Goal: Task Accomplishment & Management: Use online tool/utility

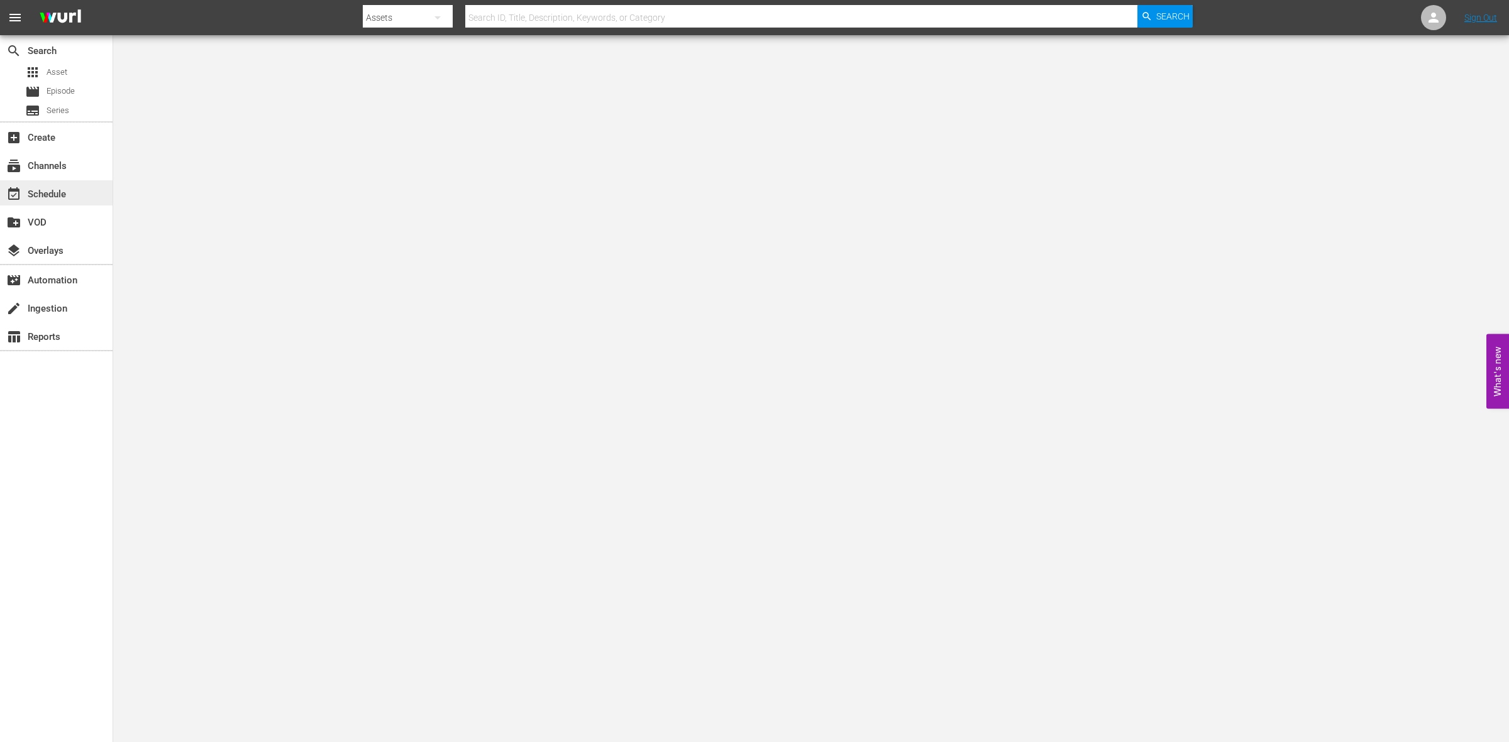
click at [75, 190] on div "event_available Schedule" at bounding box center [56, 192] width 113 height 25
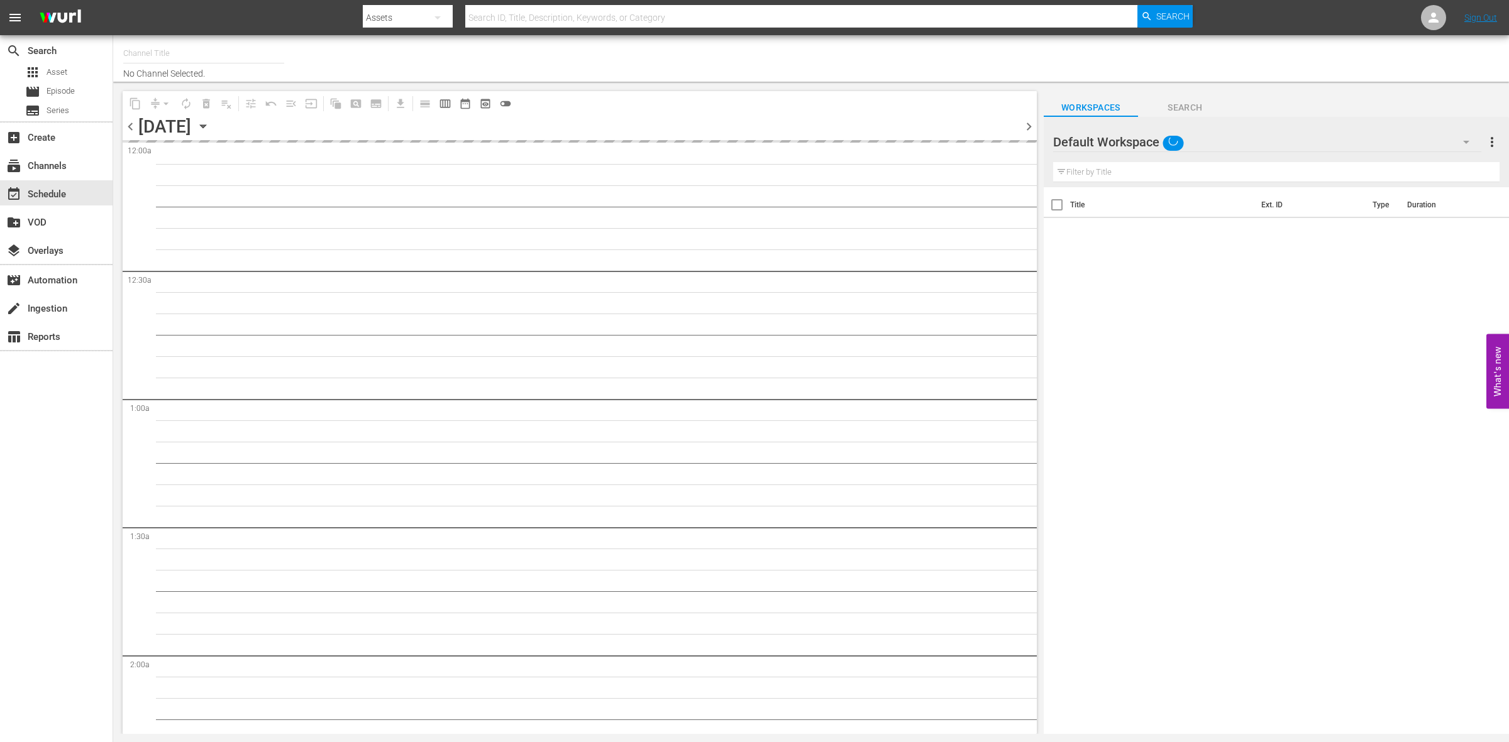
type input "So Real (1869)"
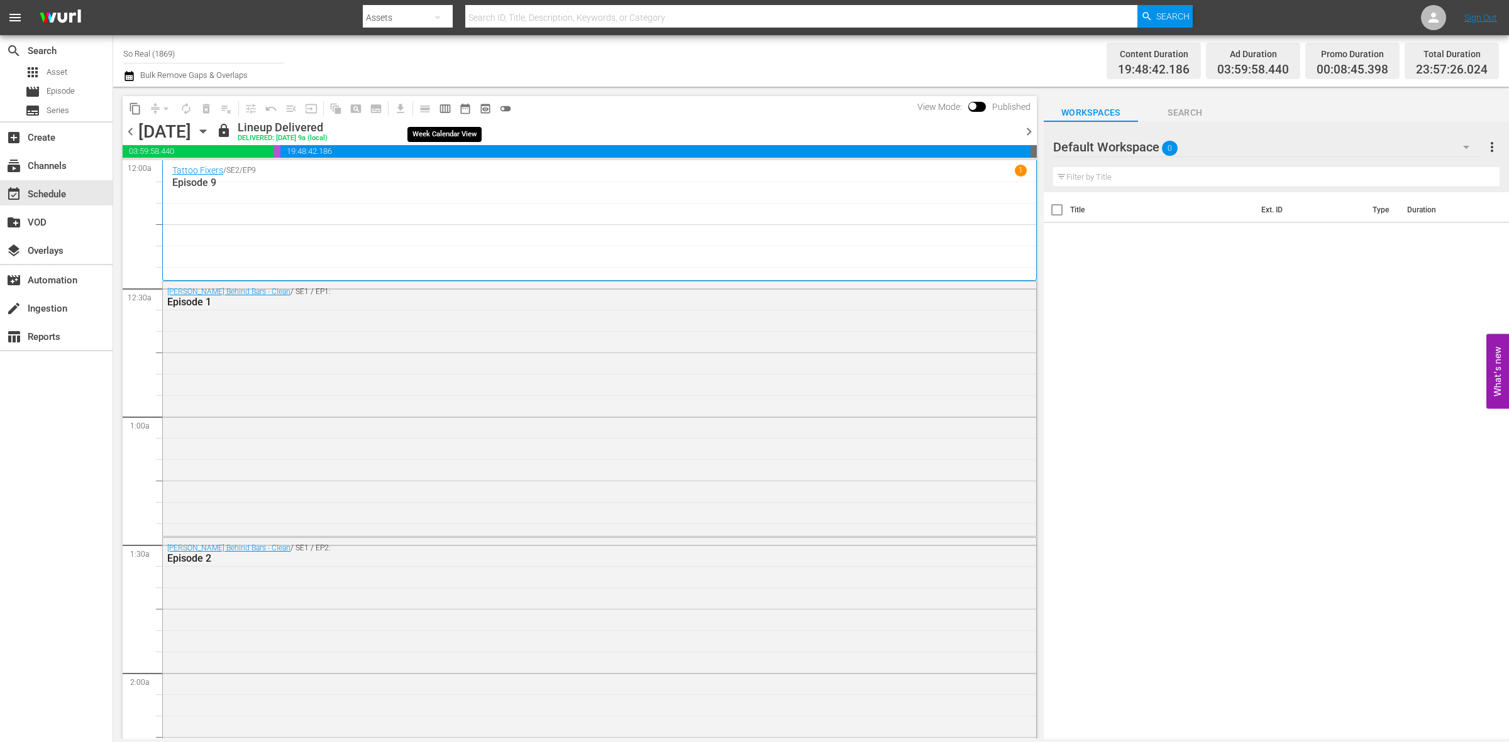
click at [444, 111] on span "calendar_view_week_outlined" at bounding box center [445, 108] width 13 height 13
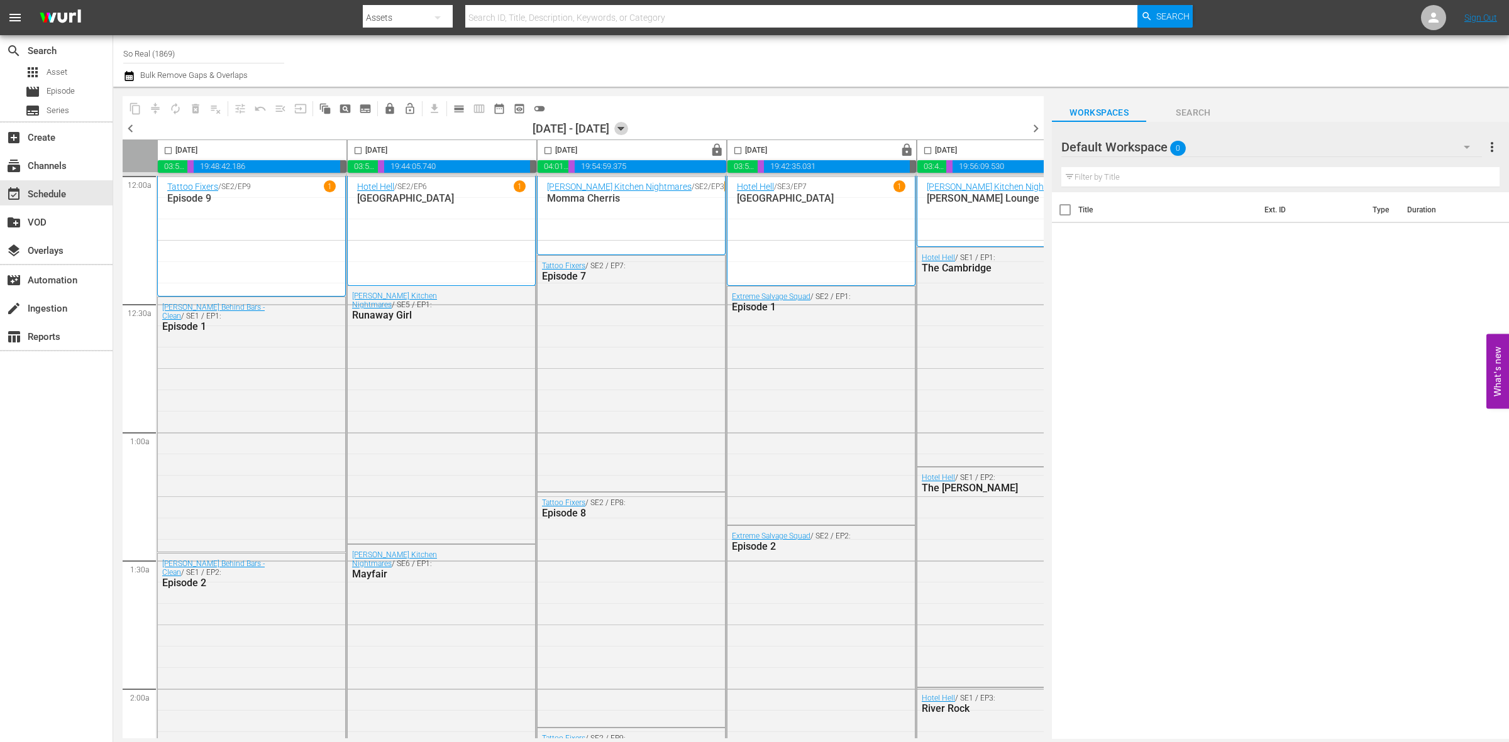
click at [628, 130] on icon "button" at bounding box center [621, 129] width 14 height 14
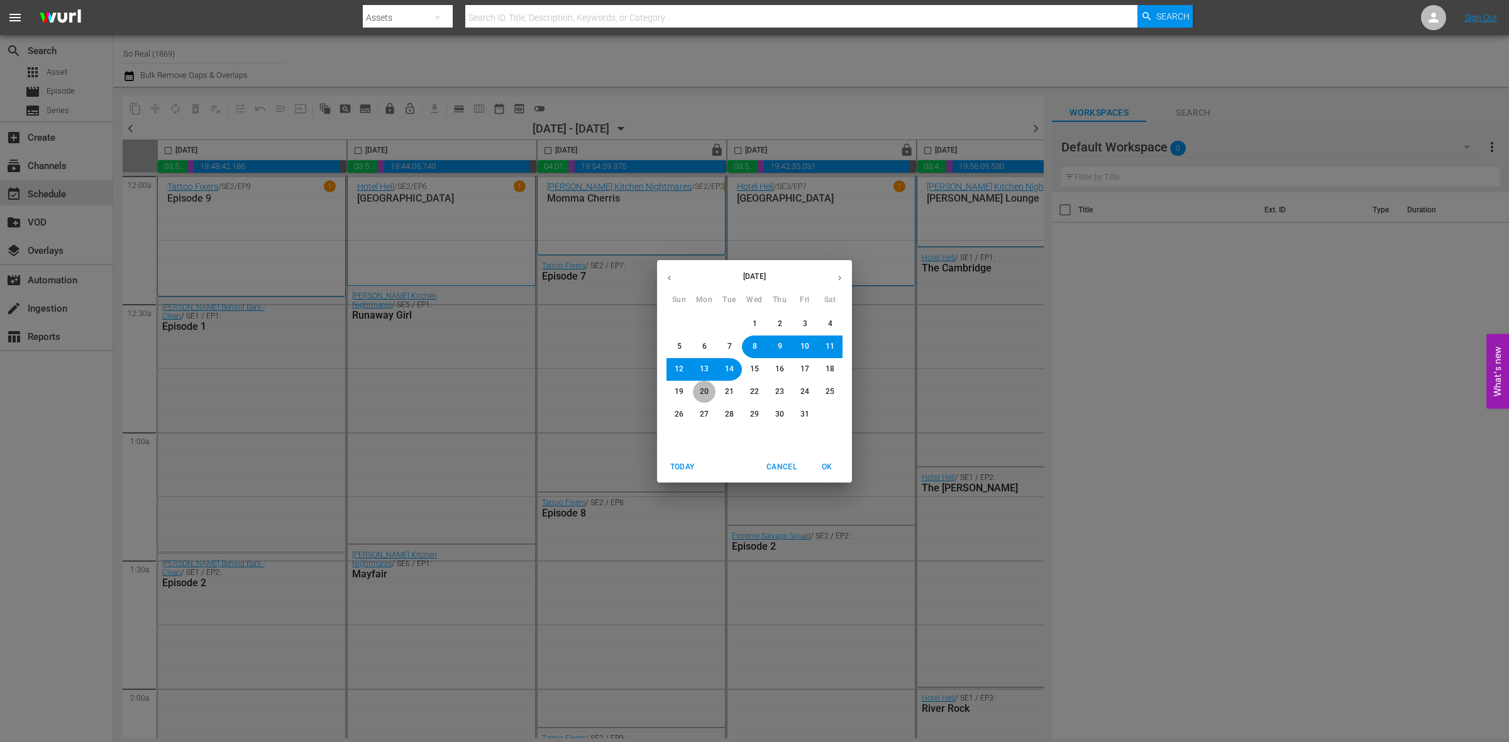
click at [700, 395] on span "20" at bounding box center [704, 392] width 9 height 11
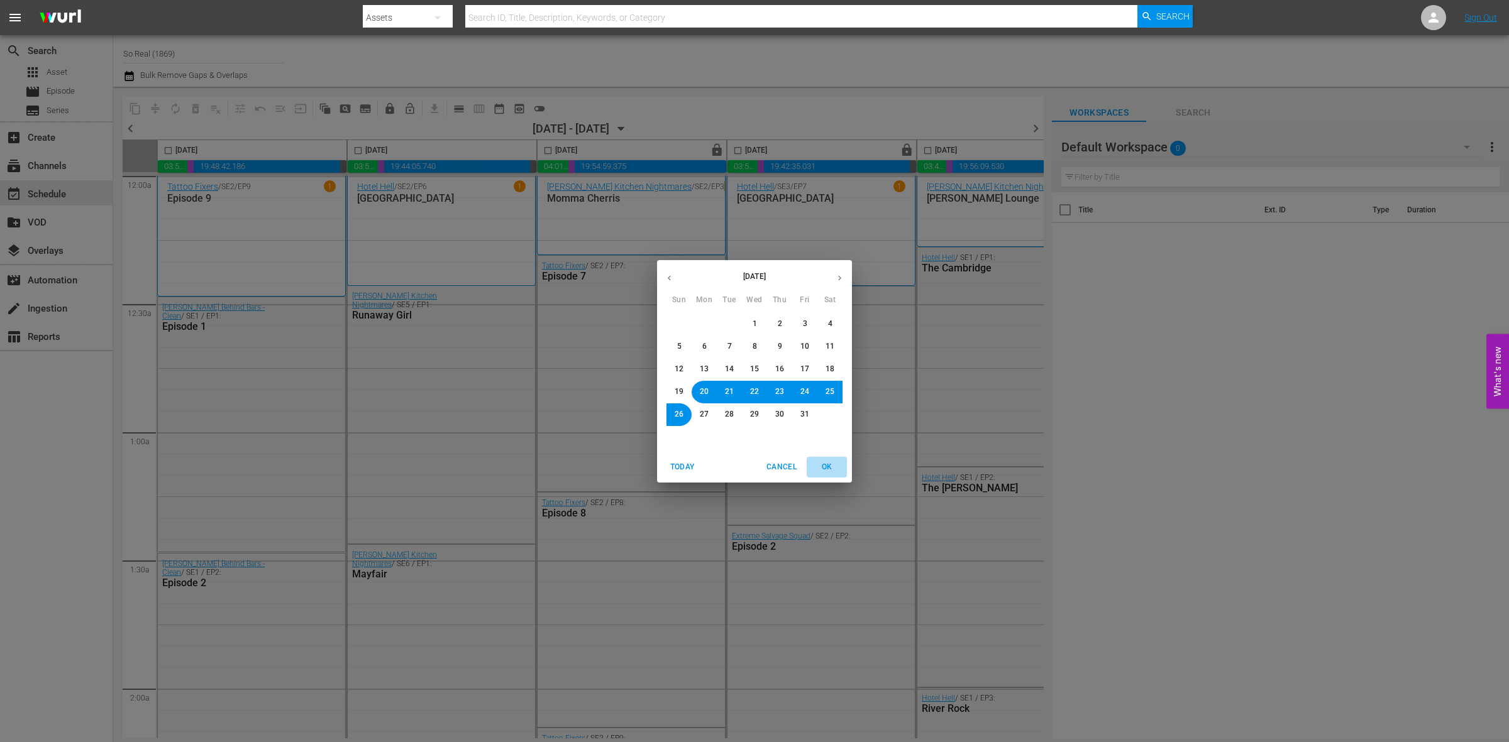
click at [818, 463] on span "OK" at bounding box center [826, 467] width 30 height 13
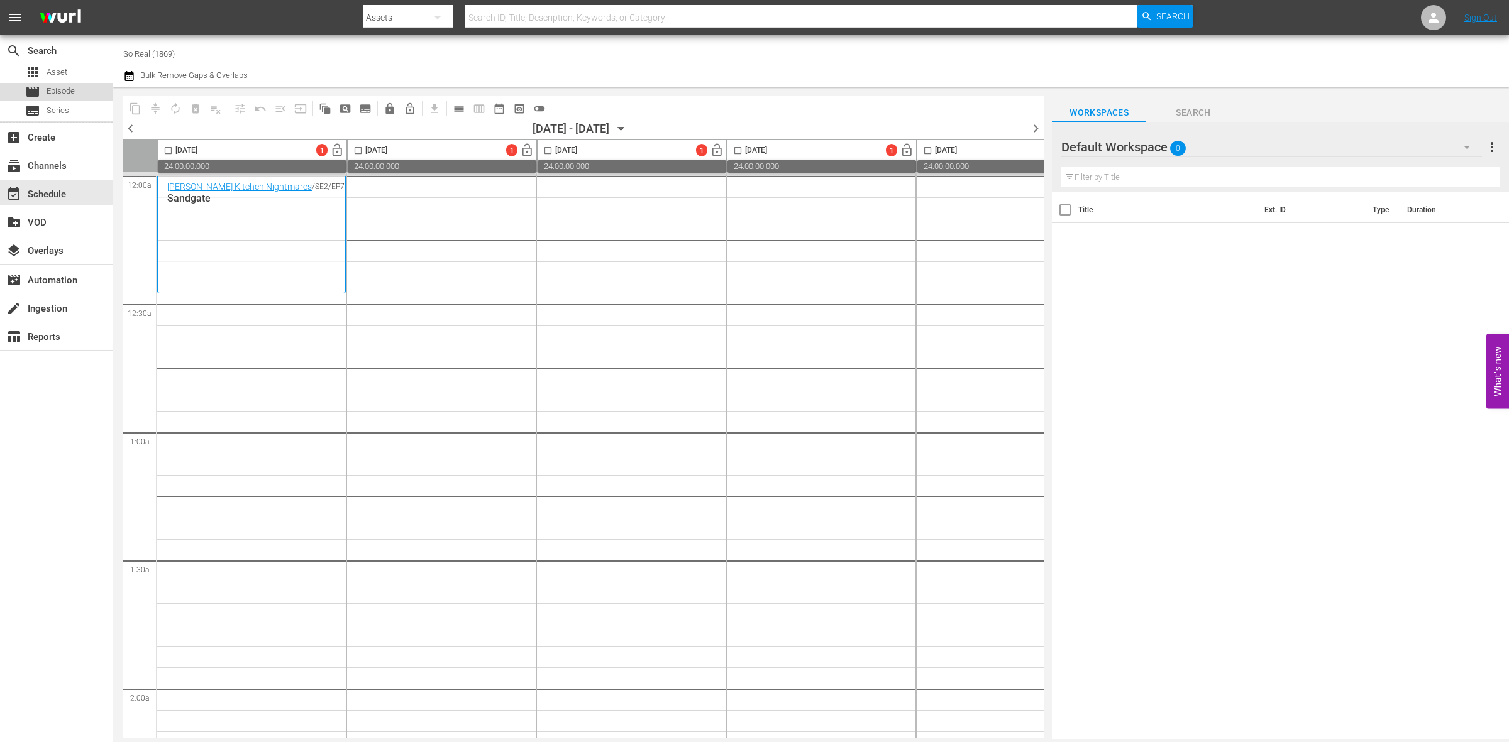
click at [89, 91] on div "movie Episode" at bounding box center [56, 92] width 113 height 18
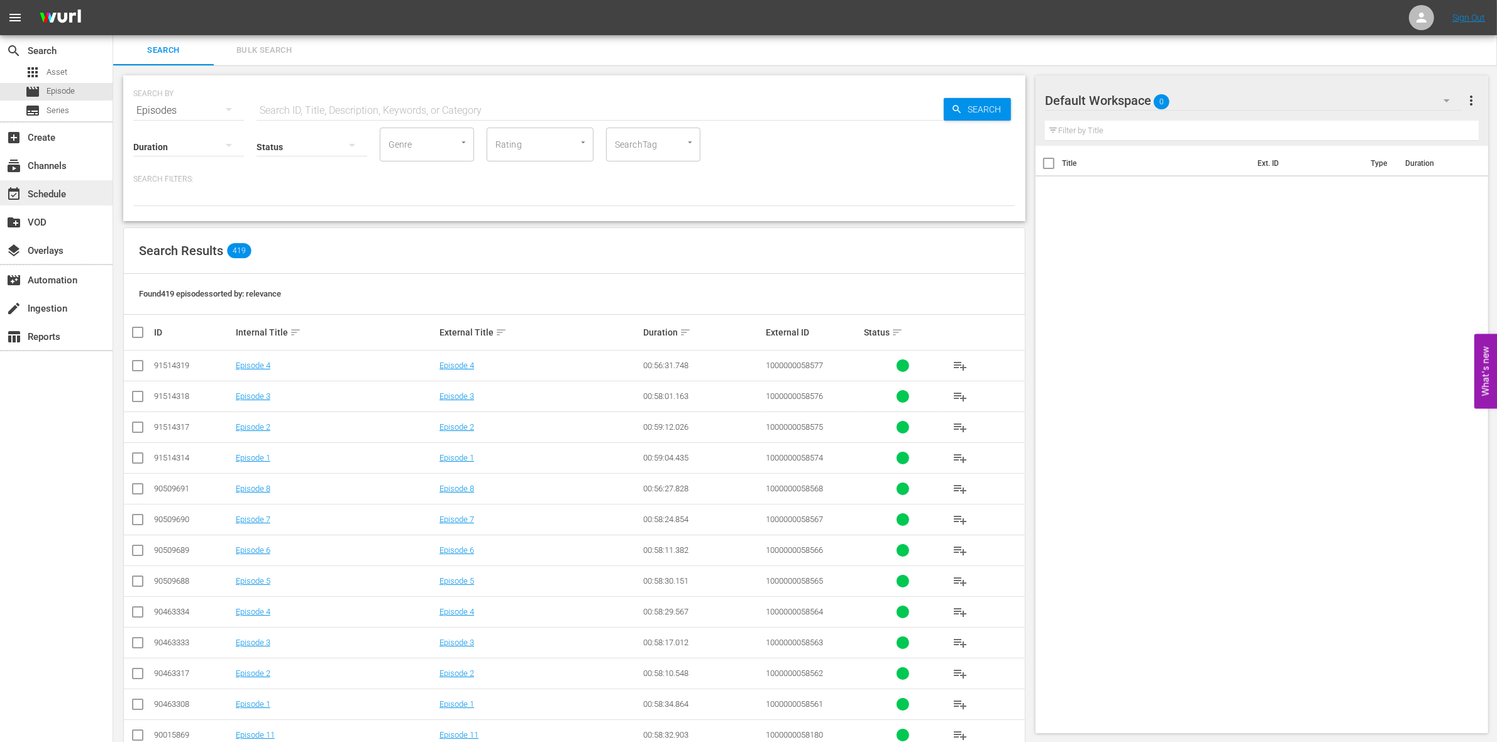
click at [49, 187] on div "event_available Schedule" at bounding box center [35, 192] width 70 height 11
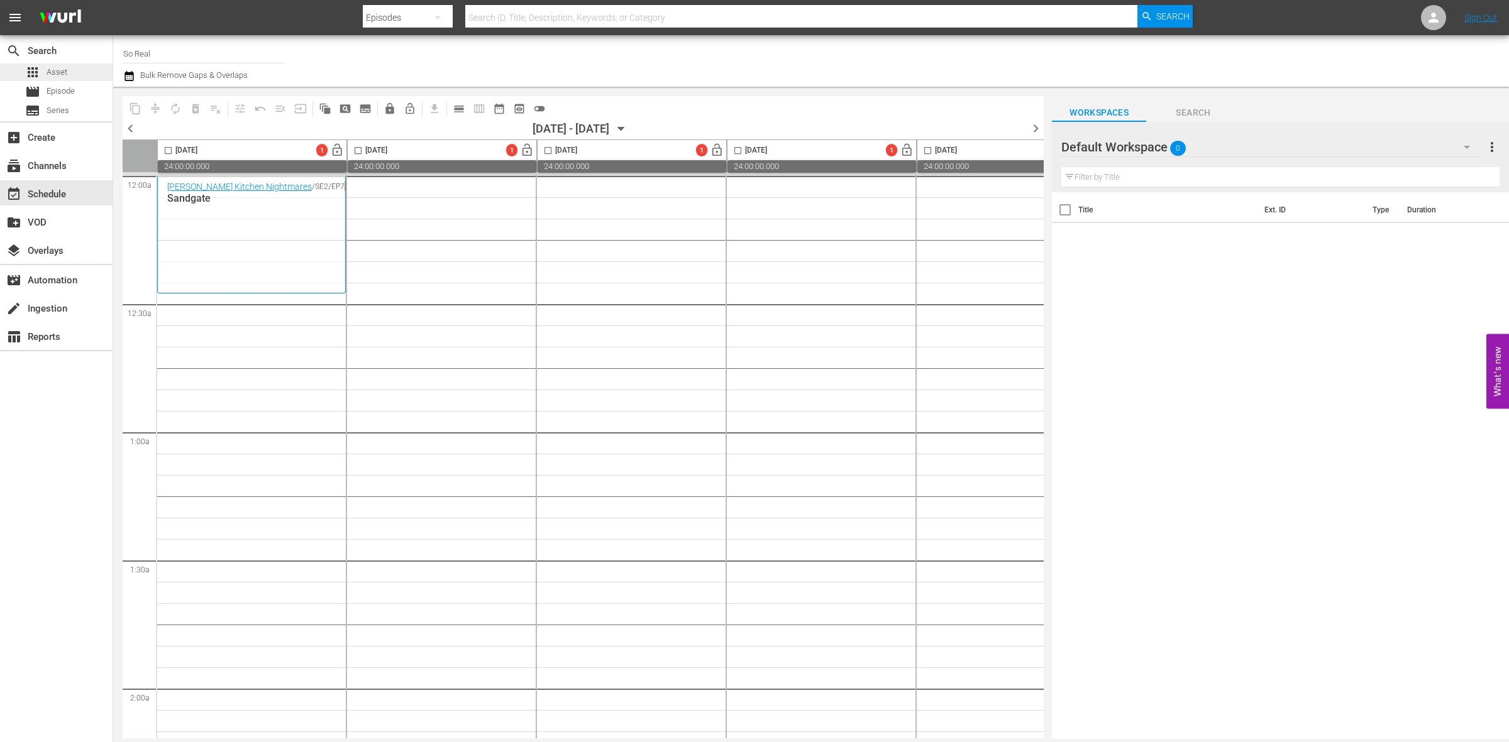
click at [67, 80] on div "apps Asset" at bounding box center [56, 72] width 113 height 18
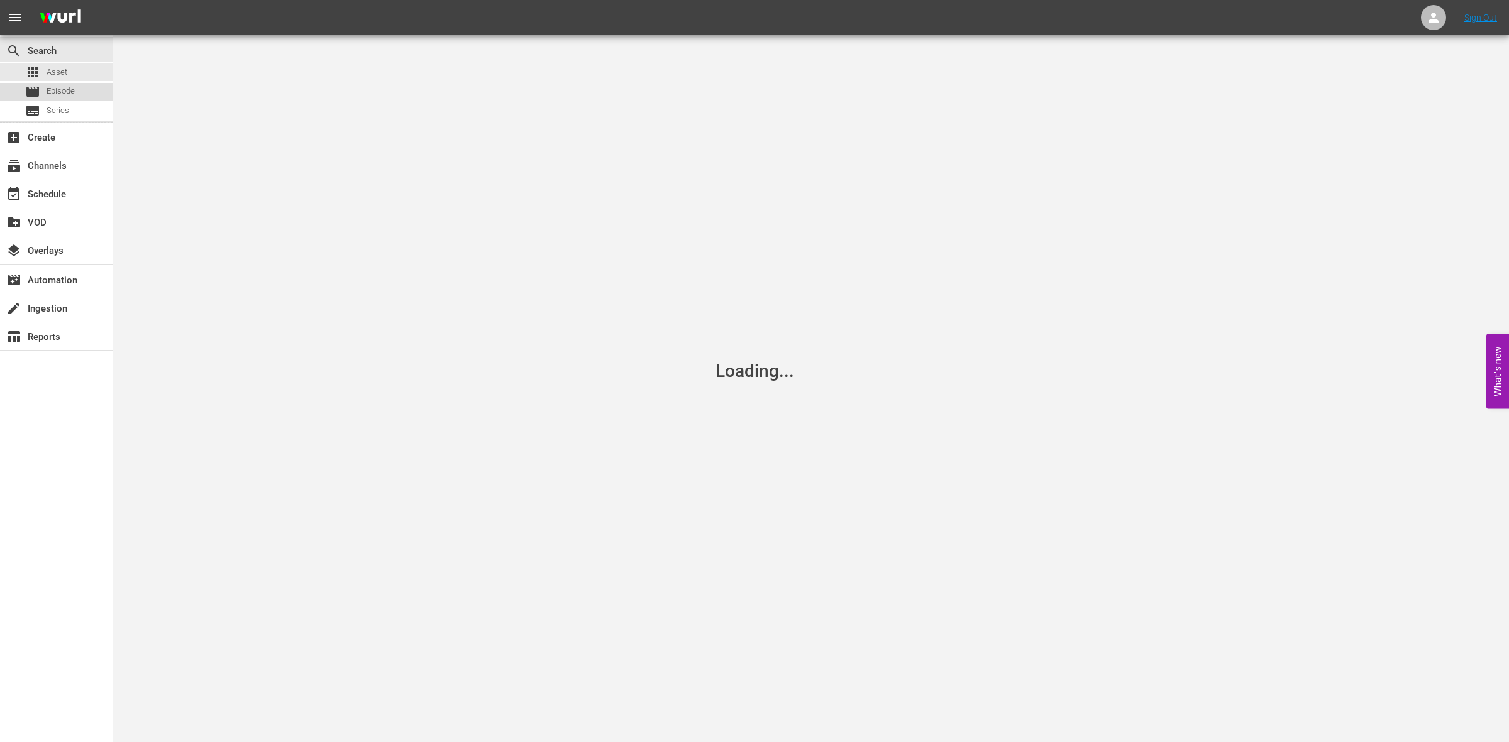
click at [67, 85] on span "Episode" at bounding box center [61, 91] width 28 height 13
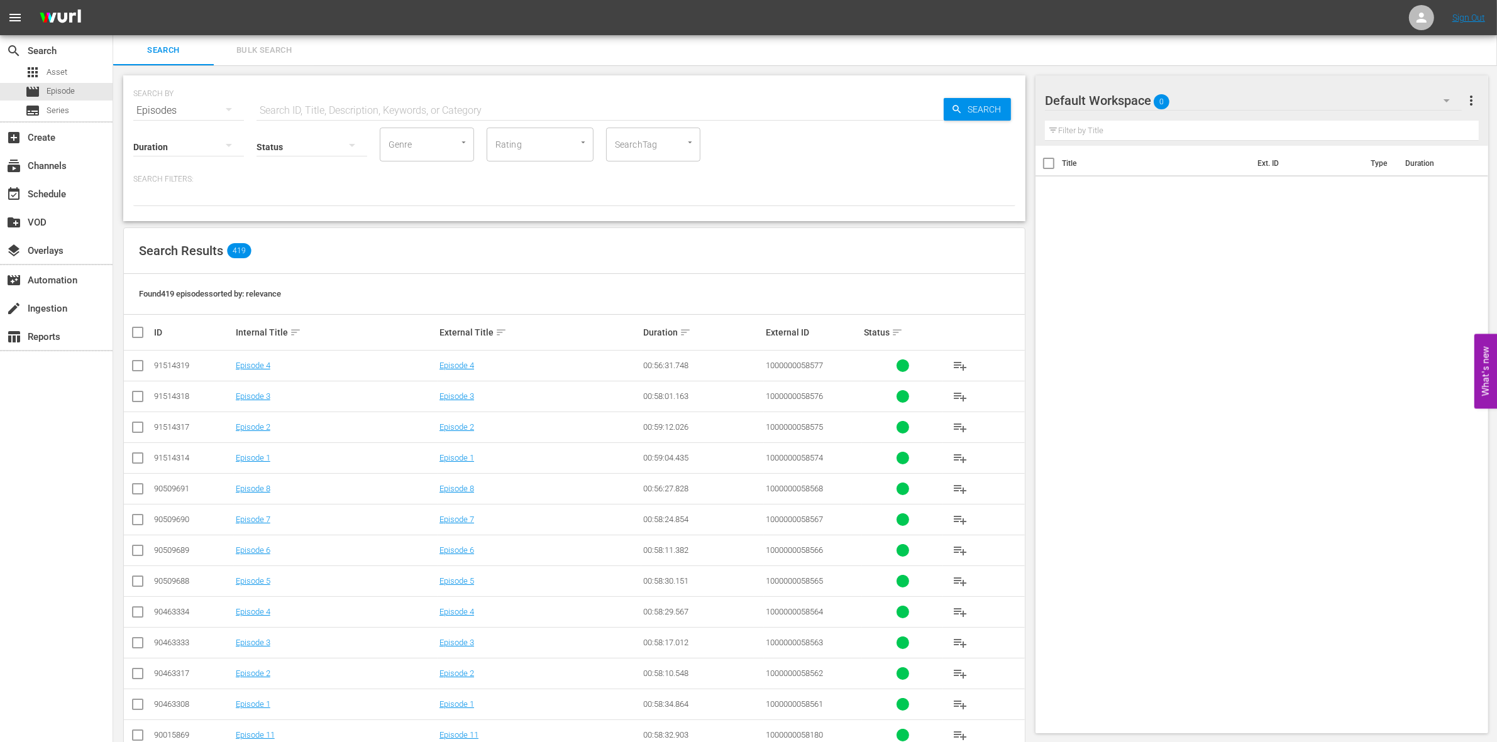
click at [351, 110] on input "text" at bounding box center [599, 111] width 687 height 30
paste input "1000000041722"
type input "1000000041722"
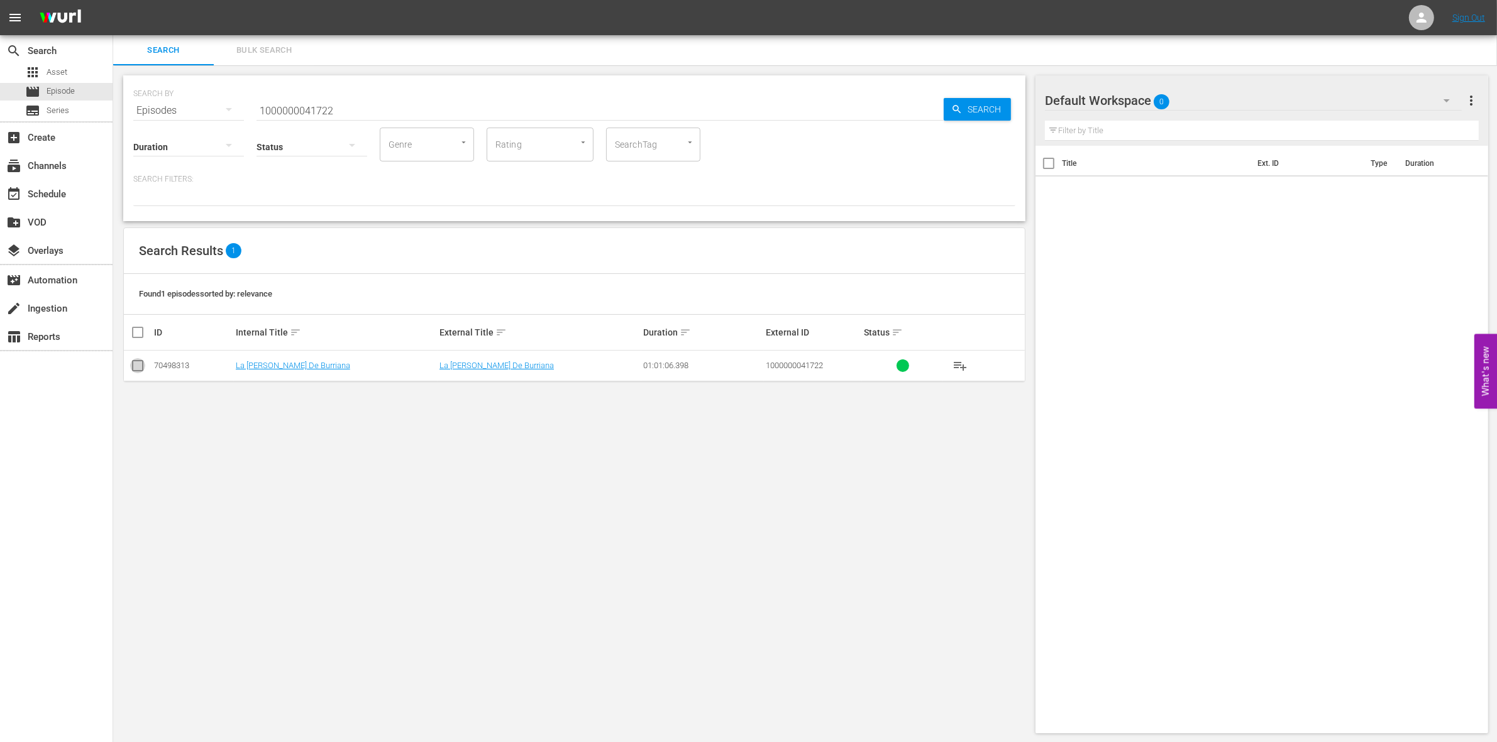
click at [130, 368] on input "checkbox" at bounding box center [137, 368] width 15 height 15
checkbox input "true"
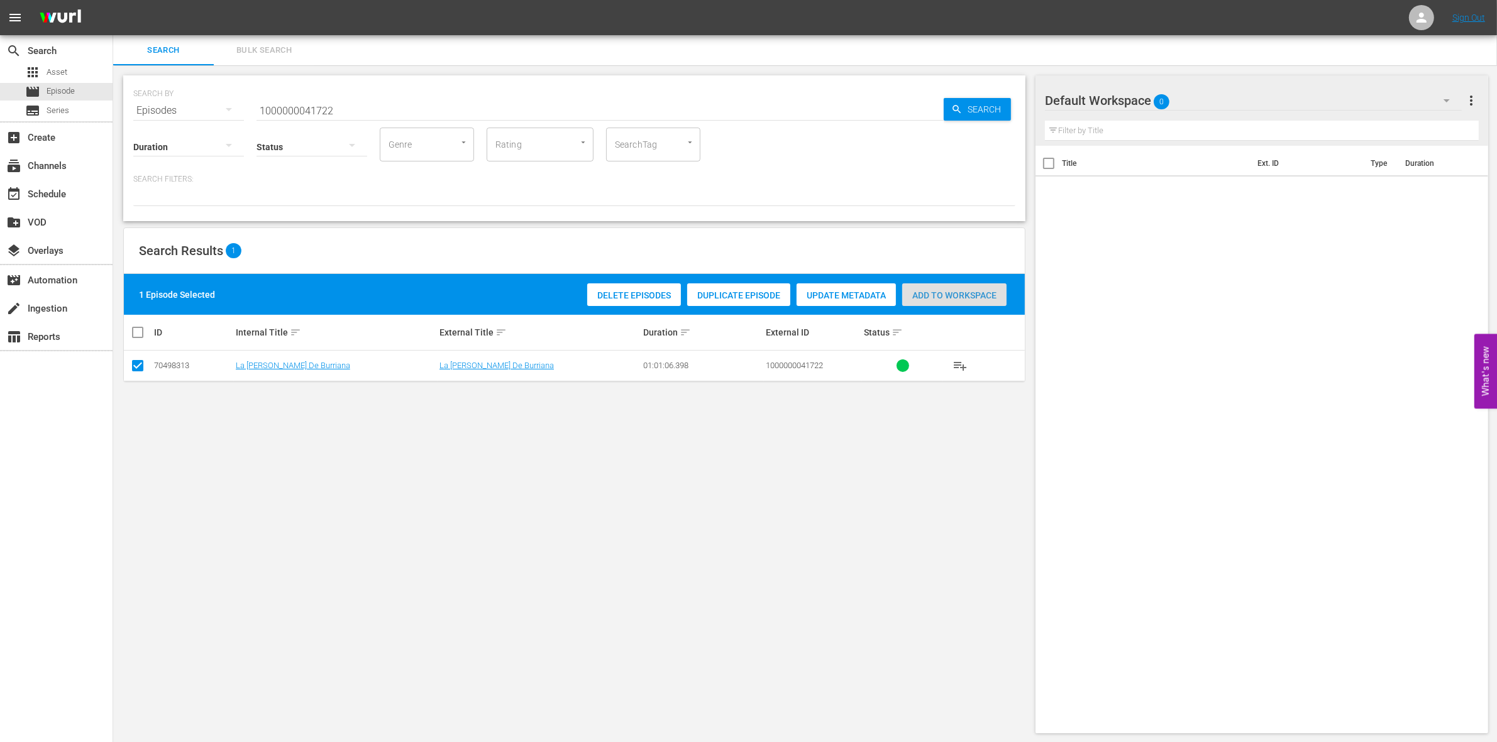
click at [940, 290] on span "Add to Workspace" at bounding box center [954, 295] width 104 height 10
click at [355, 98] on input "1000000041722" at bounding box center [599, 111] width 687 height 30
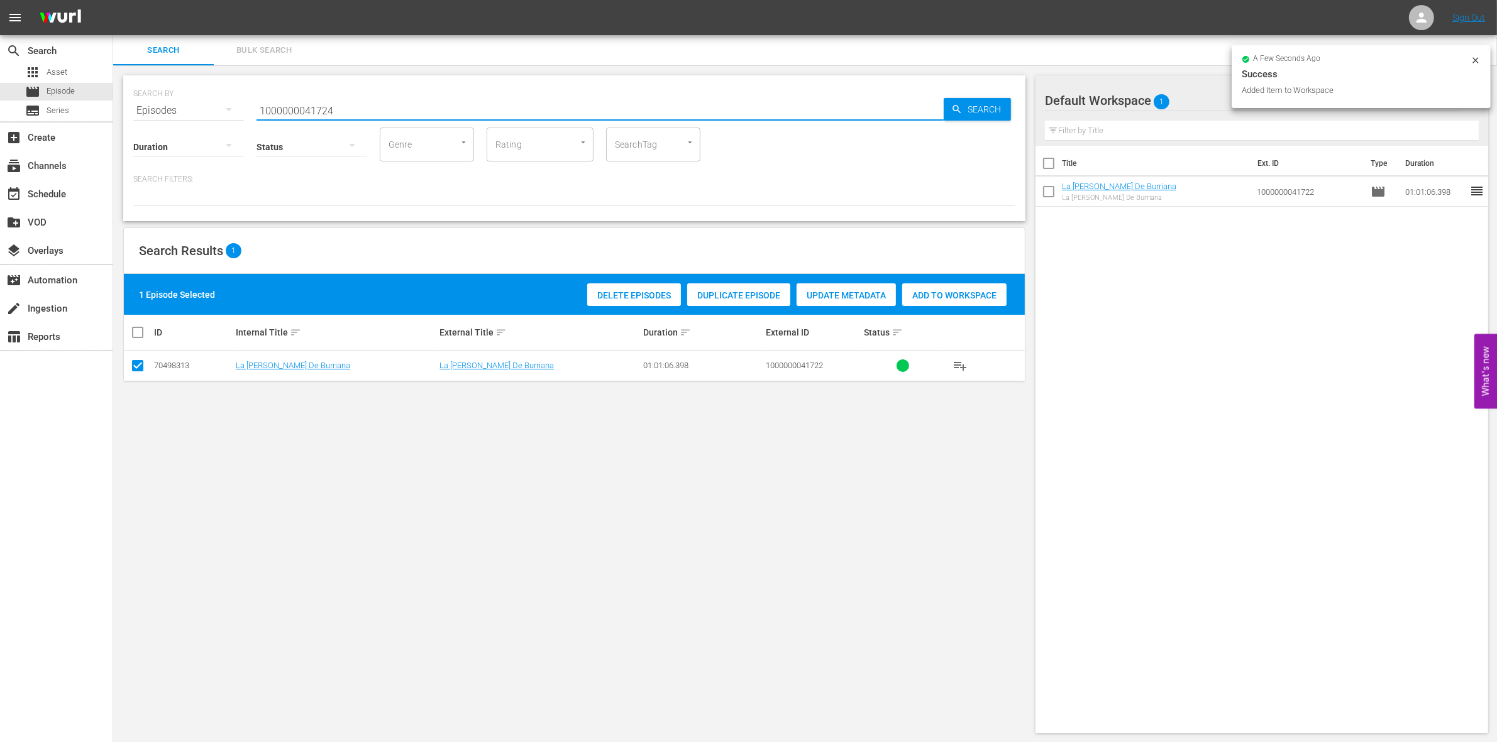
type input "1000000041724"
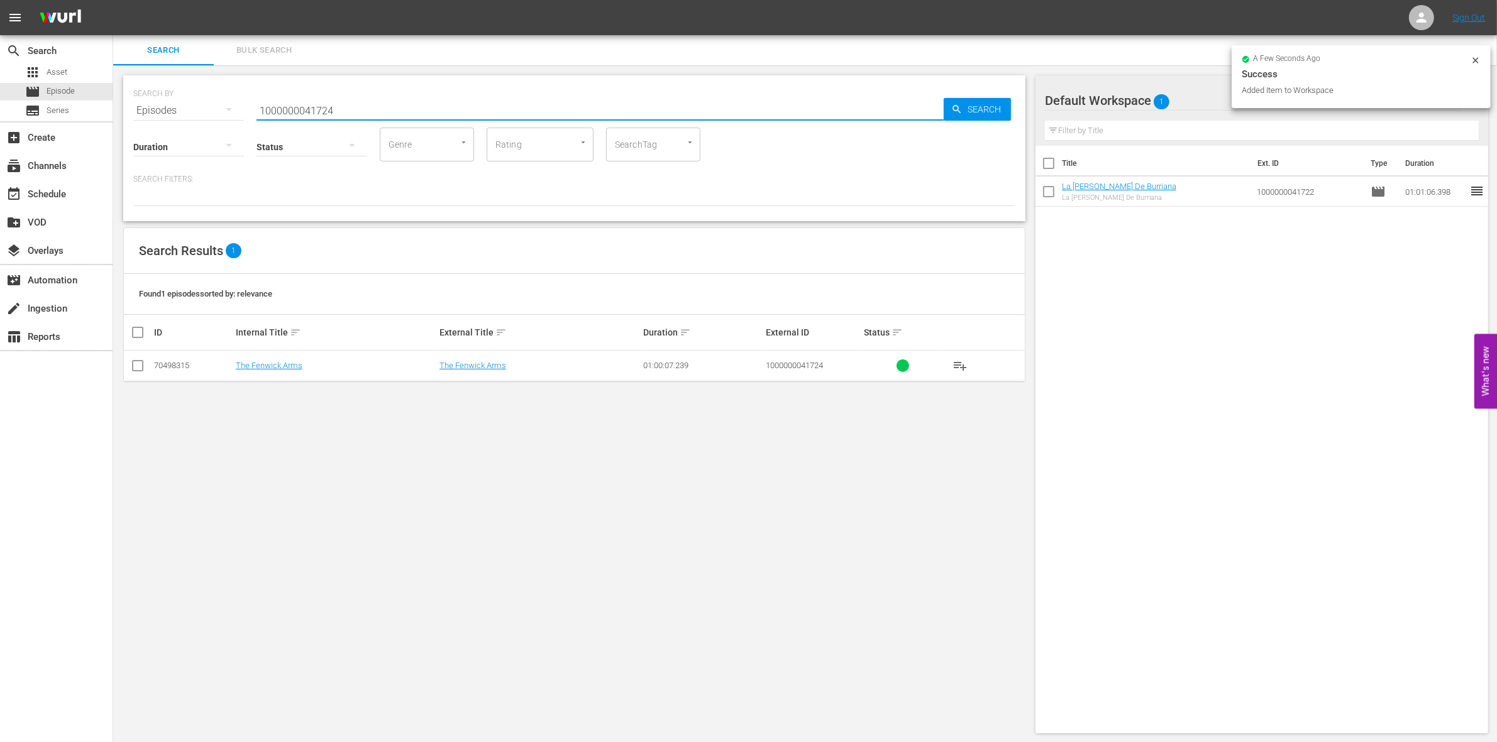
click at [136, 365] on input "checkbox" at bounding box center [137, 368] width 15 height 15
checkbox input "true"
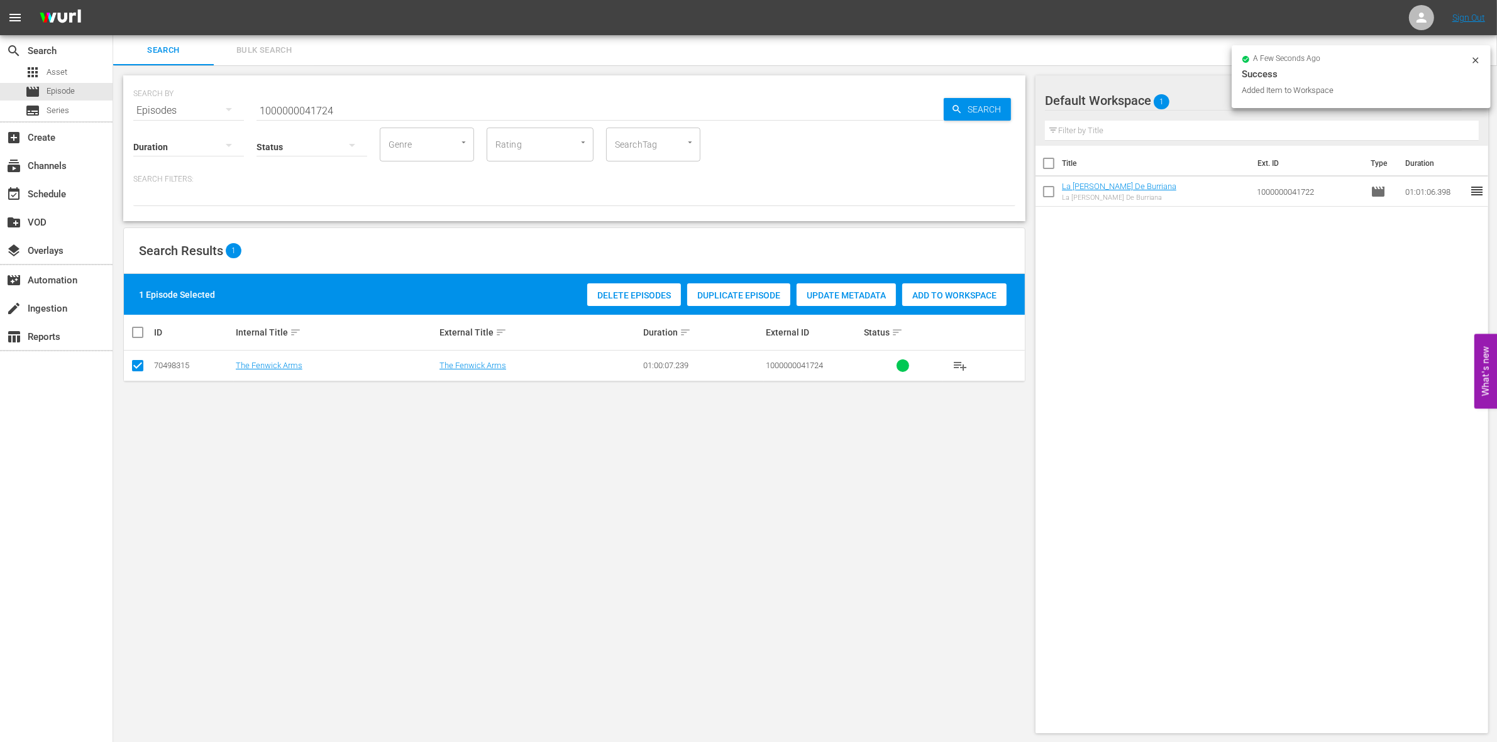
click at [960, 282] on div "Delete Episodes Duplicate Episode Update Metadata Add to Workspace" at bounding box center [797, 294] width 426 height 29
click at [955, 284] on div "Add to Workspace" at bounding box center [954, 295] width 104 height 24
click at [371, 102] on input "1000000041724" at bounding box center [599, 111] width 687 height 30
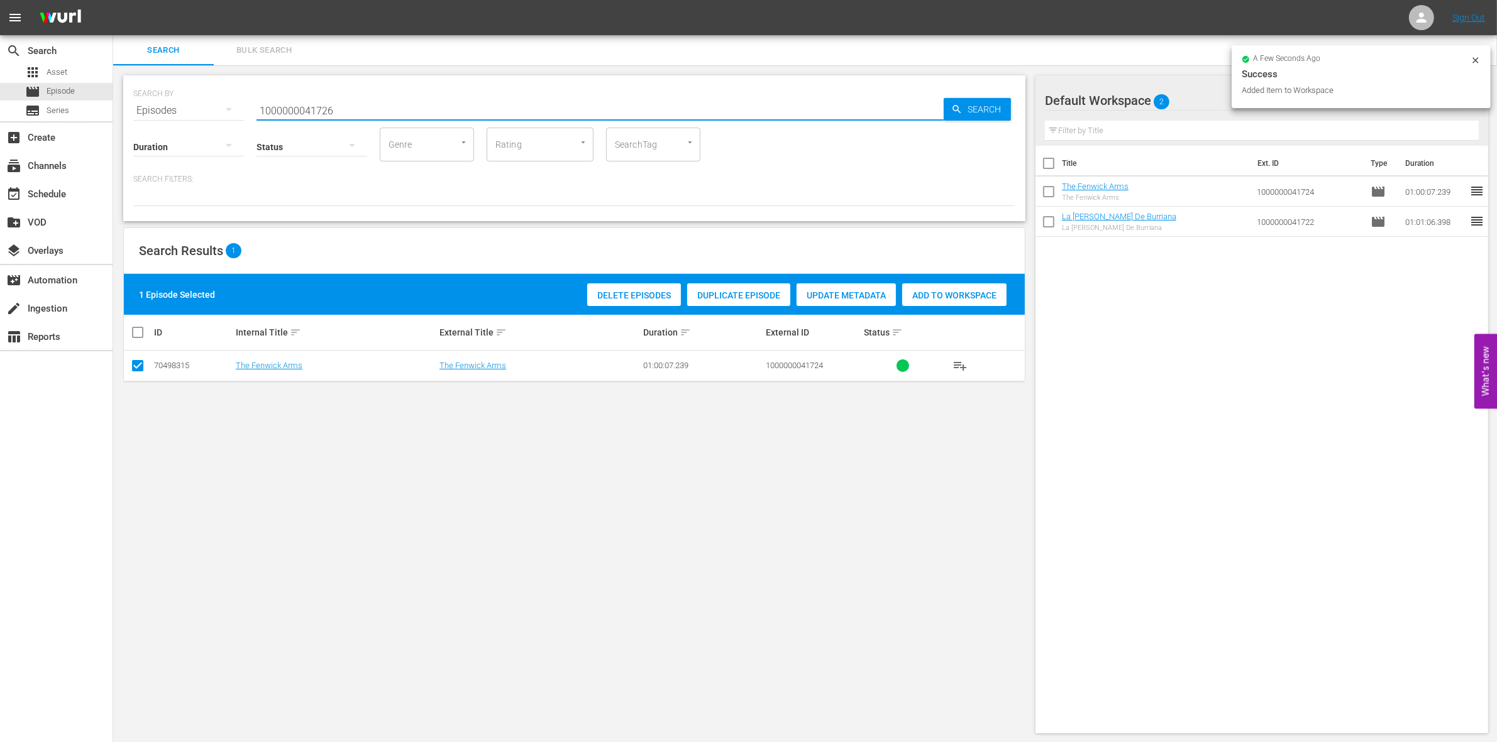
type input "1000000041726"
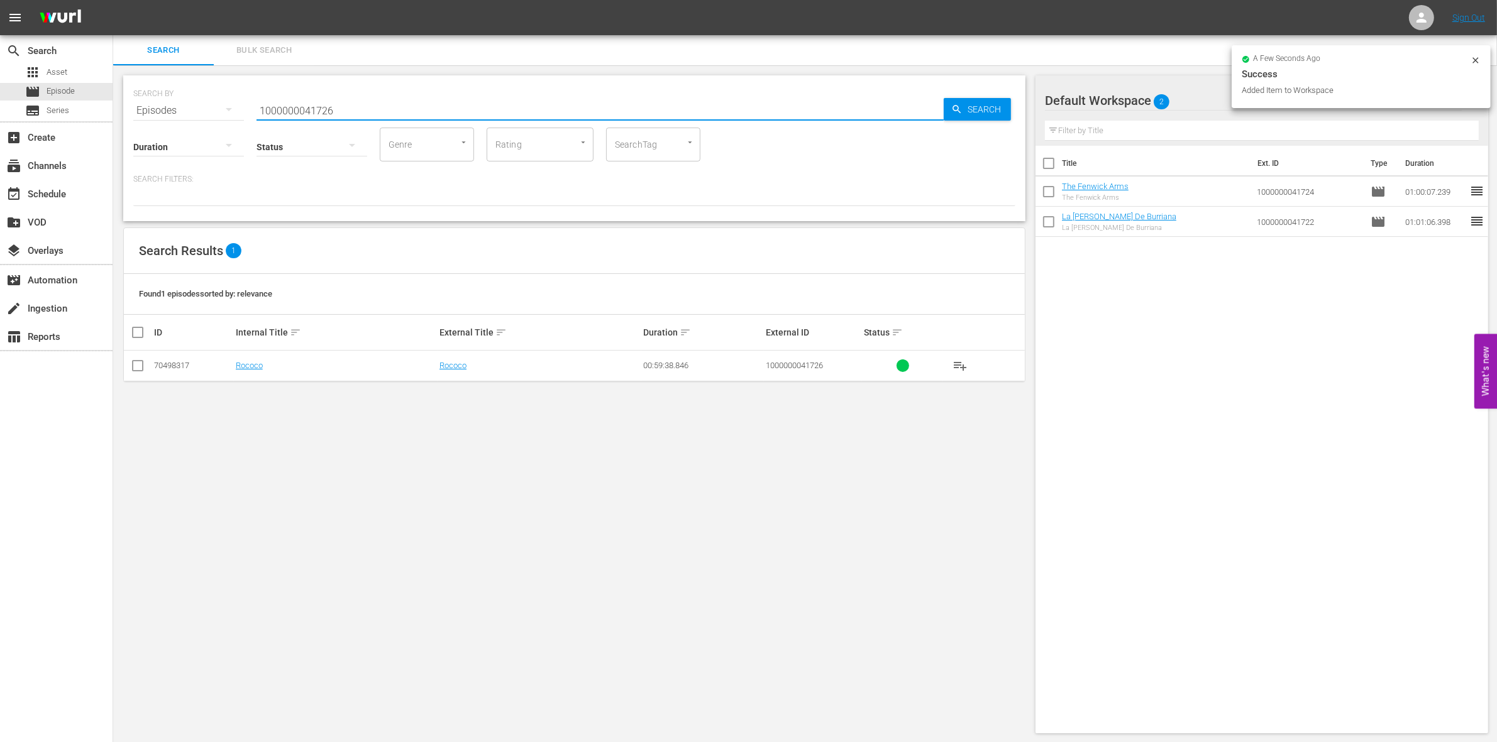
click at [140, 368] on input "checkbox" at bounding box center [137, 368] width 15 height 15
checkbox input "true"
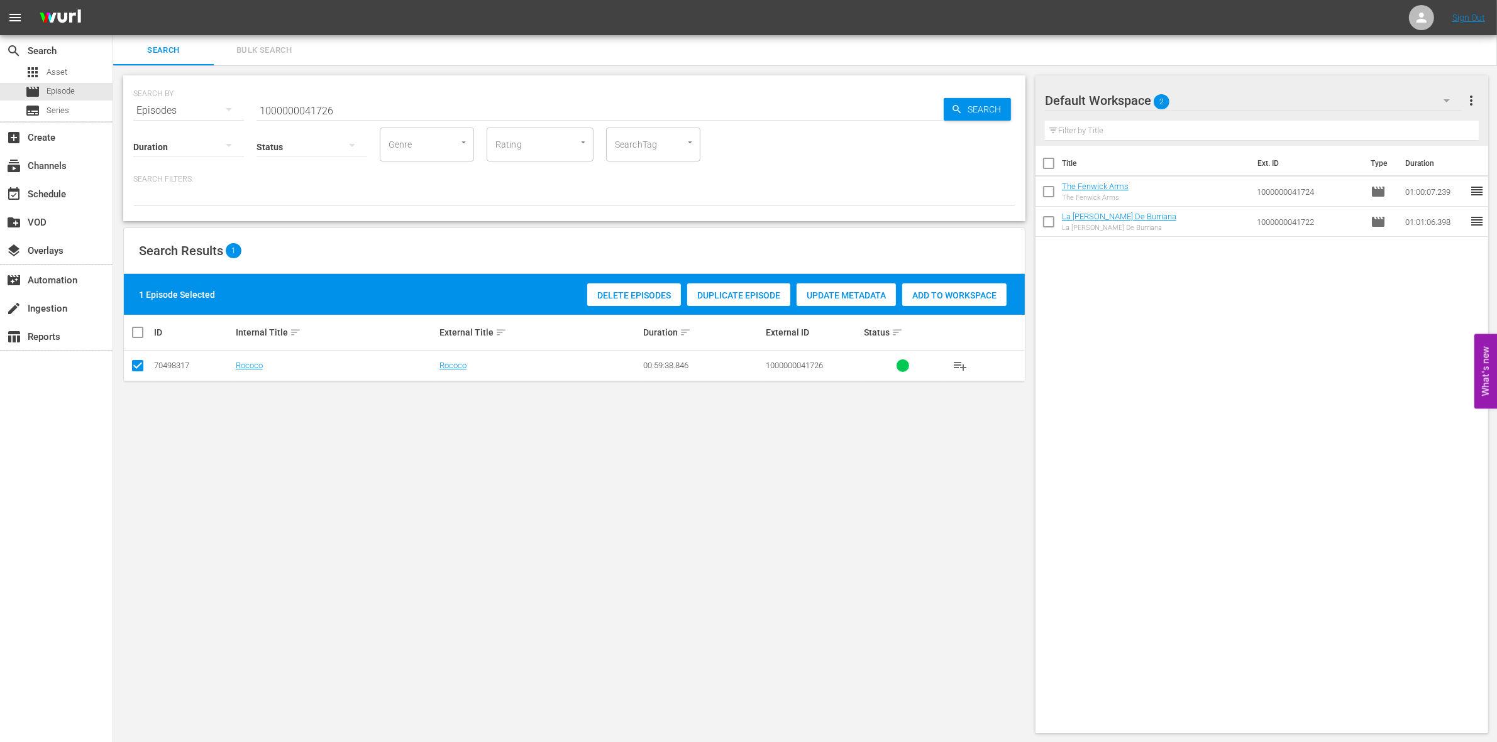
click at [943, 290] on span "Add to Workspace" at bounding box center [954, 295] width 104 height 10
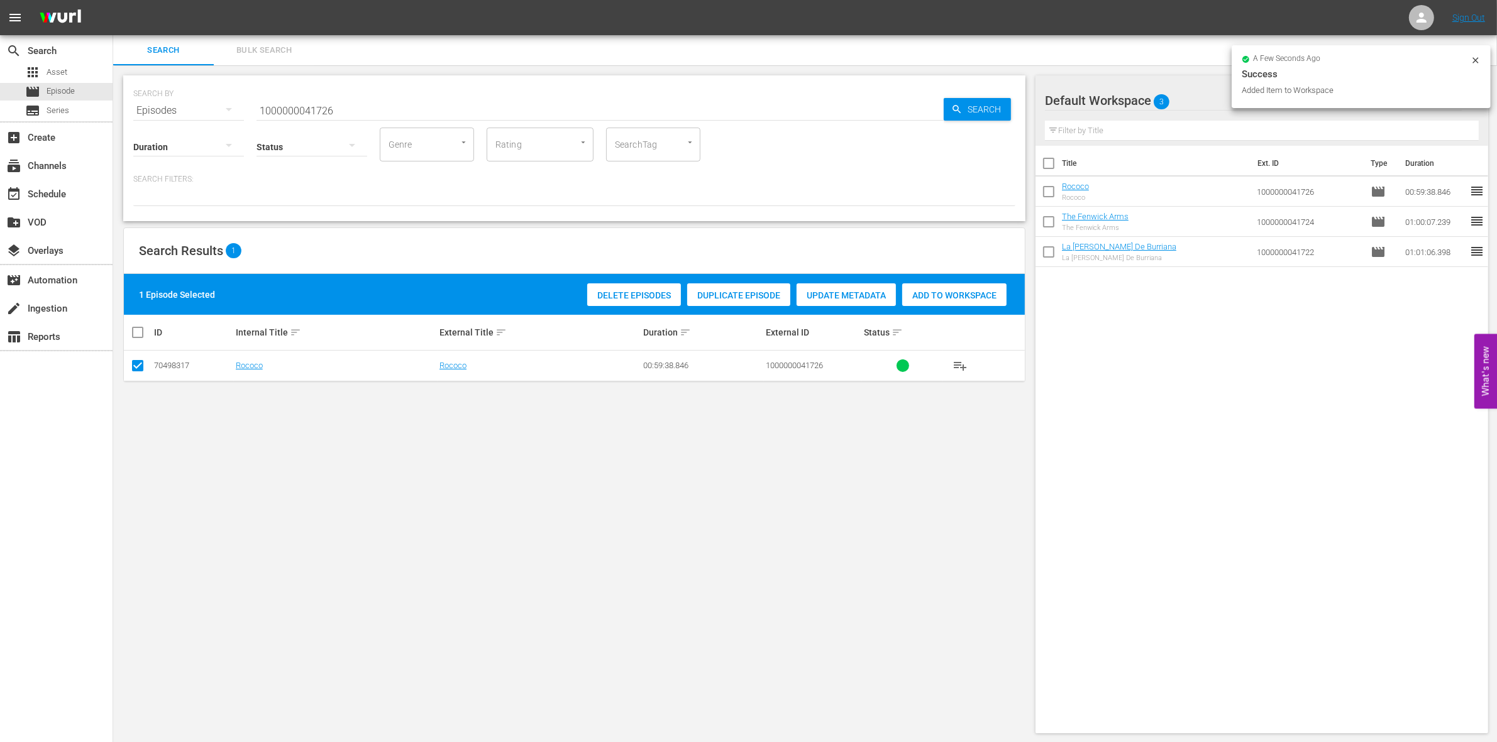
click at [337, 105] on input "1000000041726" at bounding box center [599, 111] width 687 height 30
type input "1000000041728"
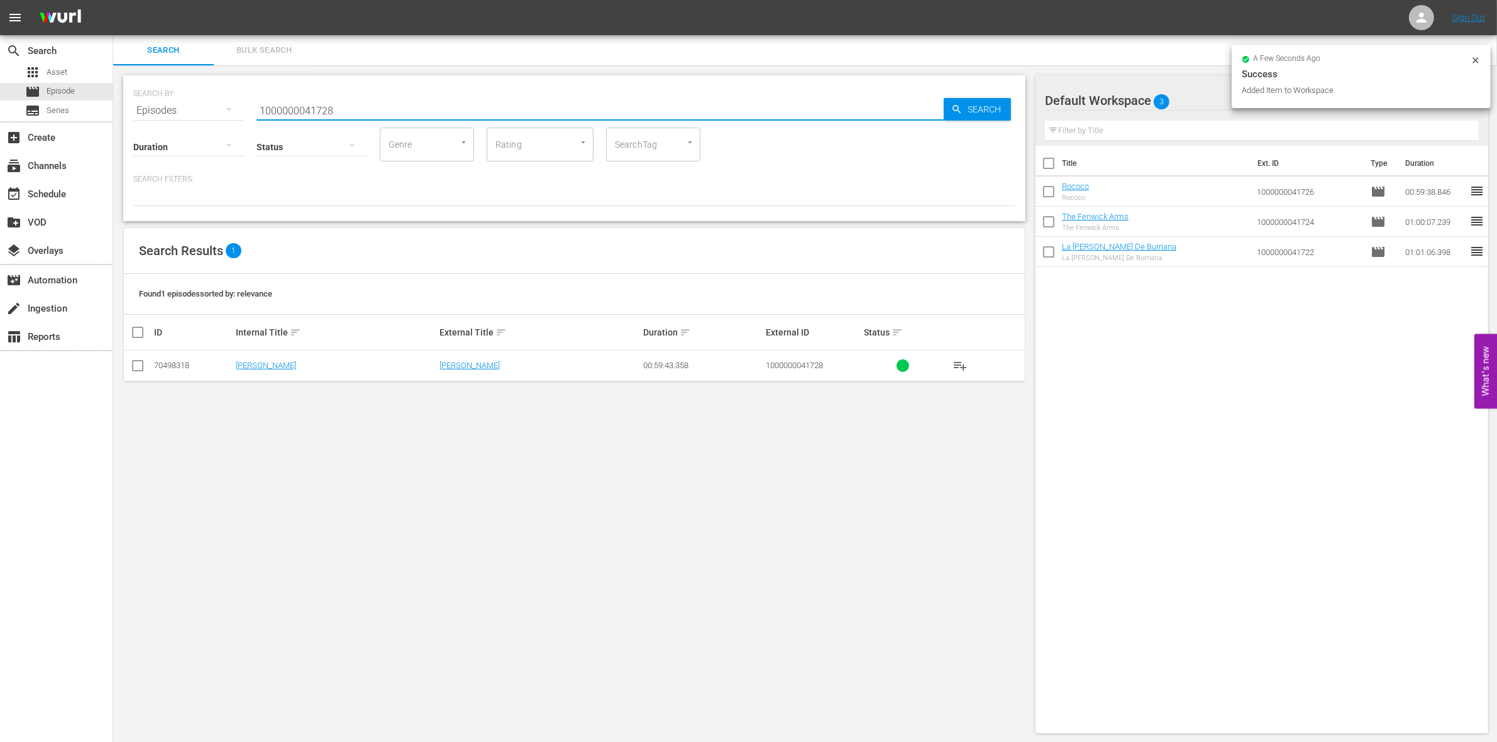
click at [134, 375] on input "checkbox" at bounding box center [137, 368] width 15 height 15
checkbox input "true"
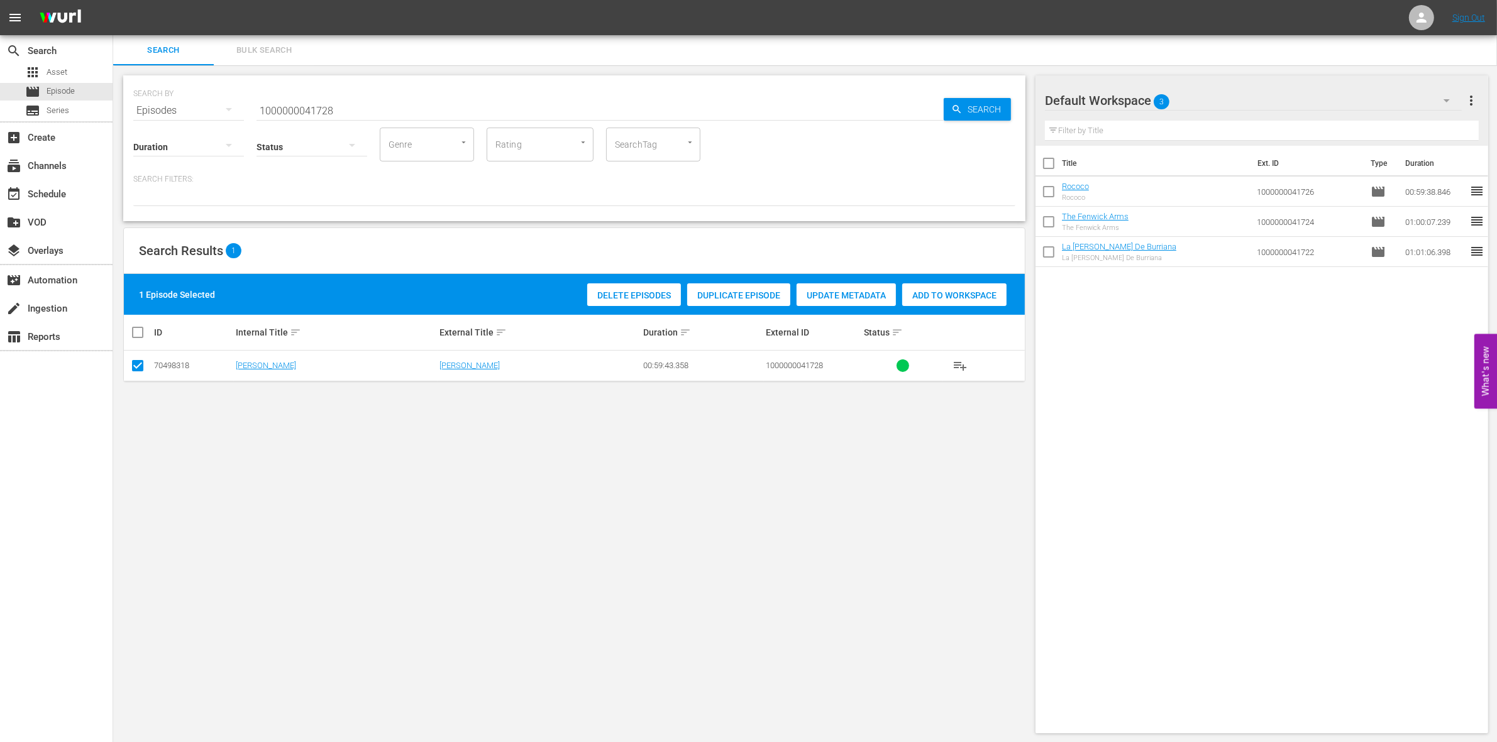
click at [959, 294] on span "Add to Workspace" at bounding box center [954, 295] width 104 height 10
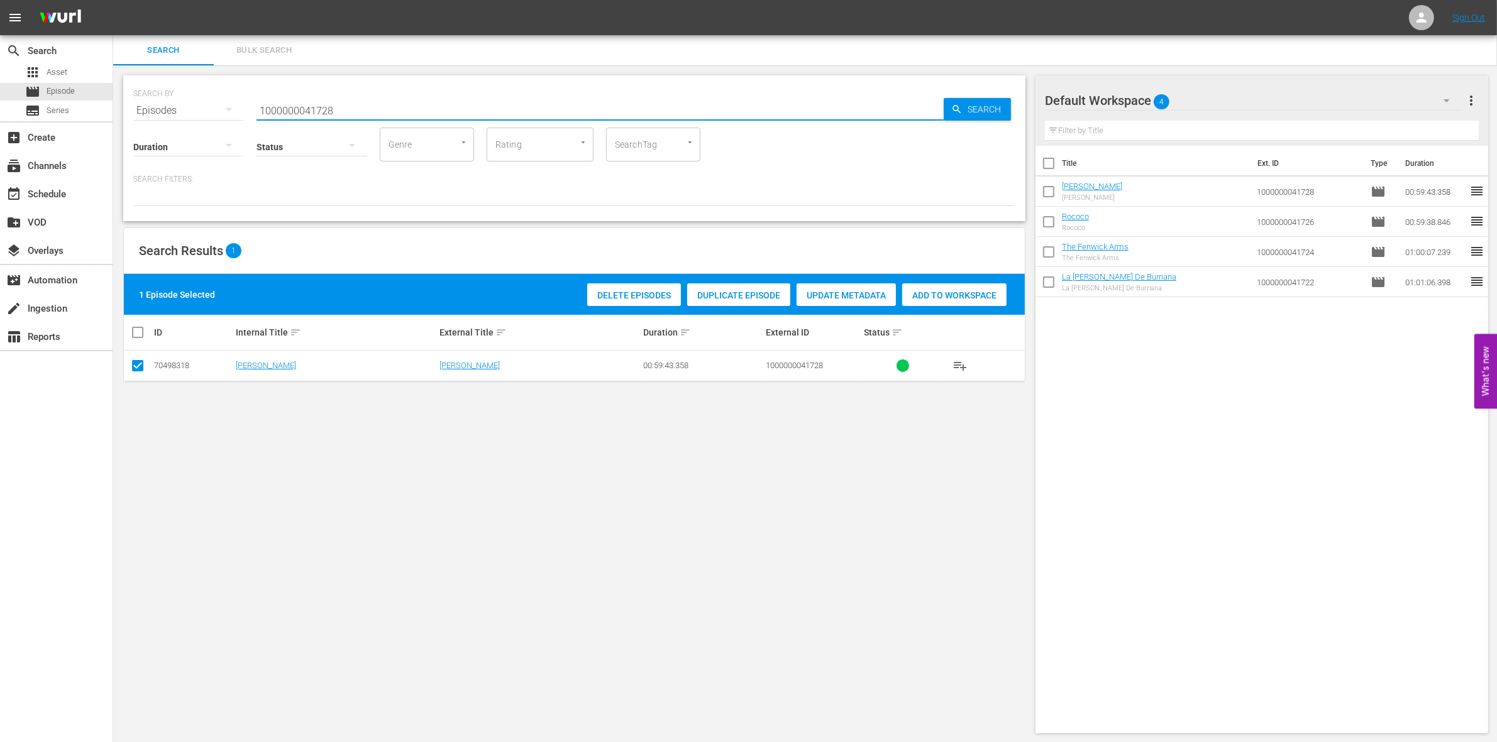
click at [302, 101] on input "1000000041728" at bounding box center [599, 111] width 687 height 30
paste input "1"
type input "1000000041721"
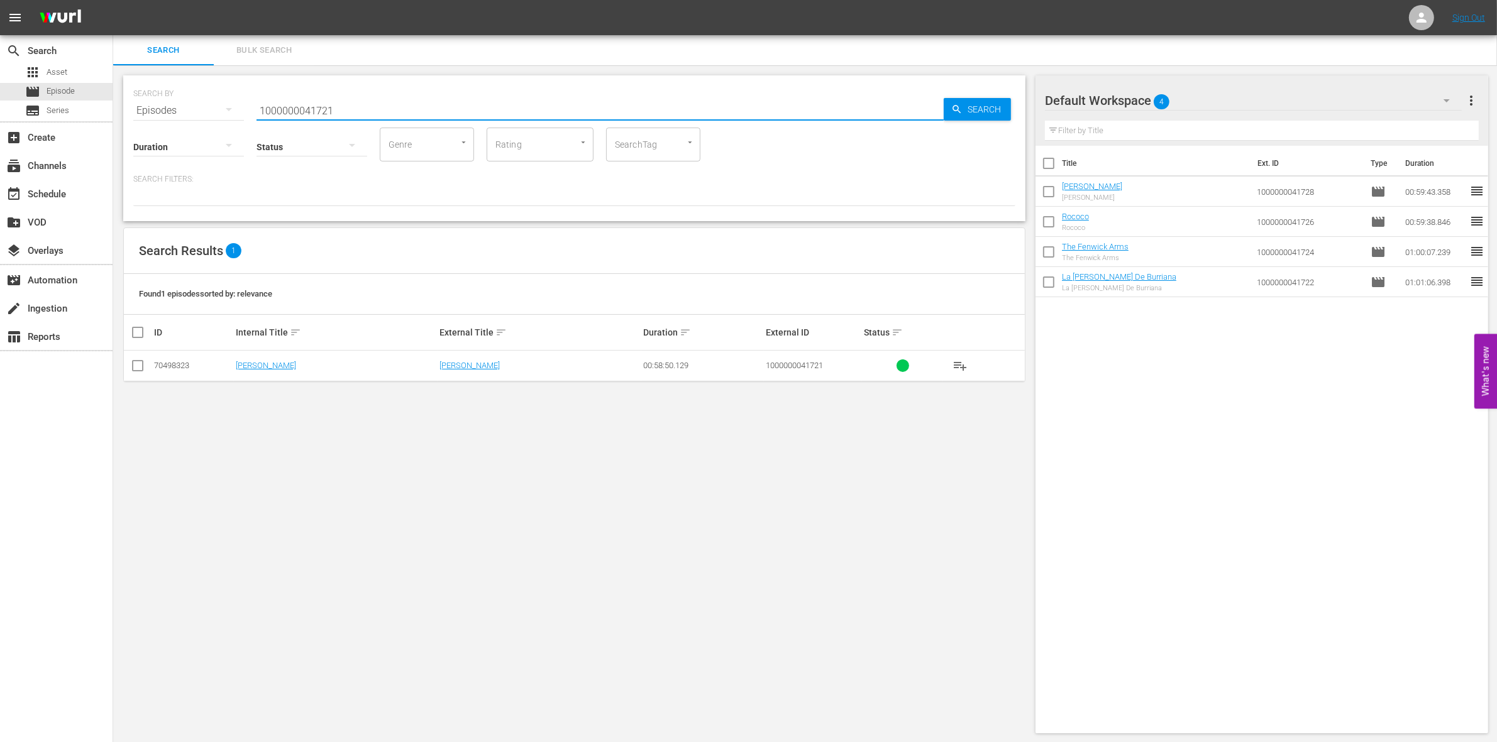
click at [140, 366] on input "checkbox" at bounding box center [137, 368] width 15 height 15
checkbox input "true"
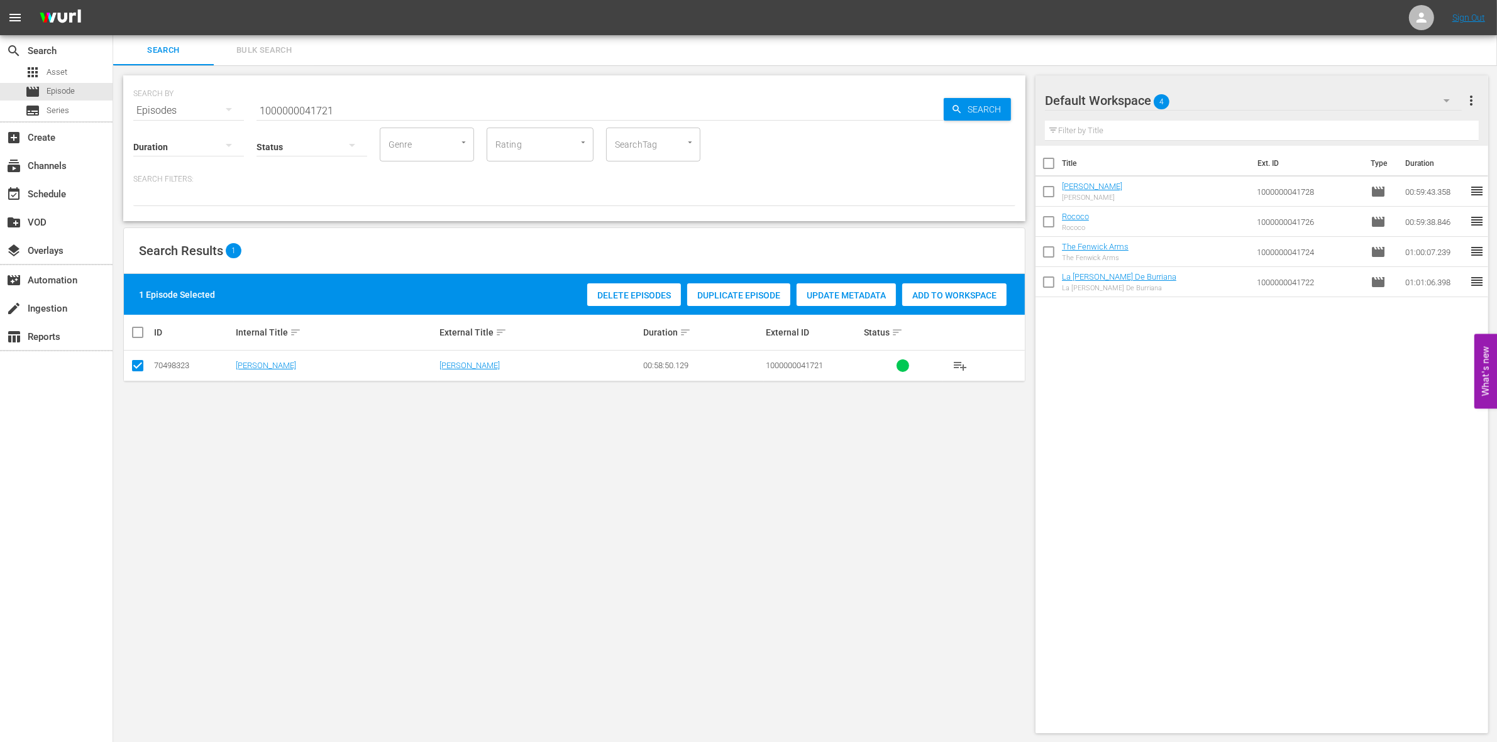
click at [993, 282] on div "Delete Episodes Duplicate Episode Update Metadata Add to Workspace" at bounding box center [797, 294] width 426 height 29
click at [969, 292] on span "Add to Workspace" at bounding box center [954, 295] width 104 height 10
click at [300, 107] on input "1000000041721" at bounding box center [599, 111] width 687 height 30
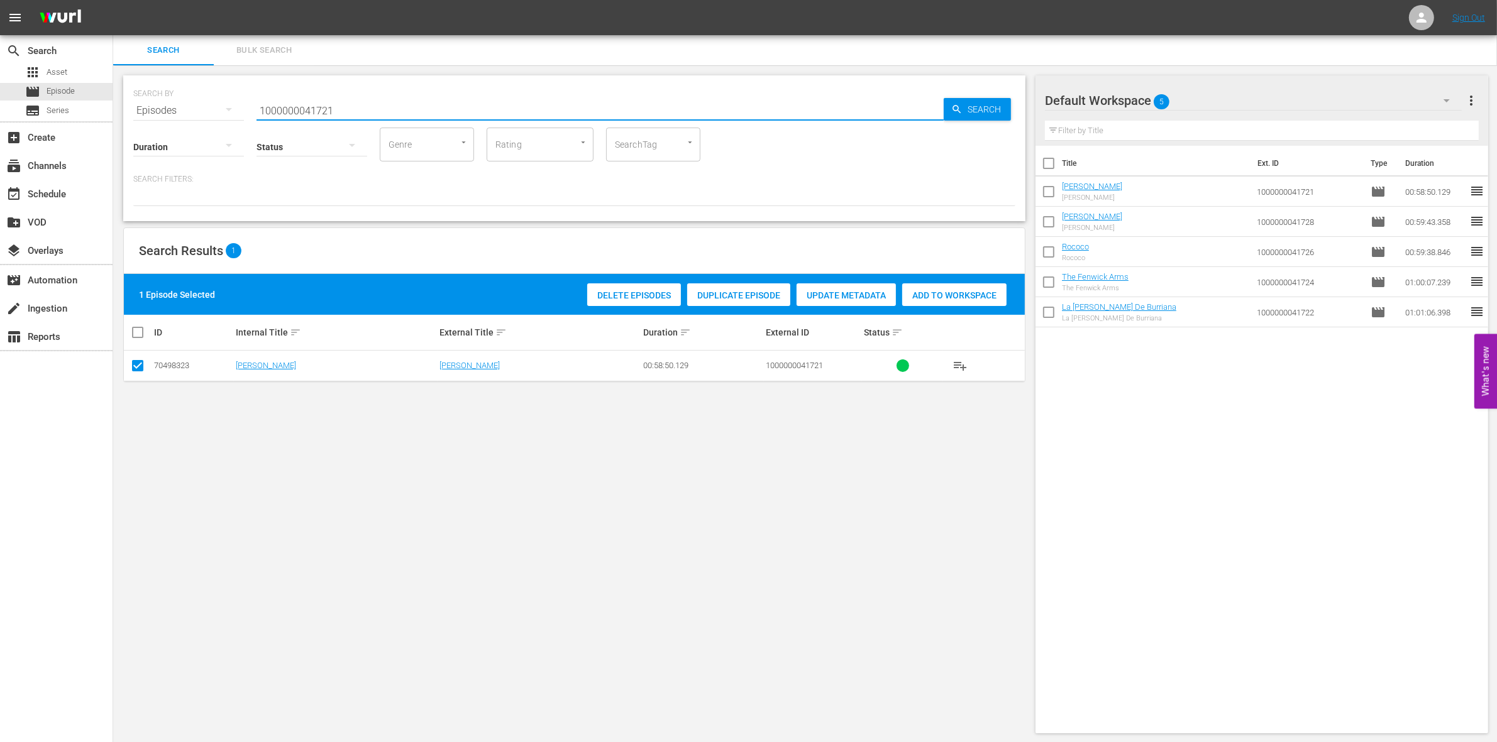
click at [300, 107] on input "1000000041721" at bounding box center [599, 111] width 687 height 30
paste input "0486"
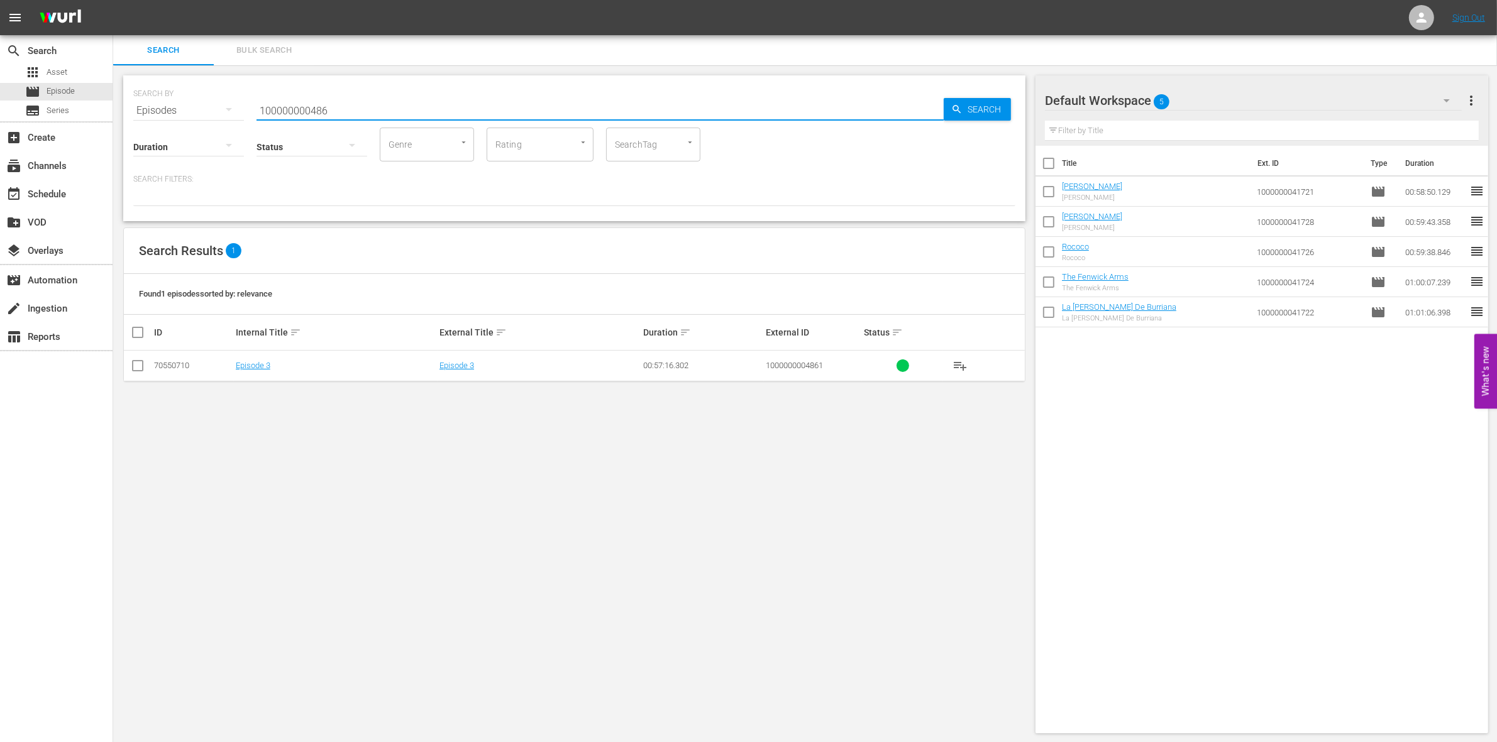
type input "100000000486"
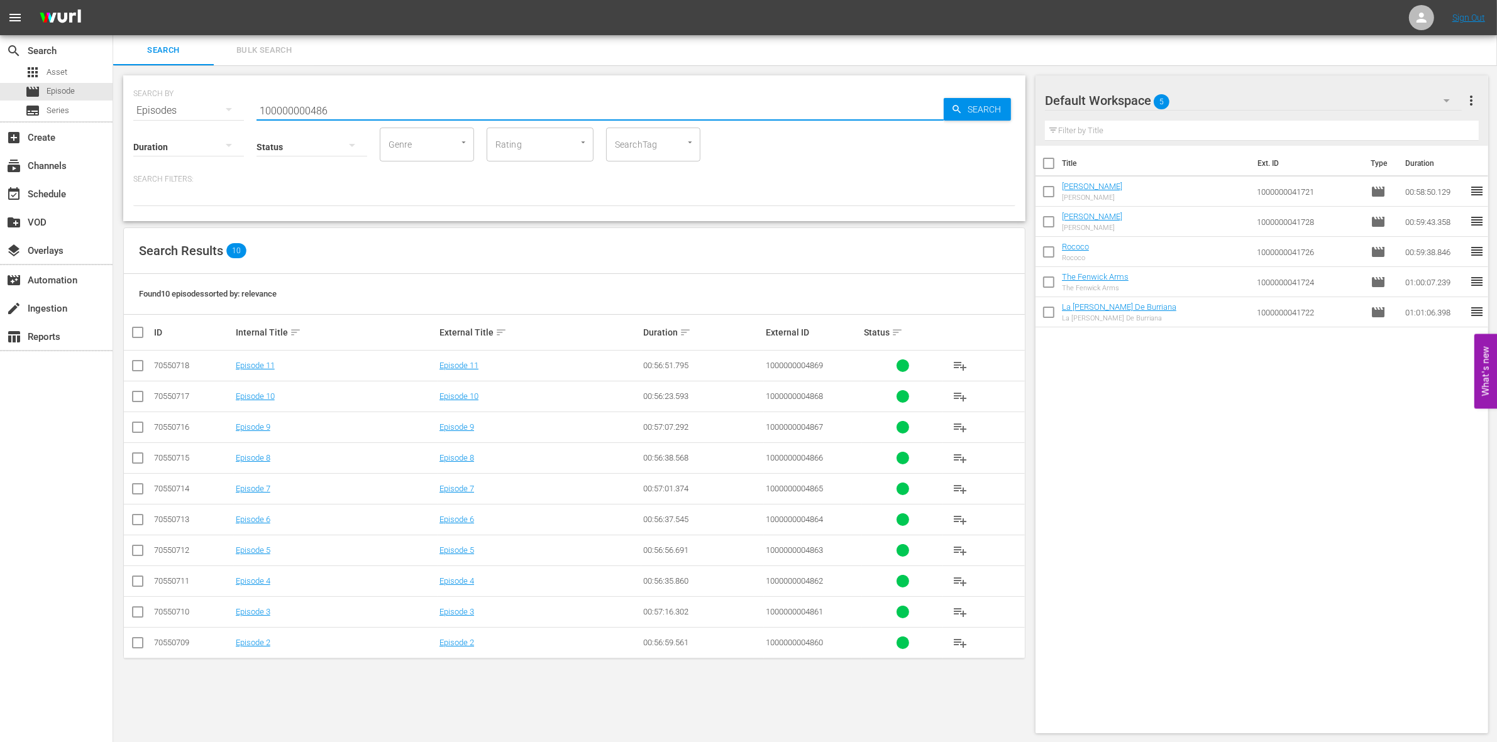
click at [140, 616] on input "checkbox" at bounding box center [137, 614] width 15 height 15
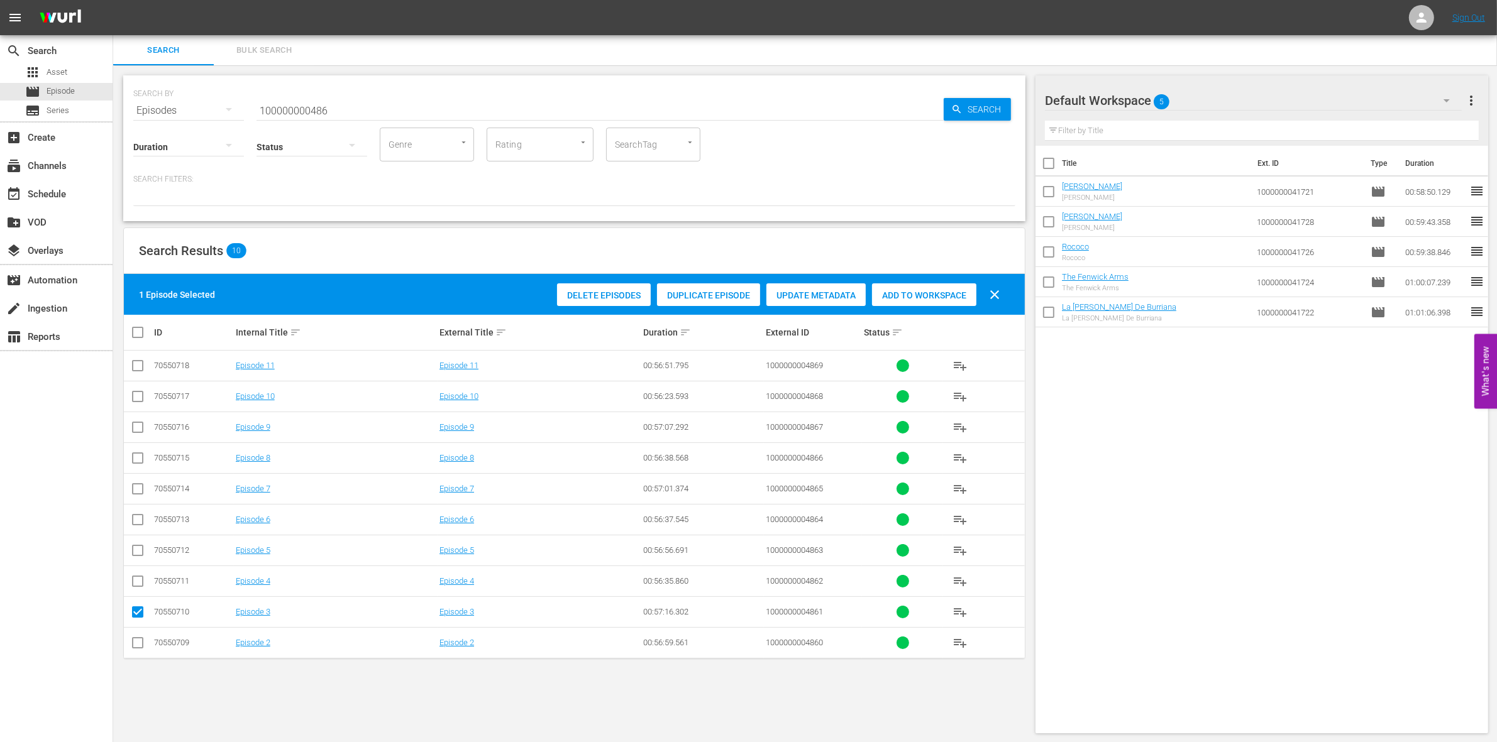
click at [940, 304] on div "Add to Workspace" at bounding box center [924, 295] width 104 height 24
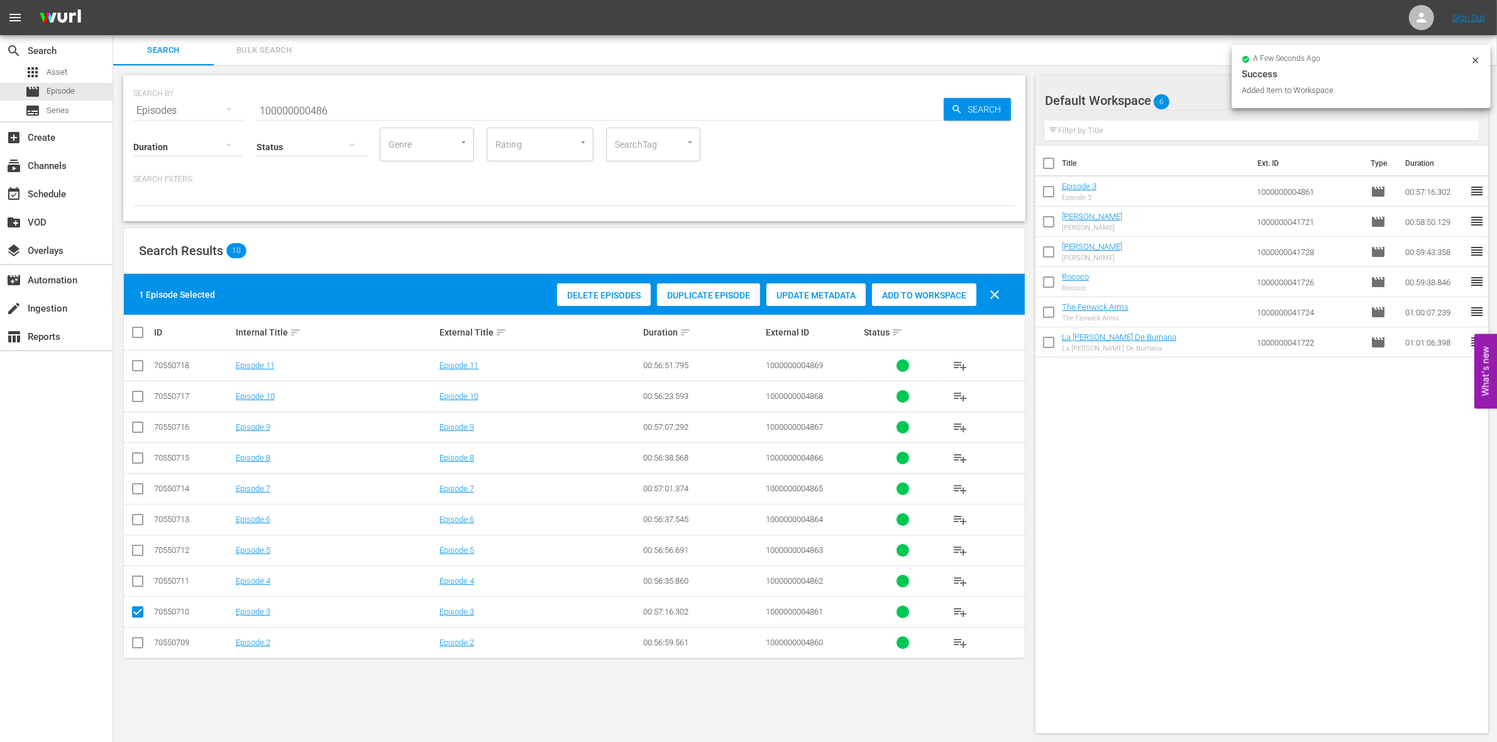
click at [133, 610] on input "checkbox" at bounding box center [137, 614] width 15 height 15
checkbox input "false"
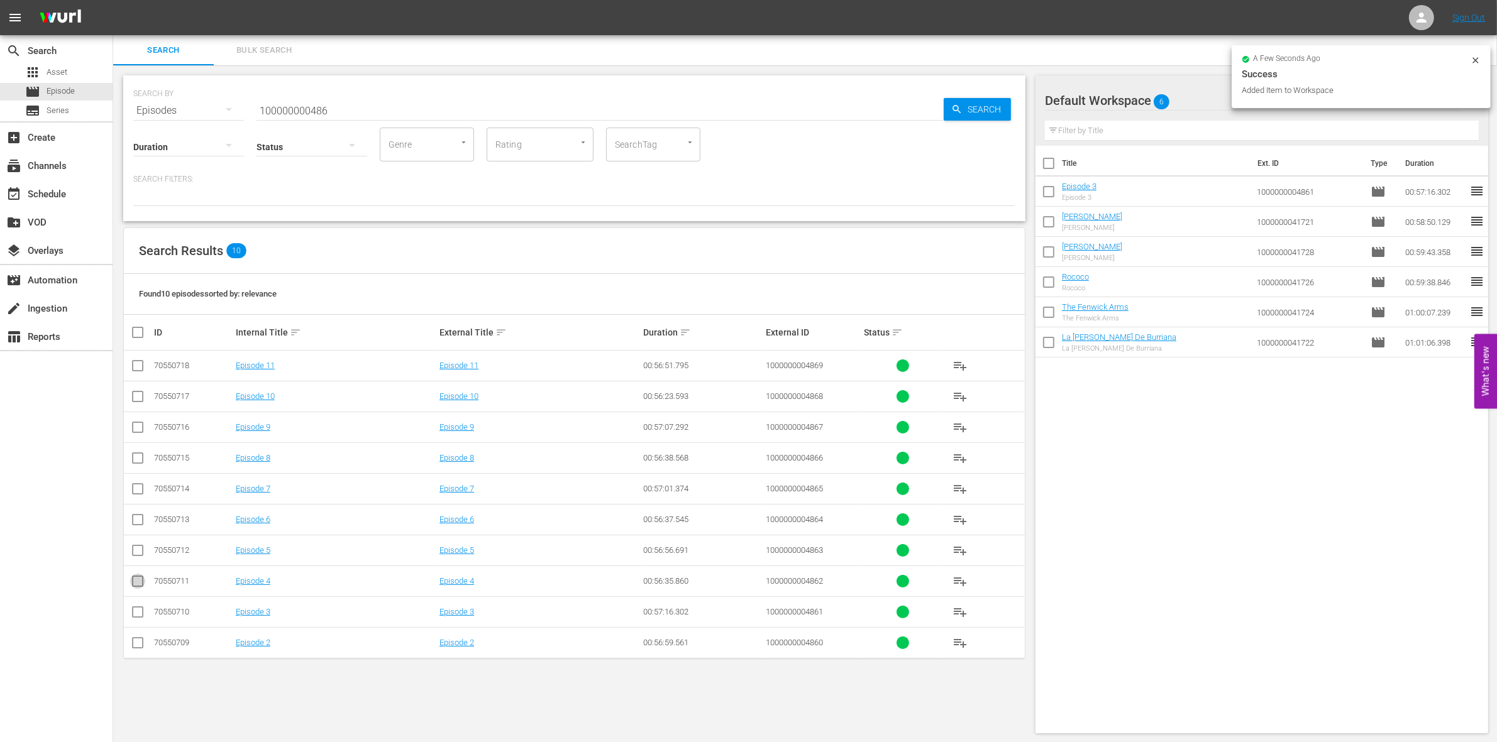
click at [139, 581] on input "checkbox" at bounding box center [137, 583] width 15 height 15
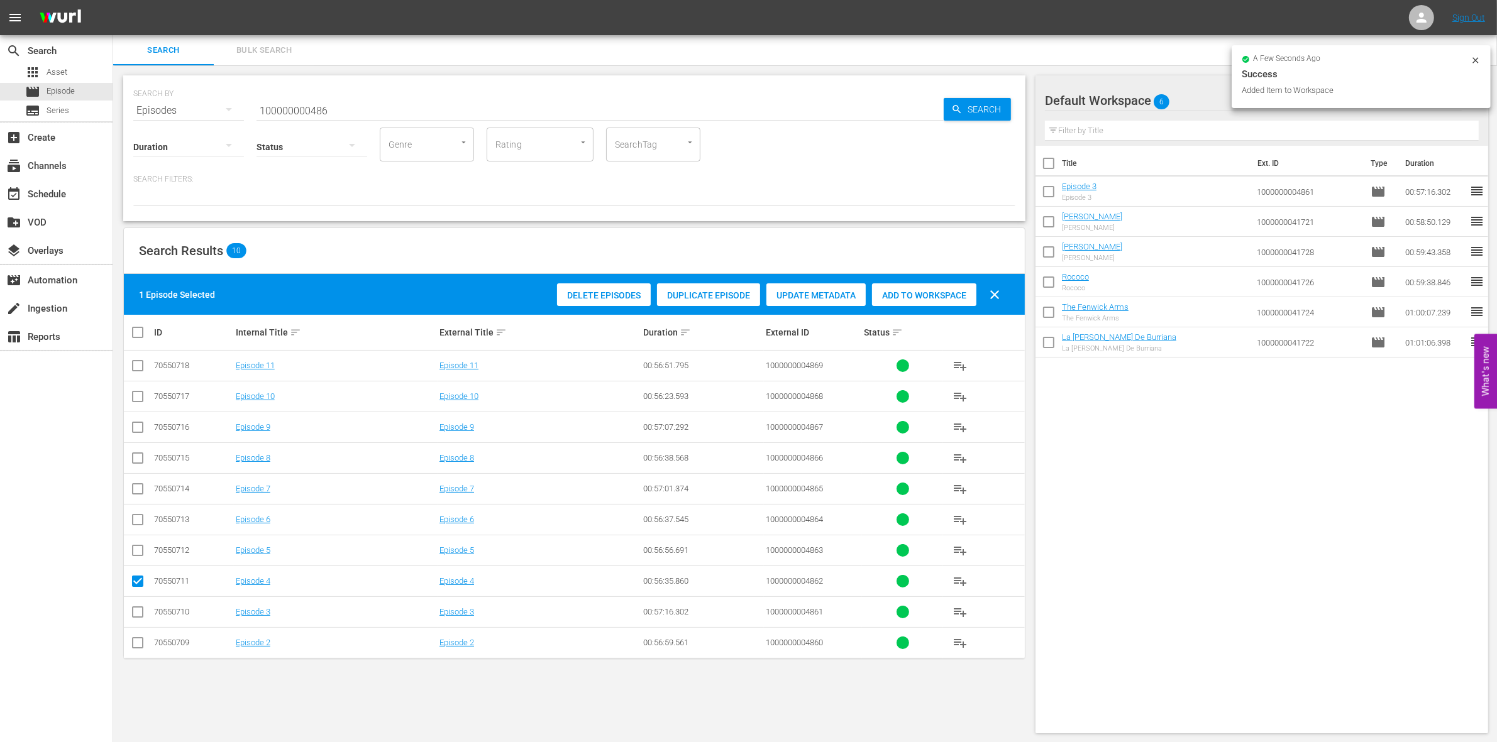
click at [928, 294] on span "Add to Workspace" at bounding box center [924, 295] width 104 height 10
click at [139, 585] on input "checkbox" at bounding box center [137, 583] width 15 height 15
checkbox input "false"
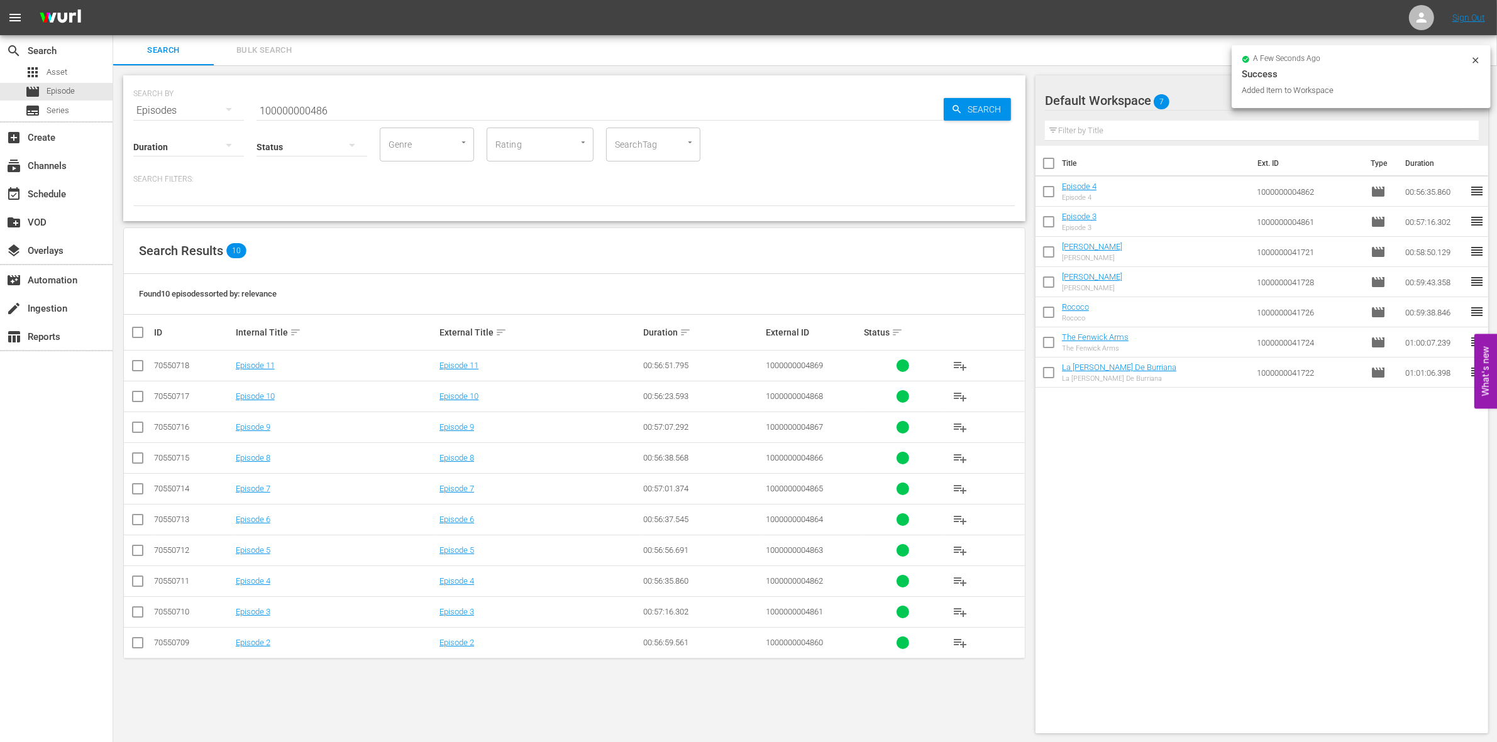
click at [139, 564] on td at bounding box center [138, 550] width 28 height 31
click at [139, 556] on input "checkbox" at bounding box center [137, 553] width 15 height 15
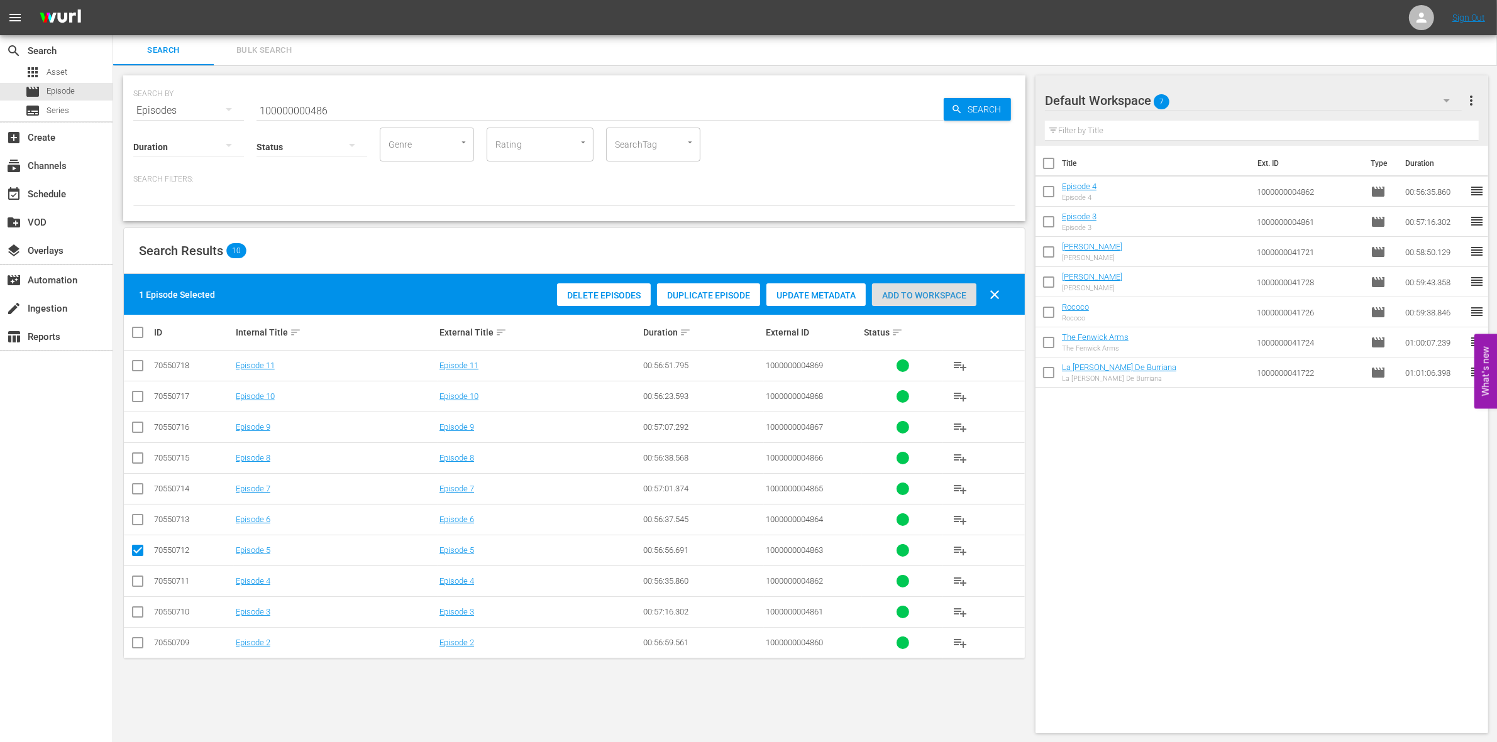
click at [949, 290] on span "Add to Workspace" at bounding box center [924, 295] width 104 height 10
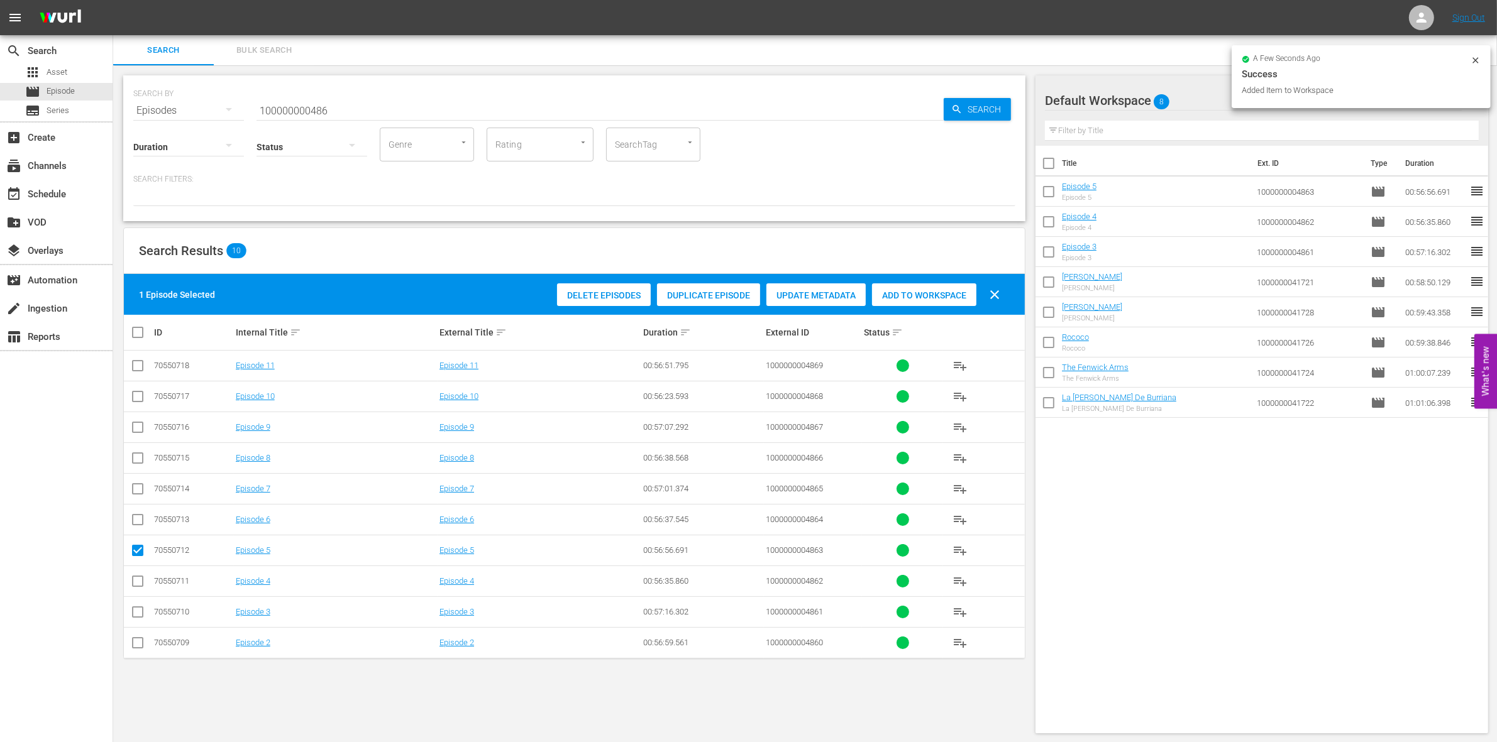
click at [136, 554] on input "checkbox" at bounding box center [137, 553] width 15 height 15
checkbox input "false"
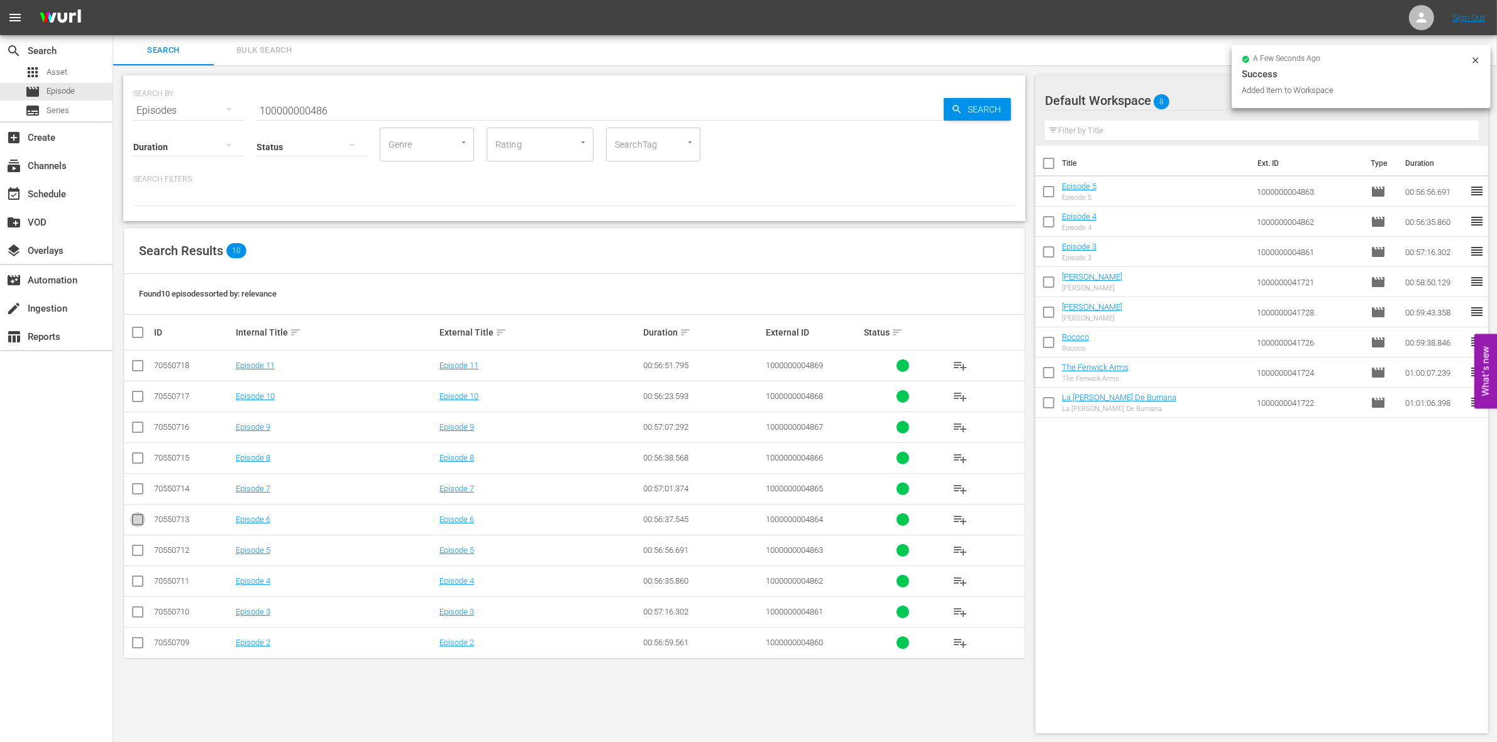
click at [136, 519] on input "checkbox" at bounding box center [137, 522] width 15 height 15
checkbox input "true"
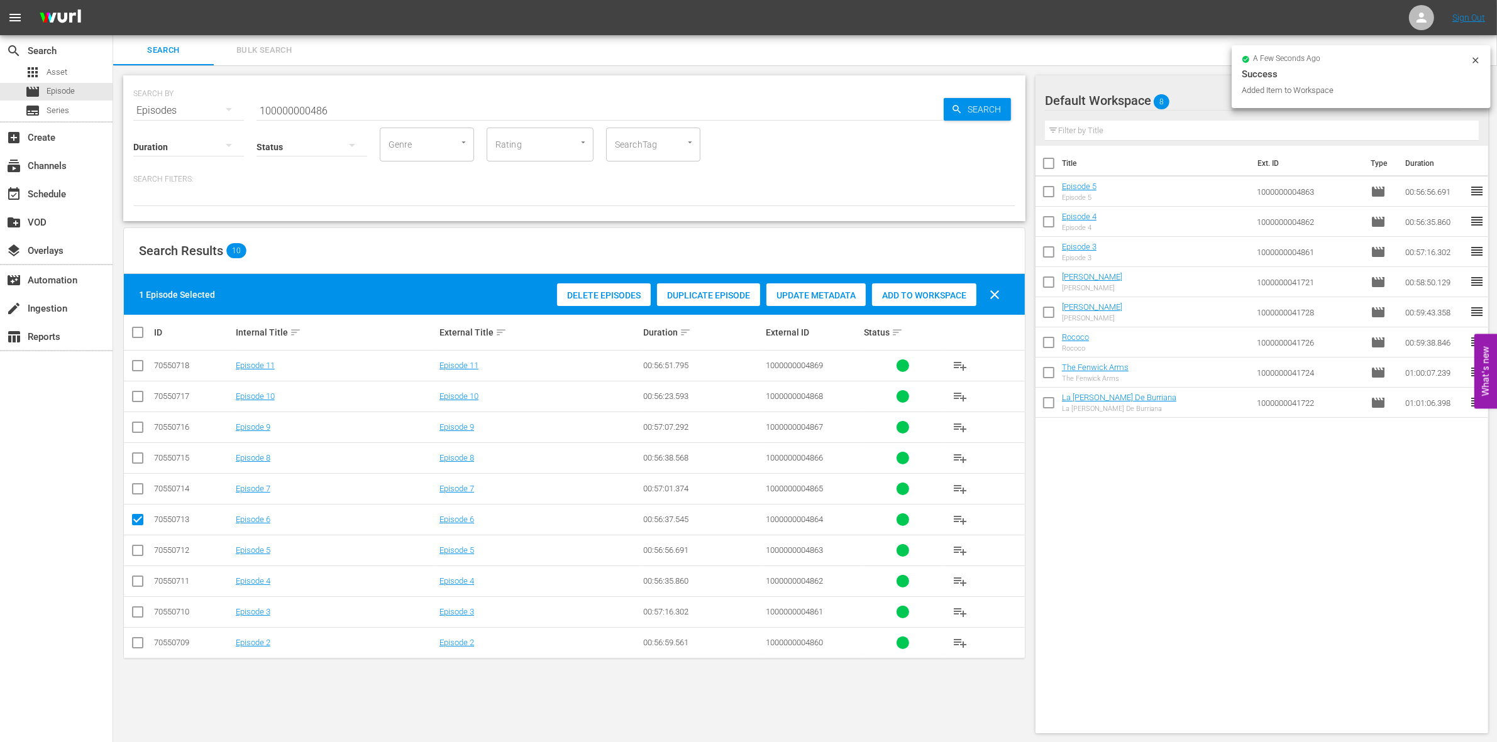
click at [918, 299] on span "Add to Workspace" at bounding box center [924, 295] width 104 height 10
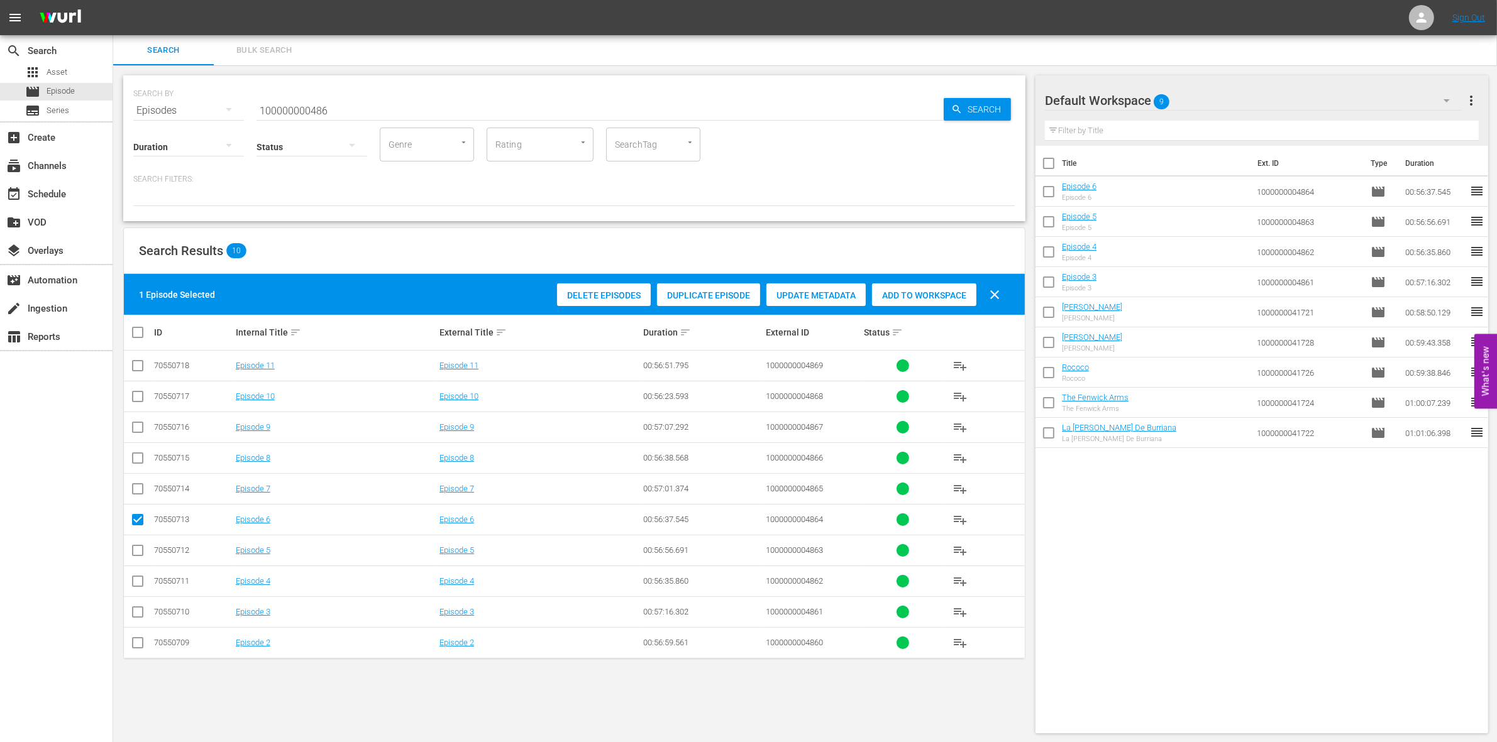
click at [322, 102] on input "100000000486" at bounding box center [599, 111] width 687 height 30
paste input "58170"
type input "1000000058170"
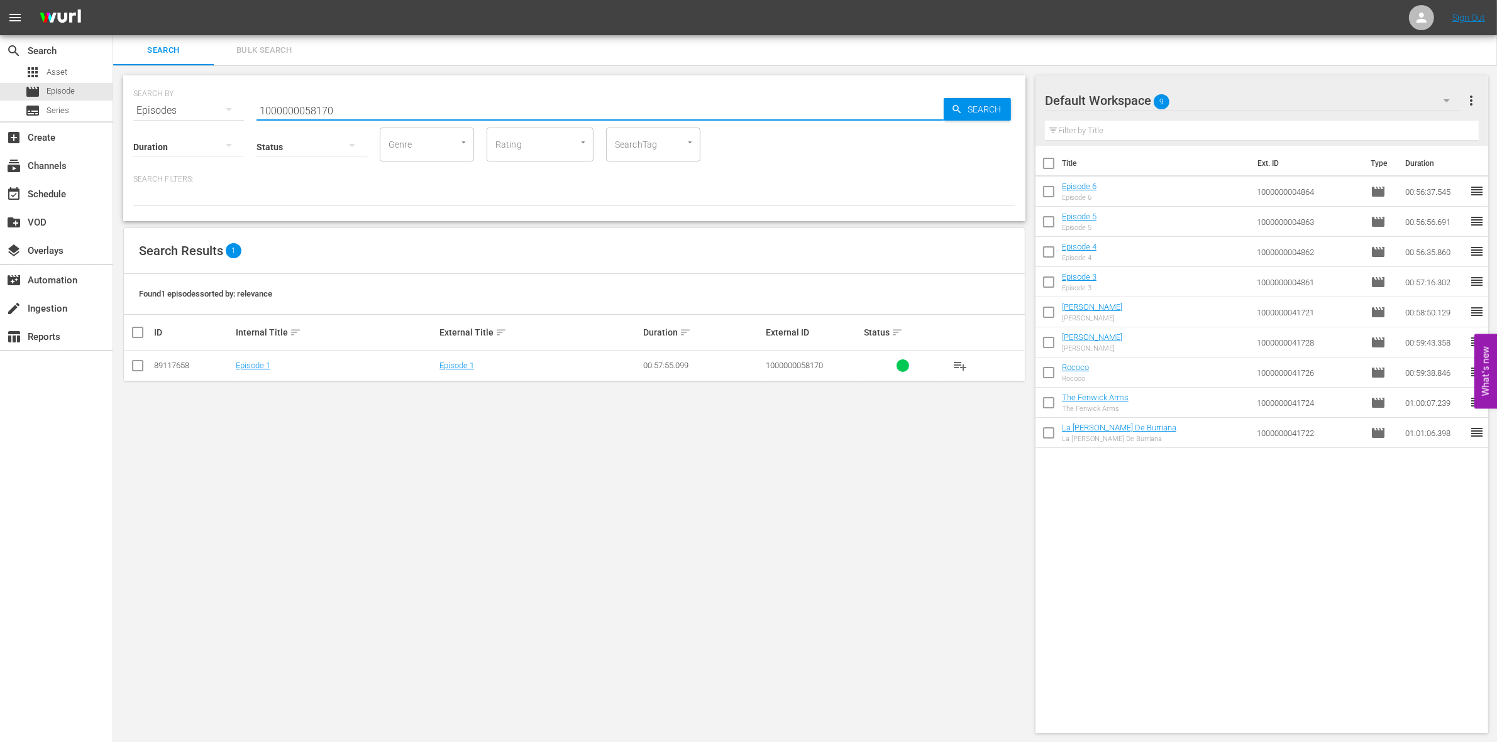
click at [143, 363] on input "checkbox" at bounding box center [137, 368] width 15 height 15
checkbox input "true"
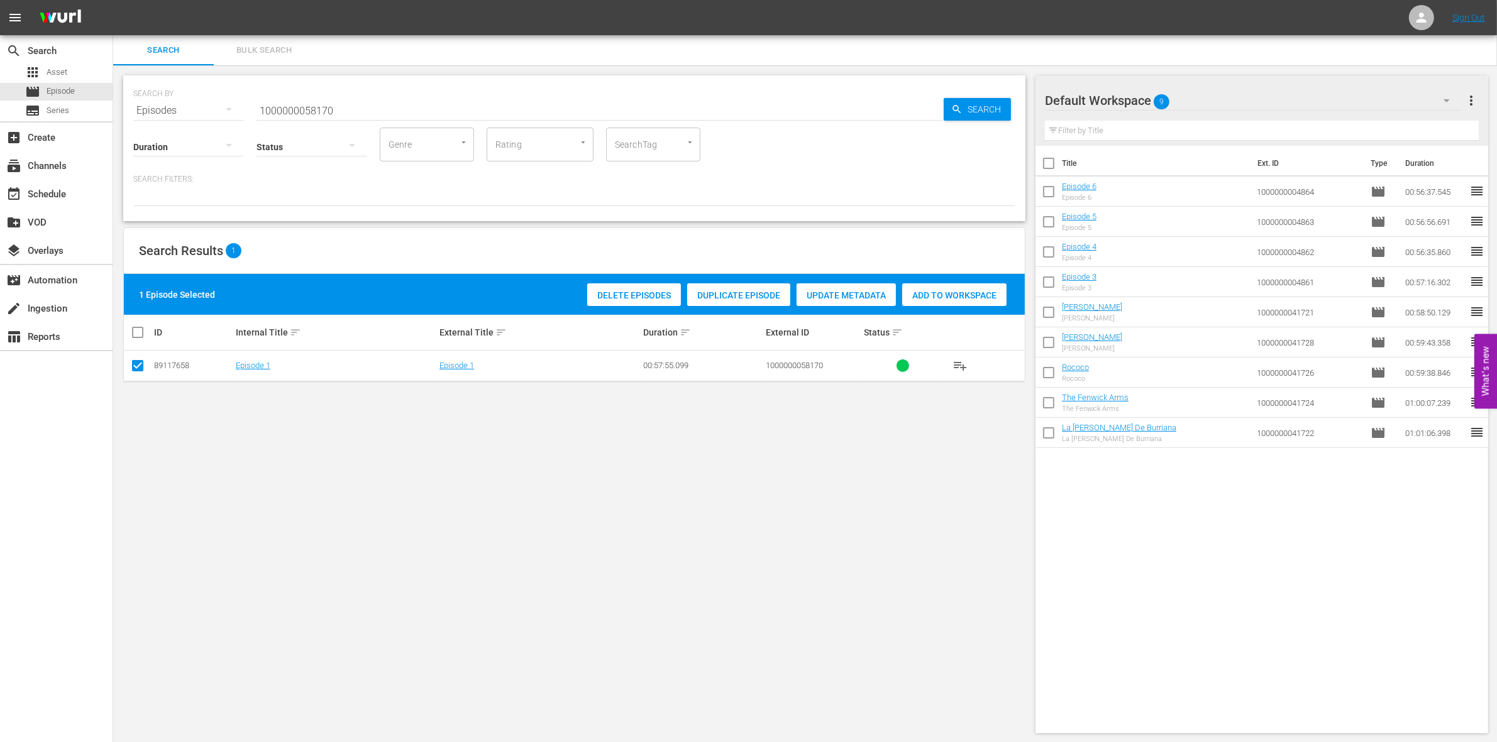
click at [990, 306] on div "Delete Episodes Duplicate Episode Update Metadata Add to Workspace" at bounding box center [797, 294] width 426 height 29
click at [945, 296] on span "Add to Workspace" at bounding box center [954, 295] width 104 height 10
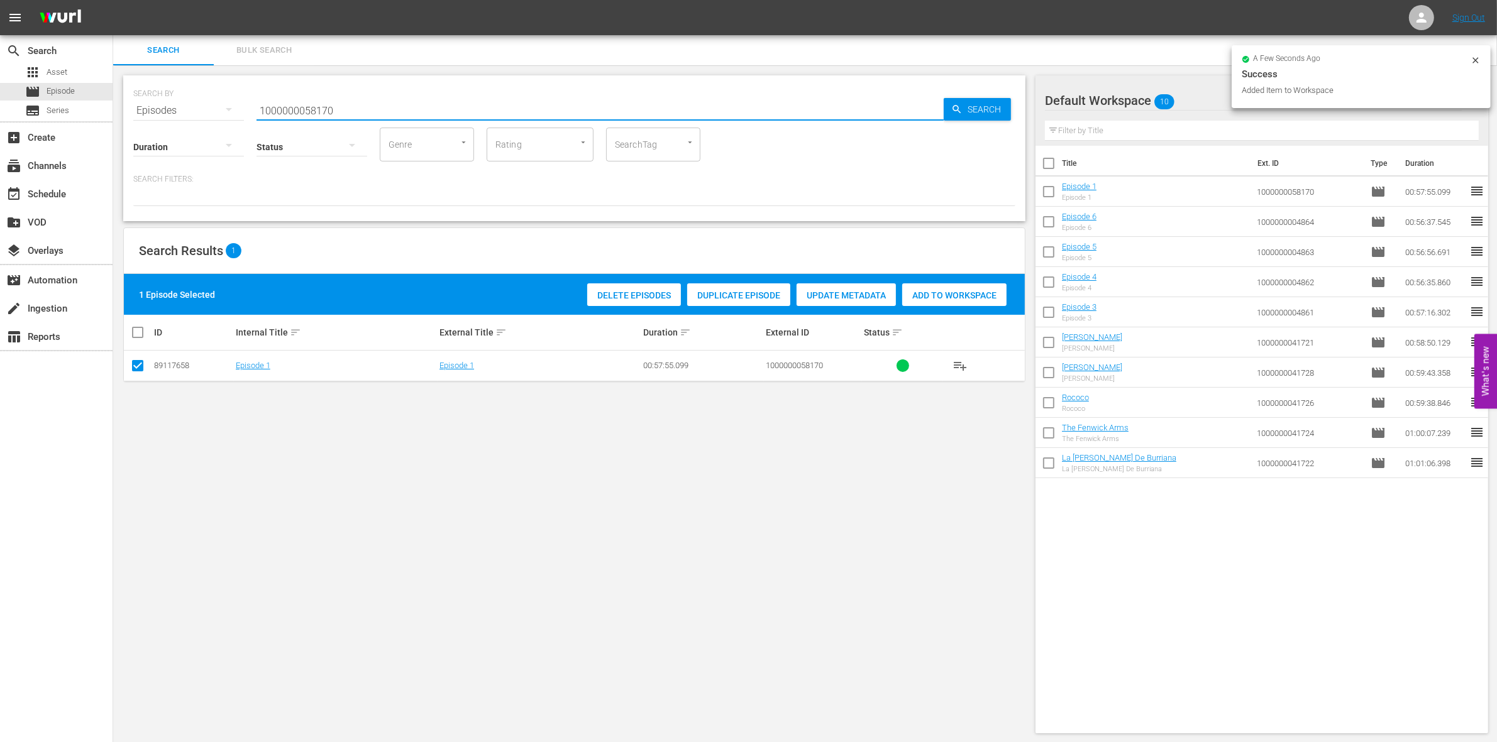
click at [331, 101] on input "1000000058170" at bounding box center [599, 111] width 687 height 30
type input "1000000058171"
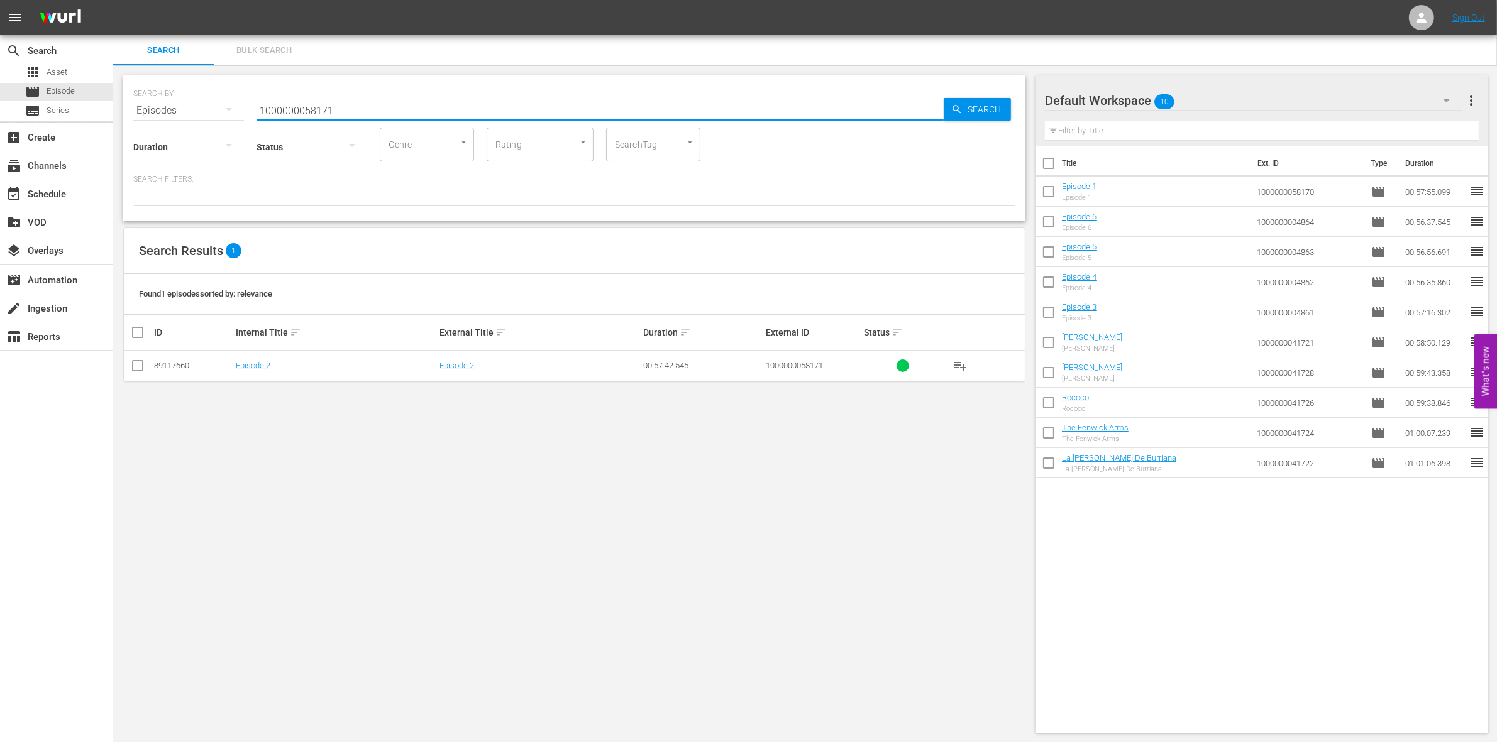
click at [138, 366] on input "checkbox" at bounding box center [137, 368] width 15 height 15
checkbox input "true"
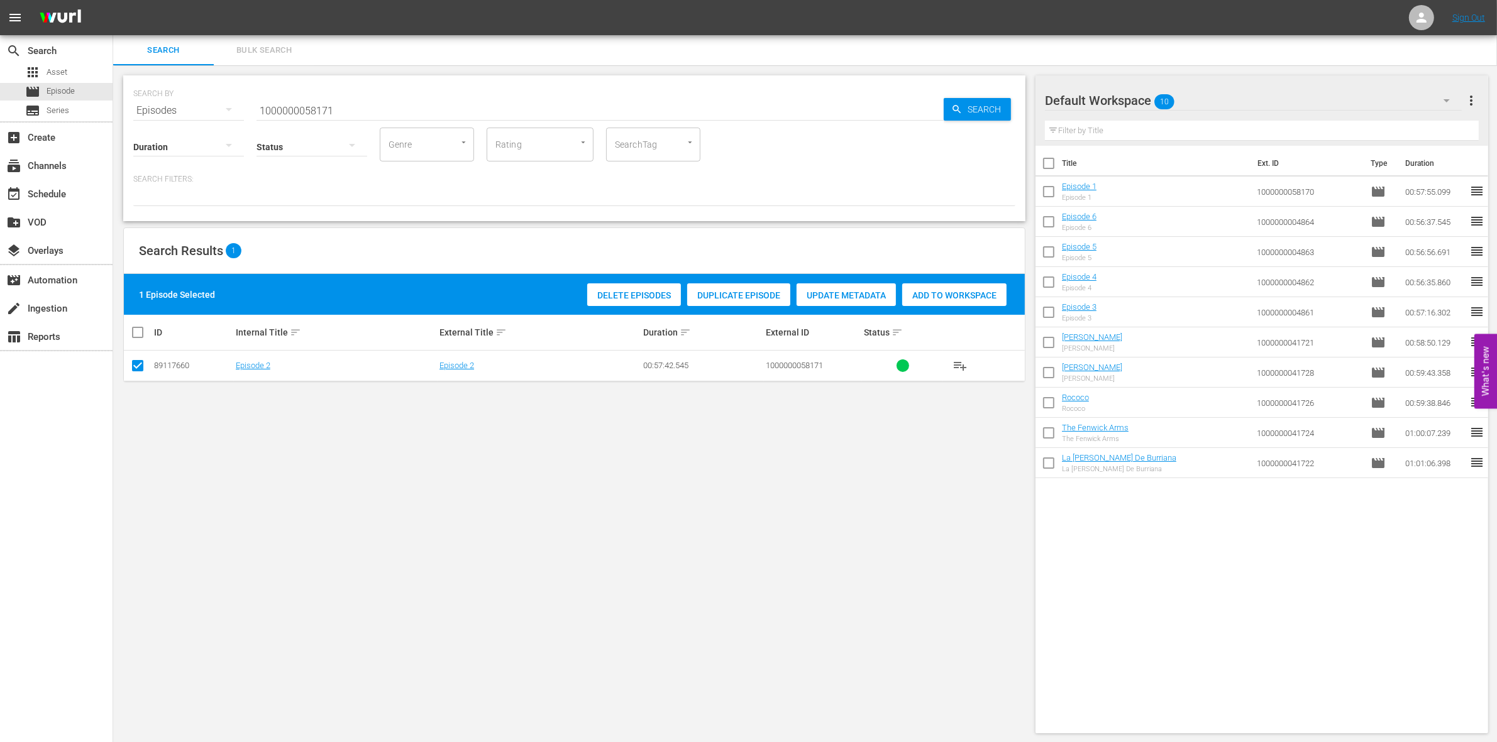
click at [938, 290] on span "Add to Workspace" at bounding box center [954, 295] width 104 height 10
click at [280, 107] on input "1000000058171" at bounding box center [599, 111] width 687 height 30
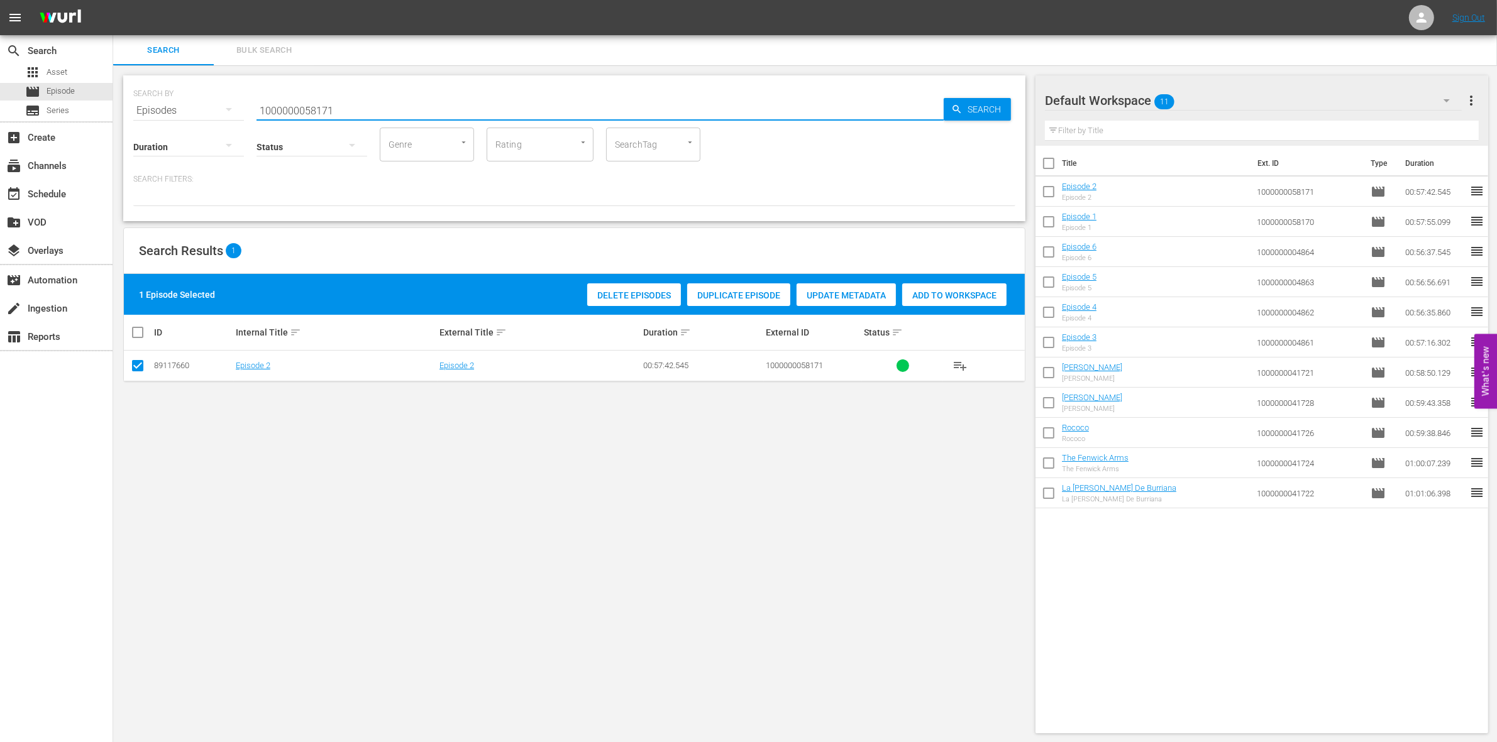
click at [280, 107] on input "1000000058171" at bounding box center [599, 111] width 687 height 30
paste input "3522"
type input "1000000035221"
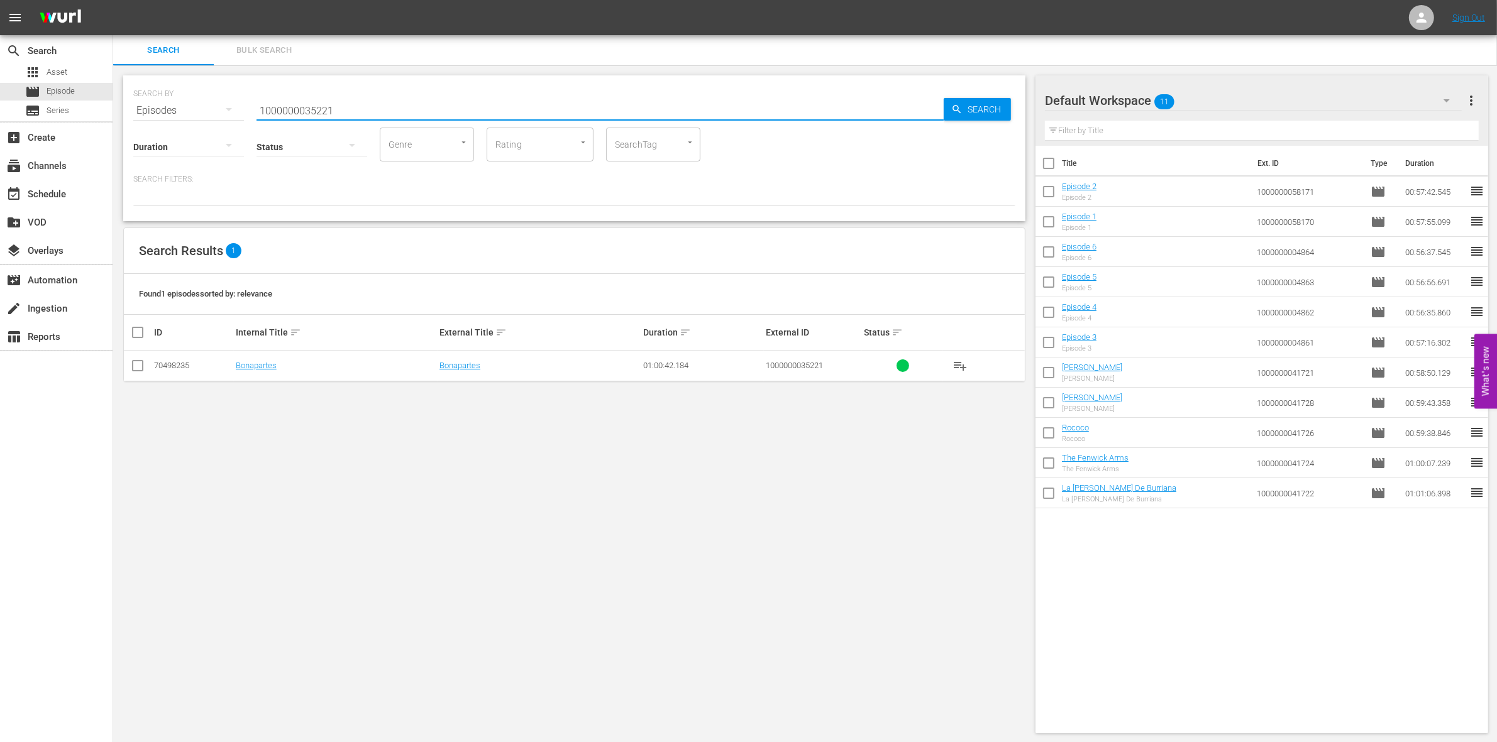
click at [138, 366] on input "checkbox" at bounding box center [137, 368] width 15 height 15
checkbox input "true"
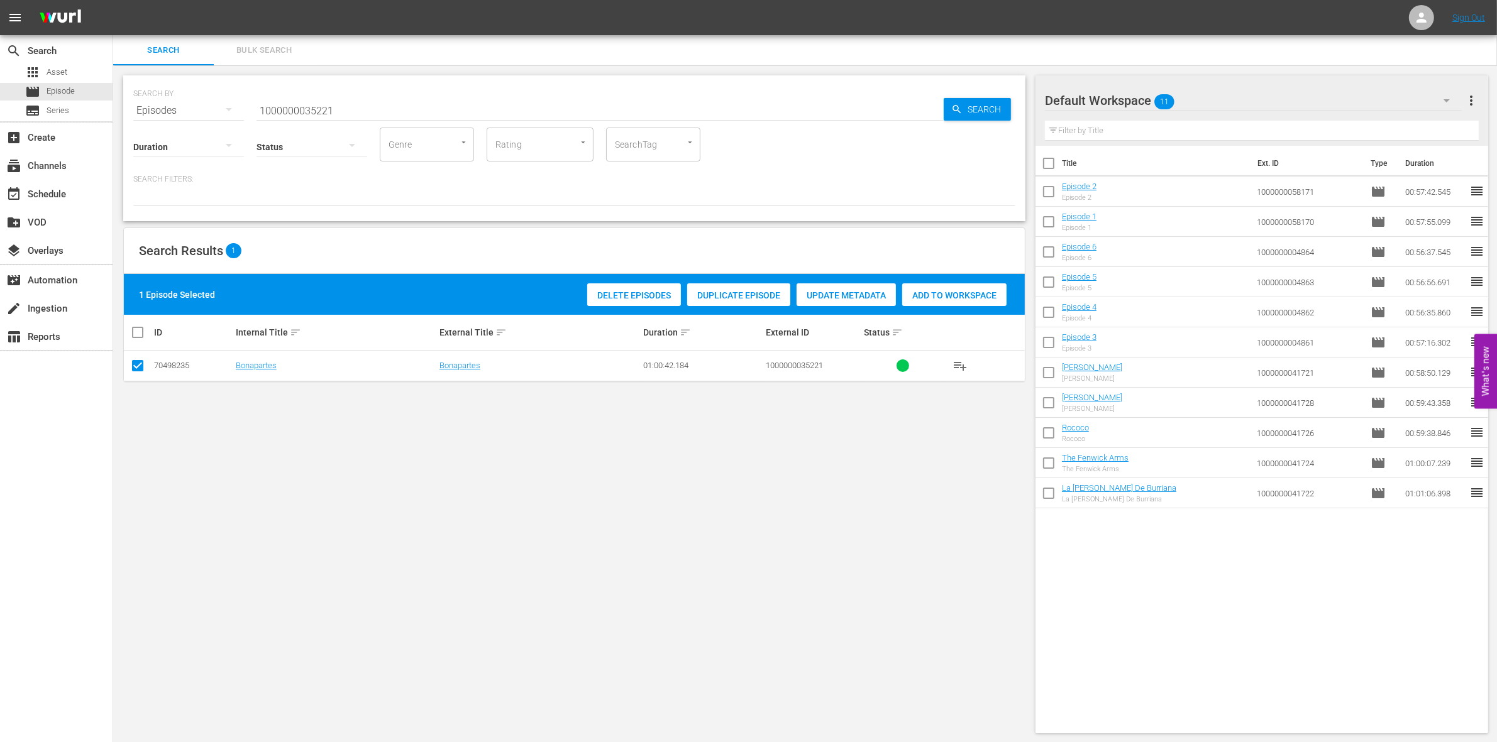
click at [944, 280] on div "Delete Episodes Duplicate Episode Update Metadata Add to Workspace" at bounding box center [797, 294] width 426 height 29
click at [940, 284] on div "Add to Workspace" at bounding box center [954, 295] width 104 height 24
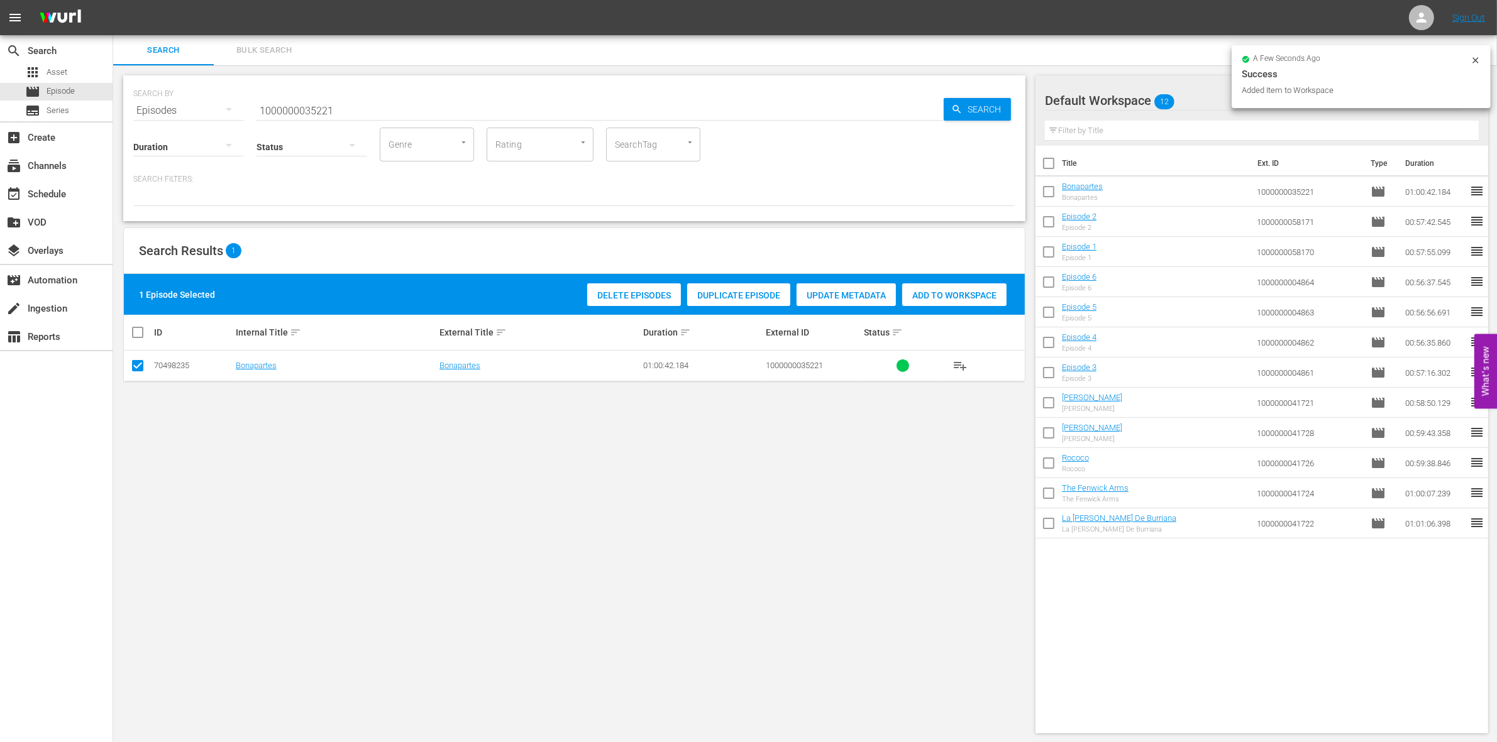
click at [352, 106] on input "1000000035221" at bounding box center [599, 111] width 687 height 30
type input "1000000035222"
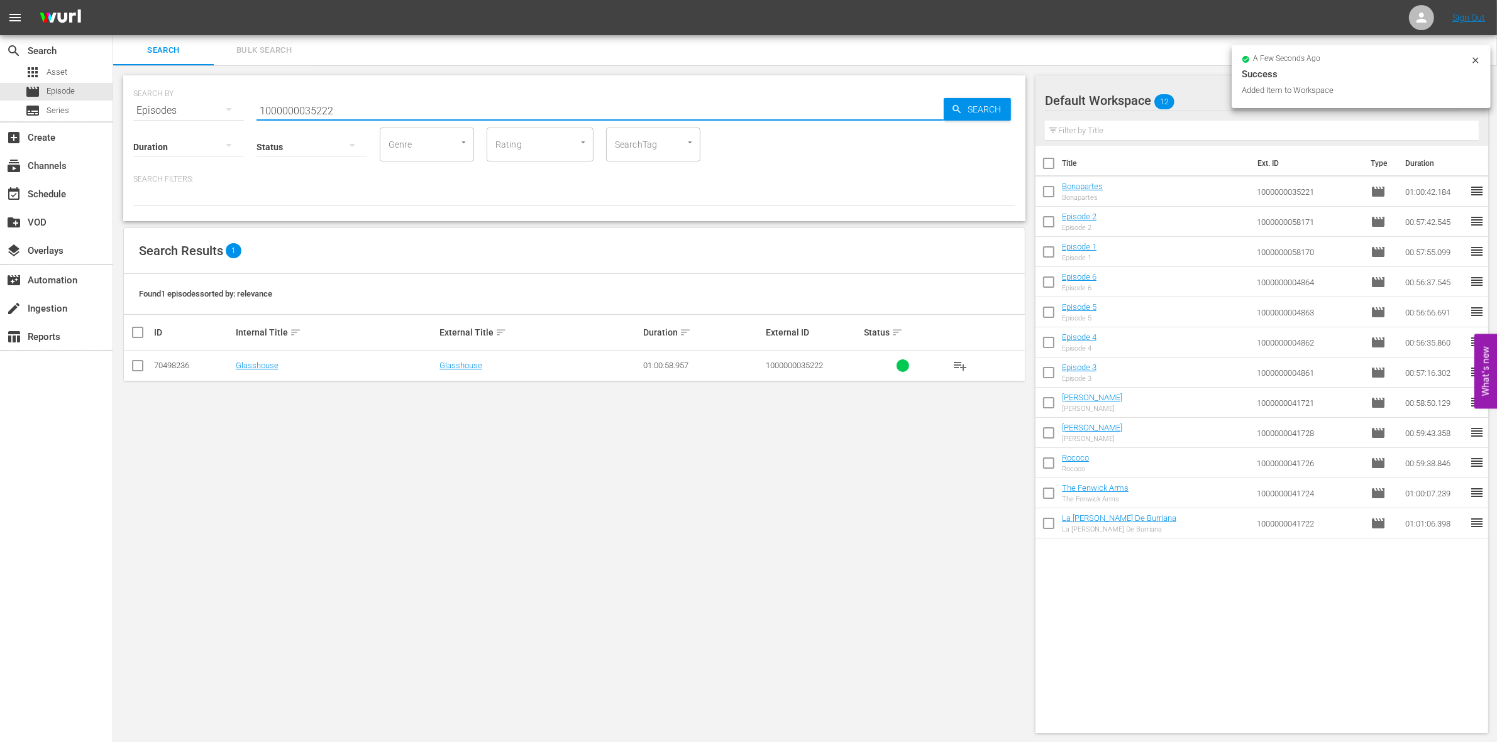
click at [140, 368] on input "checkbox" at bounding box center [137, 368] width 15 height 15
checkbox input "true"
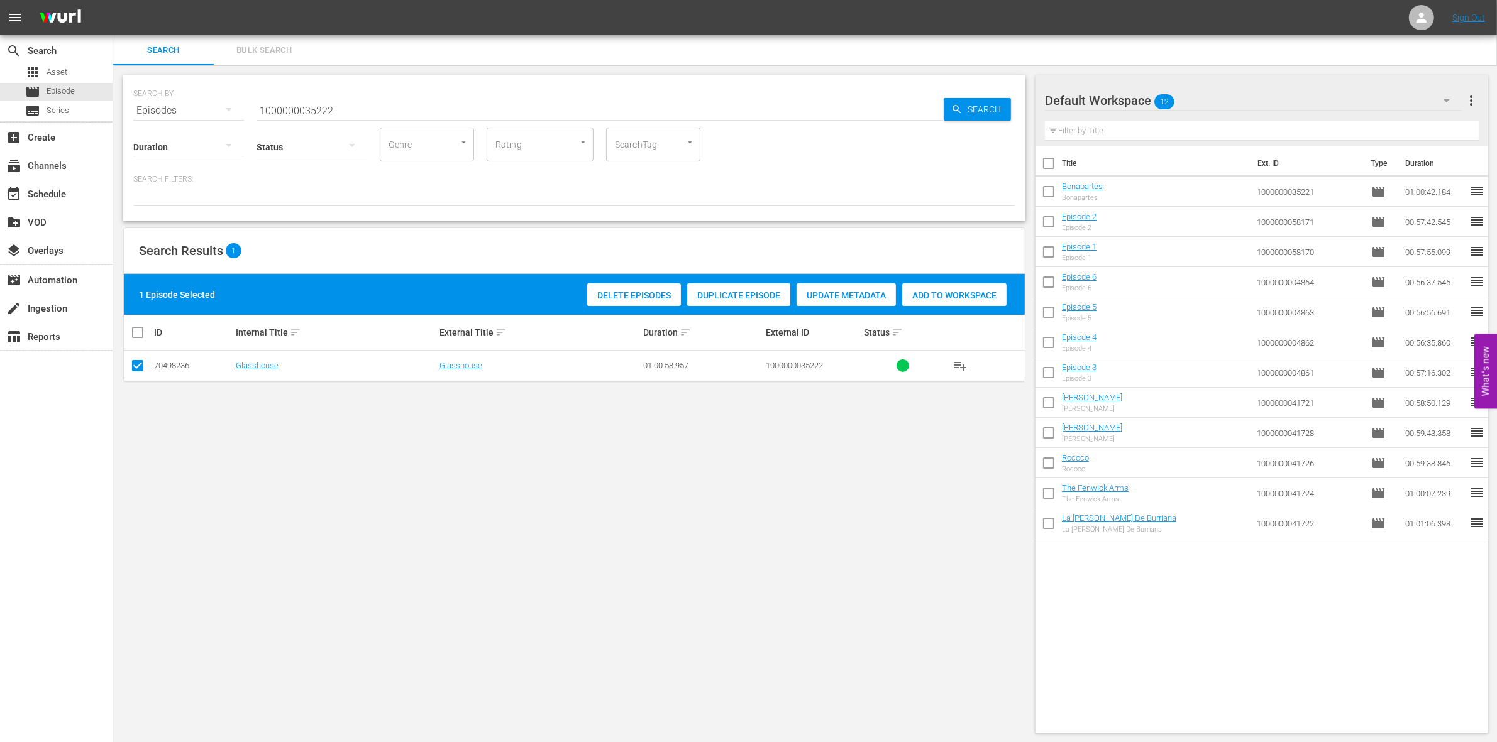
click at [955, 297] on span "Add to Workspace" at bounding box center [954, 295] width 104 height 10
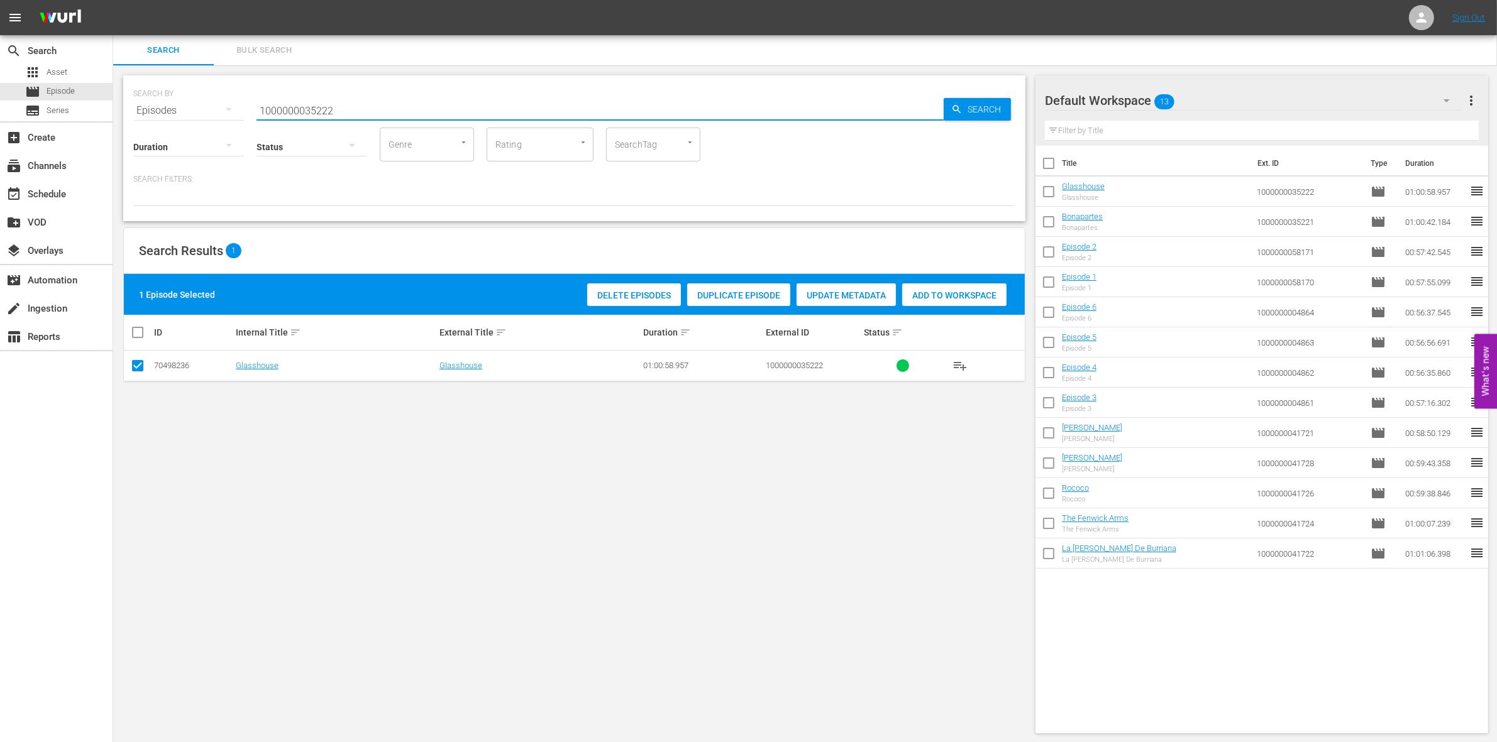
click at [280, 104] on input "1000000035222" at bounding box center [599, 111] width 687 height 30
paste input "23295"
type input "100000002329"
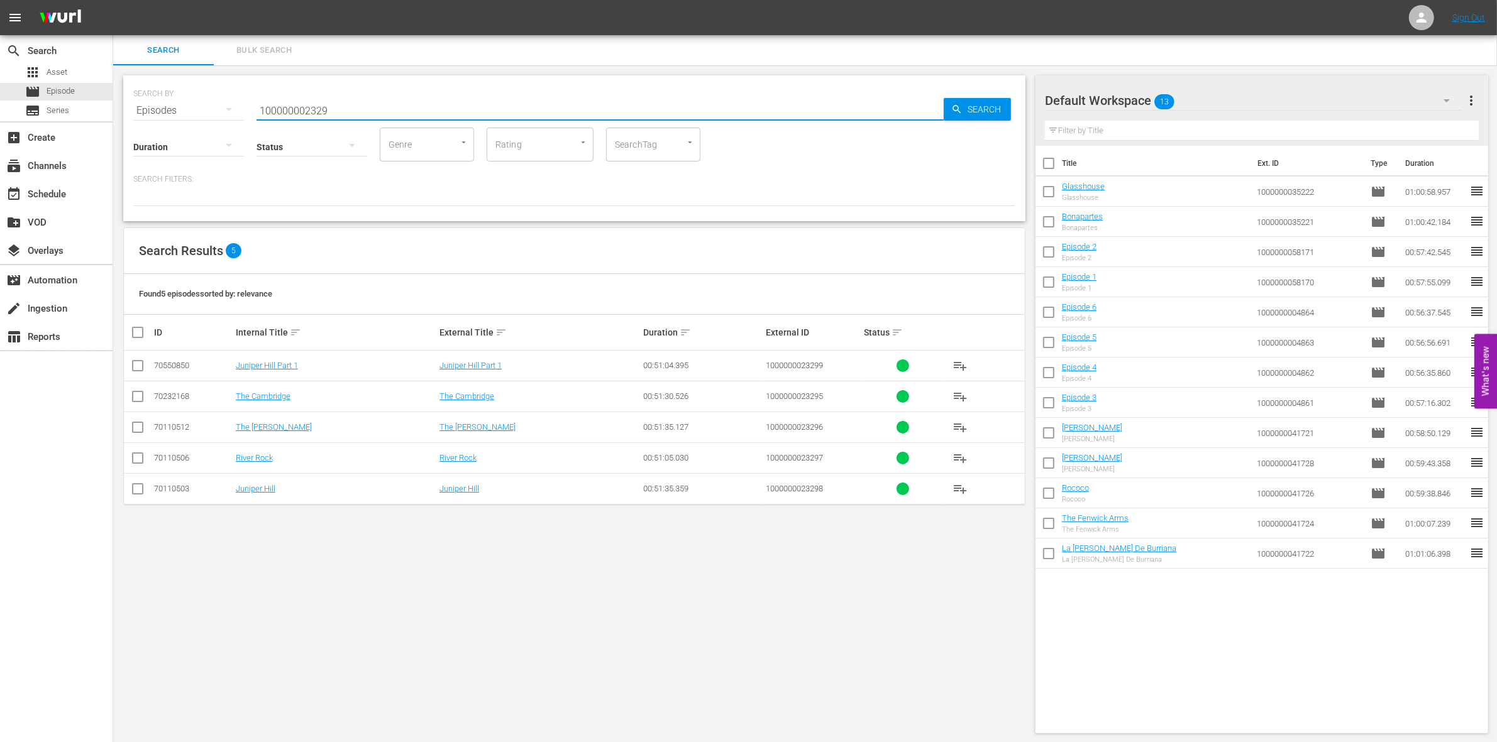
click at [140, 397] on input "checkbox" at bounding box center [137, 399] width 15 height 15
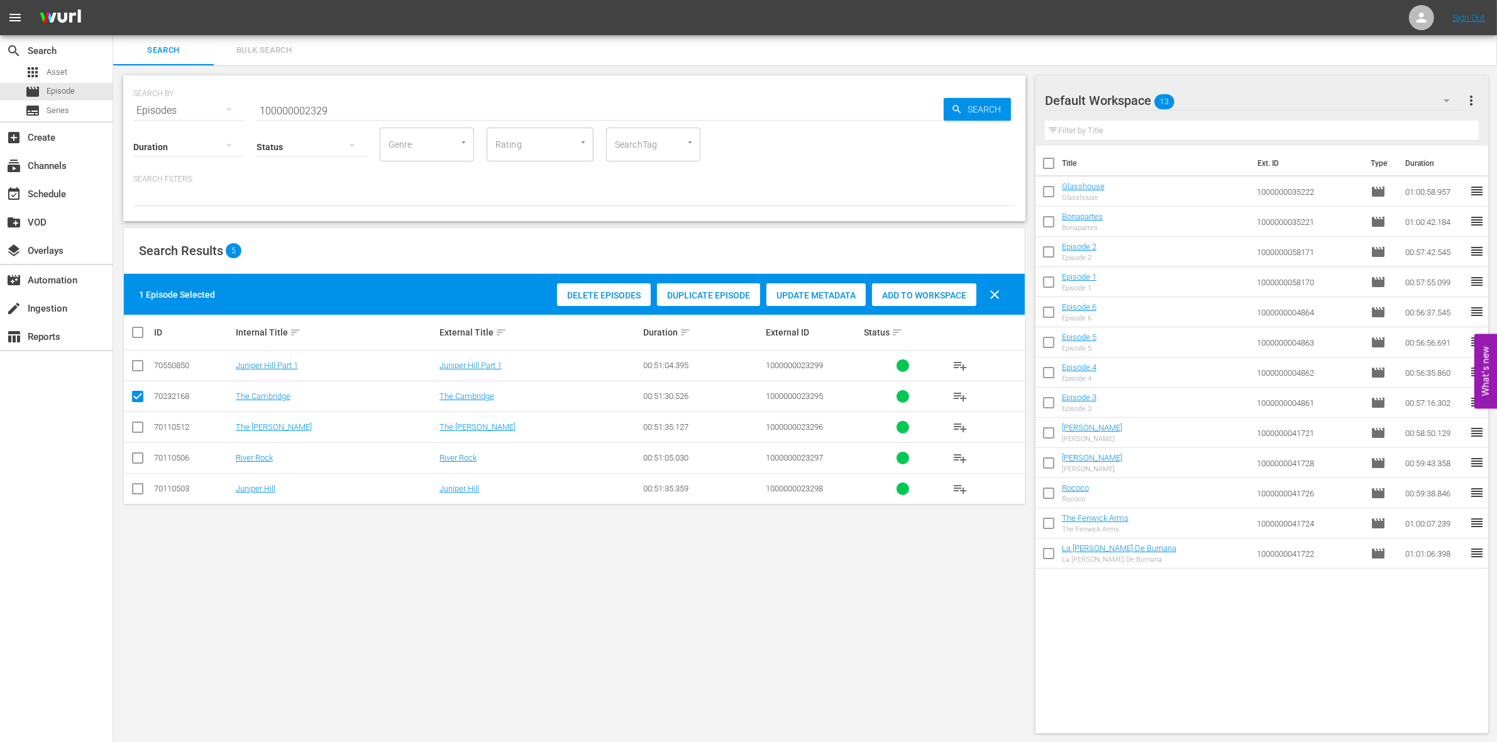
click at [913, 293] on span "Add to Workspace" at bounding box center [924, 295] width 104 height 10
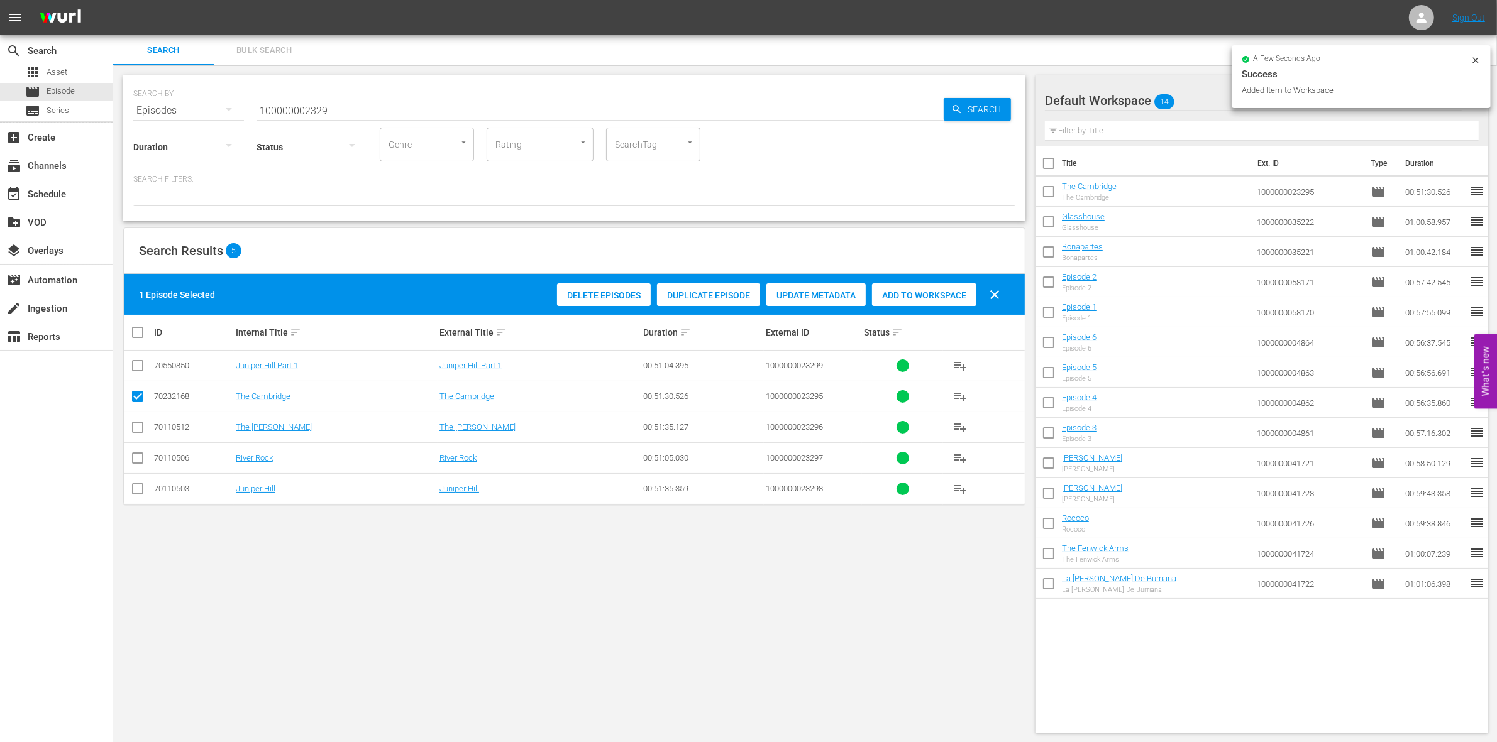
click at [145, 393] on input "checkbox" at bounding box center [137, 399] width 15 height 15
checkbox input "false"
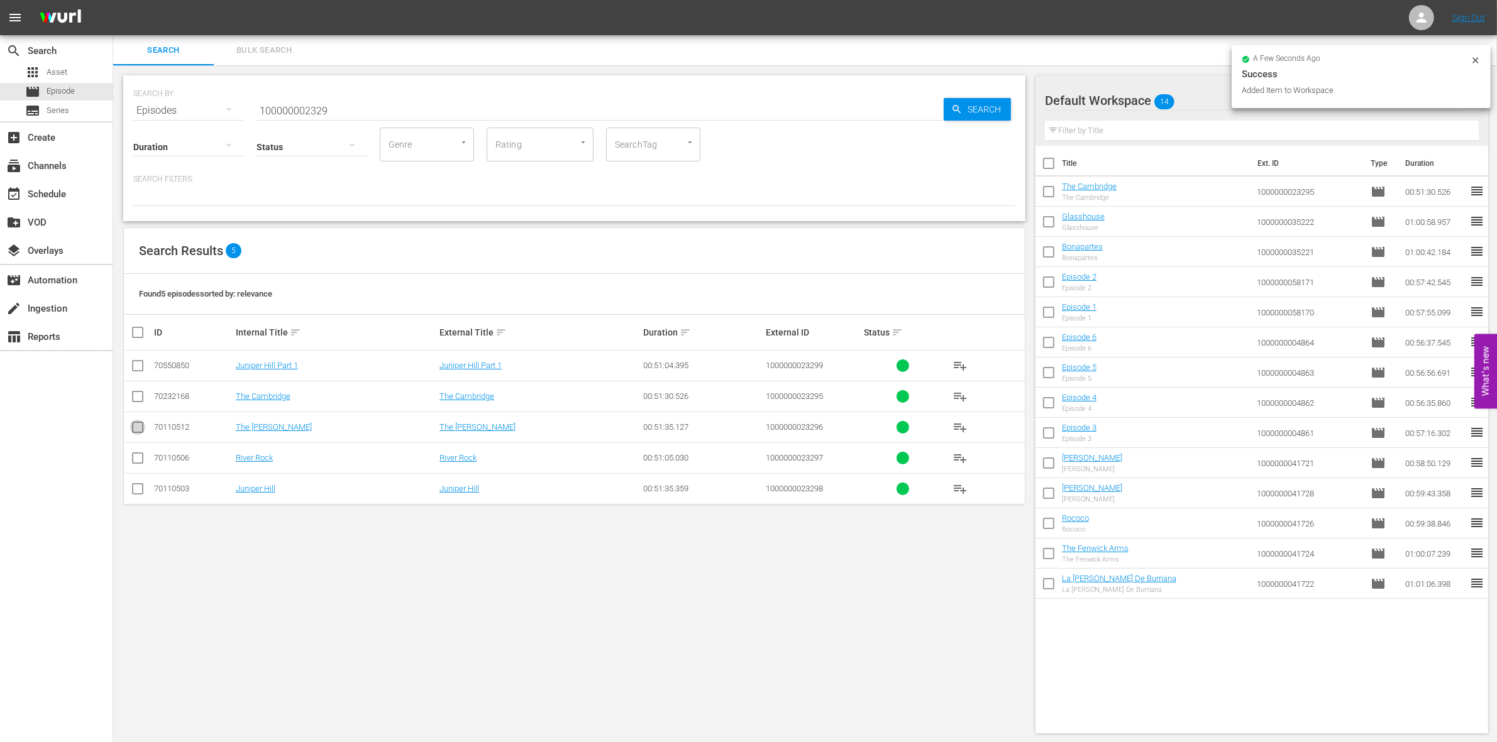
click at [141, 425] on input "checkbox" at bounding box center [137, 429] width 15 height 15
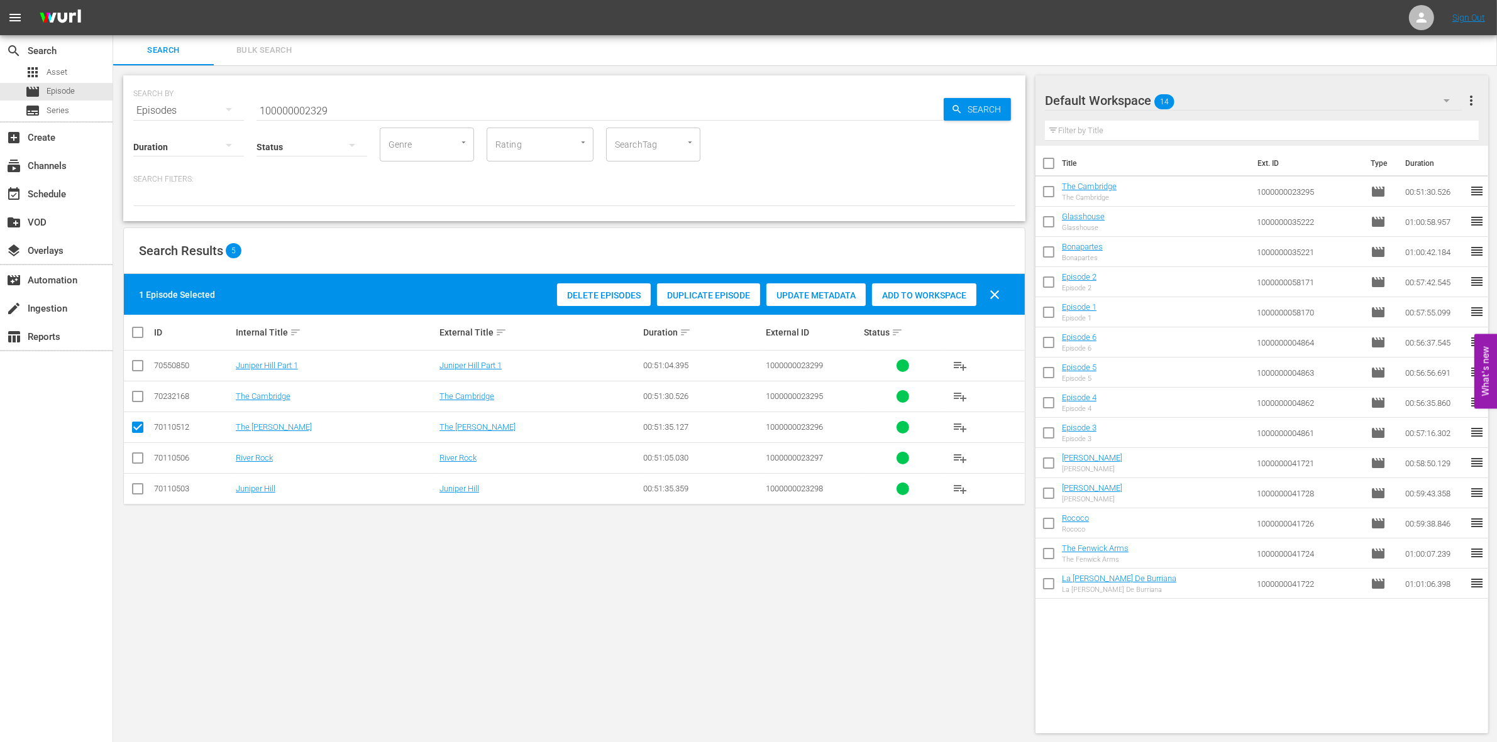
click at [890, 300] on div "Add to Workspace" at bounding box center [924, 295] width 104 height 24
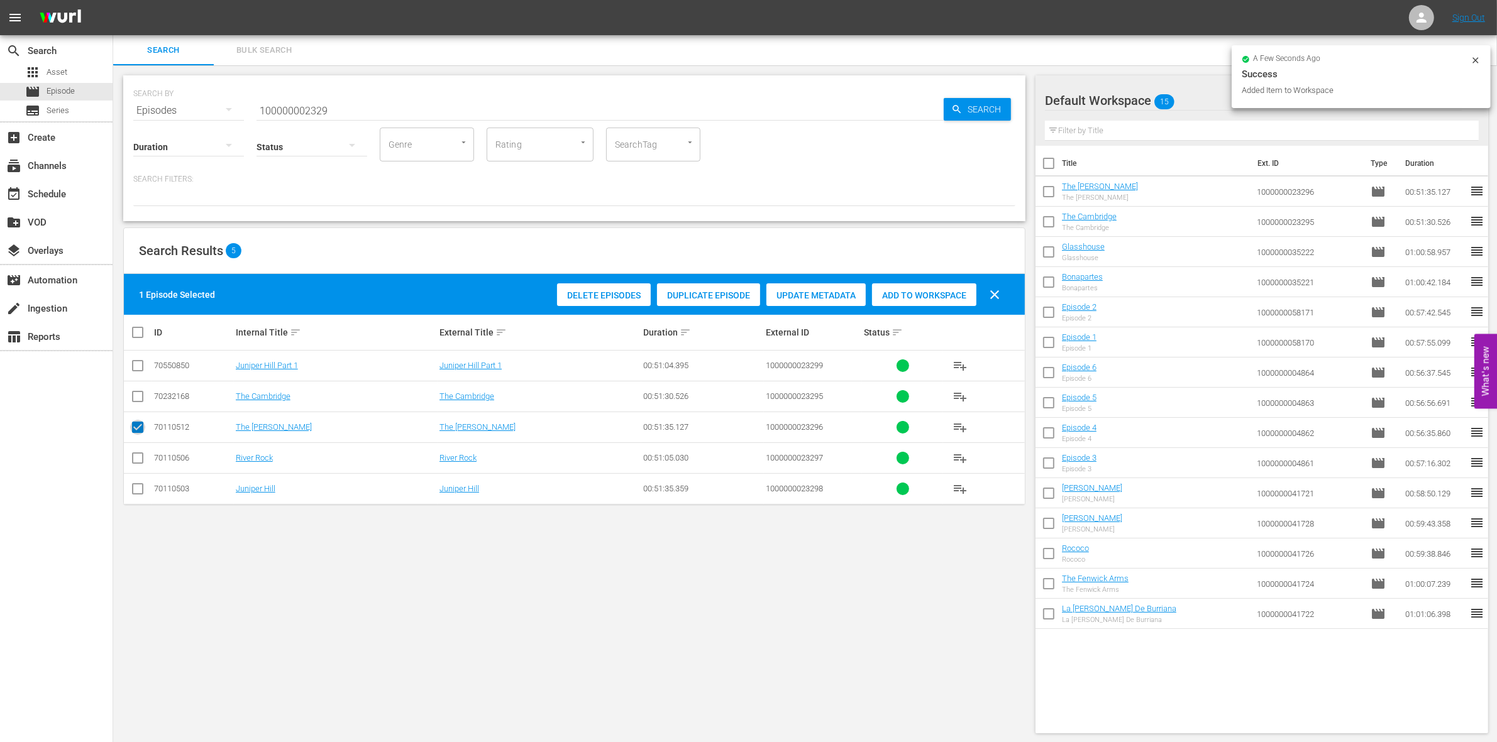
click at [133, 426] on input "checkbox" at bounding box center [137, 429] width 15 height 15
checkbox input "false"
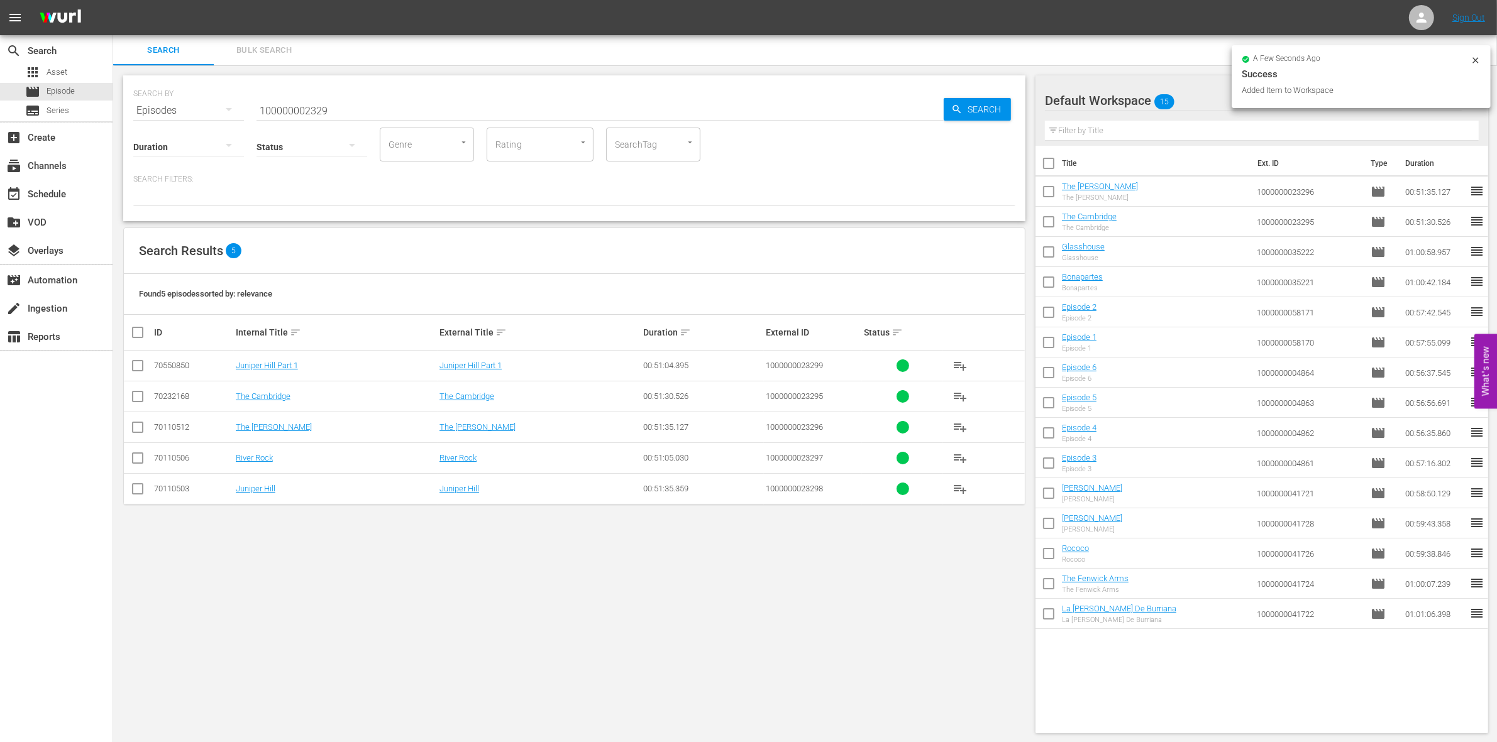
click at [137, 464] on input "checkbox" at bounding box center [137, 460] width 15 height 15
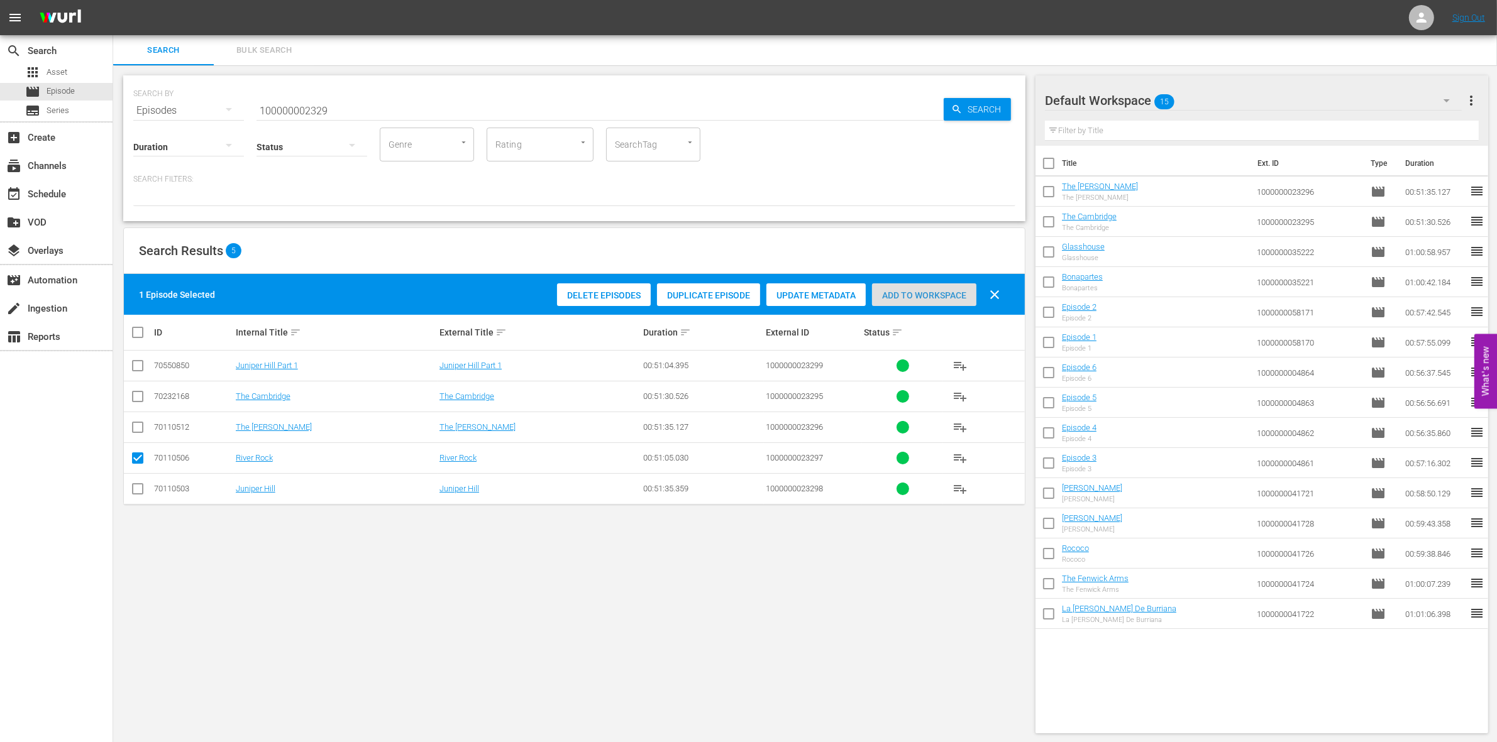
click at [935, 291] on span "Add to Workspace" at bounding box center [924, 295] width 104 height 10
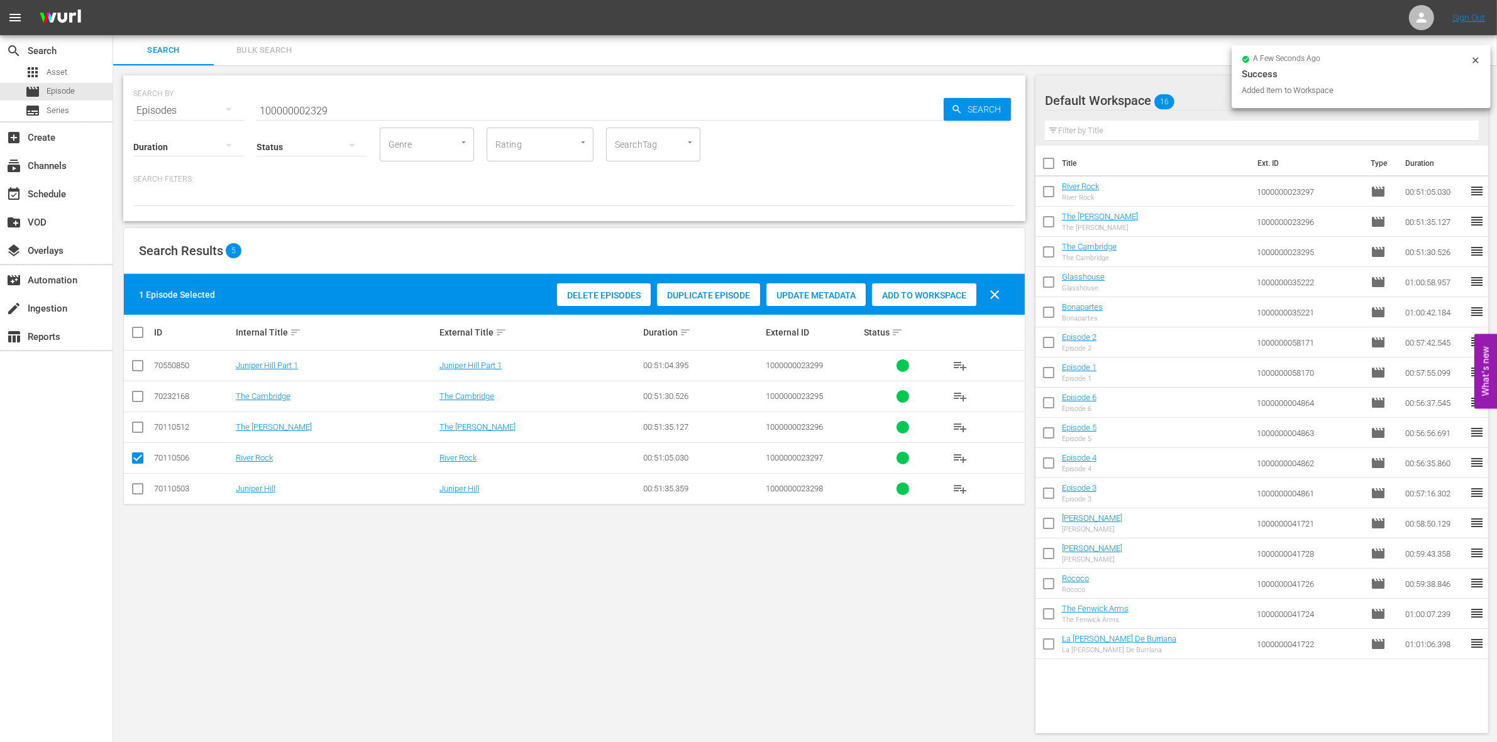
click at [139, 456] on input "checkbox" at bounding box center [137, 460] width 15 height 15
checkbox input "false"
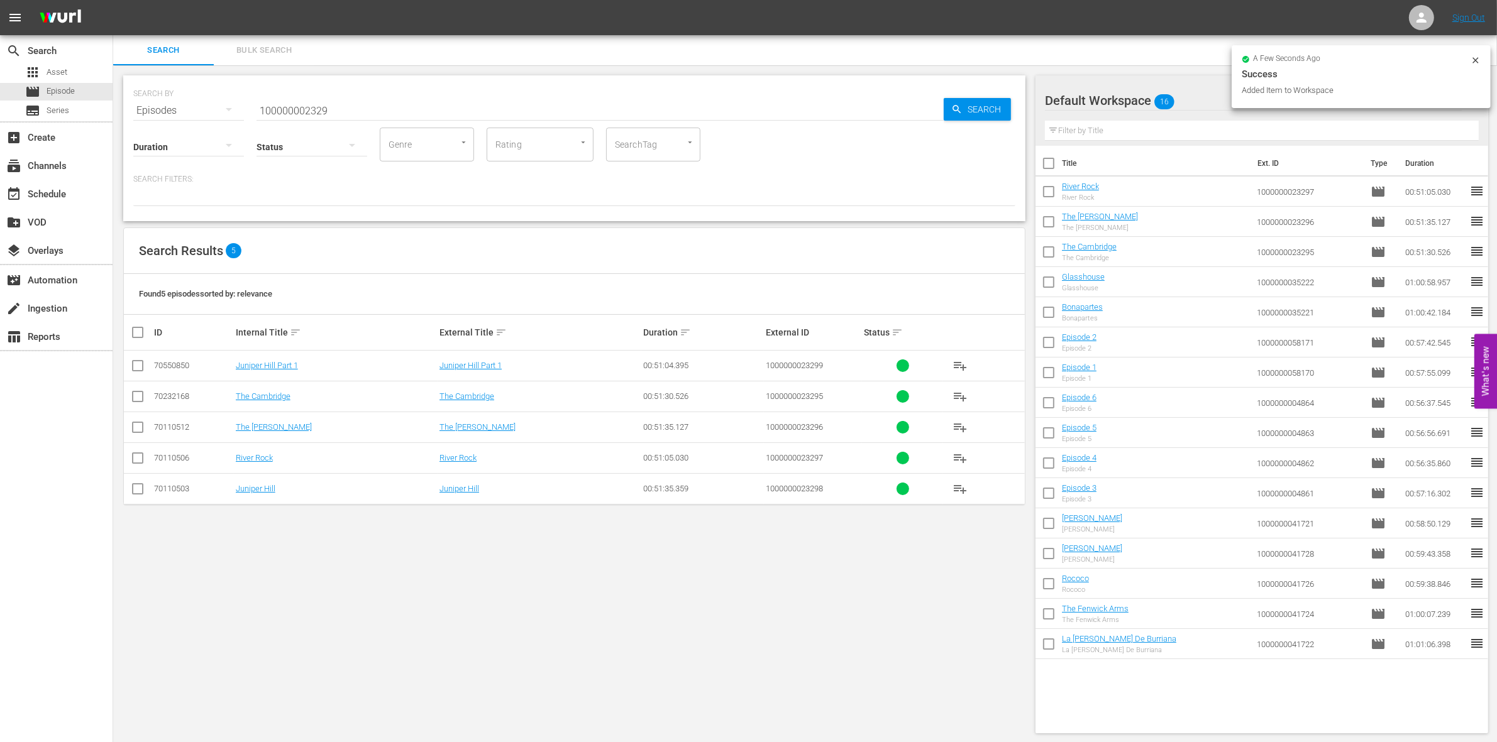
click at [135, 493] on input "checkbox" at bounding box center [137, 491] width 15 height 15
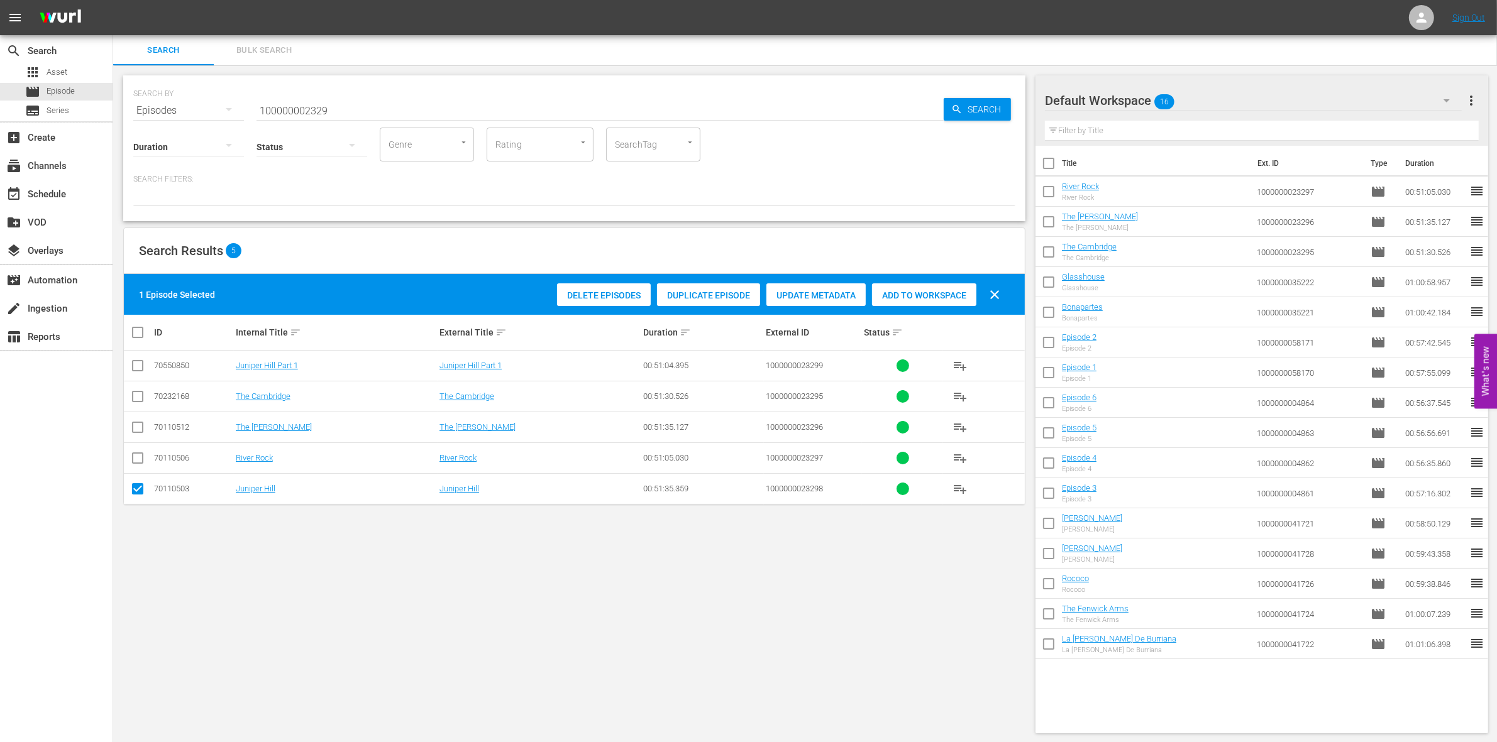
click at [957, 297] on span "Add to Workspace" at bounding box center [924, 295] width 104 height 10
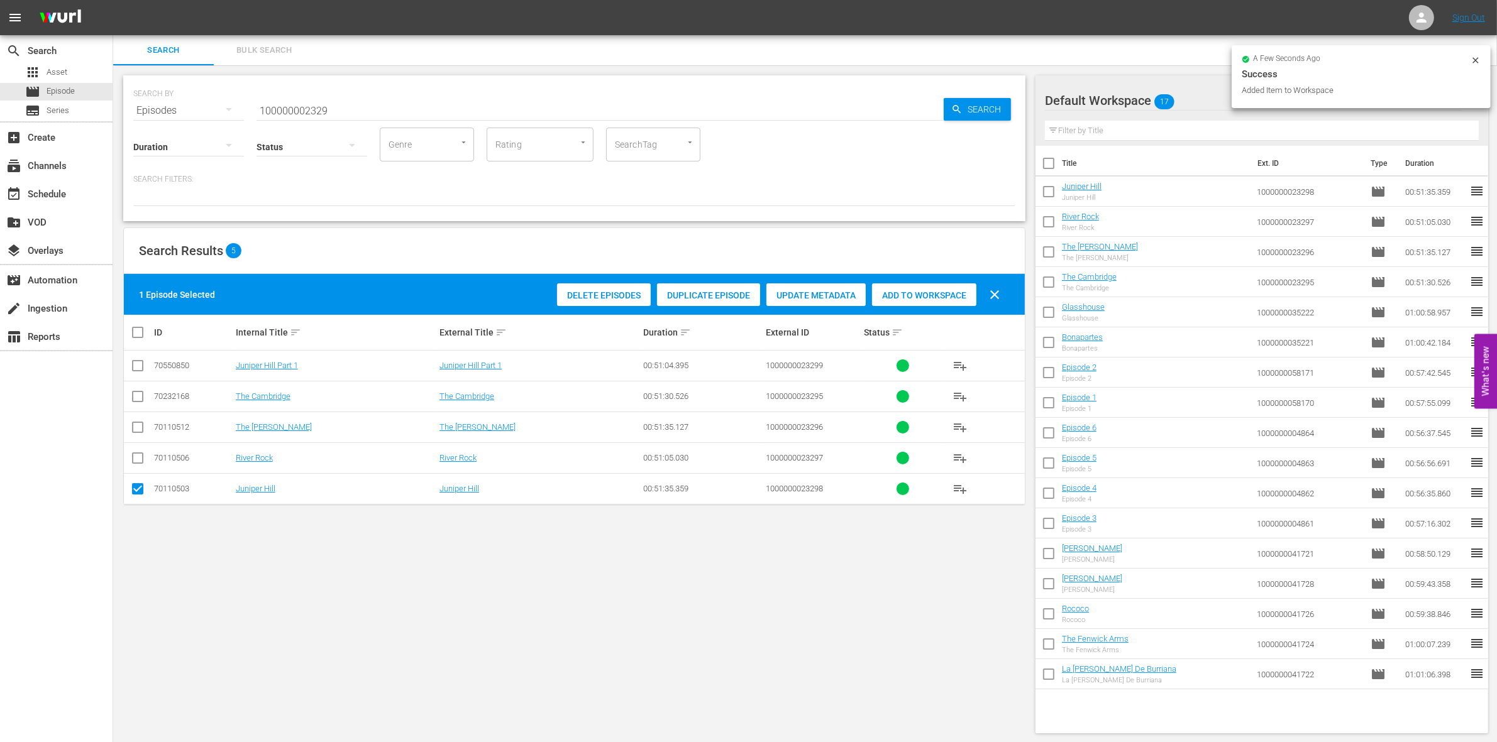
click at [137, 489] on input "checkbox" at bounding box center [137, 491] width 15 height 15
checkbox input "false"
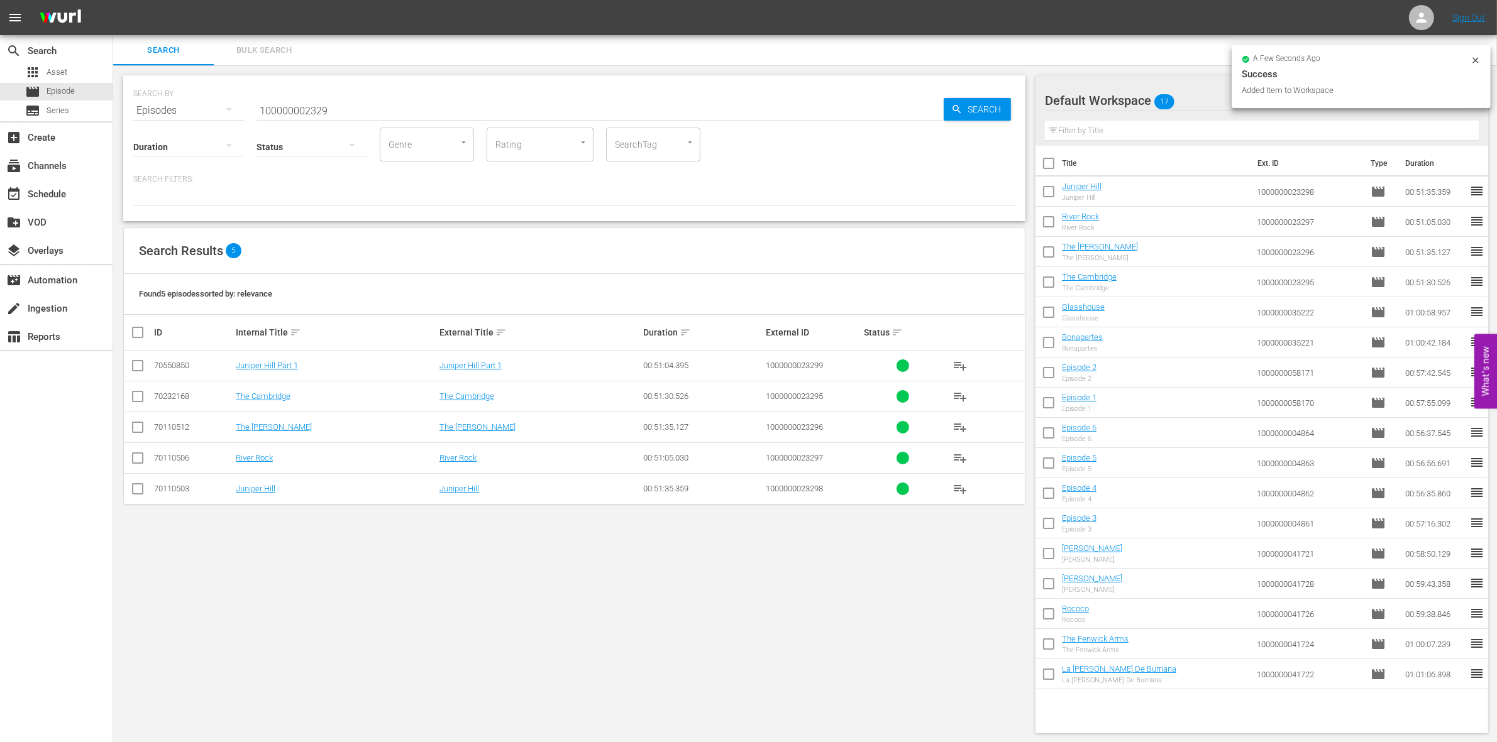
click at [134, 365] on input "checkbox" at bounding box center [137, 368] width 15 height 15
checkbox input "true"
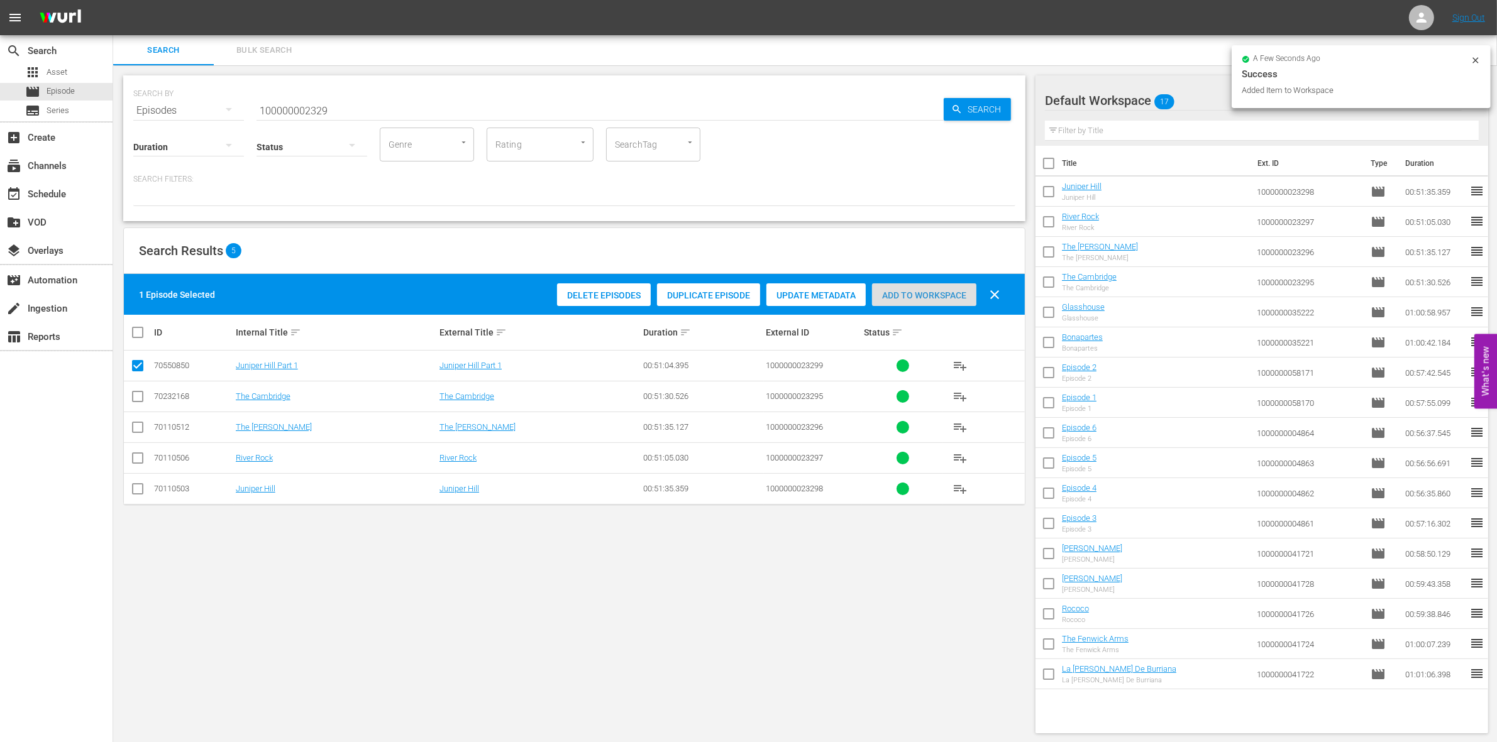
click at [938, 294] on span "Add to Workspace" at bounding box center [924, 295] width 104 height 10
click at [361, 109] on input "100000002329" at bounding box center [599, 111] width 687 height 30
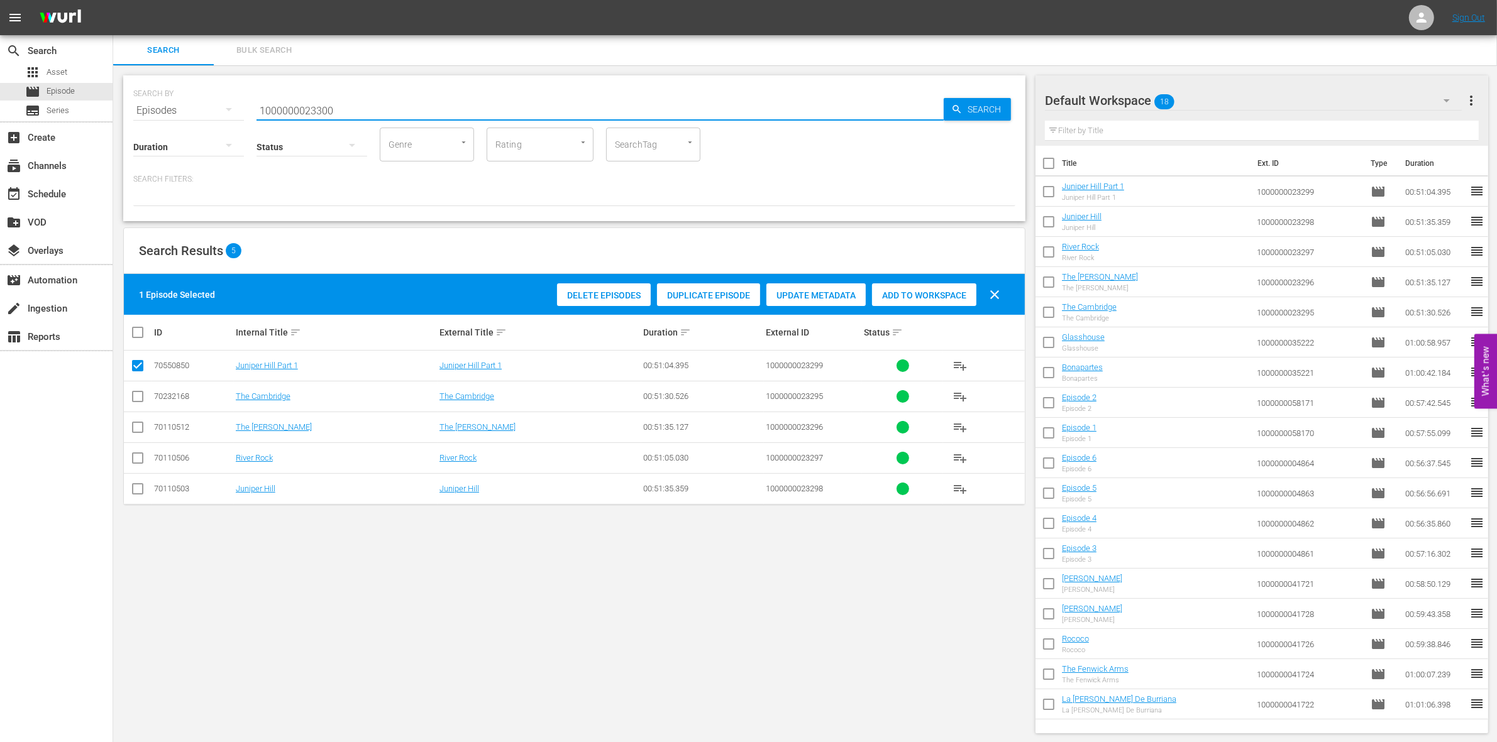
type input "1000000023300"
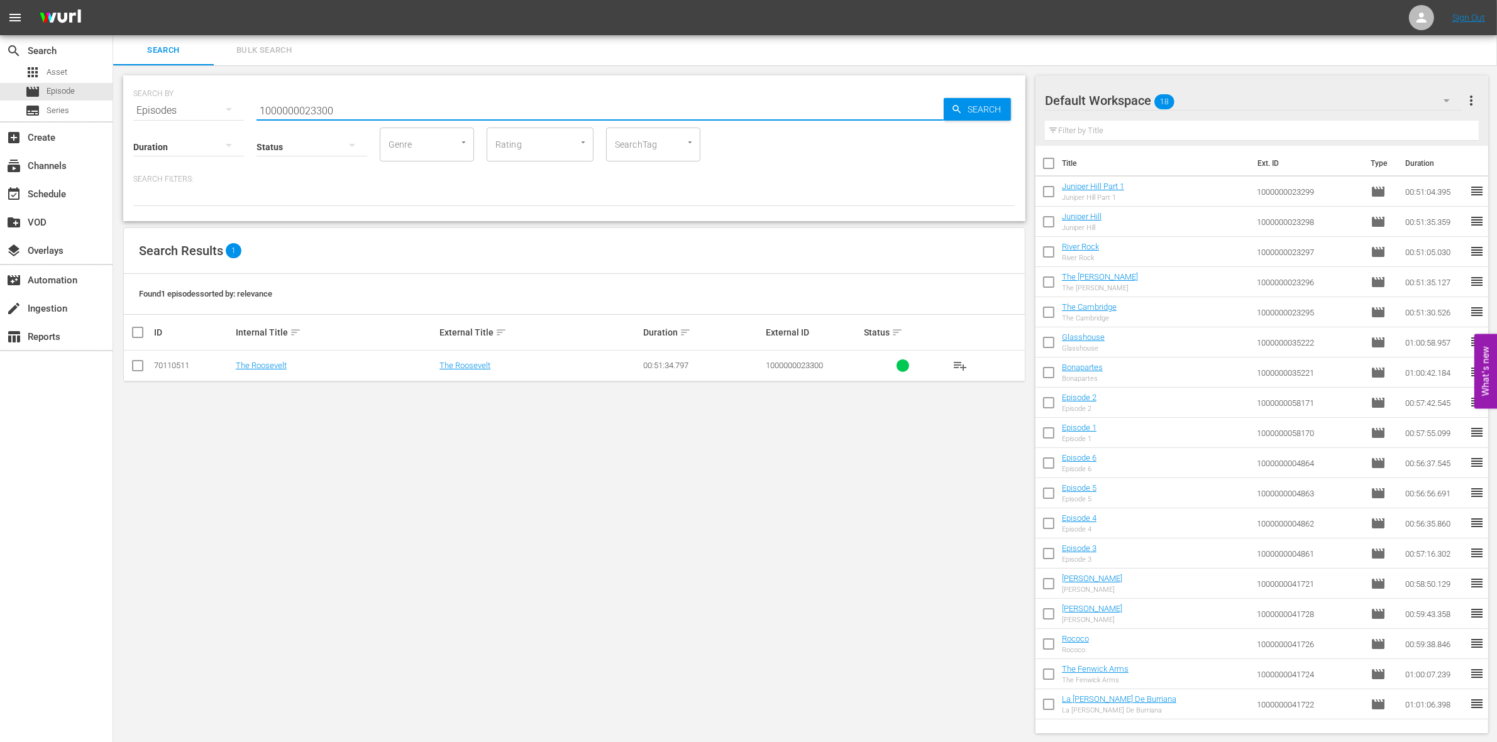
click at [145, 372] on td at bounding box center [138, 366] width 28 height 31
click at [136, 370] on input "checkbox" at bounding box center [137, 368] width 15 height 15
checkbox input "true"
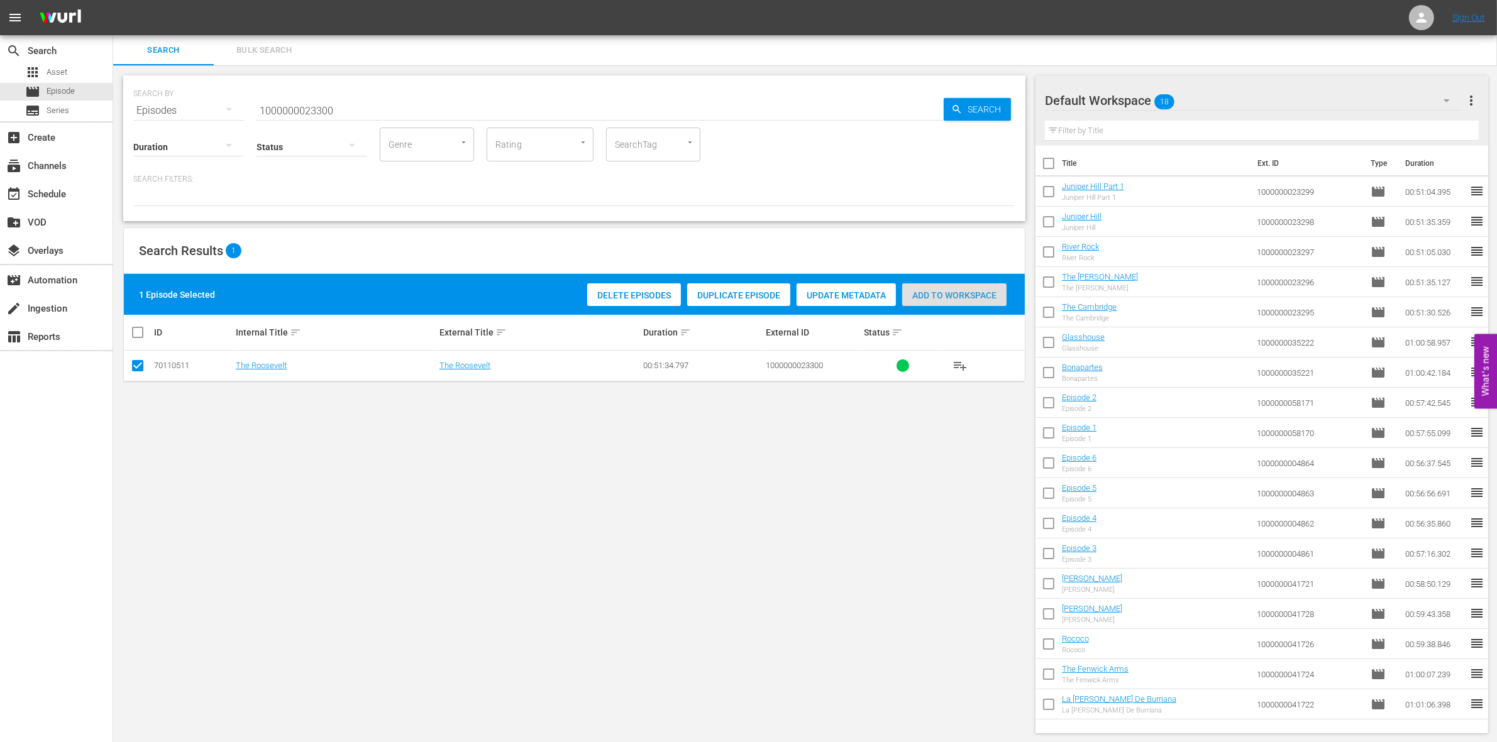
click at [959, 296] on span "Add to Workspace" at bounding box center [954, 295] width 104 height 10
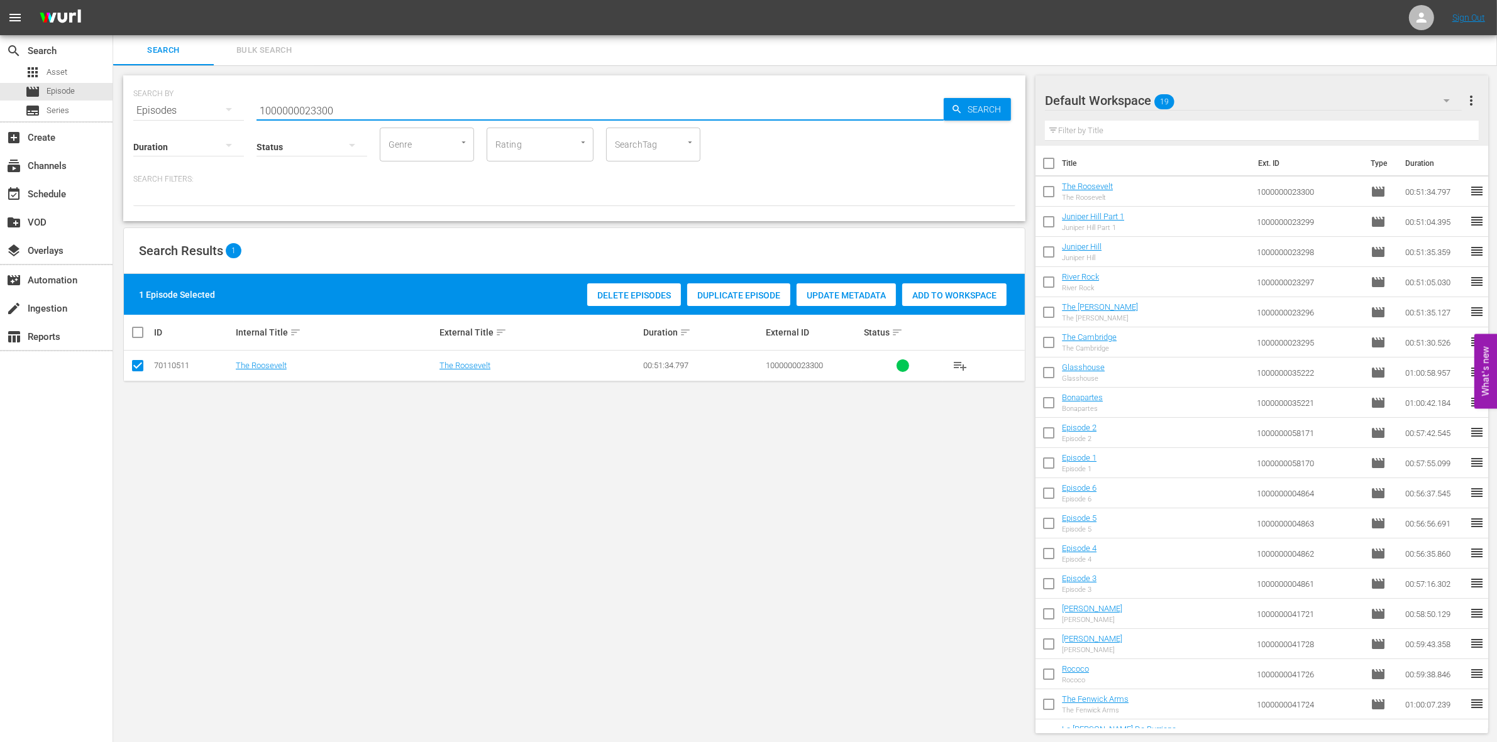
click at [410, 113] on input "1000000023300" at bounding box center [599, 111] width 687 height 30
paste input "3"
type input "1000000023303"
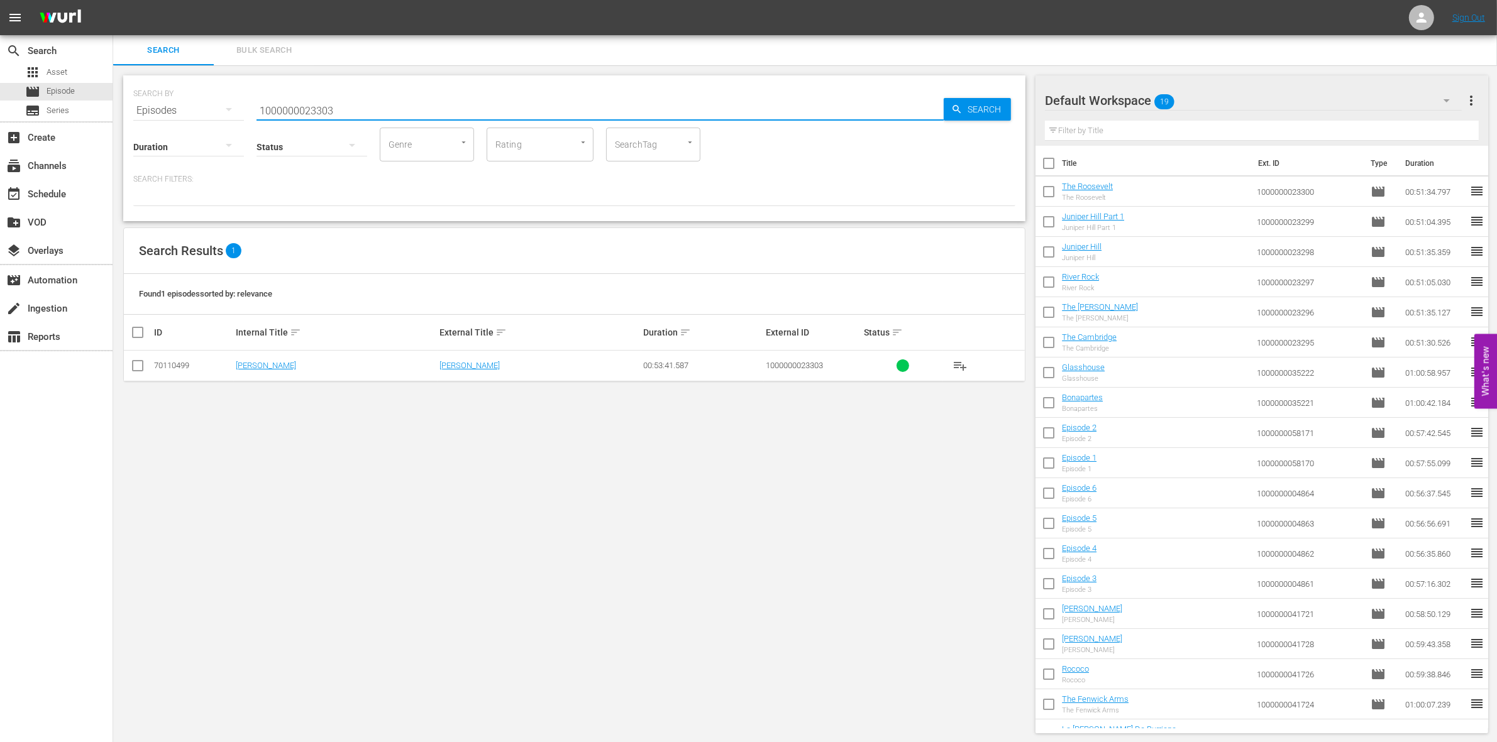
click at [139, 363] on input "checkbox" at bounding box center [137, 368] width 15 height 15
checkbox input "true"
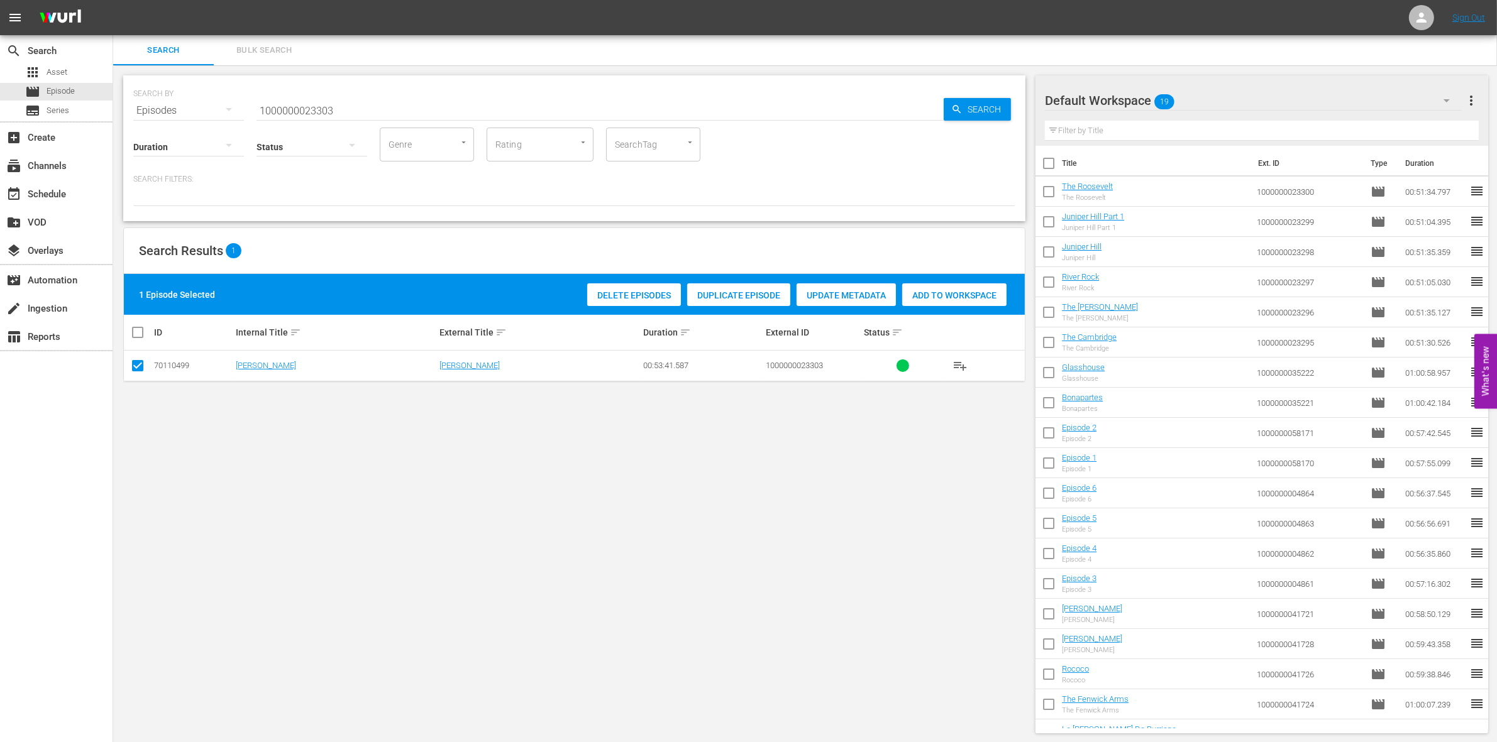
click at [934, 304] on div "Add to Workspace" at bounding box center [954, 295] width 104 height 24
click at [387, 117] on input "1000000023303" at bounding box center [599, 111] width 687 height 30
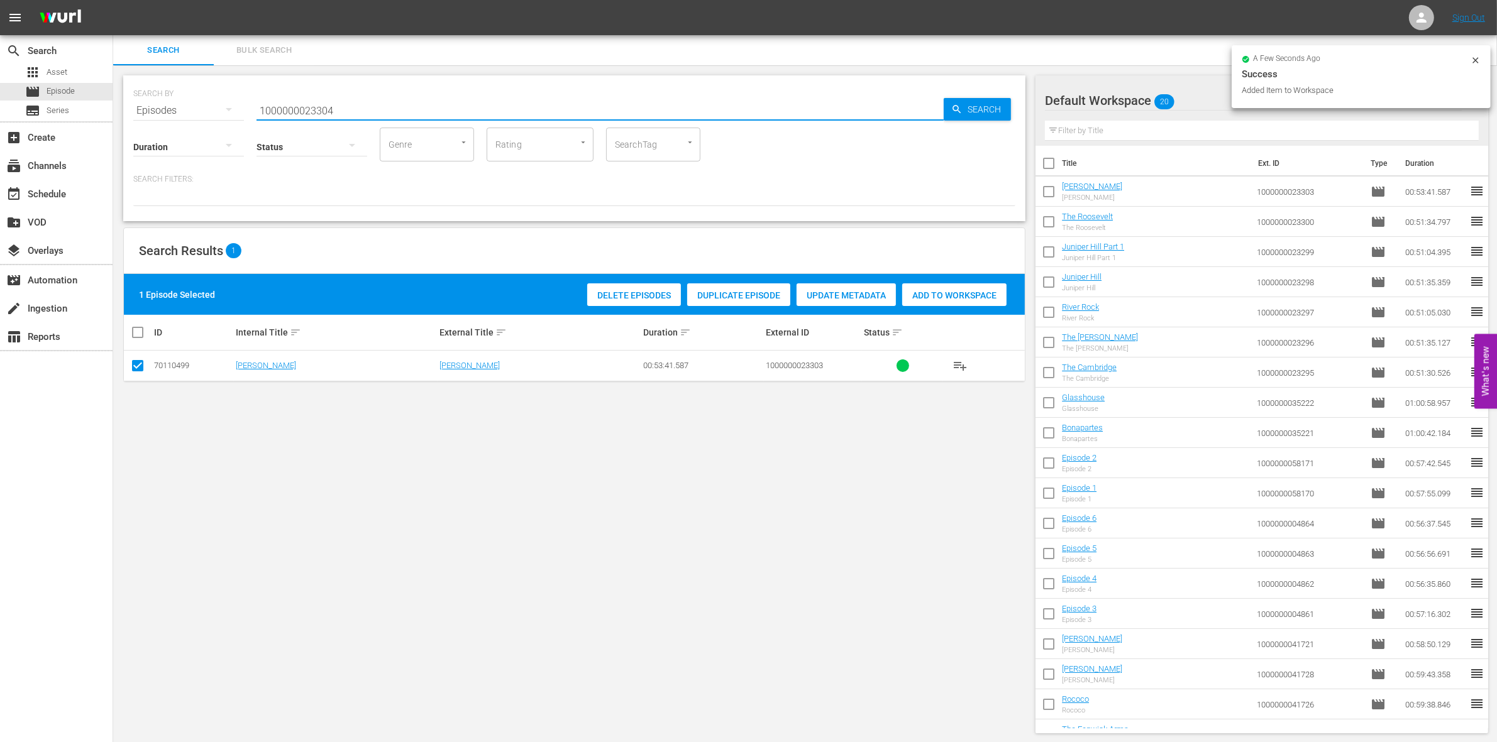
type input "1000000023304"
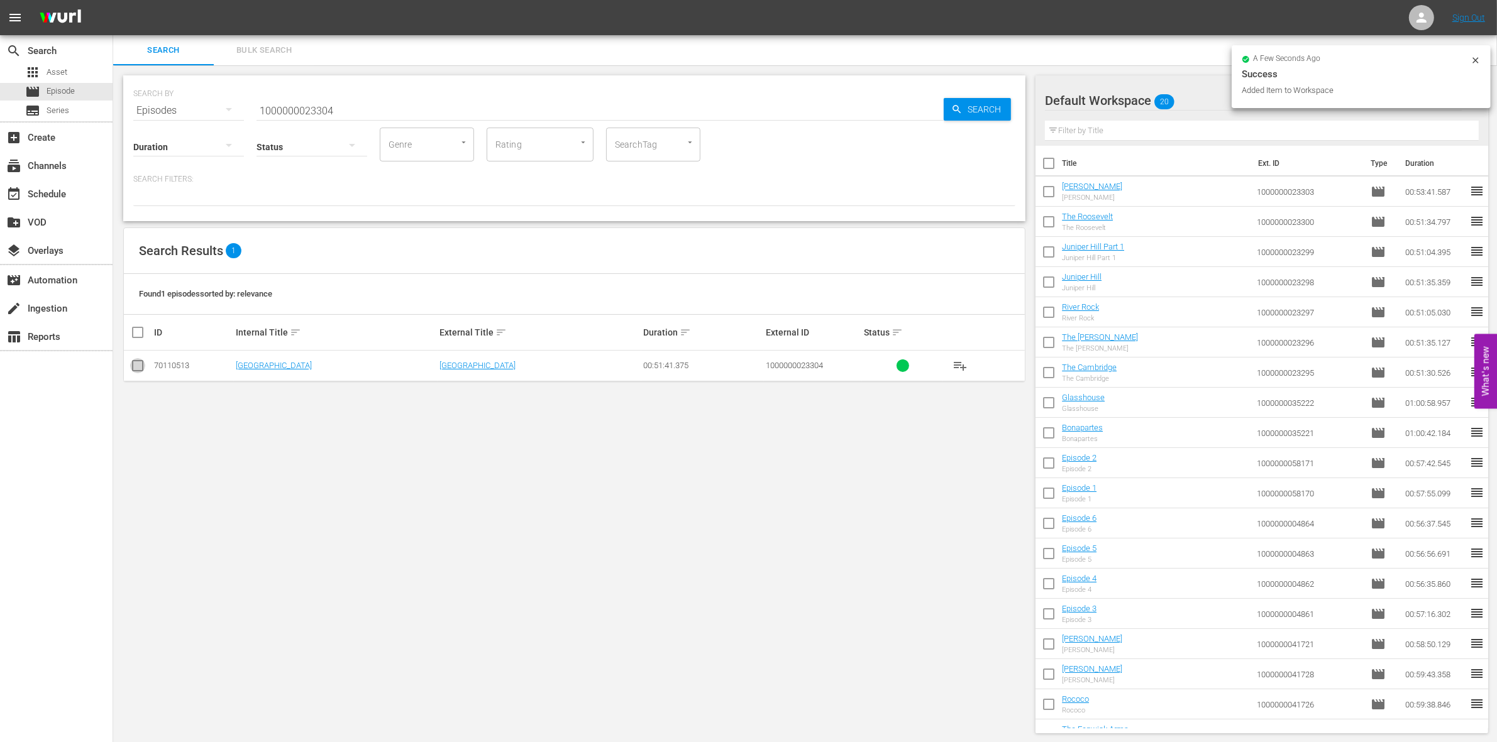
click at [136, 370] on input "checkbox" at bounding box center [137, 368] width 15 height 15
checkbox input "true"
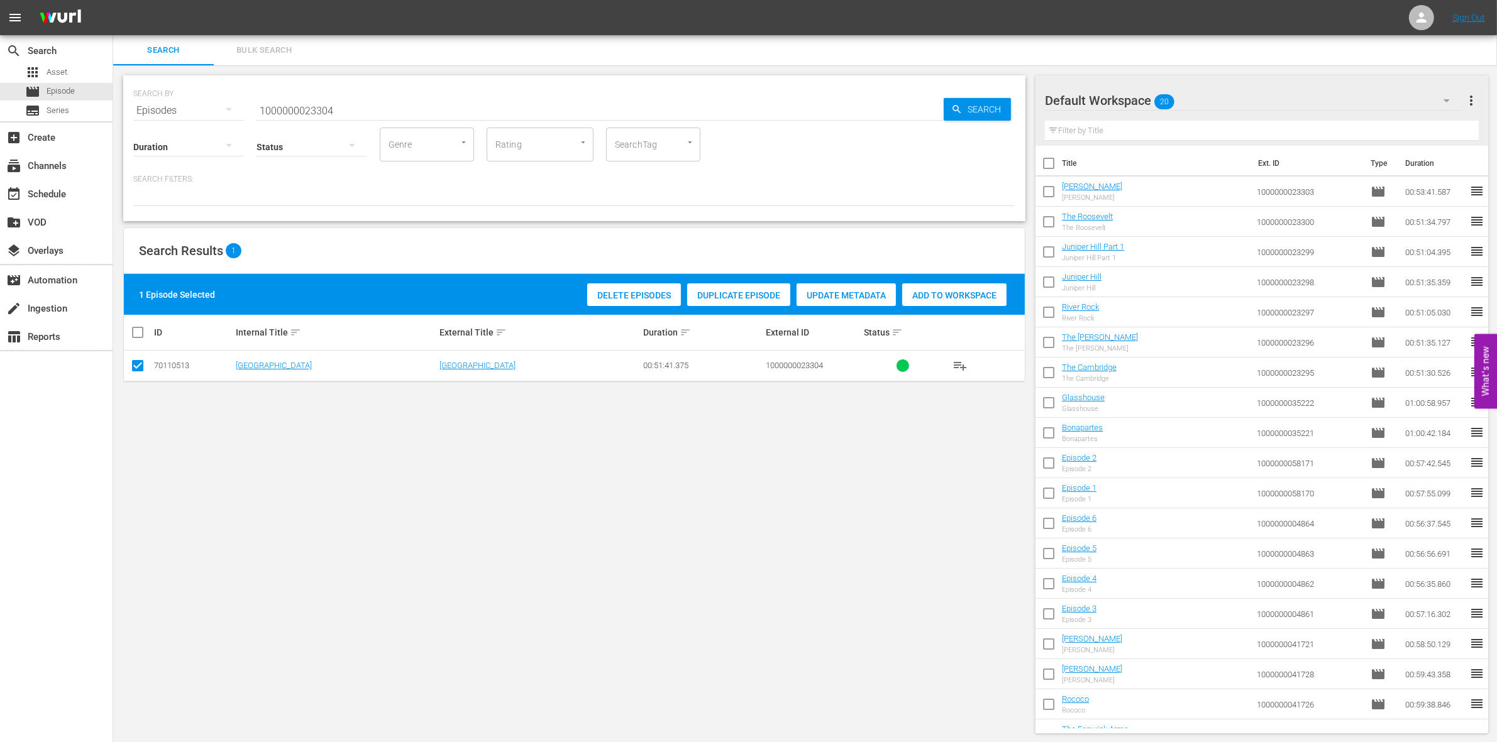
click at [987, 292] on span "Add to Workspace" at bounding box center [954, 295] width 104 height 10
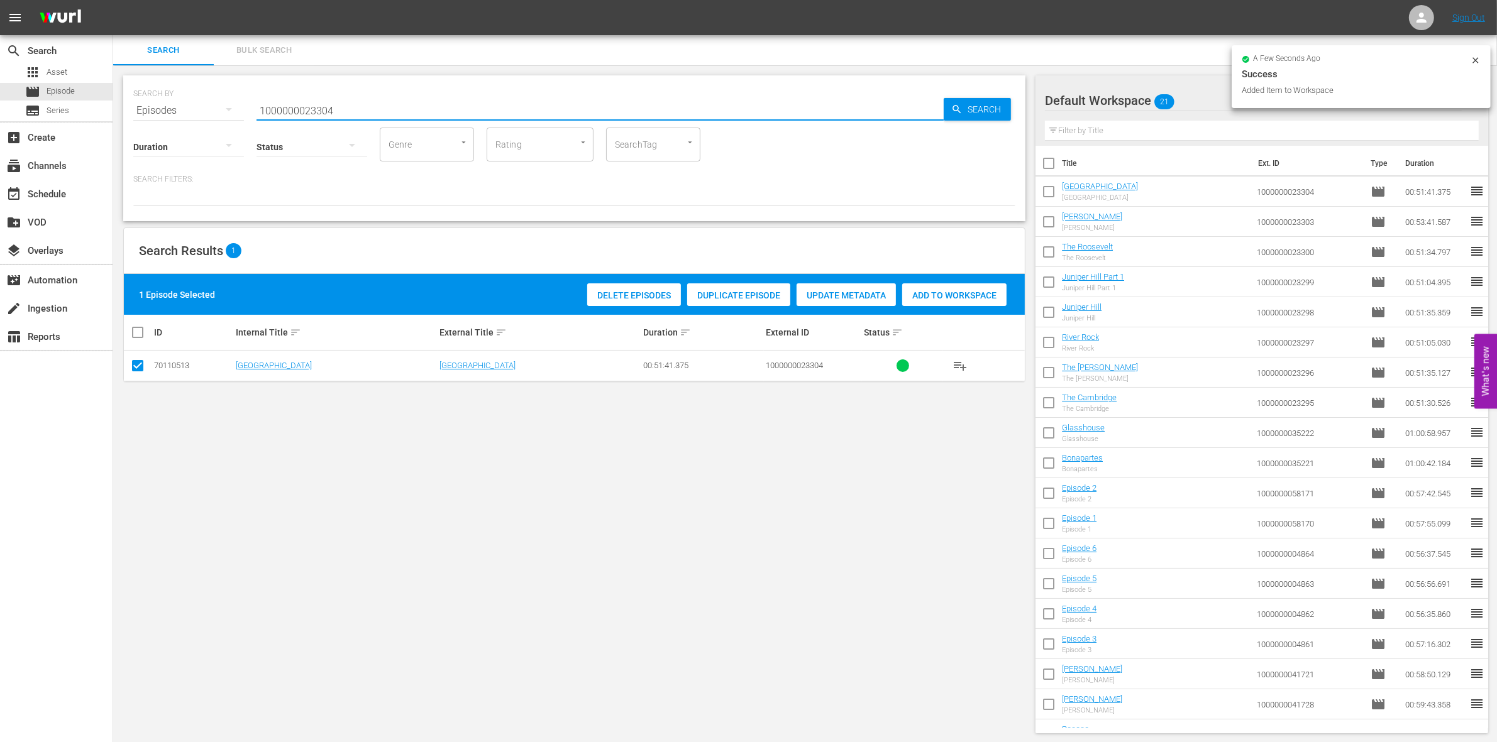
click at [416, 104] on input "1000000023304" at bounding box center [599, 111] width 687 height 30
type input "1000000023305"
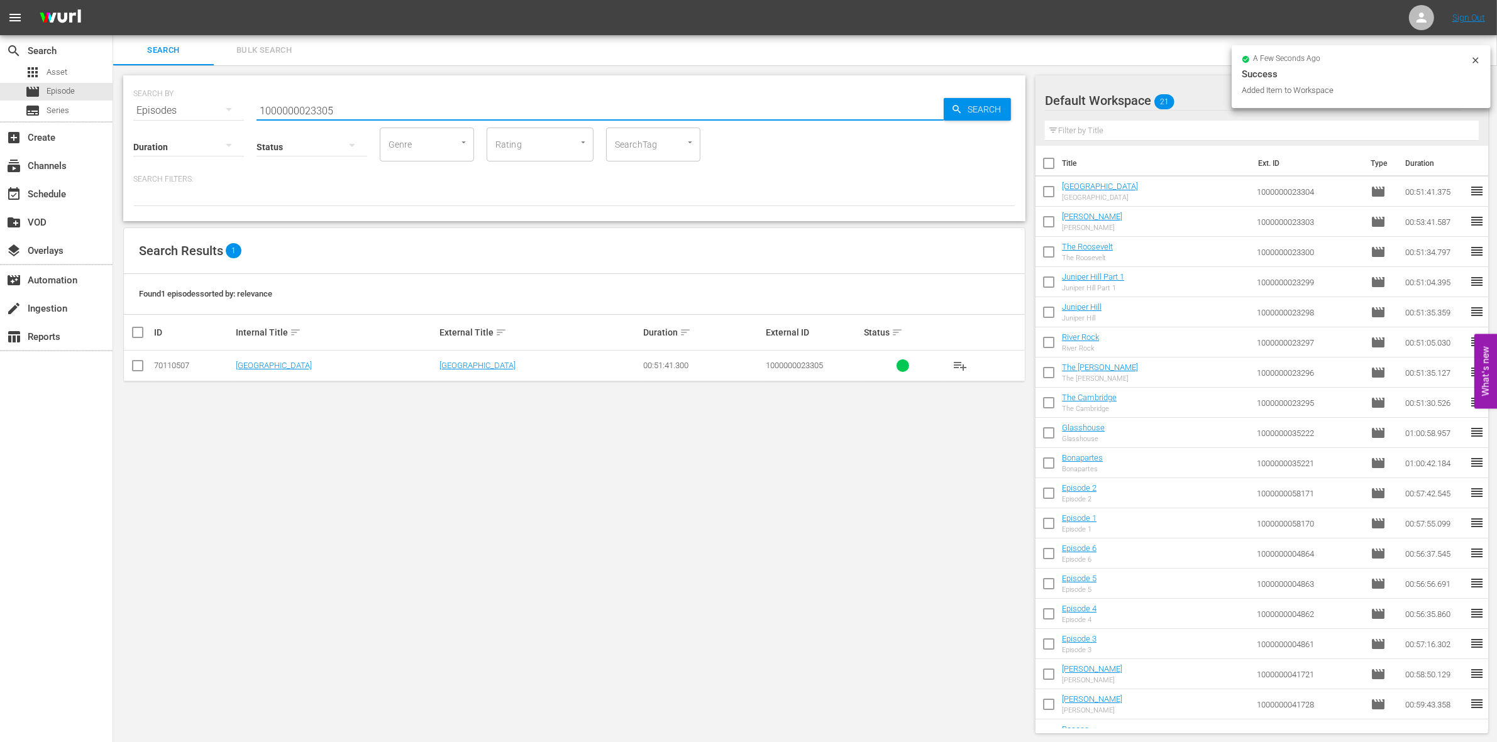
click at [133, 369] on input "checkbox" at bounding box center [137, 368] width 15 height 15
checkbox input "true"
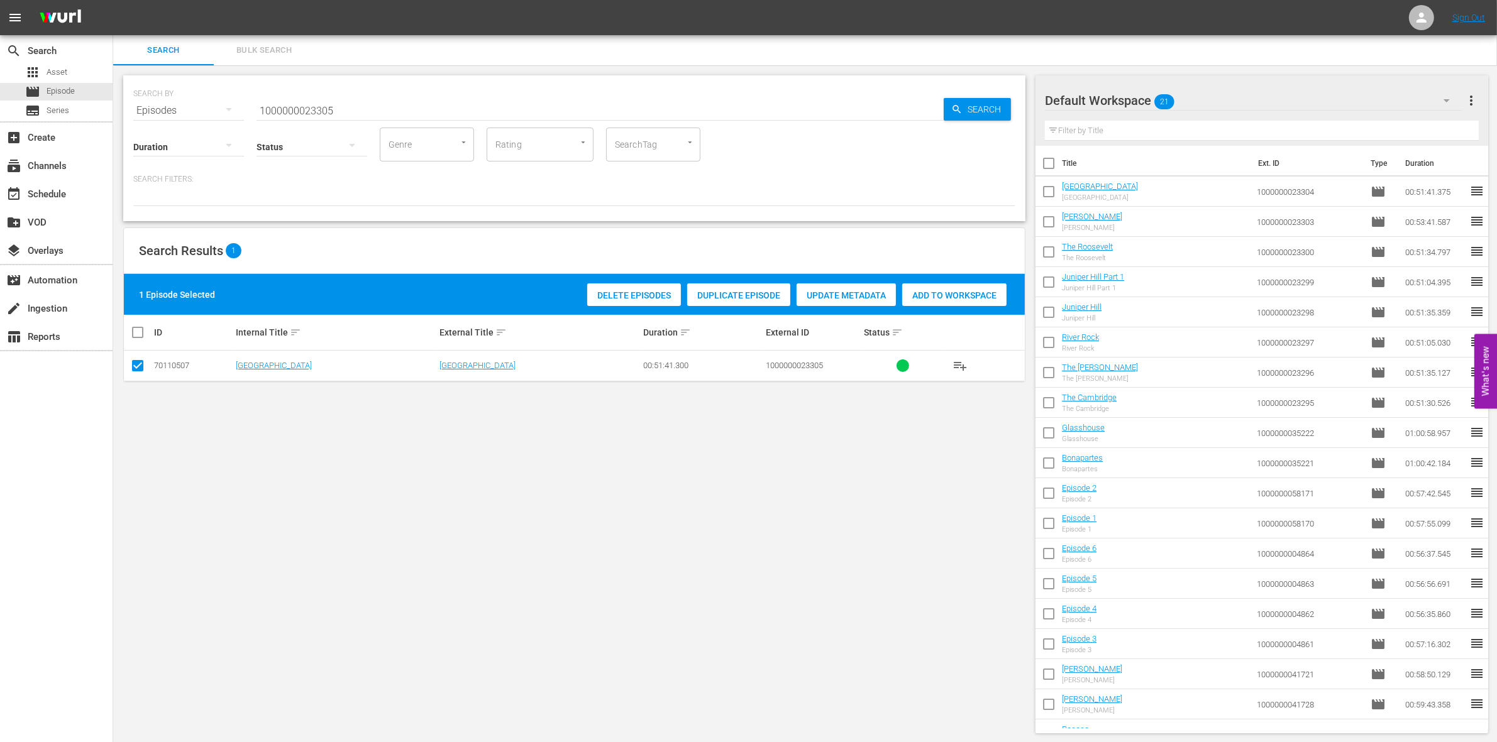
click at [973, 284] on div "Add to Workspace" at bounding box center [954, 295] width 104 height 24
click at [354, 99] on input "1000000023305" at bounding box center [599, 111] width 687 height 30
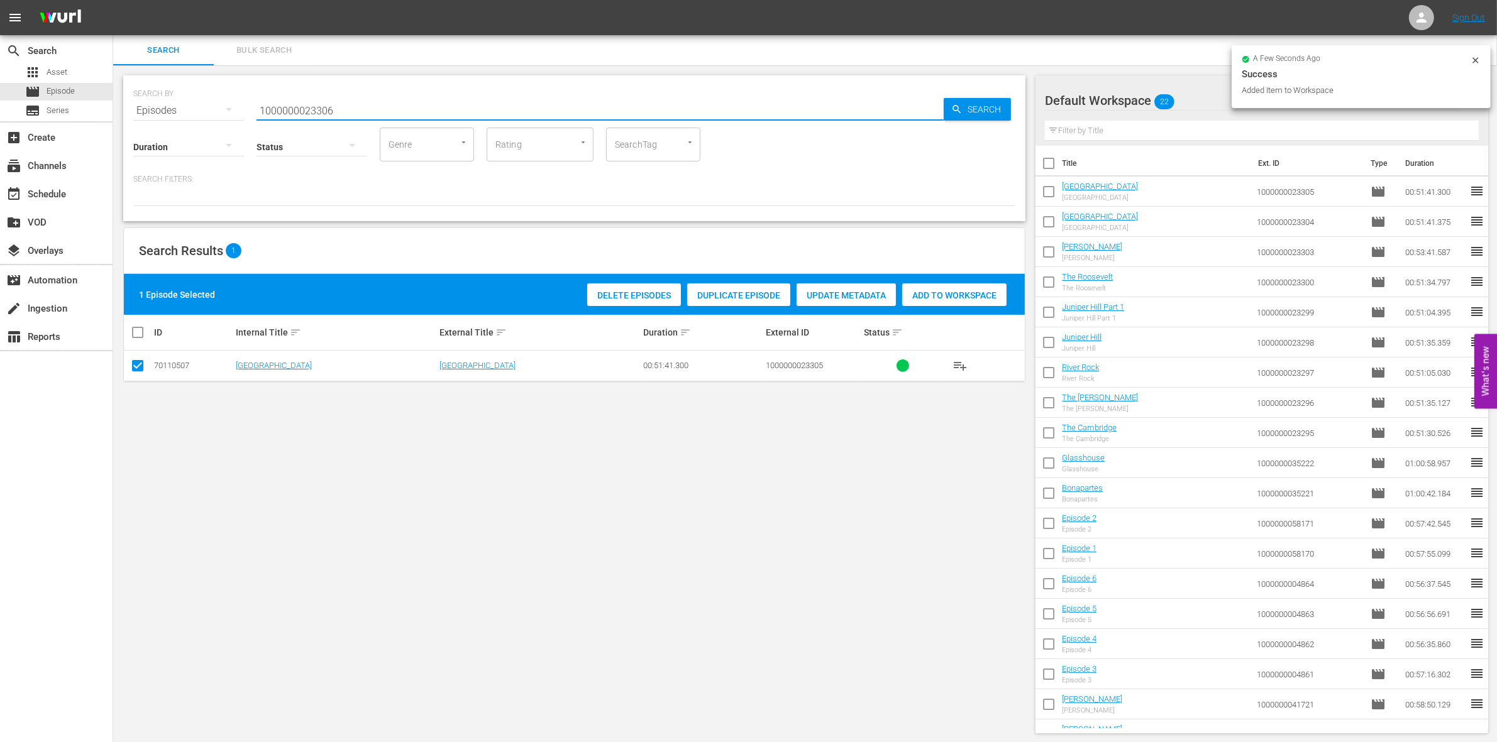
type input "1000000023306"
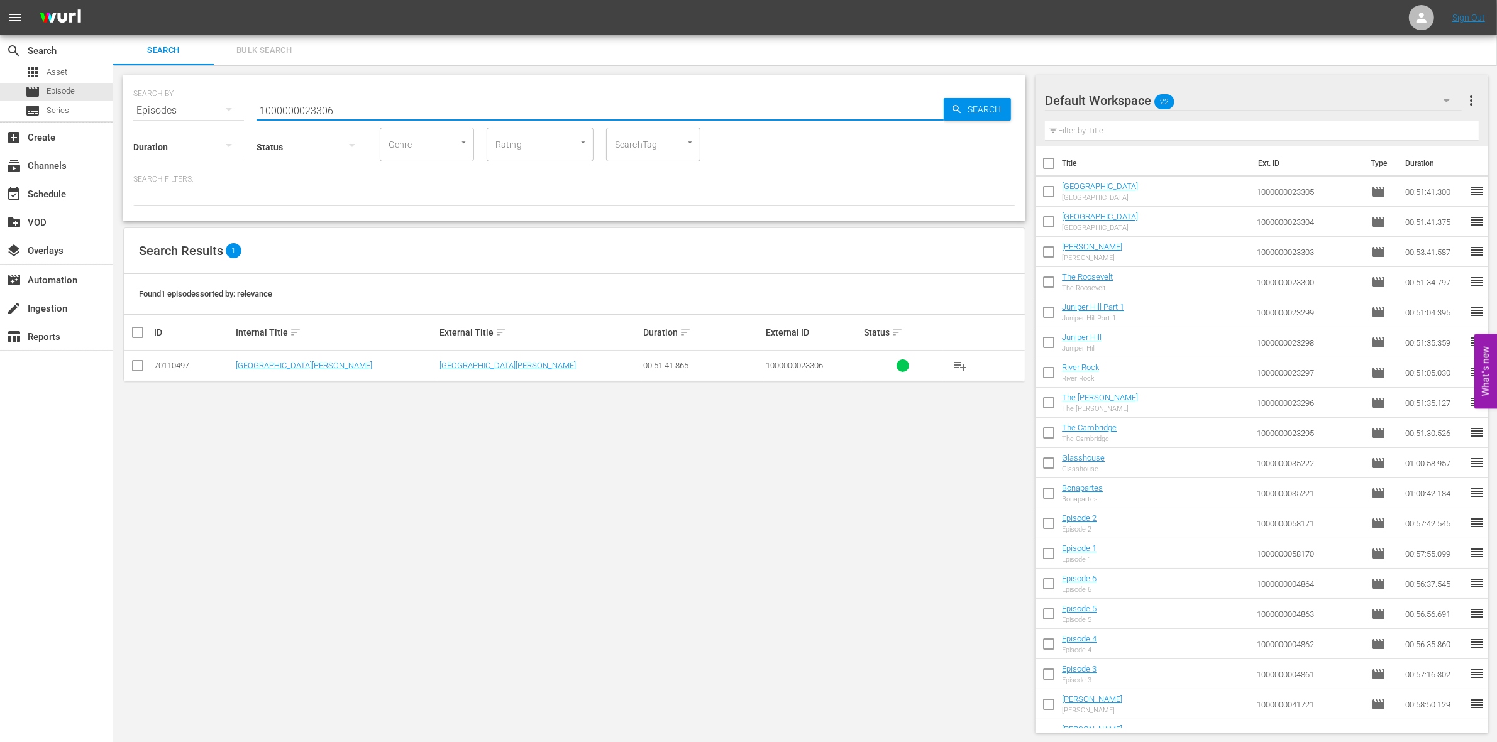
click at [133, 366] on input "checkbox" at bounding box center [137, 368] width 15 height 15
checkbox input "true"
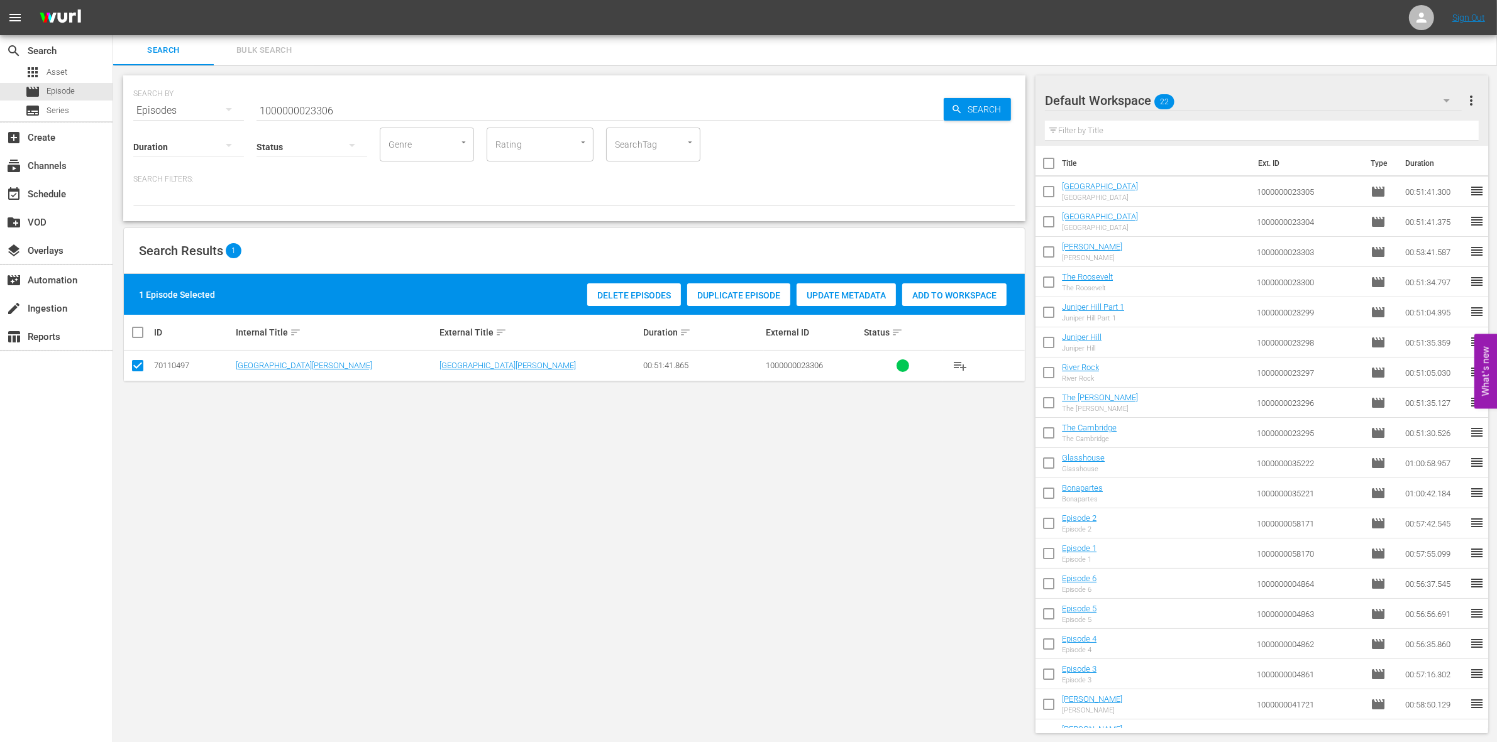
click at [957, 296] on span "Add to Workspace" at bounding box center [954, 295] width 104 height 10
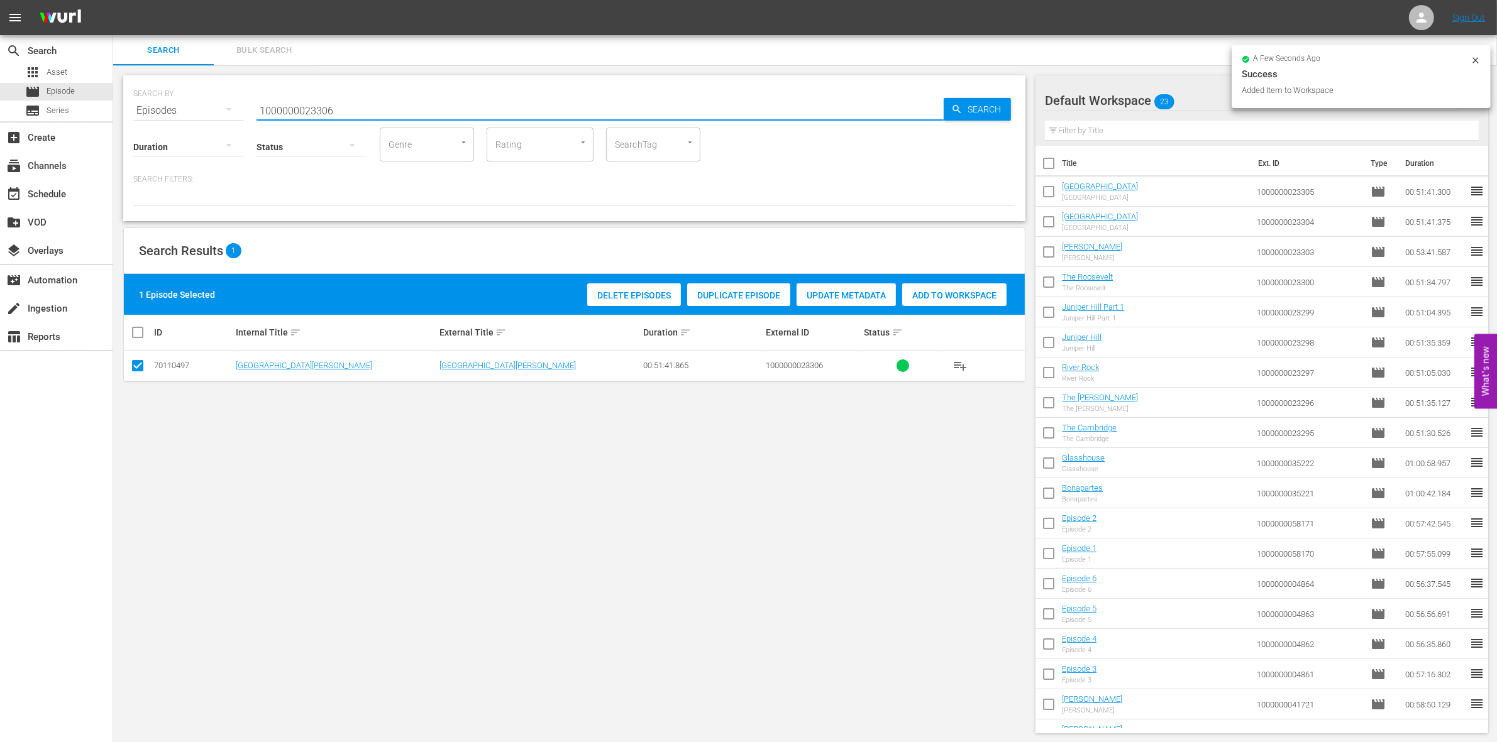
click at [366, 111] on input "1000000023306" at bounding box center [599, 111] width 687 height 30
type input "1000000023307"
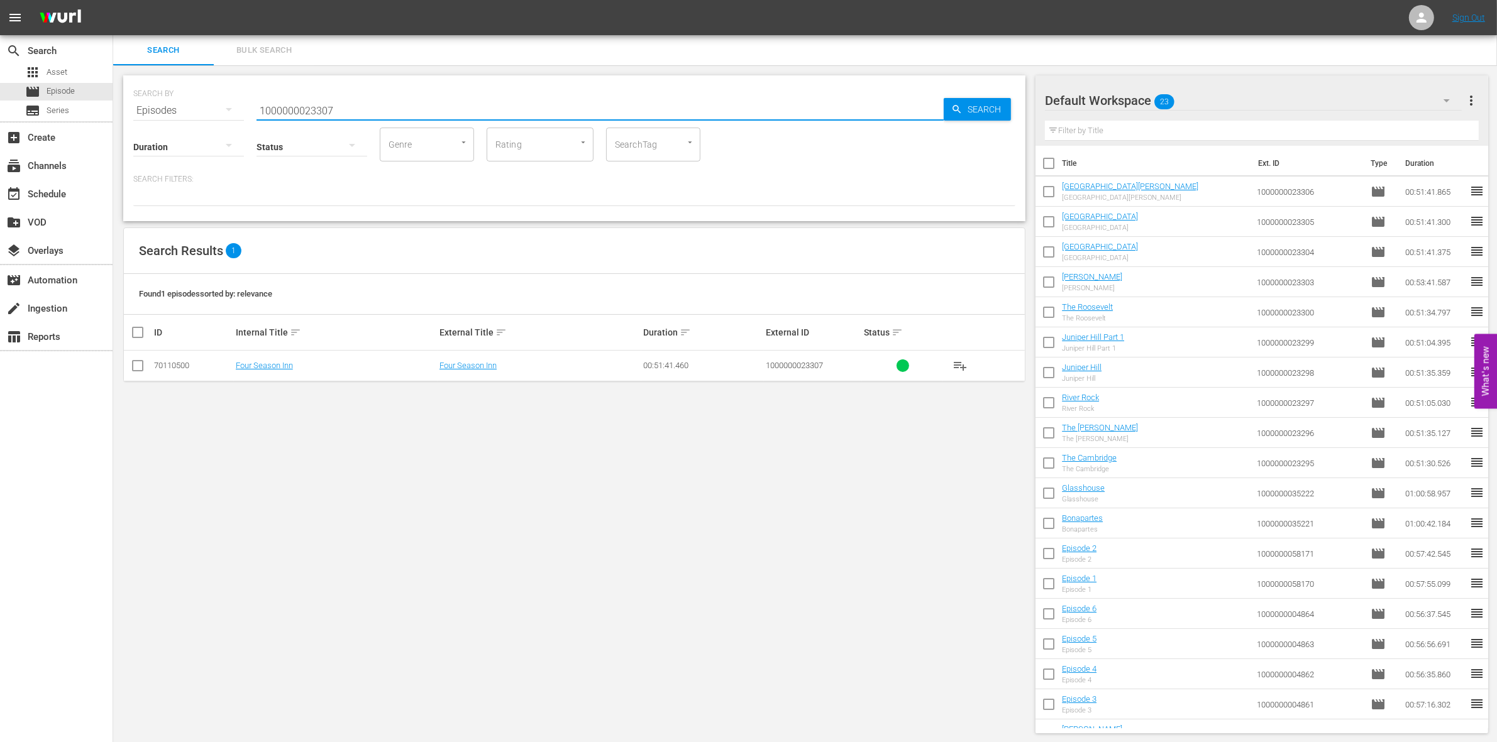
click at [140, 361] on input "checkbox" at bounding box center [137, 368] width 15 height 15
checkbox input "true"
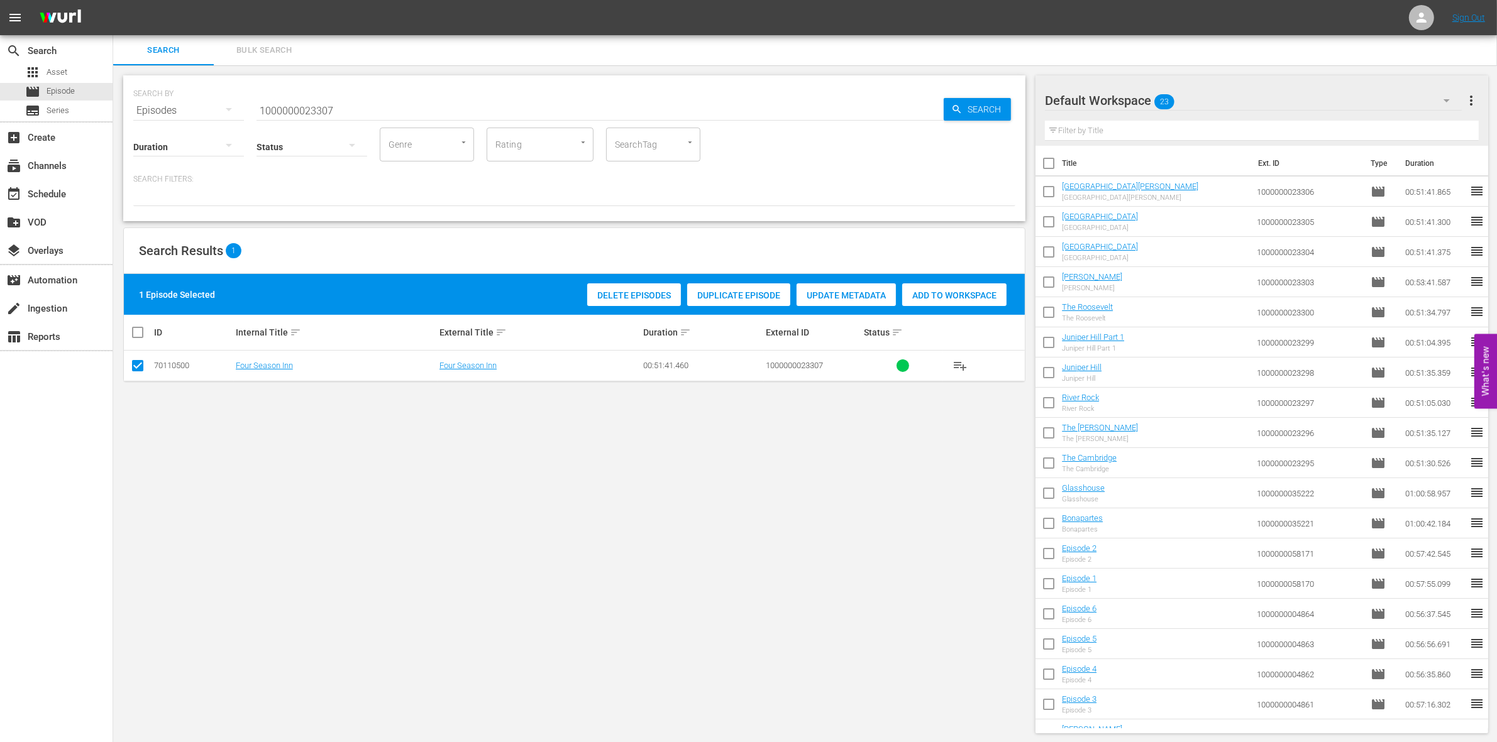
click at [1004, 275] on div "1 Episode Selected Delete Episodes Duplicate Episode Update Metadata Add to Wor…" at bounding box center [574, 294] width 901 height 41
click at [953, 290] on span "Add to Workspace" at bounding box center [954, 295] width 104 height 10
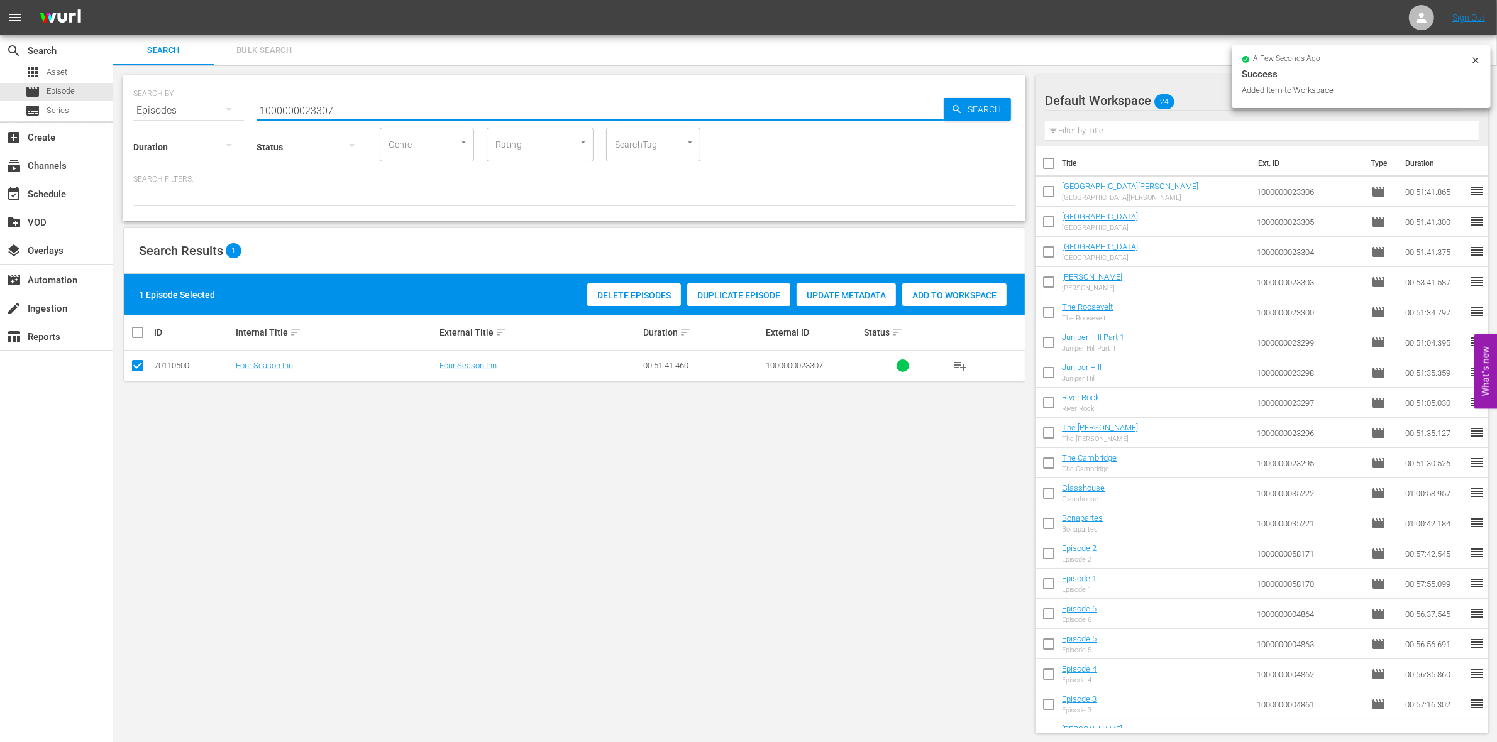
click at [358, 107] on input "1000000023307" at bounding box center [599, 111] width 687 height 30
type input "1000000023308"
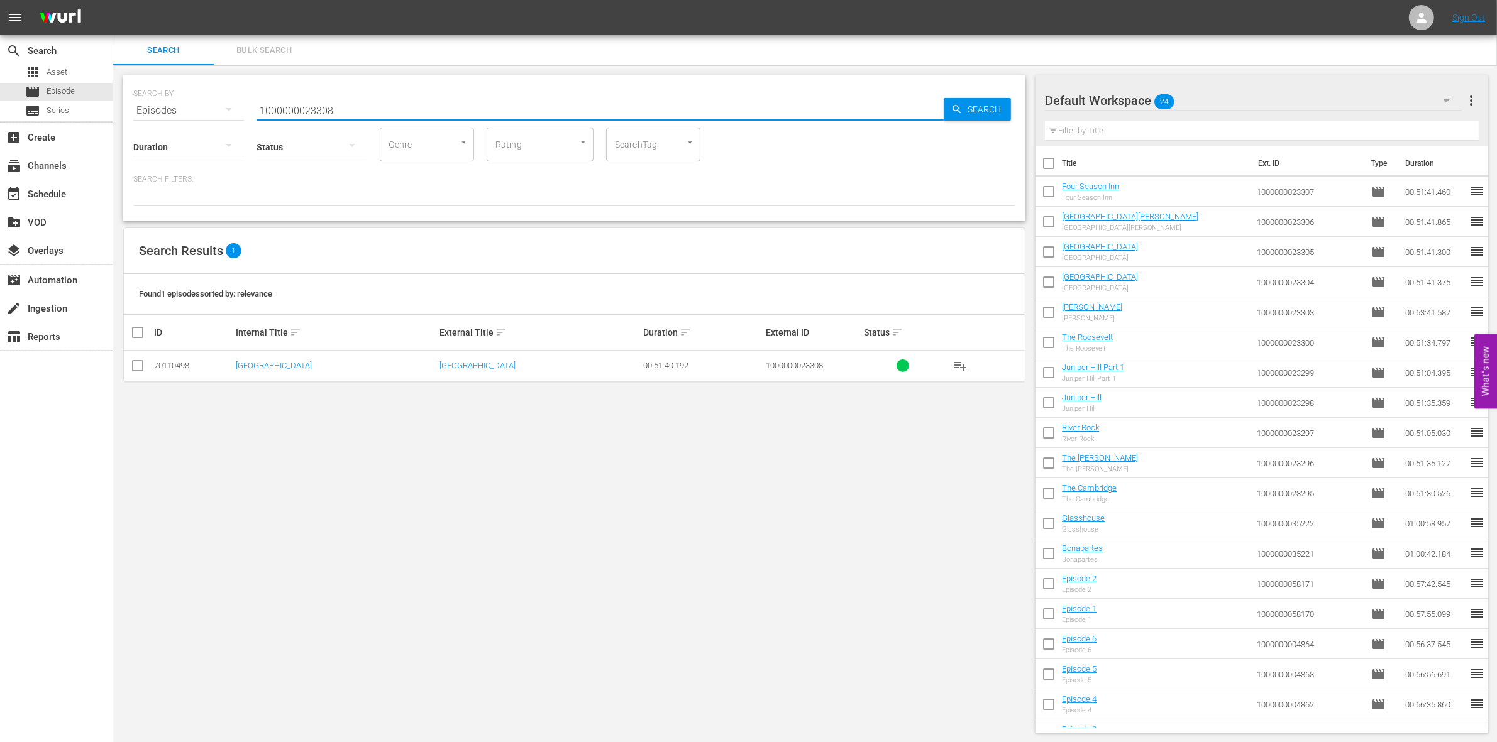
click at [145, 366] on input "checkbox" at bounding box center [137, 368] width 15 height 15
checkbox input "true"
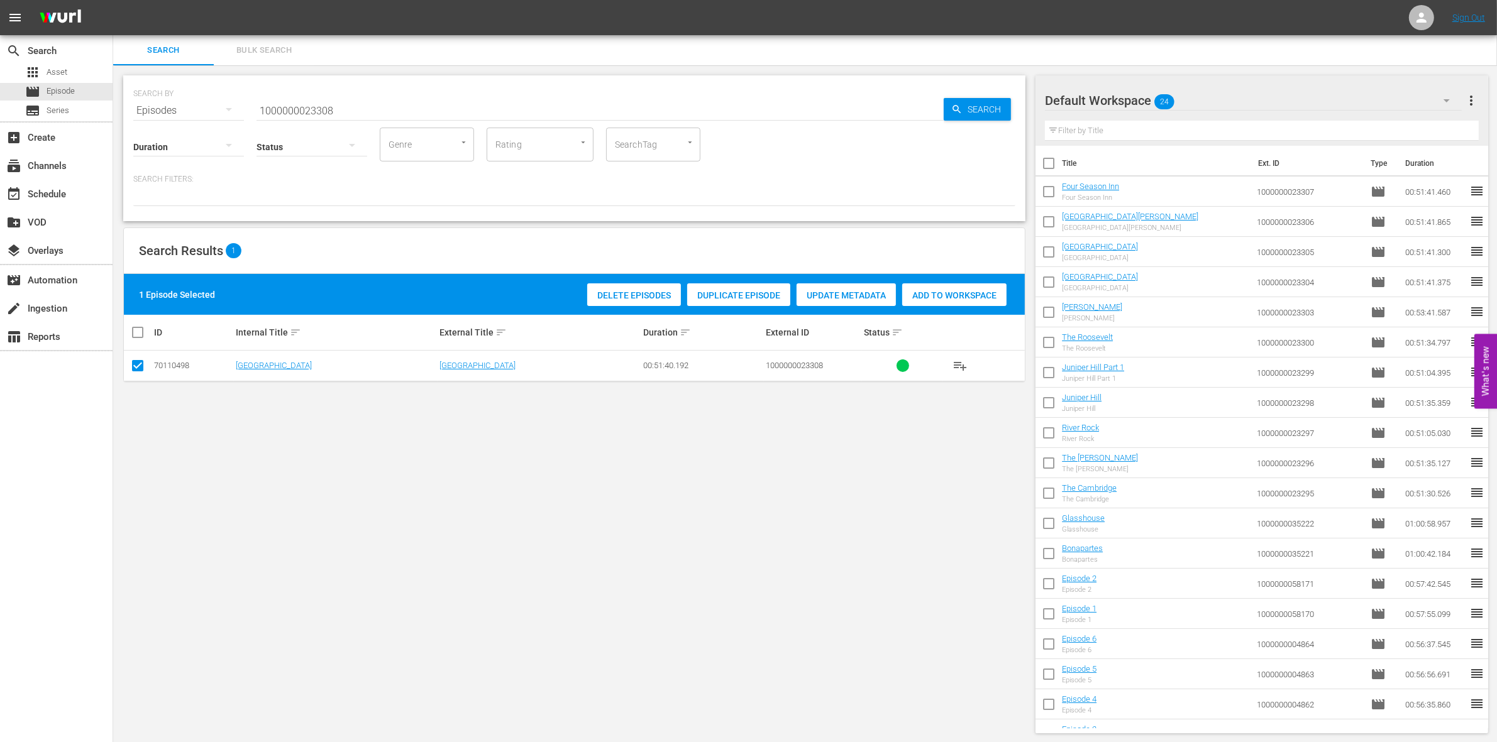
click at [940, 294] on span "Add to Workspace" at bounding box center [954, 295] width 104 height 10
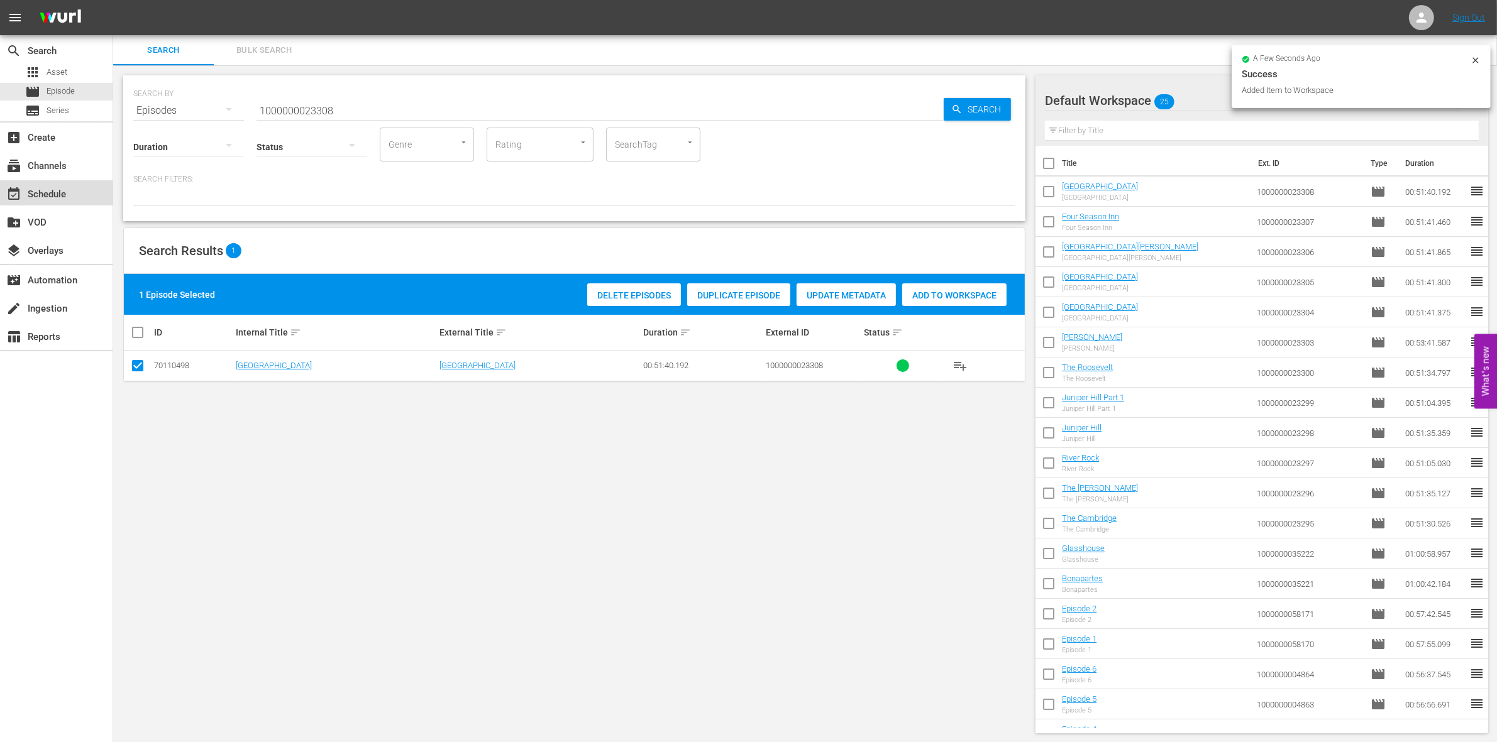
click at [60, 193] on div "event_available Schedule" at bounding box center [35, 192] width 70 height 11
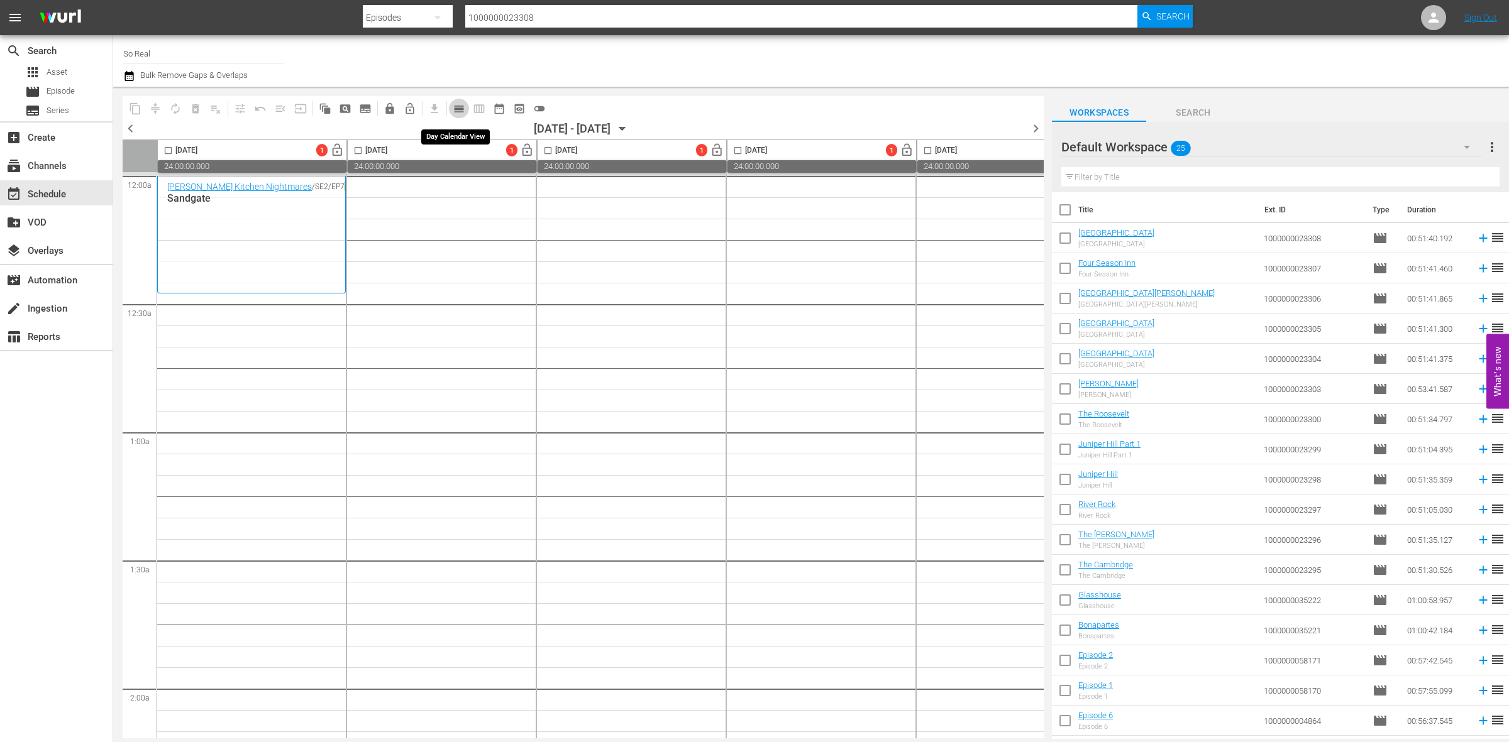
click at [463, 115] on button "calendar_view_day_outlined" at bounding box center [459, 109] width 20 height 20
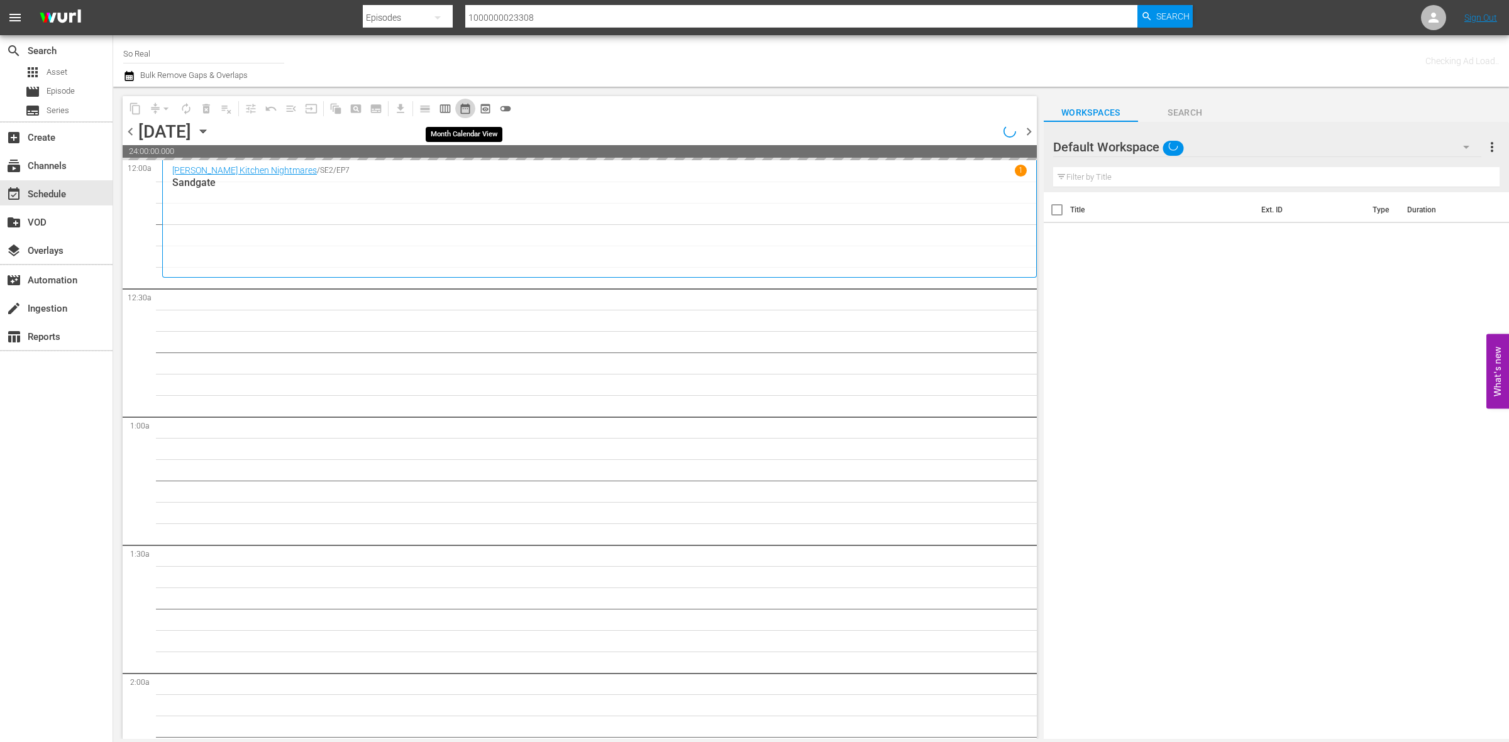
click at [463, 115] on button "date_range_outlined" at bounding box center [465, 109] width 20 height 20
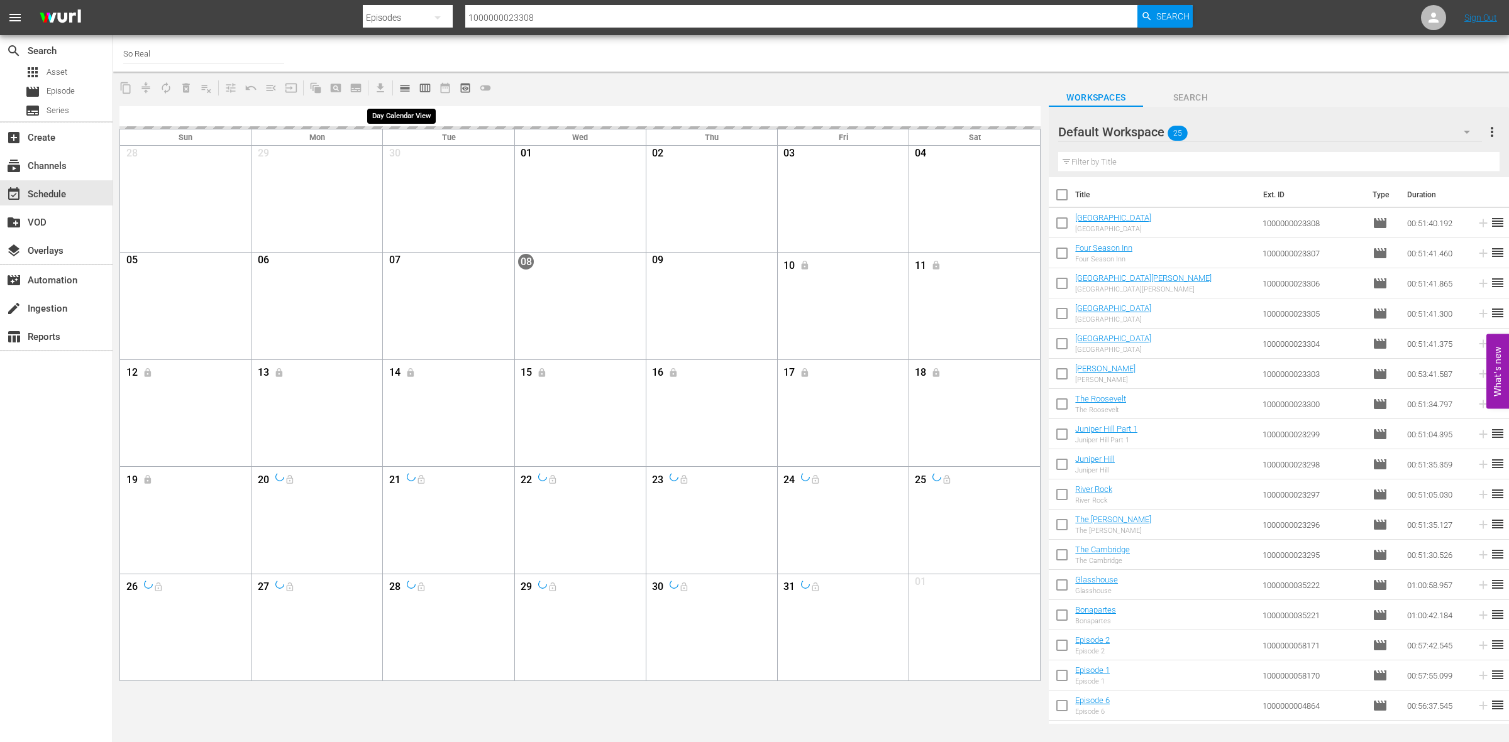
click at [404, 91] on span "calendar_view_day_outlined" at bounding box center [405, 88] width 13 height 13
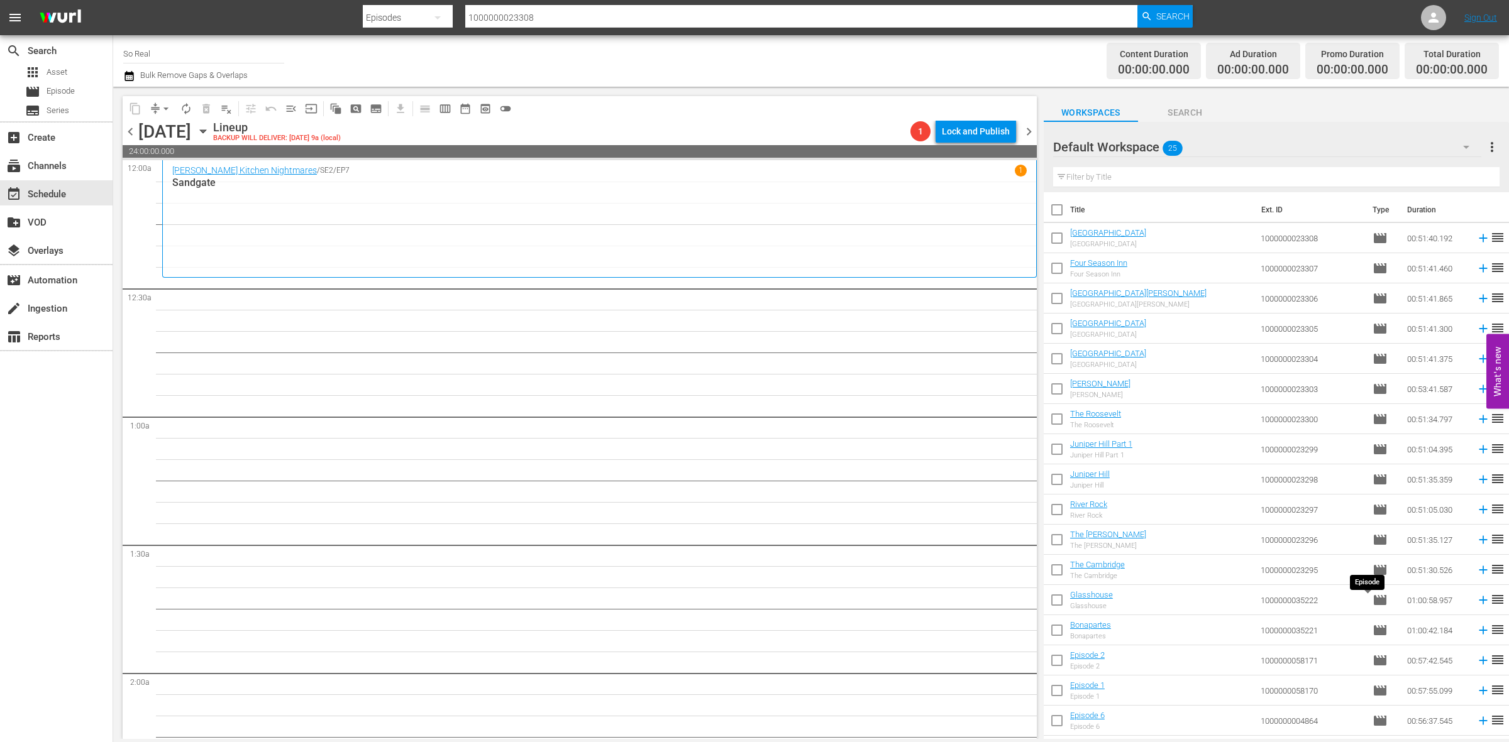
scroll to position [236, 0]
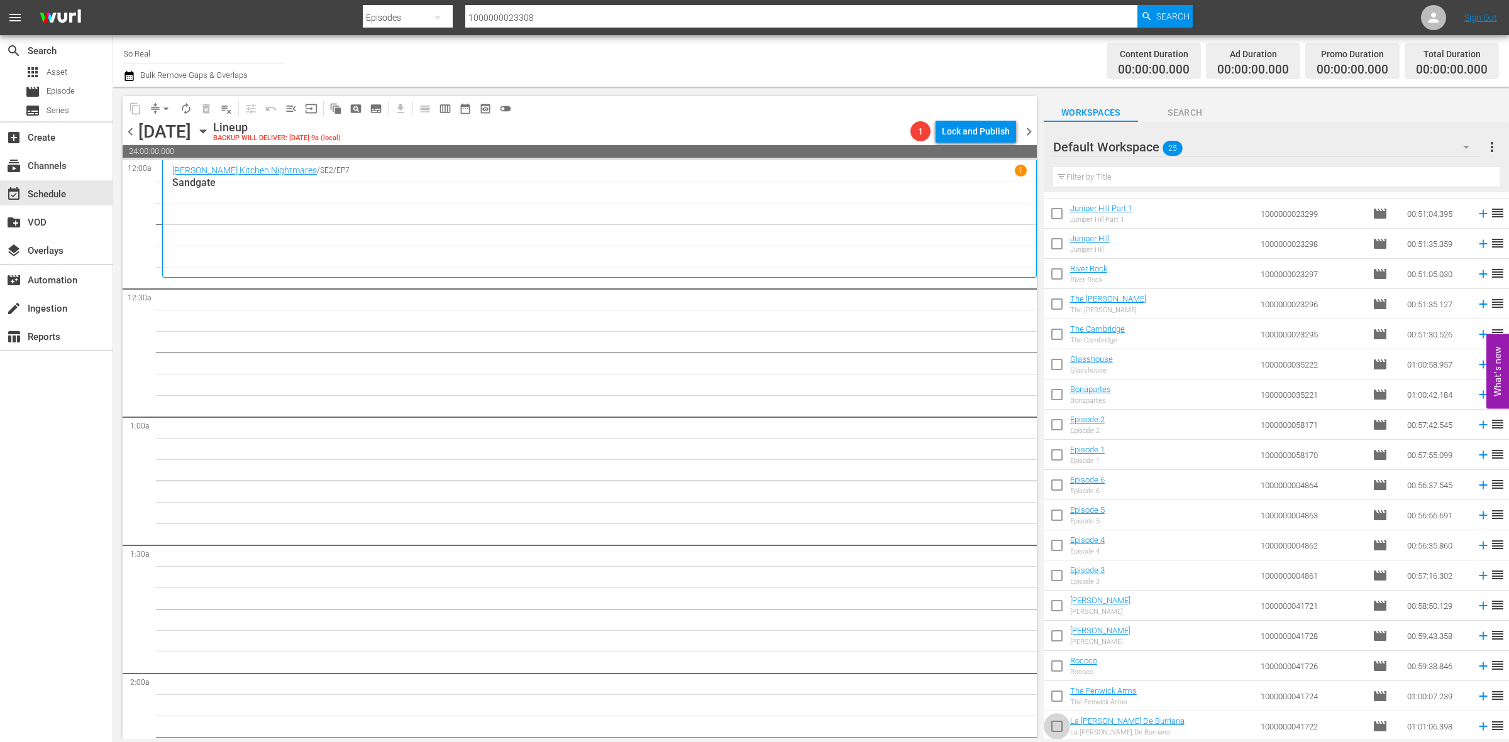
click at [1061, 715] on input "checkbox" at bounding box center [1056, 729] width 26 height 26
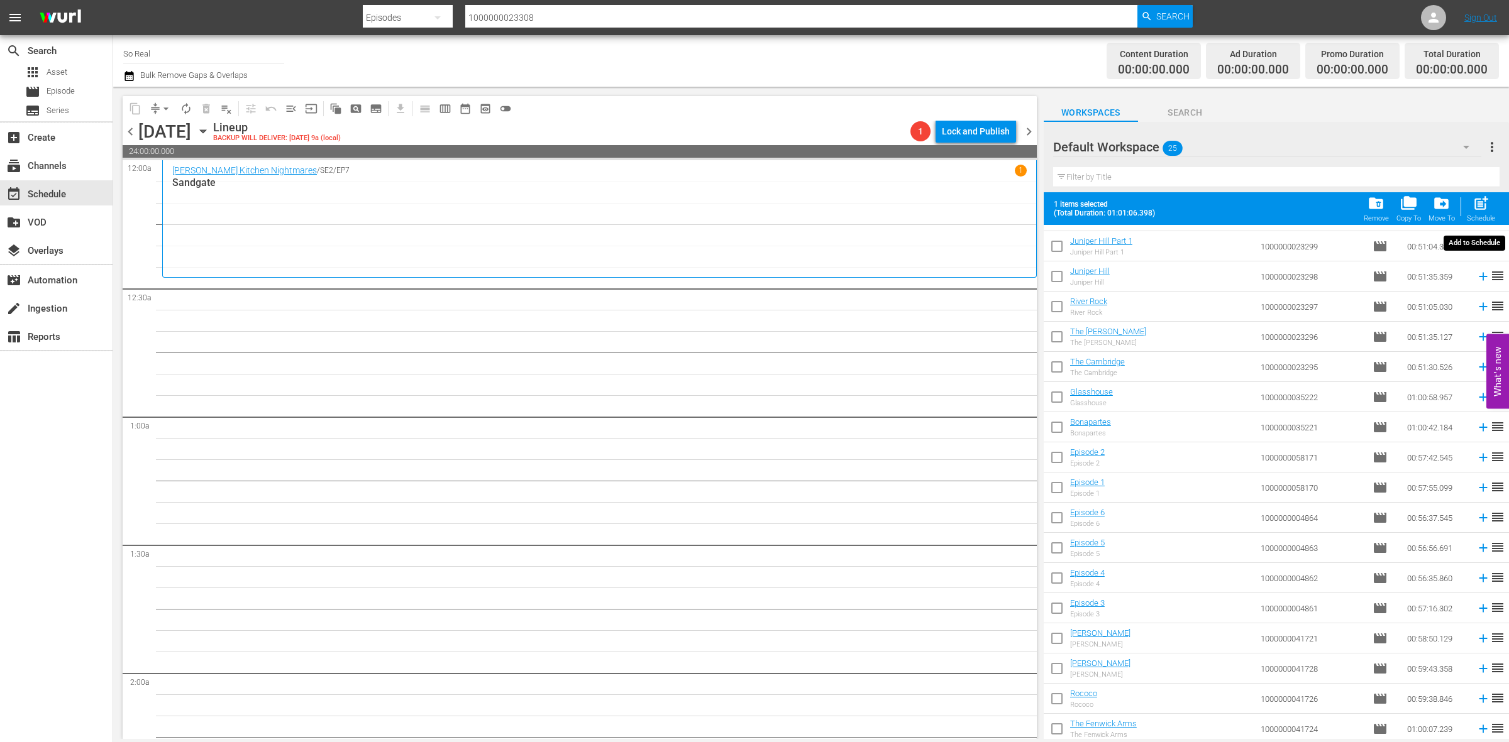
click at [1478, 202] on span "post_add" at bounding box center [1480, 203] width 17 height 17
checkbox input "false"
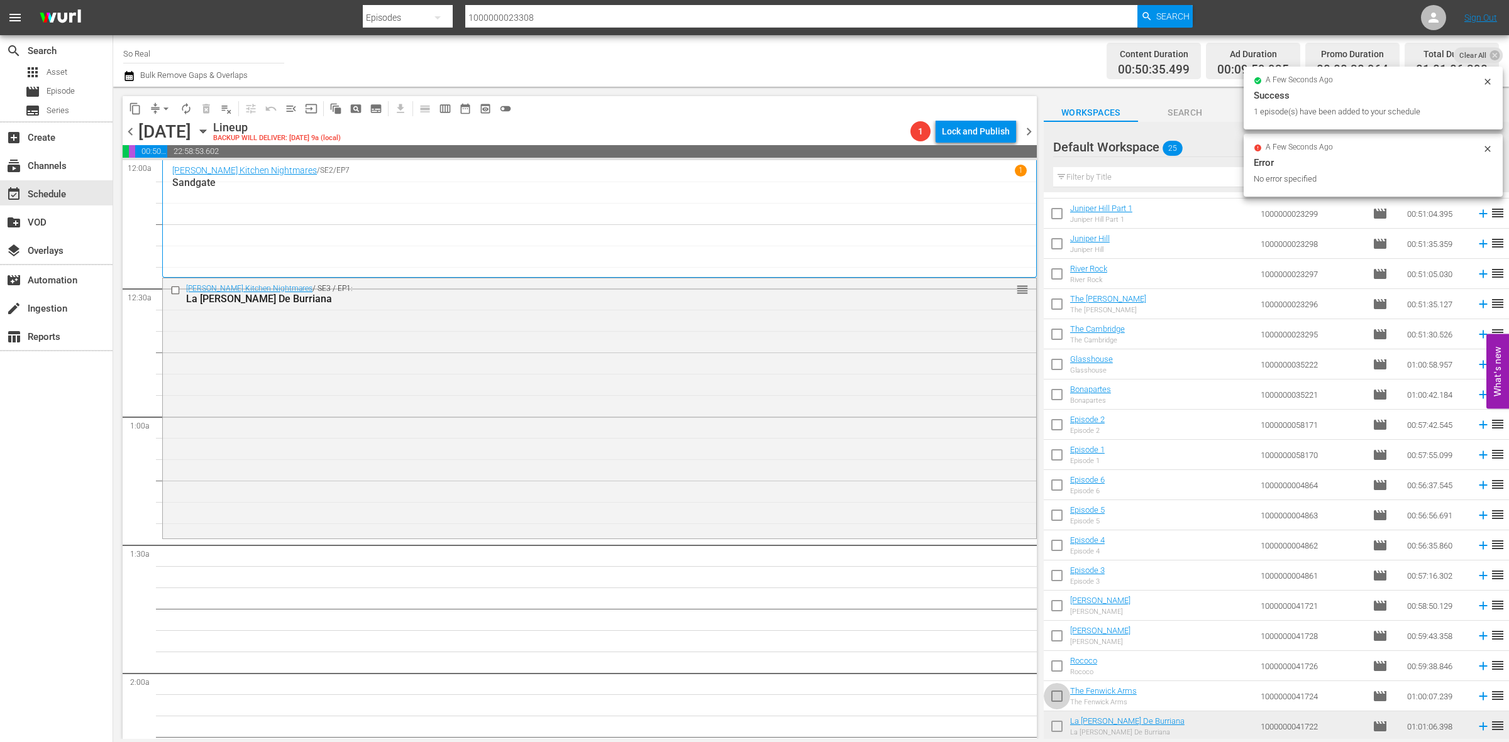
click at [1053, 690] on input "checkbox" at bounding box center [1056, 699] width 26 height 26
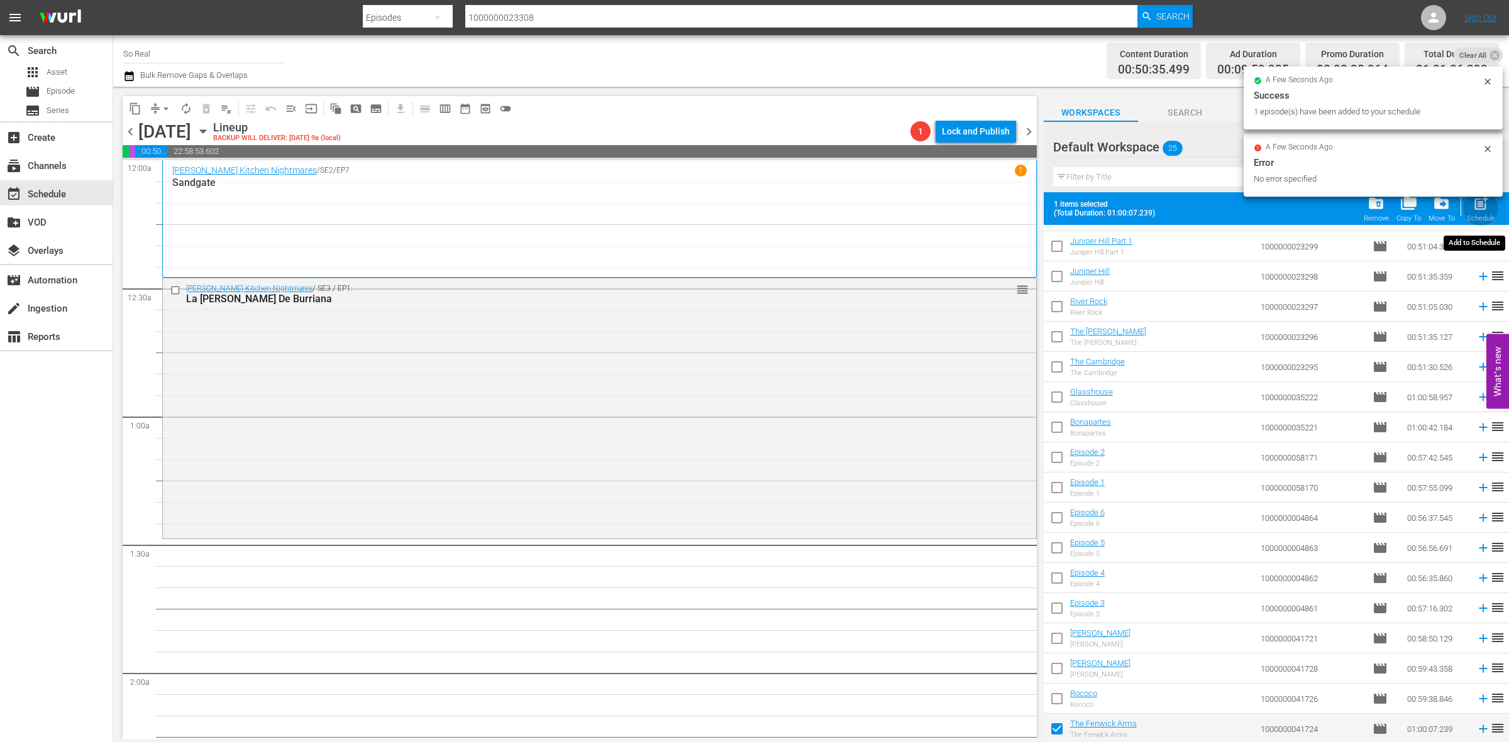
click at [1480, 208] on span "post_add" at bounding box center [1480, 203] width 17 height 17
checkbox input "false"
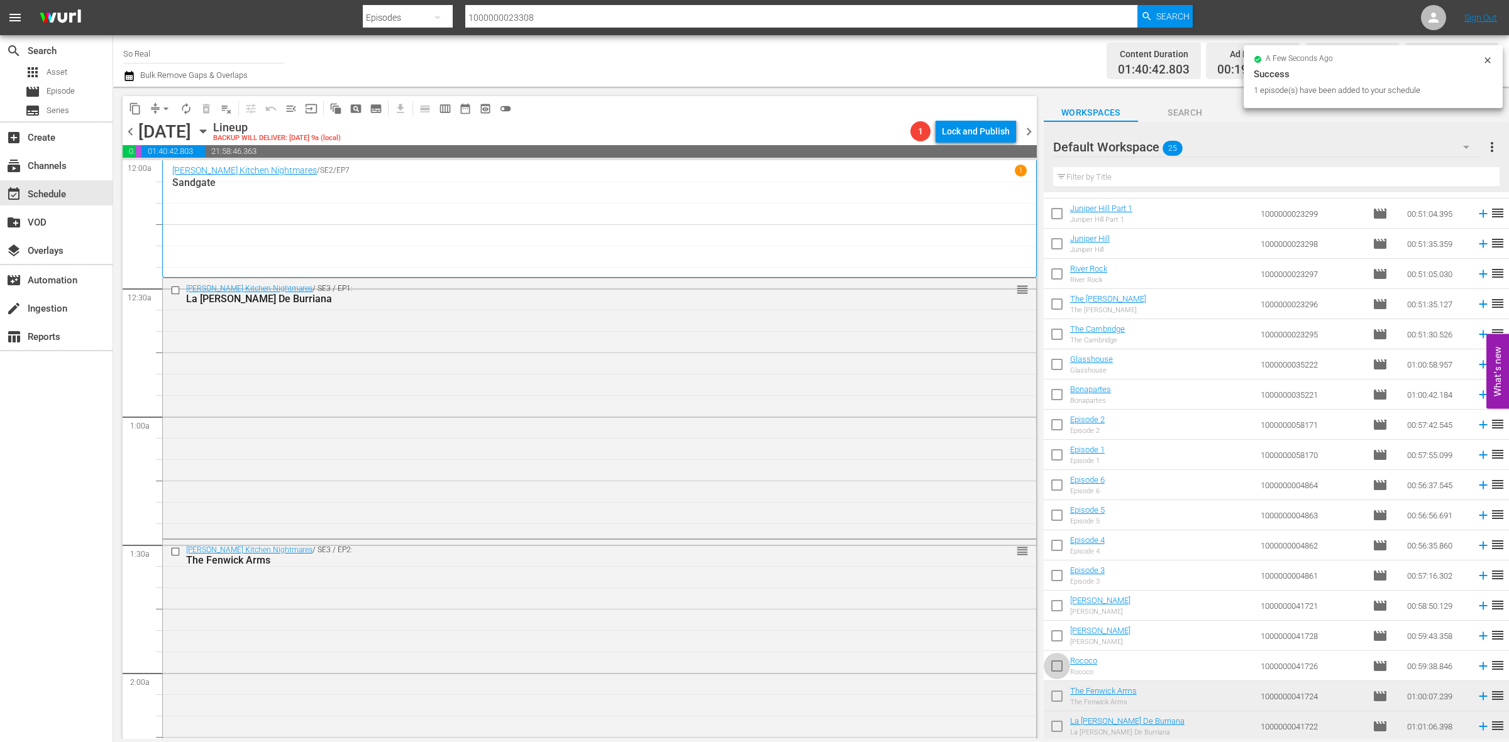
click at [1060, 676] on input "checkbox" at bounding box center [1056, 669] width 26 height 26
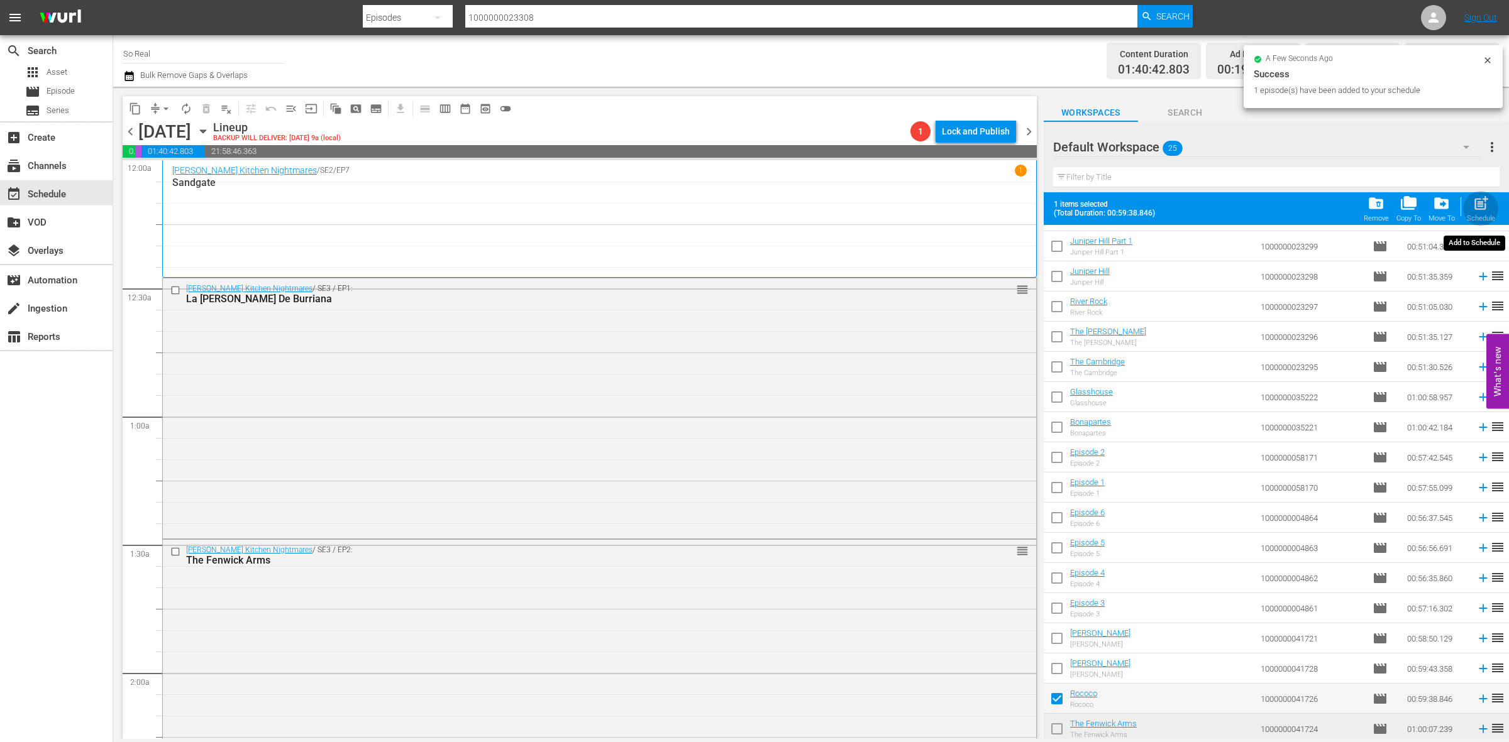
click at [1483, 199] on span "post_add" at bounding box center [1480, 203] width 17 height 17
checkbox input "false"
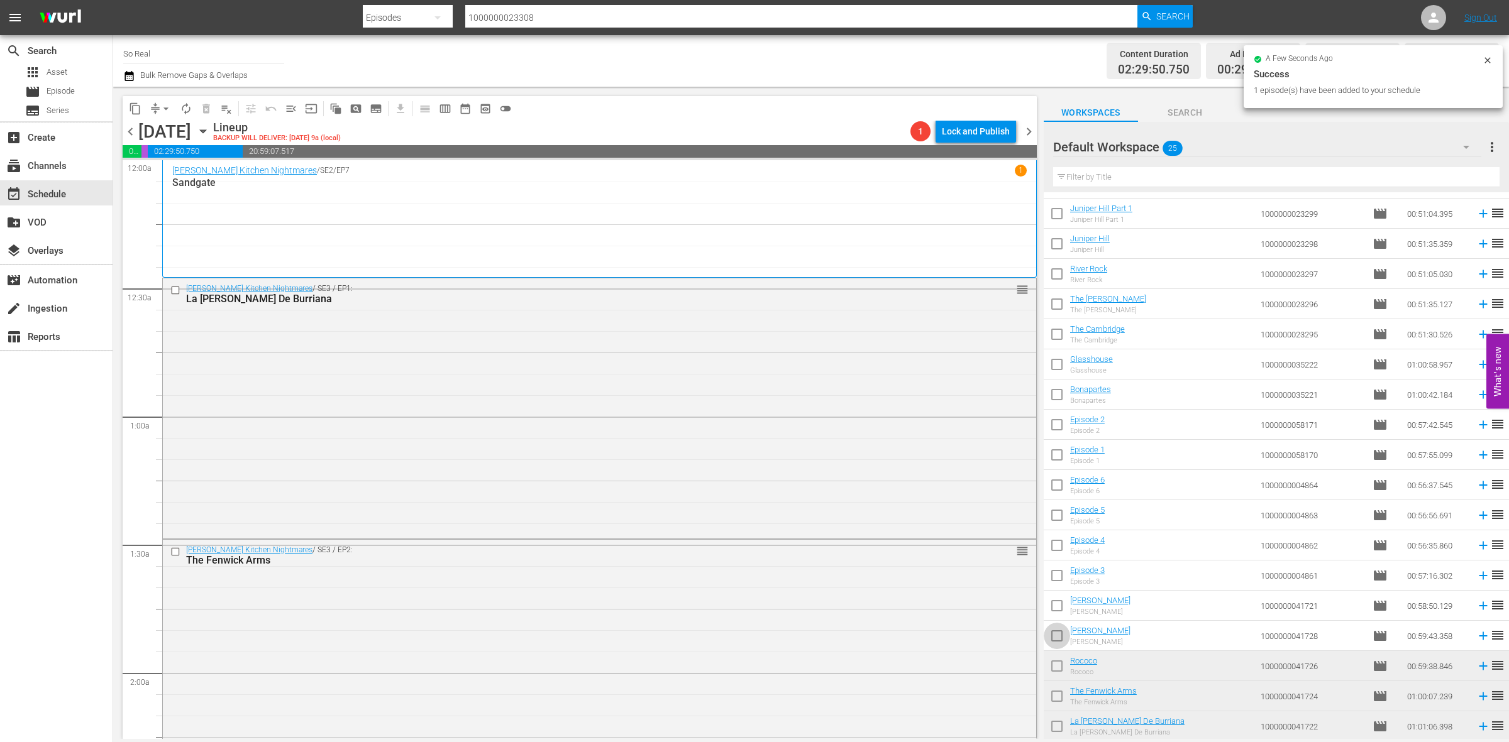
click at [1056, 639] on input "checkbox" at bounding box center [1056, 638] width 26 height 26
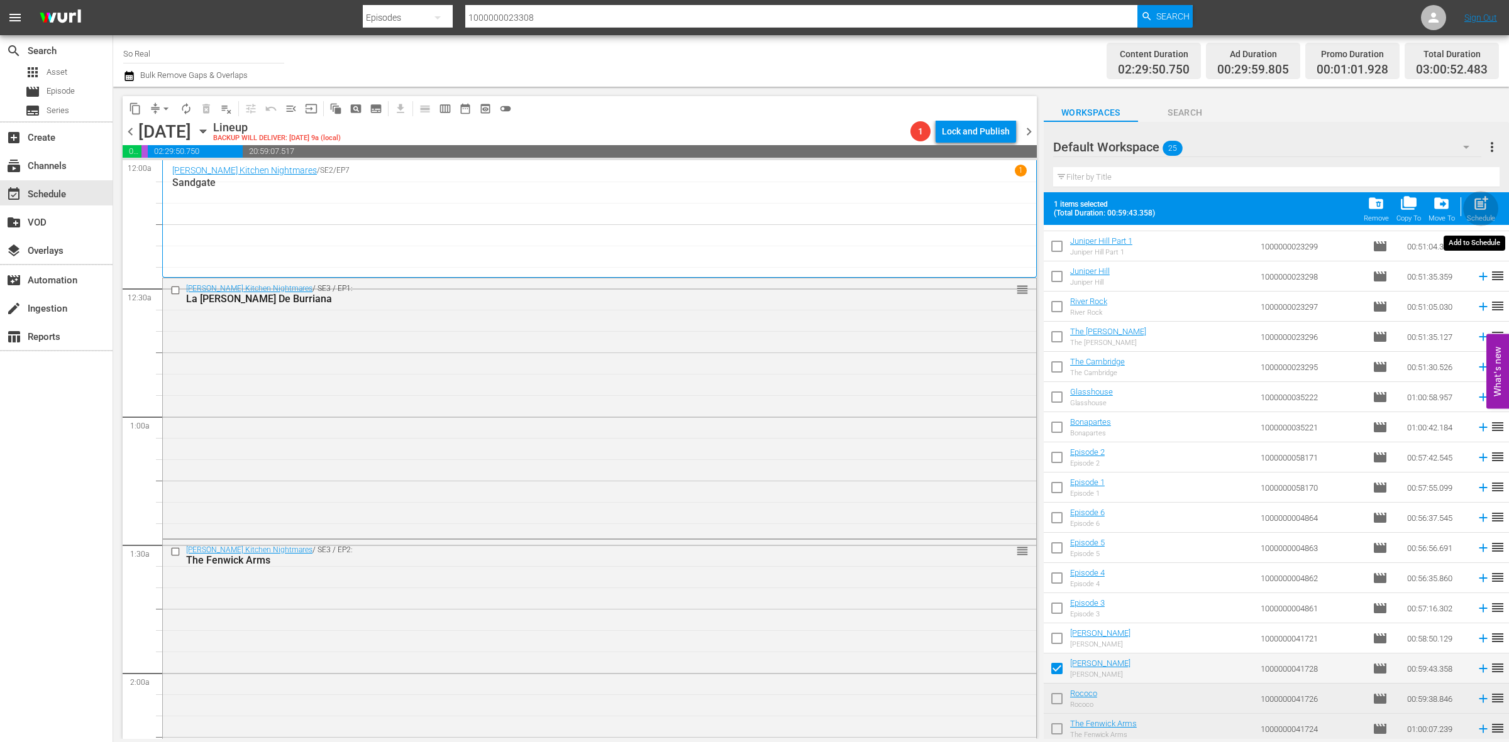
click at [1483, 206] on span "post_add" at bounding box center [1480, 203] width 17 height 17
checkbox input "false"
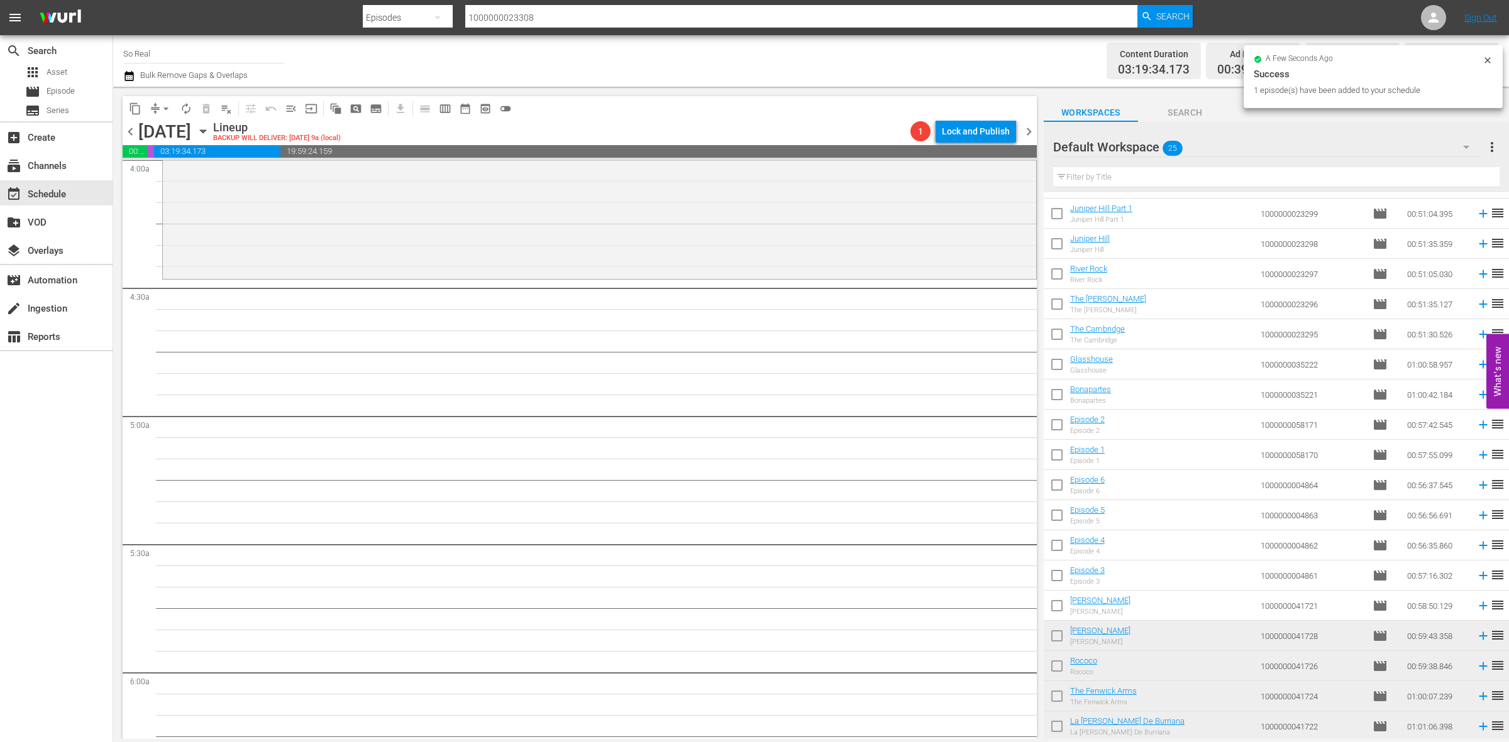
scroll to position [1028, 0]
click at [1060, 607] on input "checkbox" at bounding box center [1056, 608] width 26 height 26
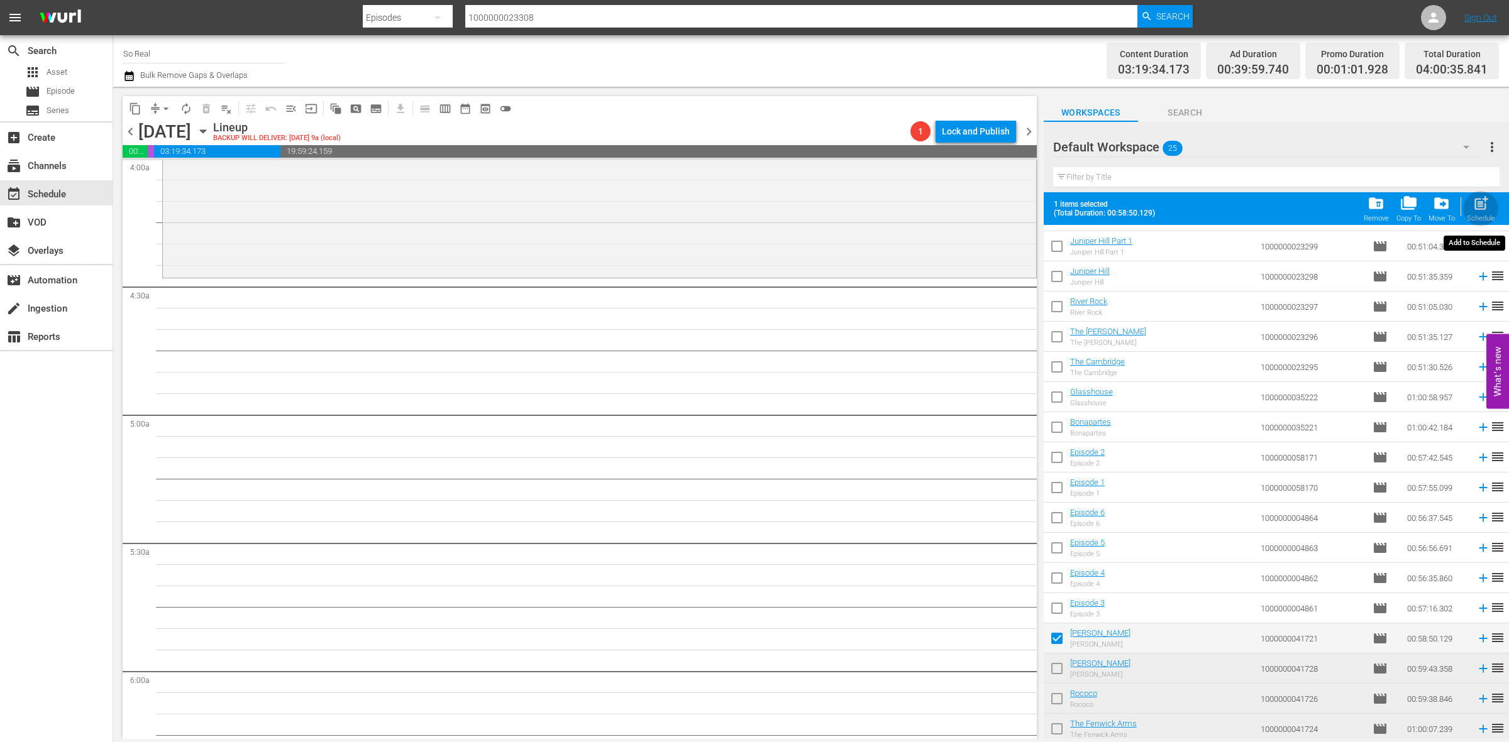
click at [1477, 199] on span "post_add" at bounding box center [1480, 203] width 17 height 17
checkbox input "false"
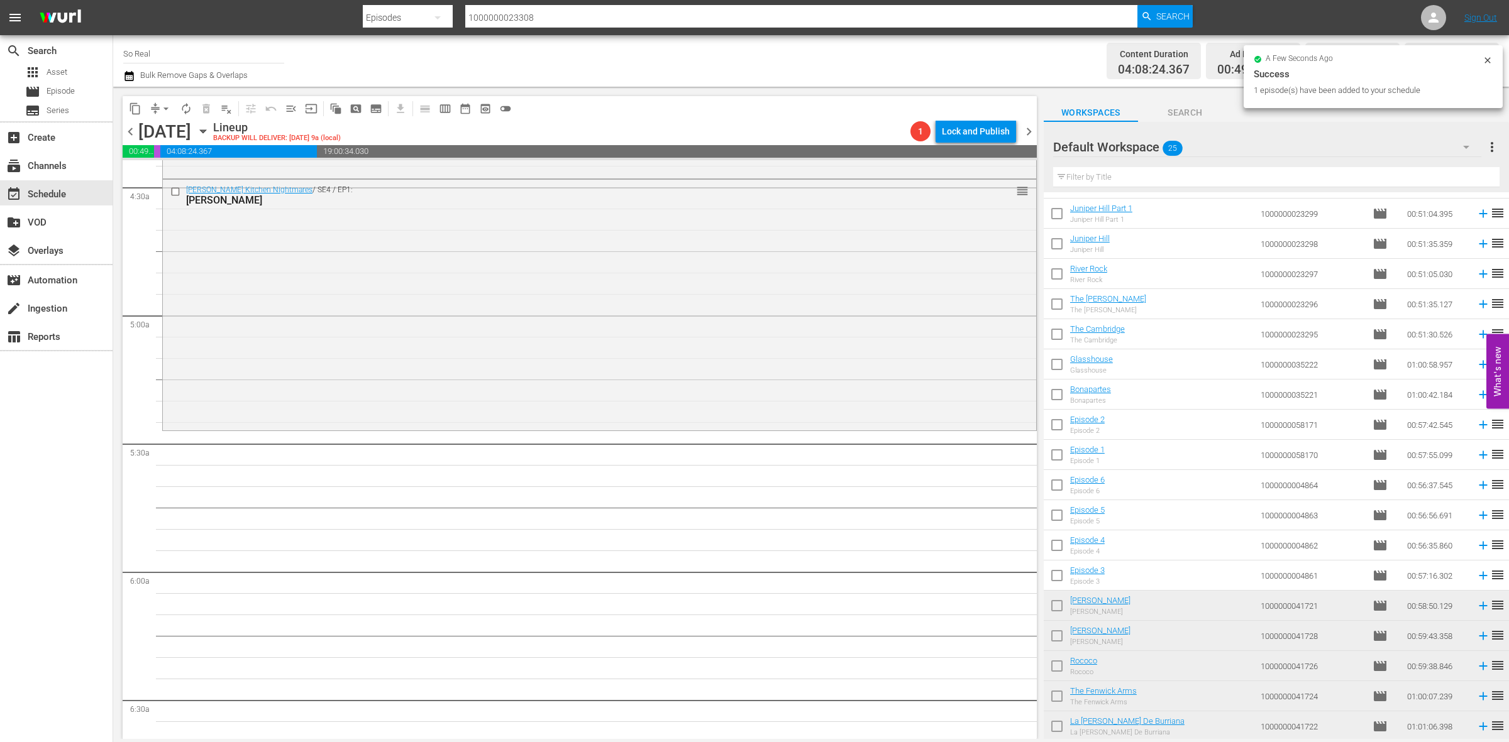
scroll to position [1149, 0]
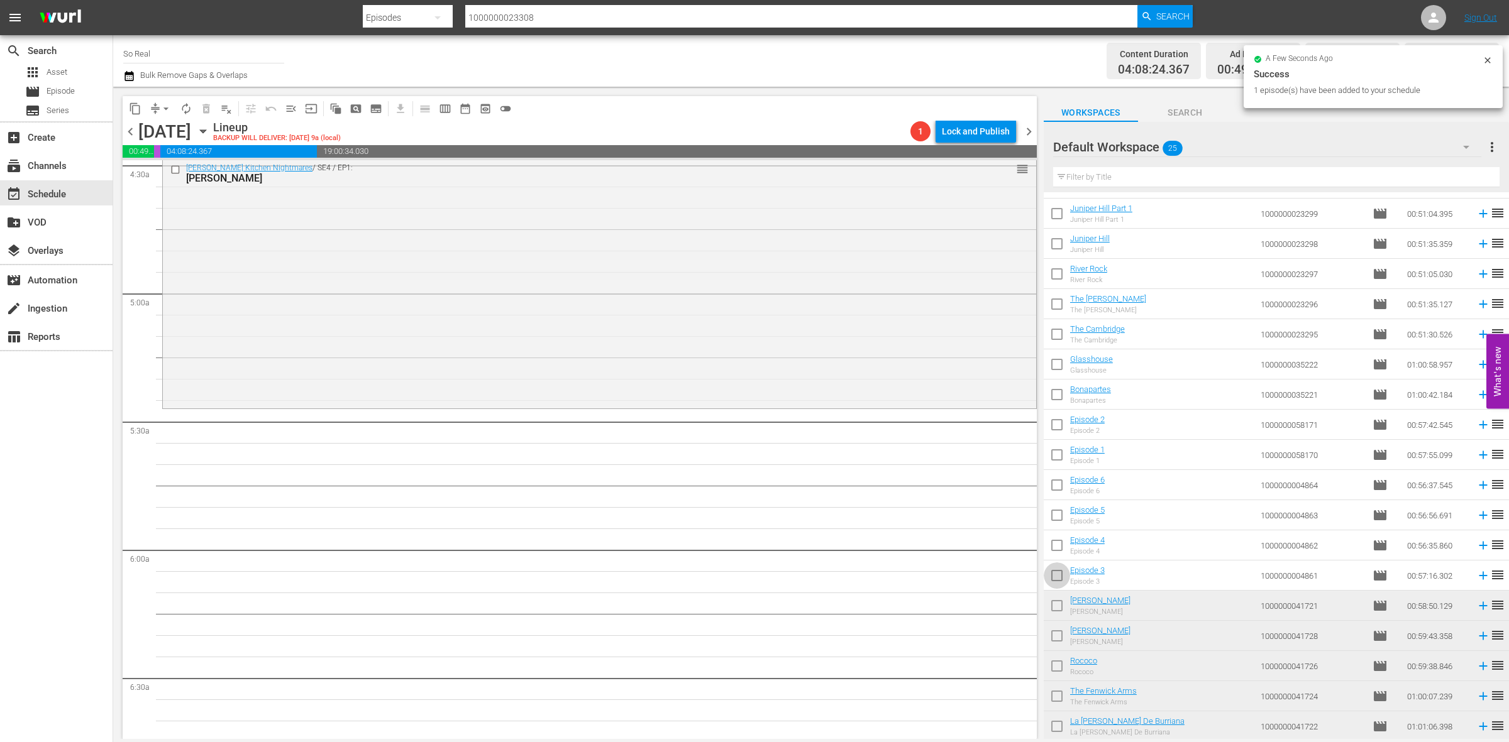
click at [1065, 576] on input "checkbox" at bounding box center [1056, 578] width 26 height 26
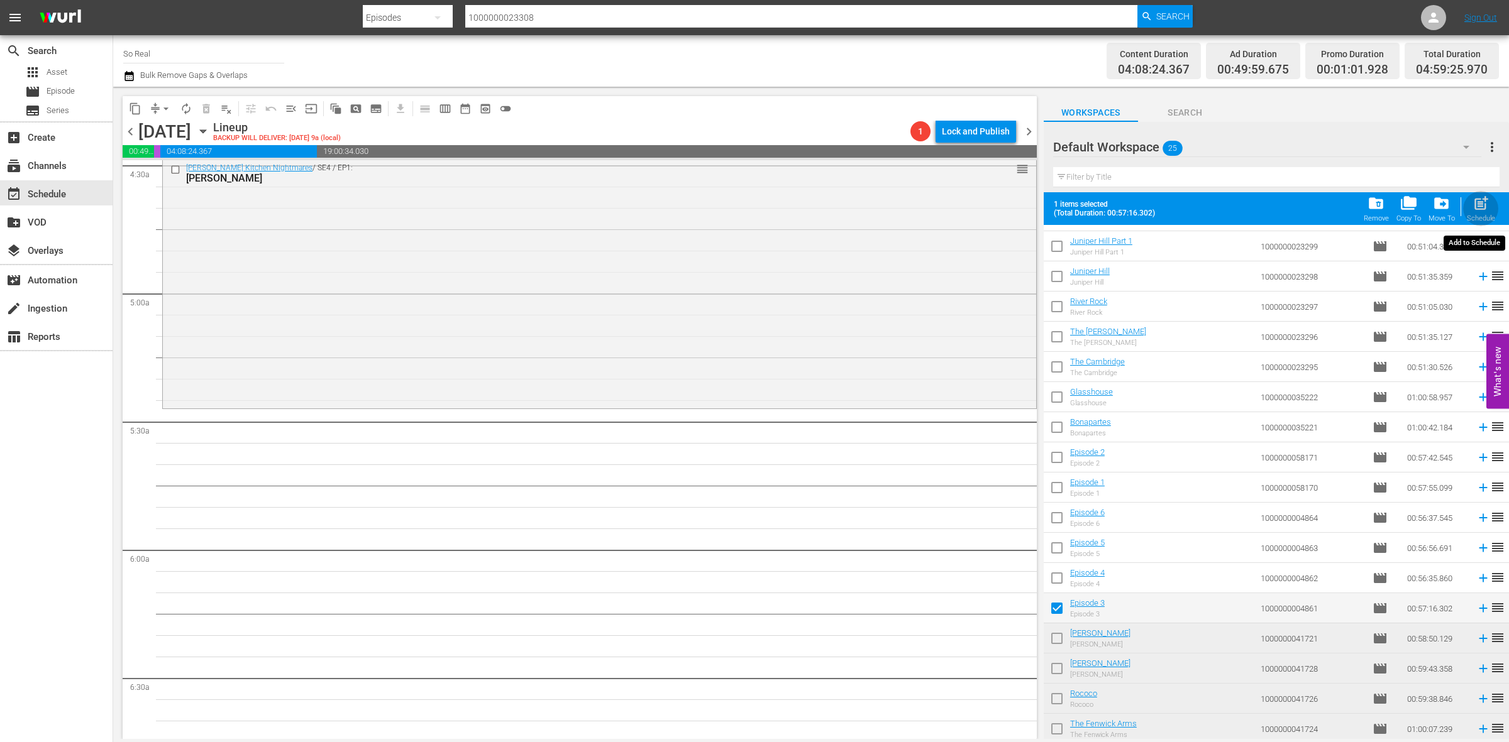
click at [1485, 199] on span "post_add" at bounding box center [1480, 203] width 17 height 17
checkbox input "false"
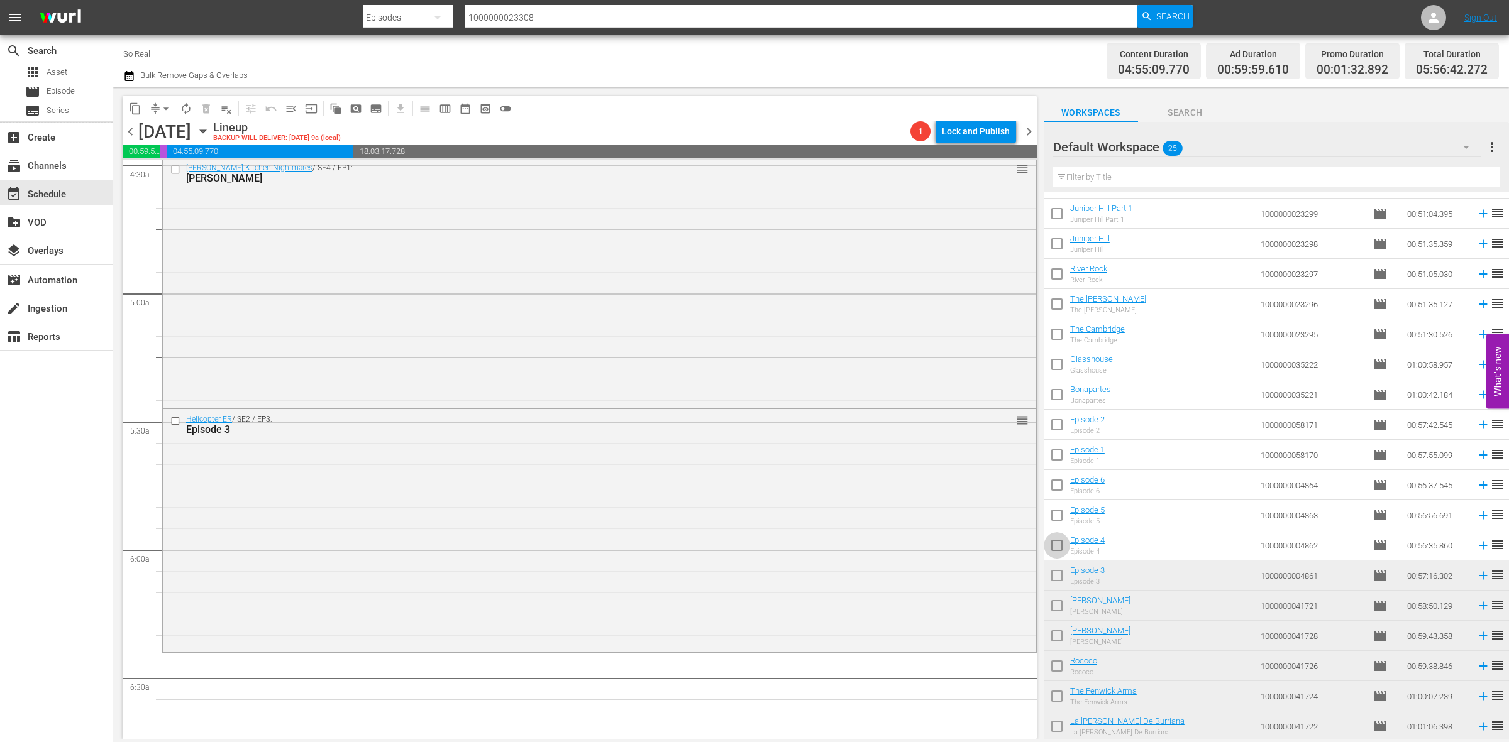
click at [1058, 547] on input "checkbox" at bounding box center [1056, 548] width 26 height 26
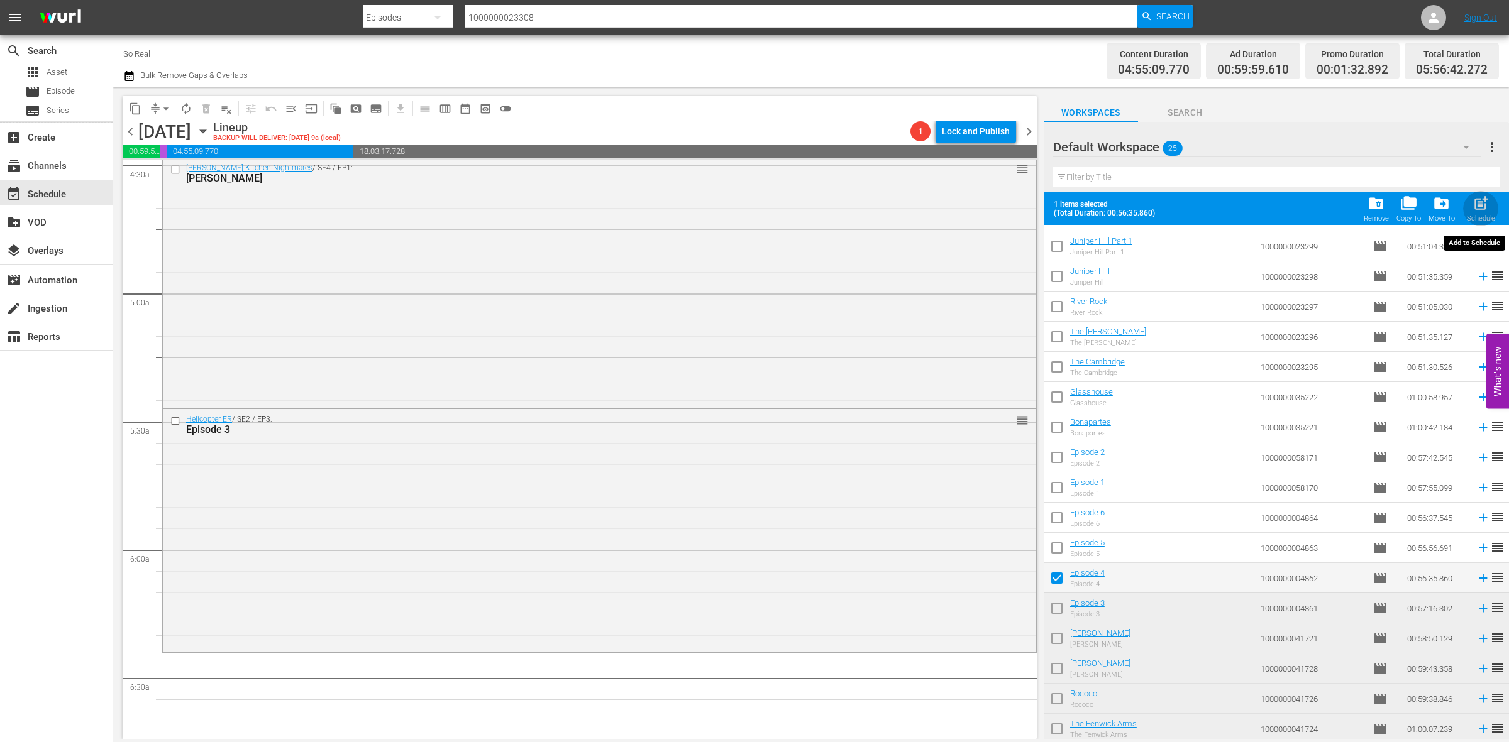
click at [1478, 202] on span "post_add" at bounding box center [1480, 203] width 17 height 17
checkbox input "false"
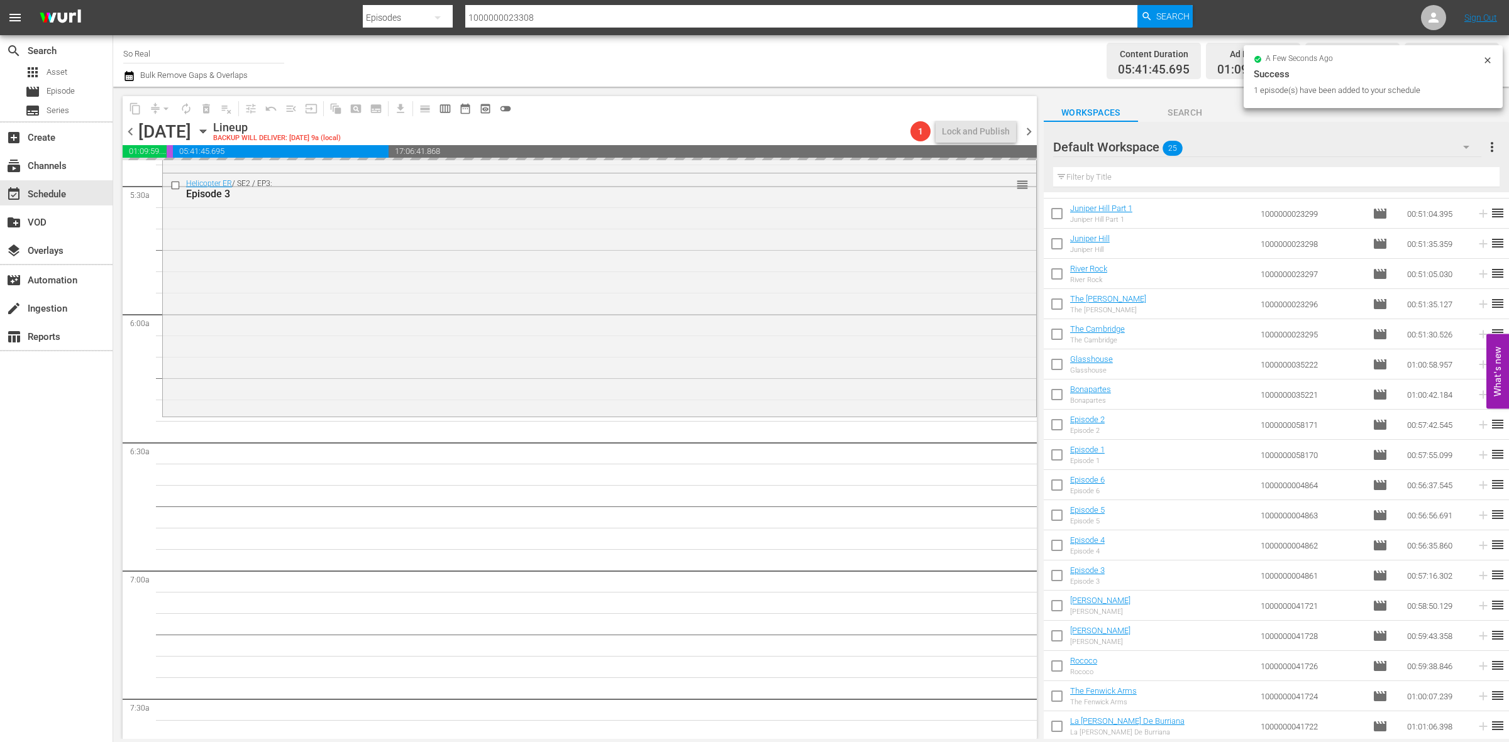
scroll to position [1386, 0]
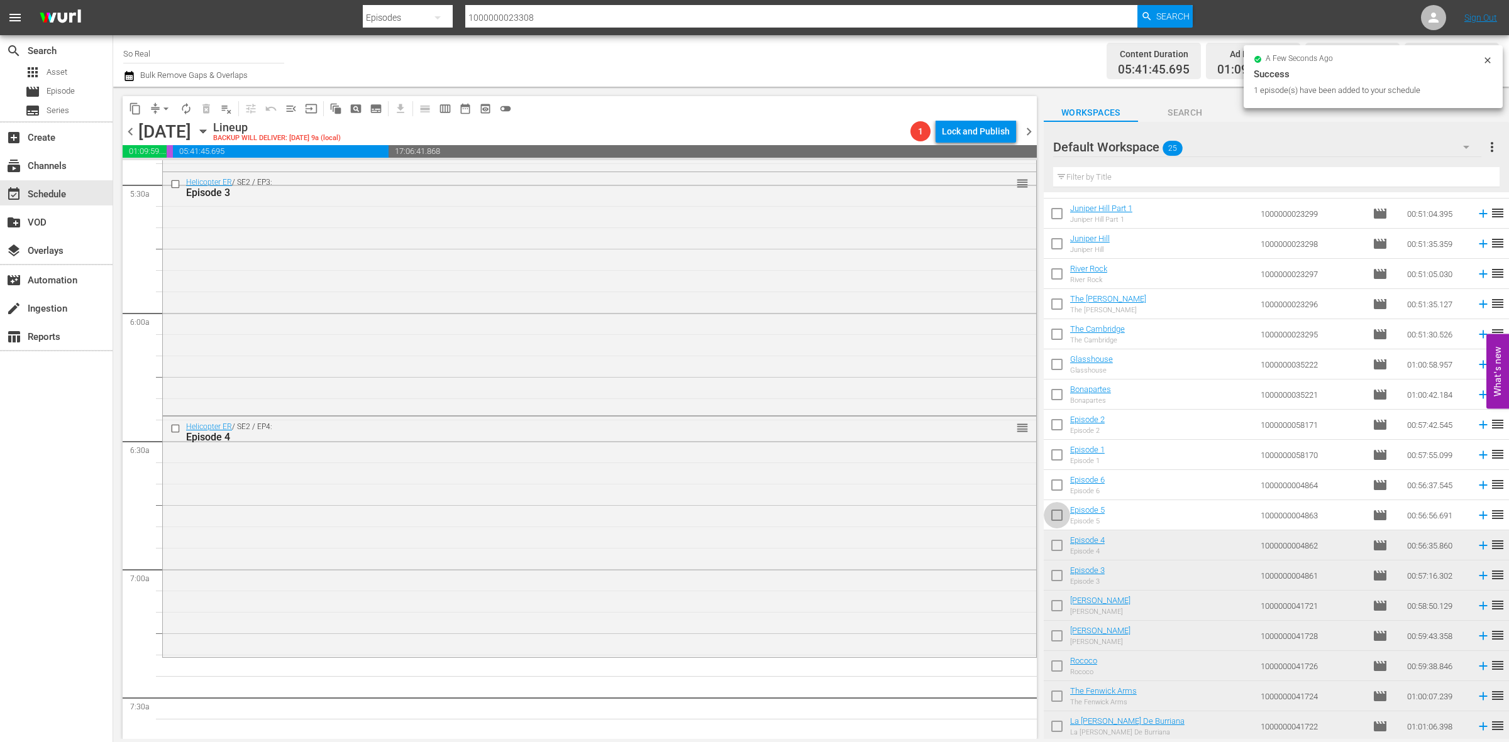
click at [1062, 507] on input "checkbox" at bounding box center [1056, 518] width 26 height 26
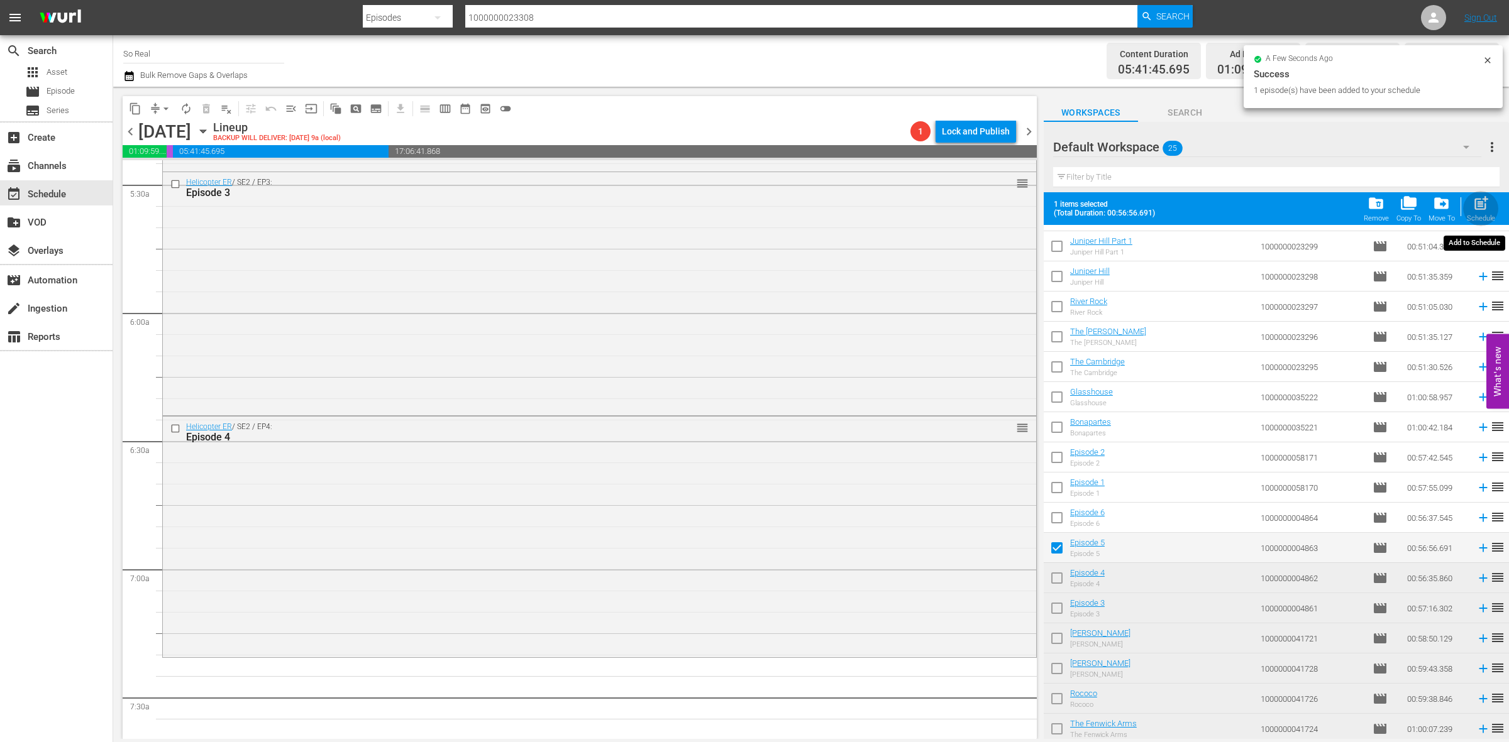
click at [1480, 209] on span "post_add" at bounding box center [1480, 203] width 17 height 17
checkbox input "false"
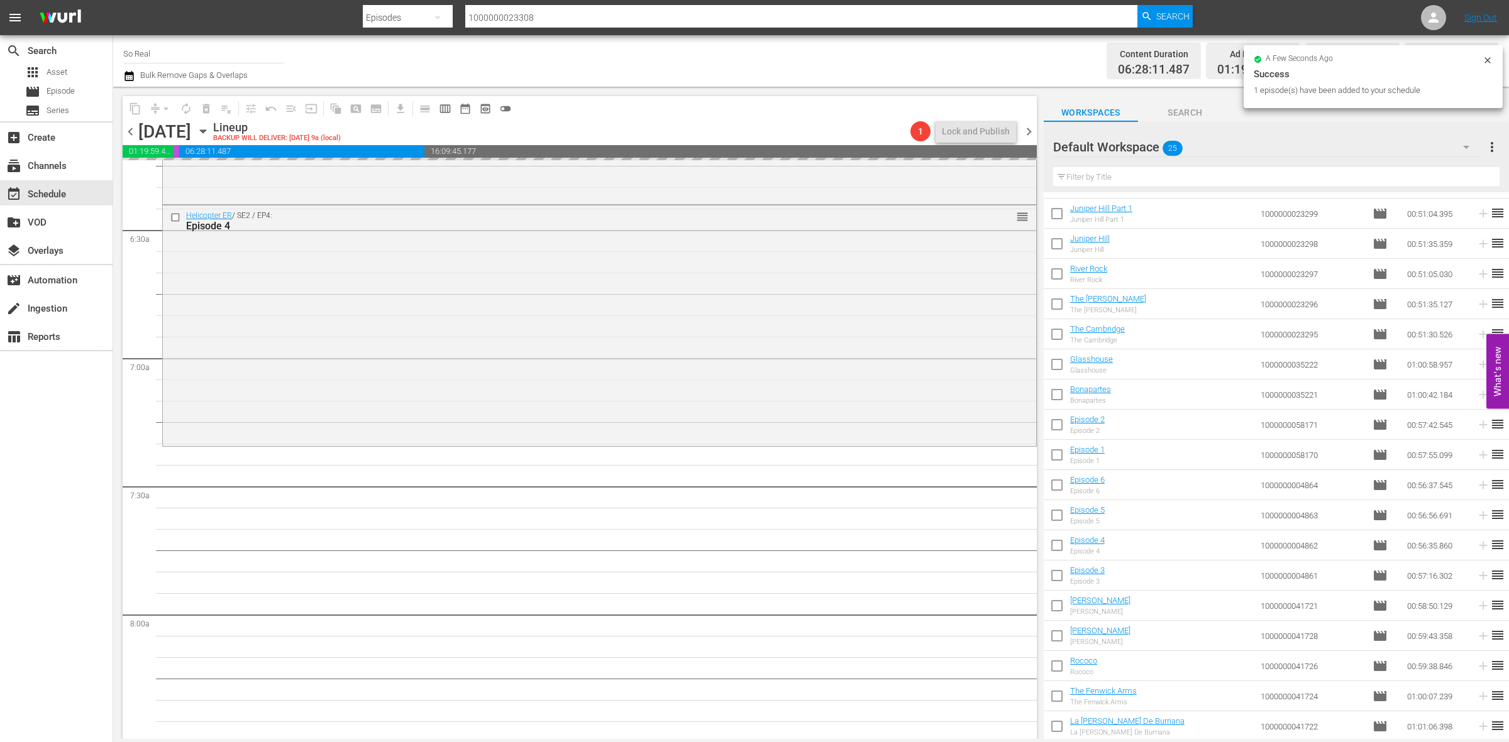
scroll to position [1611, 0]
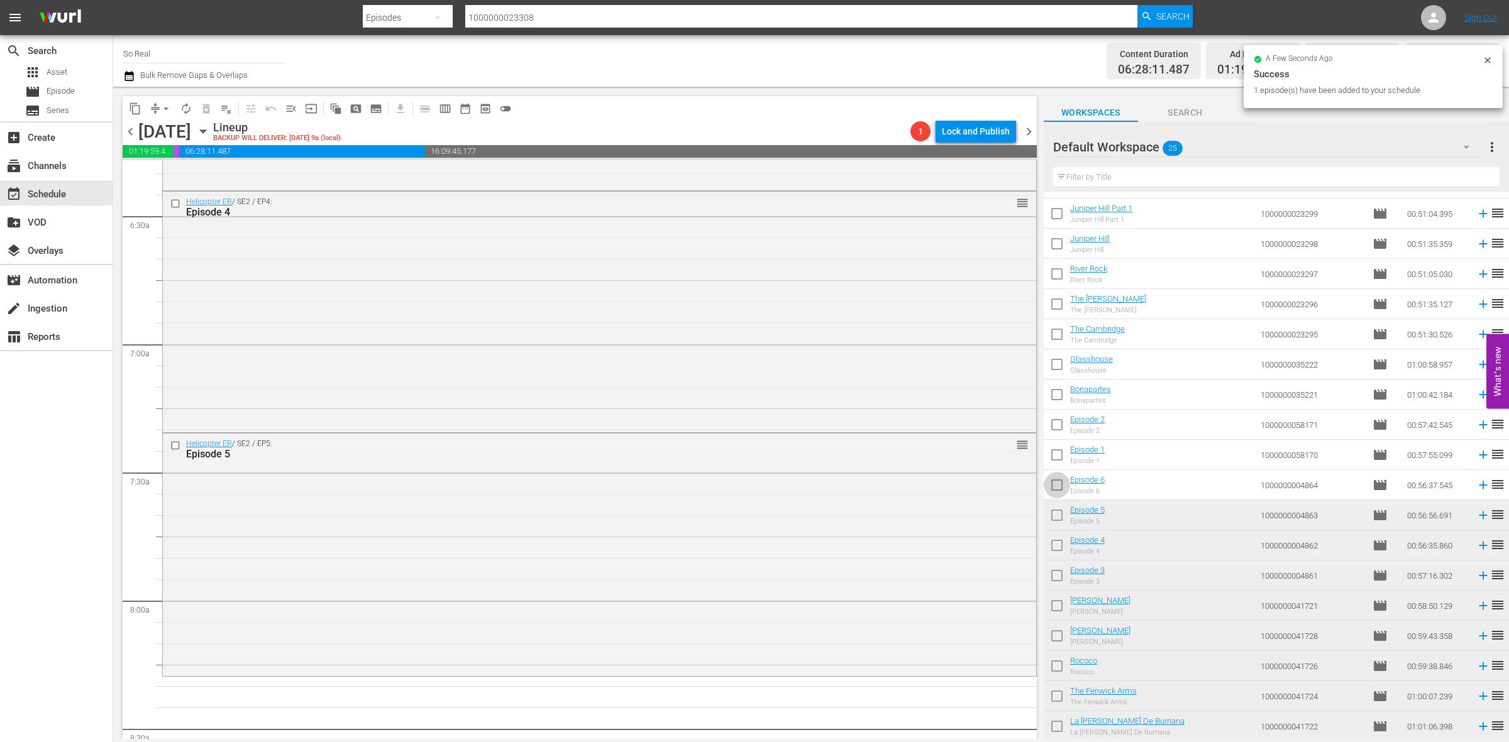
click at [1060, 482] on input "checkbox" at bounding box center [1056, 488] width 26 height 26
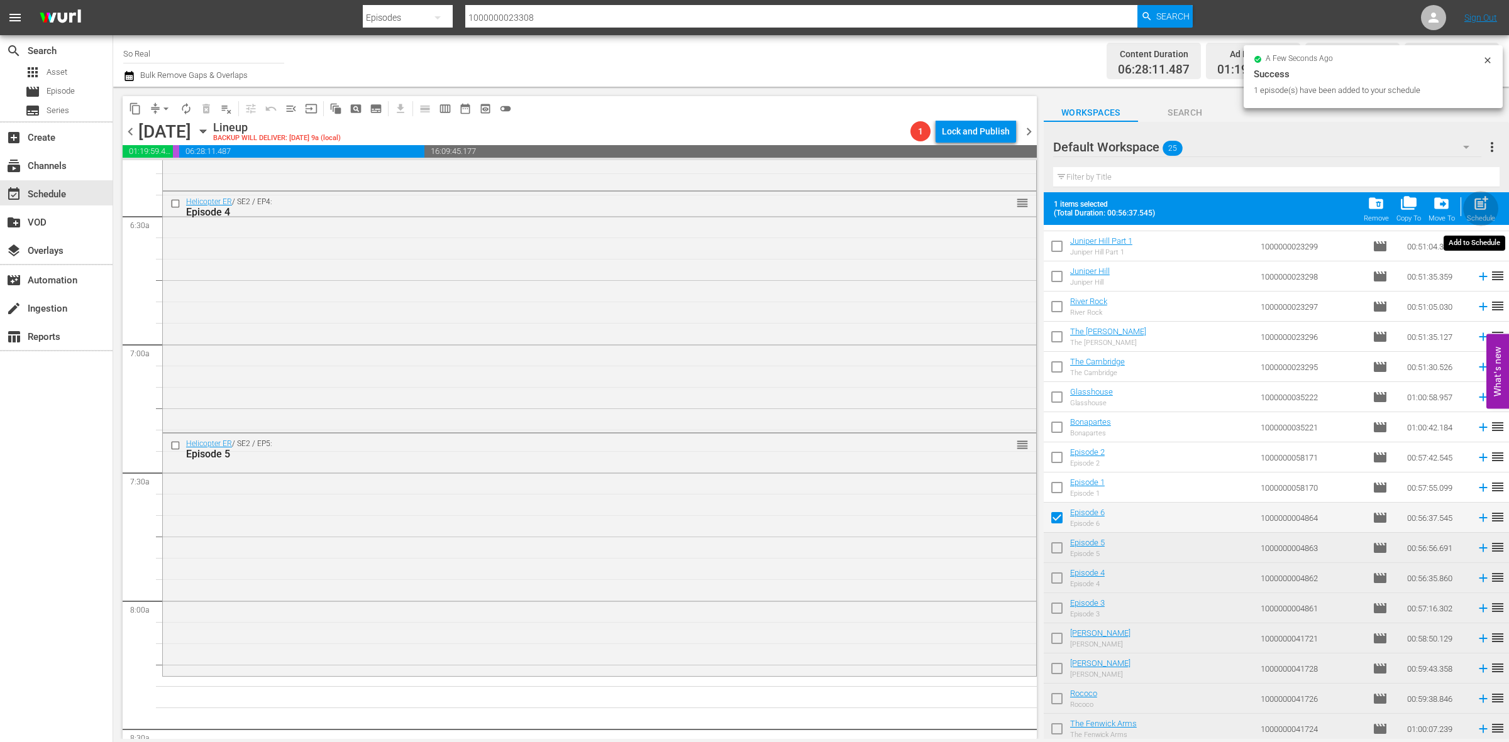
click at [1478, 211] on span "post_add" at bounding box center [1480, 203] width 17 height 17
checkbox input "false"
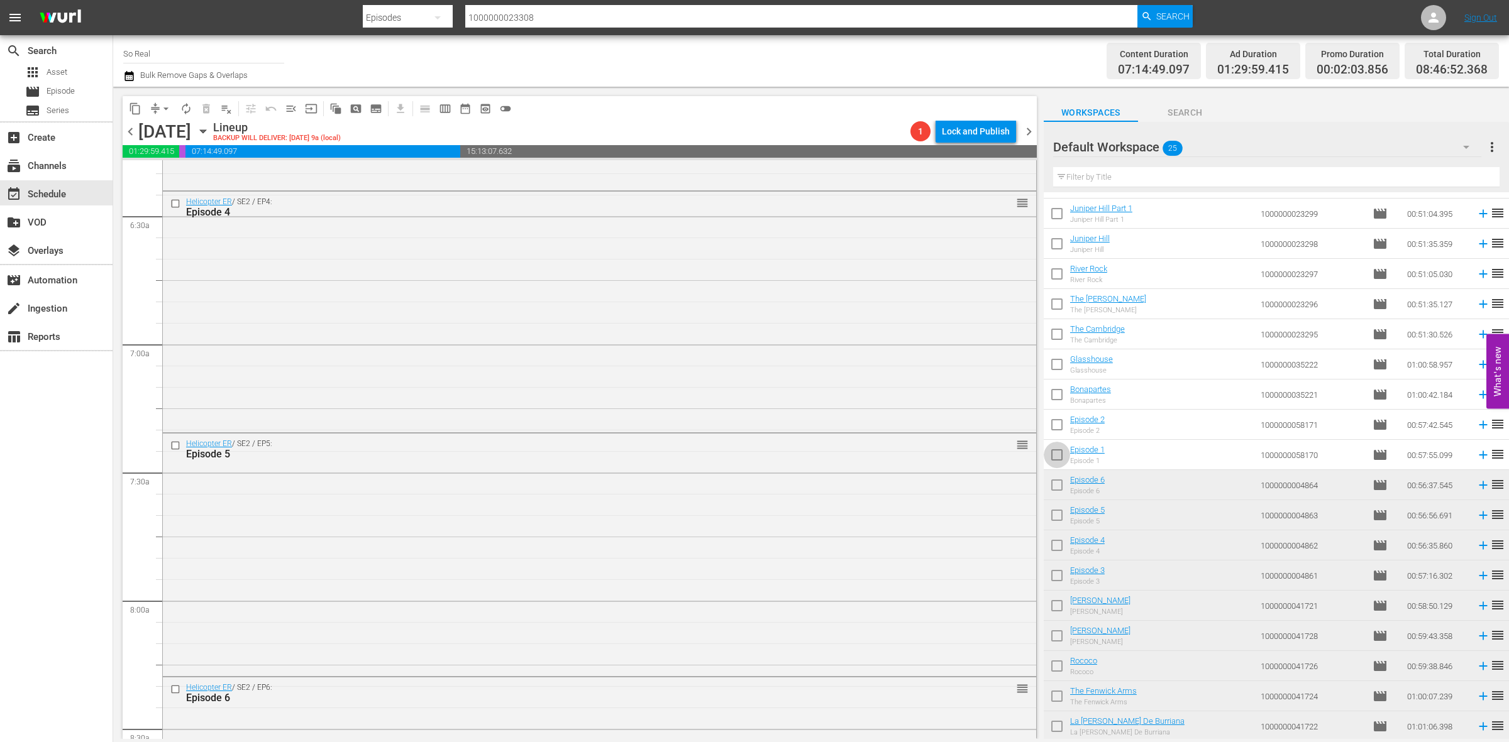
click at [1065, 454] on input "checkbox" at bounding box center [1056, 457] width 26 height 26
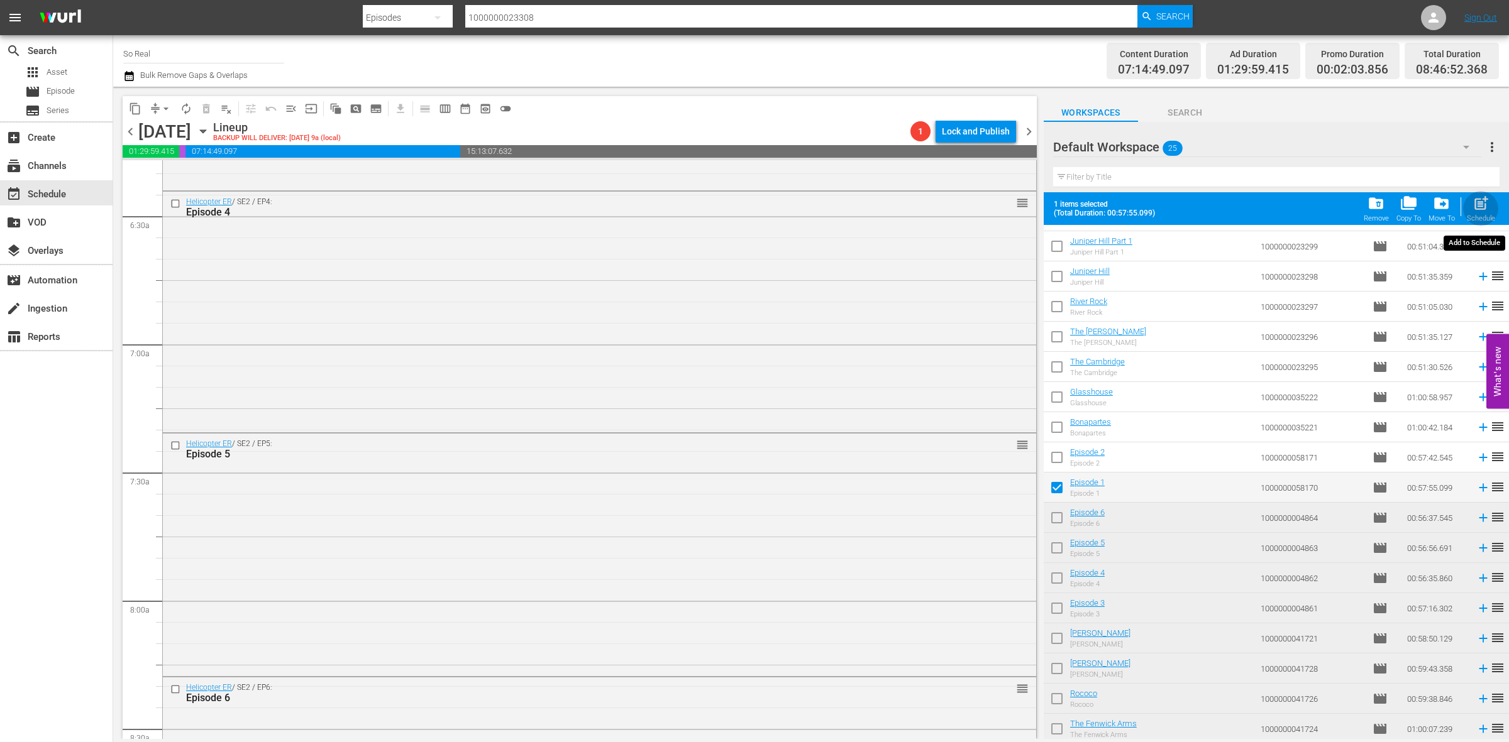
click at [1478, 220] on div "Schedule" at bounding box center [1480, 218] width 28 height 8
checkbox input "false"
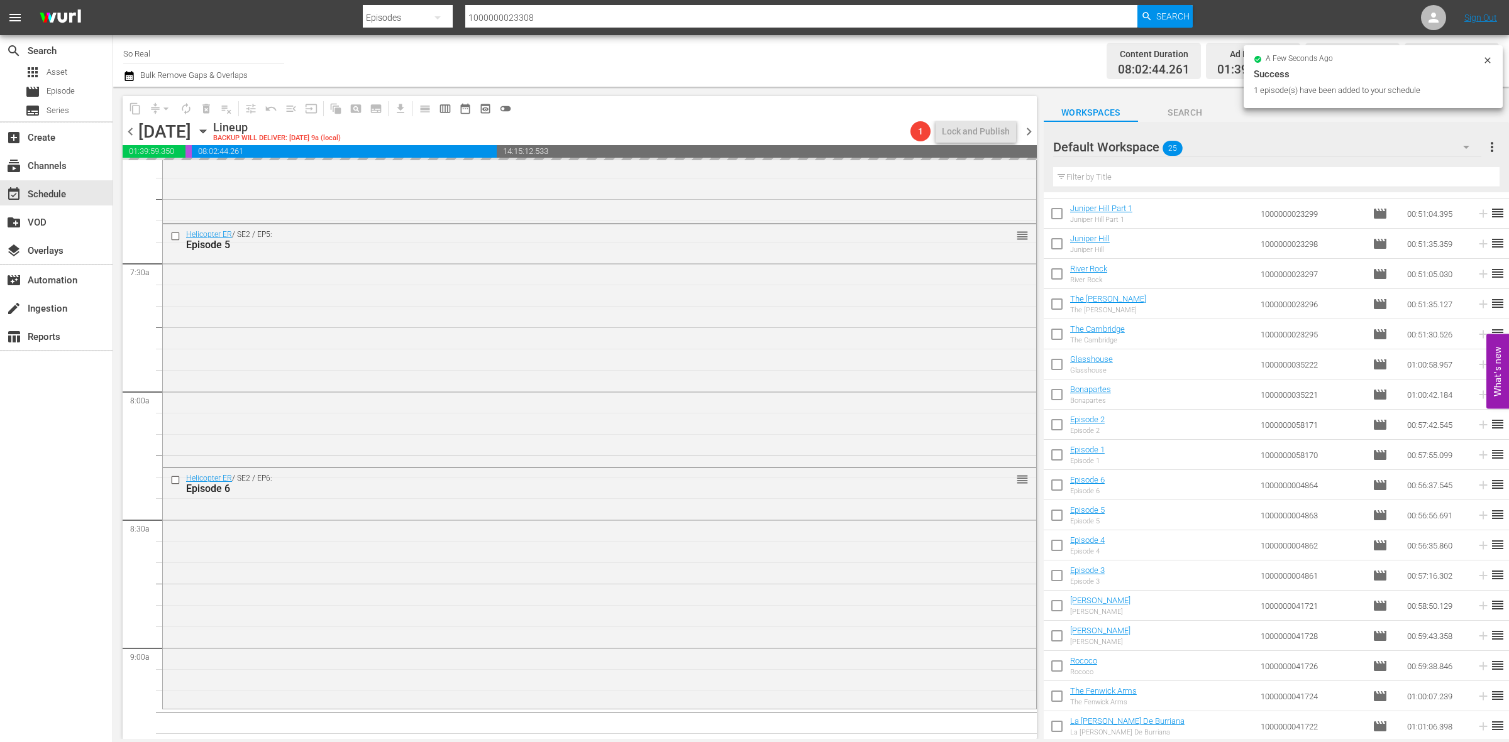
scroll to position [1876, 0]
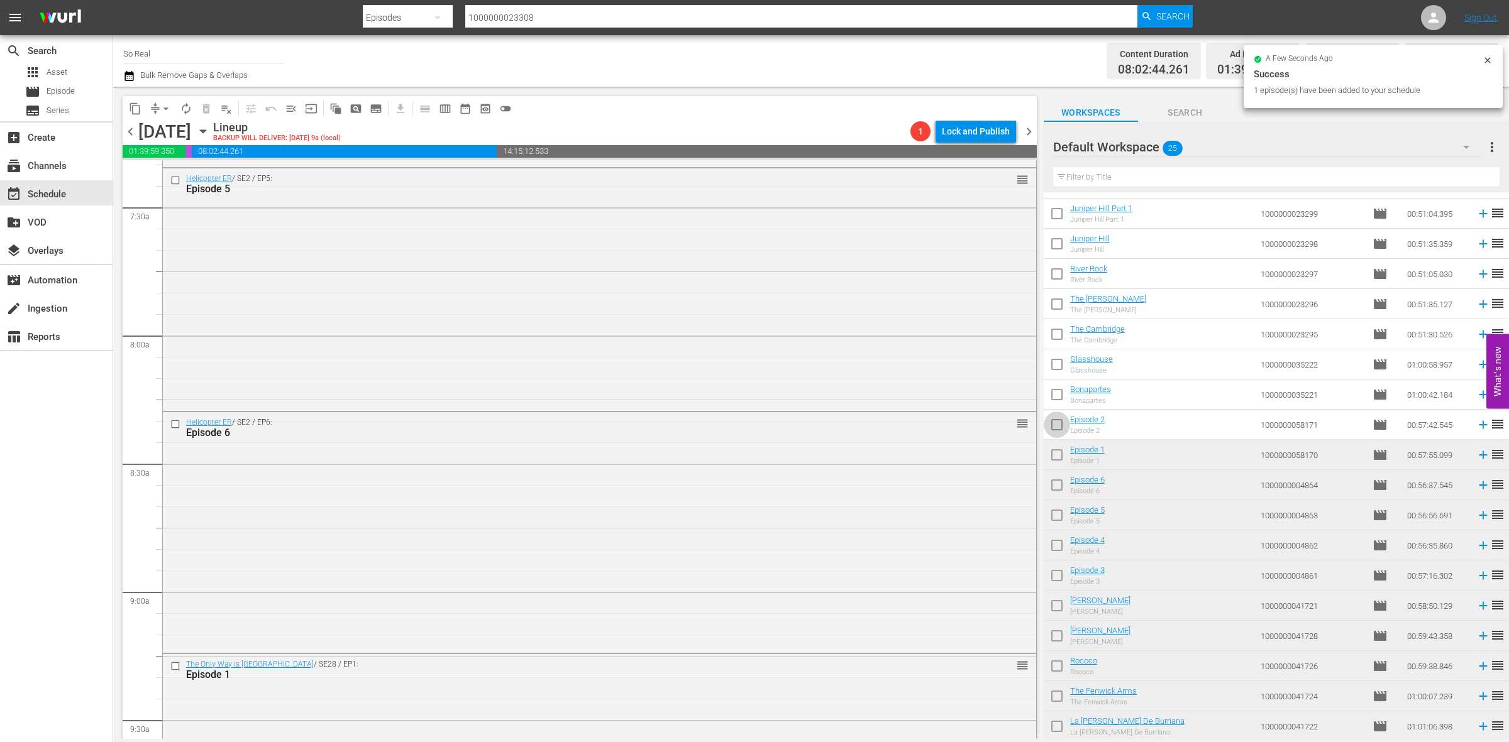
click at [1064, 423] on input "checkbox" at bounding box center [1056, 427] width 26 height 26
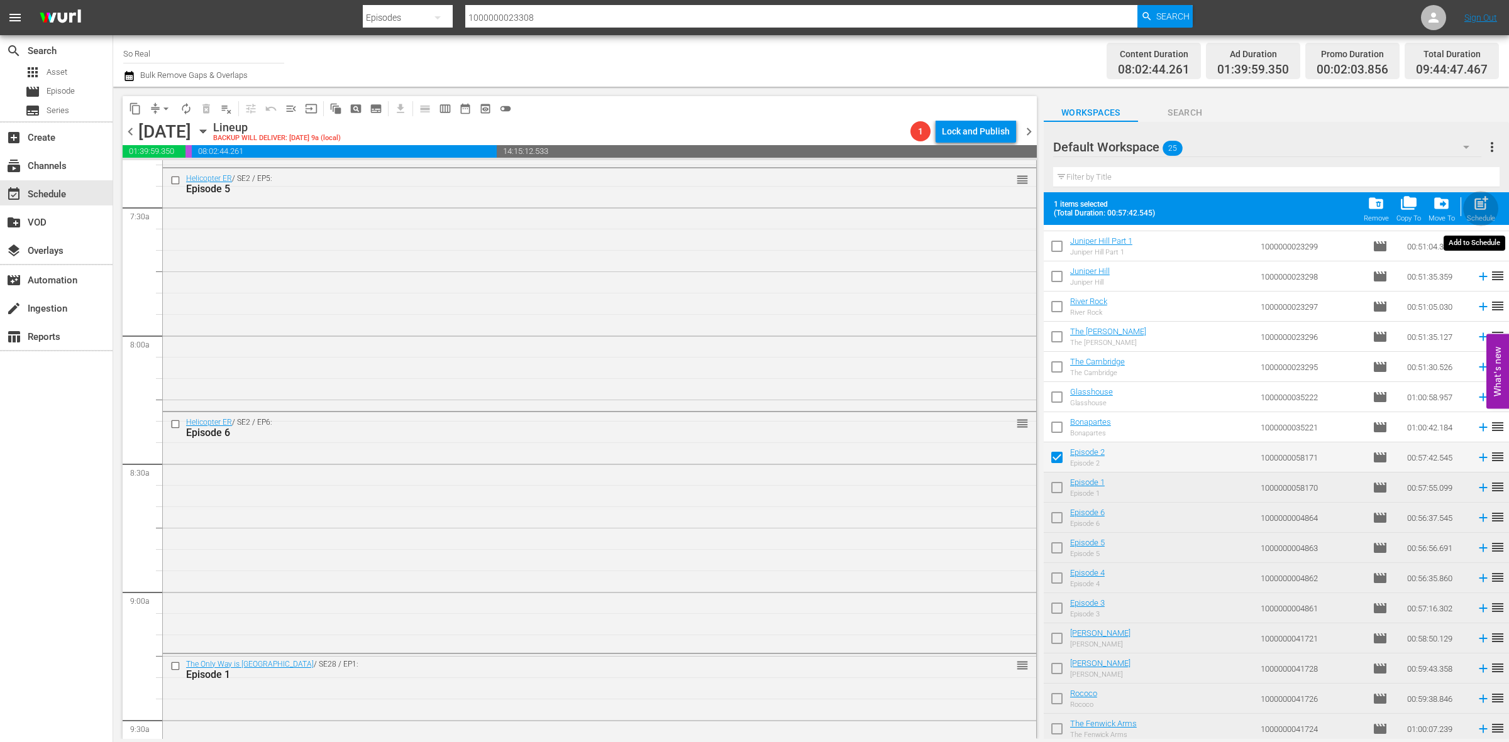
click at [1485, 208] on span "post_add" at bounding box center [1480, 203] width 17 height 17
checkbox input "false"
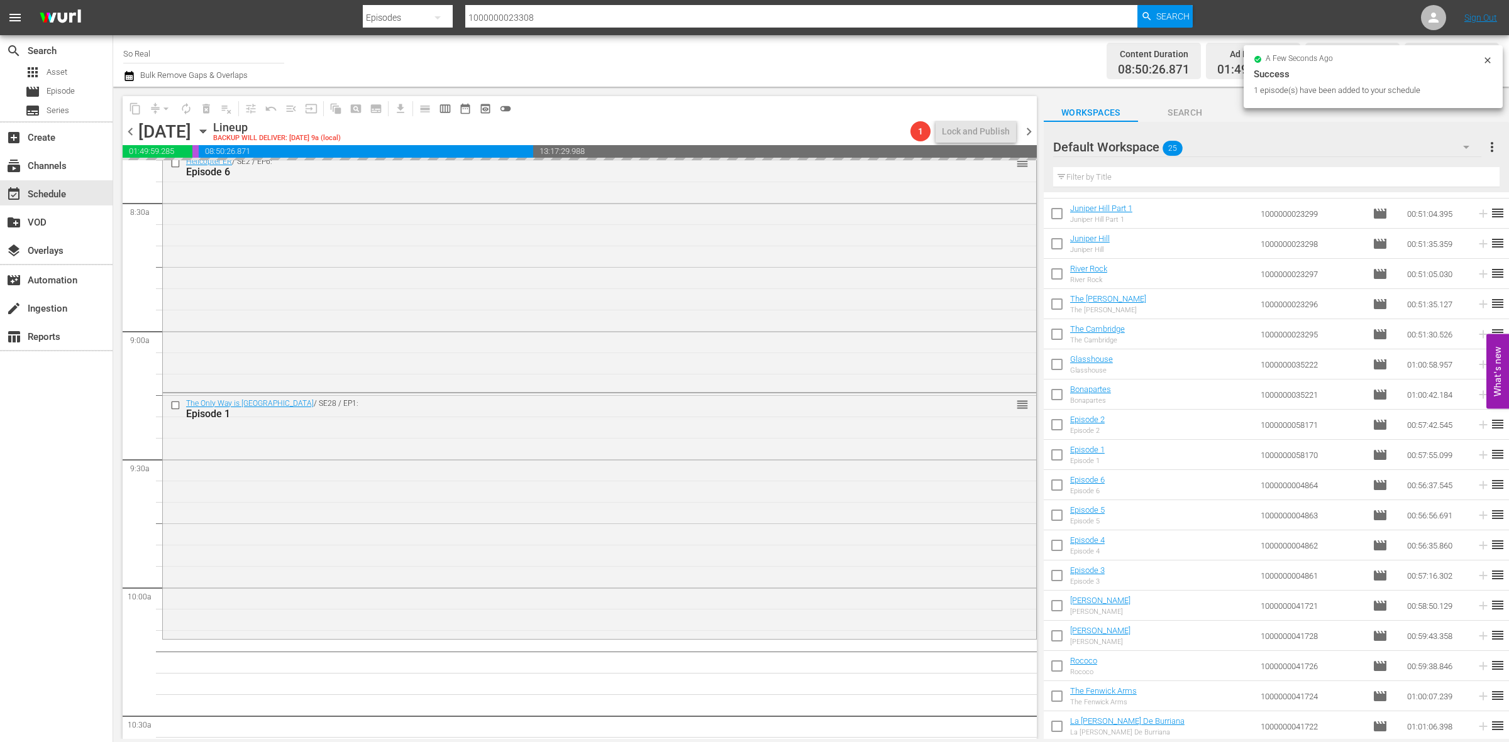
scroll to position [2141, 0]
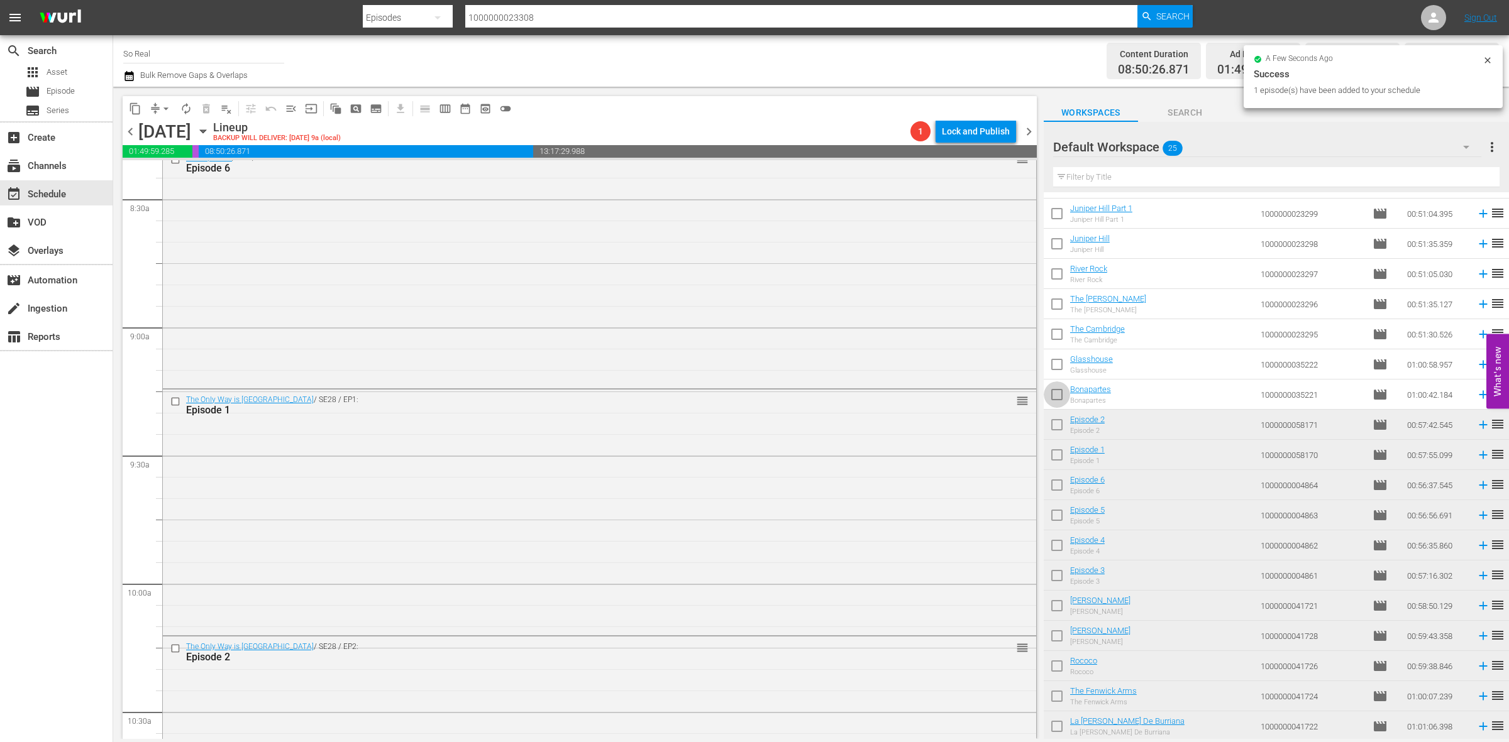
click at [1056, 391] on input "checkbox" at bounding box center [1056, 397] width 26 height 26
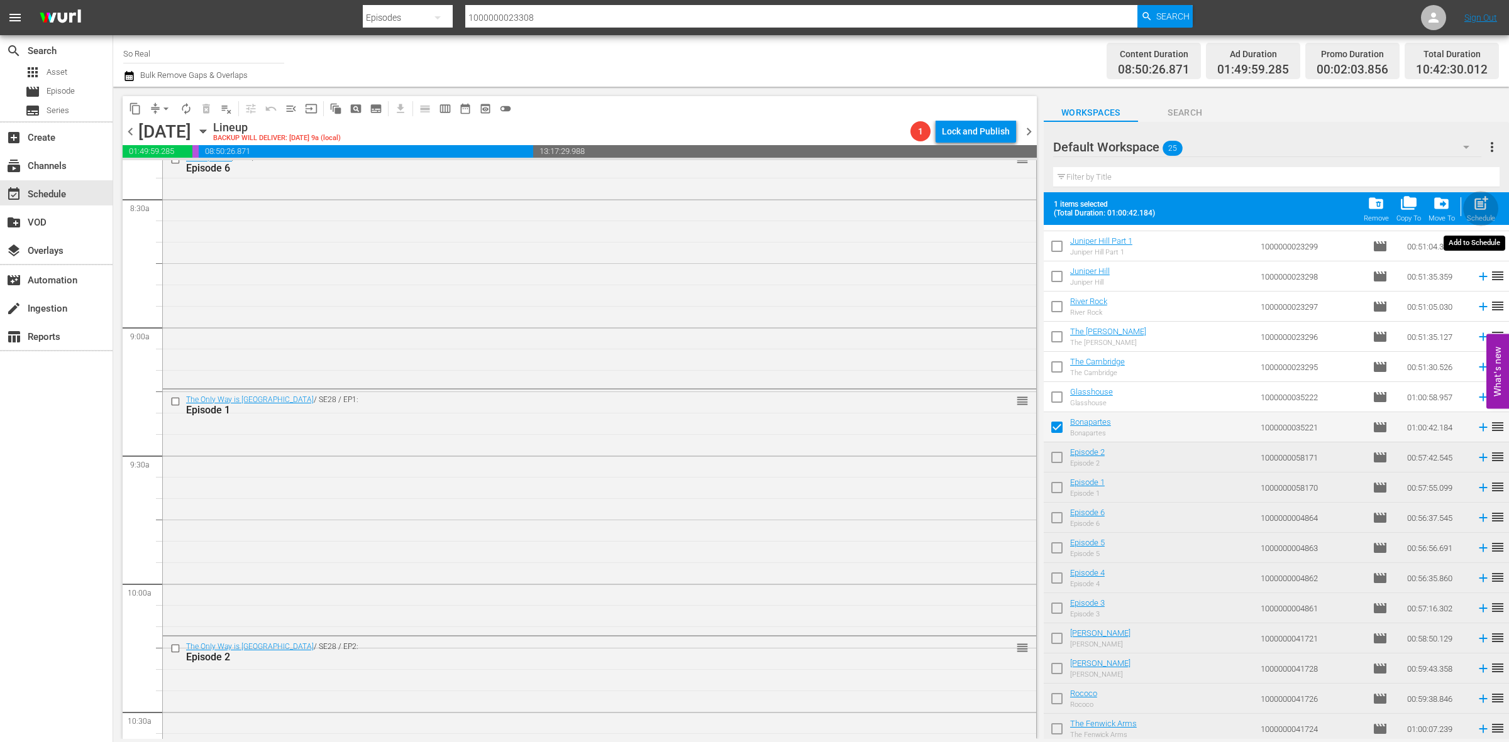
click at [1483, 209] on span "post_add" at bounding box center [1480, 203] width 17 height 17
checkbox input "false"
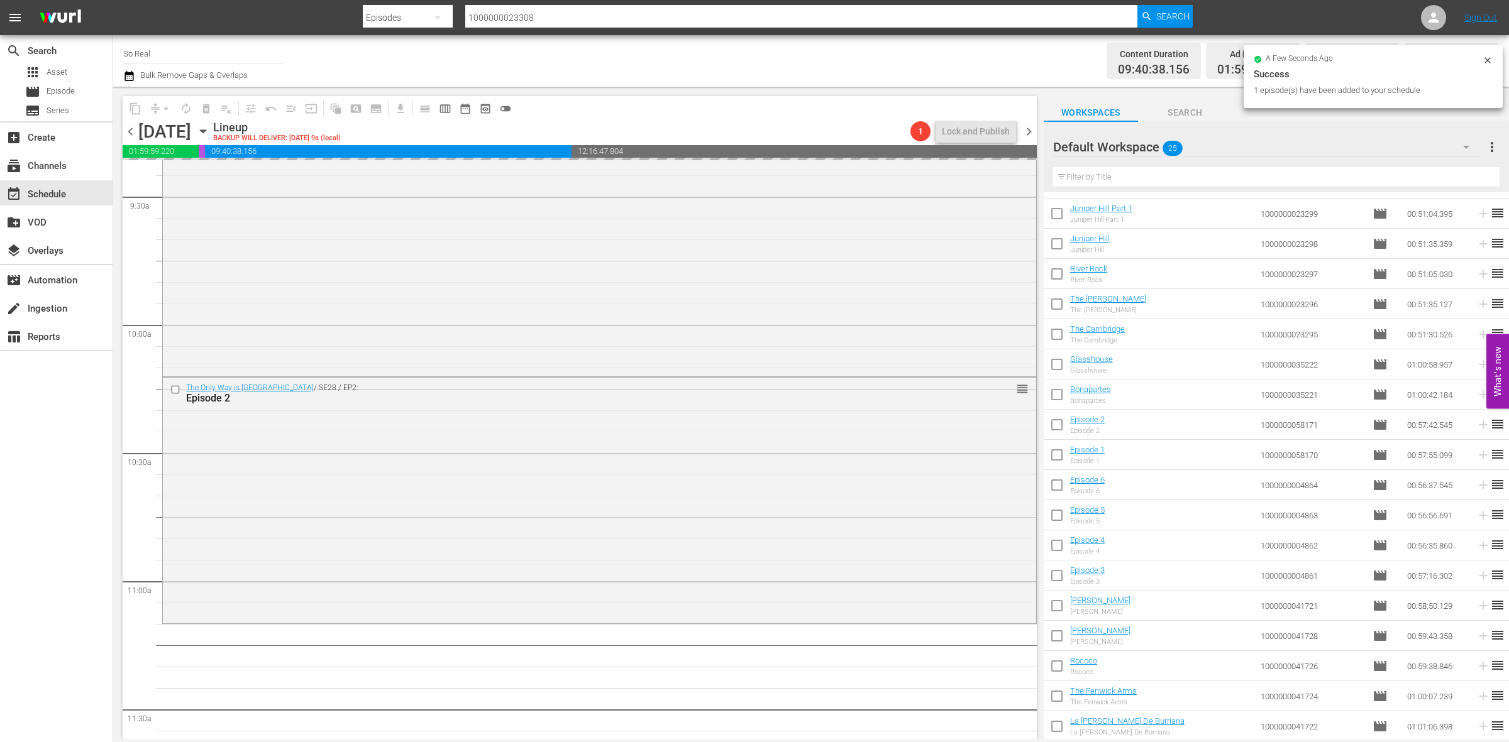
scroll to position [2425, 0]
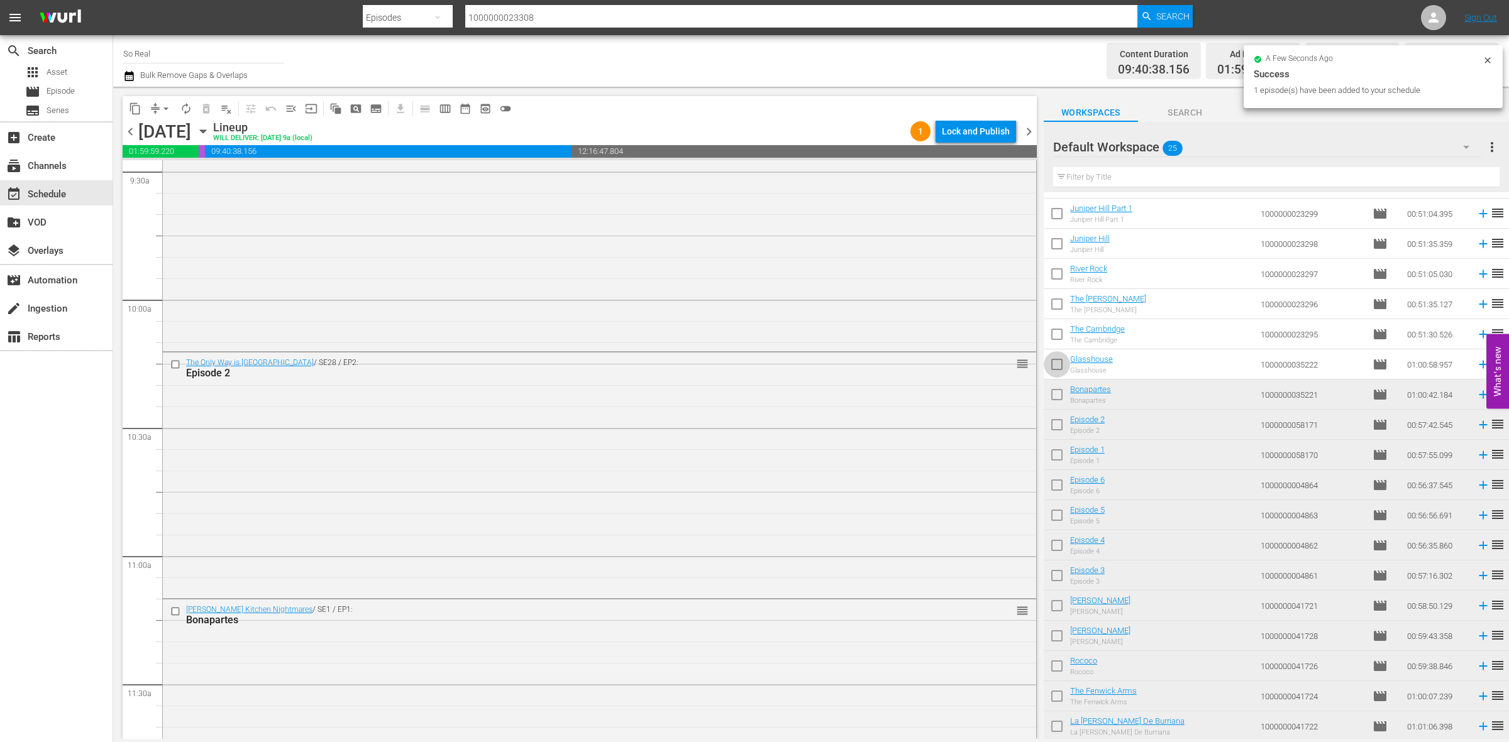
click at [1059, 365] on input "checkbox" at bounding box center [1056, 367] width 26 height 26
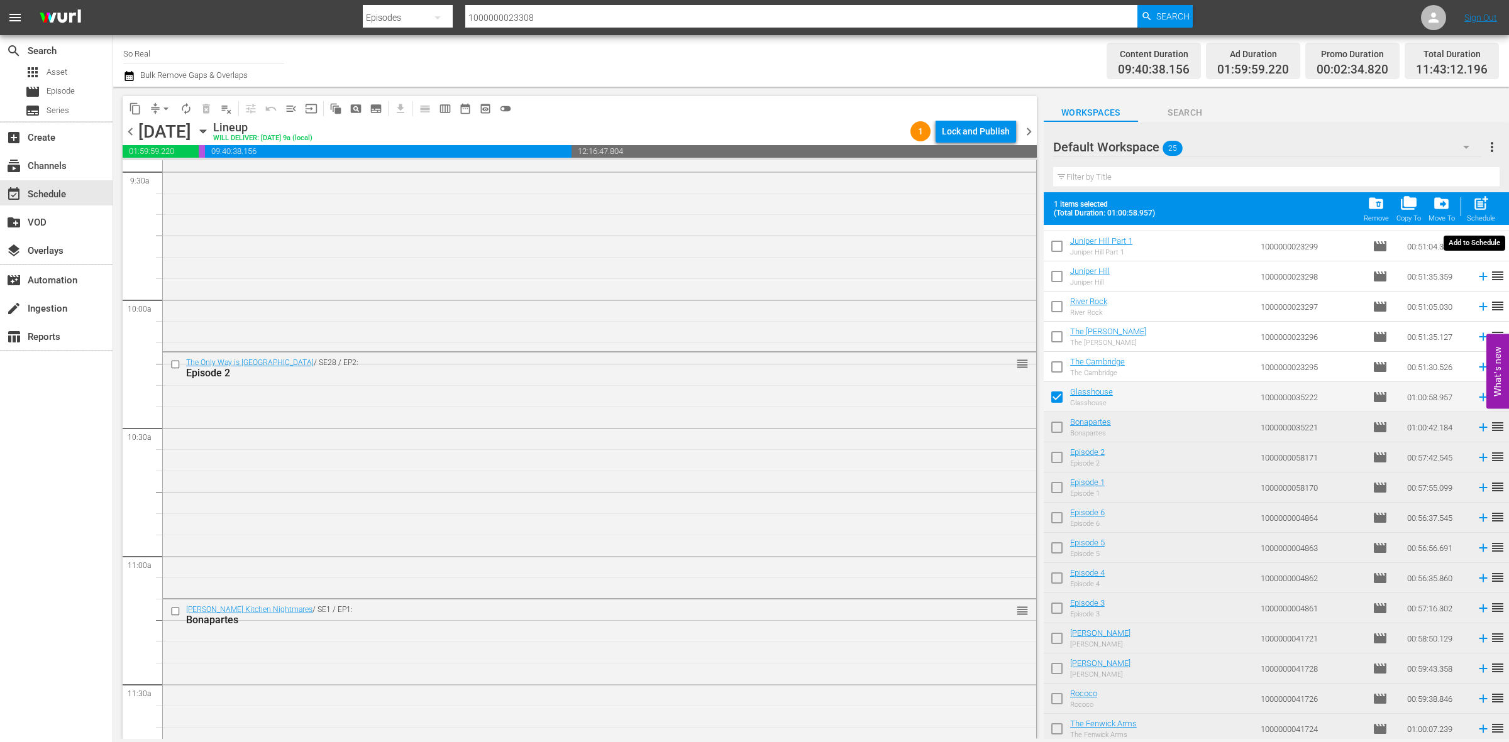
click at [1482, 204] on span "post_add" at bounding box center [1480, 203] width 17 height 17
checkbox input "false"
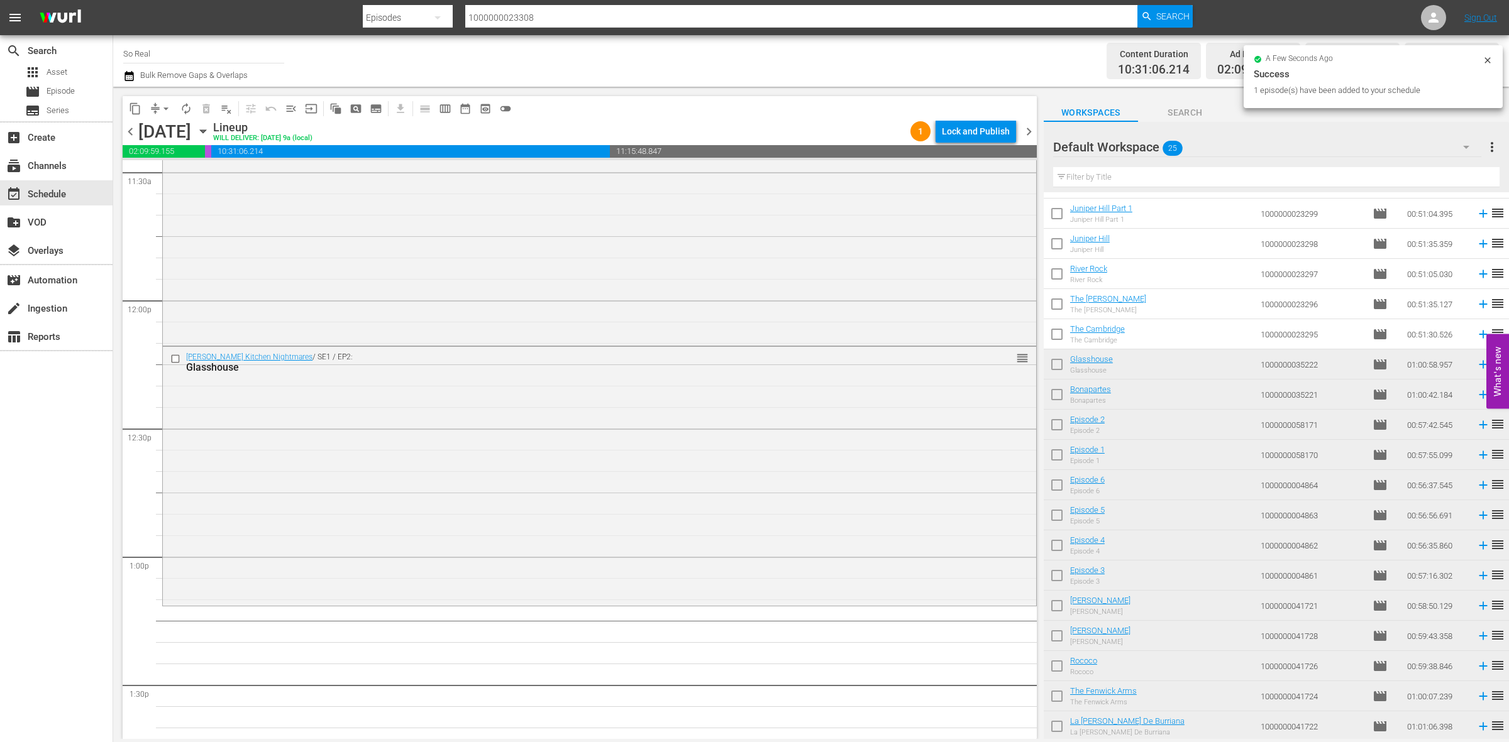
scroll to position [2939, 0]
click at [1053, 333] on input "checkbox" at bounding box center [1056, 337] width 26 height 26
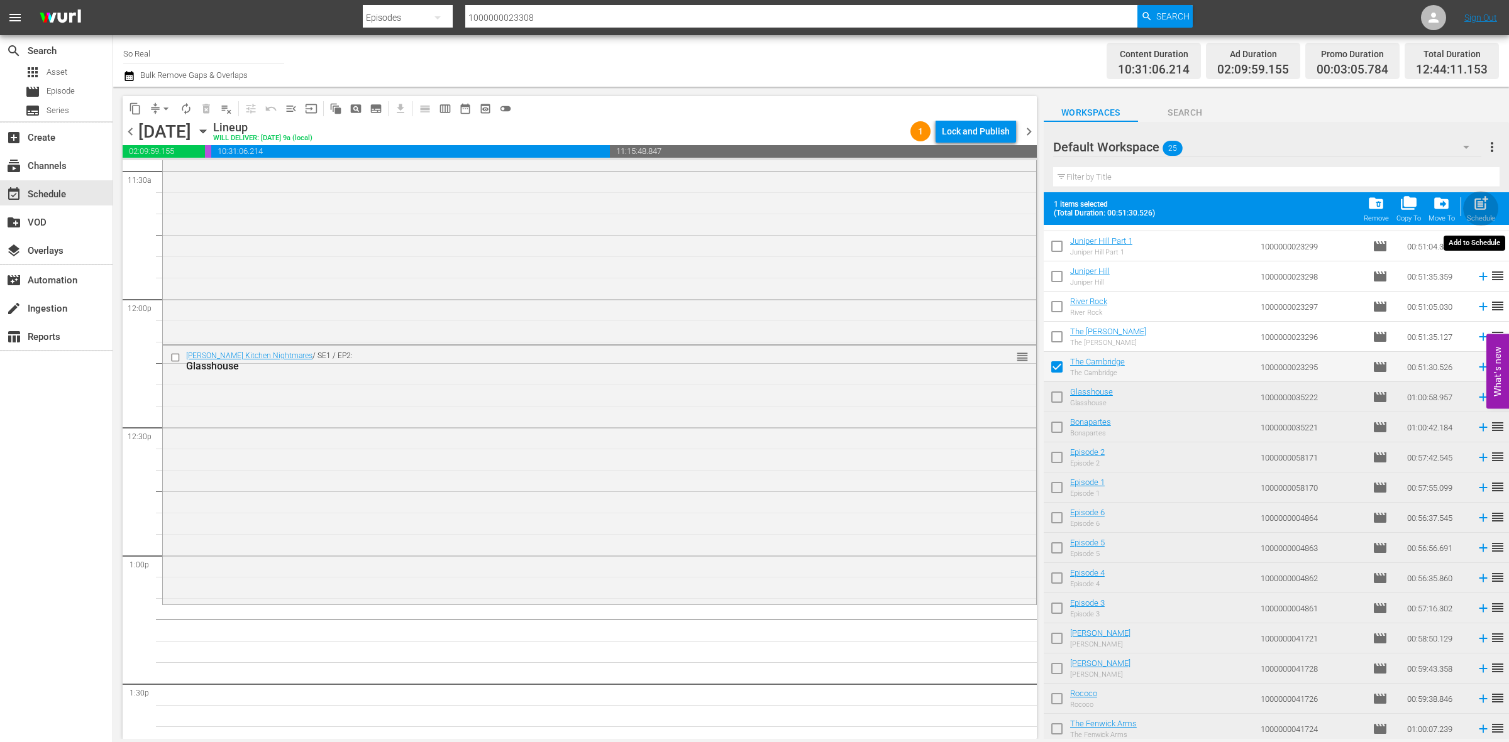
click at [1481, 202] on span "post_add" at bounding box center [1480, 203] width 17 height 17
checkbox input "false"
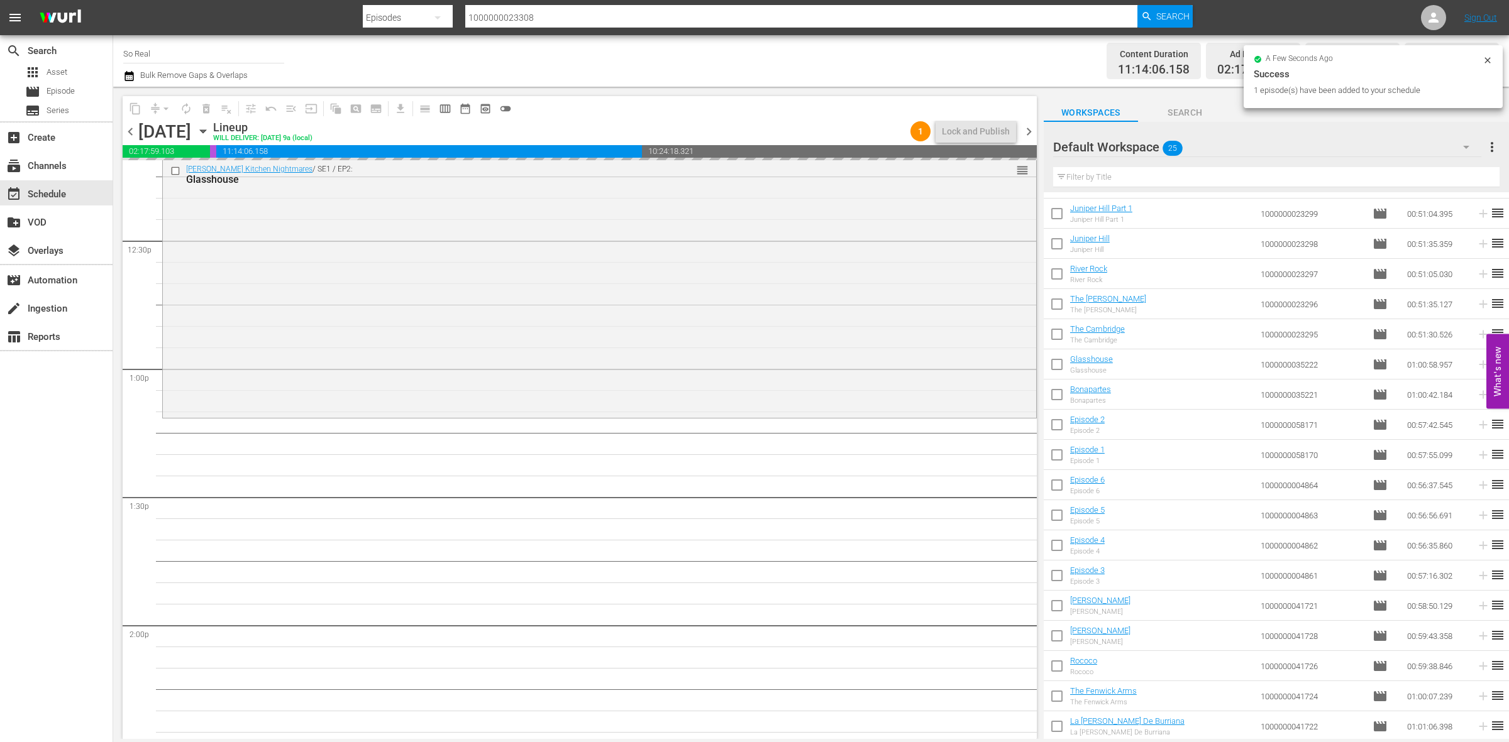
scroll to position [3126, 0]
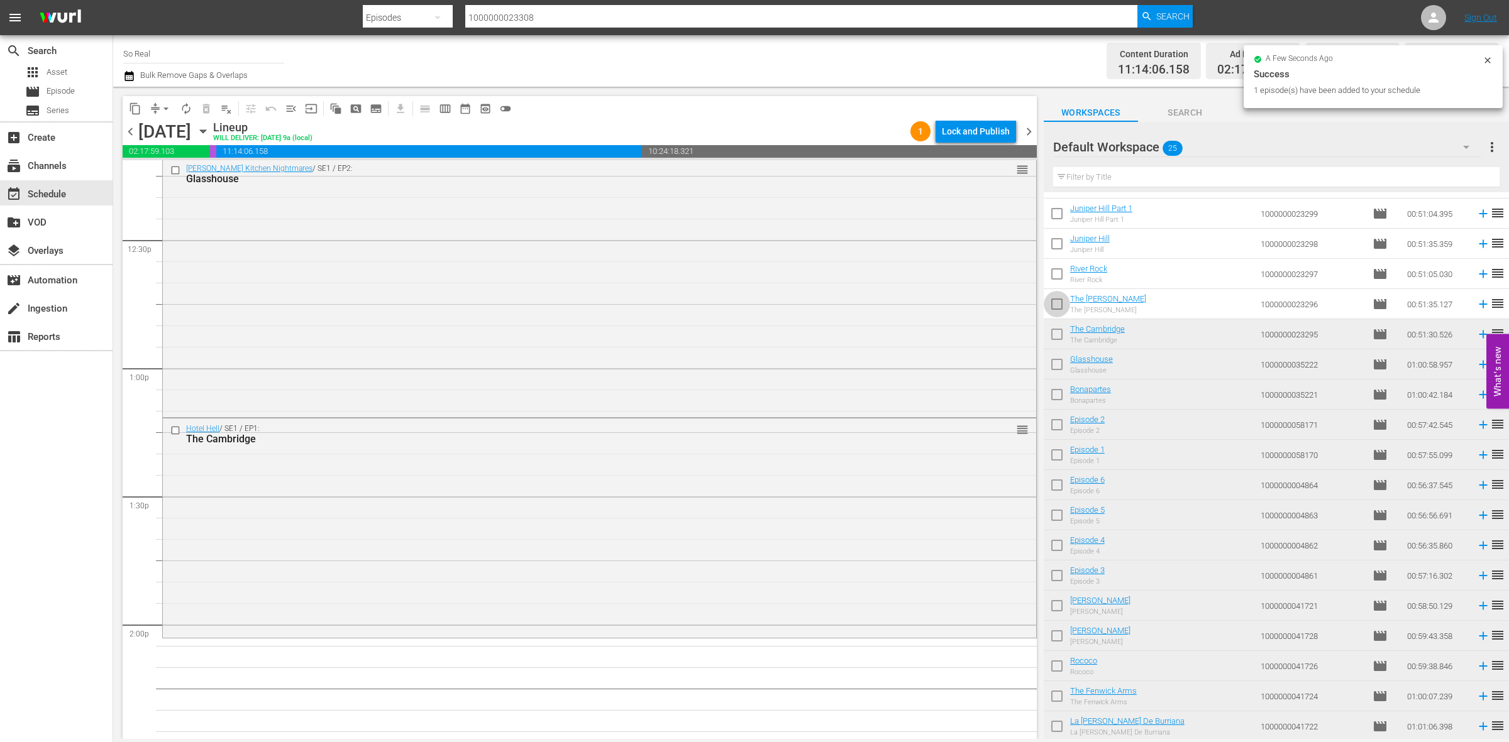
click at [1051, 297] on input "checkbox" at bounding box center [1056, 307] width 26 height 26
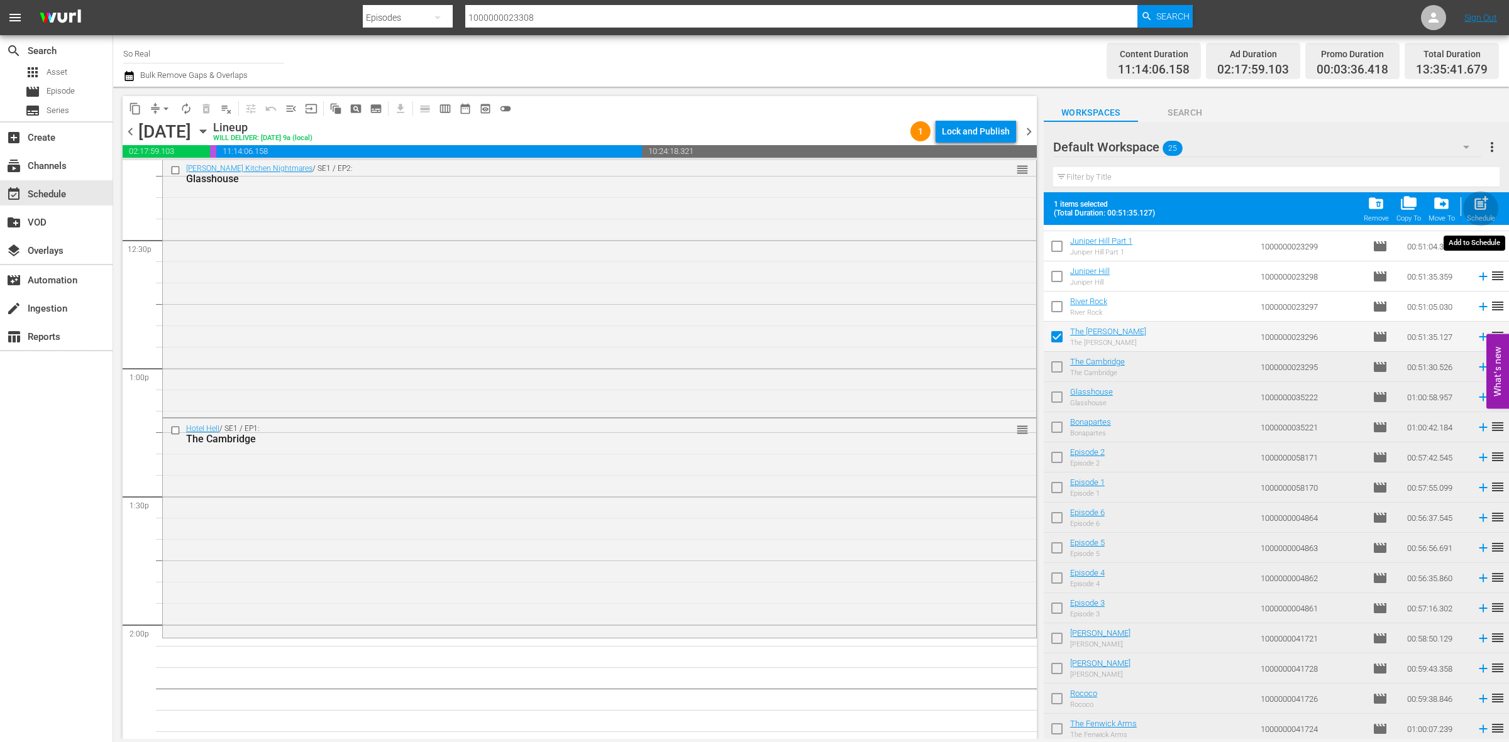
click at [1478, 217] on div "Schedule" at bounding box center [1480, 218] width 28 height 8
checkbox input "false"
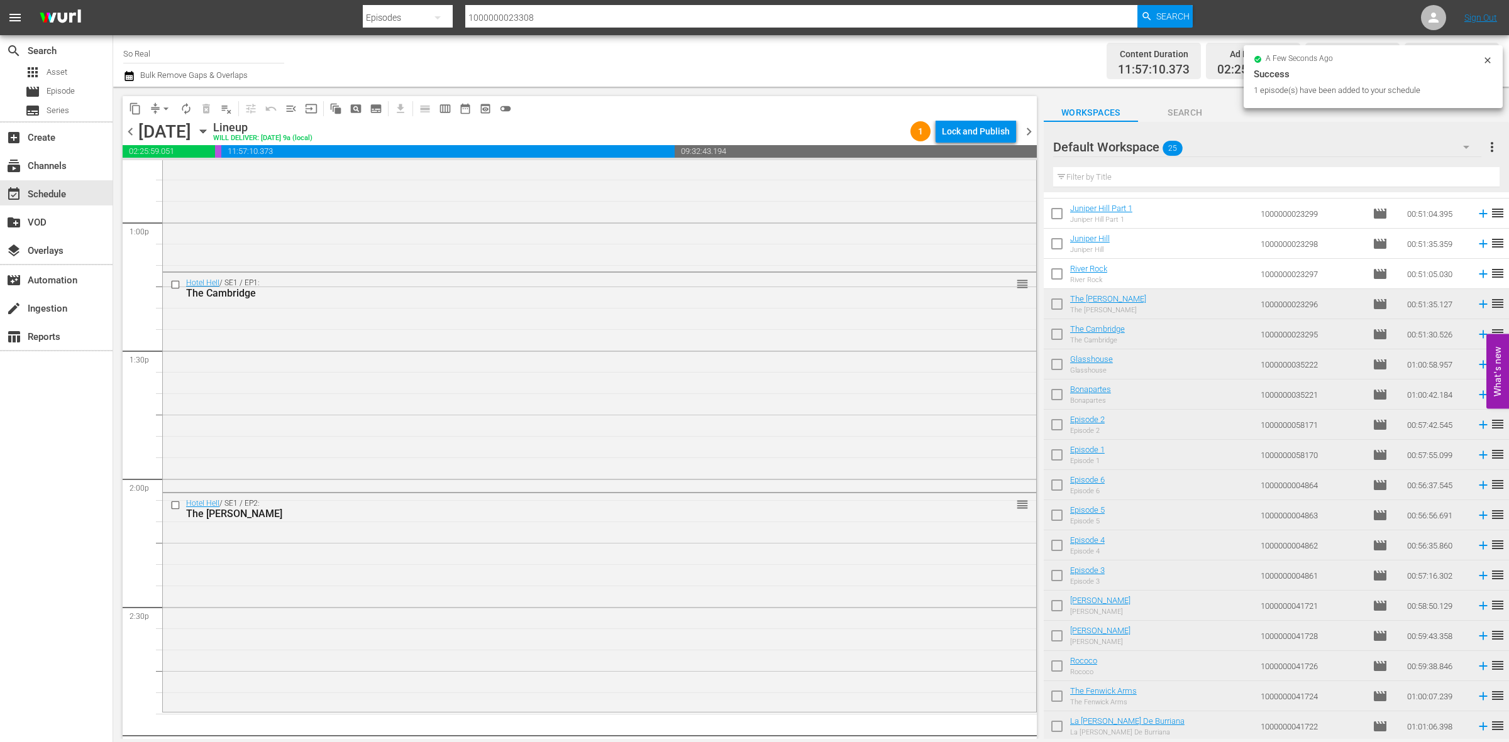
scroll to position [3272, 0]
click at [1064, 265] on input "checkbox" at bounding box center [1056, 276] width 26 height 26
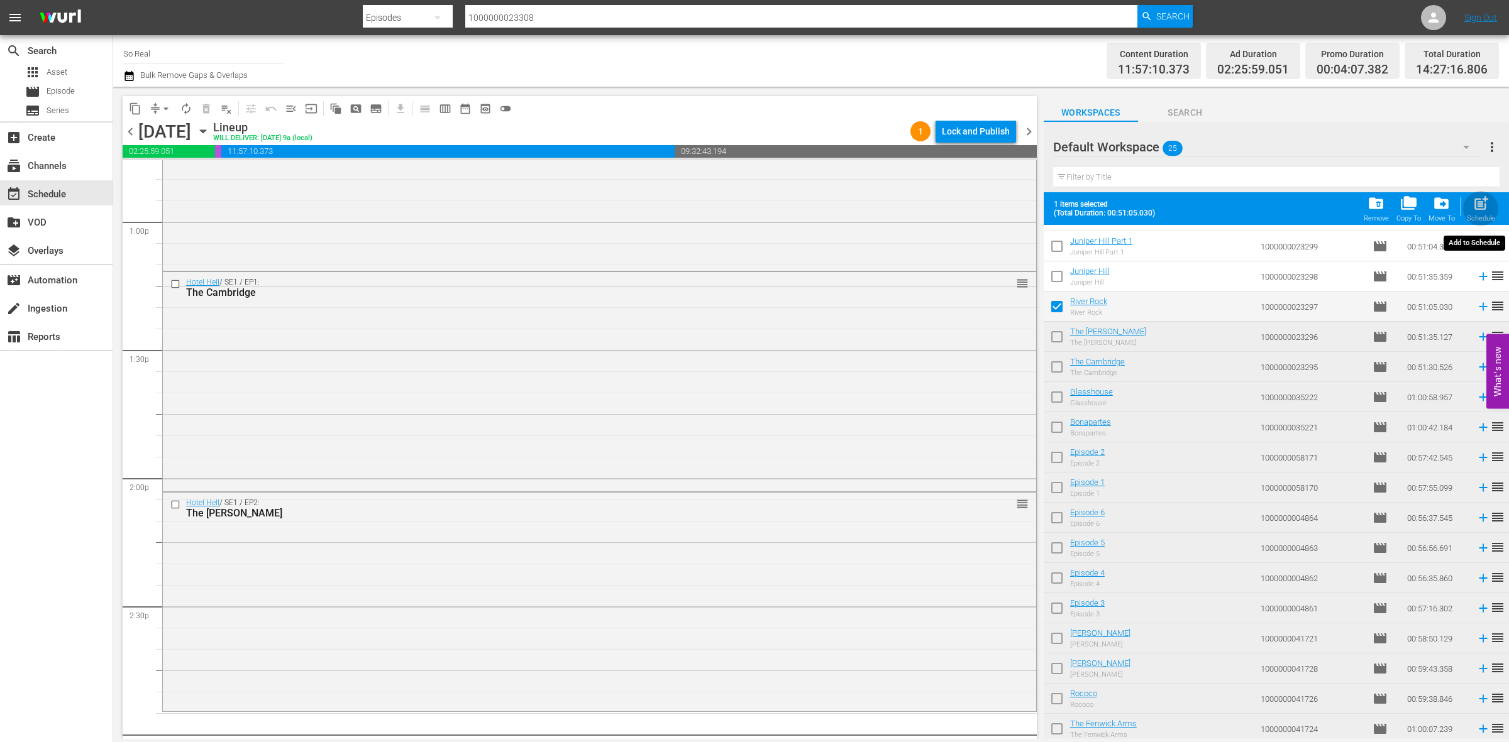
click at [1475, 196] on span "post_add" at bounding box center [1480, 203] width 17 height 17
checkbox input "false"
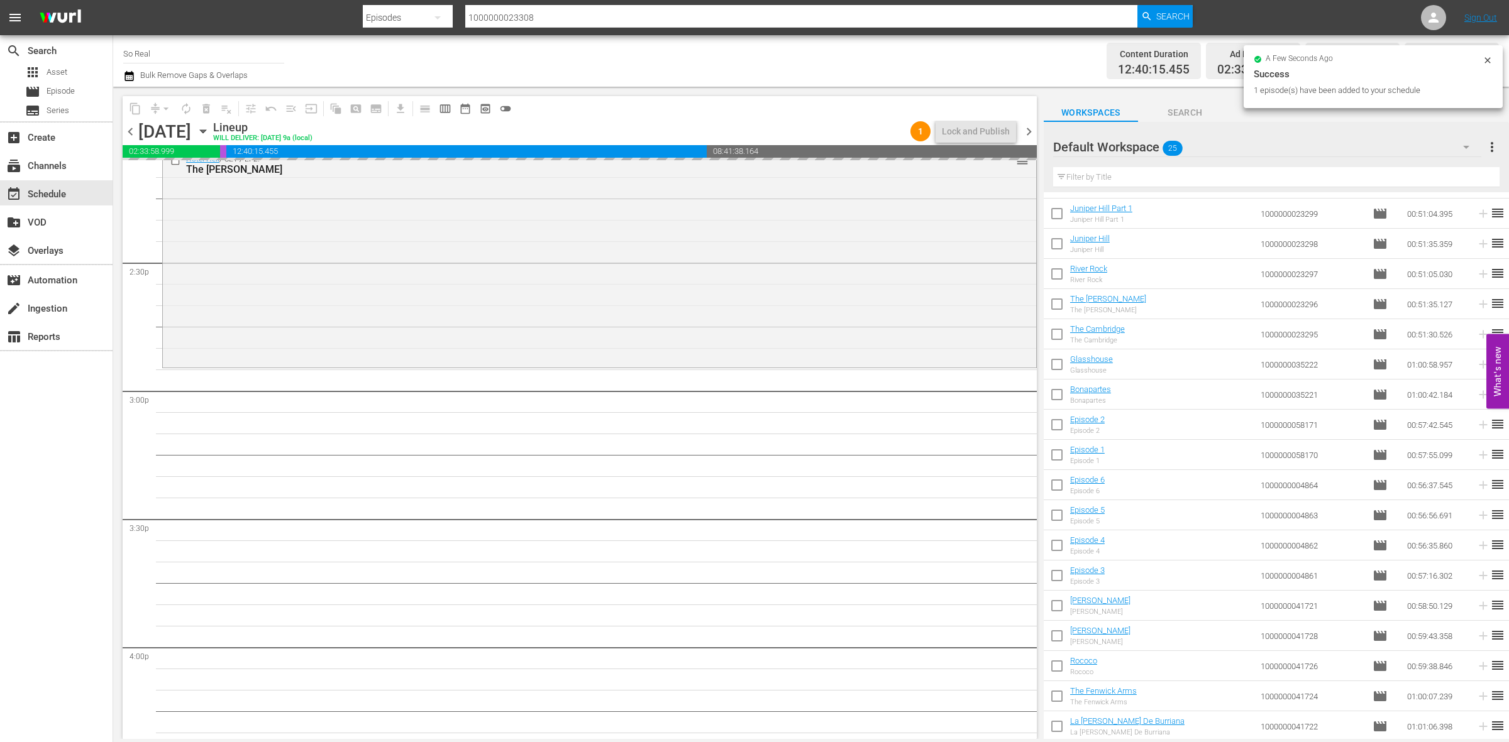
scroll to position [3622, 0]
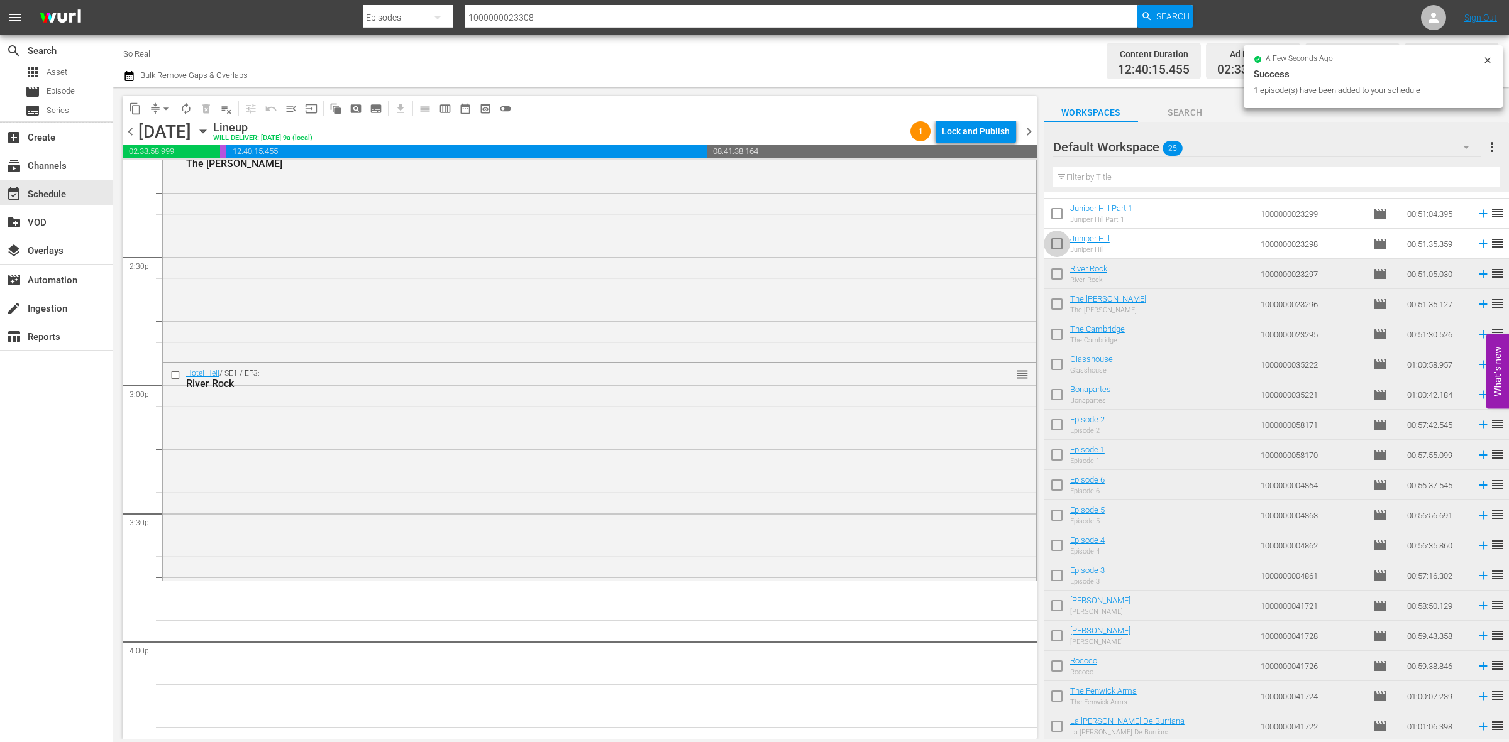
click at [1057, 241] on input "checkbox" at bounding box center [1056, 246] width 26 height 26
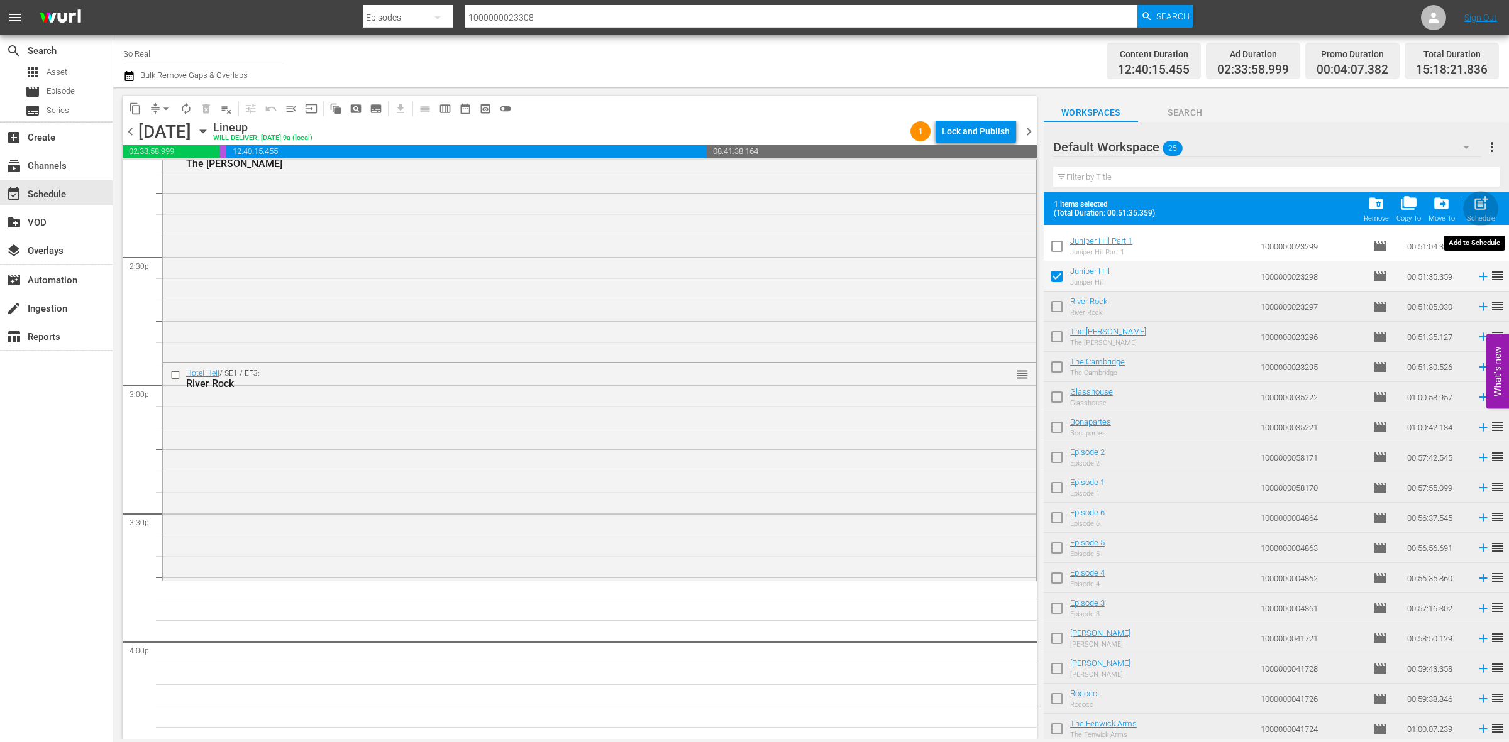
click at [1485, 206] on span "post_add" at bounding box center [1480, 203] width 17 height 17
checkbox input "false"
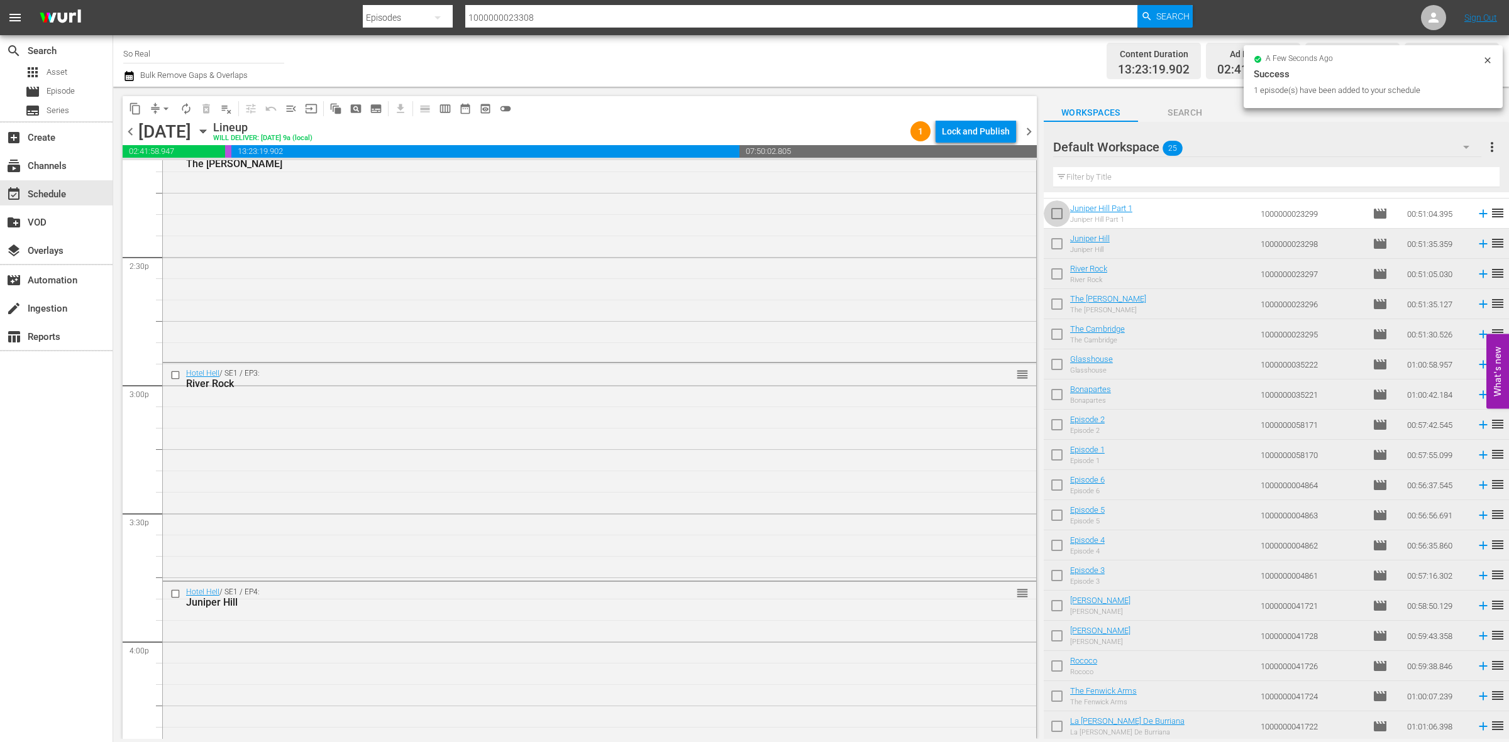
click at [1061, 222] on input "checkbox" at bounding box center [1056, 216] width 26 height 26
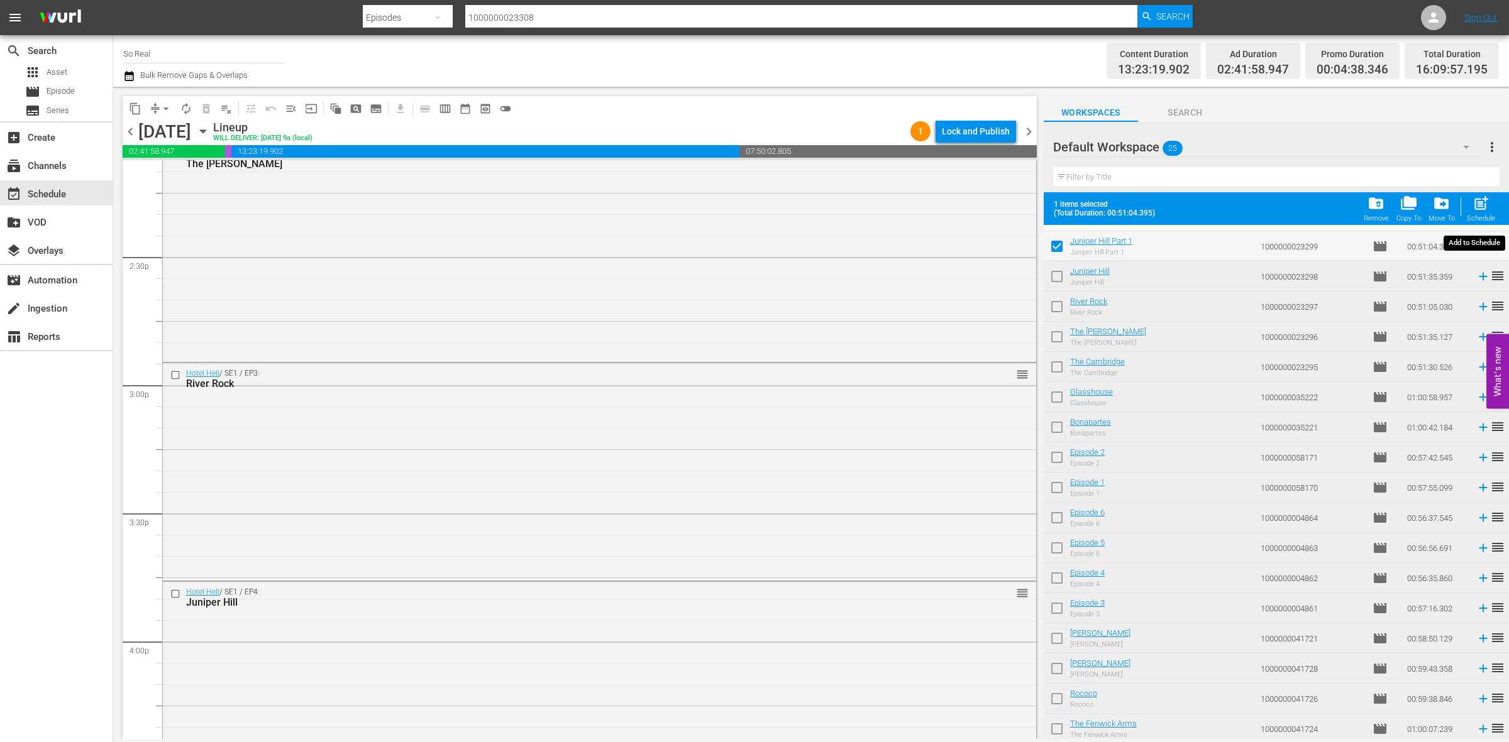
click at [1496, 203] on button "post_add Schedule" at bounding box center [1481, 208] width 36 height 35
checkbox input "false"
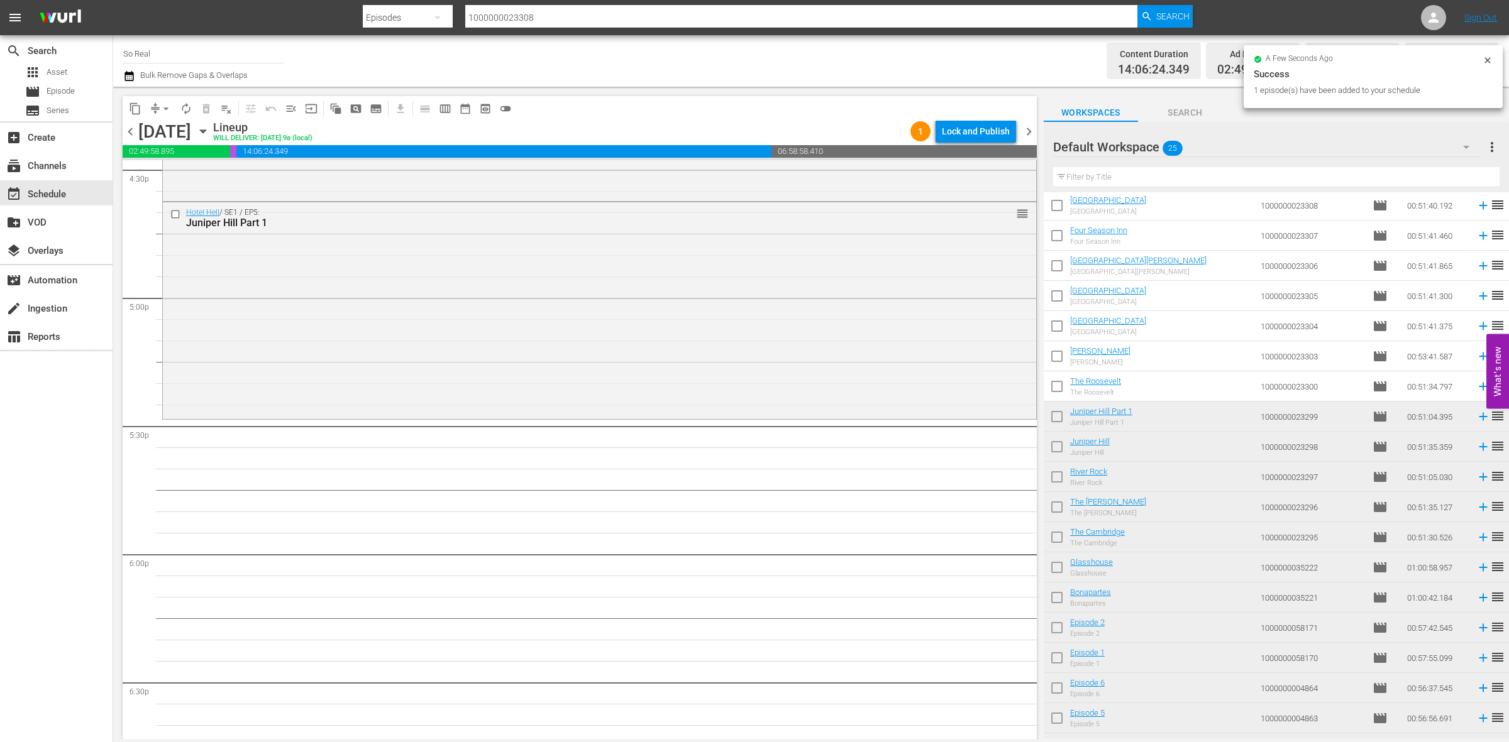
scroll to position [0, 0]
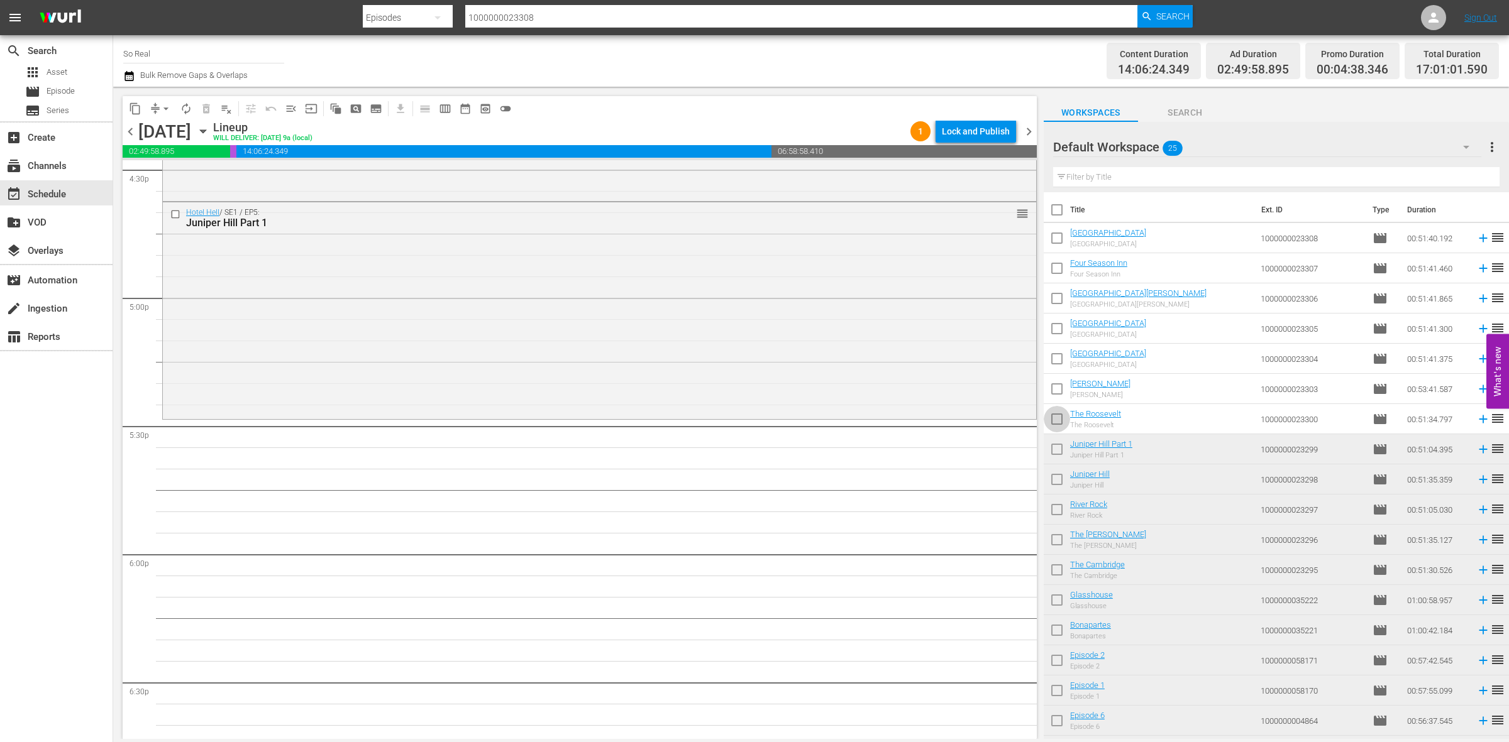
click at [1057, 425] on input "checkbox" at bounding box center [1056, 422] width 26 height 26
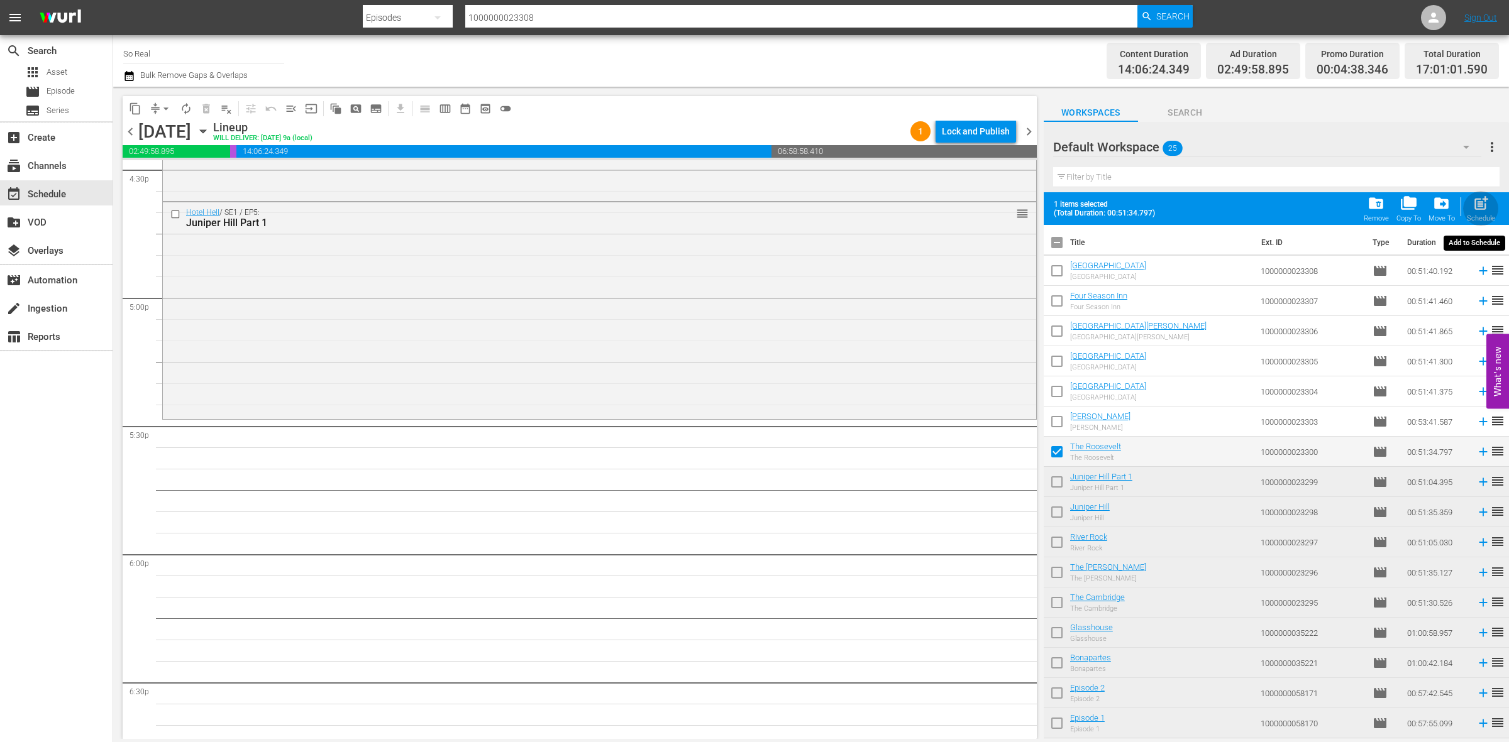
click at [1477, 211] on span "post_add" at bounding box center [1480, 203] width 17 height 17
checkbox input "false"
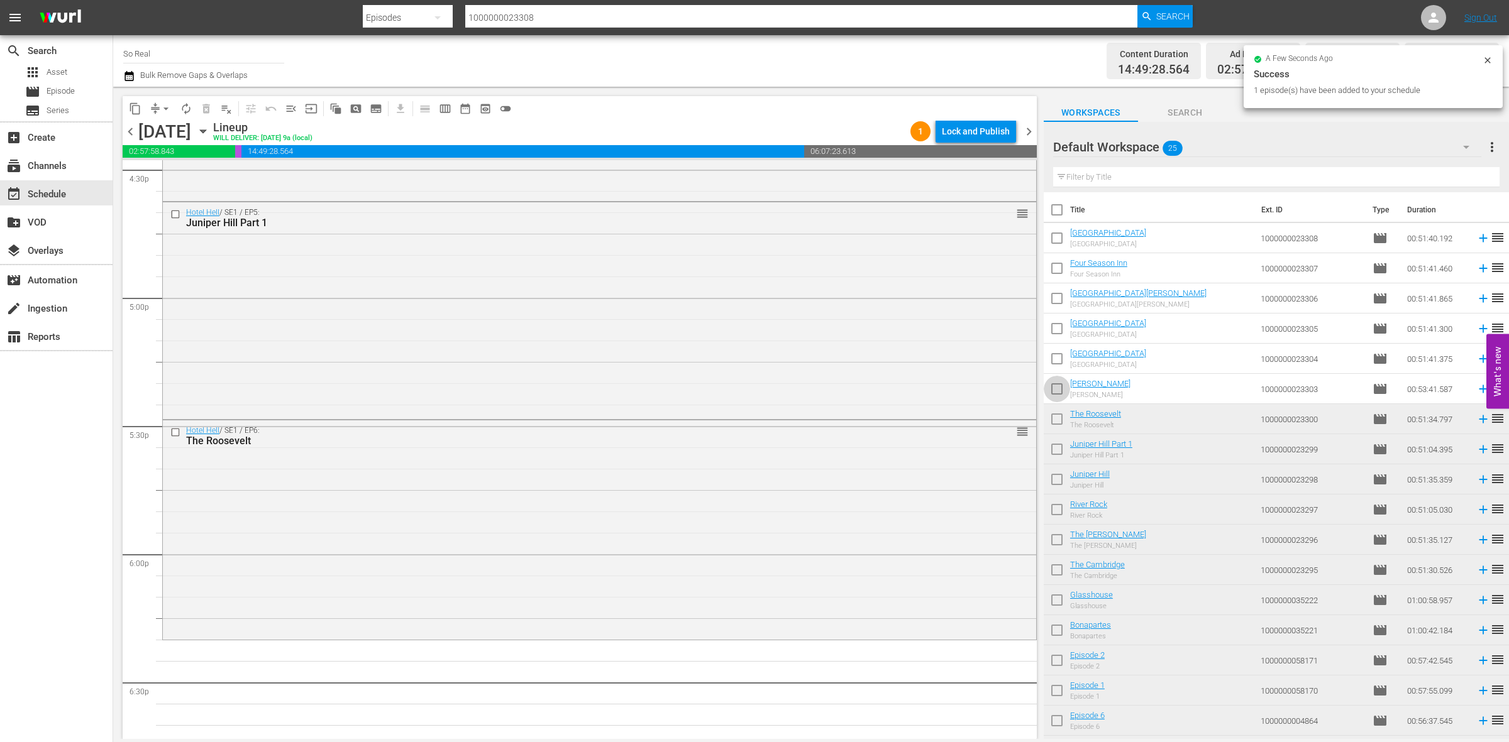
click at [1055, 388] on input "checkbox" at bounding box center [1056, 391] width 26 height 26
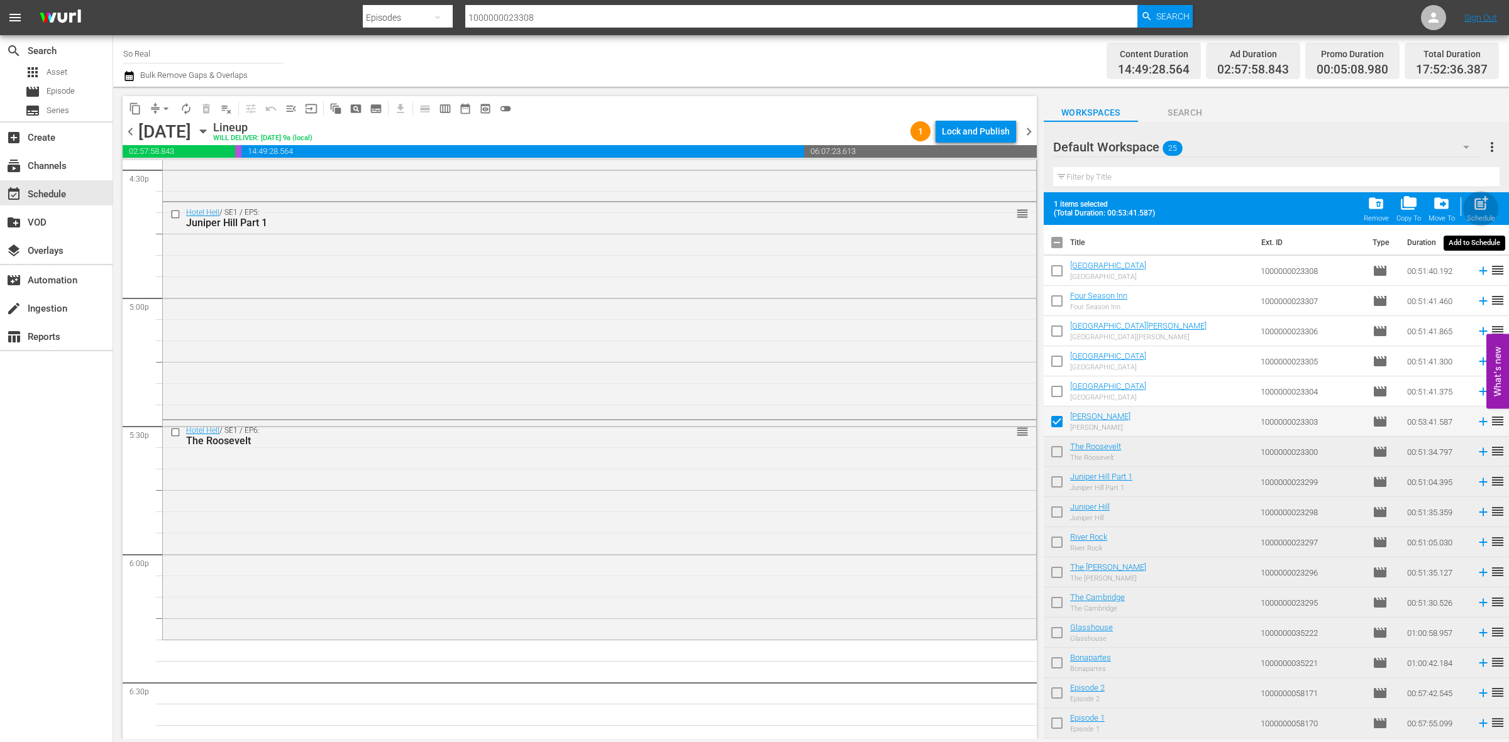
click at [1480, 209] on span "post_add" at bounding box center [1480, 203] width 17 height 17
checkbox input "false"
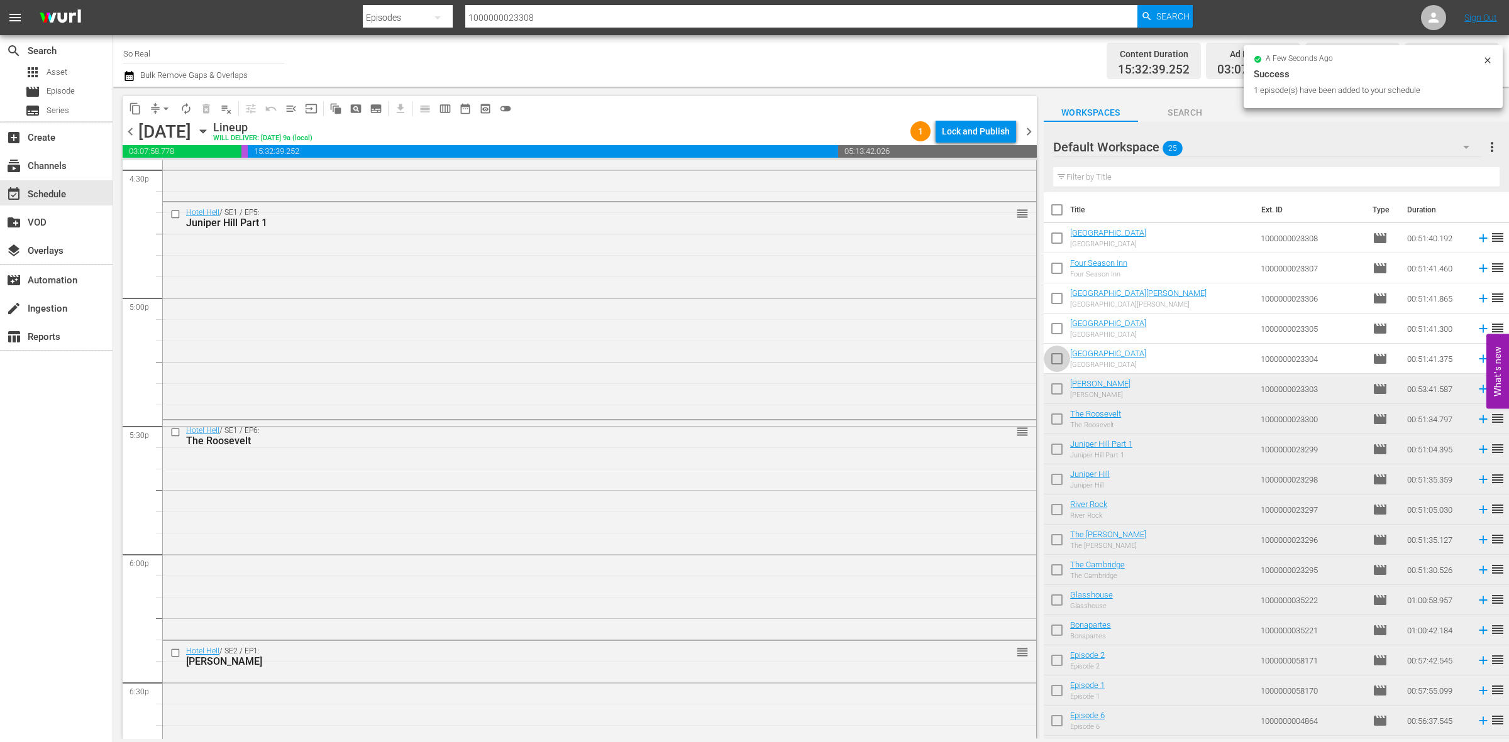
click at [1055, 359] on input "checkbox" at bounding box center [1056, 361] width 26 height 26
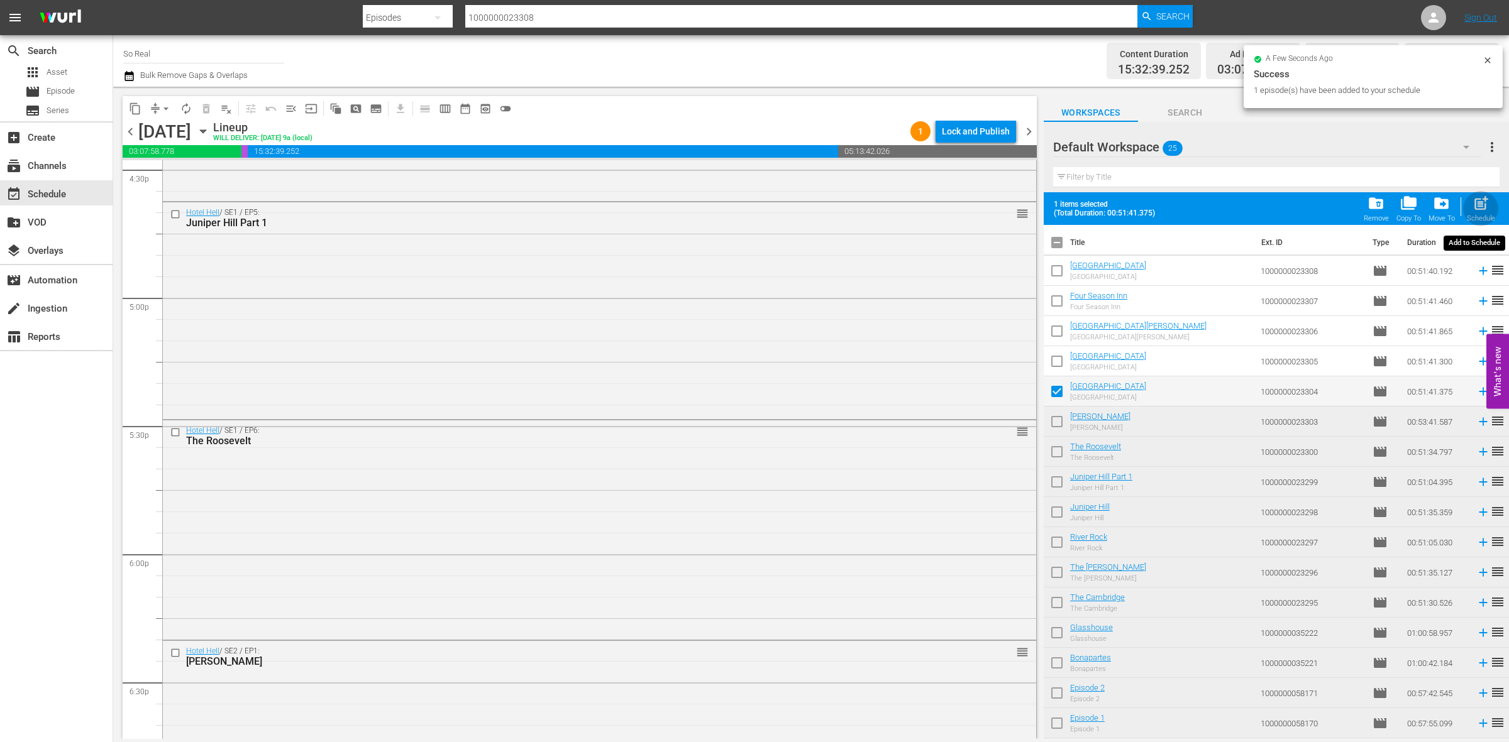
click at [1481, 205] on span "post_add" at bounding box center [1480, 203] width 17 height 17
checkbox input "false"
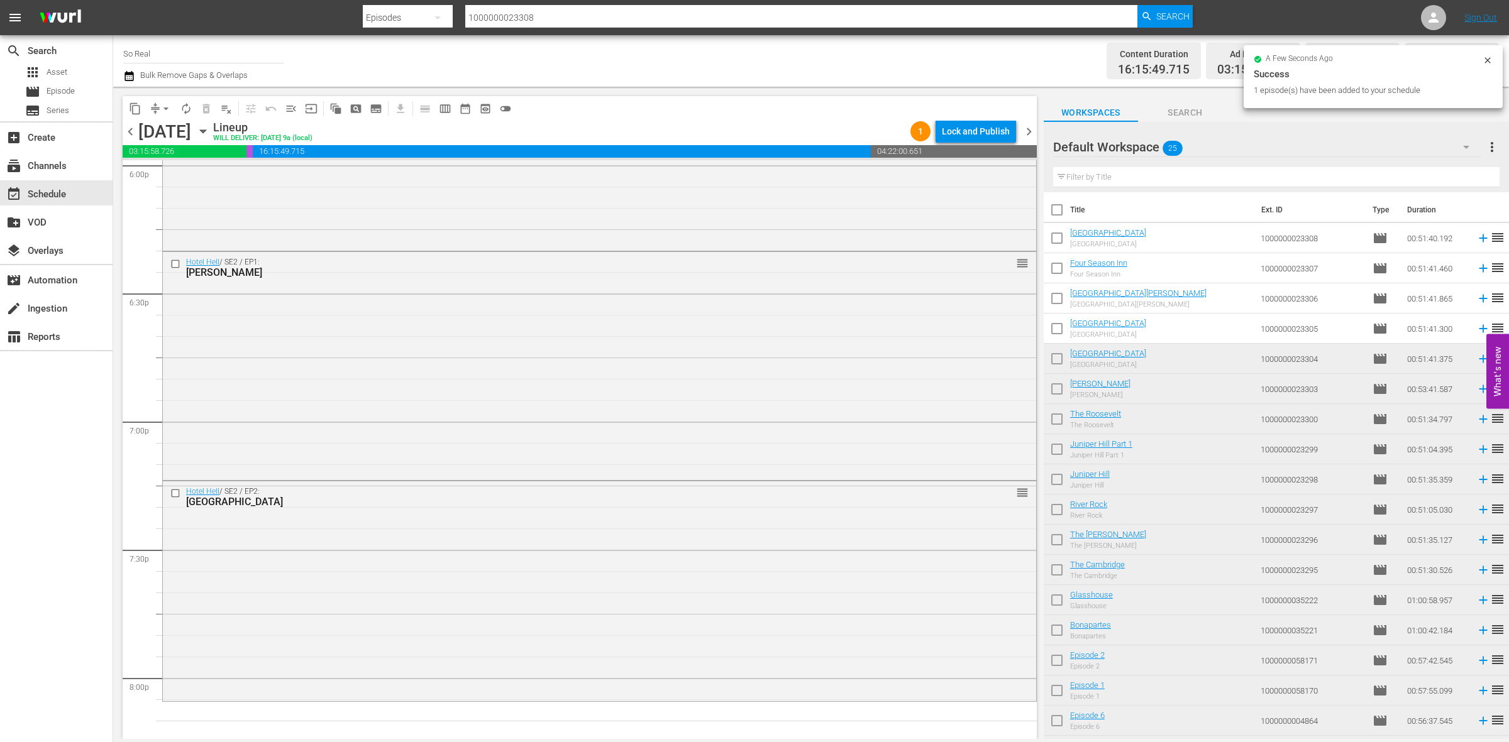
scroll to position [4734, 0]
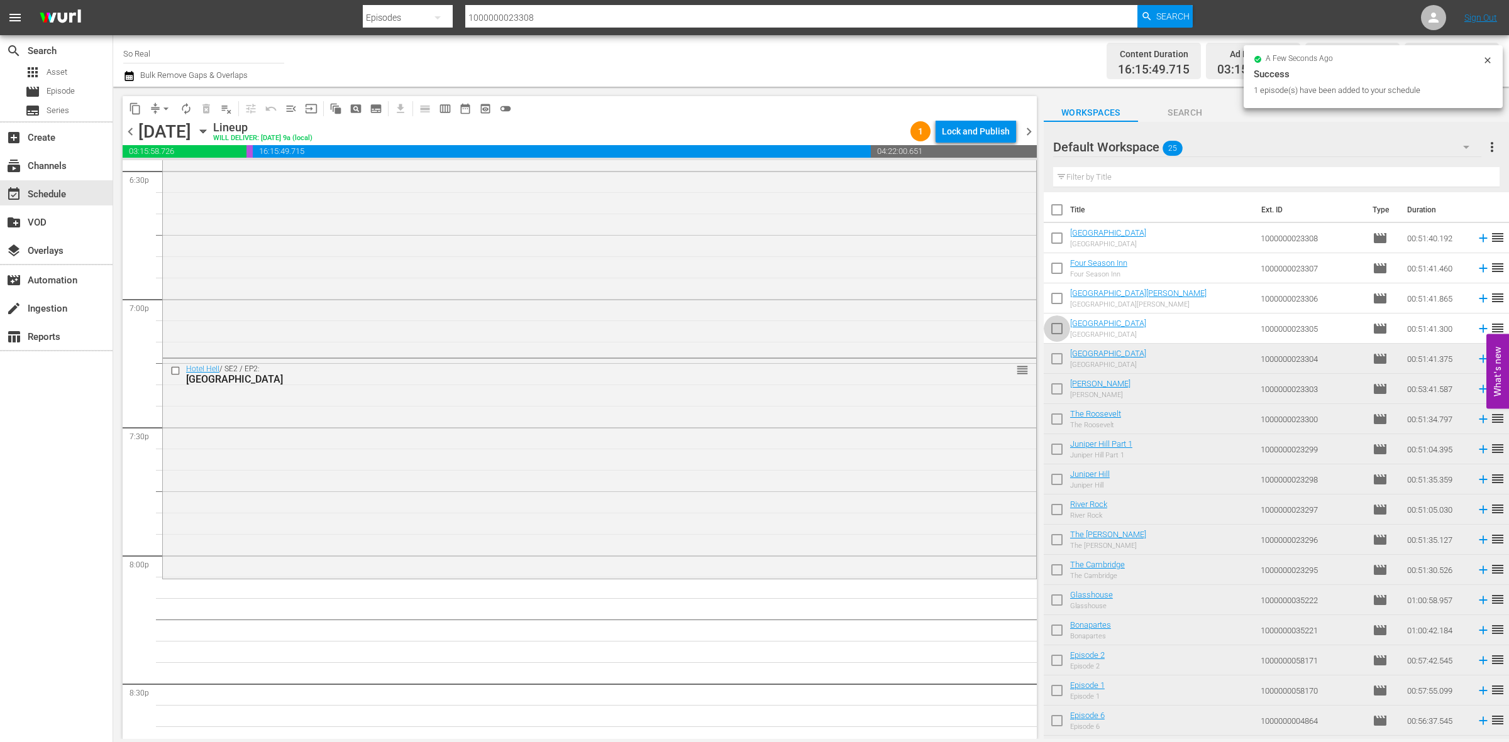
click at [1058, 324] on input "checkbox" at bounding box center [1056, 331] width 26 height 26
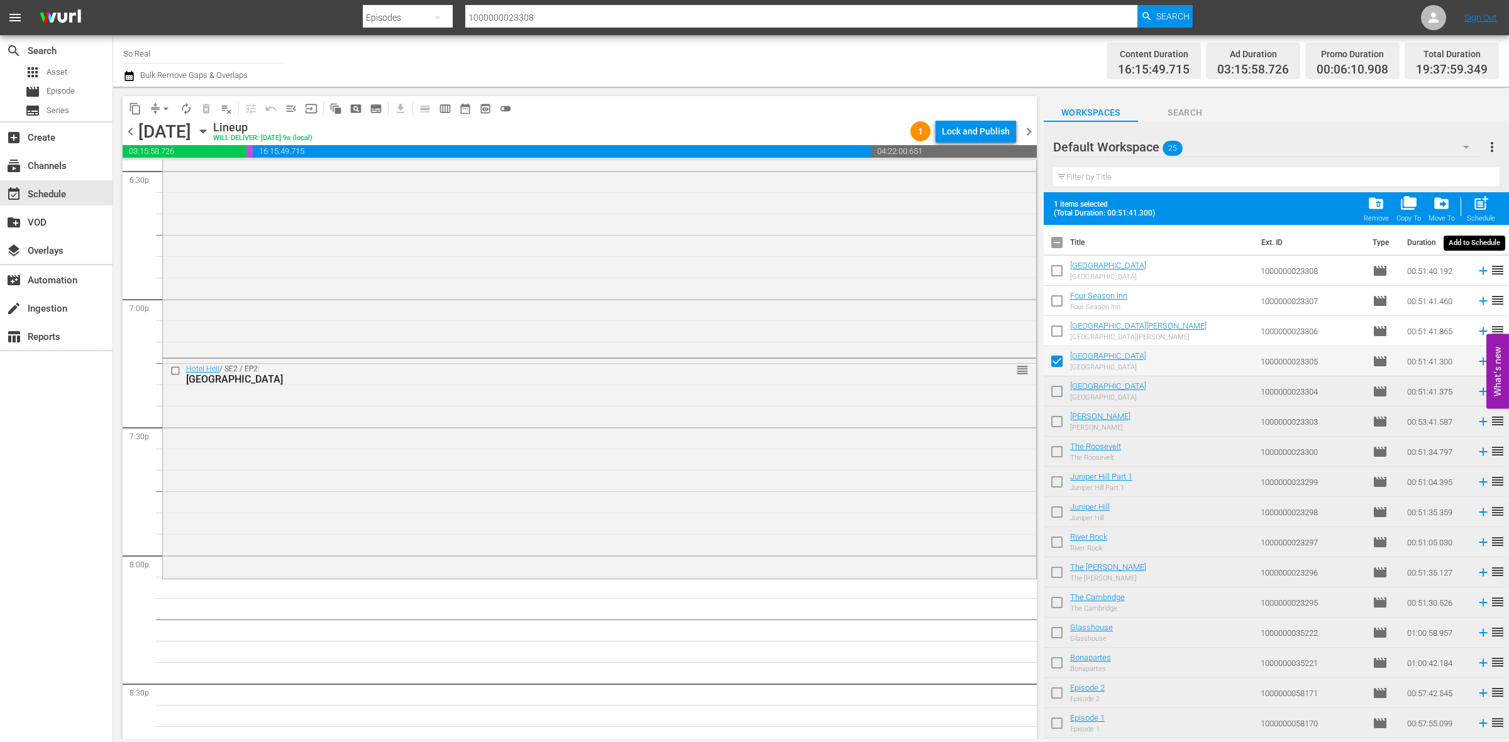
click at [1480, 197] on span "post_add" at bounding box center [1480, 203] width 17 height 17
checkbox input "false"
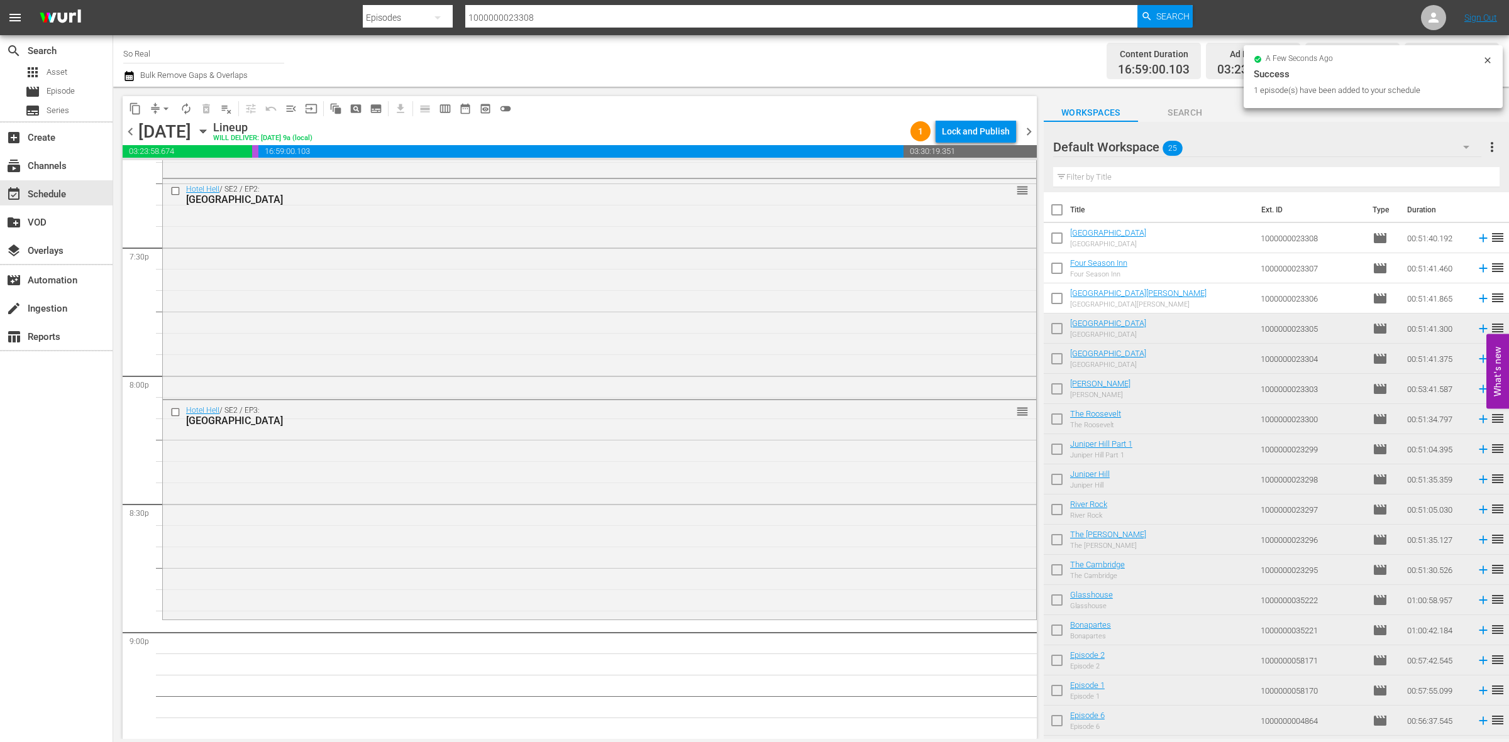
scroll to position [4914, 0]
click at [1053, 313] on input "checkbox" at bounding box center [1056, 301] width 26 height 26
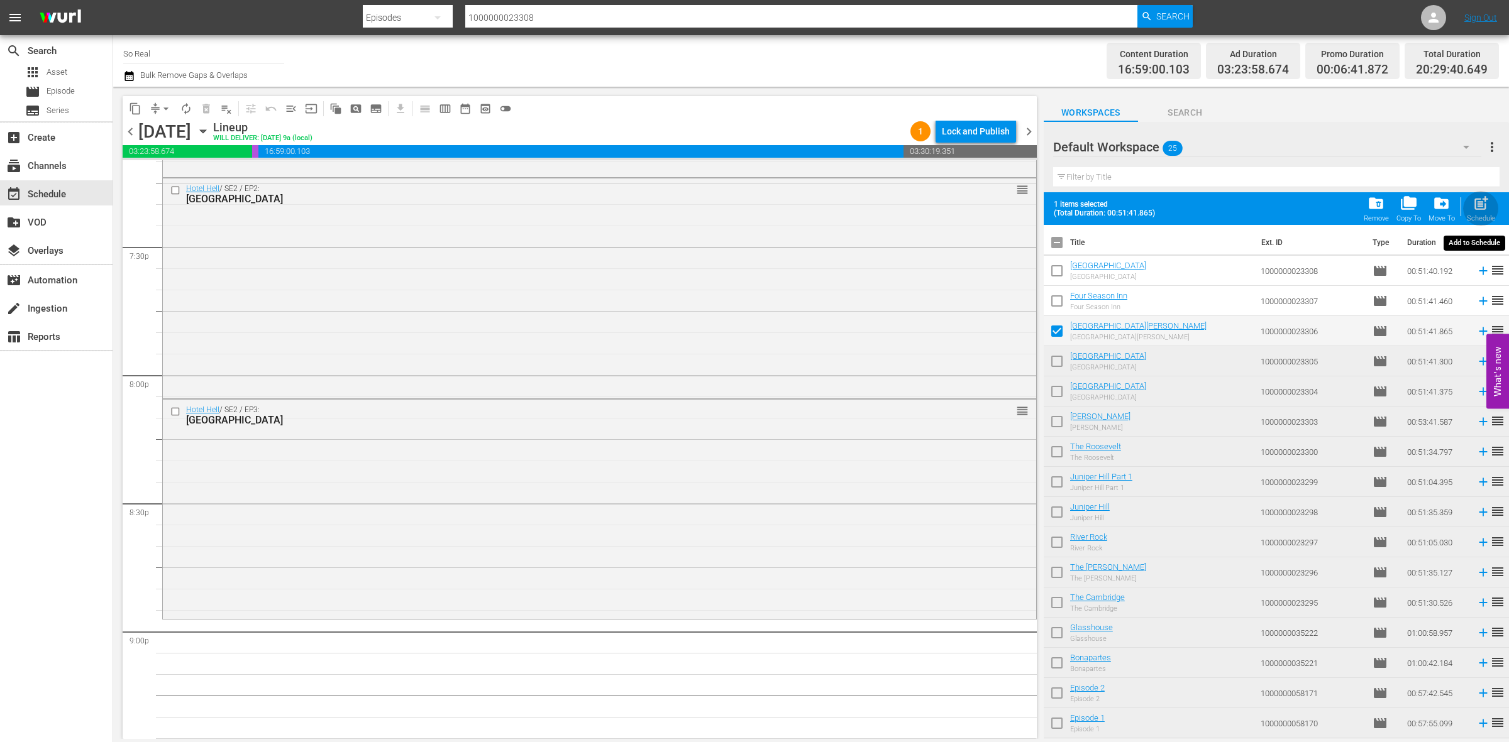
click at [1479, 205] on span "post_add" at bounding box center [1480, 203] width 17 height 17
checkbox input "false"
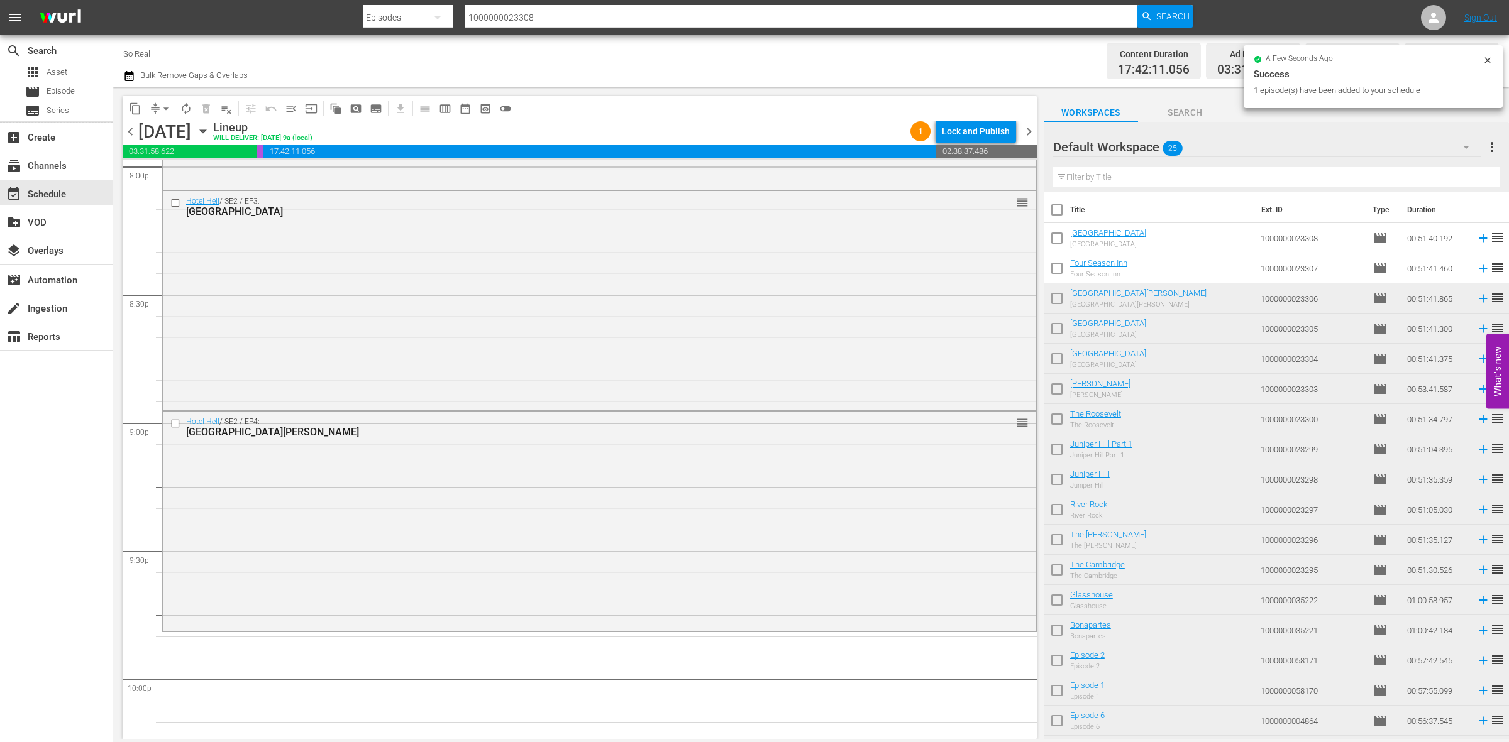
scroll to position [5123, 0]
click at [1057, 262] on input "checkbox" at bounding box center [1056, 271] width 26 height 26
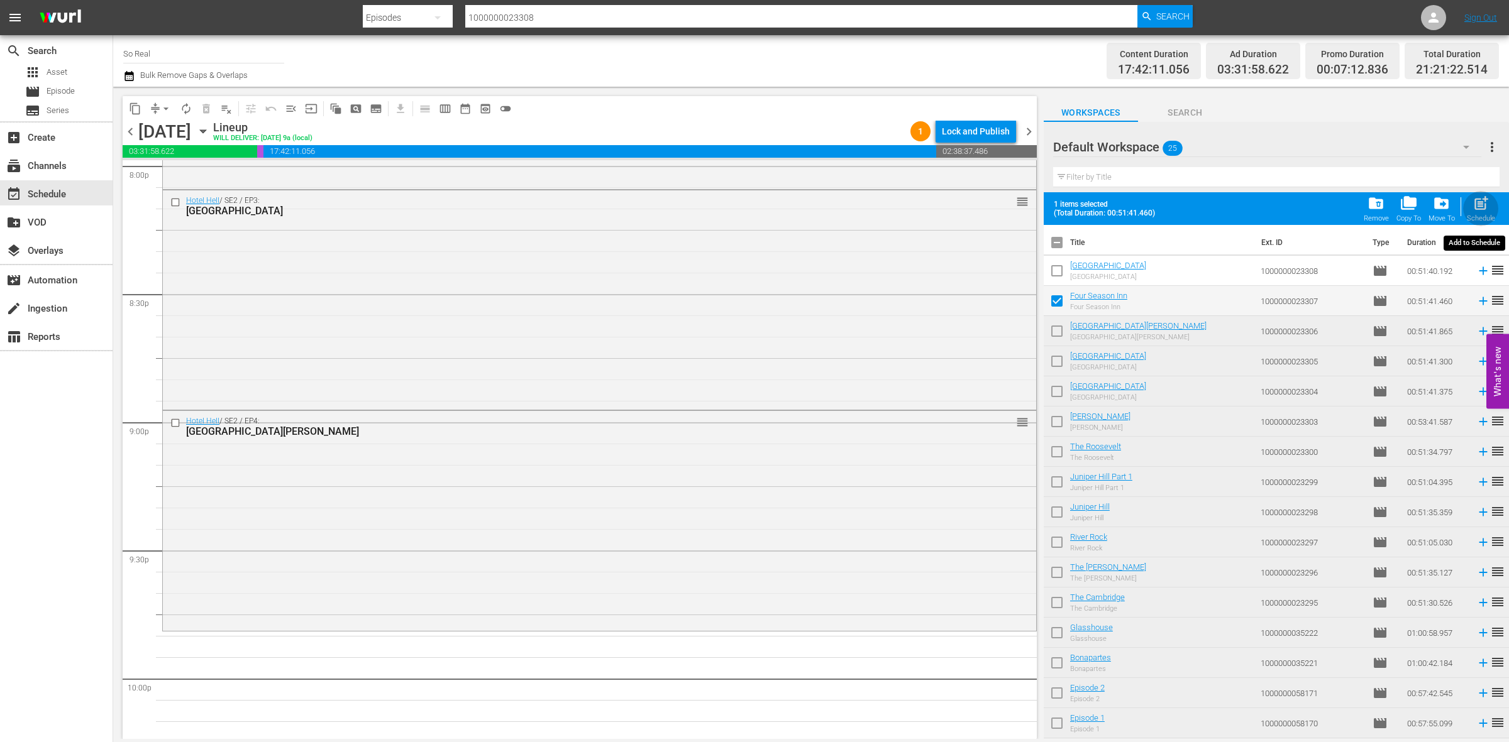
click at [1487, 193] on button "post_add Schedule" at bounding box center [1481, 208] width 36 height 35
checkbox input "false"
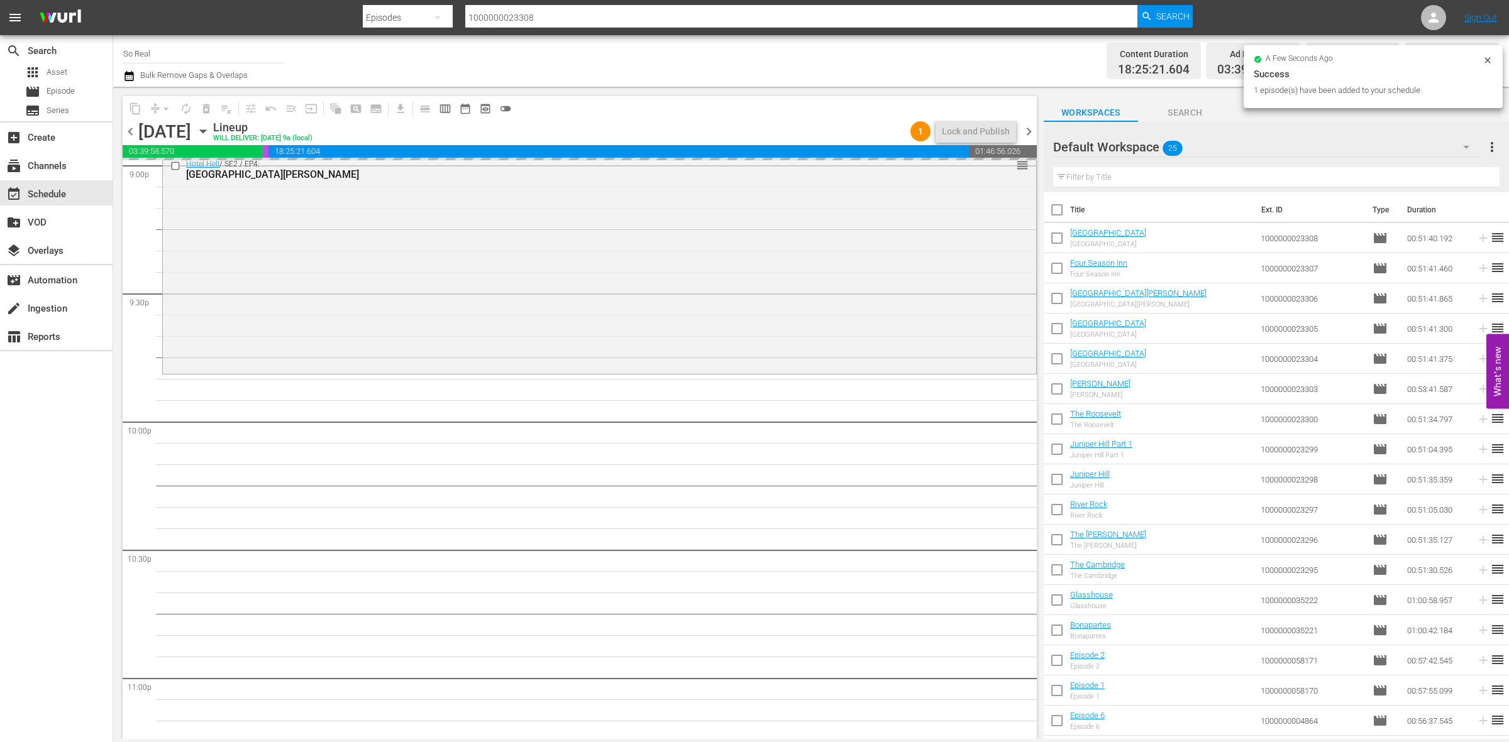
scroll to position [5389, 0]
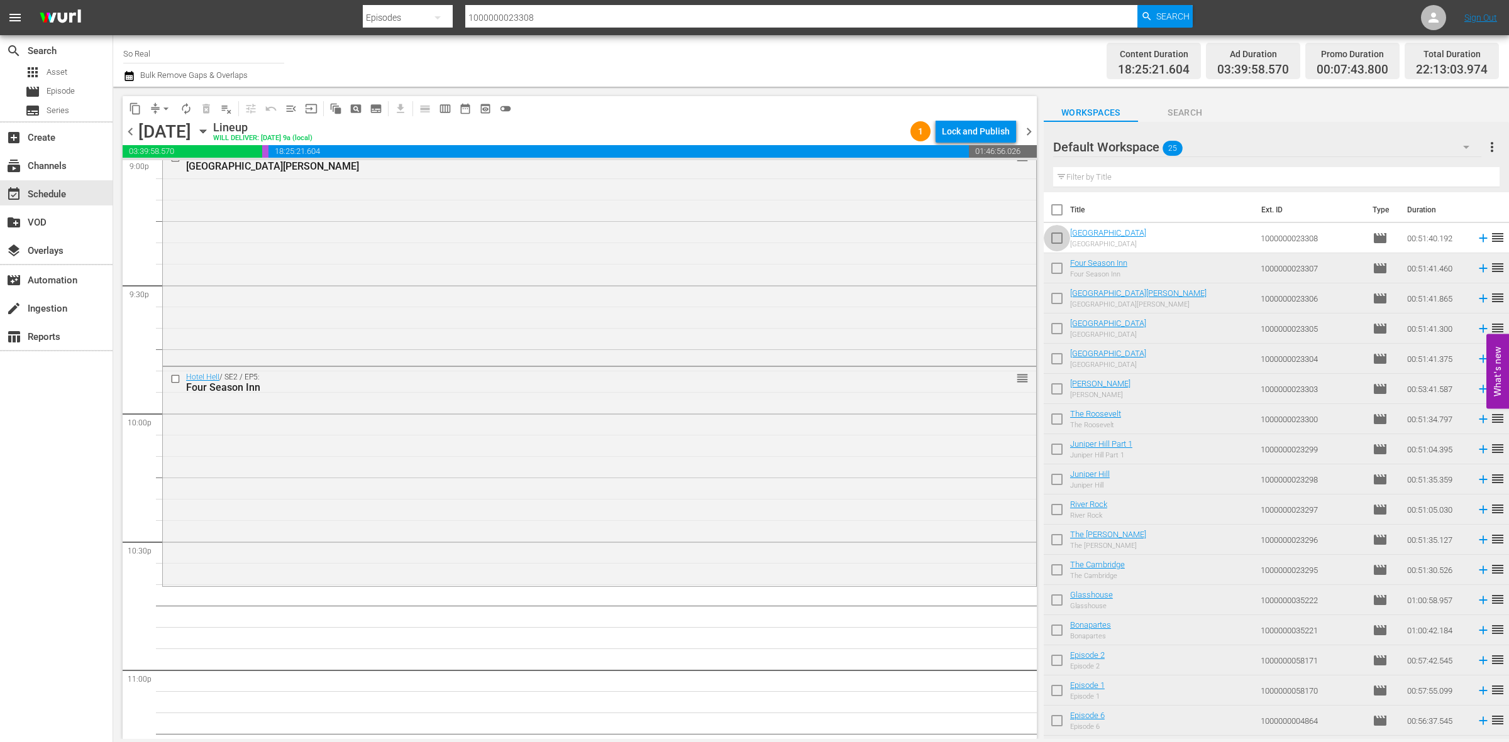
click at [1053, 244] on input "checkbox" at bounding box center [1056, 241] width 26 height 26
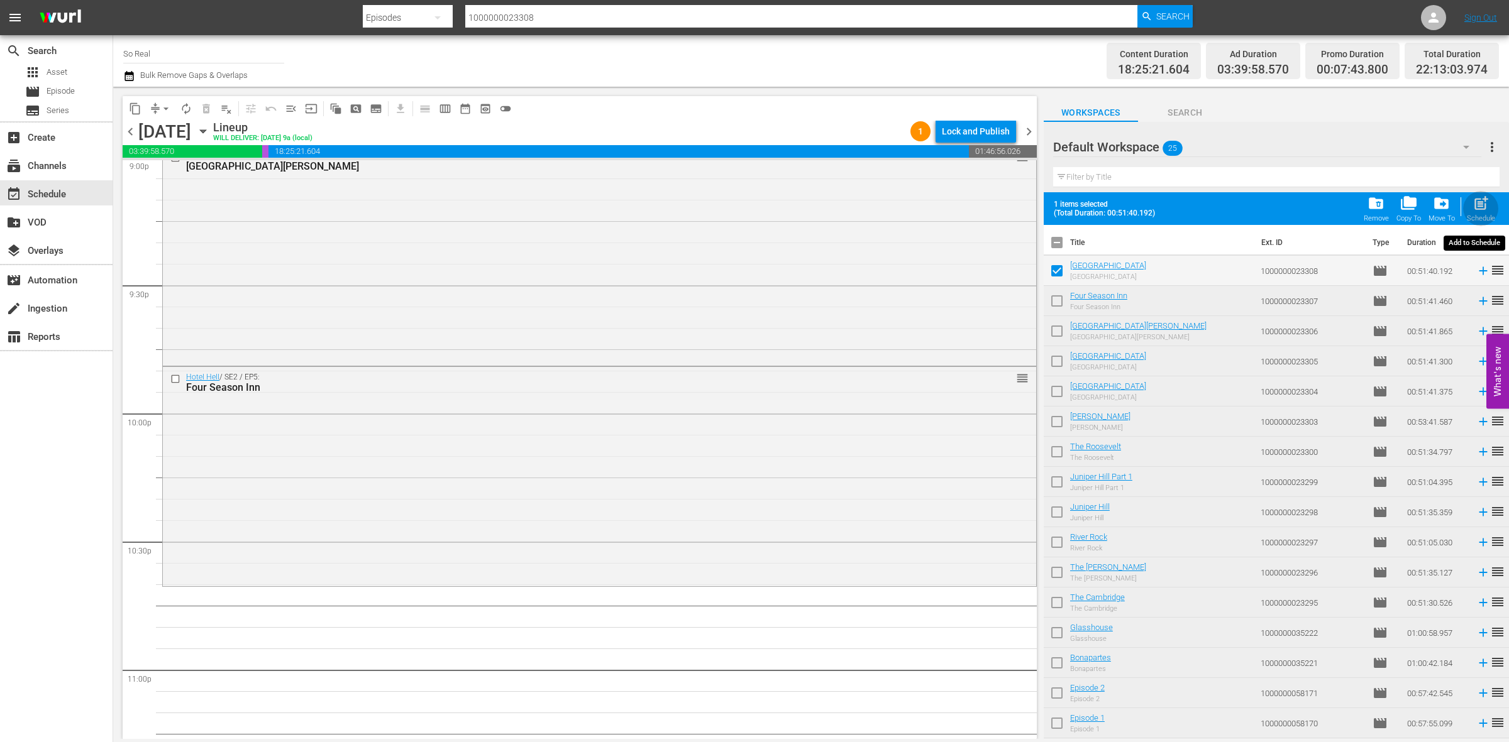
click at [1481, 207] on span "post_add" at bounding box center [1480, 203] width 17 height 17
checkbox input "false"
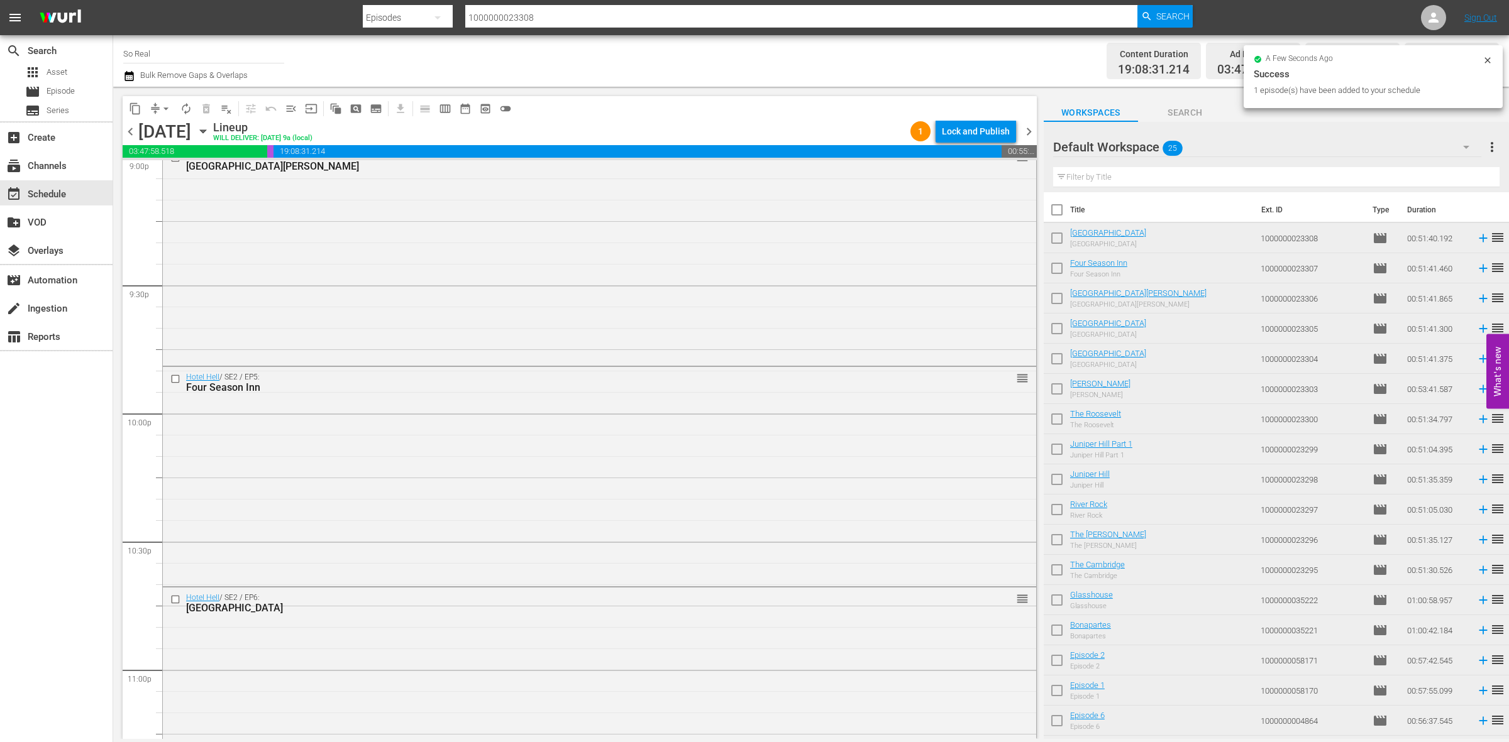
scroll to position [5575, 0]
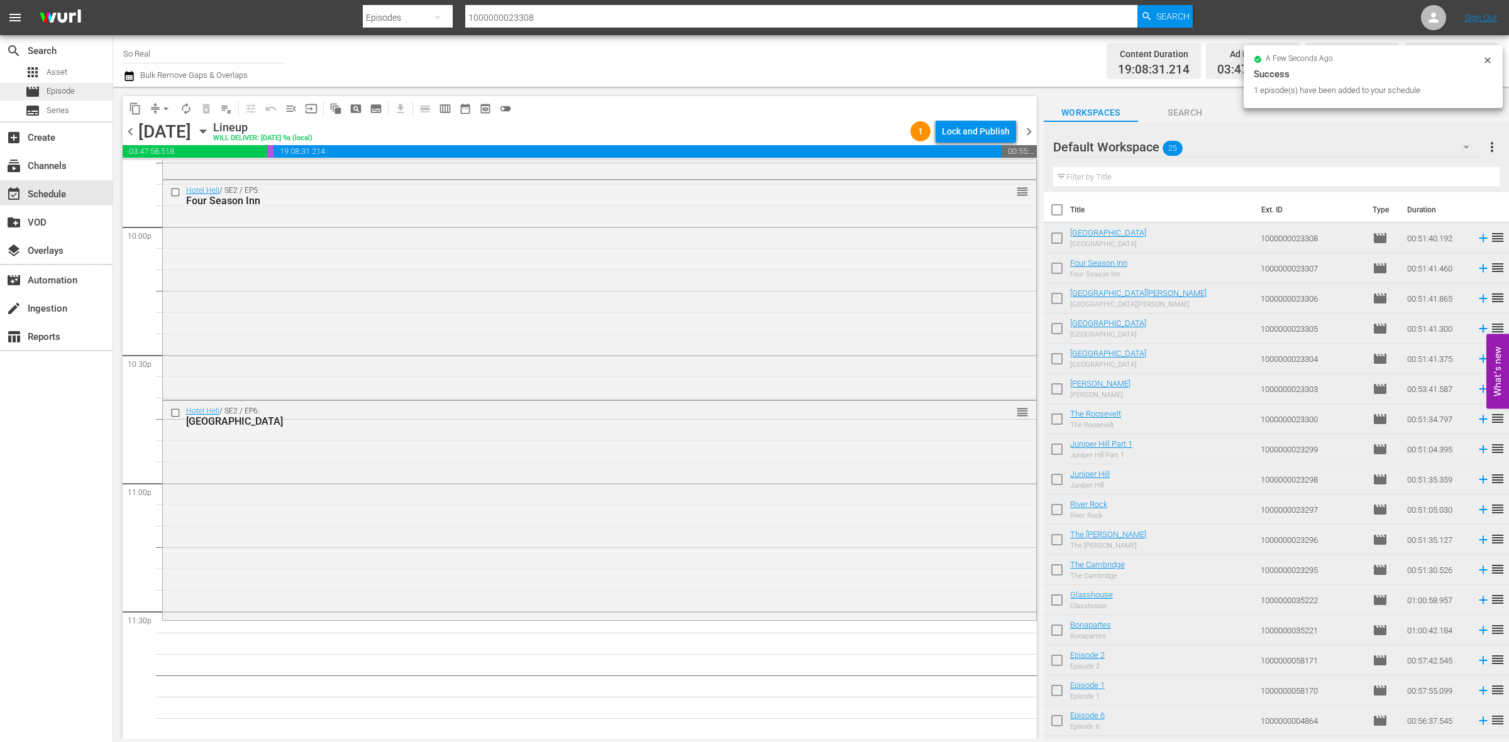
click at [49, 86] on span "Episode" at bounding box center [61, 91] width 28 height 13
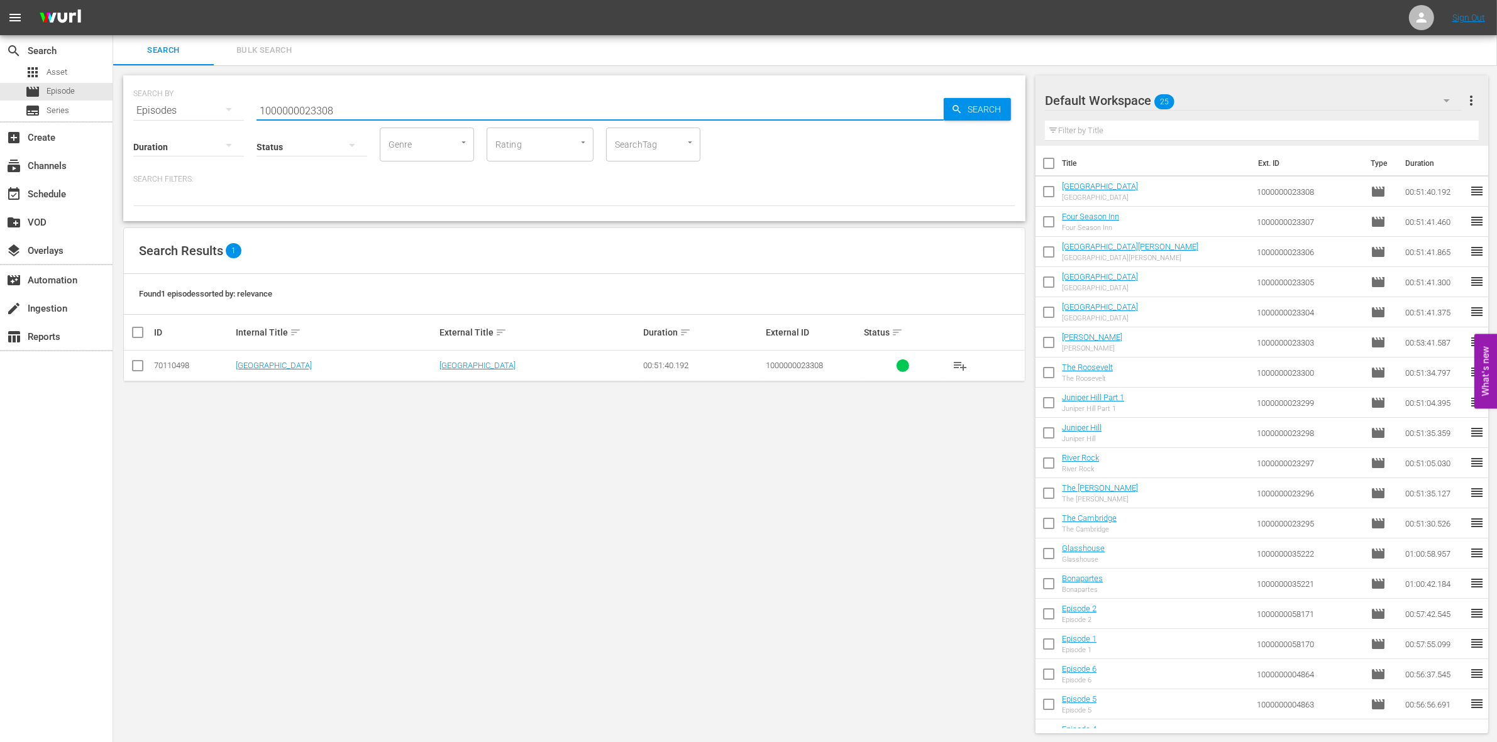
click at [400, 117] on input "1000000023308" at bounding box center [599, 111] width 687 height 30
type input "1000000023309"
click at [136, 366] on input "checkbox" at bounding box center [137, 368] width 15 height 15
checkbox input "true"
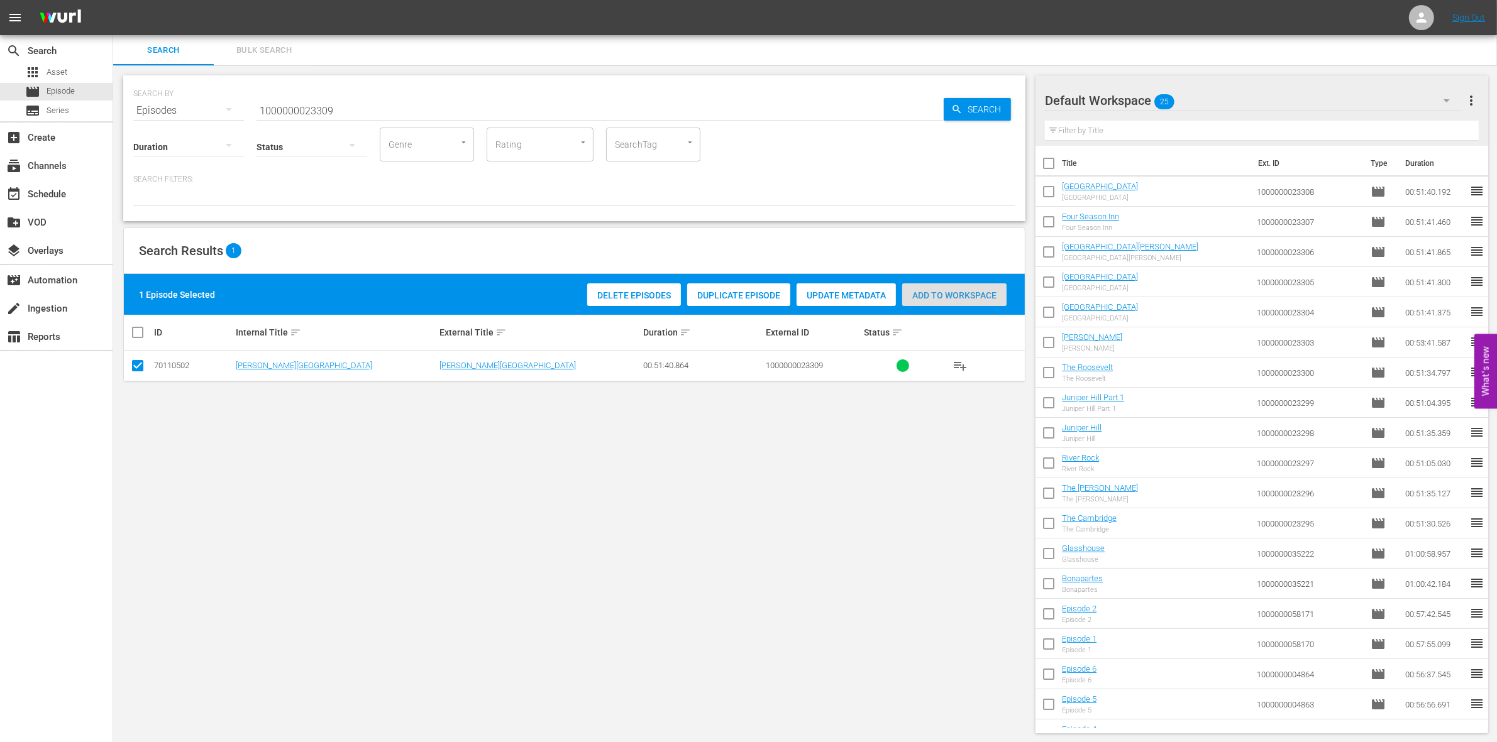
click at [942, 296] on span "Add to Workspace" at bounding box center [954, 295] width 104 height 10
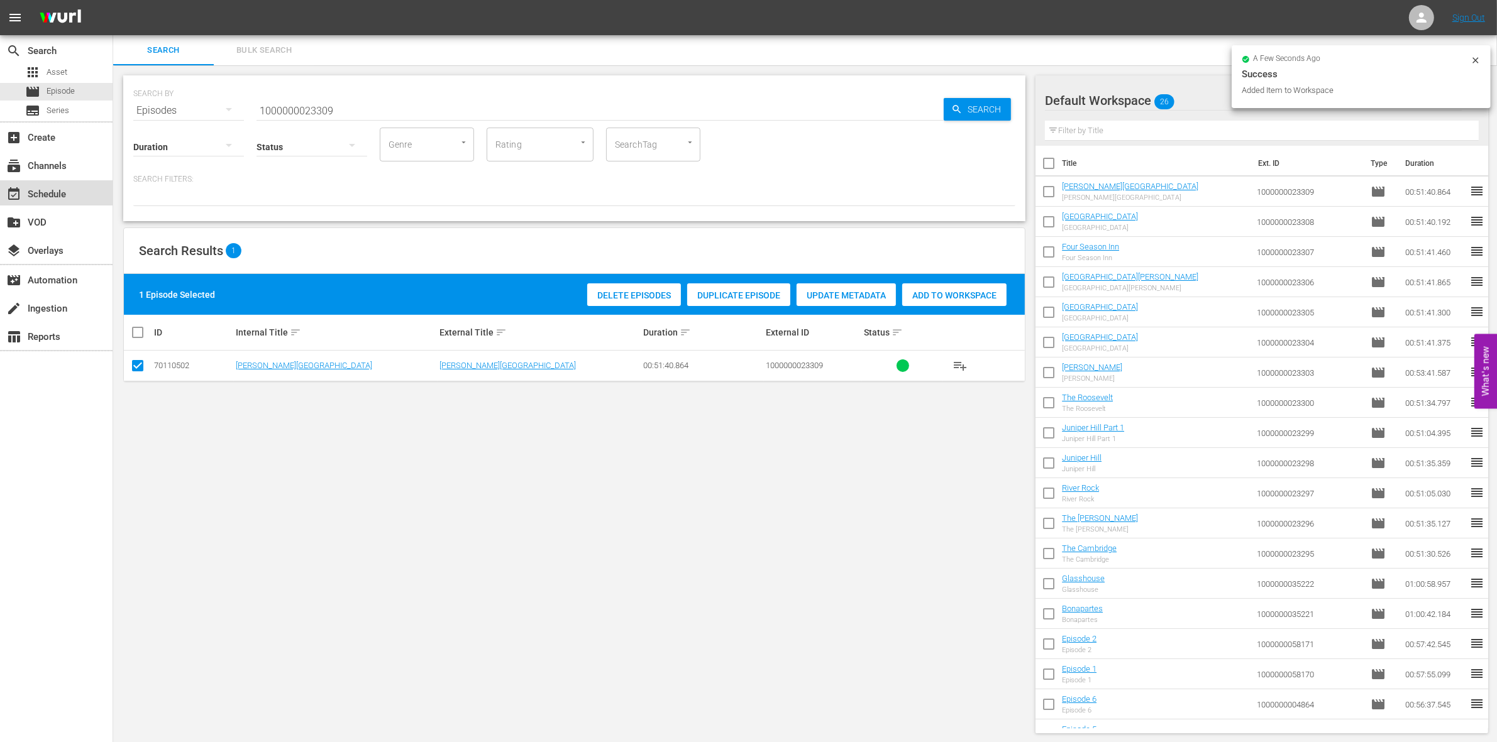
click at [36, 198] on div "event_available Schedule" at bounding box center [35, 192] width 70 height 11
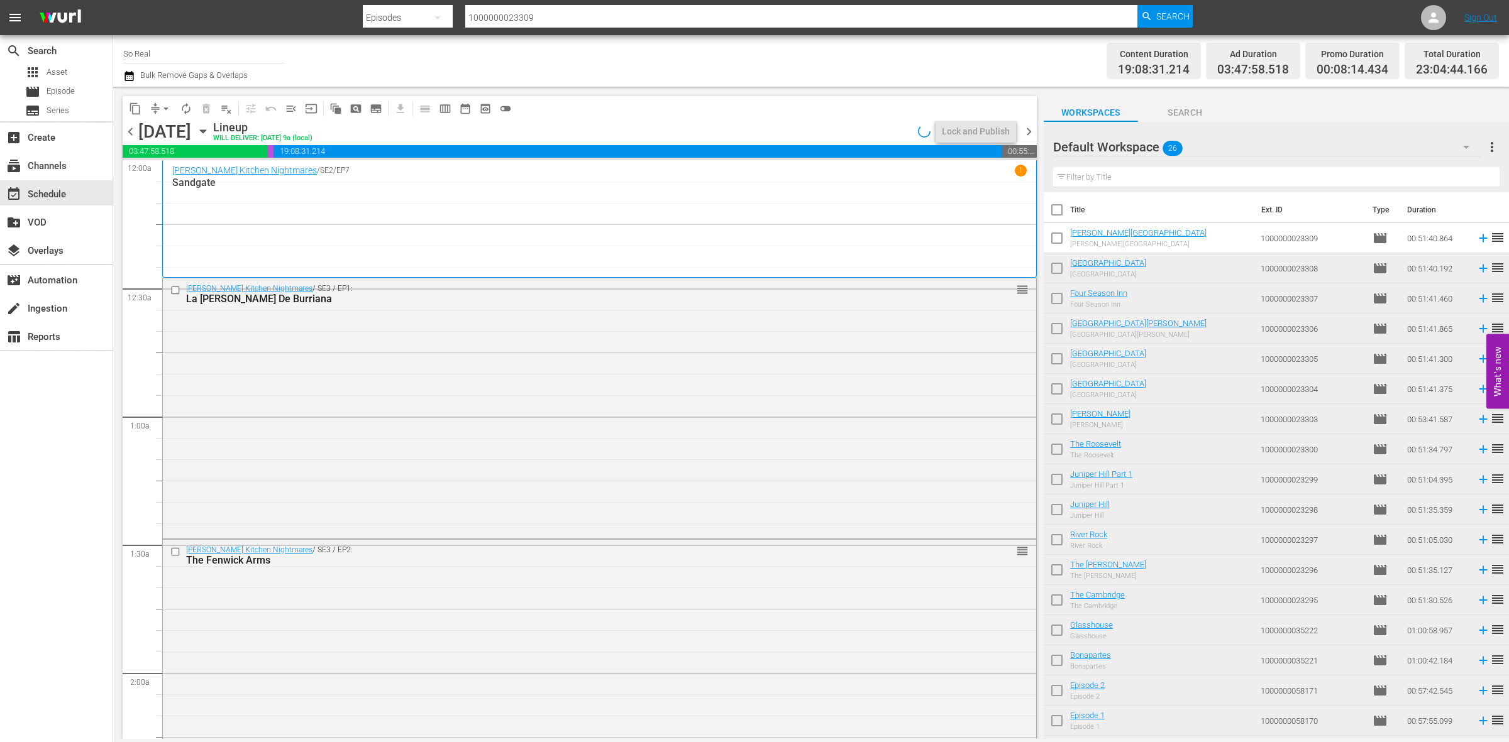
click at [1064, 250] on input "checkbox" at bounding box center [1056, 241] width 26 height 26
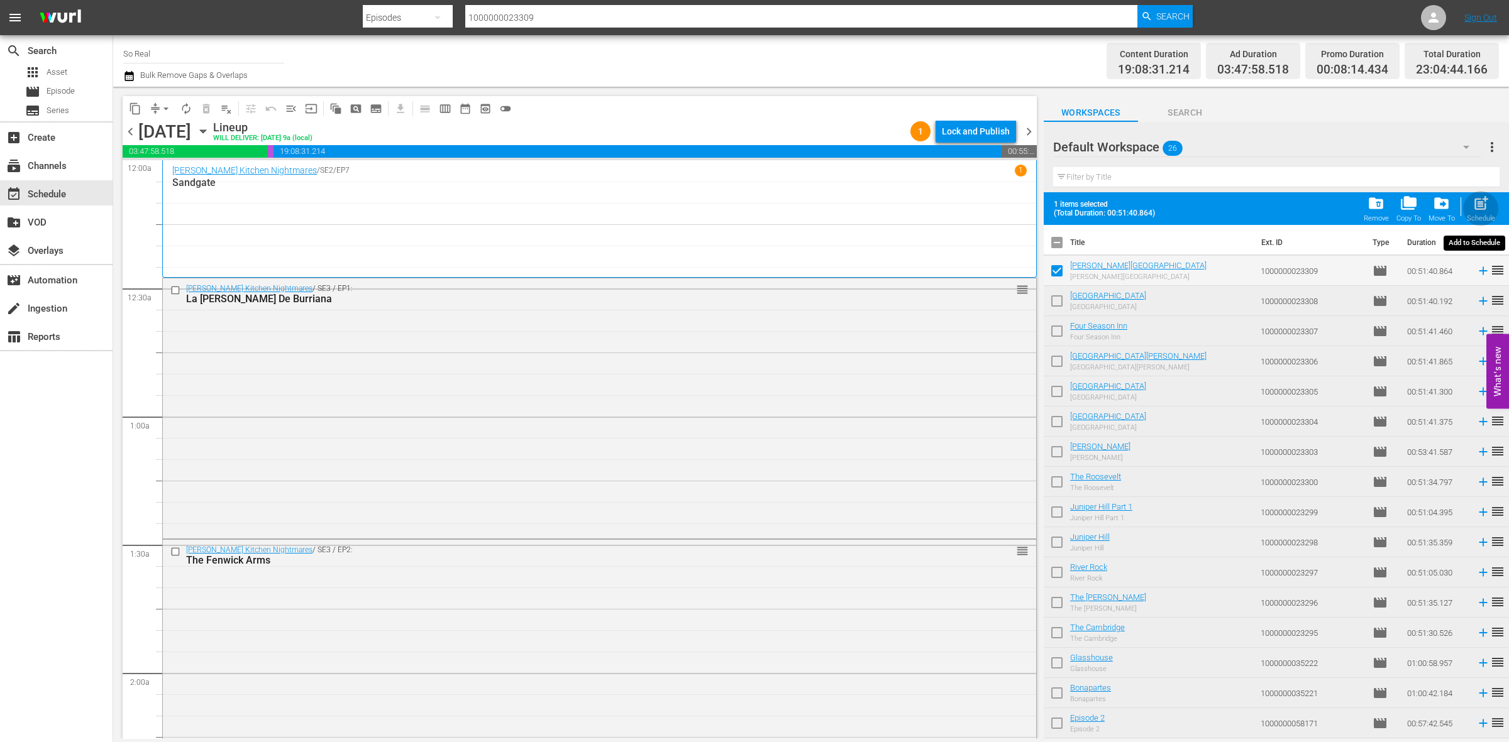
click at [1485, 201] on span "post_add" at bounding box center [1480, 203] width 17 height 17
checkbox input "false"
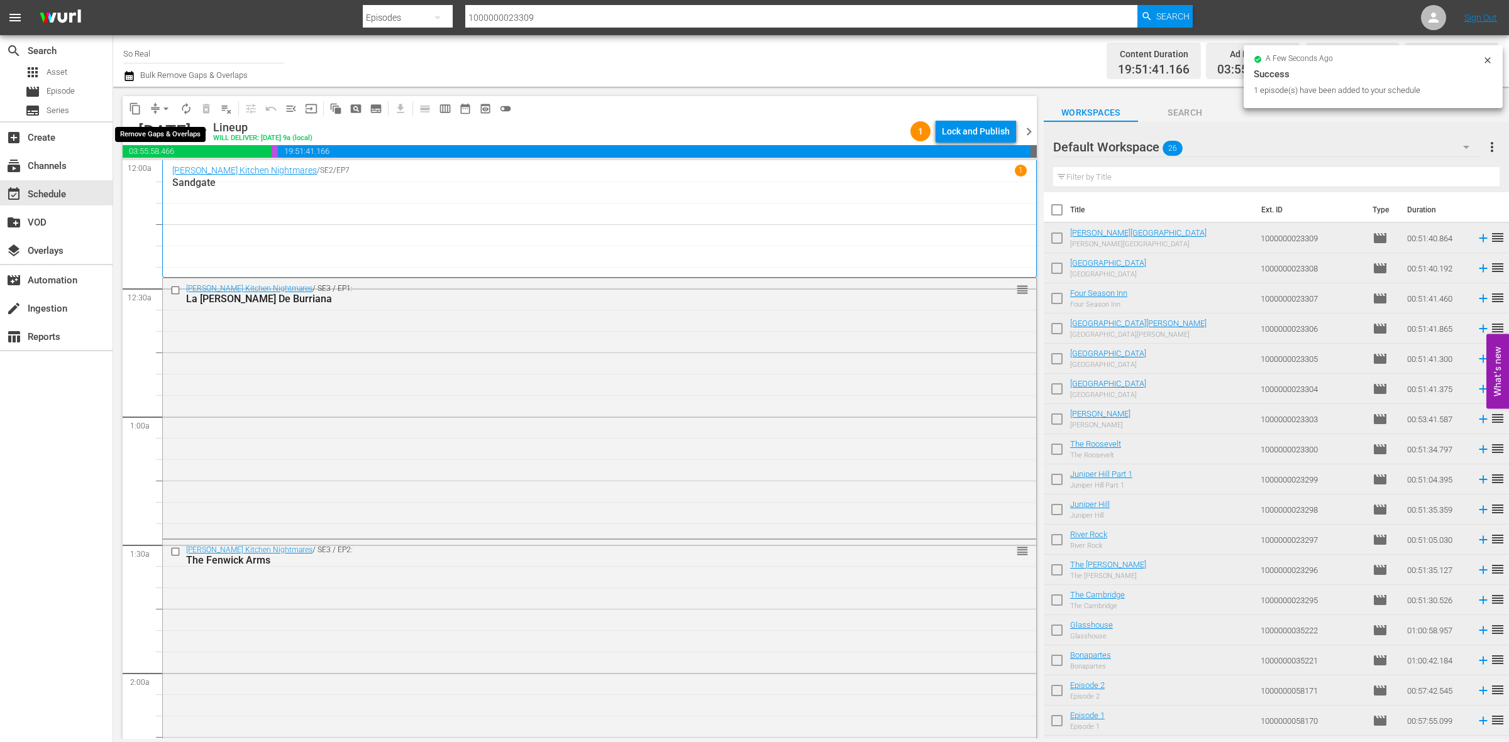
click at [159, 116] on button "arrow_drop_down" at bounding box center [166, 109] width 20 height 20
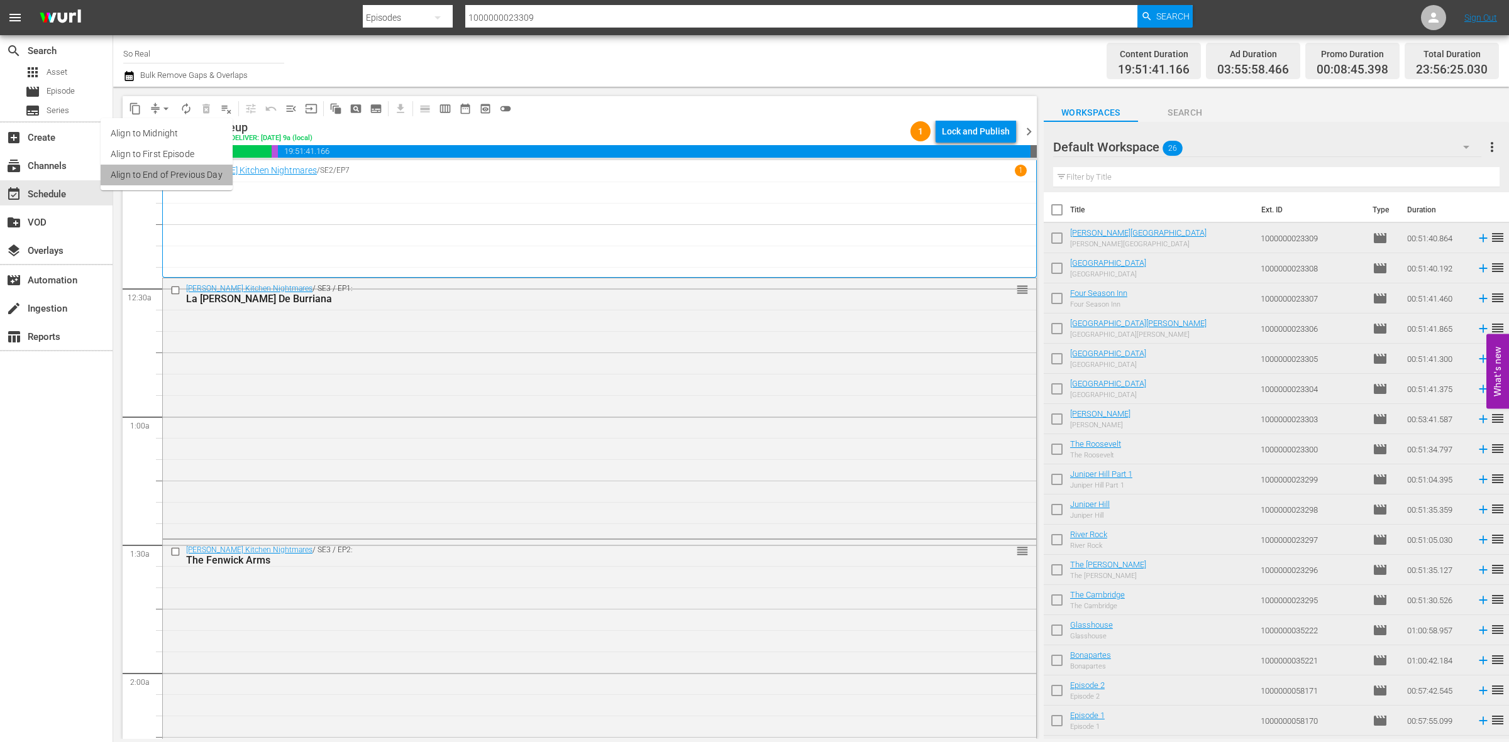
click at [182, 165] on li "Align to End of Previous Day" at bounding box center [167, 175] width 132 height 21
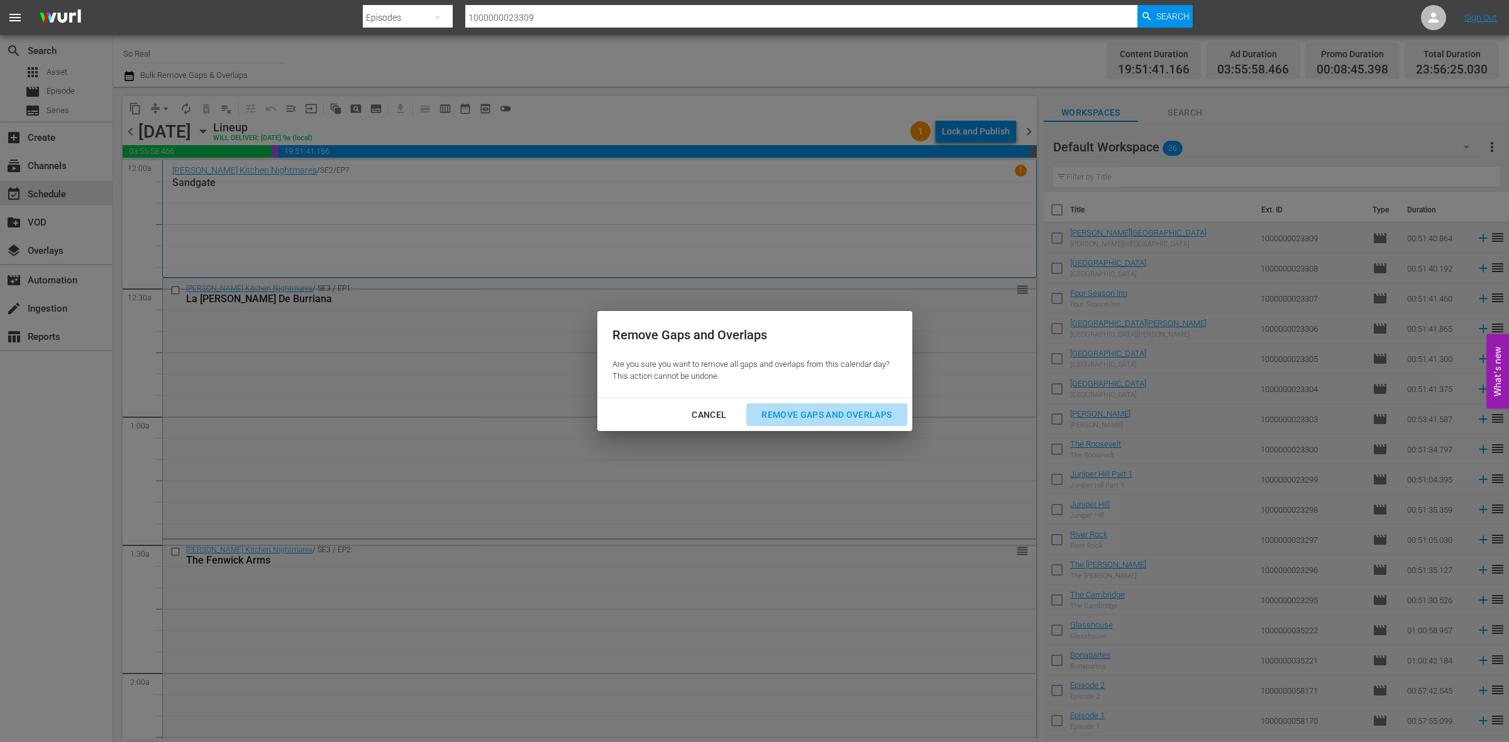
click at [859, 413] on div "Remove Gaps and Overlaps" at bounding box center [826, 415] width 150 height 16
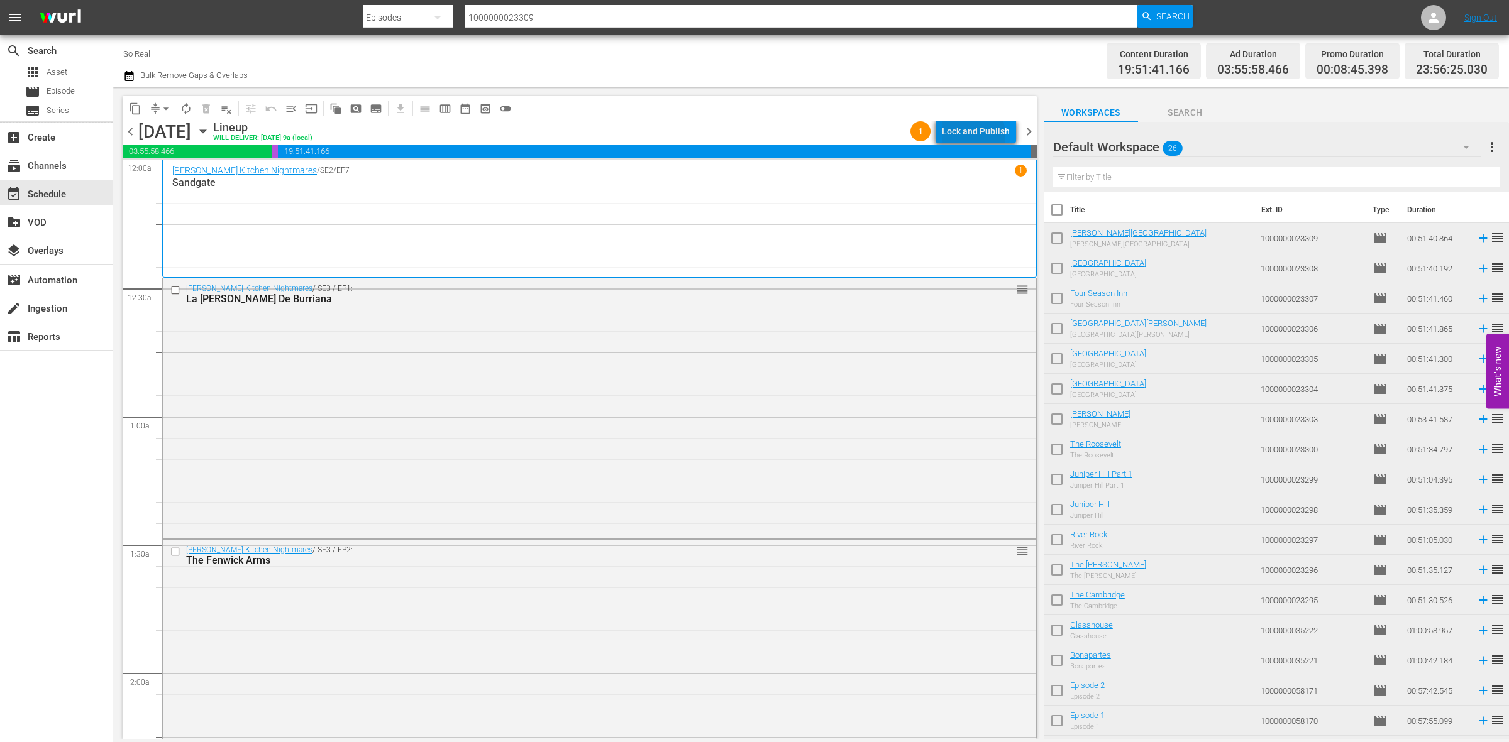
click at [957, 136] on div "Lock and Publish" at bounding box center [976, 131] width 68 height 23
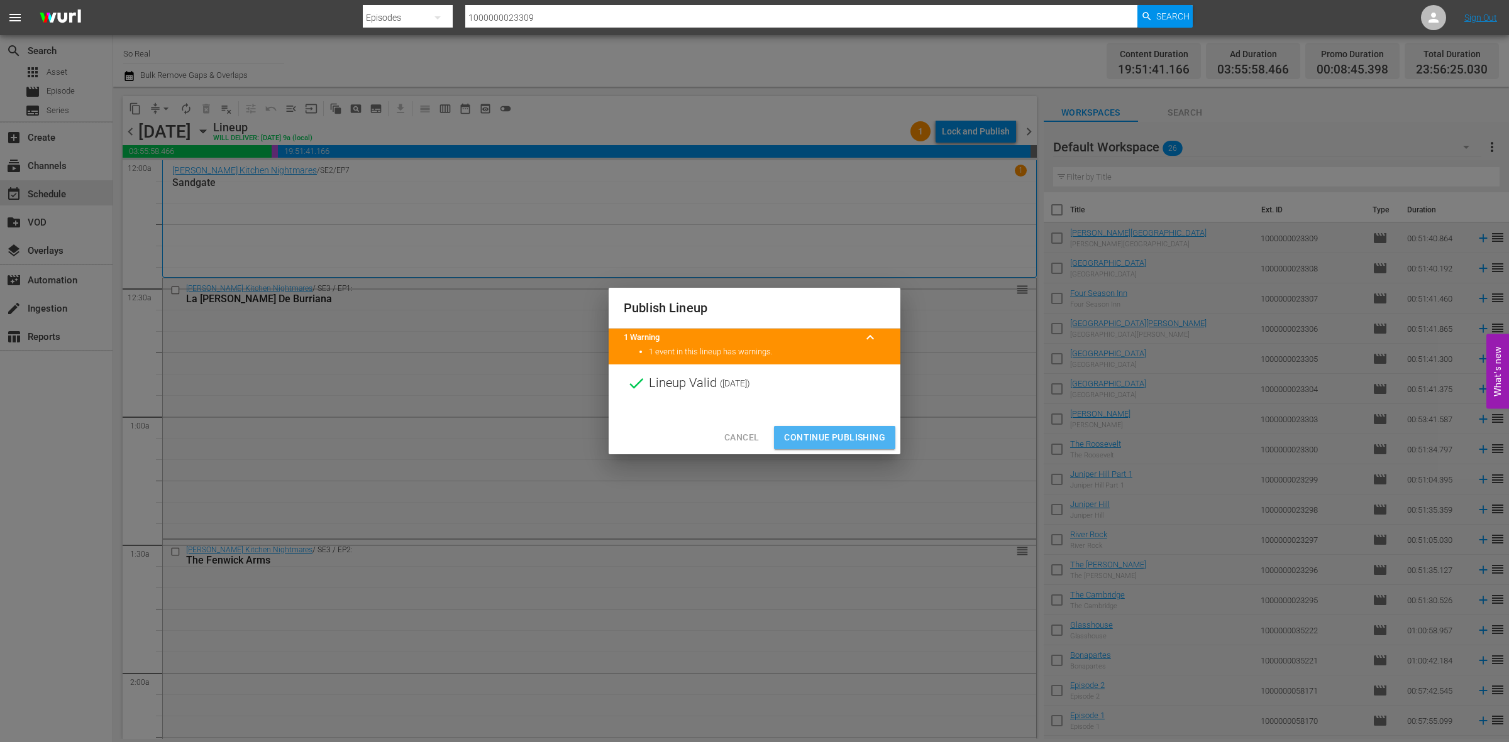
click at [865, 430] on span "Continue Publishing" at bounding box center [834, 438] width 101 height 16
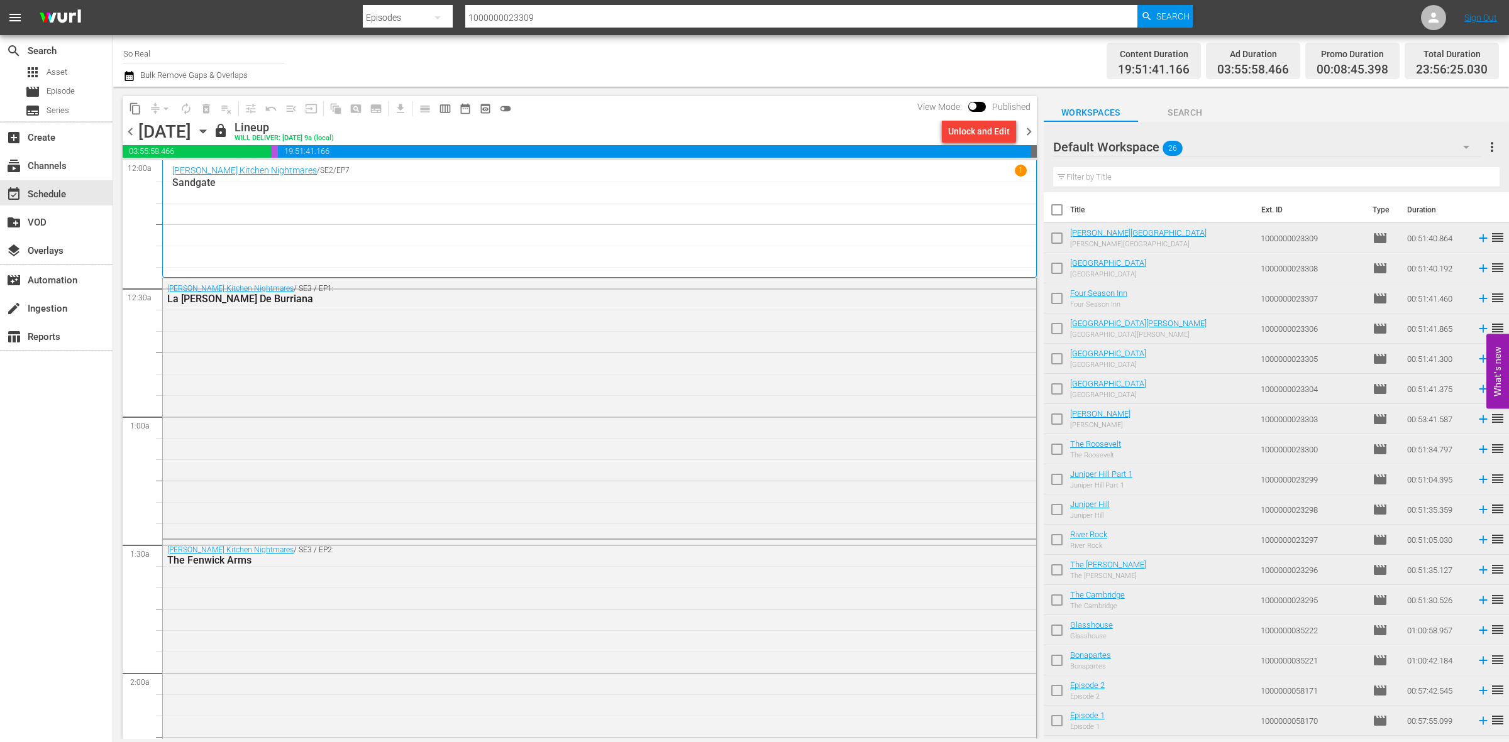
click at [1023, 128] on span "chevron_right" at bounding box center [1029, 132] width 16 height 16
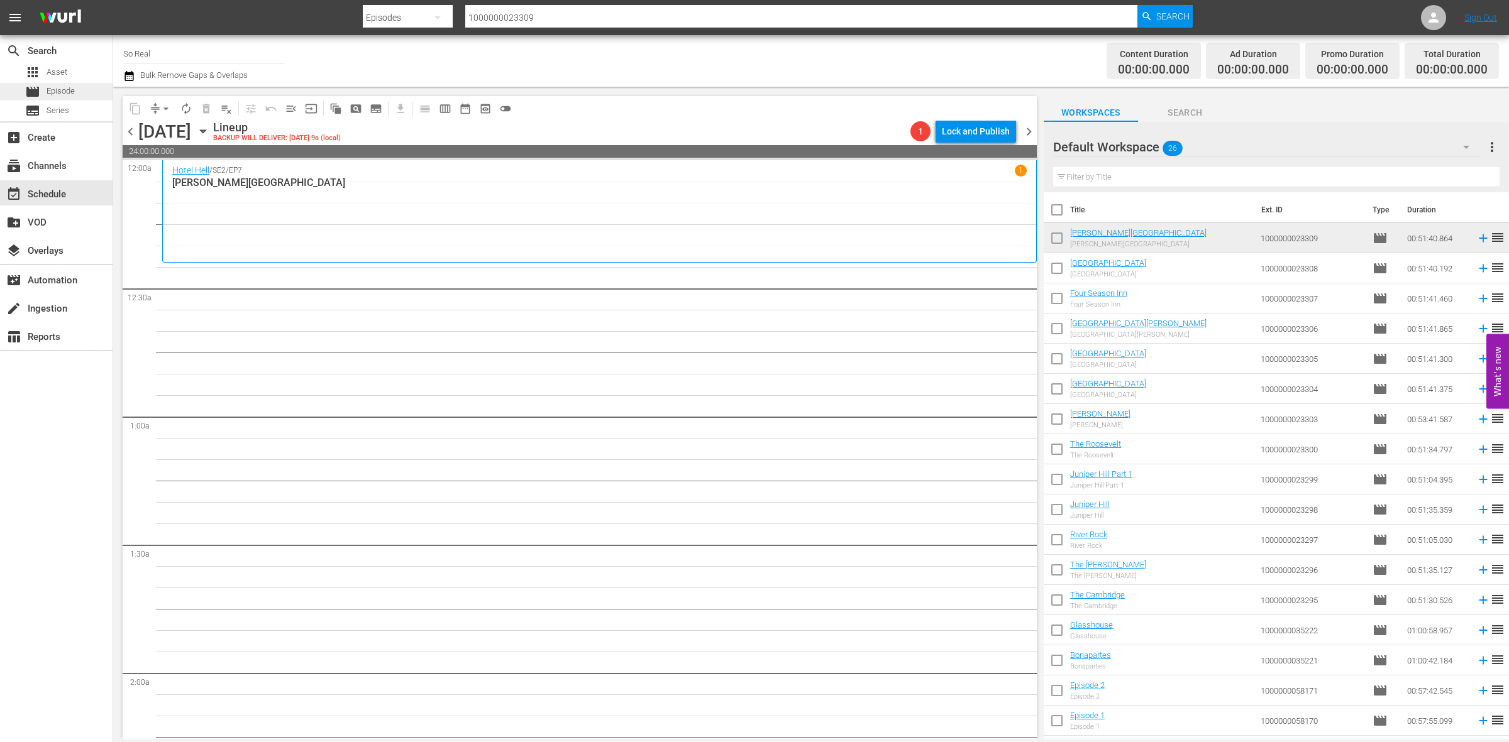
click at [45, 97] on div "movie Episode" at bounding box center [50, 92] width 50 height 18
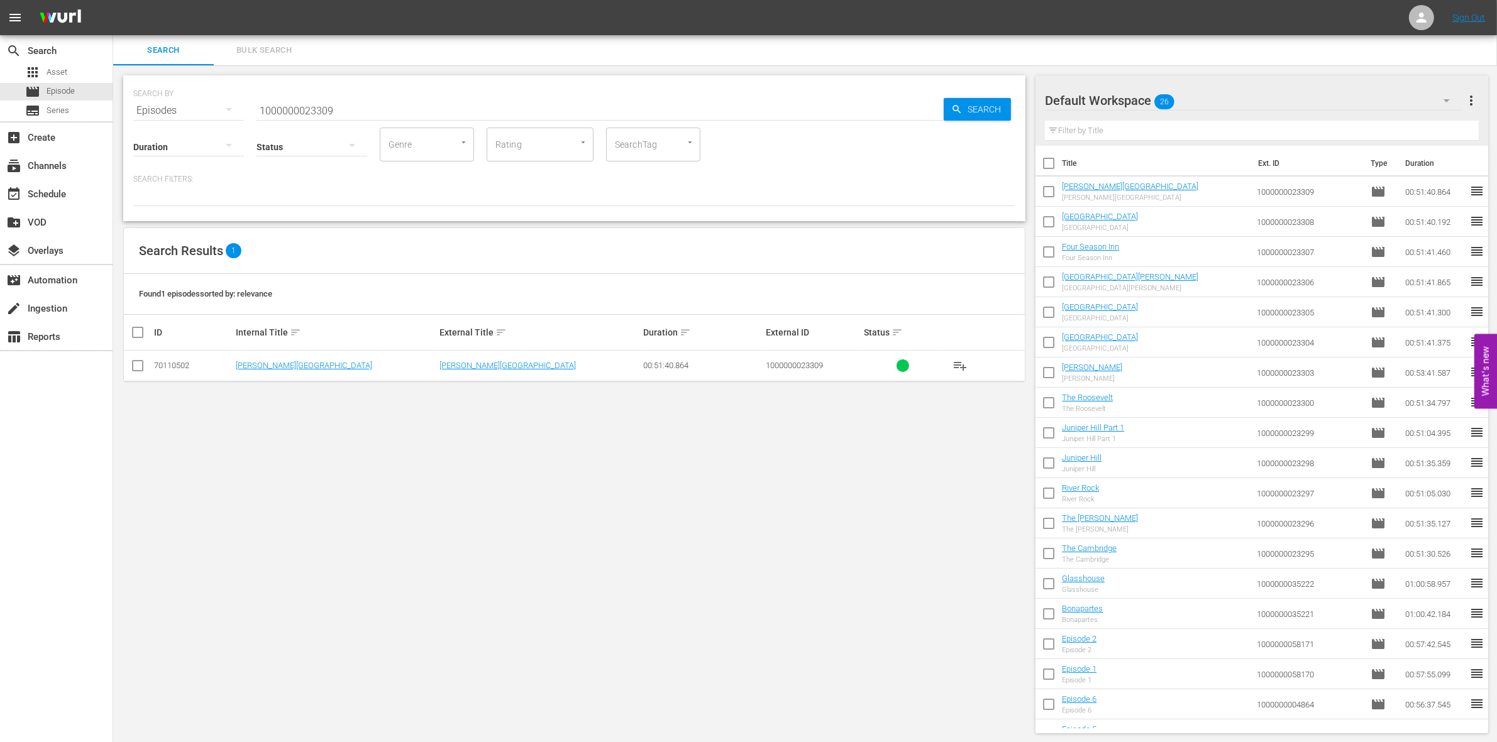
click at [1050, 168] on input "checkbox" at bounding box center [1048, 166] width 26 height 26
checkbox input "true"
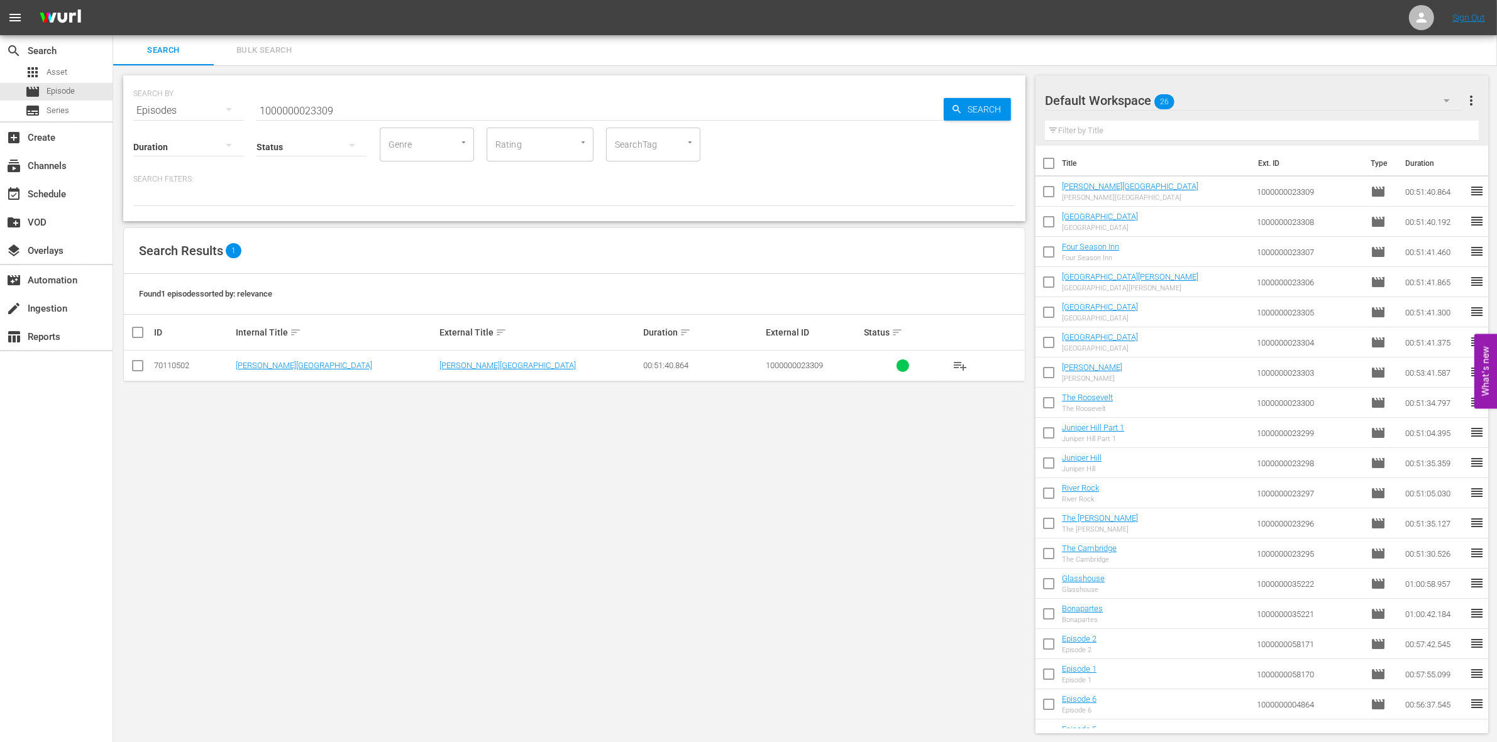
checkbox input "true"
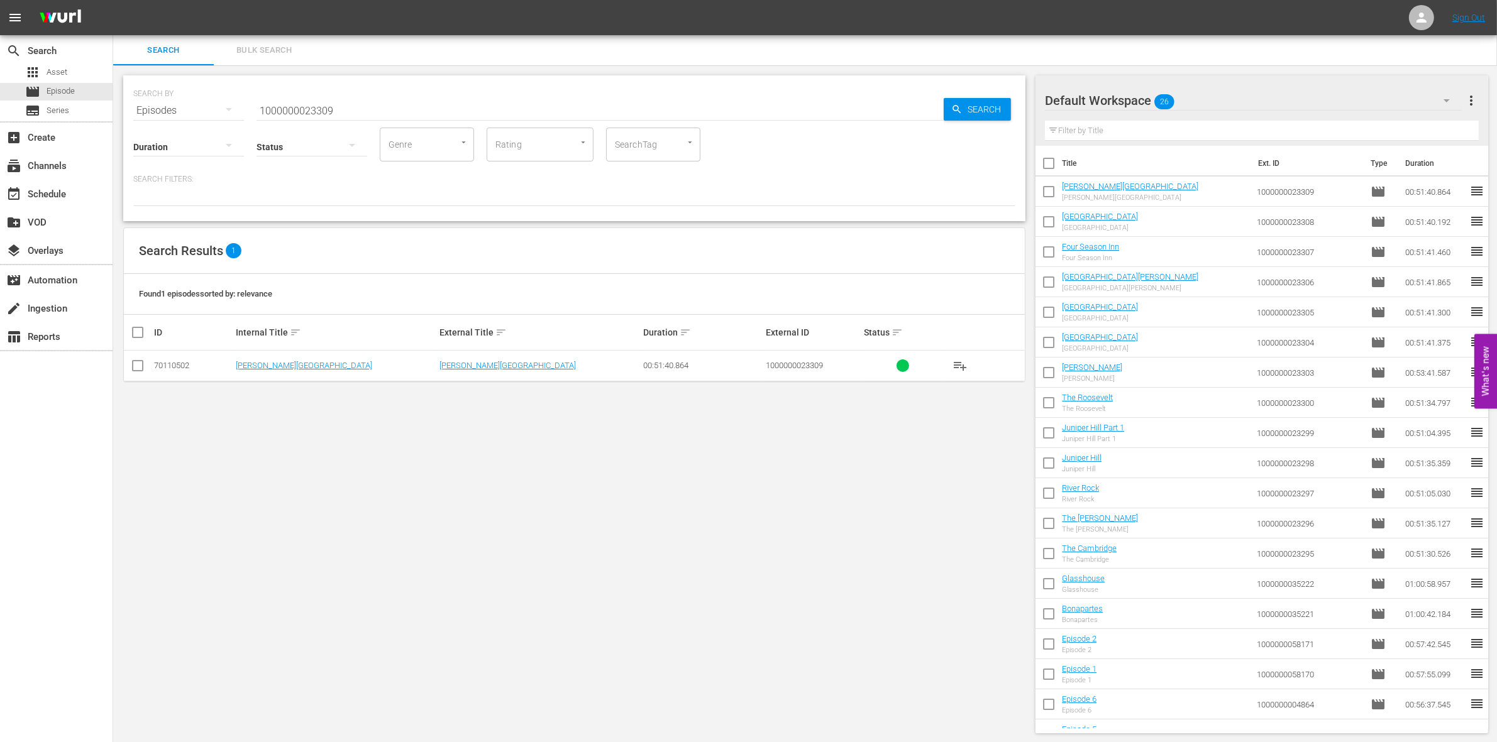
checkbox input "true"
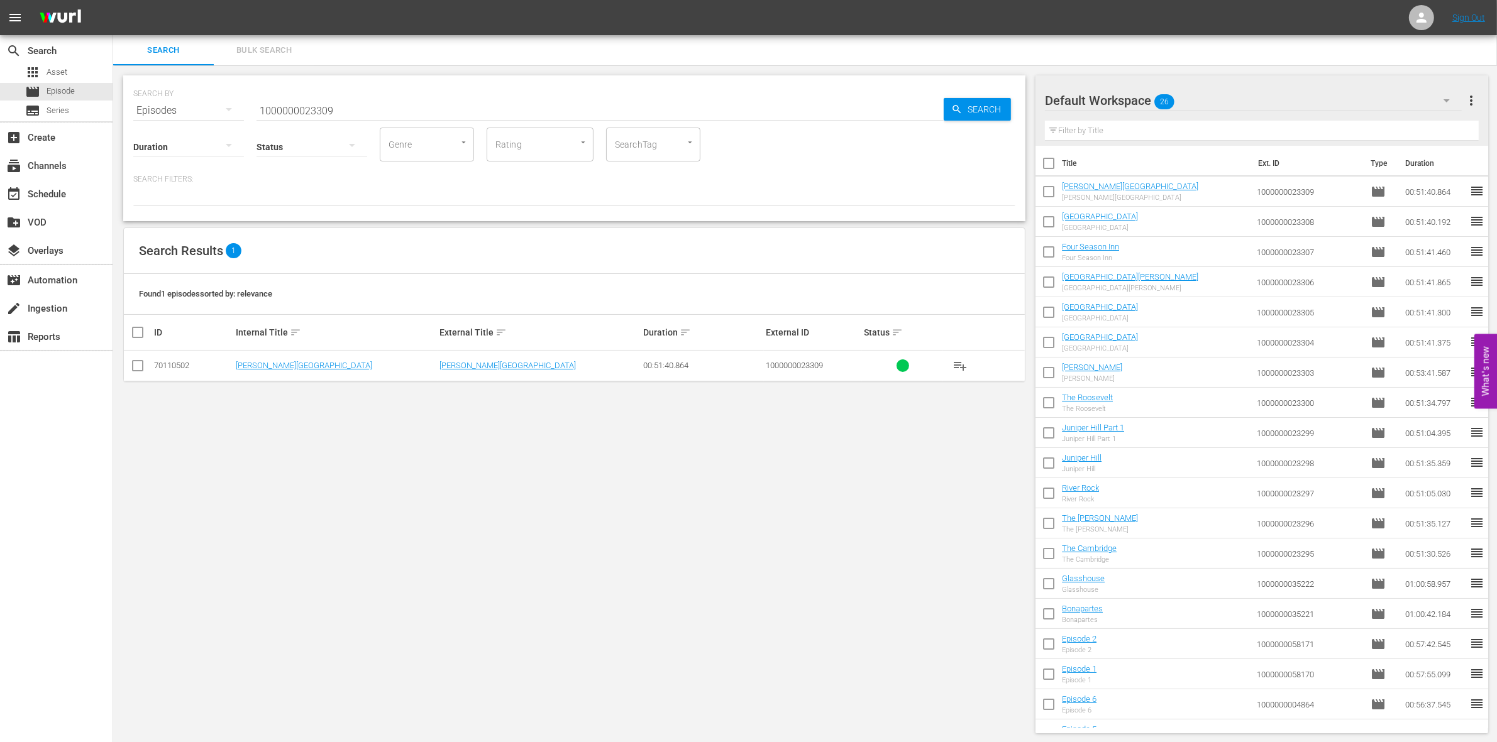
checkbox input "true"
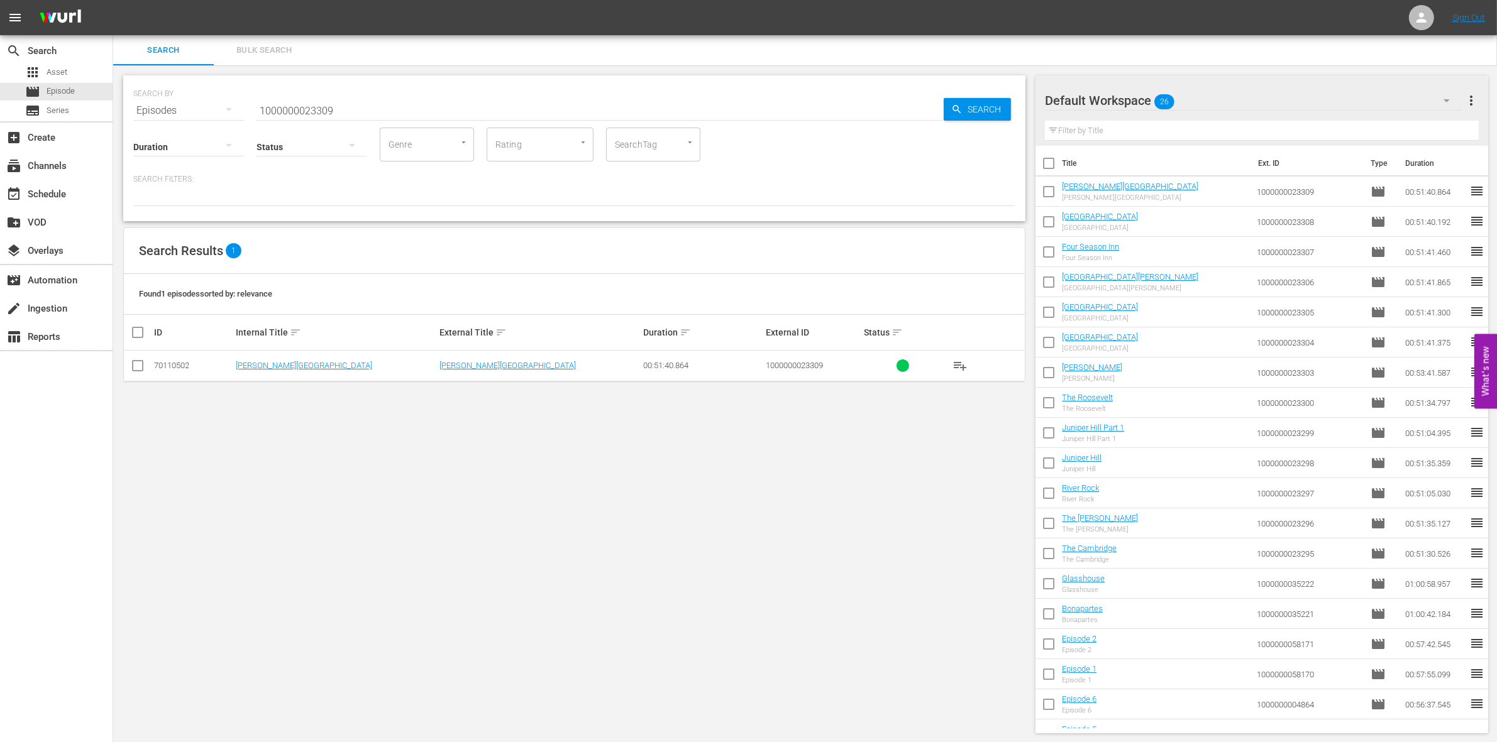
checkbox input "true"
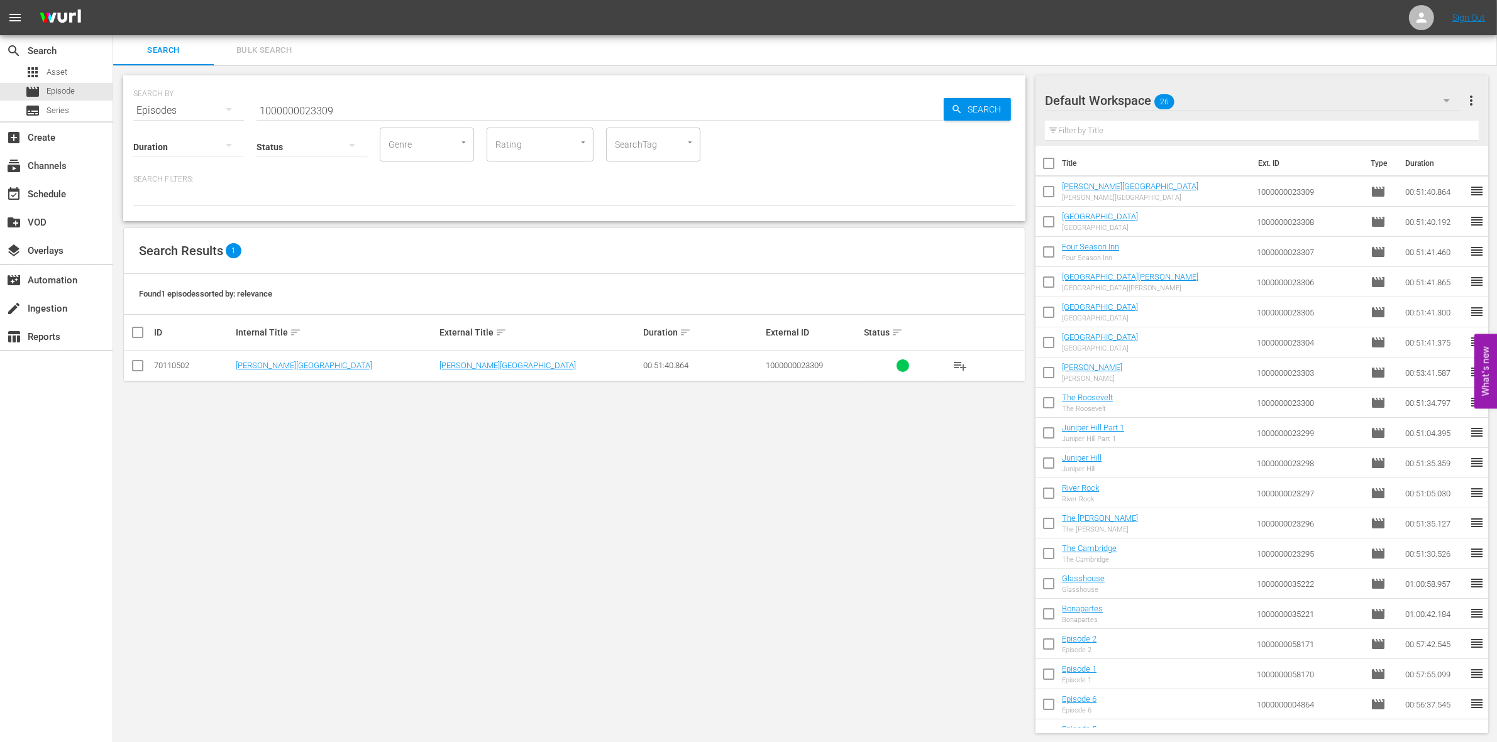
checkbox input "true"
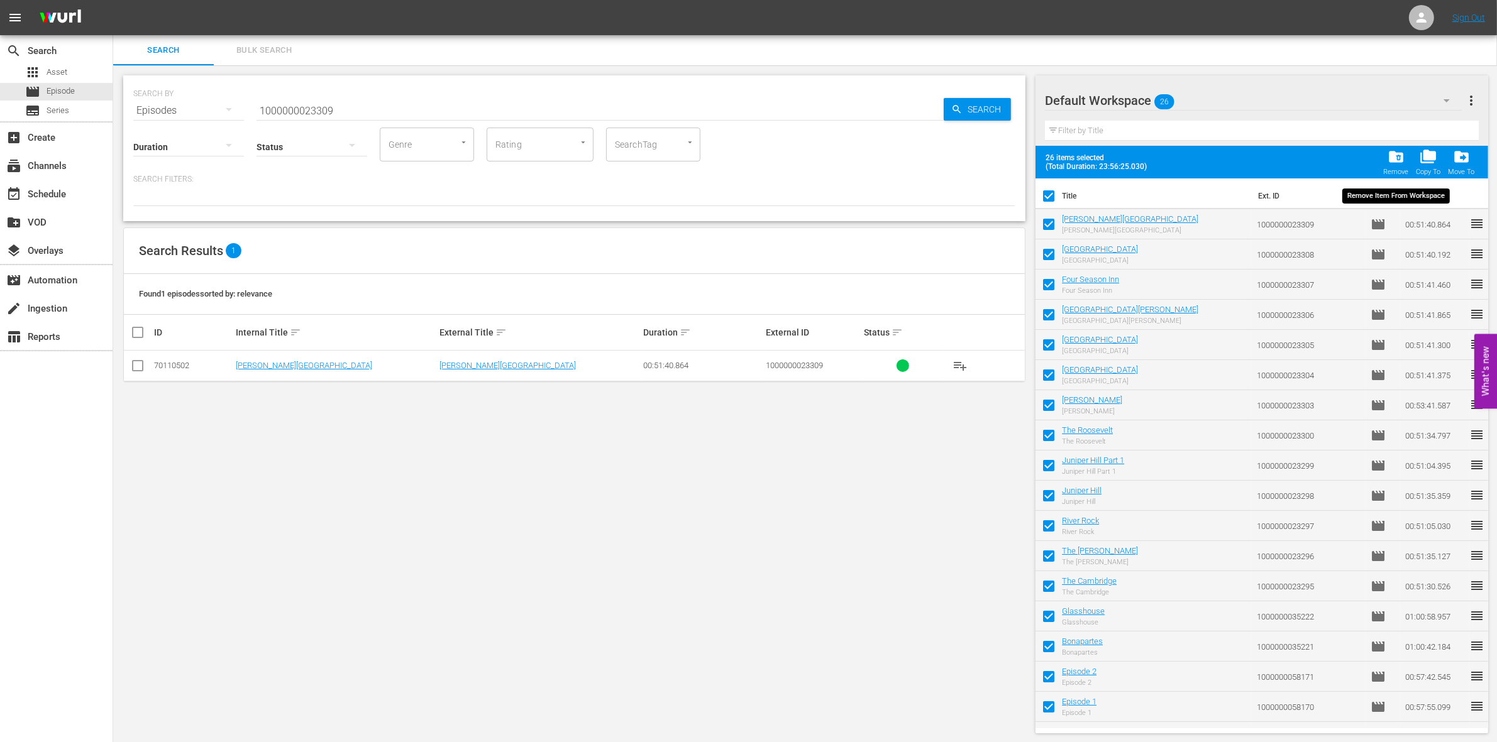
click at [1383, 164] on div "folder_delete Remove" at bounding box center [1395, 162] width 25 height 28
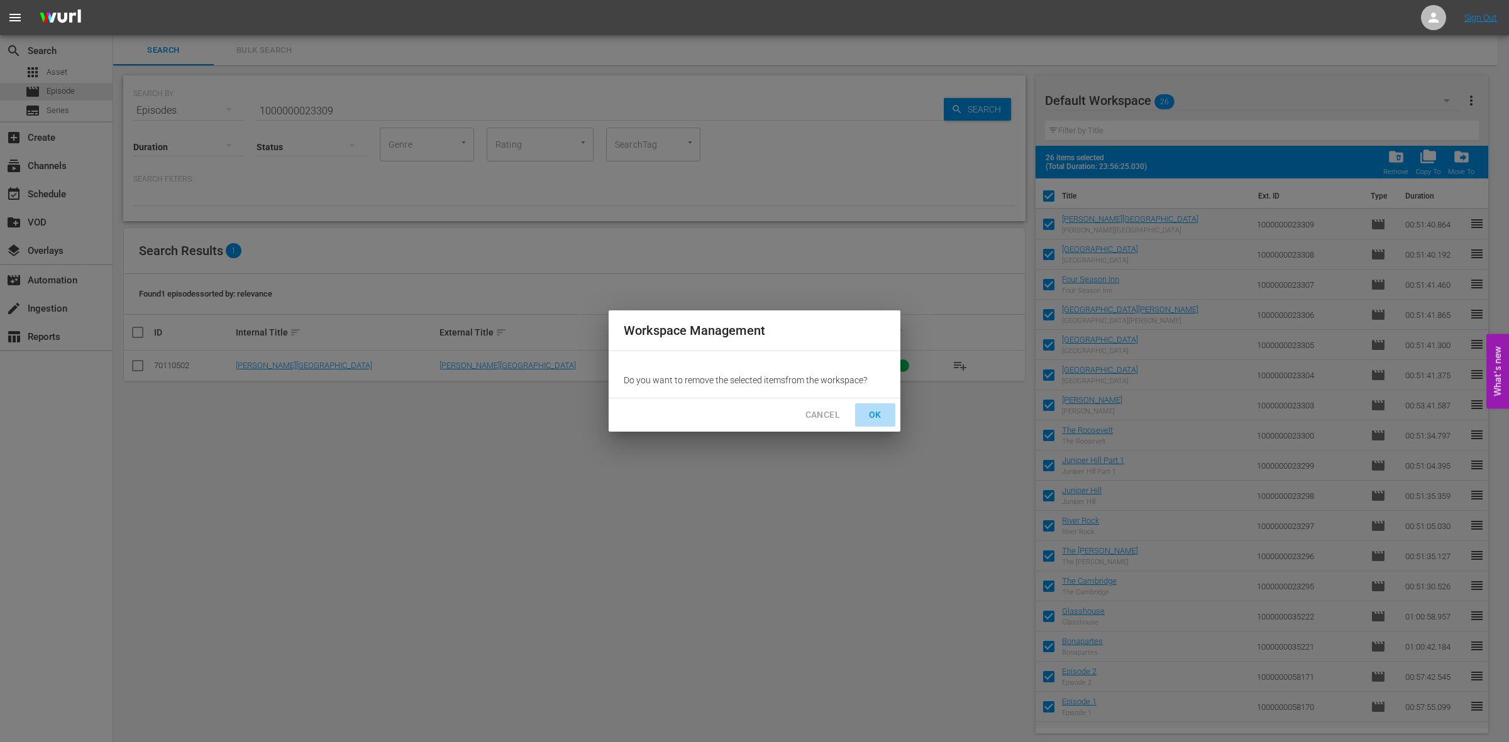
click at [877, 412] on span "OK" at bounding box center [875, 415] width 20 height 16
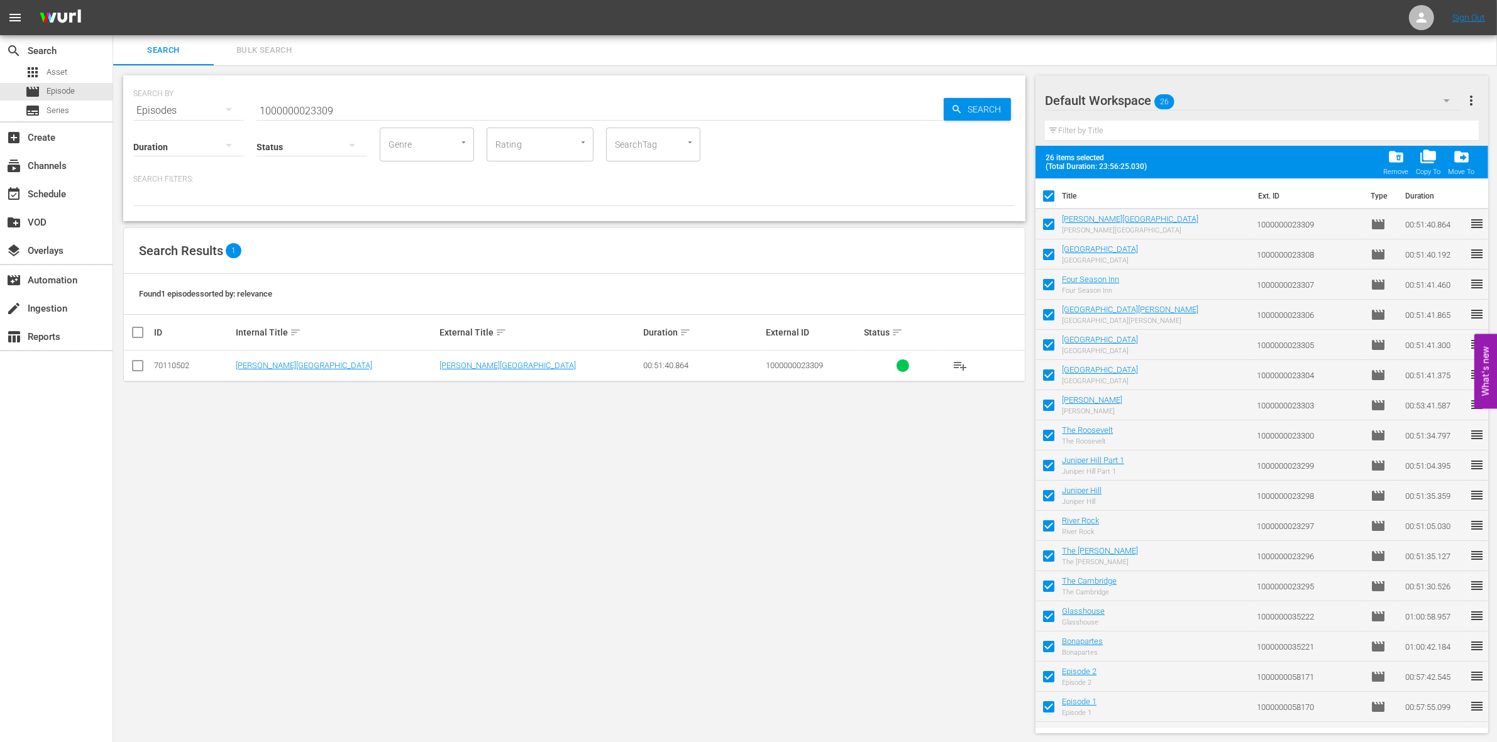
checkbox input "false"
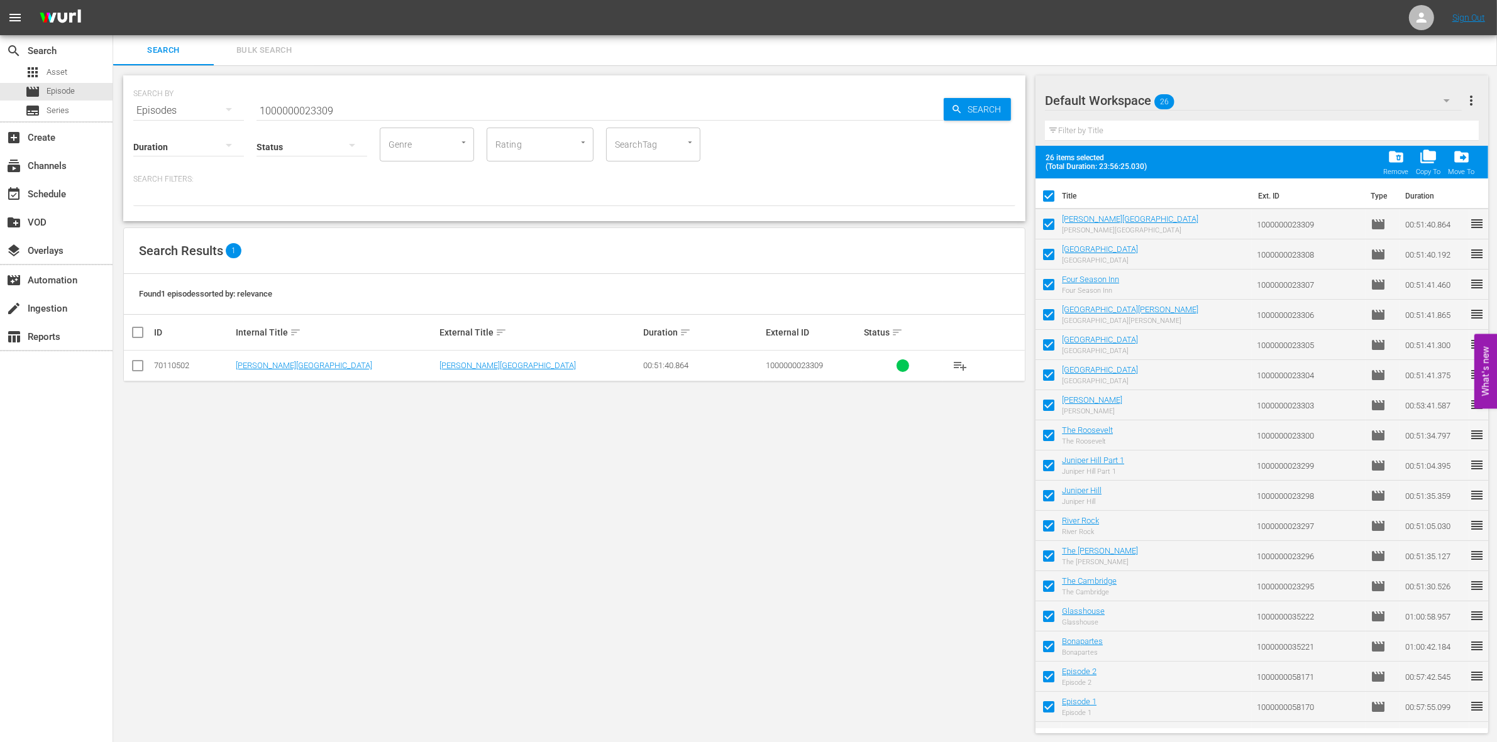
checkbox input "false"
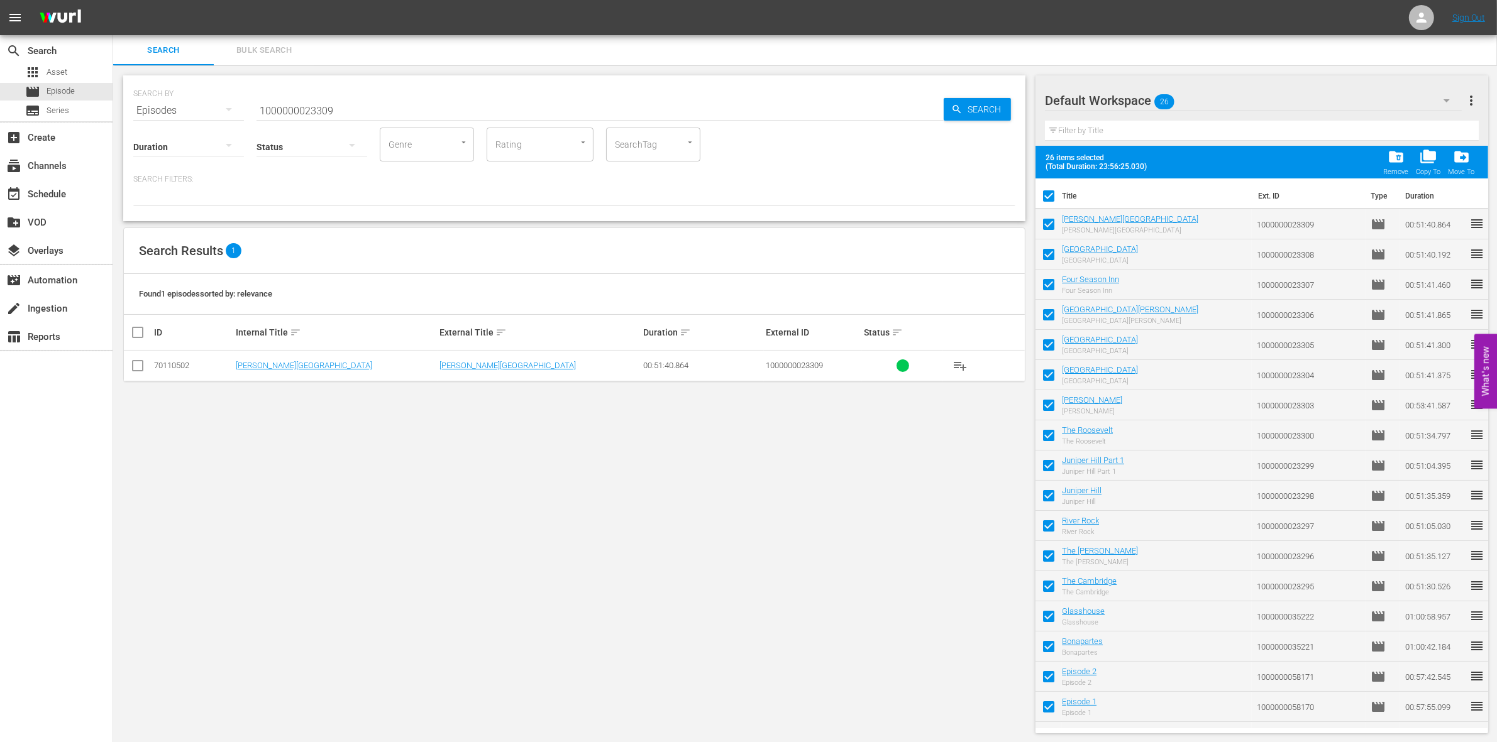
checkbox input "false"
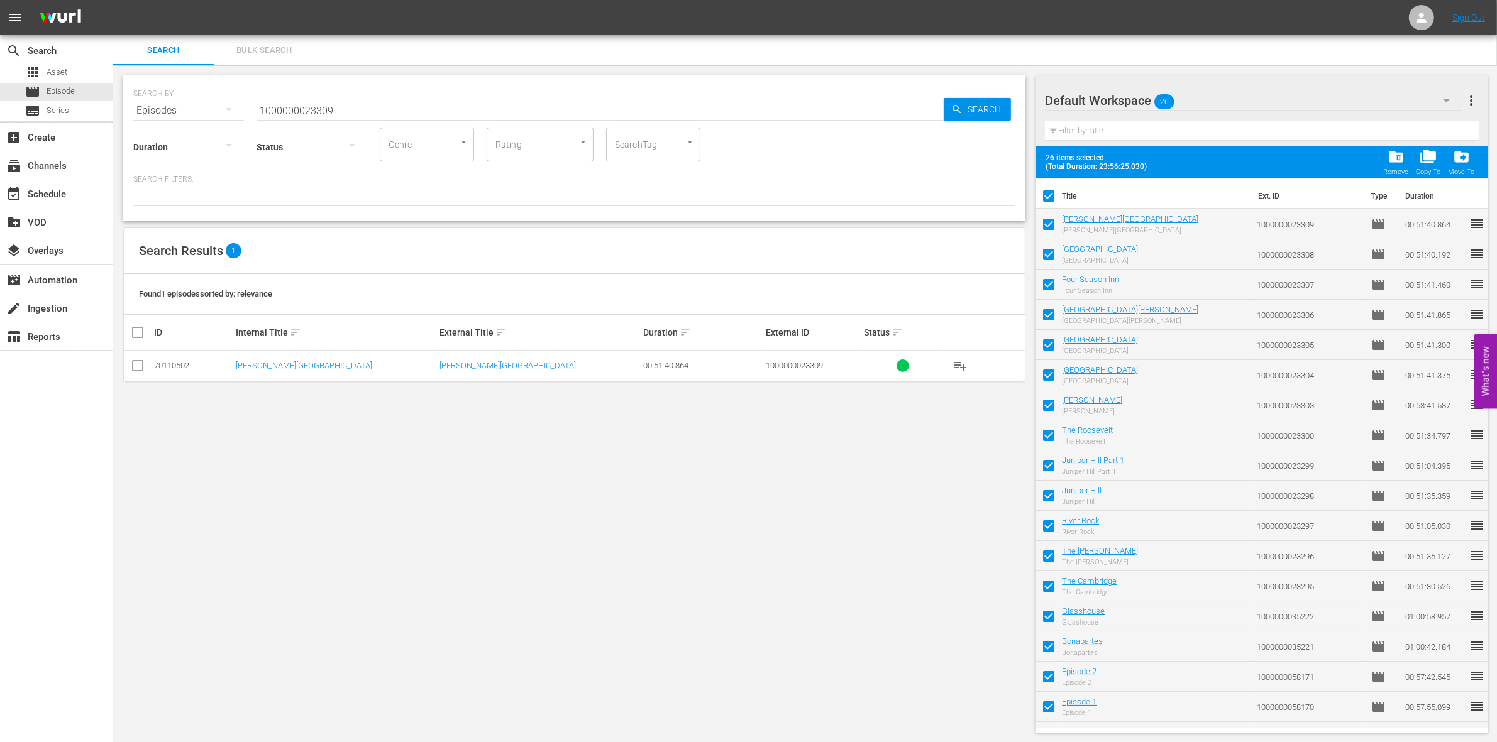
checkbox input "false"
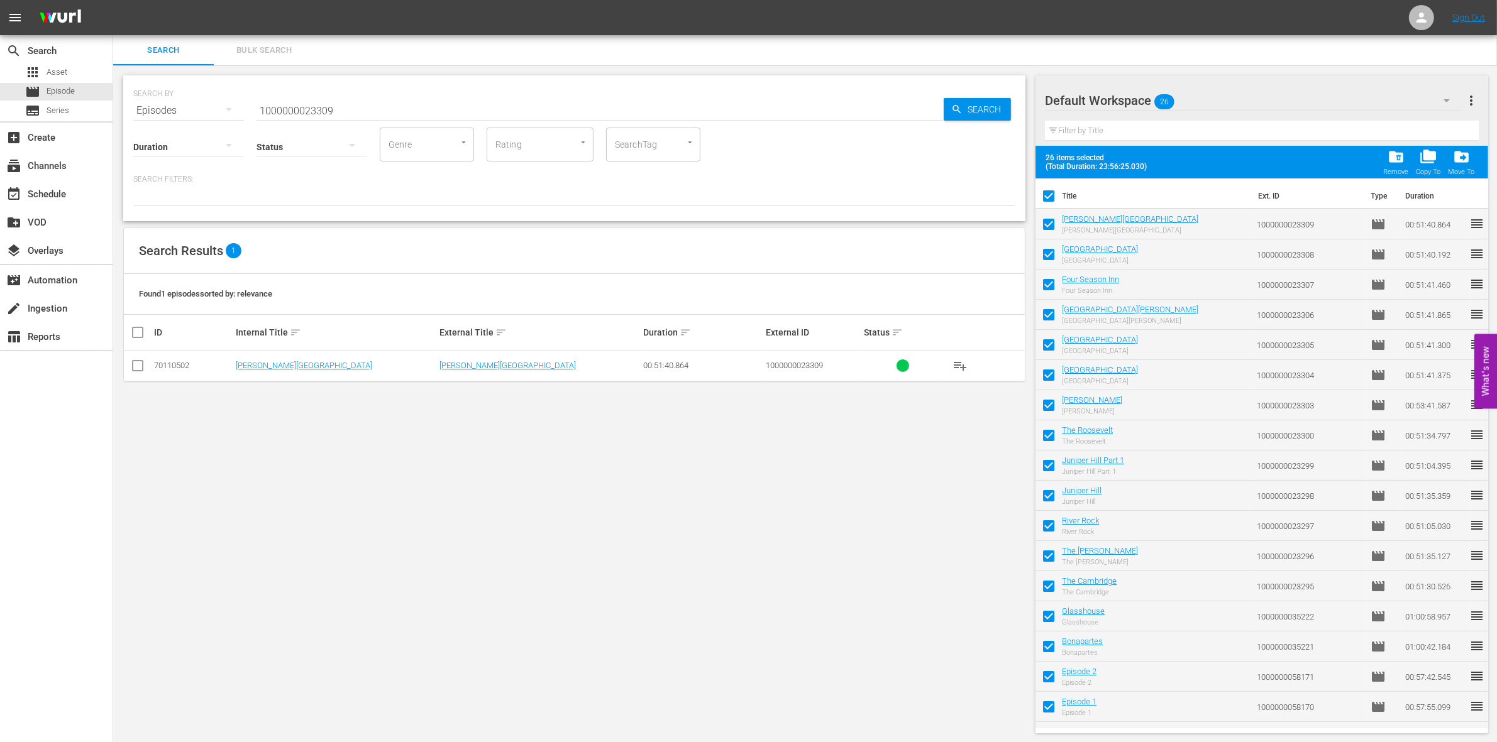
checkbox input "false"
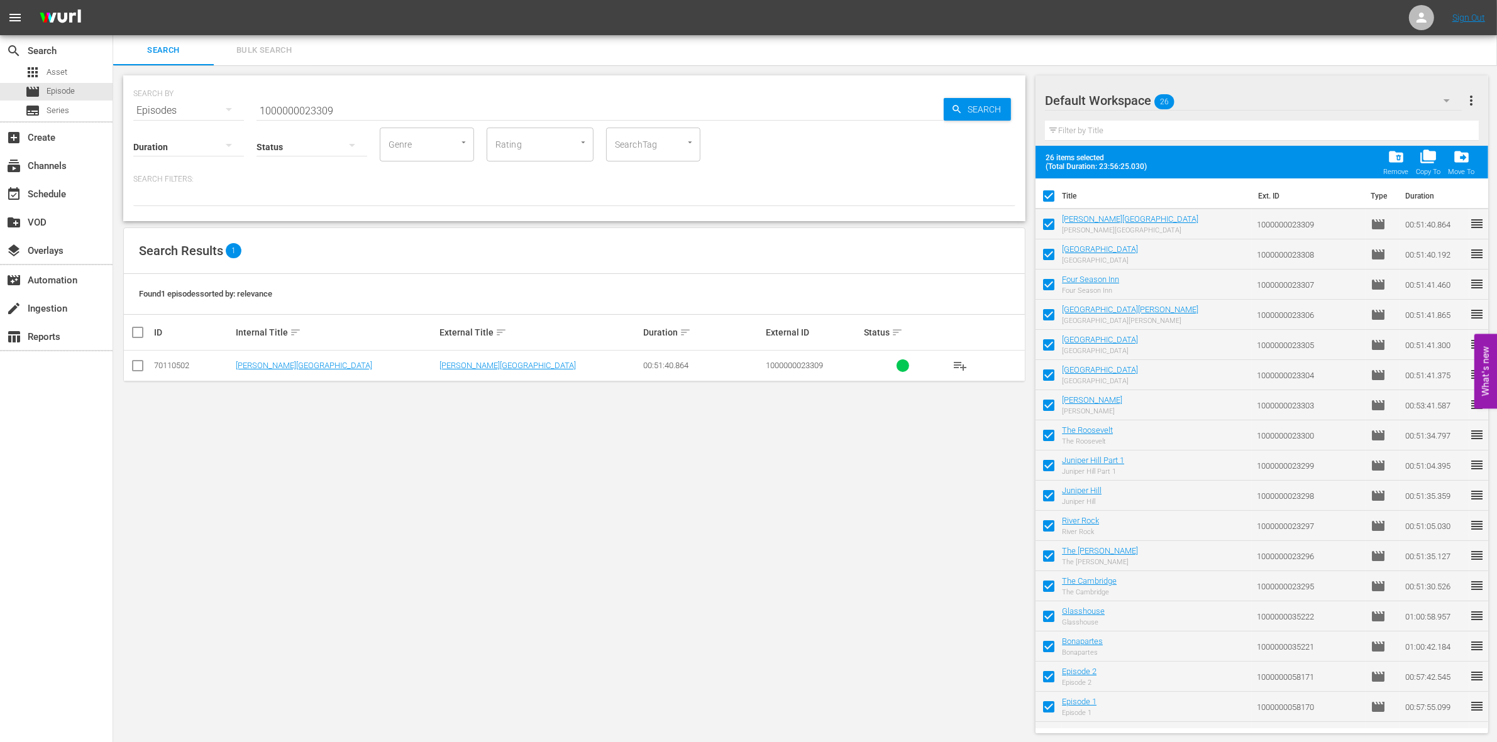
checkbox input "false"
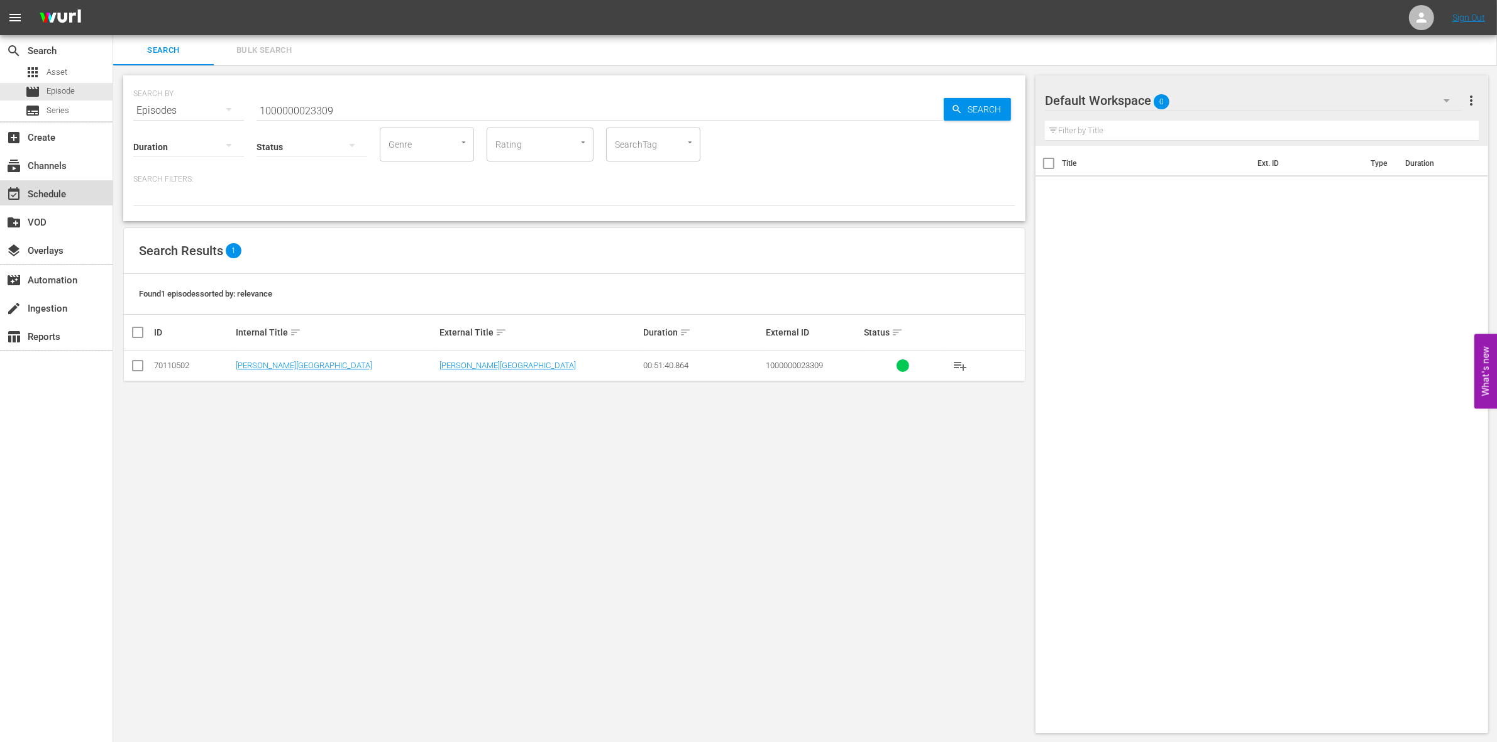
click at [70, 187] on div "event_available Schedule" at bounding box center [35, 192] width 70 height 11
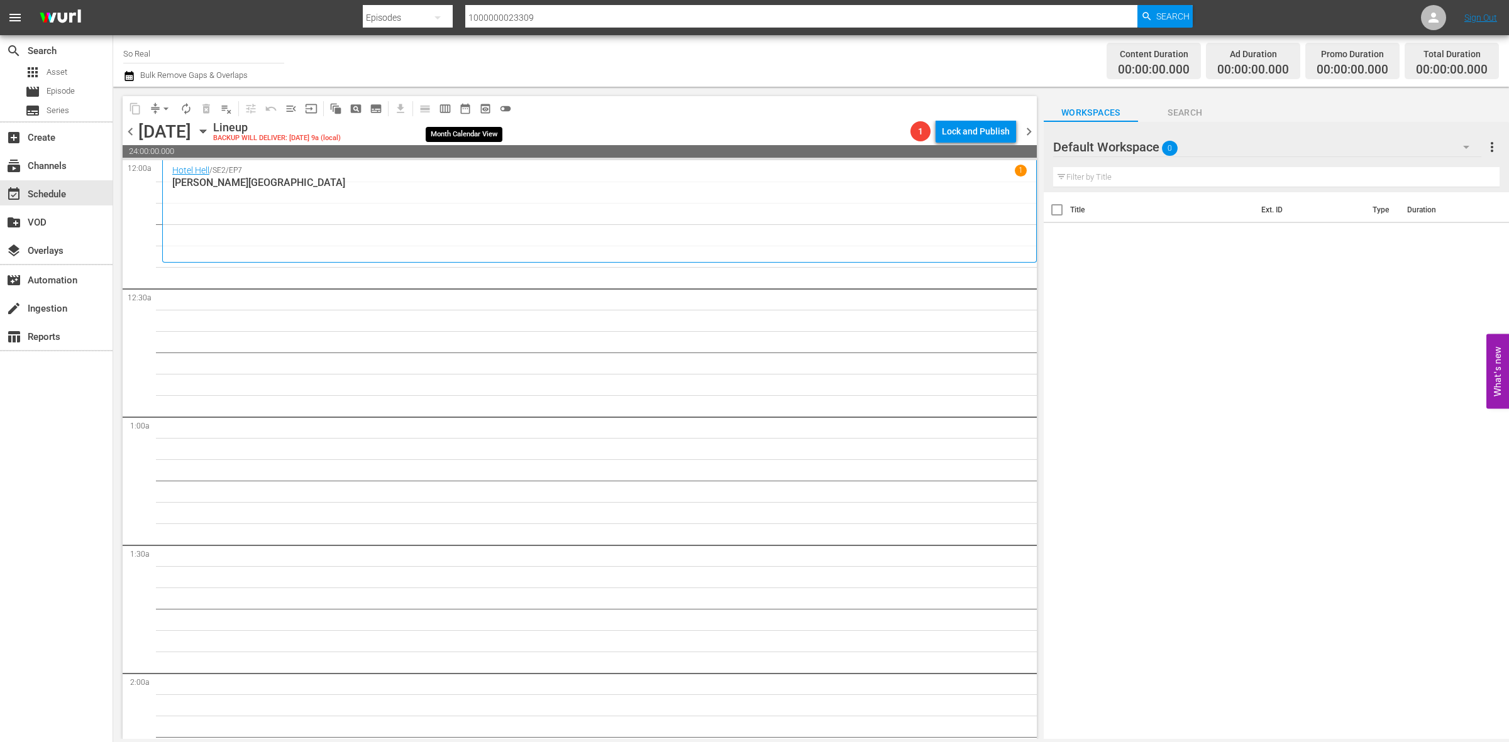
click at [461, 112] on span "date_range_outlined" at bounding box center [465, 108] width 13 height 13
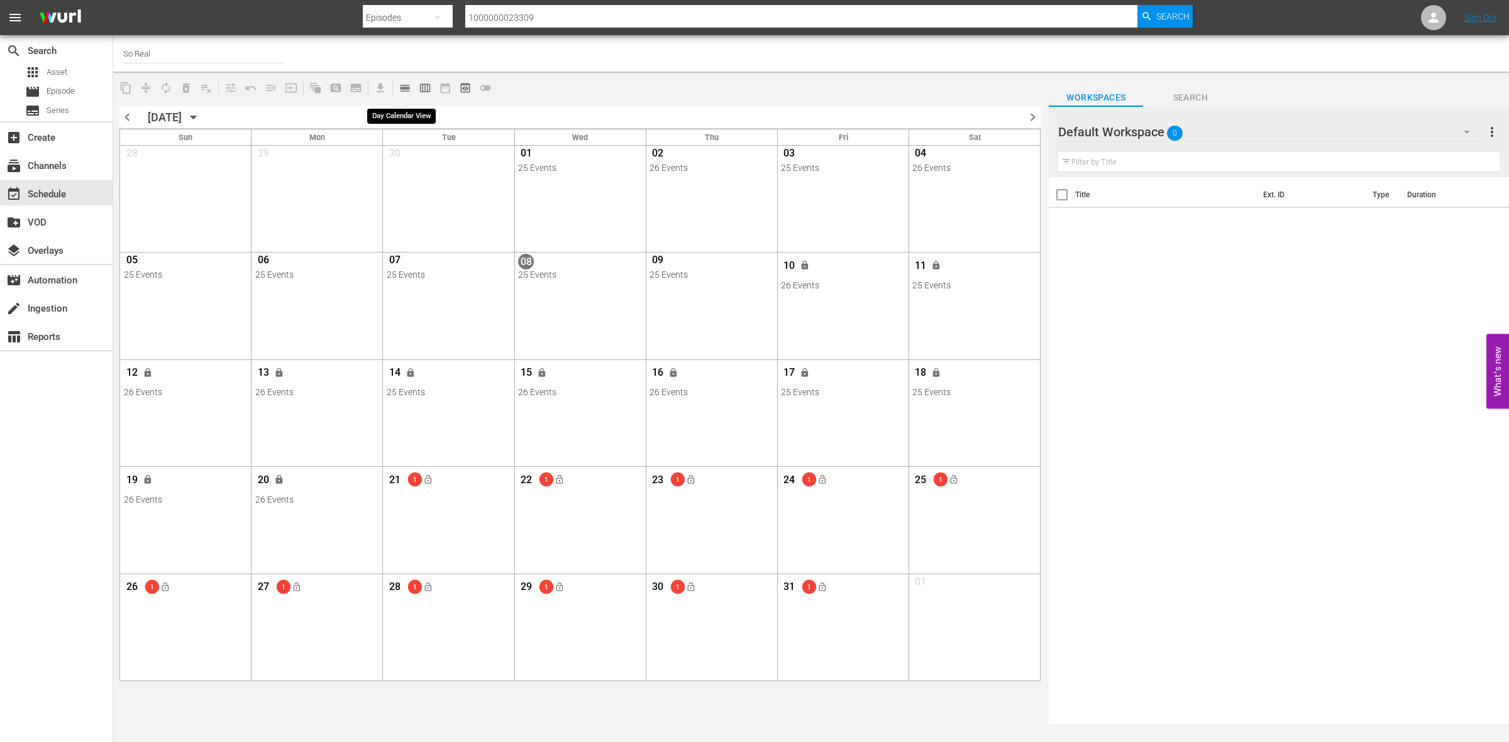
click at [402, 85] on span "calendar_view_day_outlined" at bounding box center [405, 88] width 13 height 13
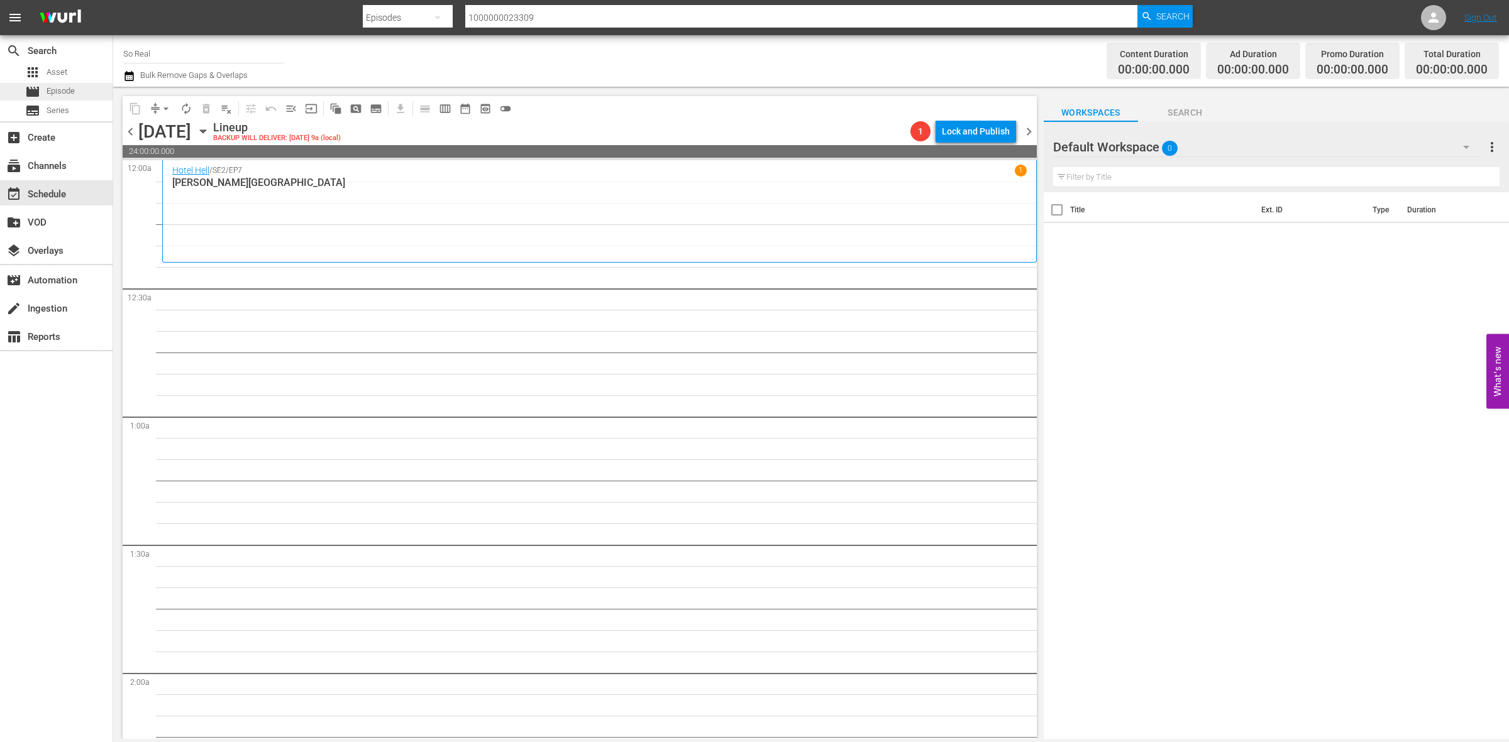
click at [64, 88] on span "Episode" at bounding box center [61, 91] width 28 height 13
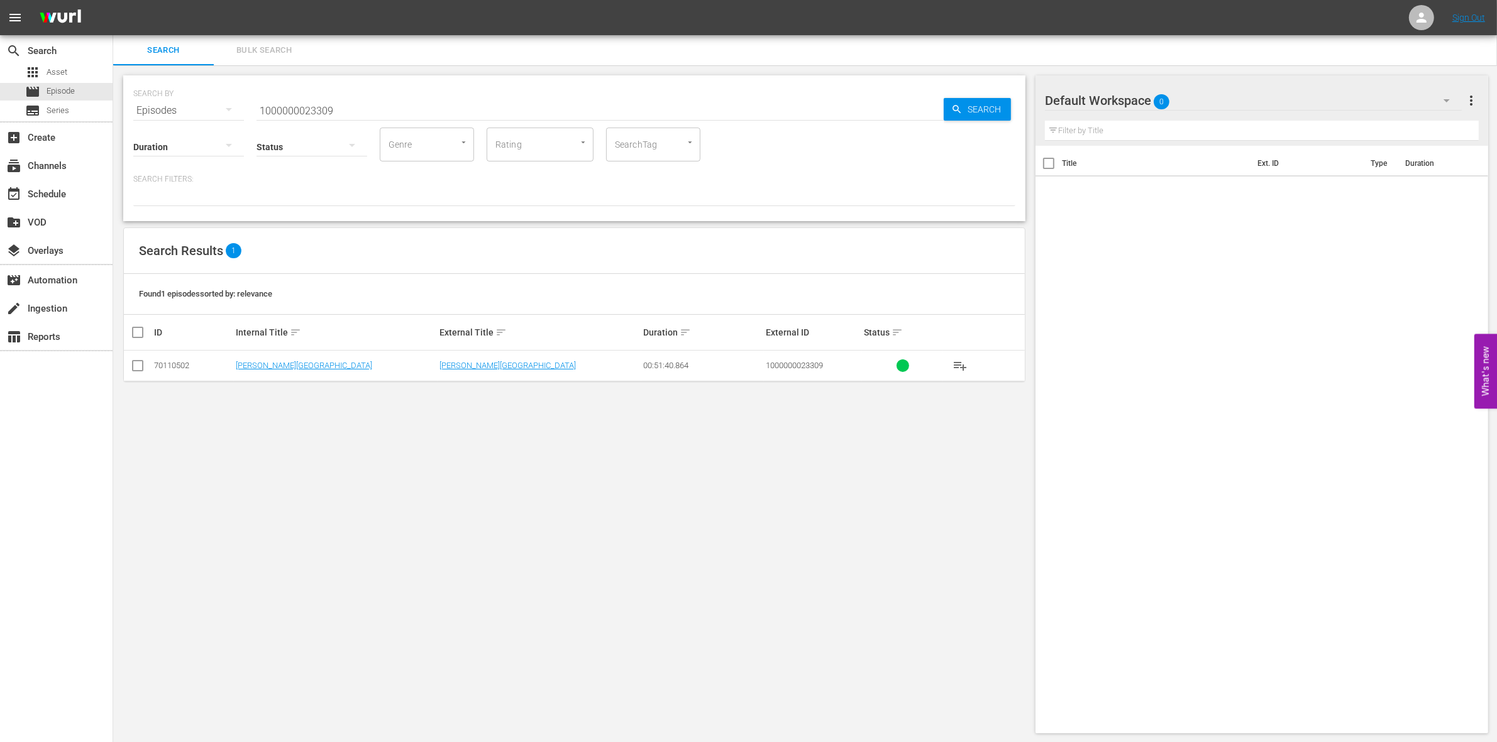
click at [331, 114] on input "1000000023309" at bounding box center [599, 111] width 687 height 30
paste input "35227"
type input "1000000035227"
click at [141, 365] on input "checkbox" at bounding box center [137, 368] width 15 height 15
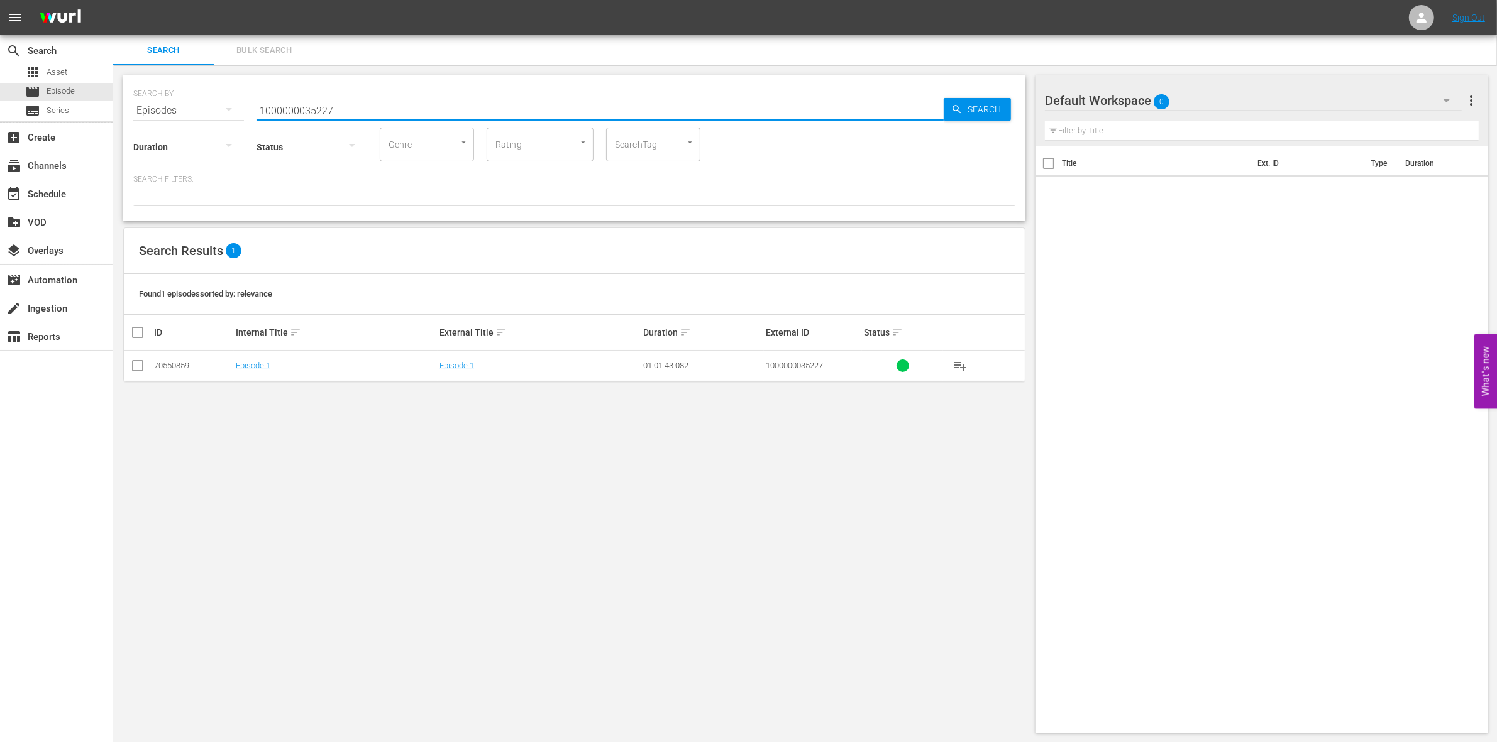
checkbox input "true"
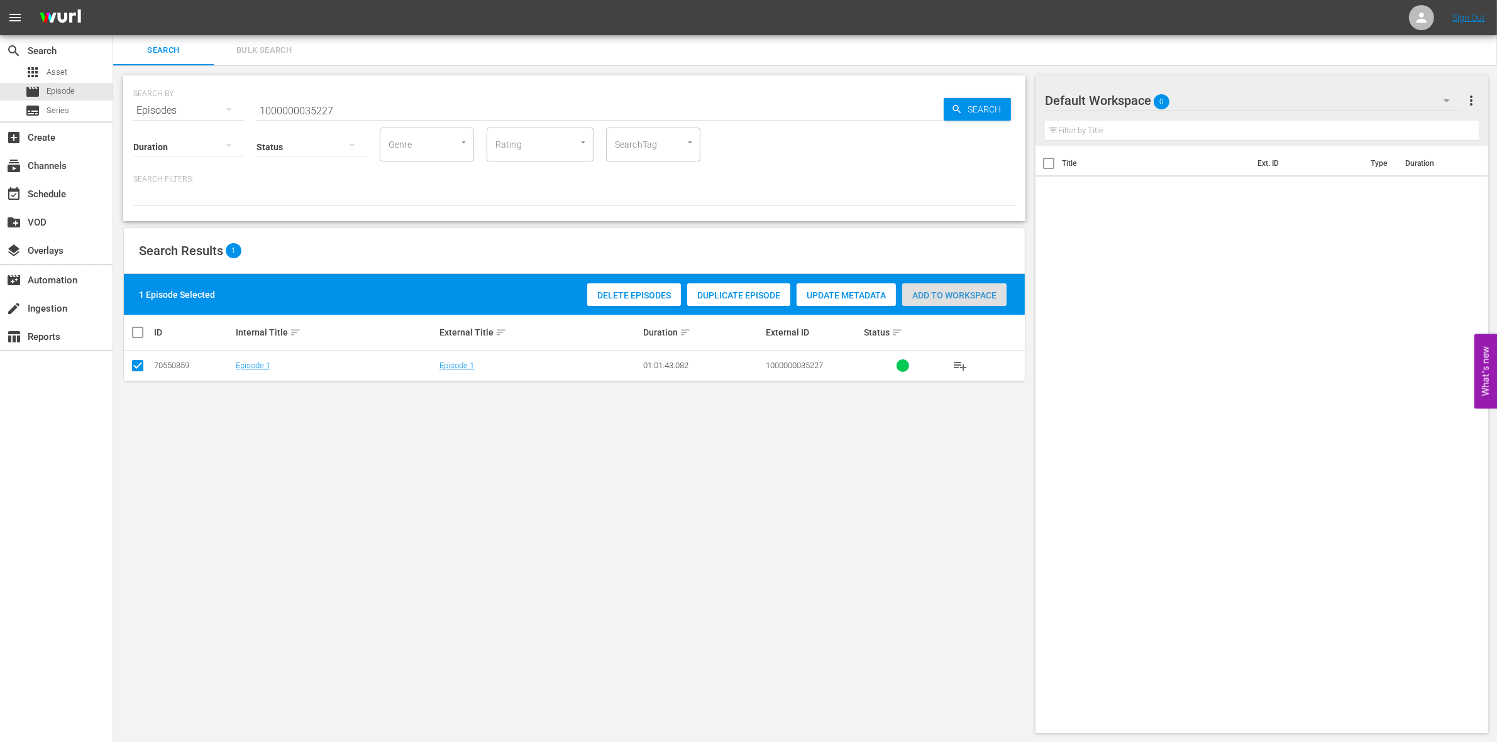
click at [934, 297] on span "Add to Workspace" at bounding box center [954, 295] width 104 height 10
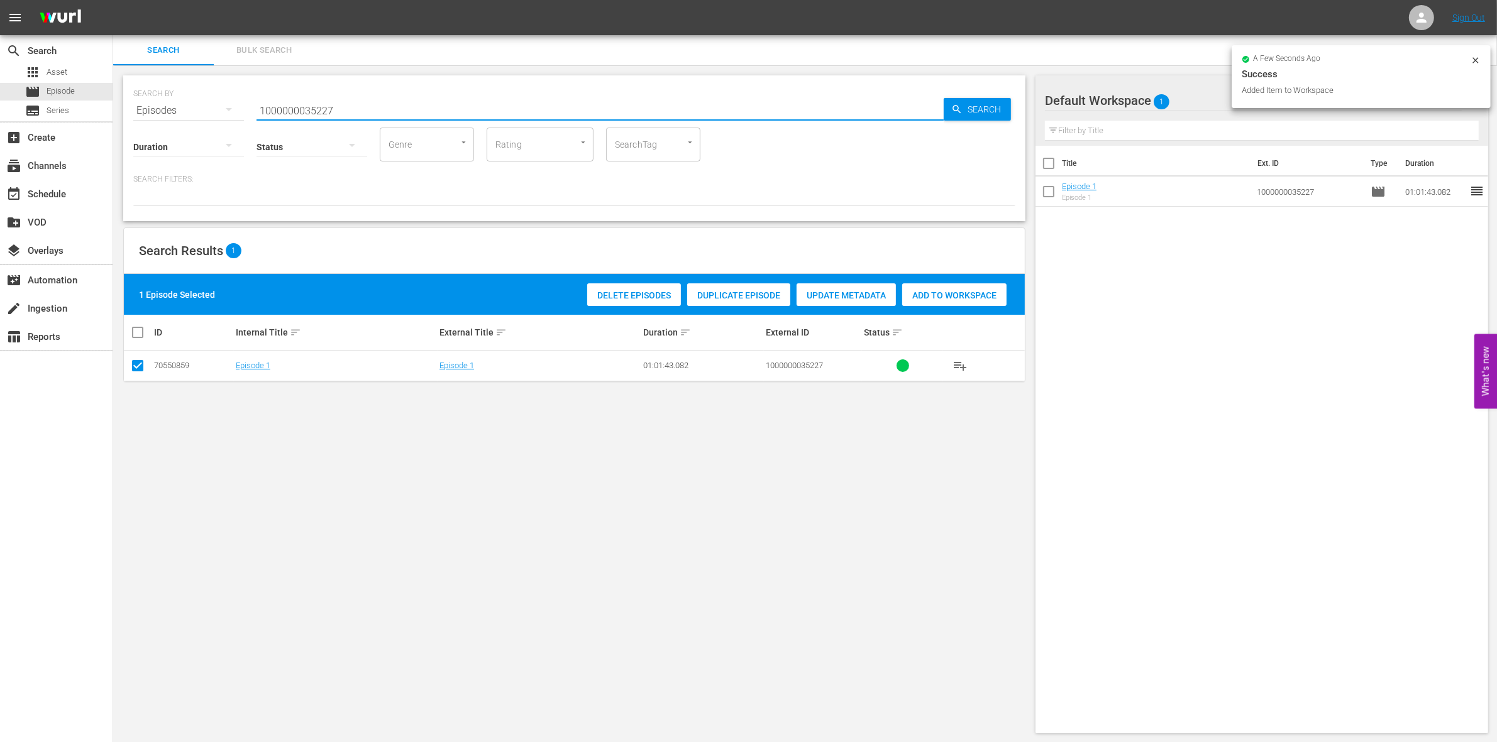
click at [365, 114] on input "1000000035227" at bounding box center [599, 111] width 687 height 30
type input "1000000035228"
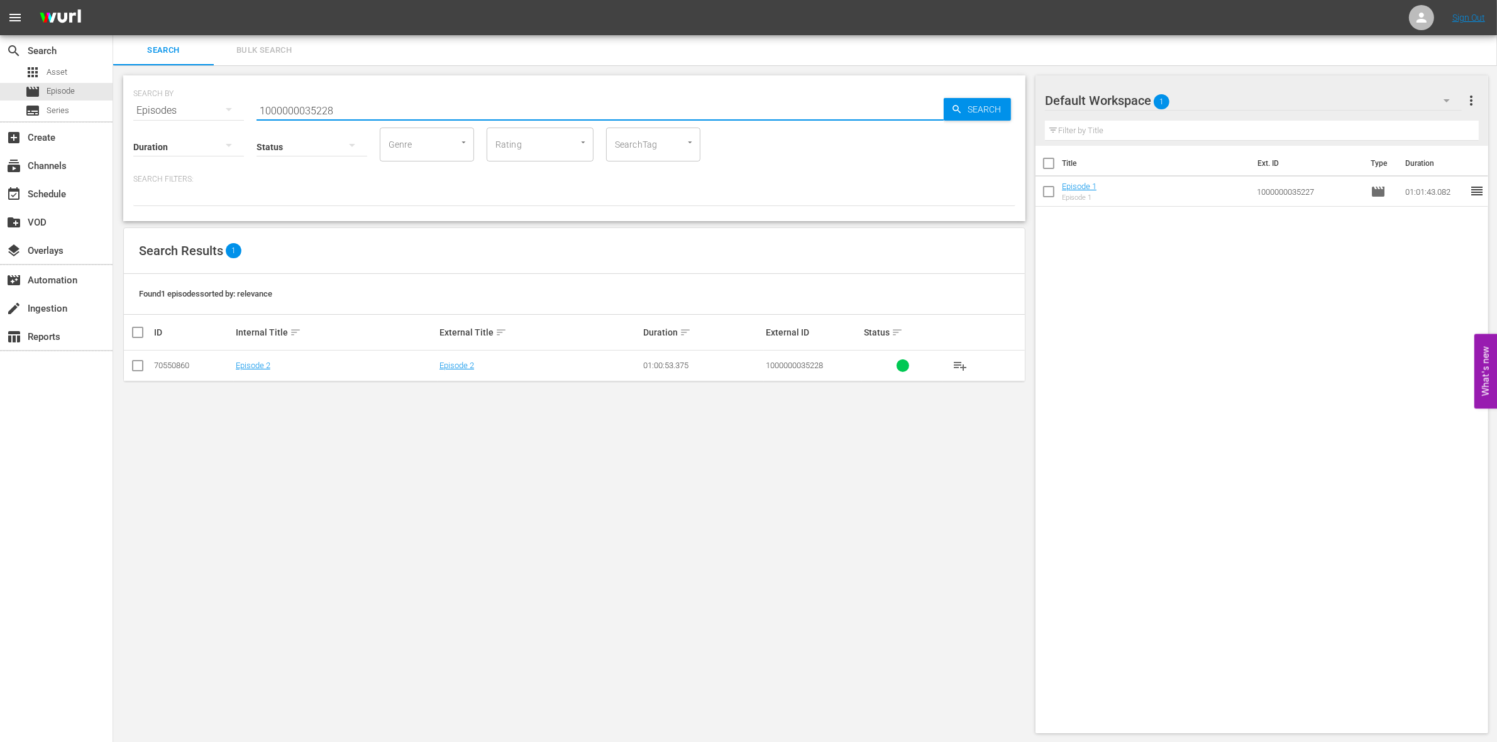
click at [135, 366] on input "checkbox" at bounding box center [137, 368] width 15 height 15
checkbox input "true"
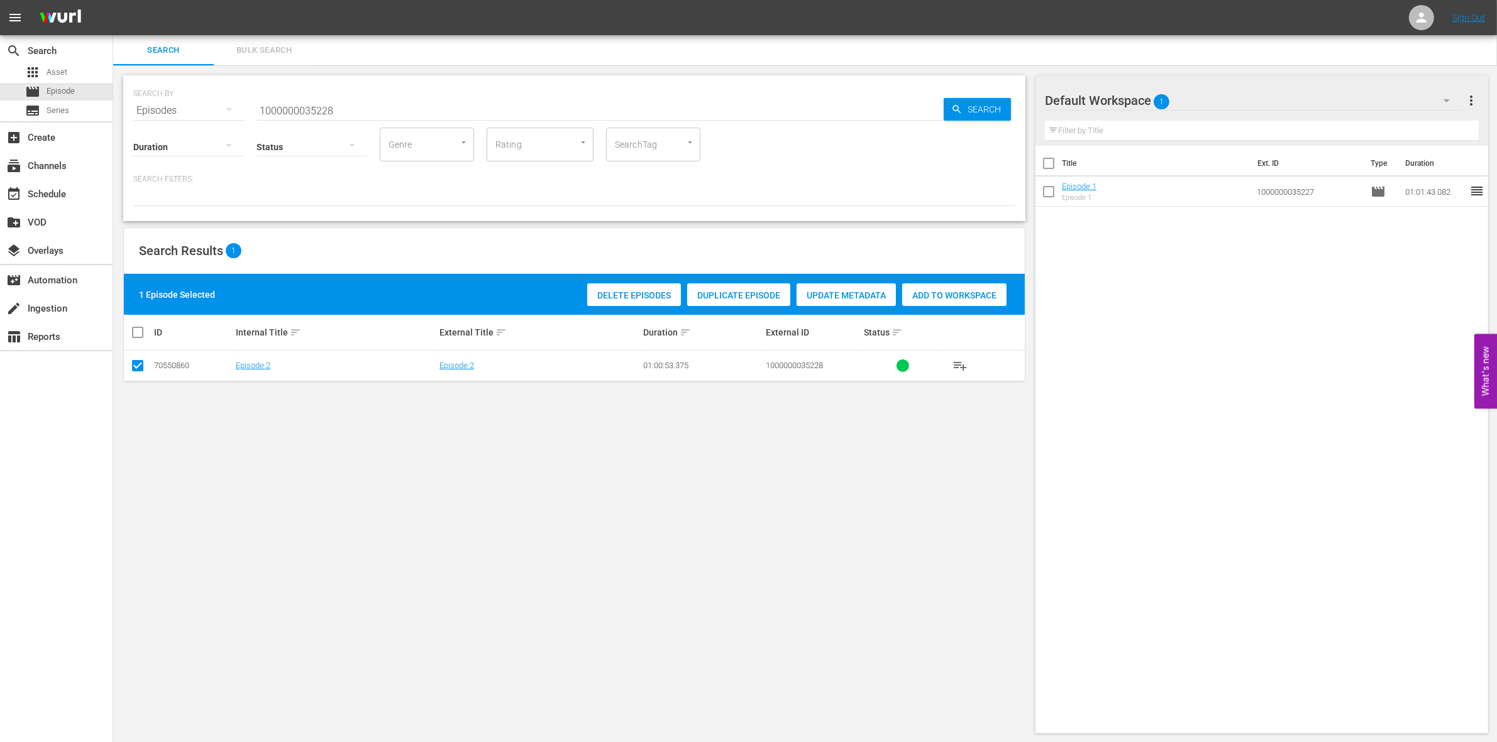
click at [951, 290] on span "Add to Workspace" at bounding box center [954, 295] width 104 height 10
click at [393, 106] on input "1000000035228" at bounding box center [599, 111] width 687 height 30
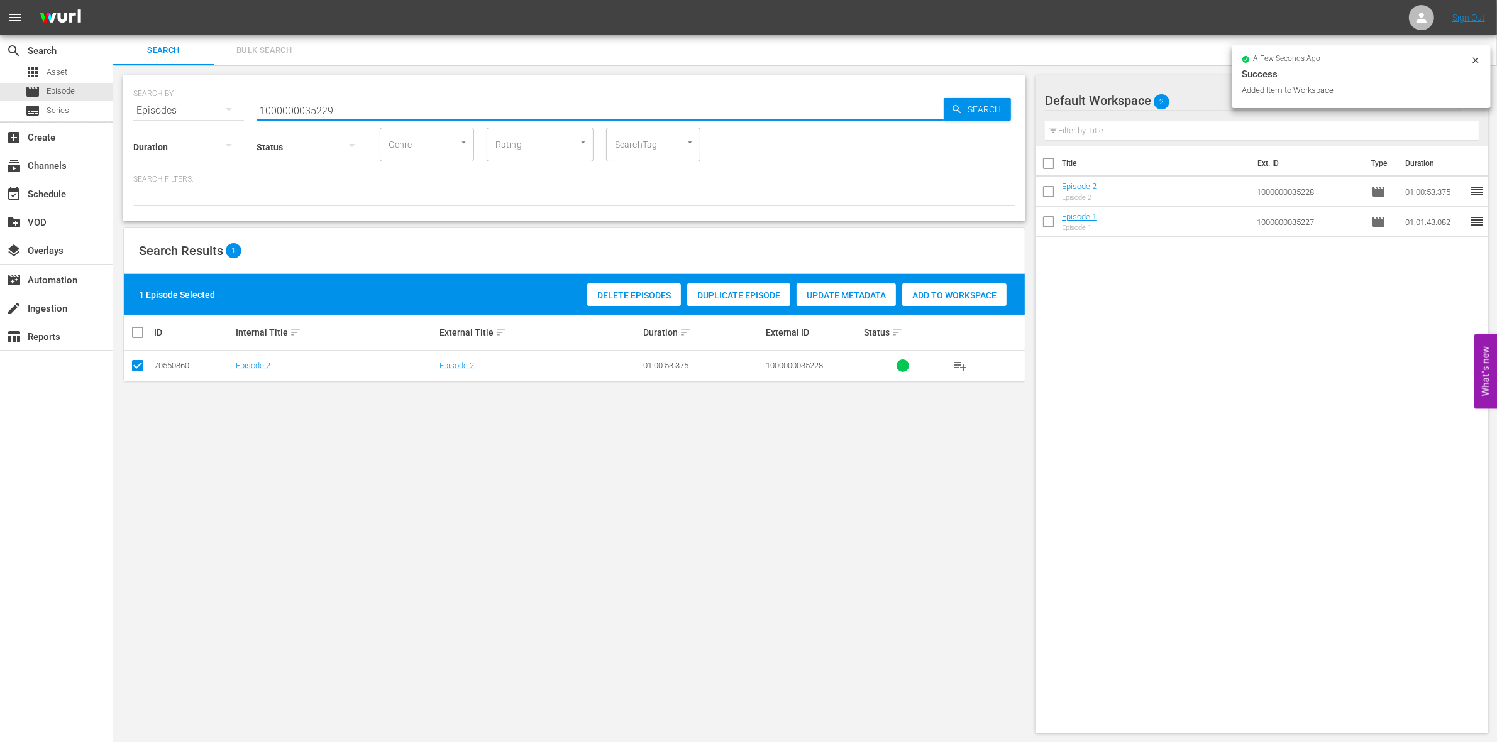
type input "1000000035229"
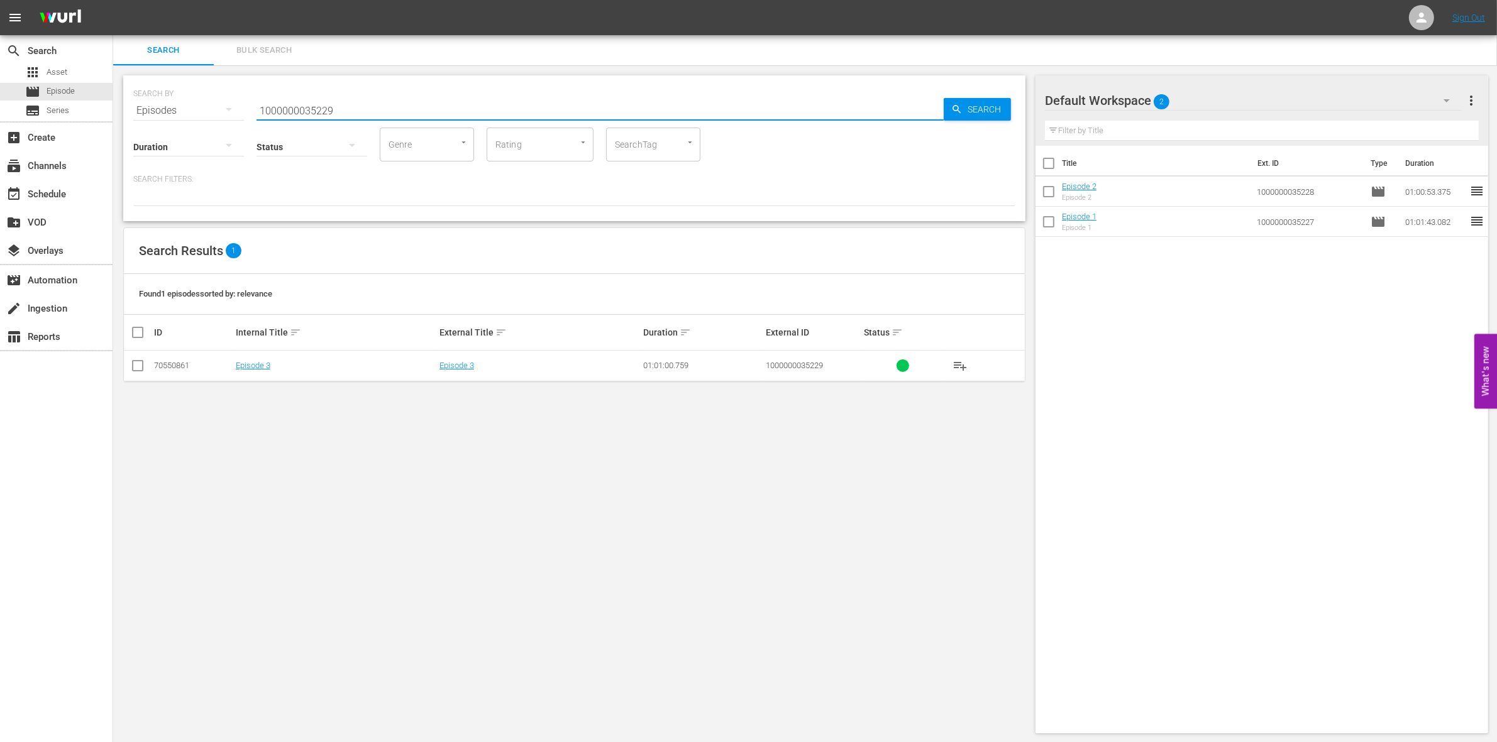
click at [133, 363] on input "checkbox" at bounding box center [137, 368] width 15 height 15
checkbox input "true"
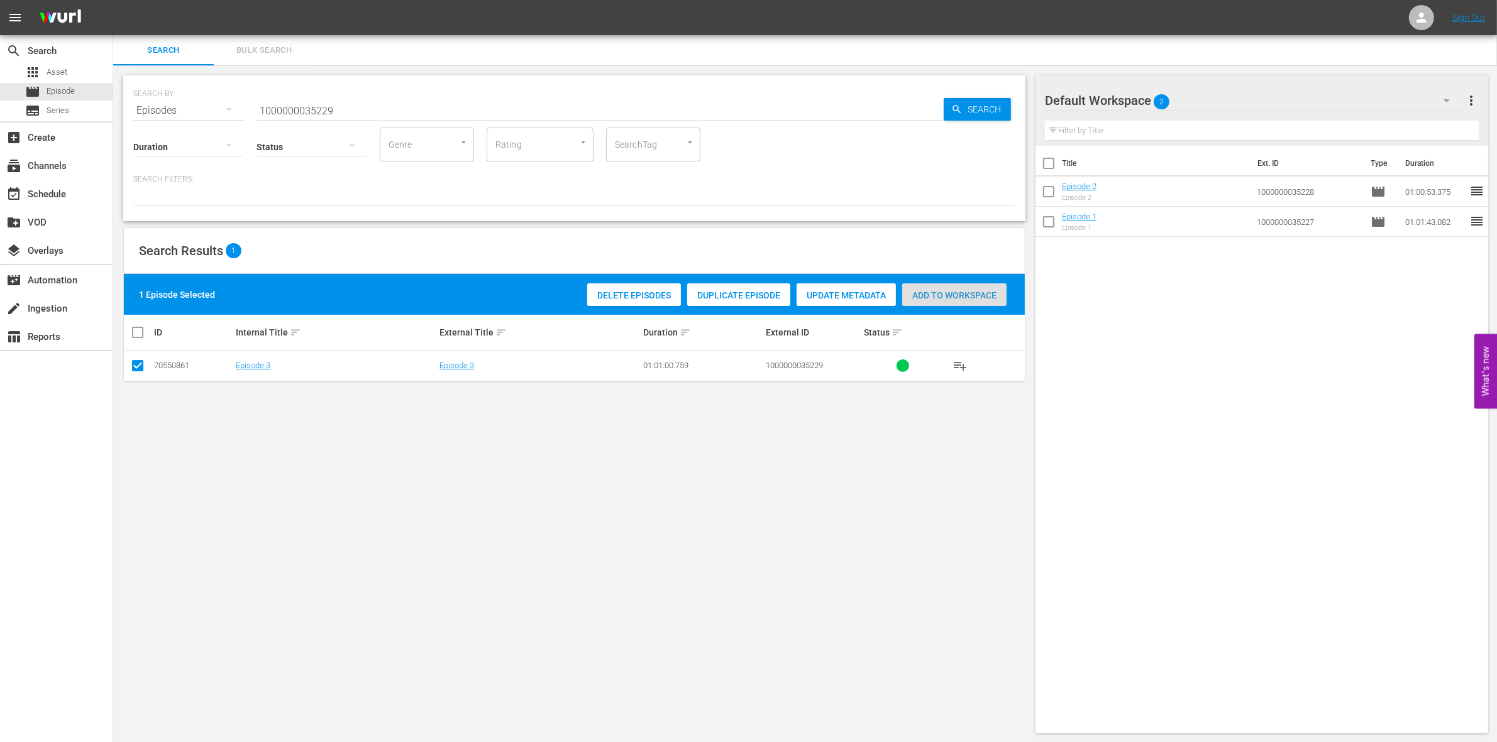
click at [960, 300] on div "Add to Workspace" at bounding box center [954, 295] width 104 height 24
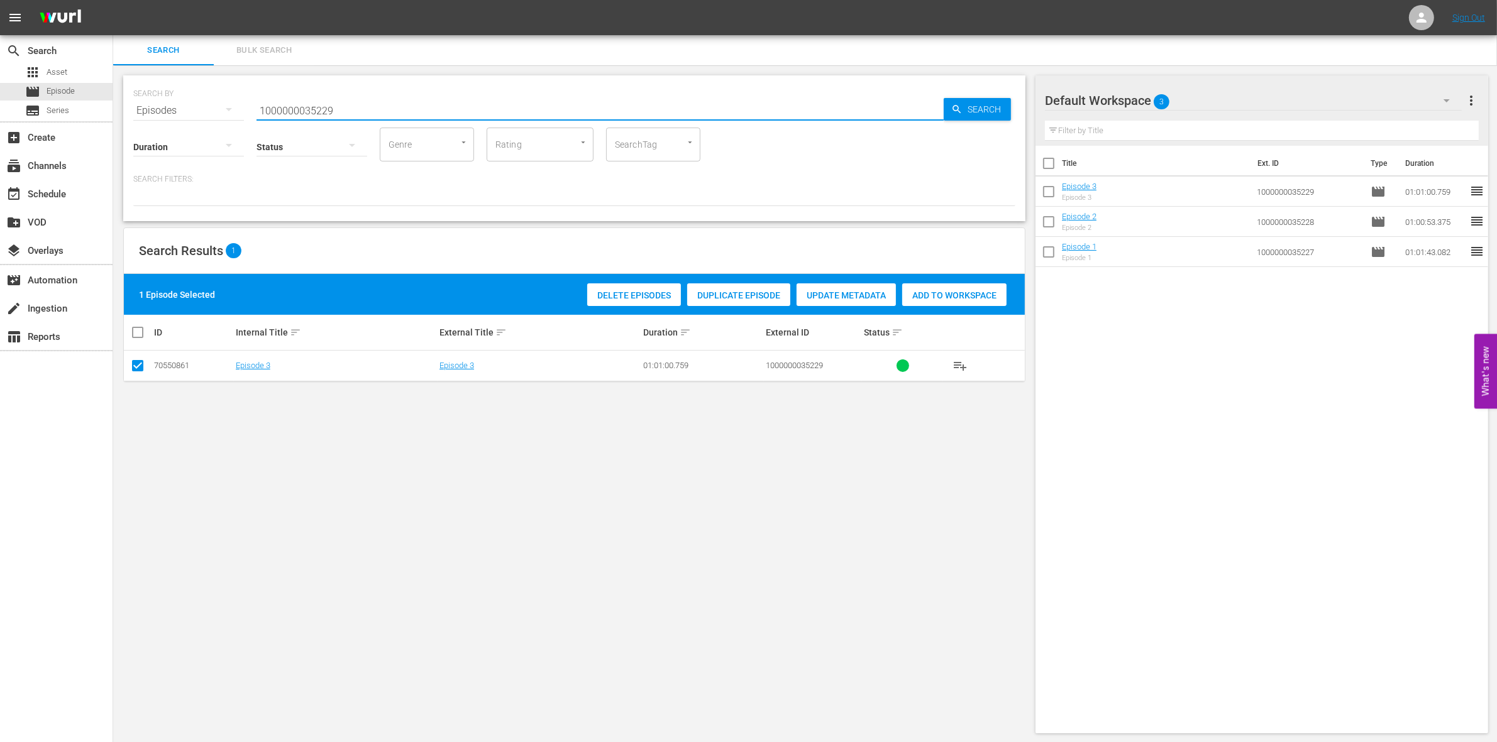
click at [297, 98] on input "1000000035229" at bounding box center [599, 111] width 687 height 30
paste input "01776"
type input "1000000001776"
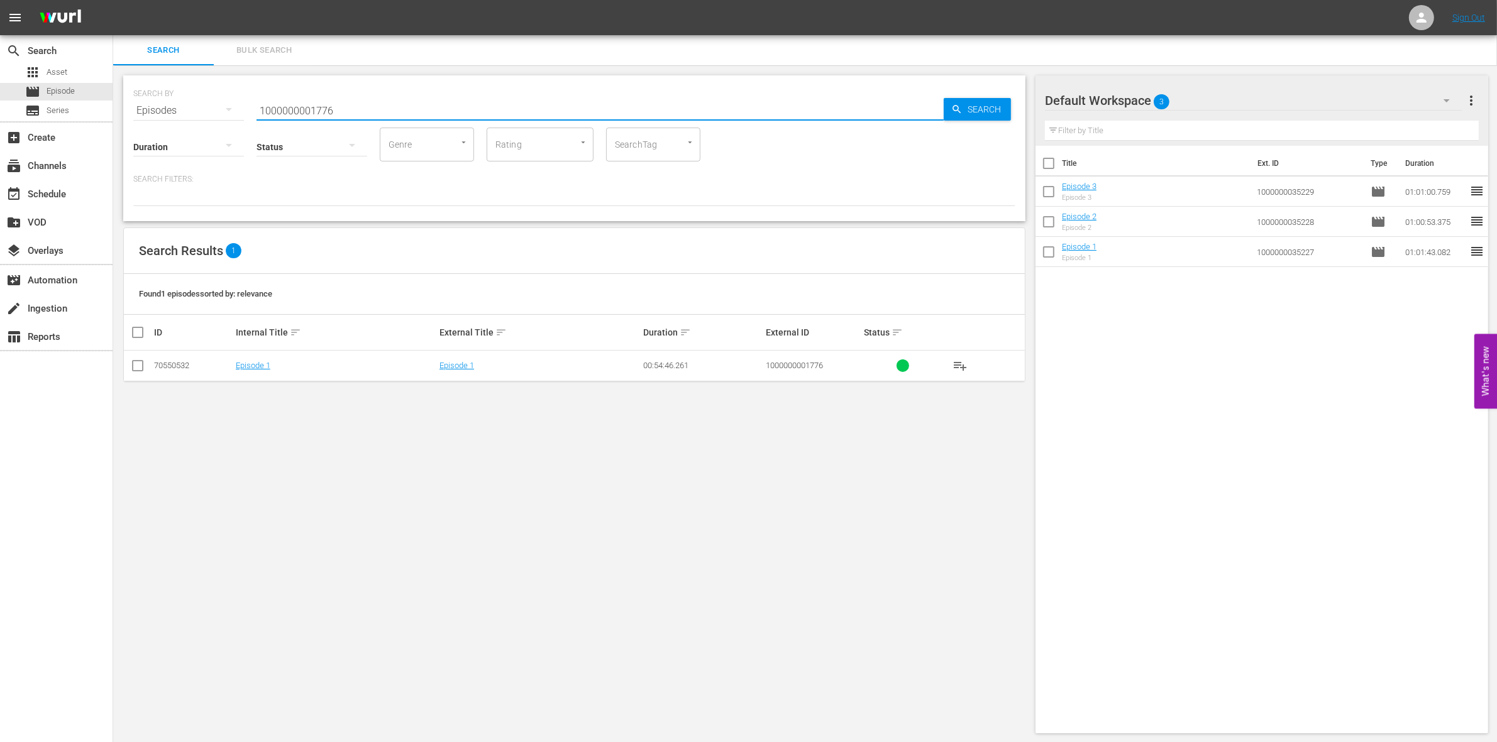
click at [141, 368] on input "checkbox" at bounding box center [137, 368] width 15 height 15
checkbox input "true"
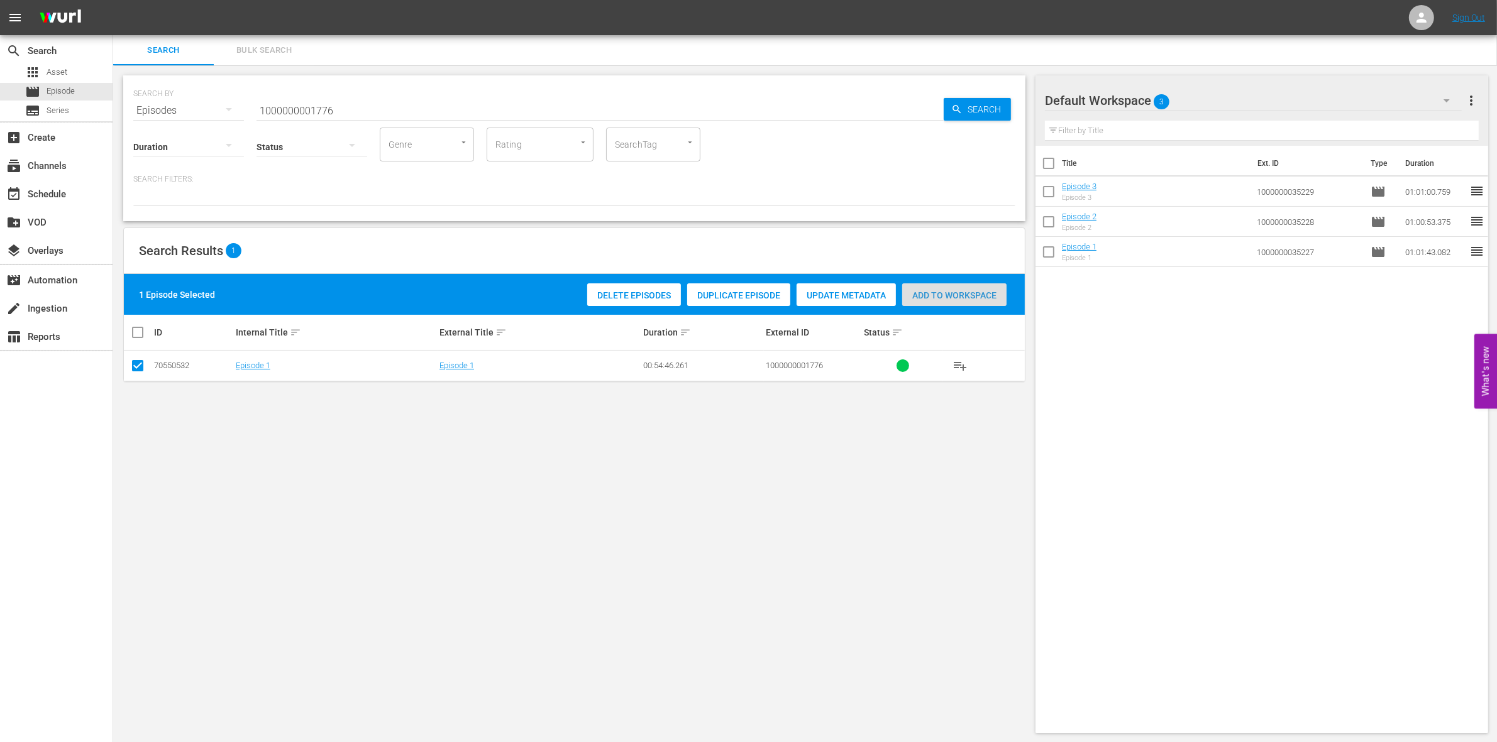
click at [947, 297] on span "Add to Workspace" at bounding box center [954, 295] width 104 height 10
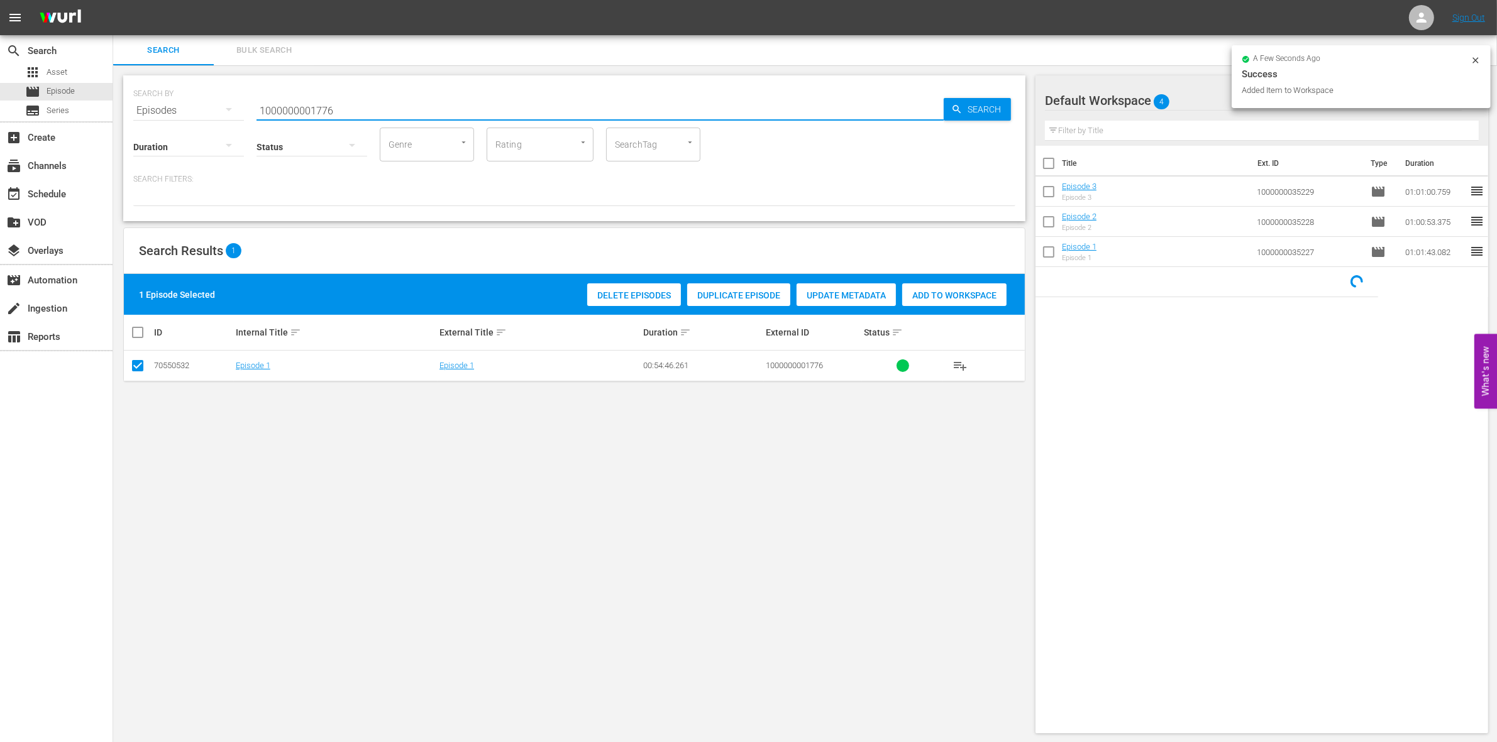
click at [334, 99] on input "1000000001776" at bounding box center [599, 111] width 687 height 30
type input "1000000001777"
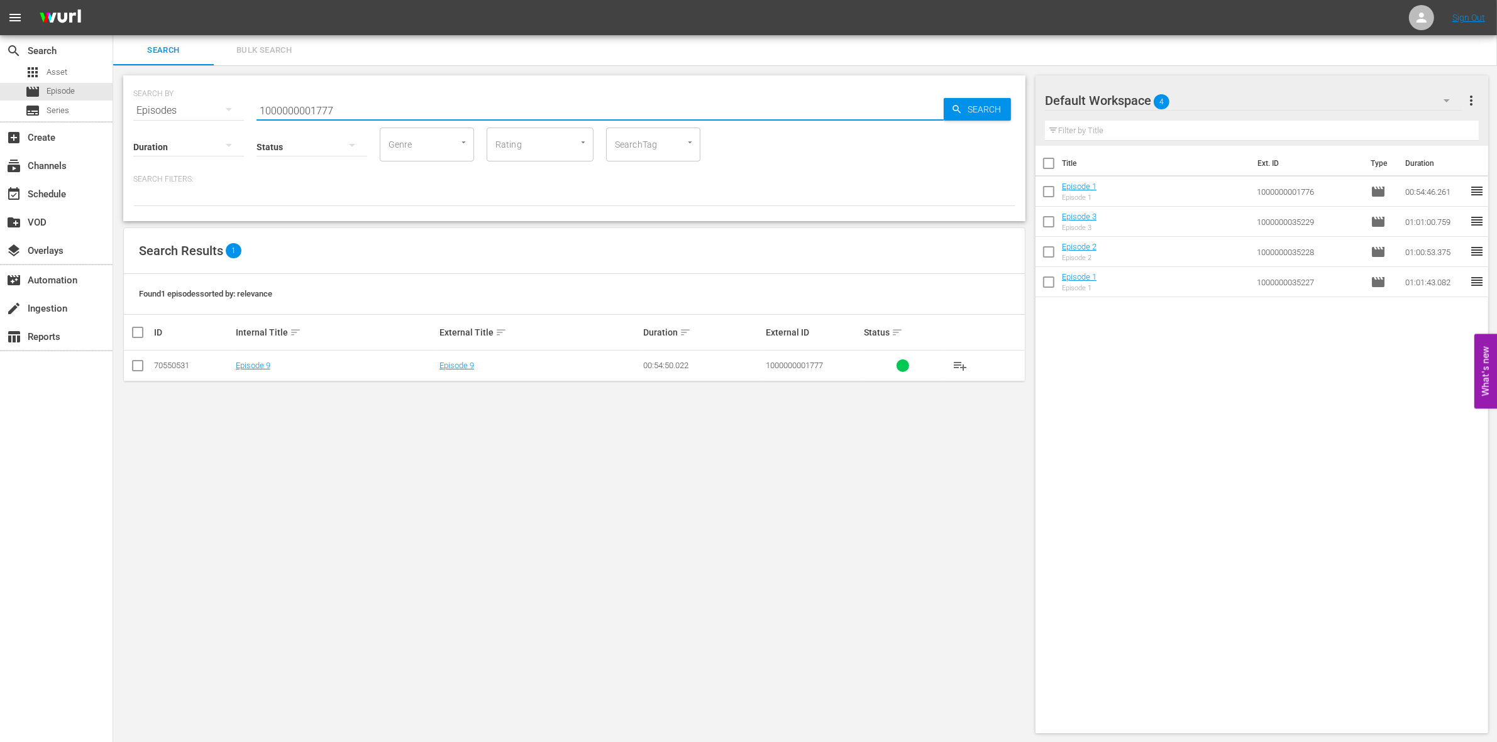
click at [136, 365] on input "checkbox" at bounding box center [137, 368] width 15 height 15
checkbox input "true"
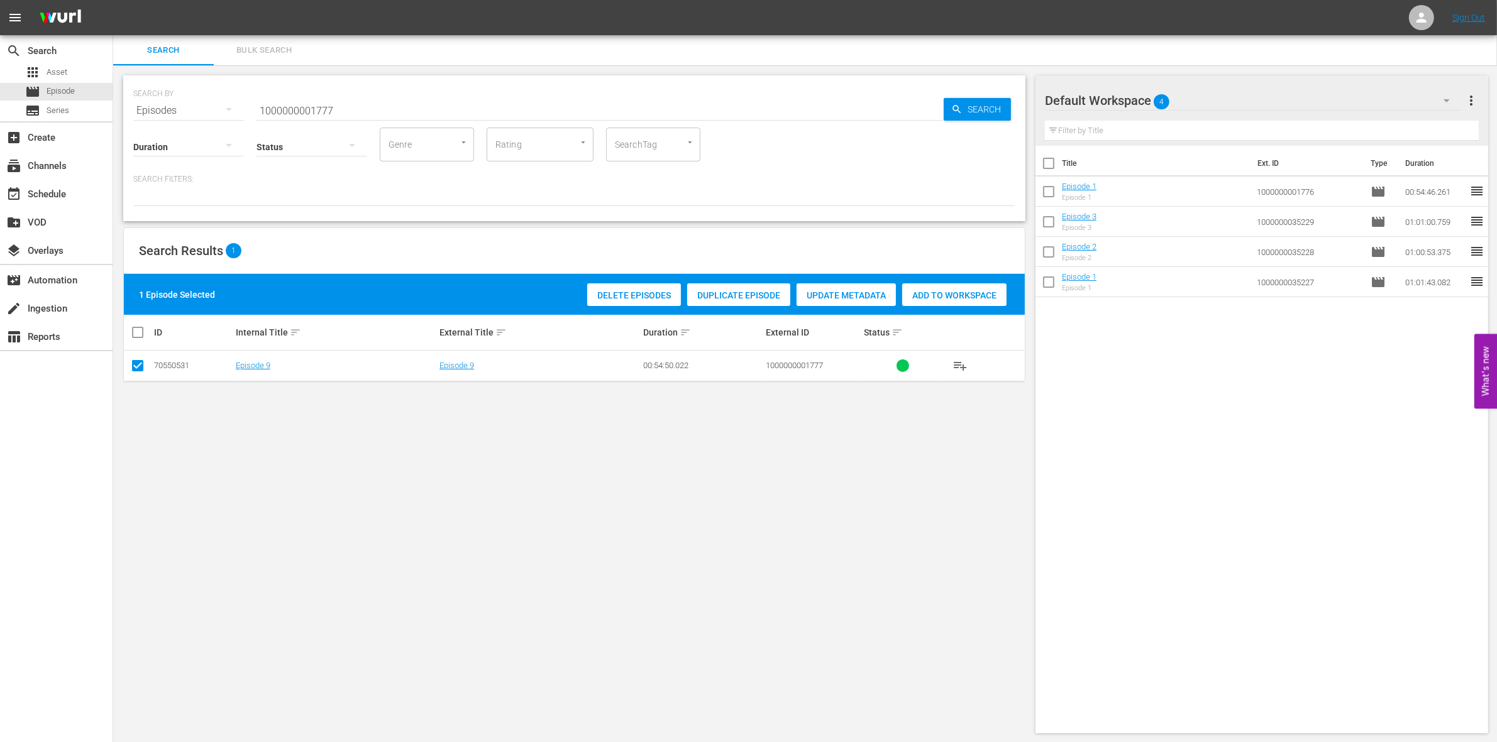
click at [360, 102] on input "1000000001777" at bounding box center [599, 111] width 687 height 30
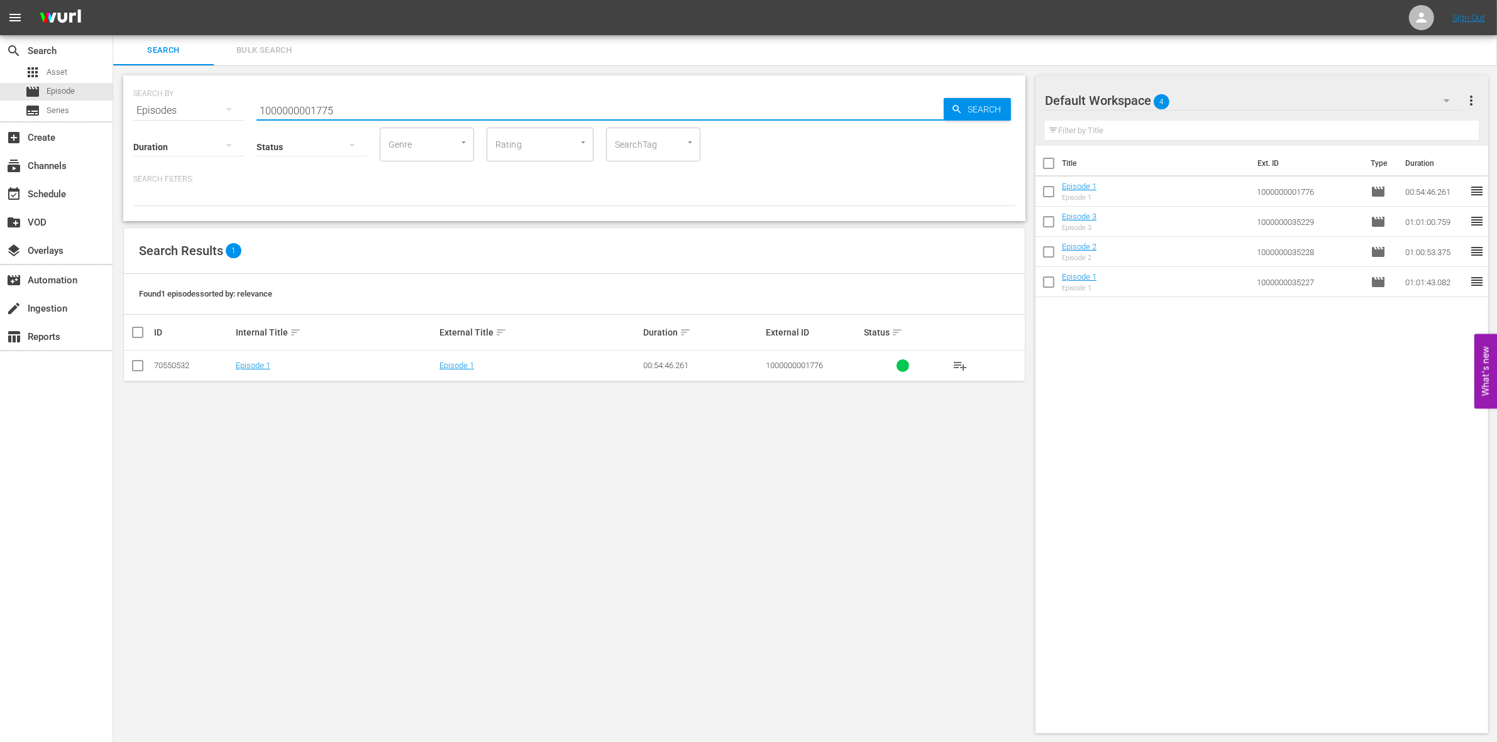
type input "1000000001775"
click at [133, 368] on input "checkbox" at bounding box center [137, 368] width 15 height 15
checkbox input "true"
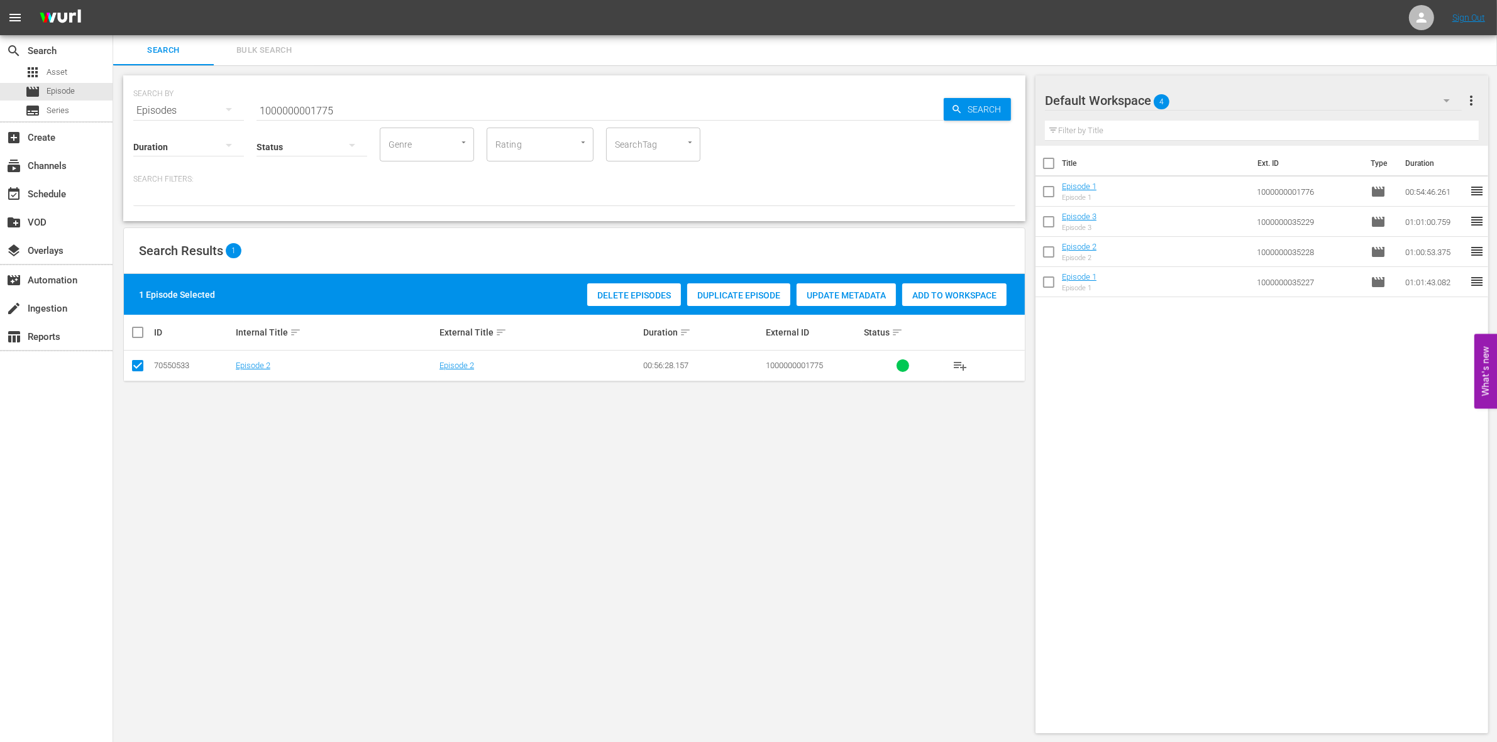
click at [964, 290] on span "Add to Workspace" at bounding box center [954, 295] width 104 height 10
click at [344, 105] on input "1000000001775" at bounding box center [599, 111] width 687 height 30
paste input "486"
type input "100000000486"
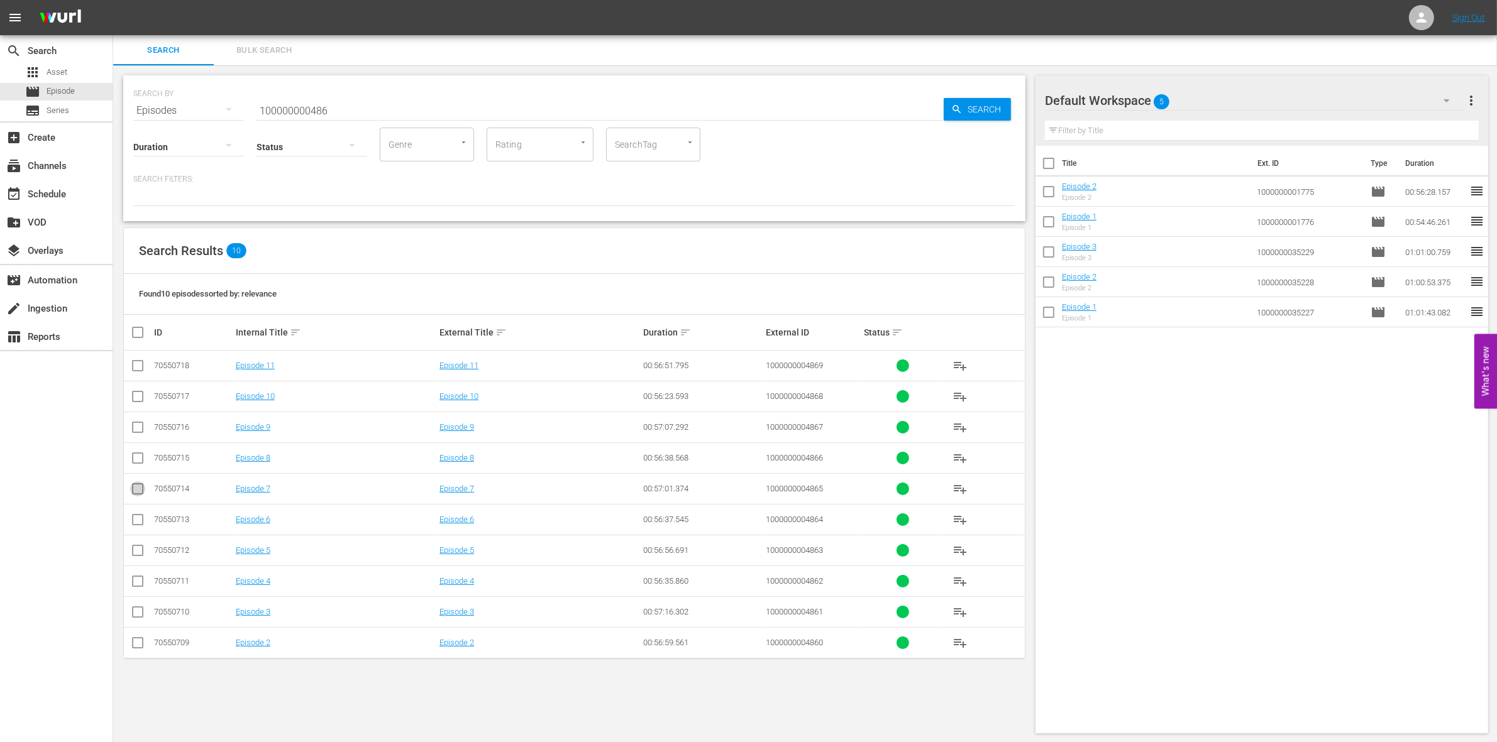
click at [139, 494] on input "checkbox" at bounding box center [137, 491] width 15 height 15
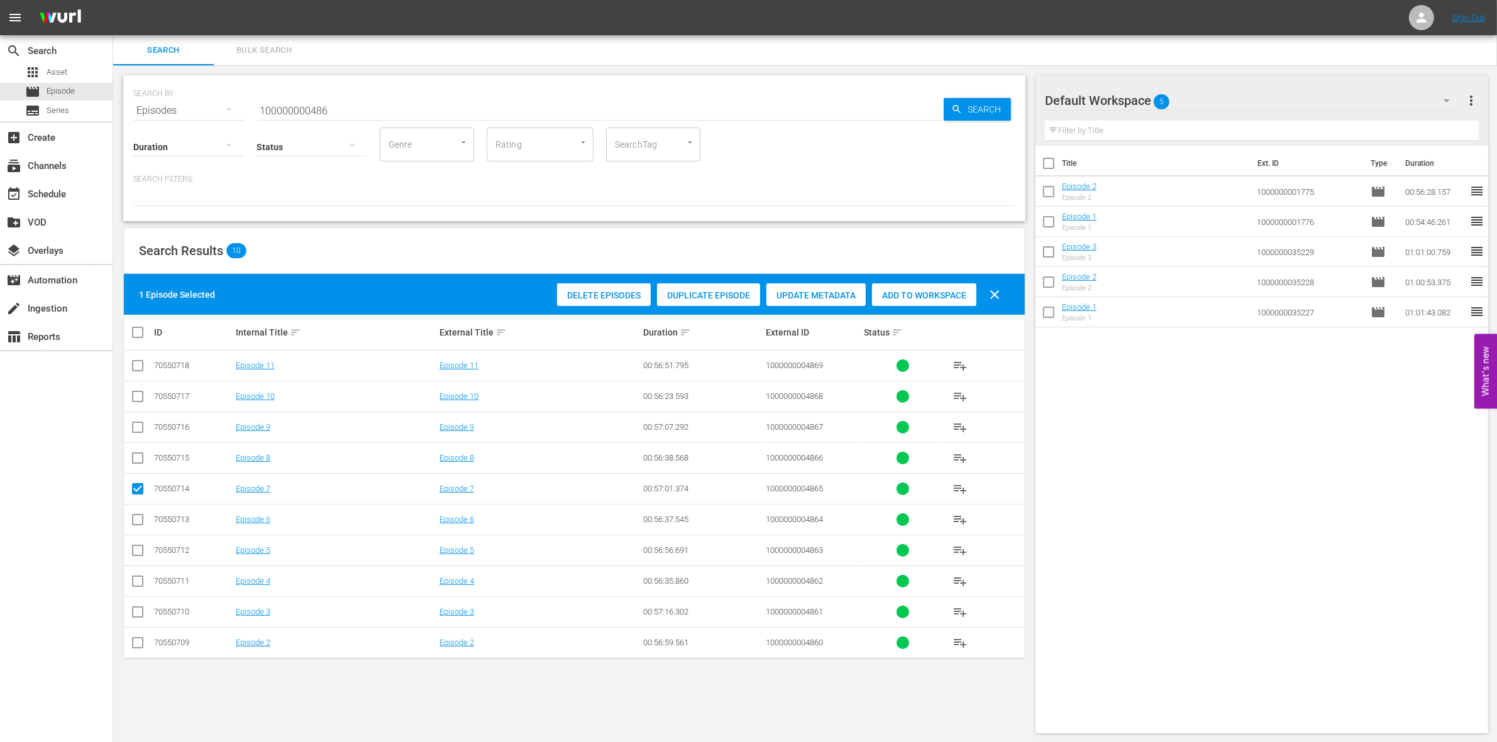
click at [923, 299] on span "Add to Workspace" at bounding box center [924, 295] width 104 height 10
click at [136, 488] on input "checkbox" at bounding box center [137, 491] width 15 height 15
checkbox input "false"
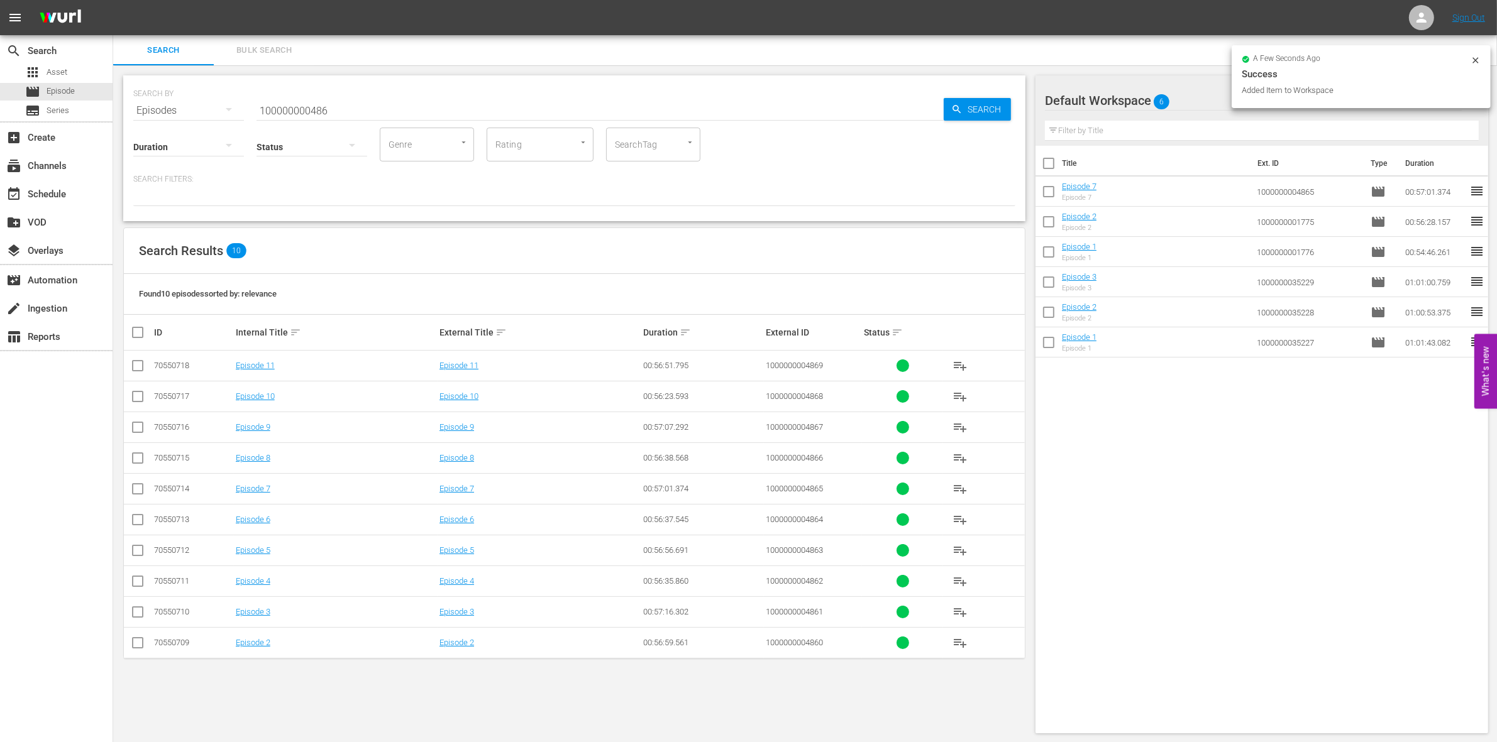
click at [139, 459] on input "checkbox" at bounding box center [137, 460] width 15 height 15
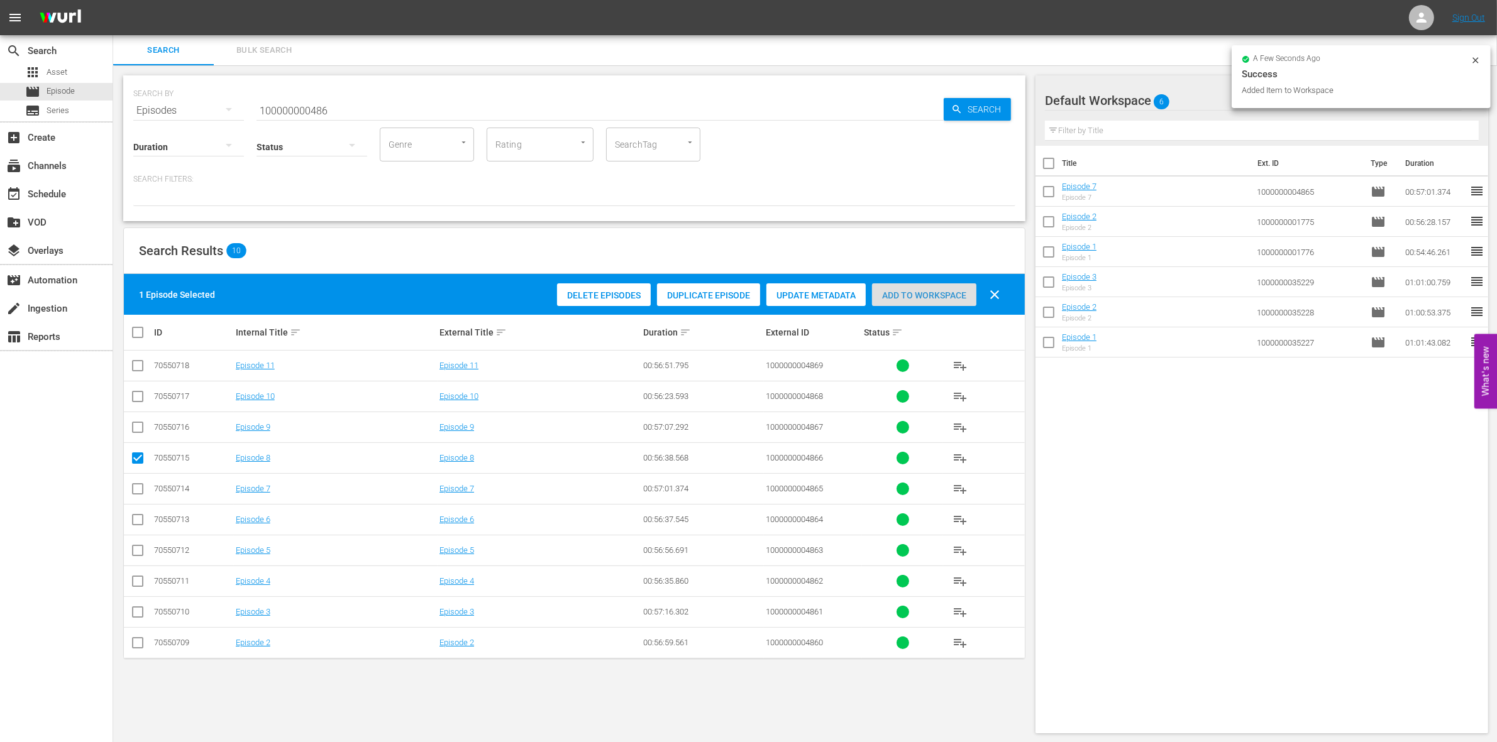
click at [912, 291] on span "Add to Workspace" at bounding box center [924, 295] width 104 height 10
click at [139, 457] on input "checkbox" at bounding box center [137, 460] width 15 height 15
checkbox input "false"
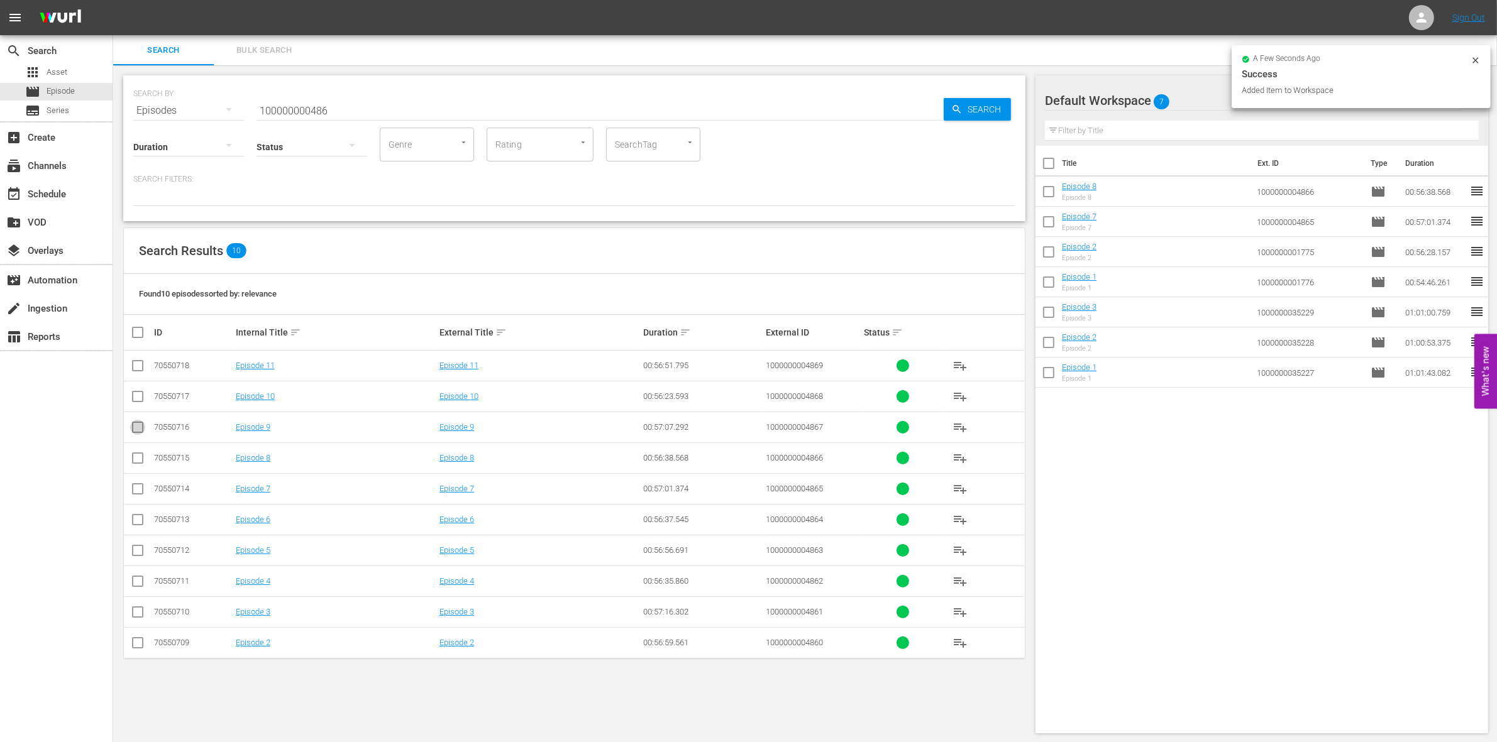
click at [140, 425] on input "checkbox" at bounding box center [137, 429] width 15 height 15
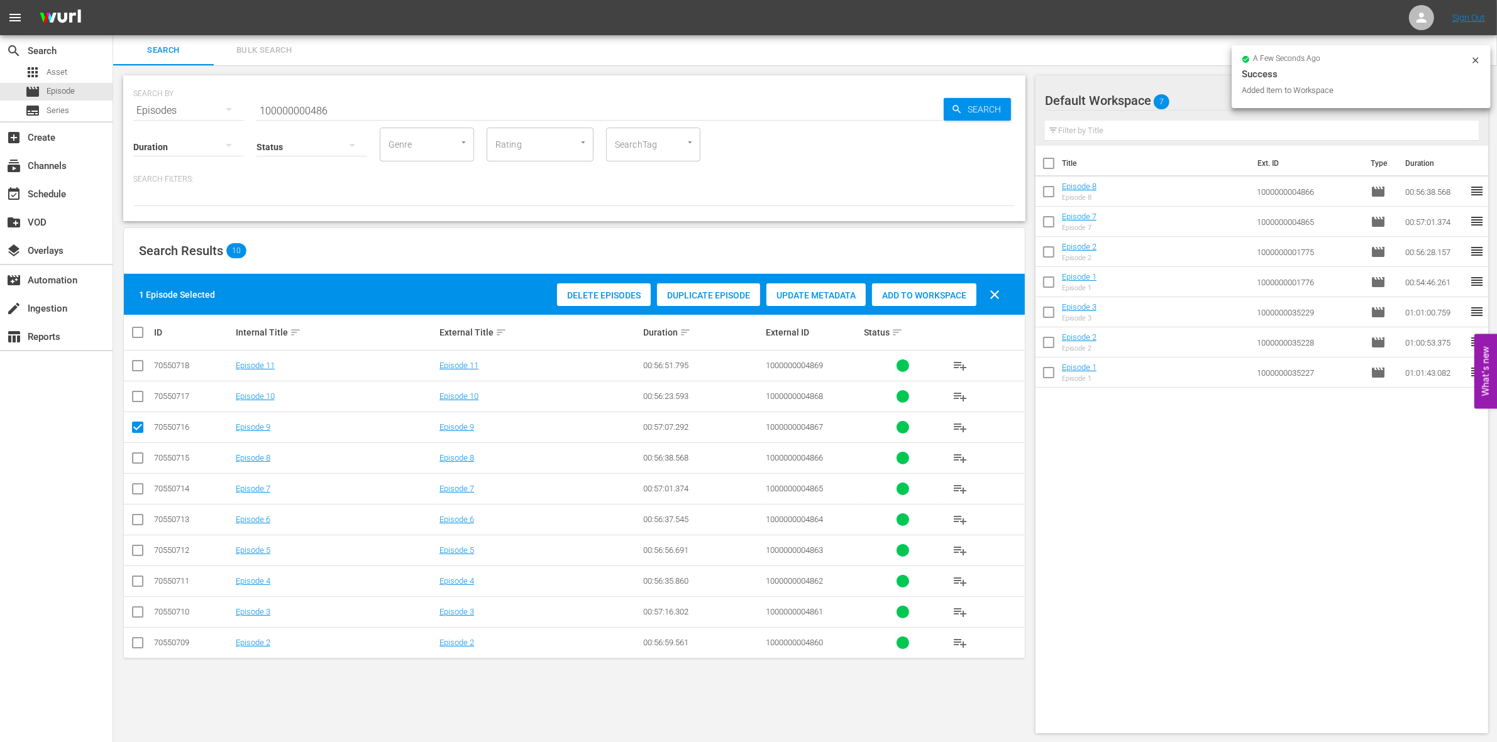
click at [900, 292] on span "Add to Workspace" at bounding box center [924, 295] width 104 height 10
click at [140, 429] on input "checkbox" at bounding box center [137, 429] width 15 height 15
checkbox input "false"
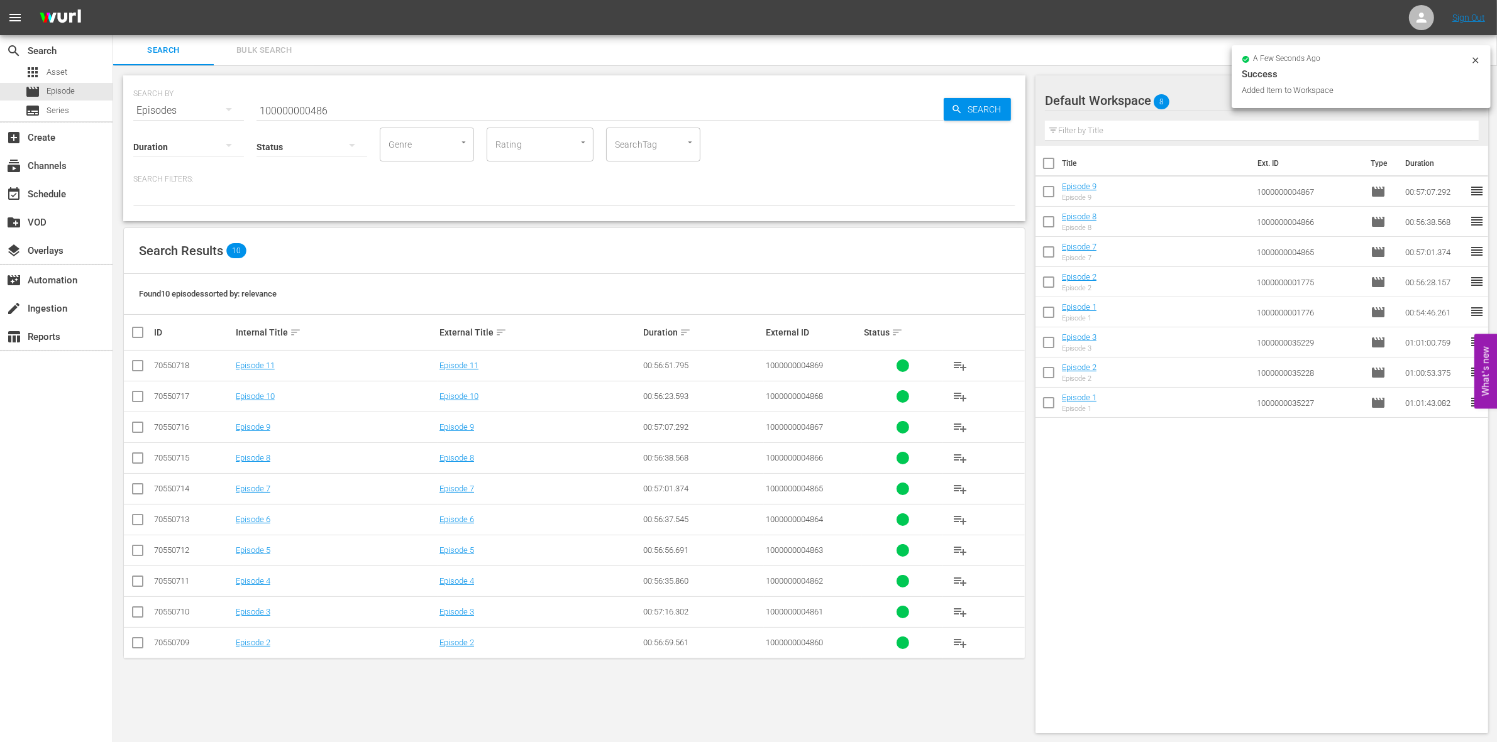
click at [137, 397] on input "checkbox" at bounding box center [137, 399] width 15 height 15
checkbox input "true"
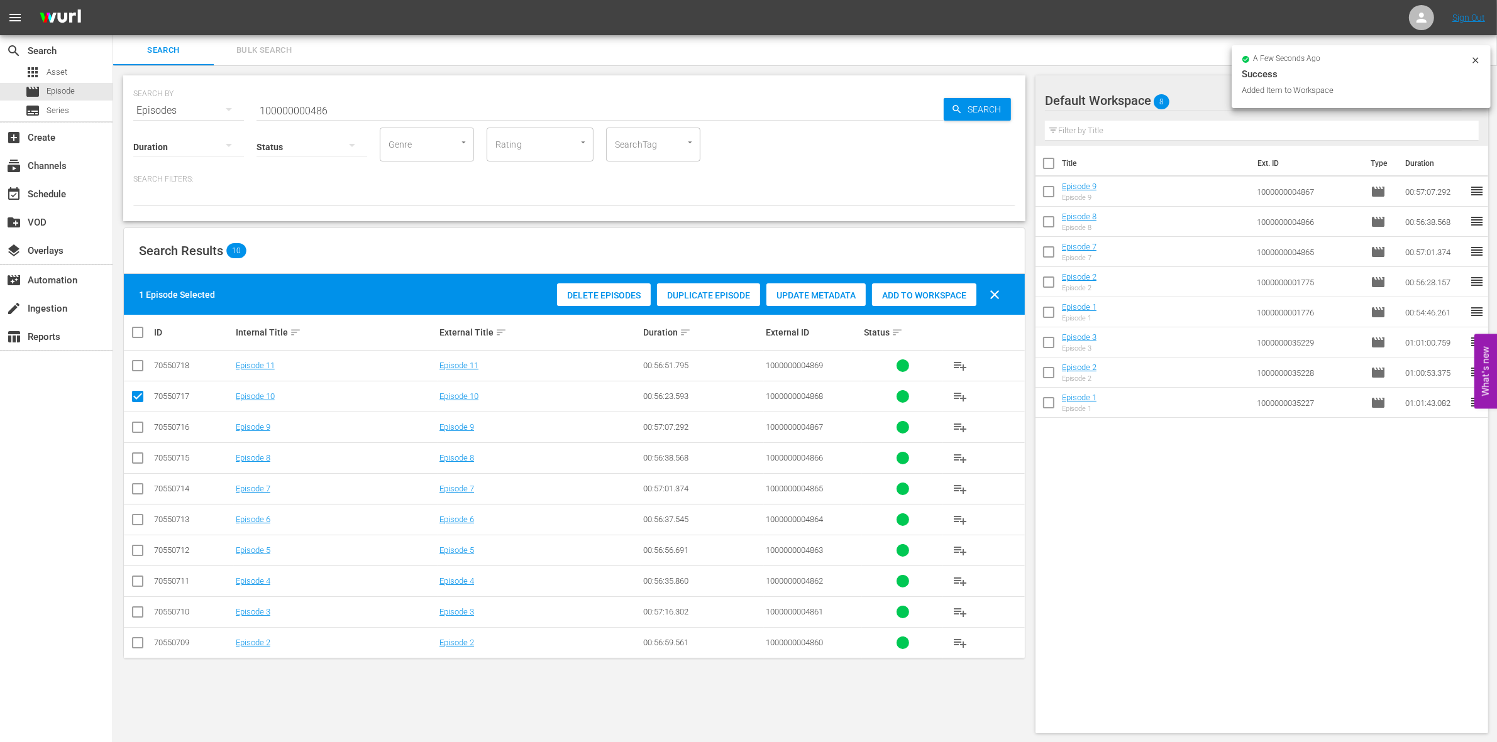
click at [921, 297] on span "Add to Workspace" at bounding box center [924, 295] width 104 height 10
click at [268, 104] on input "100000000486" at bounding box center [599, 111] width 687 height 30
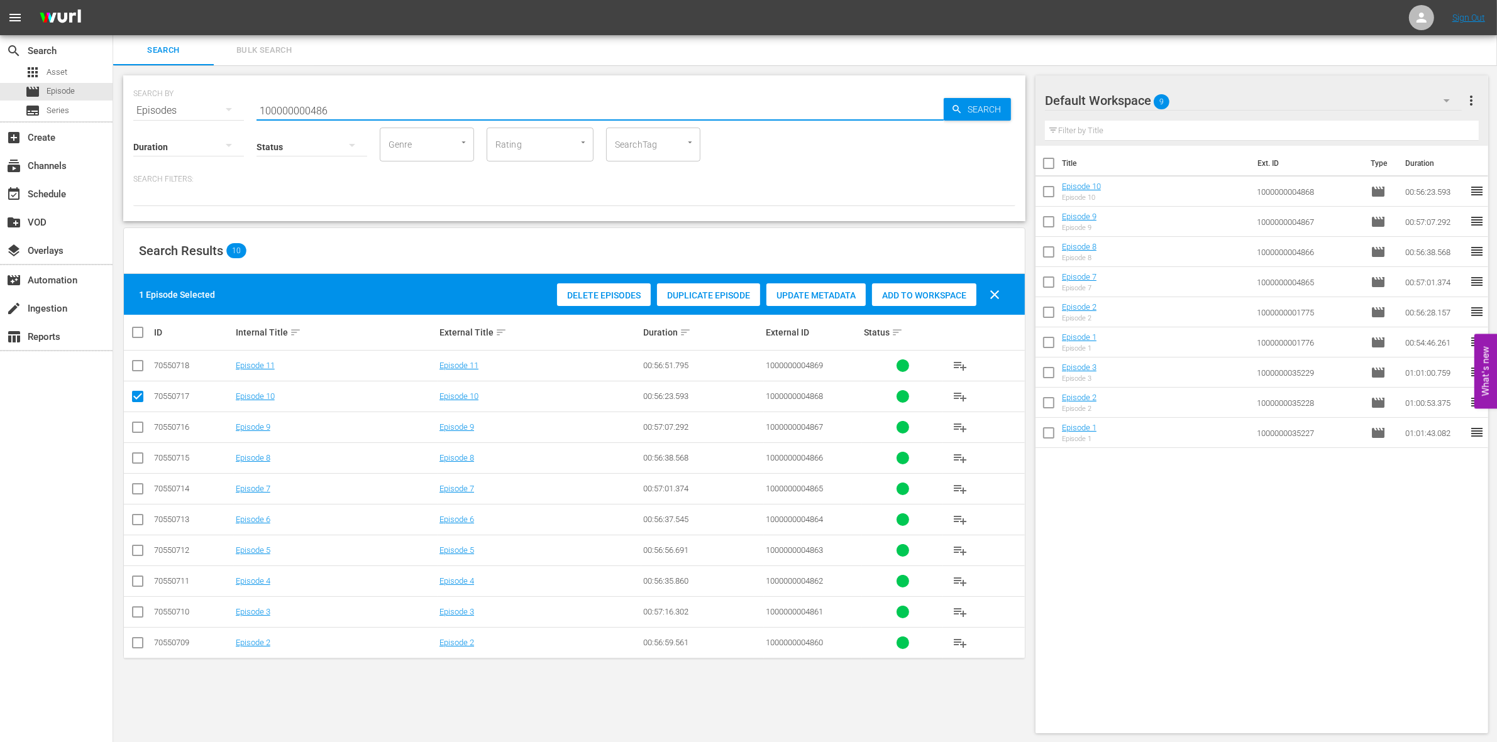
click at [268, 104] on input "100000000486" at bounding box center [599, 111] width 687 height 30
paste input "58172"
type input "1000000058172"
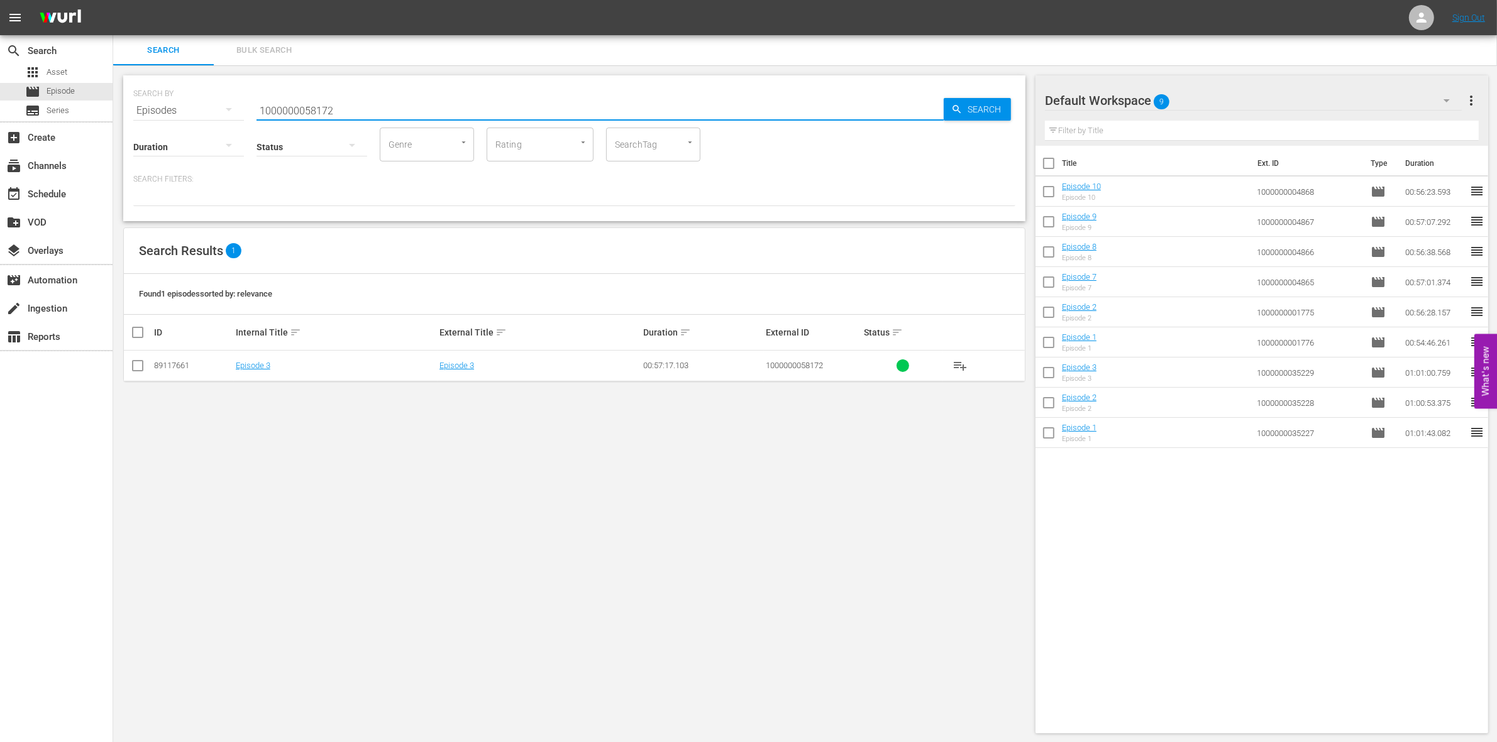
click at [138, 363] on input "checkbox" at bounding box center [137, 368] width 15 height 15
checkbox input "true"
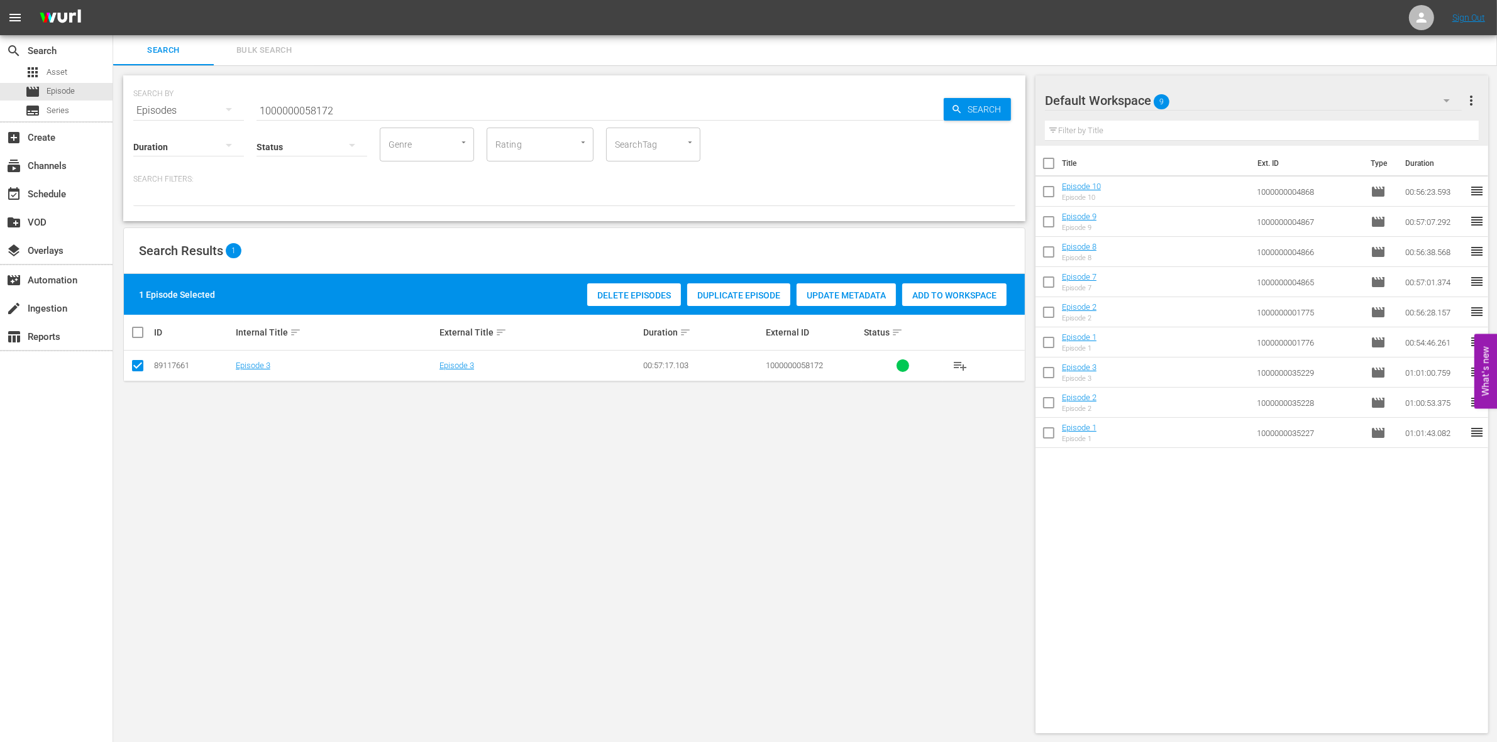
click at [932, 281] on div "Delete Episodes Duplicate Episode Update Metadata Add to Workspace" at bounding box center [797, 294] width 426 height 29
click at [932, 288] on div "Add to Workspace" at bounding box center [954, 295] width 104 height 24
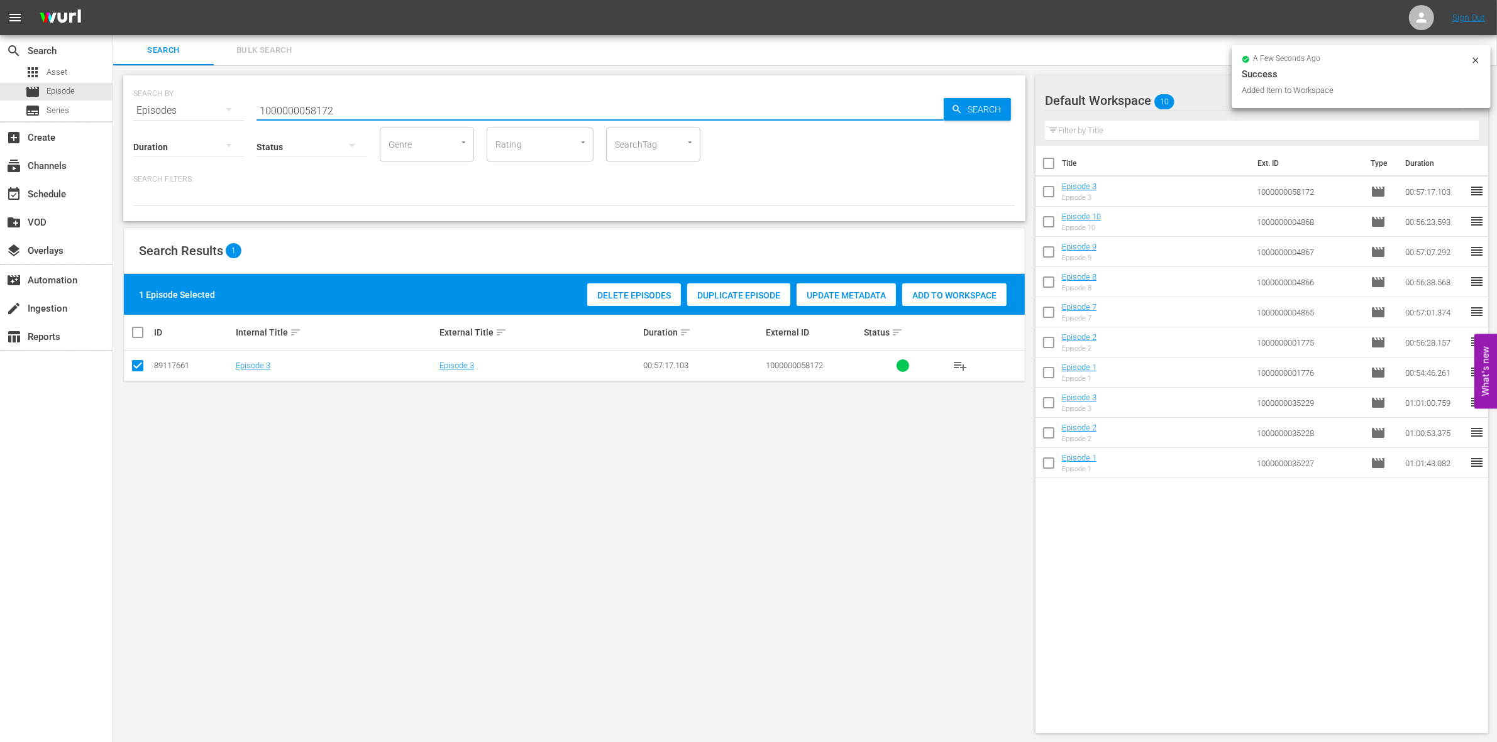
click at [349, 97] on input "1000000058172" at bounding box center [599, 111] width 687 height 30
type input "1000000058173"
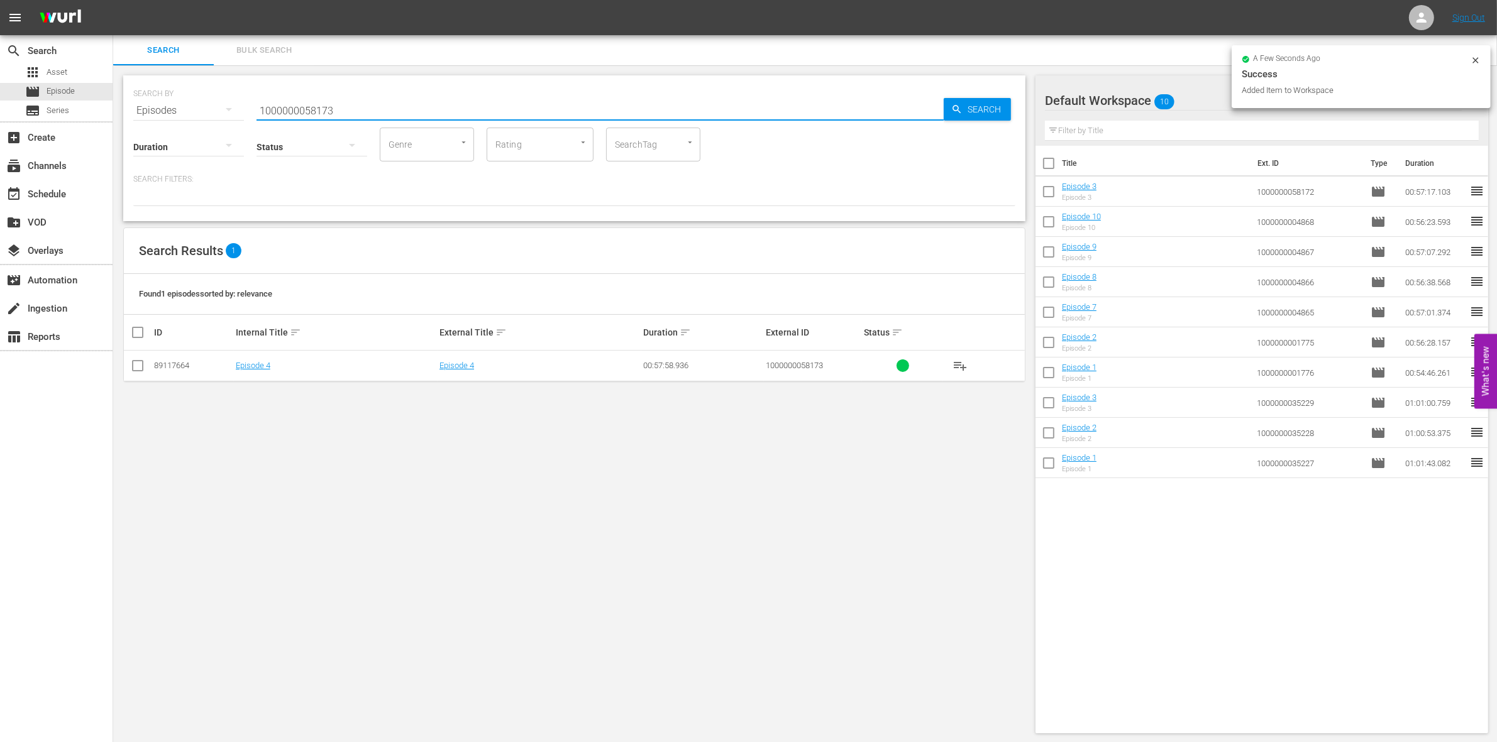
click at [136, 369] on input "checkbox" at bounding box center [137, 368] width 15 height 15
checkbox input "true"
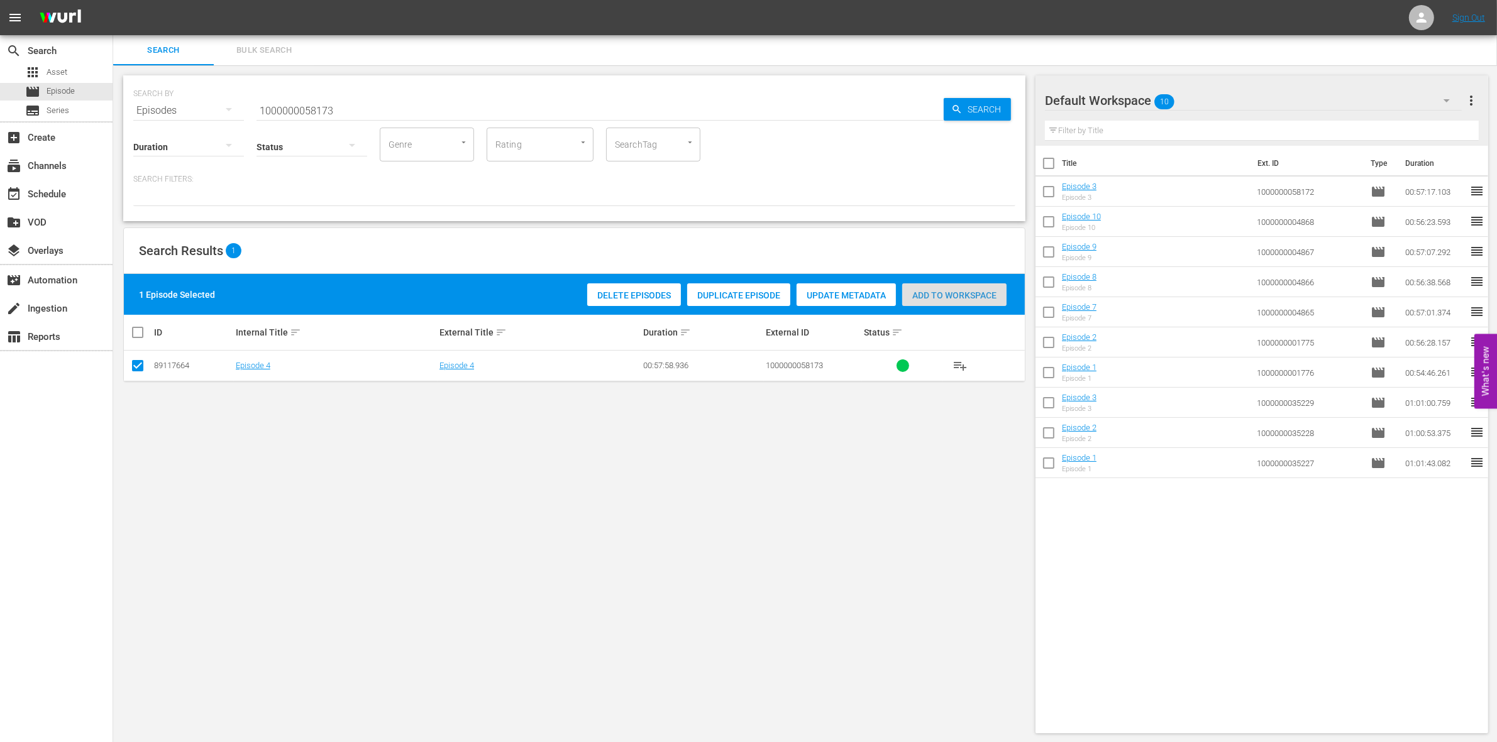
click at [955, 286] on div "Add to Workspace" at bounding box center [954, 295] width 104 height 24
click at [941, 297] on span "Add to Workspace" at bounding box center [954, 295] width 104 height 10
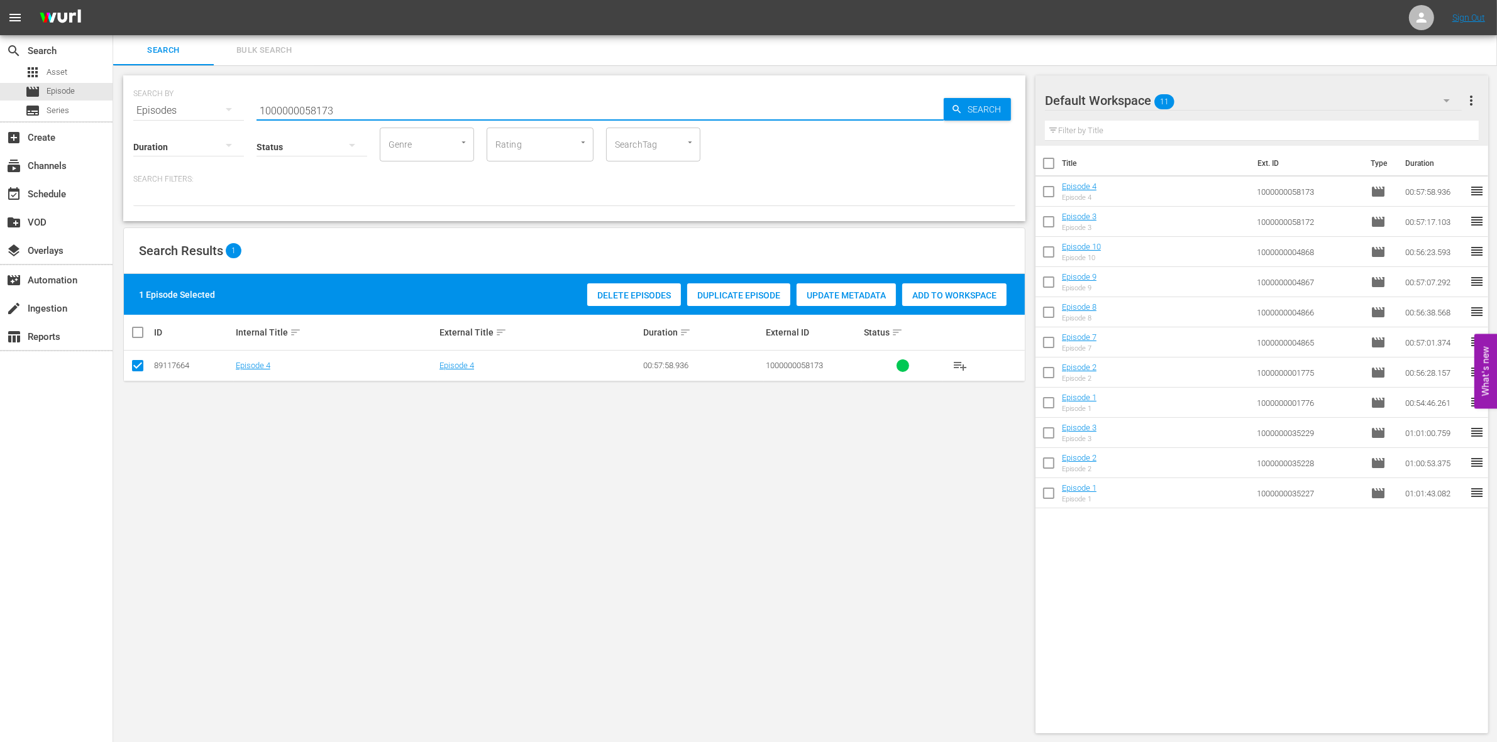
click at [331, 111] on input "1000000058173" at bounding box center [599, 111] width 687 height 30
paste input "3522"
type input "1000000035223"
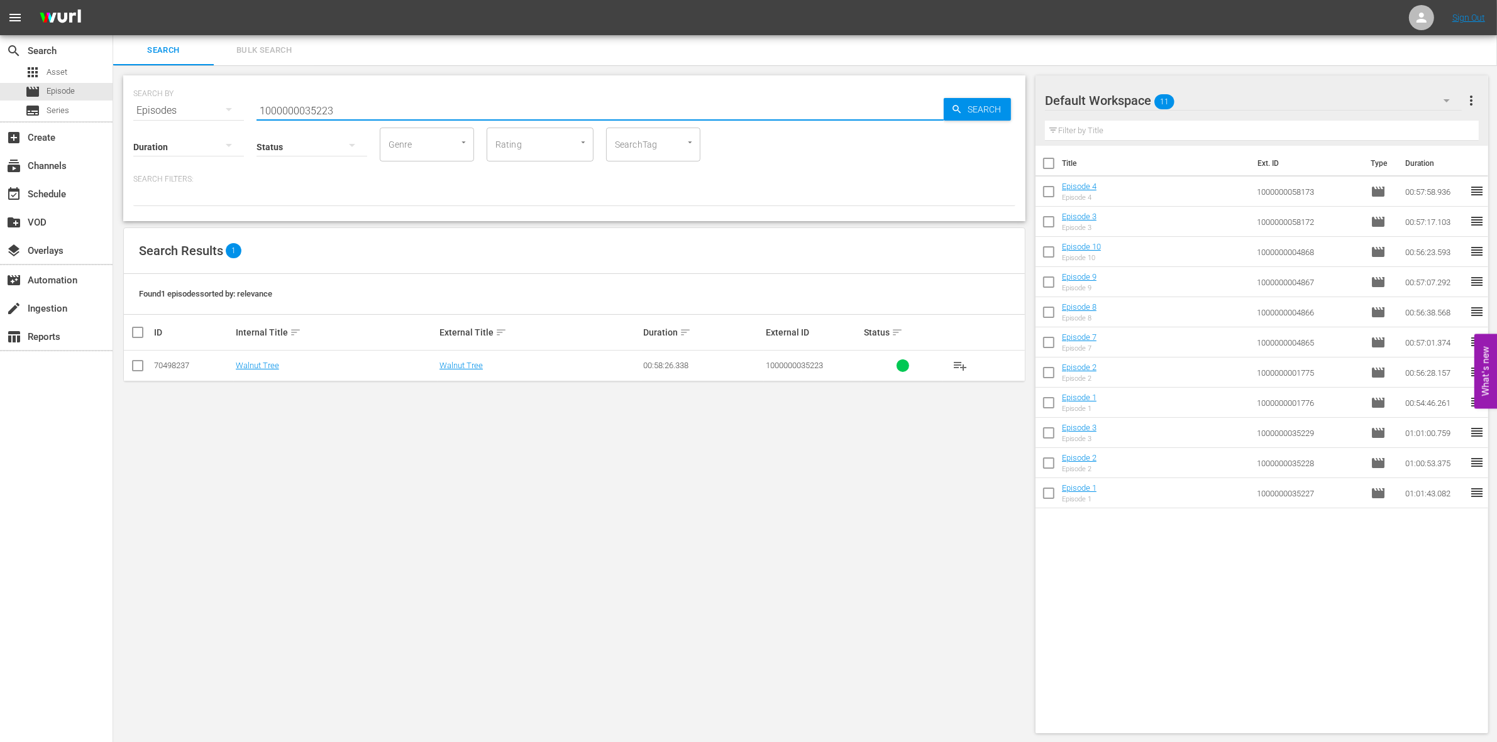
click at [136, 368] on input "checkbox" at bounding box center [137, 368] width 15 height 15
checkbox input "true"
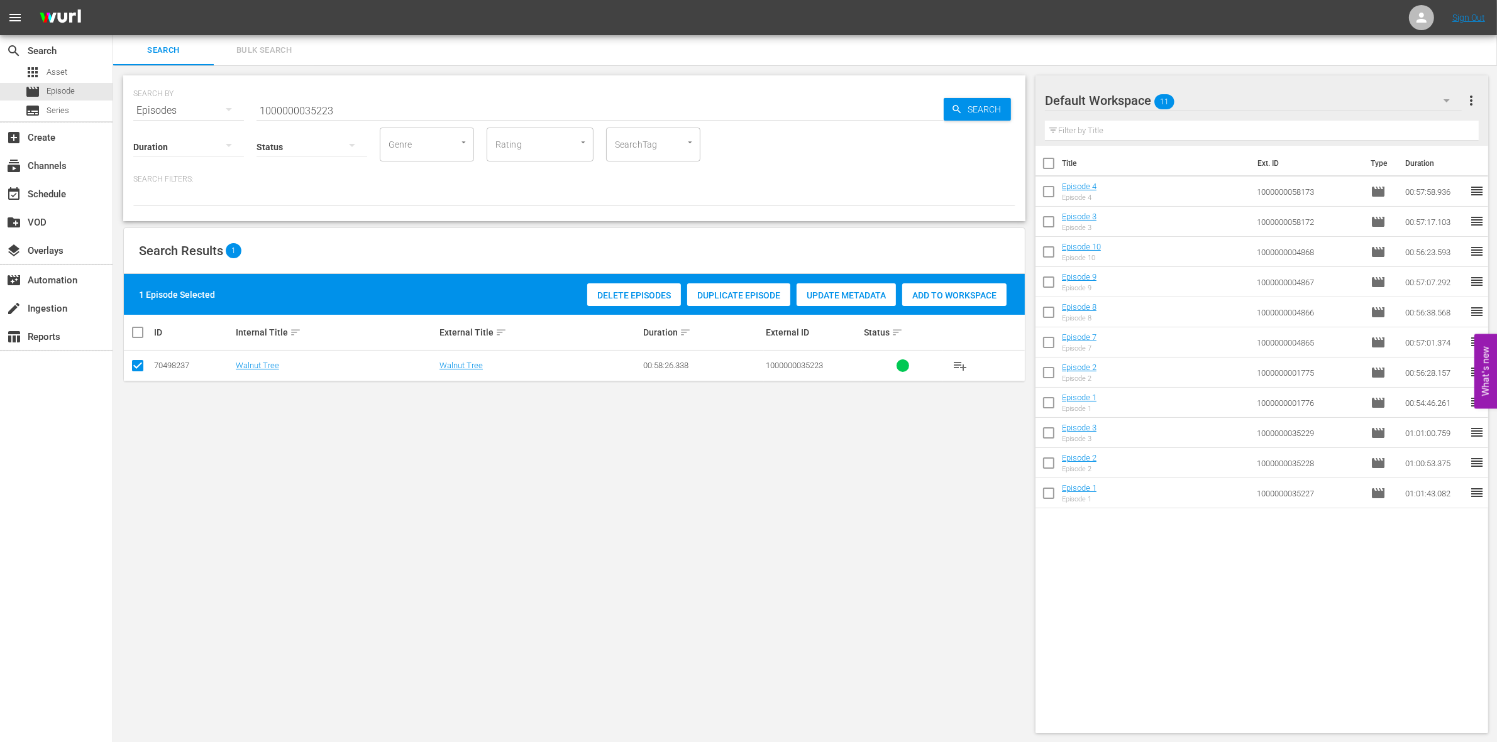
click at [972, 300] on div "Add to Workspace" at bounding box center [954, 295] width 104 height 24
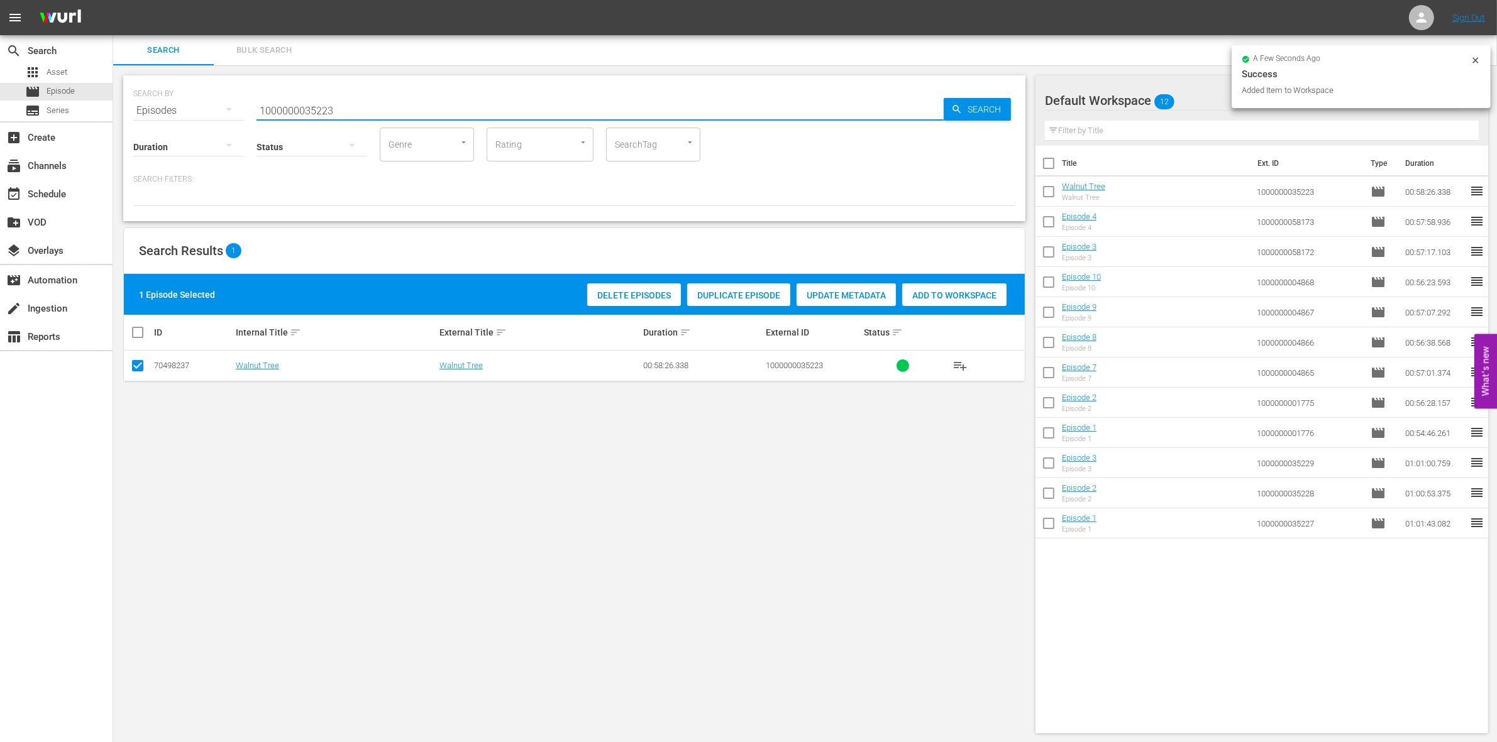
click at [346, 112] on input "1000000035223" at bounding box center [599, 111] width 687 height 30
type input "1000000035224"
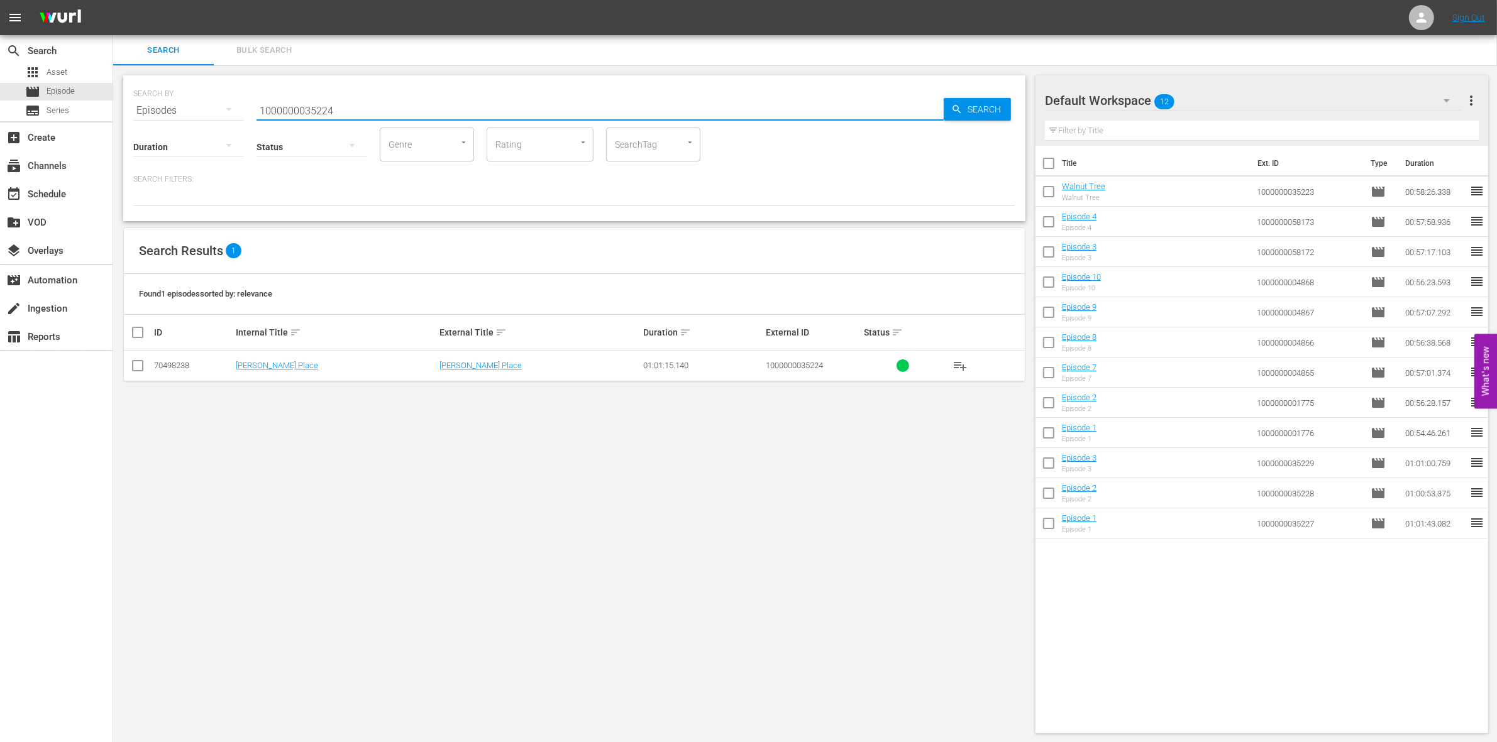
click at [140, 365] on input "checkbox" at bounding box center [137, 368] width 15 height 15
checkbox input "true"
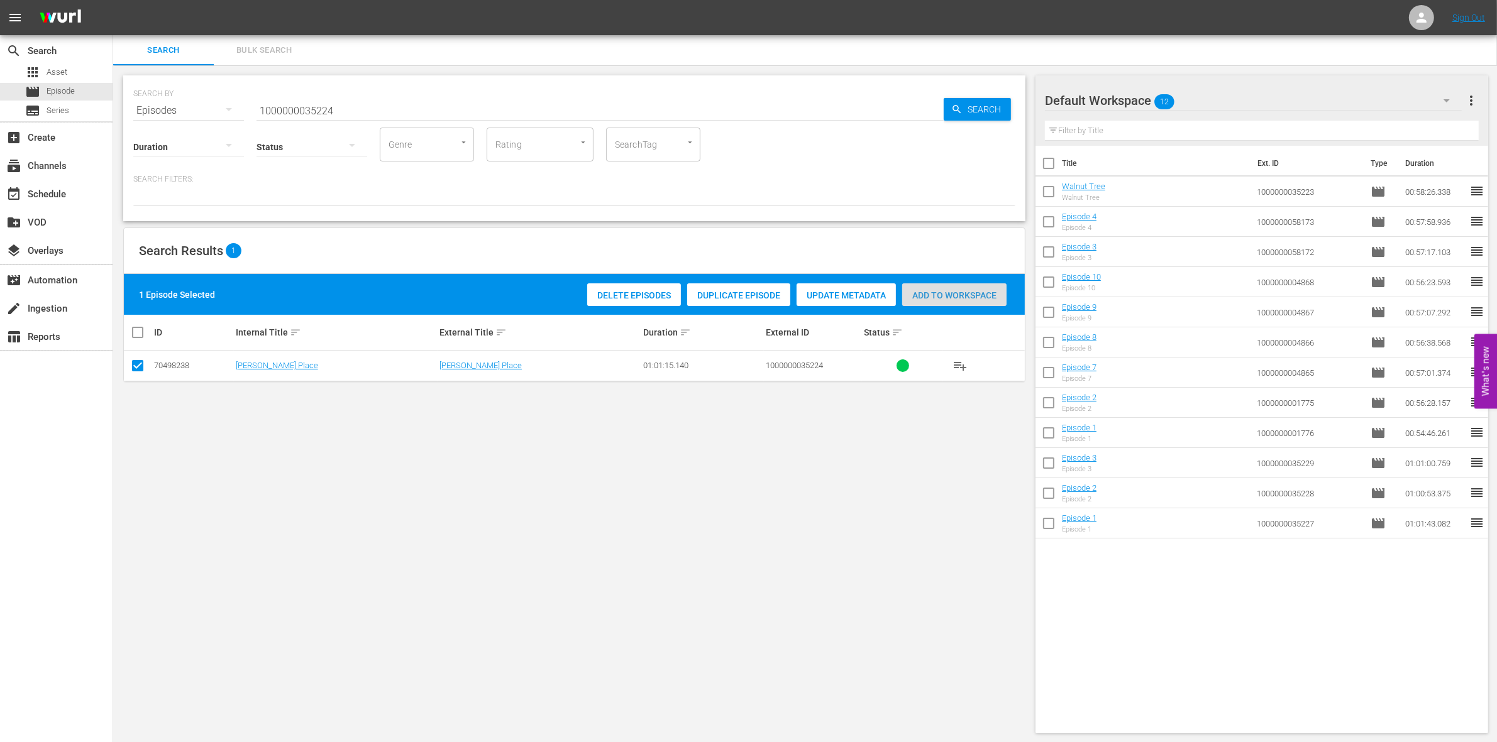
click at [965, 305] on div "Add to Workspace" at bounding box center [954, 295] width 104 height 24
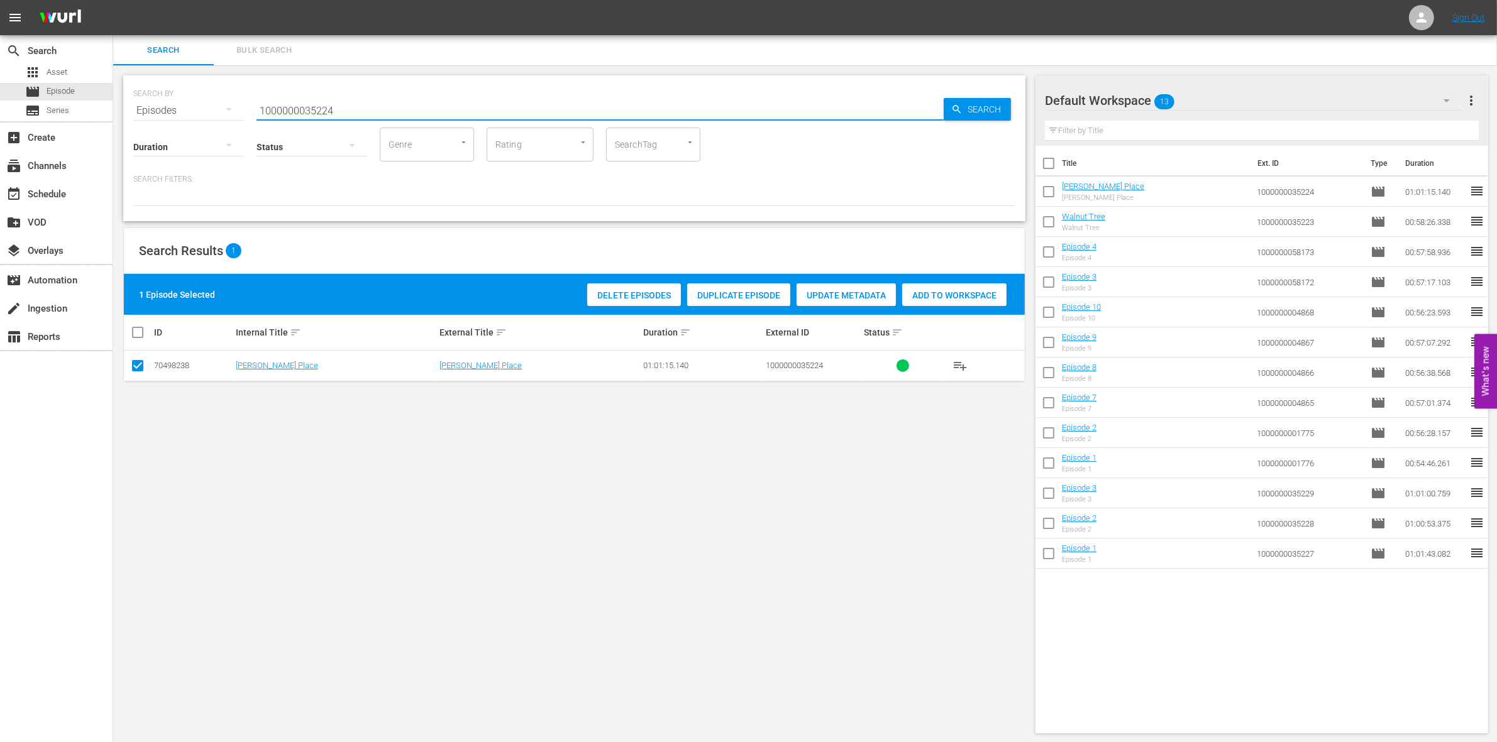
click at [300, 113] on input "1000000035224" at bounding box center [599, 111] width 687 height 30
paste input "23313"
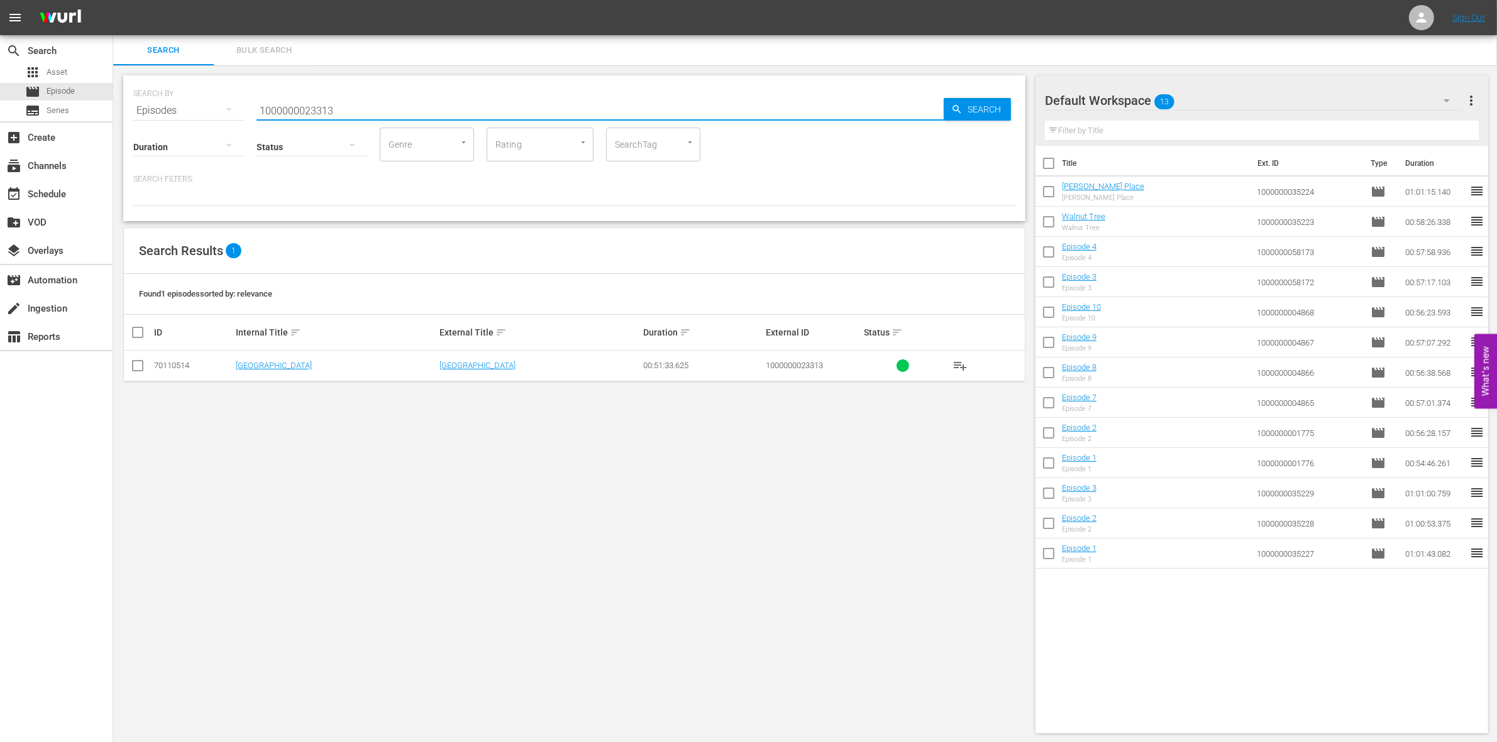
type input "1000000023313"
click at [139, 359] on icon at bounding box center [137, 365] width 15 height 15
click at [140, 366] on input "checkbox" at bounding box center [137, 368] width 15 height 15
checkbox input "true"
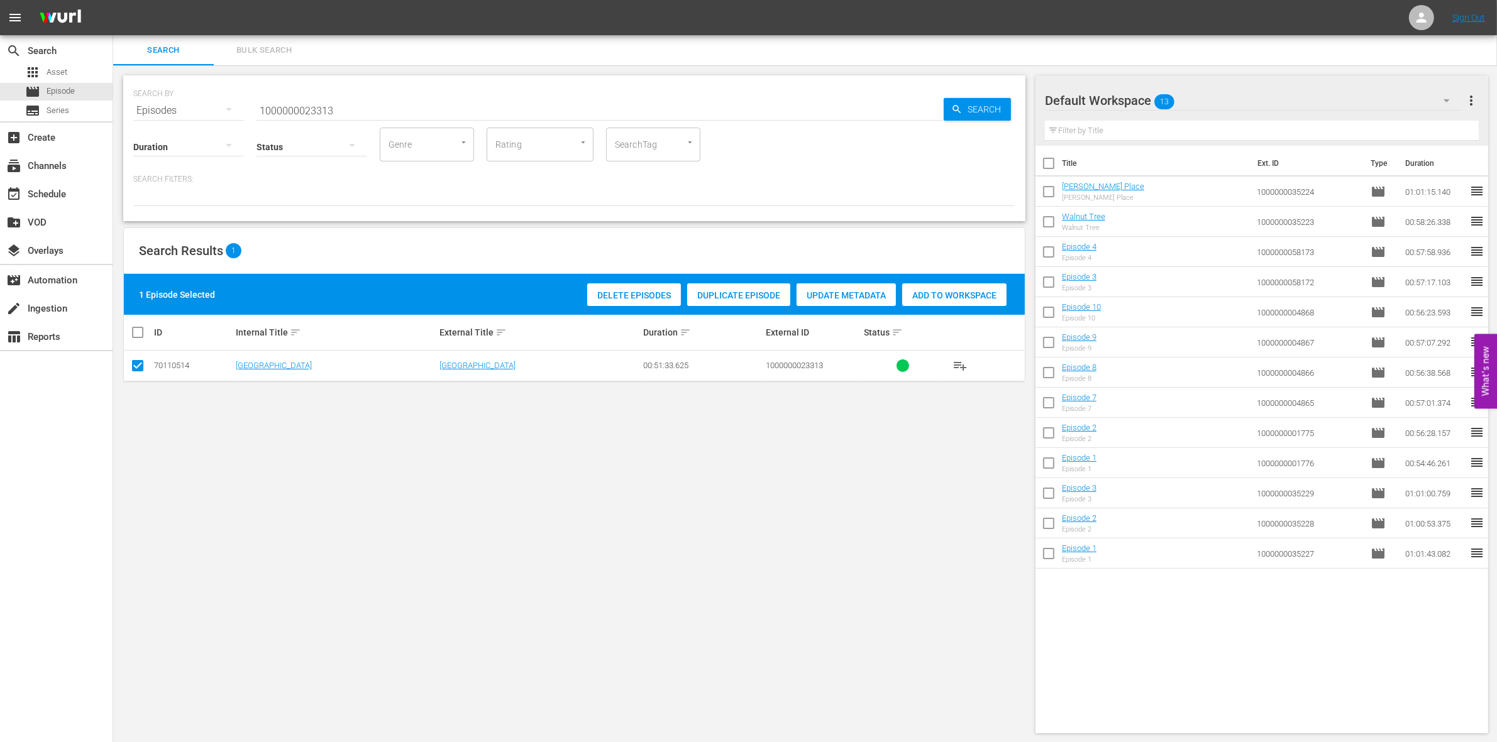
click at [928, 299] on span "Add to Workspace" at bounding box center [954, 295] width 104 height 10
click at [346, 117] on div "Status" at bounding box center [311, 138] width 111 height 45
click at [341, 111] on input "1000000023313" at bounding box center [599, 111] width 687 height 30
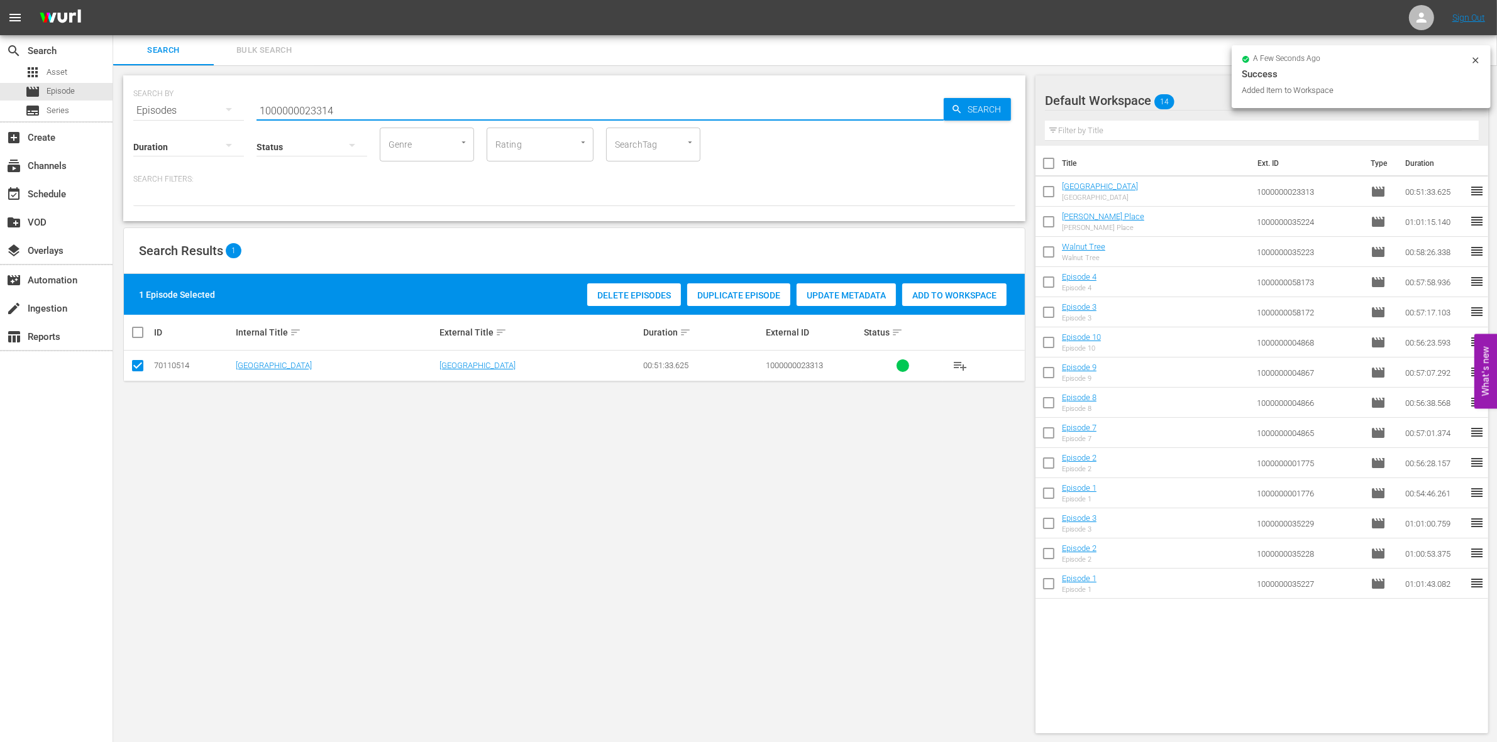
type input "1000000023314"
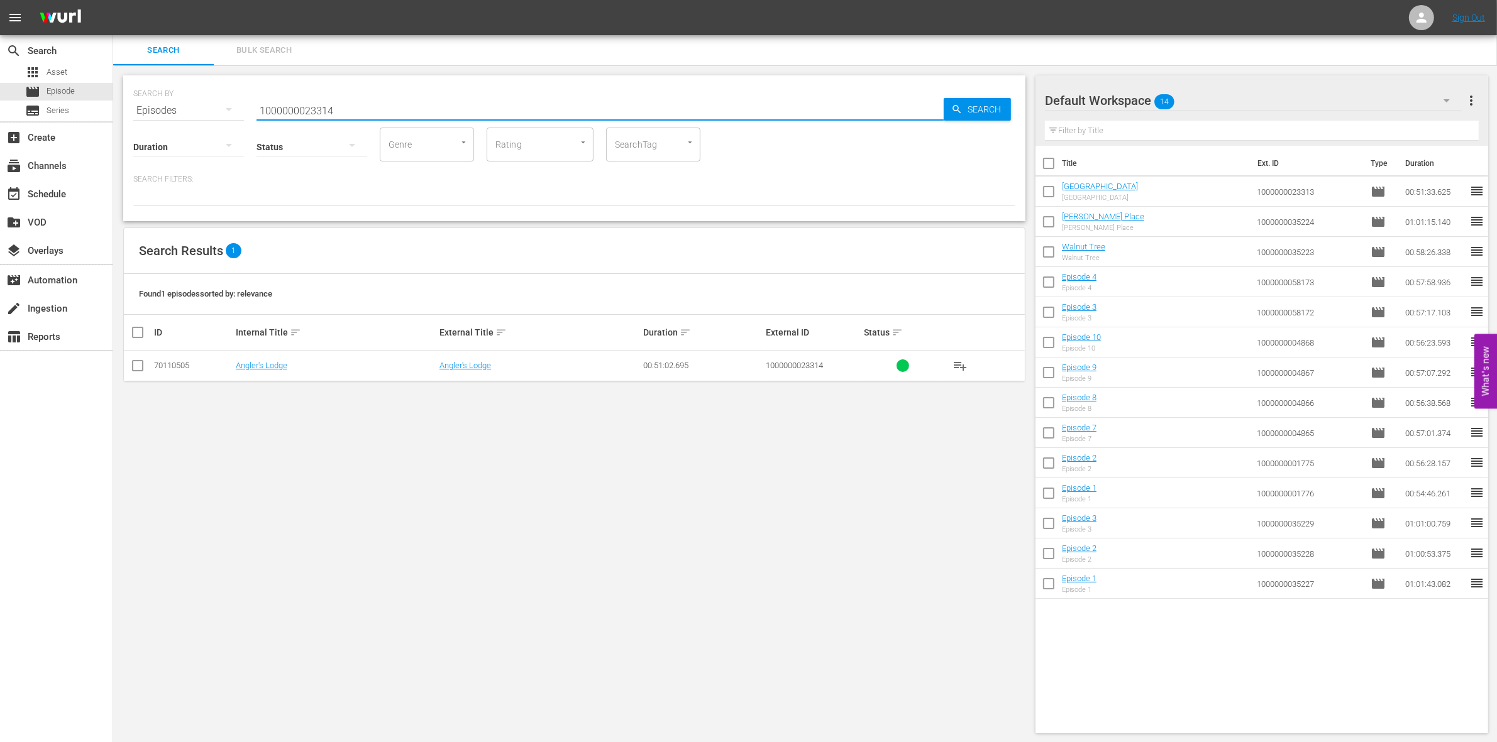
click at [133, 370] on input "checkbox" at bounding box center [137, 368] width 15 height 15
checkbox input "true"
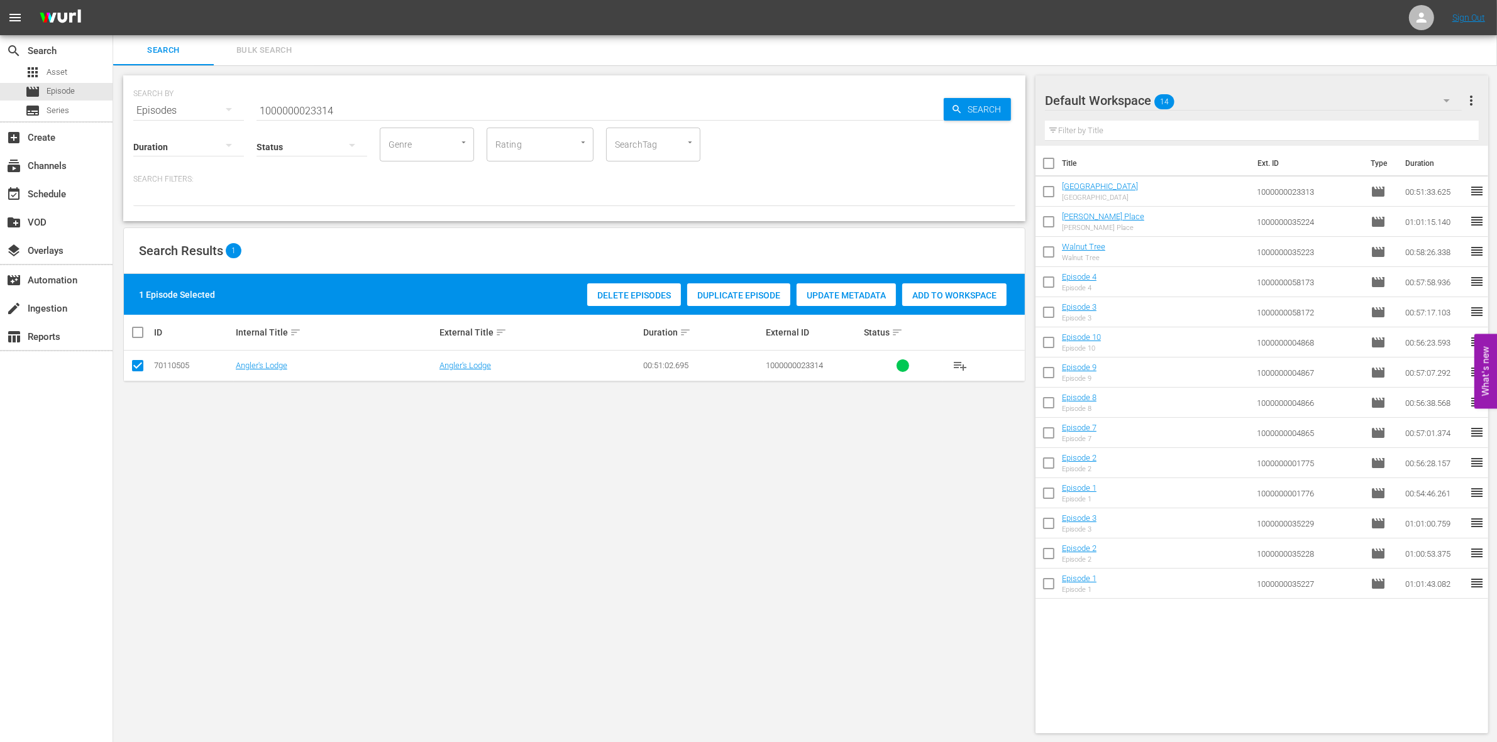
click at [977, 287] on div "Add to Workspace" at bounding box center [954, 295] width 104 height 24
click at [378, 110] on input "1000000023314" at bounding box center [599, 111] width 687 height 30
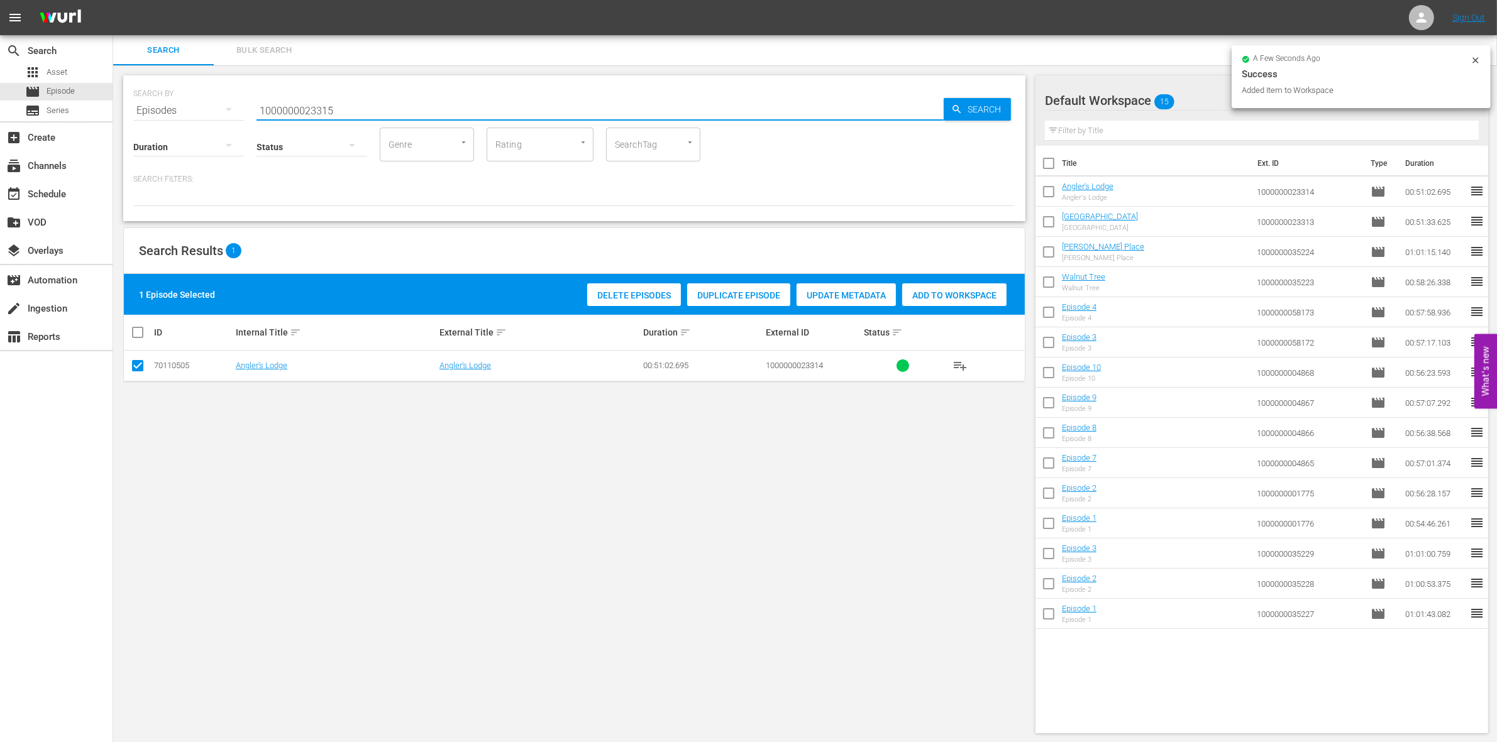
type input "1000000023315"
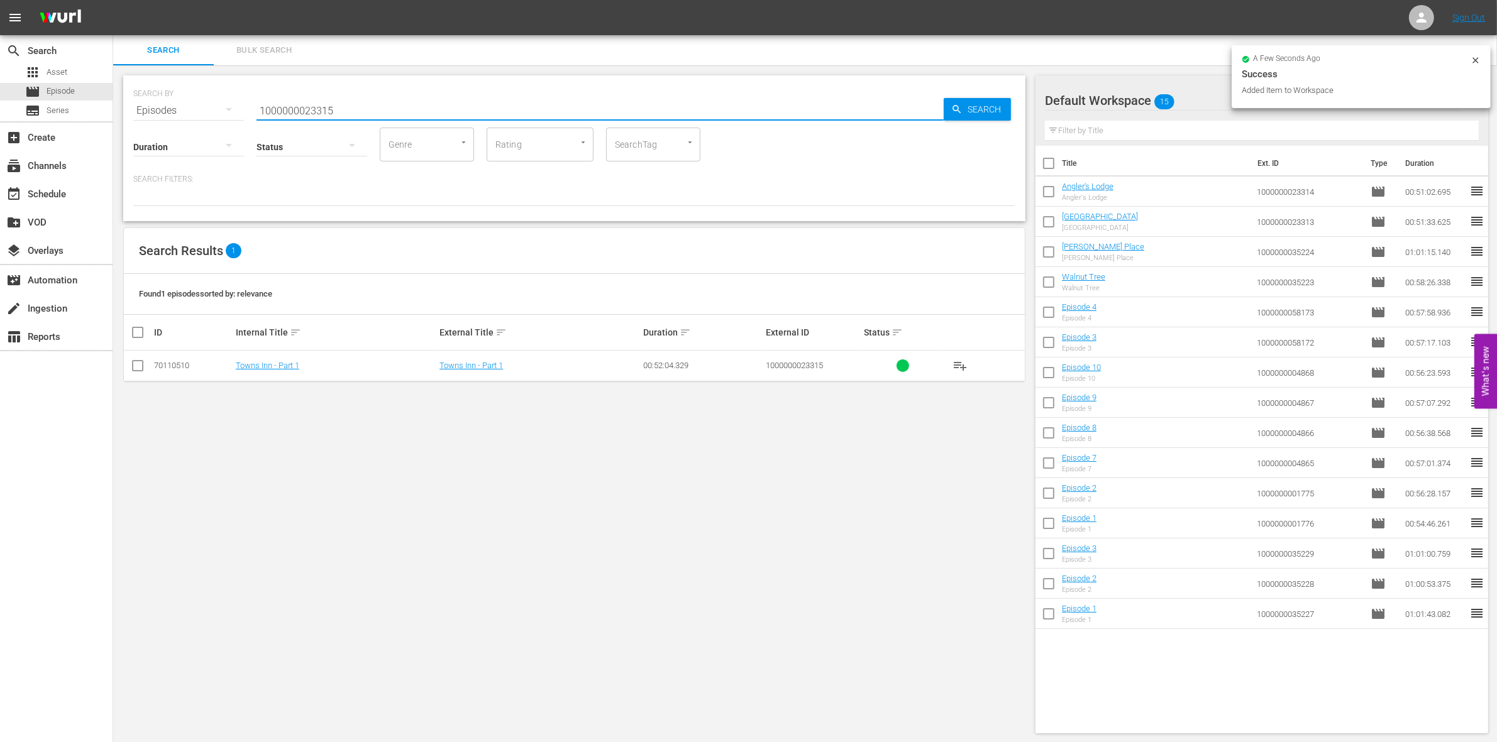
click at [131, 368] on input "checkbox" at bounding box center [137, 368] width 15 height 15
checkbox input "true"
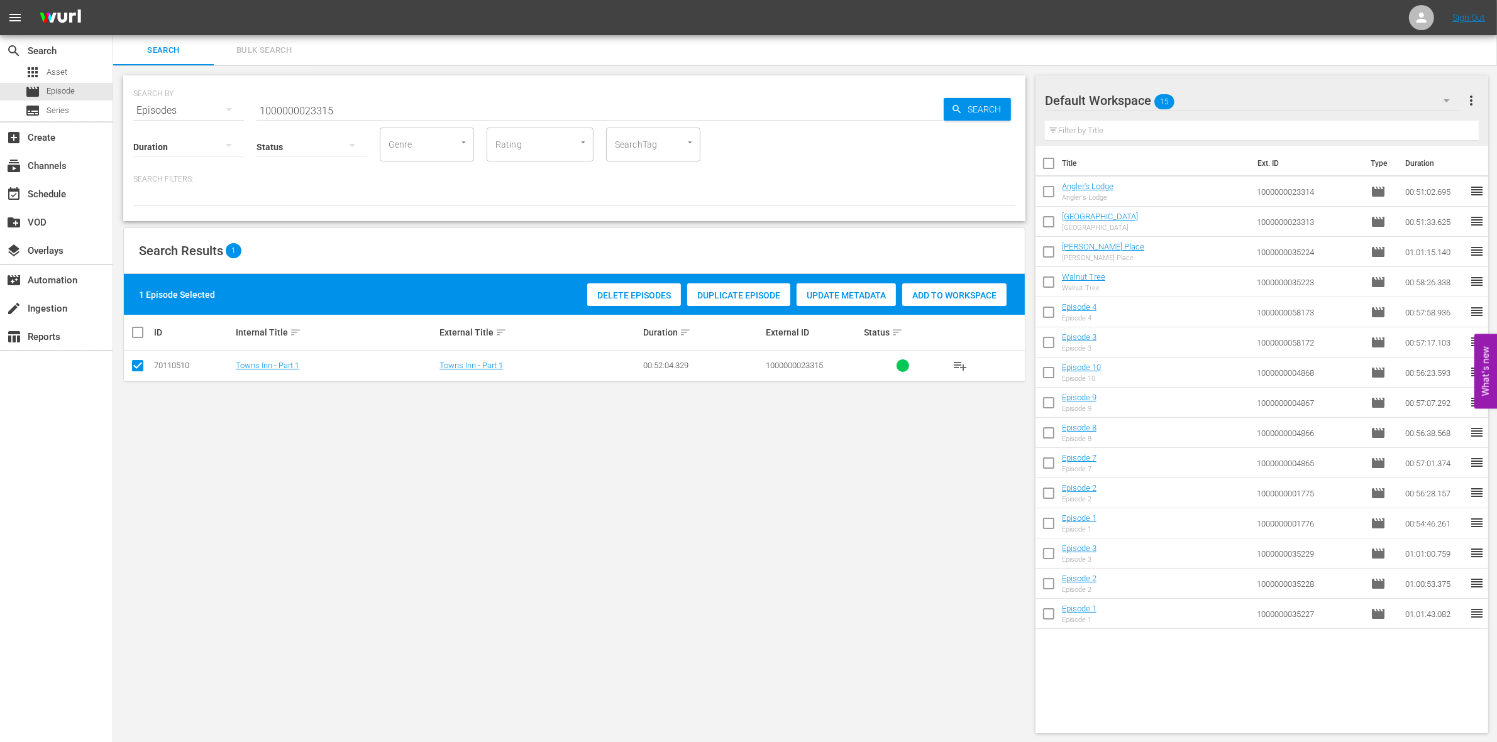
click at [937, 304] on div "Add to Workspace" at bounding box center [954, 295] width 104 height 24
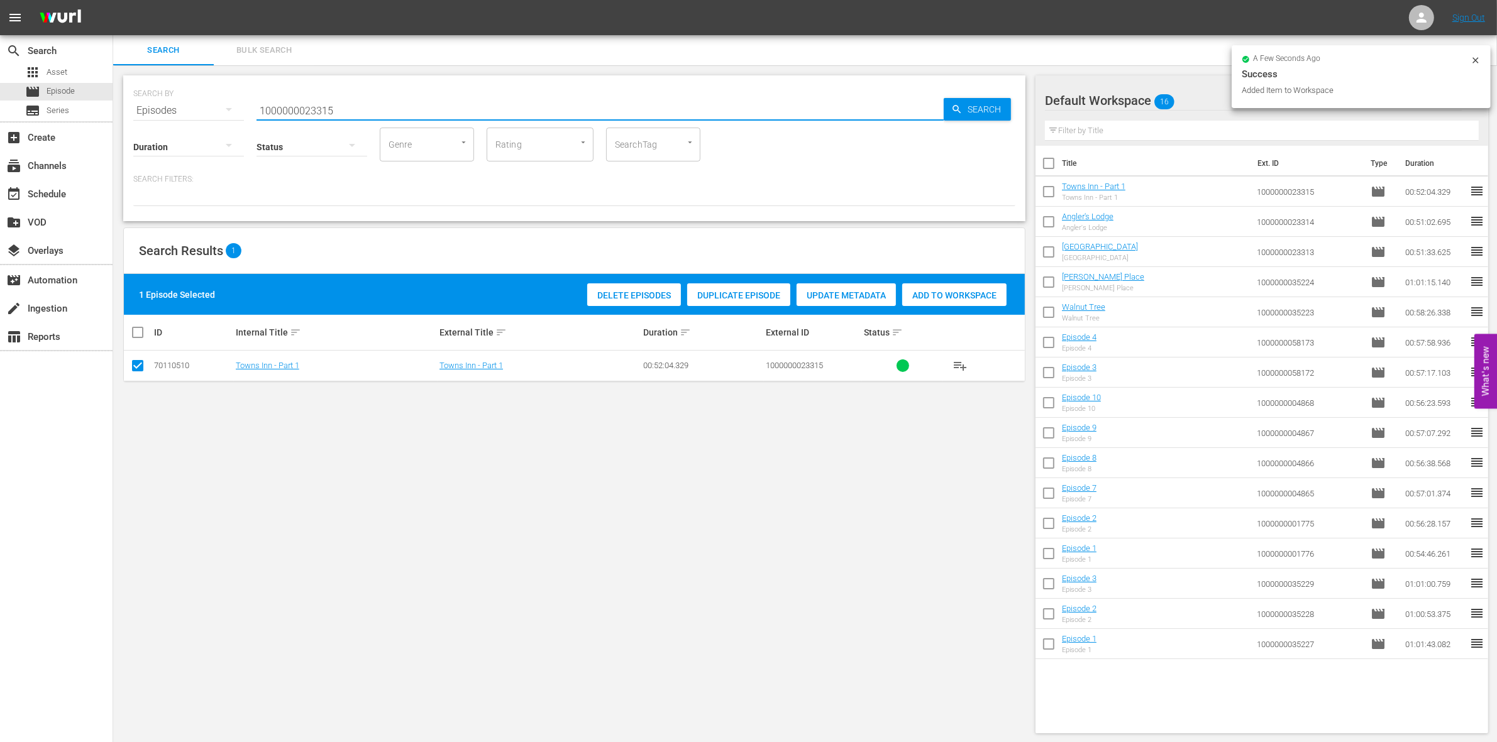
click at [343, 102] on input "1000000023315" at bounding box center [599, 111] width 687 height 30
type input "1000000023316"
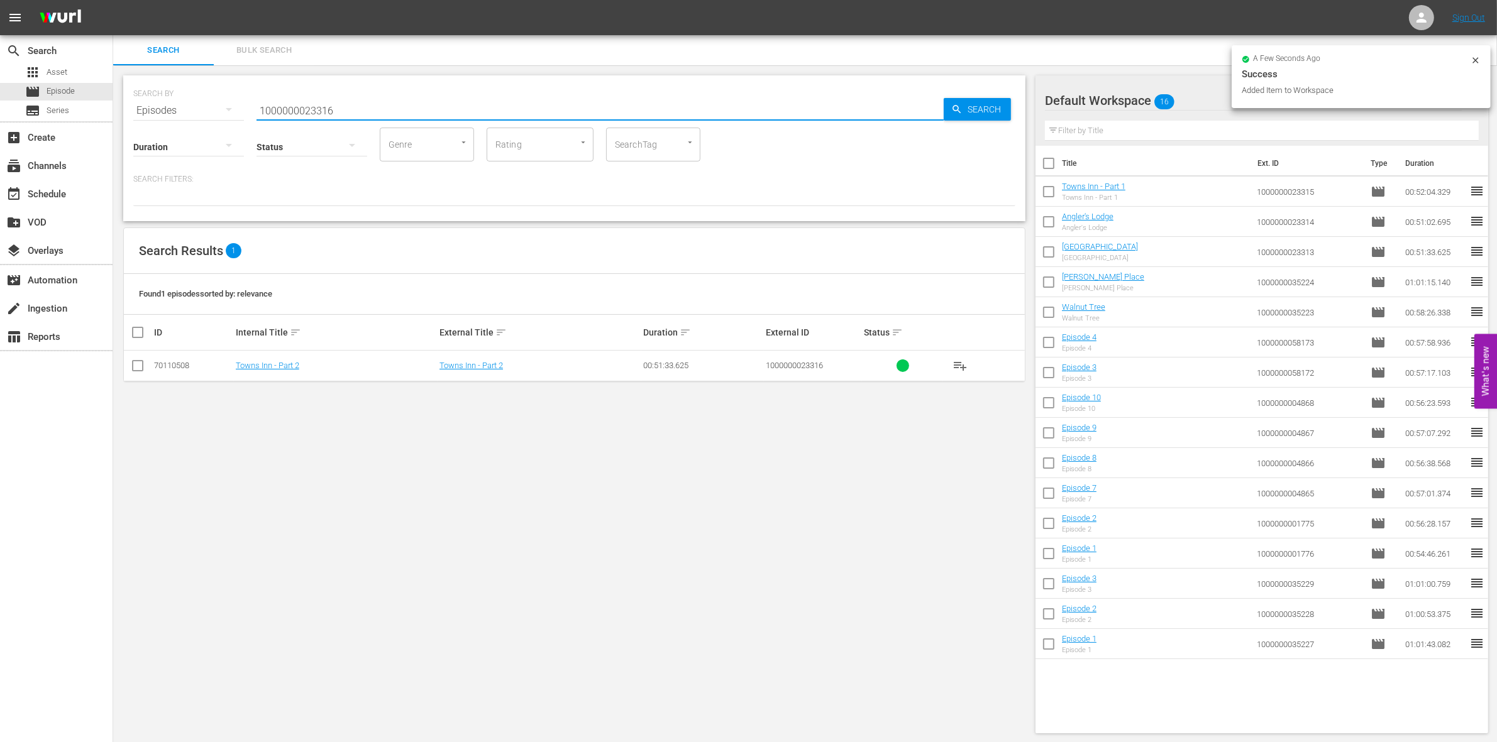
click at [140, 368] on input "checkbox" at bounding box center [137, 368] width 15 height 15
checkbox input "true"
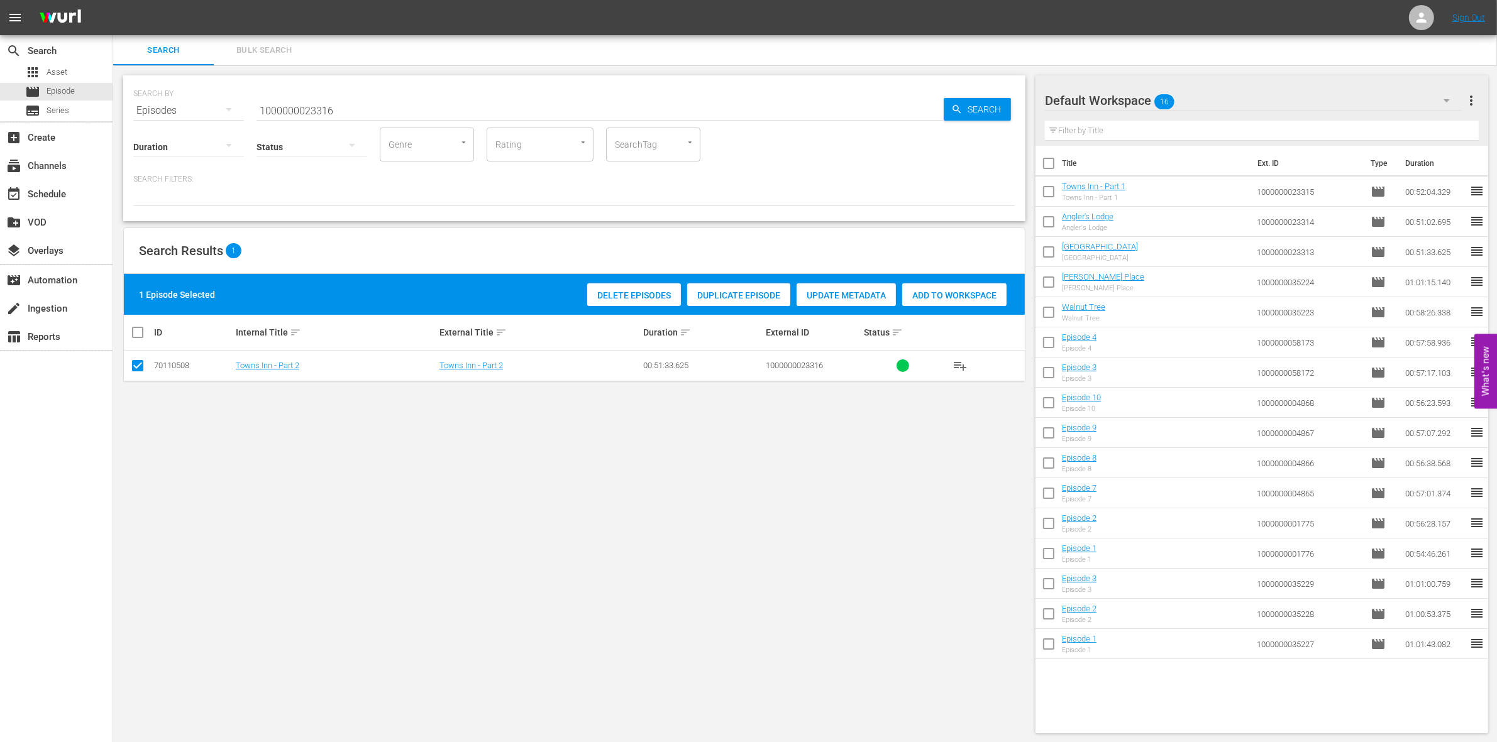
click at [966, 291] on span "Add to Workspace" at bounding box center [954, 295] width 104 height 10
click at [336, 101] on input "1000000023316" at bounding box center [599, 111] width 687 height 30
paste input "01772"
type input "1000000001772"
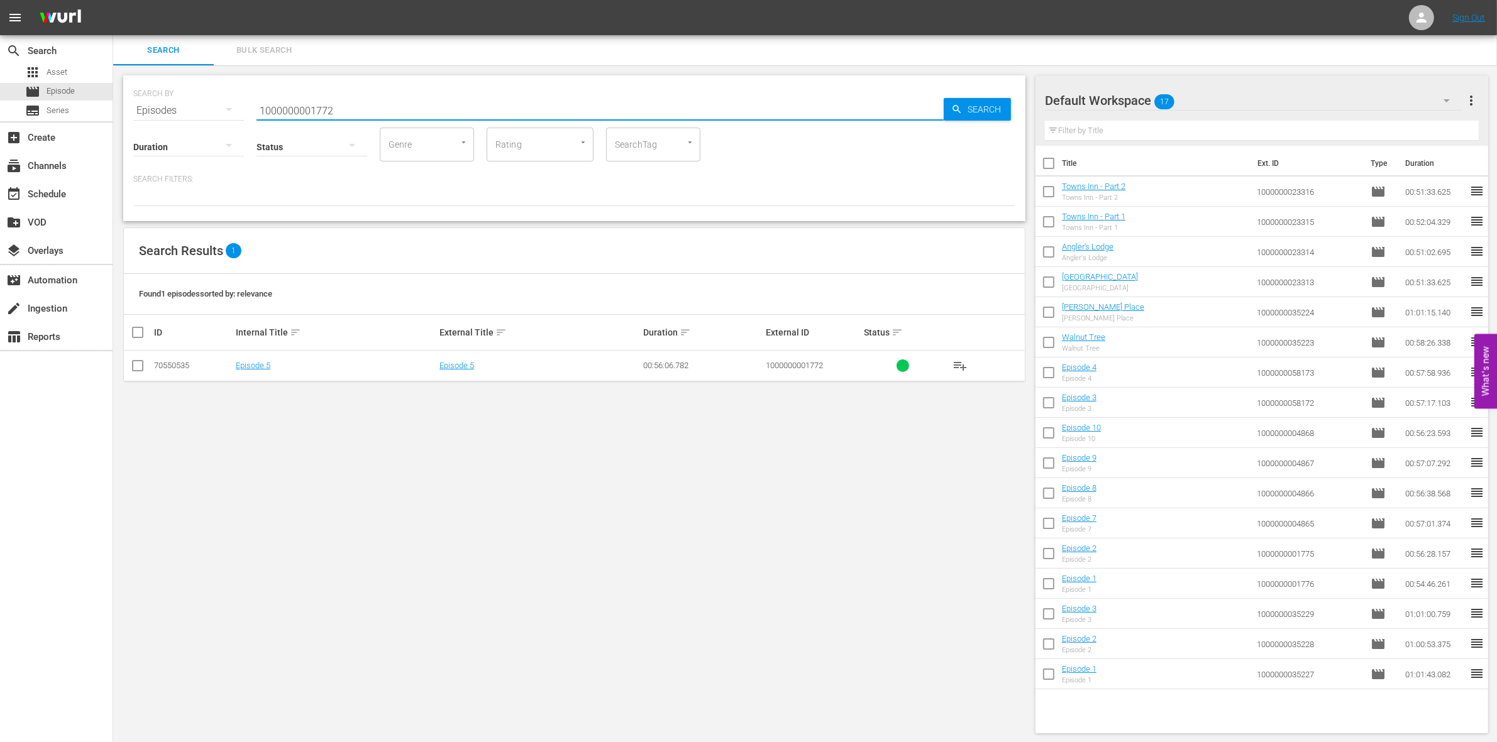
click at [136, 368] on input "checkbox" at bounding box center [137, 368] width 15 height 15
checkbox input "true"
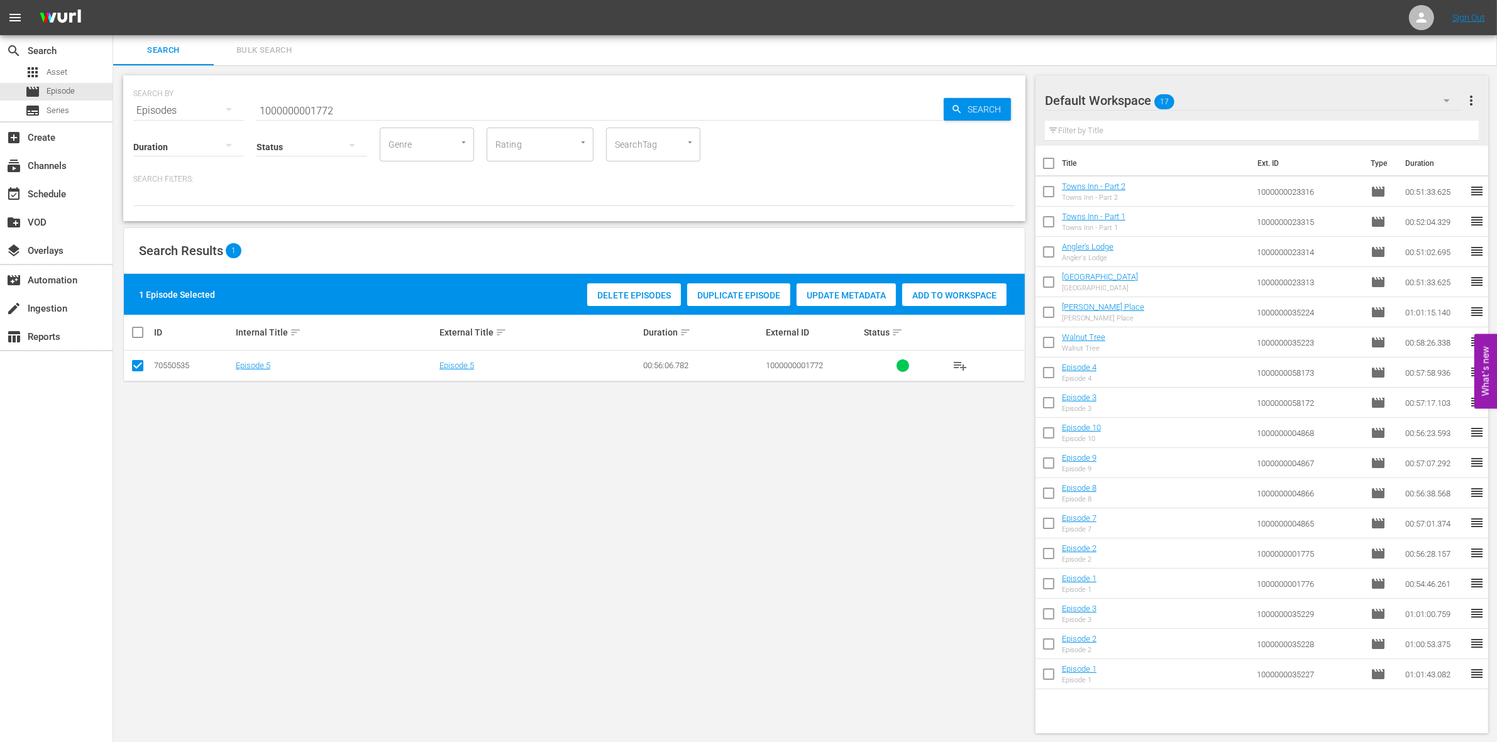
click at [971, 287] on div "Add to Workspace" at bounding box center [954, 295] width 104 height 24
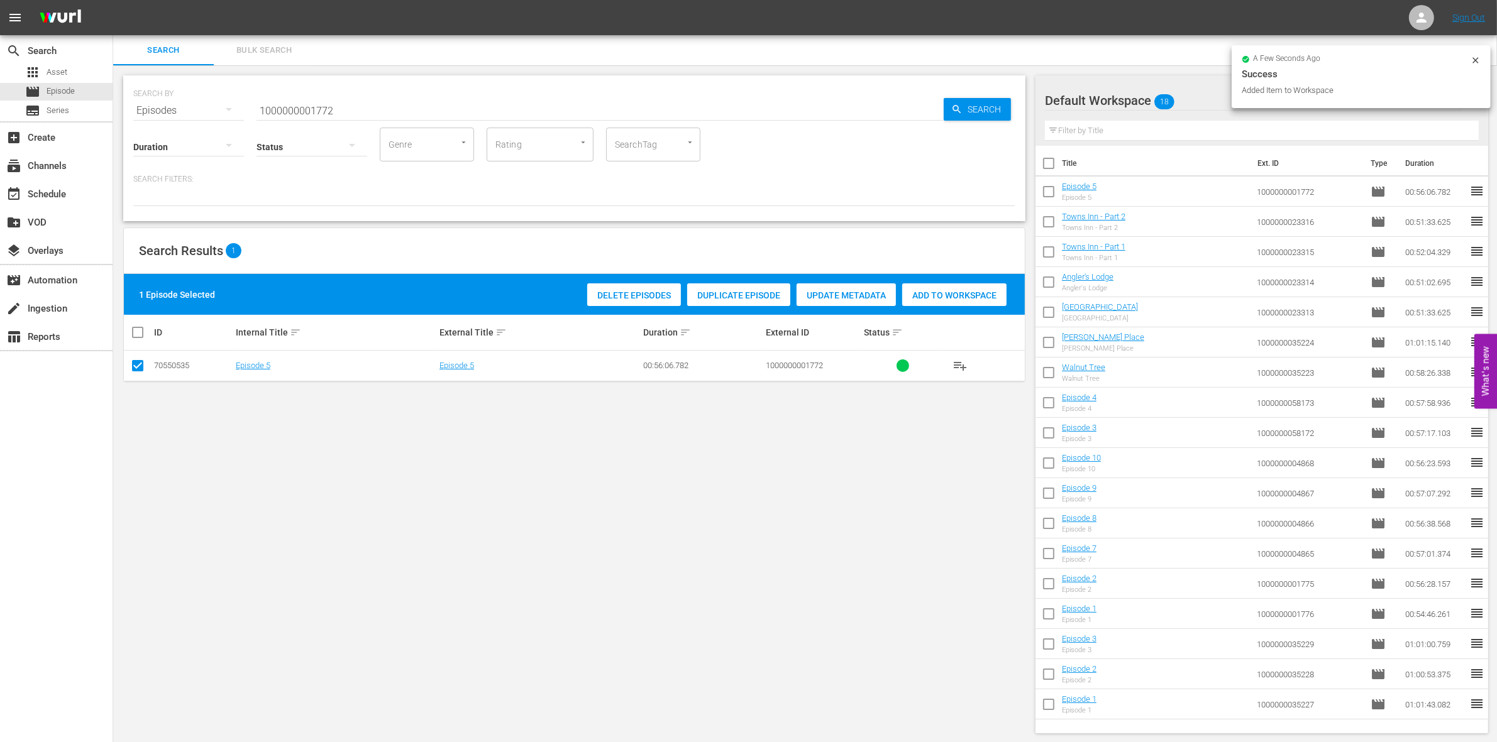
click at [356, 108] on input "1000000001772" at bounding box center [599, 111] width 687 height 30
type input "1000000001771"
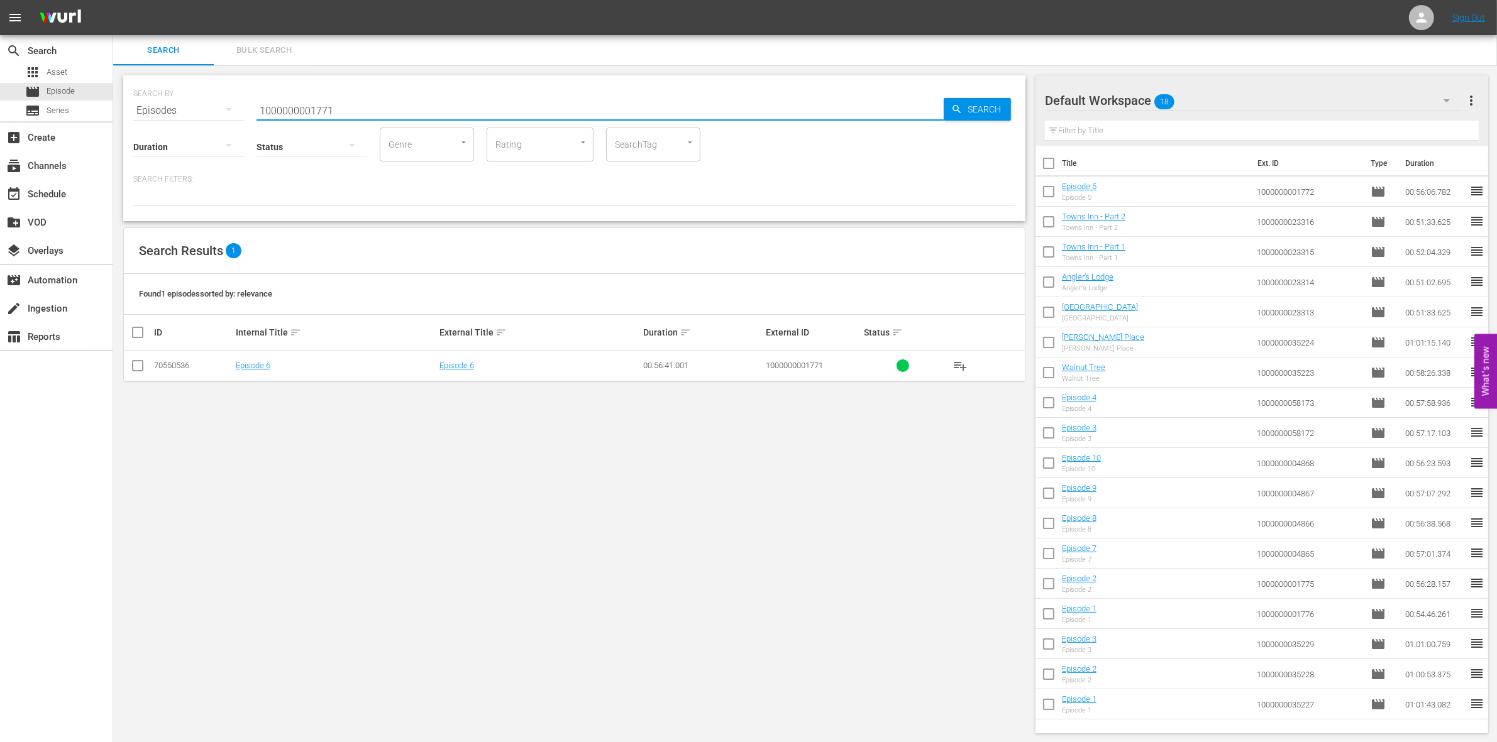
click at [133, 372] on input "checkbox" at bounding box center [137, 368] width 15 height 15
checkbox input "true"
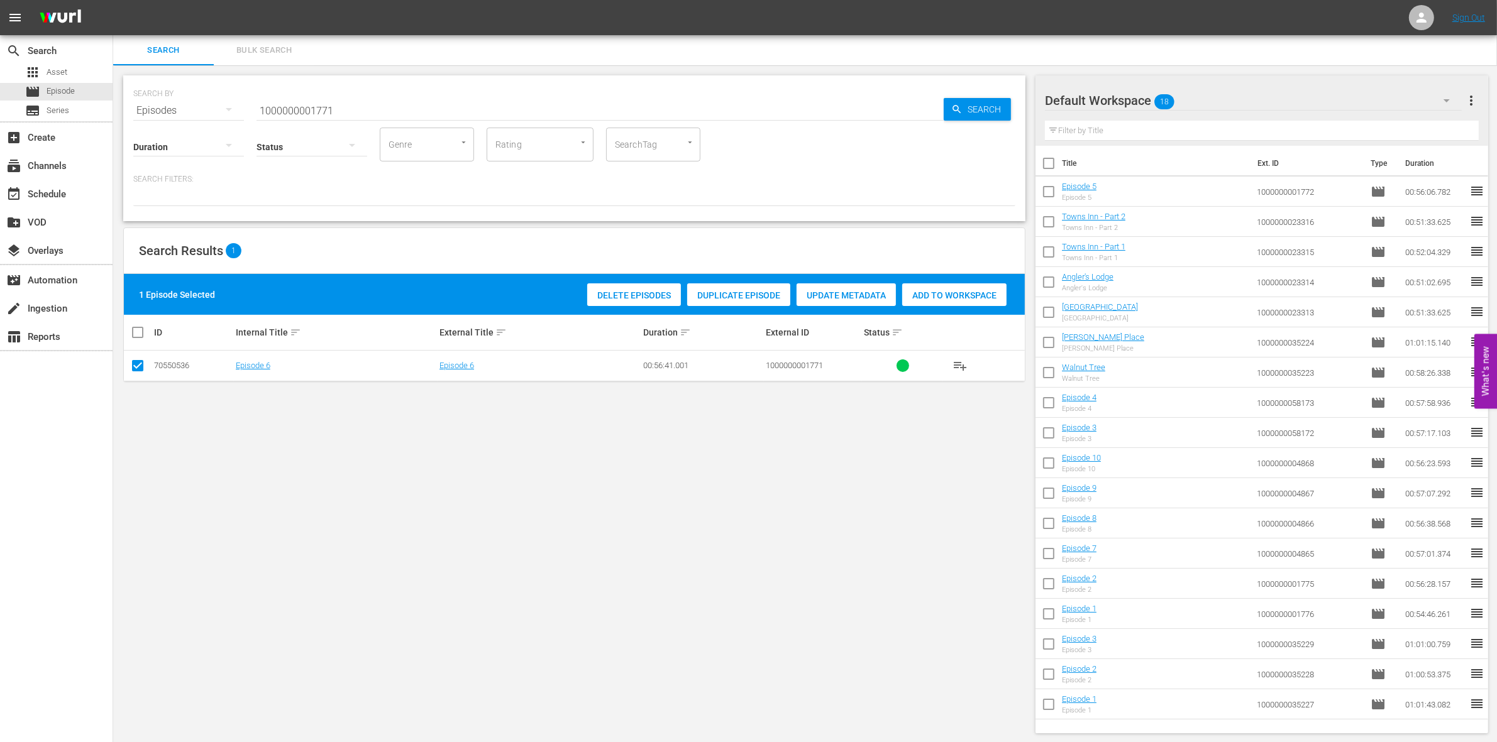
click at [969, 281] on div "Delete Episodes Duplicate Episode Update Metadata Add to Workspace" at bounding box center [797, 294] width 426 height 29
click at [937, 299] on span "Add to Workspace" at bounding box center [954, 295] width 104 height 10
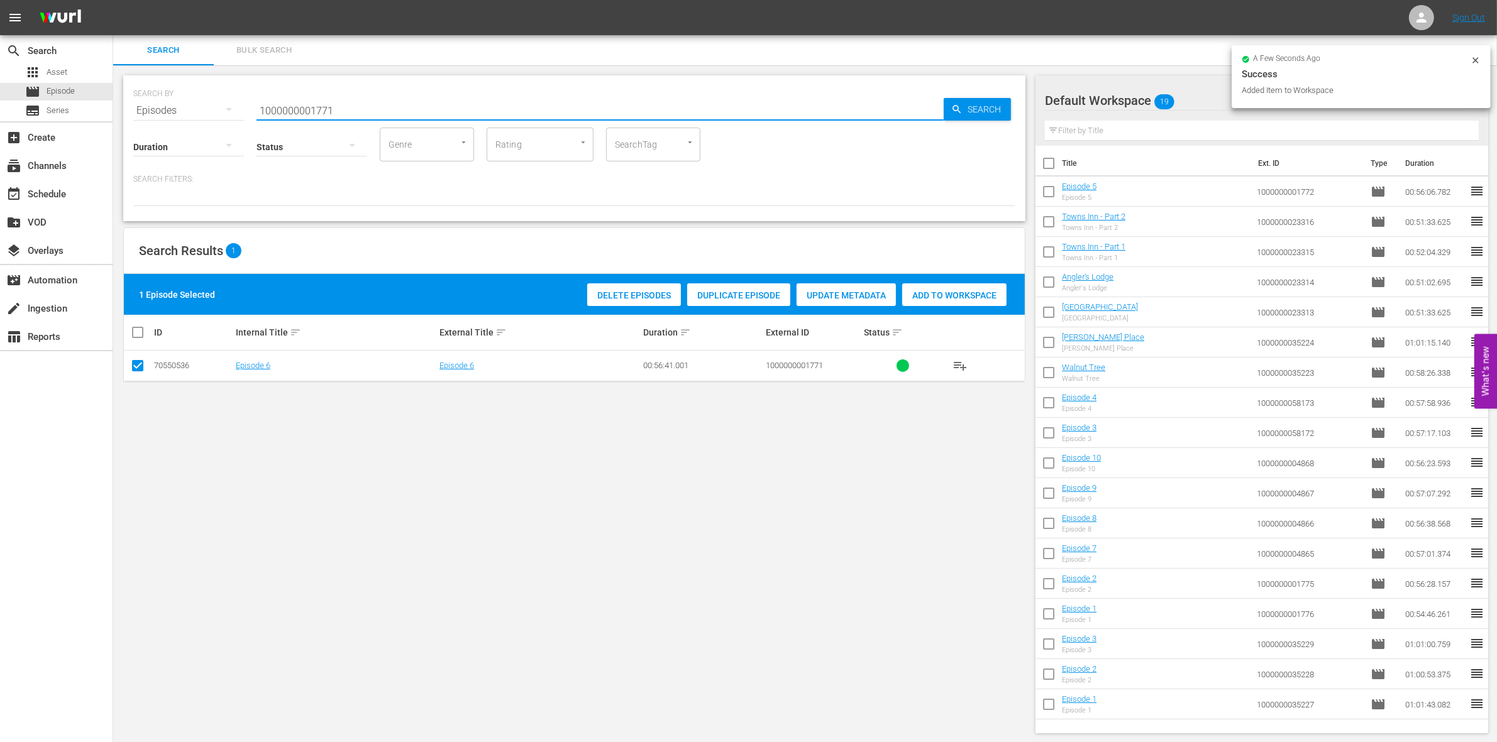
click at [378, 99] on input "1000000001771" at bounding box center [599, 111] width 687 height 30
type input "1000000001770"
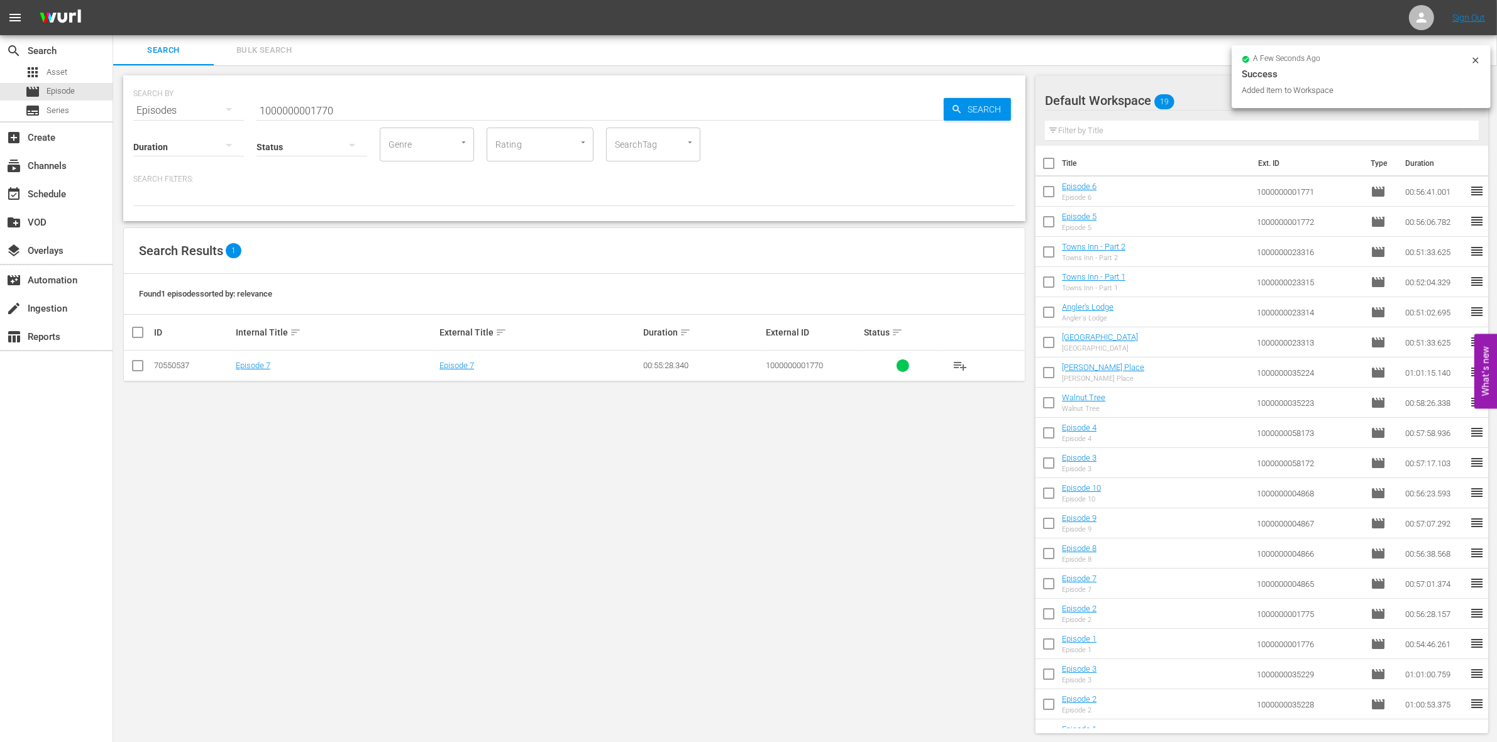
click at [140, 378] on td at bounding box center [138, 366] width 28 height 31
click at [137, 373] on input "checkbox" at bounding box center [137, 368] width 15 height 15
checkbox input "true"
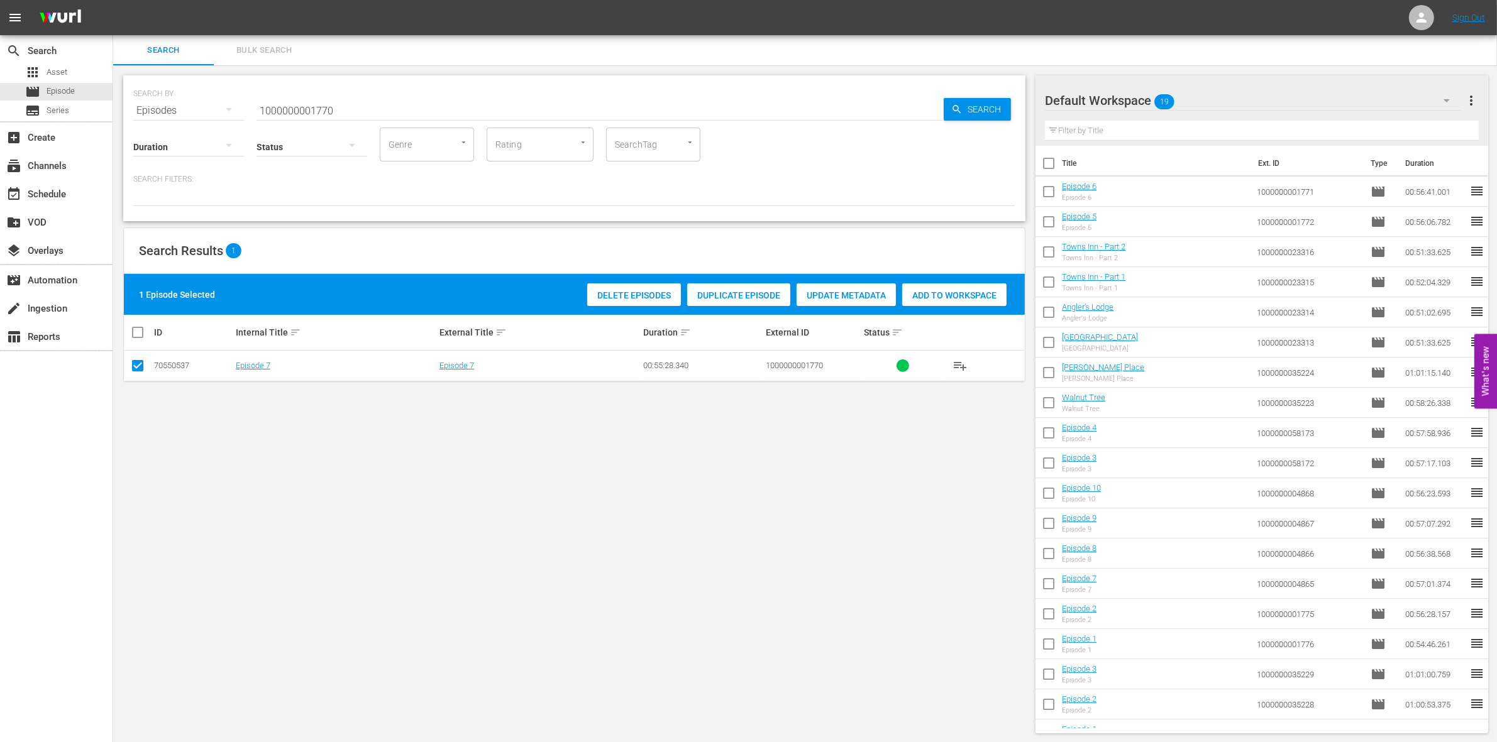
click at [972, 296] on span "Add to Workspace" at bounding box center [954, 295] width 104 height 10
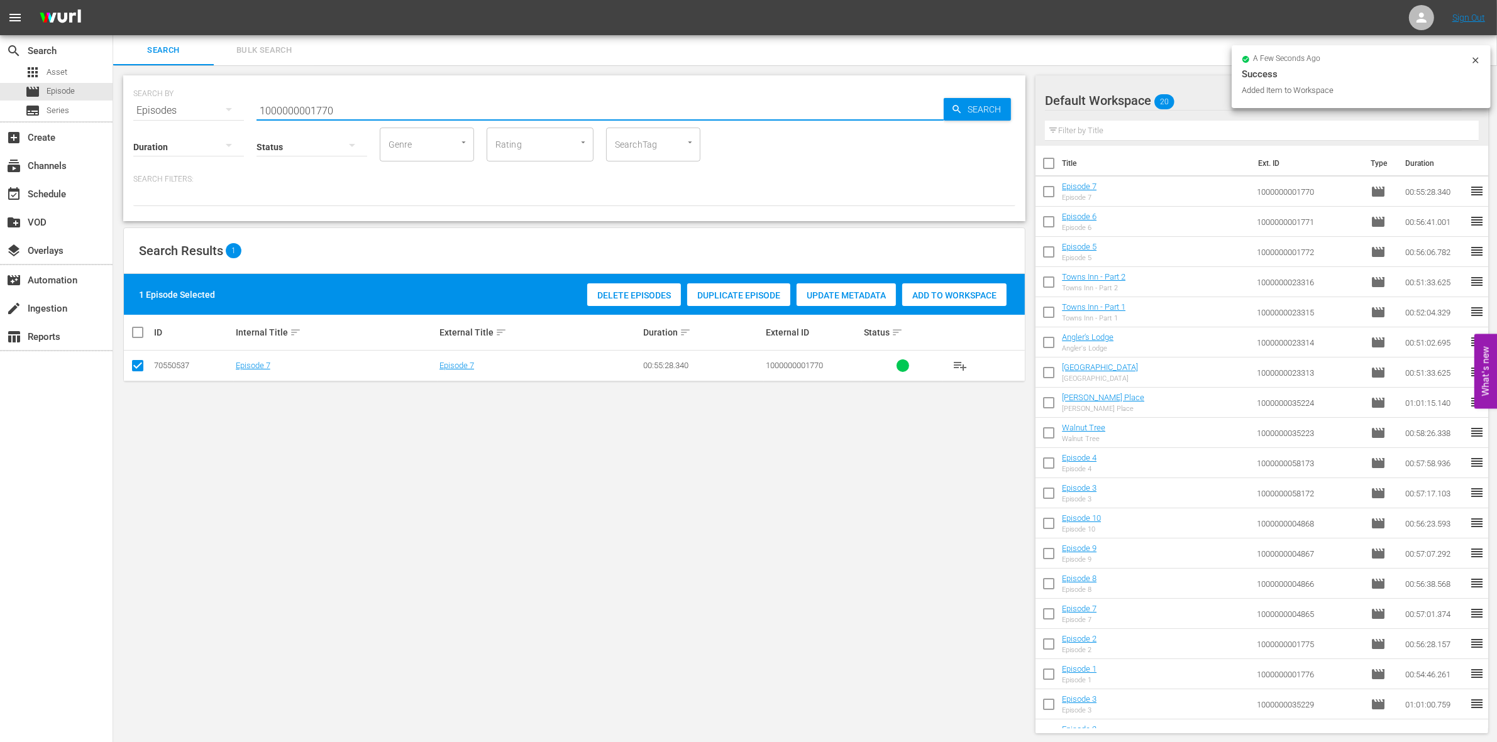
click at [390, 104] on input "1000000001770" at bounding box center [599, 111] width 687 height 30
type input "100000000176"
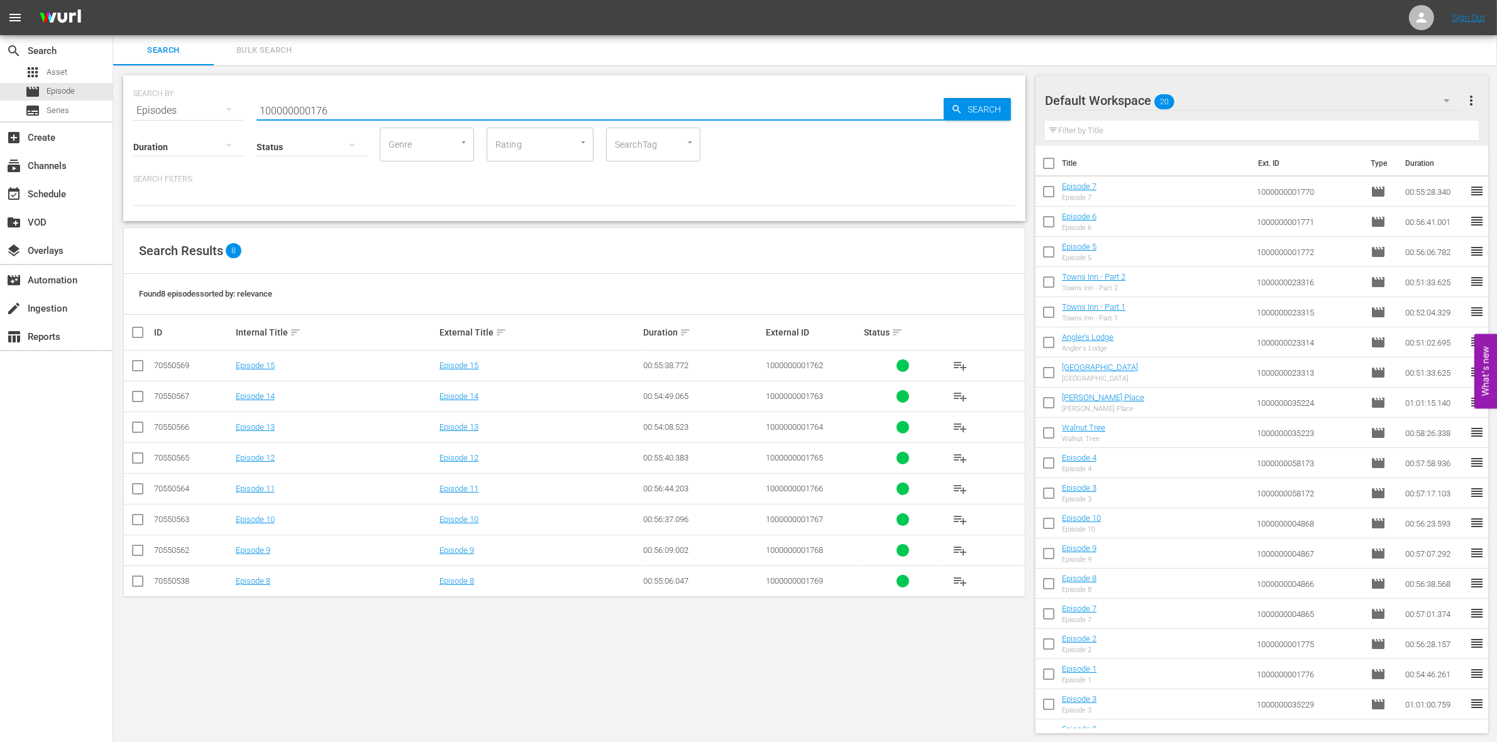
click at [134, 586] on input "checkbox" at bounding box center [137, 583] width 15 height 15
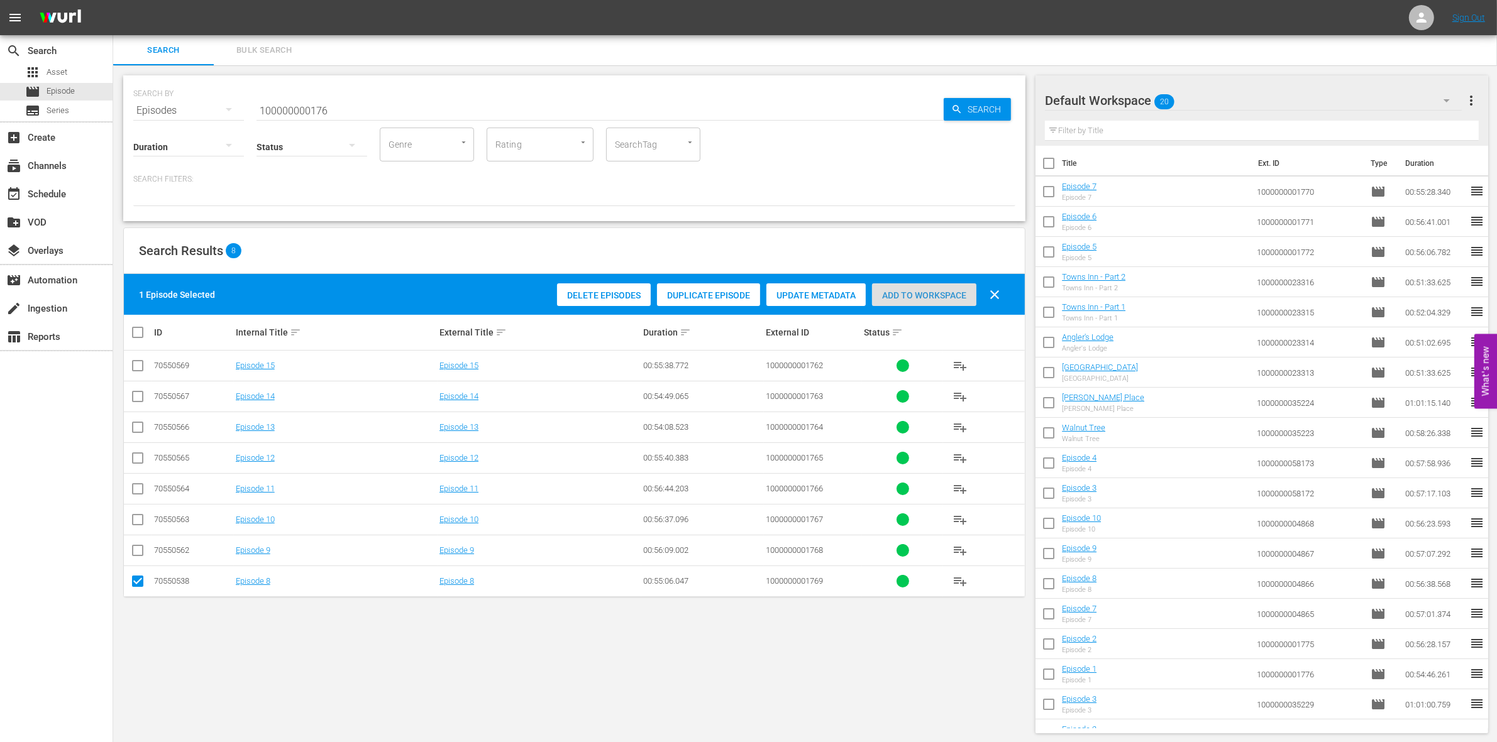
click at [916, 299] on span "Add to Workspace" at bounding box center [924, 295] width 104 height 10
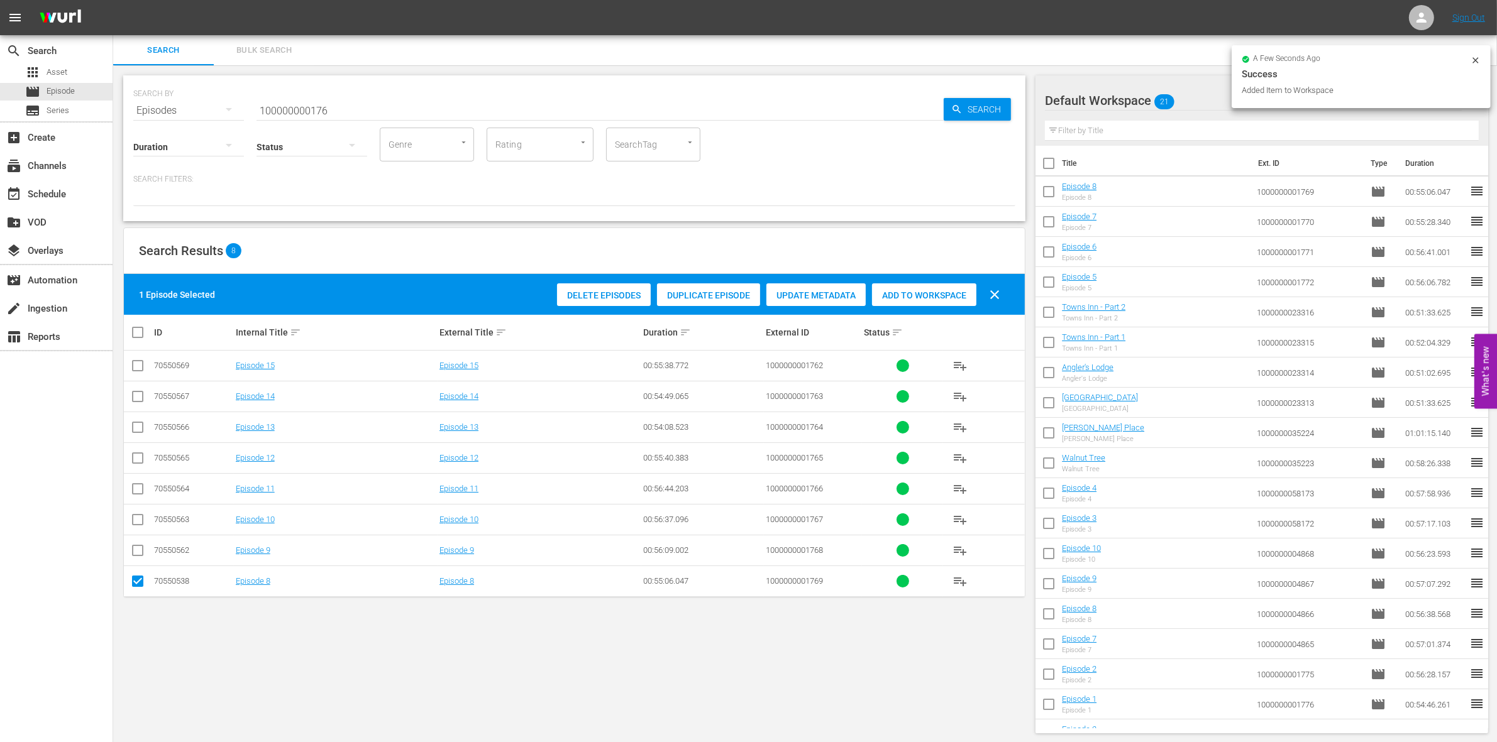
click at [135, 582] on input "checkbox" at bounding box center [137, 583] width 15 height 15
checkbox input "false"
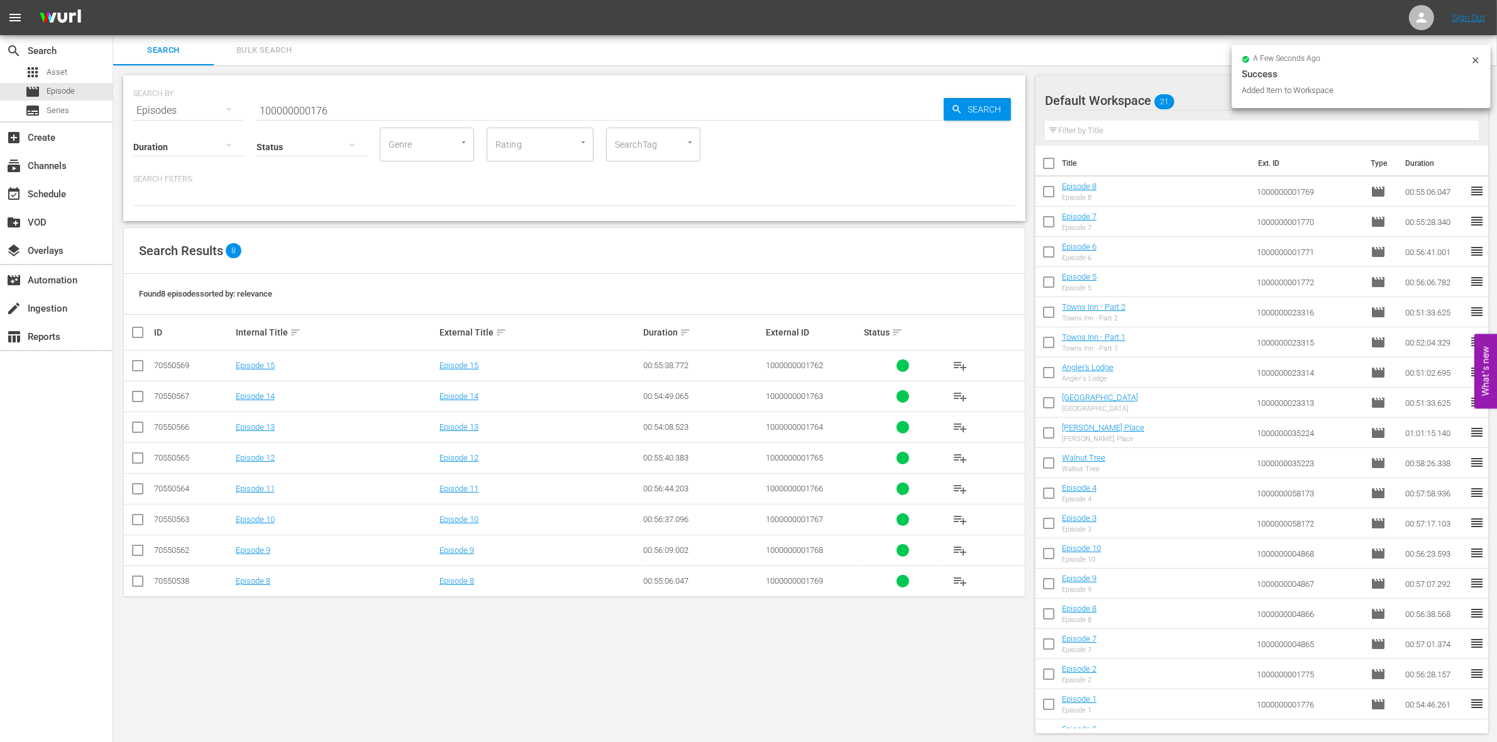
click at [145, 547] on input "checkbox" at bounding box center [137, 553] width 15 height 15
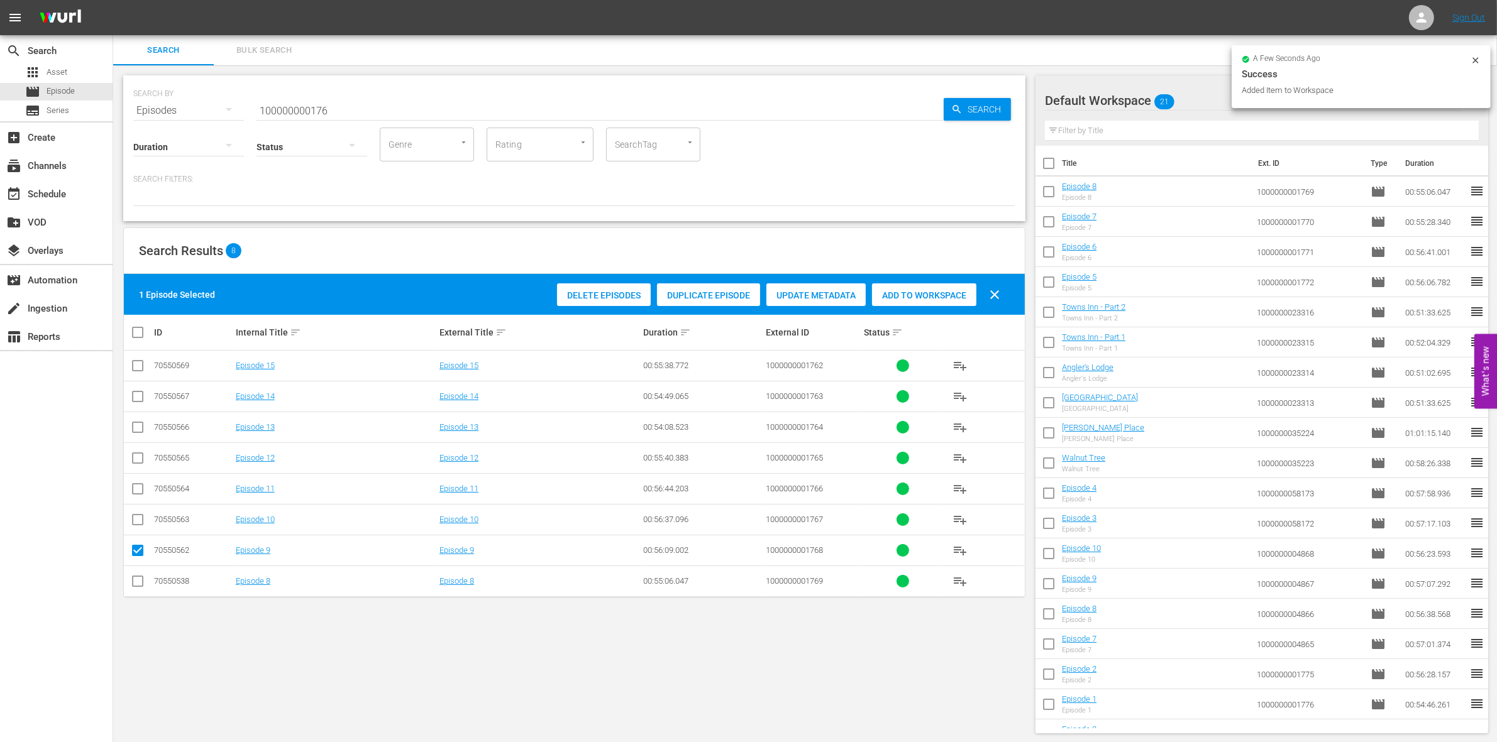
click at [947, 296] on span "Add to Workspace" at bounding box center [924, 295] width 104 height 10
click at [138, 547] on input "checkbox" at bounding box center [137, 553] width 15 height 15
checkbox input "false"
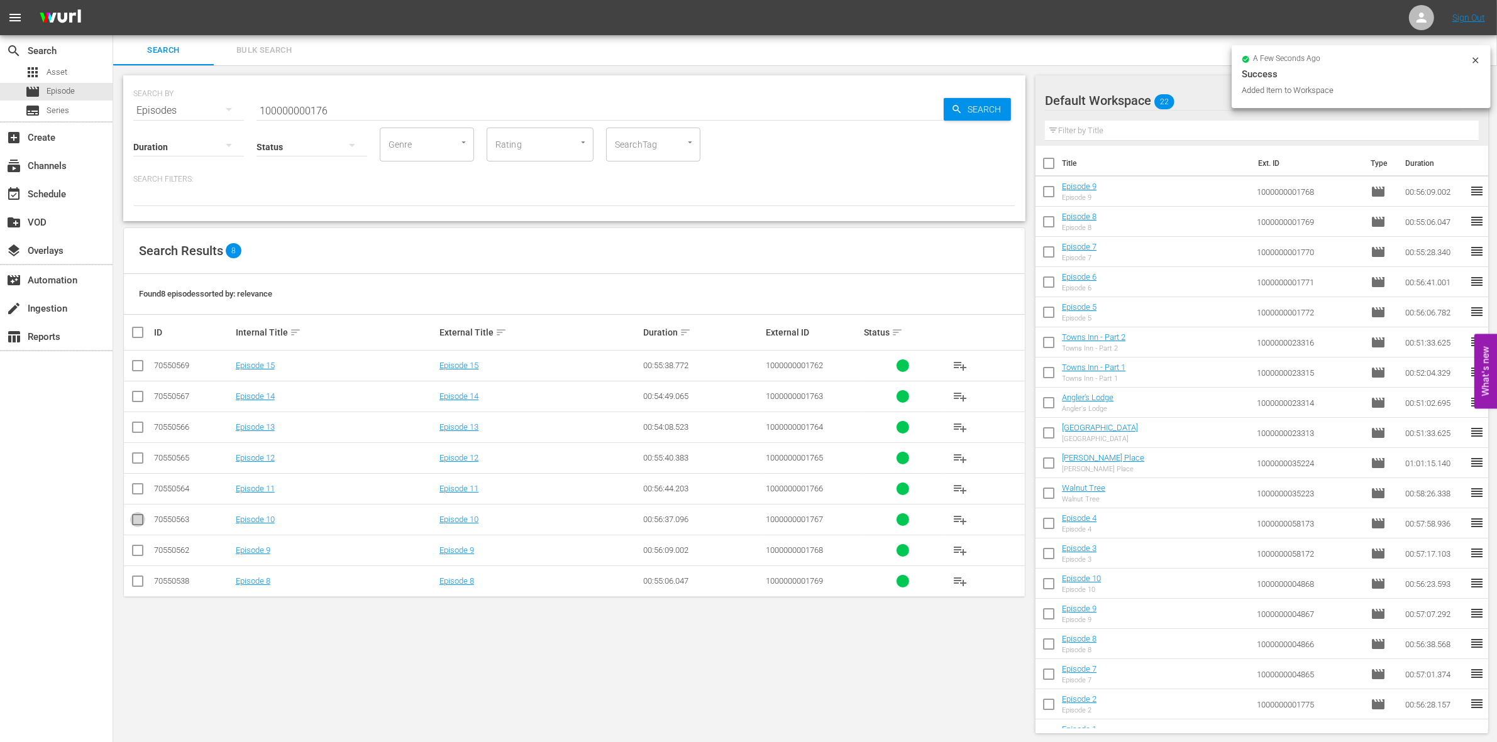
click at [135, 513] on icon at bounding box center [137, 519] width 15 height 15
click at [139, 519] on input "checkbox" at bounding box center [137, 522] width 15 height 15
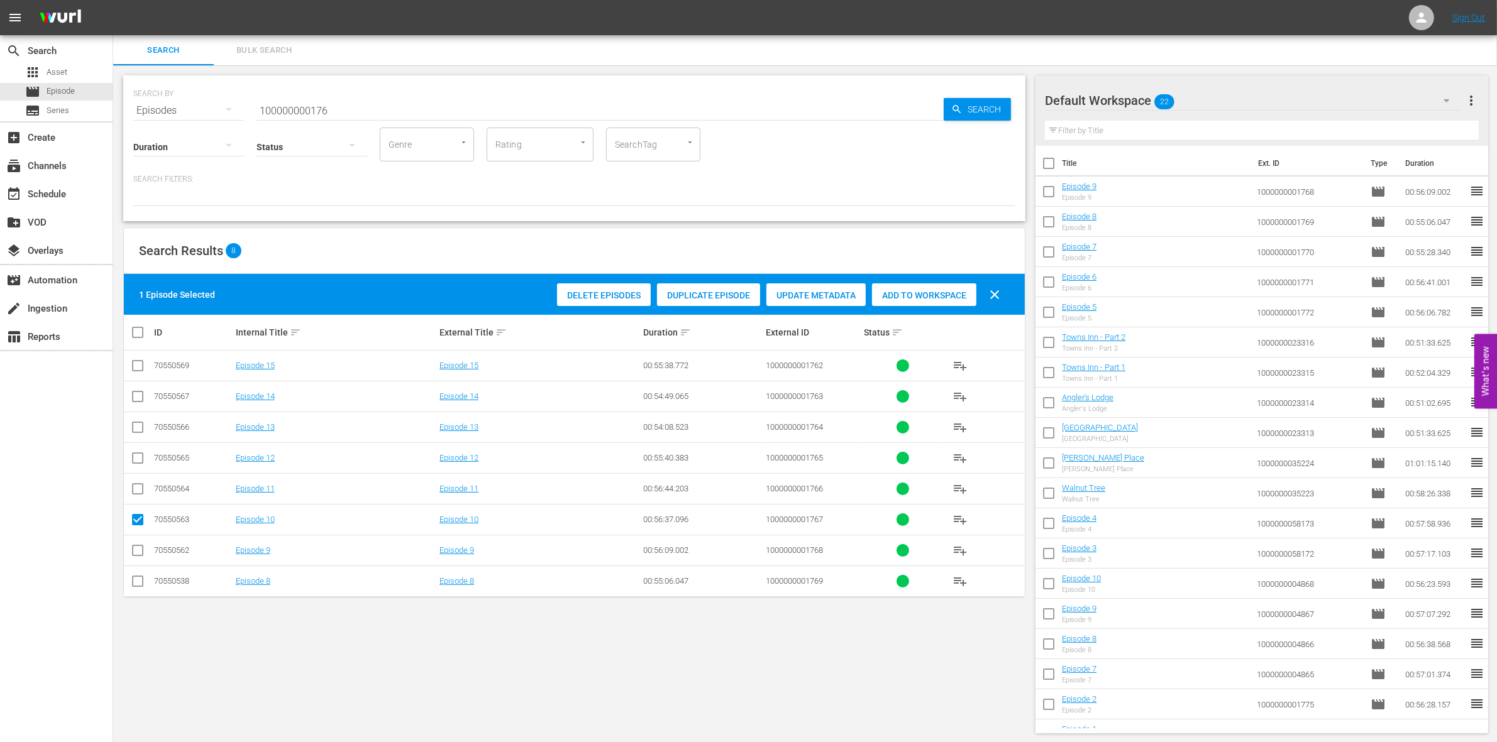
click at [903, 290] on span "Add to Workspace" at bounding box center [924, 295] width 104 height 10
click at [134, 516] on input "checkbox" at bounding box center [137, 522] width 15 height 15
checkbox input "false"
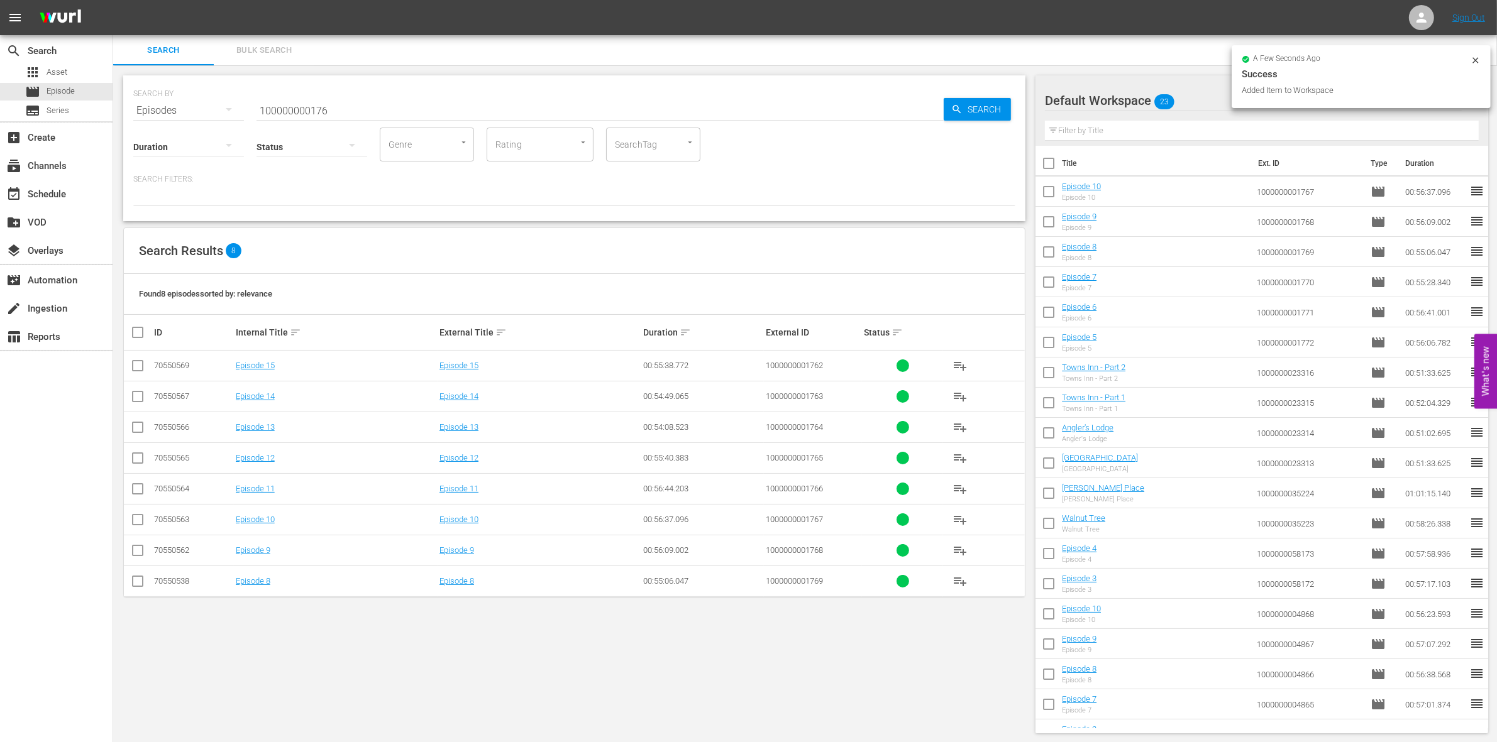
click at [137, 489] on input "checkbox" at bounding box center [137, 491] width 15 height 15
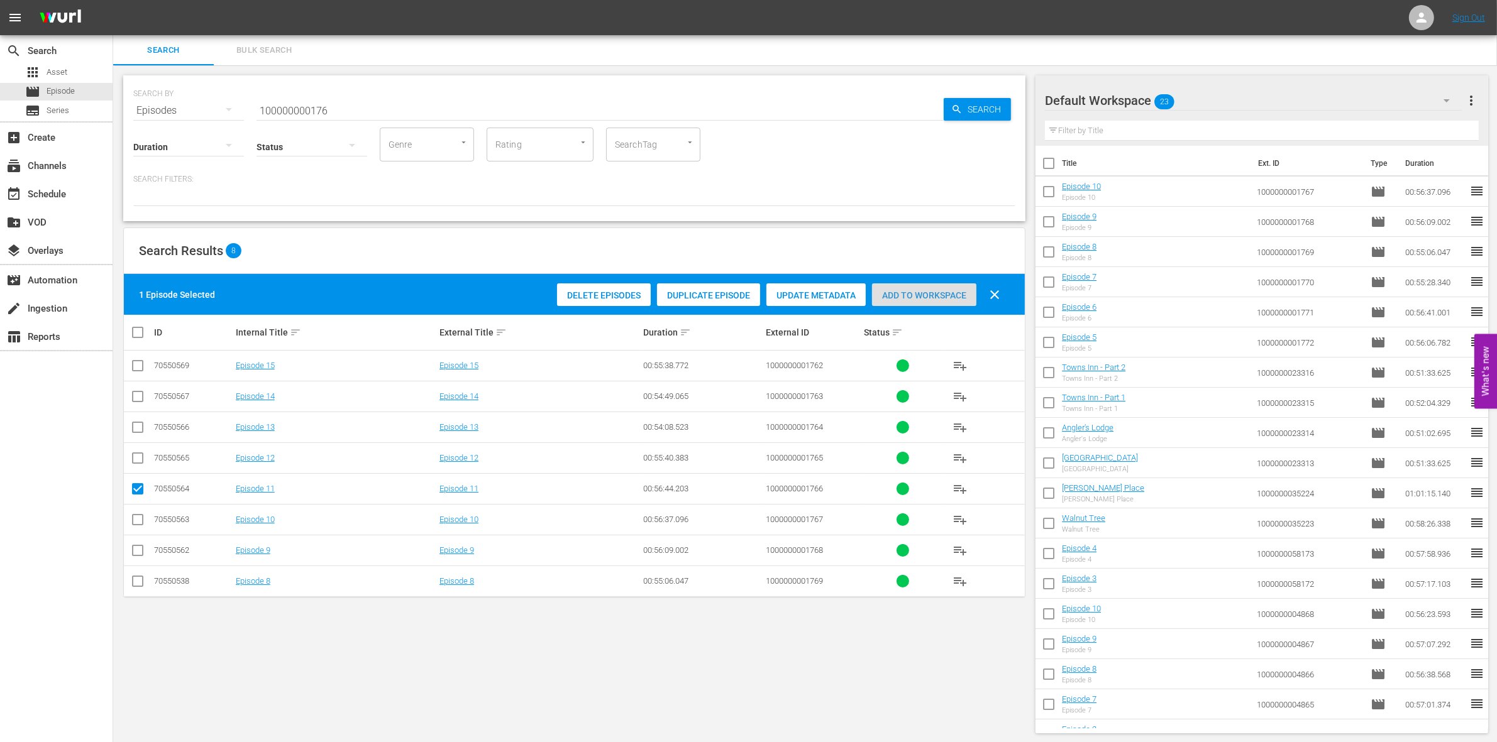
click at [943, 294] on span "Add to Workspace" at bounding box center [924, 295] width 104 height 10
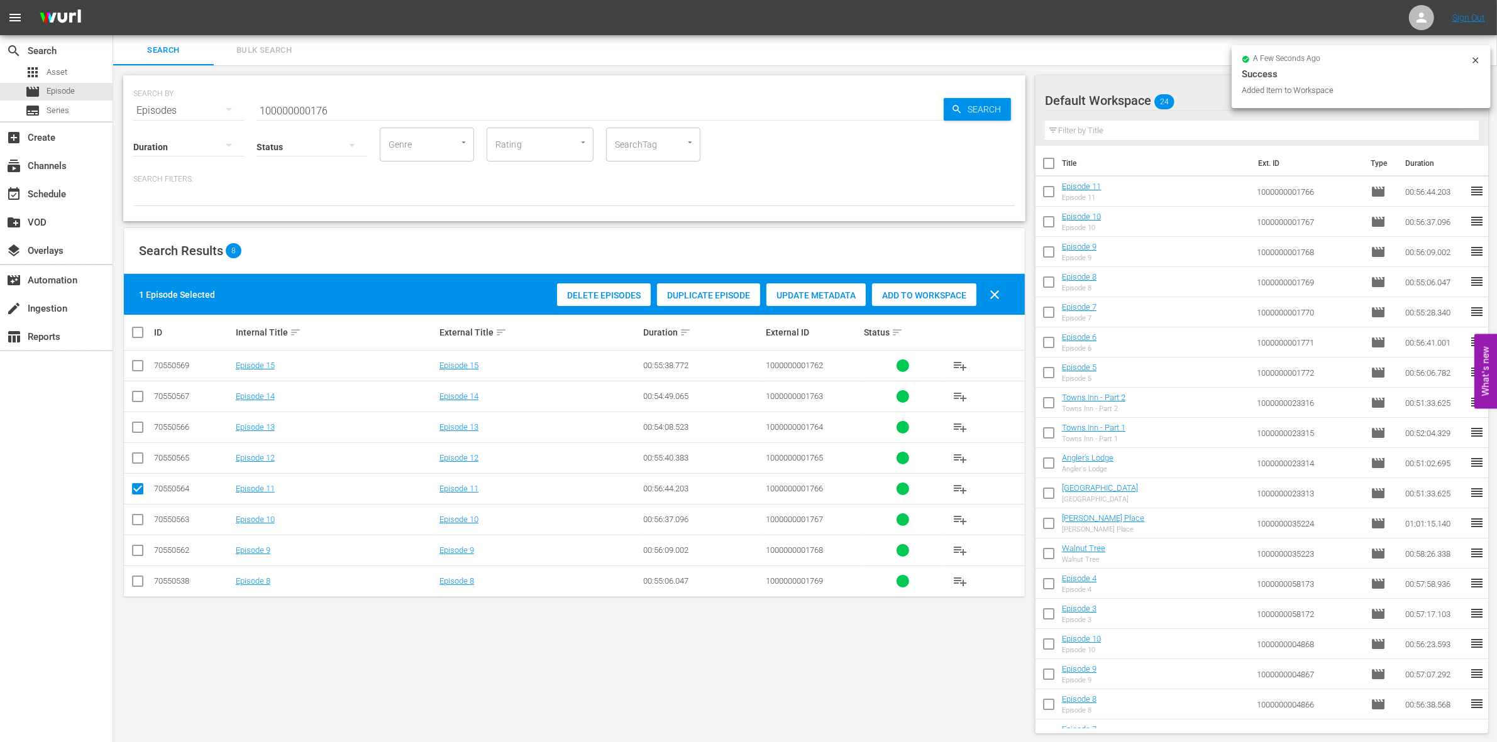
click at [136, 489] on input "checkbox" at bounding box center [137, 491] width 15 height 15
checkbox input "false"
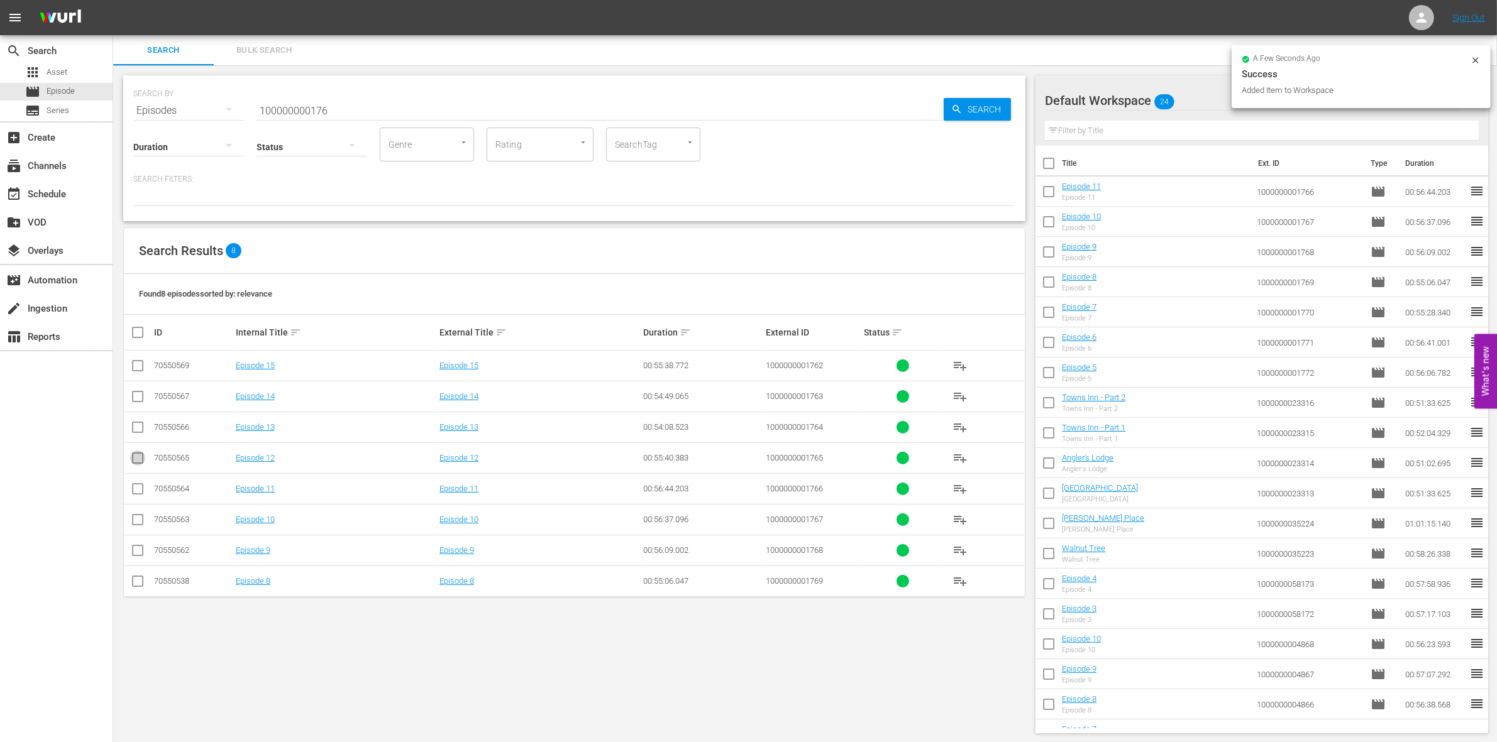
click at [137, 459] on input "checkbox" at bounding box center [137, 460] width 15 height 15
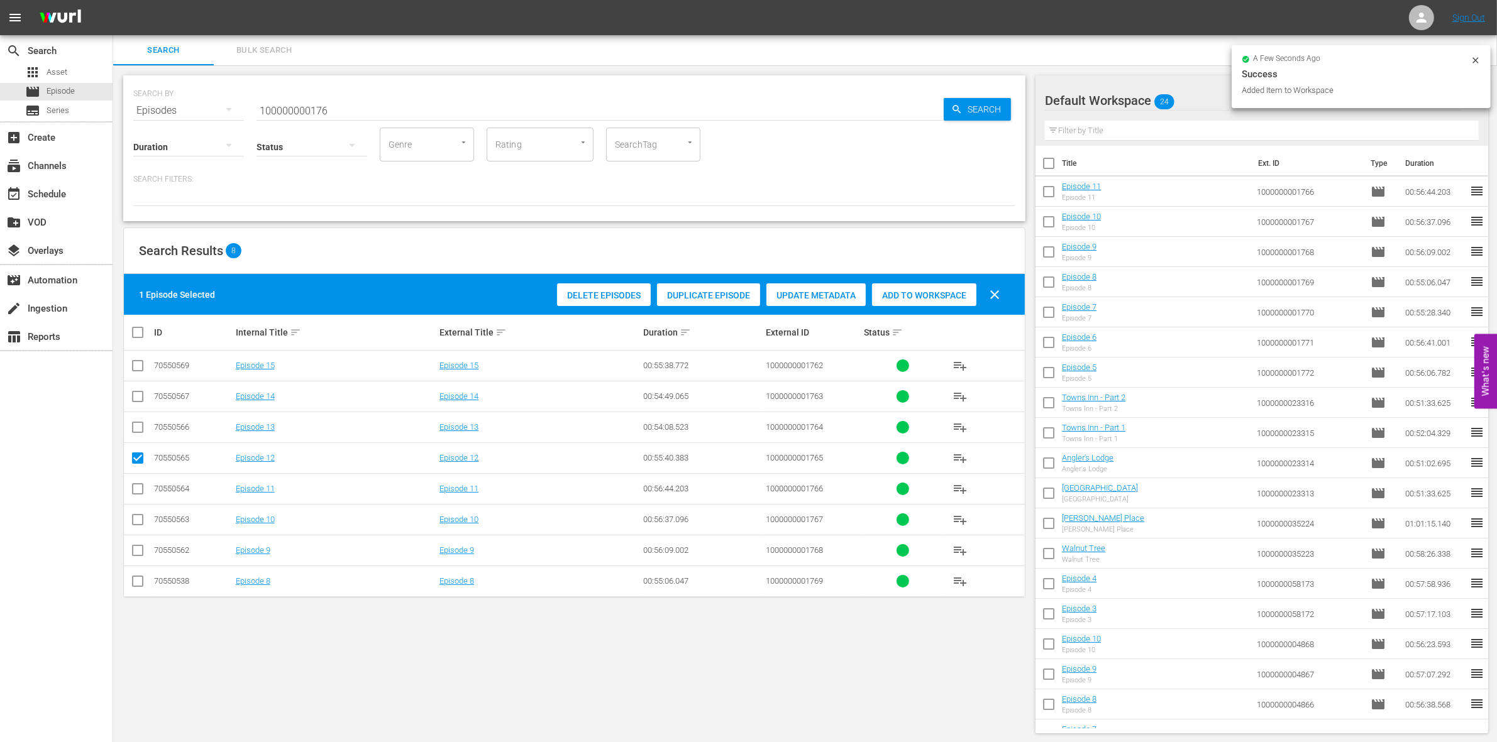
click at [931, 287] on div "Add to Workspace" at bounding box center [924, 295] width 104 height 24
click at [136, 459] on input "checkbox" at bounding box center [137, 460] width 15 height 15
checkbox input "false"
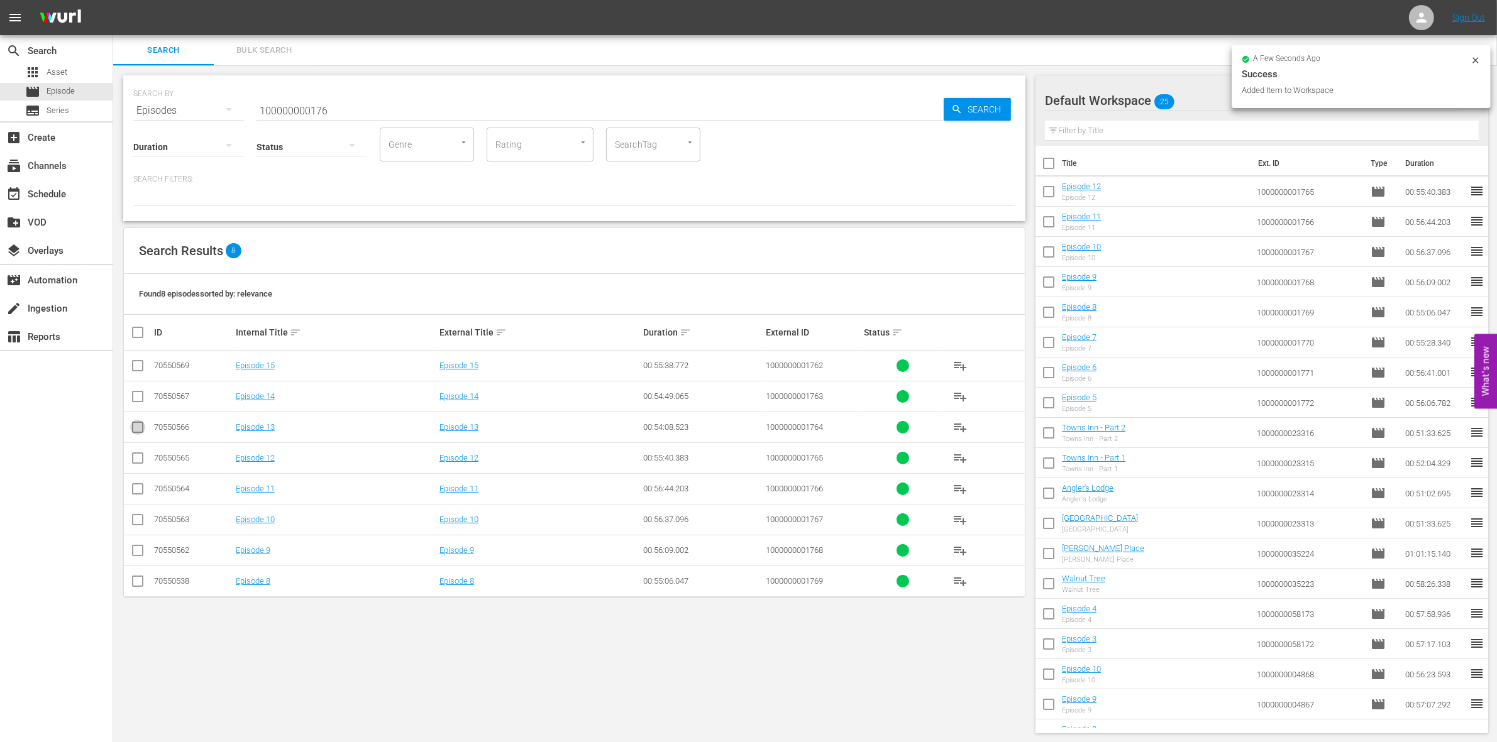
click at [136, 434] on input "checkbox" at bounding box center [137, 429] width 15 height 15
checkbox input "true"
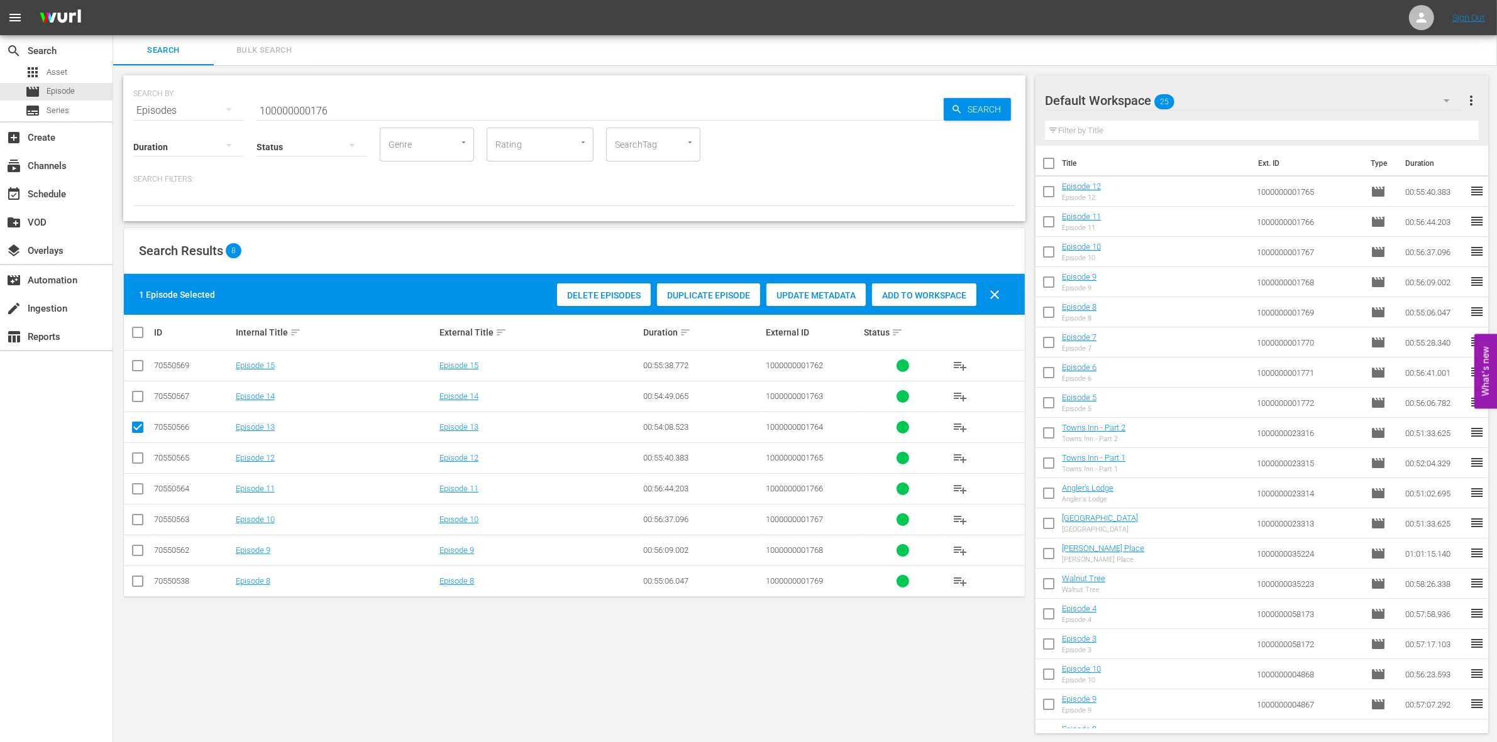
click at [967, 287] on div "Add to Workspace" at bounding box center [924, 295] width 104 height 24
click at [60, 192] on div "event_available Schedule" at bounding box center [35, 192] width 70 height 11
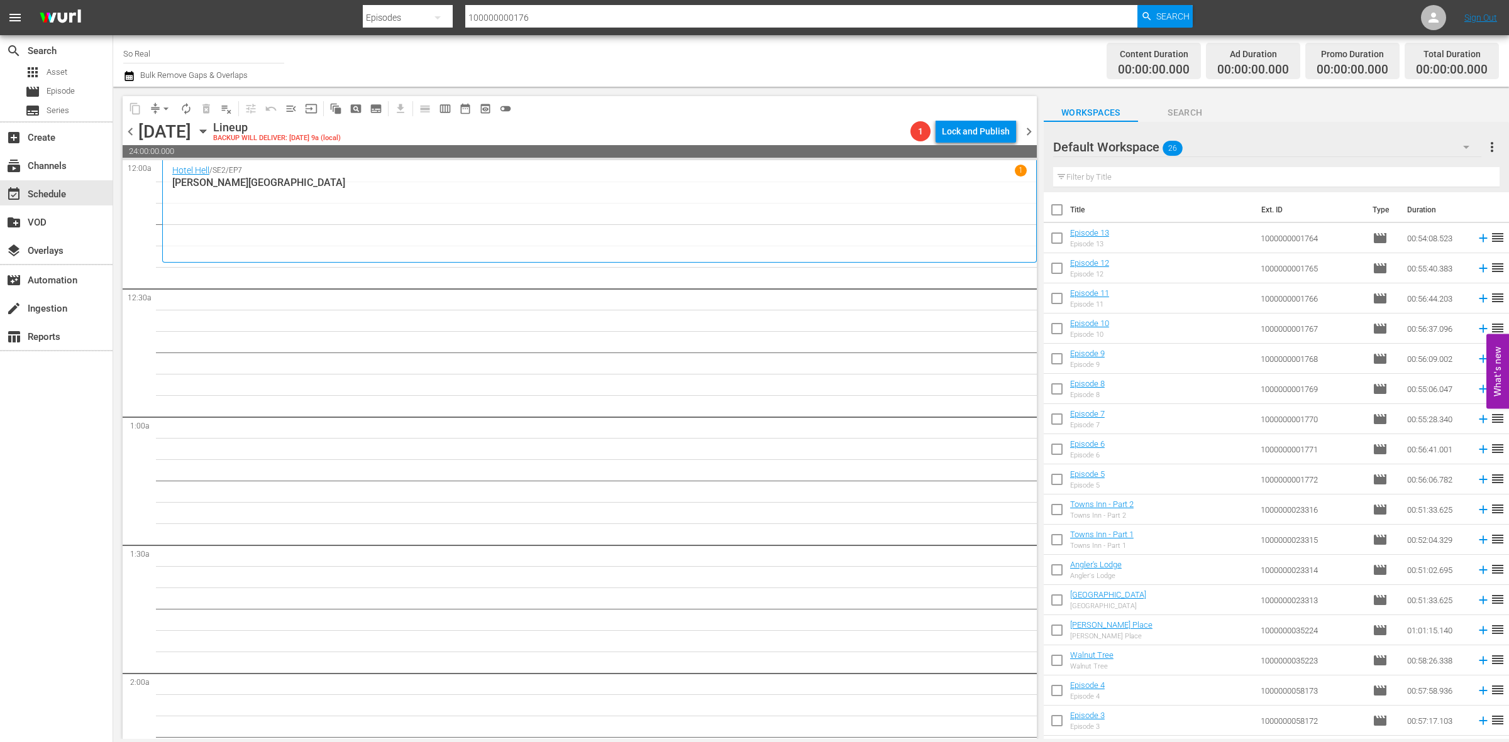
scroll to position [266, 0]
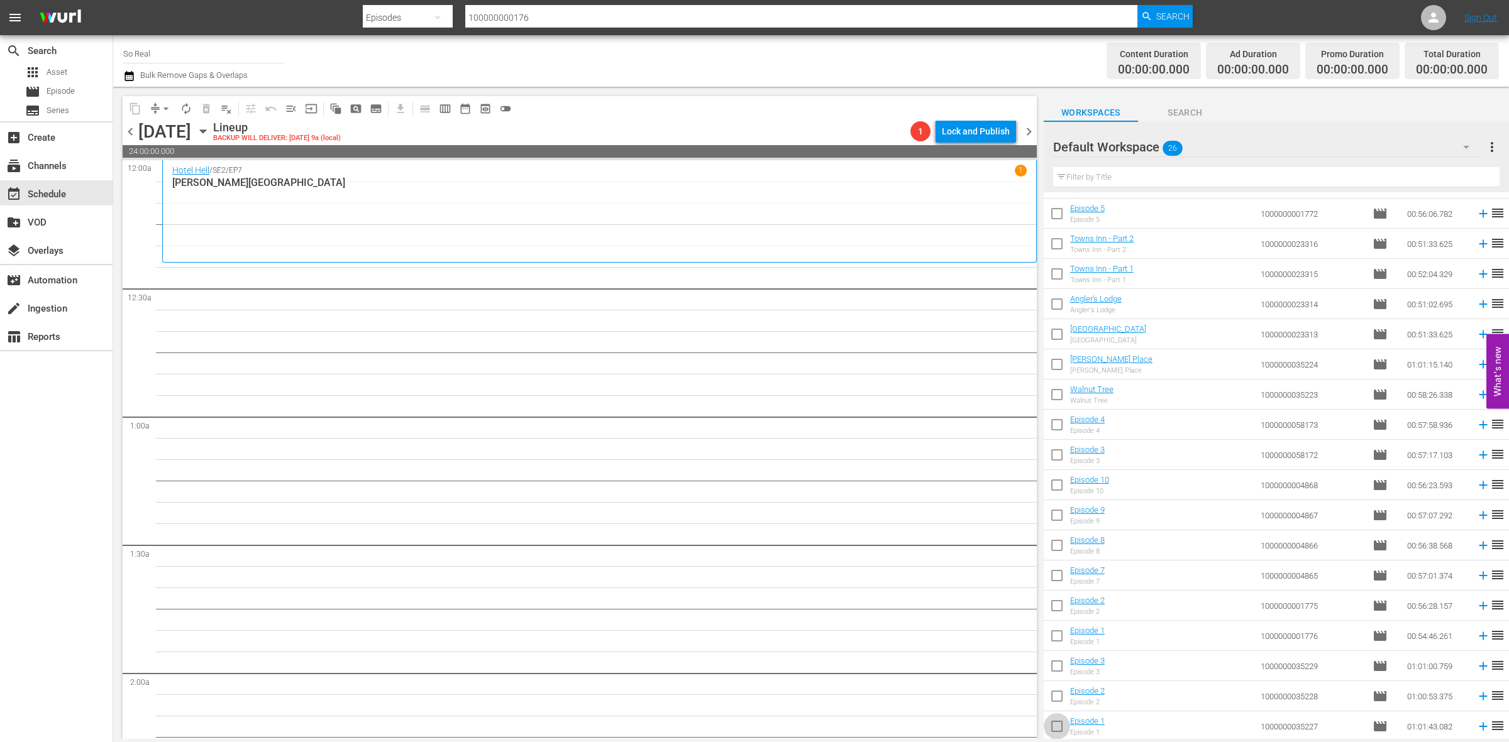
click at [1065, 715] on input "checkbox" at bounding box center [1056, 729] width 26 height 26
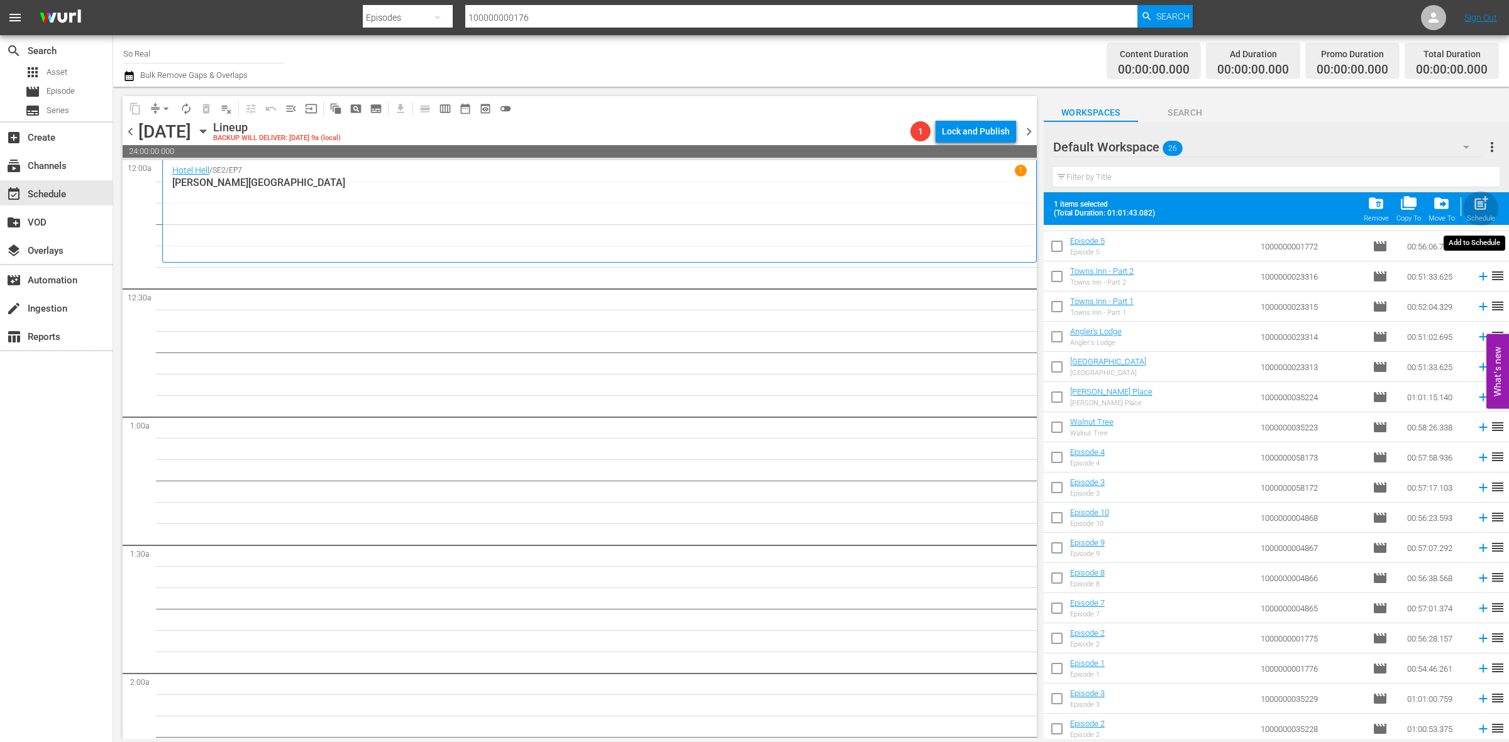
click at [1478, 215] on div "Schedule" at bounding box center [1480, 218] width 28 height 8
checkbox input "false"
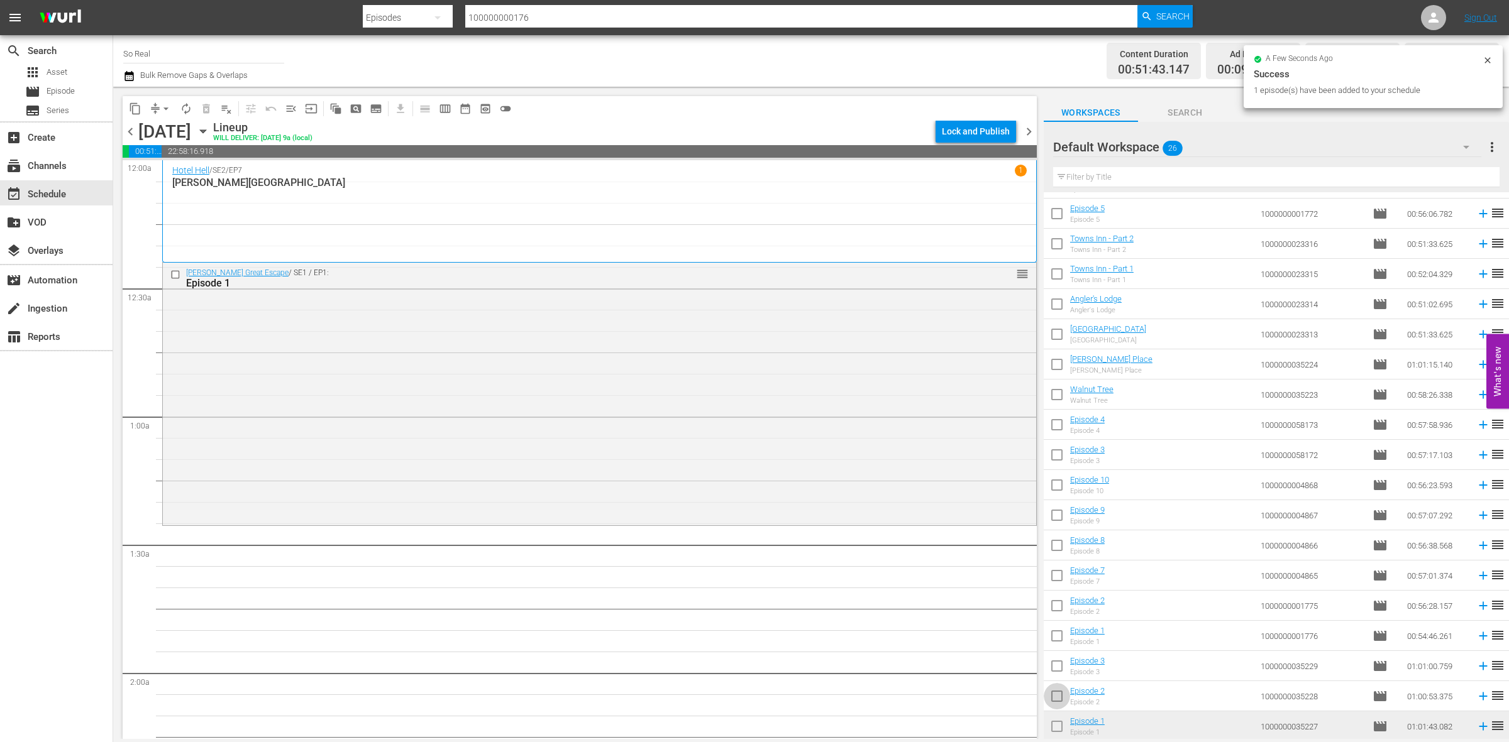
click at [1048, 703] on input "checkbox" at bounding box center [1056, 699] width 26 height 26
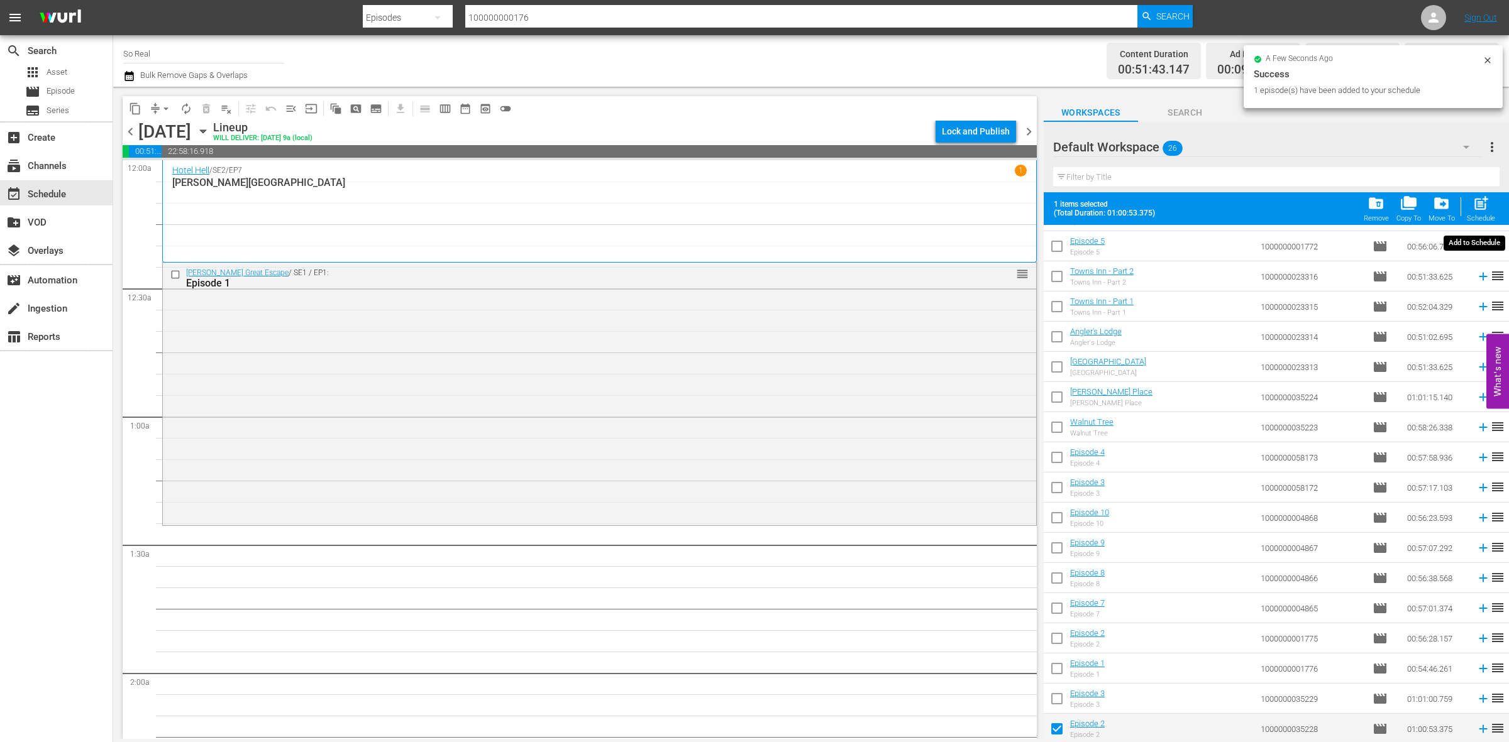
click at [1477, 212] on span "post_add" at bounding box center [1480, 203] width 17 height 17
checkbox input "false"
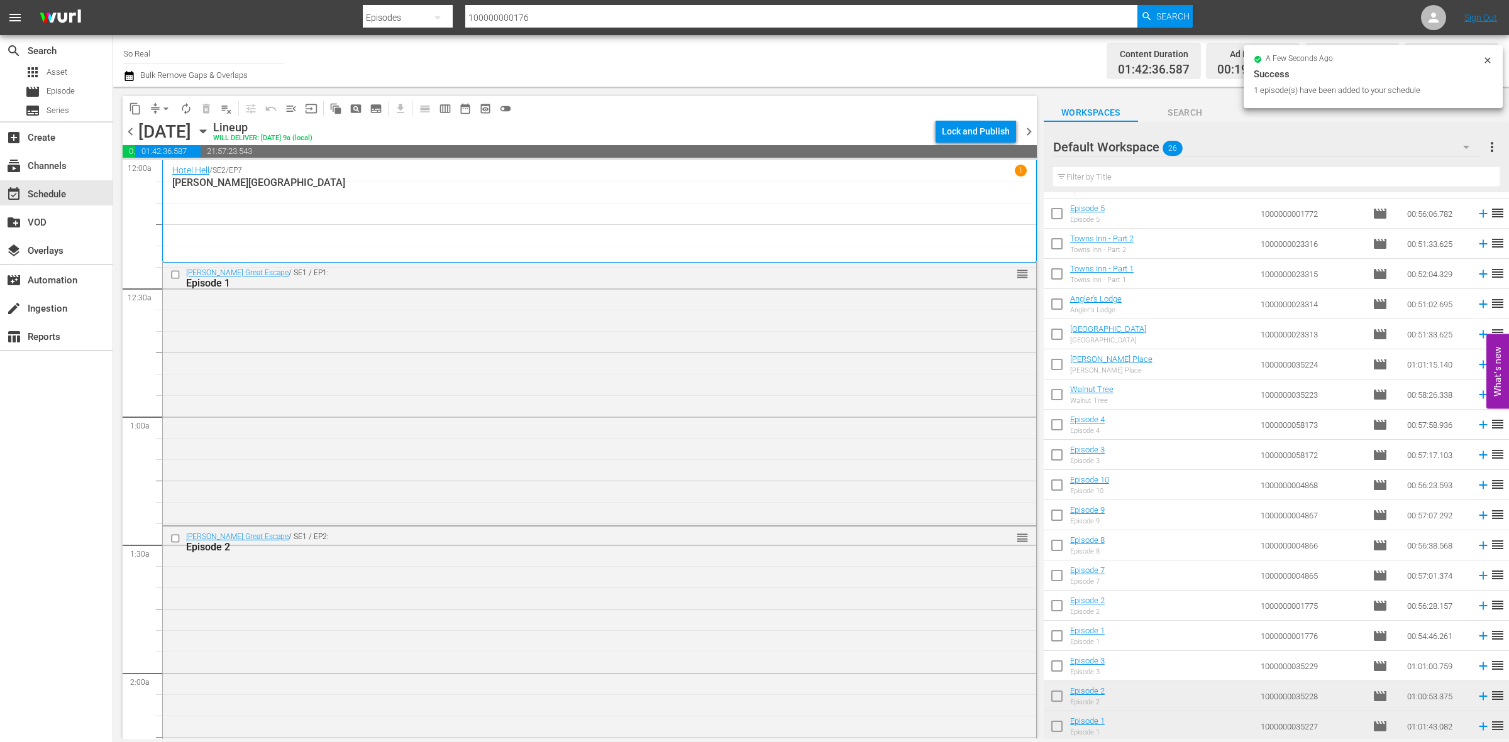
click at [1063, 666] on input "checkbox" at bounding box center [1056, 669] width 26 height 26
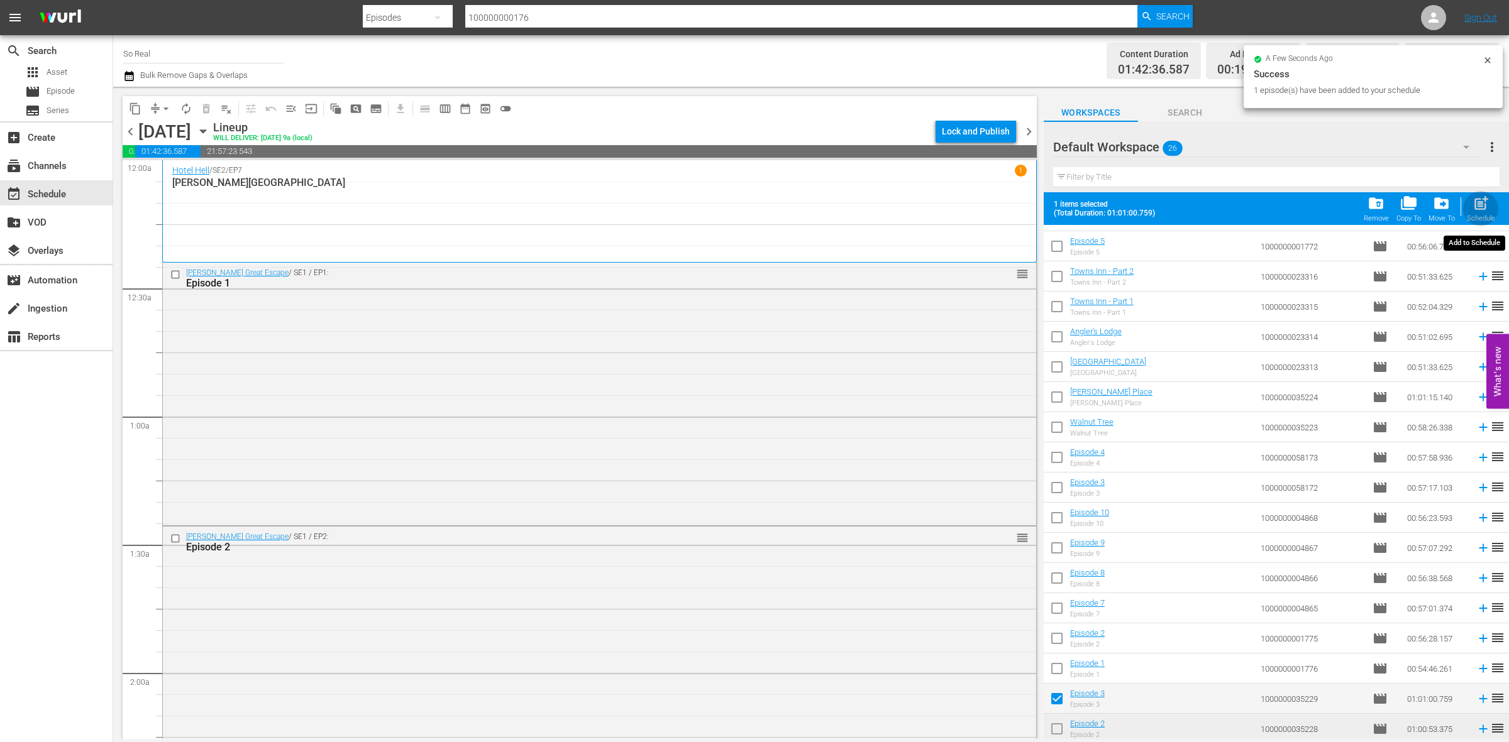
click at [1474, 211] on span "post_add" at bounding box center [1480, 203] width 17 height 17
checkbox input "false"
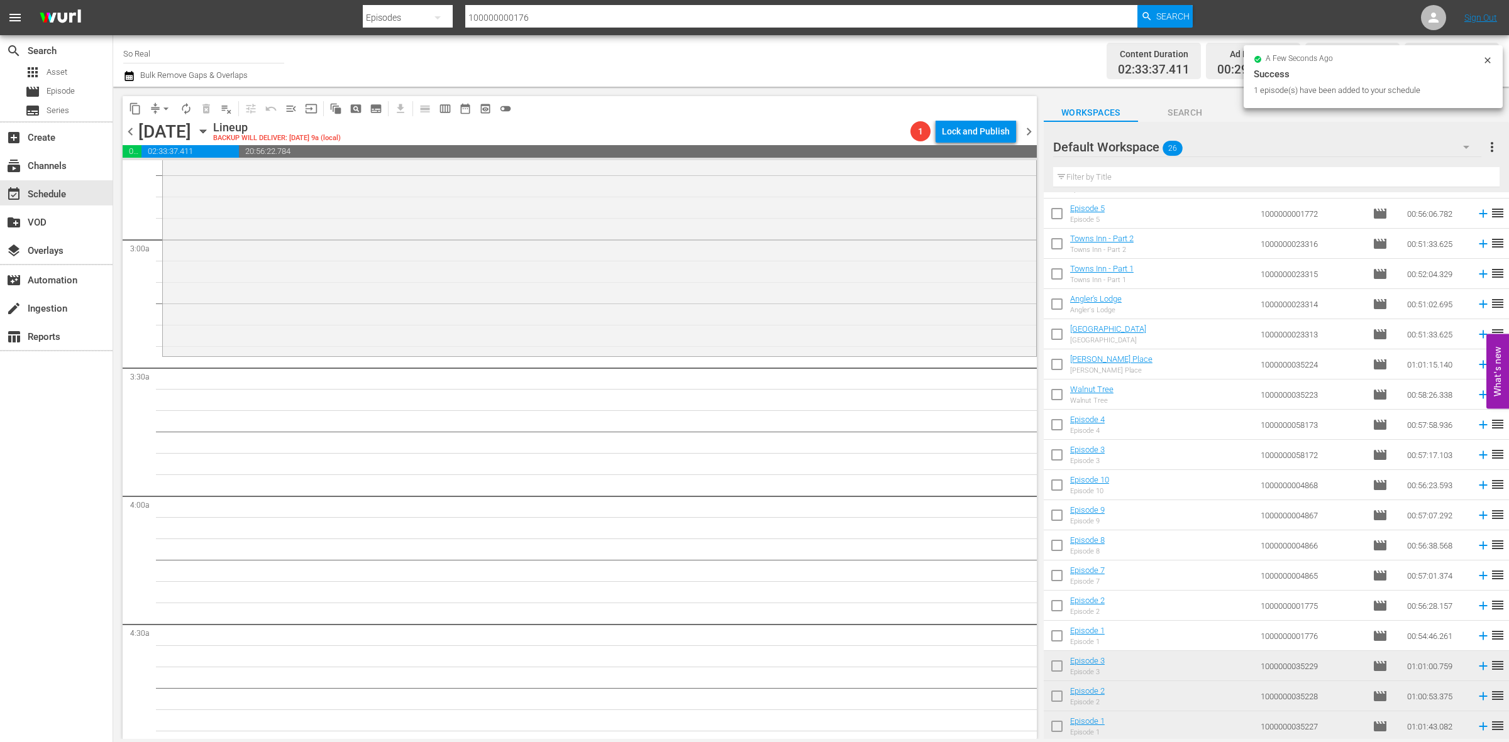
scroll to position [691, 0]
click at [1055, 635] on input "checkbox" at bounding box center [1056, 638] width 26 height 26
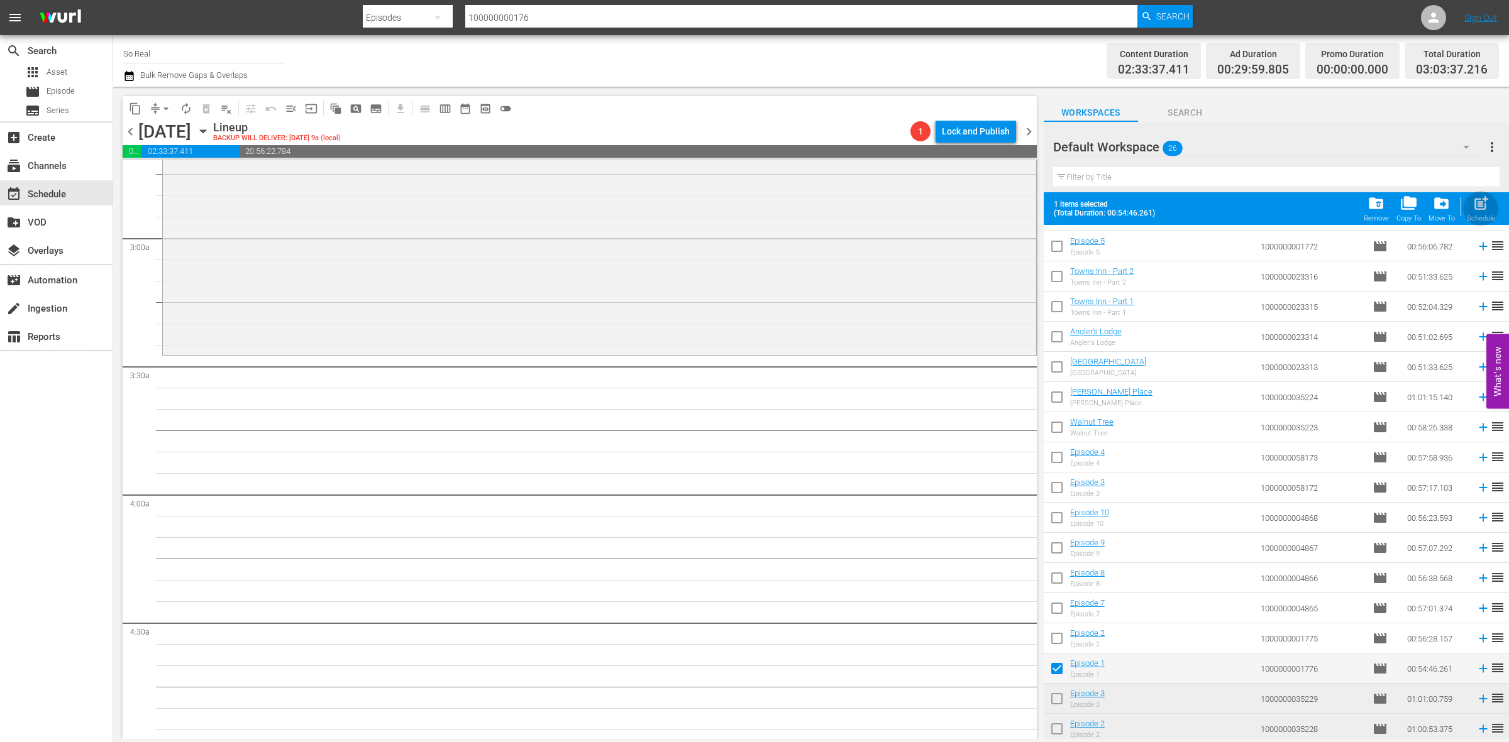
click at [1485, 211] on span "post_add" at bounding box center [1480, 203] width 17 height 17
checkbox input "false"
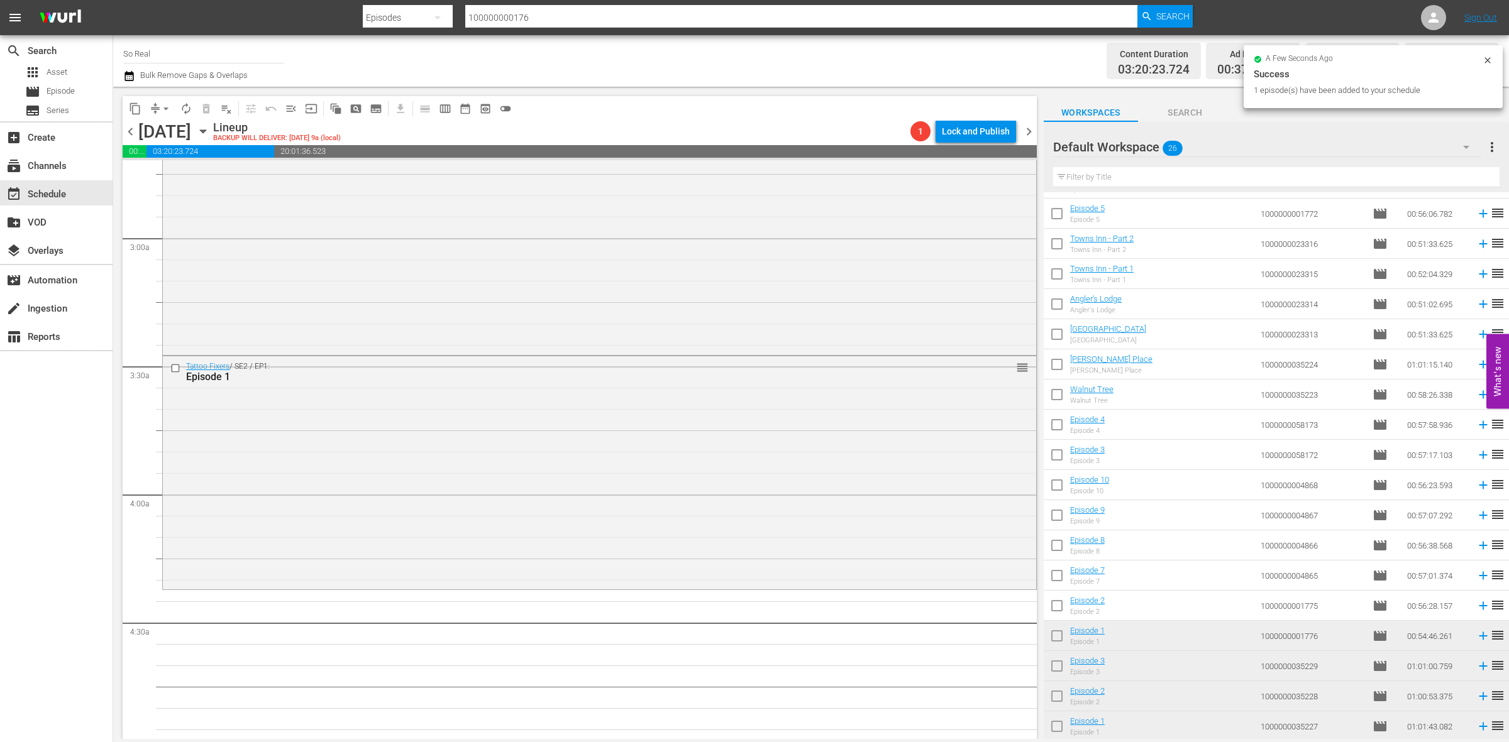
click at [1055, 611] on input "checkbox" at bounding box center [1056, 608] width 26 height 26
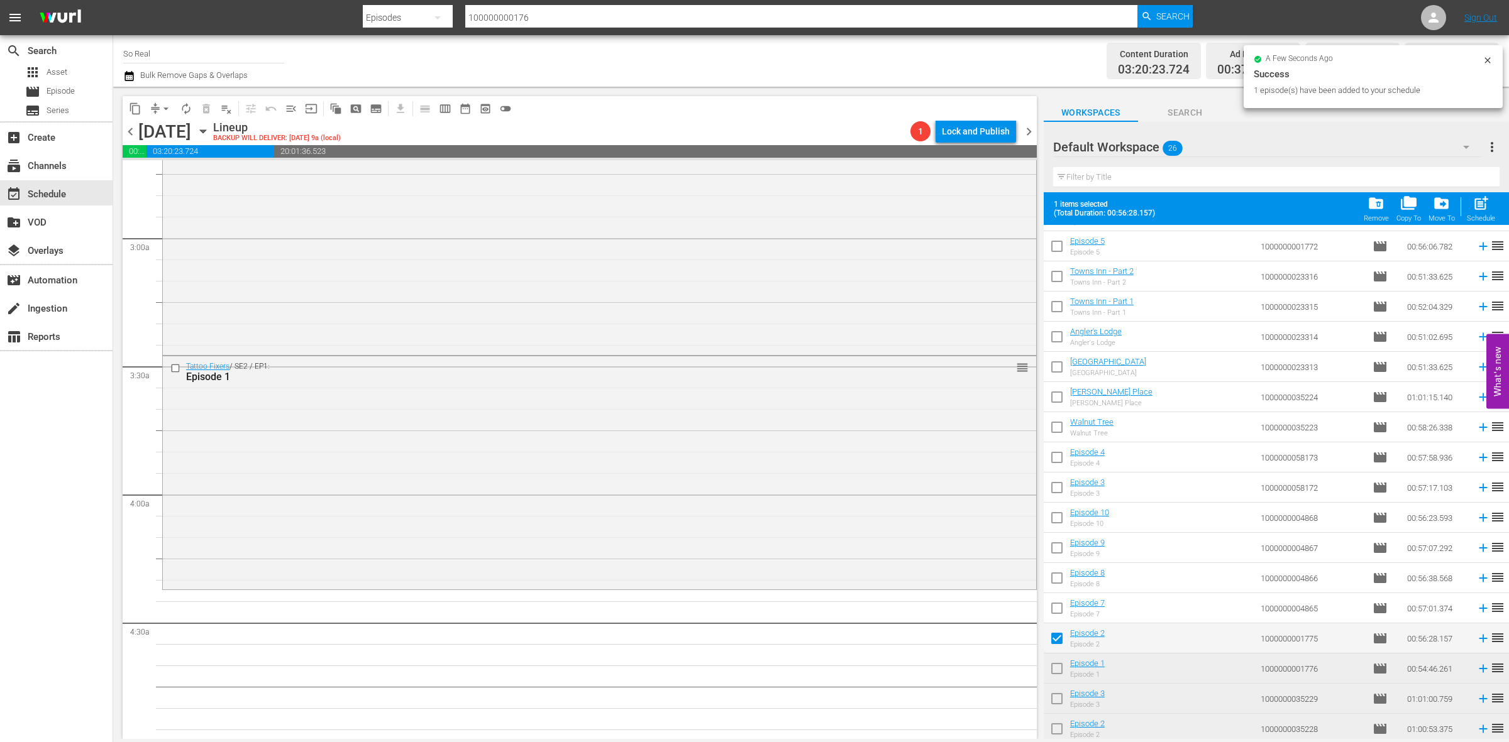
click at [1482, 197] on span "post_add" at bounding box center [1480, 203] width 17 height 17
checkbox input "false"
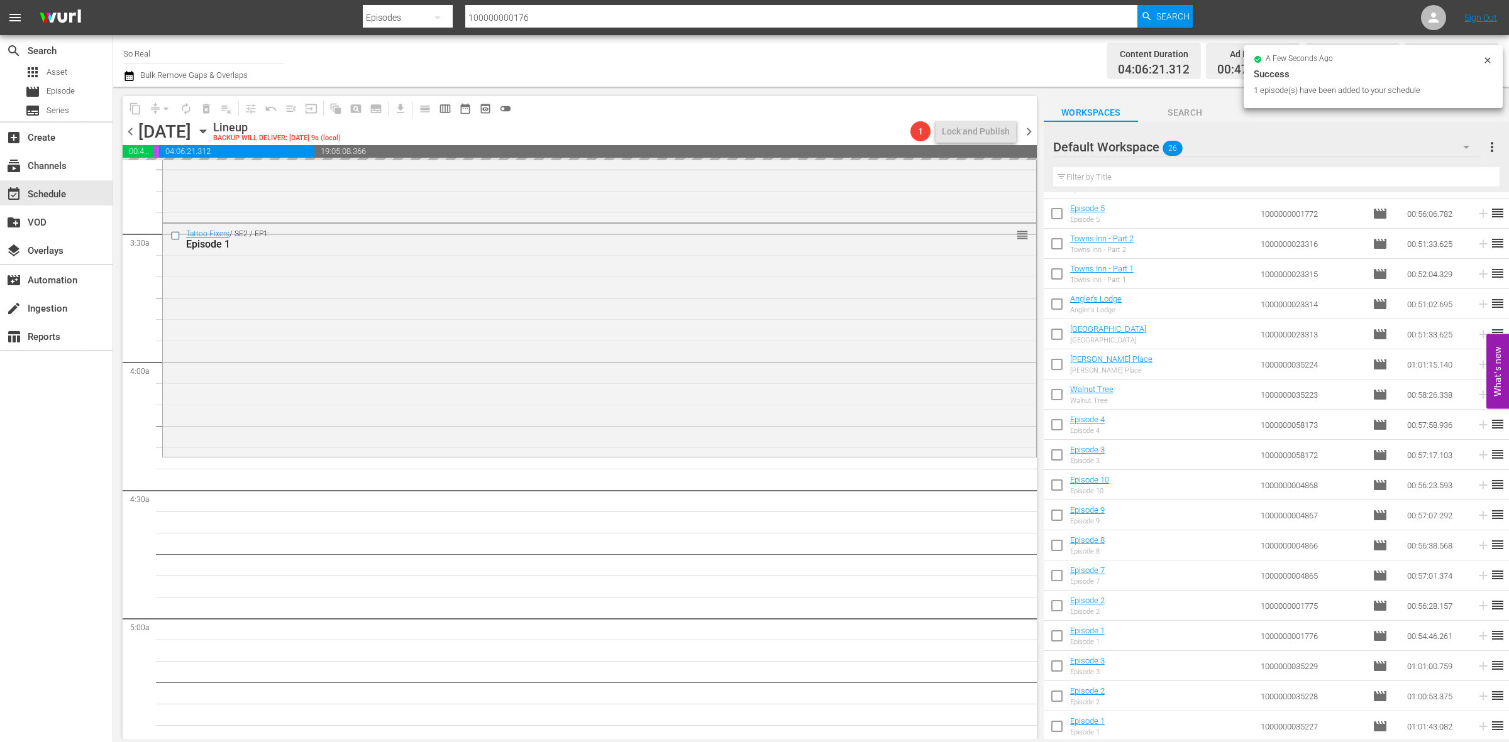
scroll to position [955, 0]
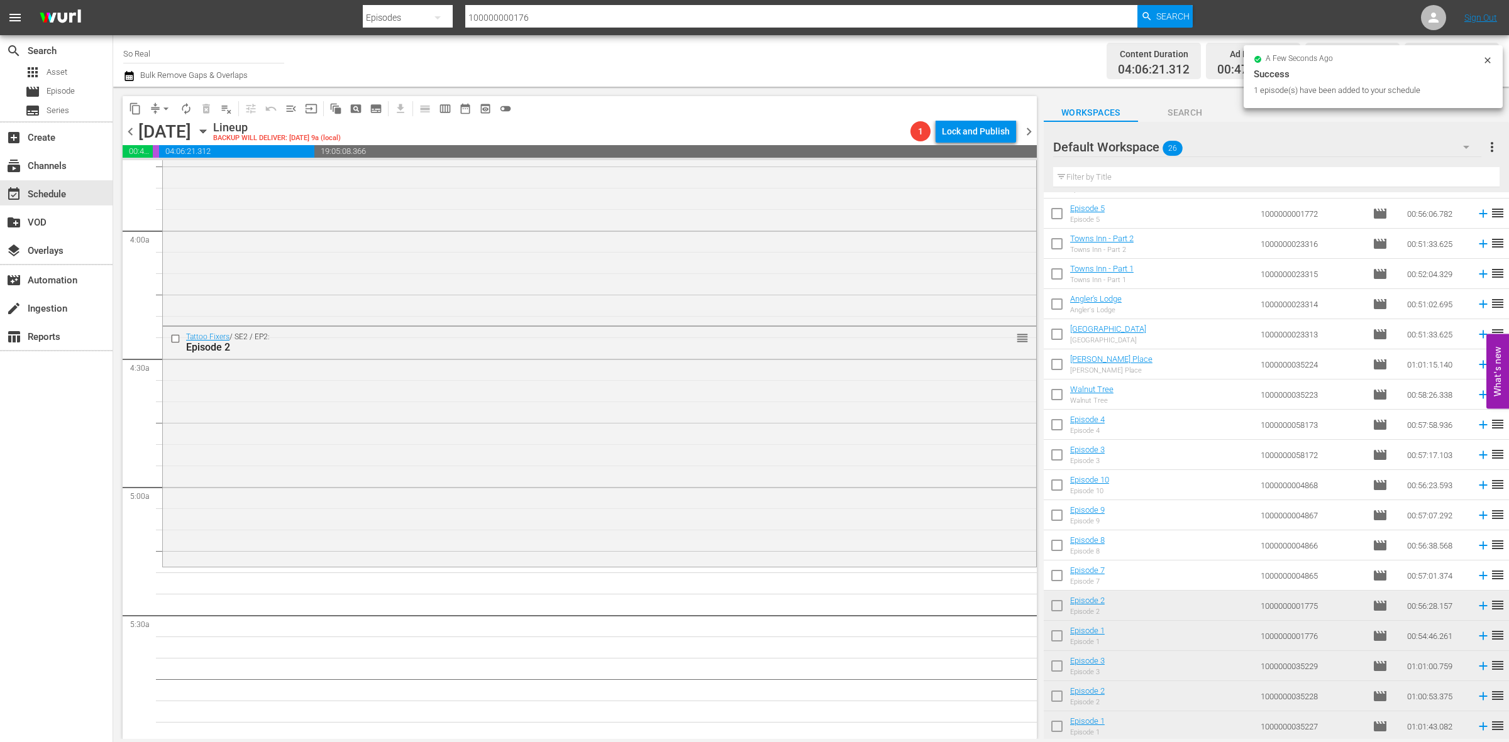
click at [1057, 576] on input "checkbox" at bounding box center [1056, 578] width 26 height 26
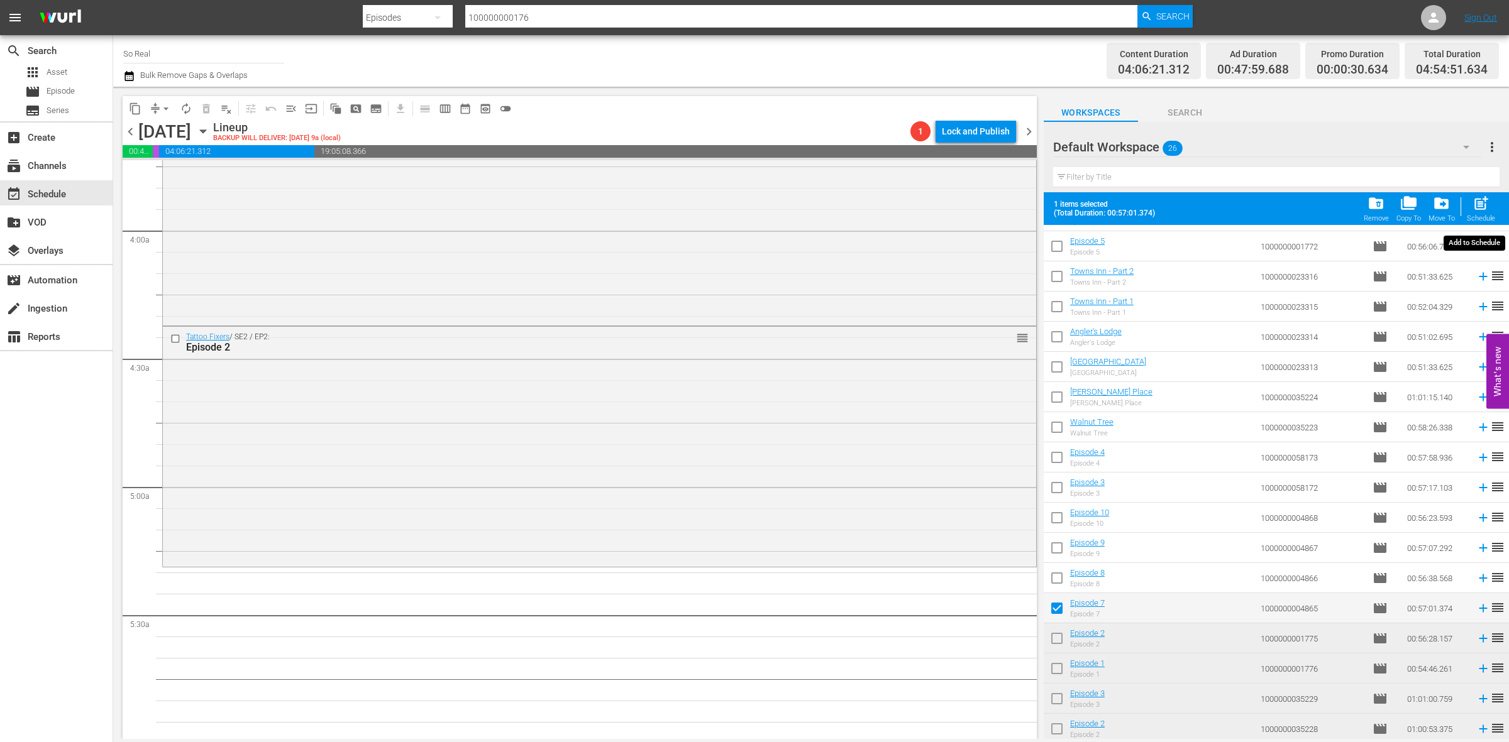
click at [1478, 217] on div "Schedule" at bounding box center [1480, 218] width 28 height 8
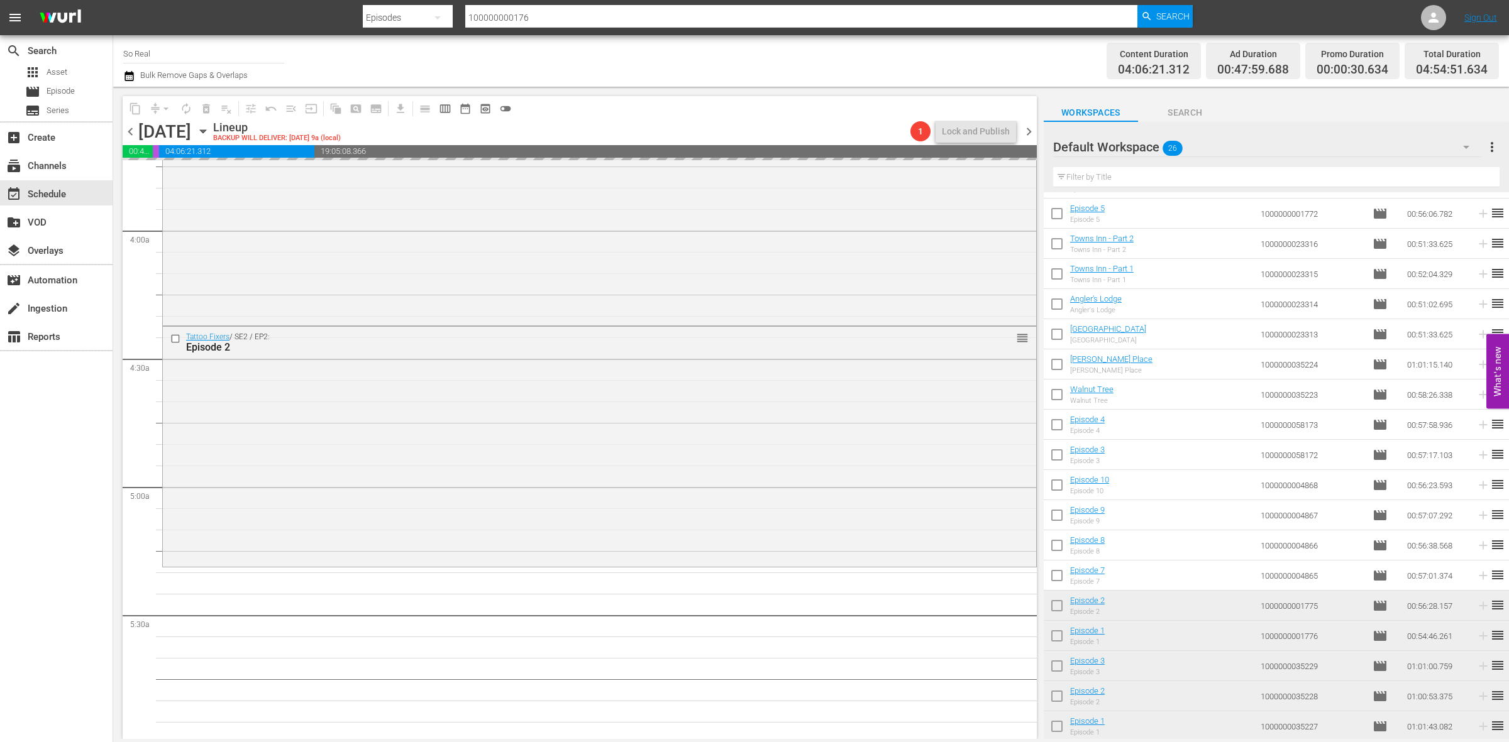
checkbox input "false"
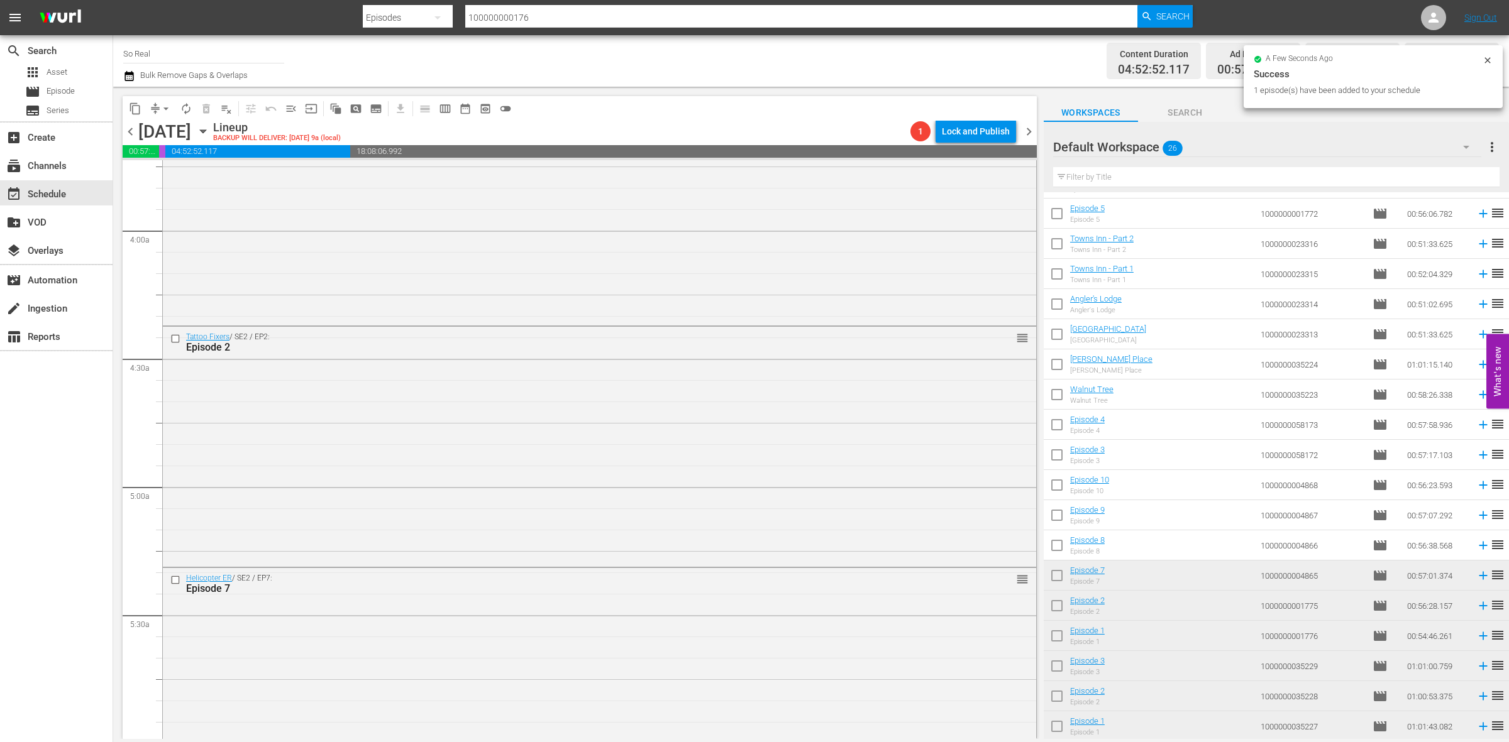
click at [1051, 544] on input "checkbox" at bounding box center [1056, 548] width 26 height 26
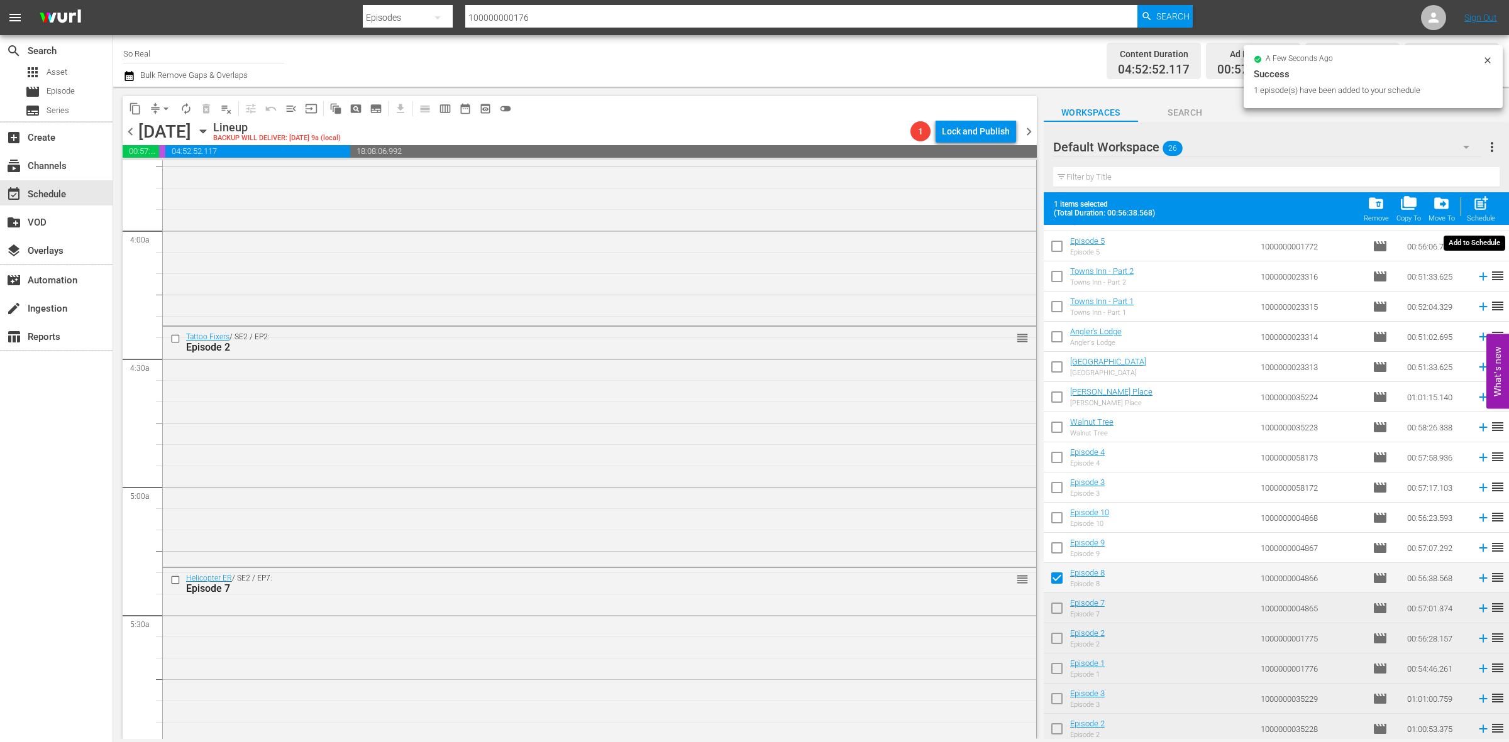
click at [1487, 214] on div "post_add Schedule" at bounding box center [1480, 209] width 28 height 28
checkbox input "false"
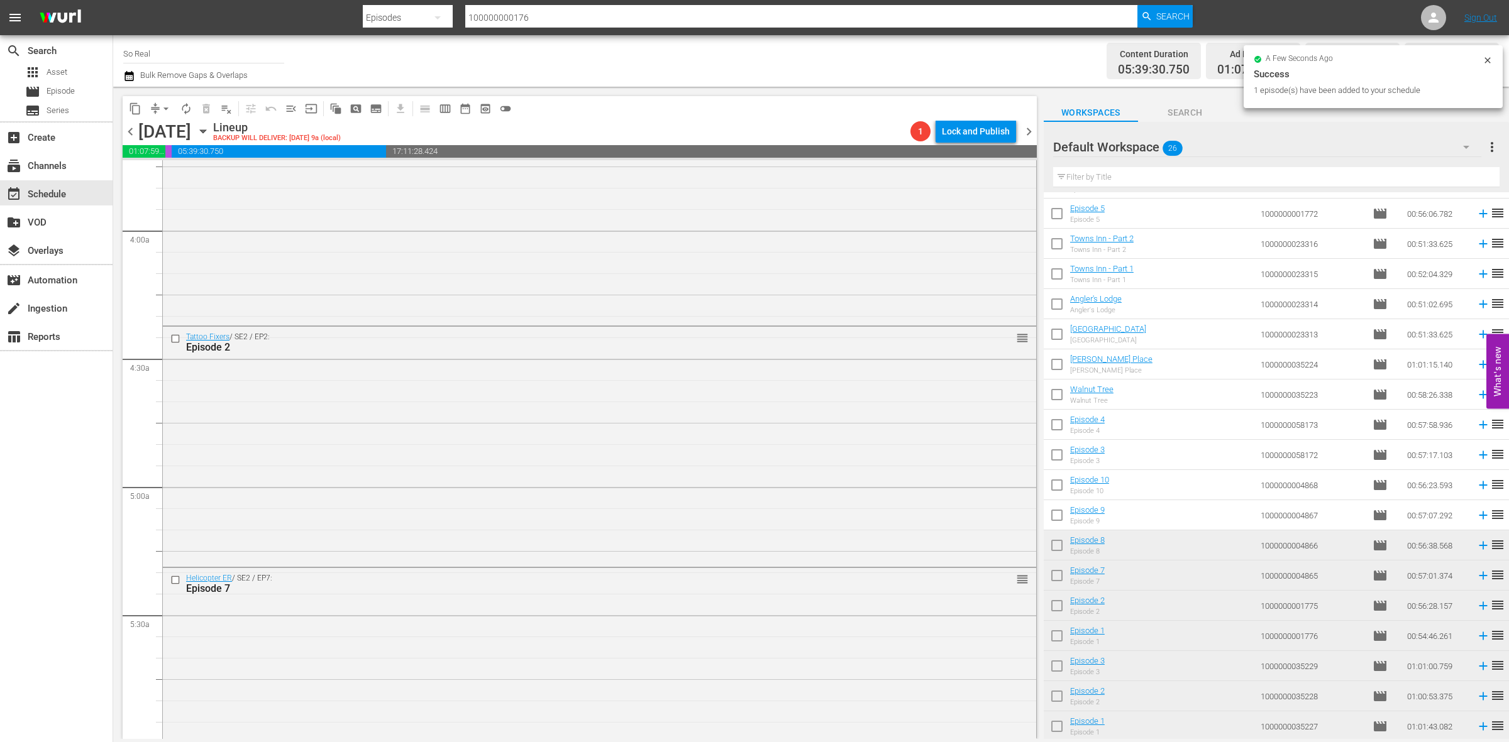
click at [1058, 510] on input "checkbox" at bounding box center [1056, 518] width 26 height 26
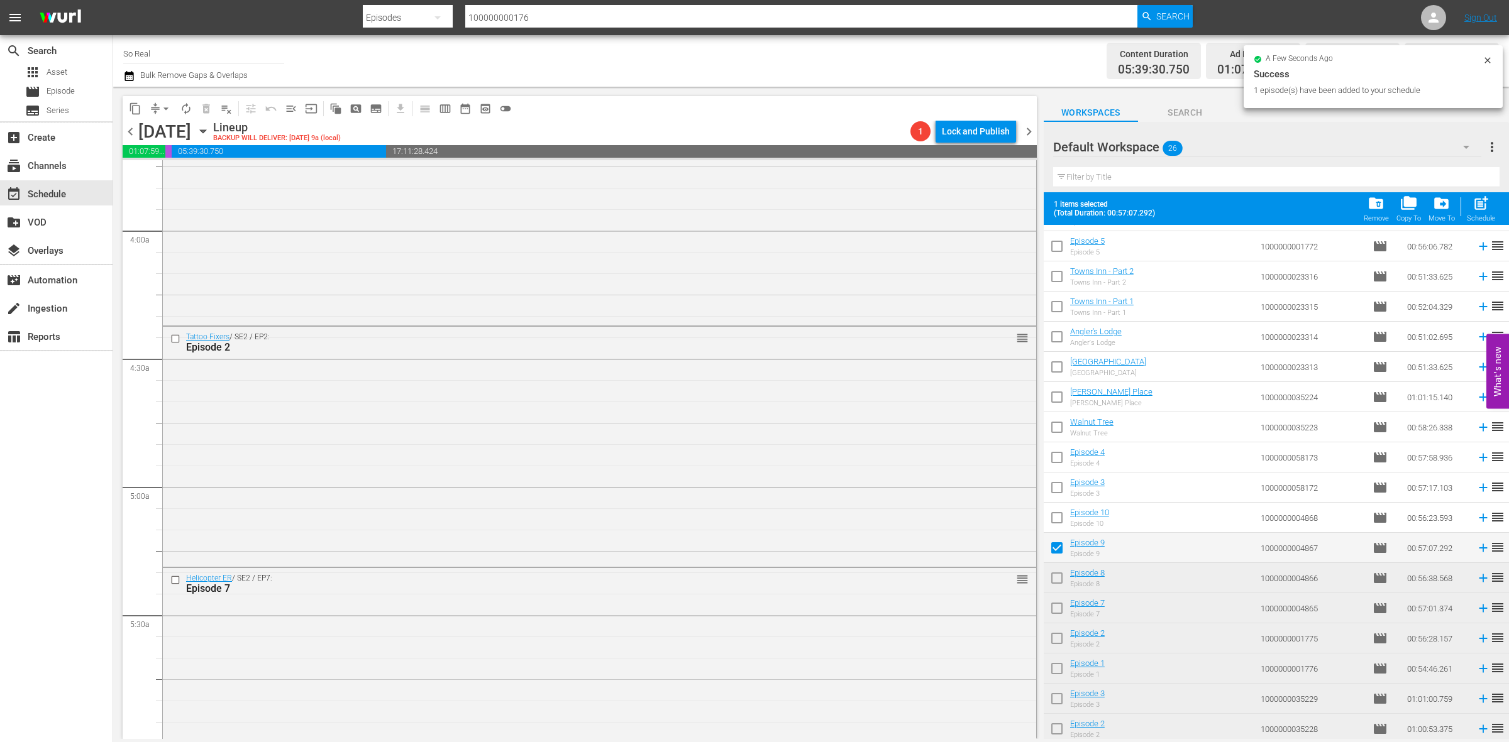
click at [1480, 209] on span "post_add" at bounding box center [1480, 203] width 17 height 17
checkbox input "false"
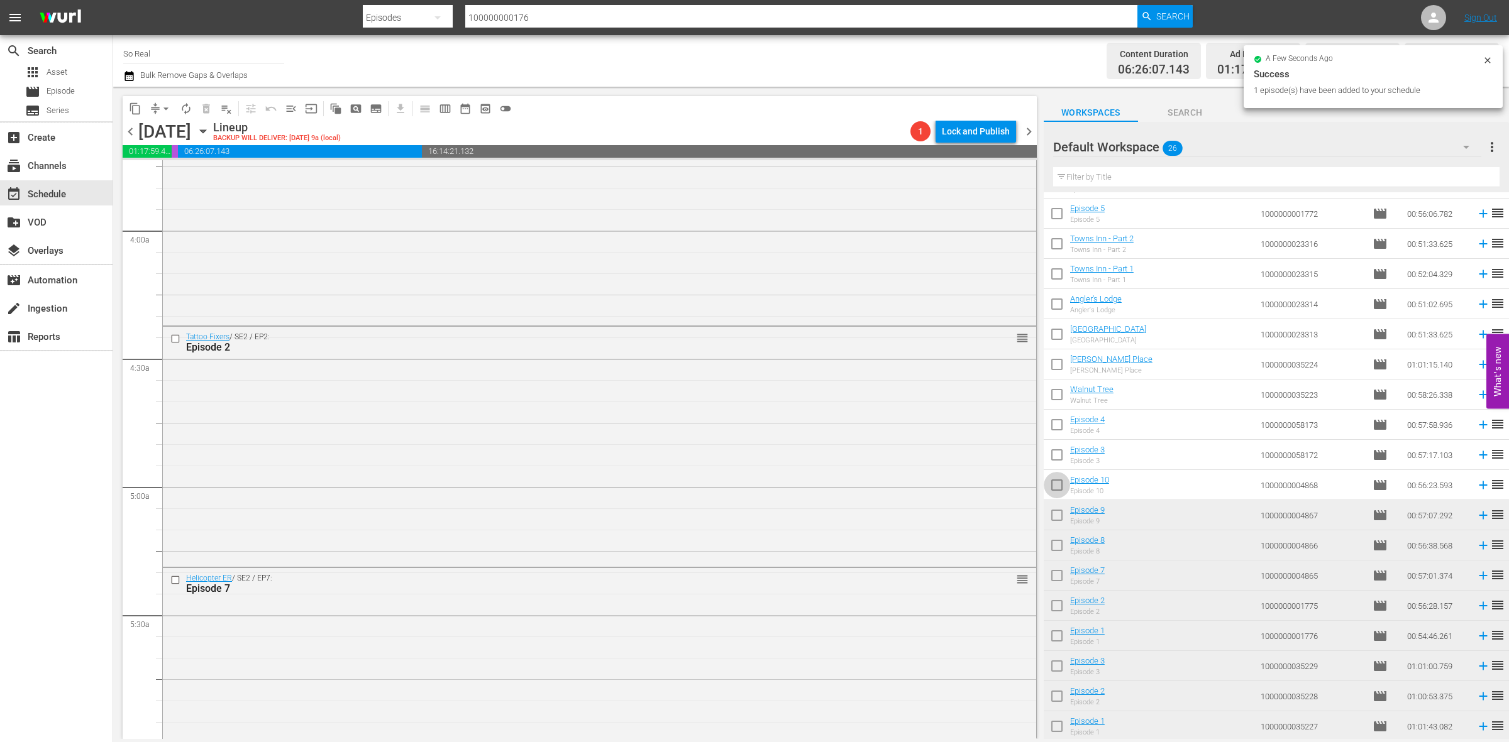
click at [1053, 482] on input "checkbox" at bounding box center [1056, 488] width 26 height 26
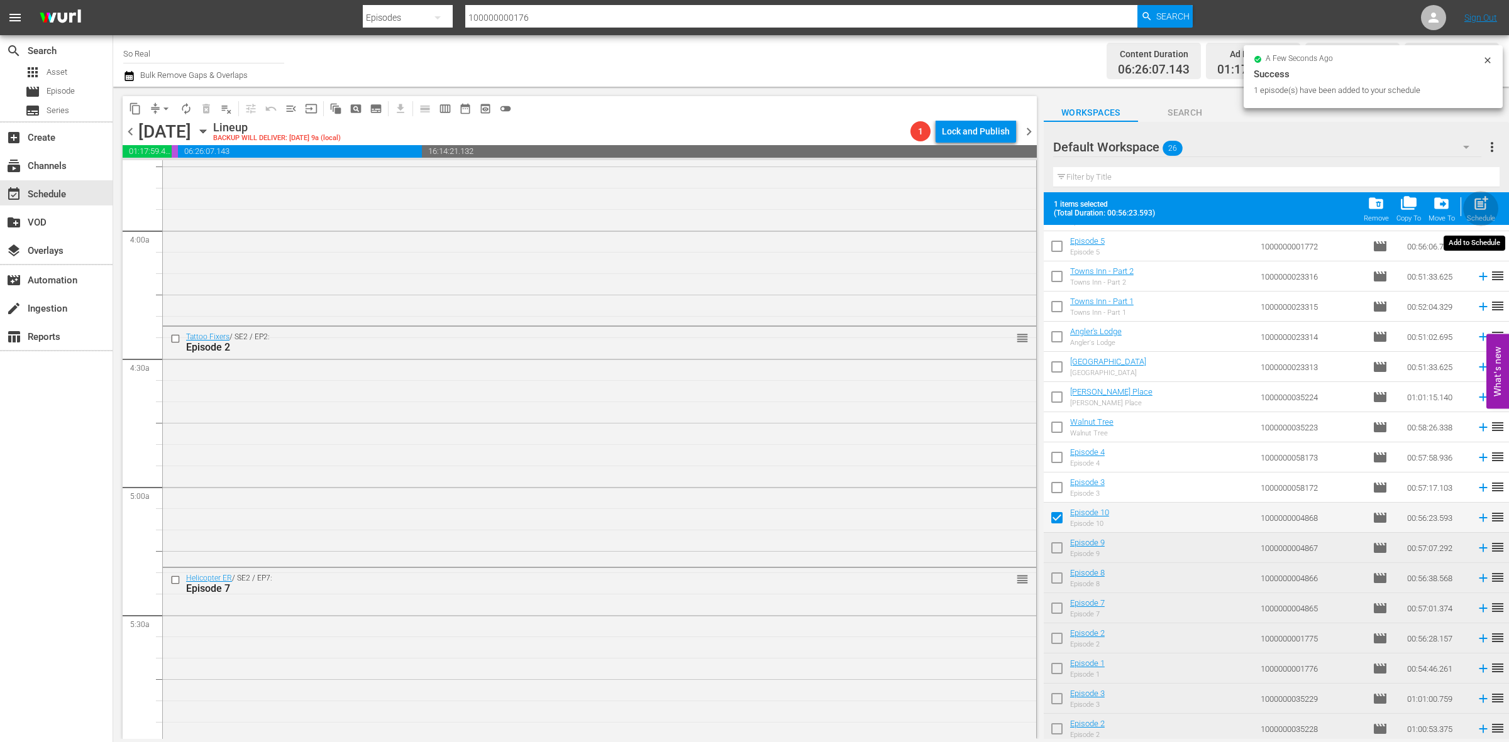
click at [1482, 199] on span "post_add" at bounding box center [1480, 203] width 17 height 17
checkbox input "false"
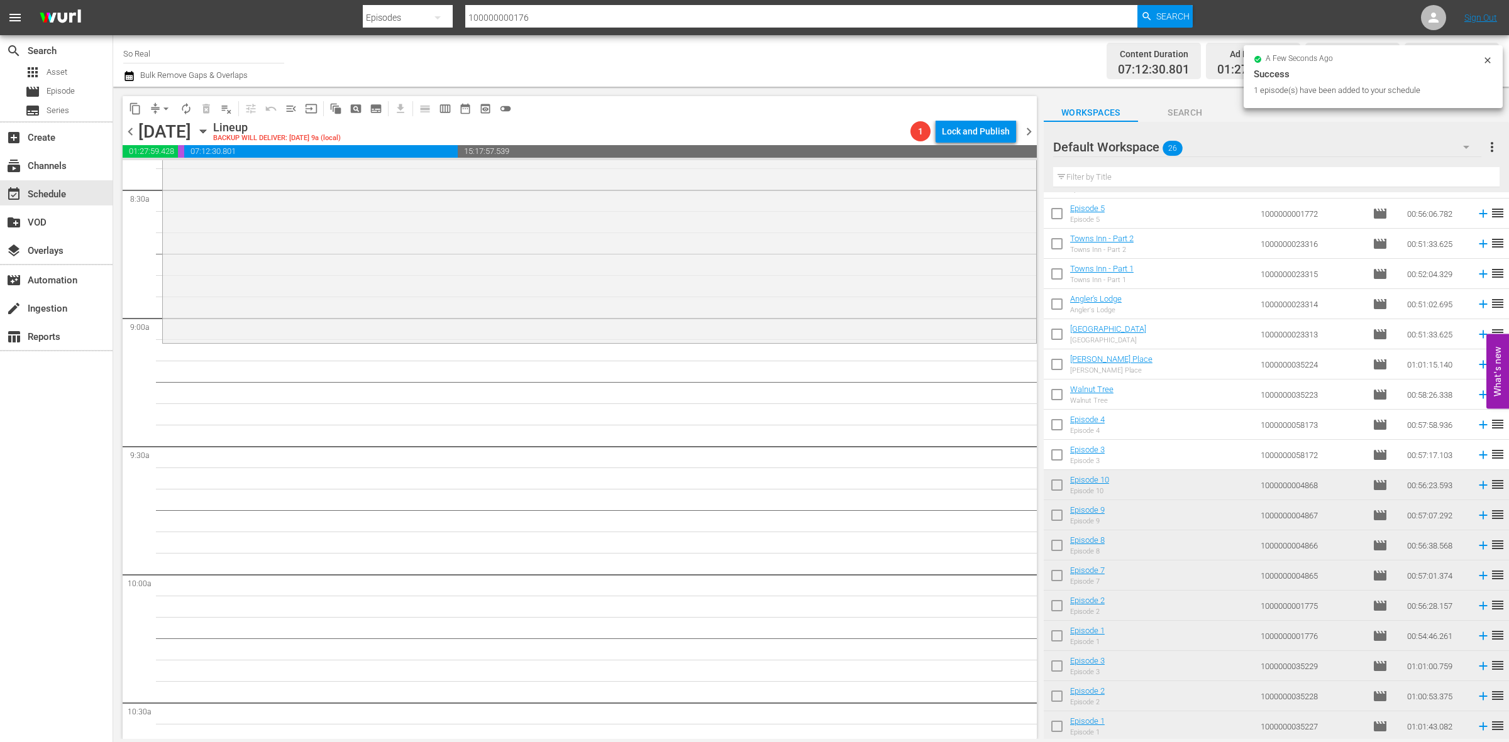
scroll to position [2151, 0]
click at [1061, 456] on input "checkbox" at bounding box center [1056, 457] width 26 height 26
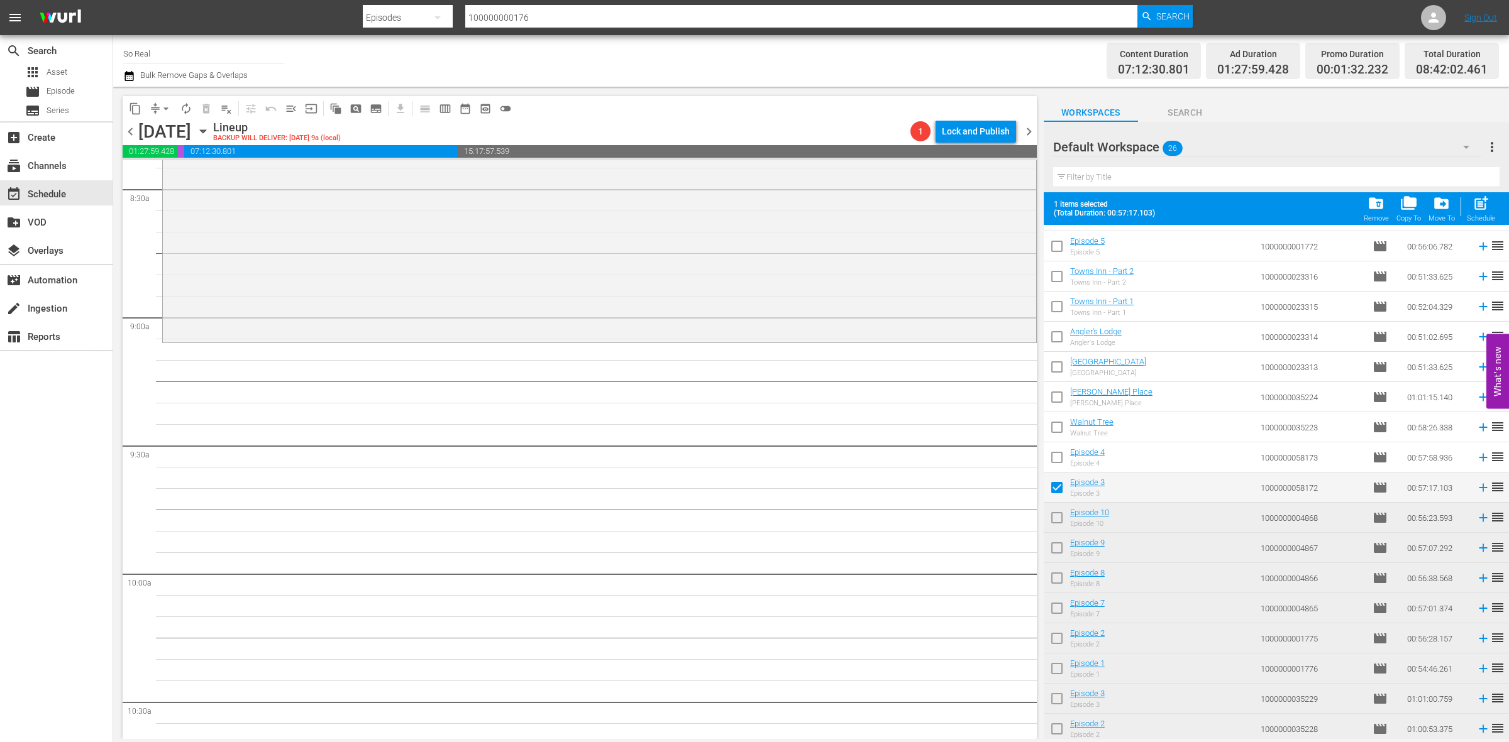
click at [1473, 211] on span "post_add" at bounding box center [1480, 203] width 17 height 17
checkbox input "false"
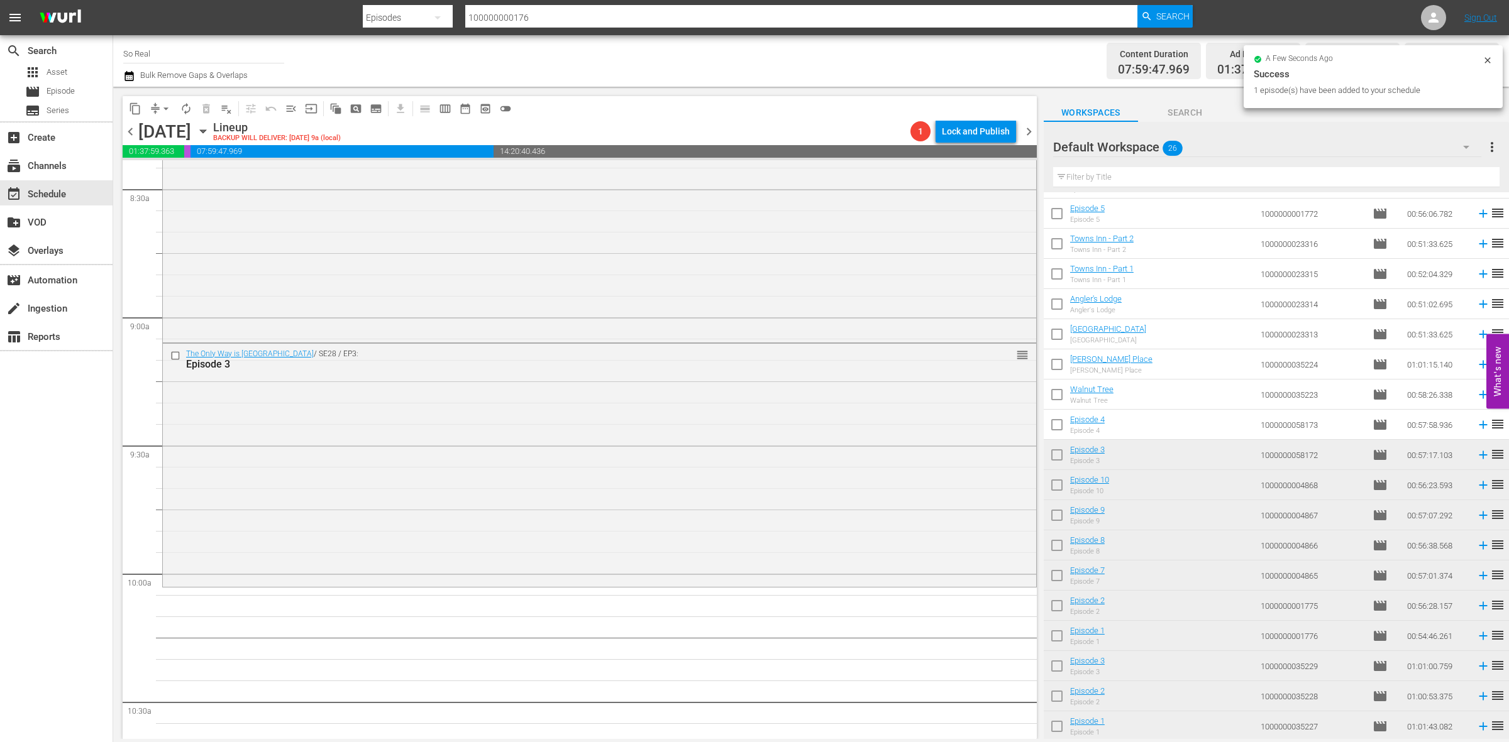
click at [1060, 421] on input "checkbox" at bounding box center [1056, 427] width 26 height 26
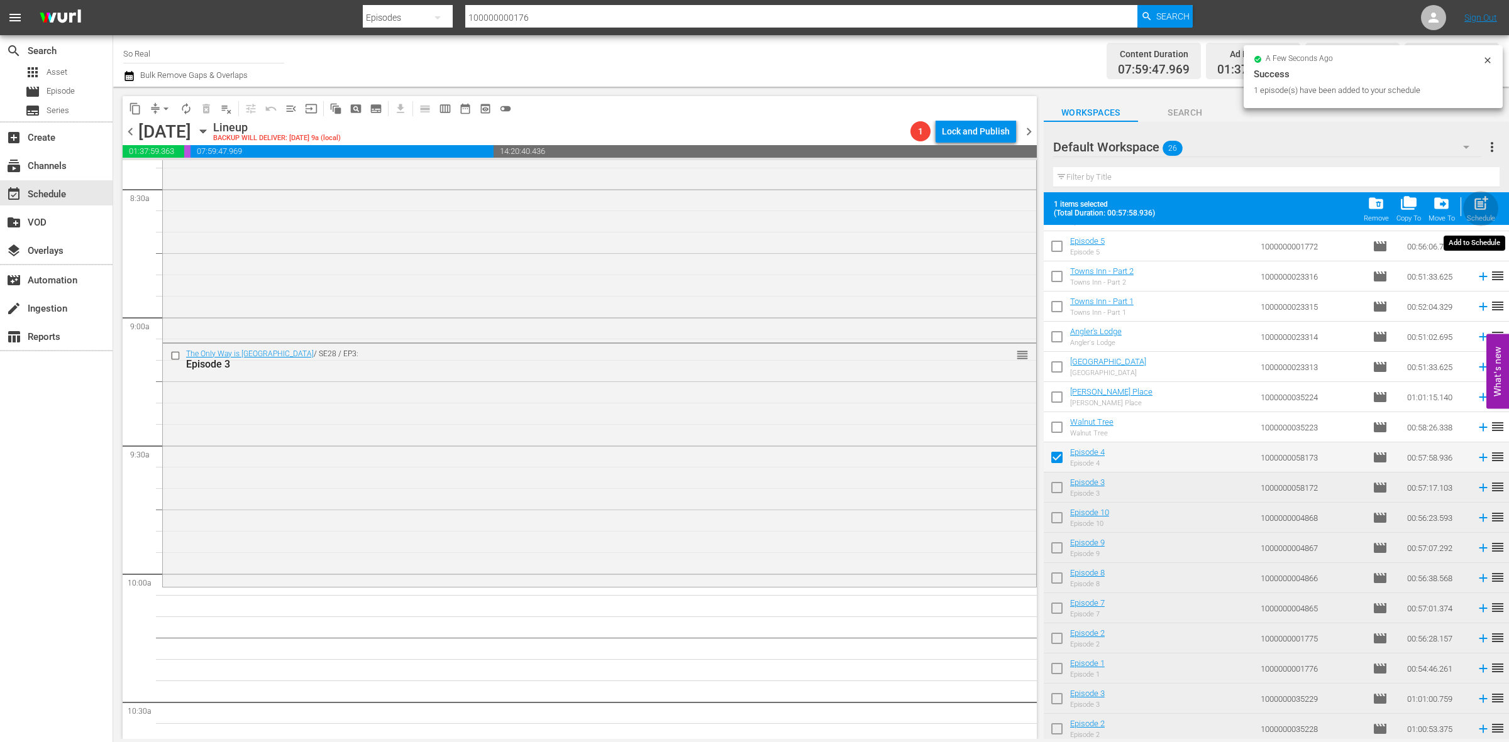
click at [1490, 209] on div "post_add Schedule" at bounding box center [1480, 209] width 28 height 28
checkbox input "false"
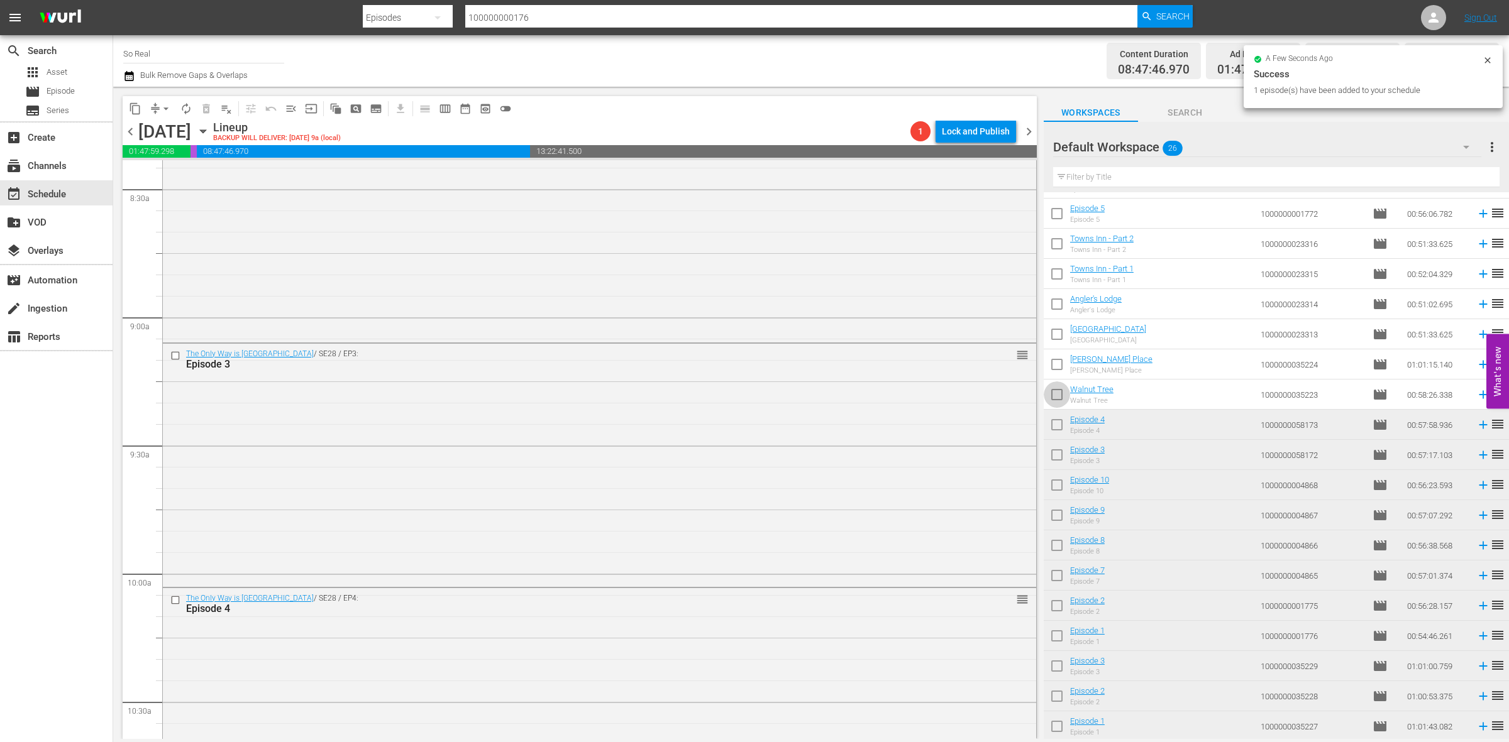
click at [1056, 395] on input "checkbox" at bounding box center [1056, 397] width 26 height 26
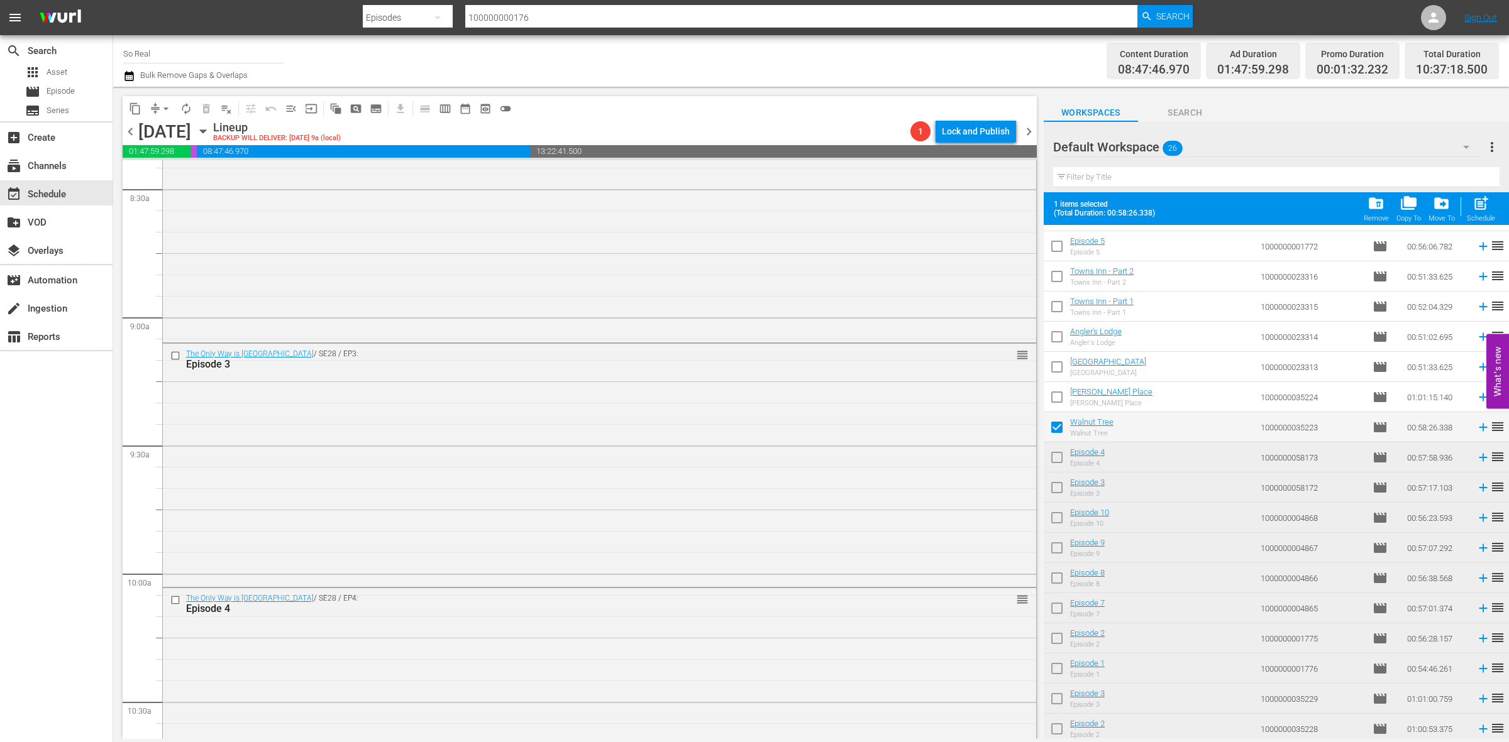
click at [1478, 217] on div "Schedule" at bounding box center [1480, 218] width 28 height 8
checkbox input "false"
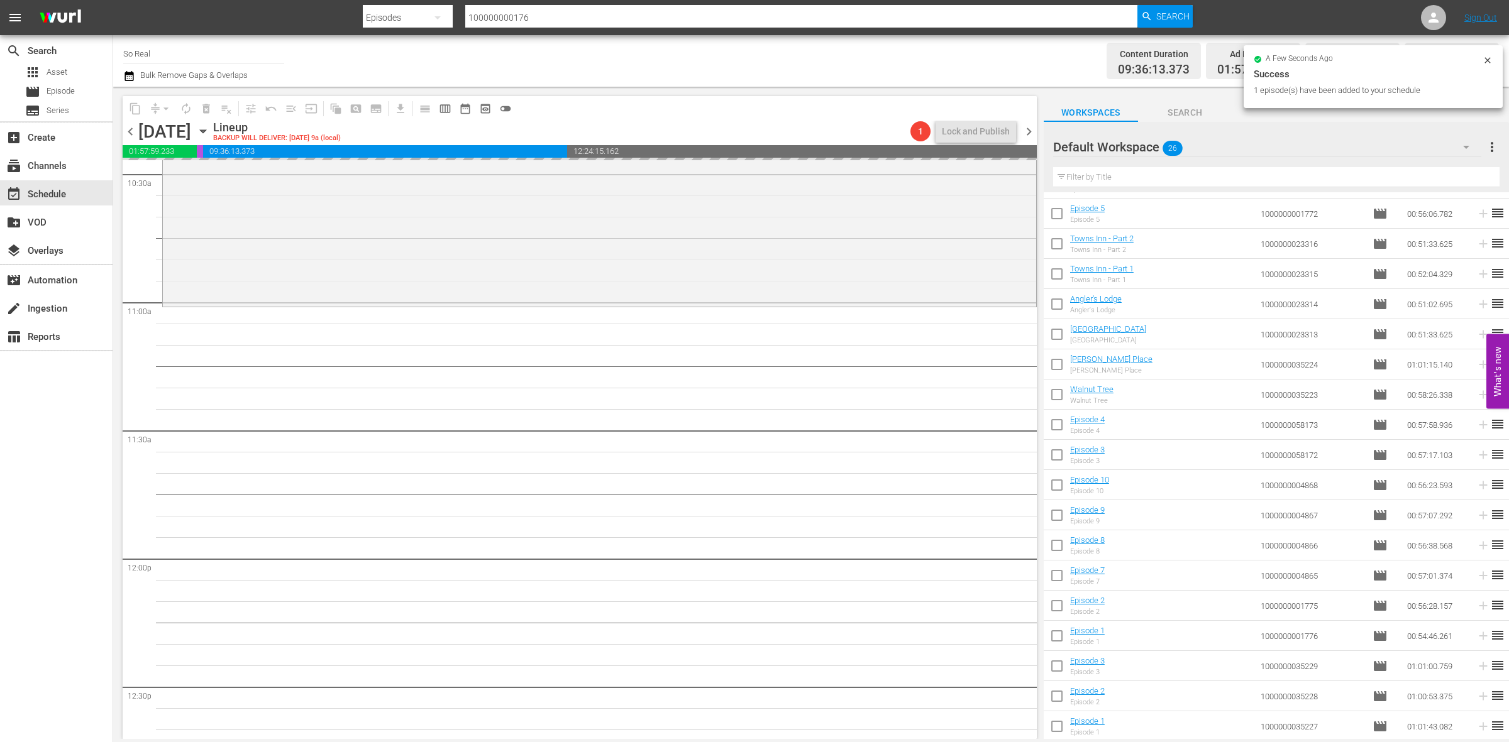
scroll to position [2710, 0]
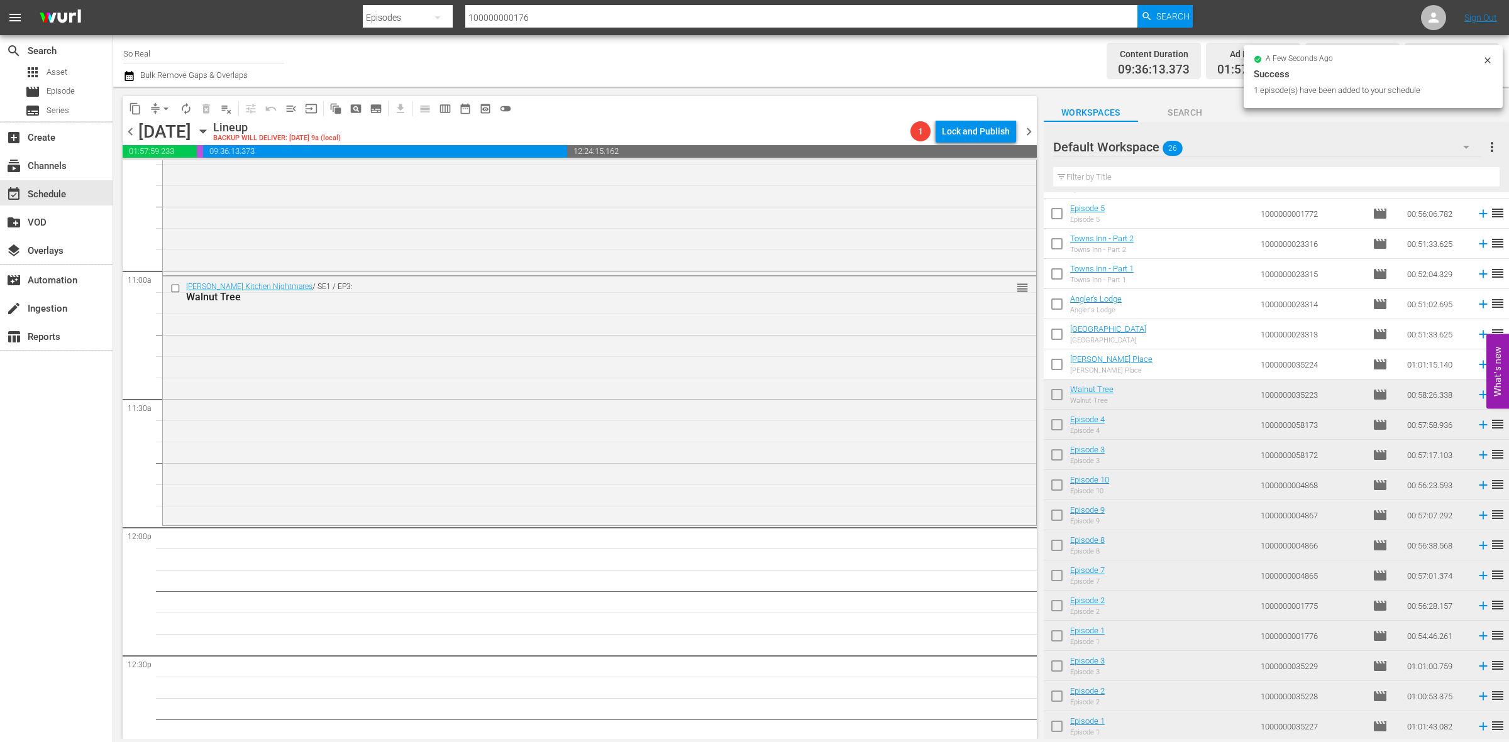
click at [1059, 360] on input "checkbox" at bounding box center [1056, 367] width 26 height 26
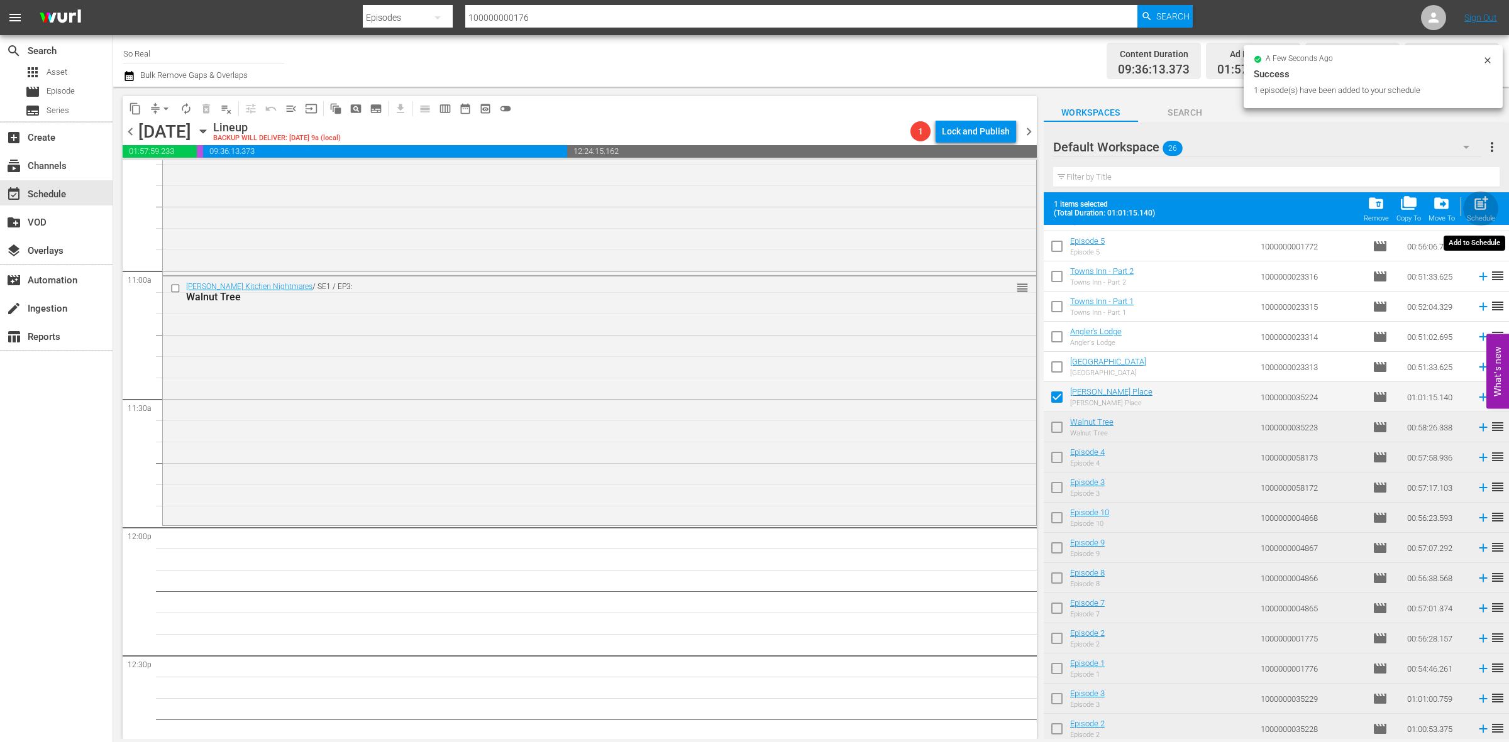
click at [1485, 204] on span "post_add" at bounding box center [1480, 203] width 17 height 17
checkbox input "false"
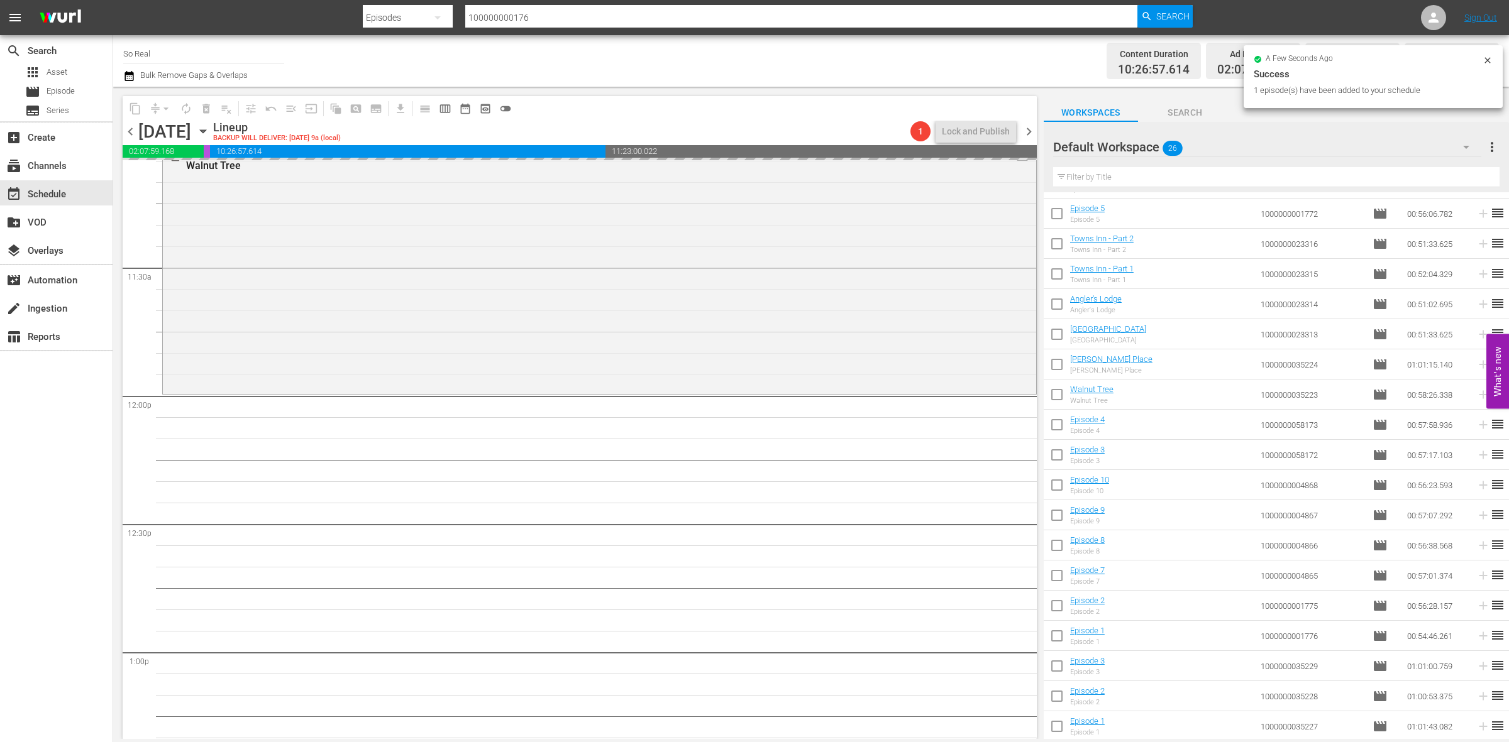
scroll to position [2855, 0]
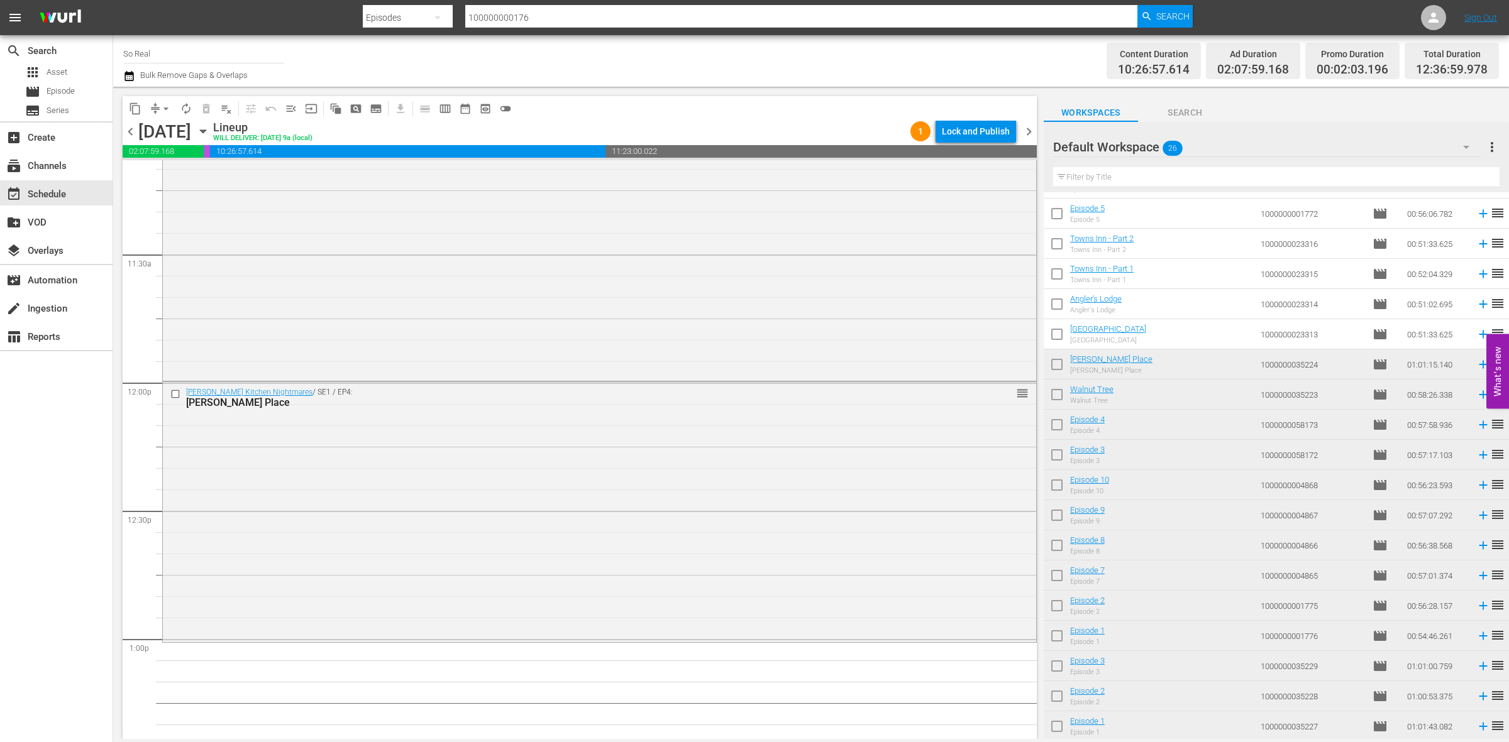
click at [1060, 336] on input "checkbox" at bounding box center [1056, 337] width 26 height 26
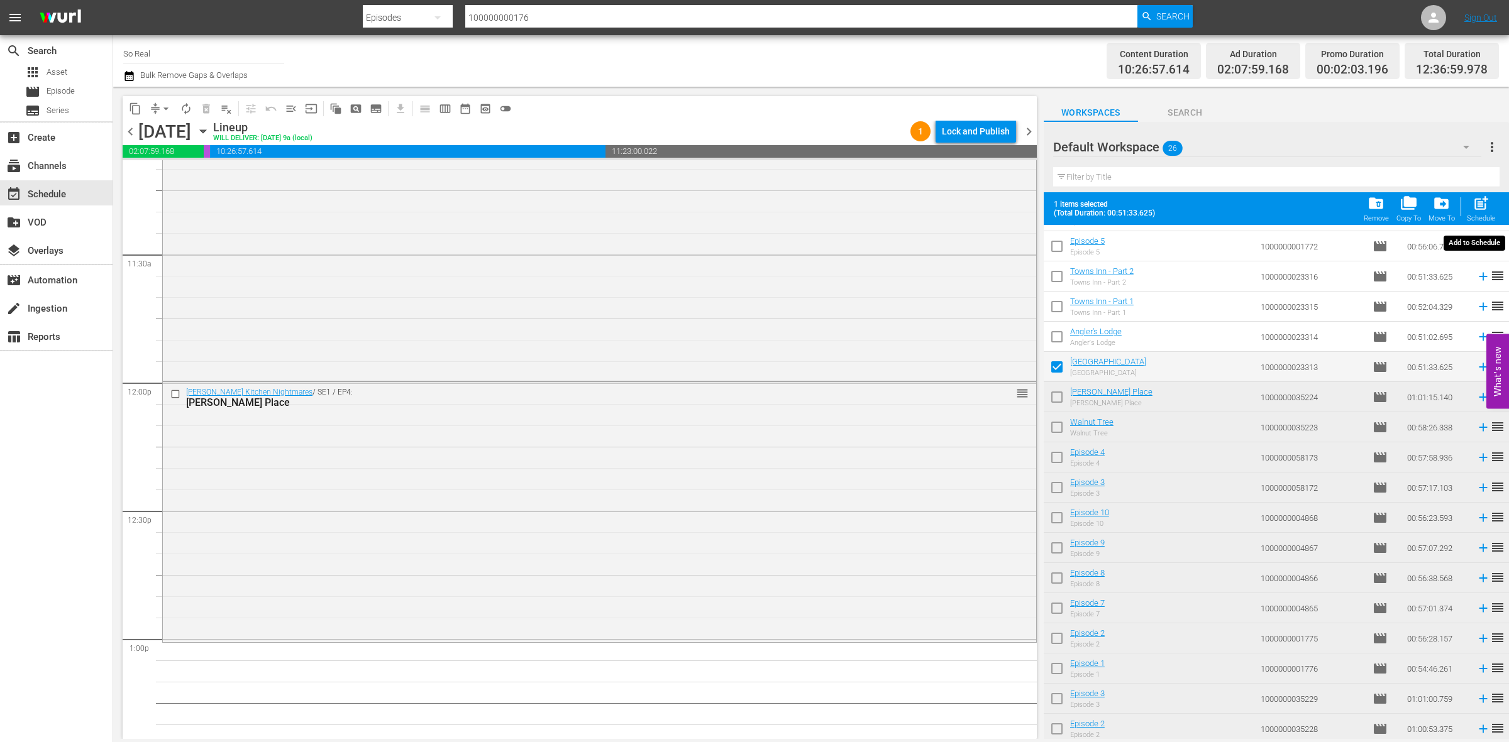
click at [1481, 202] on span "post_add" at bounding box center [1480, 203] width 17 height 17
checkbox input "false"
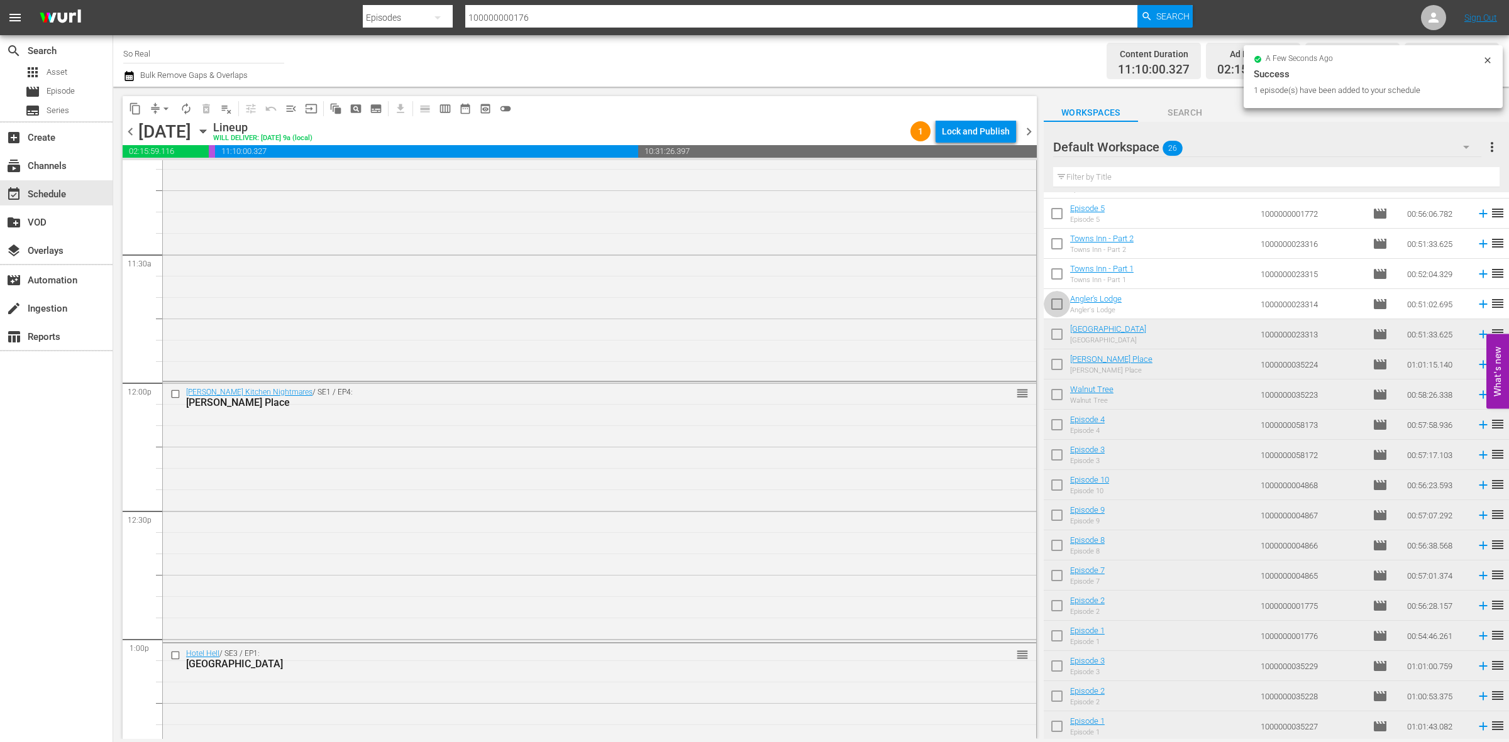
click at [1054, 305] on input "checkbox" at bounding box center [1056, 307] width 26 height 26
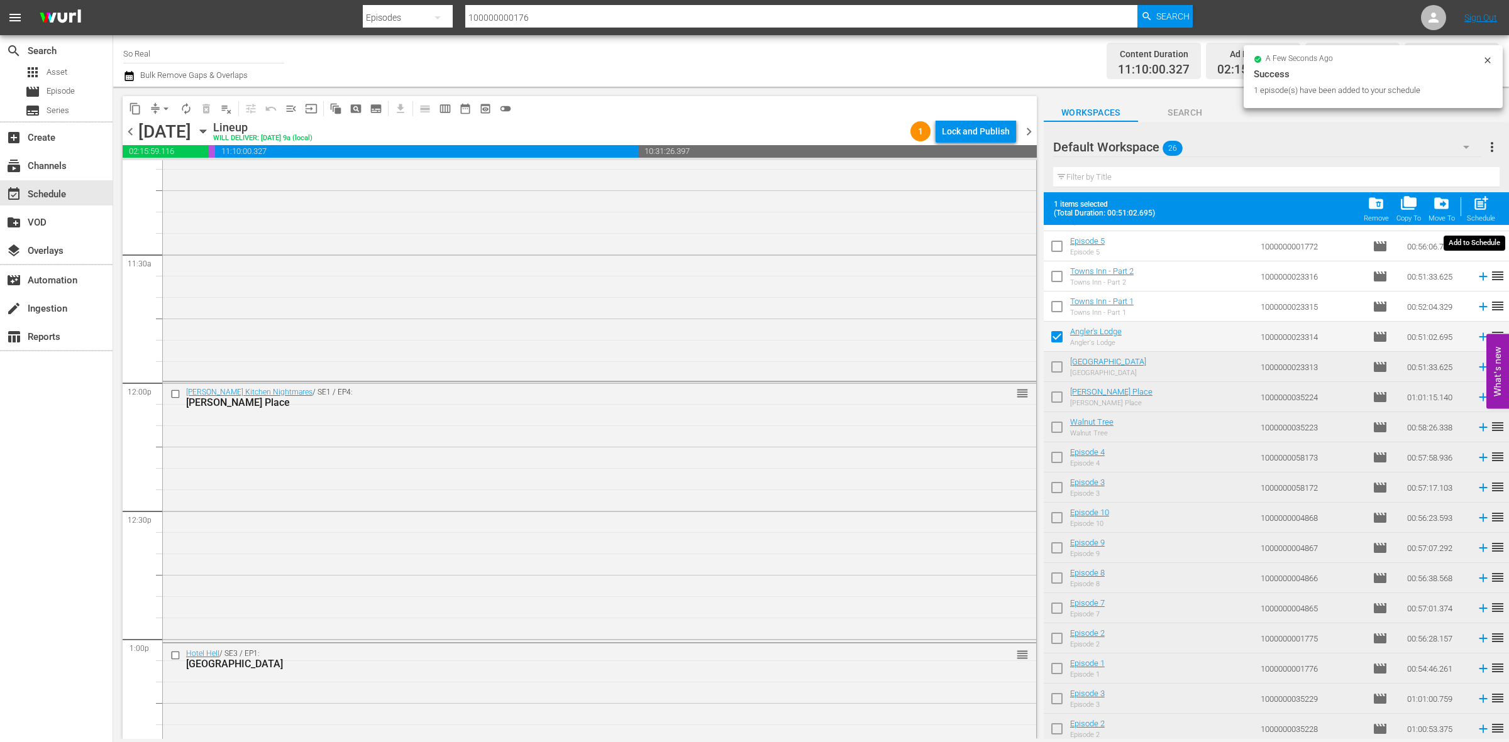
click at [1483, 211] on span "post_add" at bounding box center [1480, 203] width 17 height 17
checkbox input "false"
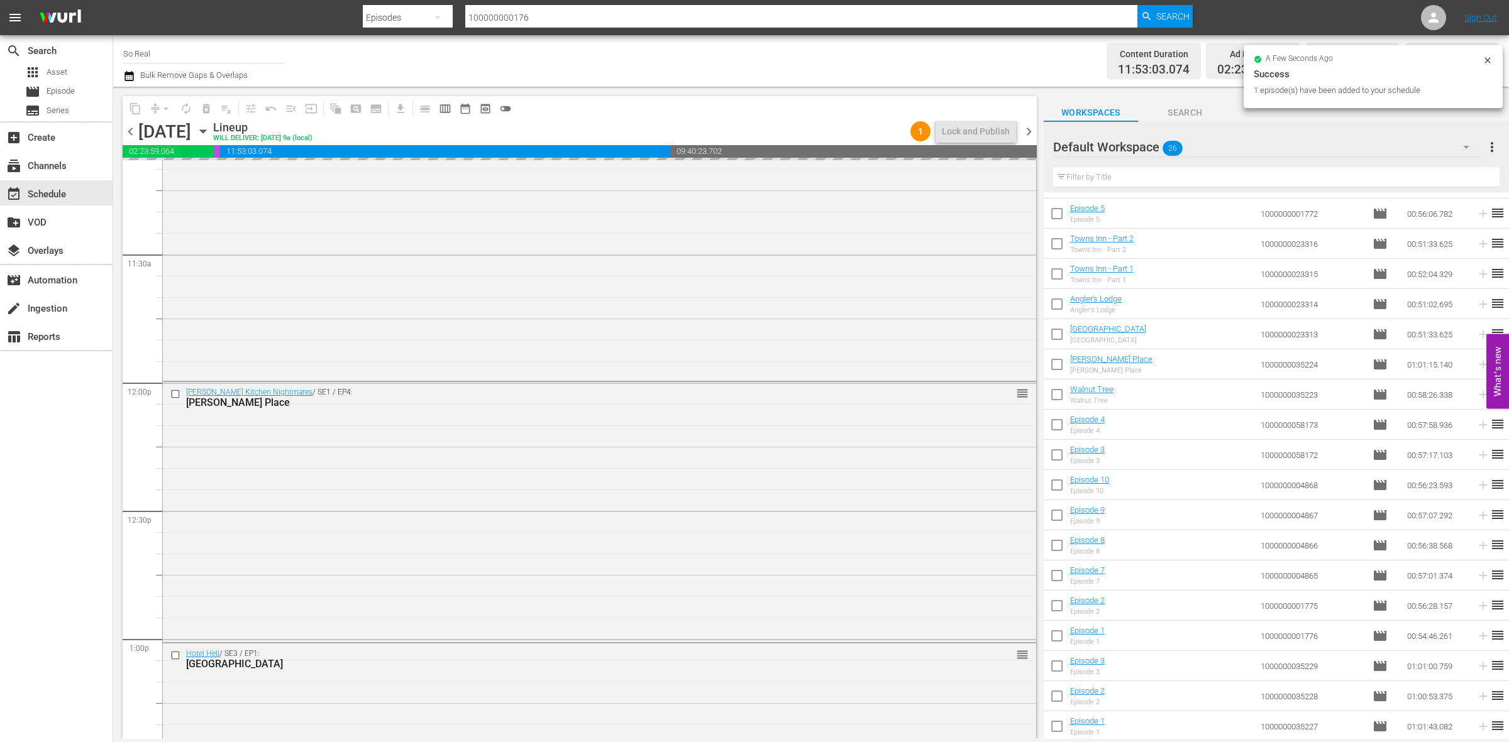
scroll to position [3194, 0]
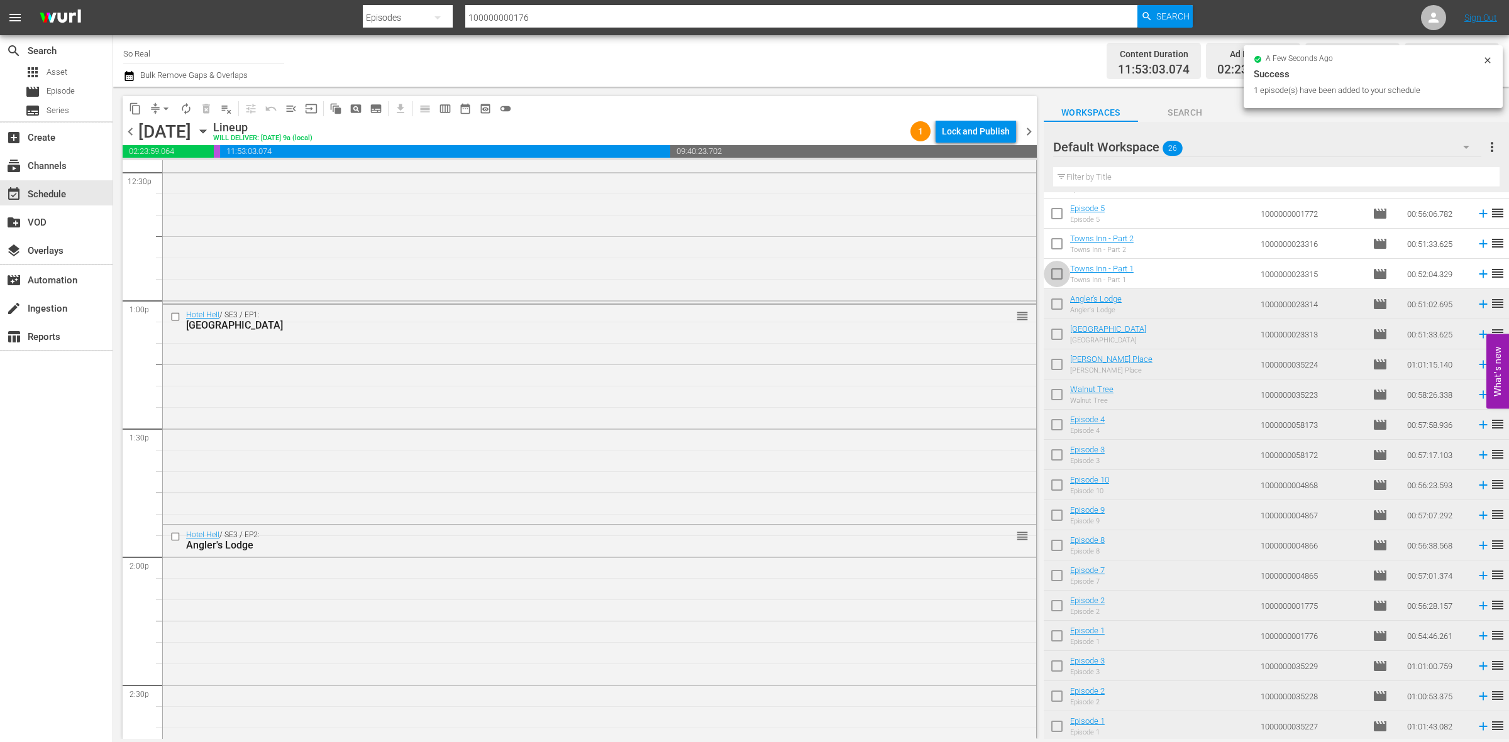
click at [1060, 273] on input "checkbox" at bounding box center [1056, 276] width 26 height 26
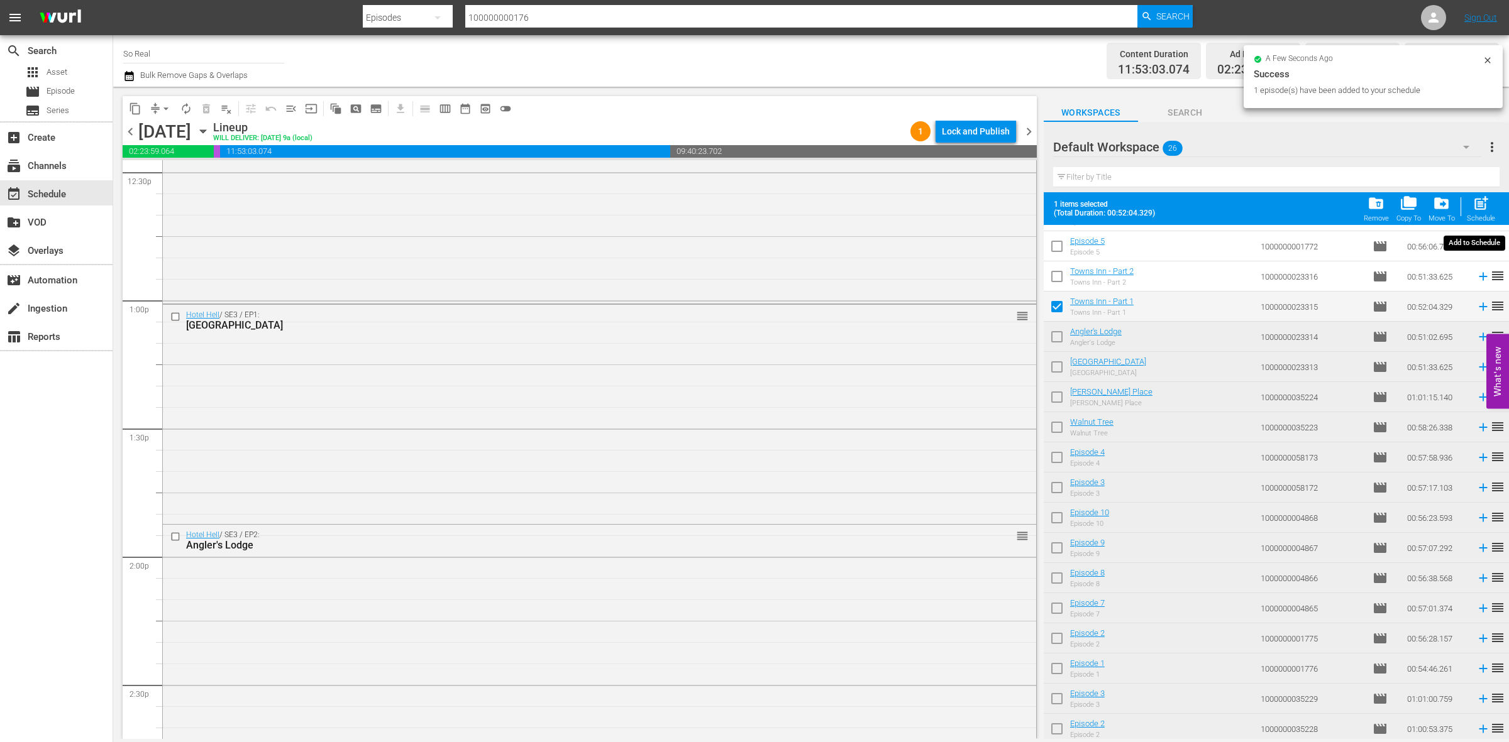
click at [1480, 208] on span "post_add" at bounding box center [1480, 203] width 17 height 17
checkbox input "false"
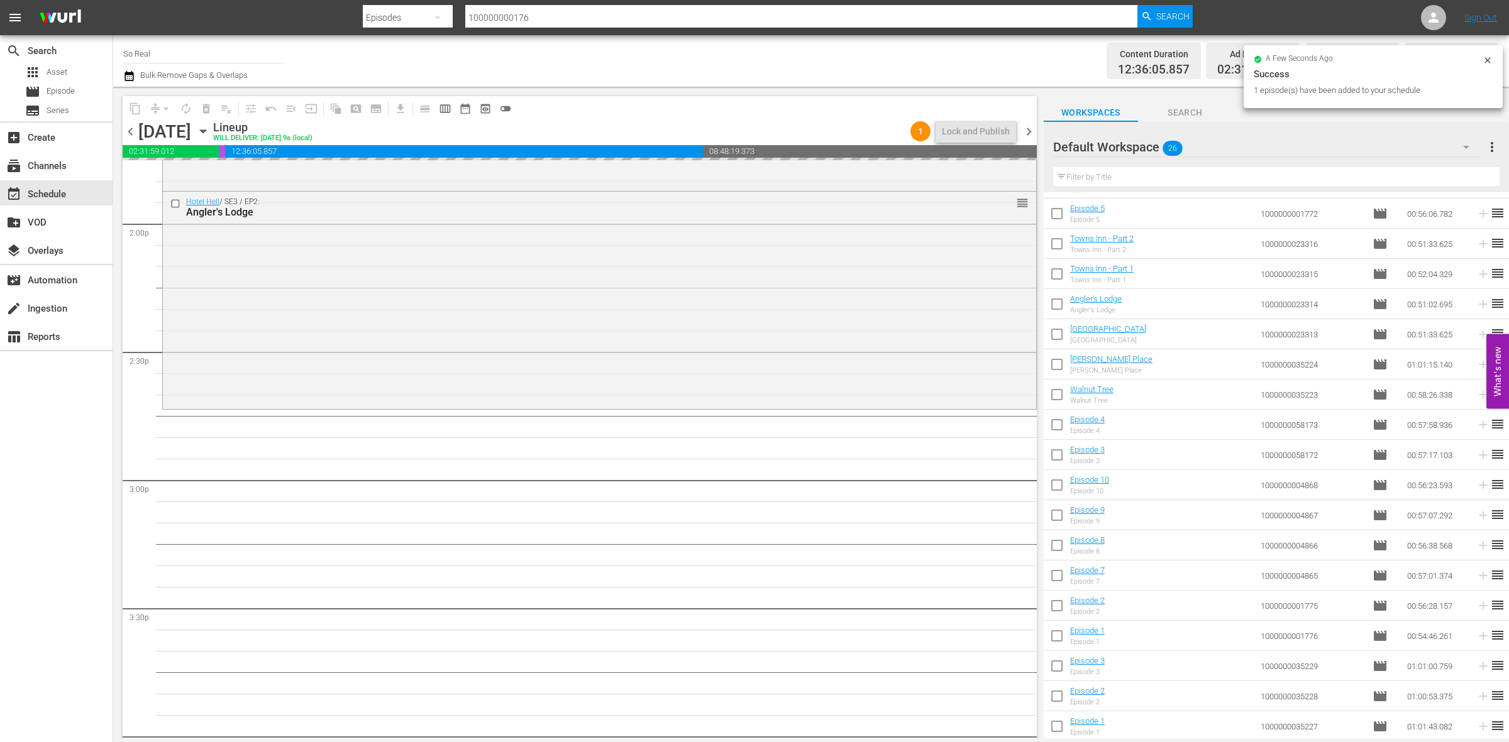
scroll to position [3528, 0]
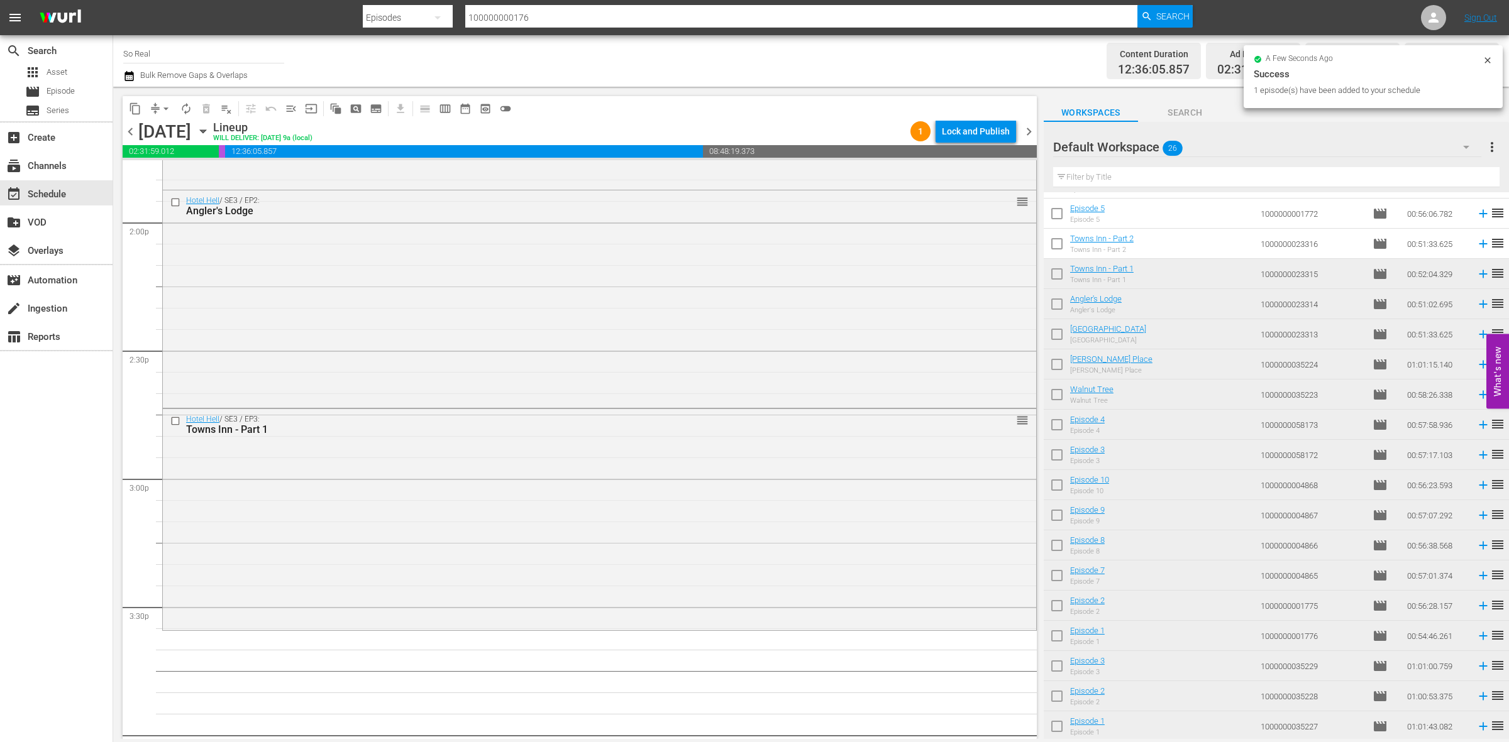
click at [1062, 242] on input "checkbox" at bounding box center [1056, 246] width 26 height 26
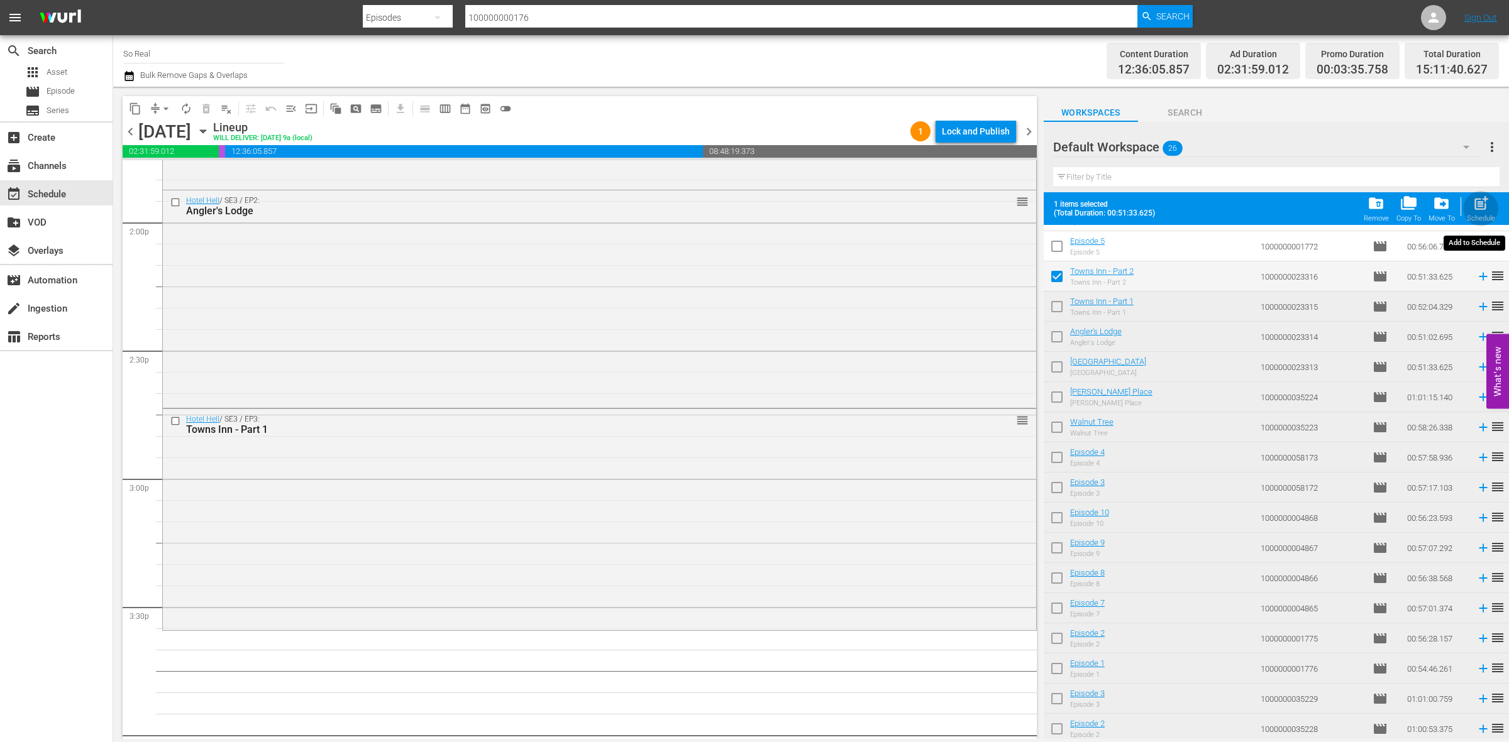
click at [1476, 212] on div "post_add Schedule" at bounding box center [1480, 209] width 28 height 28
checkbox input "false"
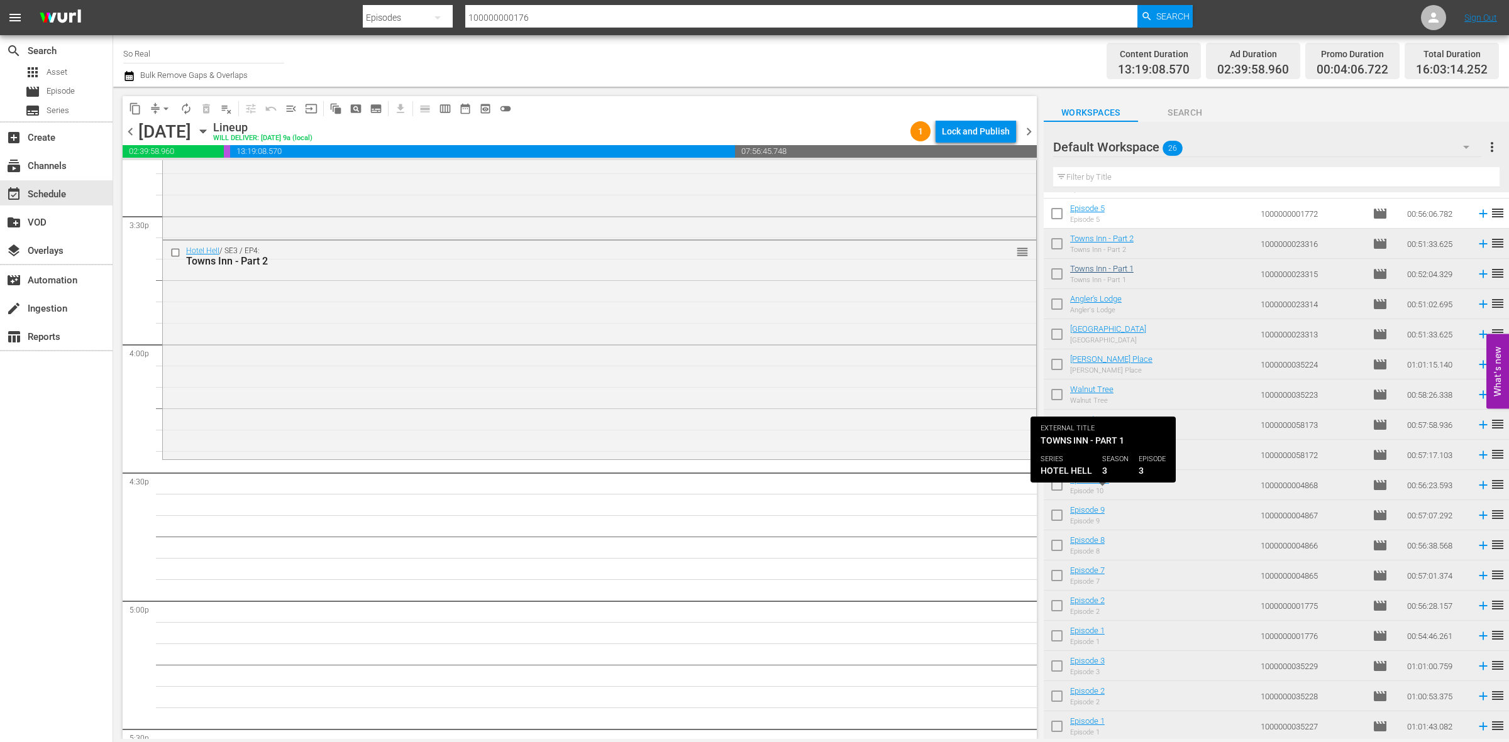
scroll to position [0, 0]
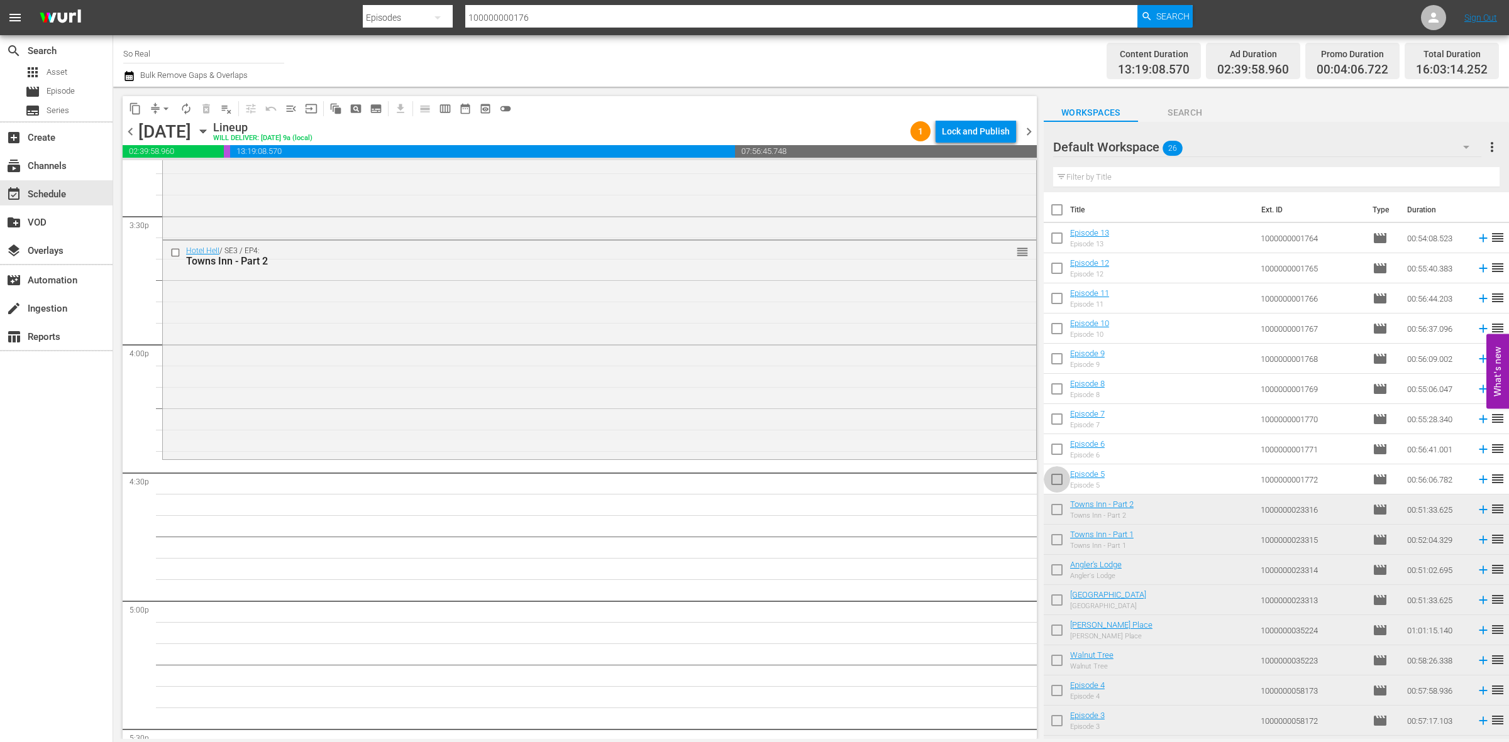
click at [1048, 484] on input "checkbox" at bounding box center [1056, 482] width 26 height 26
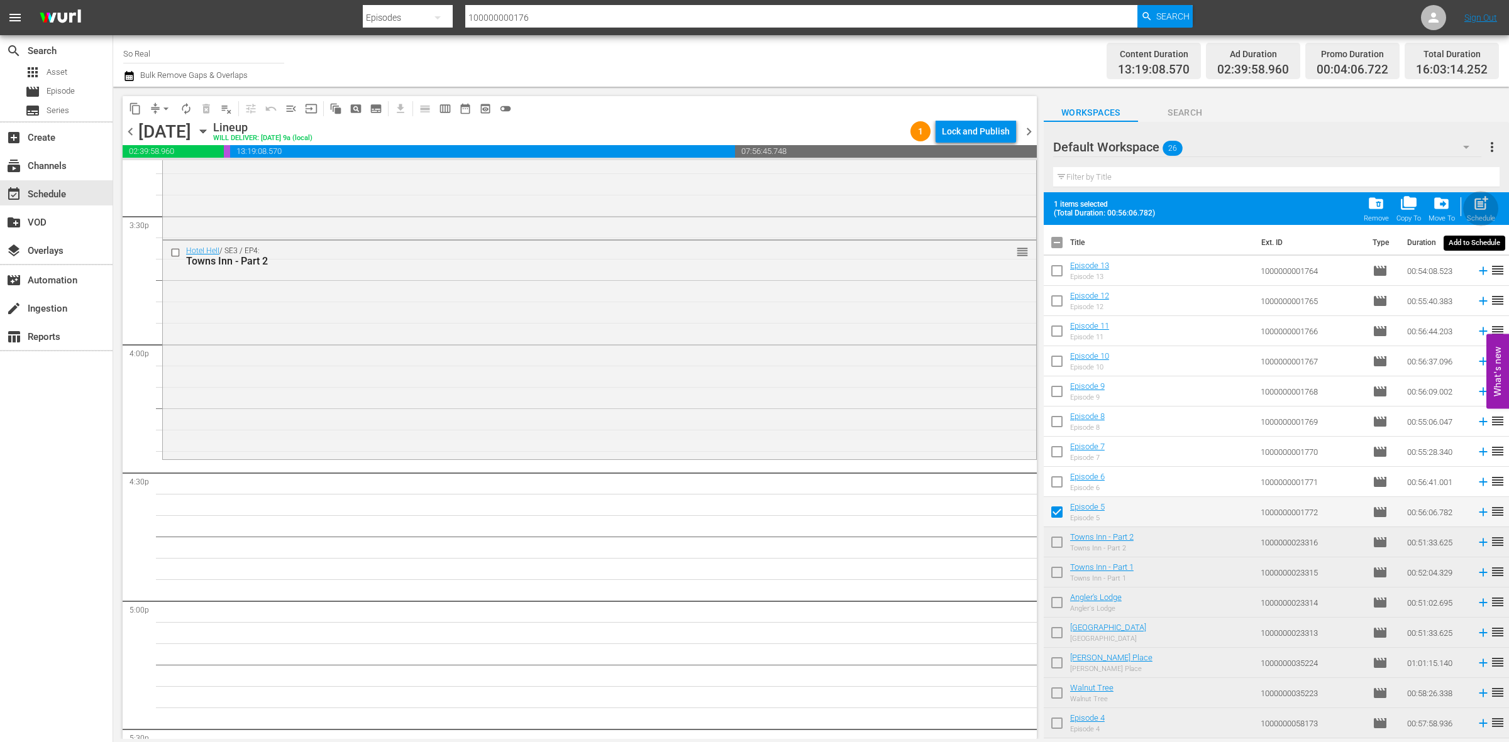
click at [1465, 206] on button "post_add Schedule" at bounding box center [1481, 208] width 36 height 35
checkbox input "false"
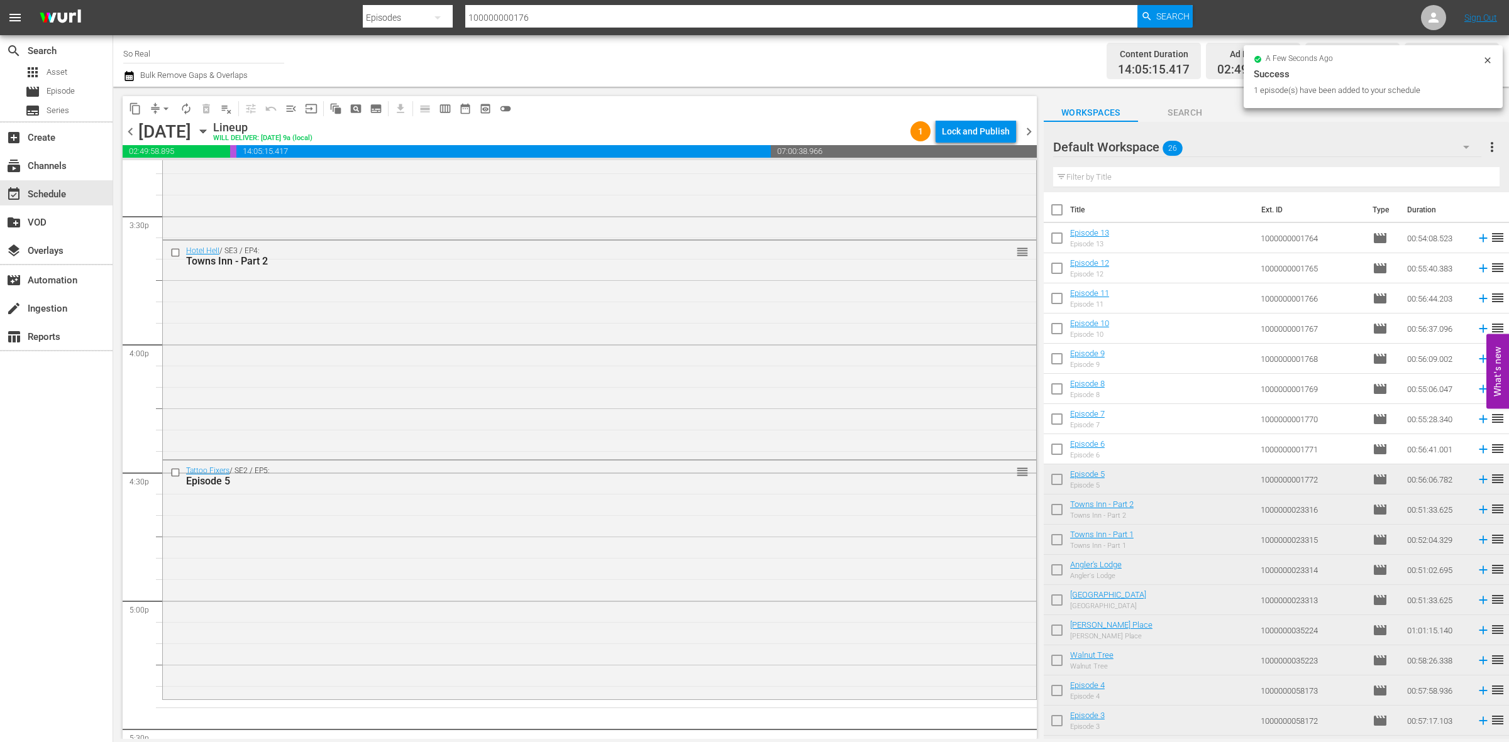
click at [1063, 448] on input "checkbox" at bounding box center [1056, 452] width 26 height 26
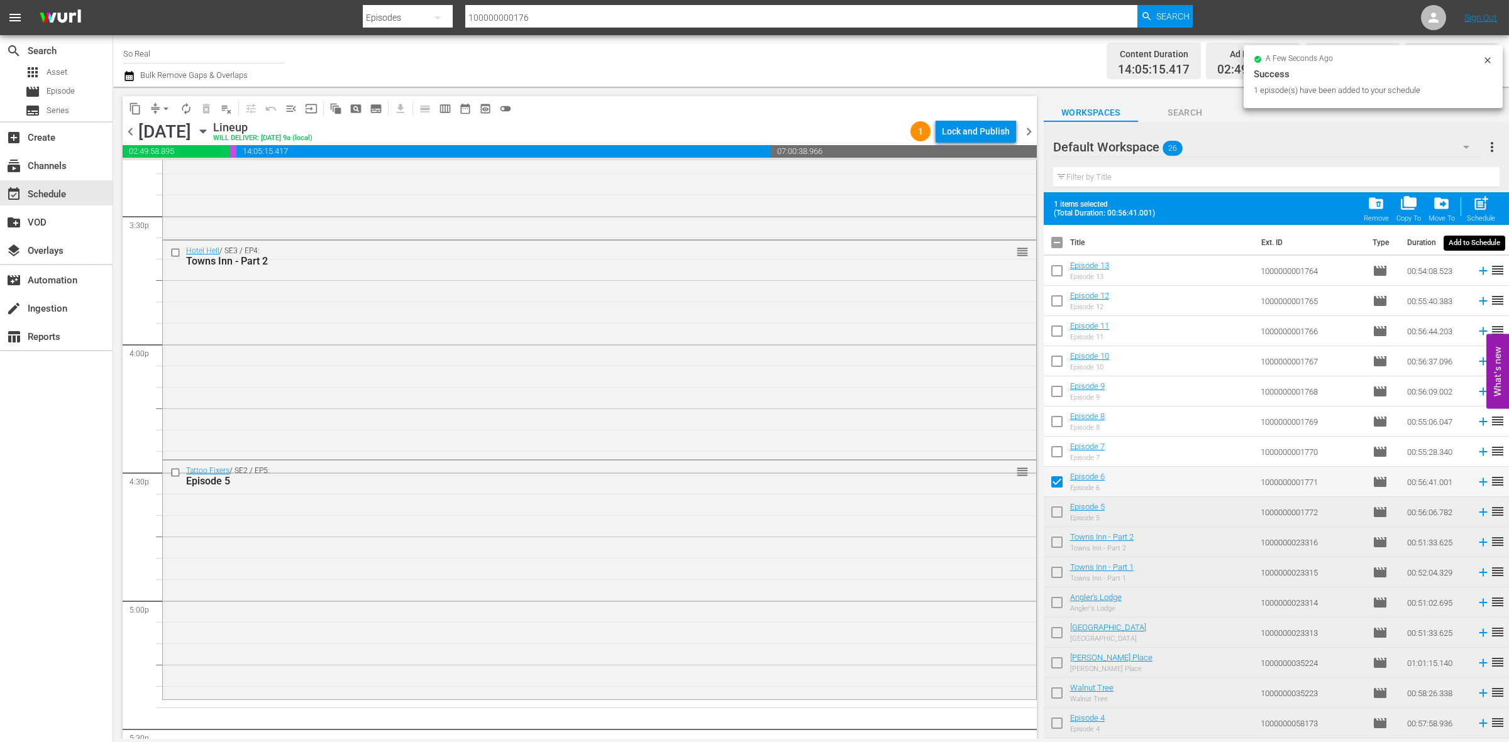
click at [1480, 211] on span "post_add" at bounding box center [1480, 203] width 17 height 17
checkbox input "false"
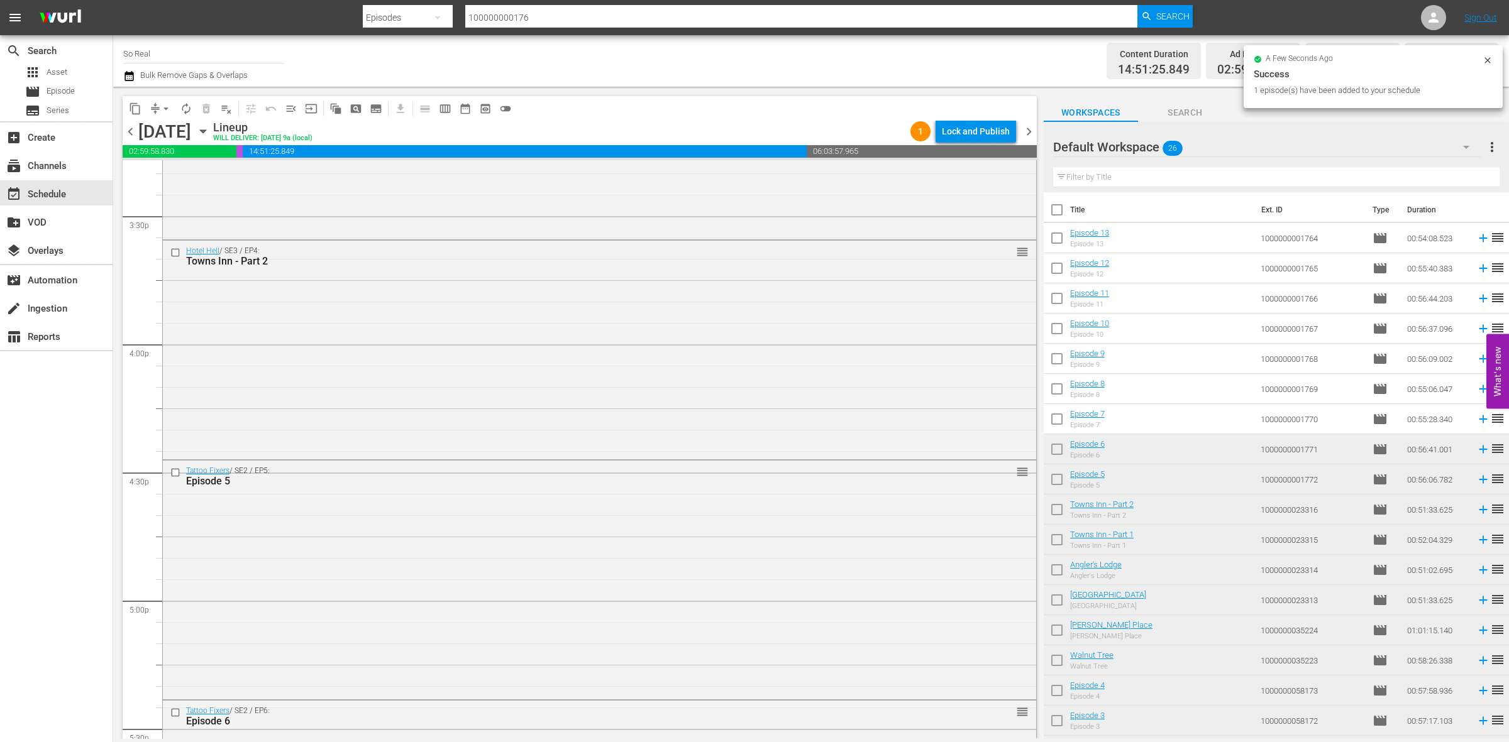
click at [1064, 424] on input "checkbox" at bounding box center [1056, 422] width 26 height 26
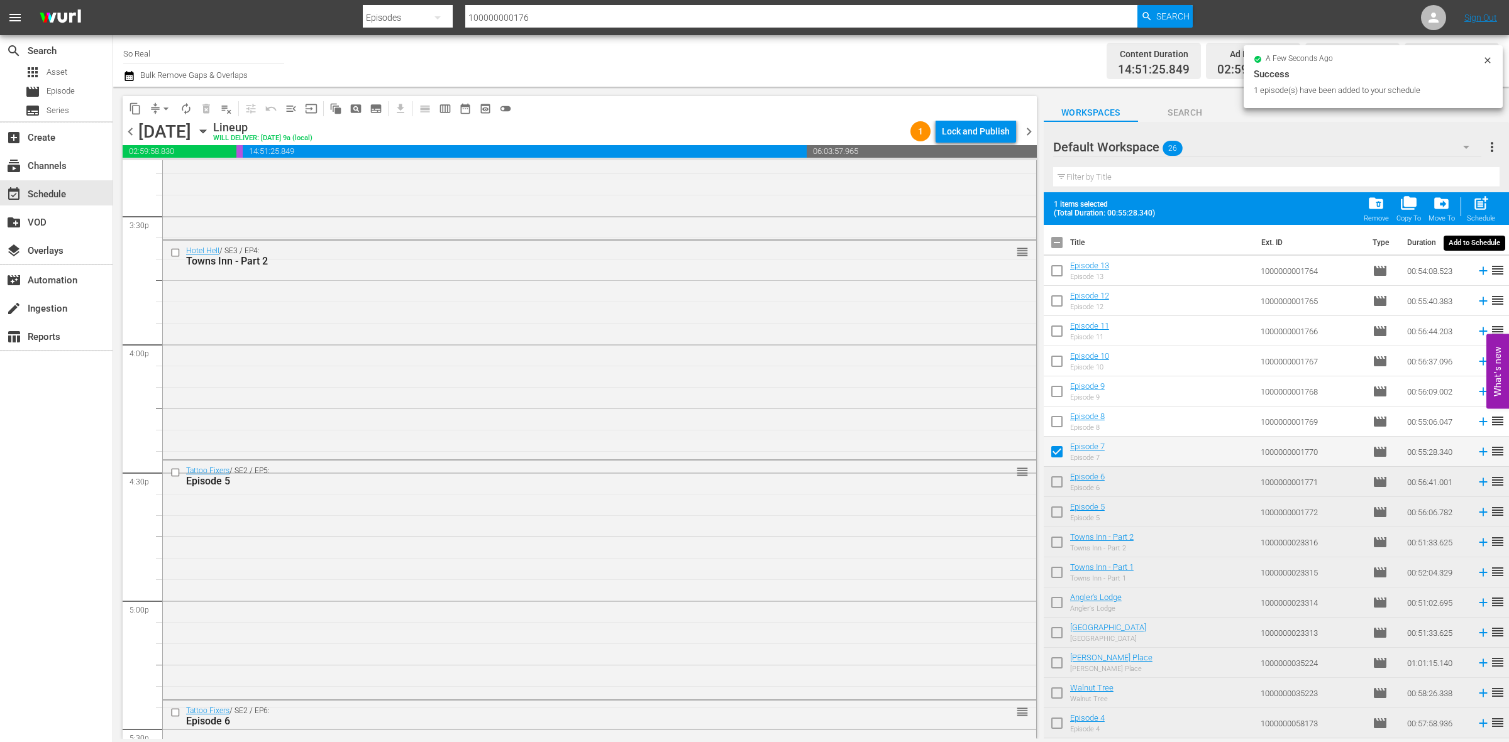
click at [1485, 195] on button "post_add Schedule" at bounding box center [1481, 208] width 36 height 35
checkbox input "false"
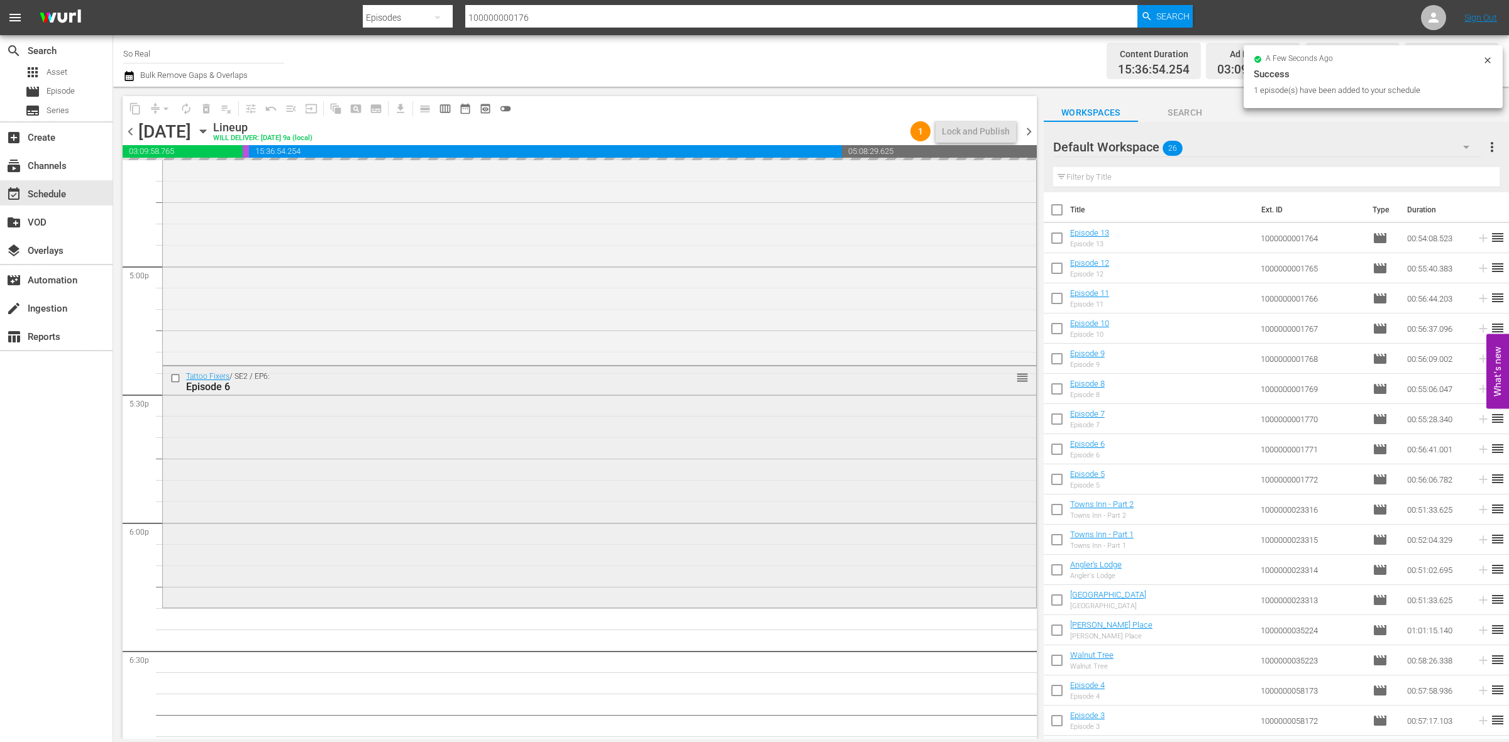
scroll to position [4256, 0]
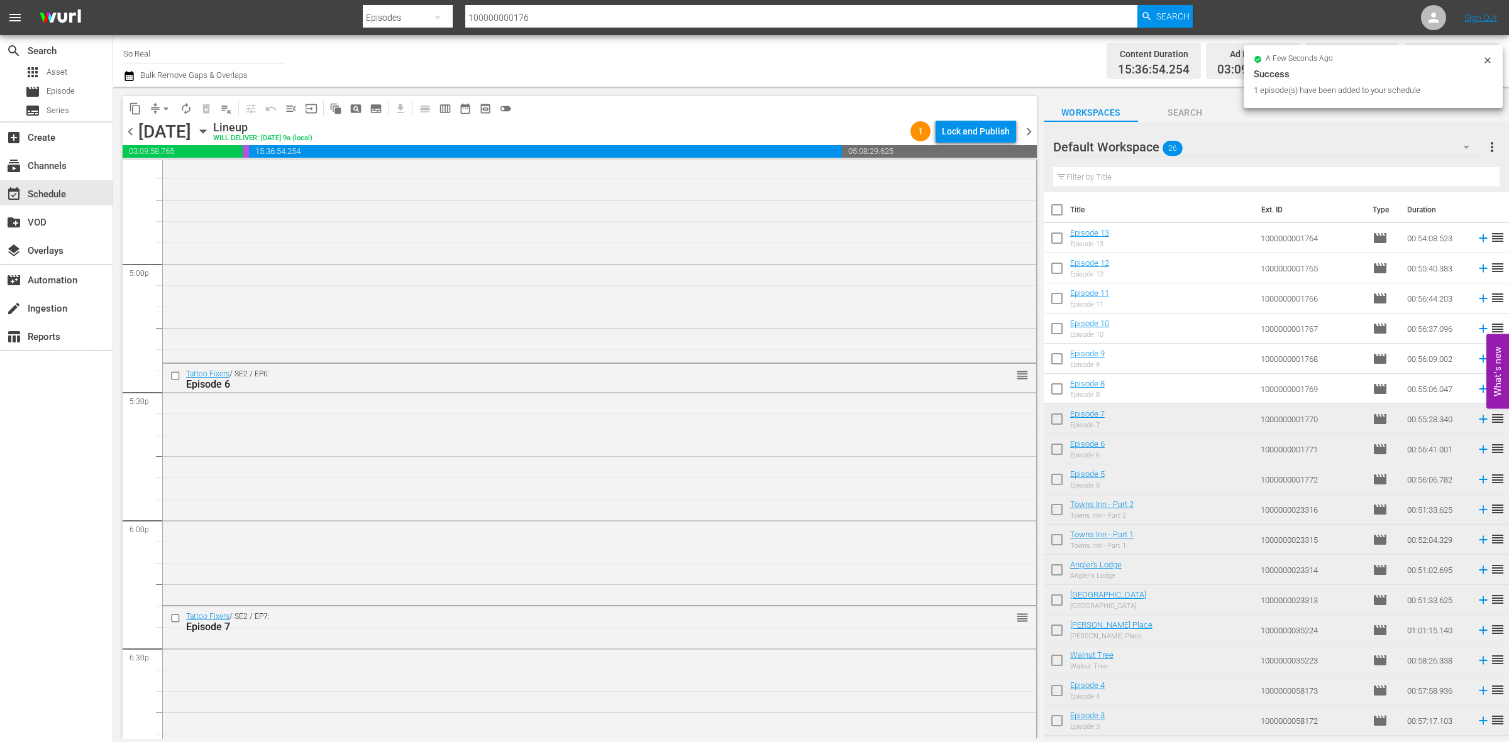
click at [1066, 387] on input "checkbox" at bounding box center [1056, 391] width 26 height 26
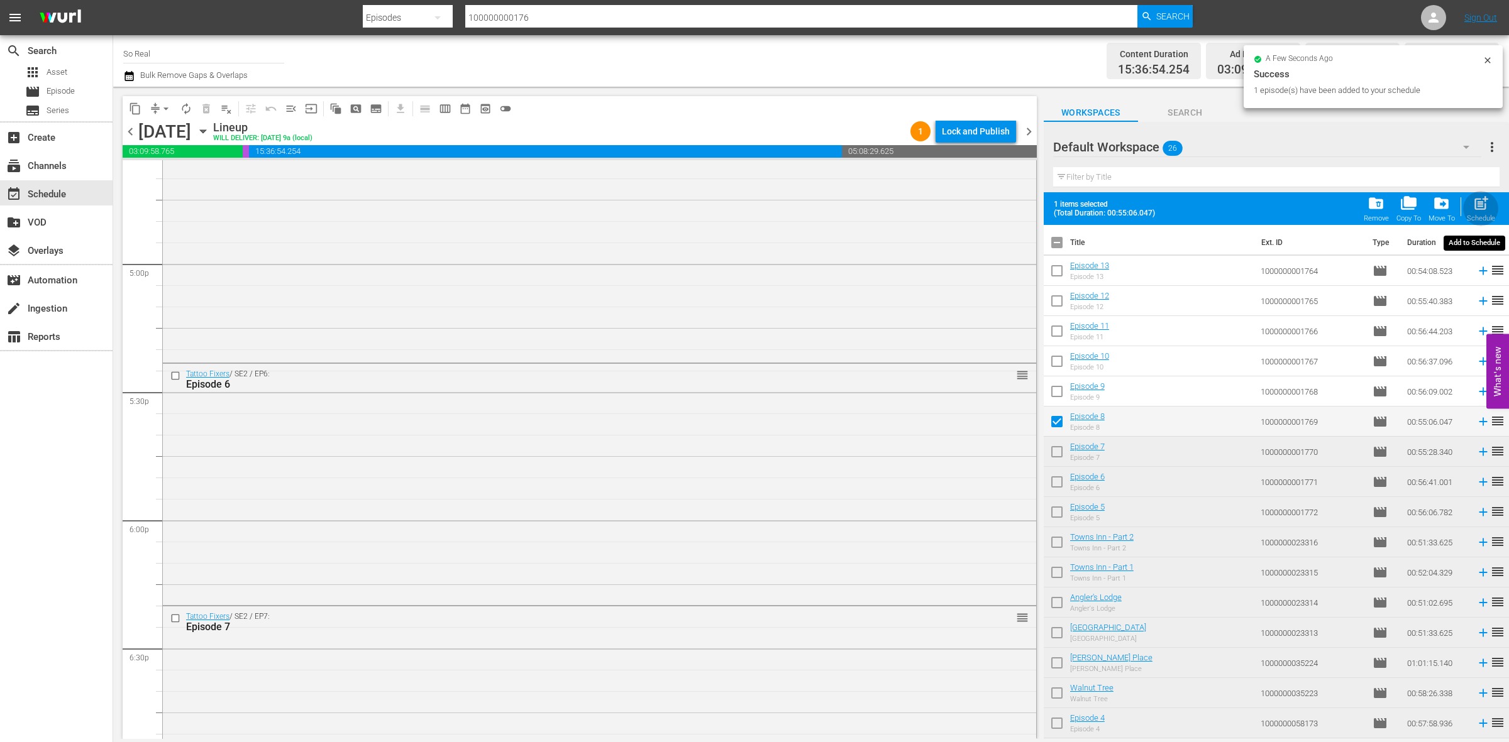
click at [1474, 201] on span "post_add" at bounding box center [1480, 203] width 17 height 17
checkbox input "false"
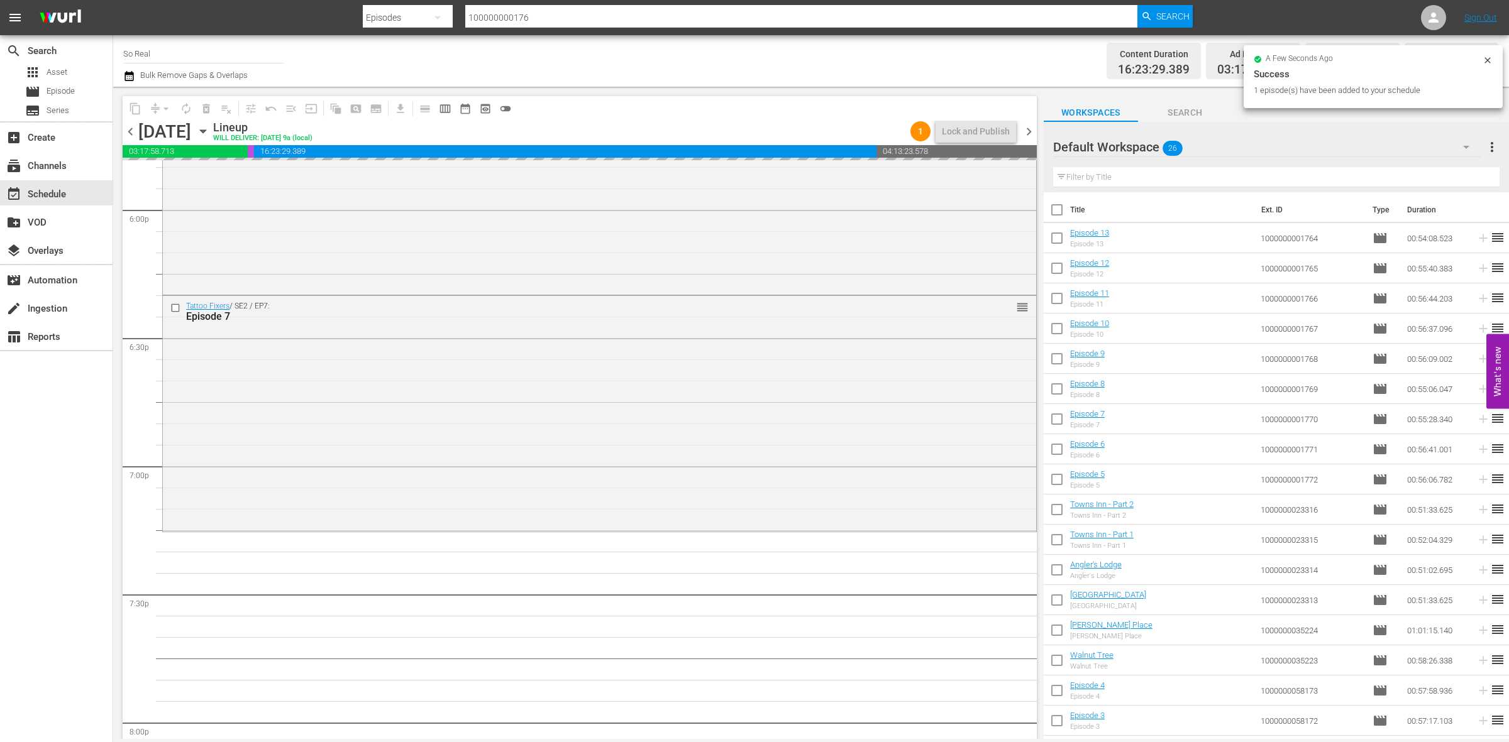
scroll to position [4567, 0]
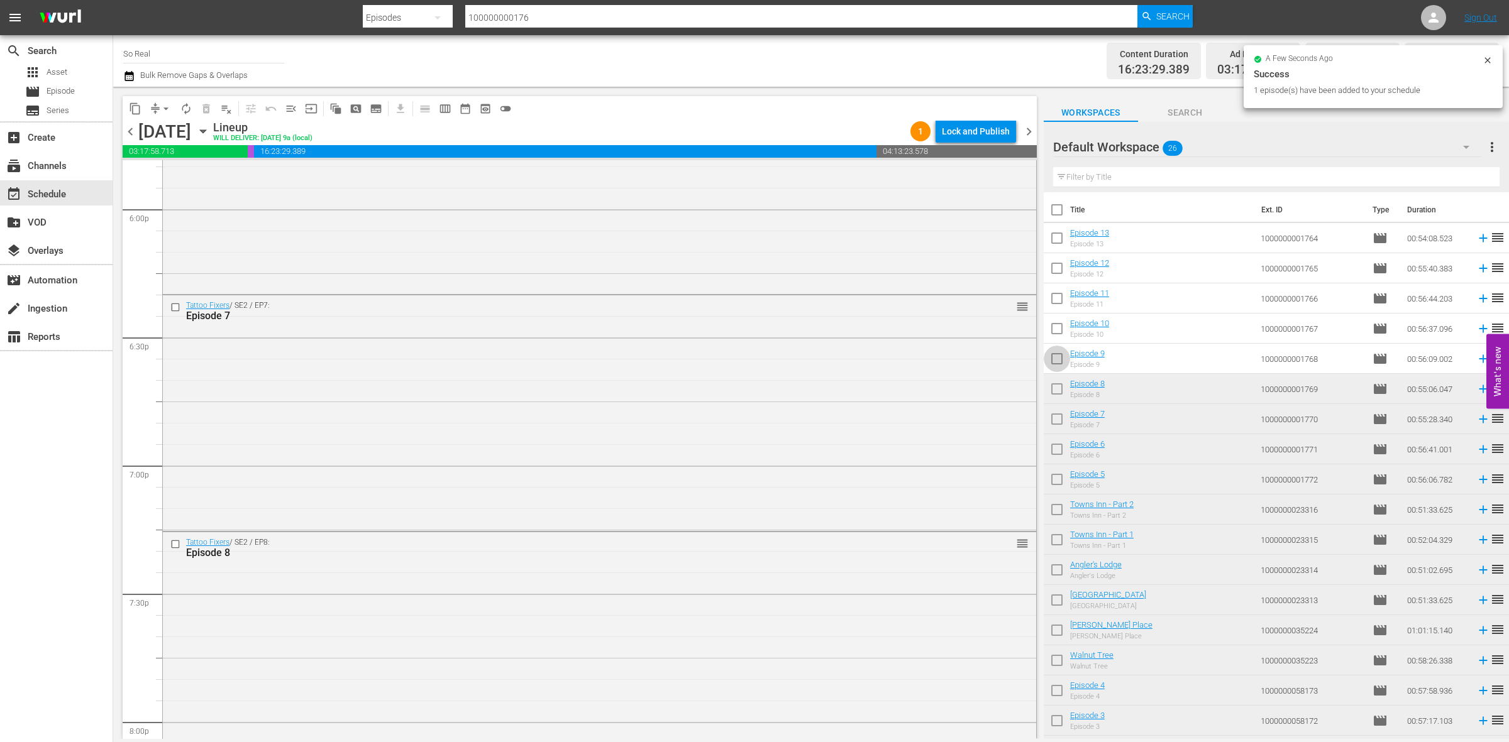
click at [1060, 365] on input "checkbox" at bounding box center [1056, 361] width 26 height 26
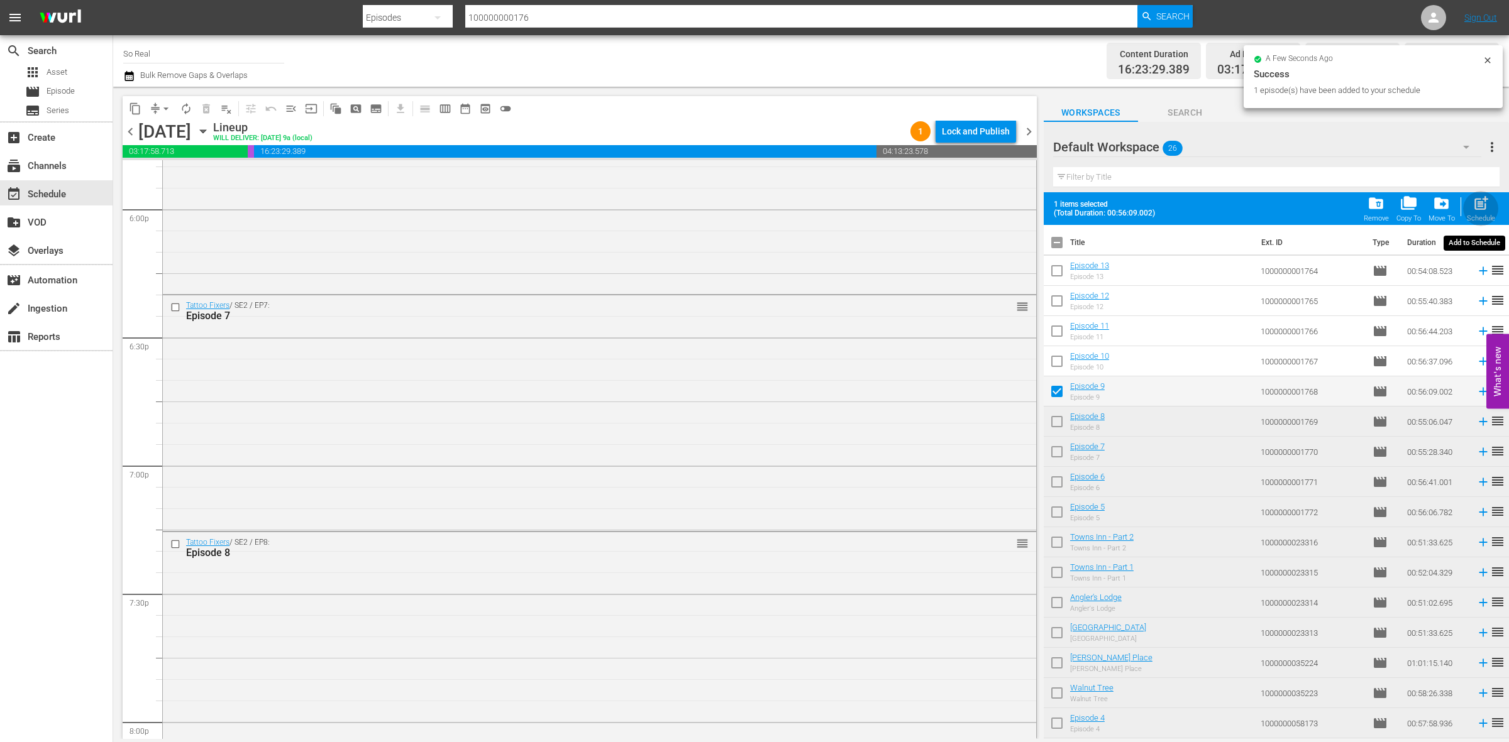
click at [1478, 216] on div "Schedule" at bounding box center [1480, 218] width 28 height 8
checkbox input "false"
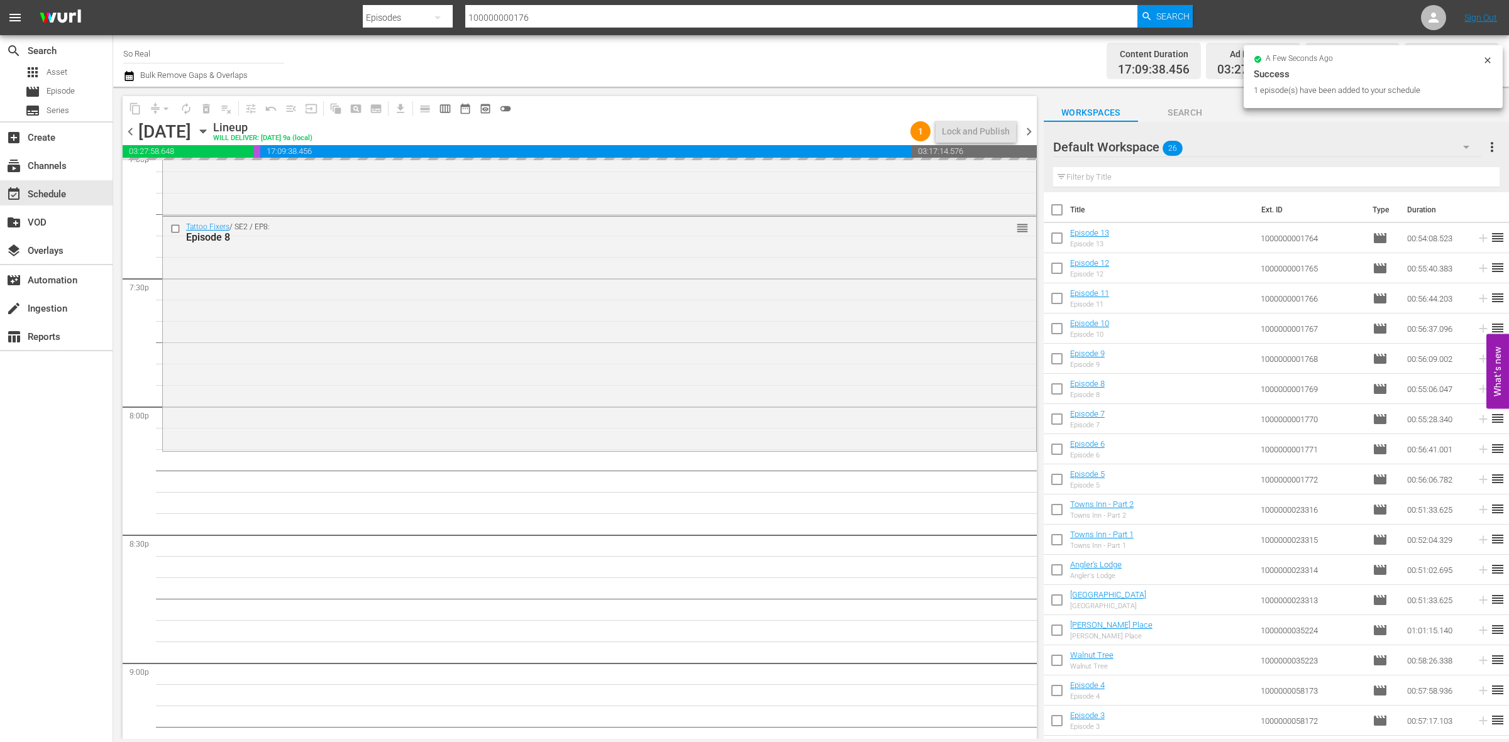
scroll to position [4884, 0]
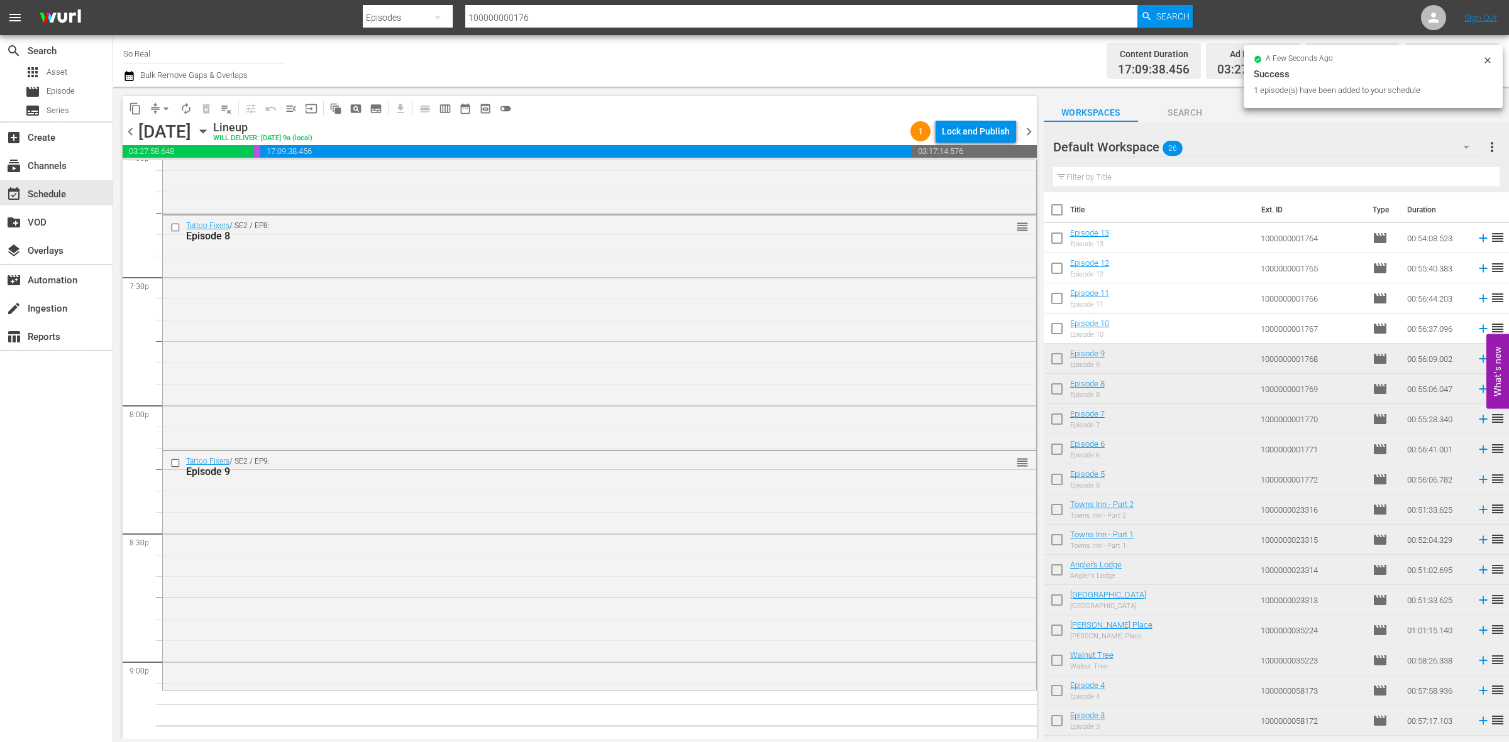
click at [1060, 331] on input "checkbox" at bounding box center [1056, 331] width 26 height 26
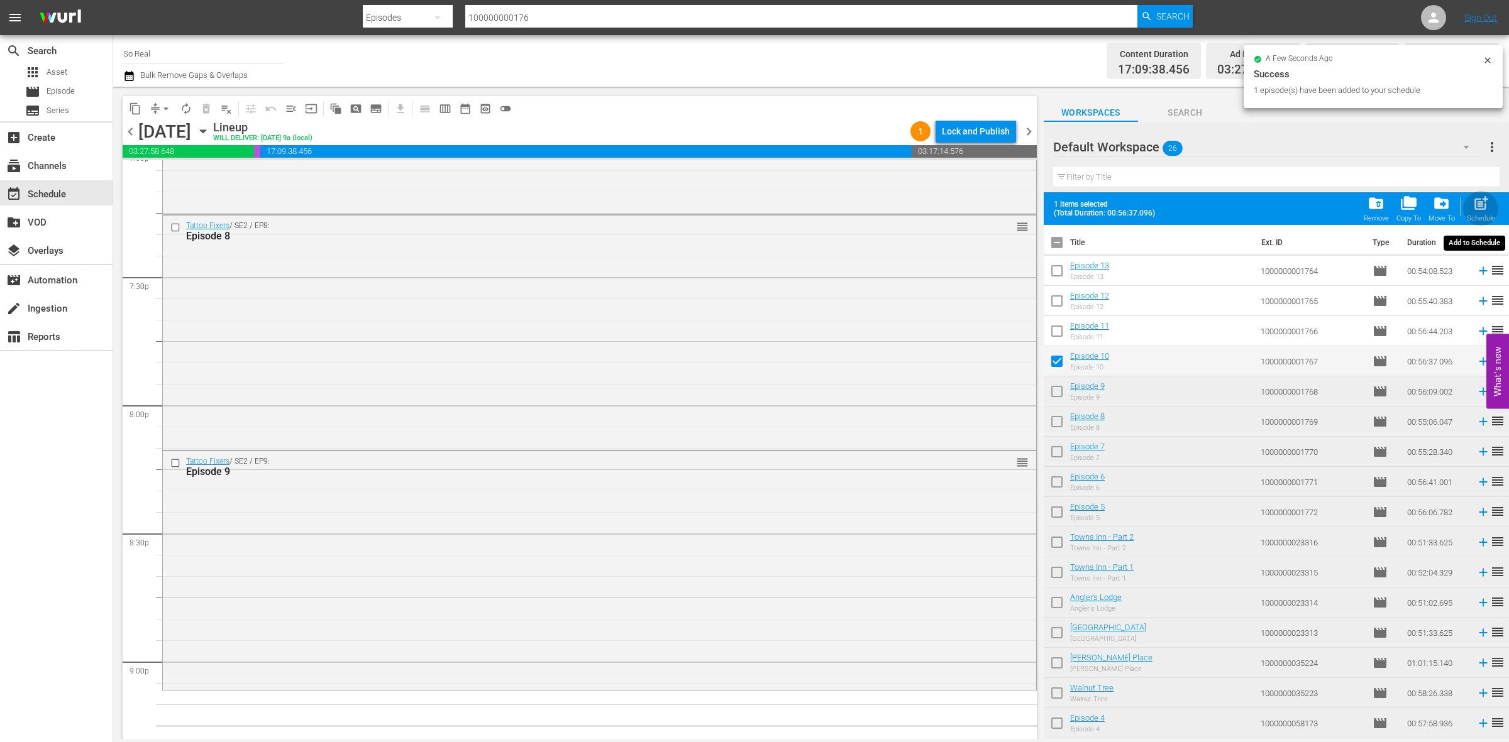
click at [1476, 216] on div "Schedule" at bounding box center [1480, 218] width 28 height 8
checkbox input "false"
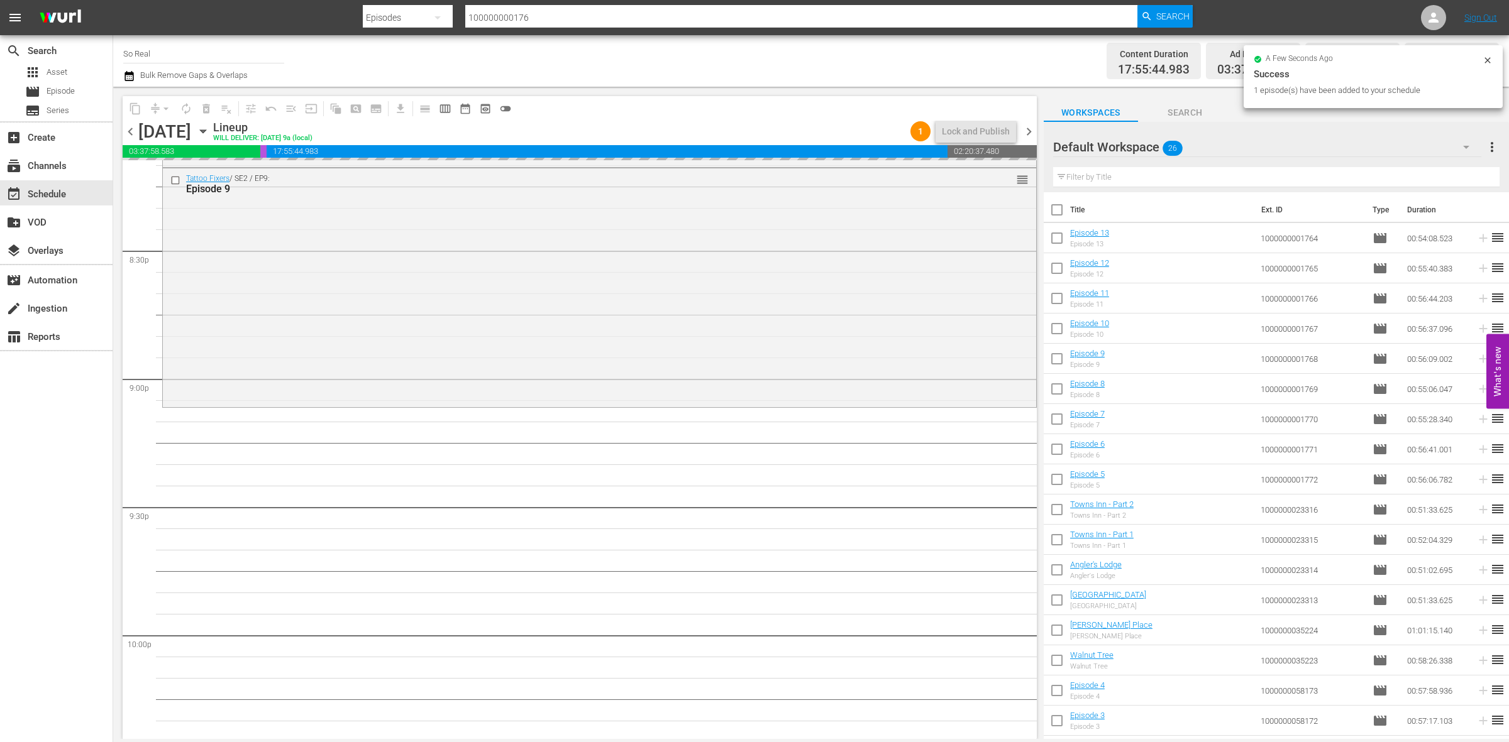
scroll to position [5225, 0]
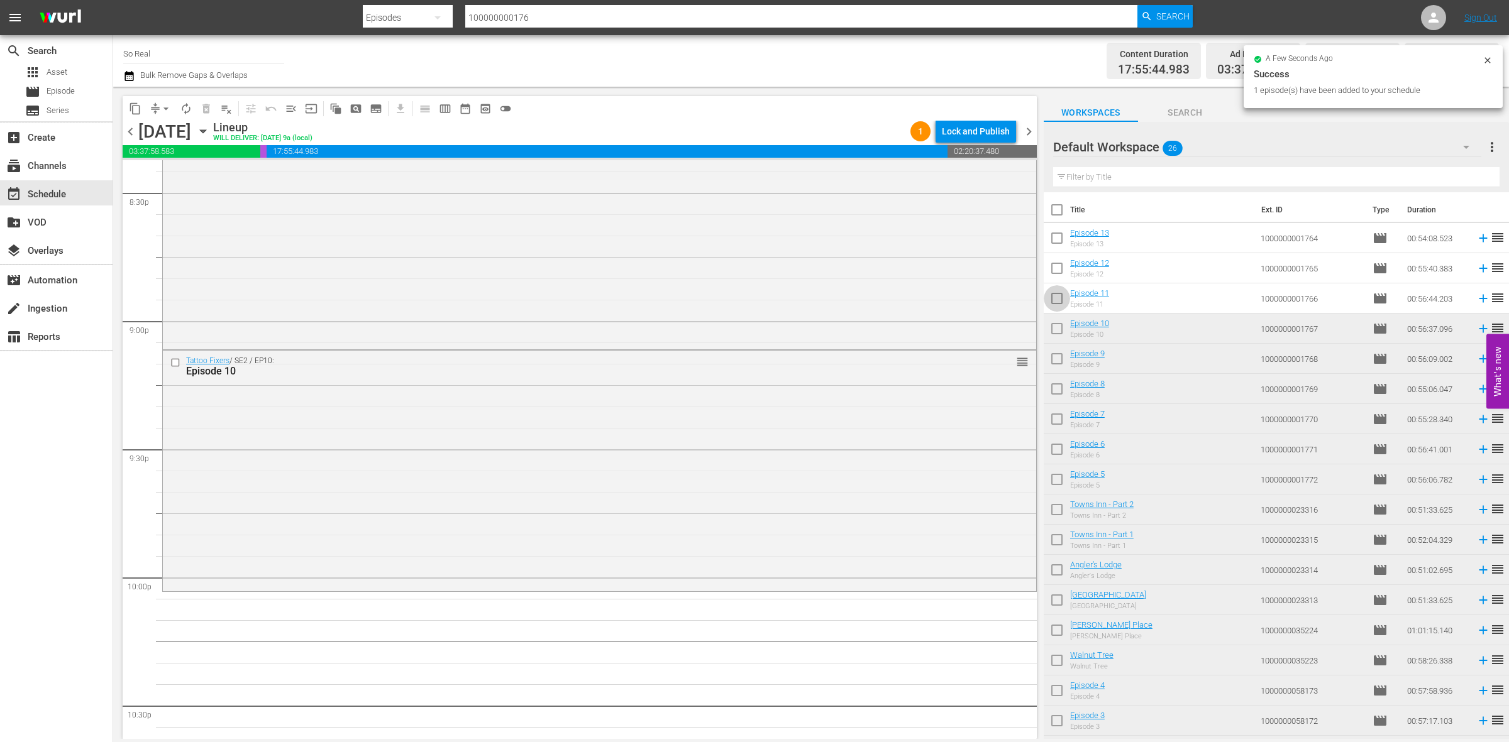
click at [1059, 305] on input "checkbox" at bounding box center [1056, 301] width 26 height 26
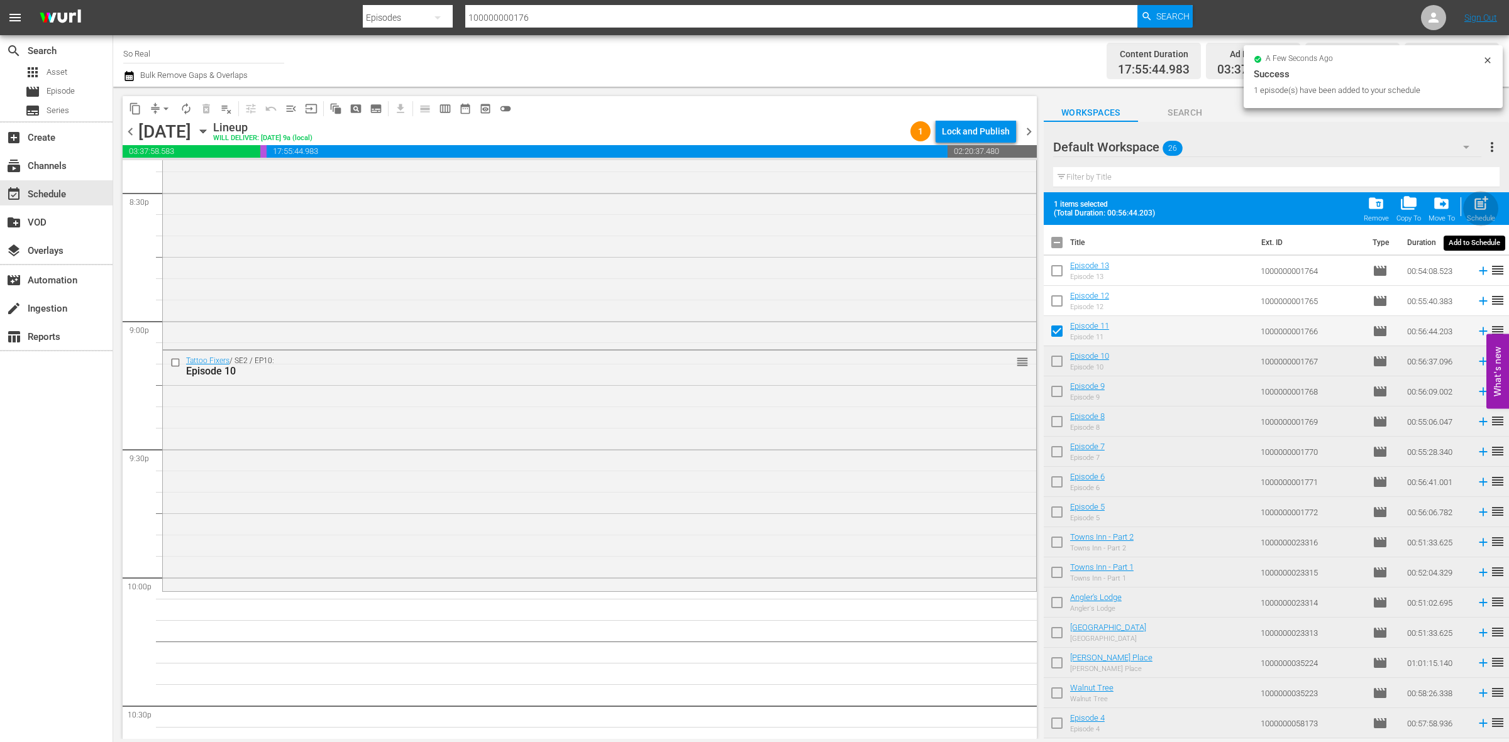
click at [1487, 211] on span "post_add" at bounding box center [1480, 203] width 17 height 17
checkbox input "false"
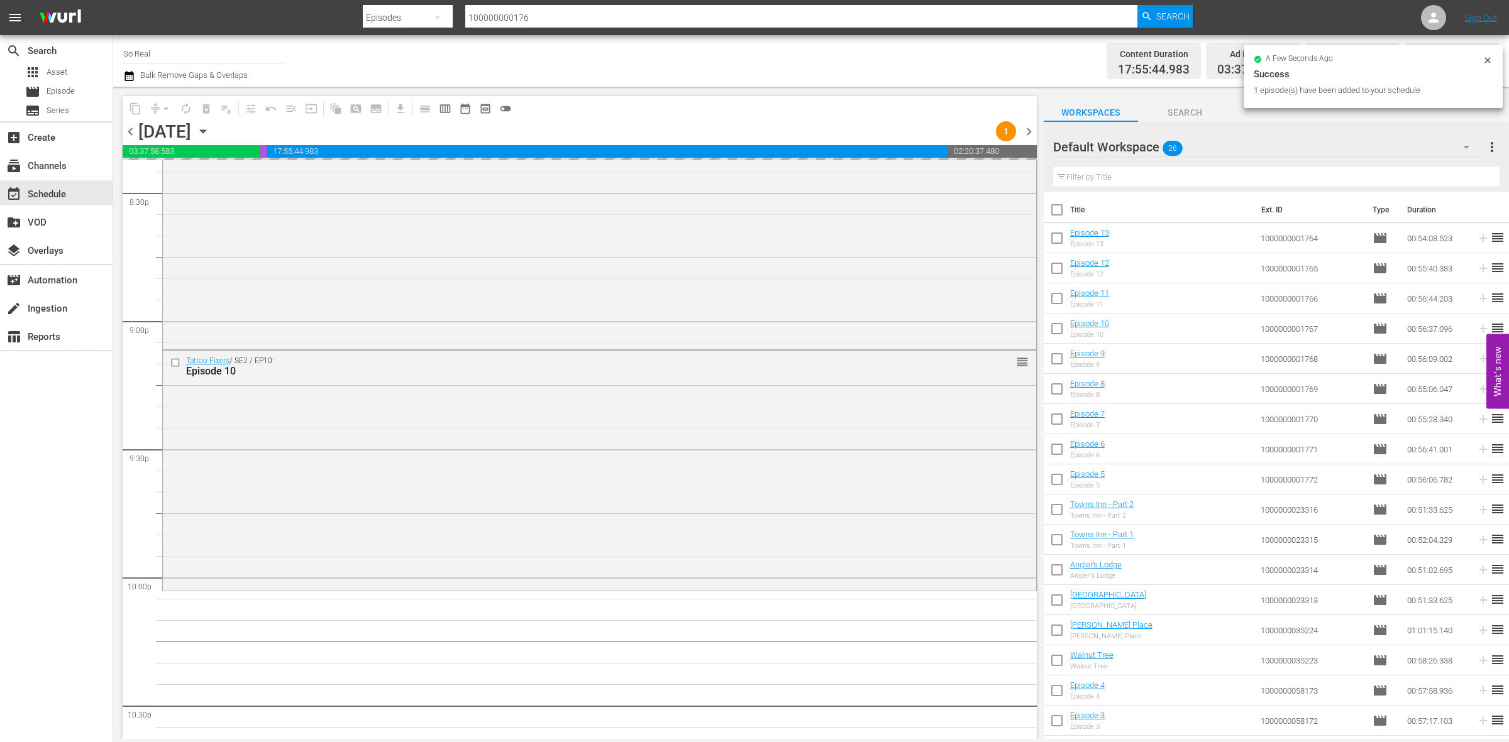
scroll to position [5575, 0]
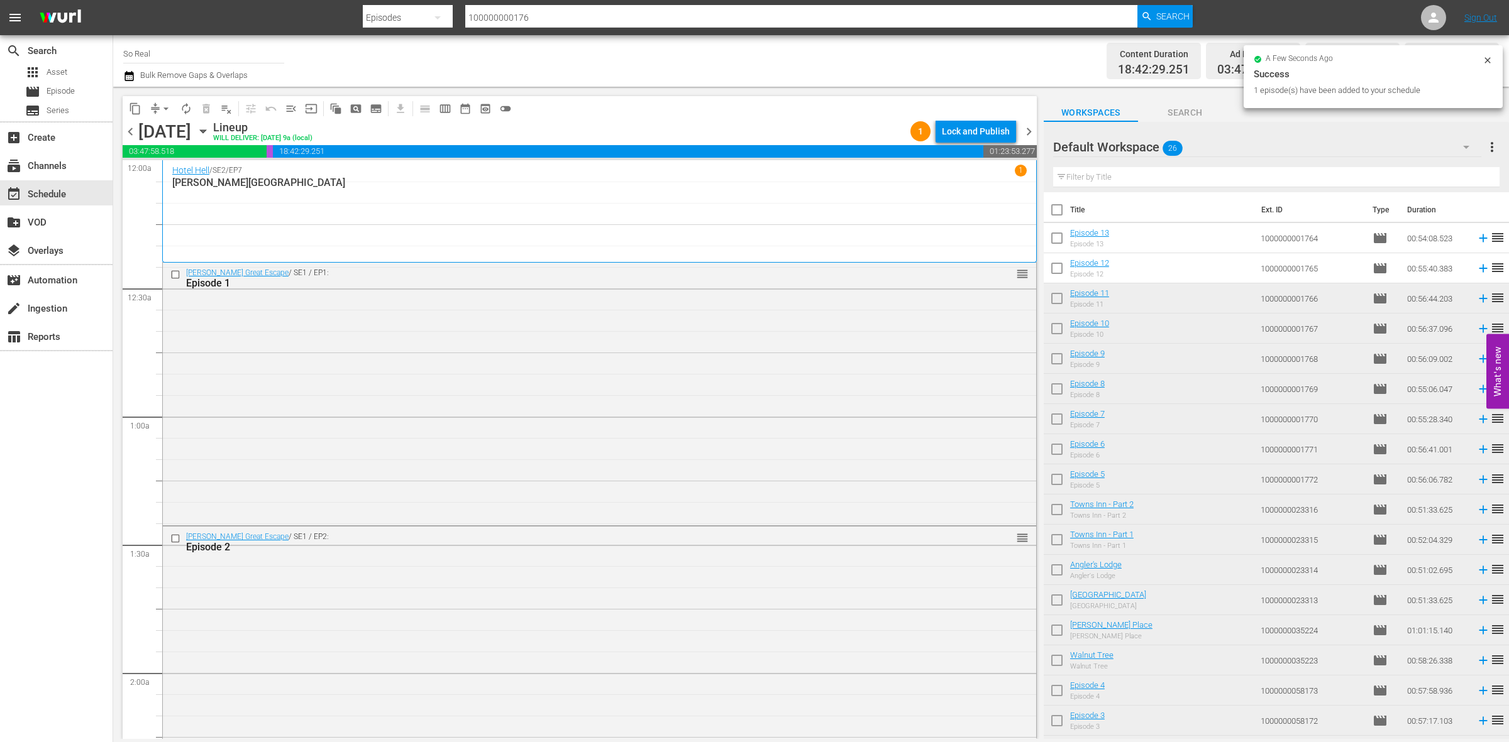
scroll to position [5575, 0]
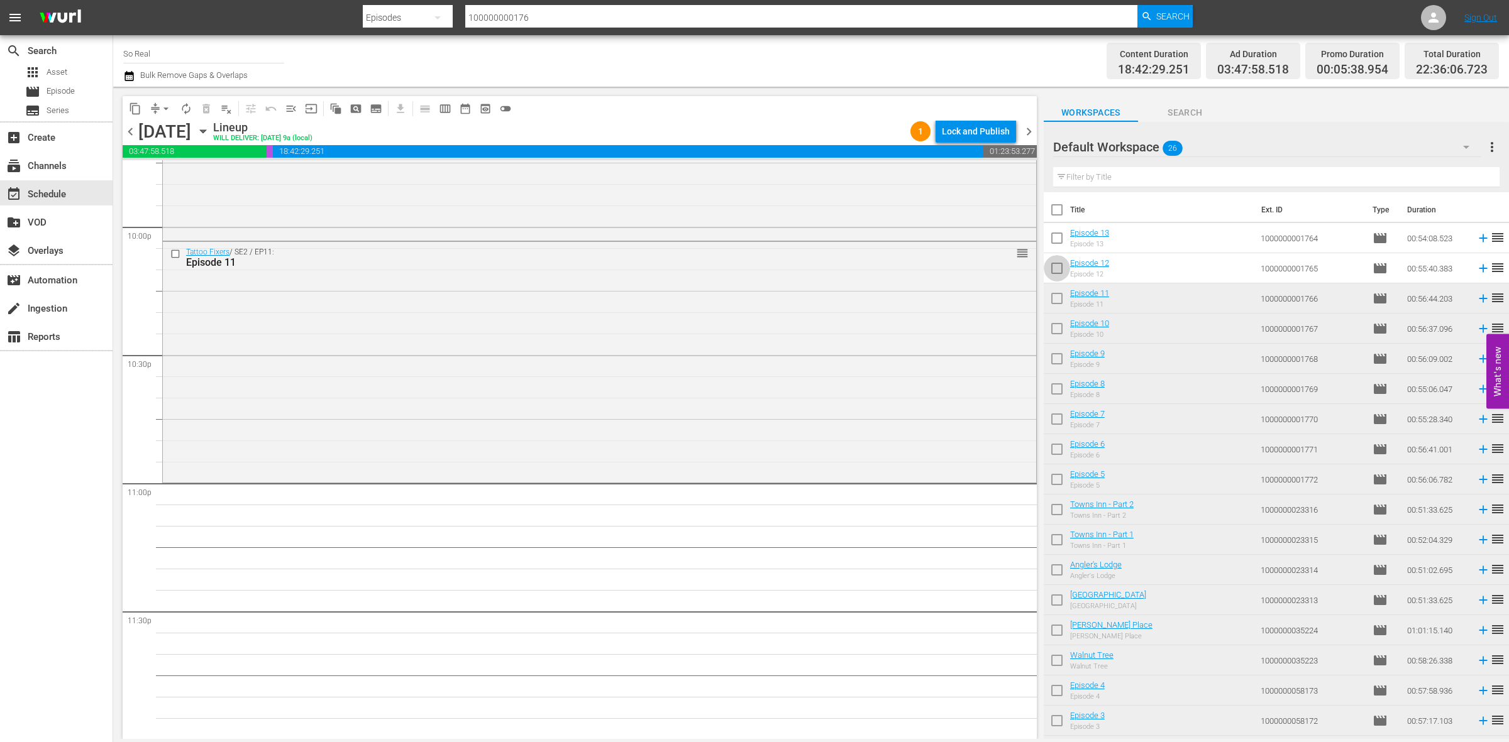
click at [1066, 268] on input "checkbox" at bounding box center [1056, 271] width 26 height 26
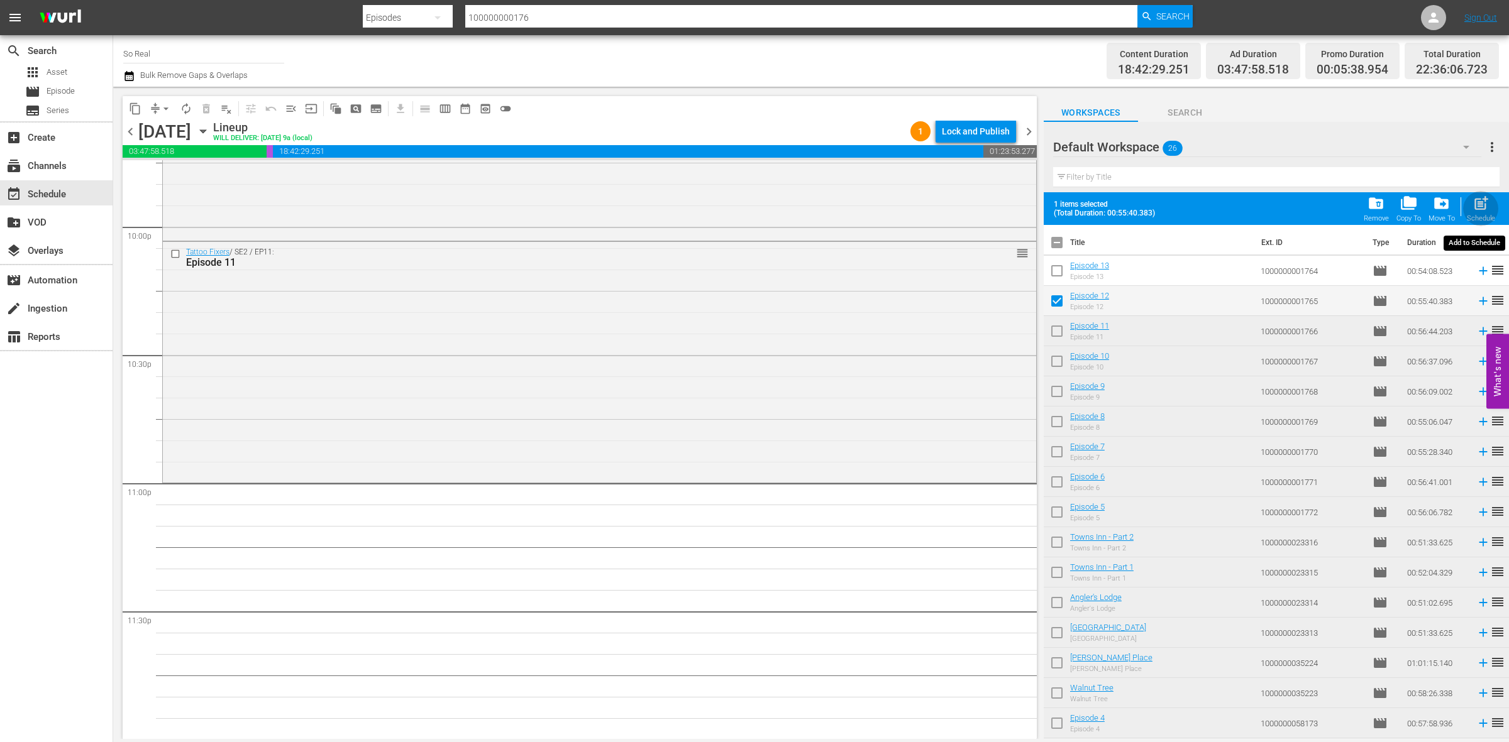
click at [1488, 207] on span "post_add" at bounding box center [1480, 203] width 17 height 17
checkbox input "false"
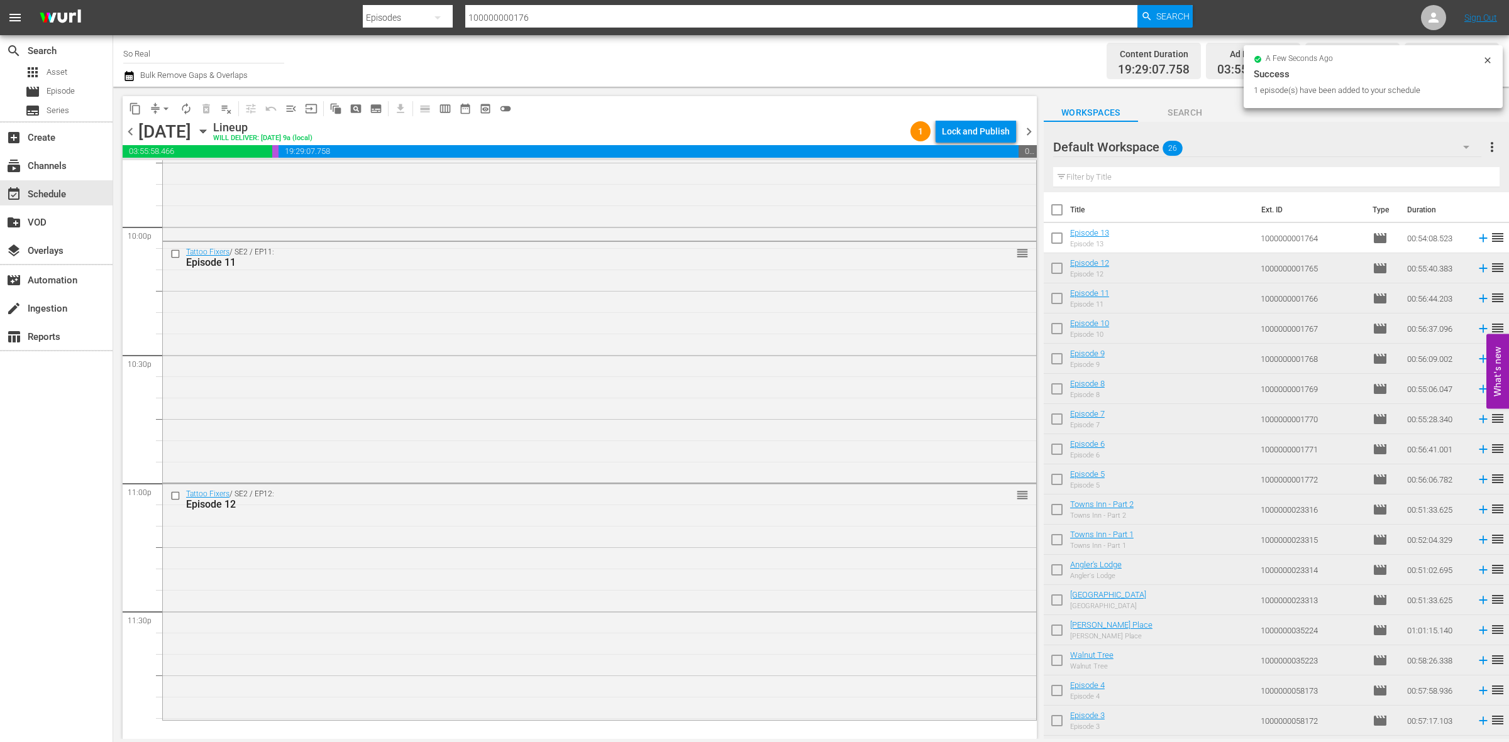
click at [1050, 243] on input "checkbox" at bounding box center [1056, 241] width 26 height 26
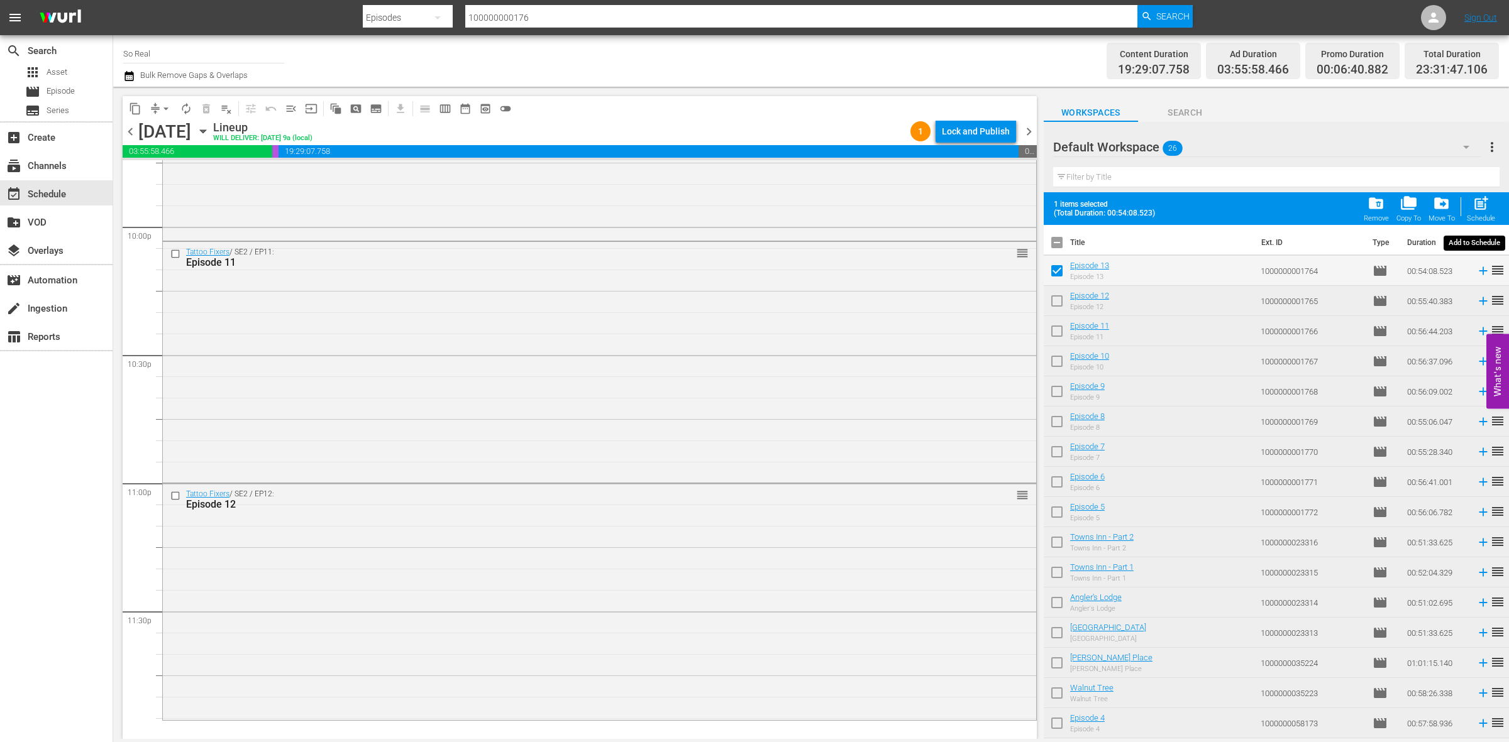
click at [1479, 205] on span "post_add" at bounding box center [1480, 203] width 17 height 17
checkbox input "false"
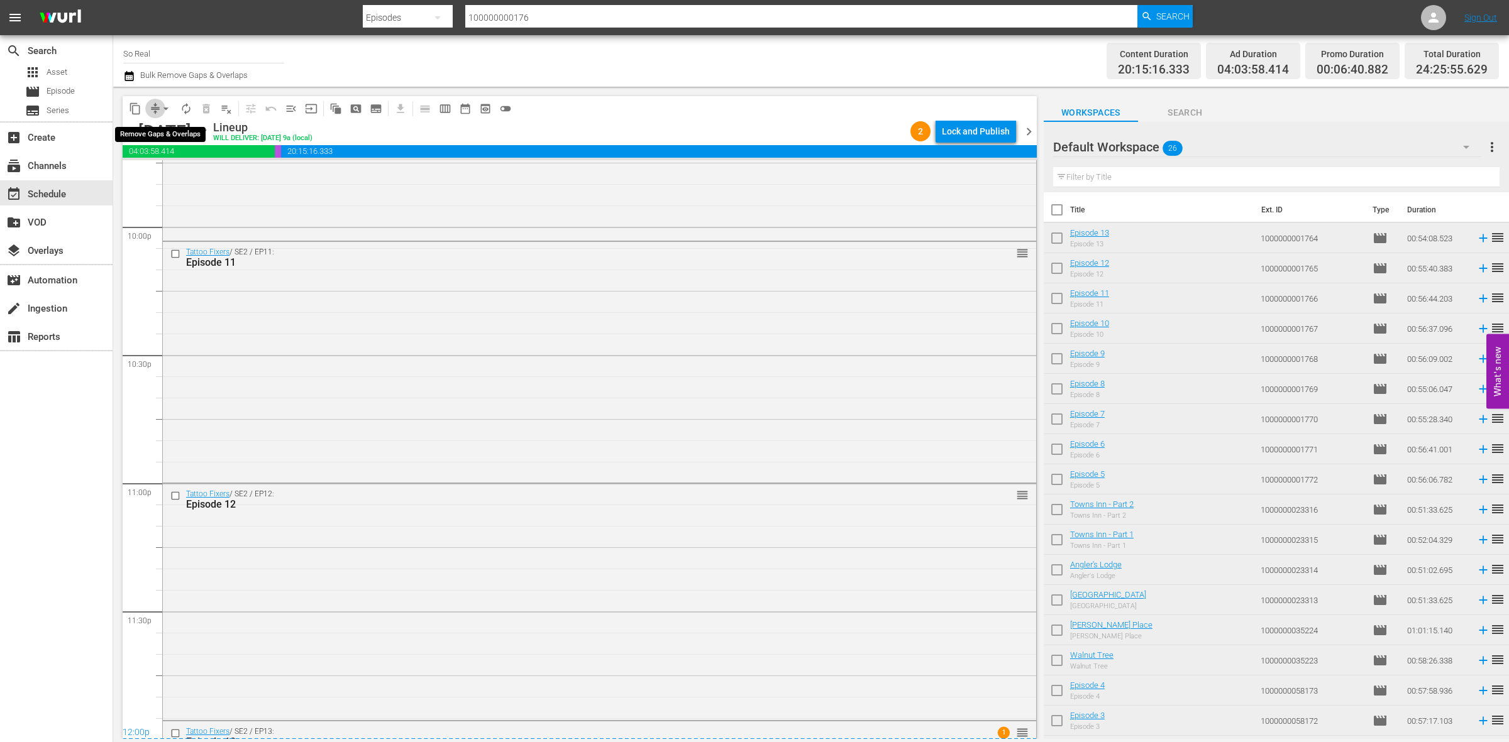
click at [155, 113] on span "compress" at bounding box center [155, 108] width 13 height 13
click at [163, 107] on span "arrow_drop_down" at bounding box center [166, 108] width 13 height 13
click at [186, 175] on li "Align to End of Previous Day" at bounding box center [167, 175] width 132 height 21
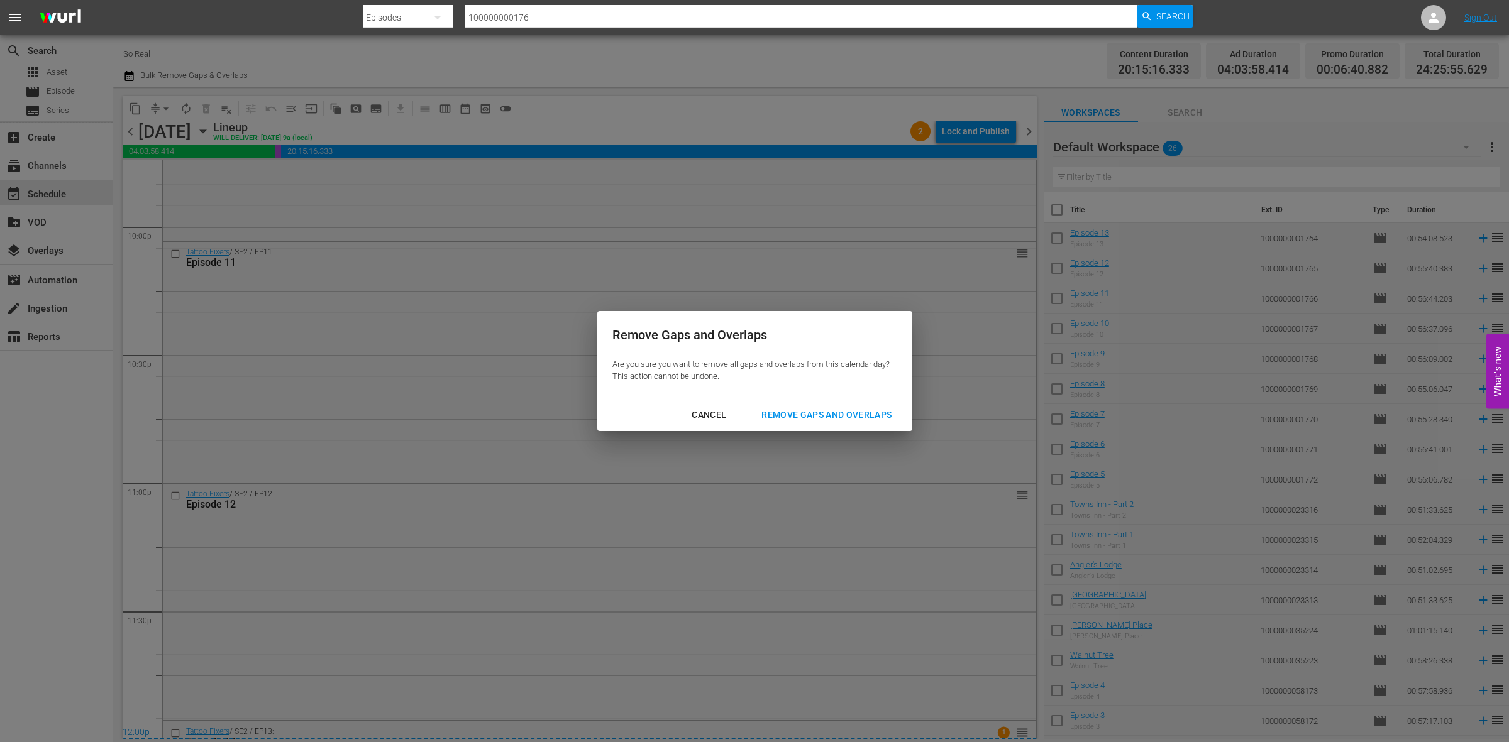
click at [822, 409] on div "Remove Gaps and Overlaps" at bounding box center [826, 415] width 150 height 16
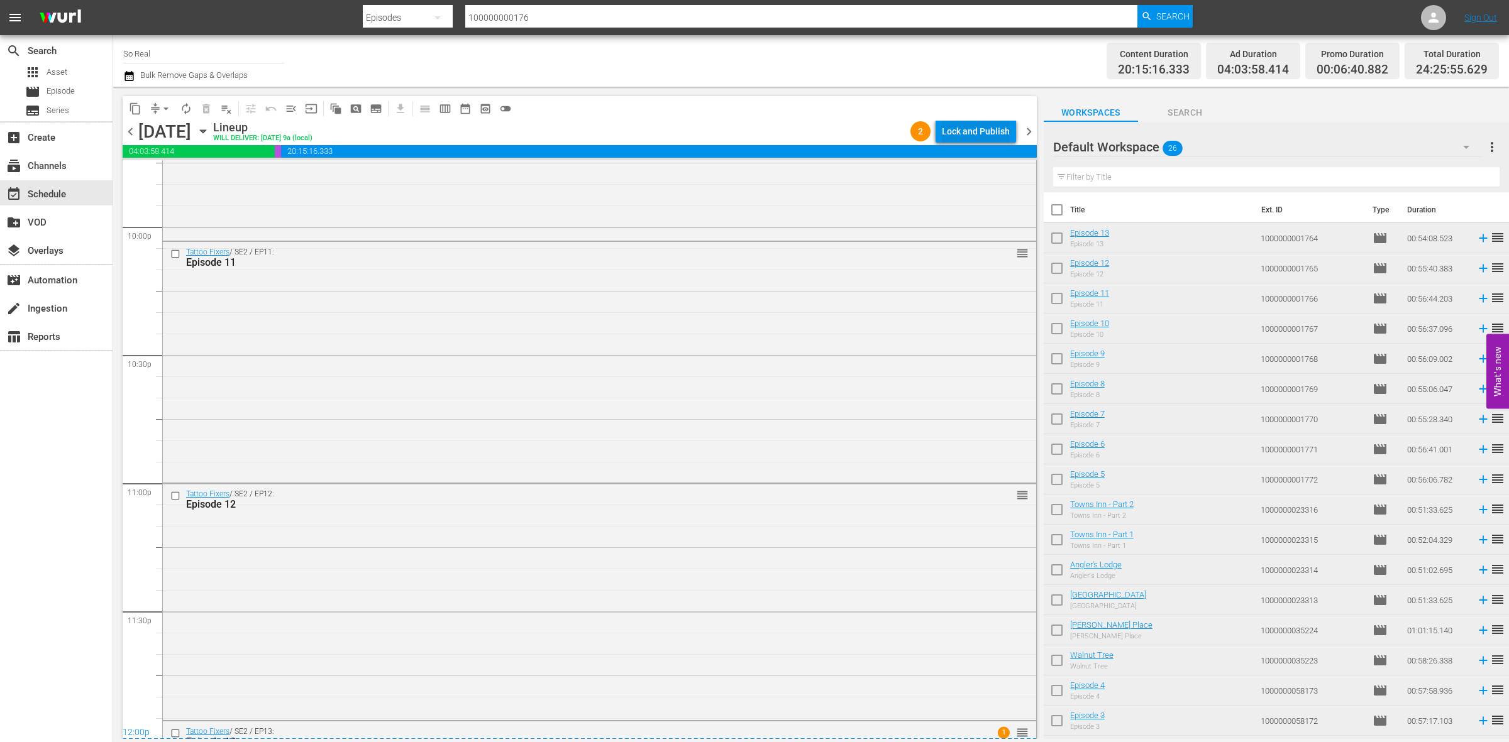
click at [984, 121] on div "Lock and Publish" at bounding box center [976, 131] width 68 height 23
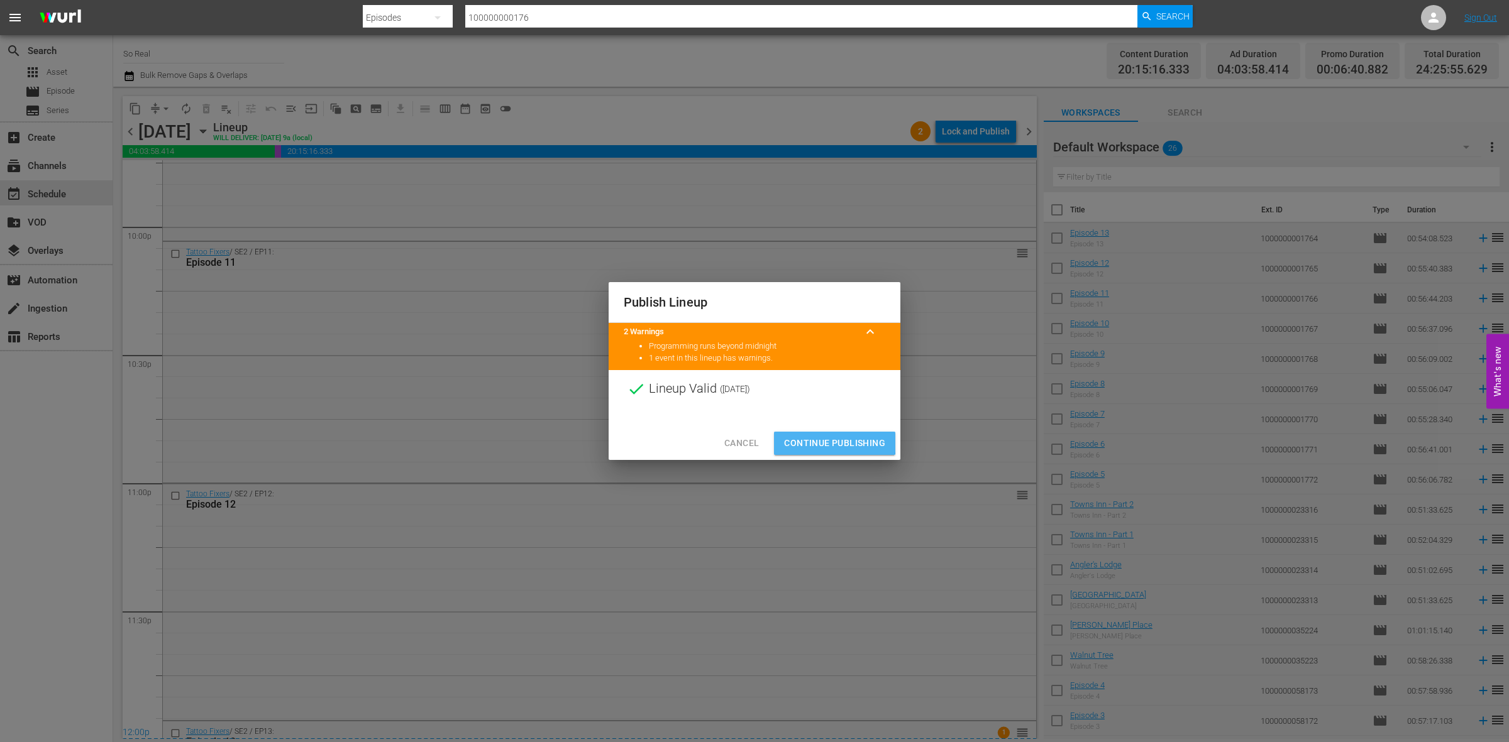
click at [811, 442] on span "Continue Publishing" at bounding box center [834, 444] width 101 height 16
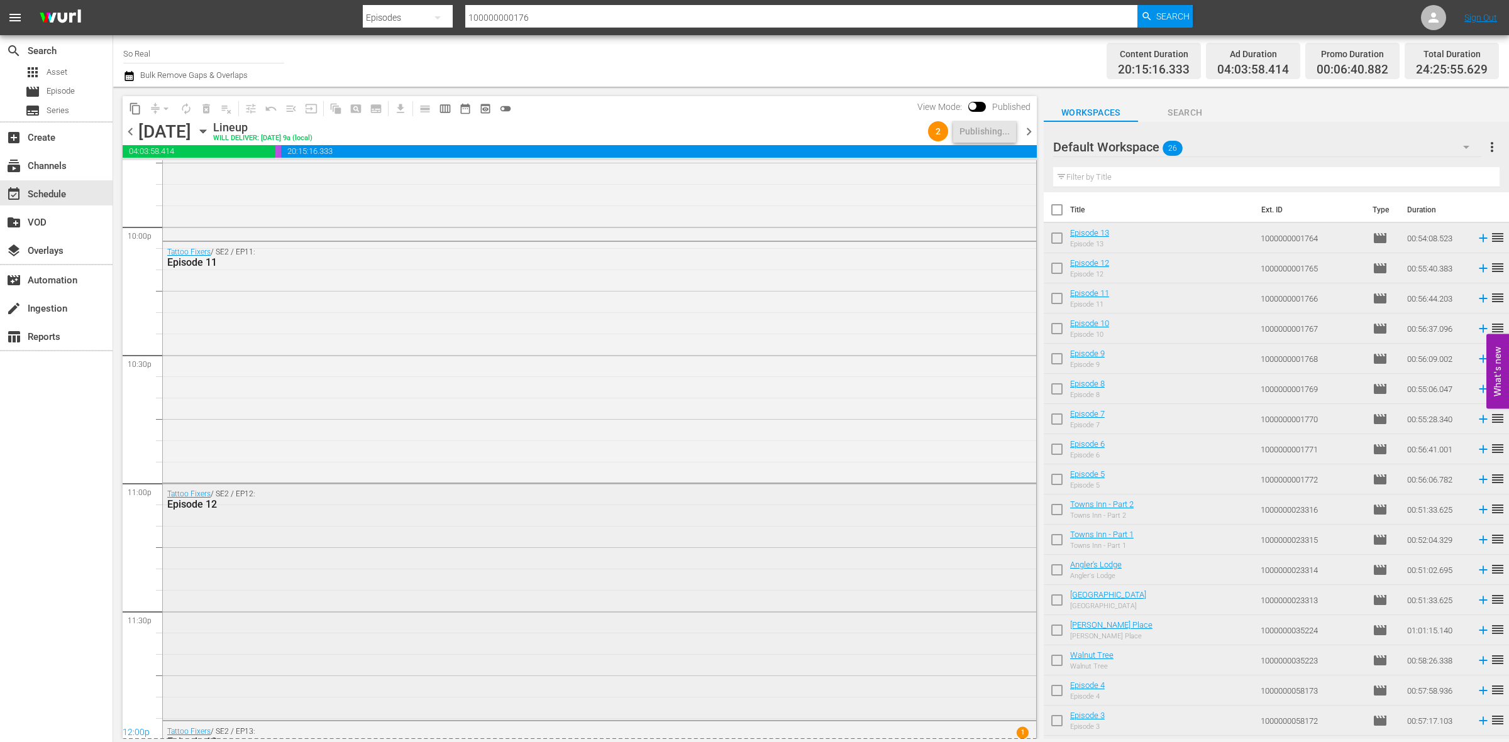
scroll to position [5788, 0]
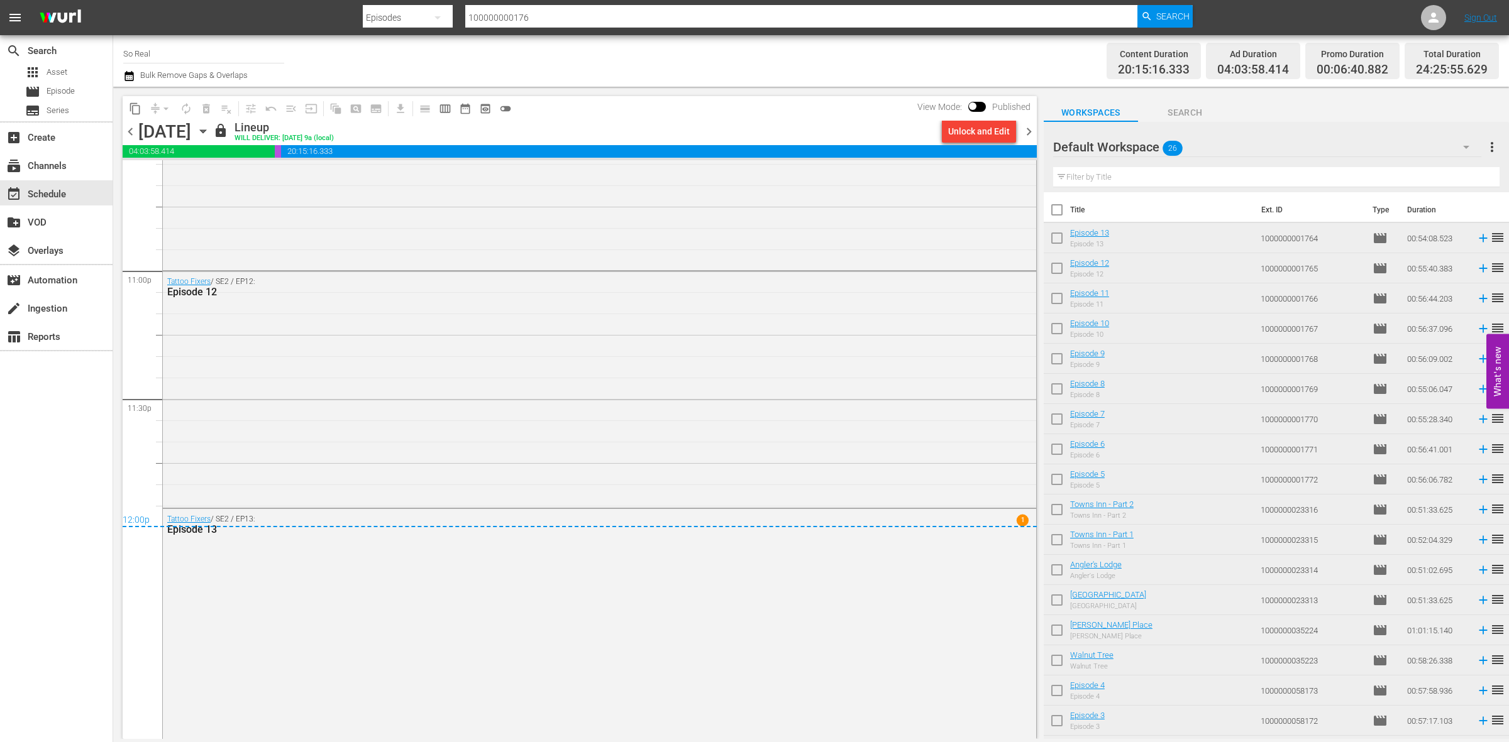
click at [1031, 136] on span "chevron_right" at bounding box center [1029, 132] width 16 height 16
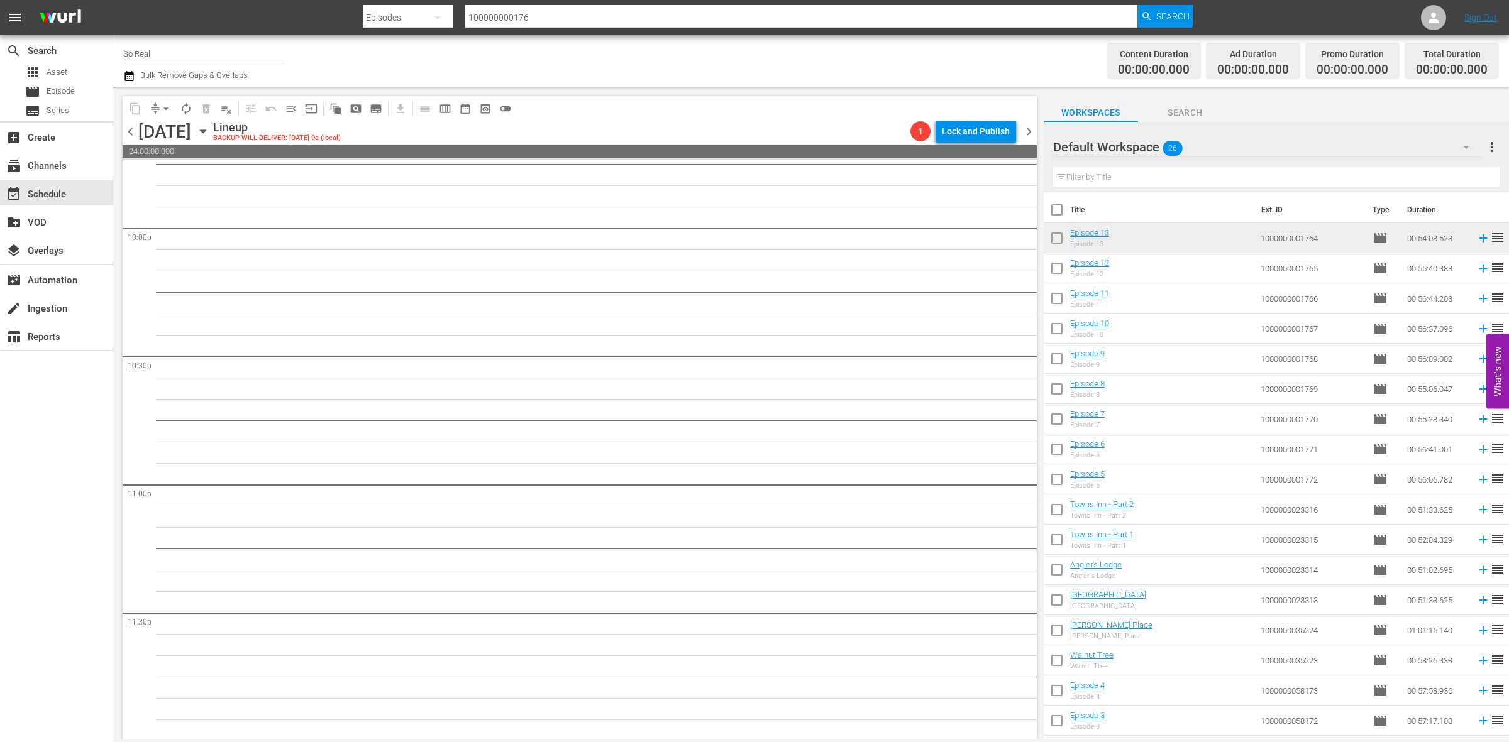
scroll to position [5576, 0]
click at [70, 94] on span "Episode" at bounding box center [61, 91] width 28 height 13
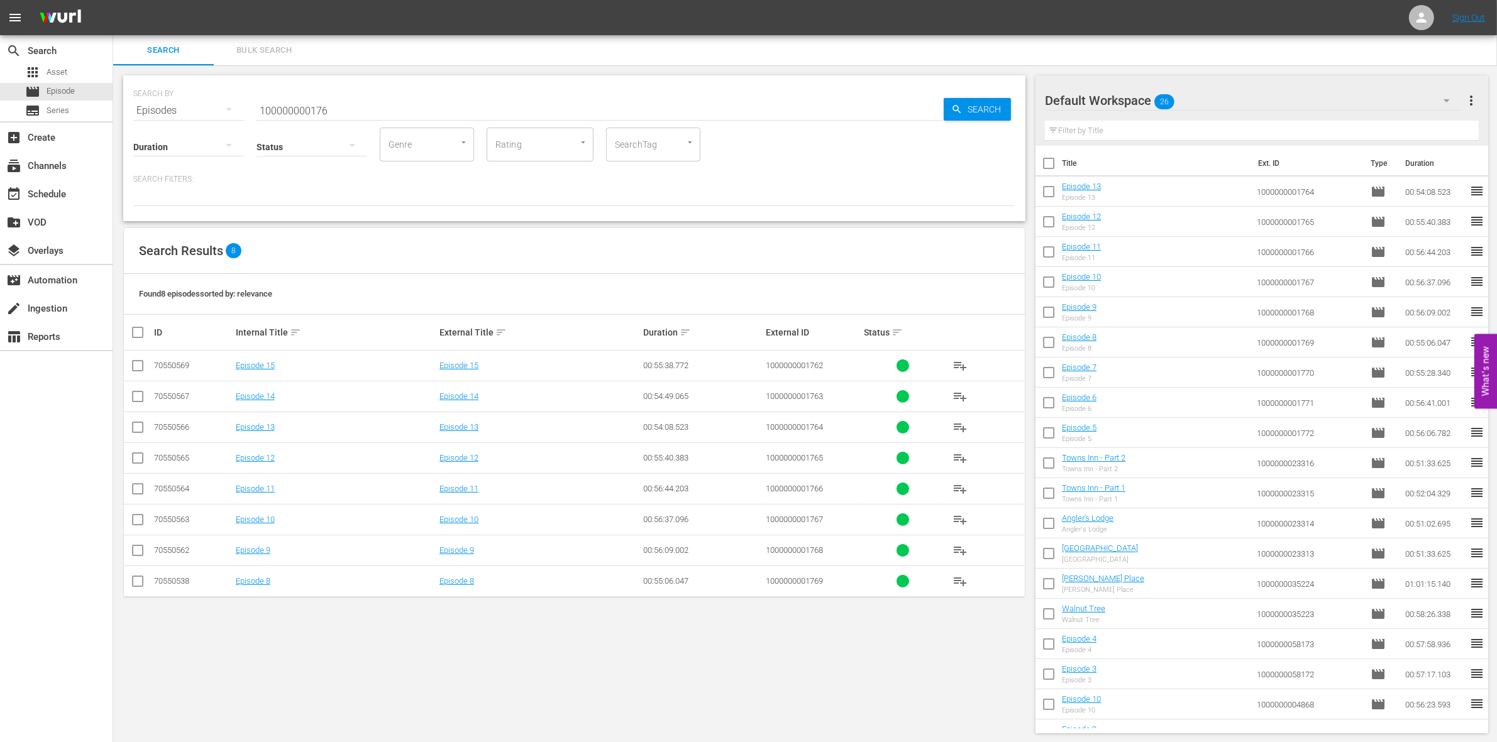
click at [1053, 158] on input "checkbox" at bounding box center [1048, 166] width 26 height 26
checkbox input "true"
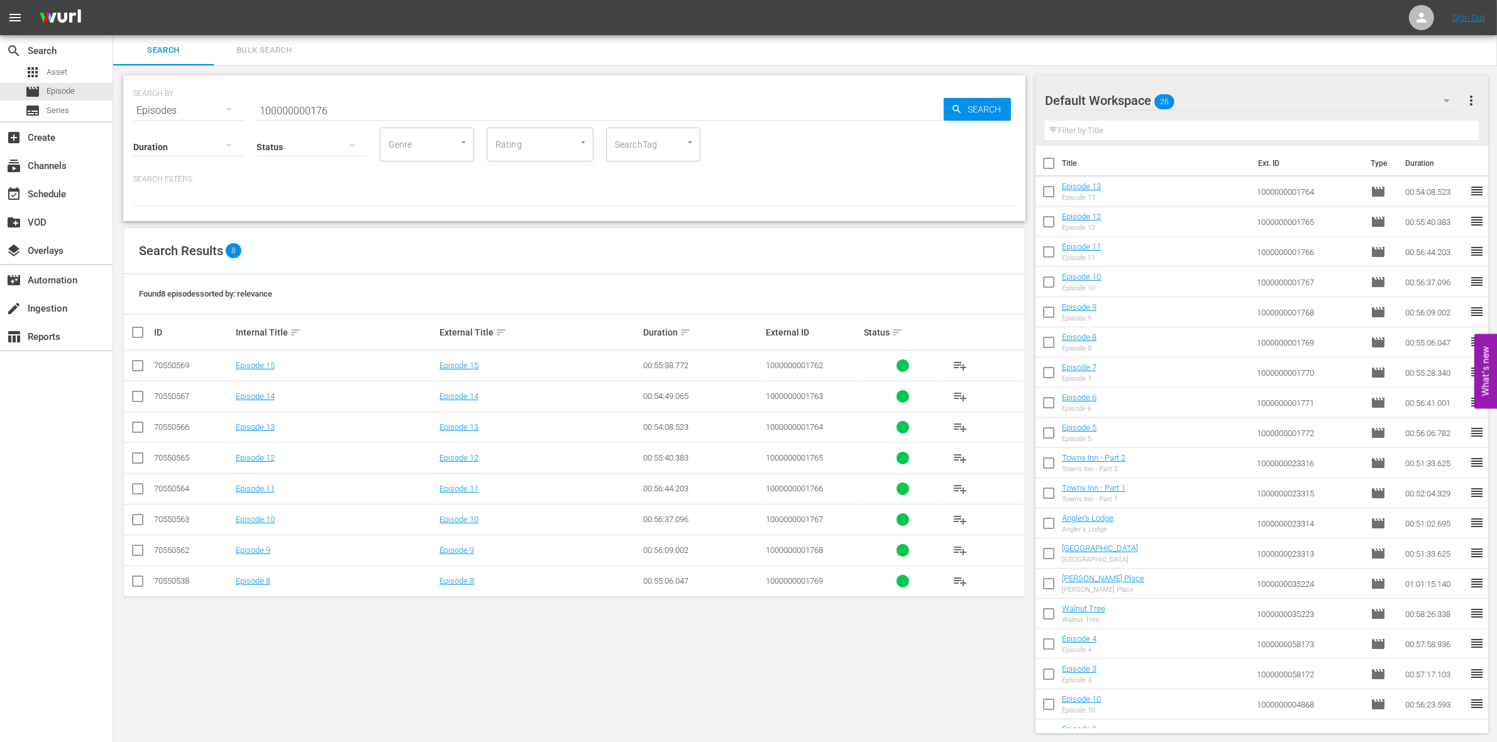
checkbox input "true"
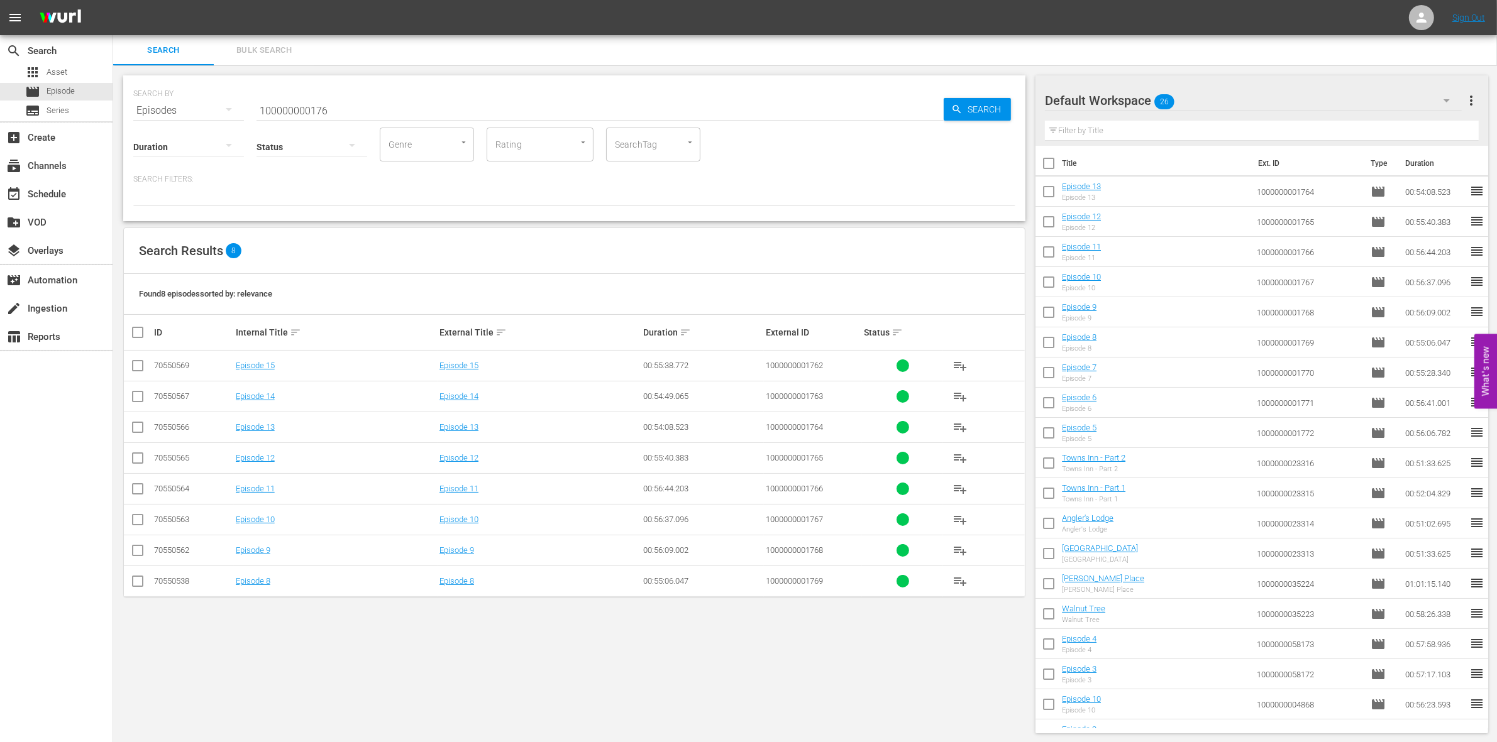
checkbox input "true"
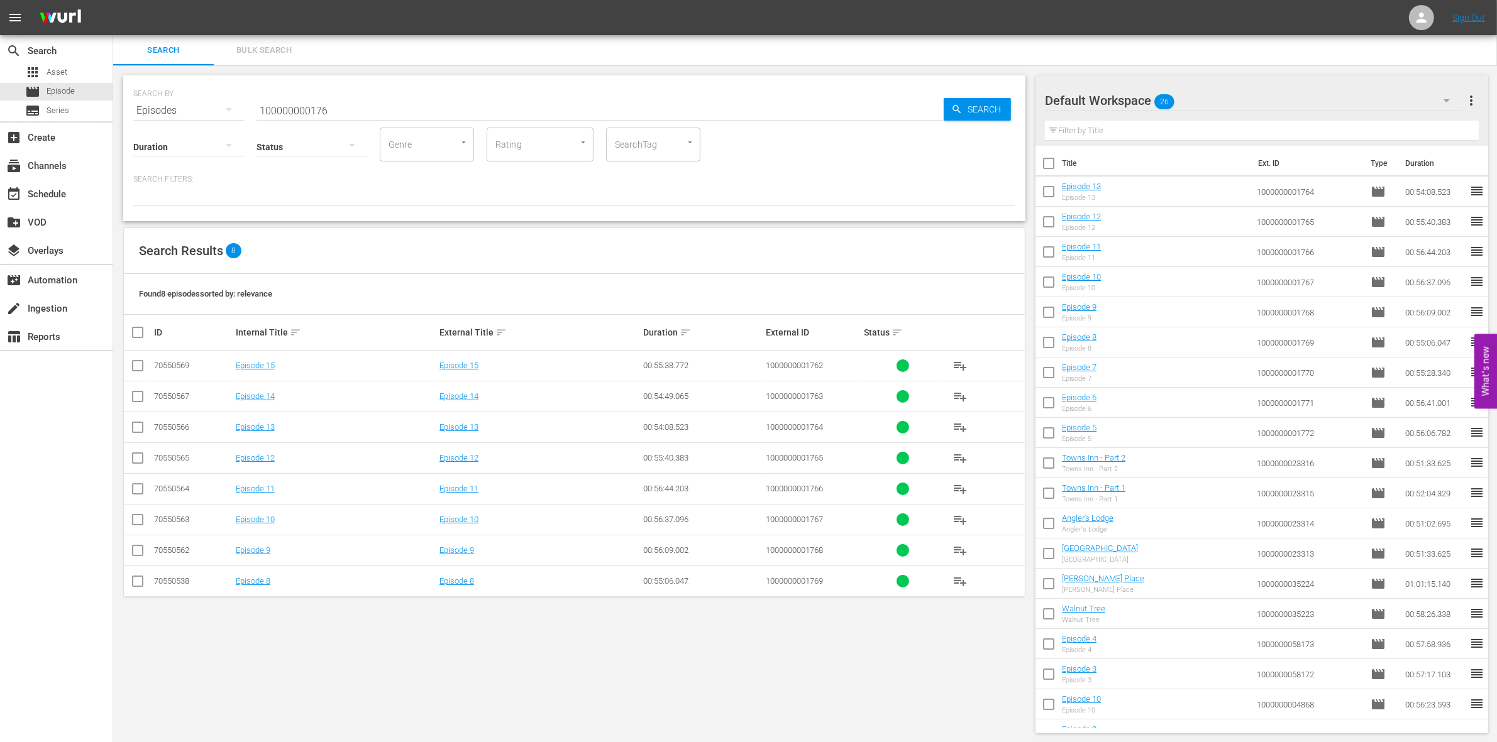
checkbox input "true"
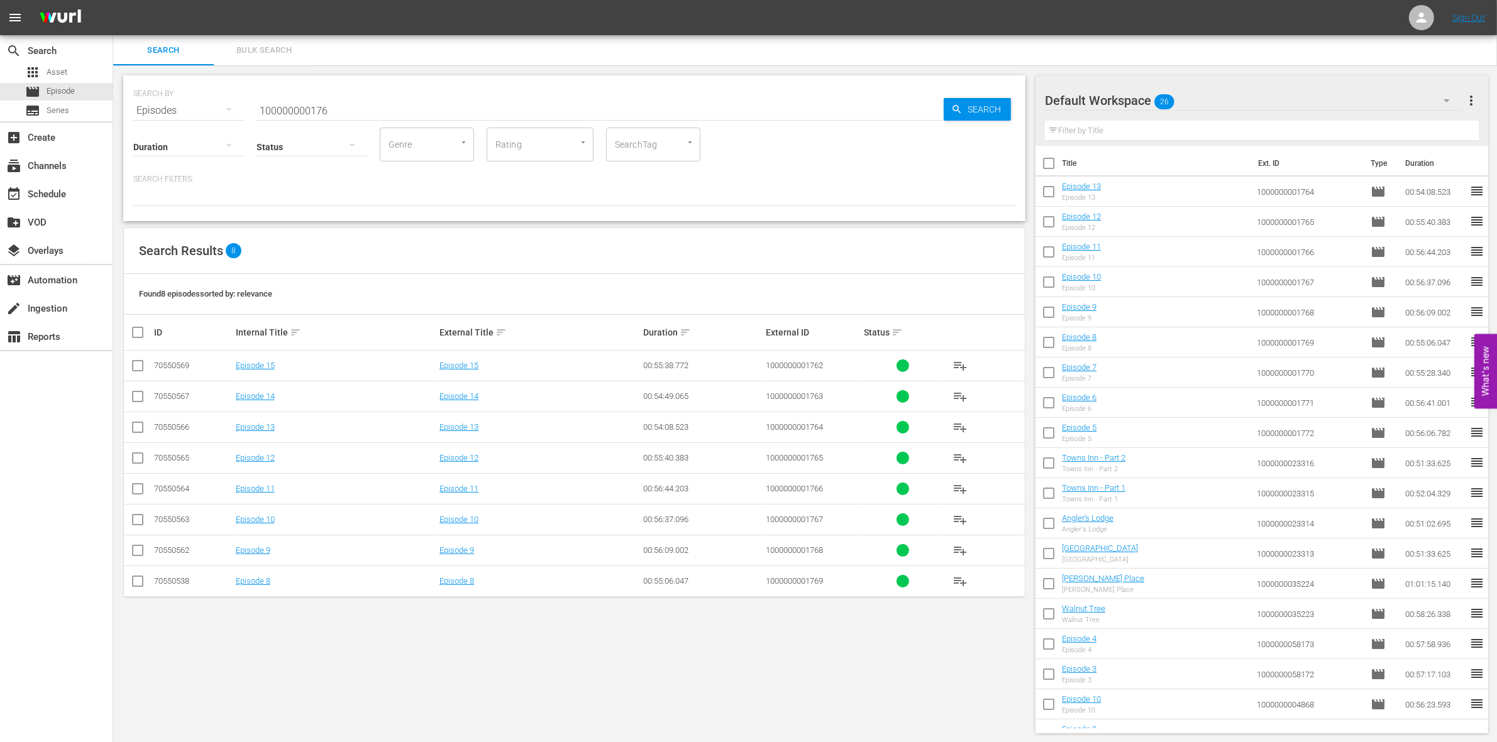
checkbox input "true"
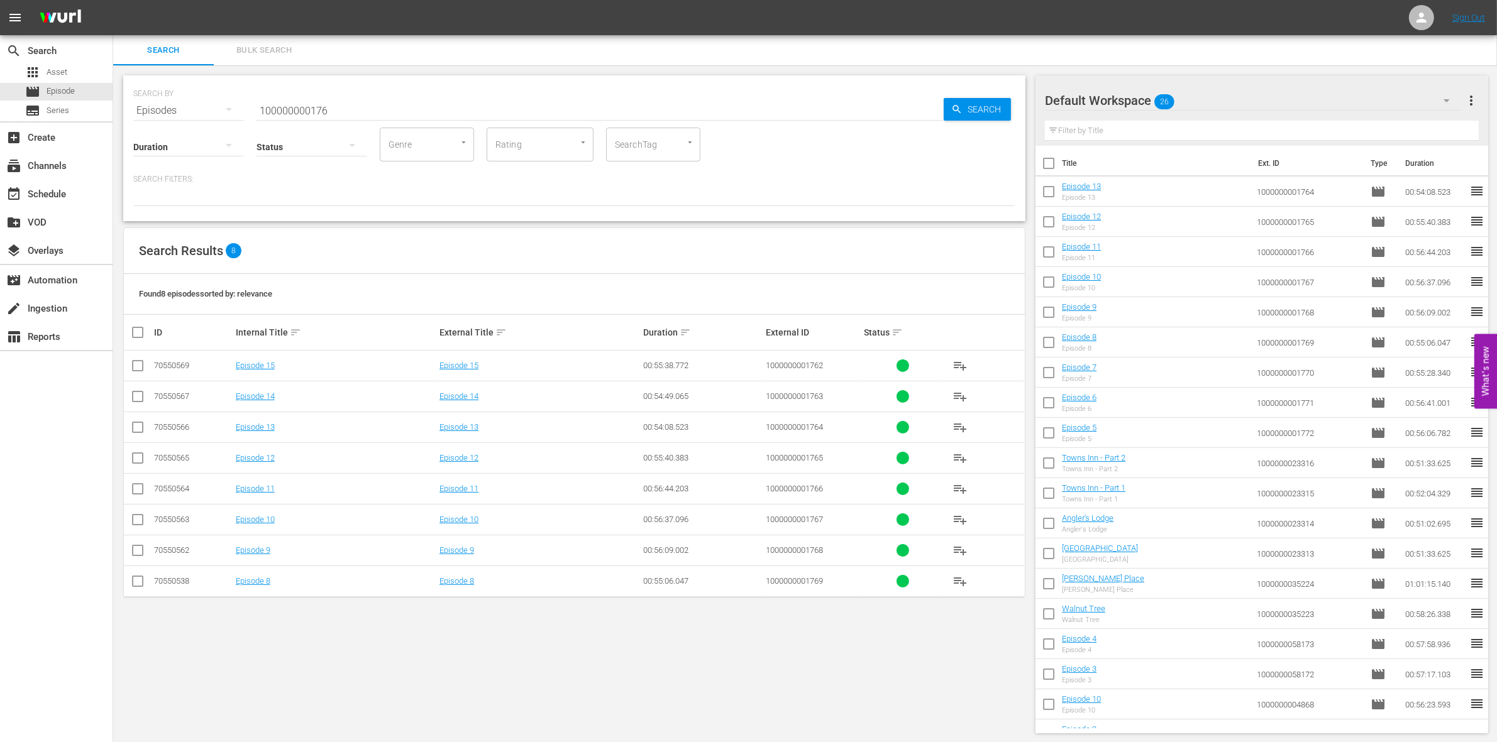
checkbox input "true"
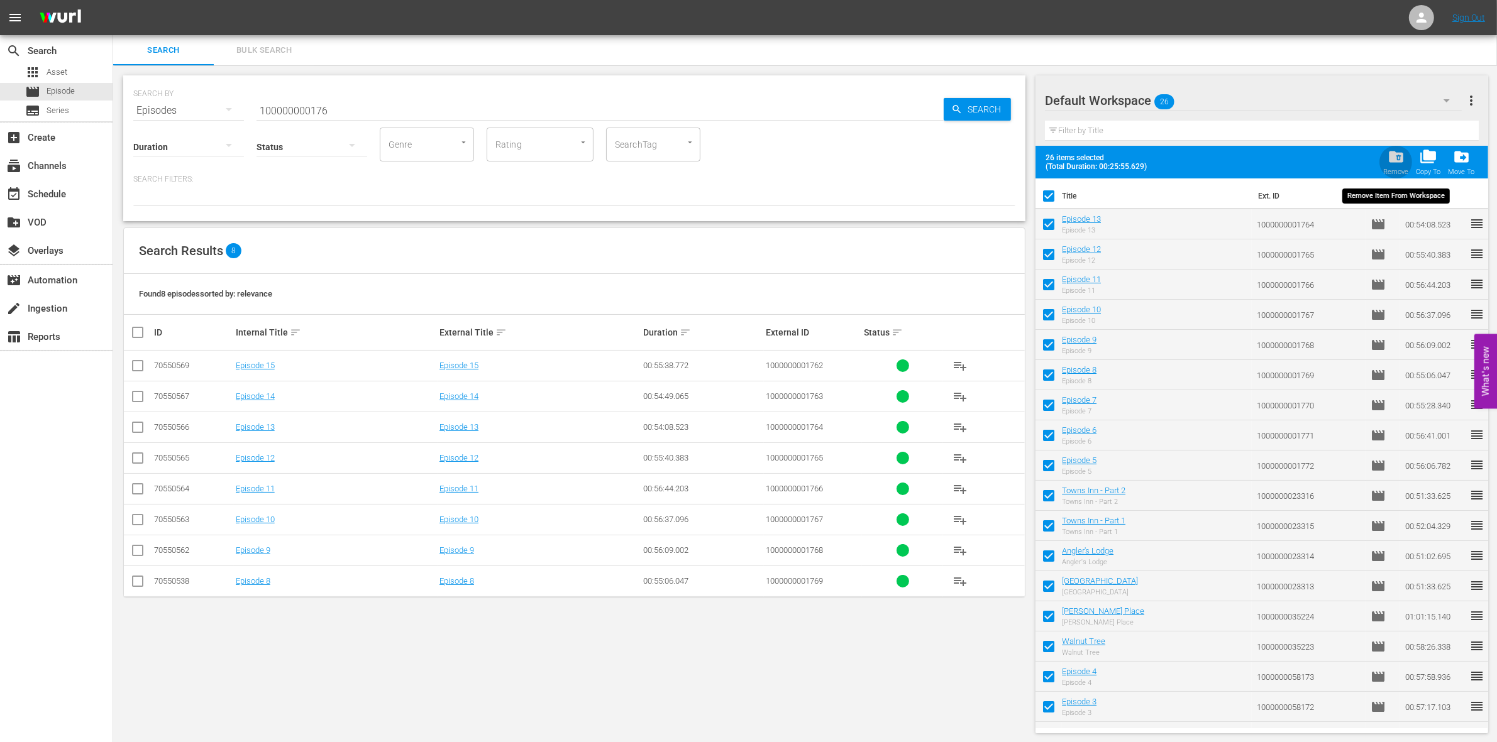
click at [1400, 168] on div "Remove" at bounding box center [1395, 172] width 25 height 8
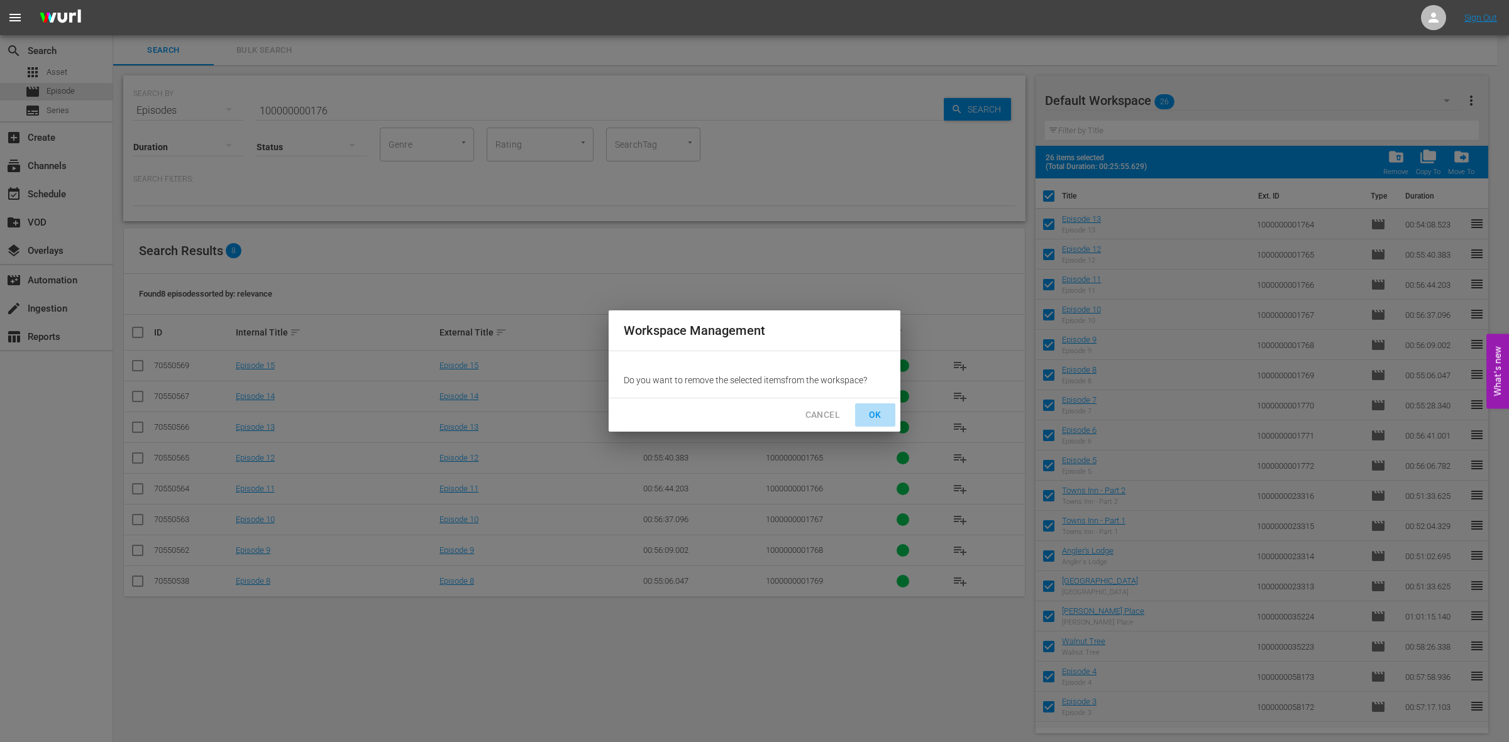
click at [866, 409] on span "OK" at bounding box center [875, 415] width 20 height 16
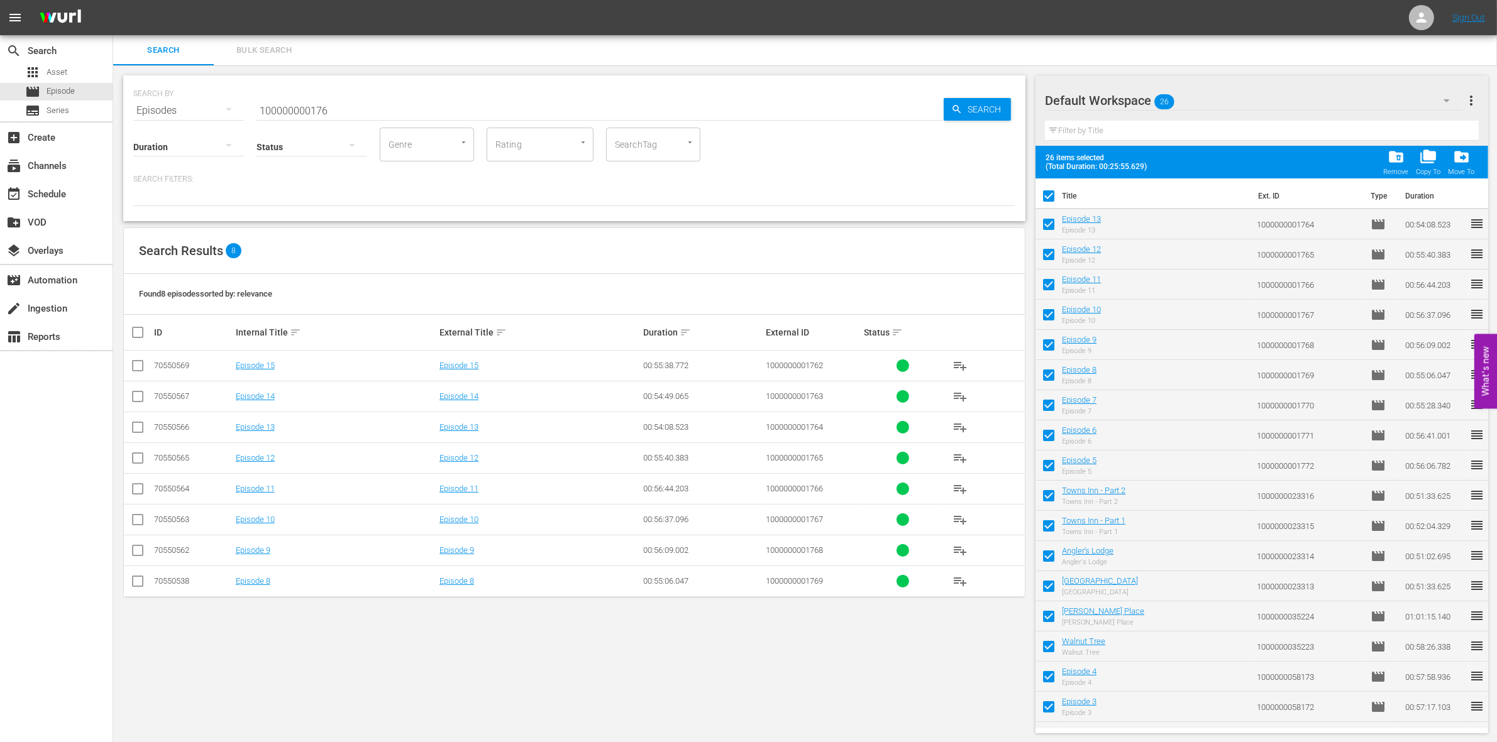
checkbox input "false"
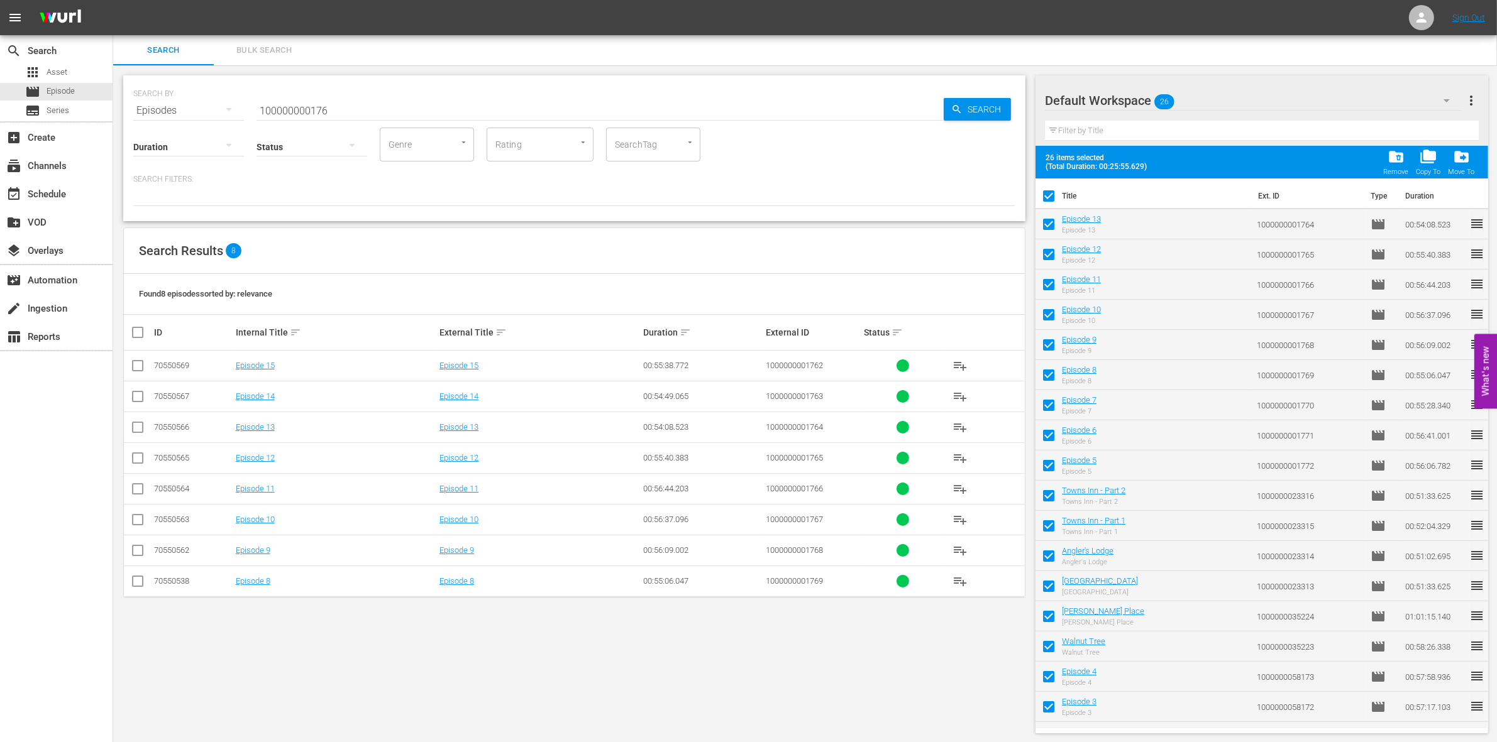
checkbox input "false"
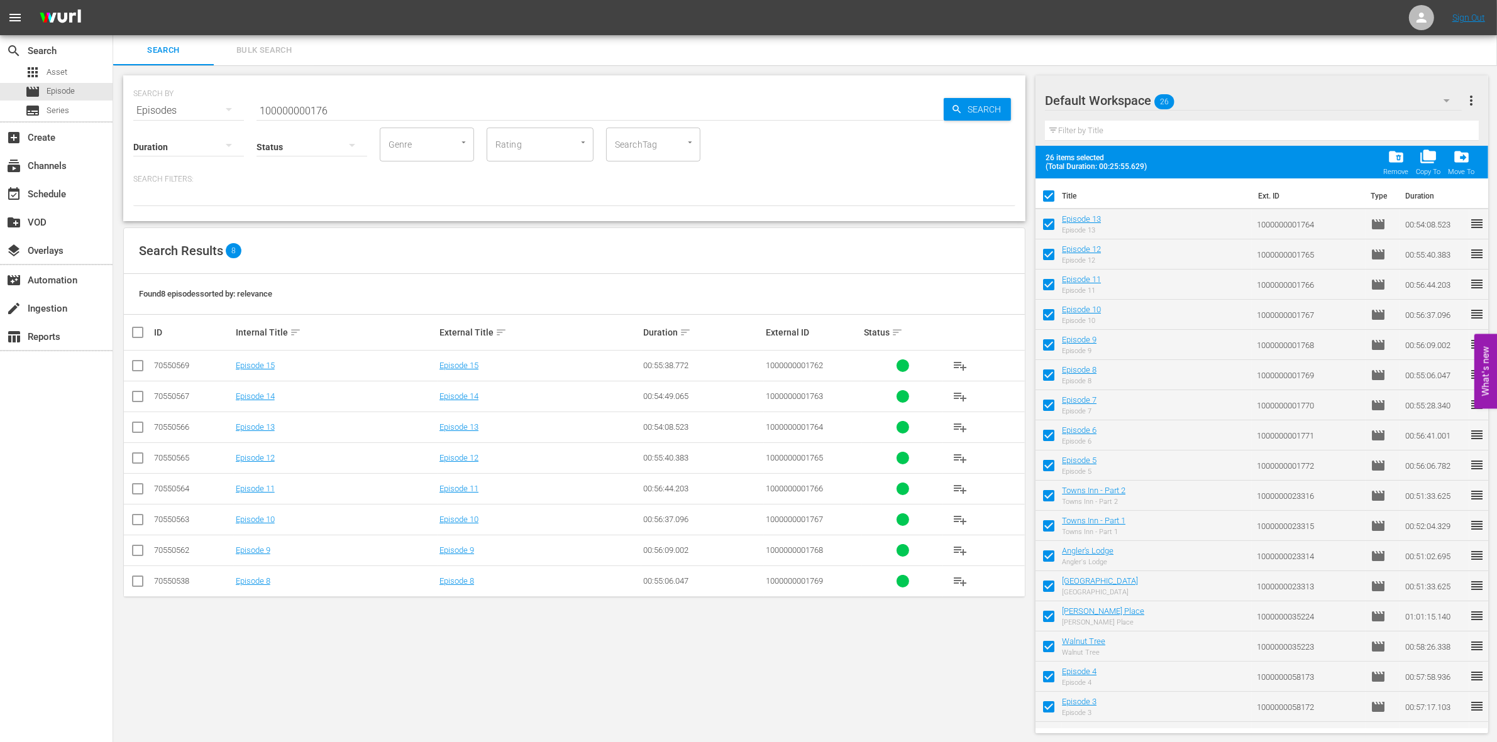
checkbox input "false"
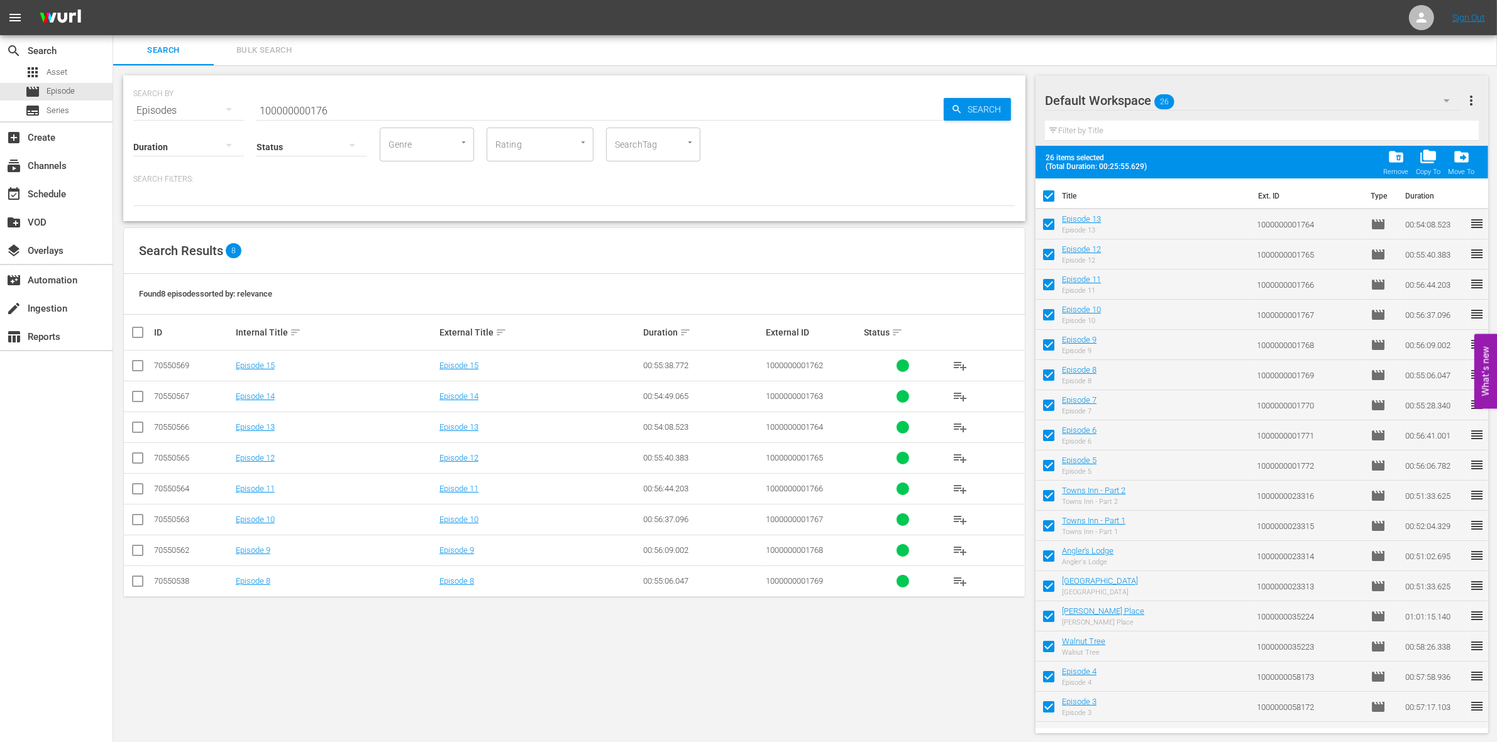
checkbox input "false"
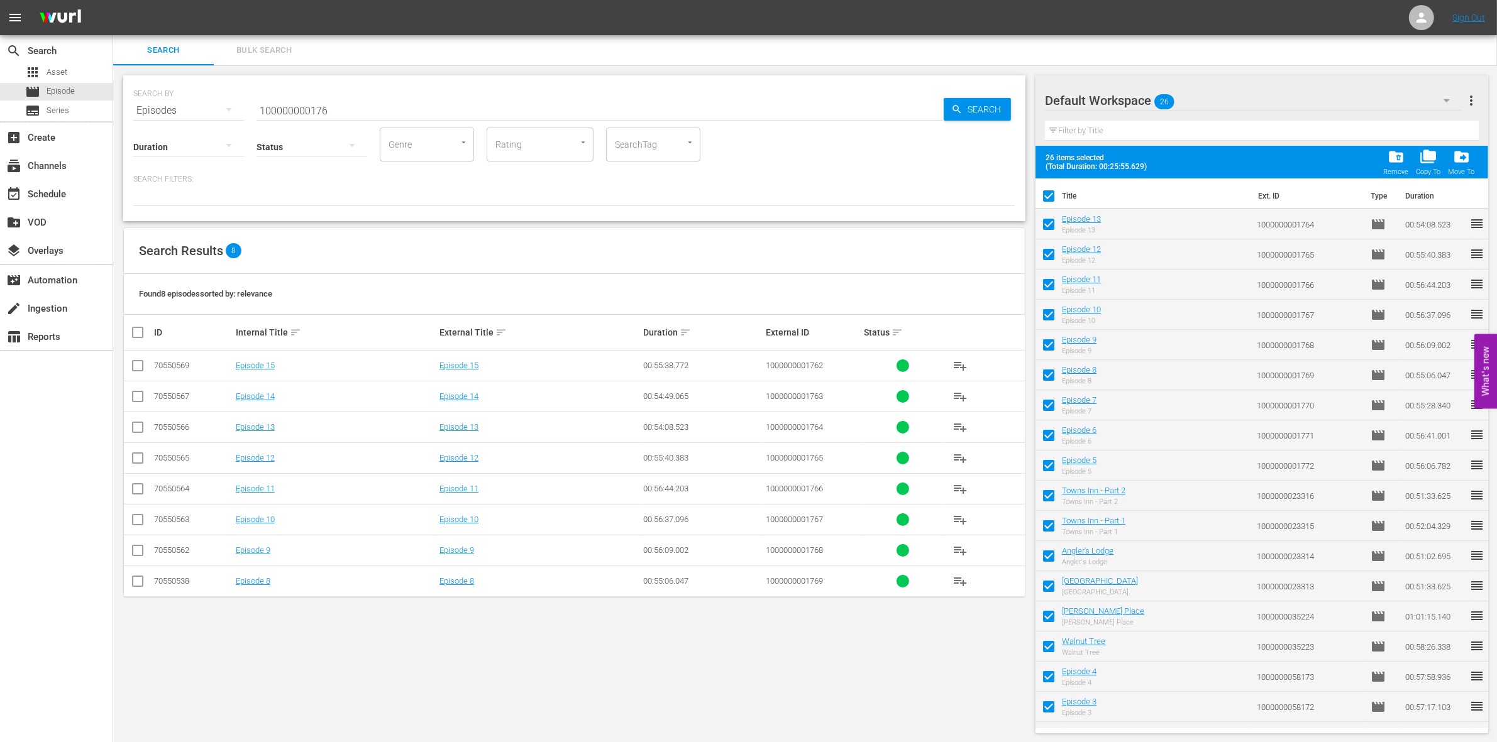
checkbox input "false"
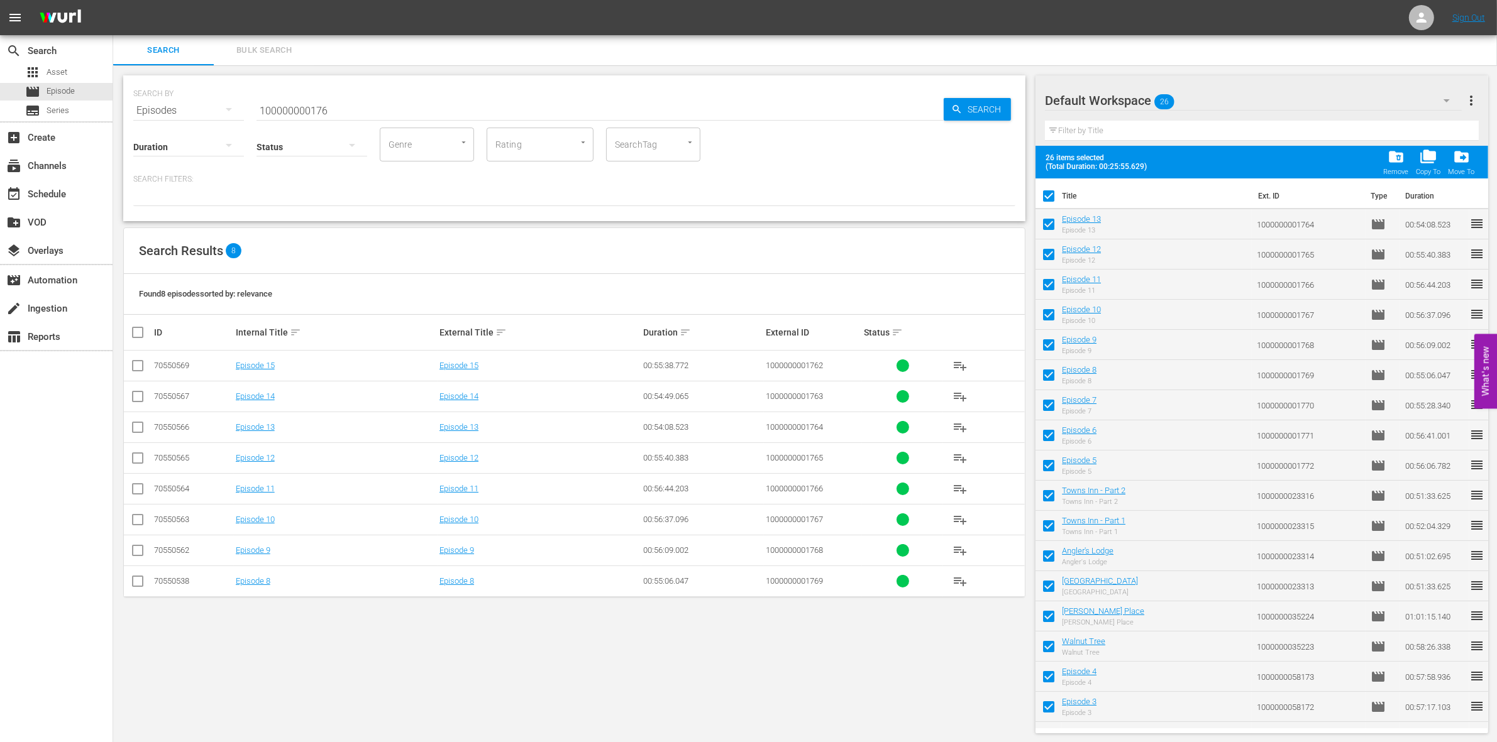
checkbox input "false"
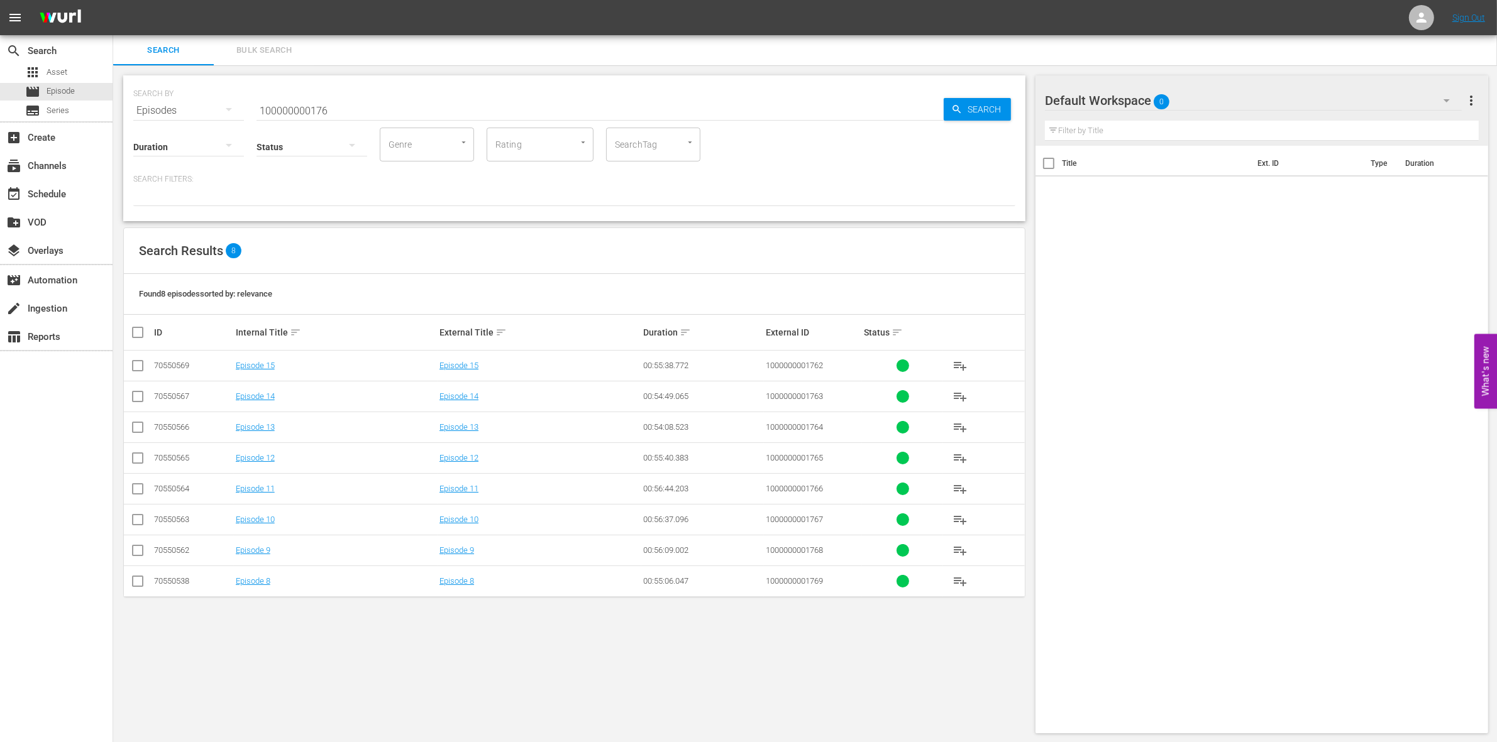
click at [305, 104] on input "100000000176" at bounding box center [599, 111] width 687 height 30
paste input "12098"
type input "1000000012098"
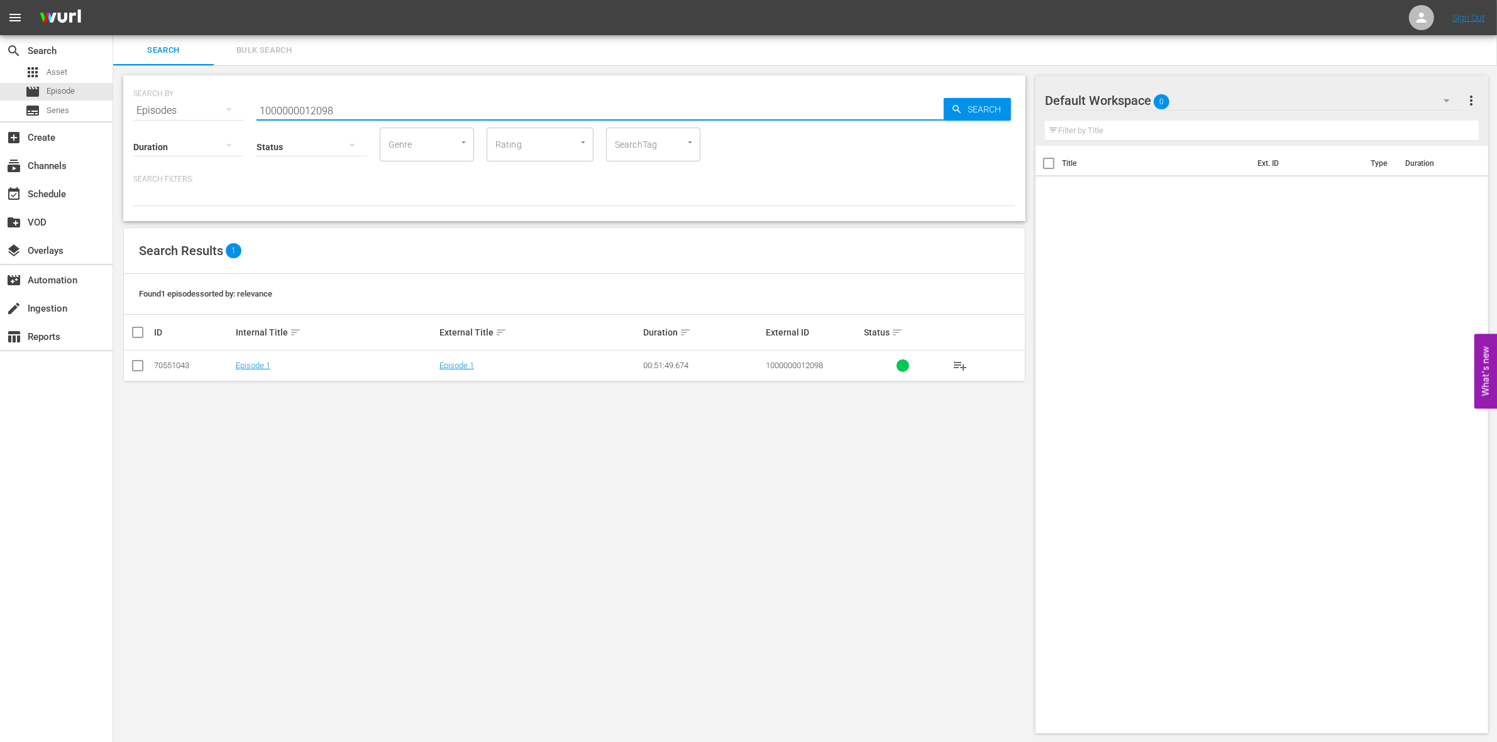
click at [139, 363] on input "checkbox" at bounding box center [137, 368] width 15 height 15
checkbox input "true"
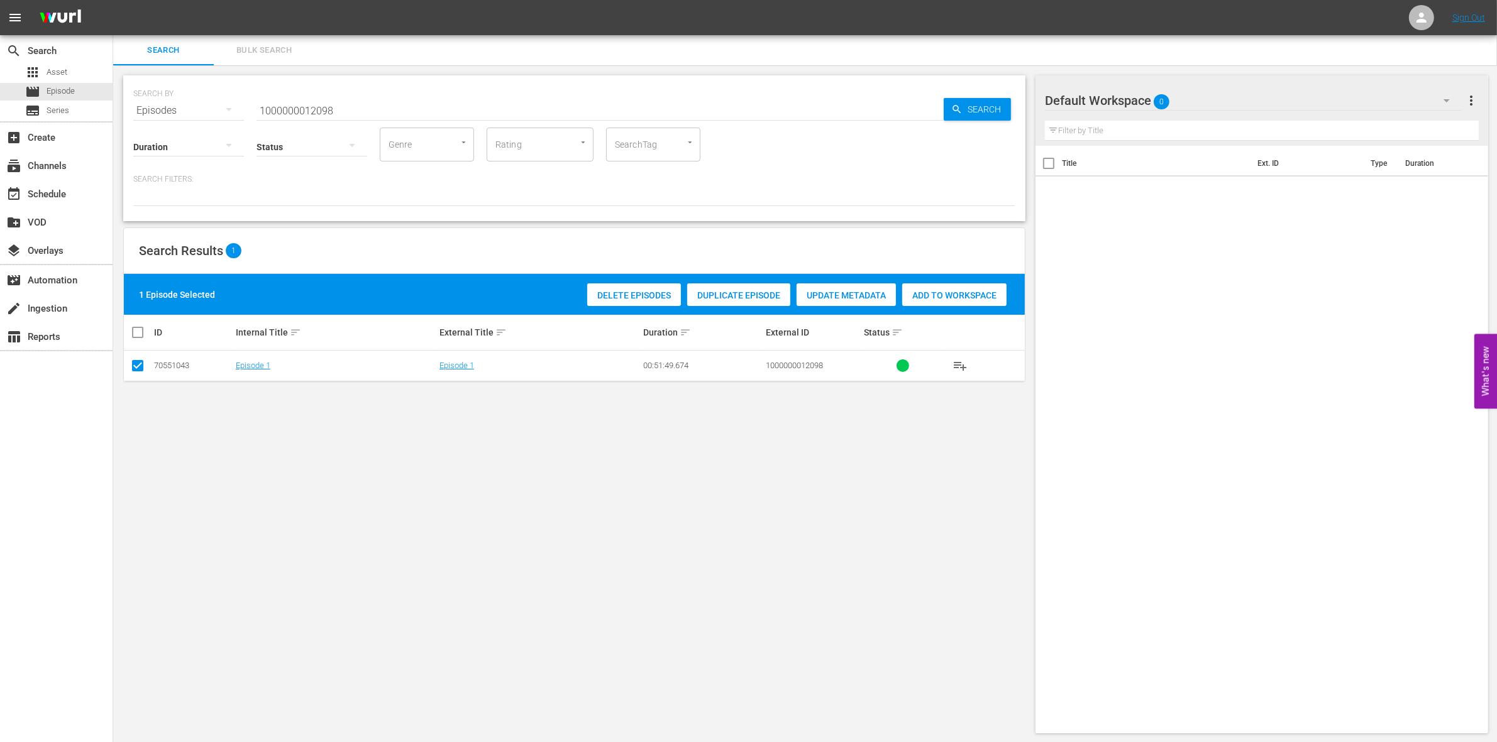
click at [984, 297] on span "Add to Workspace" at bounding box center [954, 295] width 104 height 10
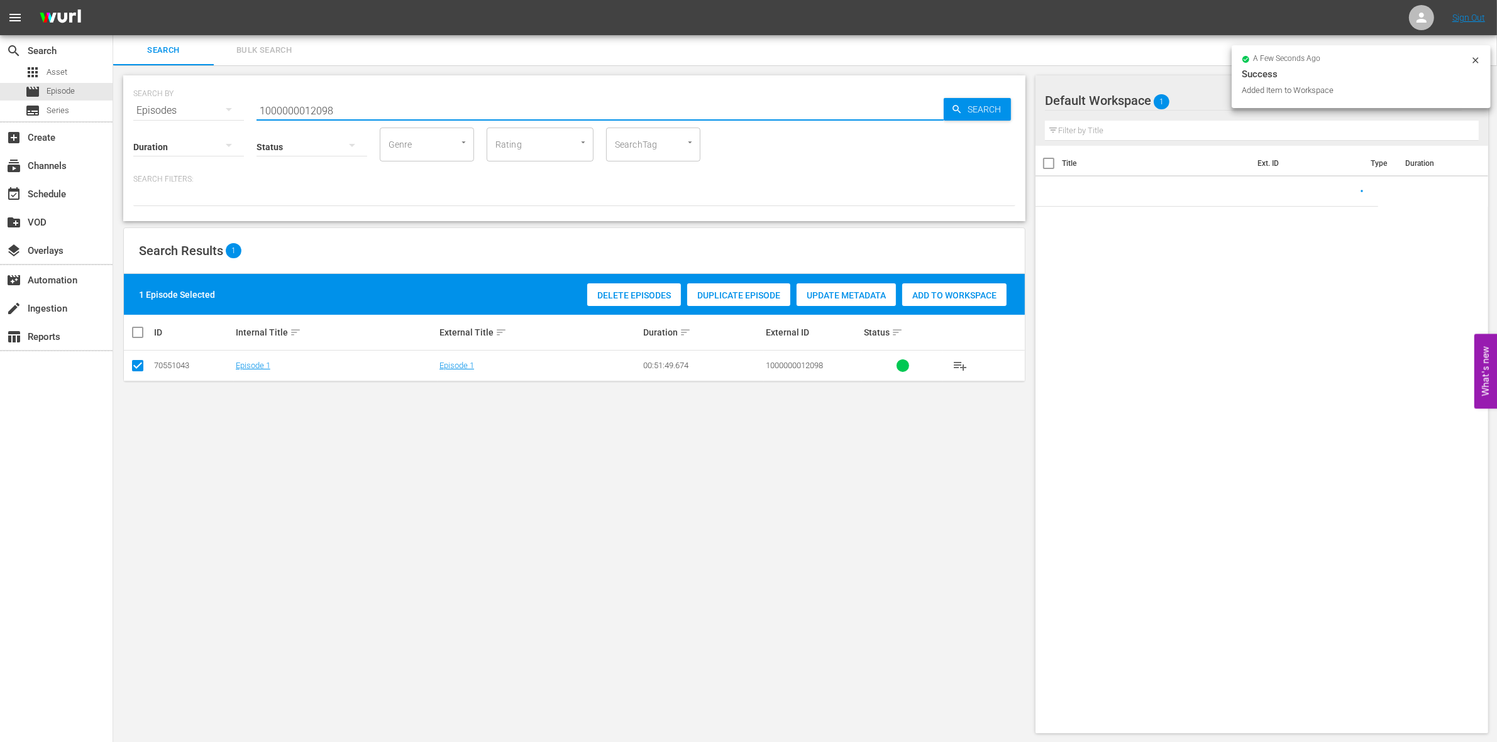
click at [341, 97] on input "1000000012098" at bounding box center [599, 111] width 687 height 30
type input "1000000012099"
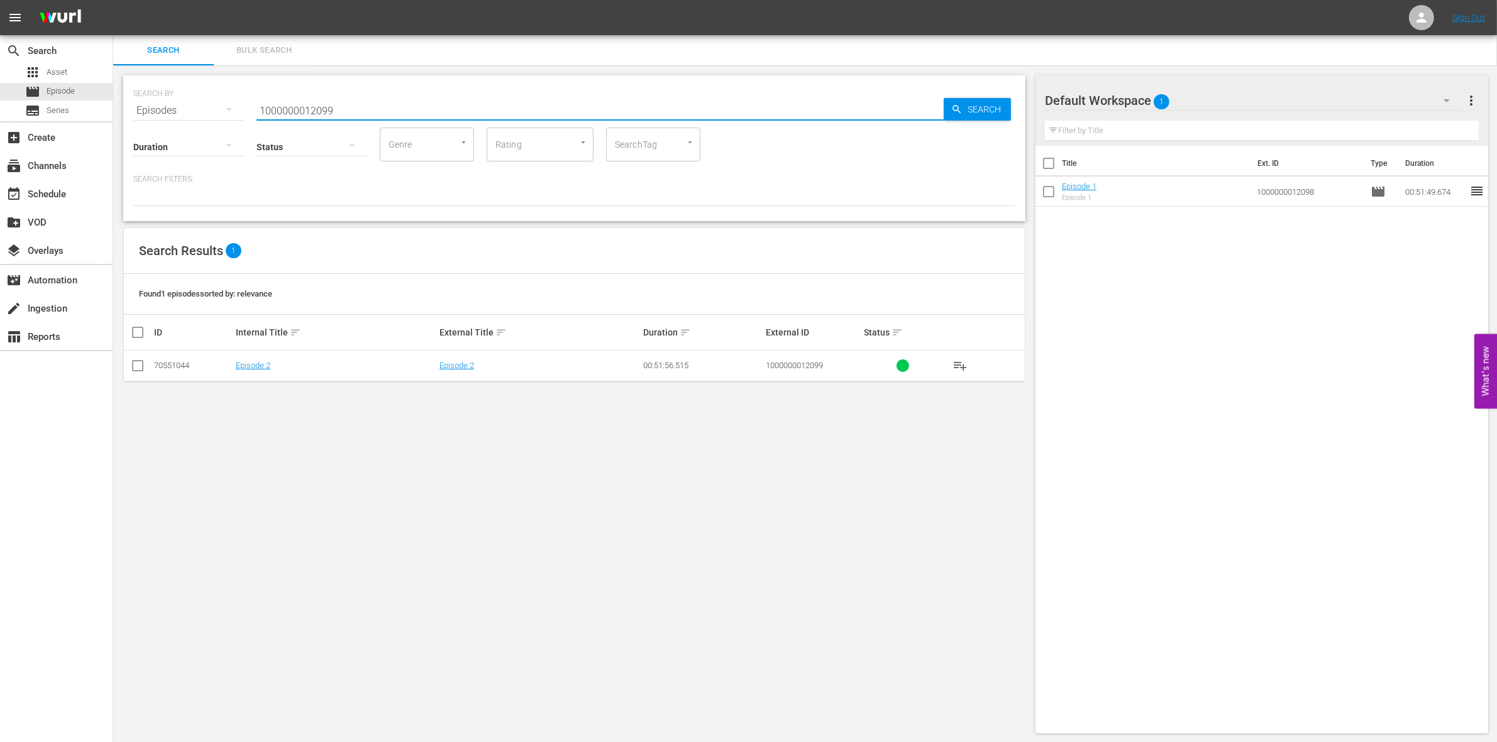
click at [136, 369] on input "checkbox" at bounding box center [137, 368] width 15 height 15
checkbox input "true"
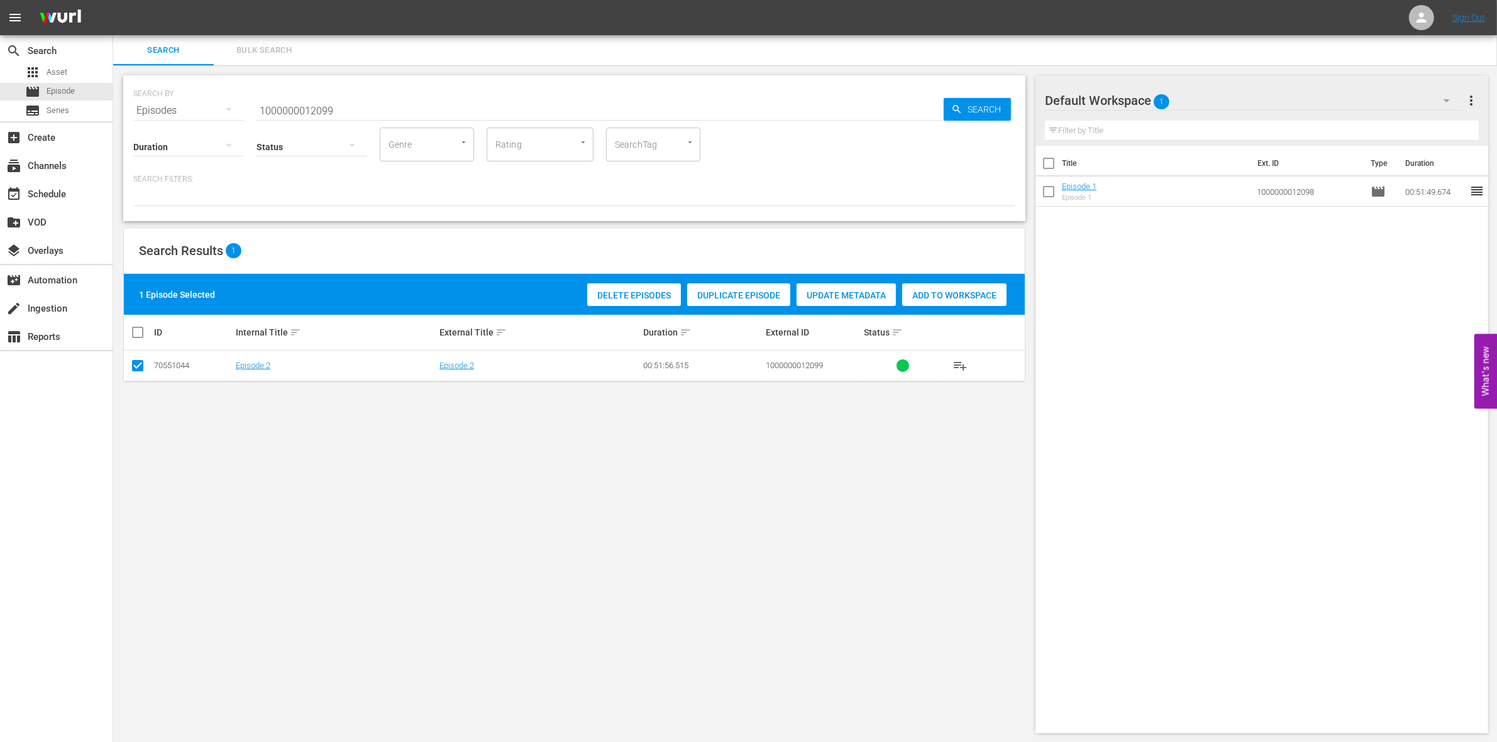
click at [947, 312] on div "1 Episode Selected Delete Episodes Duplicate Episode Update Metadata Add to Wor…" at bounding box center [574, 294] width 901 height 41
click at [935, 297] on span "Add to Workspace" at bounding box center [954, 295] width 104 height 10
click at [352, 99] on input "1000000012099" at bounding box center [599, 111] width 687 height 30
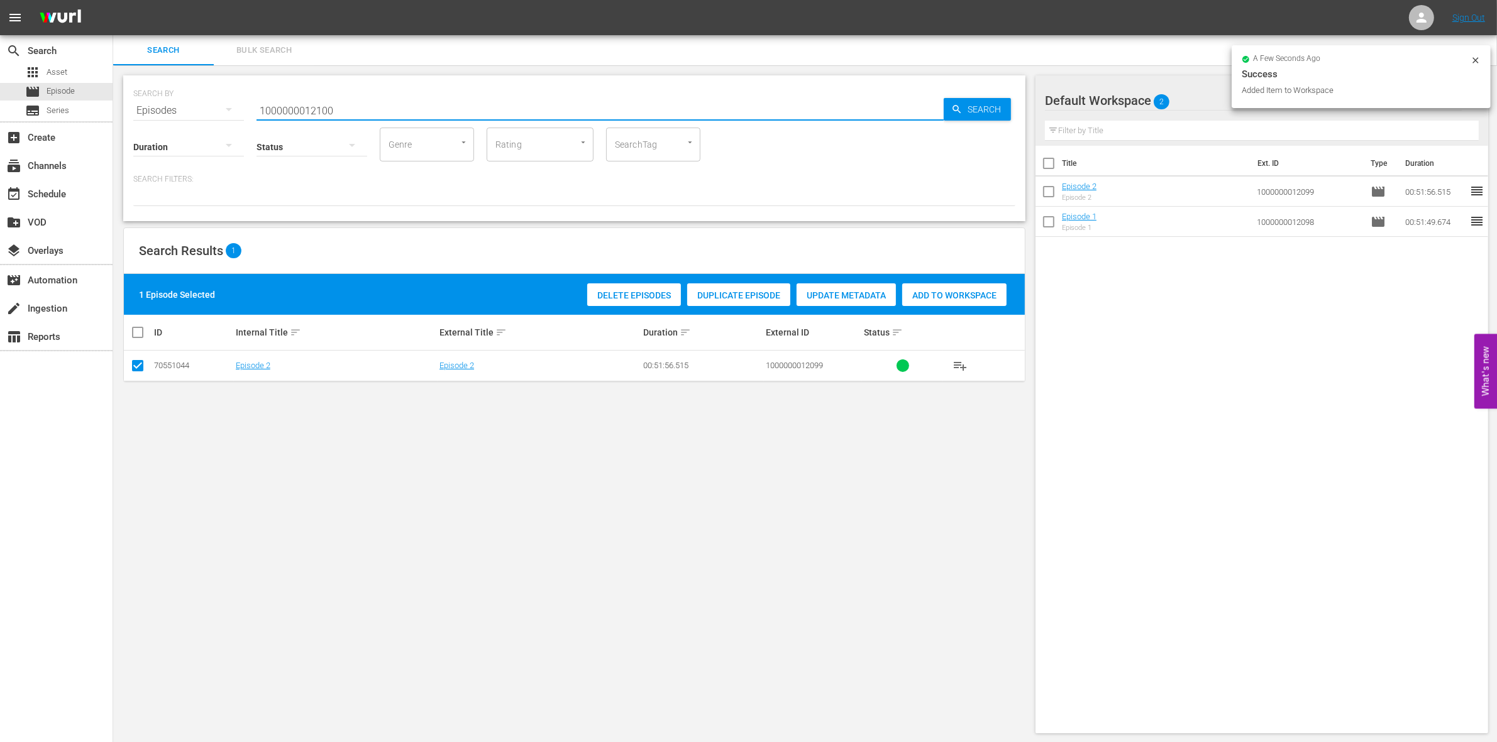
type input "1000000012100"
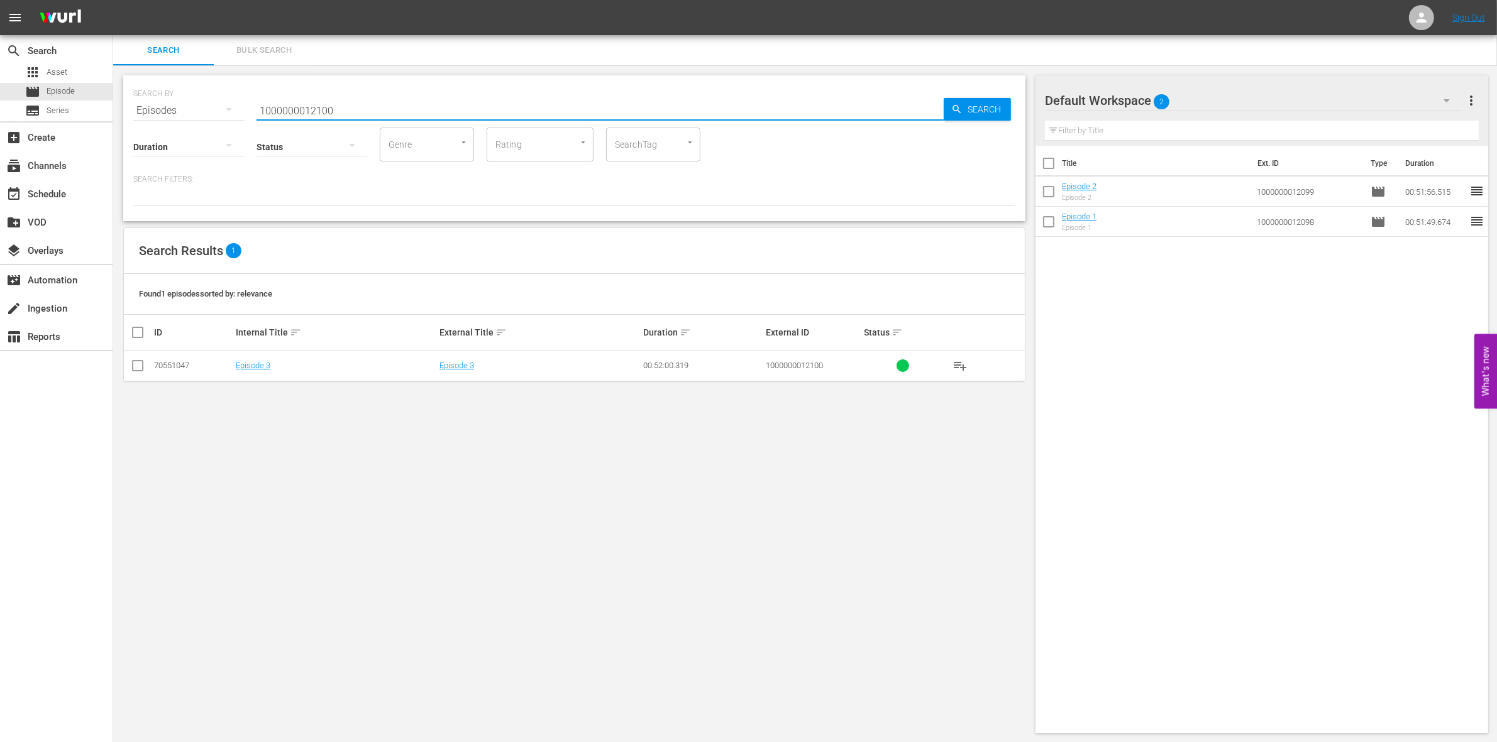
click at [136, 369] on input "checkbox" at bounding box center [137, 368] width 15 height 15
checkbox input "true"
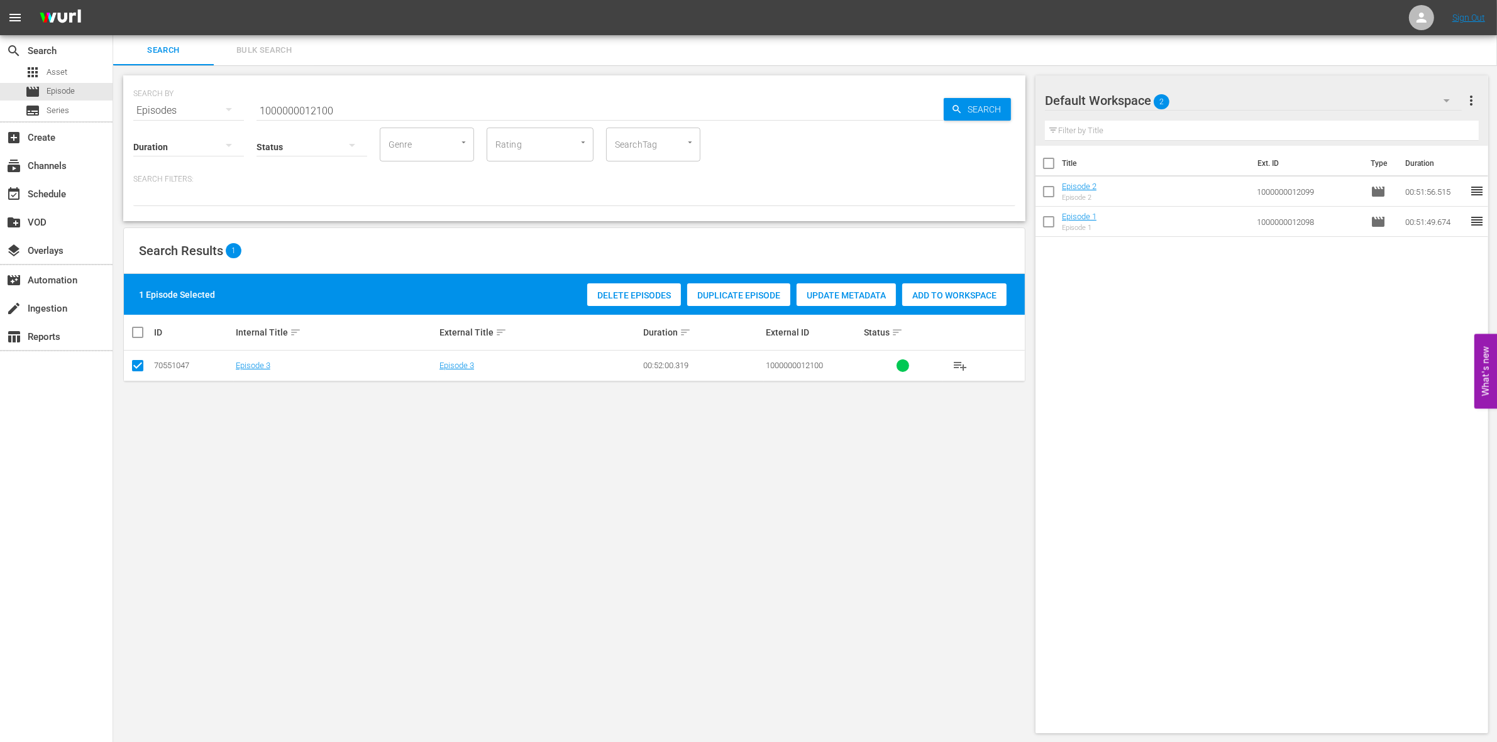
click at [945, 287] on div "Add to Workspace" at bounding box center [954, 295] width 104 height 24
click at [402, 99] on input "1000000012100" at bounding box center [599, 111] width 687 height 30
paste input "23317"
type input "1000000023317"
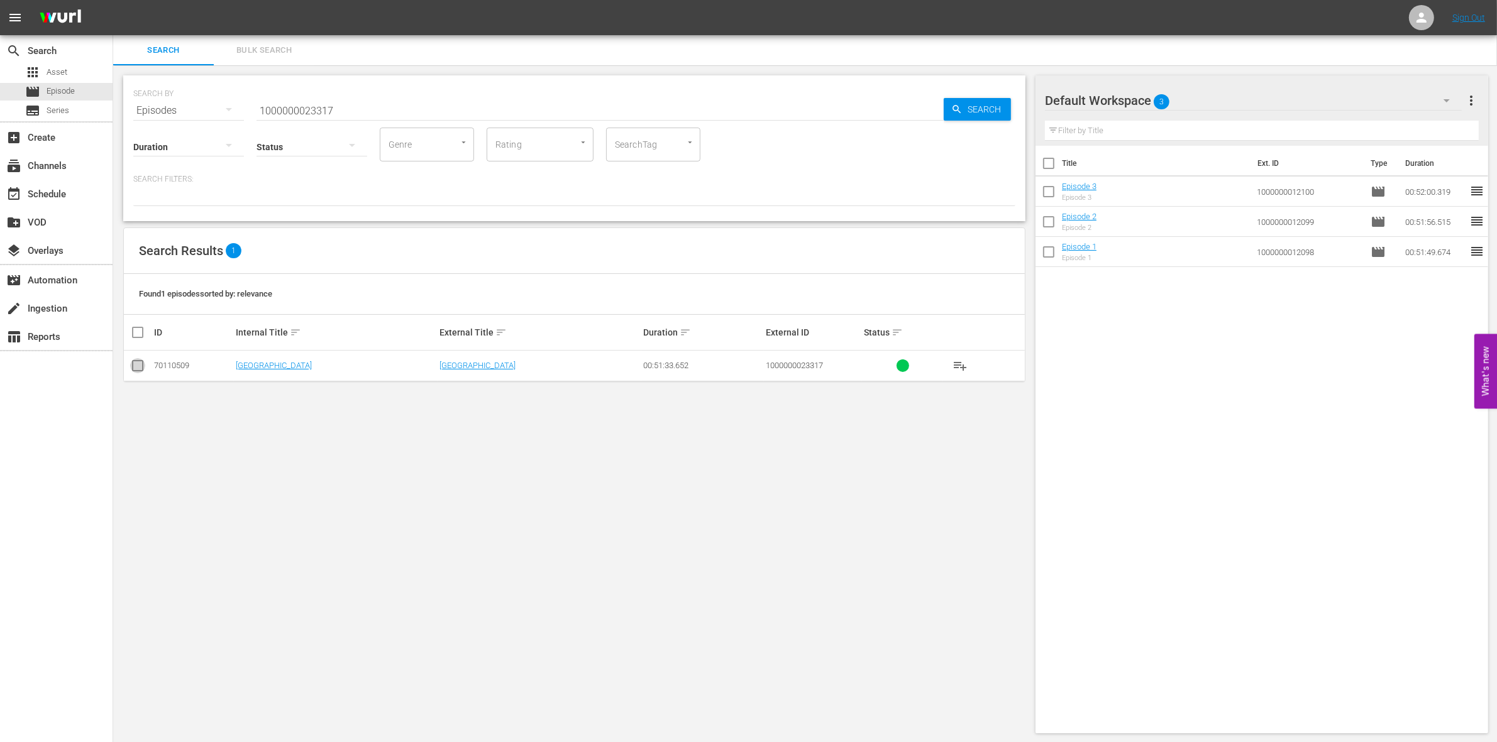
click at [135, 361] on input "checkbox" at bounding box center [137, 368] width 15 height 15
checkbox input "true"
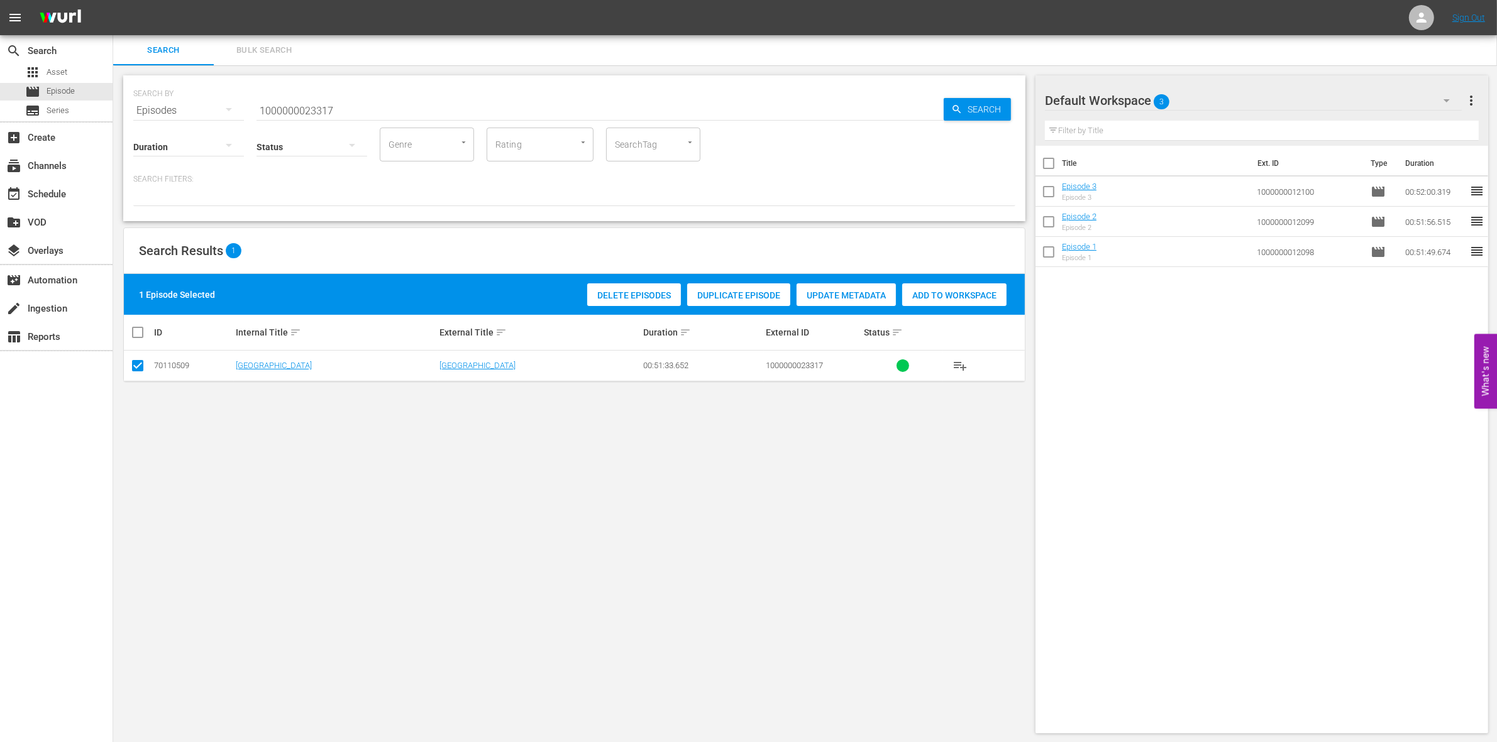
click at [937, 297] on span "Add to Workspace" at bounding box center [954, 295] width 104 height 10
click at [340, 105] on input "1000000023317" at bounding box center [599, 111] width 687 height 30
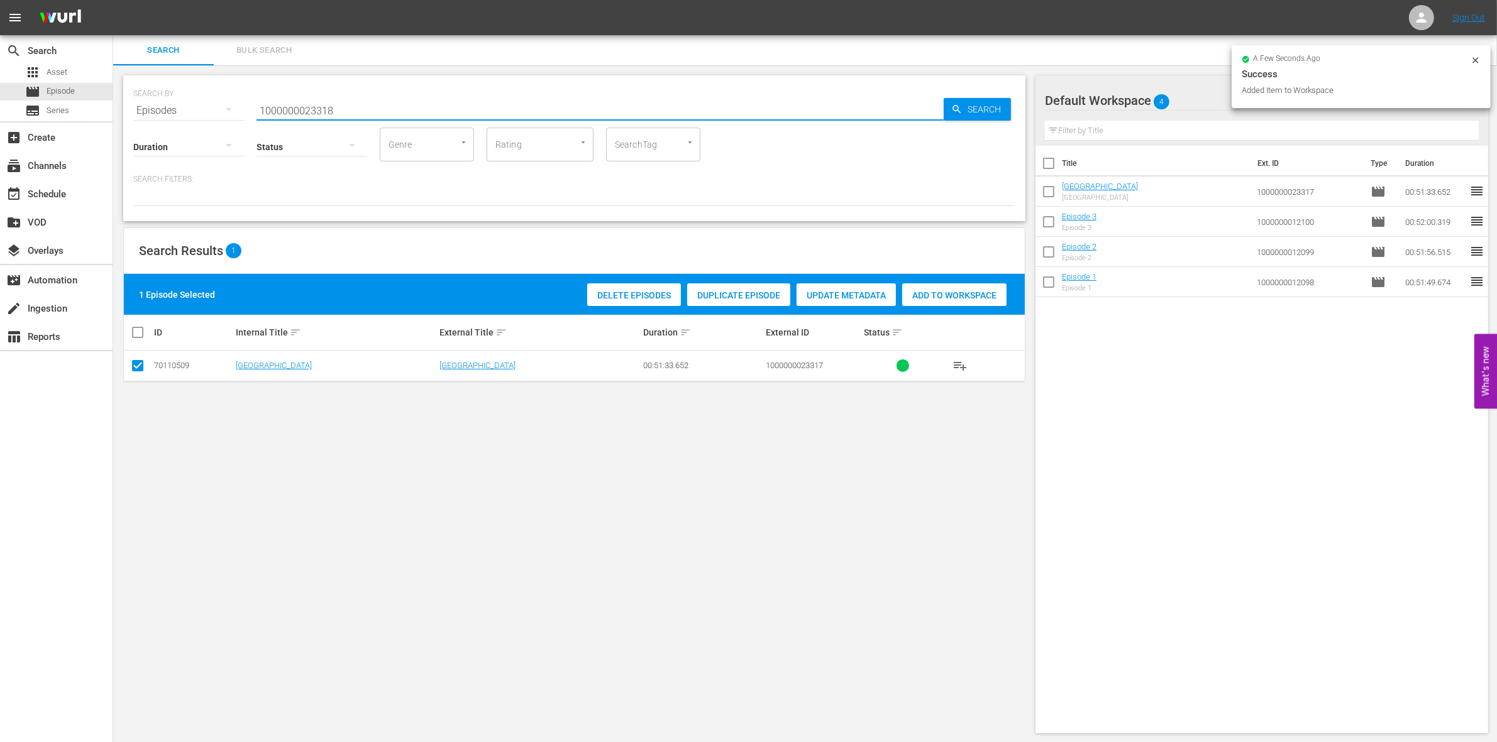
type input "1000000023318"
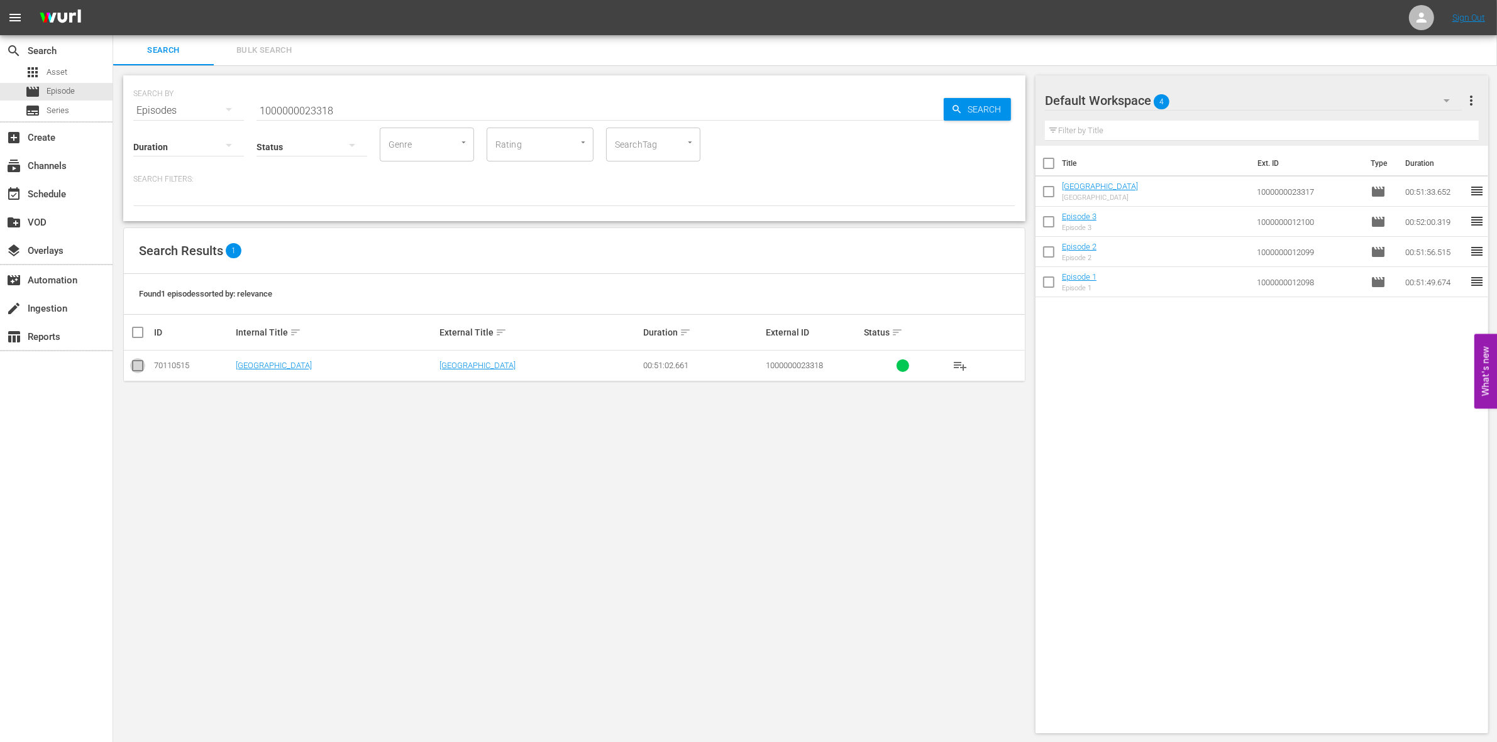
click at [140, 363] on input "checkbox" at bounding box center [137, 368] width 15 height 15
checkbox input "true"
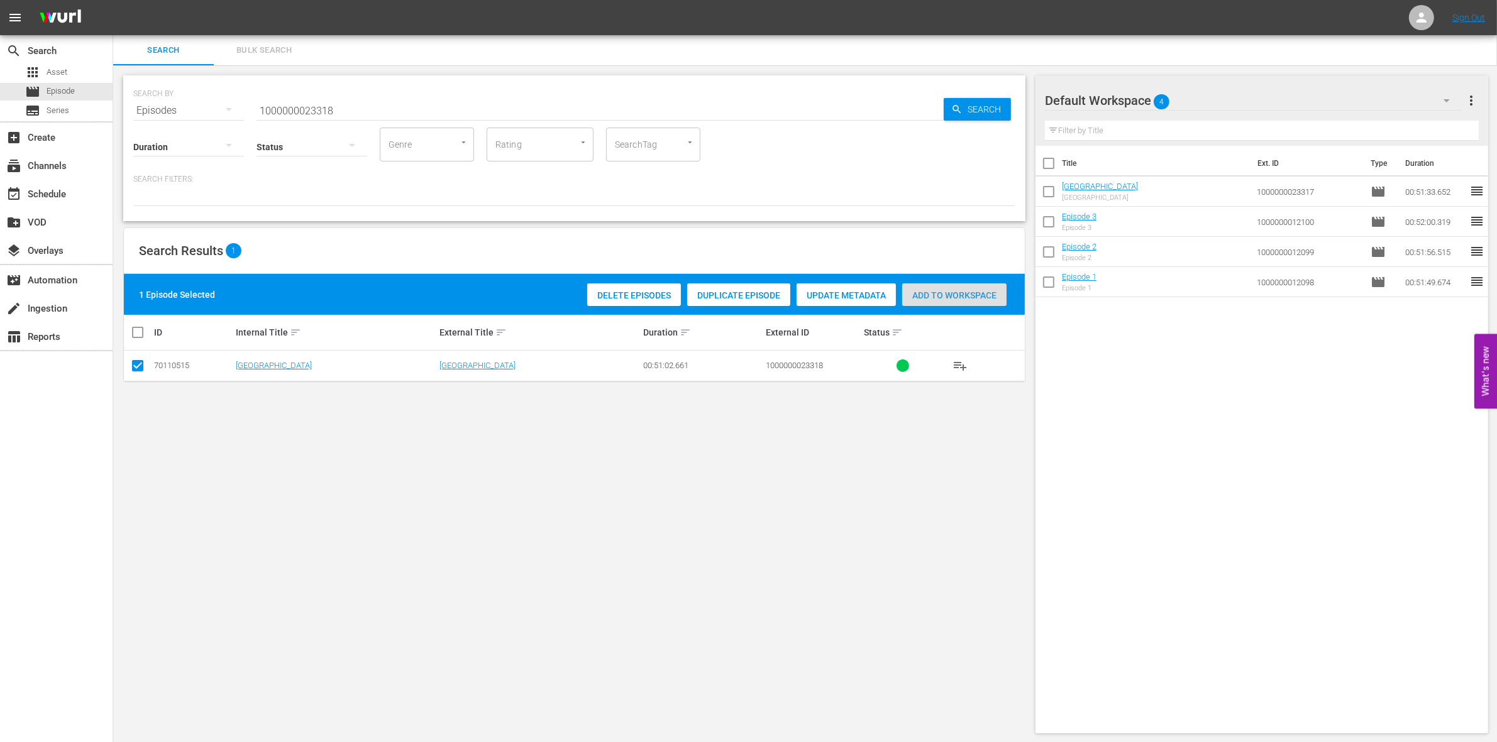
click at [975, 294] on span "Add to Workspace" at bounding box center [954, 295] width 104 height 10
click at [338, 98] on input "1000000023318" at bounding box center [599, 111] width 687 height 30
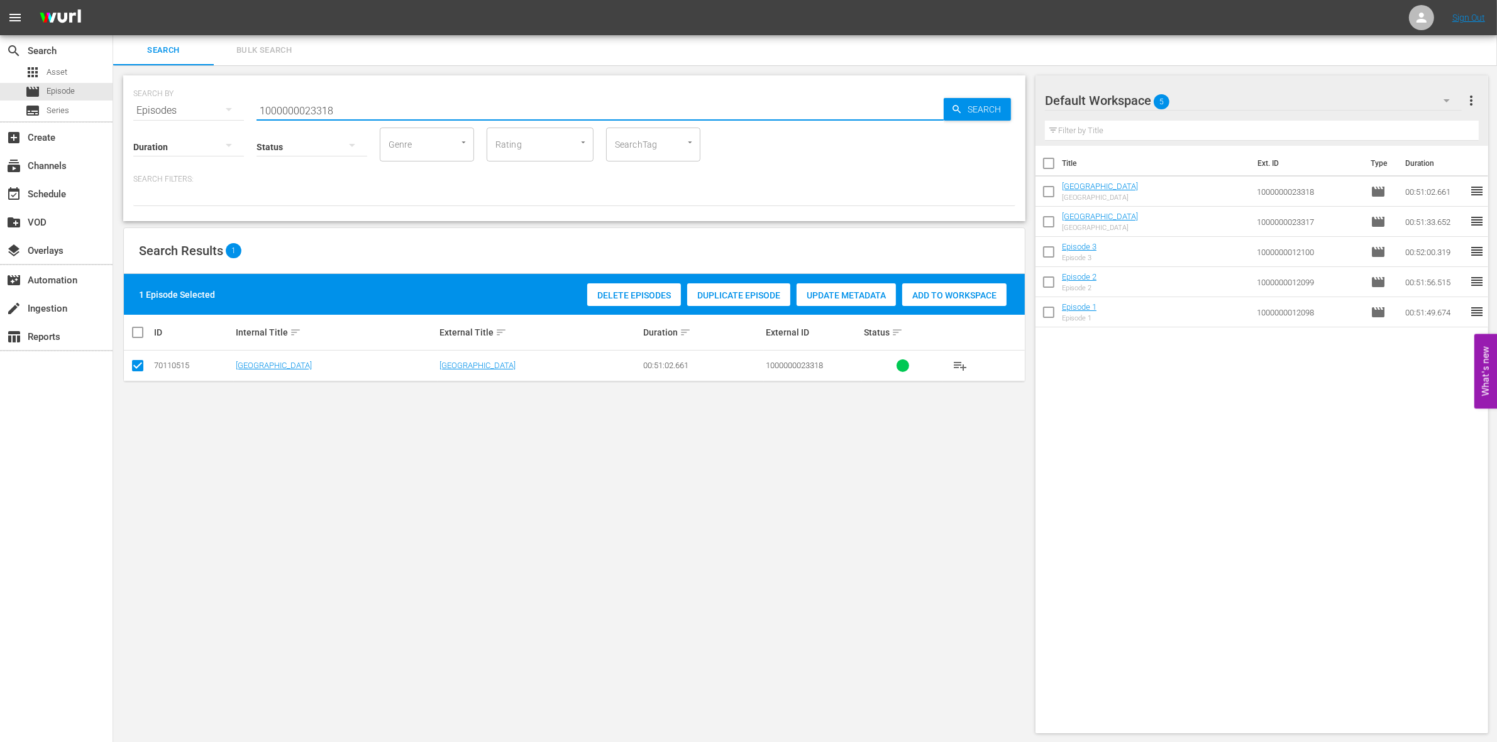
click at [338, 98] on input "1000000023318" at bounding box center [599, 111] width 687 height 30
paste input "04869"
type input "1000000004869"
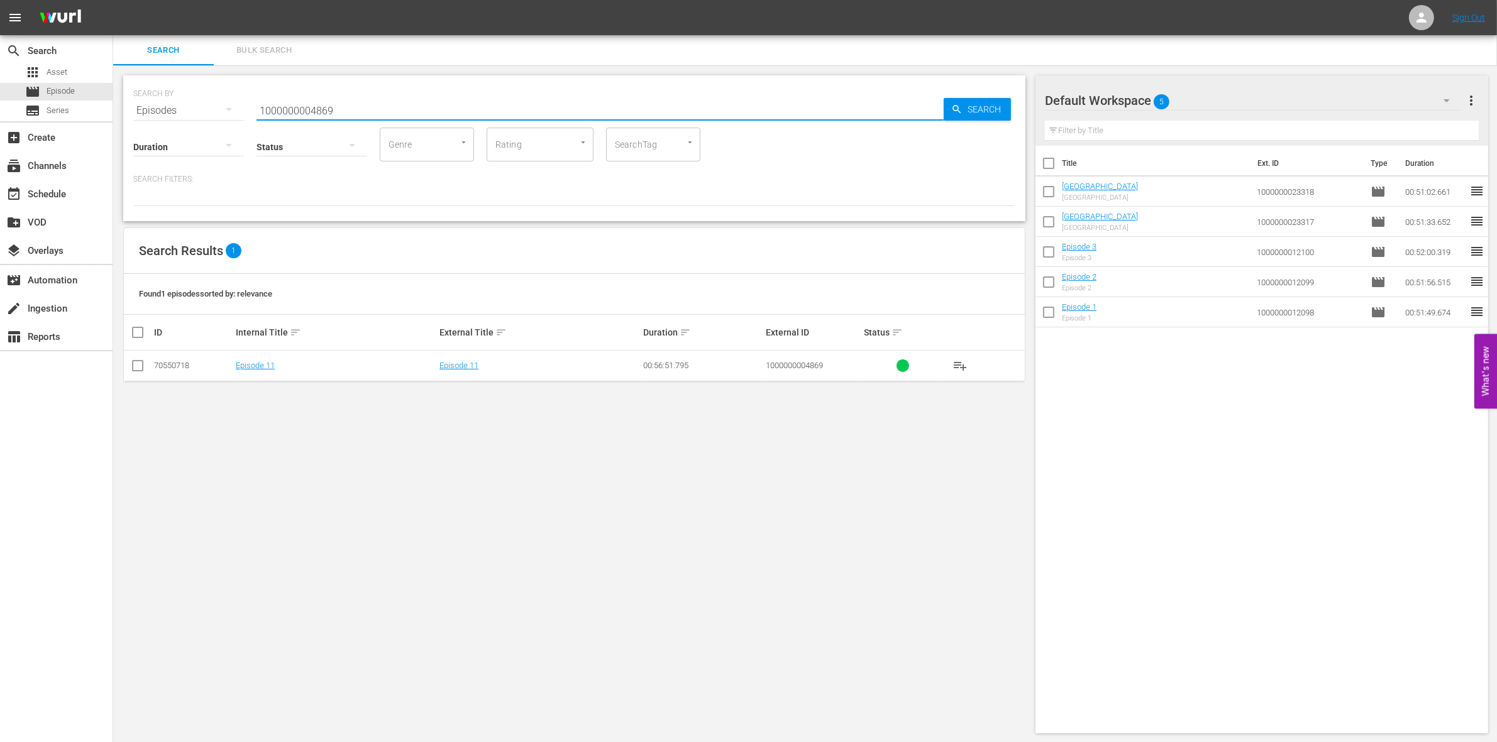
click at [130, 371] on input "checkbox" at bounding box center [137, 368] width 15 height 15
checkbox input "true"
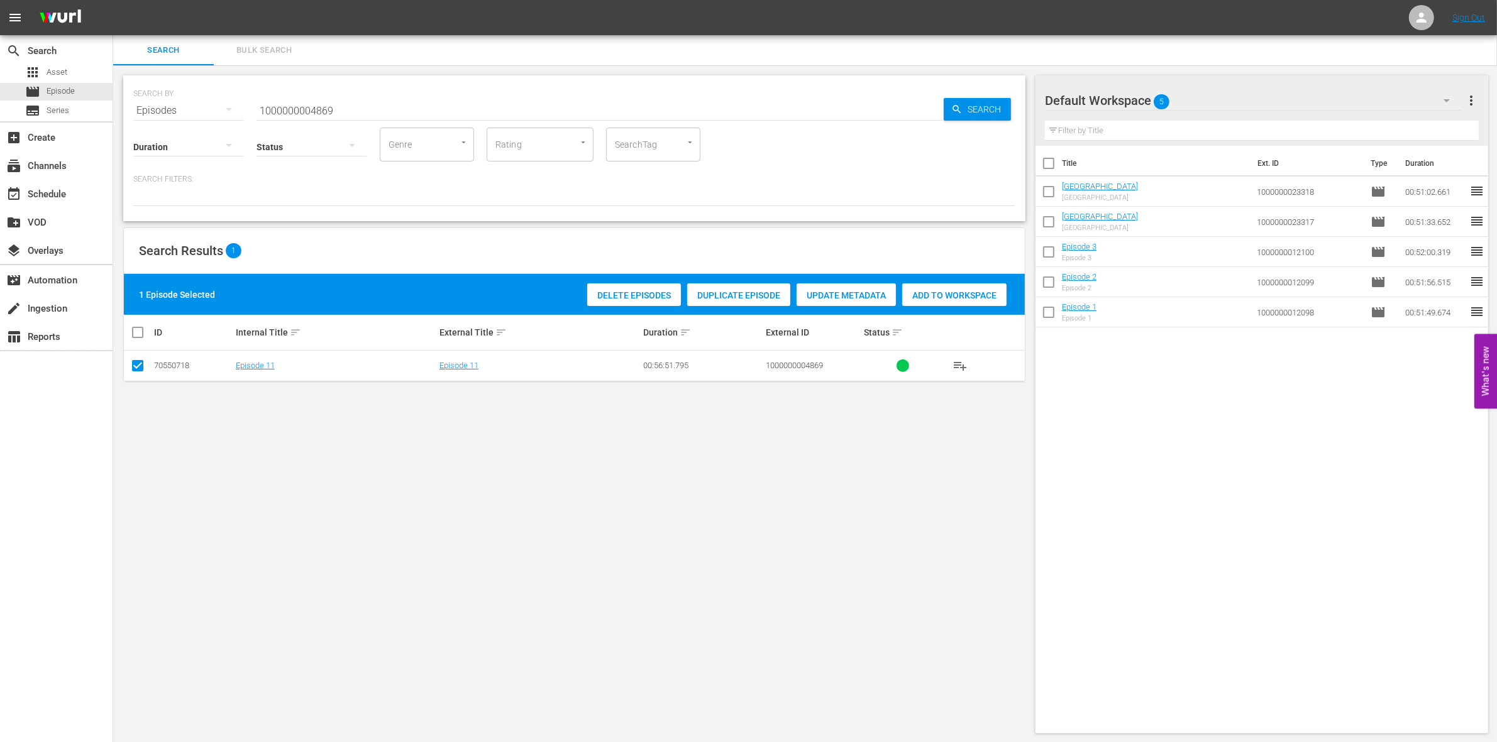
click at [930, 302] on div "Add to Workspace" at bounding box center [954, 295] width 104 height 24
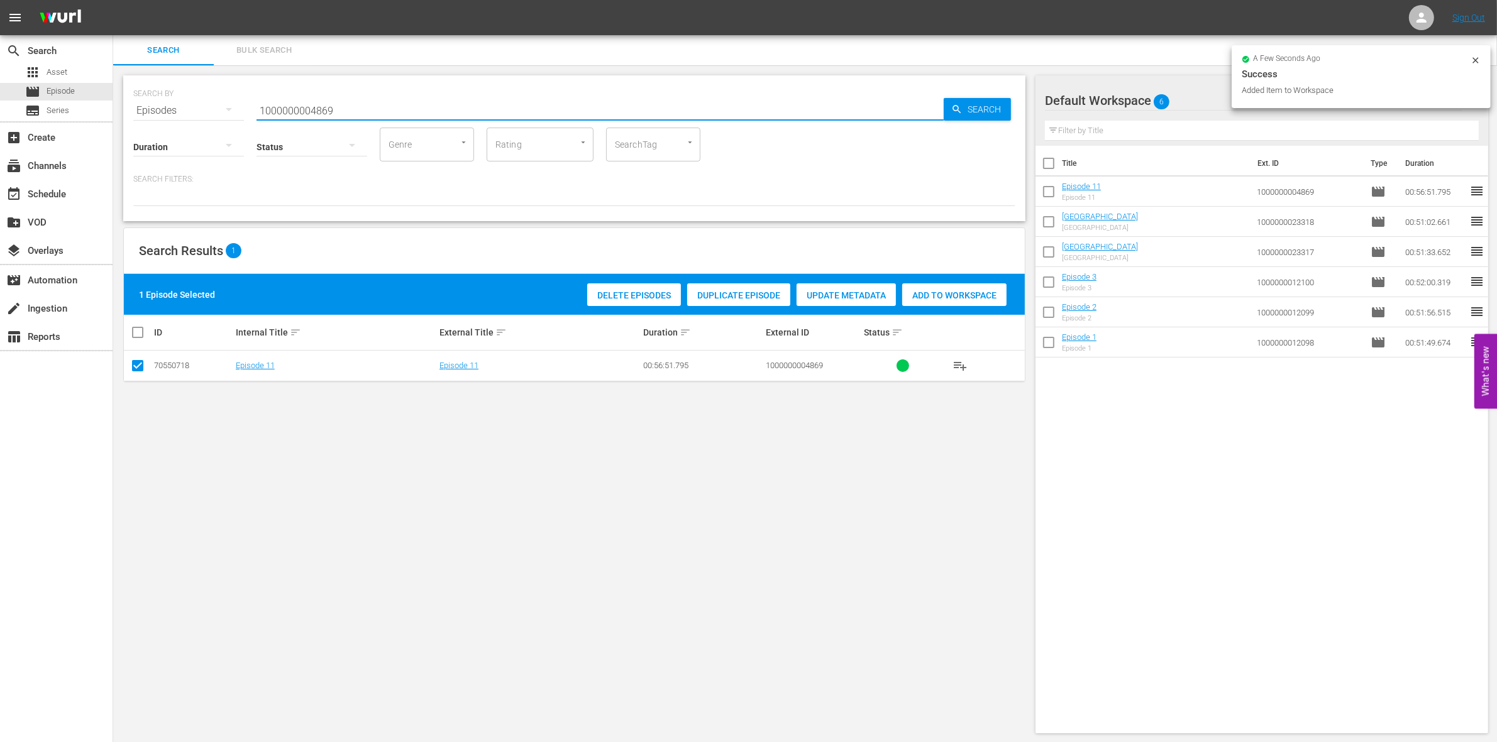
click at [338, 111] on input "1000000004869" at bounding box center [599, 111] width 687 height 30
type input "100000000487"
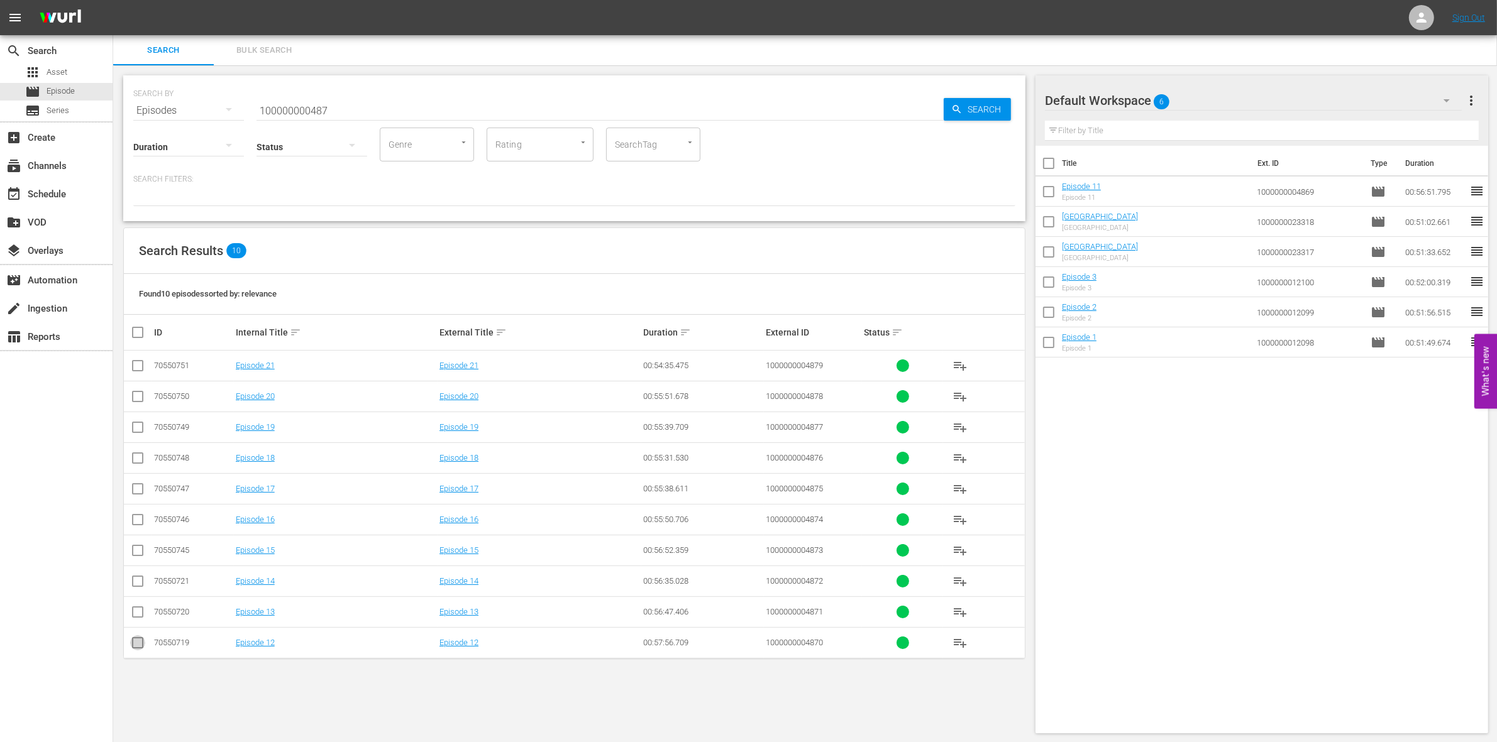
click at [136, 646] on input "checkbox" at bounding box center [137, 645] width 15 height 15
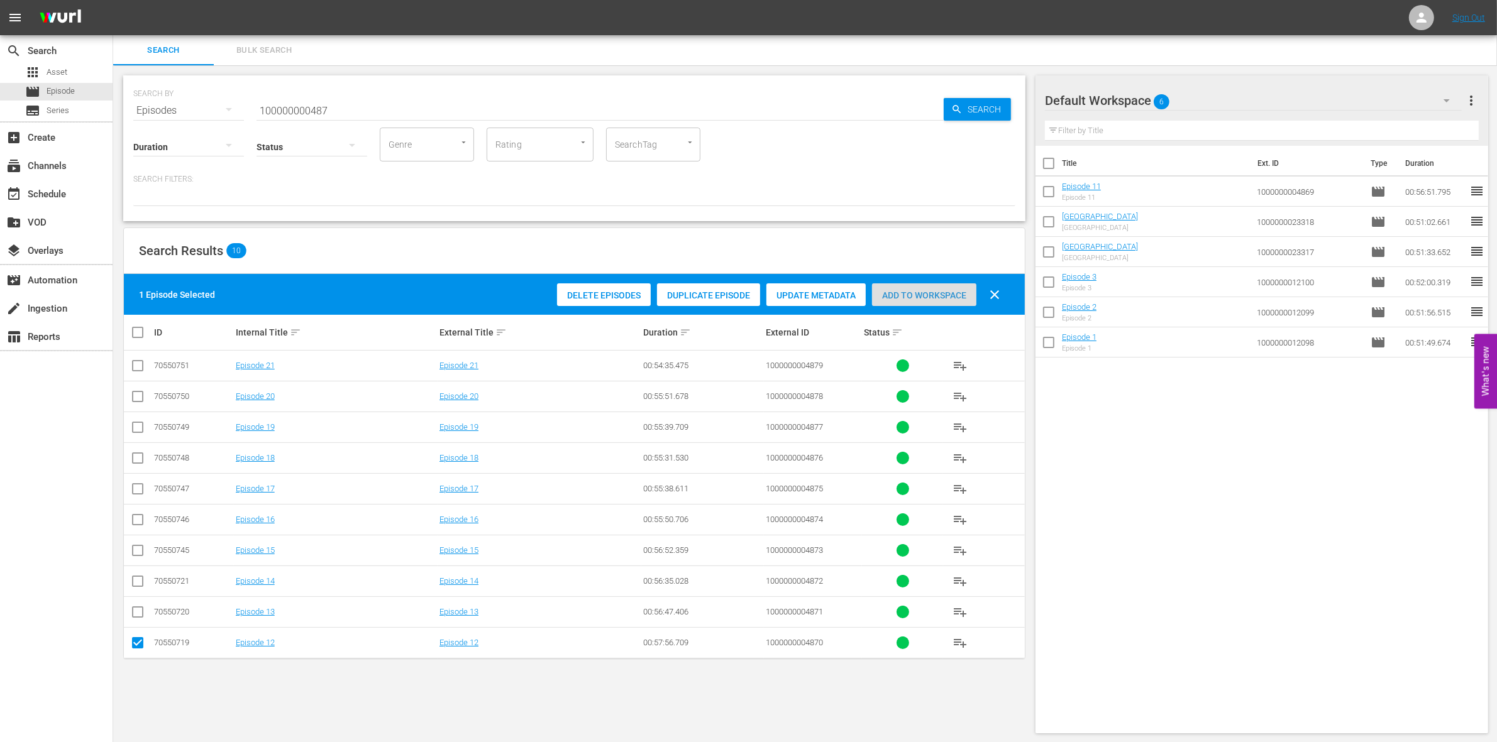
click at [954, 294] on span "Add to Workspace" at bounding box center [924, 295] width 104 height 10
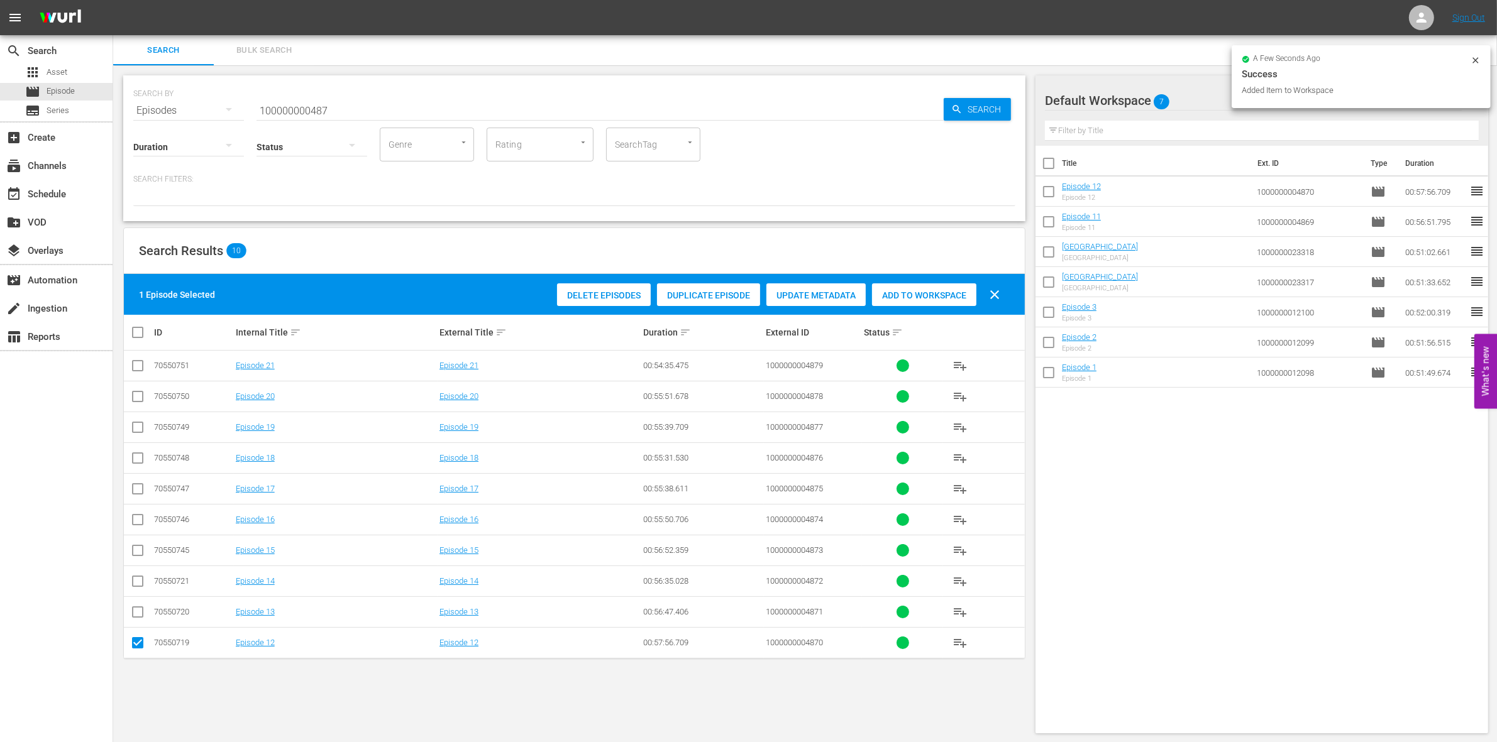
click at [135, 645] on input "checkbox" at bounding box center [137, 645] width 15 height 15
checkbox input "false"
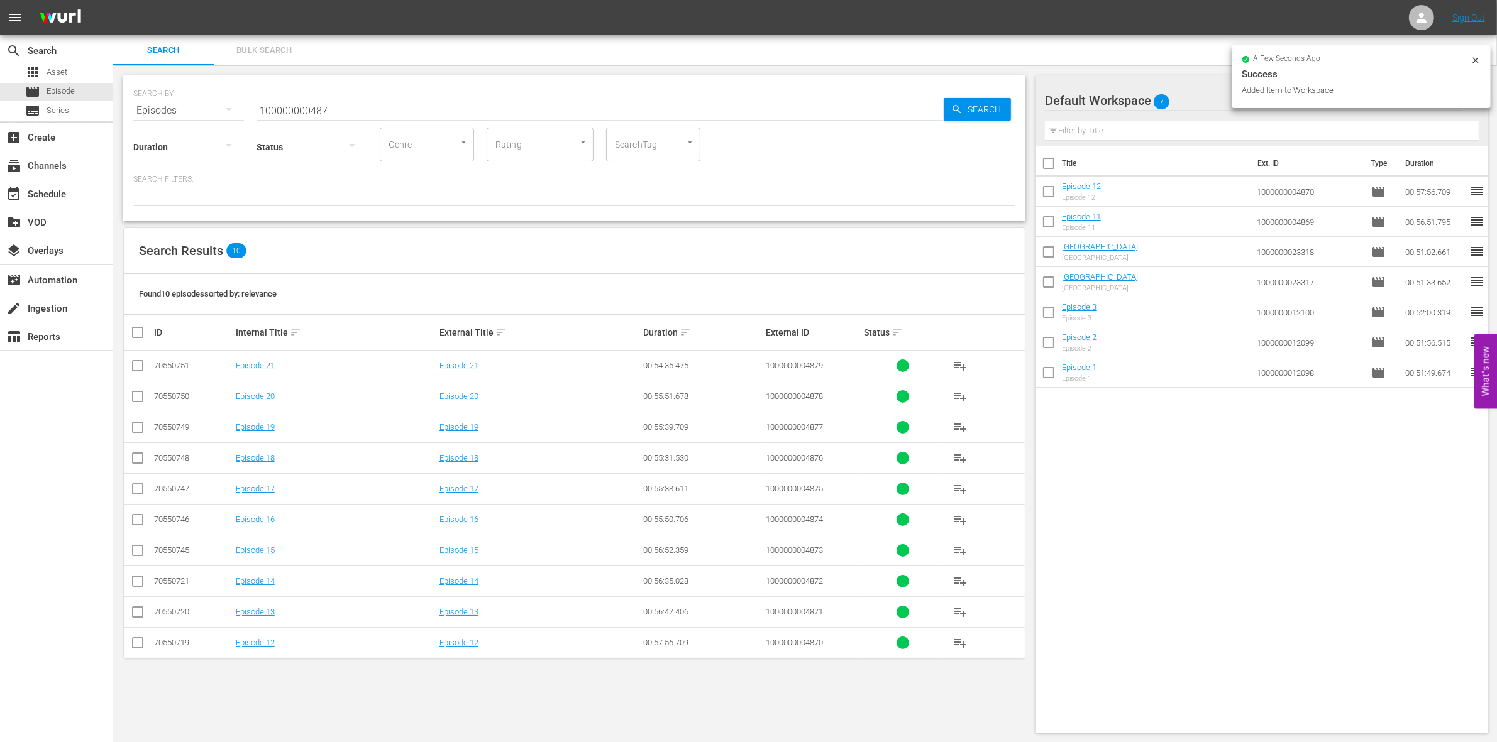
click at [139, 610] on input "checkbox" at bounding box center [137, 614] width 15 height 15
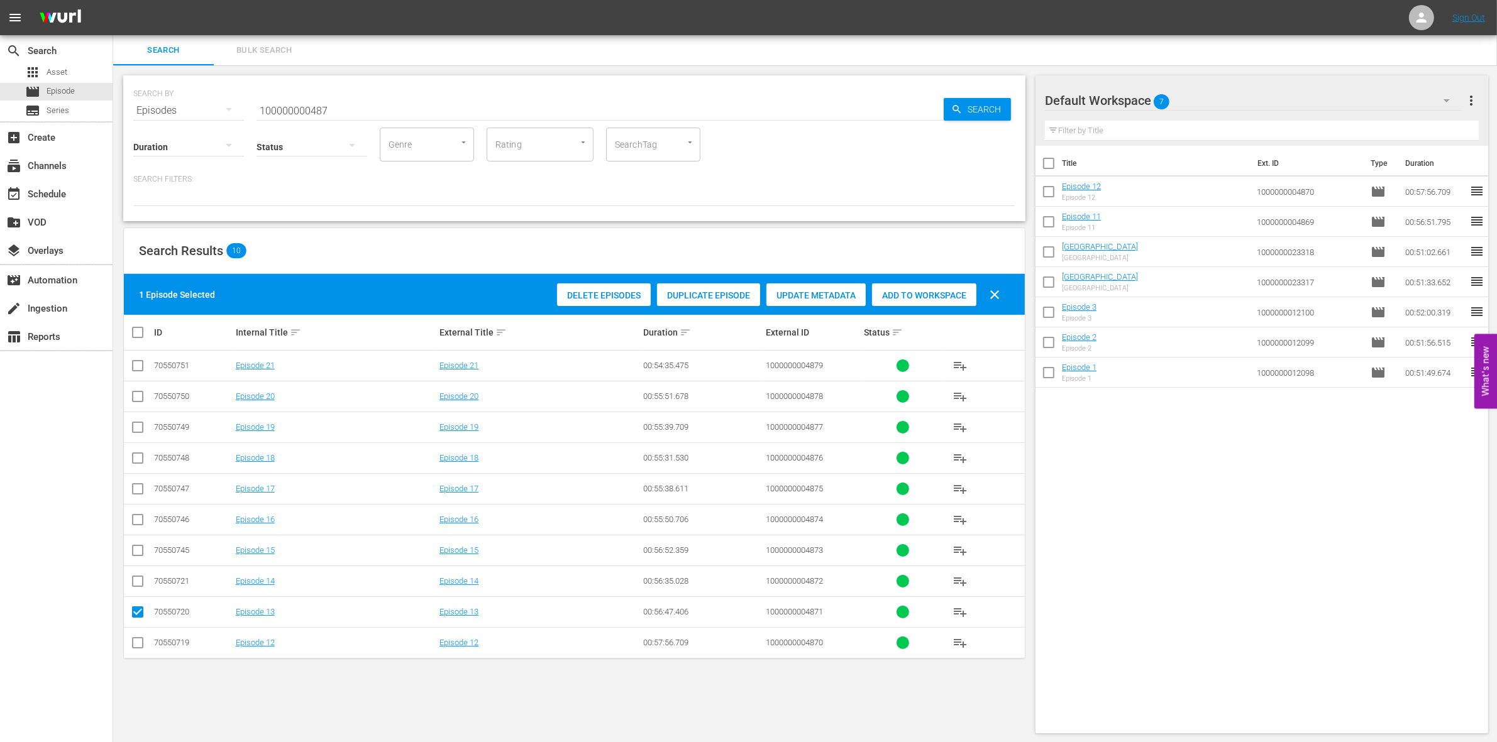
click at [940, 290] on span "Add to Workspace" at bounding box center [924, 295] width 104 height 10
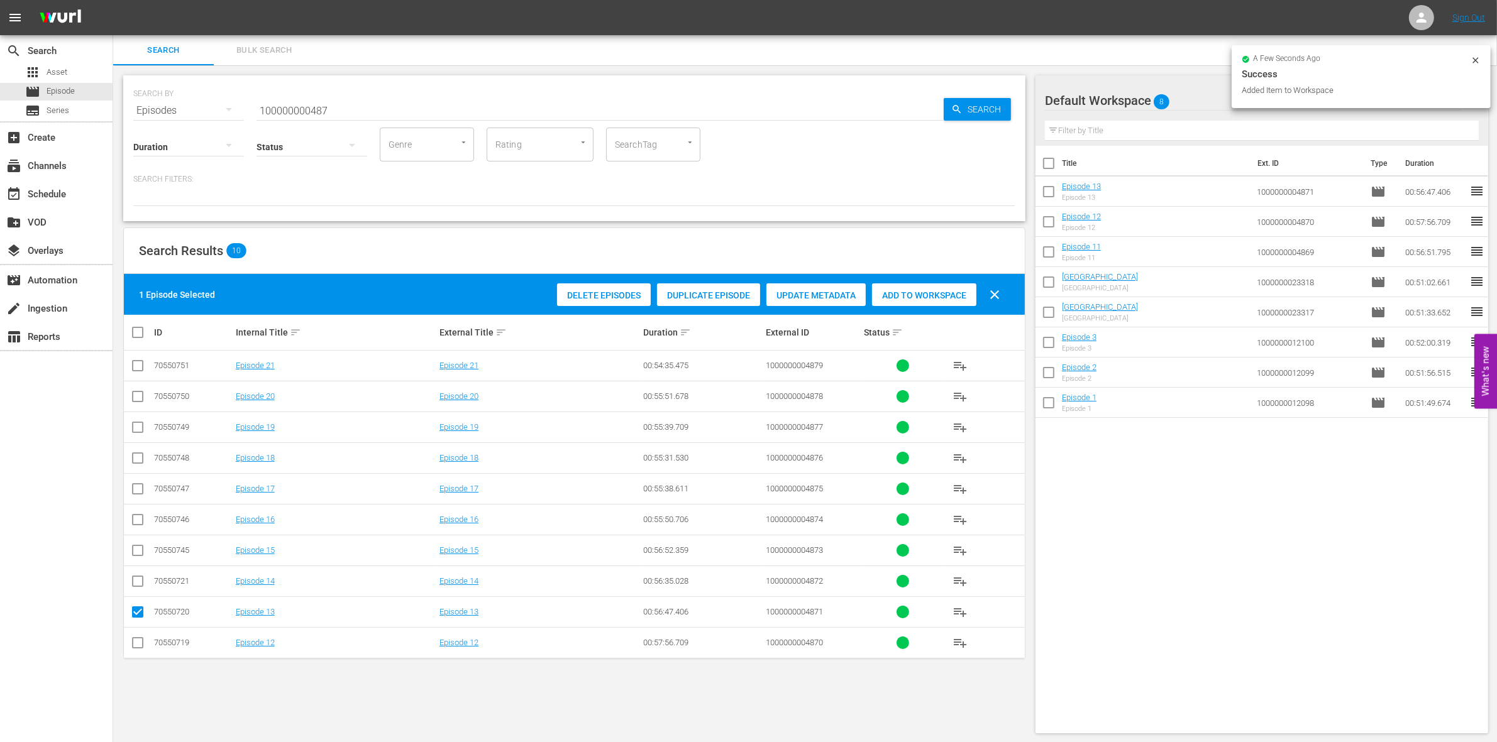
click at [137, 614] on input "checkbox" at bounding box center [137, 614] width 15 height 15
checkbox input "false"
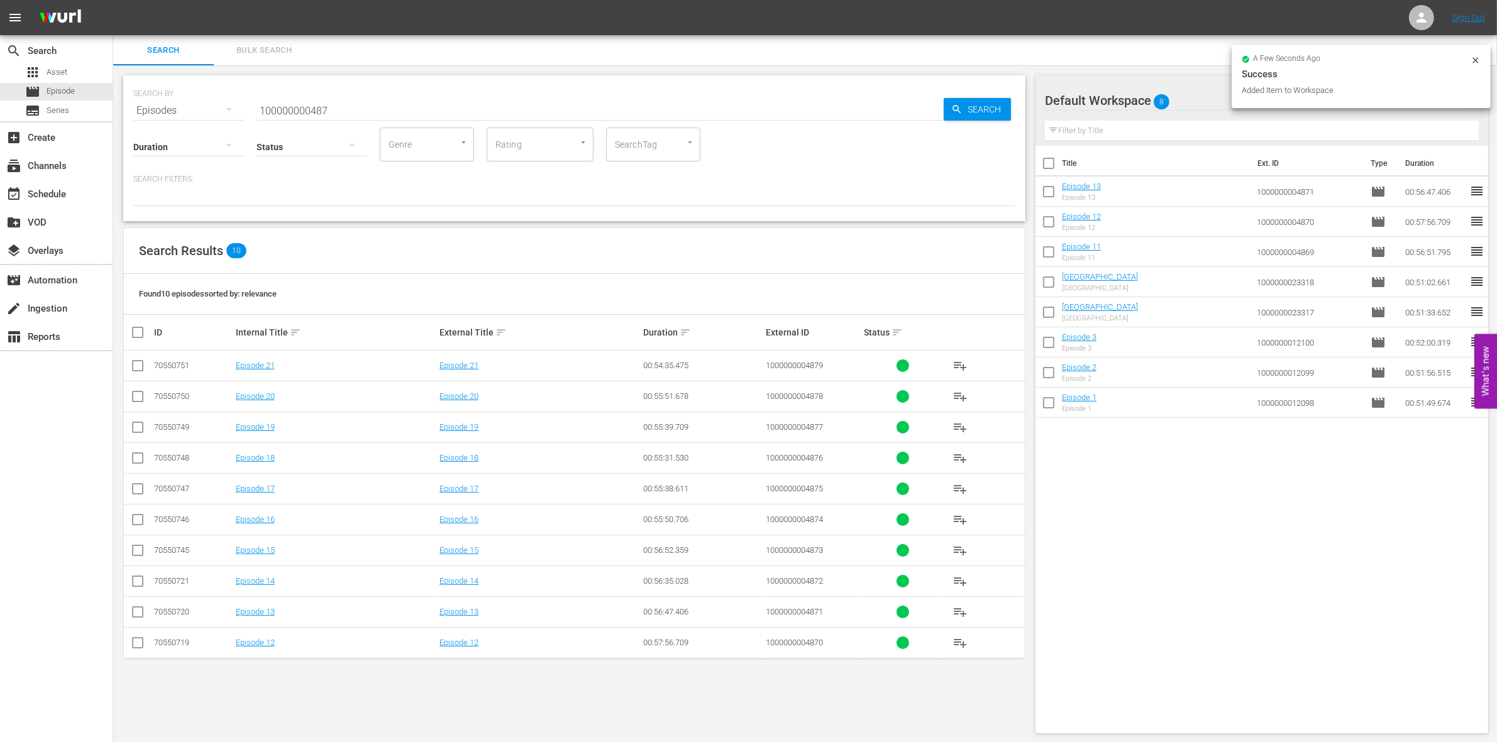
click at [136, 586] on input "checkbox" at bounding box center [137, 583] width 15 height 15
checkbox input "true"
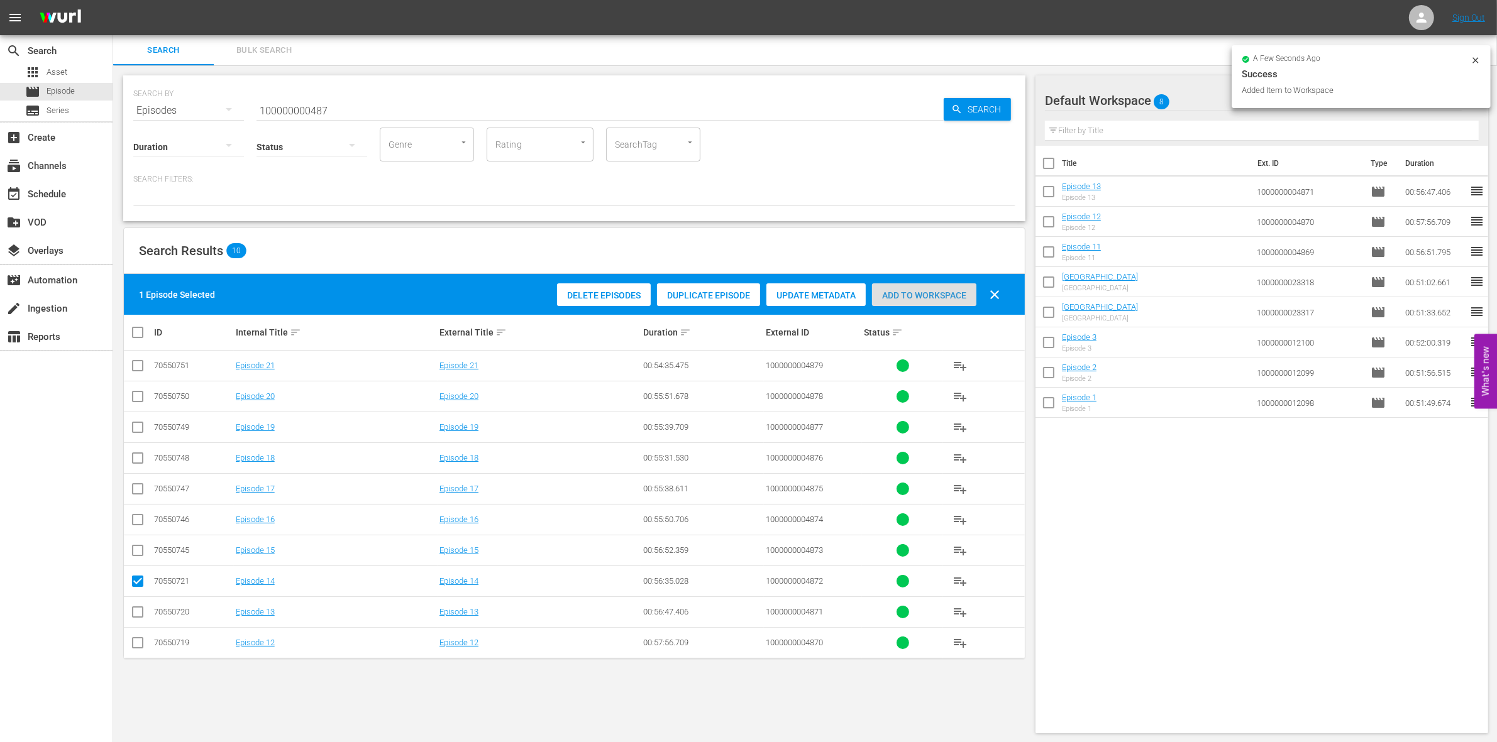
click at [945, 287] on div "Add to Workspace" at bounding box center [924, 295] width 104 height 24
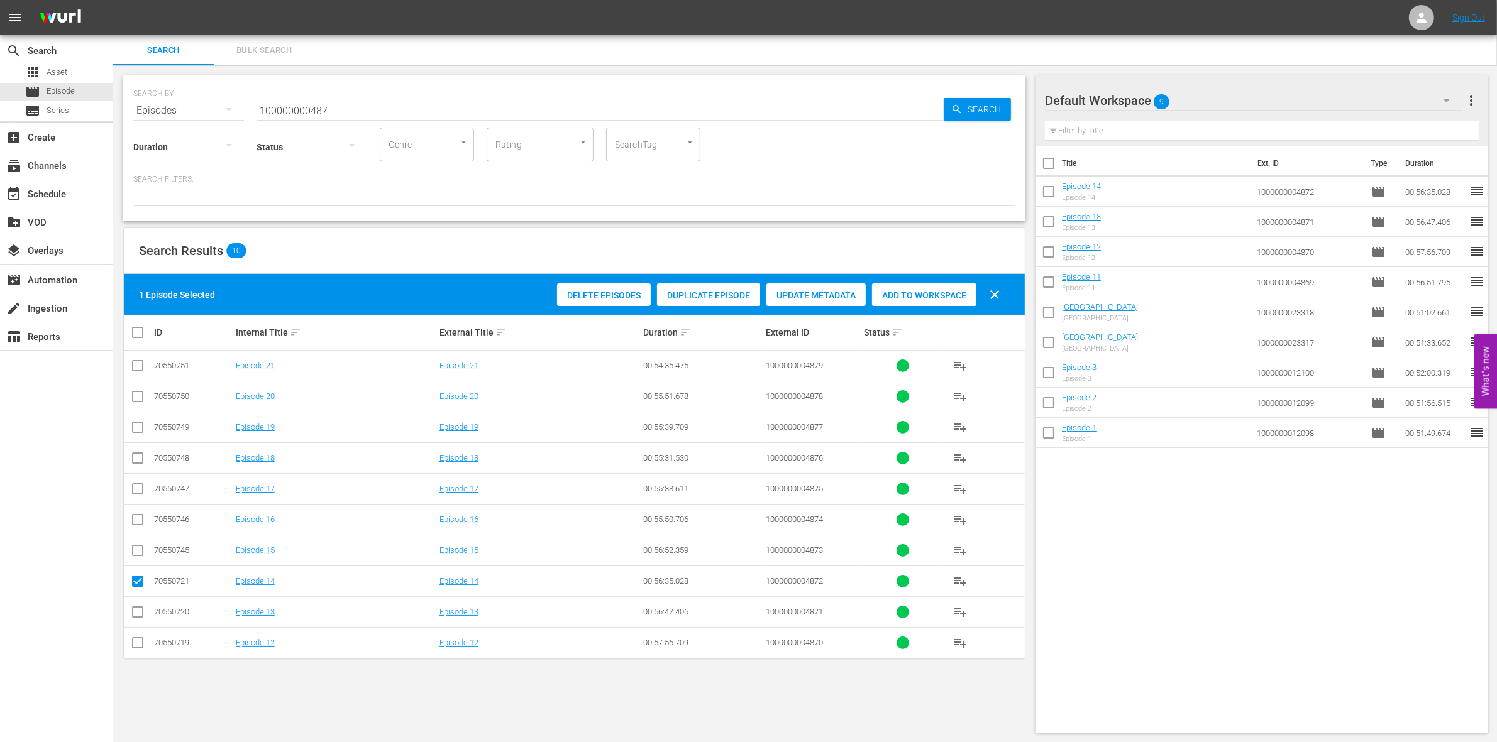
click at [316, 96] on input "100000000487" at bounding box center [599, 111] width 687 height 30
paste input "58174"
type input "1000000058174"
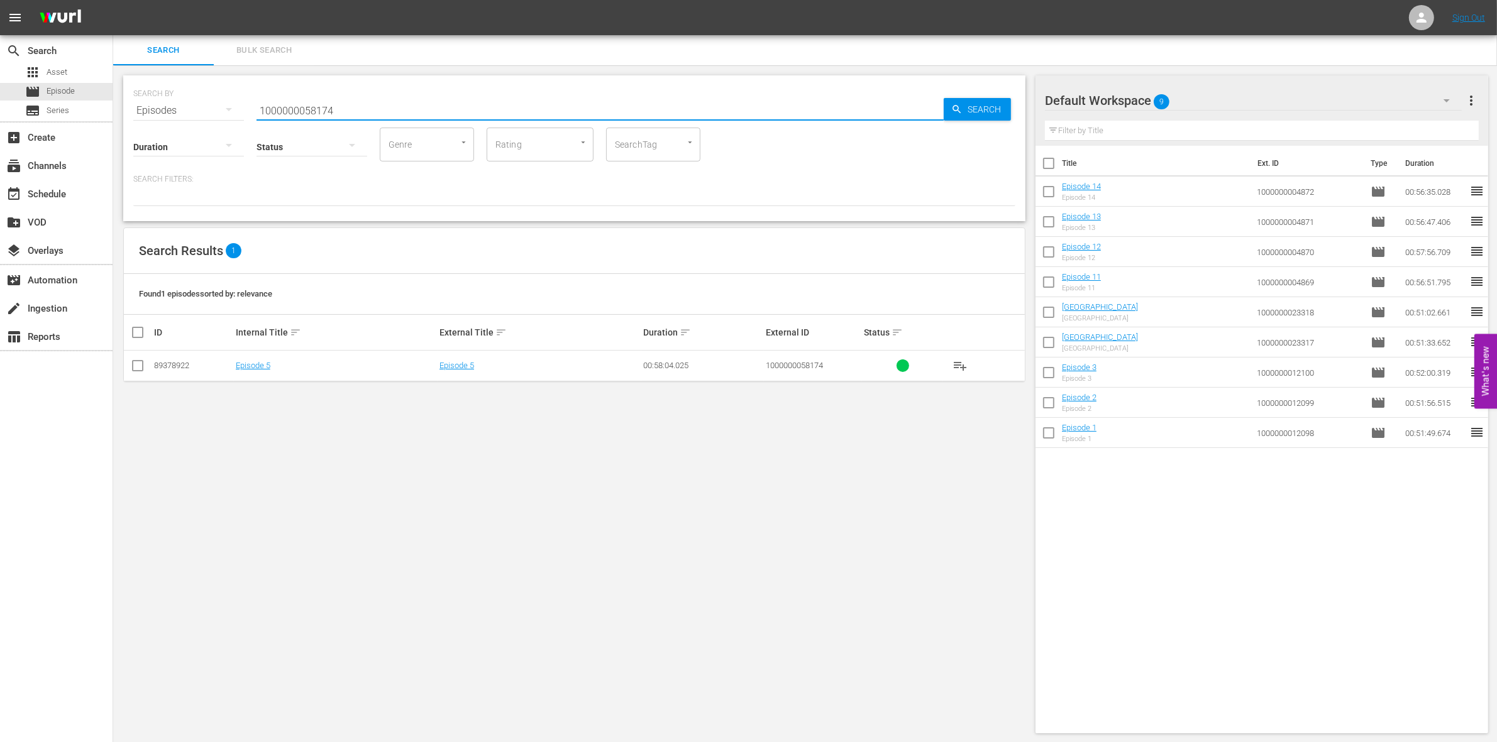
click at [143, 360] on icon at bounding box center [137, 365] width 15 height 15
click at [138, 363] on input "checkbox" at bounding box center [137, 368] width 15 height 15
checkbox input "true"
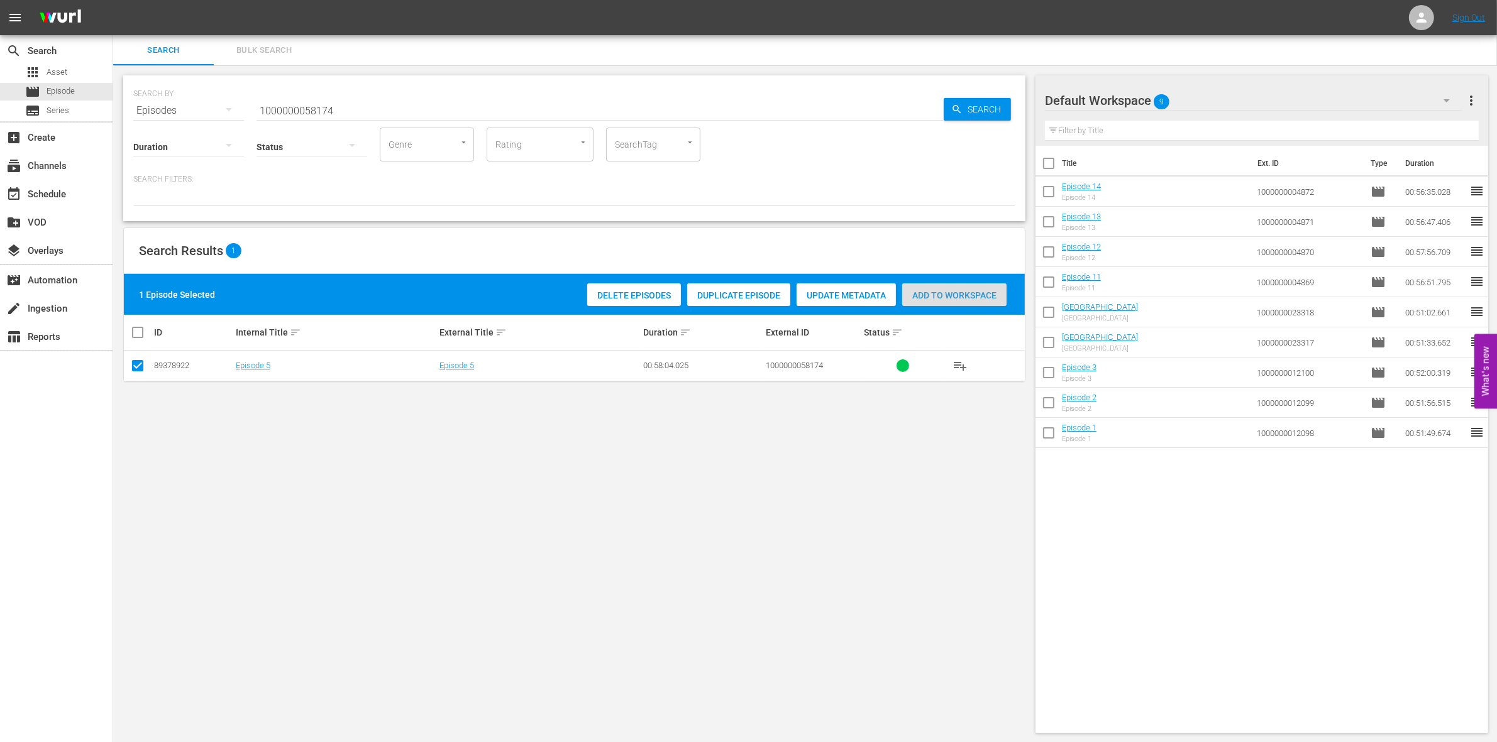
click at [931, 288] on div "Add to Workspace" at bounding box center [954, 295] width 104 height 24
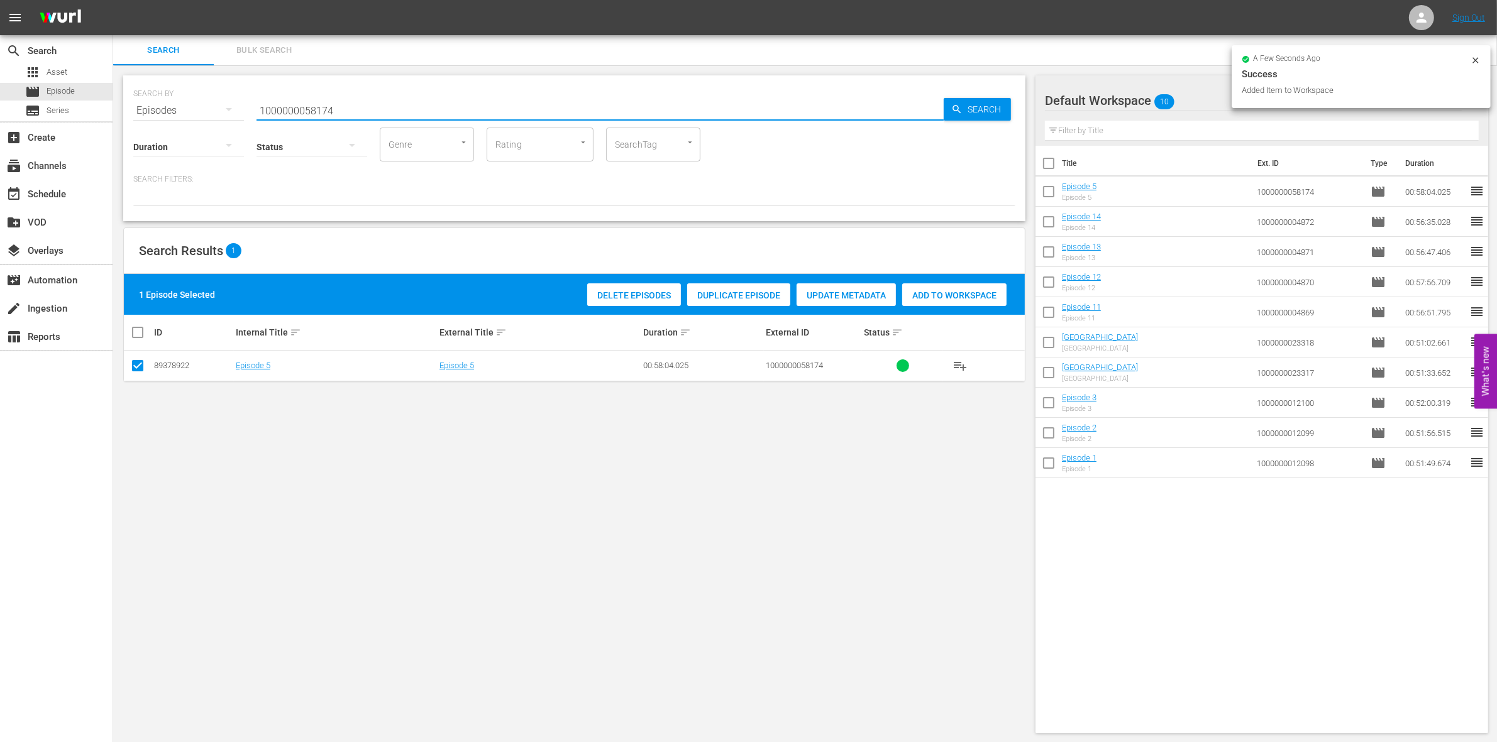
click at [361, 111] on input "1000000058174" at bounding box center [599, 111] width 687 height 30
type input "1000000058175"
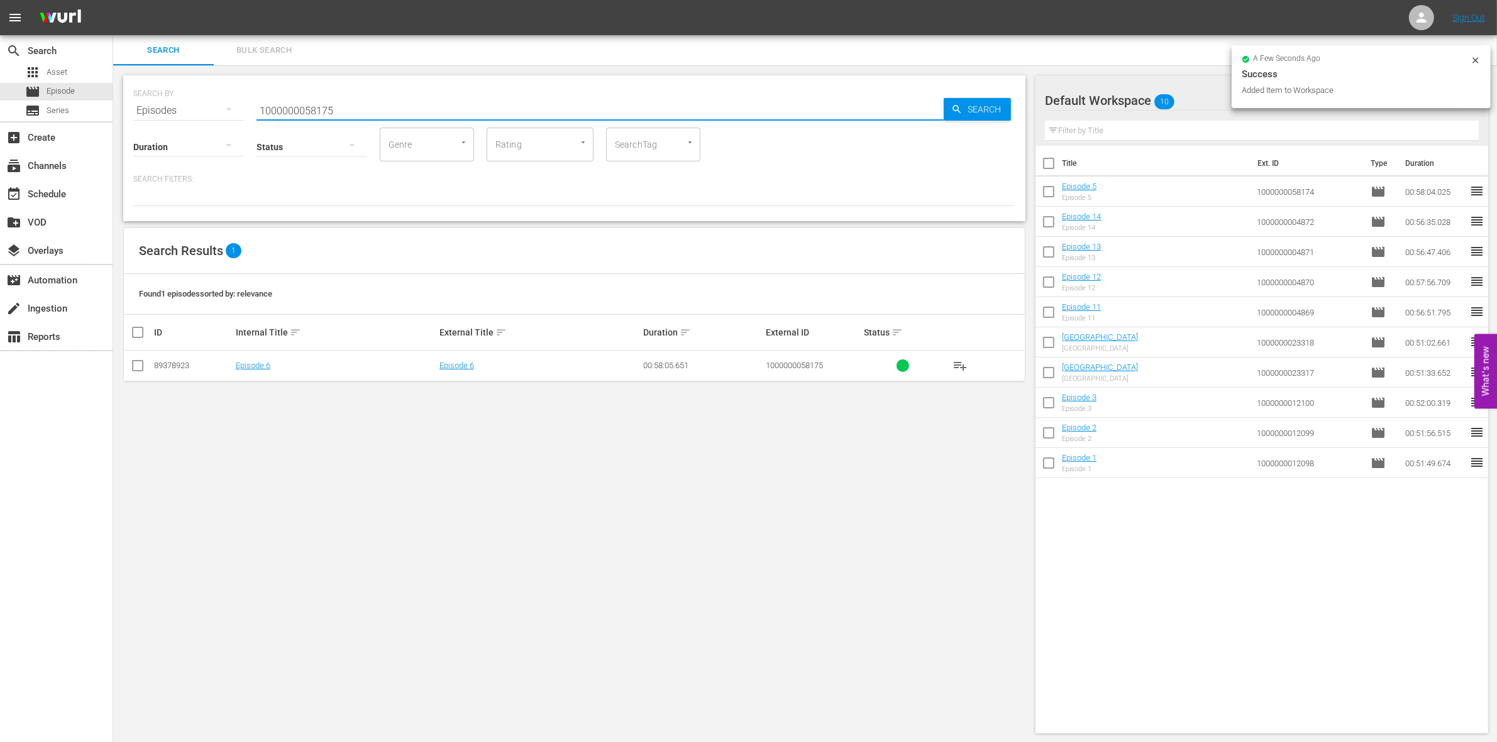
click at [136, 368] on input "checkbox" at bounding box center [137, 368] width 15 height 15
checkbox input "true"
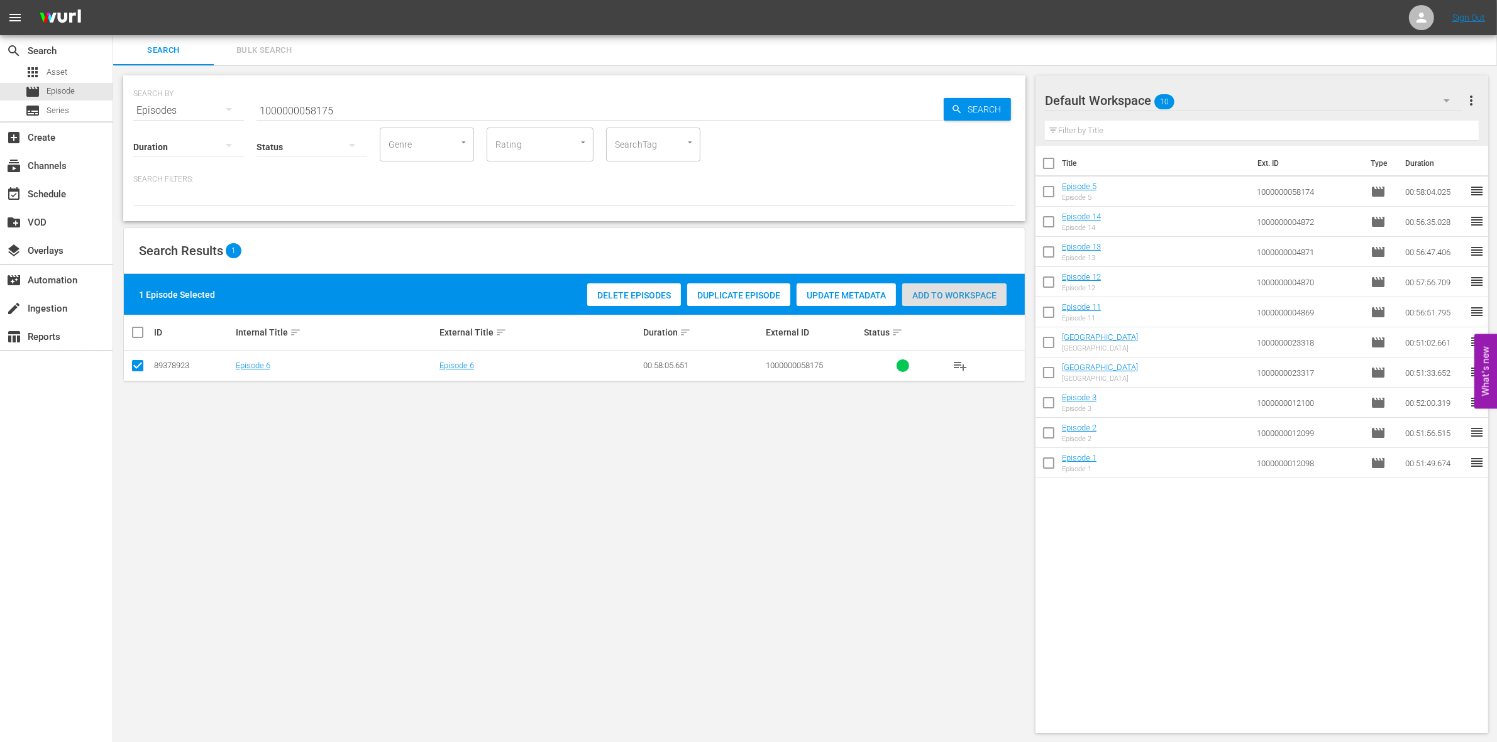
click at [967, 294] on span "Add to Workspace" at bounding box center [954, 295] width 104 height 10
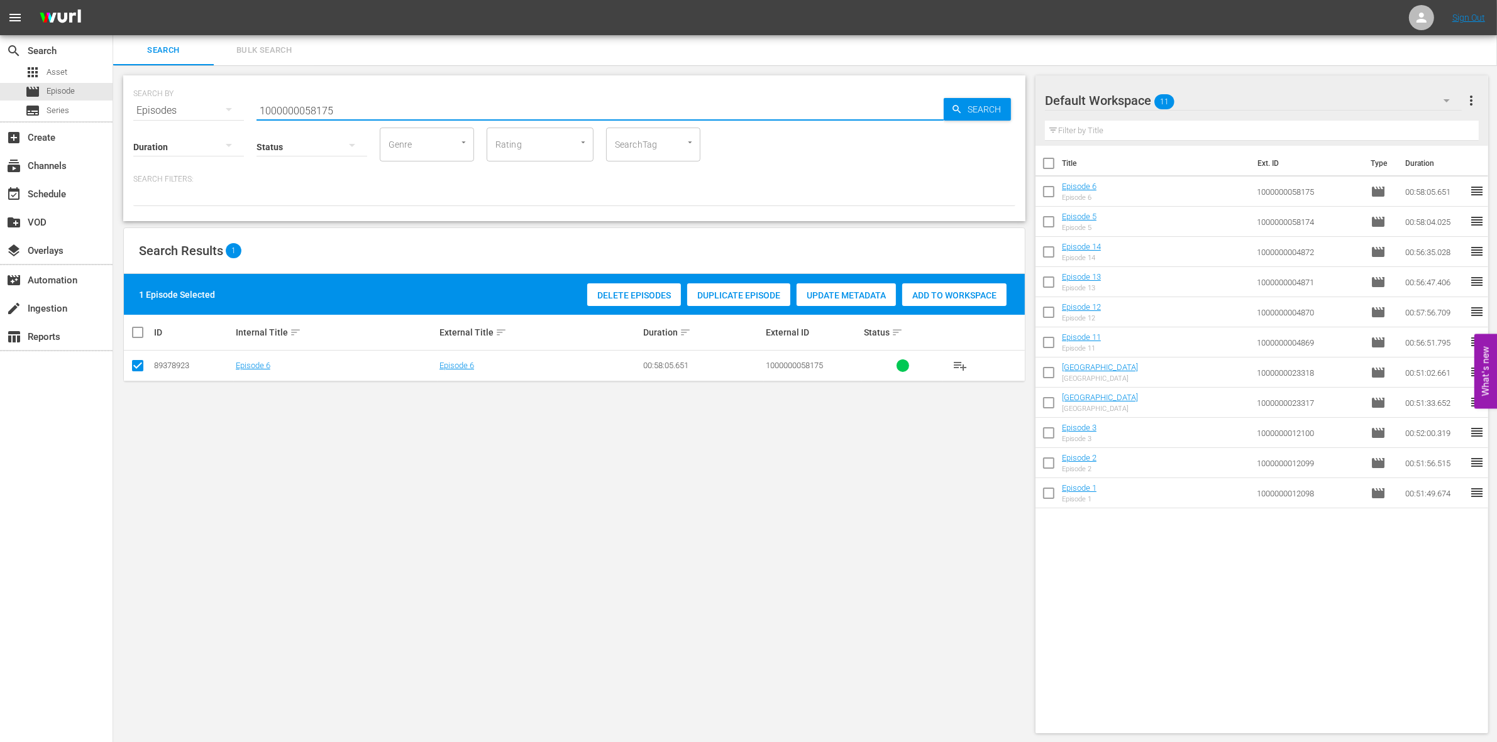
click at [297, 109] on input "1000000058175" at bounding box center [599, 111] width 687 height 30
paste input "35252"
type input "1000000035252"
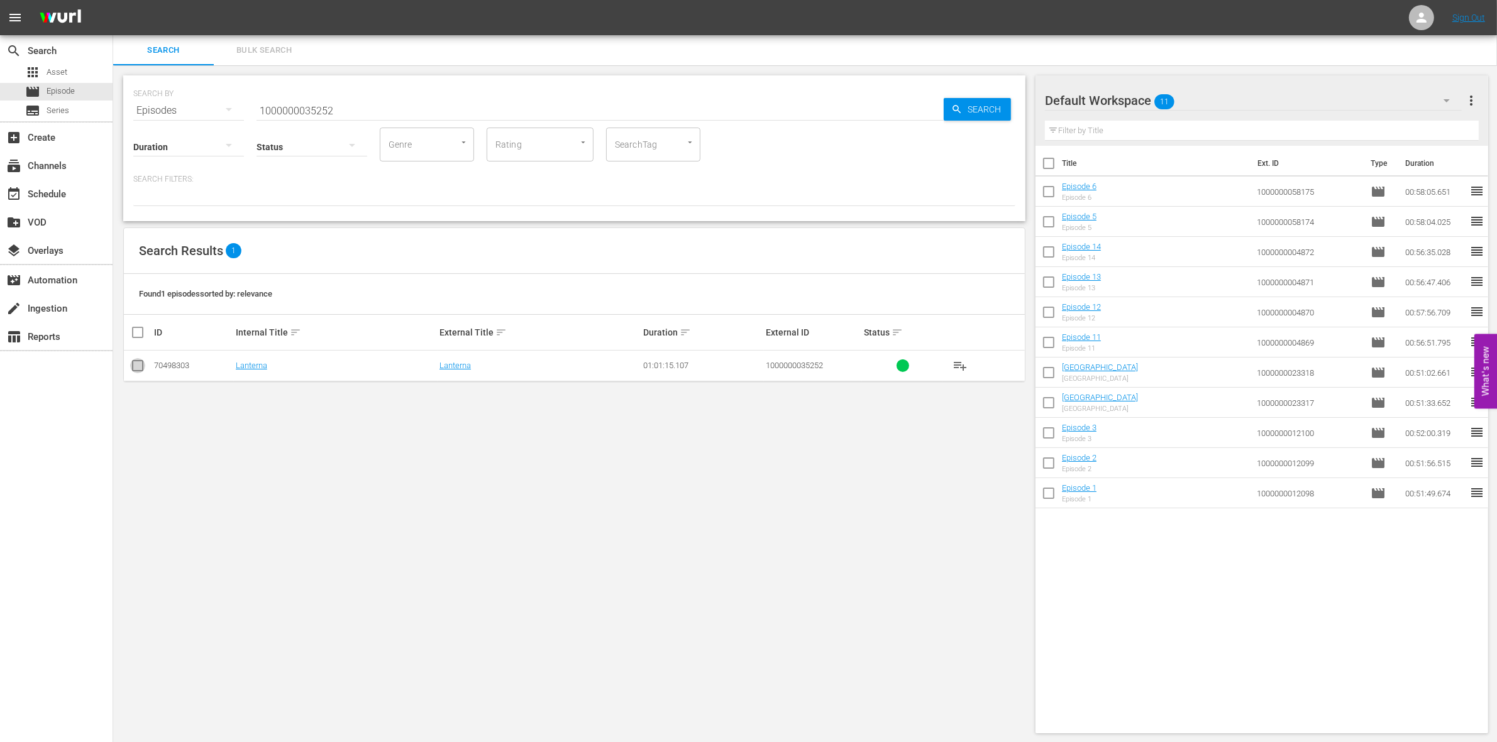
click at [133, 363] on input "checkbox" at bounding box center [137, 368] width 15 height 15
checkbox input "true"
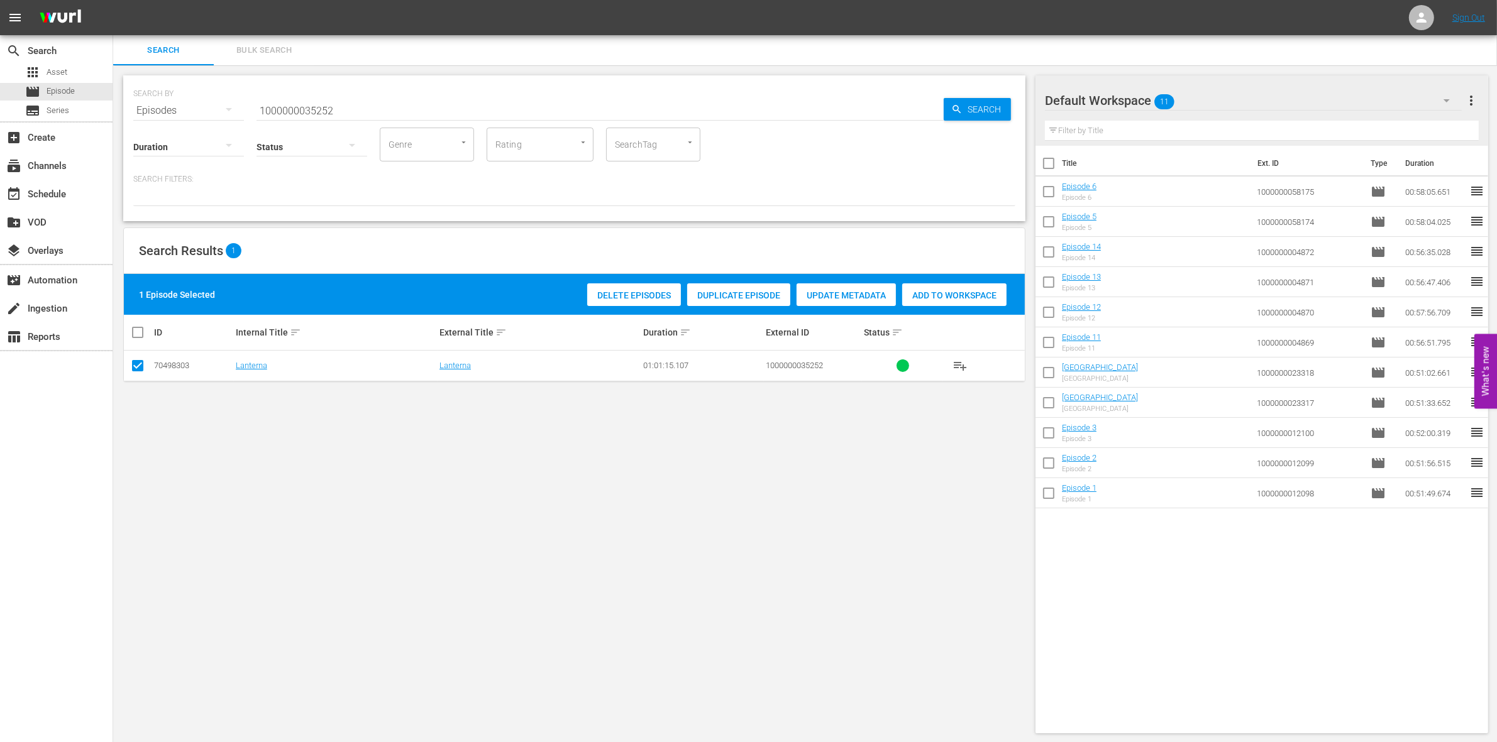
click at [942, 297] on span "Add to Workspace" at bounding box center [954, 295] width 104 height 10
click at [375, 104] on input "1000000035252" at bounding box center [599, 111] width 687 height 30
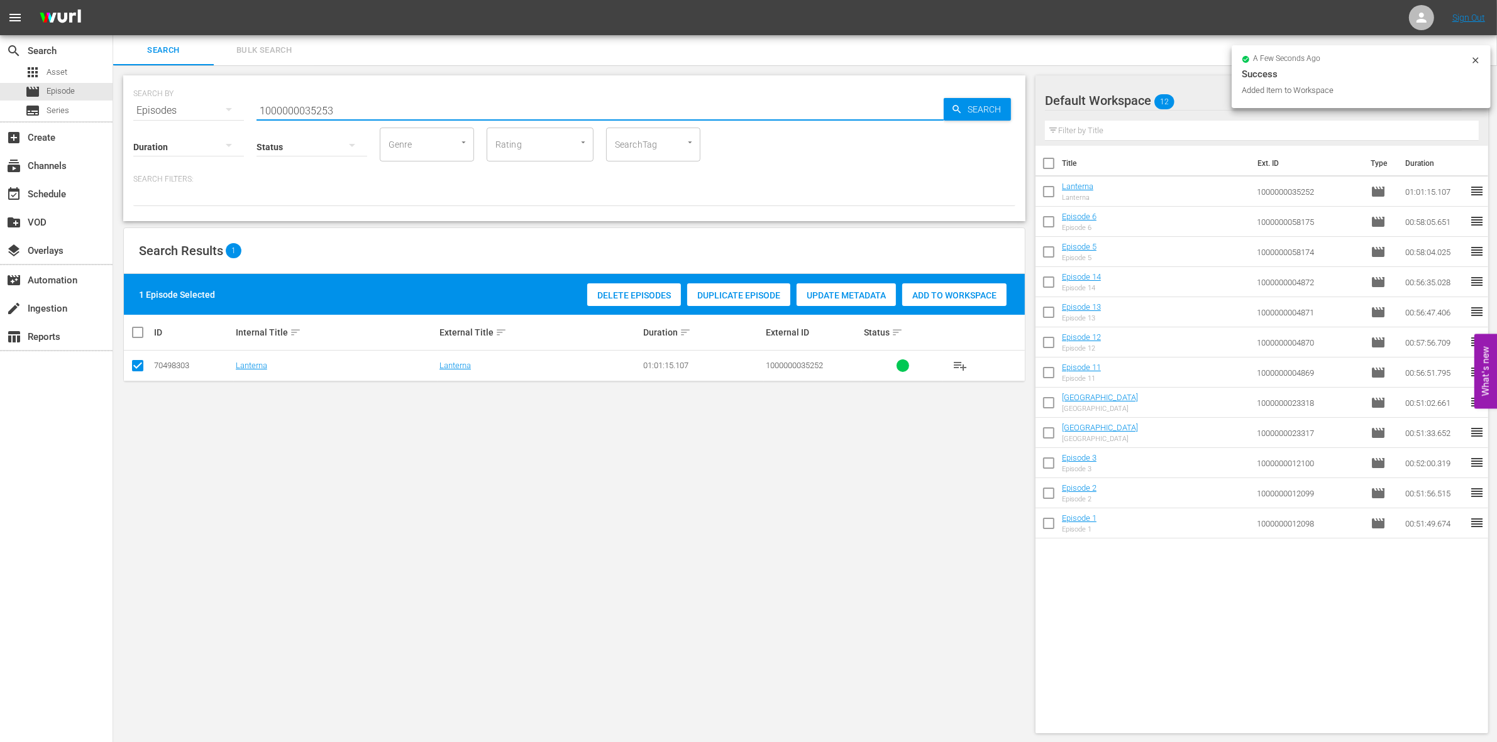
type input "1000000035253"
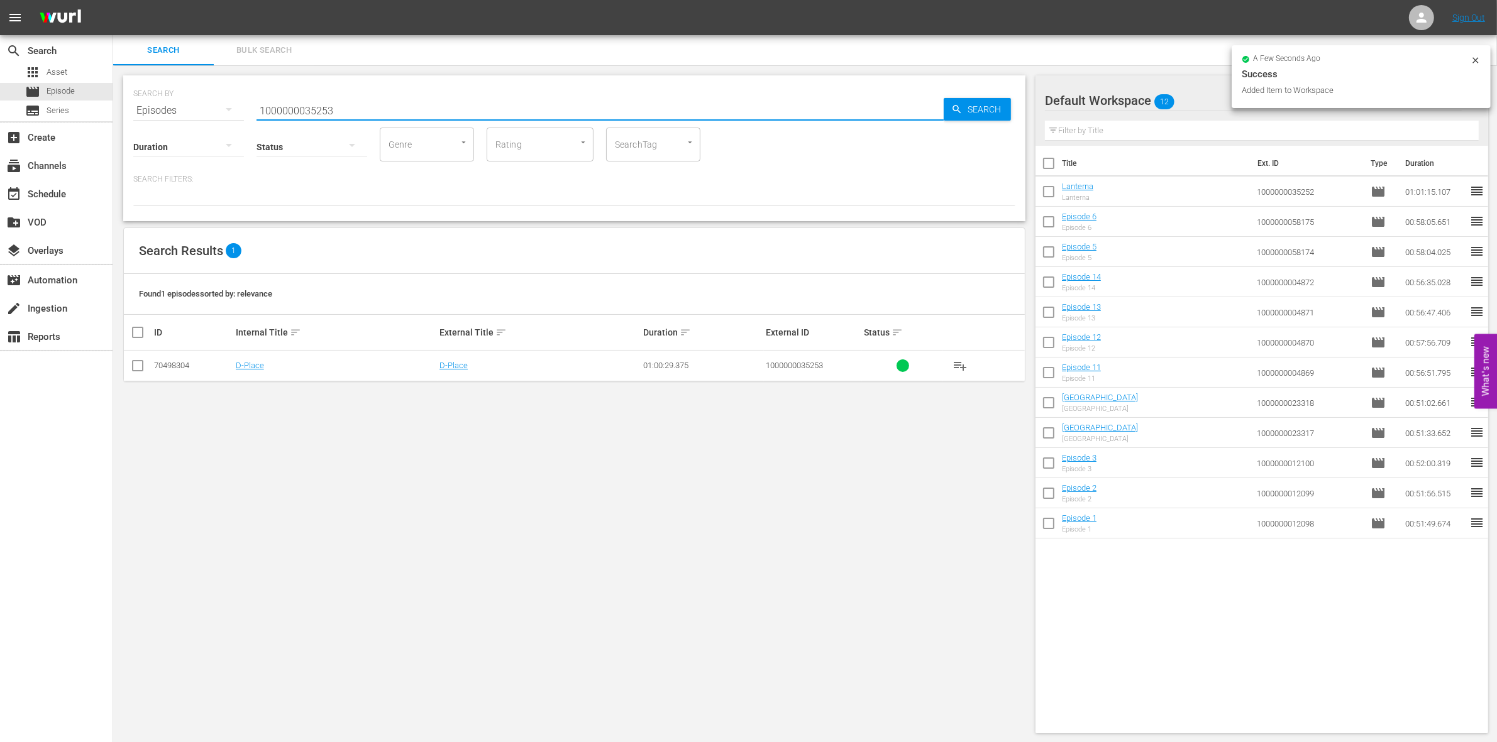
click at [142, 361] on input "checkbox" at bounding box center [137, 368] width 15 height 15
checkbox input "true"
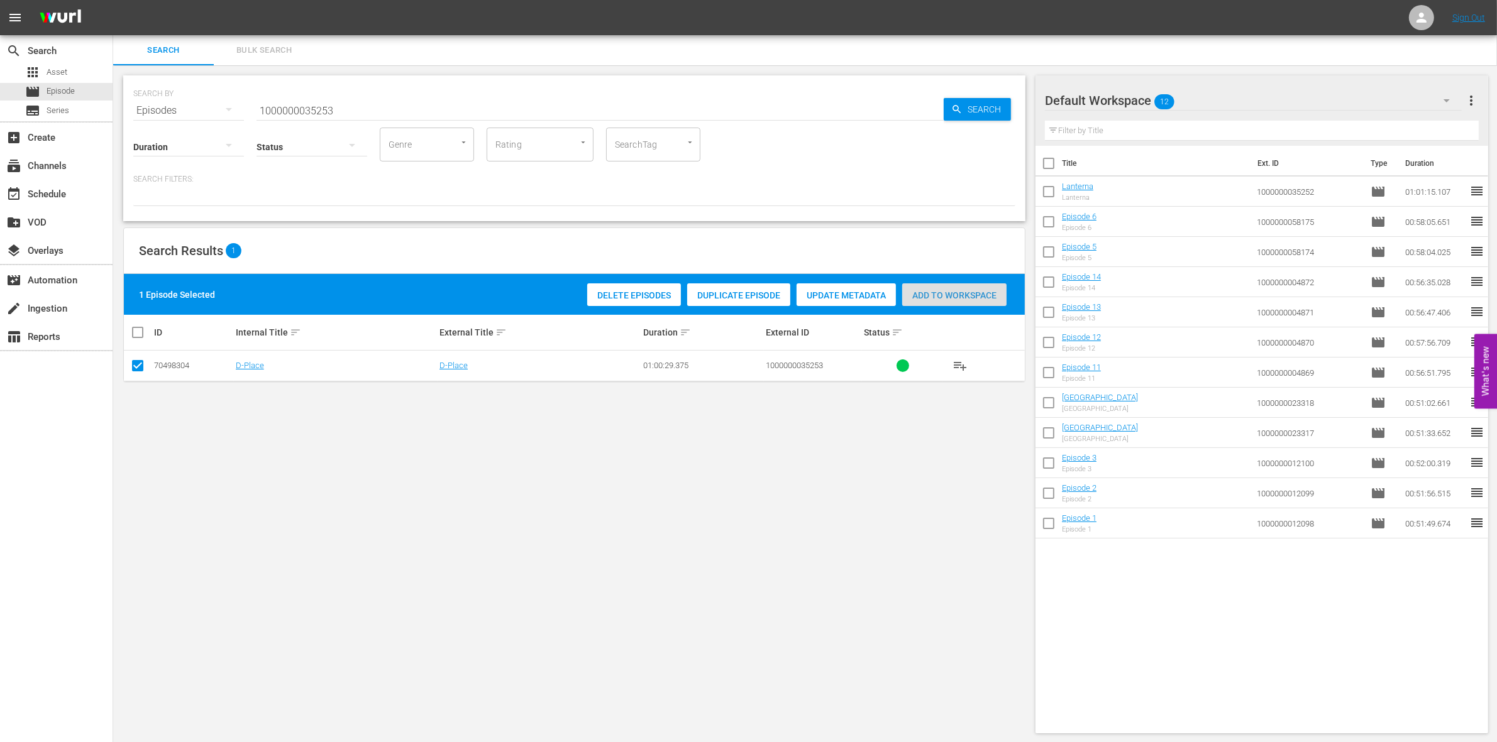
click at [981, 300] on div "Add to Workspace" at bounding box center [954, 295] width 104 height 24
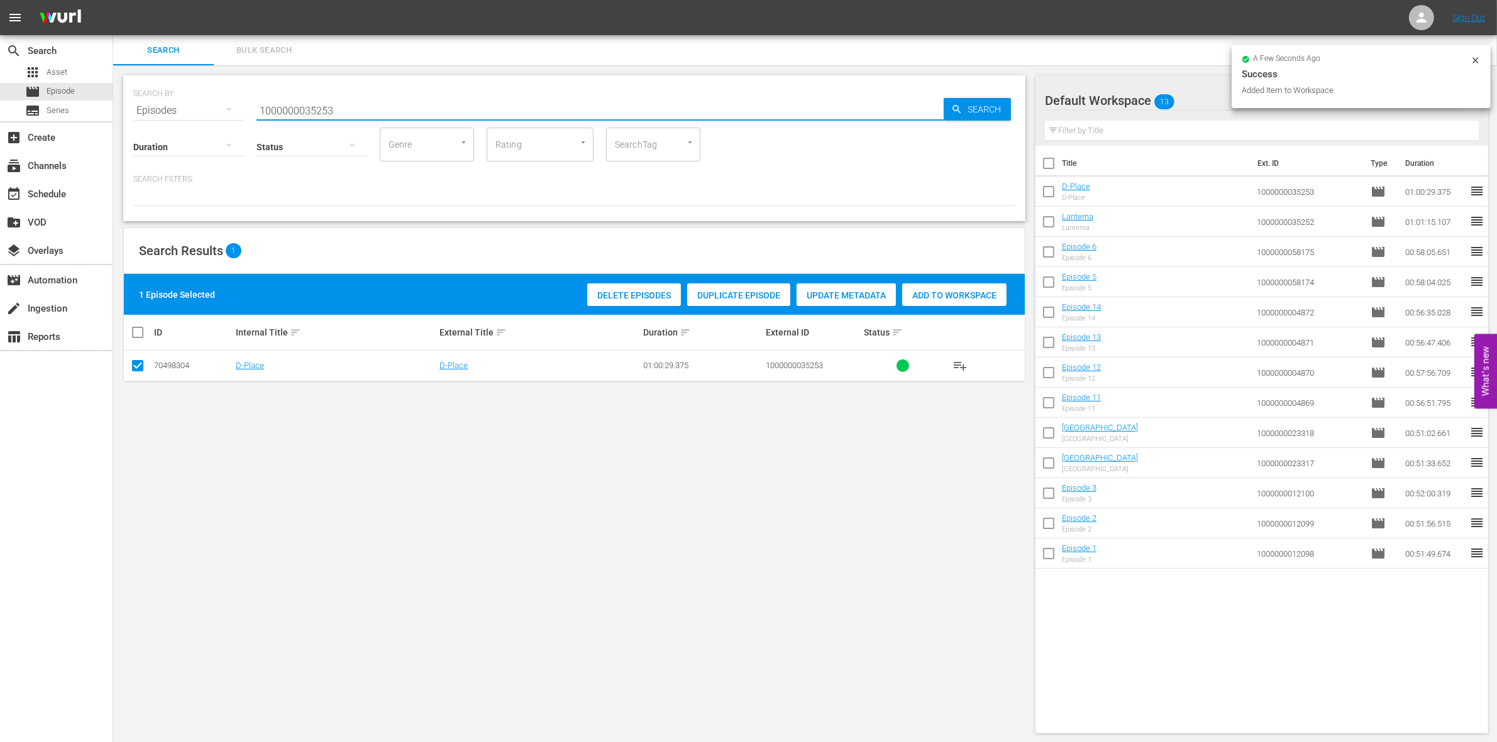
click at [398, 102] on input "1000000035253" at bounding box center [599, 111] width 687 height 30
type input "1000000035254"
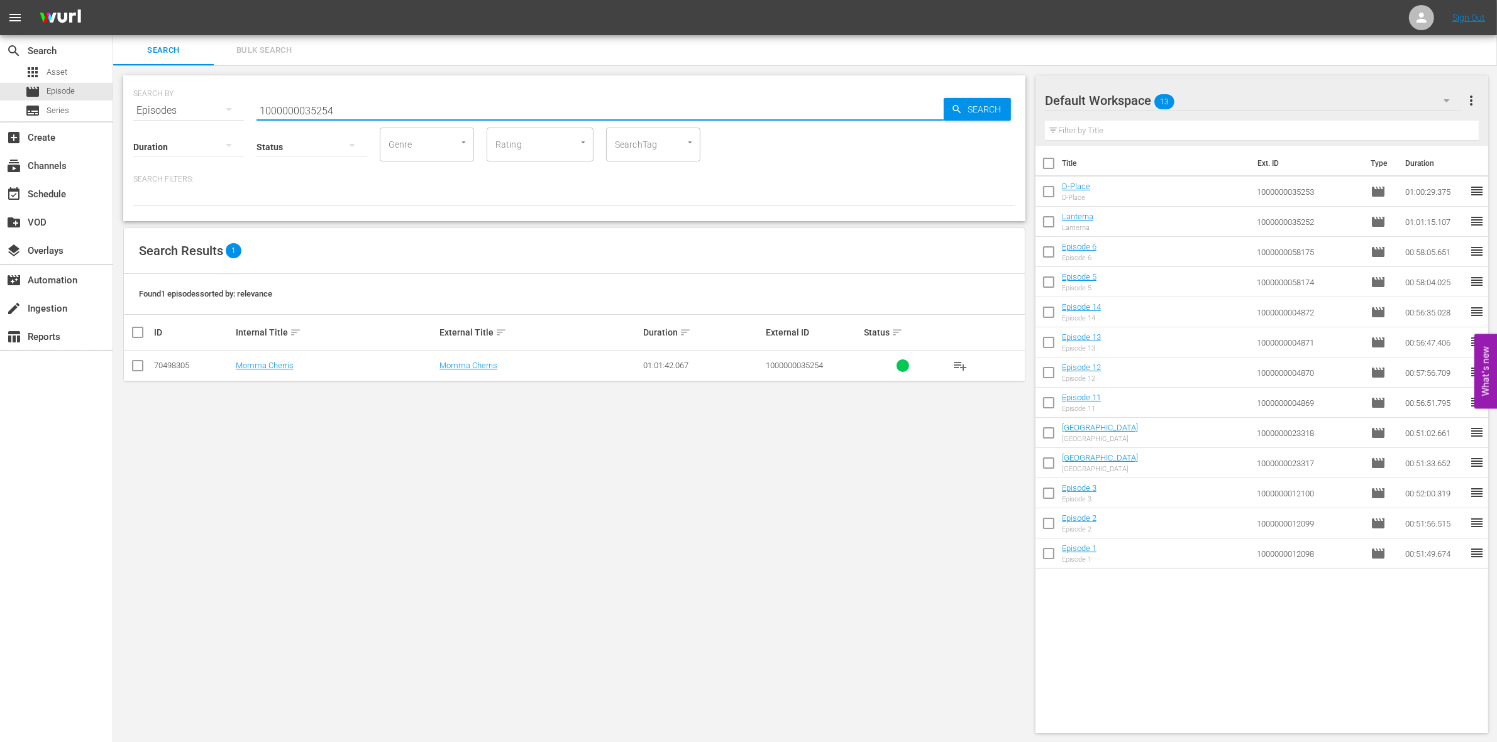
click at [140, 365] on input "checkbox" at bounding box center [137, 368] width 15 height 15
checkbox input "true"
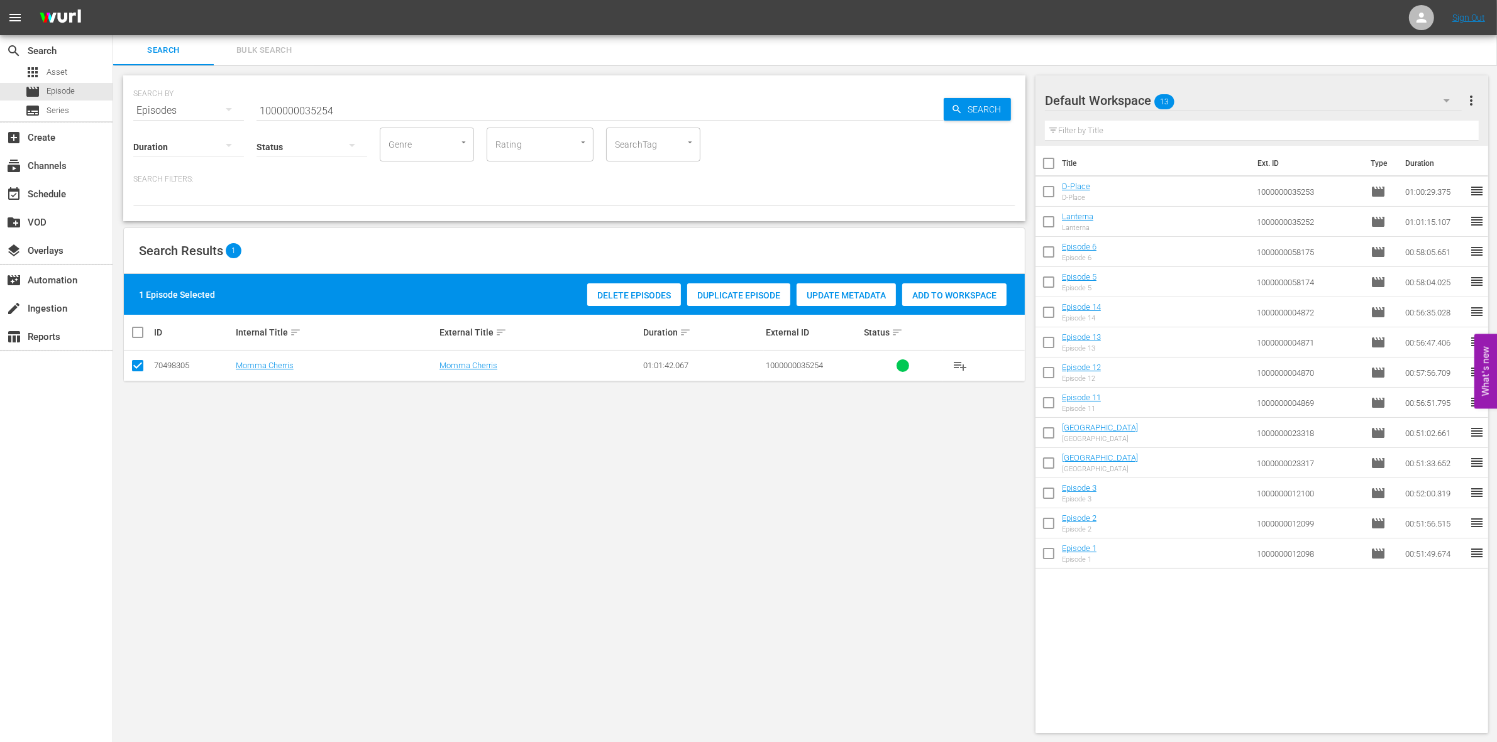
click at [931, 294] on span "Add to Workspace" at bounding box center [954, 295] width 104 height 10
click at [387, 105] on input "1000000035254" at bounding box center [599, 111] width 687 height 30
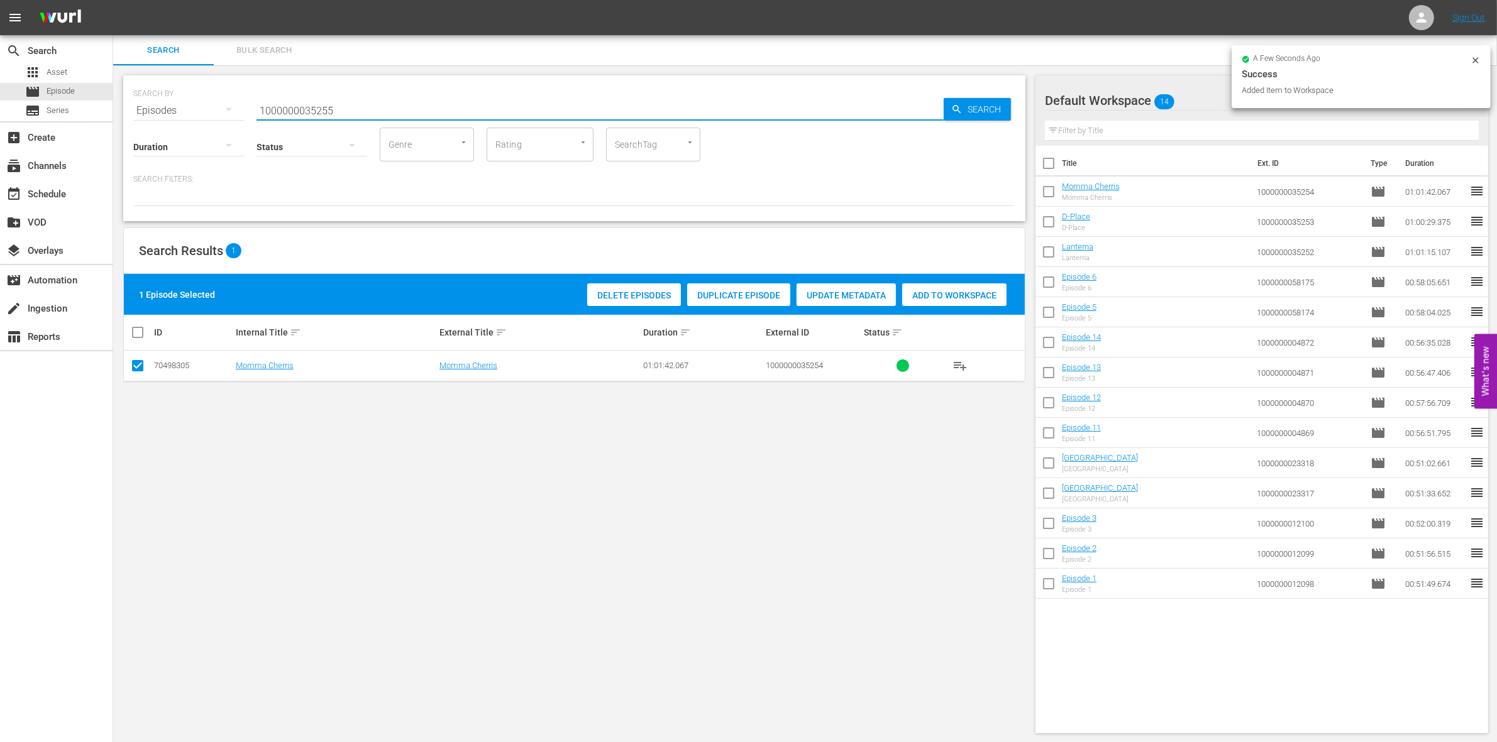
type input "1000000035255"
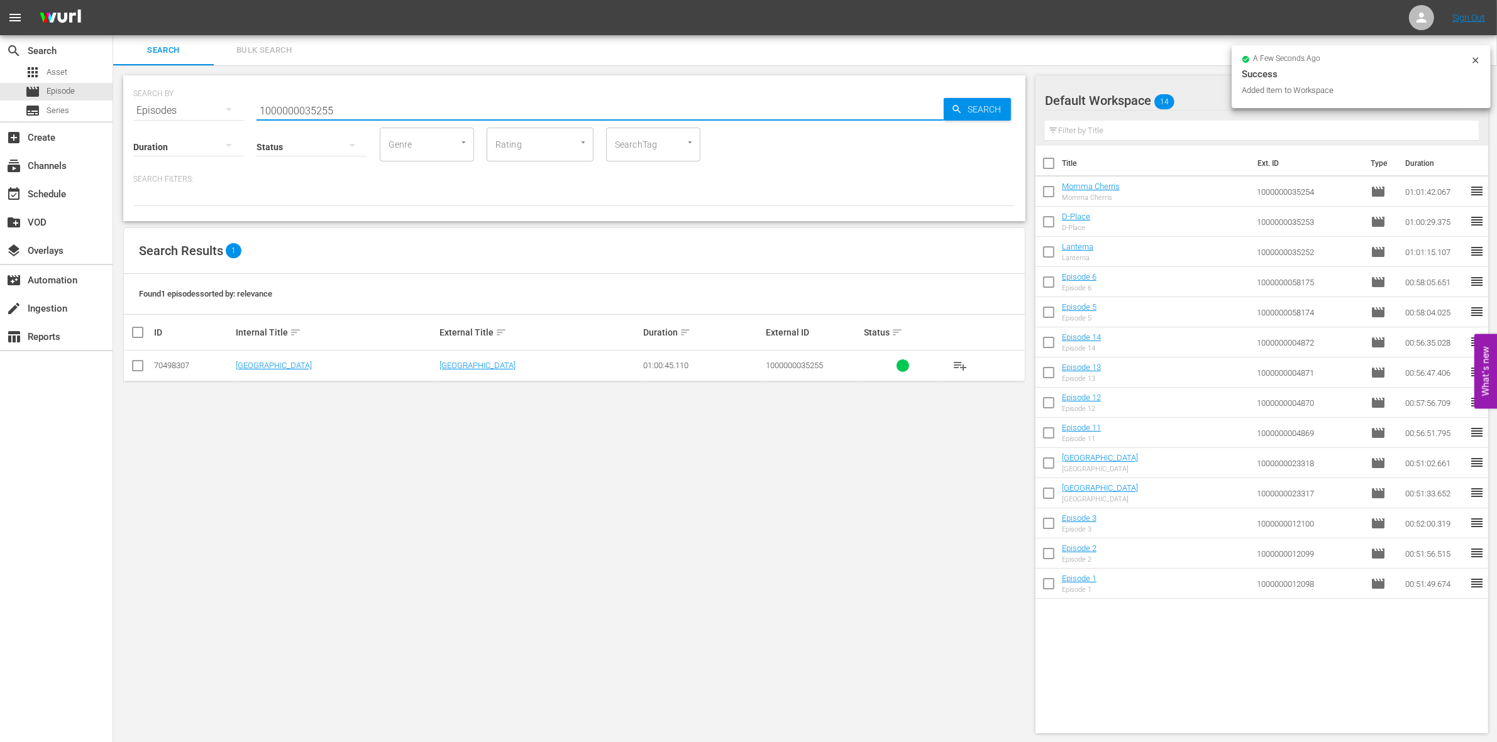
click at [138, 369] on input "checkbox" at bounding box center [137, 368] width 15 height 15
checkbox input "true"
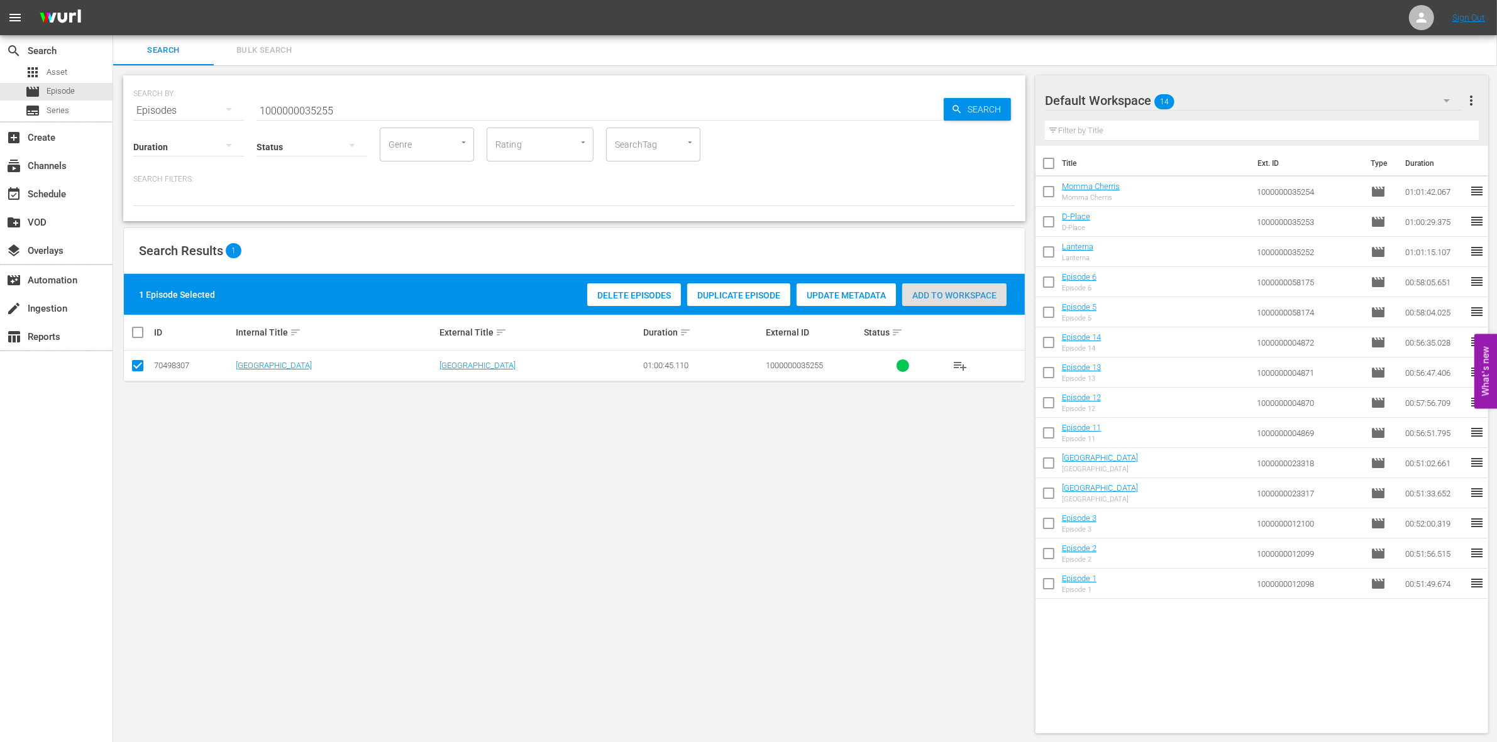
click at [950, 292] on span "Add to Workspace" at bounding box center [954, 295] width 104 height 10
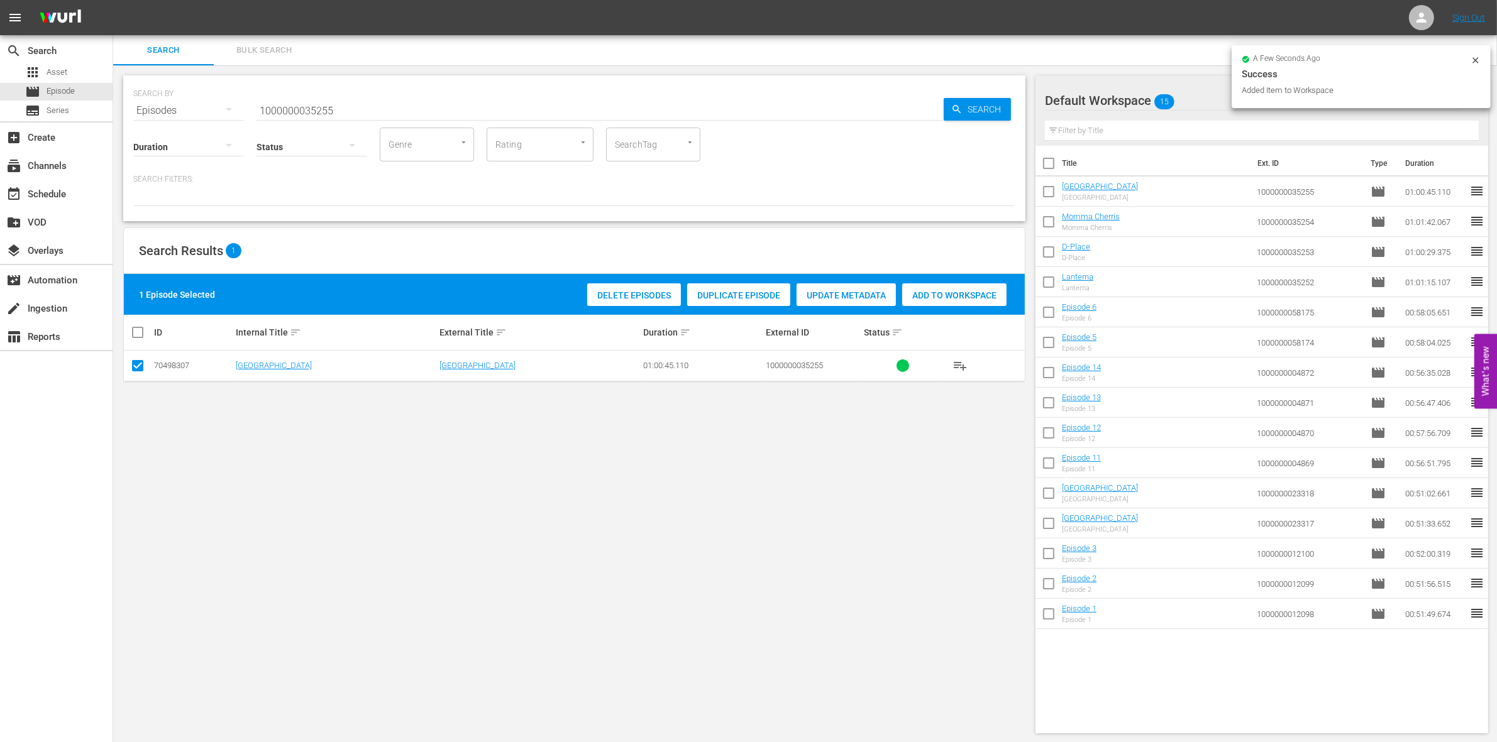
click at [378, 115] on input "1000000035255" at bounding box center [599, 111] width 687 height 30
type input "1000000035256"
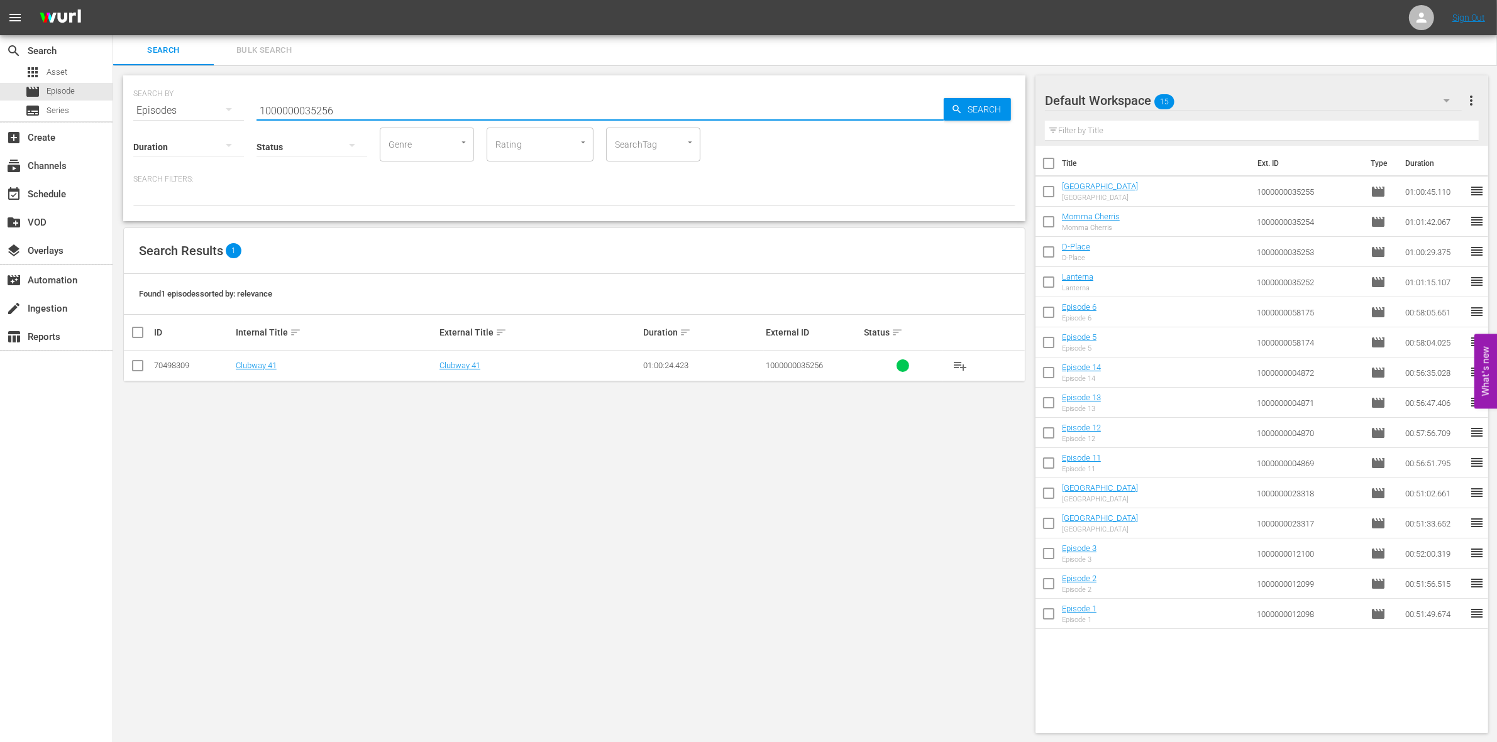
click at [140, 371] on input "checkbox" at bounding box center [137, 368] width 15 height 15
checkbox input "true"
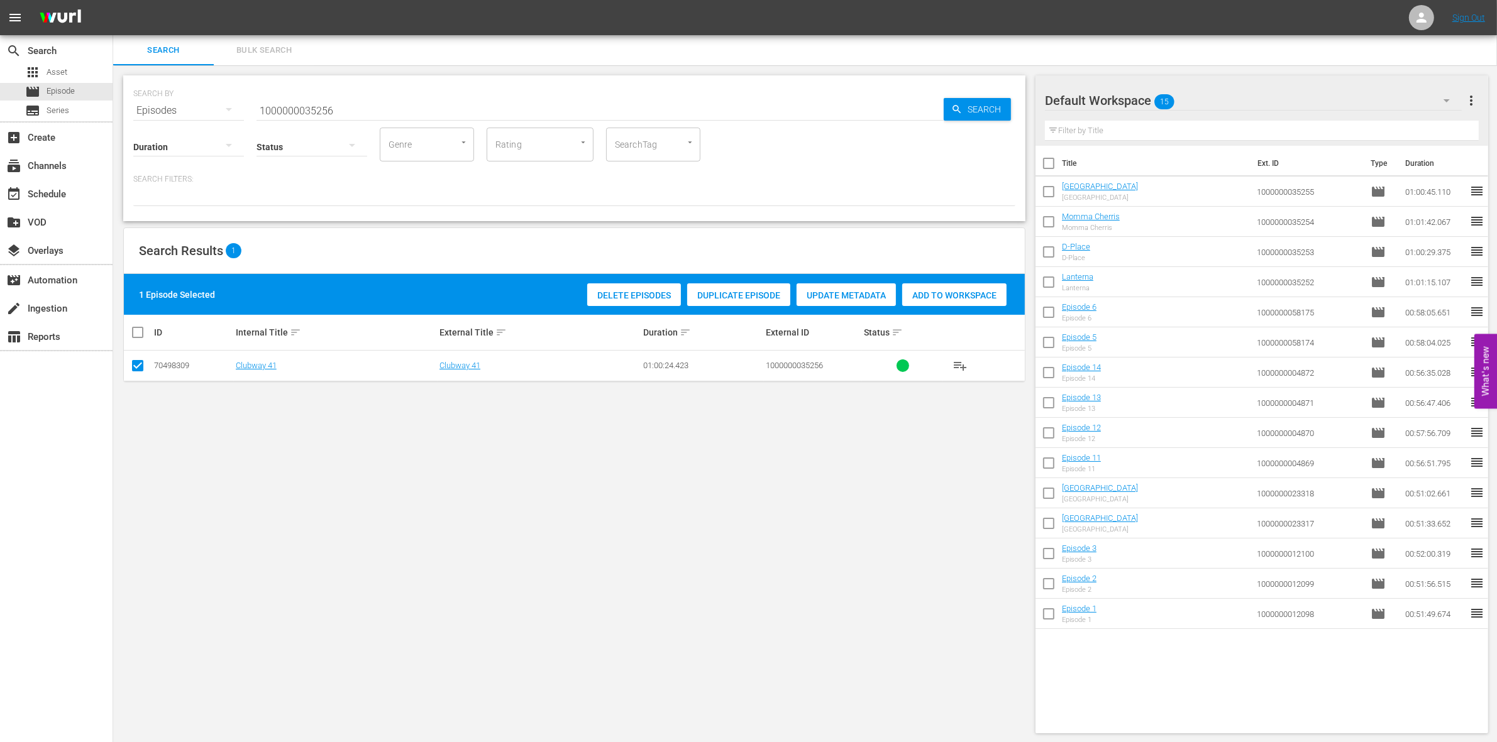
click at [935, 282] on div "Delete Episodes Duplicate Episode Update Metadata Add to Workspace" at bounding box center [797, 294] width 426 height 29
click at [930, 291] on span "Add to Workspace" at bounding box center [954, 295] width 104 height 10
click at [409, 107] on input "1000000035256" at bounding box center [599, 111] width 687 height 30
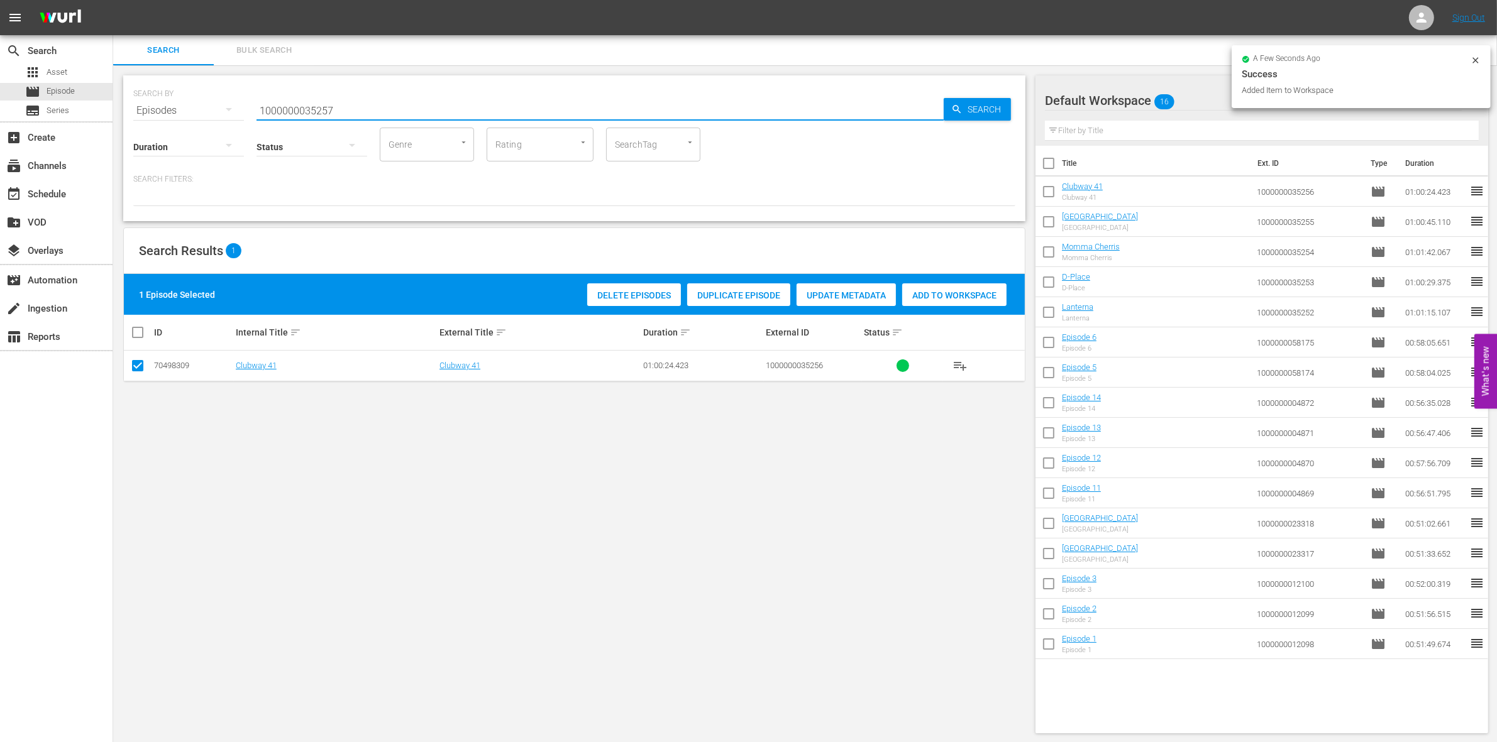
type input "1000000035257"
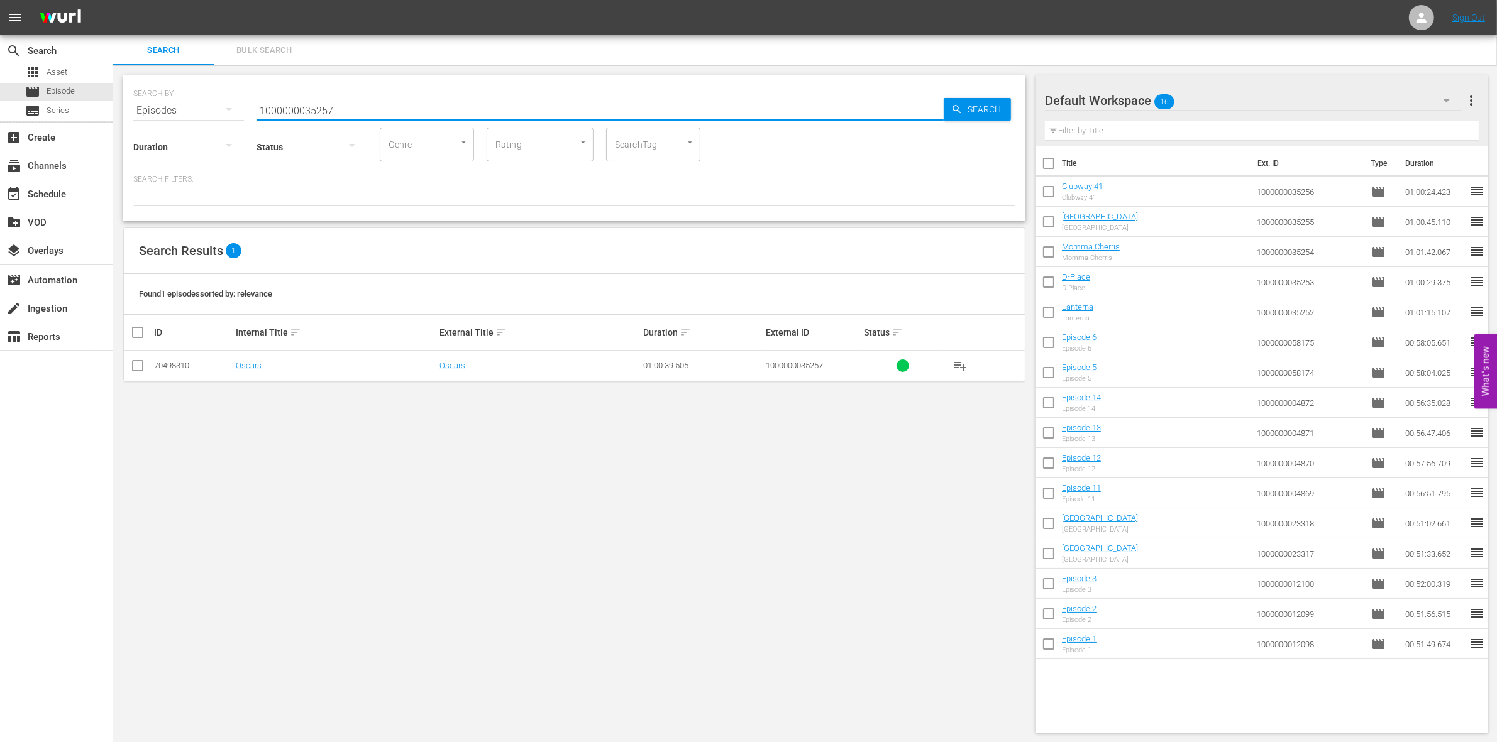
click at [138, 370] on input "checkbox" at bounding box center [137, 368] width 15 height 15
checkbox input "true"
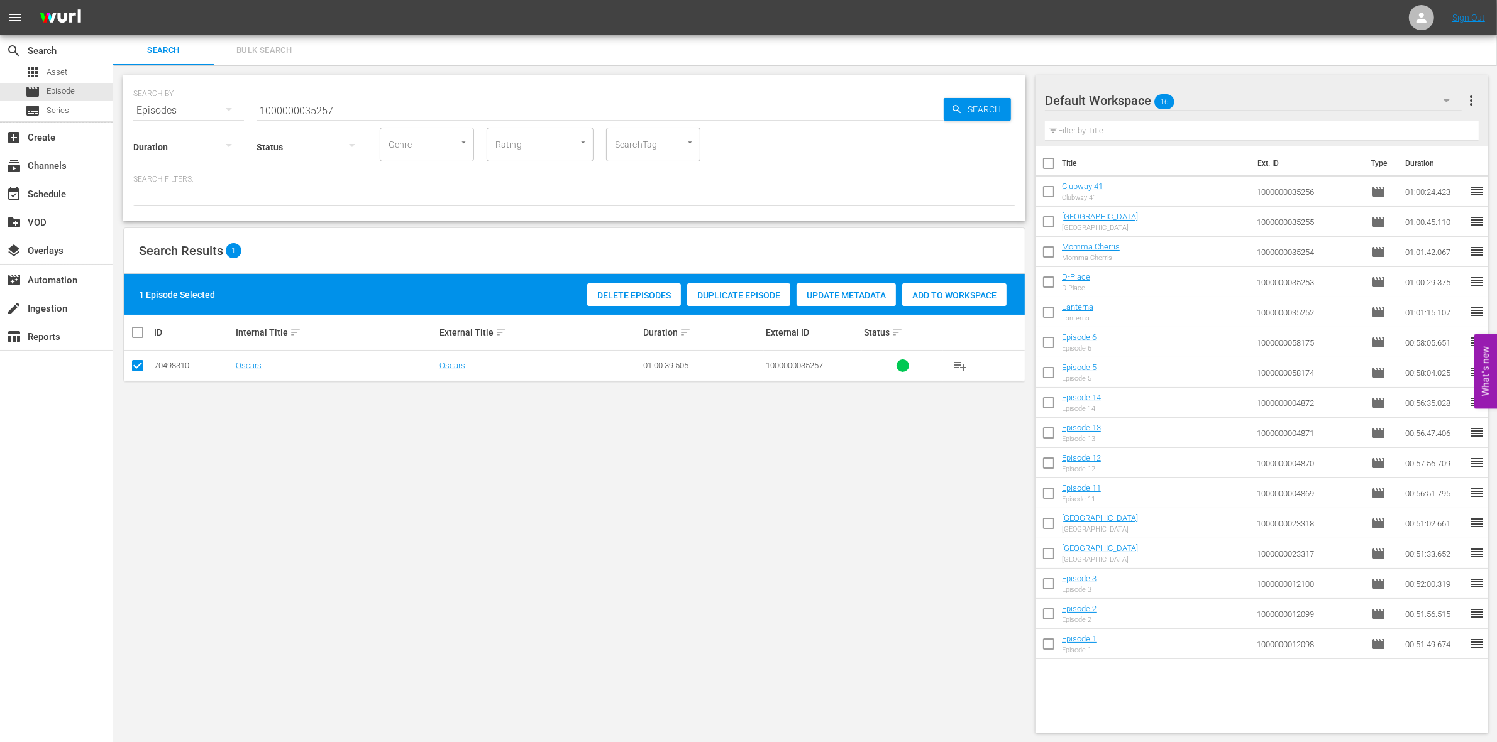
click at [950, 300] on div "Add to Workspace" at bounding box center [954, 295] width 104 height 24
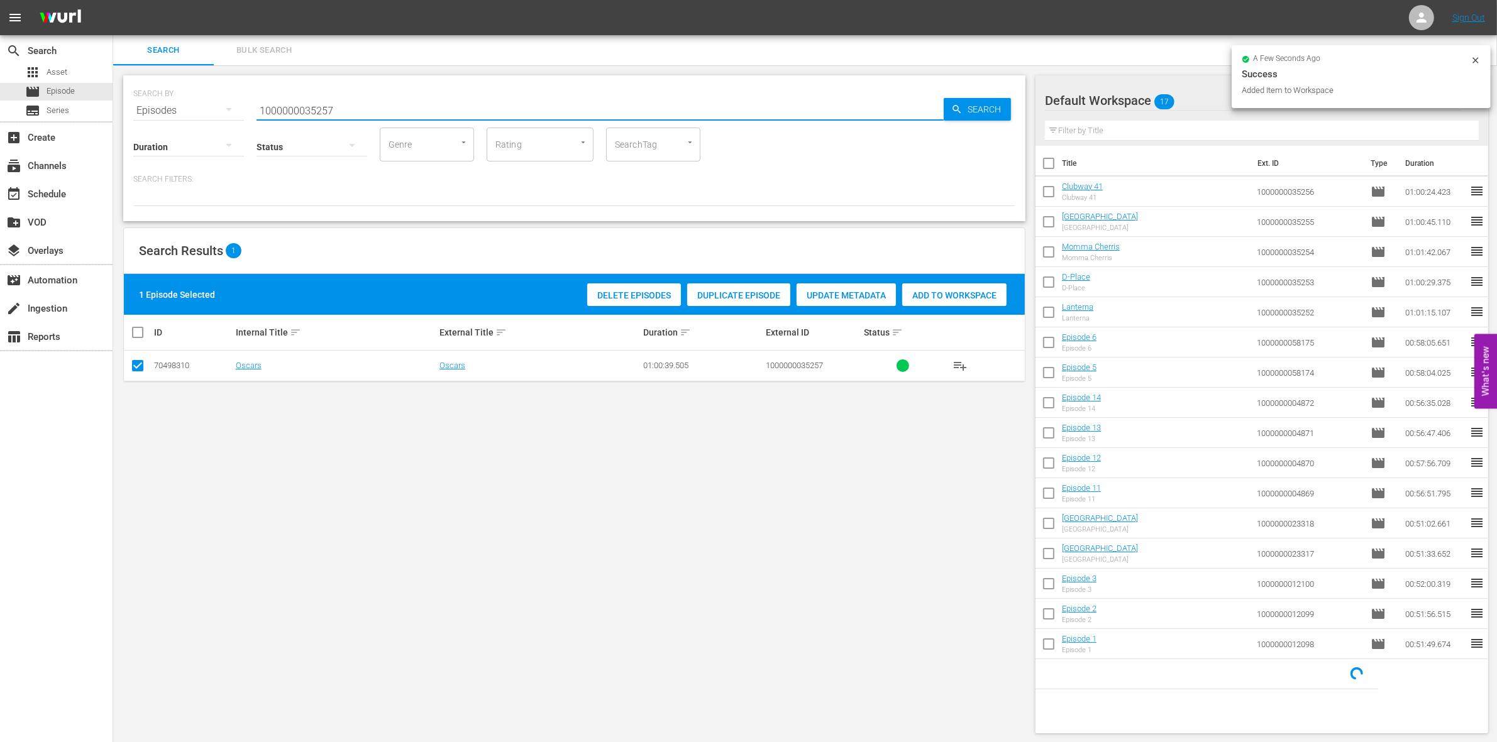
click at [405, 113] on input "1000000035257" at bounding box center [599, 111] width 687 height 30
type input "1000000035258"
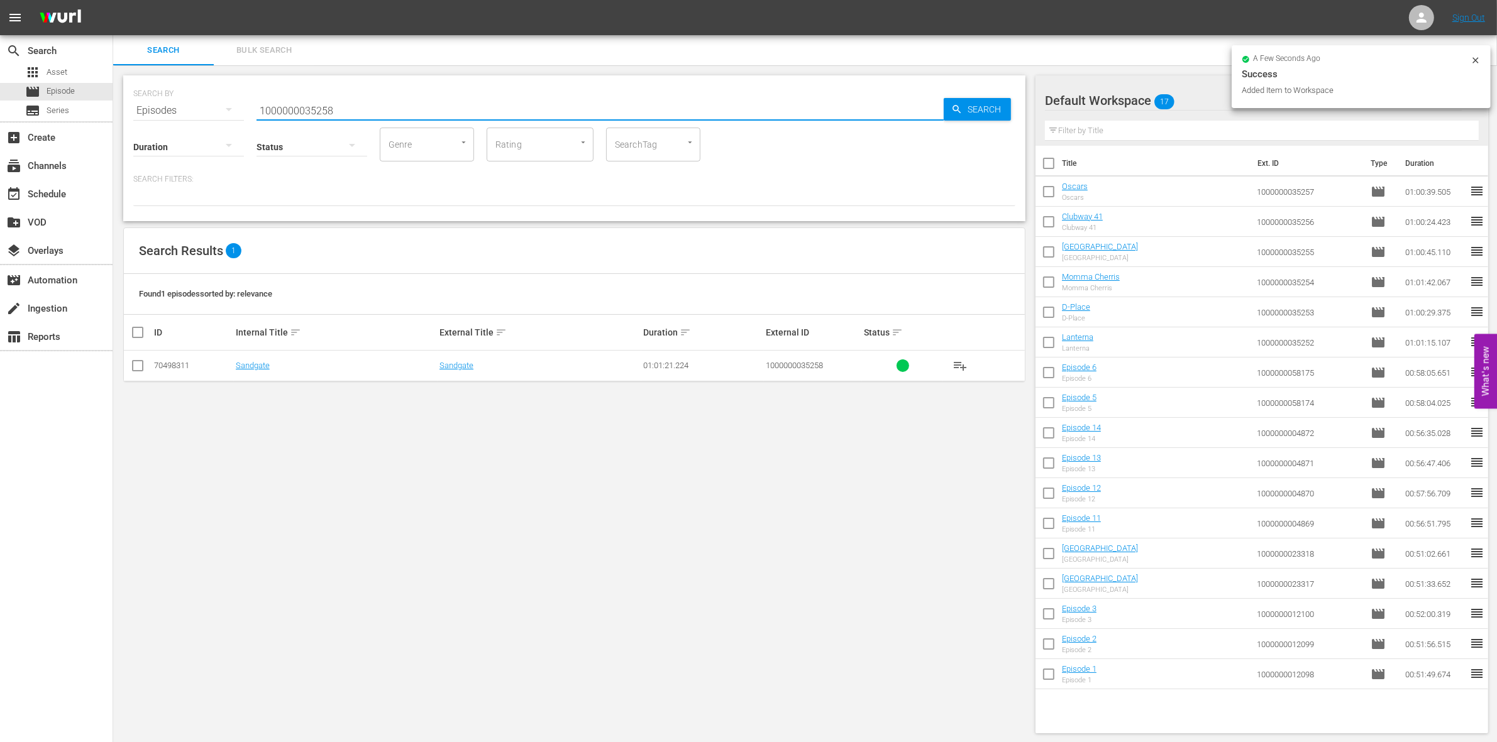
click at [140, 363] on input "checkbox" at bounding box center [137, 368] width 15 height 15
checkbox input "true"
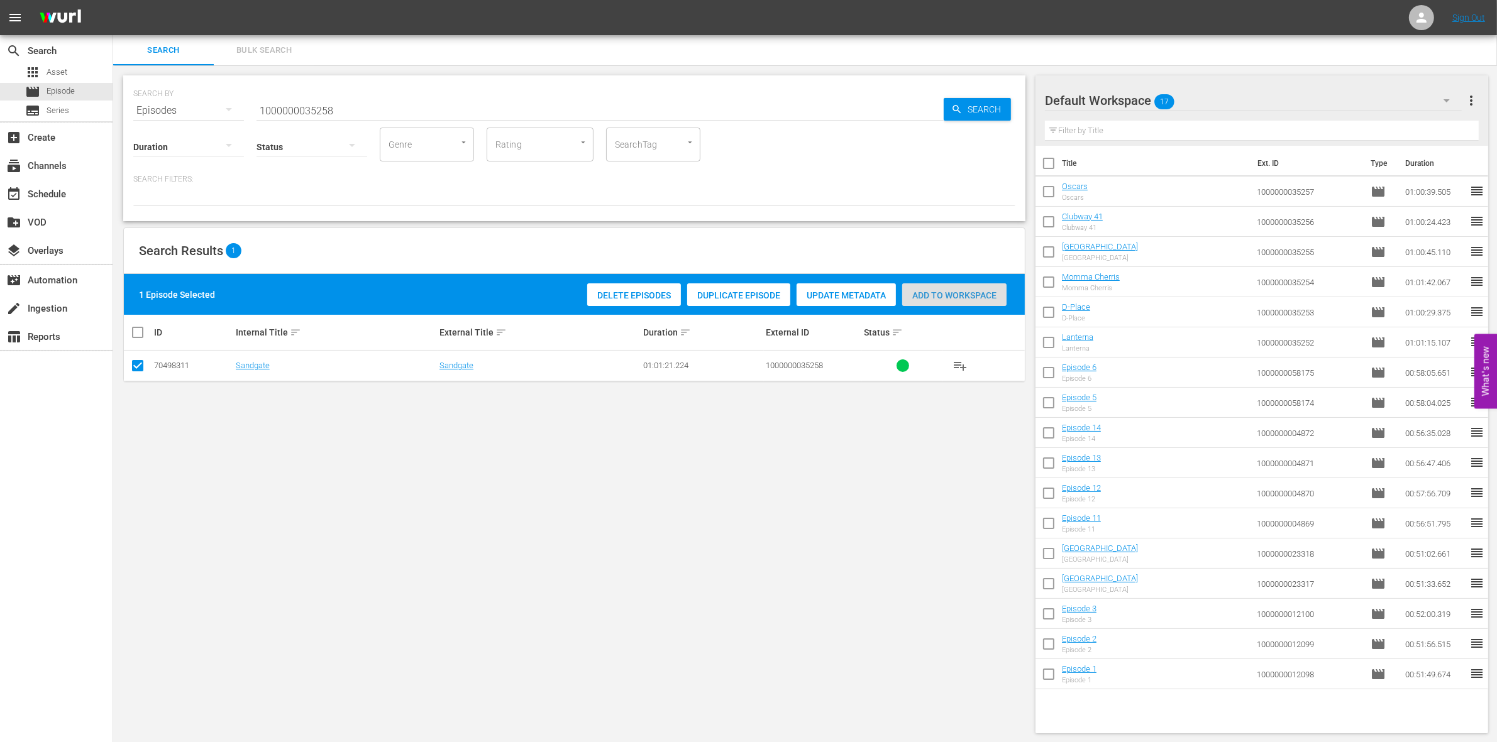
click at [1004, 293] on span "Add to Workspace" at bounding box center [954, 295] width 104 height 10
click at [457, 111] on input "1000000035258" at bounding box center [599, 111] width 687 height 30
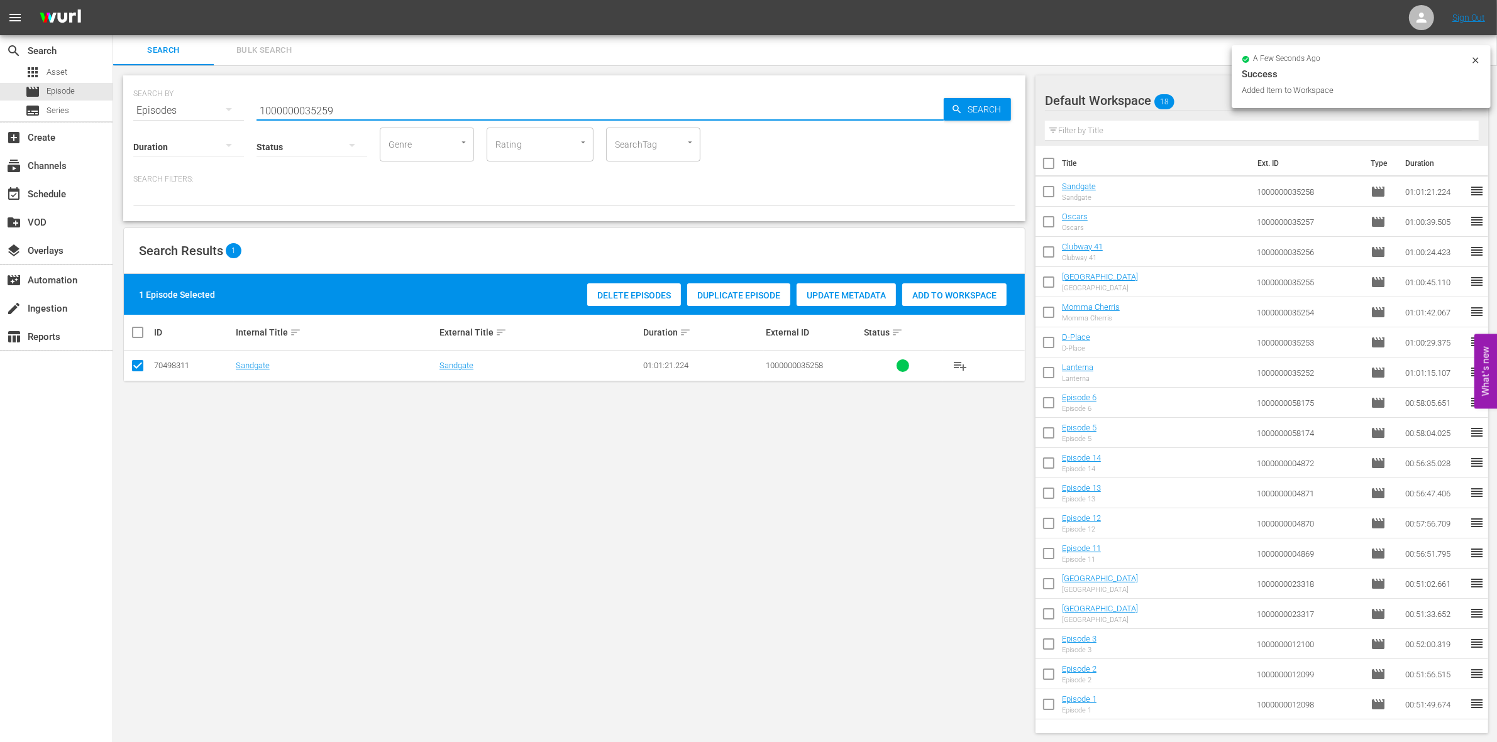
type input "1000000035259"
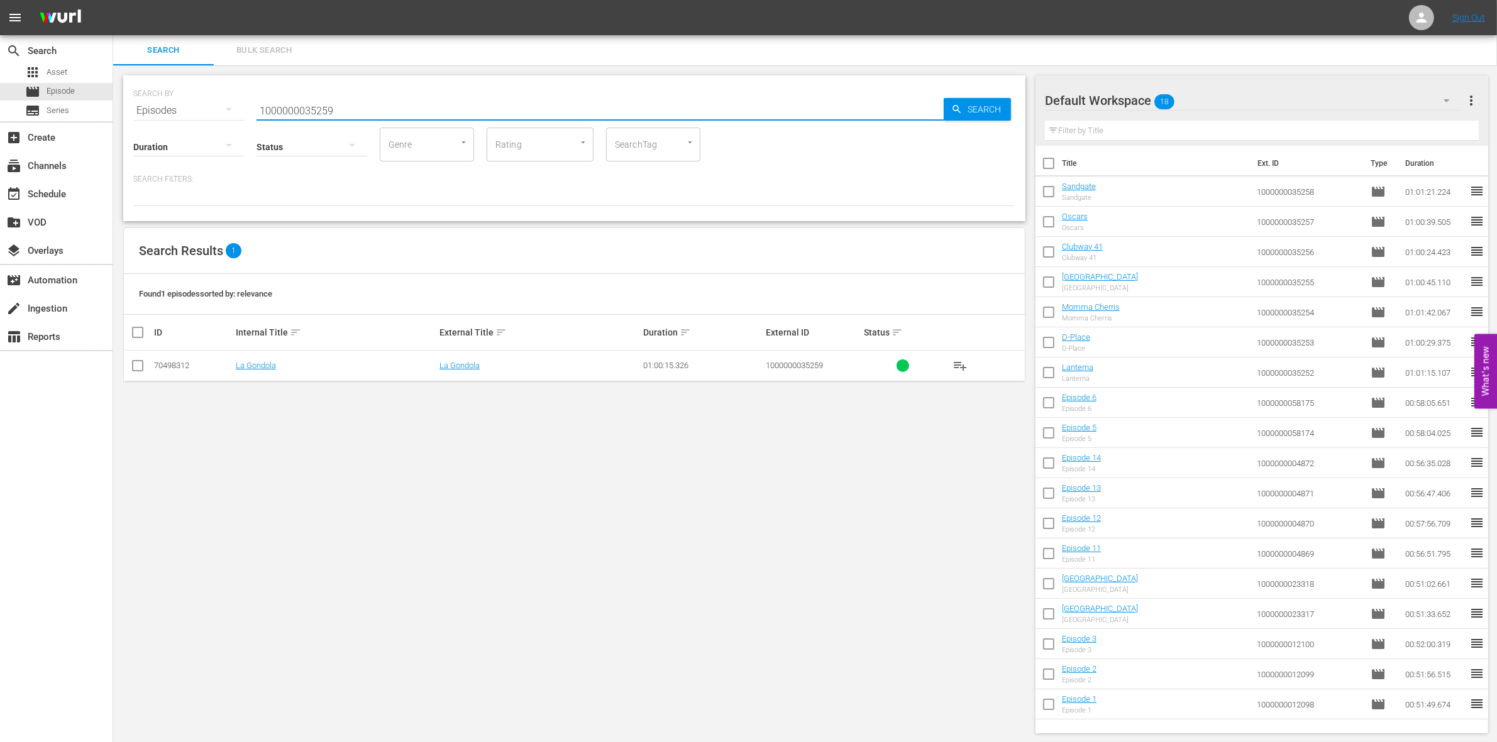
click at [131, 365] on input "checkbox" at bounding box center [137, 368] width 15 height 15
checkbox input "true"
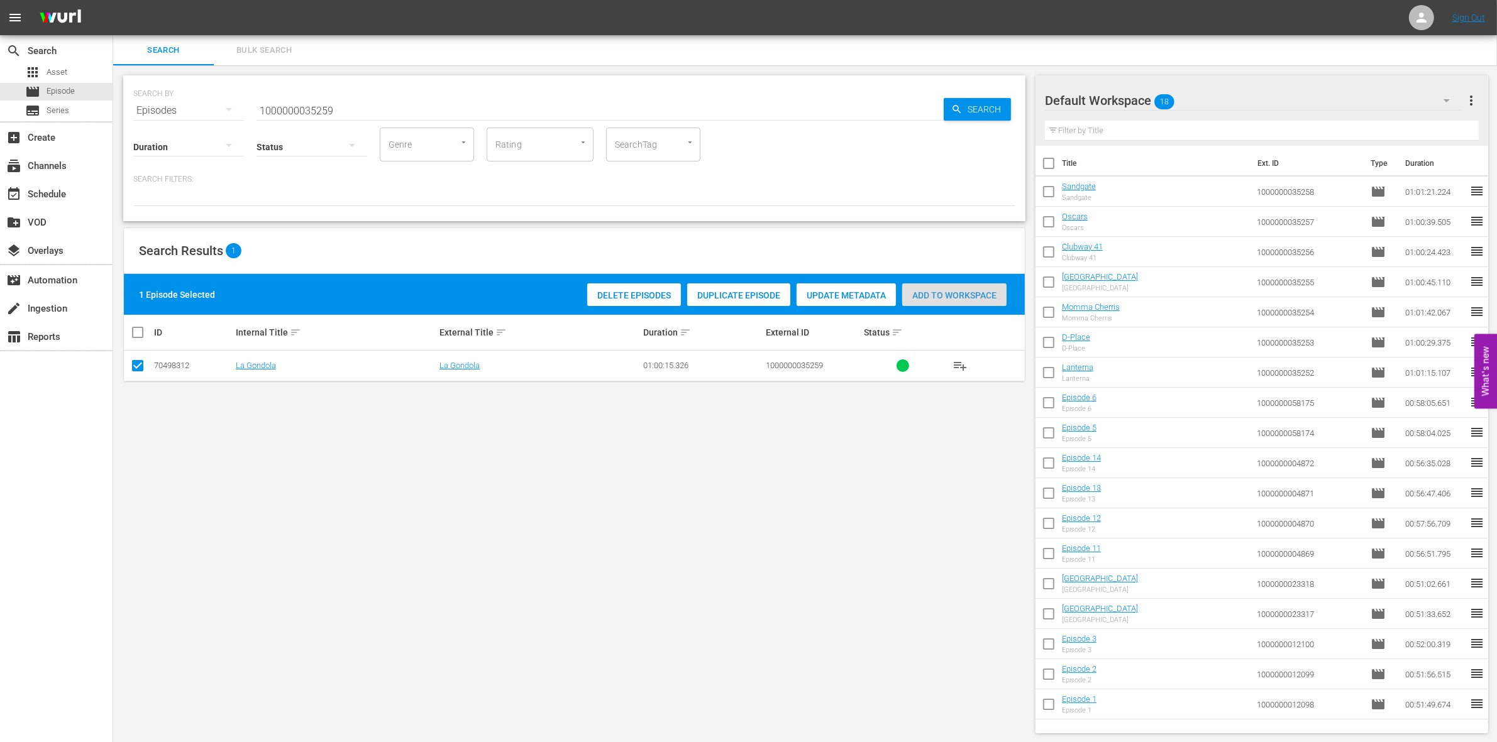
click at [919, 285] on div "Add to Workspace" at bounding box center [954, 295] width 104 height 24
click at [343, 107] on input "1000000035259" at bounding box center [599, 111] width 687 height 30
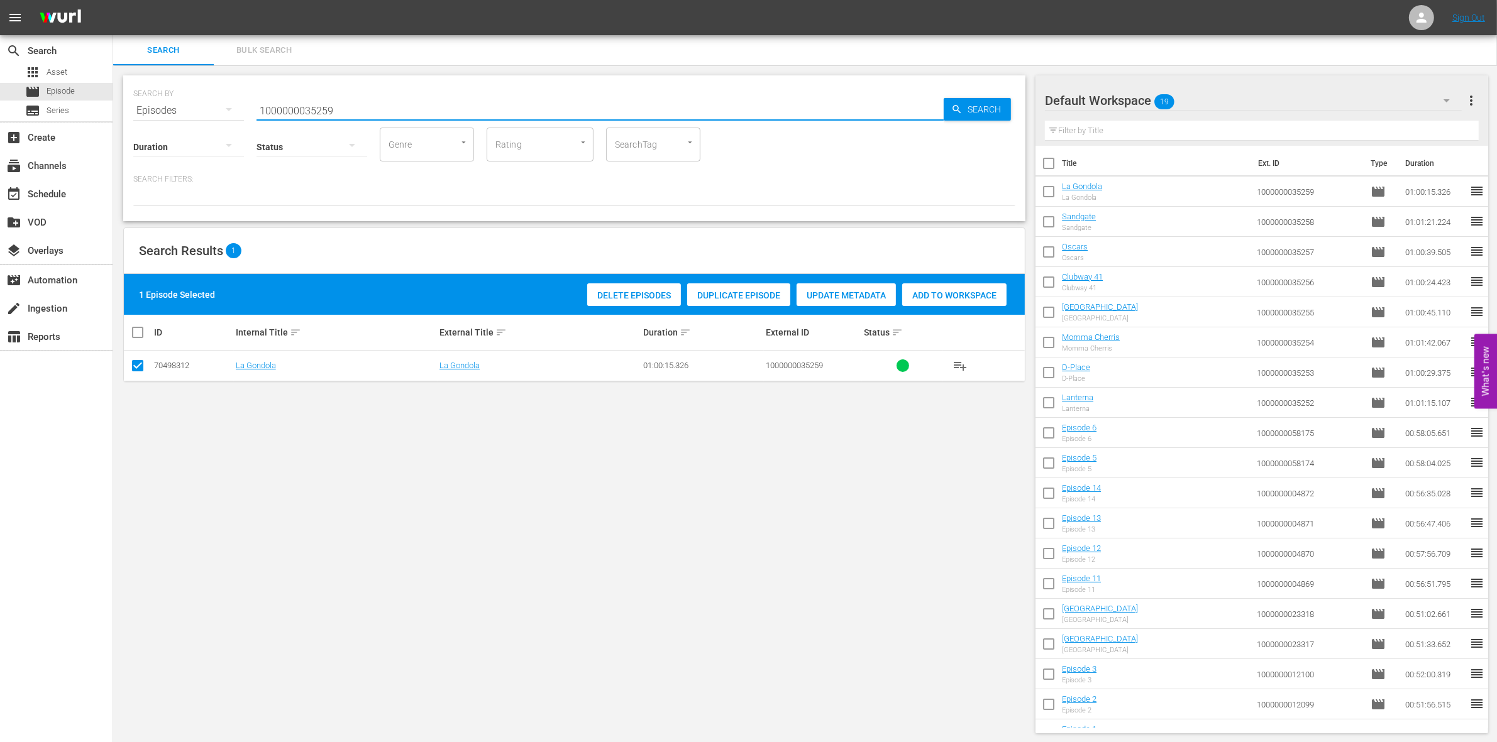
paste input "23303"
type input "1000000023303"
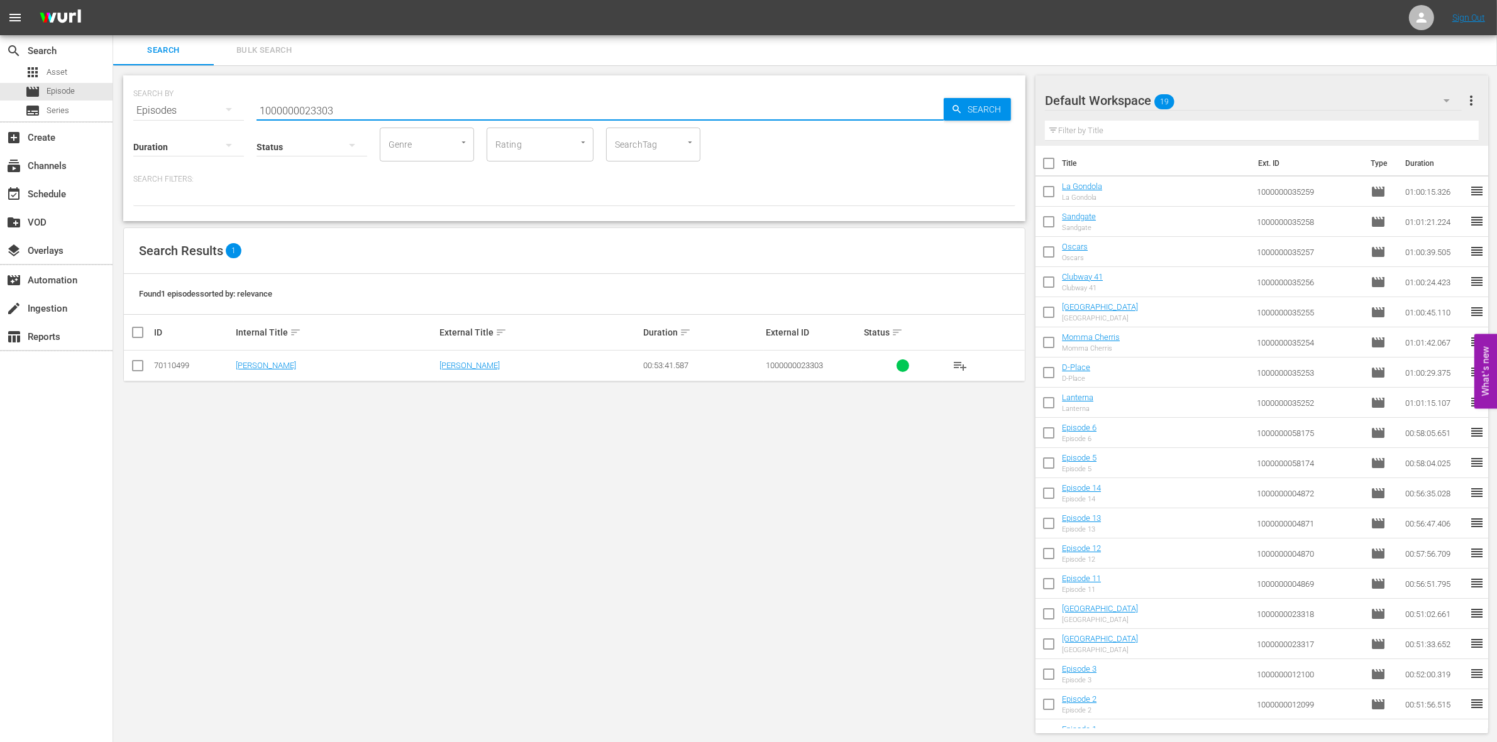
click at [140, 365] on input "checkbox" at bounding box center [137, 368] width 15 height 15
checkbox input "true"
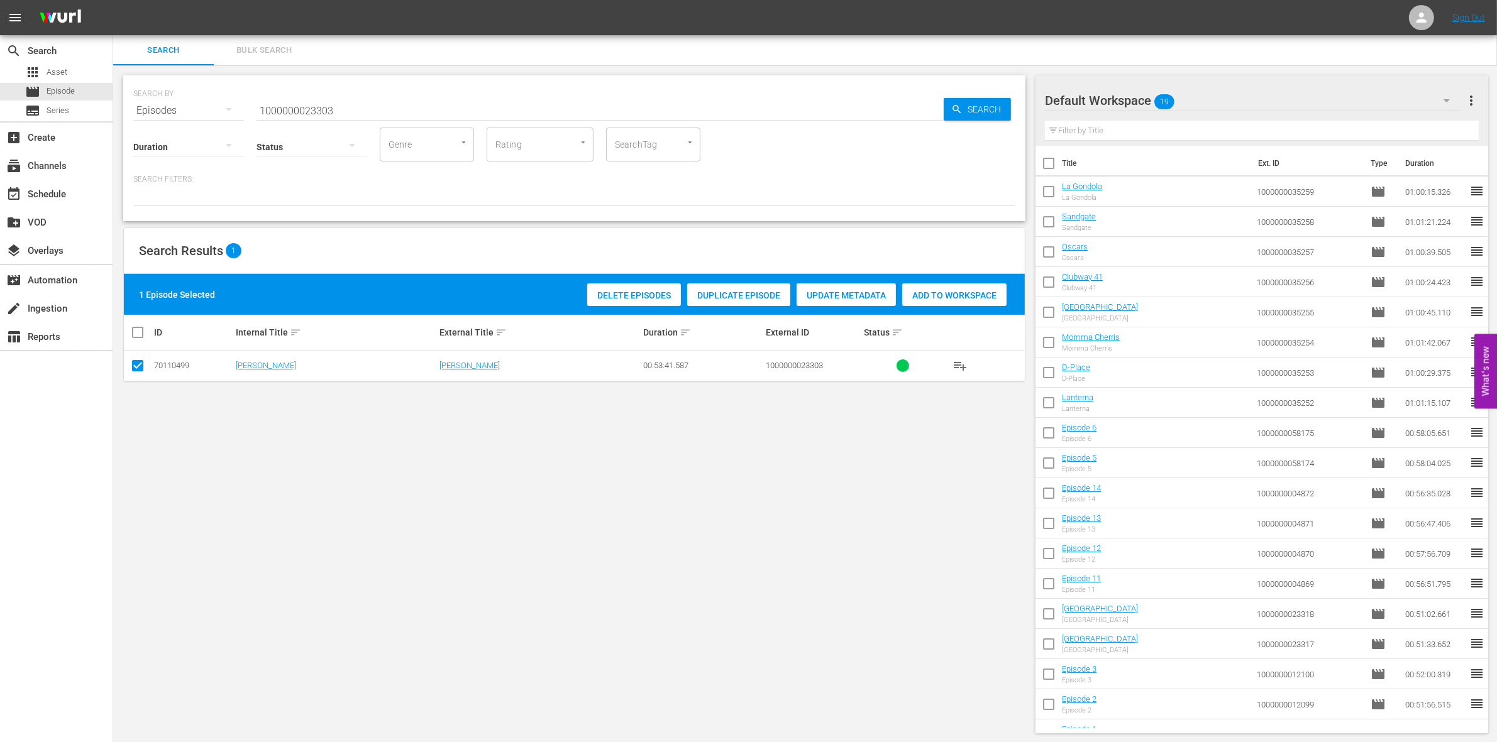
click at [965, 290] on span "Add to Workspace" at bounding box center [954, 295] width 104 height 10
click at [407, 104] on input "1000000023303" at bounding box center [599, 111] width 687 height 30
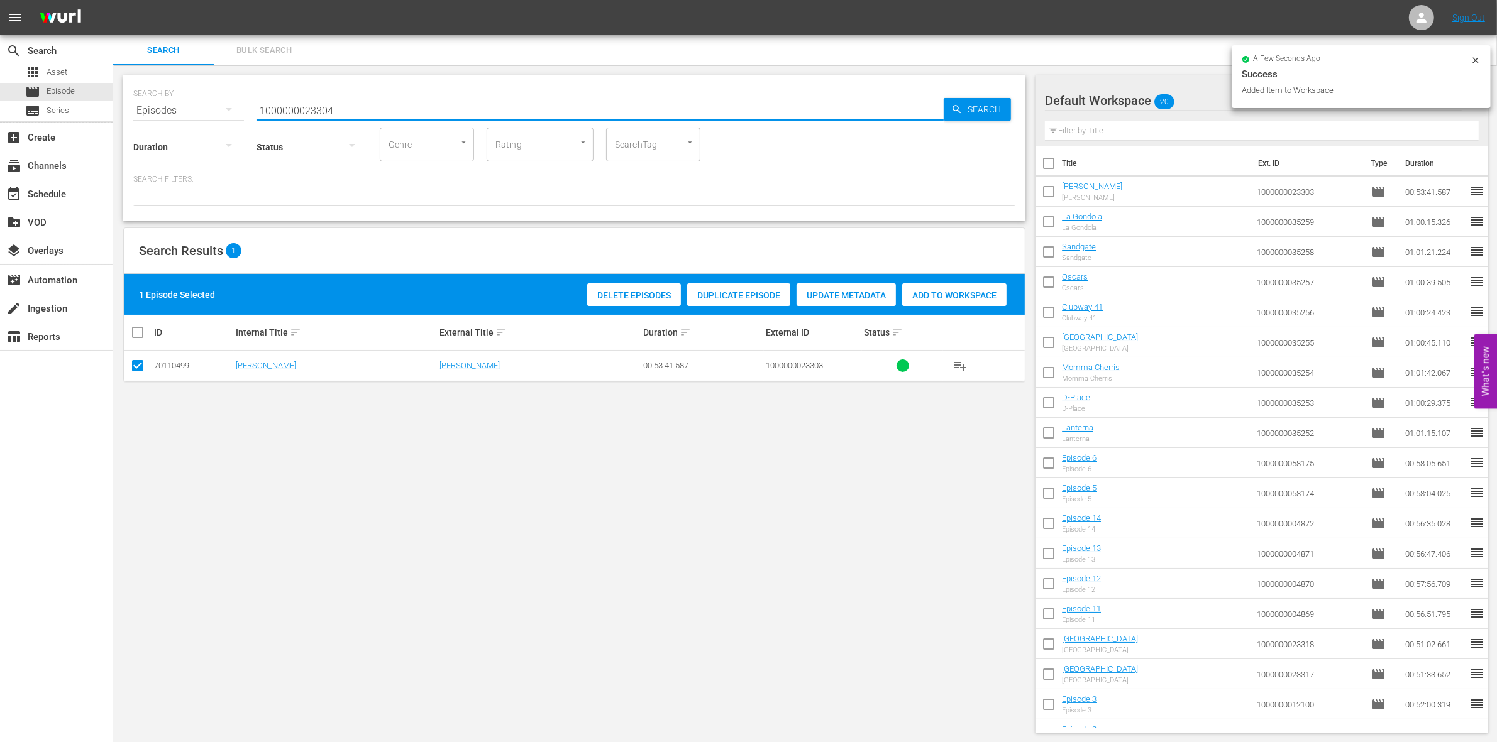
type input "1000000023304"
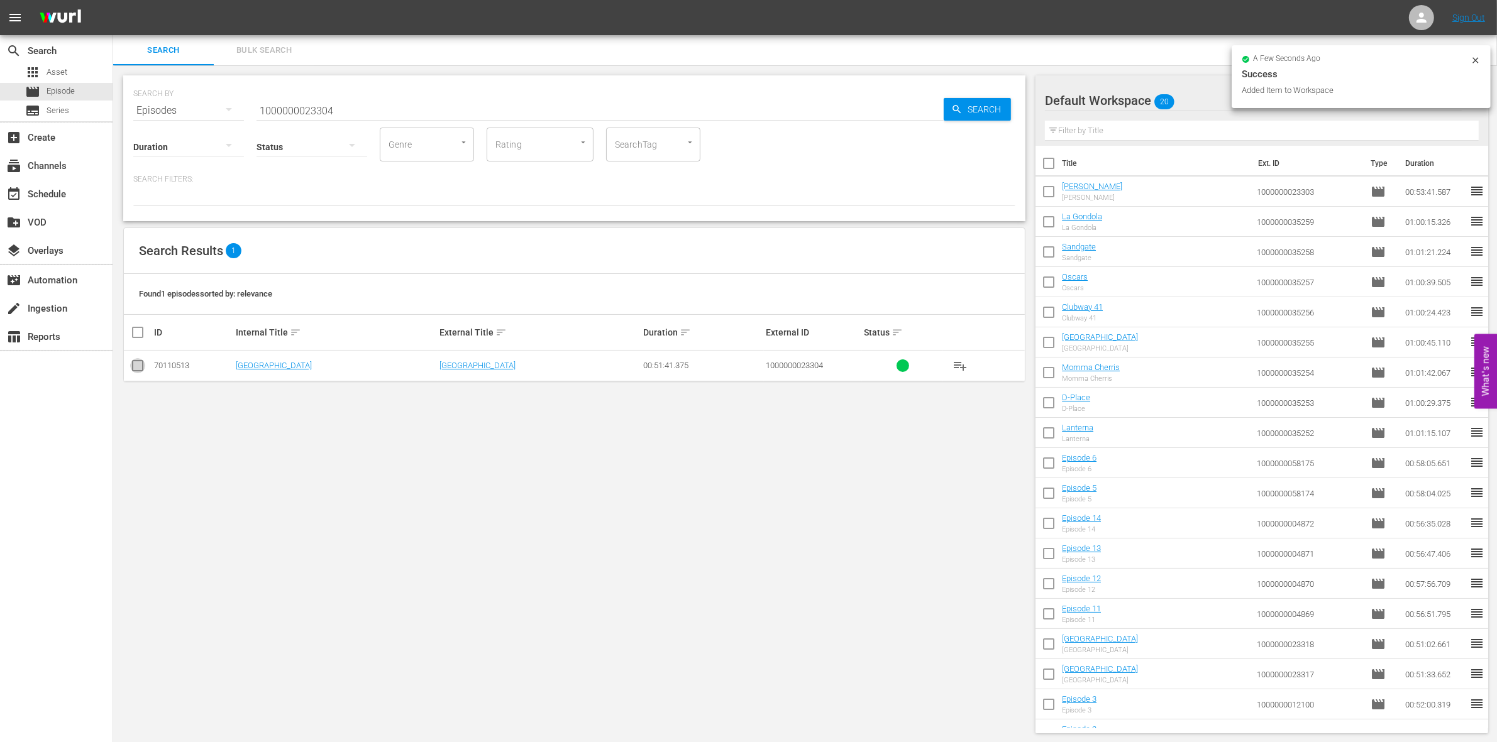
click at [130, 363] on input "checkbox" at bounding box center [137, 368] width 15 height 15
checkbox input "true"
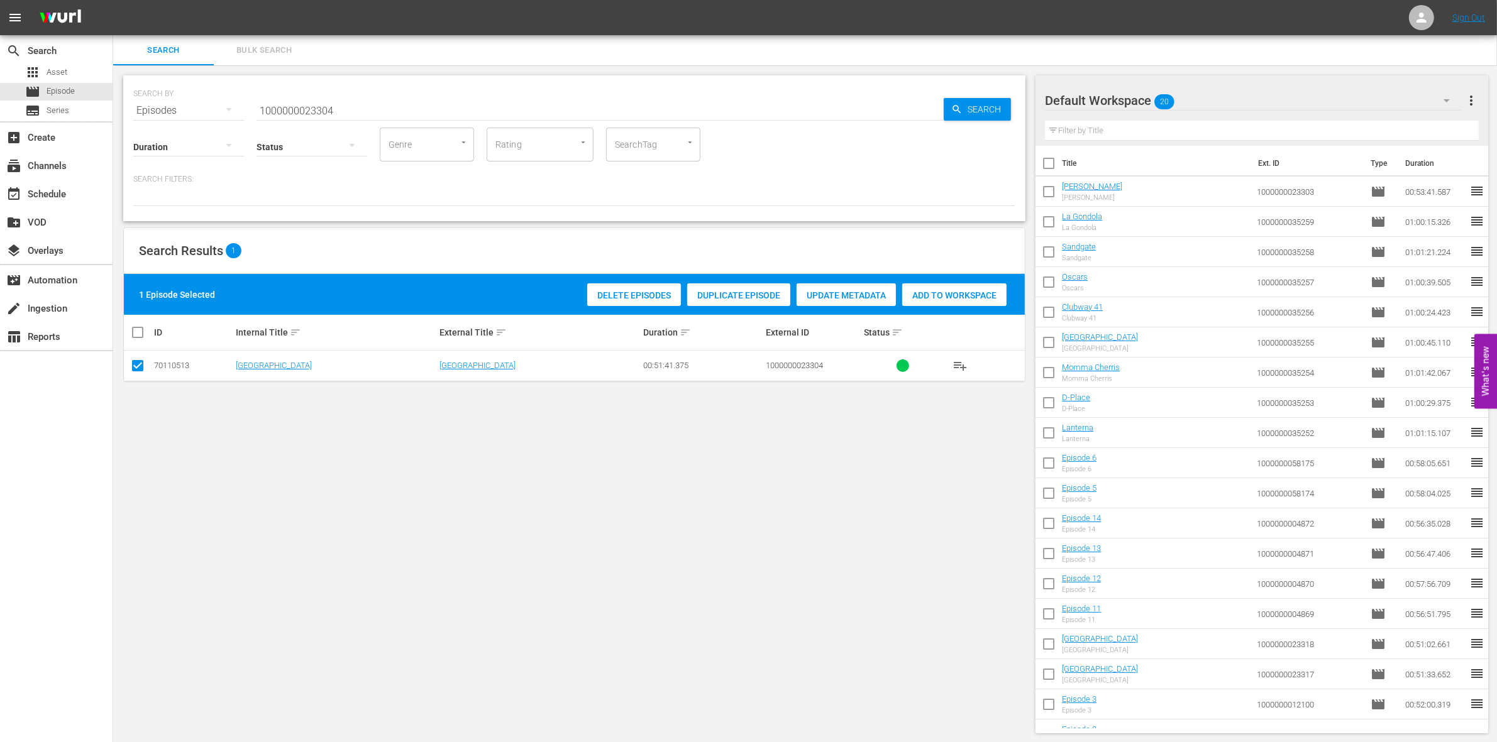
click at [966, 303] on div "Add to Workspace" at bounding box center [954, 295] width 104 height 24
click at [344, 107] on input "1000000023304" at bounding box center [599, 111] width 687 height 30
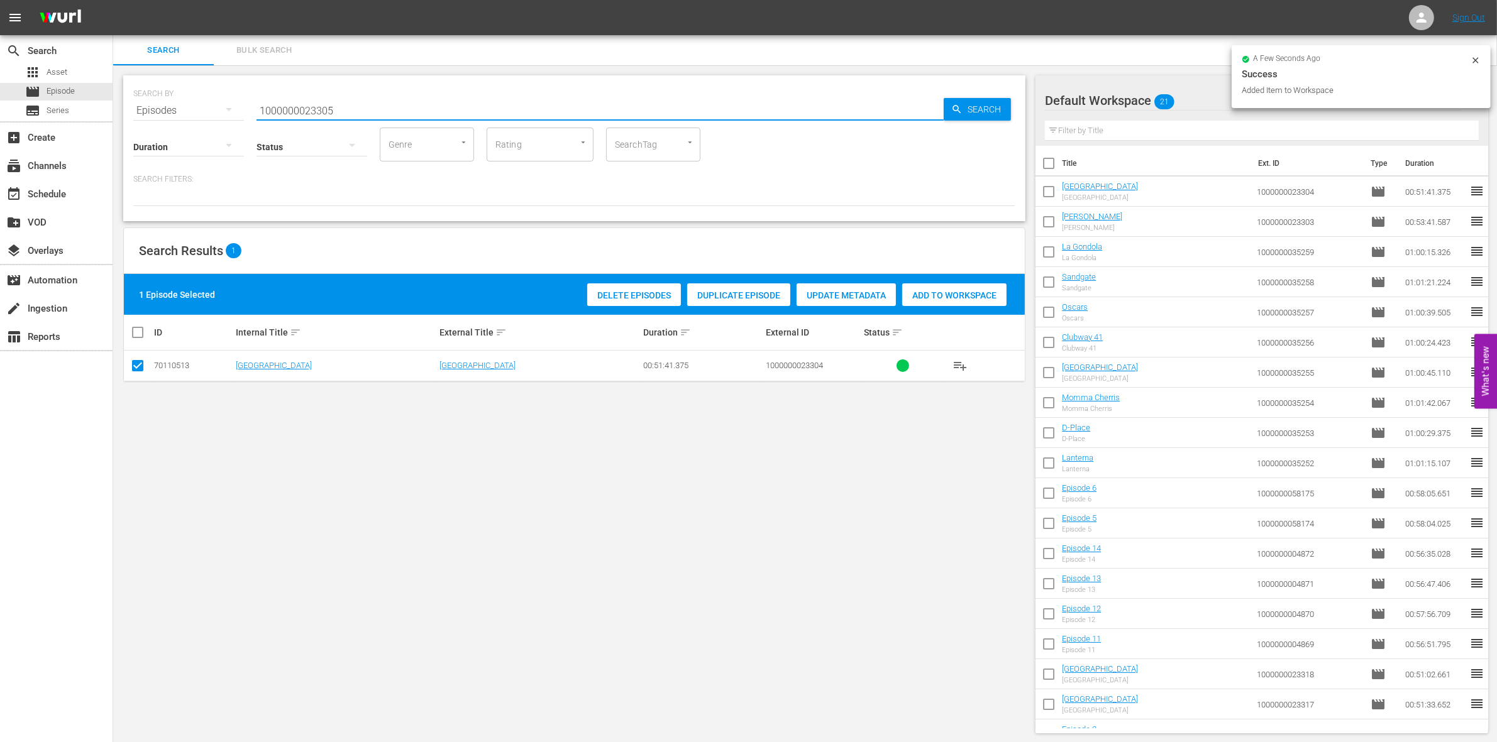
type input "1000000023305"
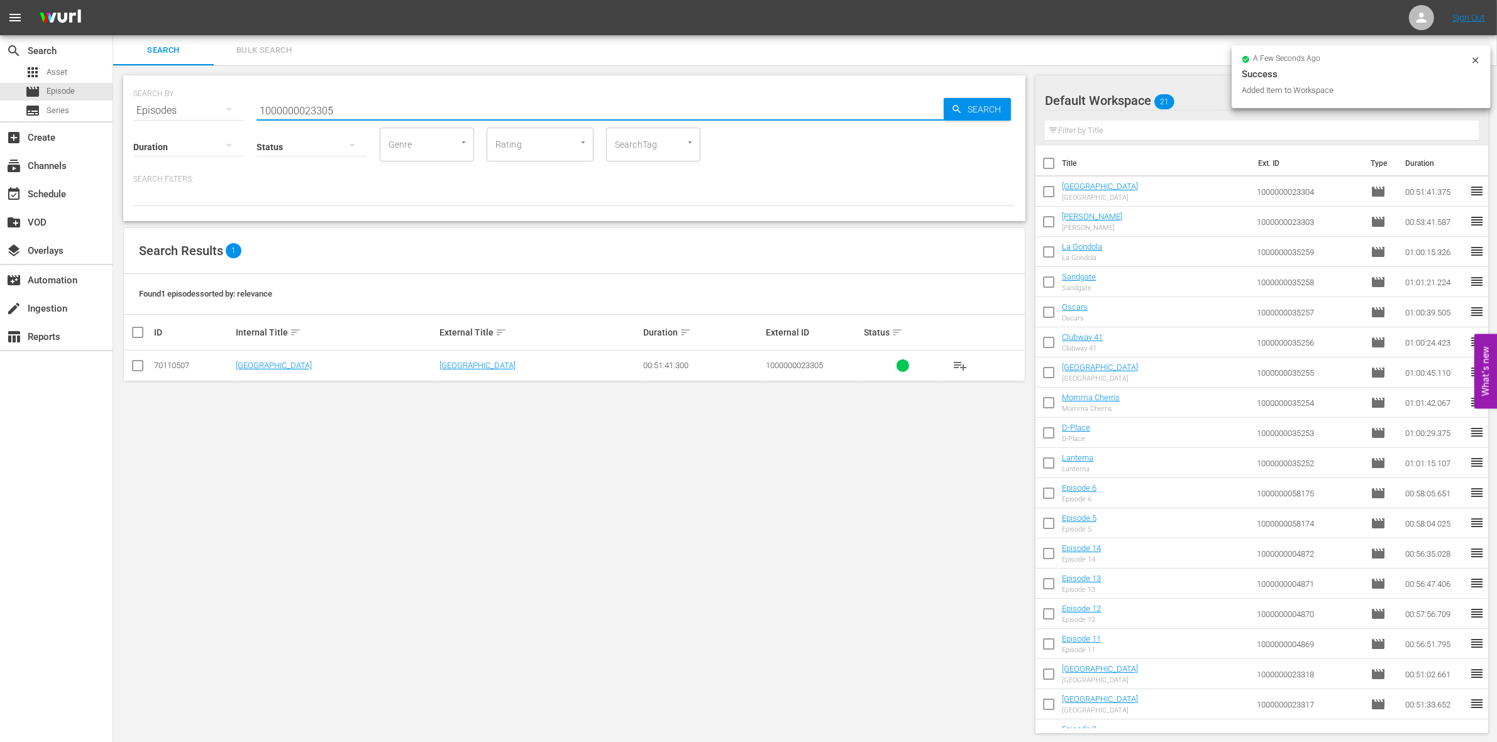
click at [138, 354] on td at bounding box center [138, 366] width 28 height 31
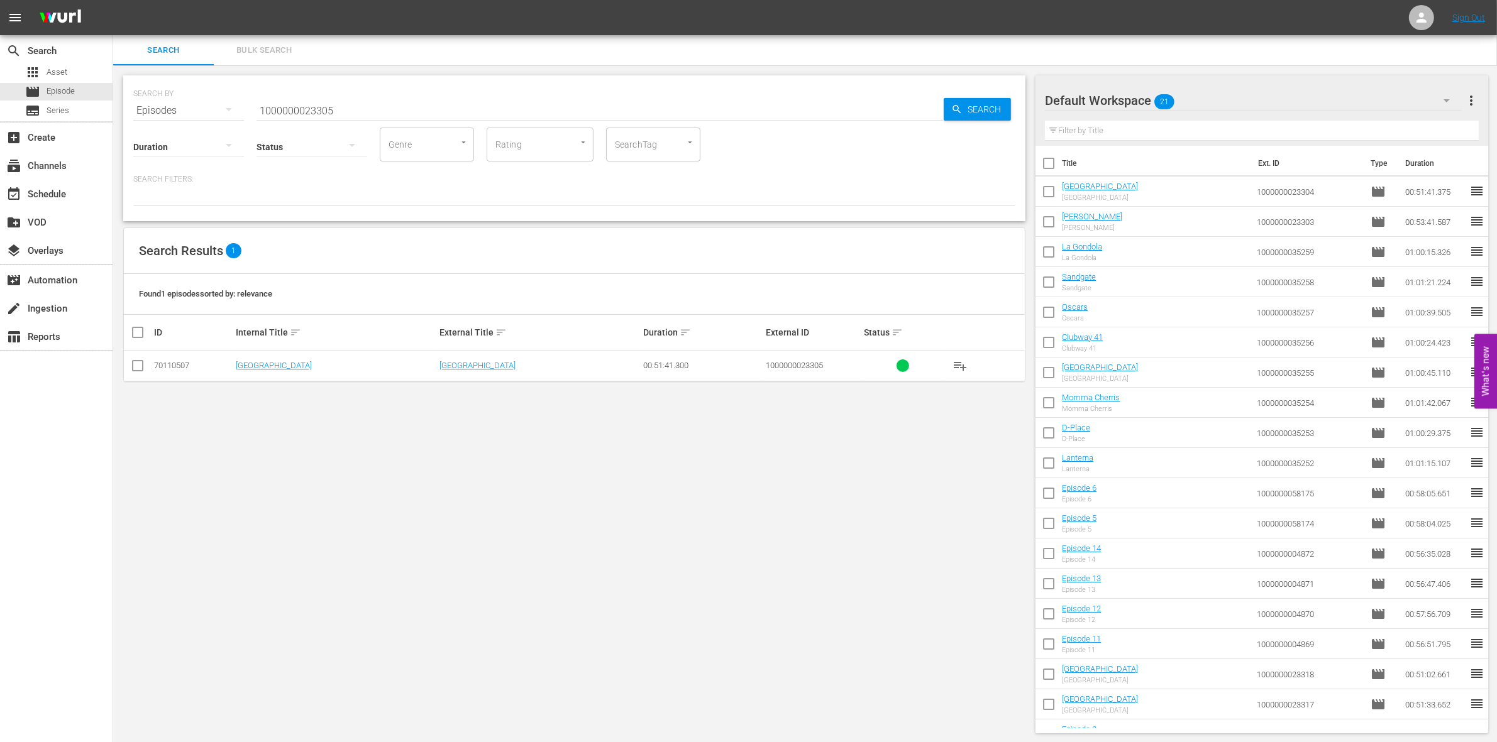
click at [138, 365] on input "checkbox" at bounding box center [137, 368] width 15 height 15
checkbox input "true"
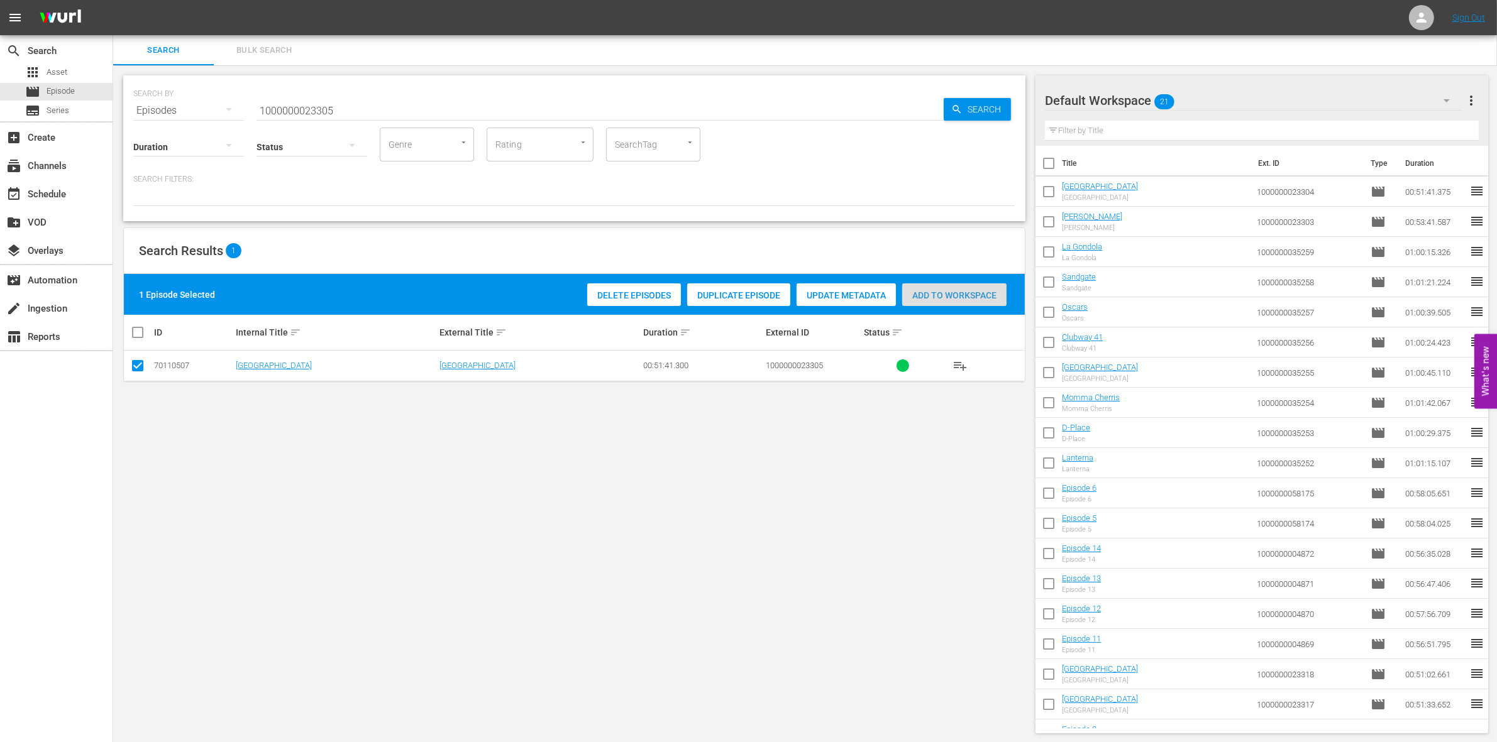
click at [950, 293] on span "Add to Workspace" at bounding box center [954, 295] width 104 height 10
click at [363, 104] on input "1000000023305" at bounding box center [599, 111] width 687 height 30
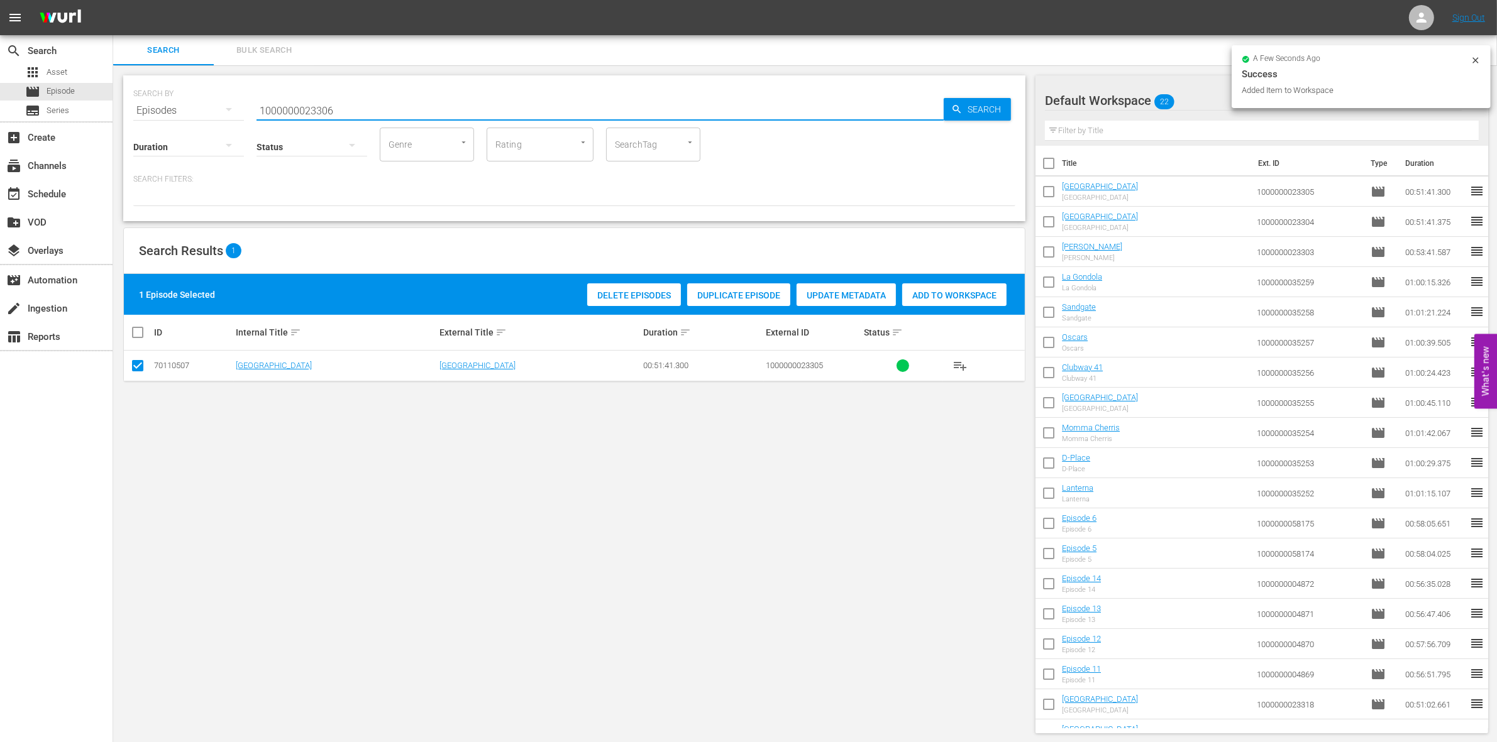
type input "1000000023306"
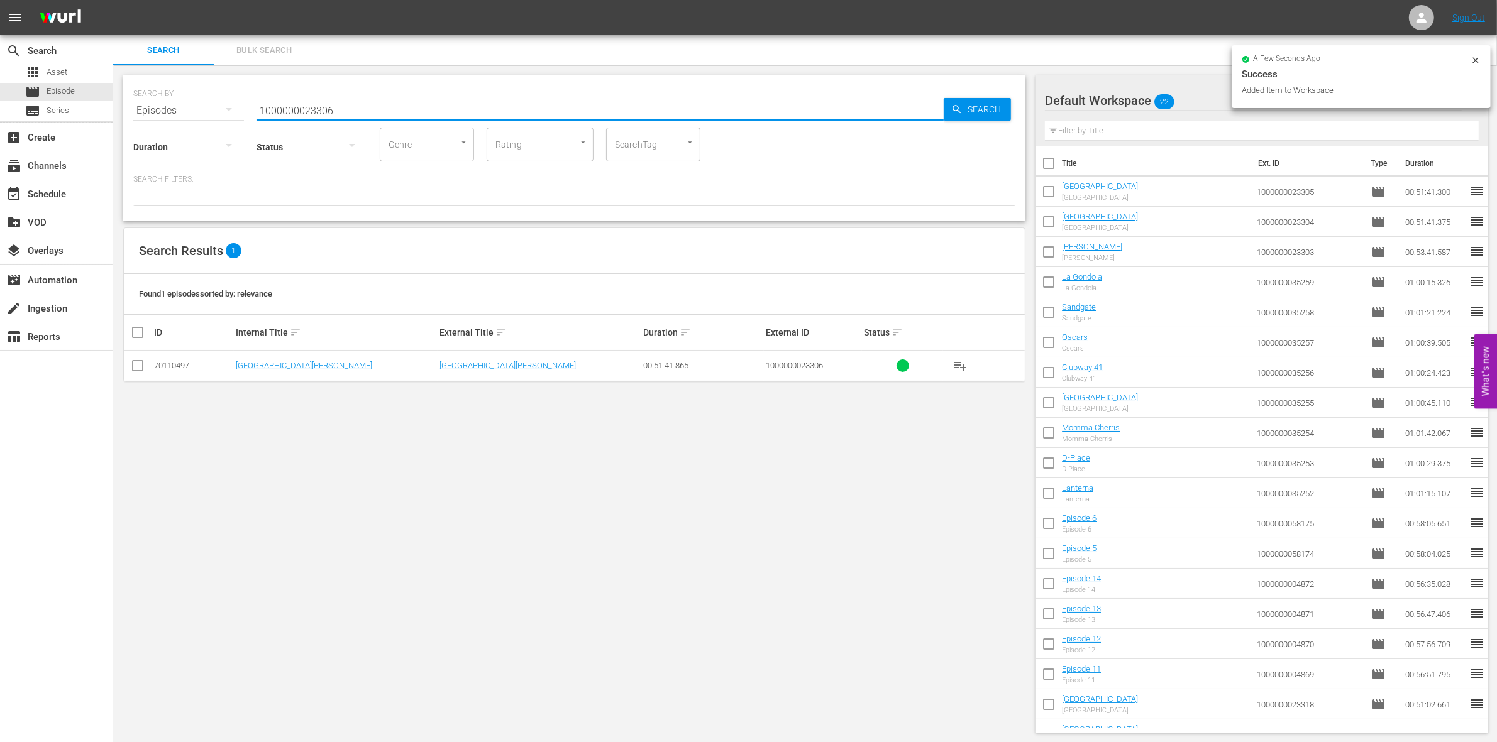
click at [138, 366] on input "checkbox" at bounding box center [137, 368] width 15 height 15
checkbox input "true"
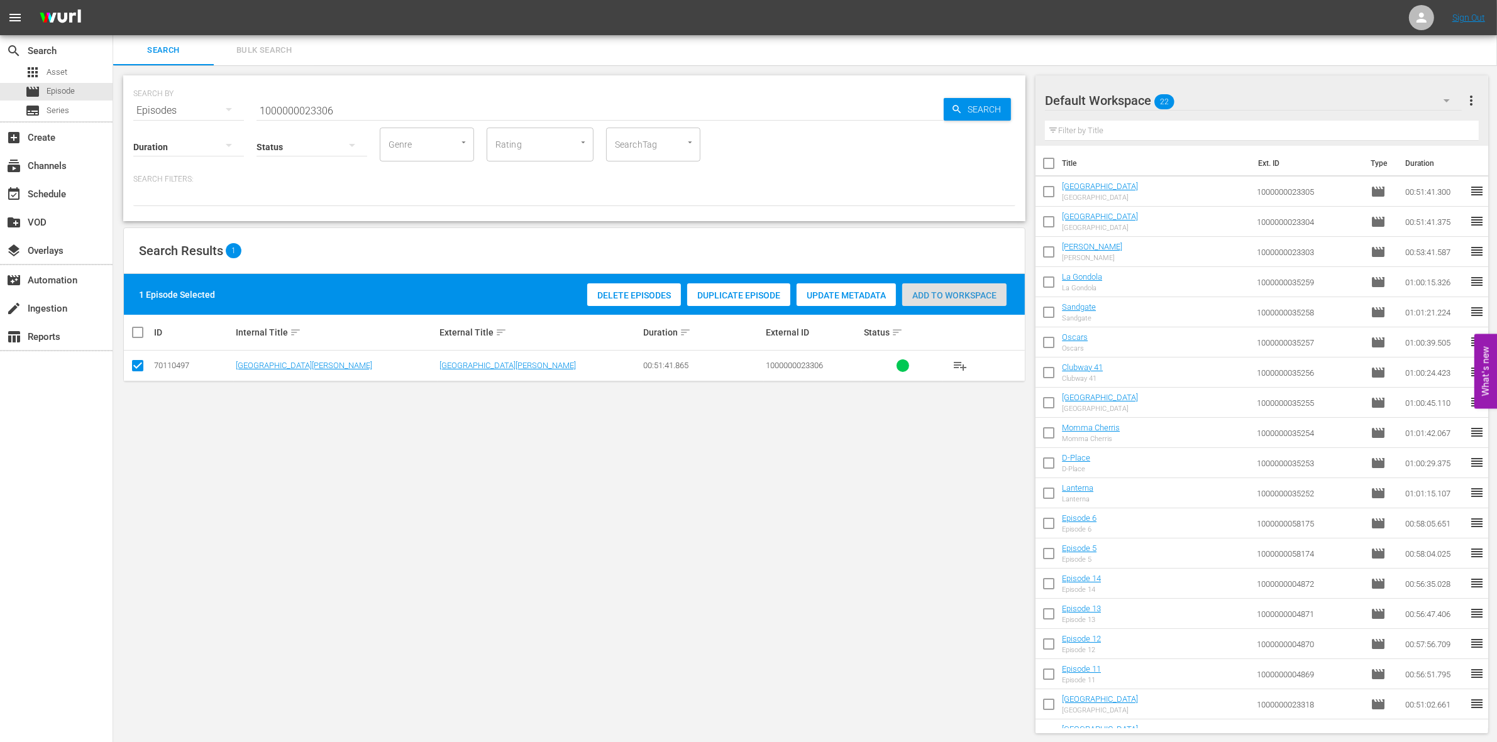
click at [972, 296] on span "Add to Workspace" at bounding box center [954, 295] width 104 height 10
click at [409, 102] on input "1000000023306" at bounding box center [599, 111] width 687 height 30
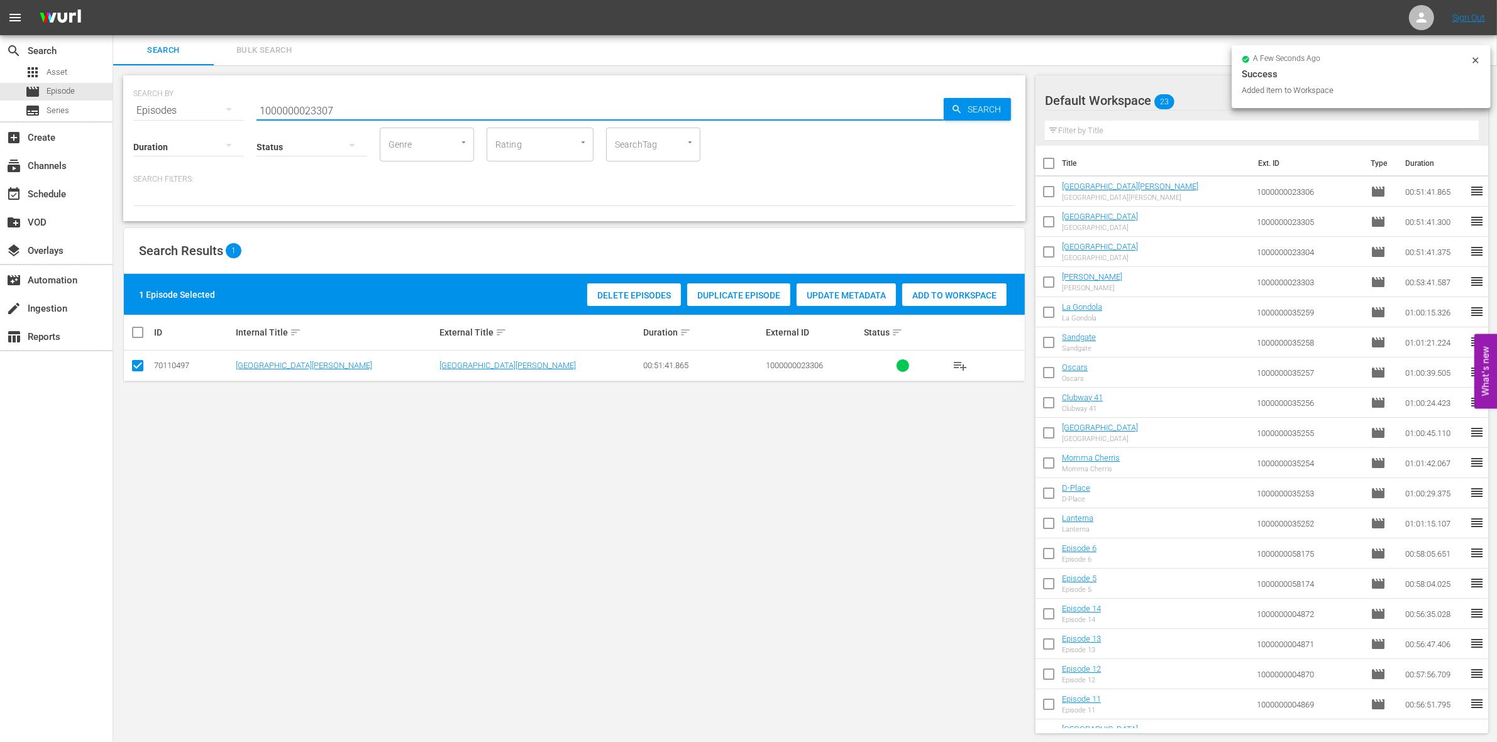
type input "1000000023307"
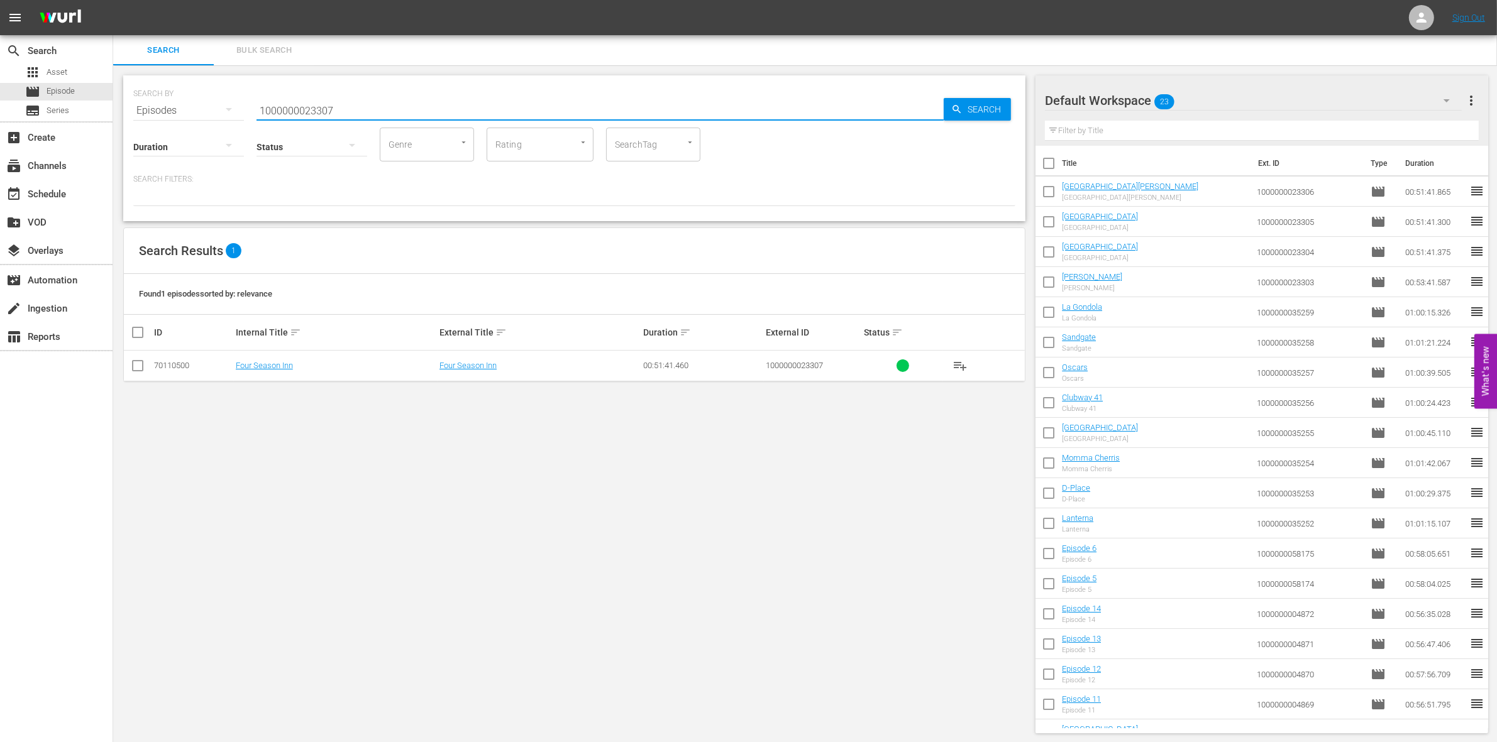
click at [133, 361] on input "checkbox" at bounding box center [137, 368] width 15 height 15
checkbox input "true"
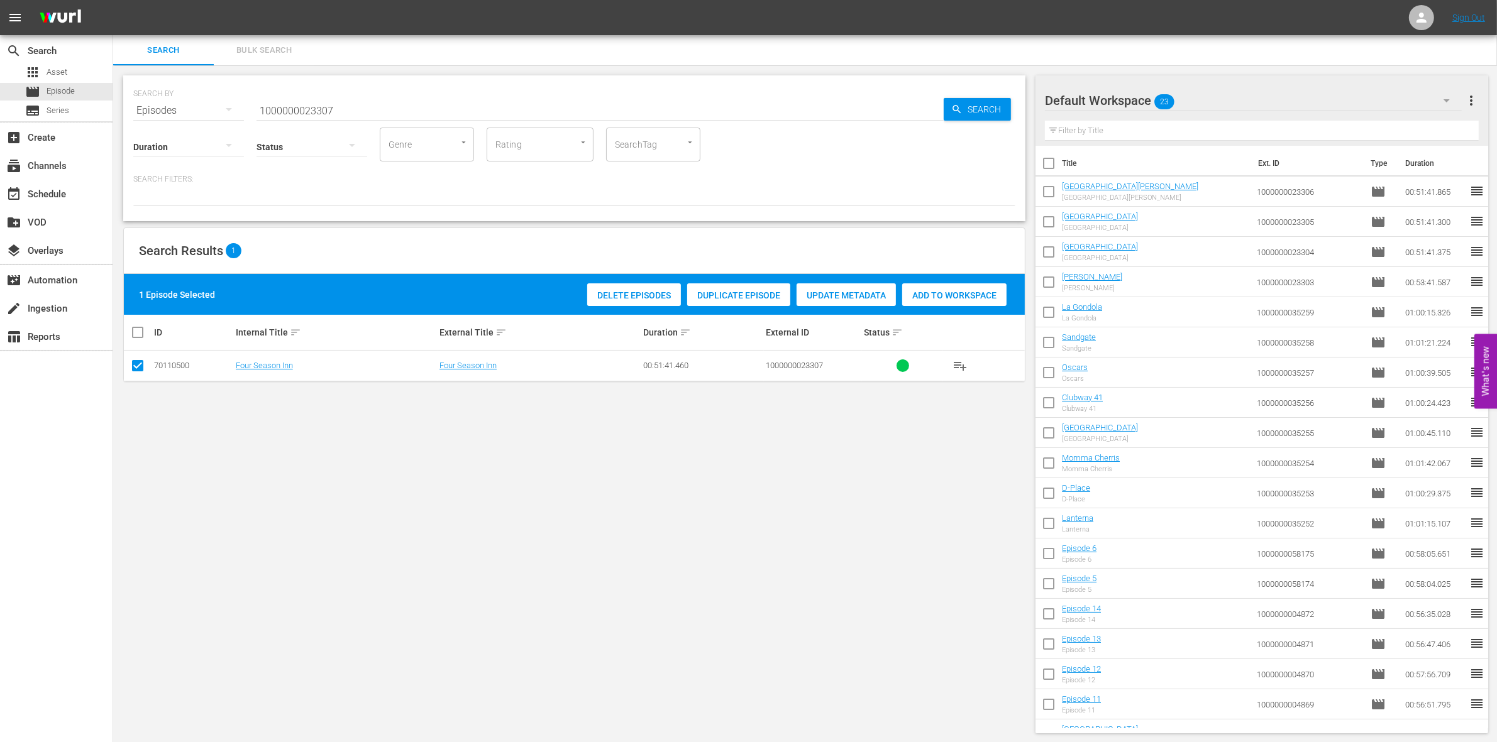
click at [943, 297] on span "Add to Workspace" at bounding box center [954, 295] width 104 height 10
click at [421, 98] on input "1000000023307" at bounding box center [599, 111] width 687 height 30
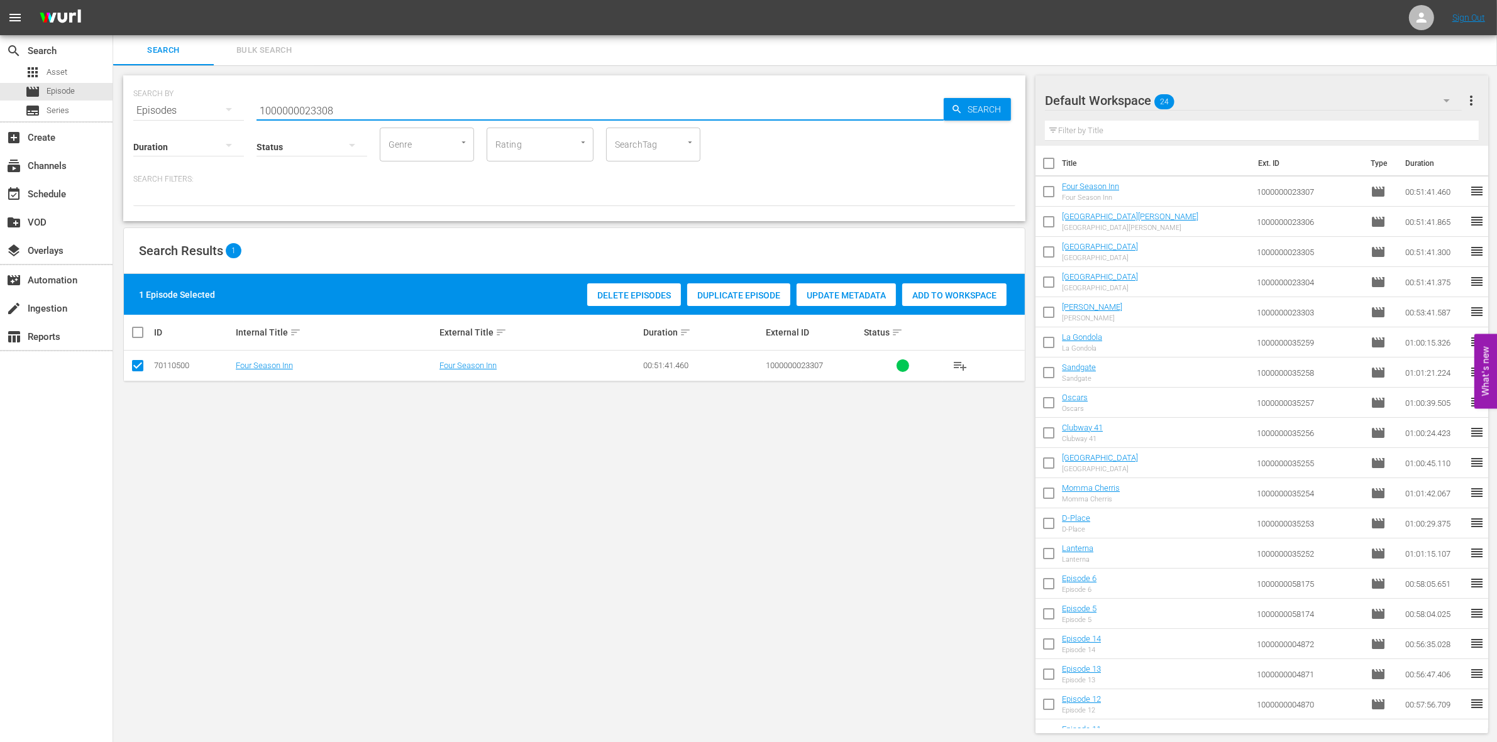
type input "1000000023308"
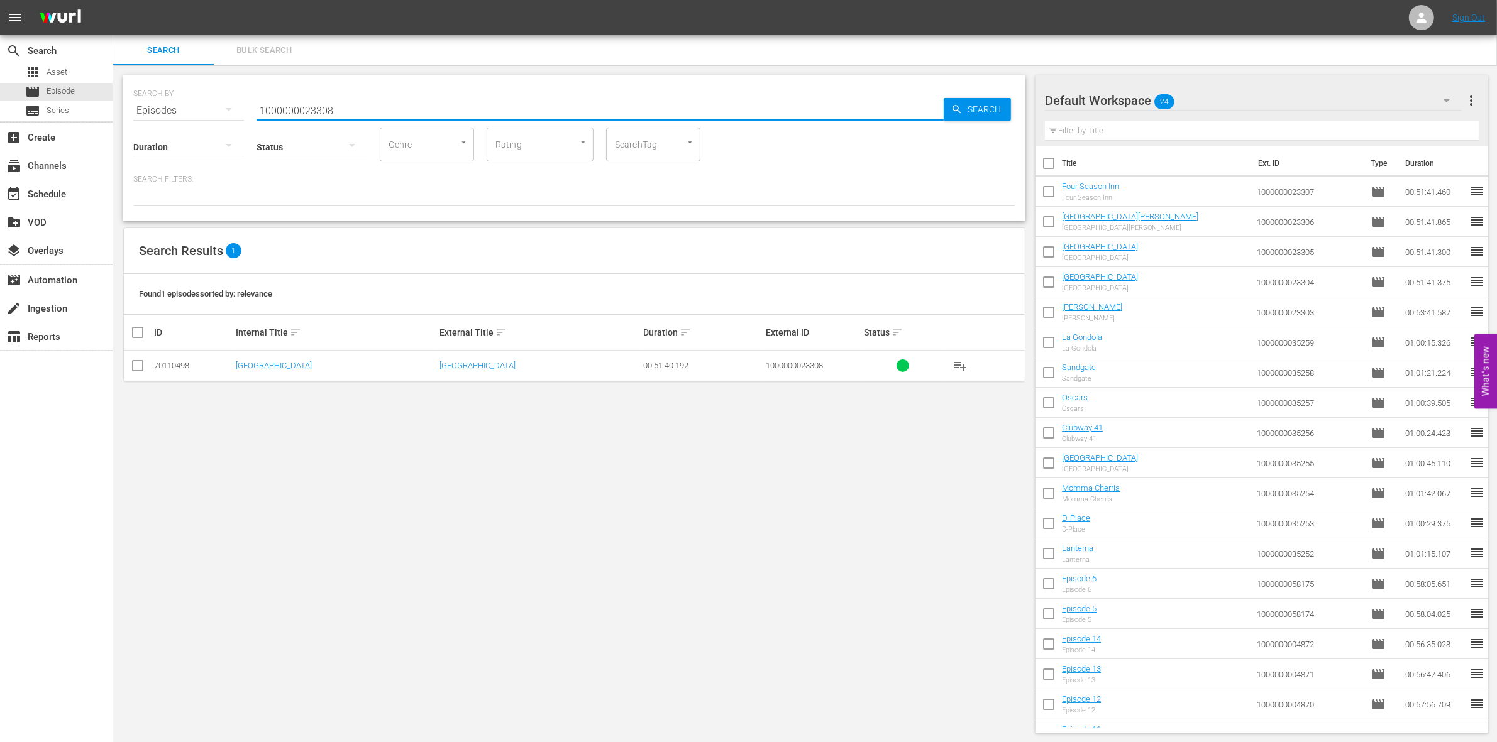
click at [138, 366] on input "checkbox" at bounding box center [137, 368] width 15 height 15
checkbox input "true"
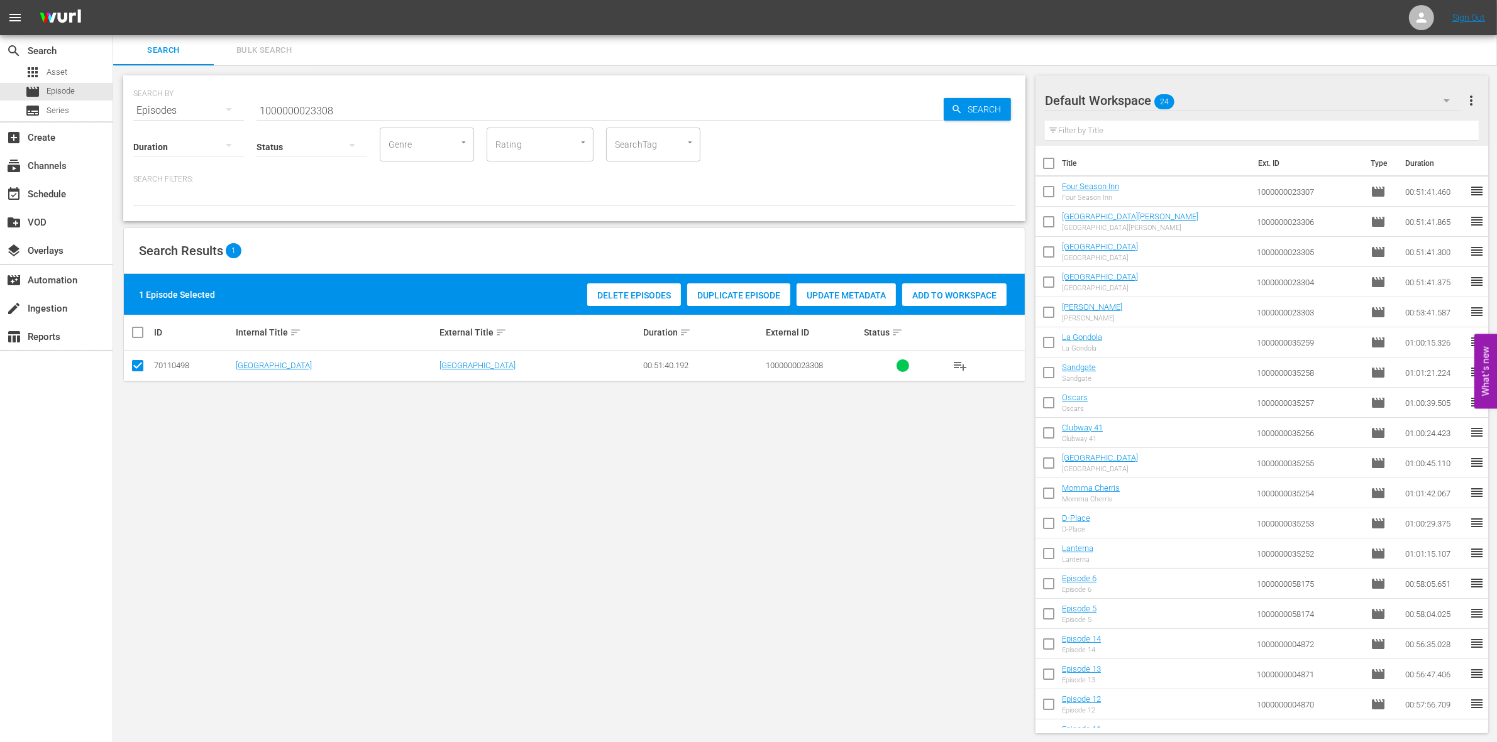
click at [994, 295] on span "Add to Workspace" at bounding box center [954, 295] width 104 height 10
click at [379, 88] on div "SEARCH BY Search By Episodes Search ID, Title, Description, Keywords, or Catego…" at bounding box center [574, 102] width 882 height 45
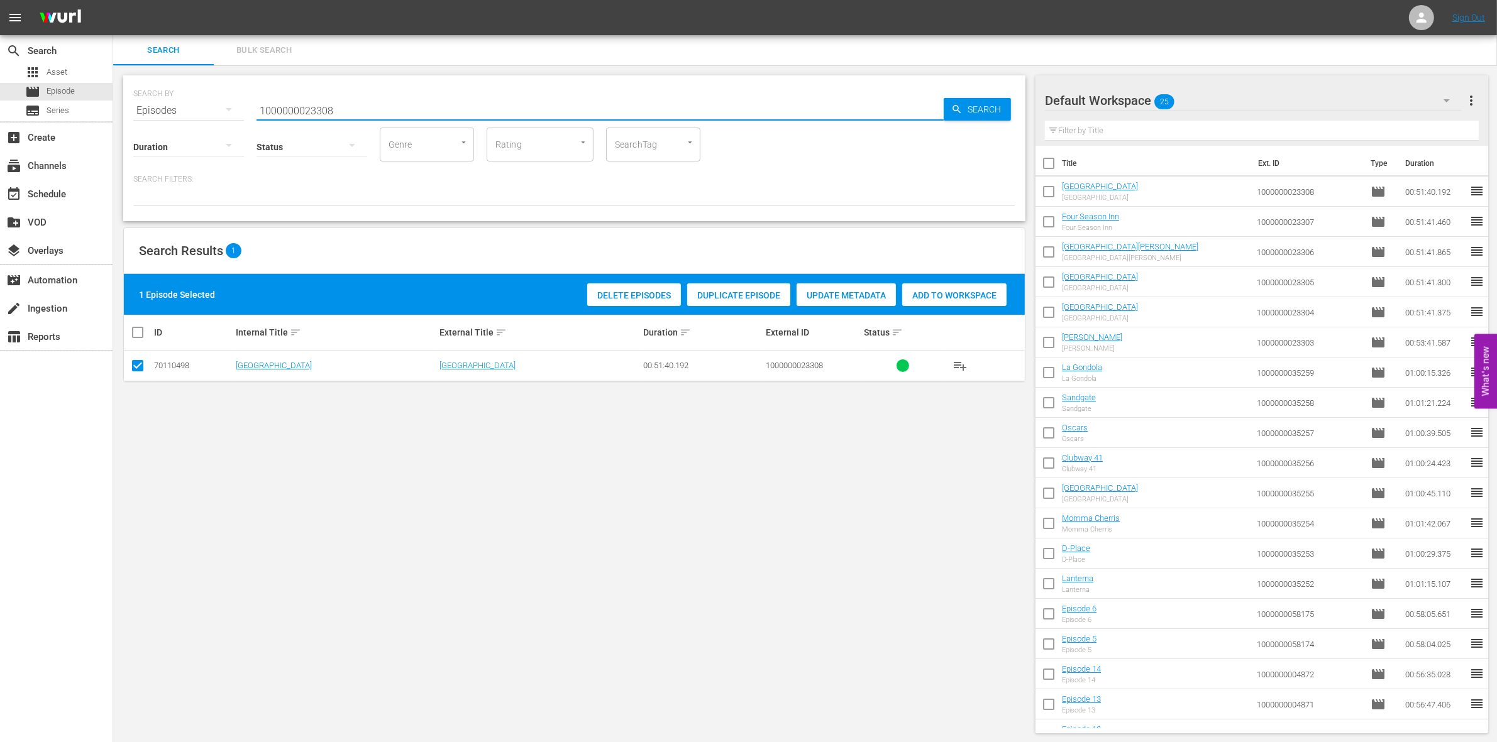
click at [348, 104] on input "1000000023308" at bounding box center [599, 111] width 687 height 30
type input "1000000023309"
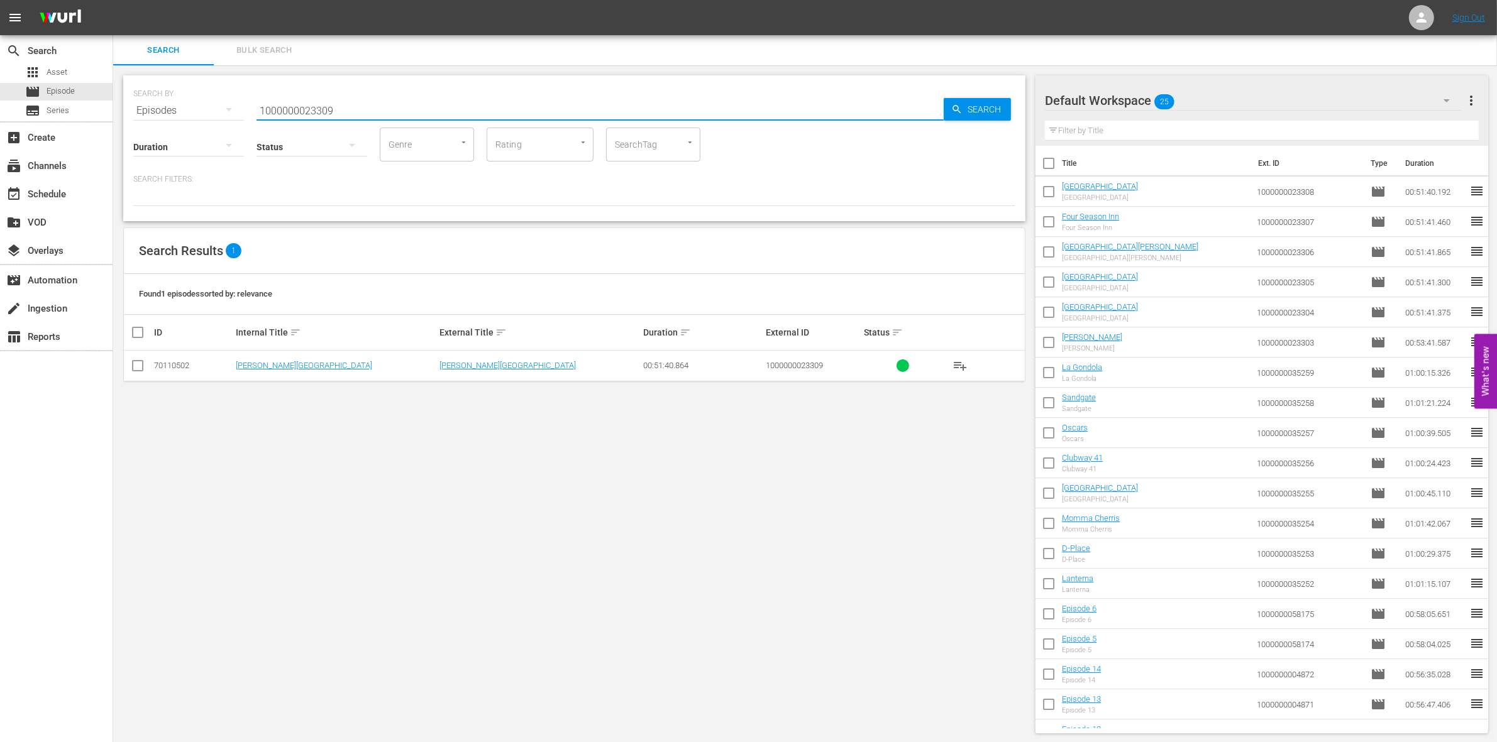
click at [139, 368] on input "checkbox" at bounding box center [137, 368] width 15 height 15
checkbox input "true"
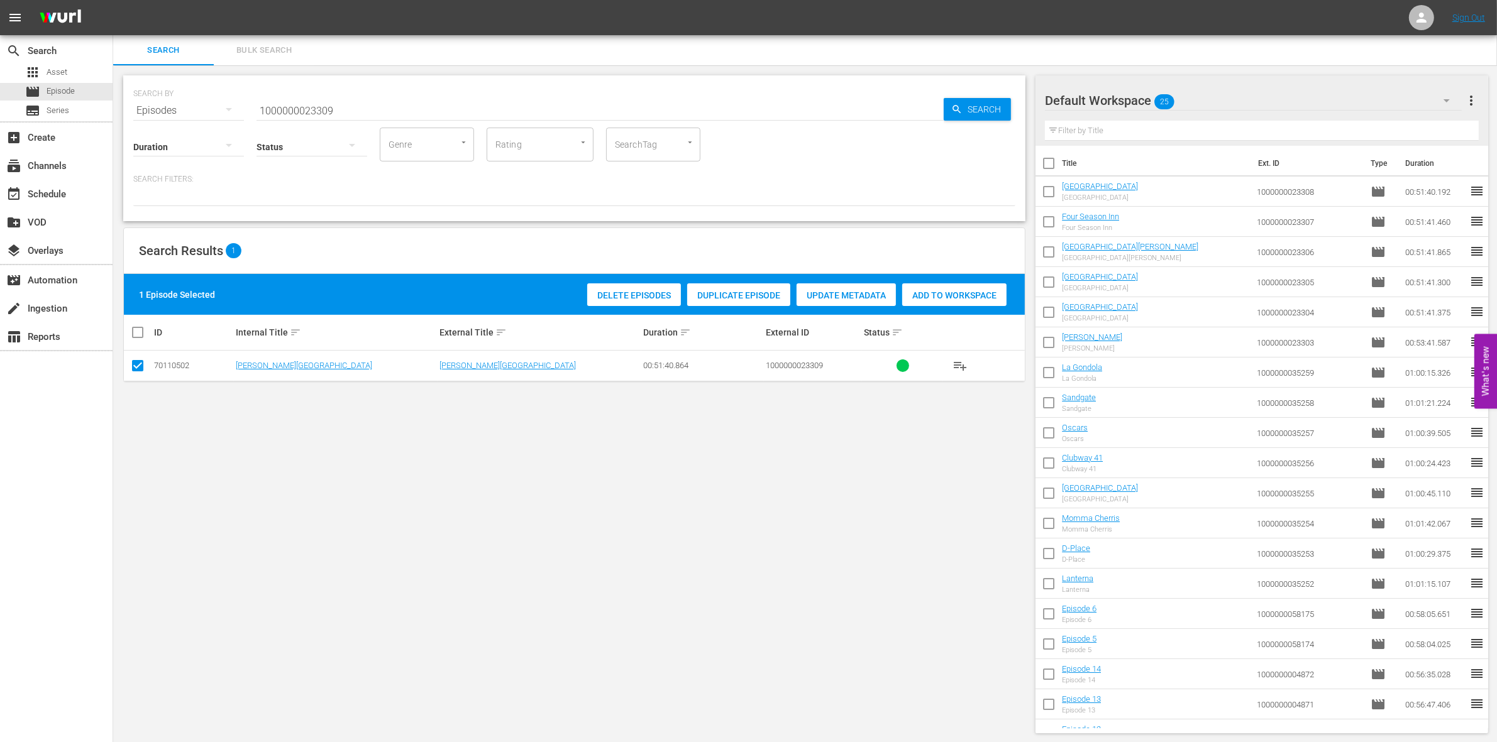
click at [947, 307] on div "Delete Episodes Duplicate Episode Update Metadata Add to Workspace" at bounding box center [797, 294] width 426 height 29
click at [943, 302] on div "Add to Workspace" at bounding box center [954, 295] width 104 height 24
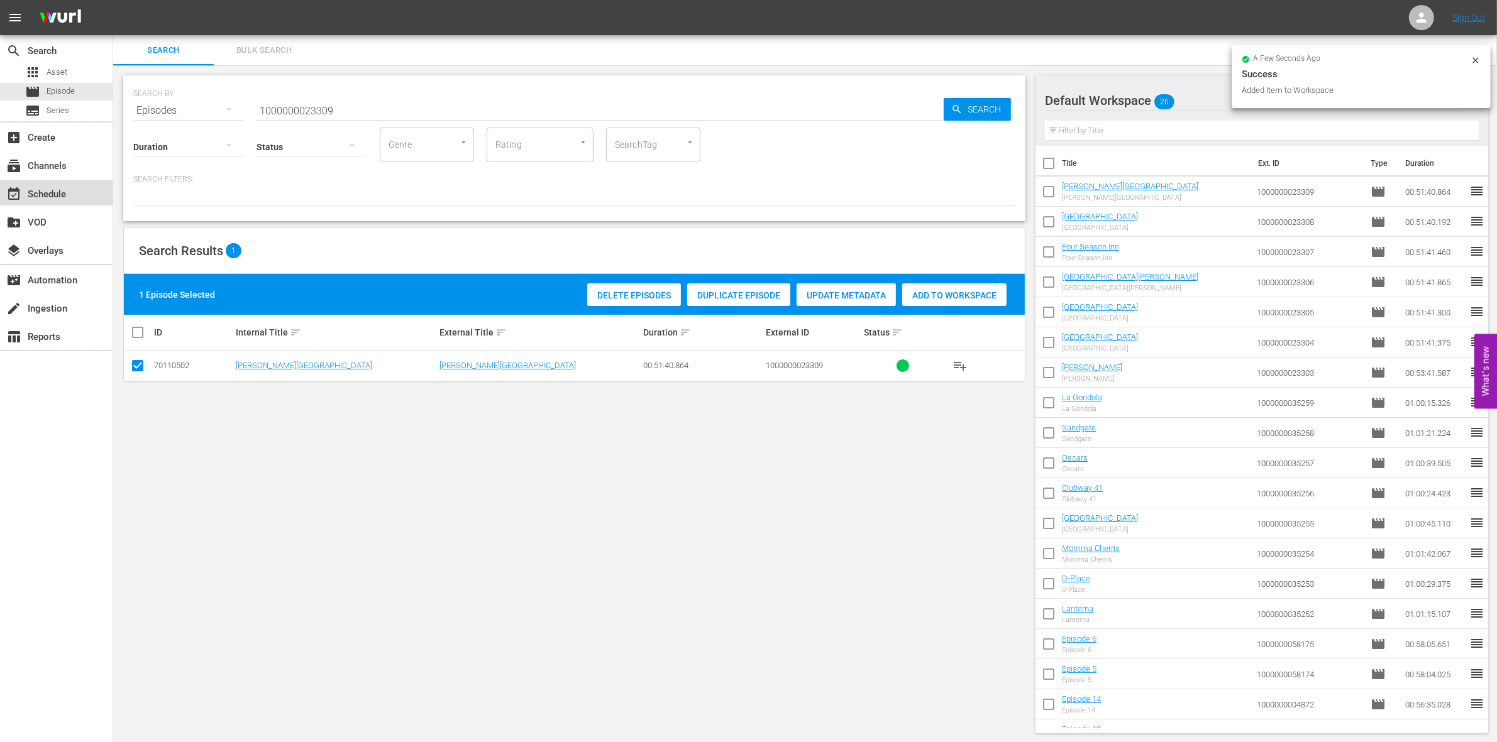
click at [50, 198] on div "event_available Schedule" at bounding box center [35, 192] width 70 height 11
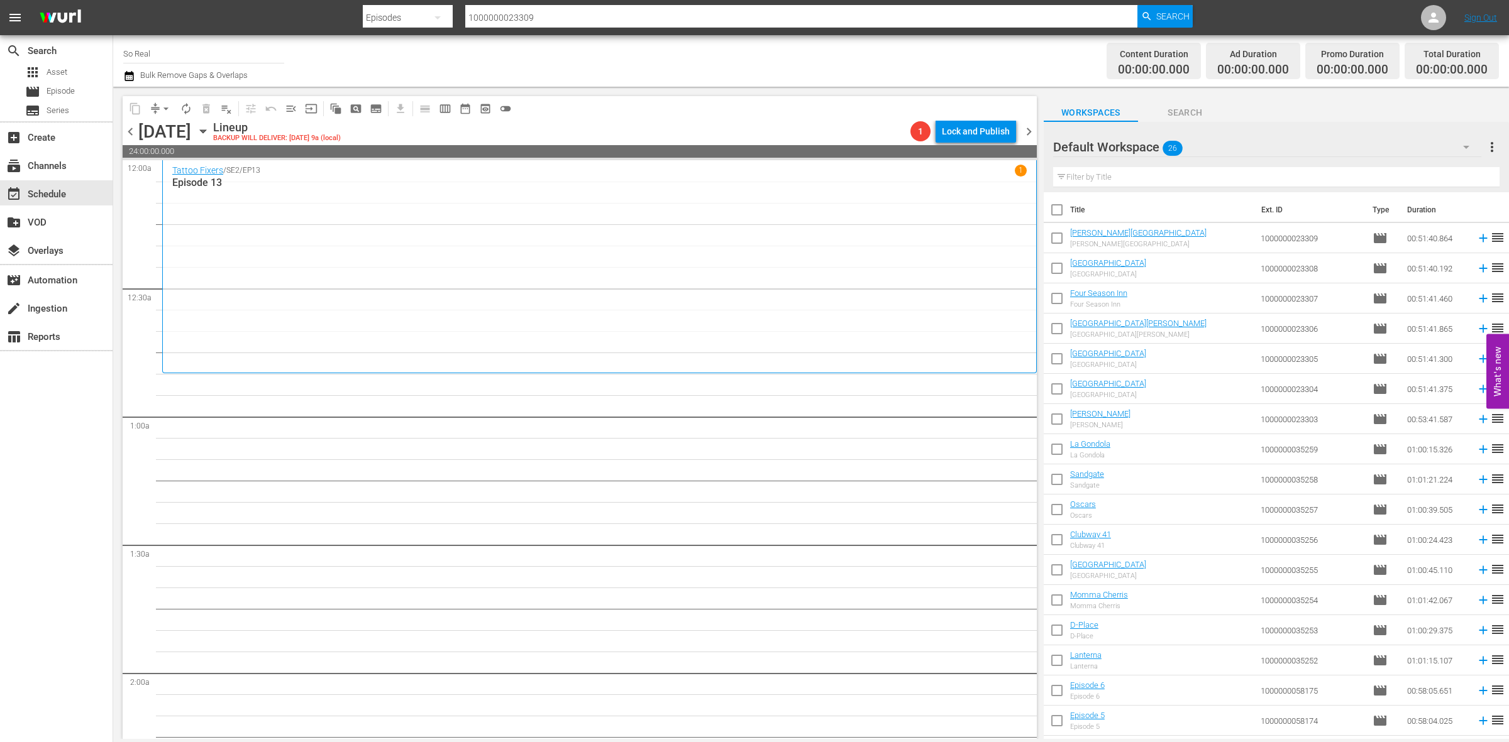
scroll to position [266, 0]
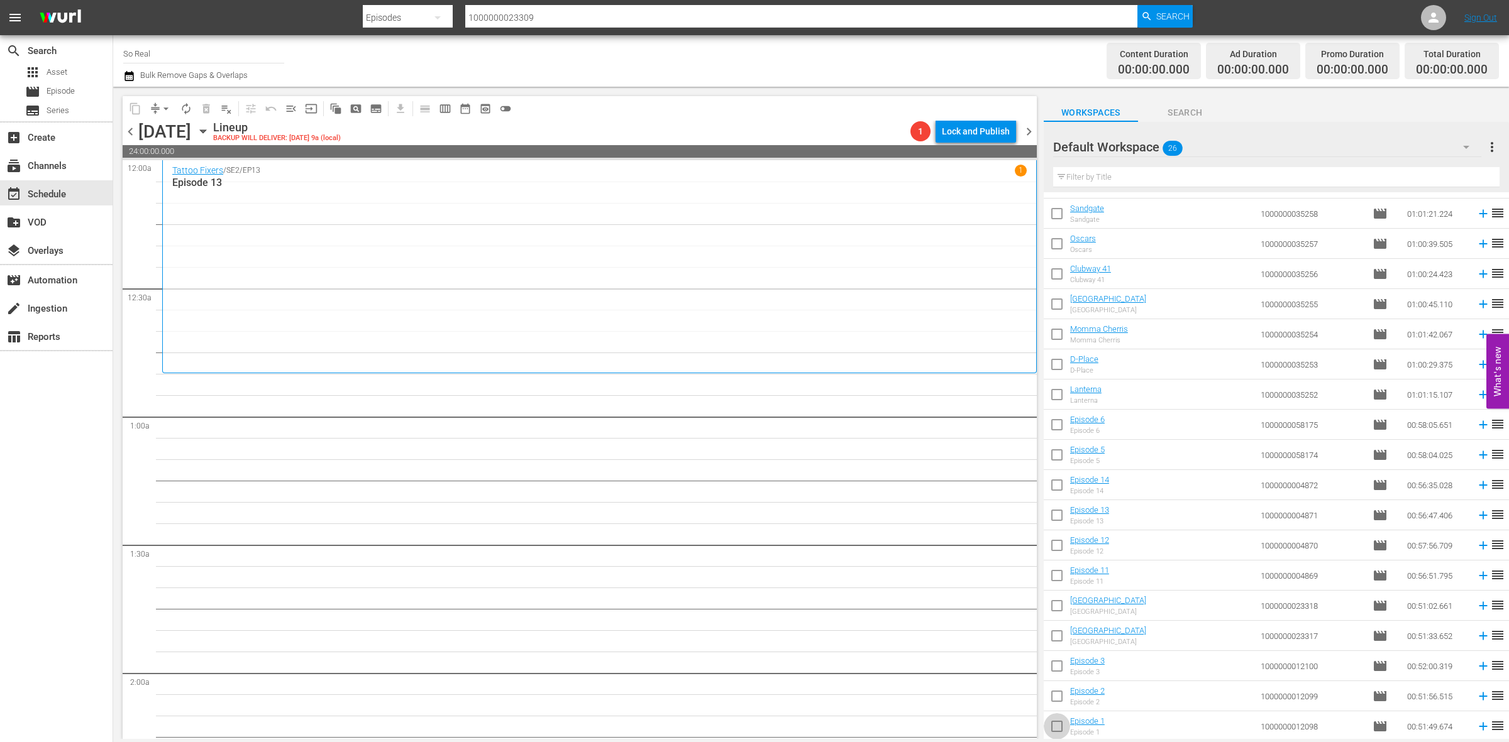
click at [1058, 720] on input "checkbox" at bounding box center [1056, 729] width 26 height 26
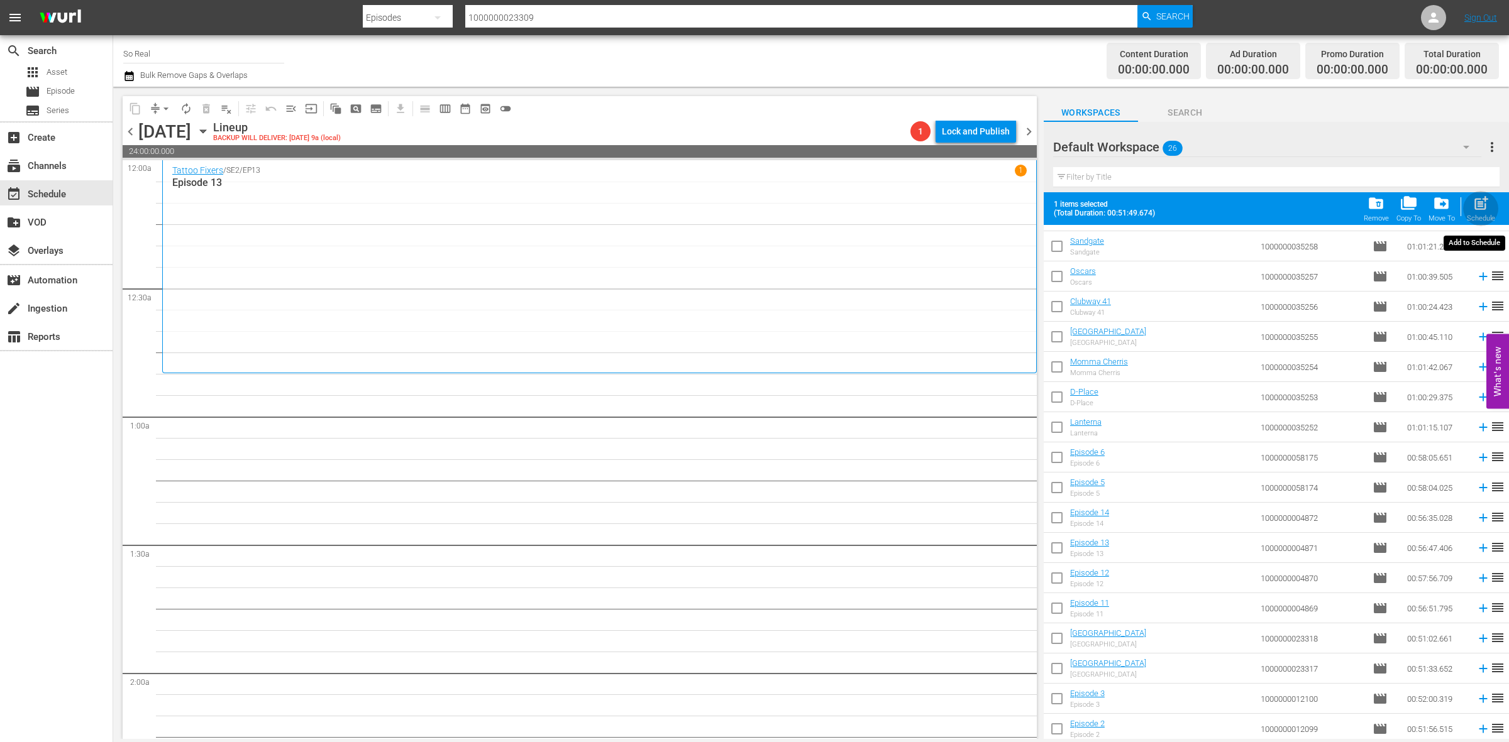
click at [1481, 214] on div "post_add Schedule" at bounding box center [1480, 209] width 28 height 28
checkbox input "false"
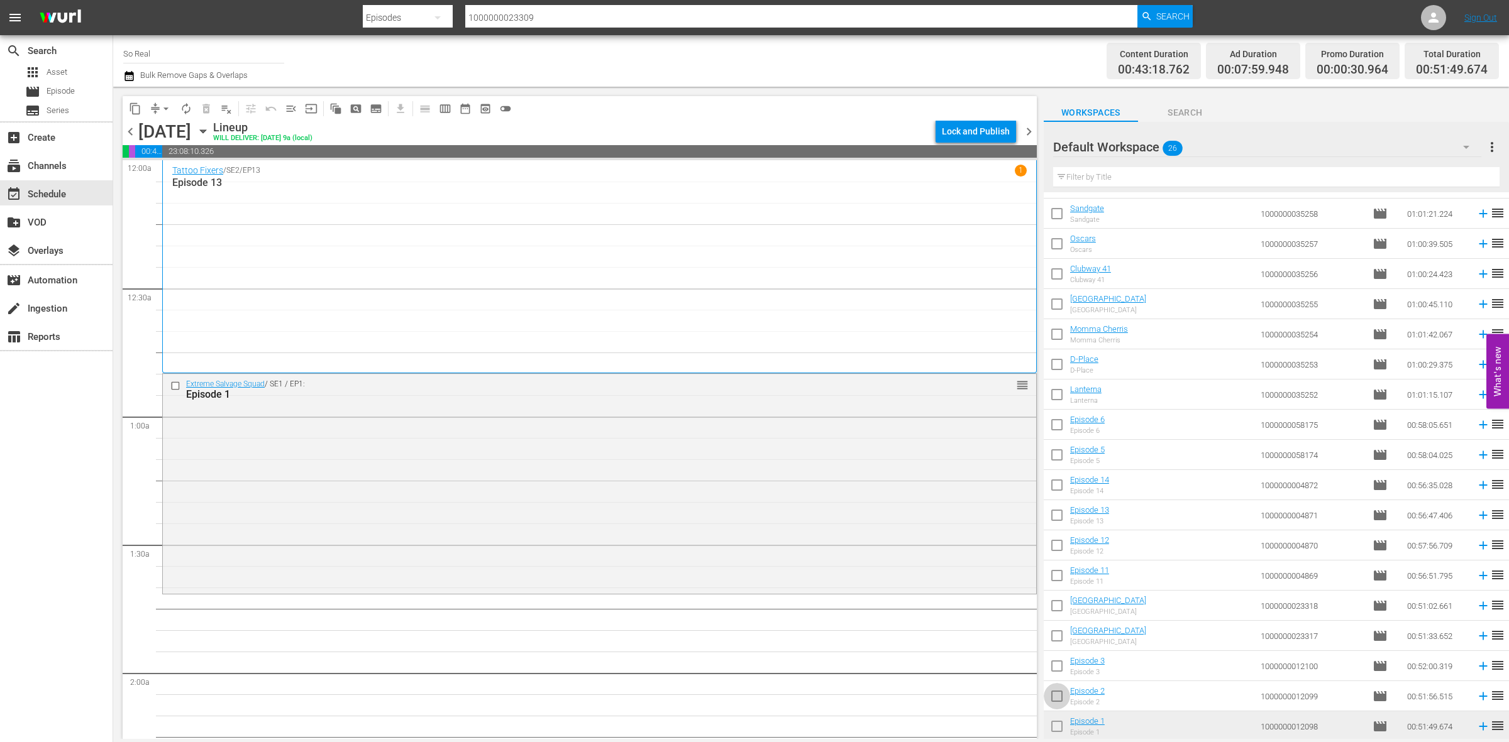
click at [1058, 702] on input "checkbox" at bounding box center [1056, 699] width 26 height 26
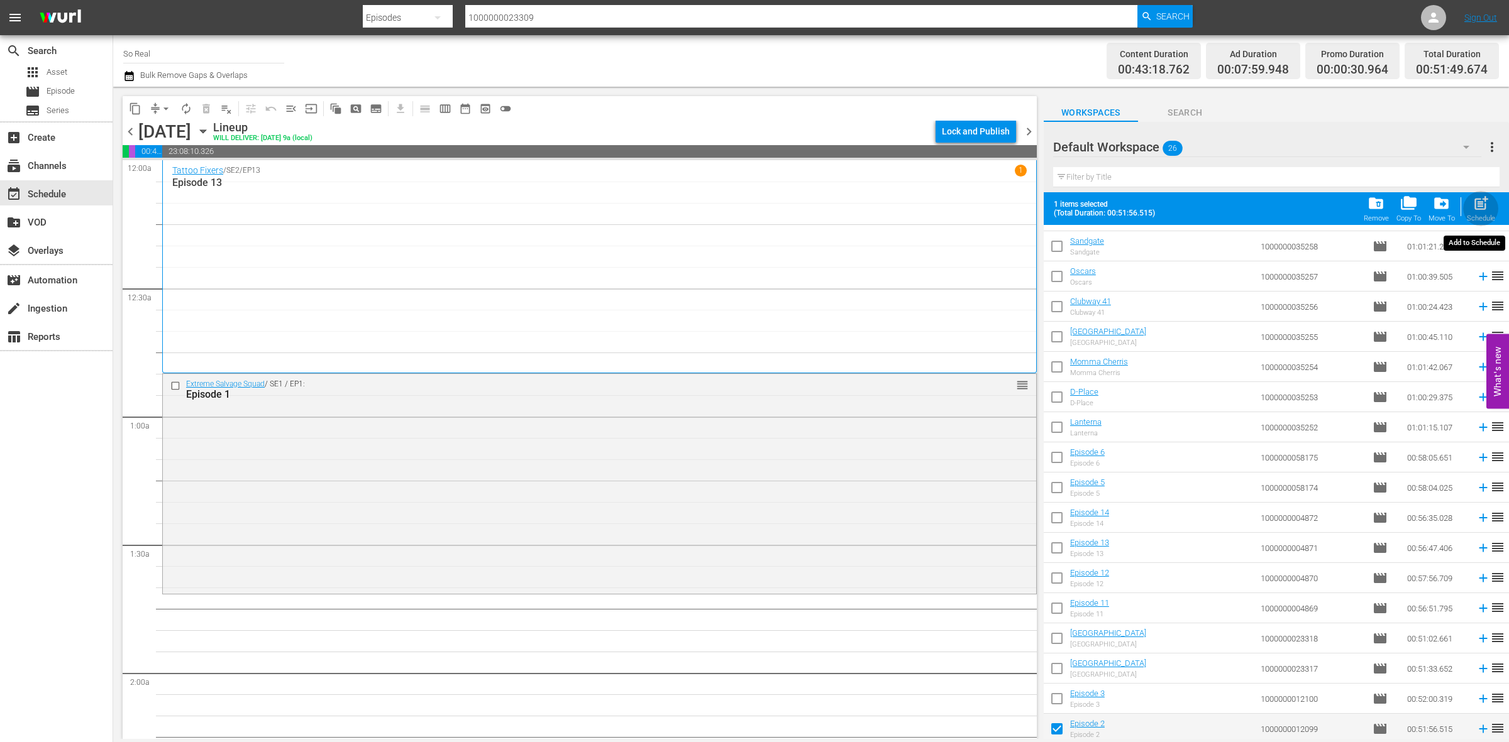
click at [1487, 205] on span "post_add" at bounding box center [1480, 203] width 17 height 17
checkbox input "false"
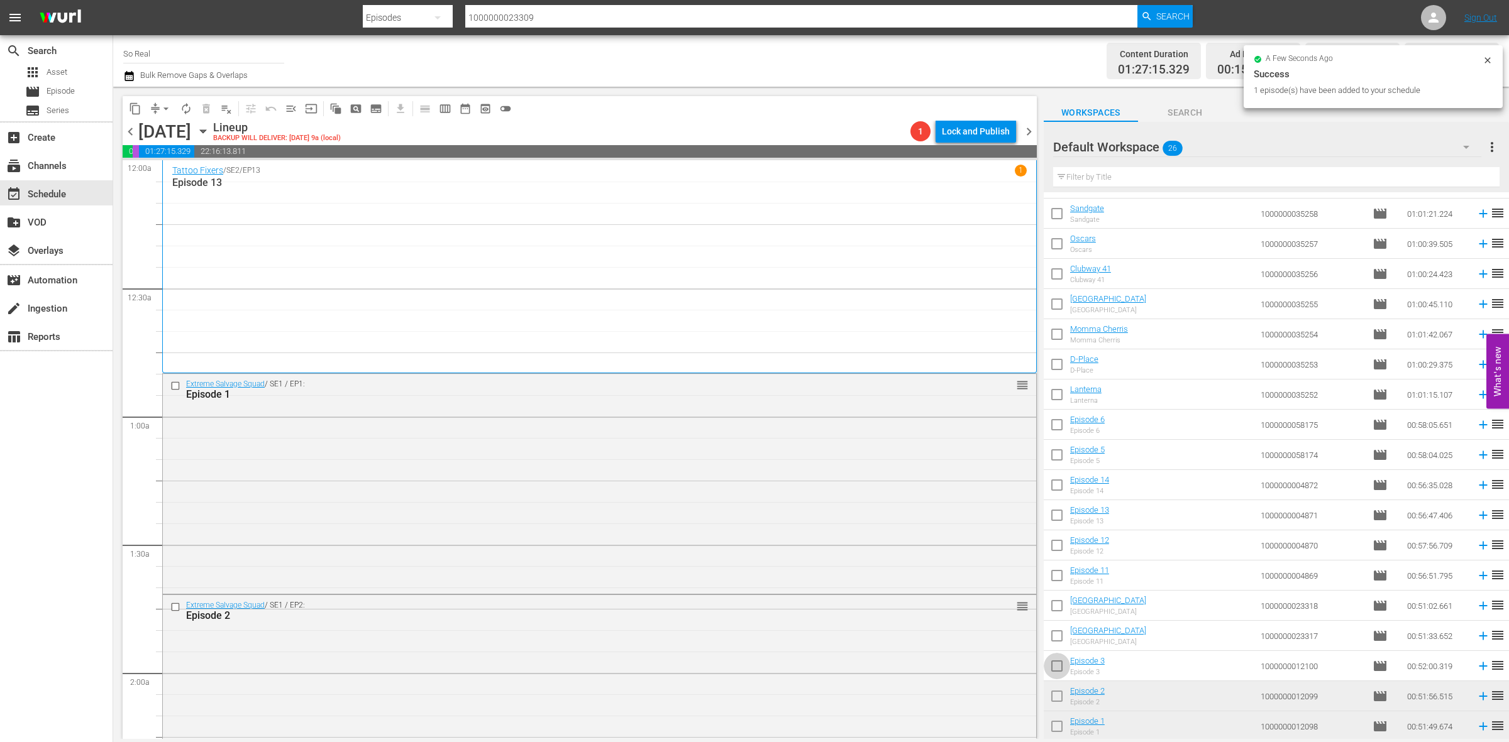
click at [1061, 673] on input "checkbox" at bounding box center [1056, 669] width 26 height 26
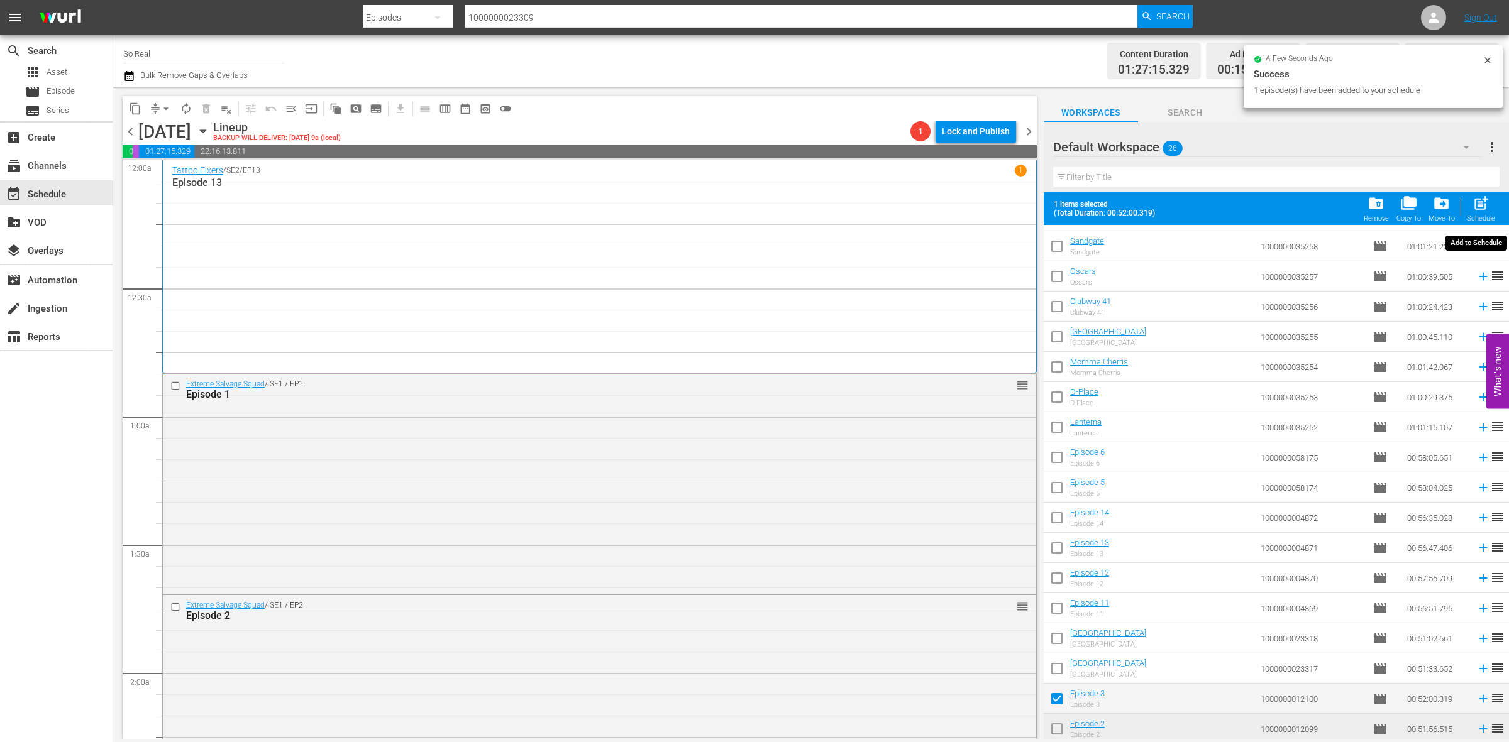
click at [1481, 207] on span "post_add" at bounding box center [1480, 203] width 17 height 17
checkbox input "false"
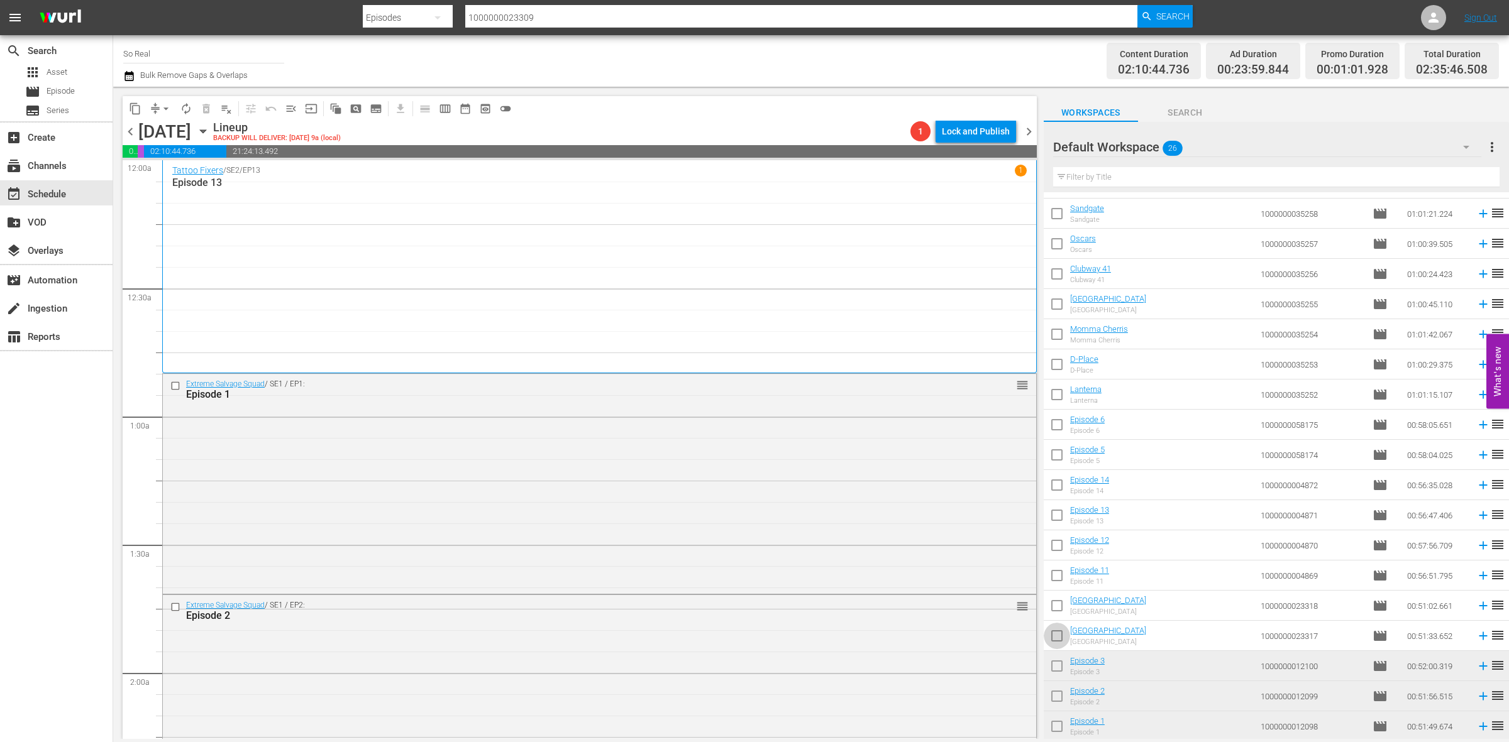
click at [1062, 639] on input "checkbox" at bounding box center [1056, 638] width 26 height 26
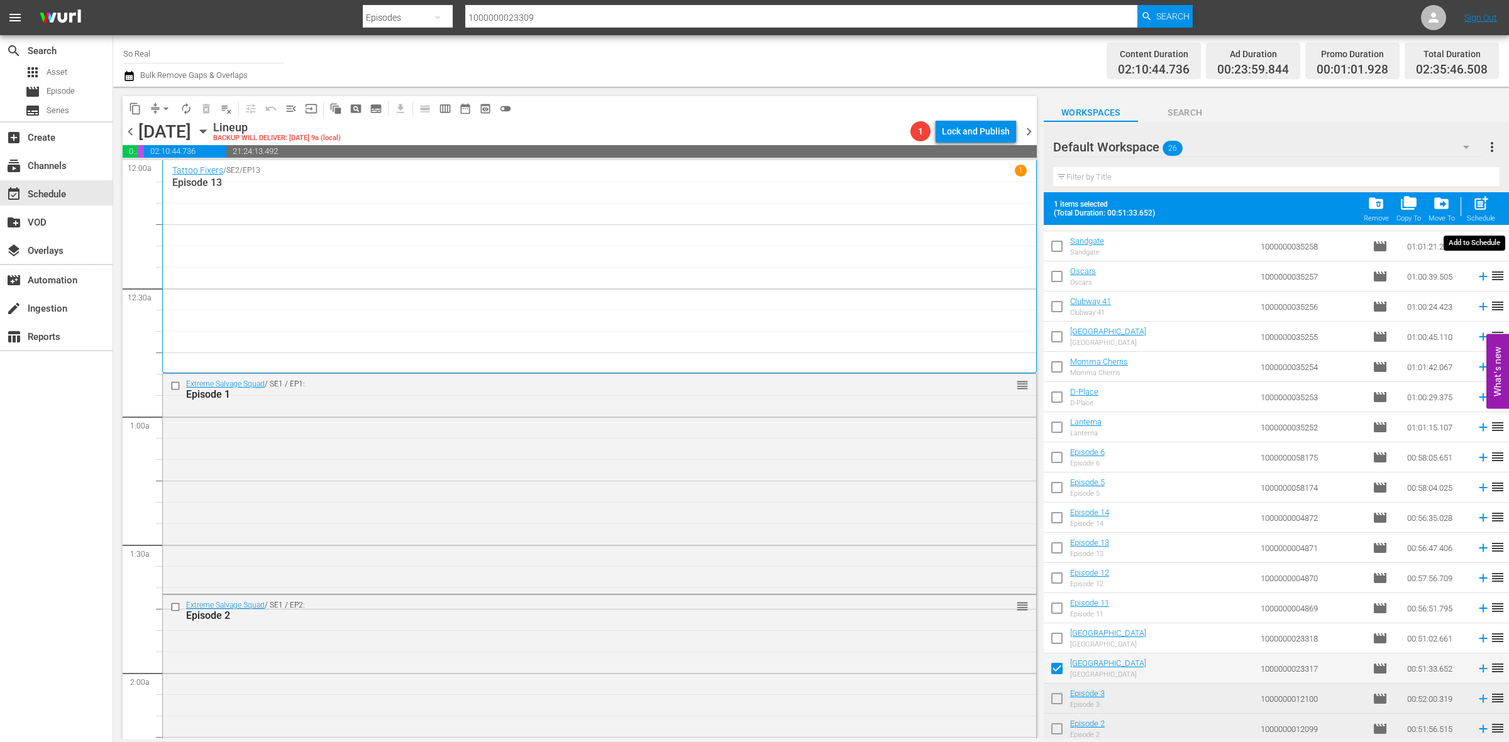
click at [1472, 206] on span "post_add" at bounding box center [1480, 203] width 17 height 17
checkbox input "false"
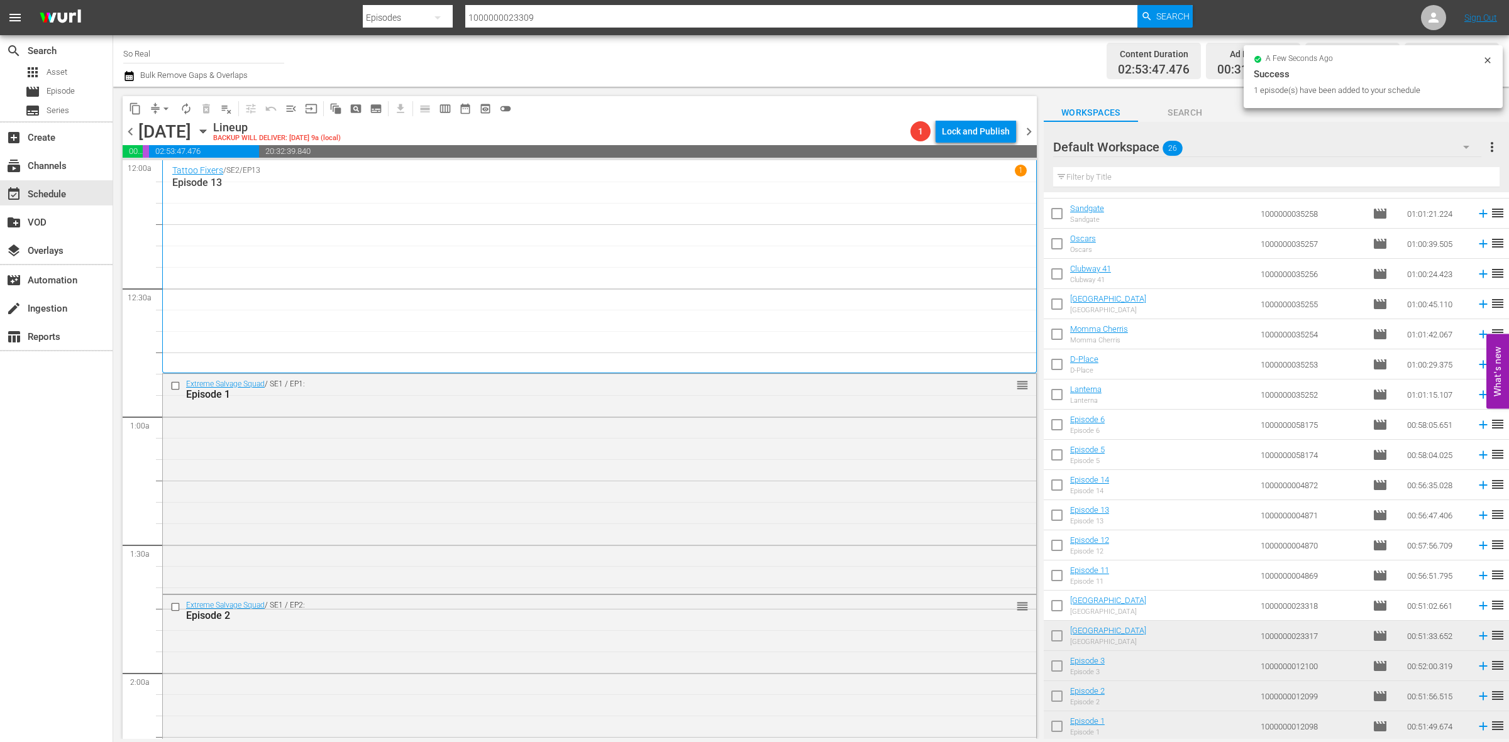
click at [1053, 607] on input "checkbox" at bounding box center [1056, 608] width 26 height 26
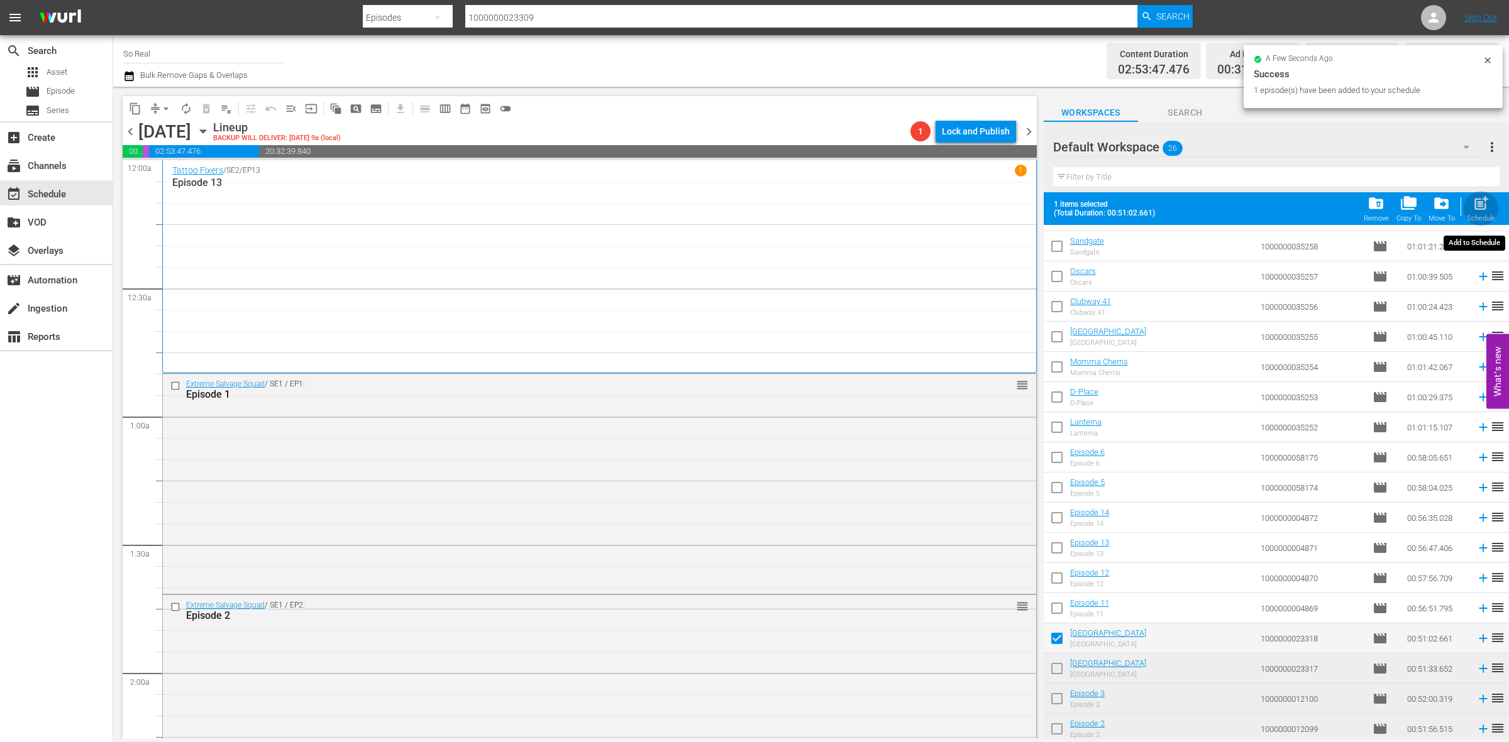
click at [1474, 212] on span "post_add" at bounding box center [1480, 203] width 17 height 17
checkbox input "false"
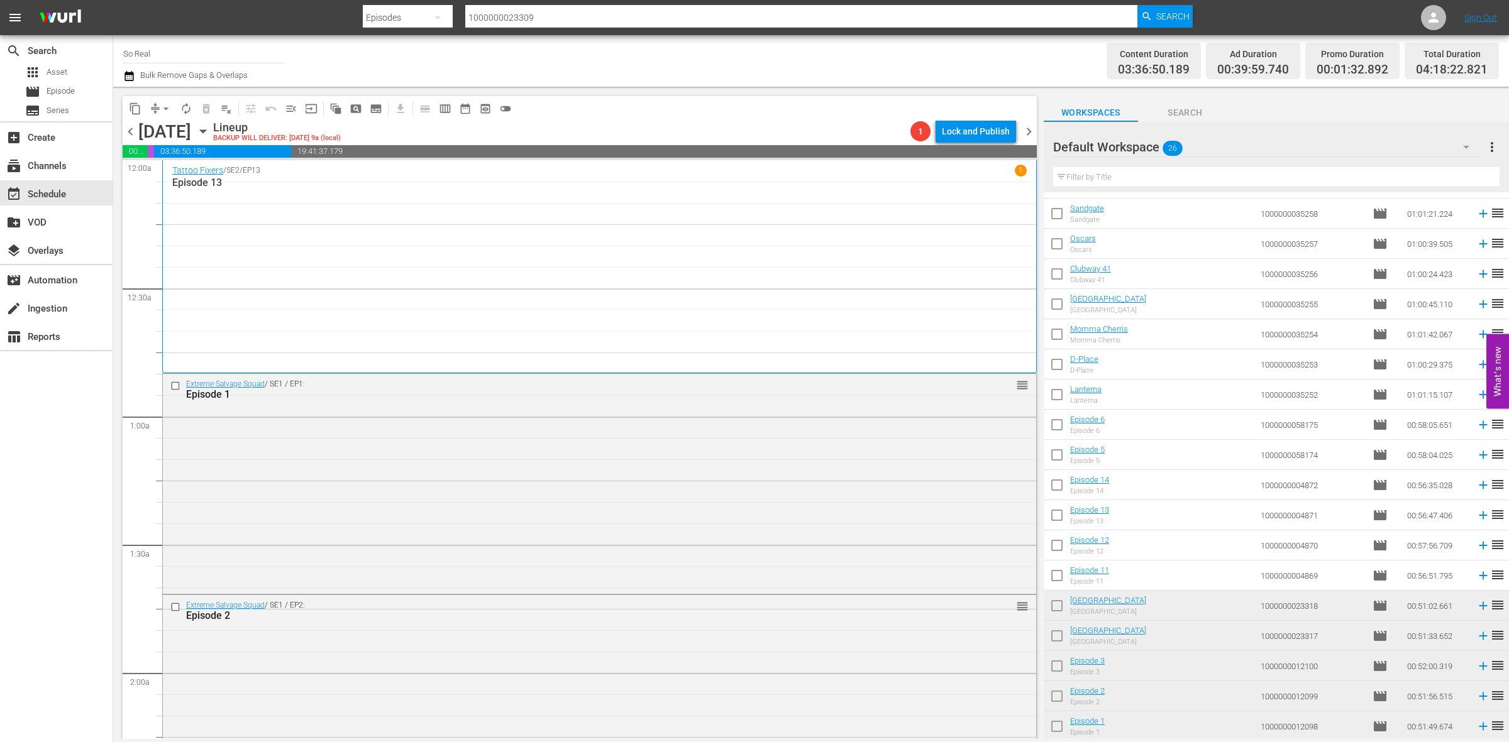
click at [1055, 576] on input "checkbox" at bounding box center [1056, 578] width 26 height 26
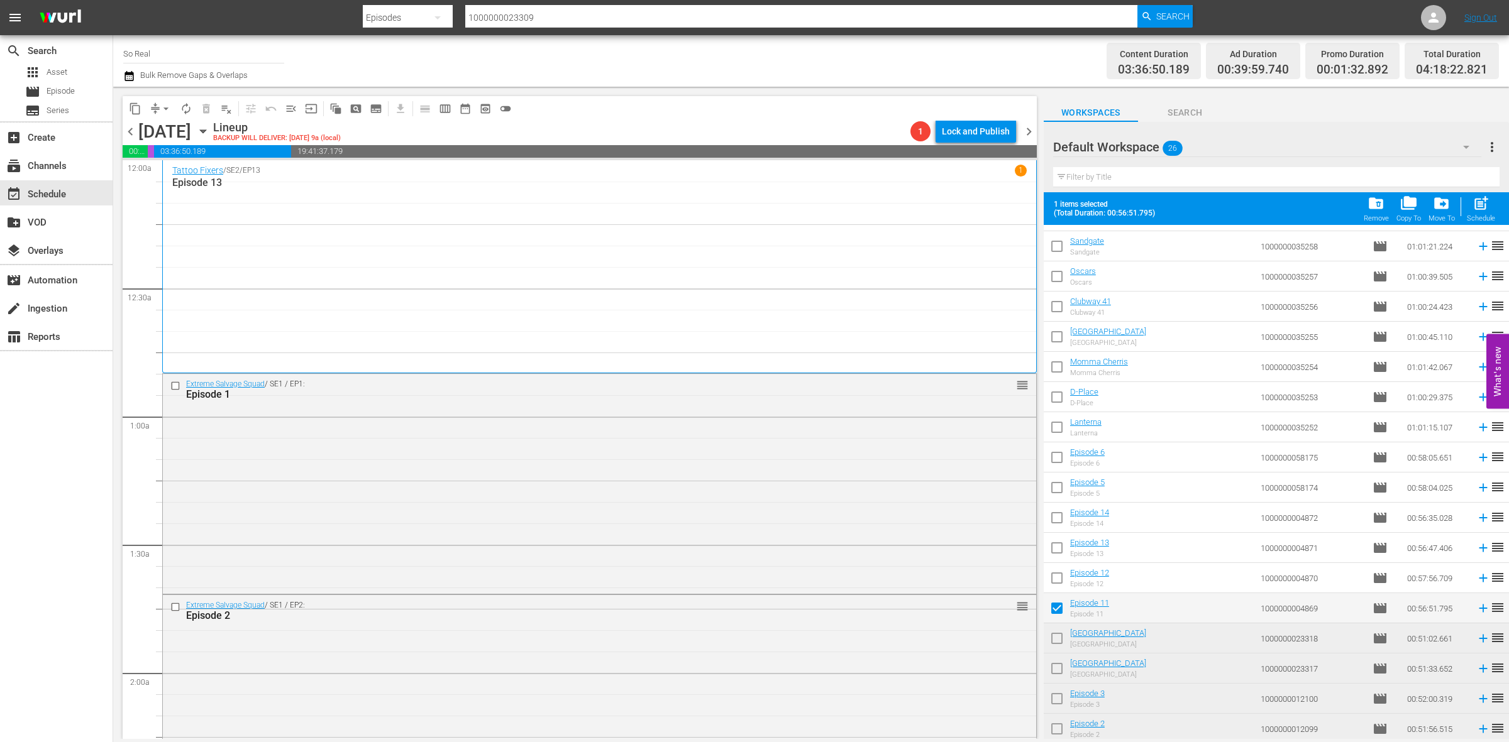
click at [1484, 217] on div "Schedule" at bounding box center [1480, 218] width 28 height 8
checkbox input "false"
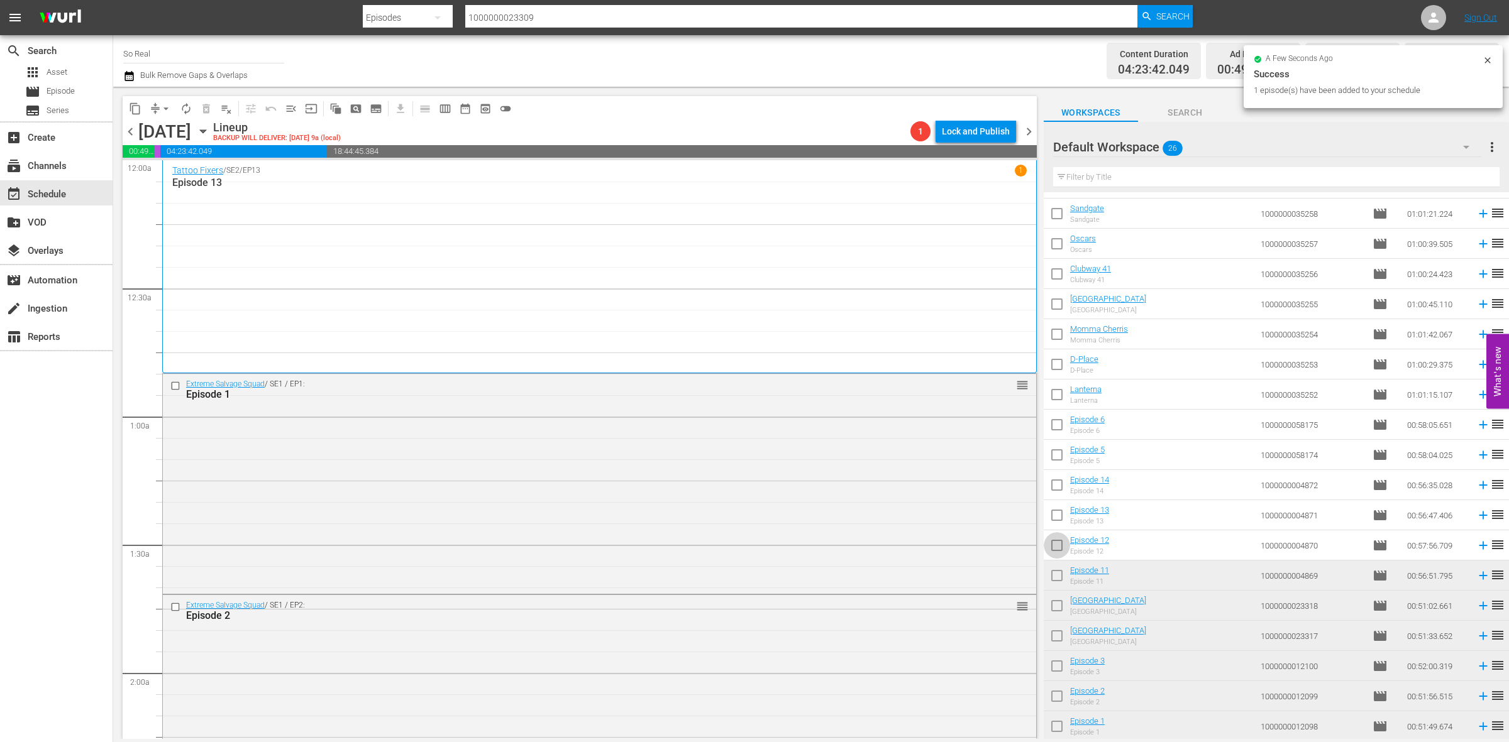
click at [1057, 544] on input "checkbox" at bounding box center [1056, 548] width 26 height 26
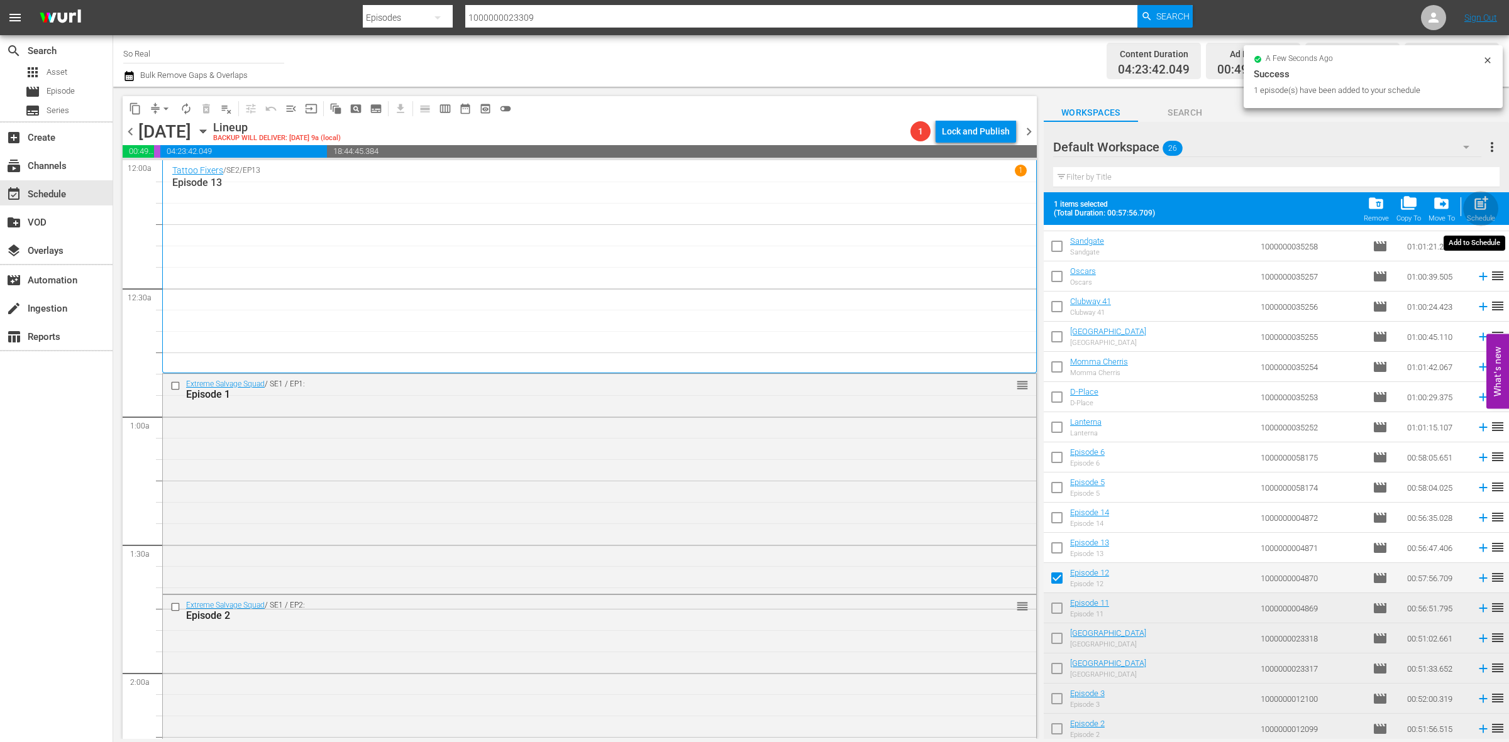
click at [1477, 217] on div "Schedule" at bounding box center [1480, 218] width 28 height 8
checkbox input "false"
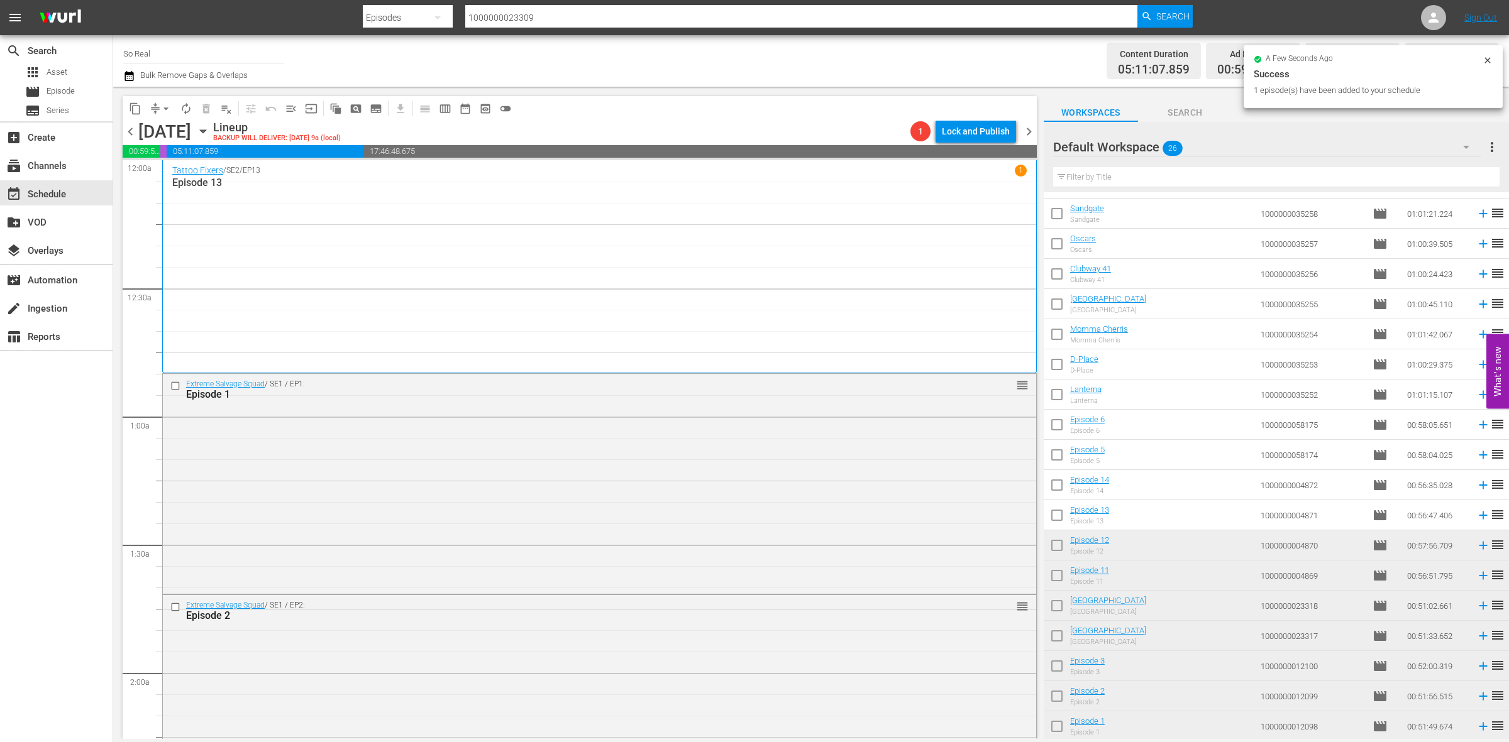
click at [1055, 510] on input "checkbox" at bounding box center [1056, 518] width 26 height 26
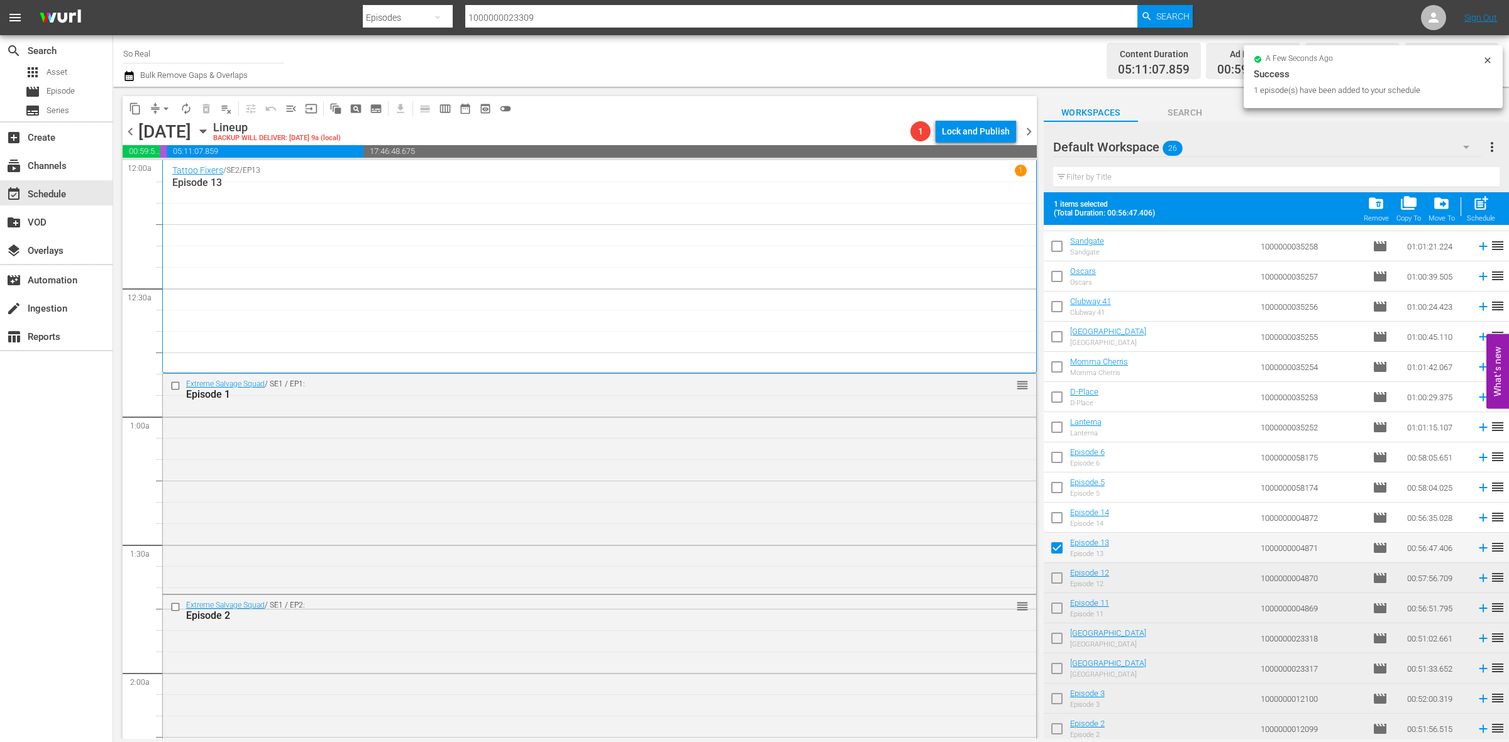
click at [1472, 206] on span "post_add" at bounding box center [1480, 203] width 17 height 17
checkbox input "false"
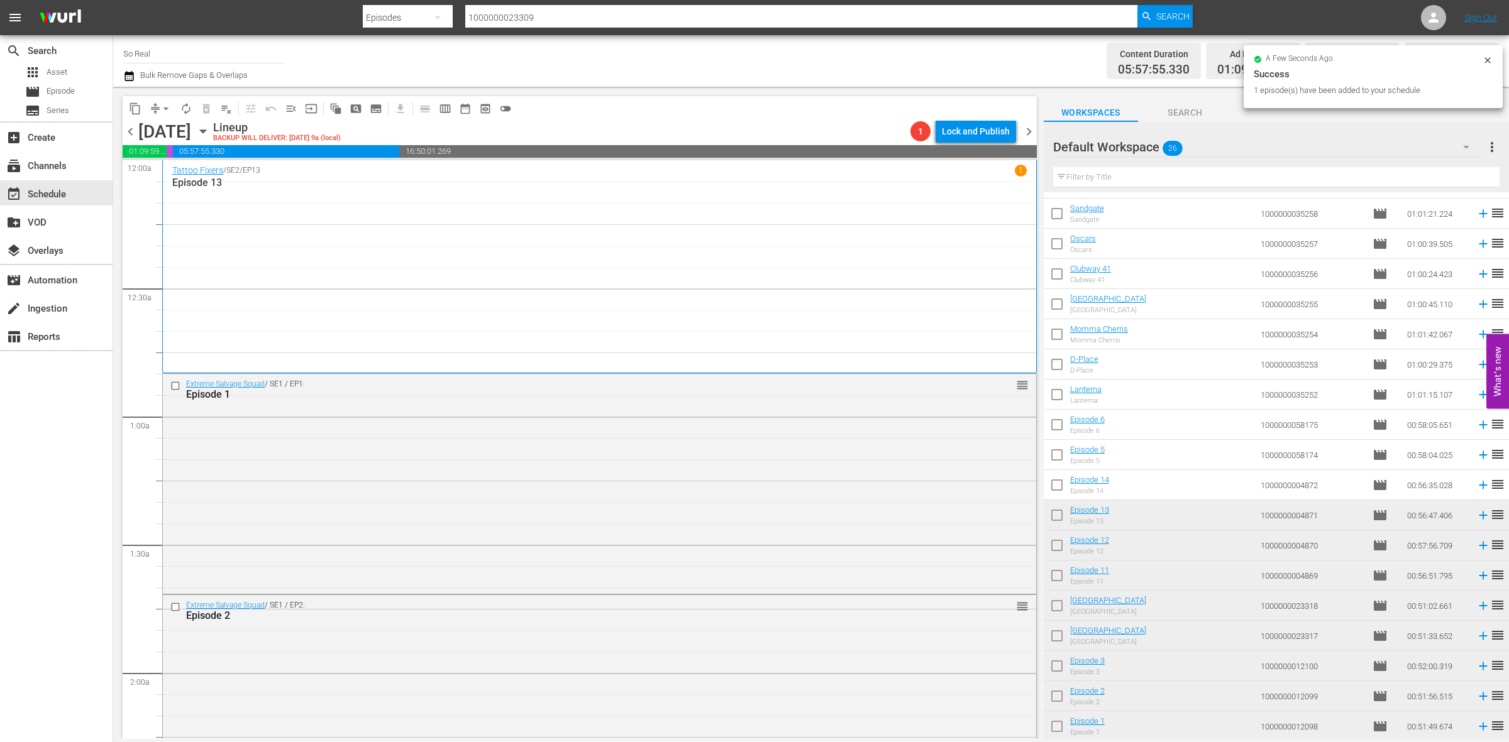
click at [1062, 486] on input "checkbox" at bounding box center [1056, 488] width 26 height 26
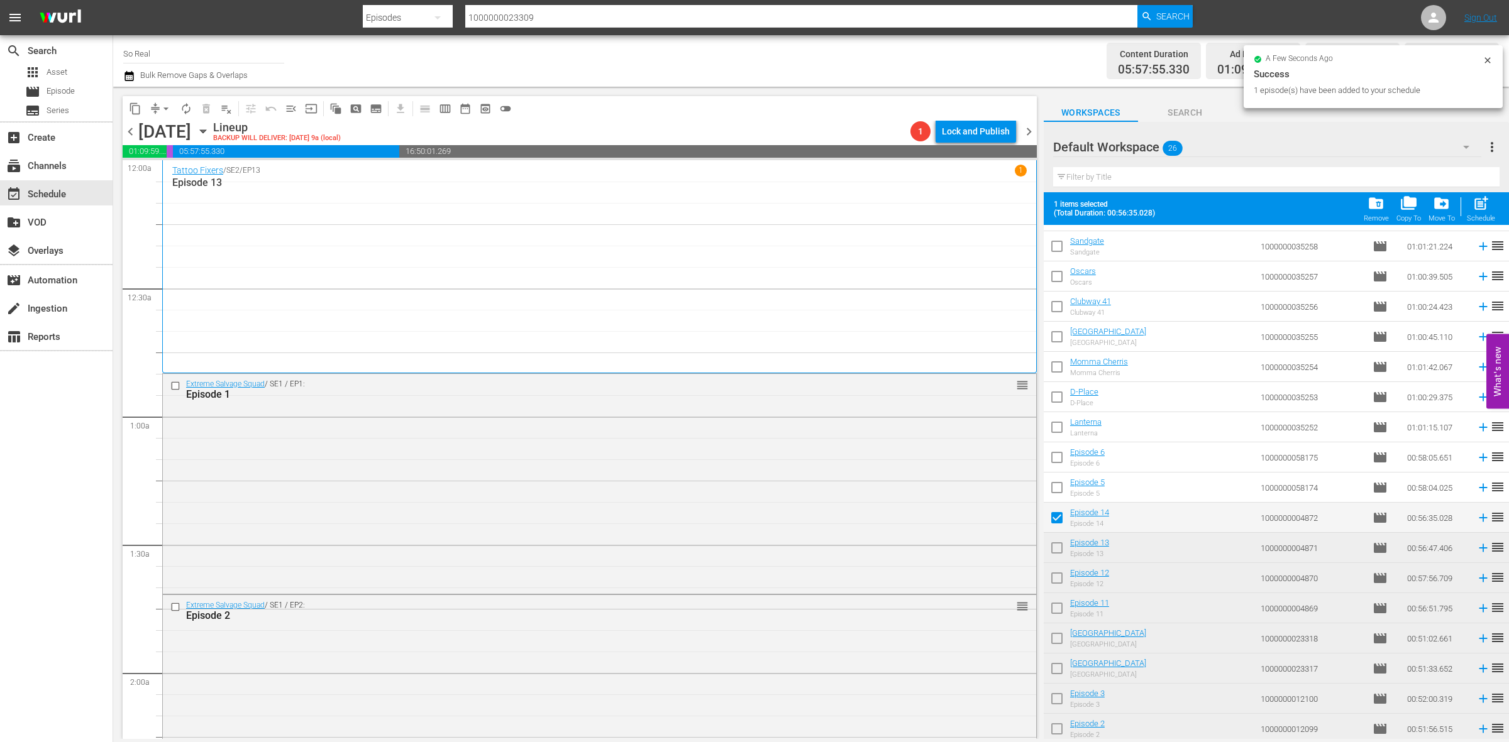
click at [1475, 212] on div "post_add Schedule" at bounding box center [1480, 209] width 28 height 28
checkbox input "false"
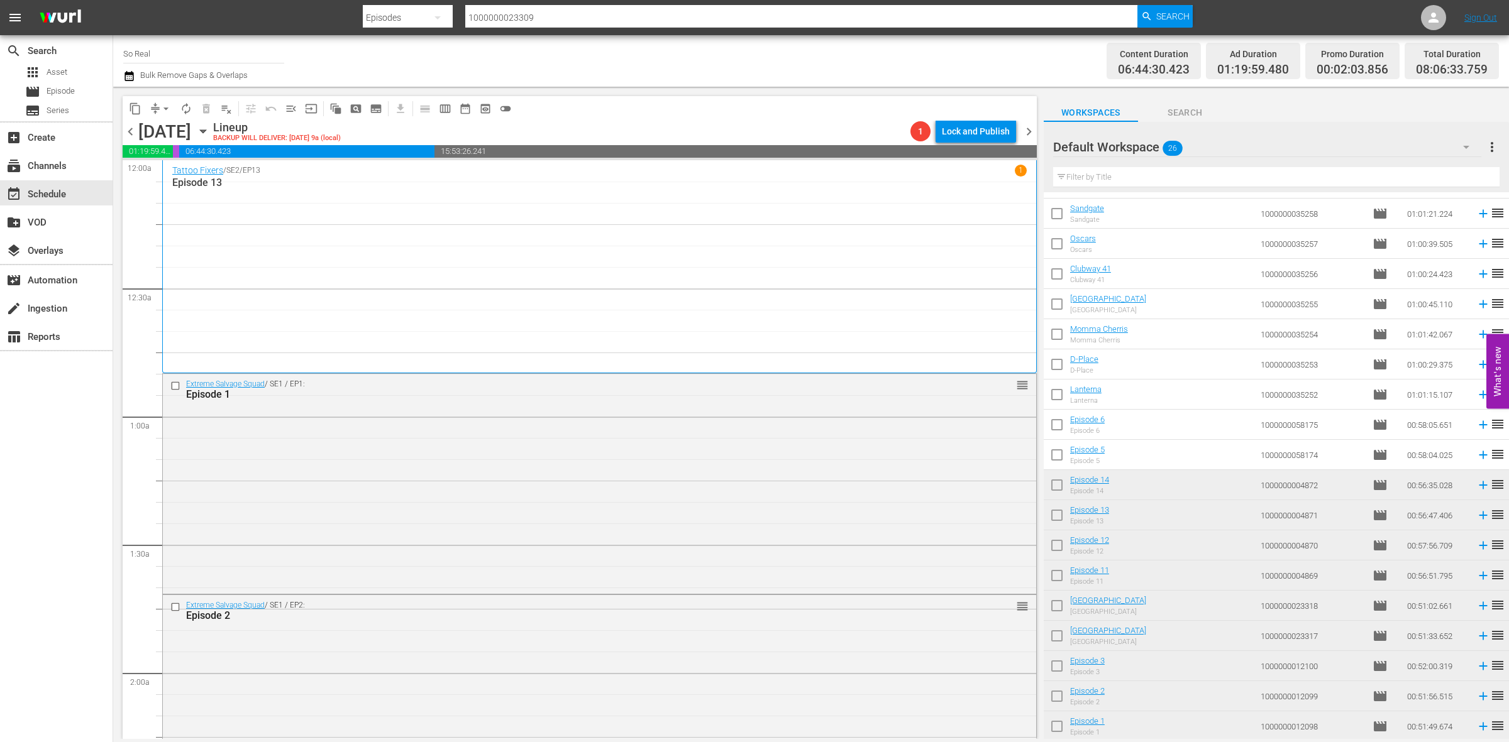
click at [1059, 457] on input "checkbox" at bounding box center [1056, 457] width 26 height 26
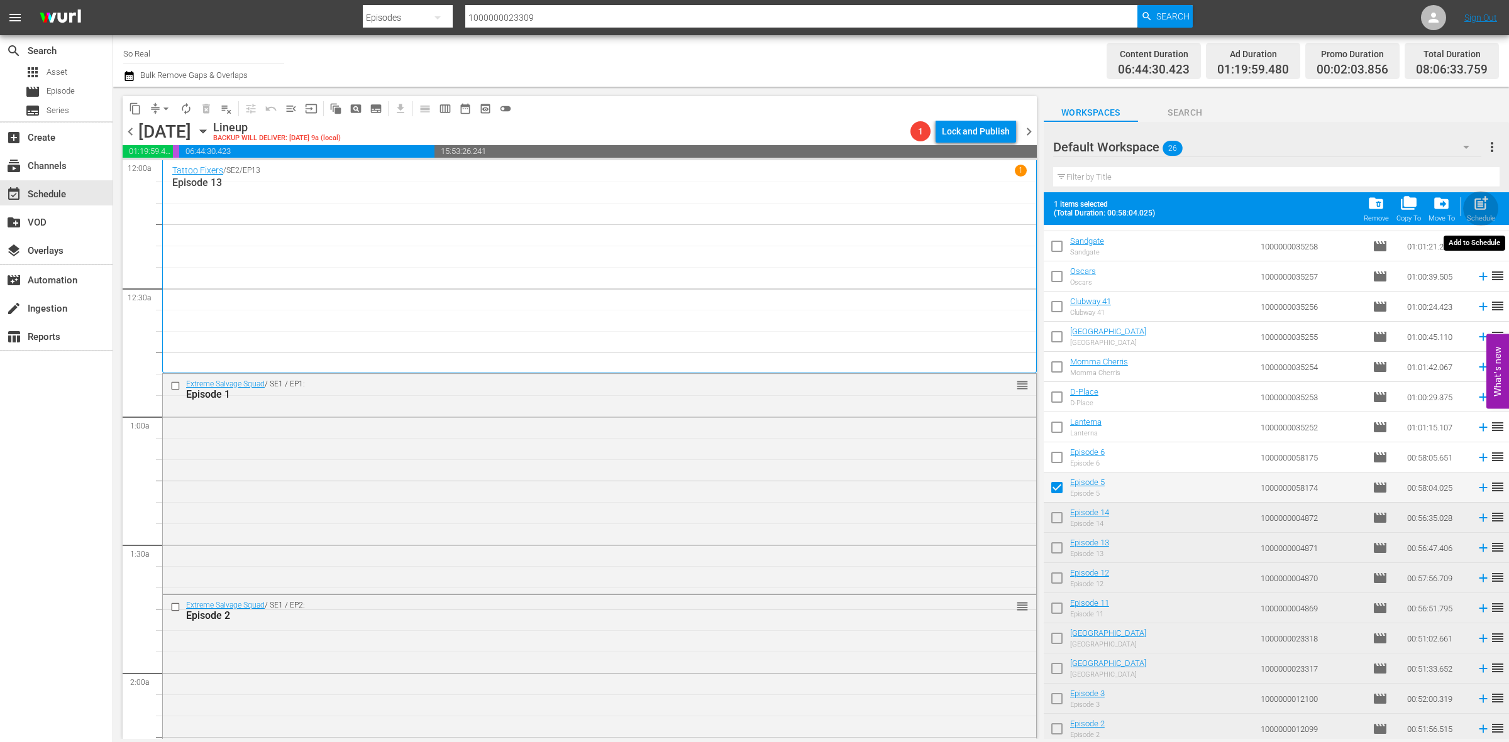
click at [1475, 206] on span "post_add" at bounding box center [1480, 203] width 17 height 17
checkbox input "false"
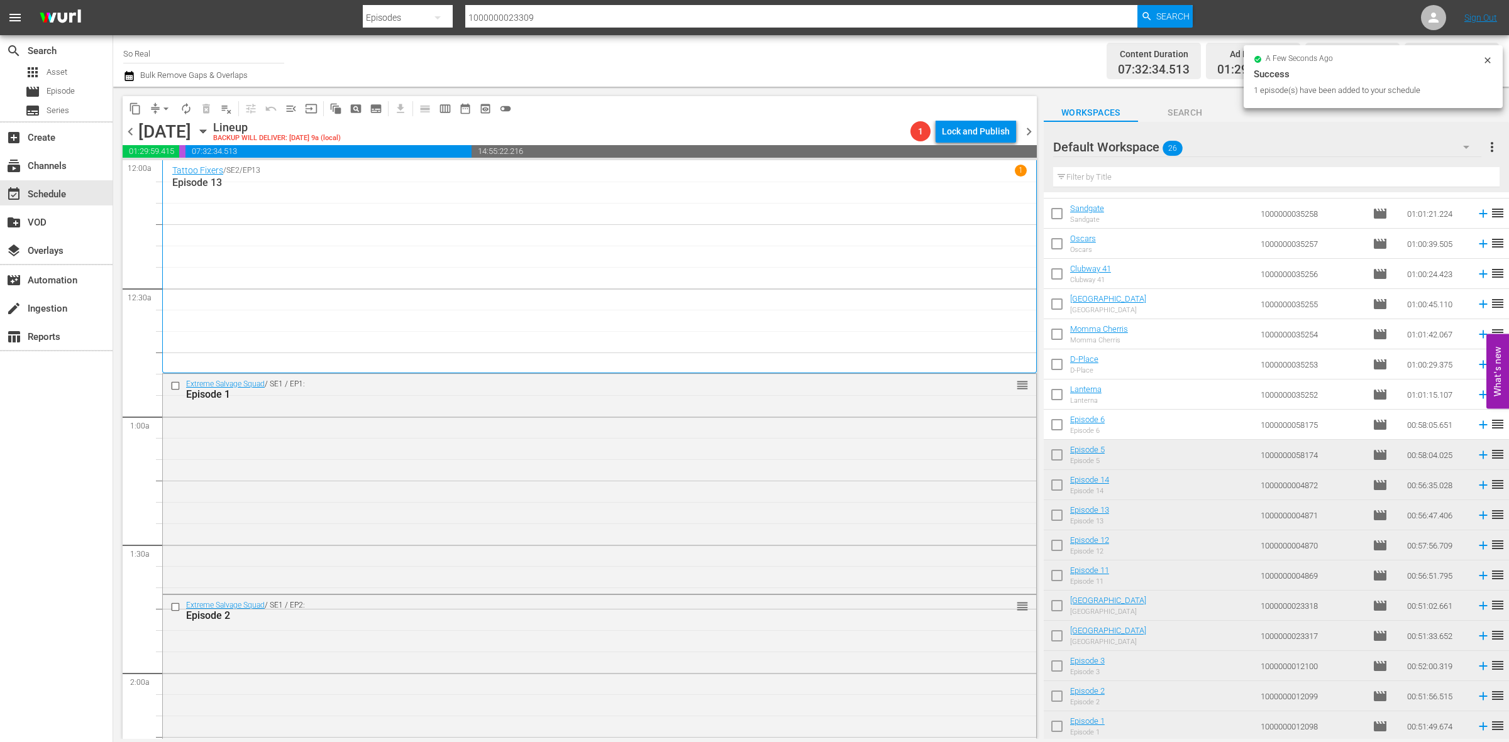
click at [1057, 426] on input "checkbox" at bounding box center [1056, 427] width 26 height 26
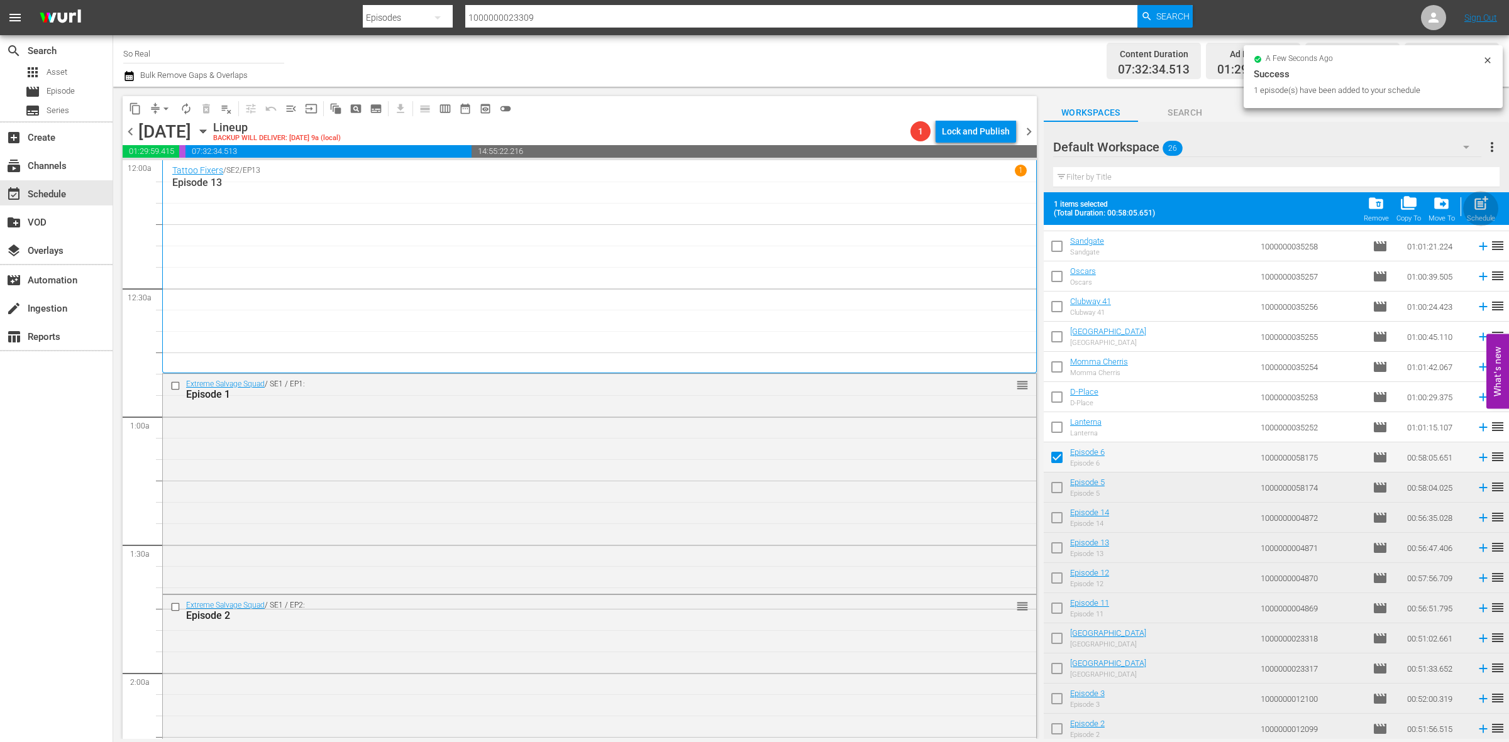
click at [1475, 211] on span "post_add" at bounding box center [1480, 203] width 17 height 17
checkbox input "false"
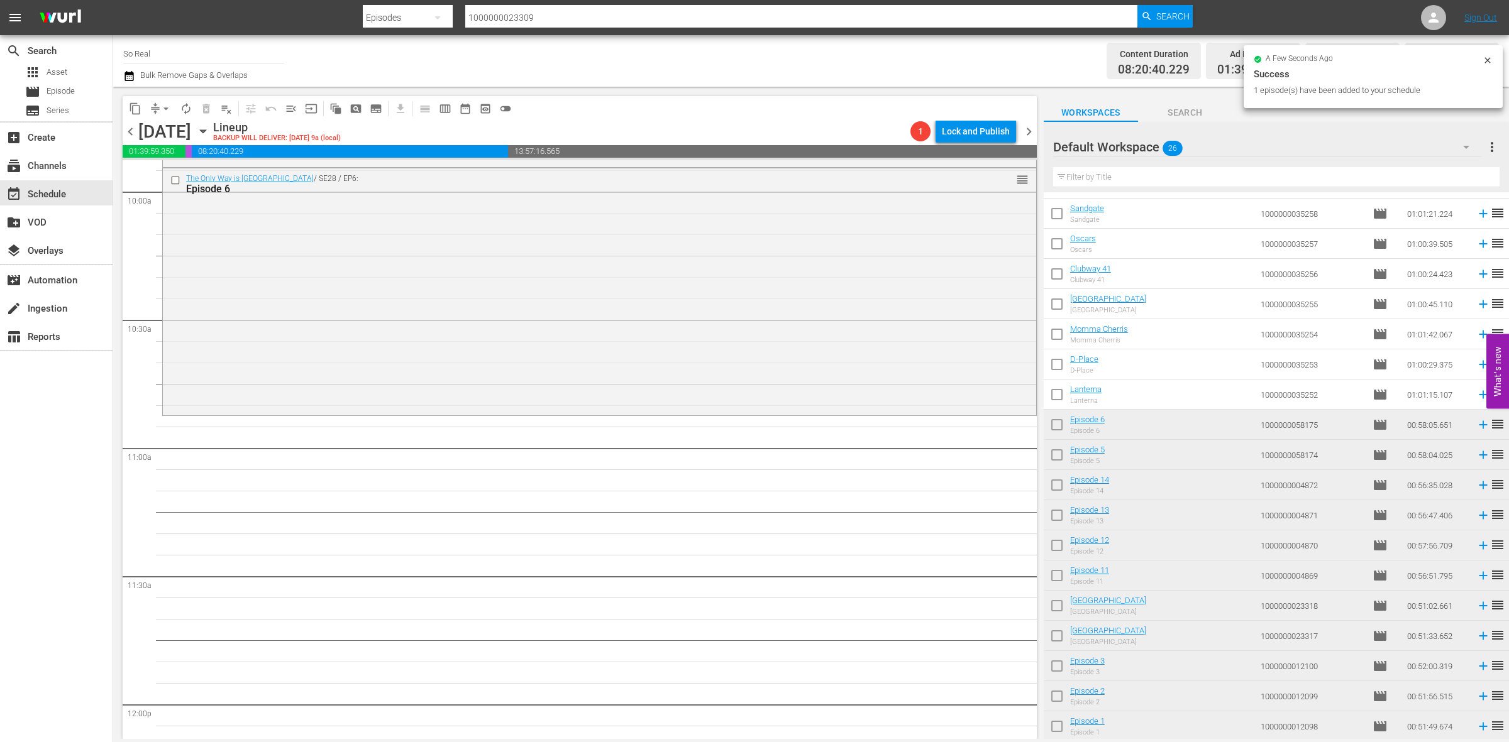
scroll to position [2534, 0]
click at [1050, 400] on input "checkbox" at bounding box center [1056, 397] width 26 height 26
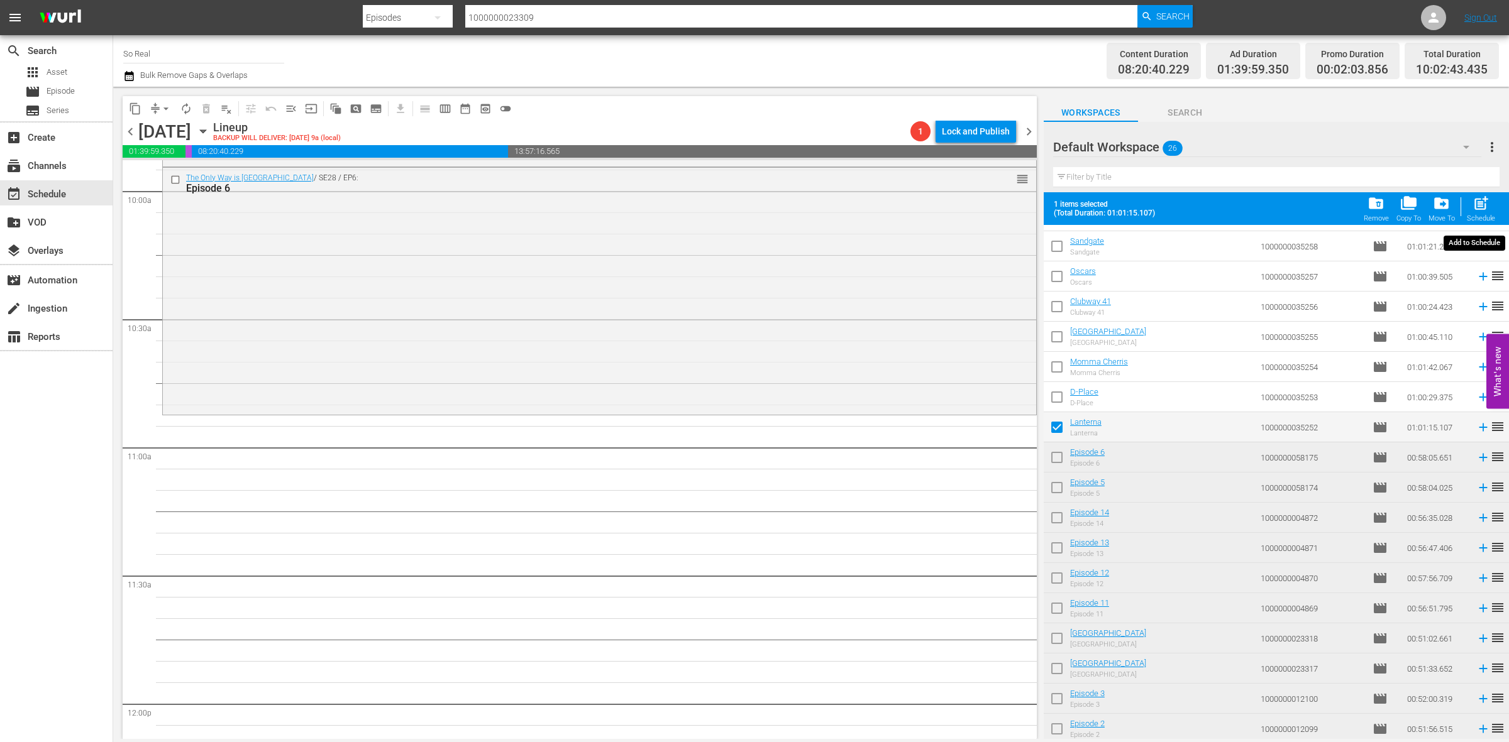
click at [1481, 202] on span "post_add" at bounding box center [1480, 203] width 17 height 17
checkbox input "false"
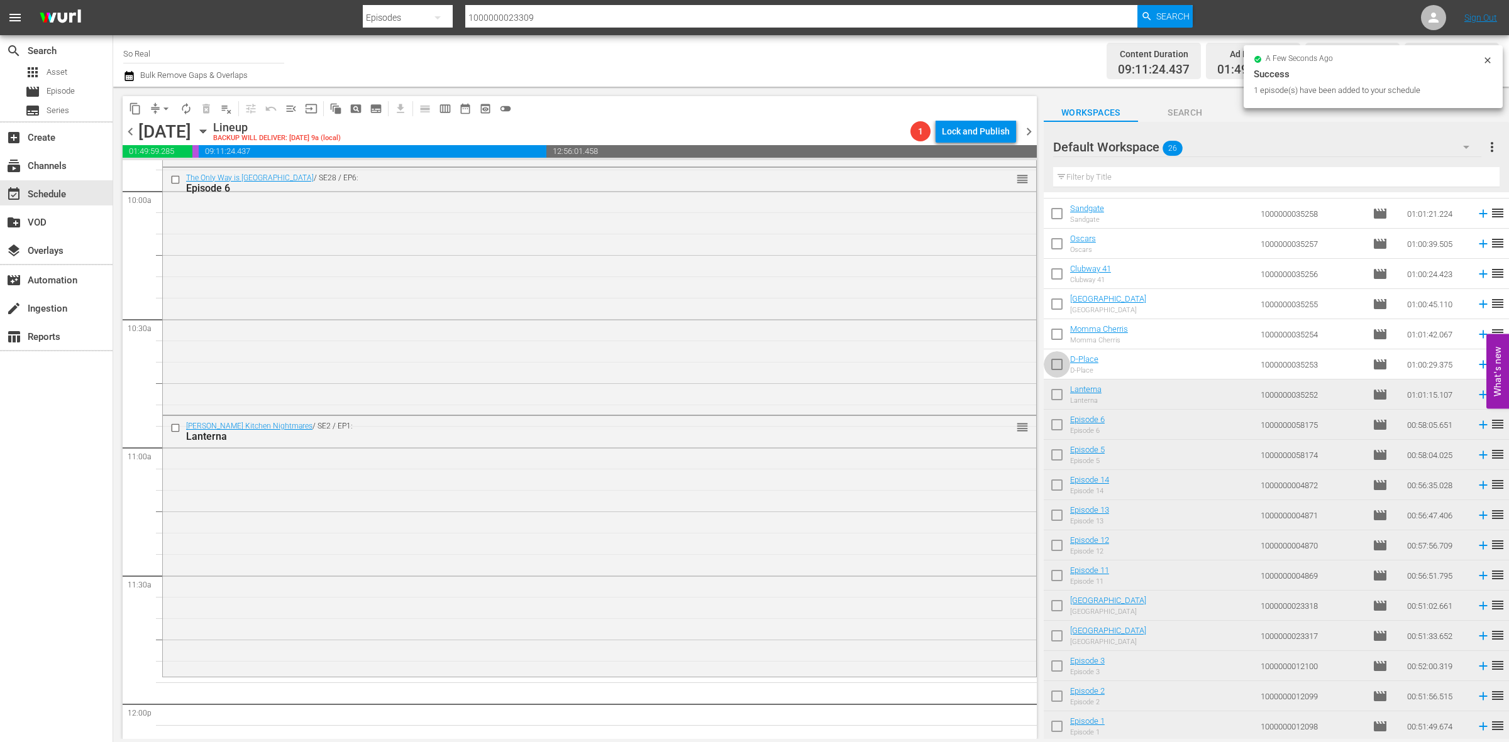
click at [1058, 366] on input "checkbox" at bounding box center [1056, 367] width 26 height 26
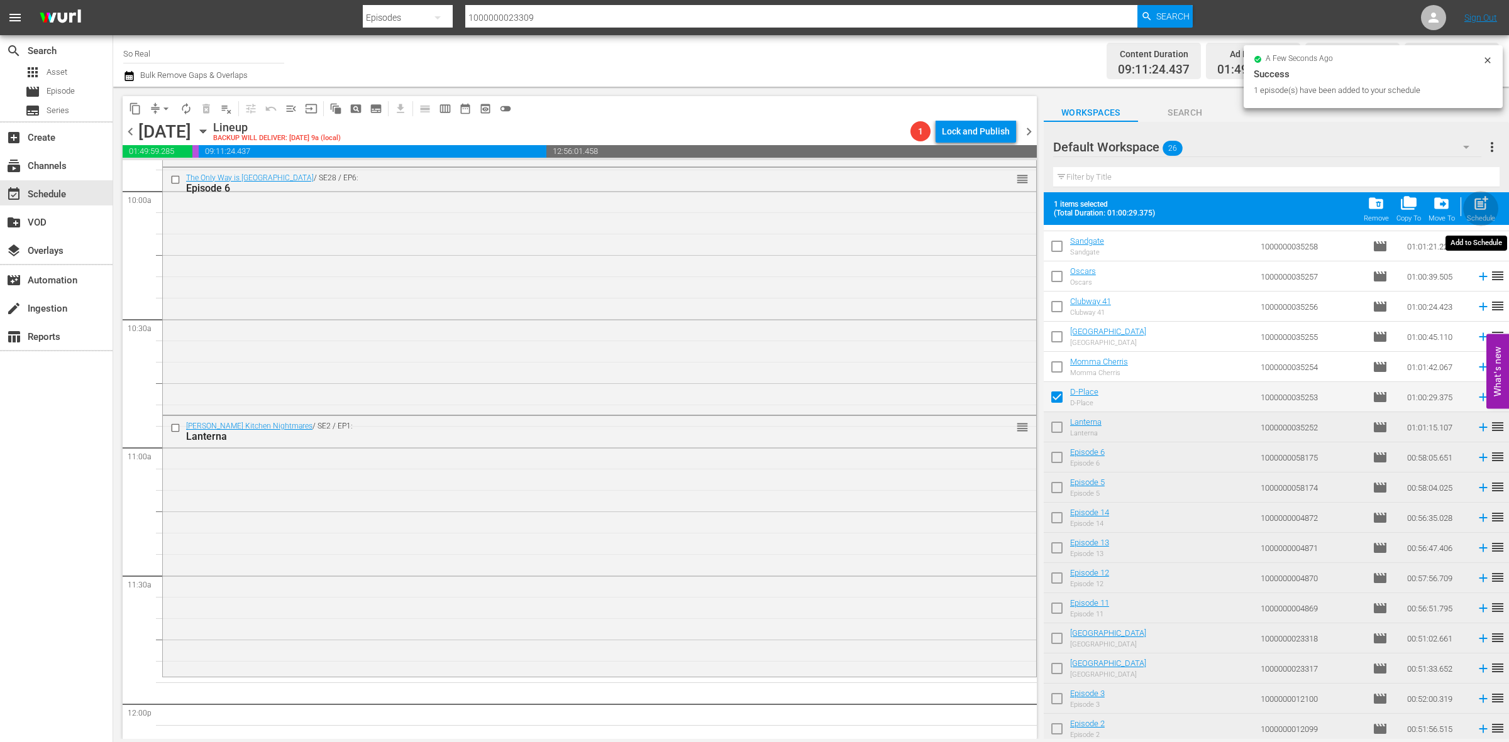
click at [1474, 209] on span "post_add" at bounding box center [1480, 203] width 17 height 17
checkbox input "false"
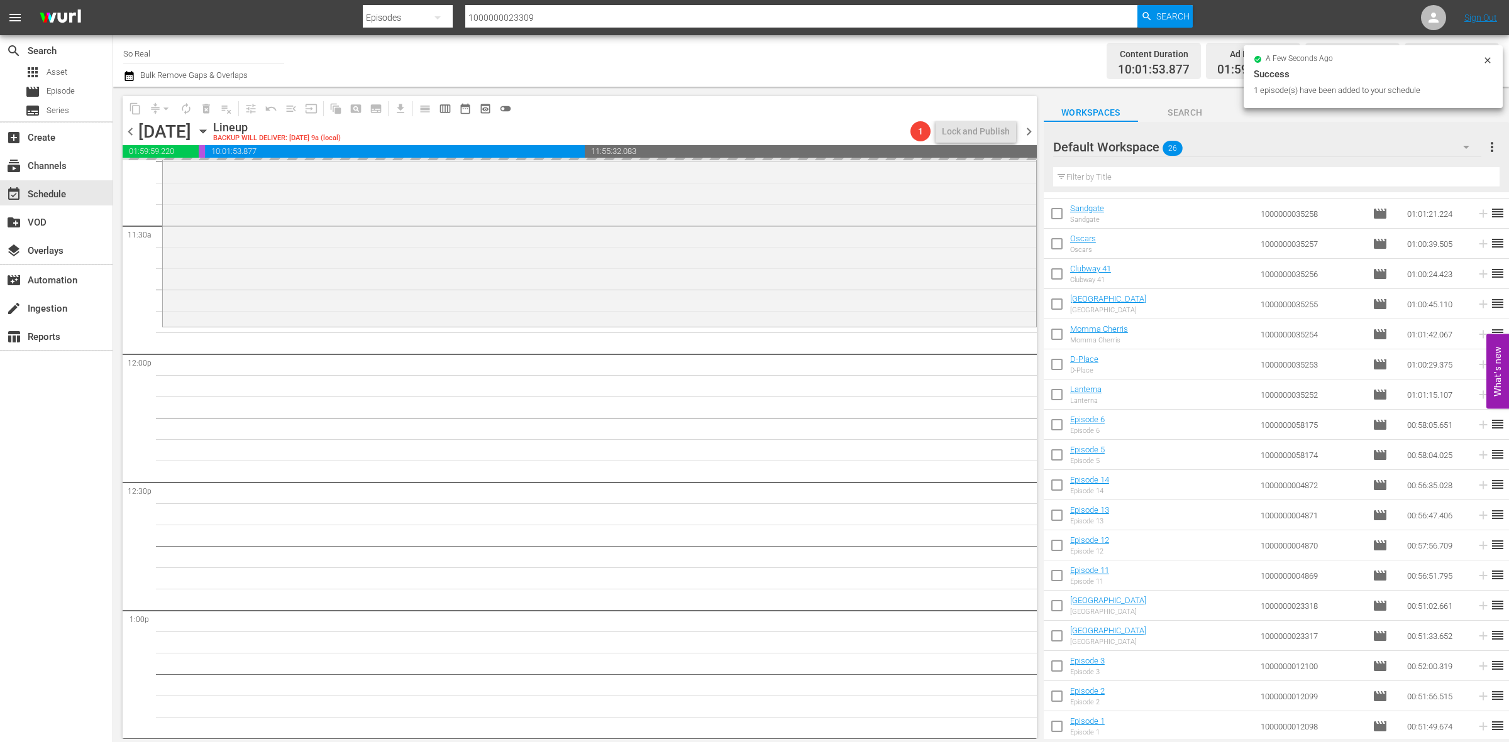
scroll to position [2890, 0]
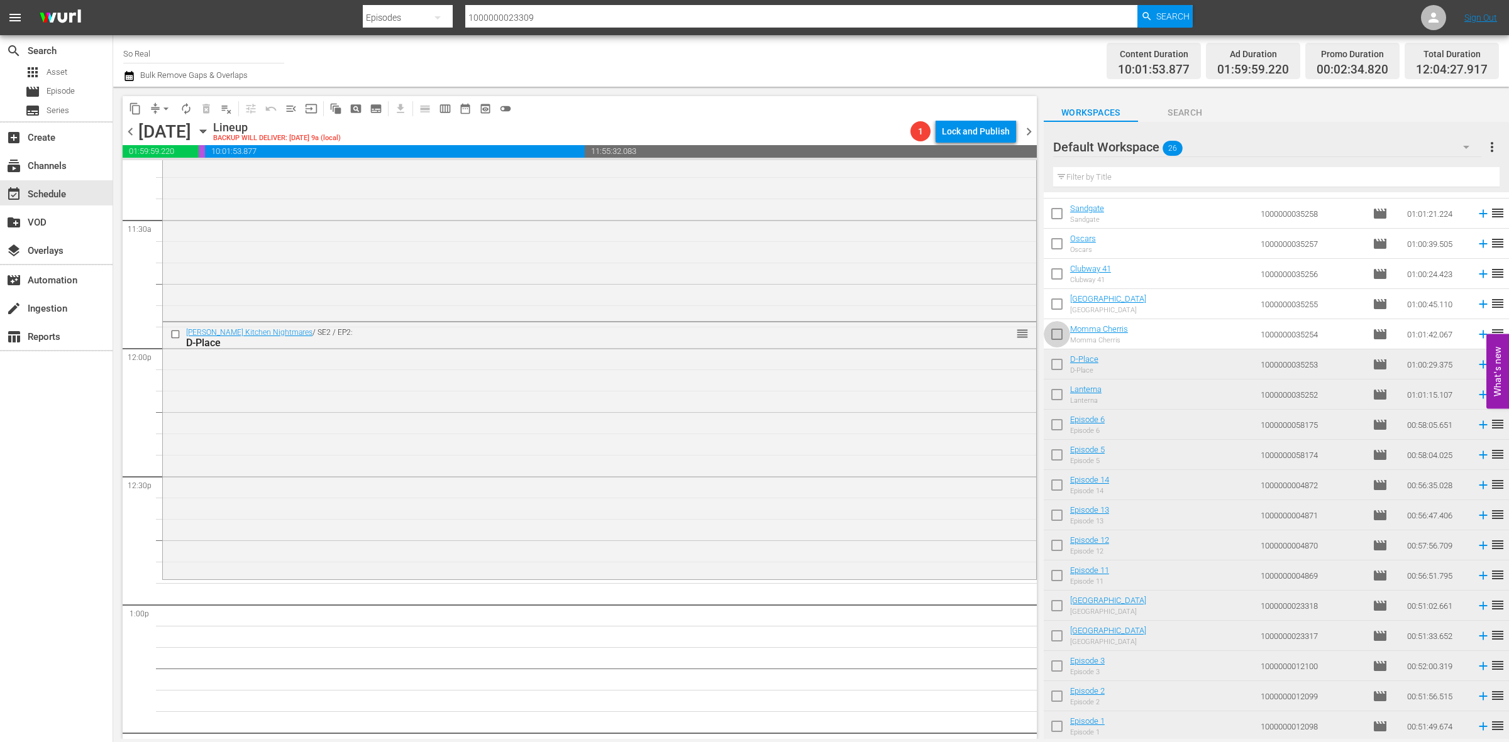
click at [1060, 335] on input "checkbox" at bounding box center [1056, 337] width 26 height 26
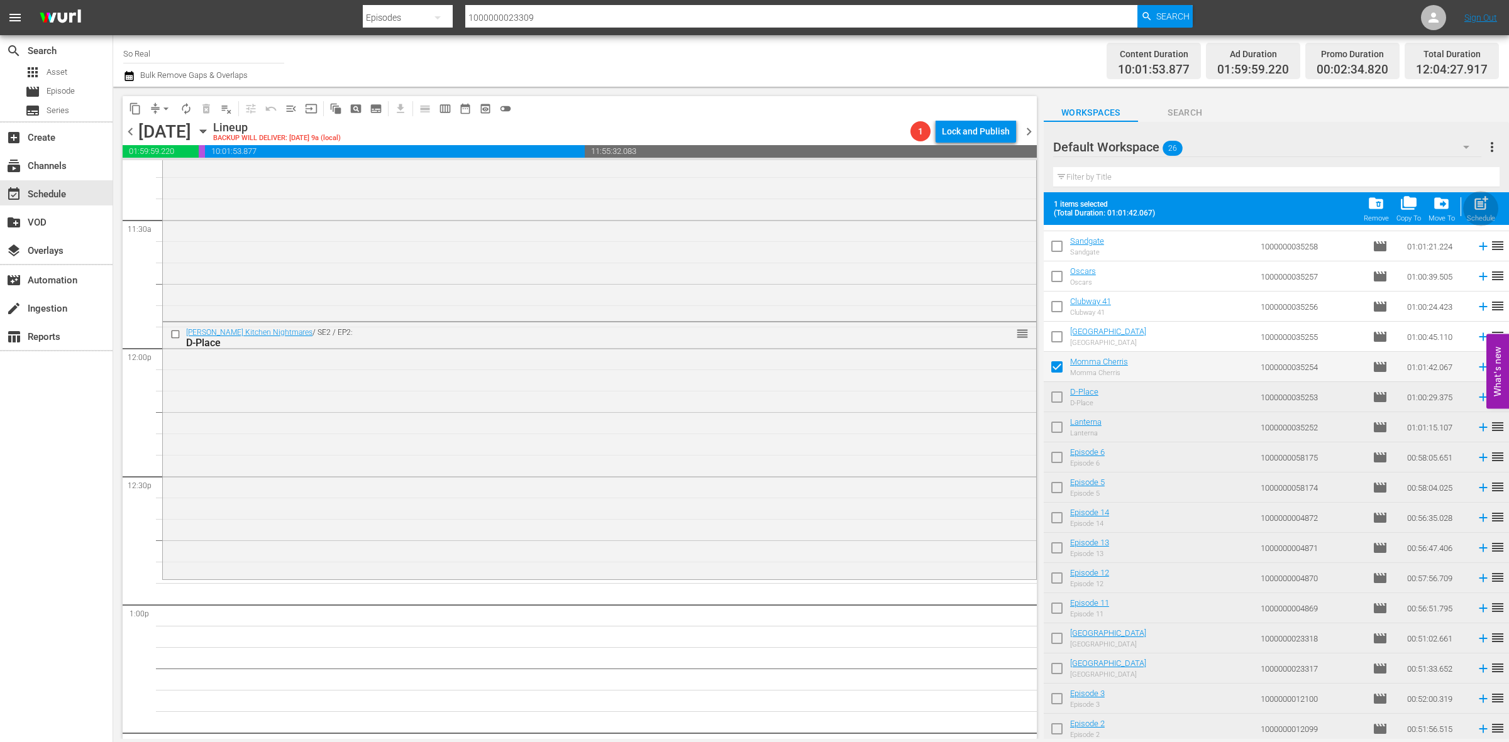
click at [1474, 212] on span "post_add" at bounding box center [1480, 203] width 17 height 17
checkbox input "false"
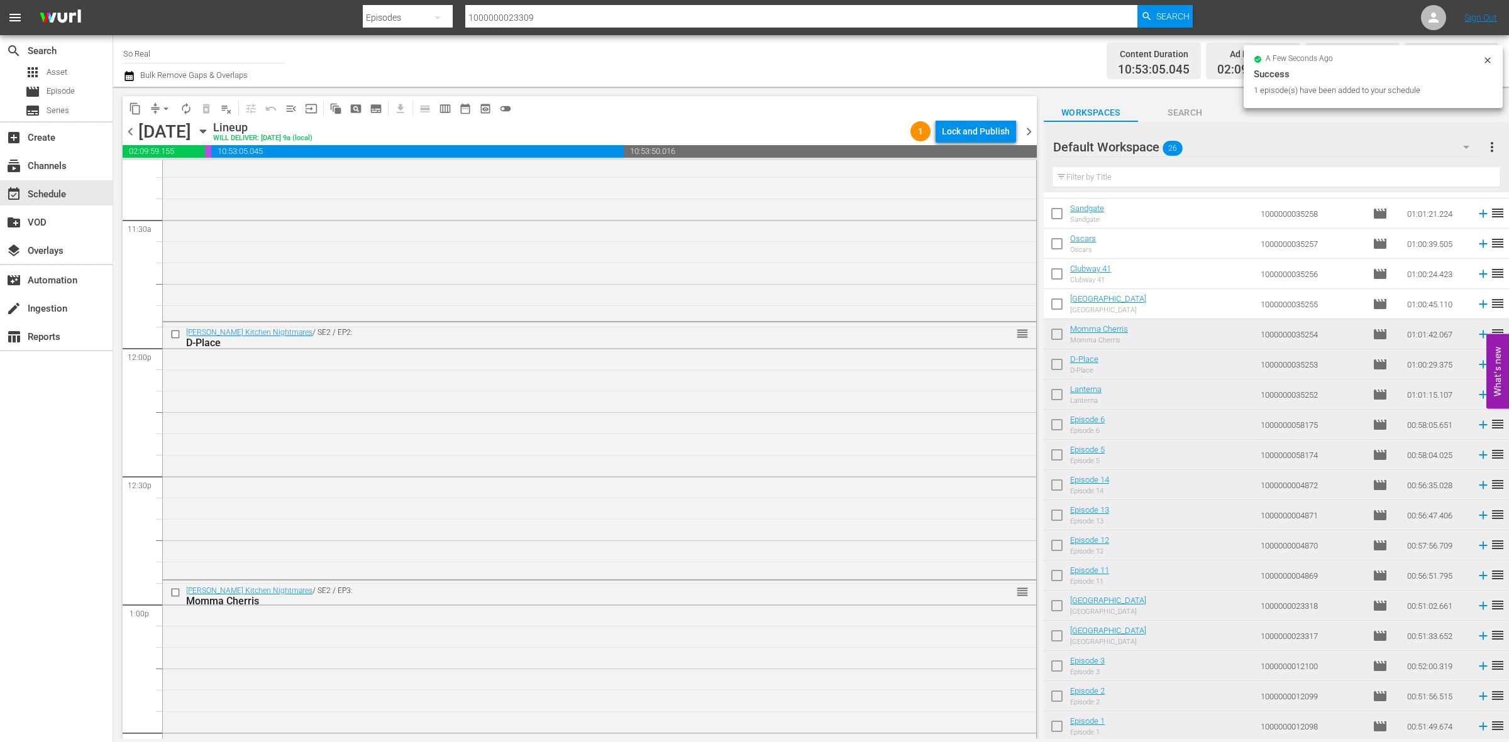
click at [1062, 304] on input "checkbox" at bounding box center [1056, 307] width 26 height 26
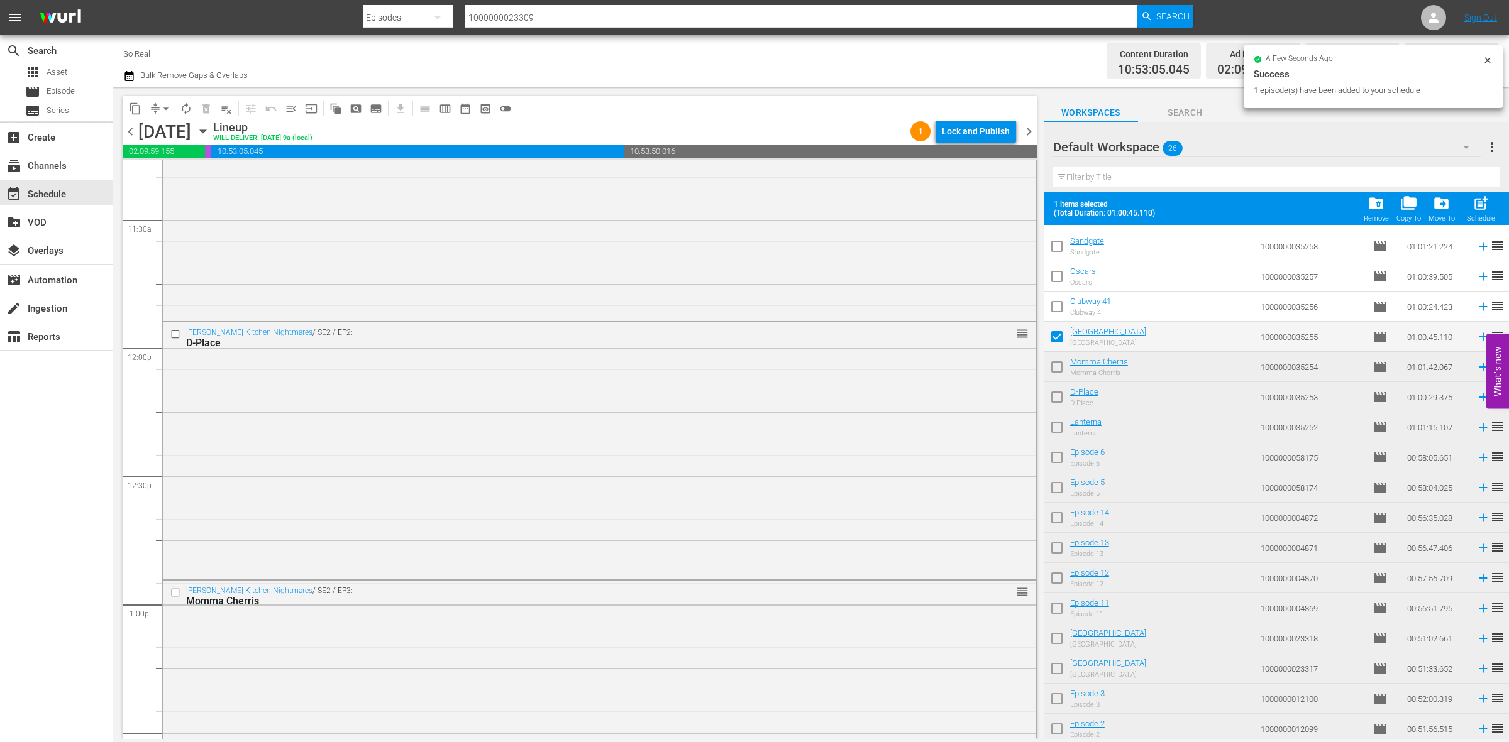
click at [1484, 208] on span "post_add" at bounding box center [1480, 203] width 17 height 17
checkbox input "false"
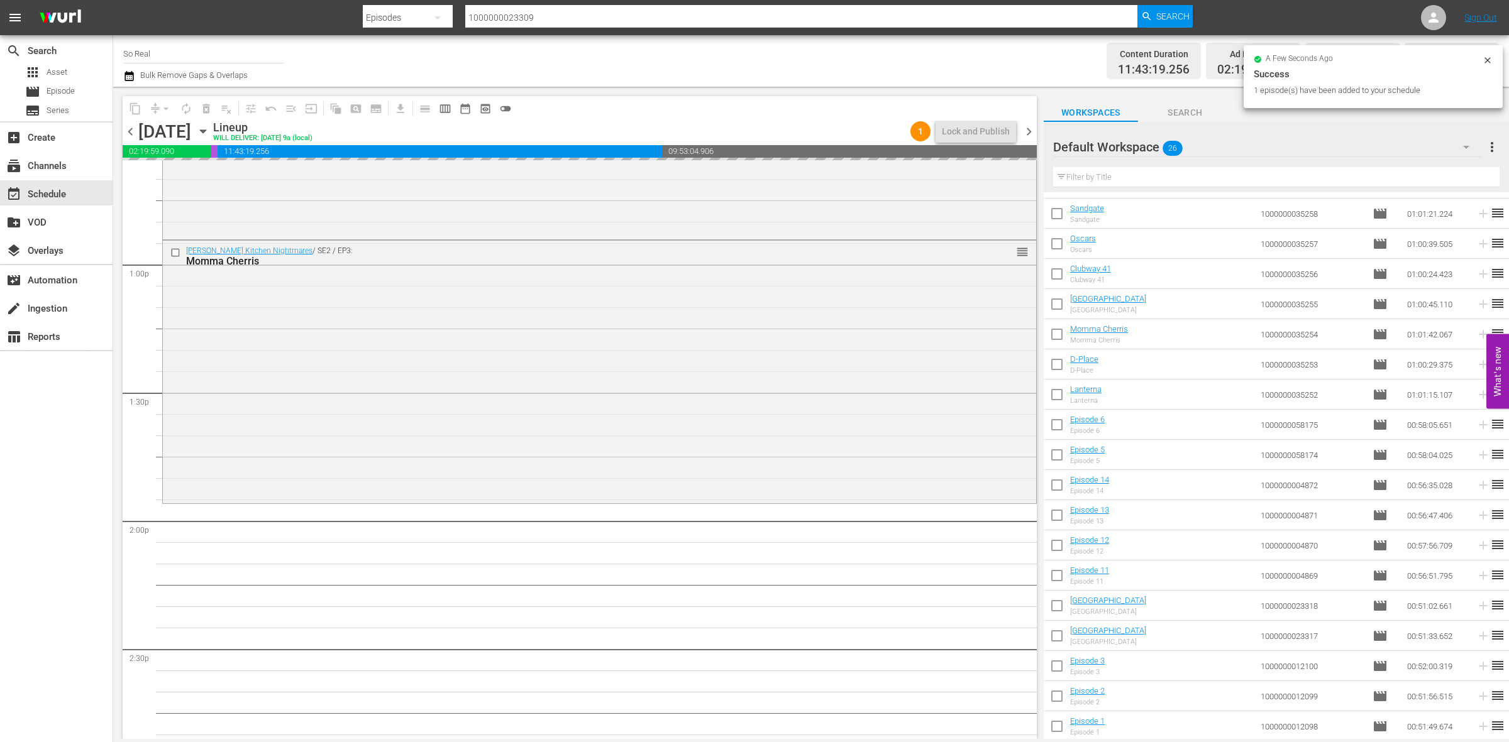
scroll to position [3231, 0]
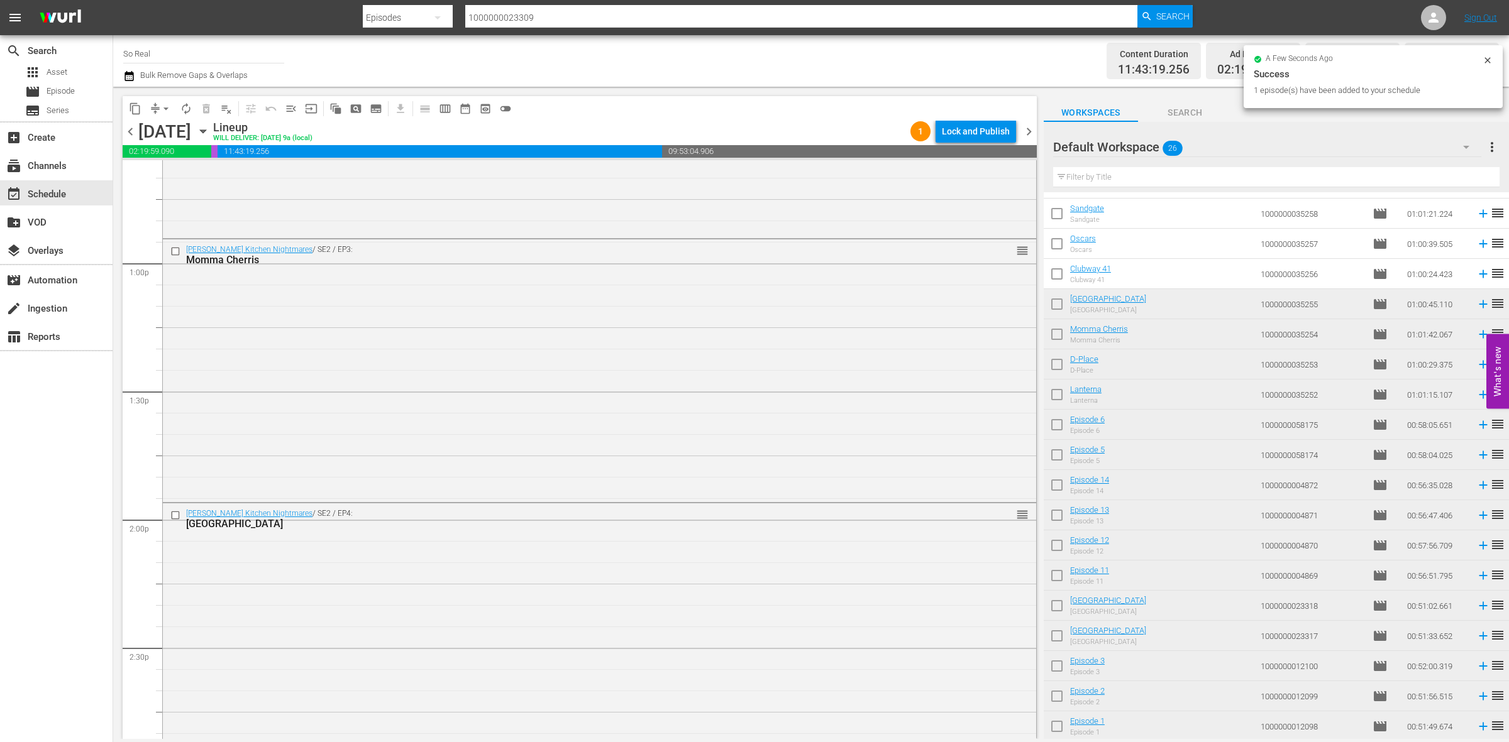
click at [1056, 272] on input "checkbox" at bounding box center [1056, 276] width 26 height 26
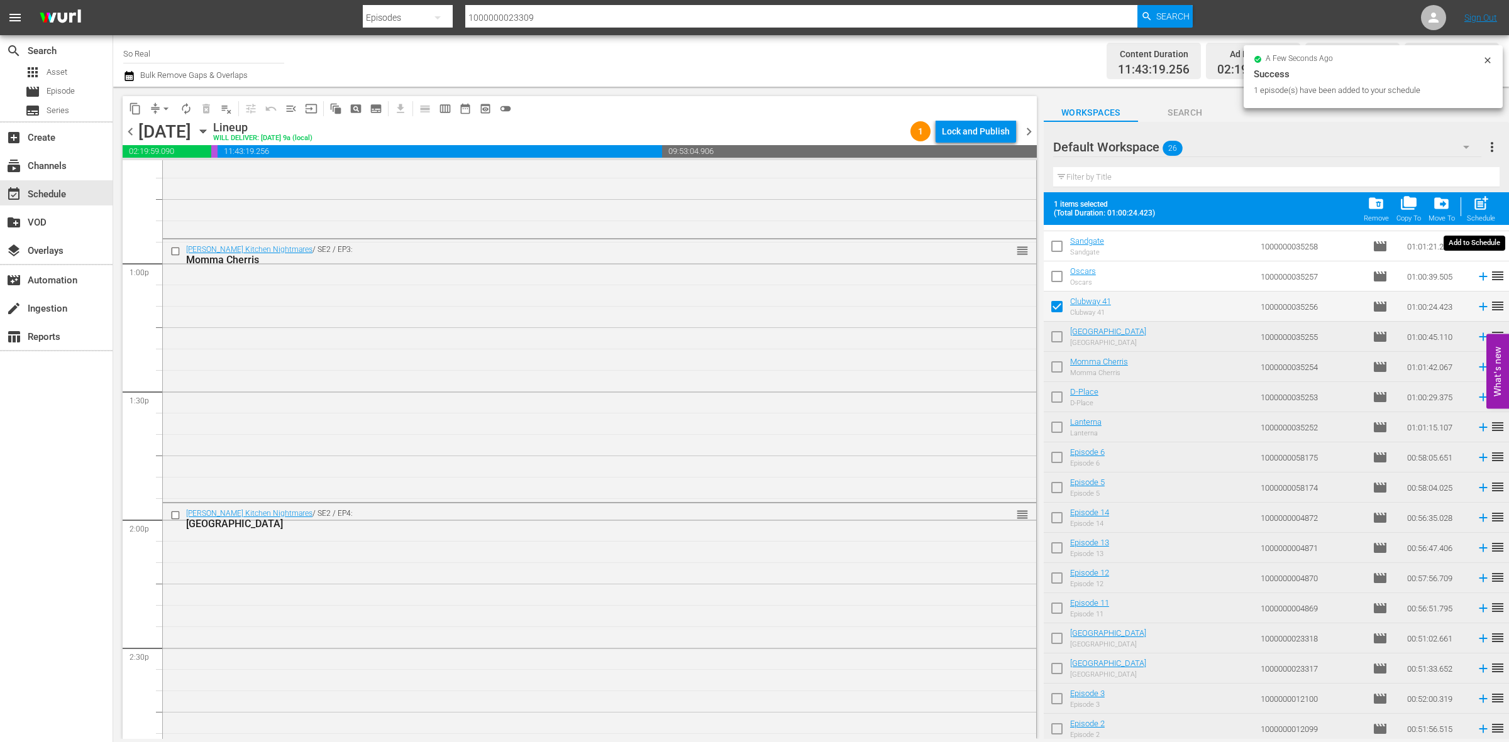
click at [1494, 209] on div "post_add Schedule" at bounding box center [1480, 209] width 28 height 28
checkbox input "false"
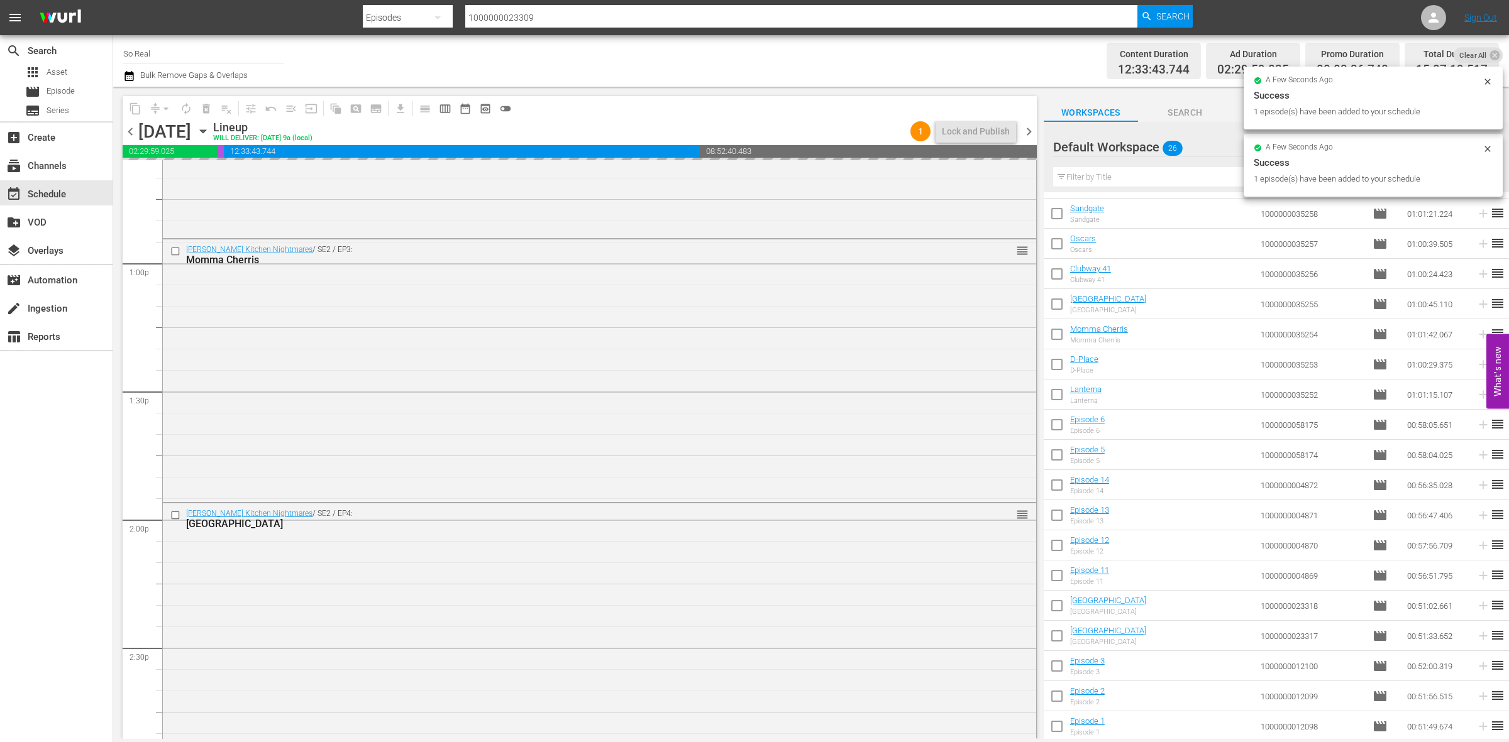
scroll to position [3552, 0]
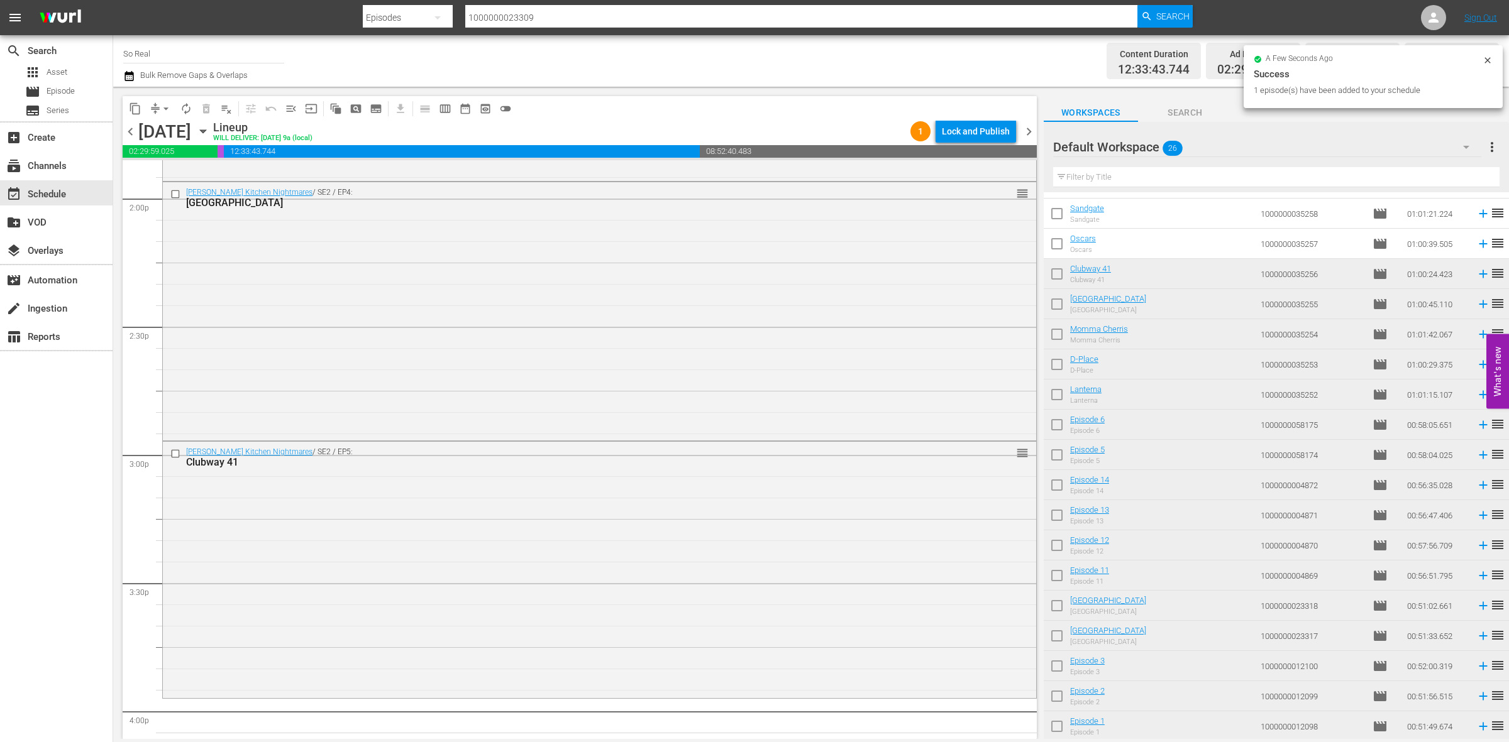
click at [1059, 244] on input "checkbox" at bounding box center [1056, 246] width 26 height 26
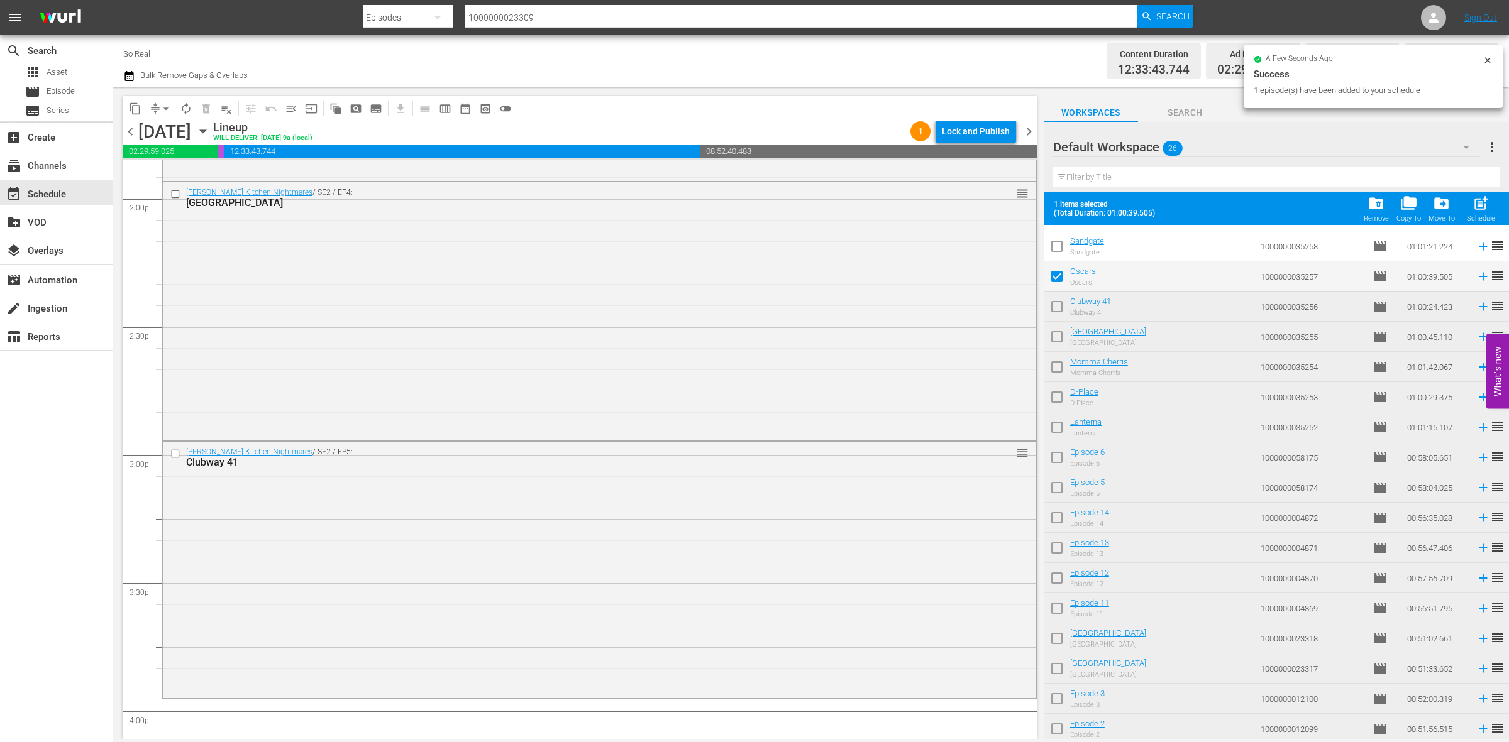
click at [1475, 196] on span "post_add" at bounding box center [1480, 203] width 17 height 17
checkbox input "false"
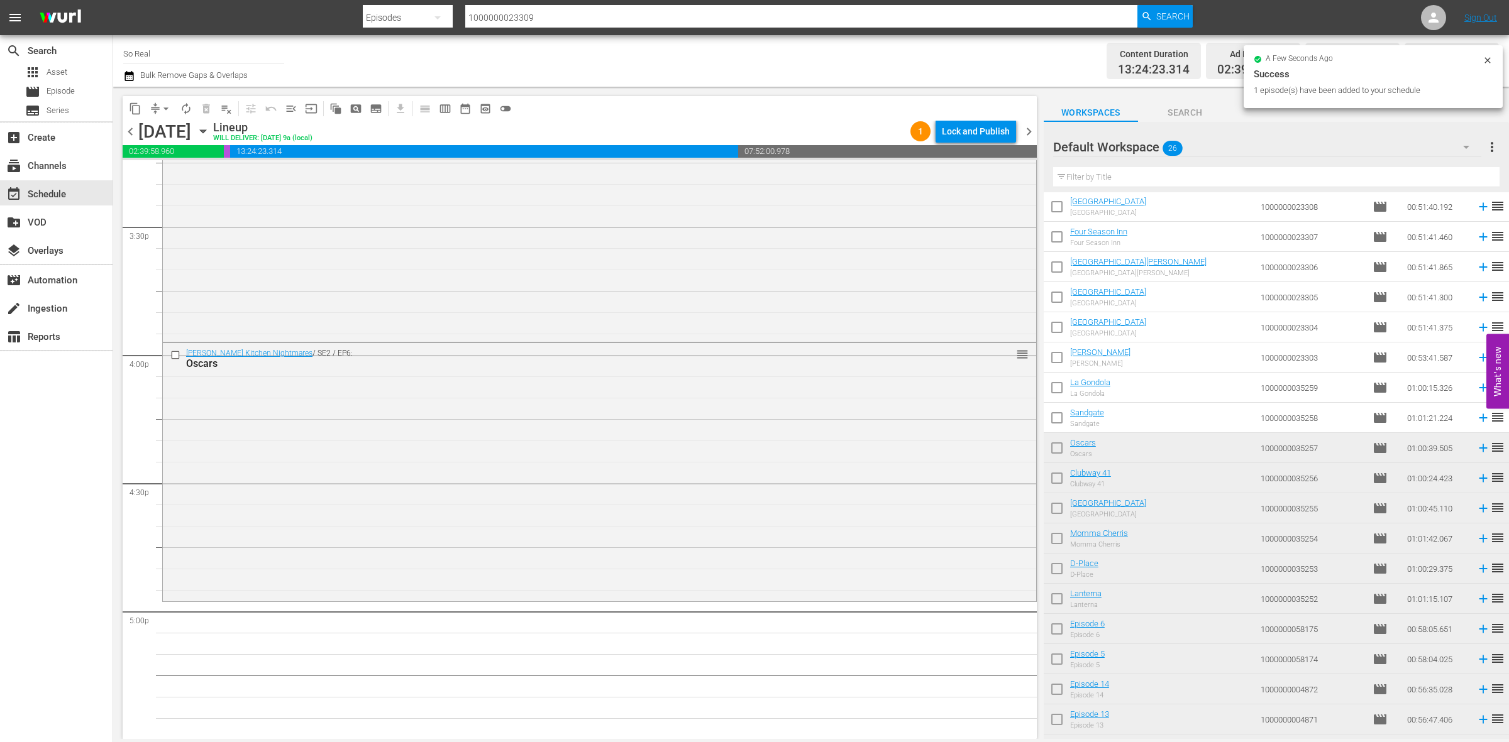
scroll to position [25, 0]
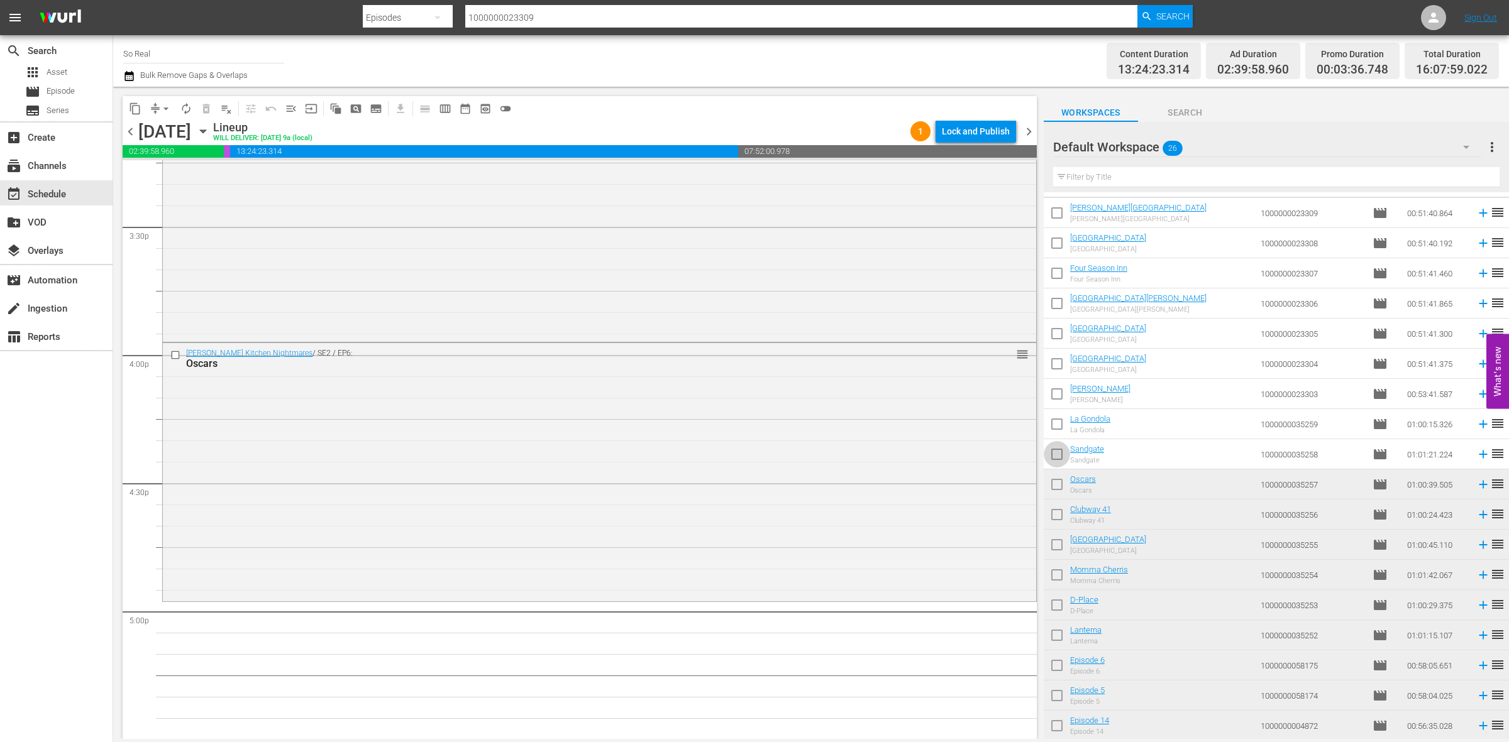
click at [1051, 453] on input "checkbox" at bounding box center [1056, 457] width 26 height 26
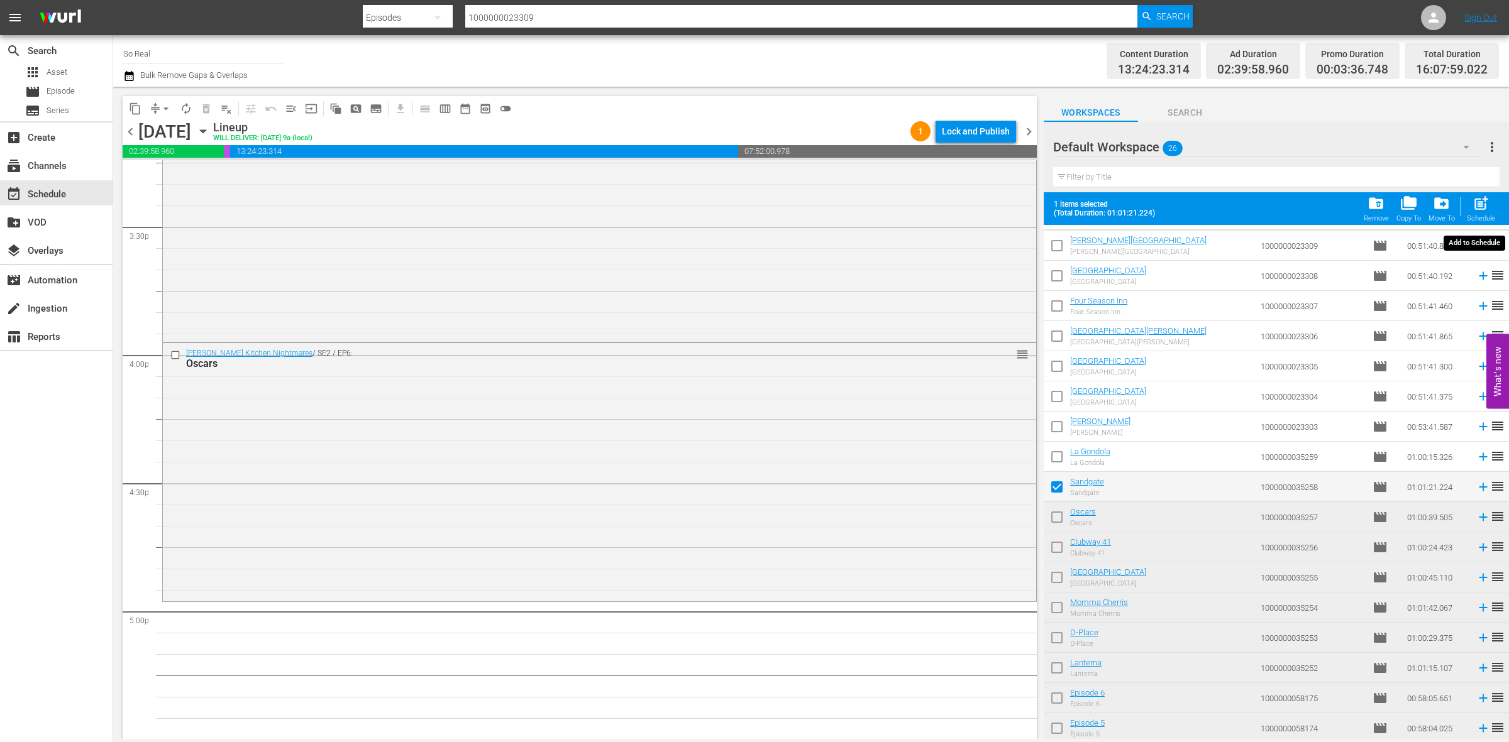
click at [1468, 202] on div "post_add Schedule" at bounding box center [1480, 209] width 28 height 28
checkbox input "false"
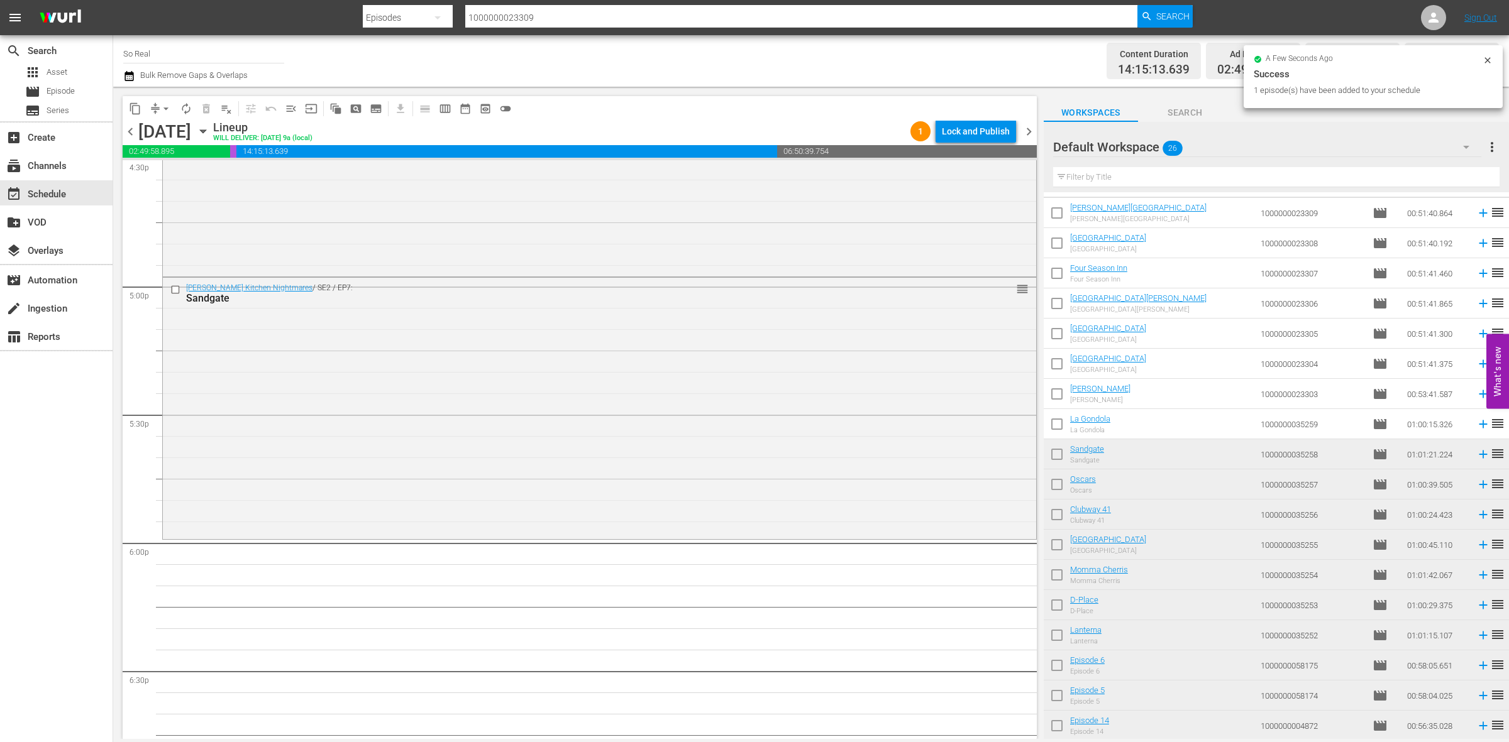
scroll to position [4250, 0]
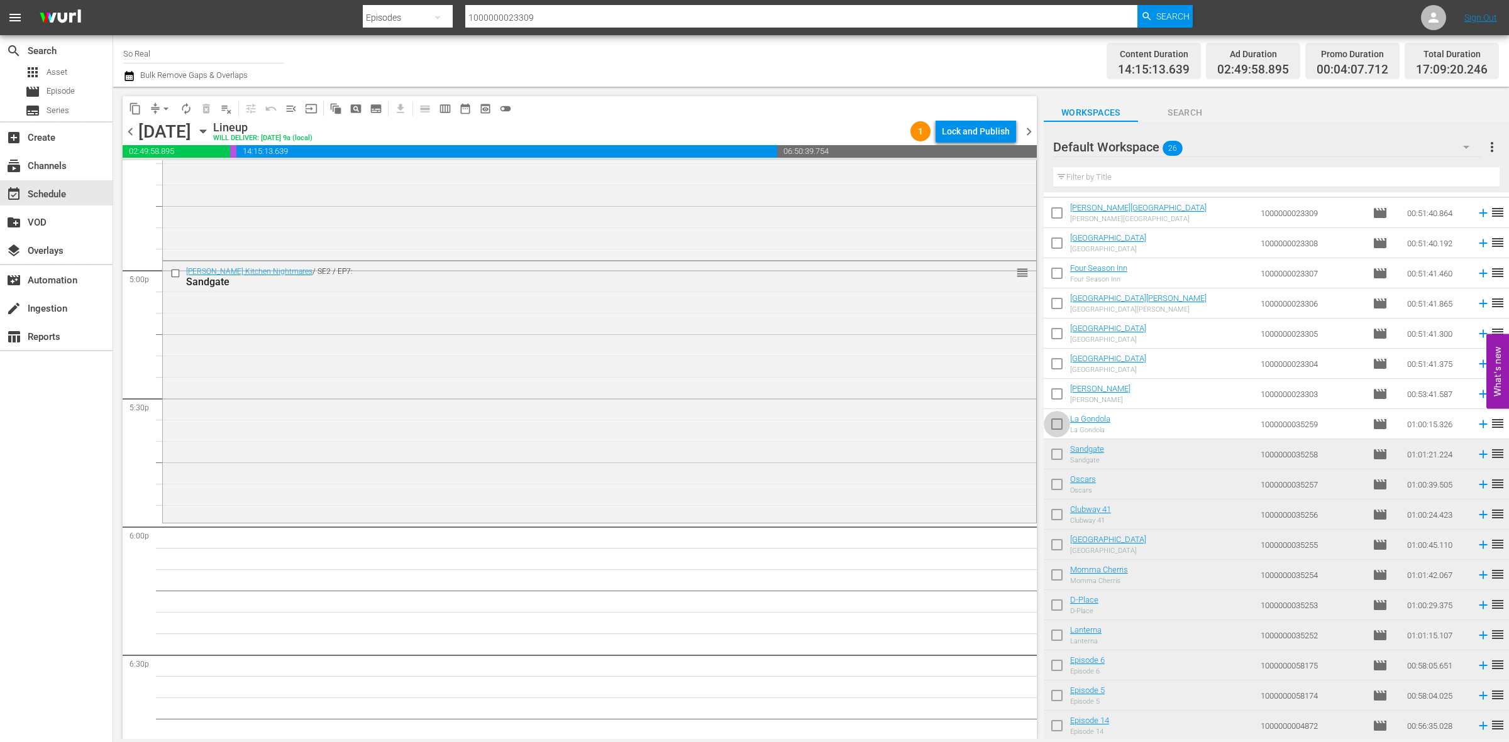
click at [1060, 429] on input "checkbox" at bounding box center [1056, 427] width 26 height 26
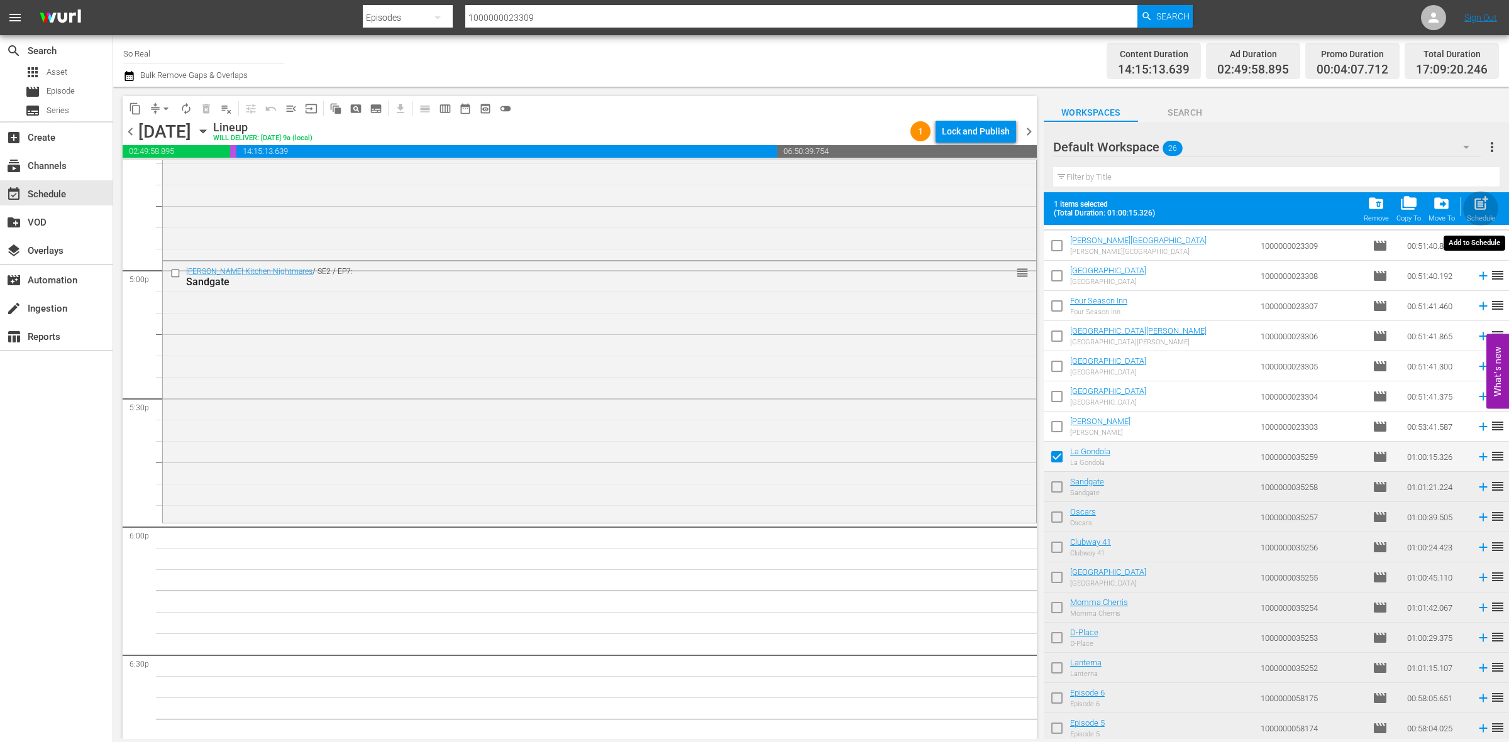
click at [1487, 211] on span "post_add" at bounding box center [1480, 203] width 17 height 17
checkbox input "false"
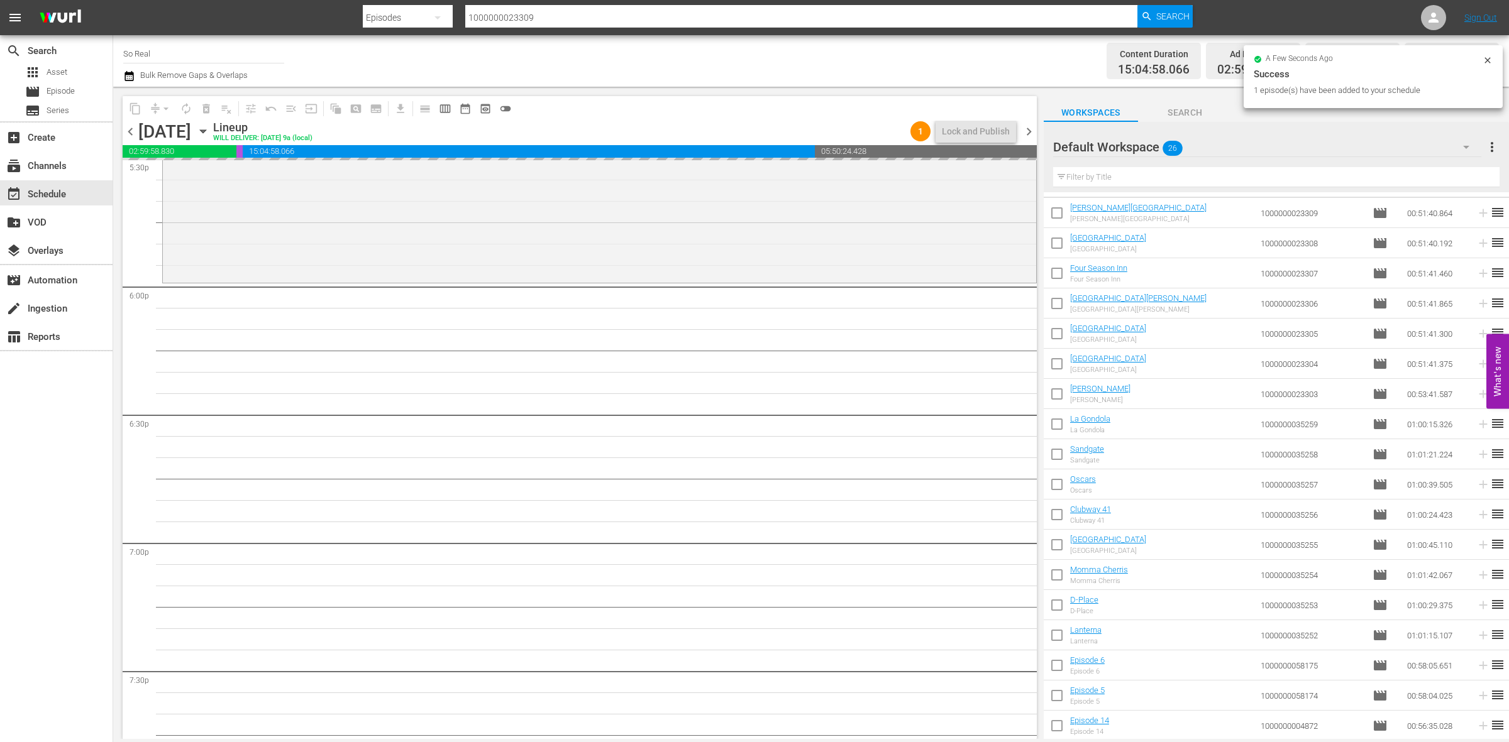
scroll to position [4491, 0]
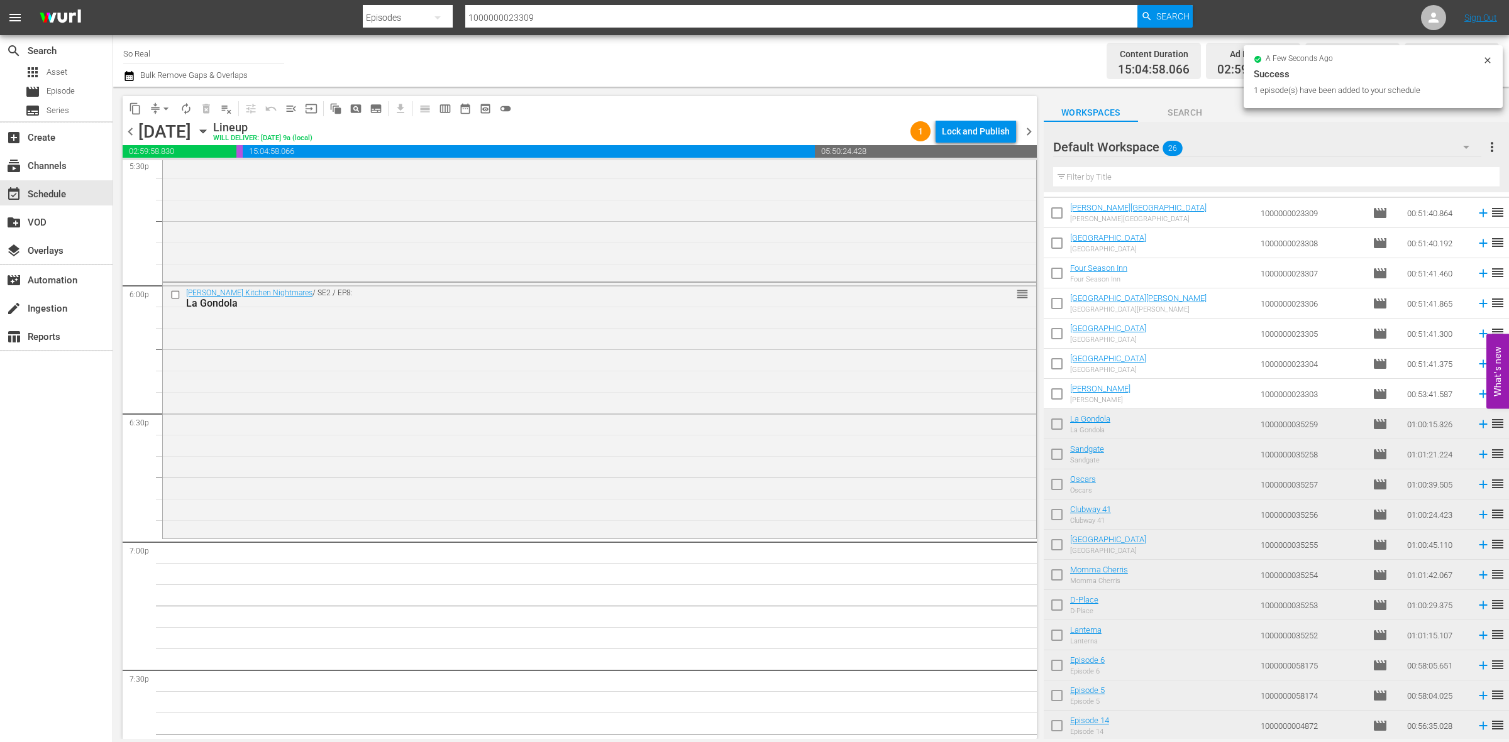
click at [1057, 390] on input "checkbox" at bounding box center [1056, 396] width 26 height 26
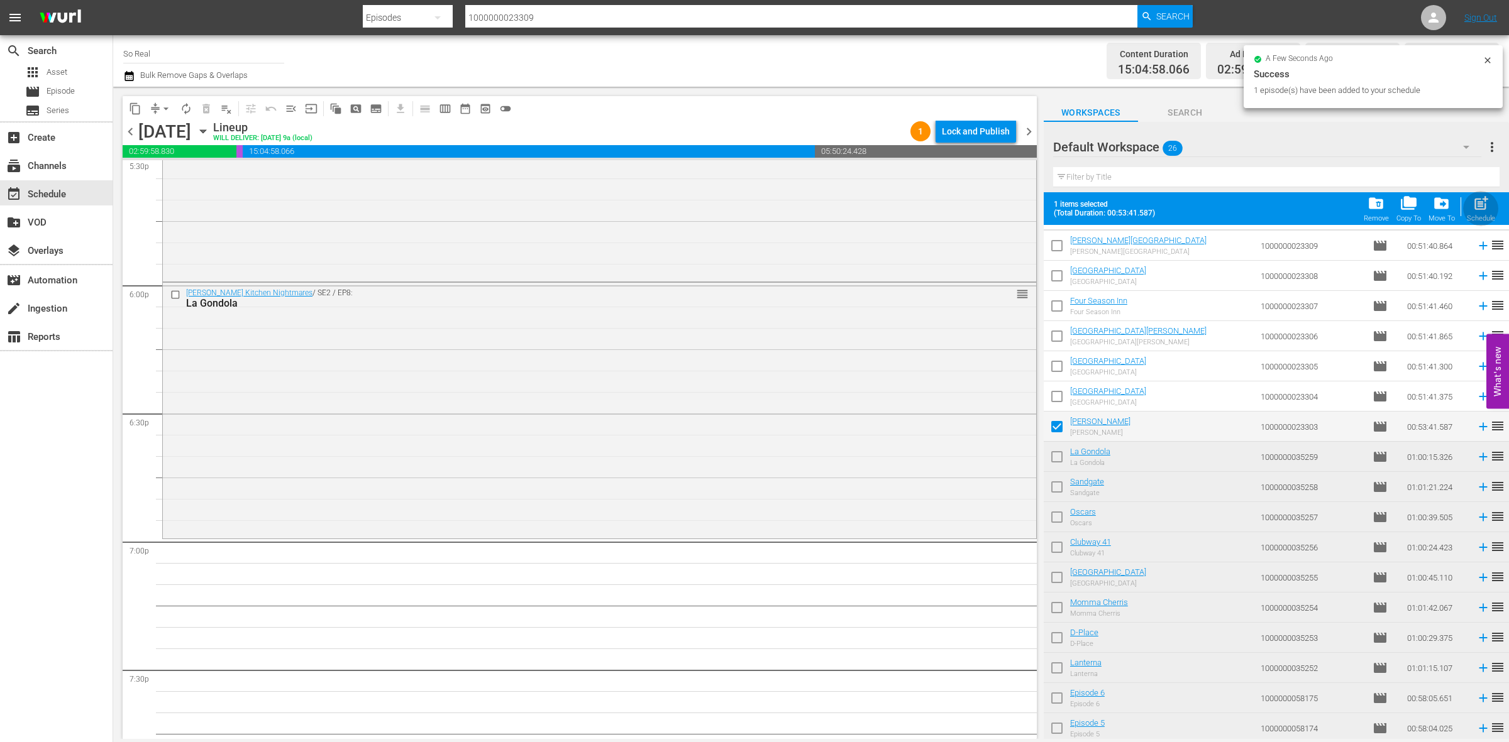
click at [1477, 208] on span "post_add" at bounding box center [1480, 203] width 17 height 17
checkbox input "false"
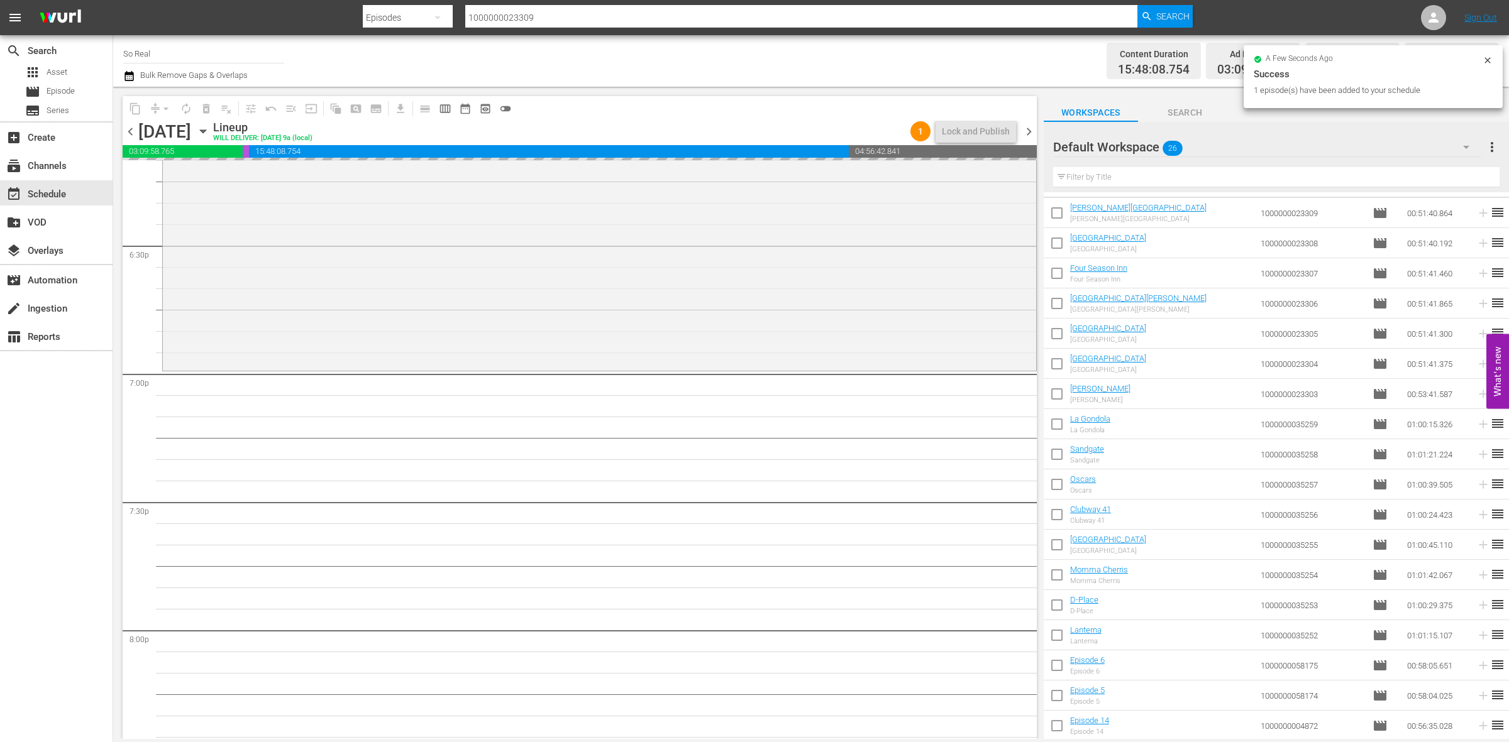
scroll to position [4680, 0]
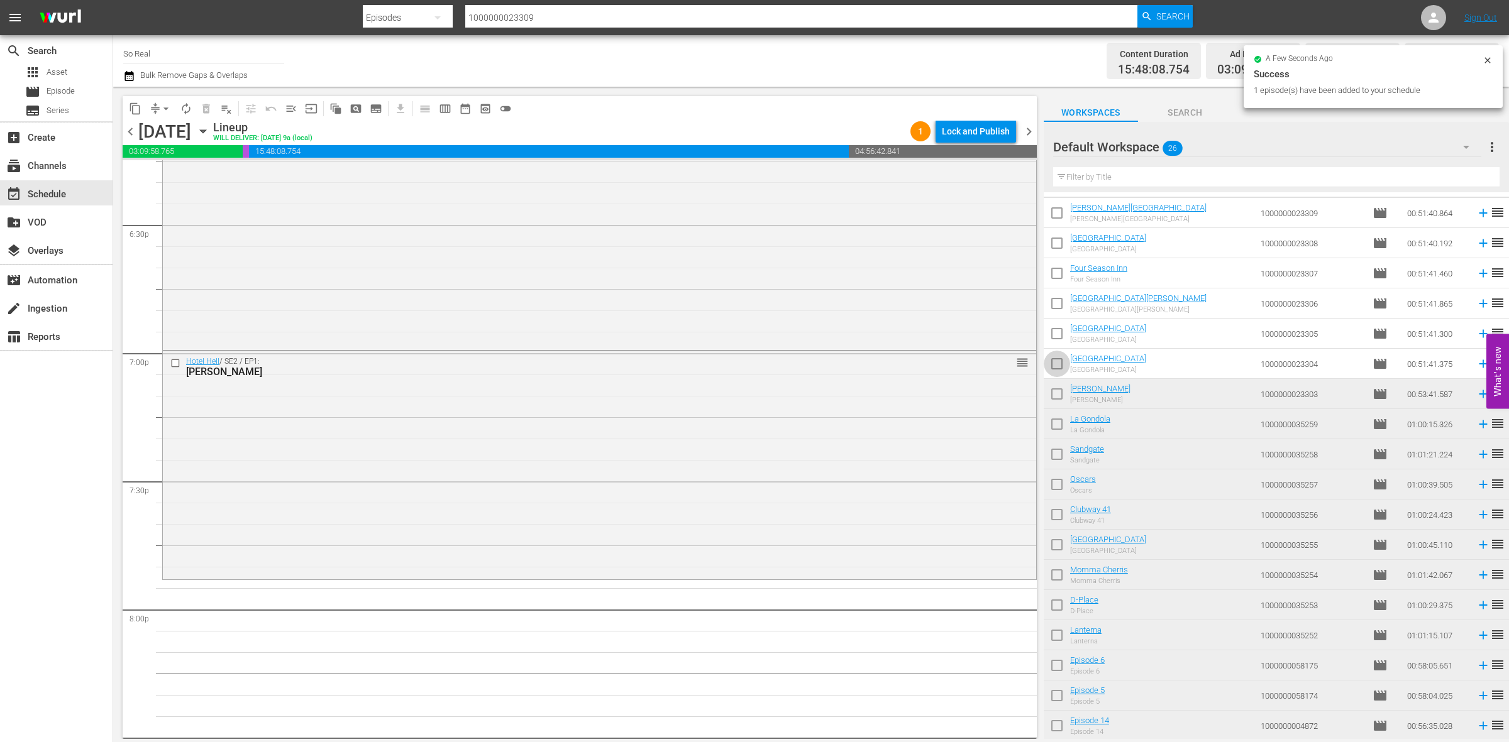
click at [1059, 366] on input "checkbox" at bounding box center [1056, 366] width 26 height 26
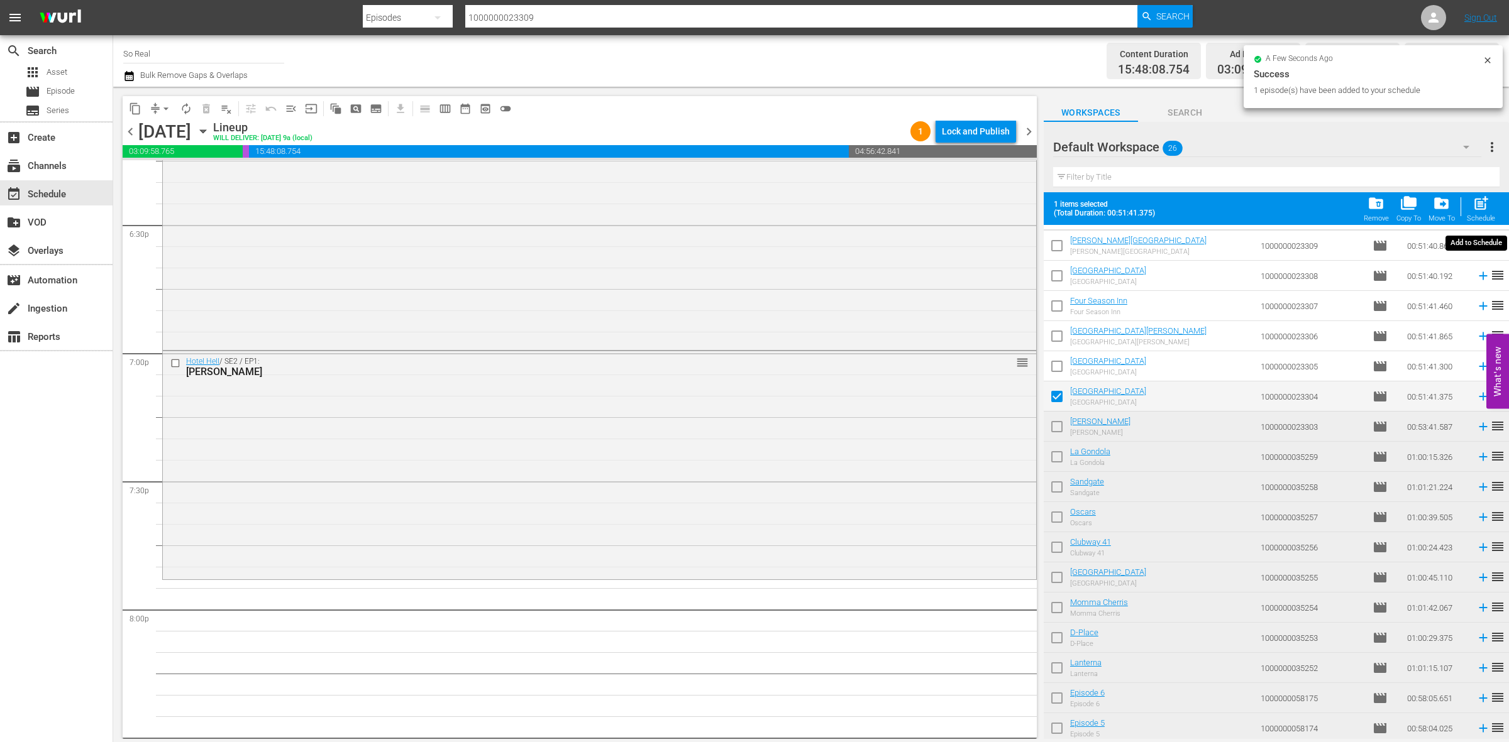
click at [1475, 214] on div "post_add Schedule" at bounding box center [1480, 209] width 28 height 28
checkbox input "false"
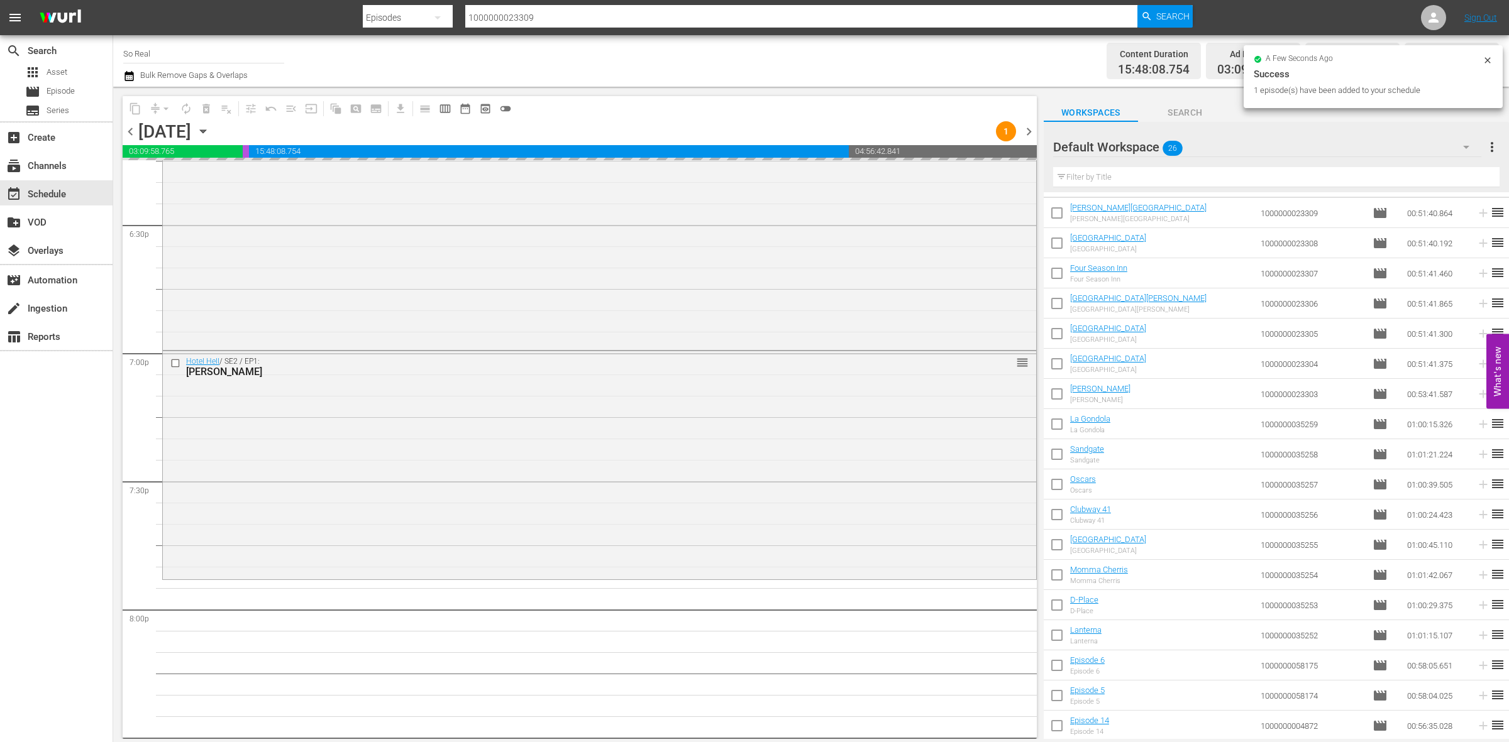
scroll to position [4876, 0]
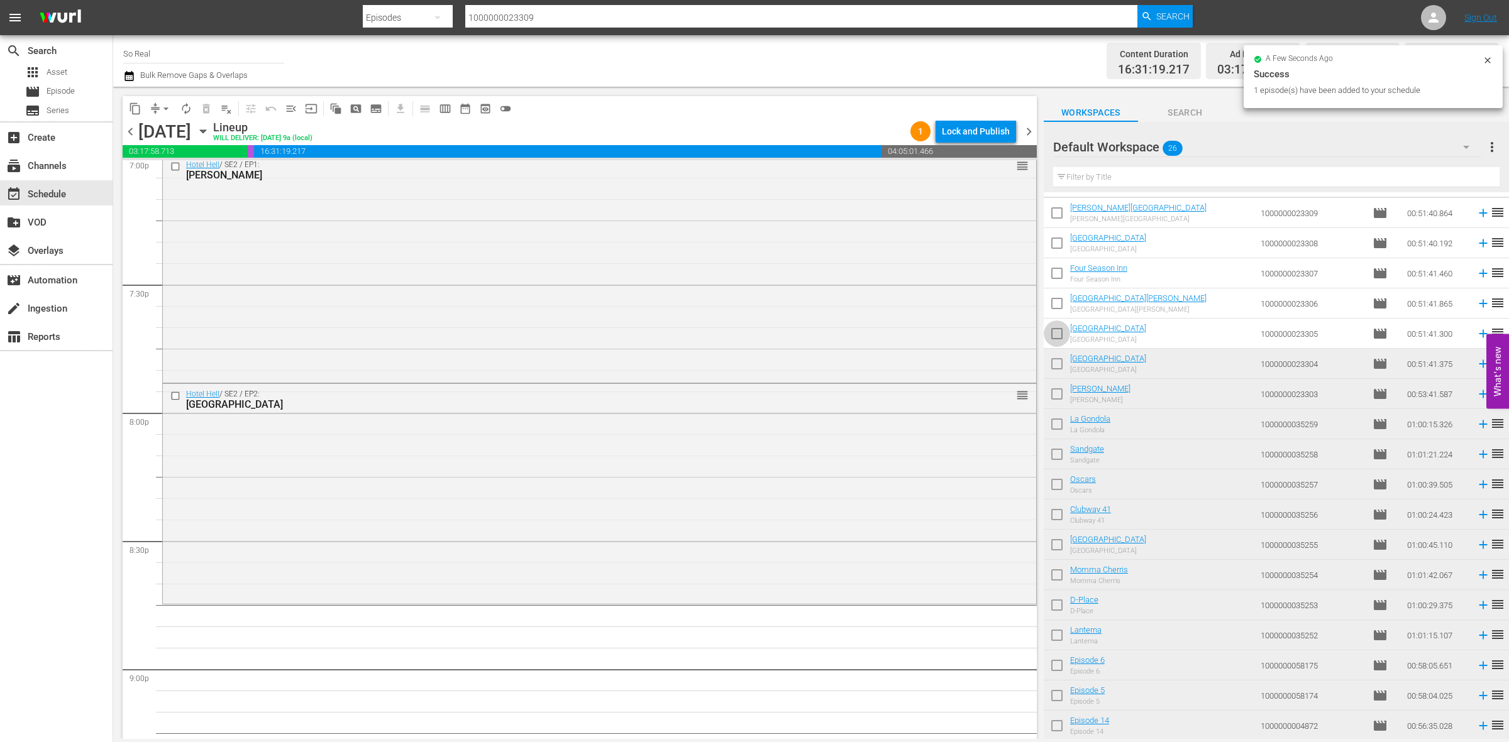
click at [1059, 336] on input "checkbox" at bounding box center [1056, 336] width 26 height 26
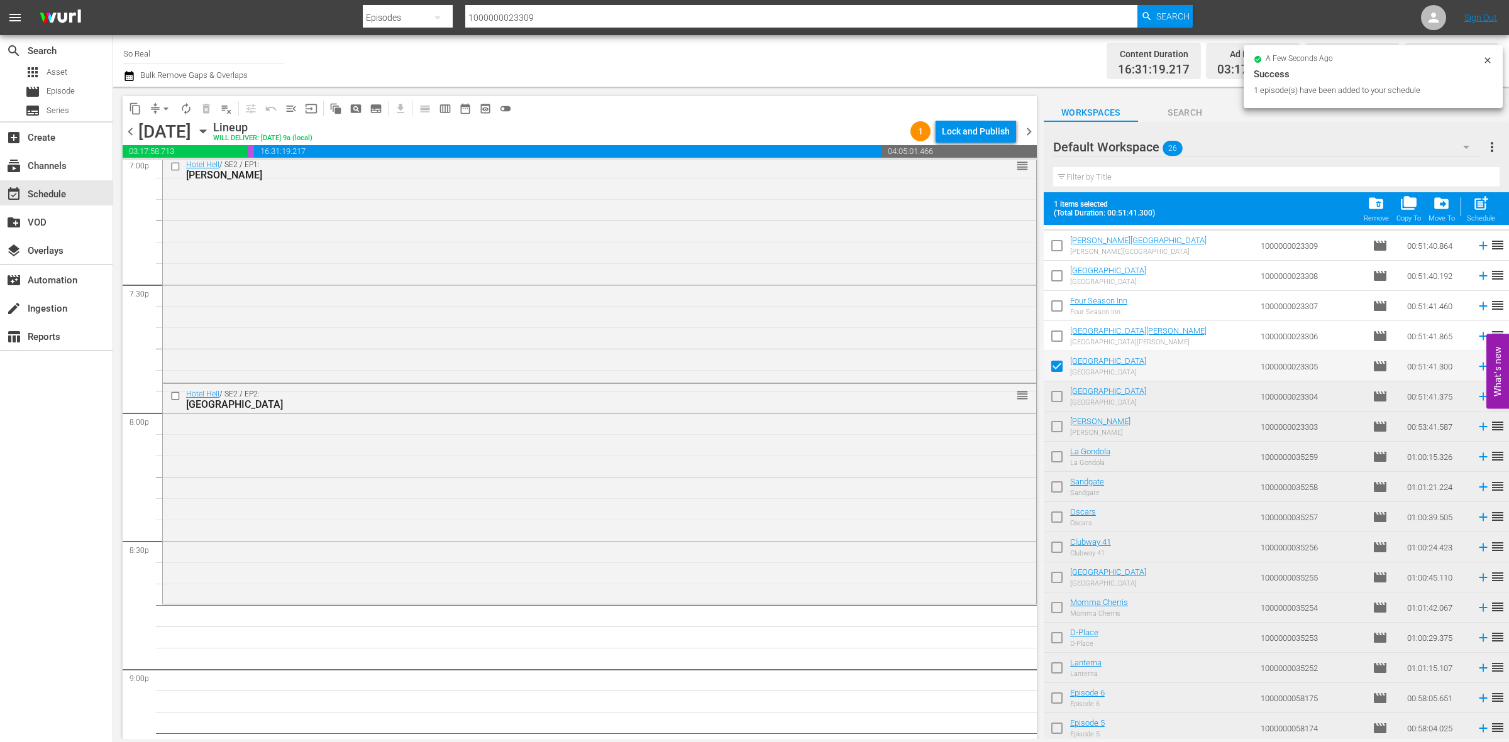
click at [1485, 187] on hr at bounding box center [1276, 187] width 446 height 1
click at [1484, 196] on span "post_add" at bounding box center [1480, 203] width 17 height 17
checkbox input "false"
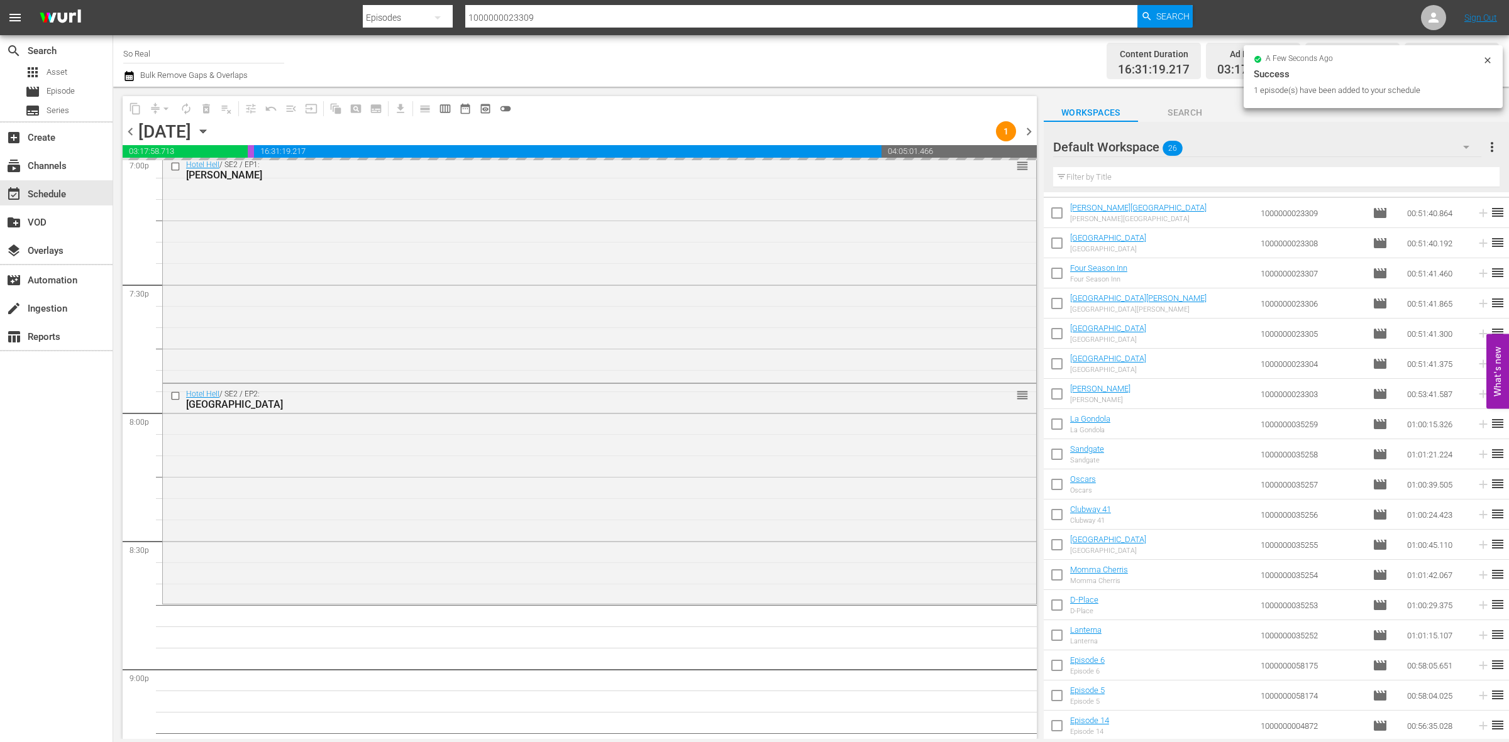
scroll to position [5112, 0]
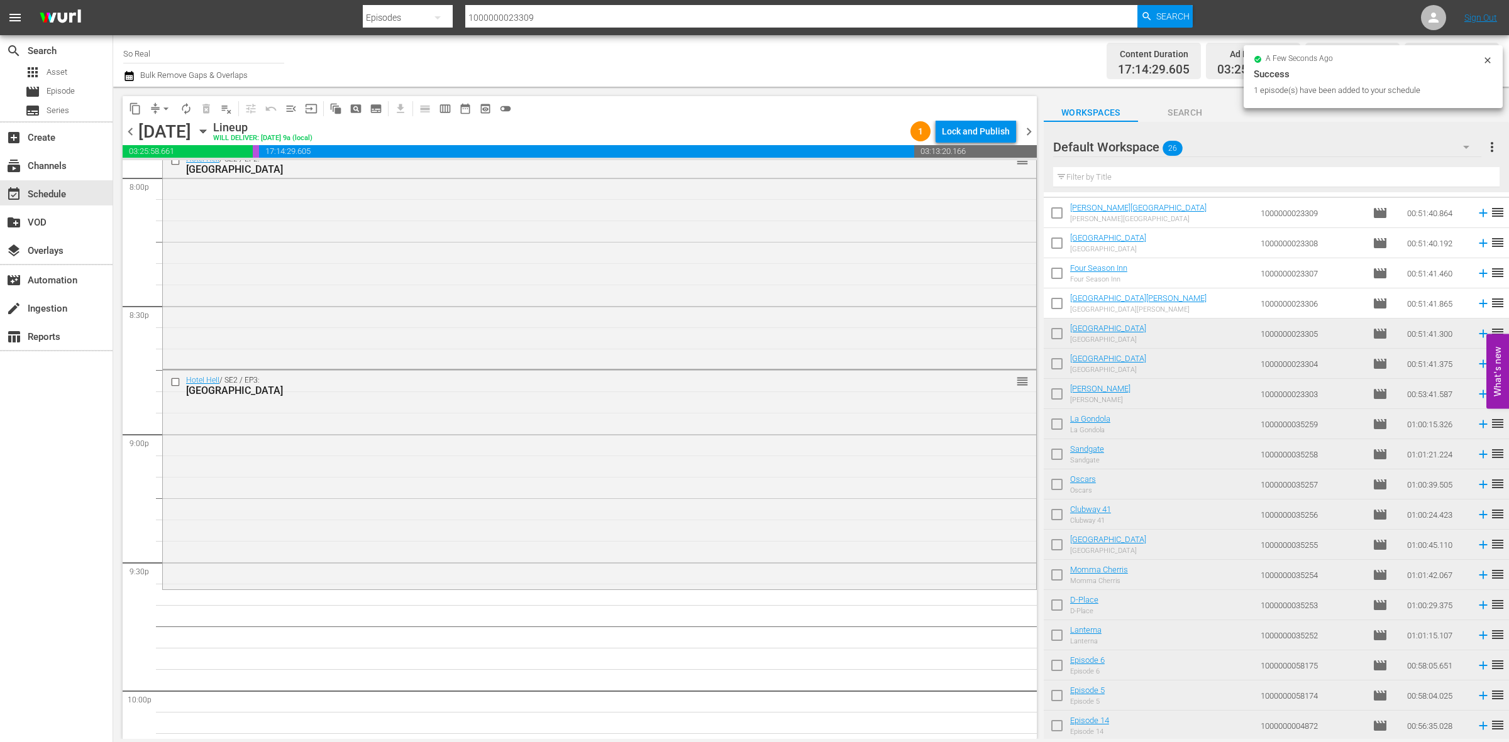
click at [1061, 299] on input "checkbox" at bounding box center [1056, 306] width 26 height 26
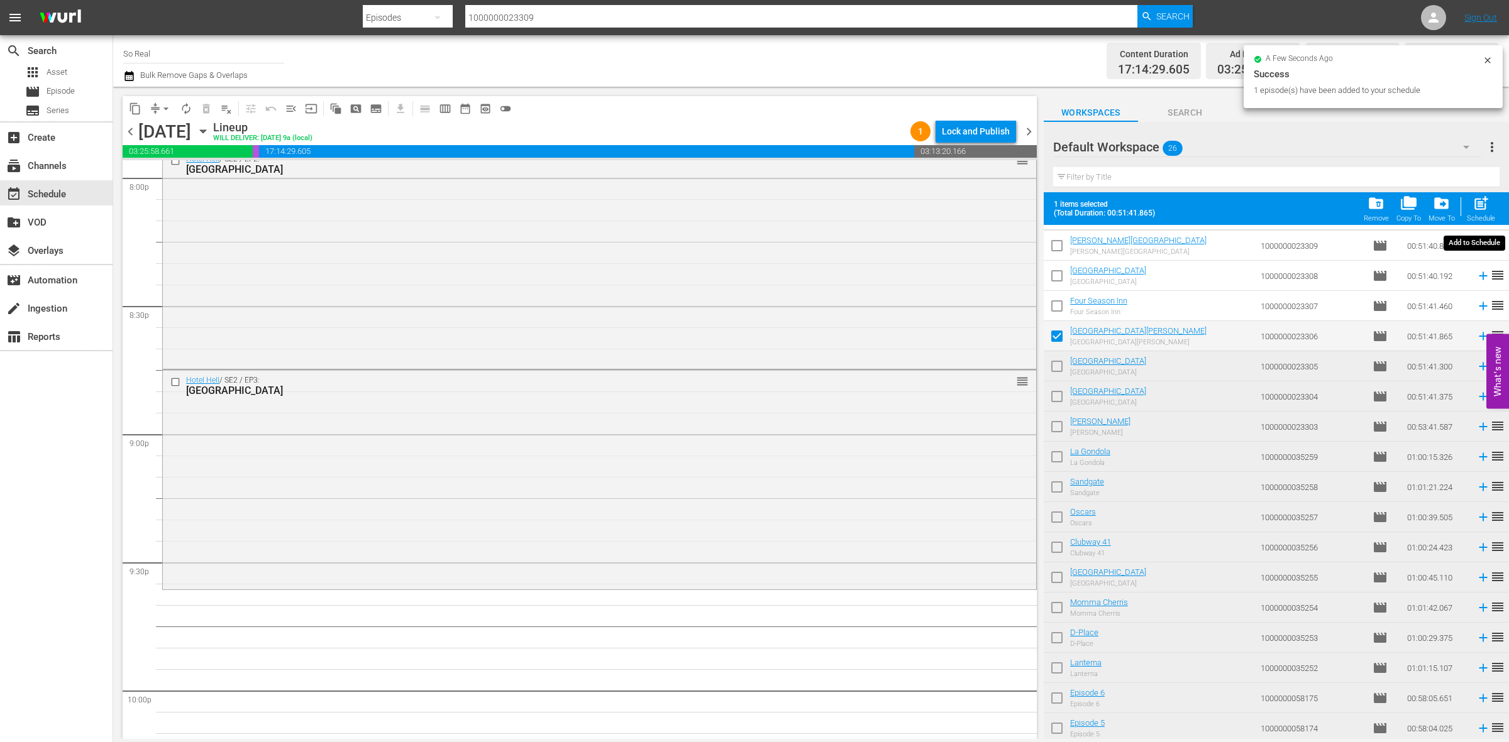
click at [1490, 197] on div "post_add Schedule" at bounding box center [1480, 209] width 28 height 28
checkbox input "false"
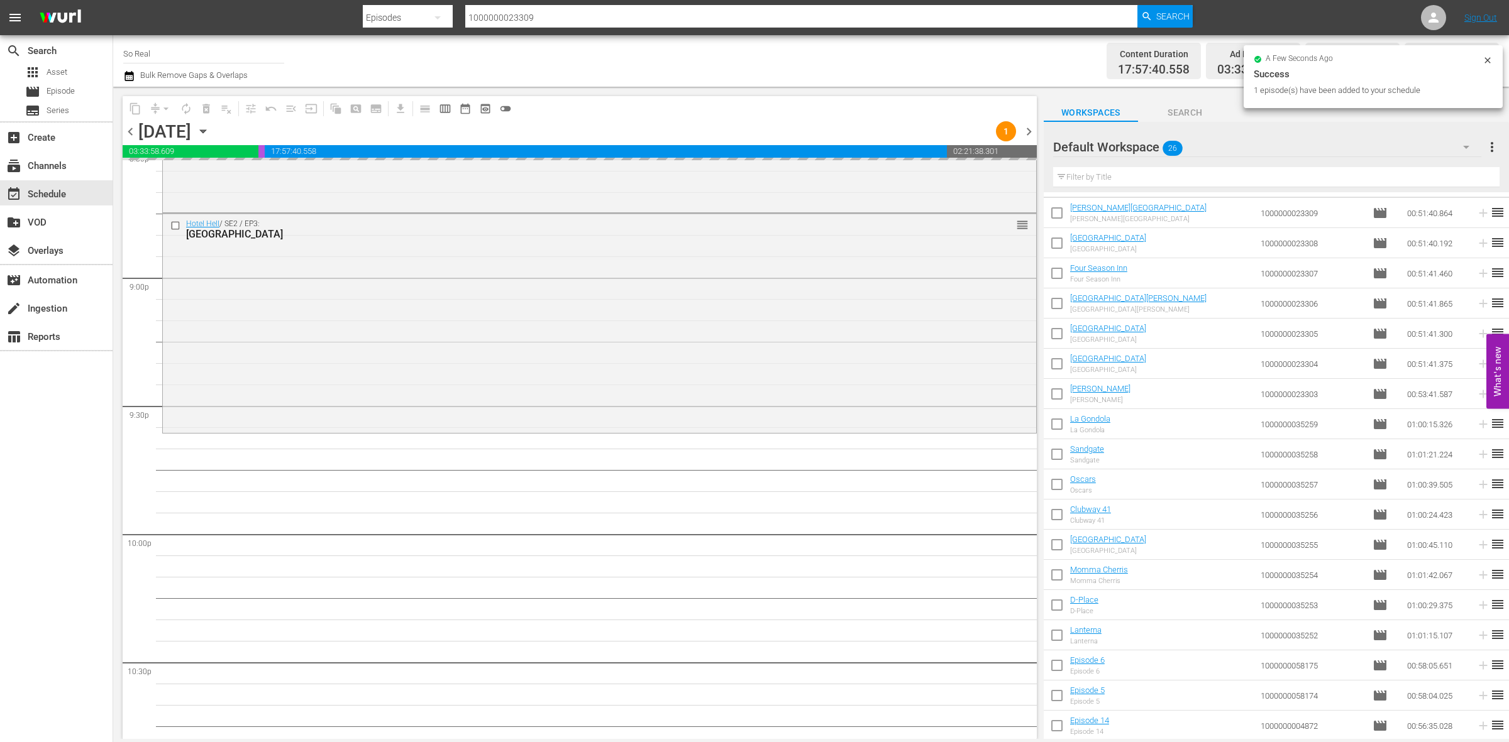
scroll to position [5343, 0]
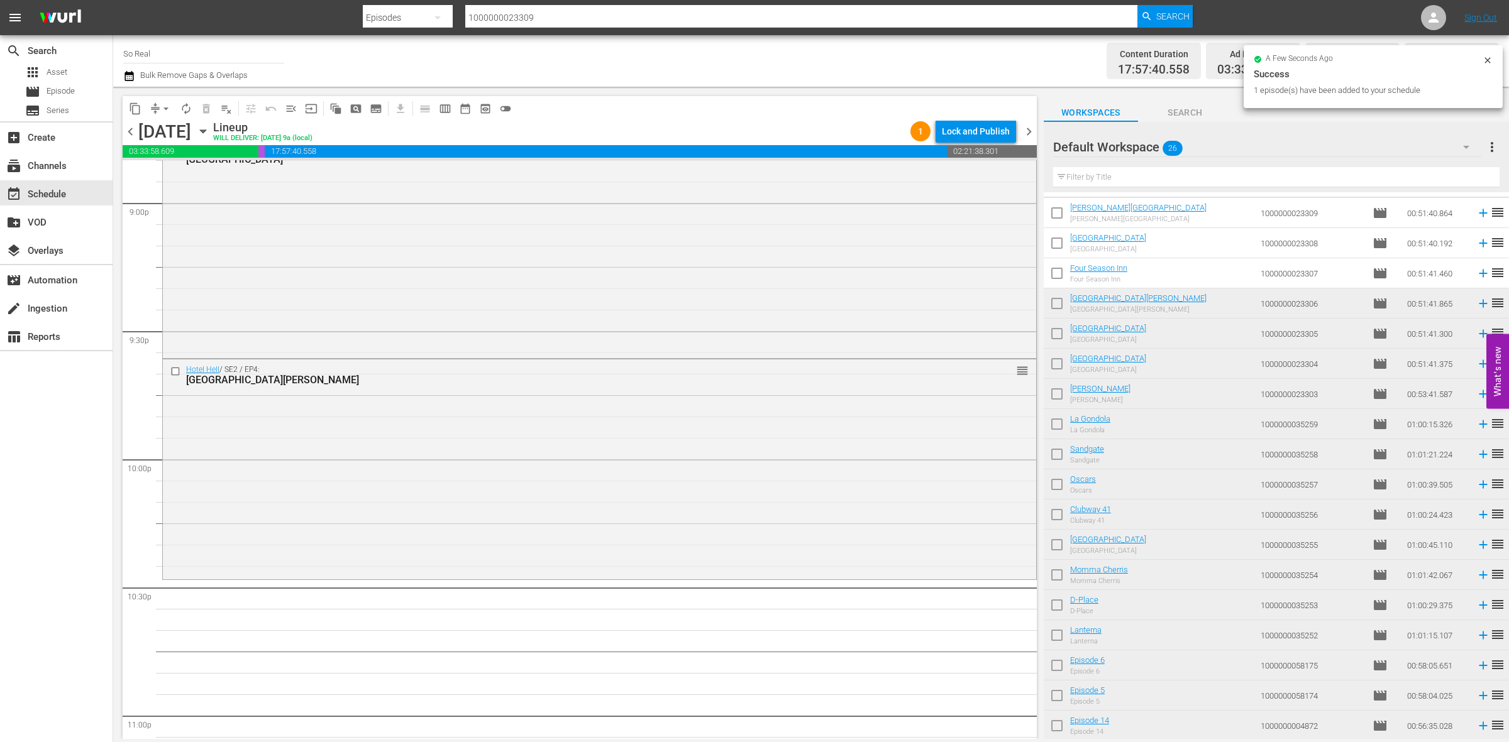
click at [1057, 275] on input "checkbox" at bounding box center [1056, 276] width 26 height 26
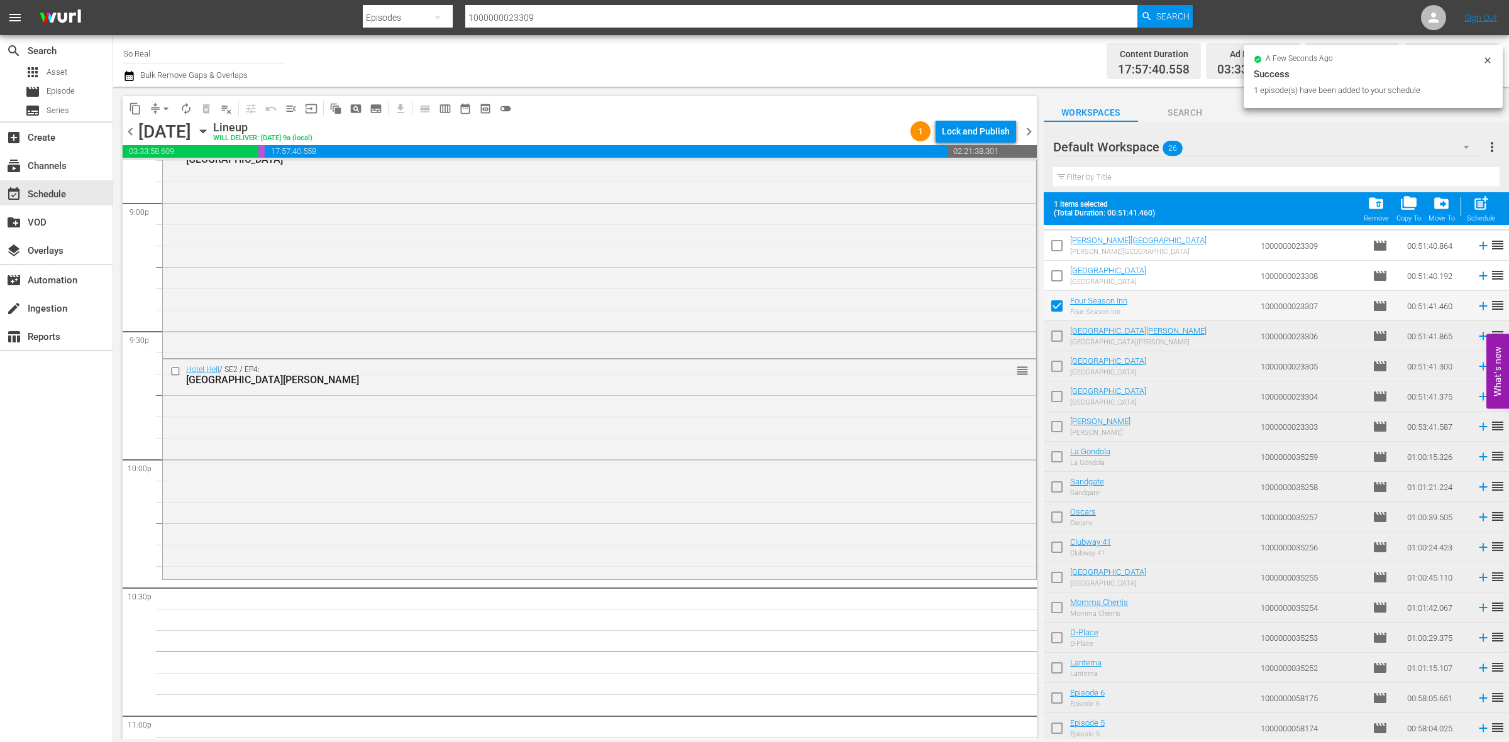
click at [1463, 204] on button "post_add Schedule" at bounding box center [1481, 208] width 36 height 35
checkbox input "false"
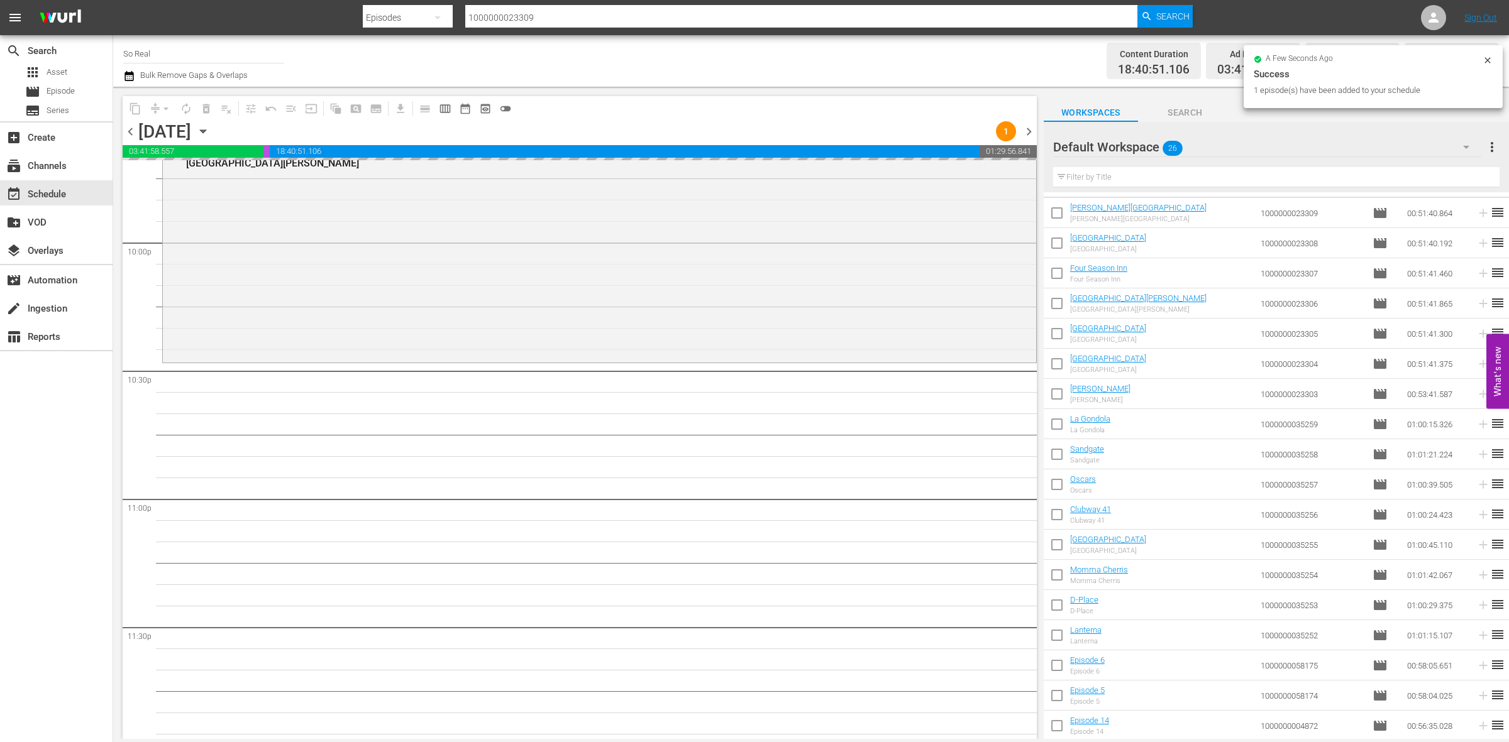
scroll to position [5563, 0]
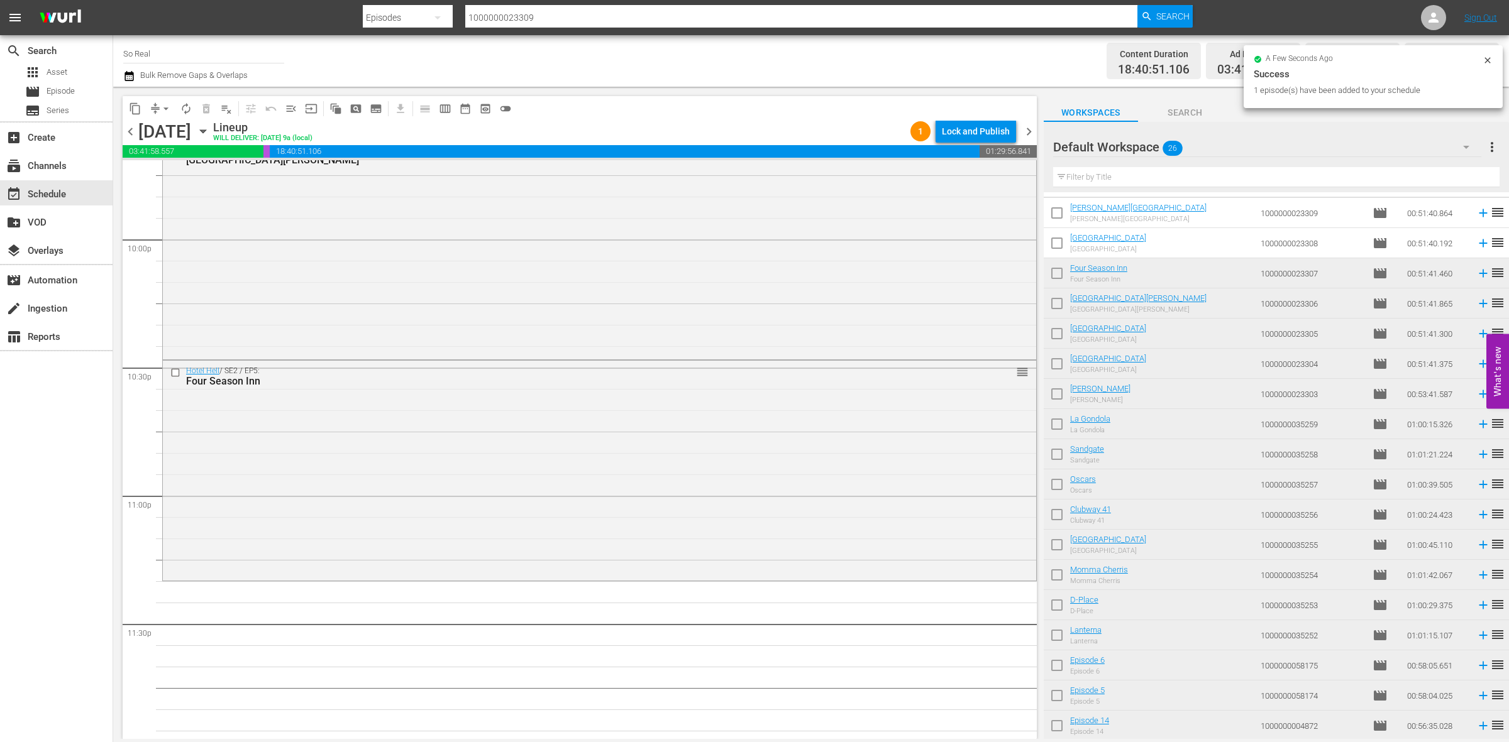
click at [1058, 248] on input "checkbox" at bounding box center [1056, 246] width 26 height 26
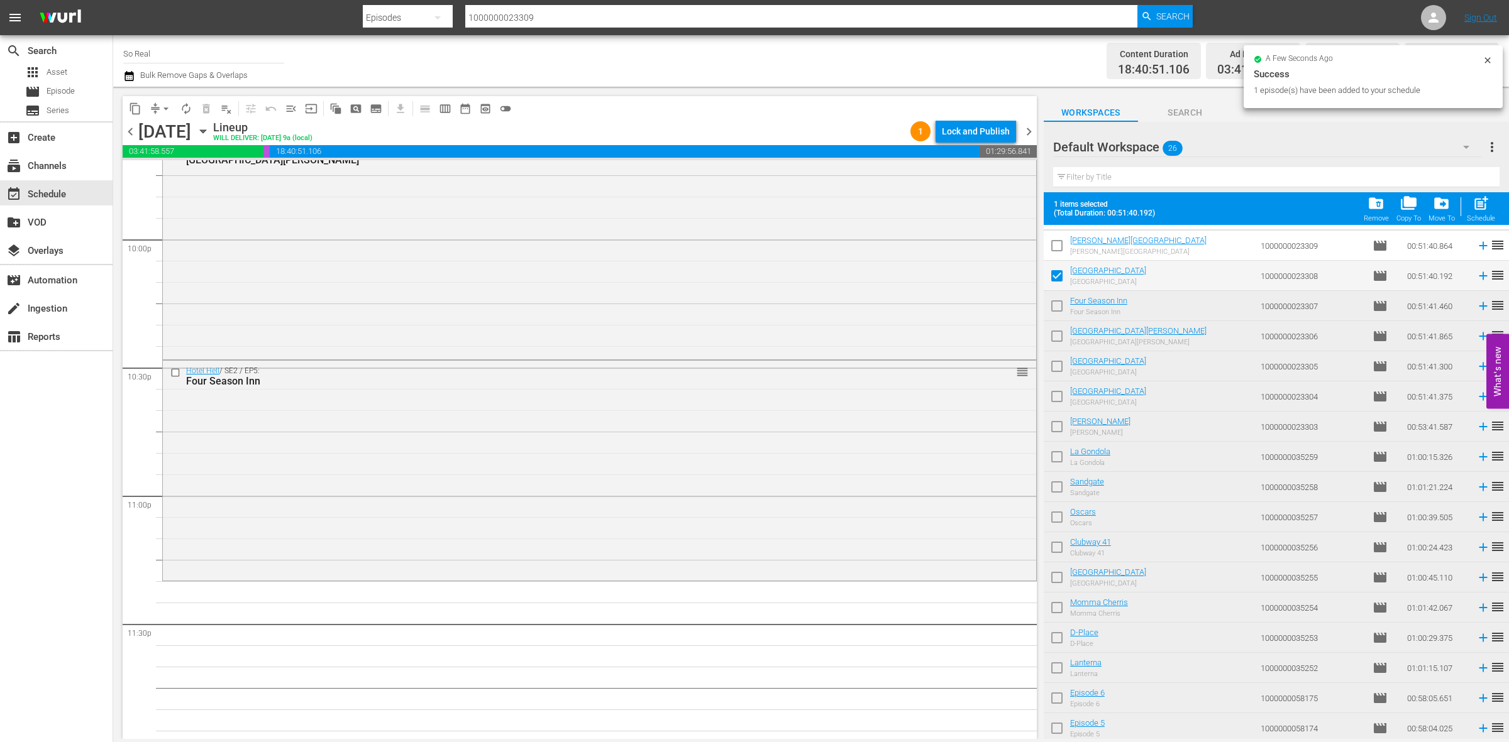
click at [1488, 209] on span "post_add" at bounding box center [1480, 203] width 17 height 17
checkbox input "false"
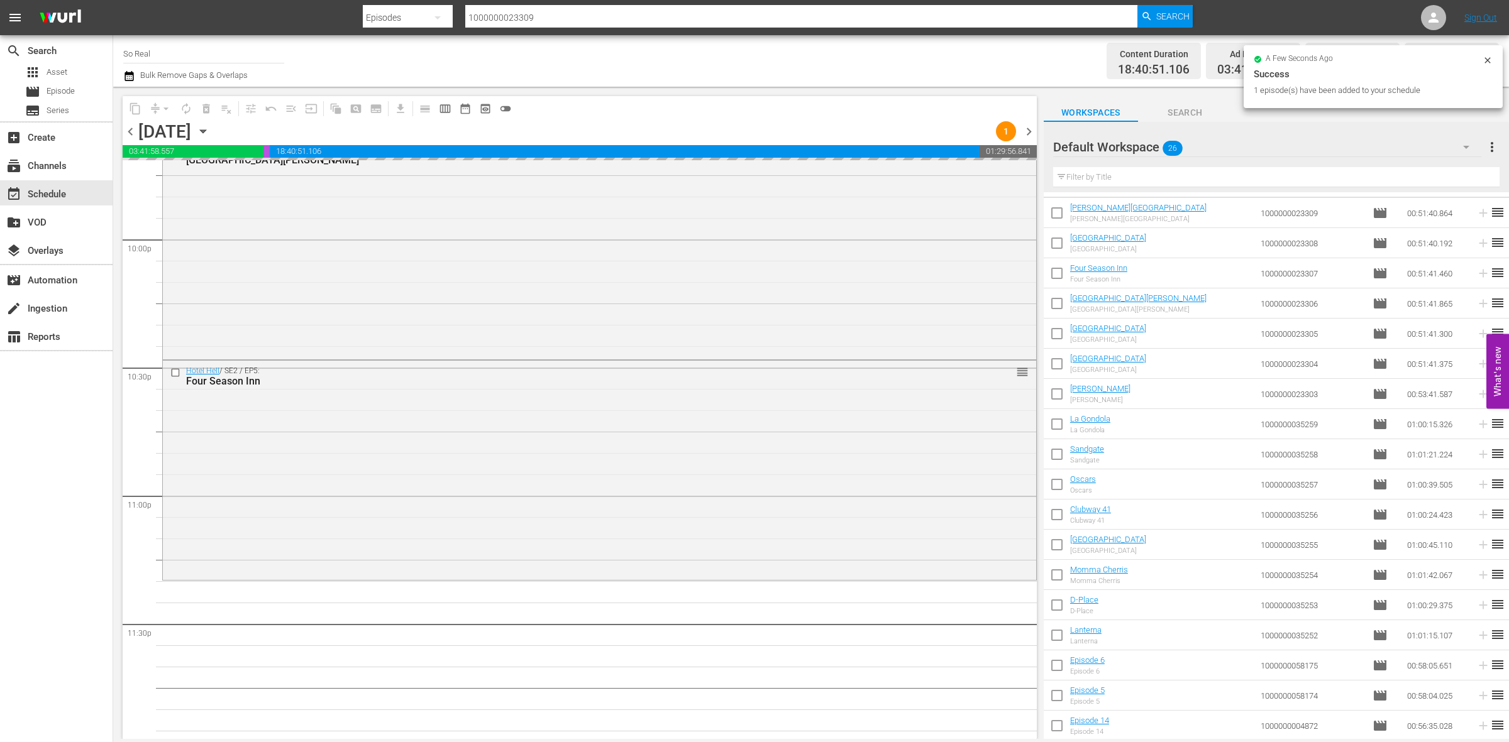
scroll to position [5575, 0]
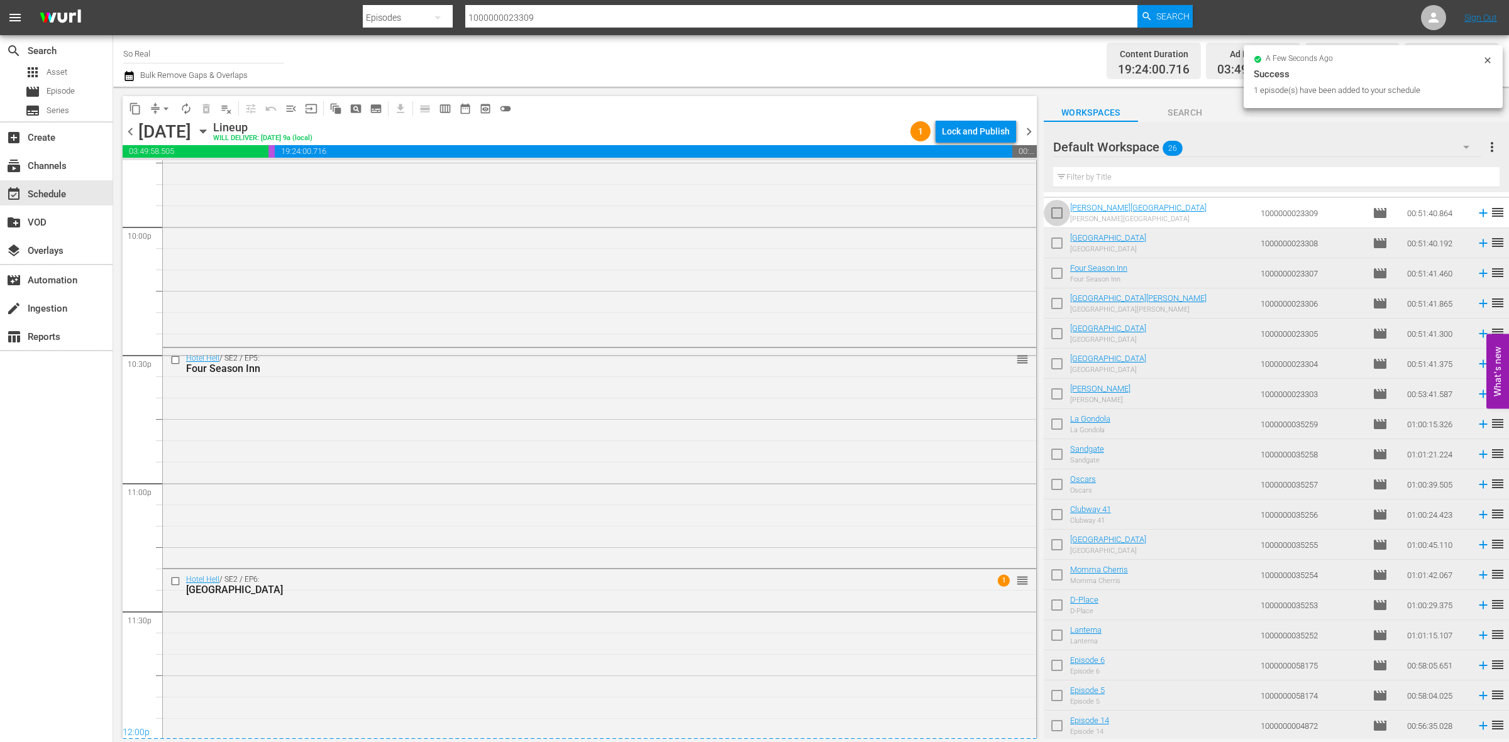
click at [1062, 212] on input "checkbox" at bounding box center [1056, 215] width 26 height 26
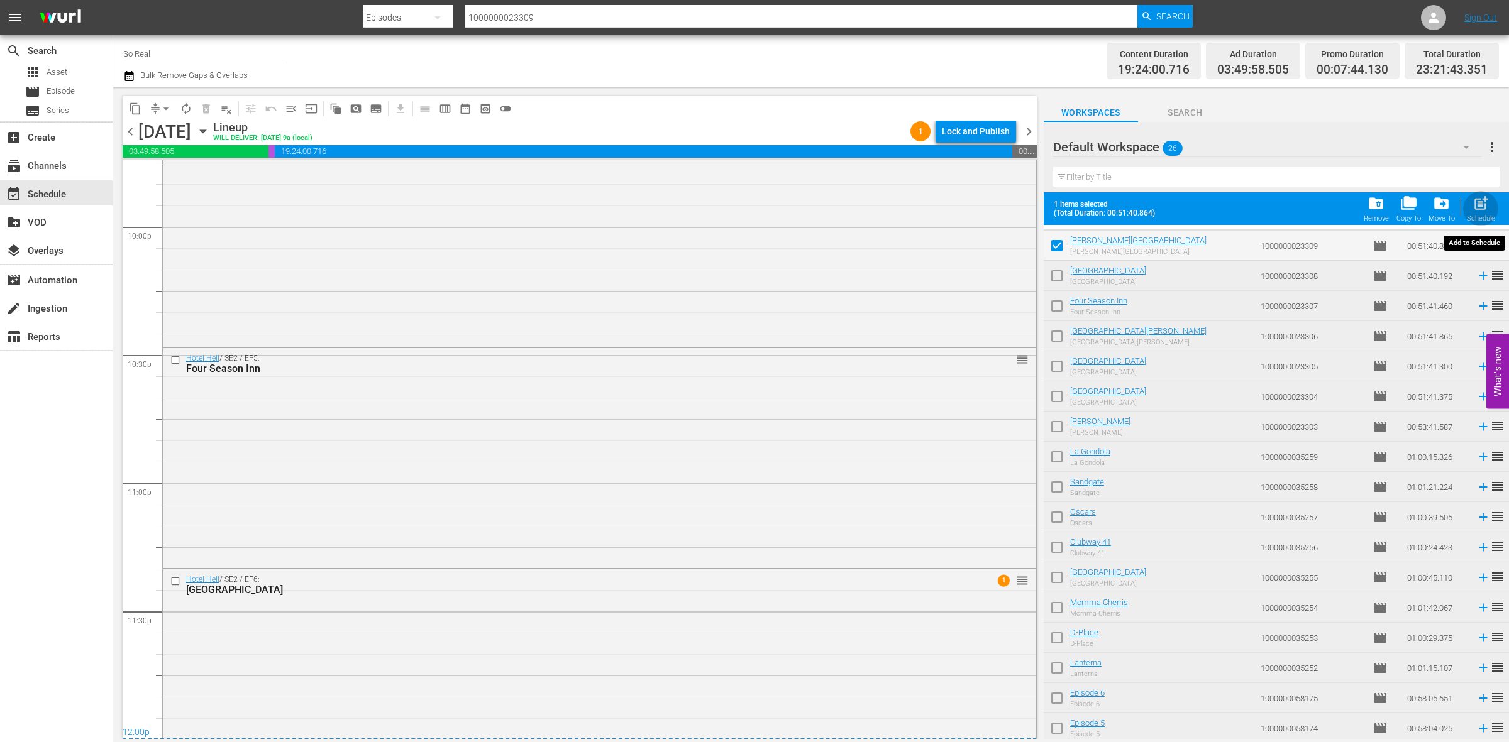
click at [1488, 202] on span "post_add" at bounding box center [1480, 203] width 17 height 17
checkbox input "false"
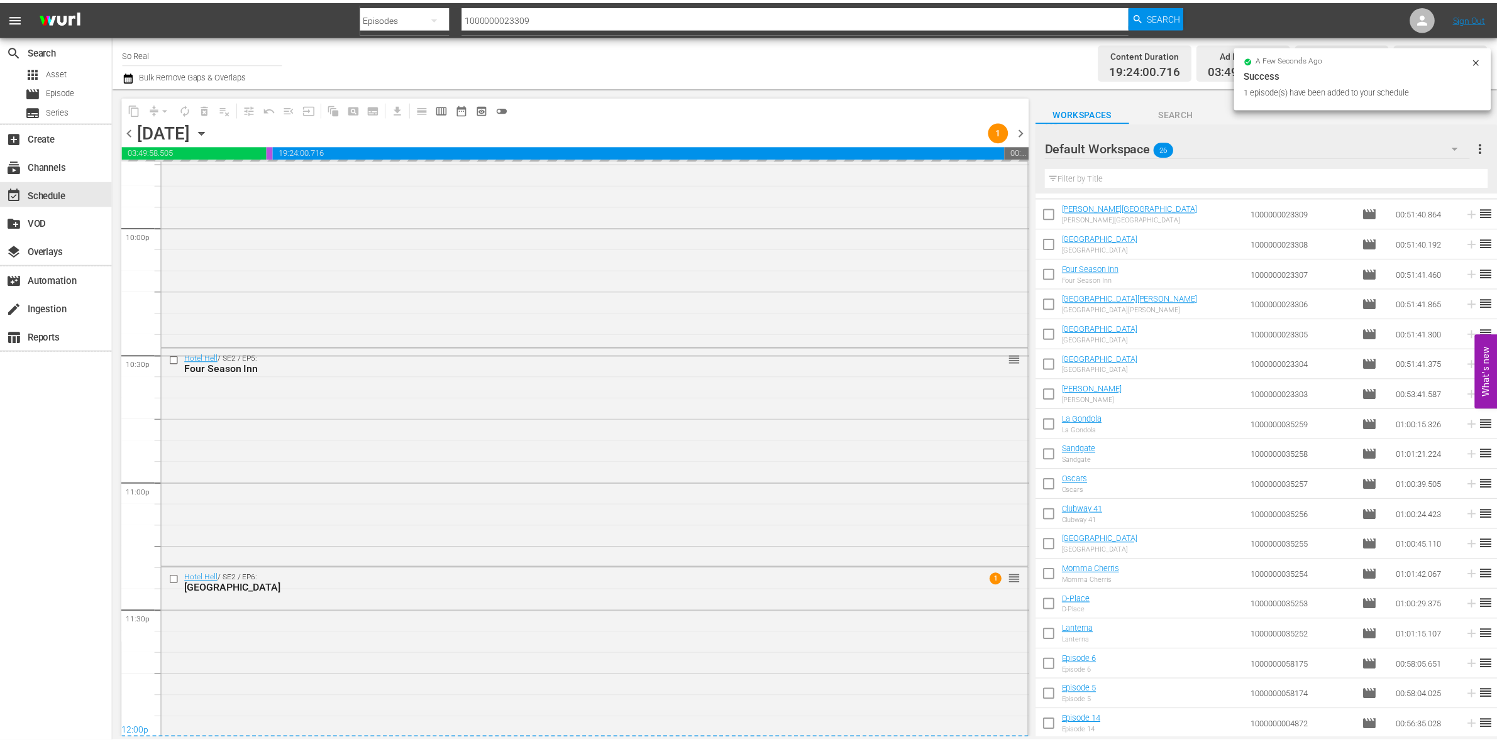
scroll to position [5626, 0]
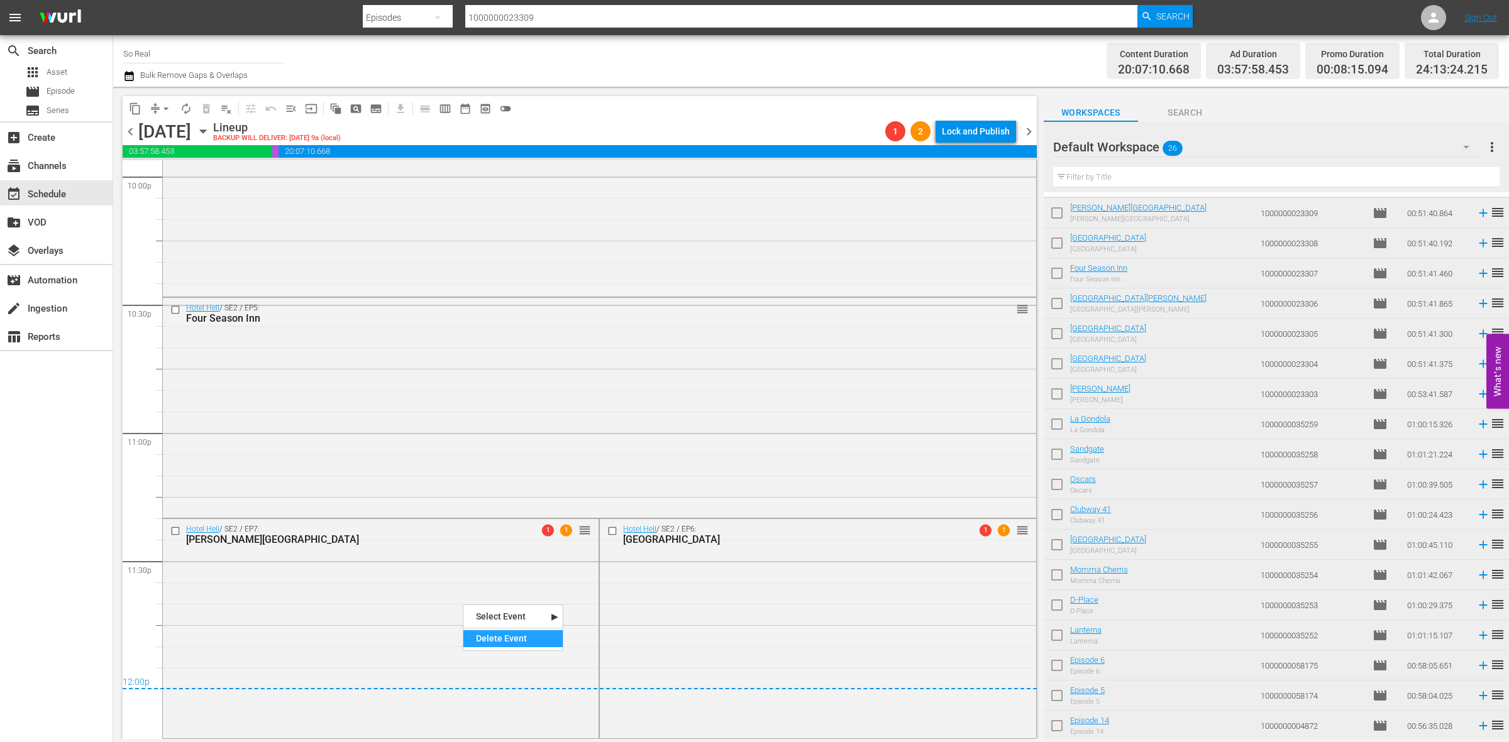
click at [503, 638] on div "Delete Event" at bounding box center [512, 638] width 99 height 17
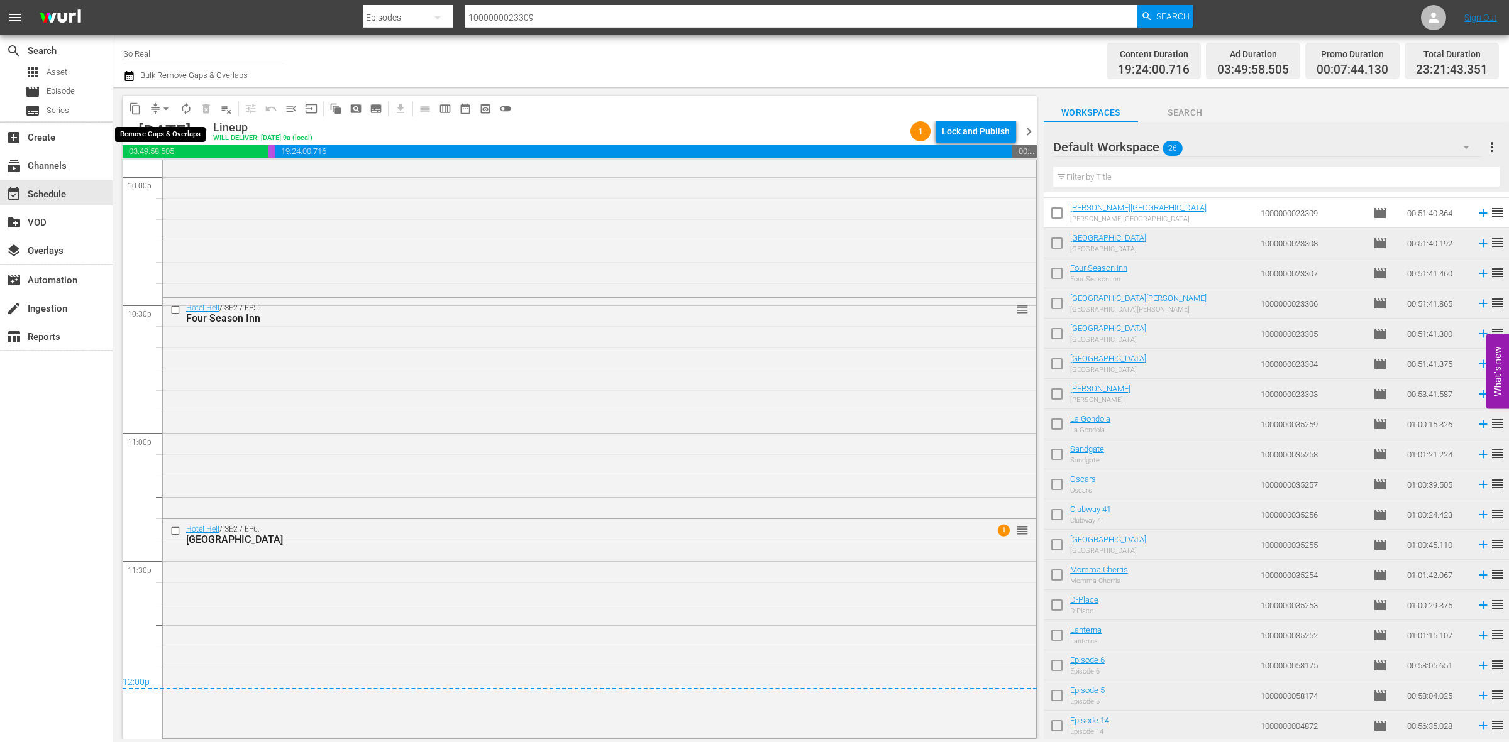
click at [167, 101] on button "arrow_drop_down" at bounding box center [166, 109] width 20 height 20
click at [193, 168] on li "Align to End of Previous Day" at bounding box center [167, 175] width 132 height 21
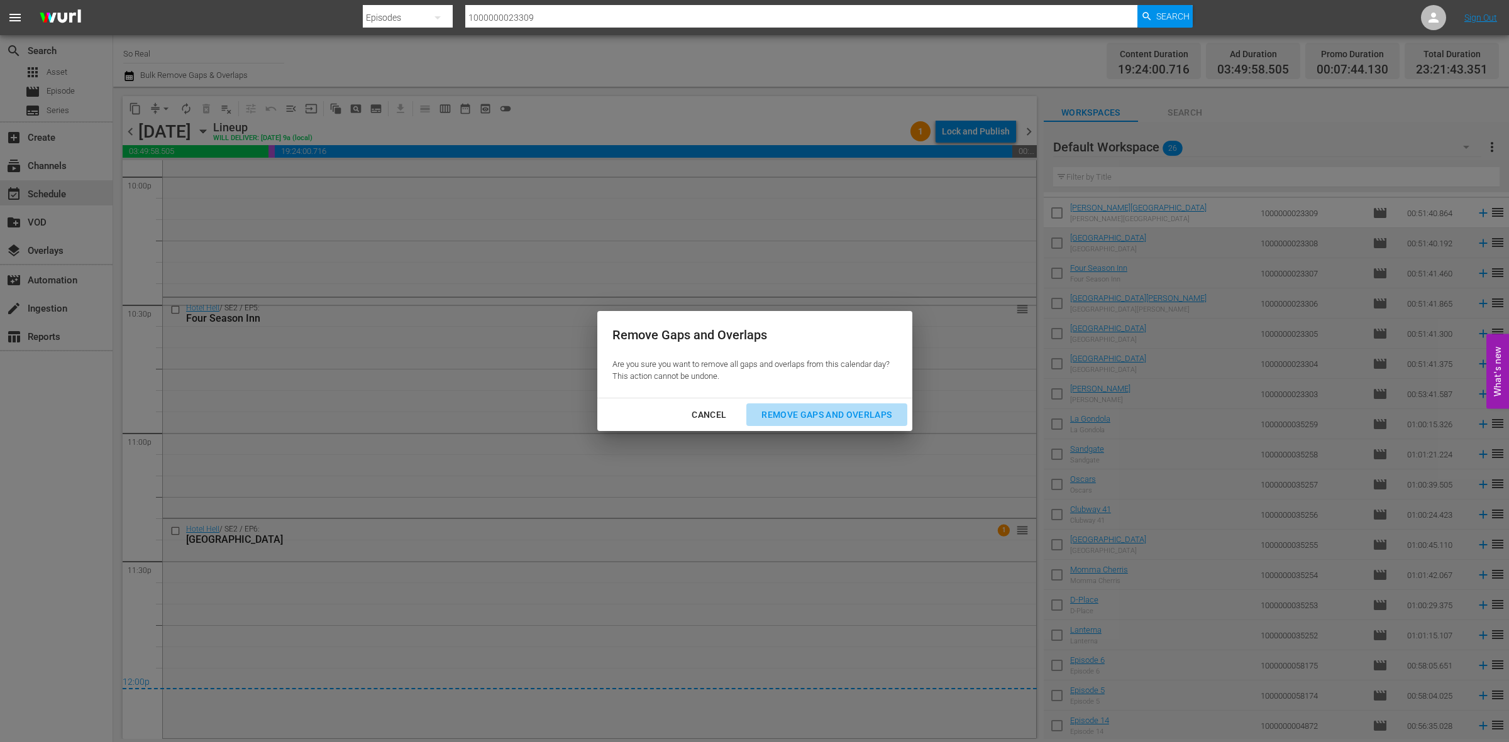
click at [846, 407] on div "Remove Gaps and Overlaps" at bounding box center [826, 415] width 150 height 16
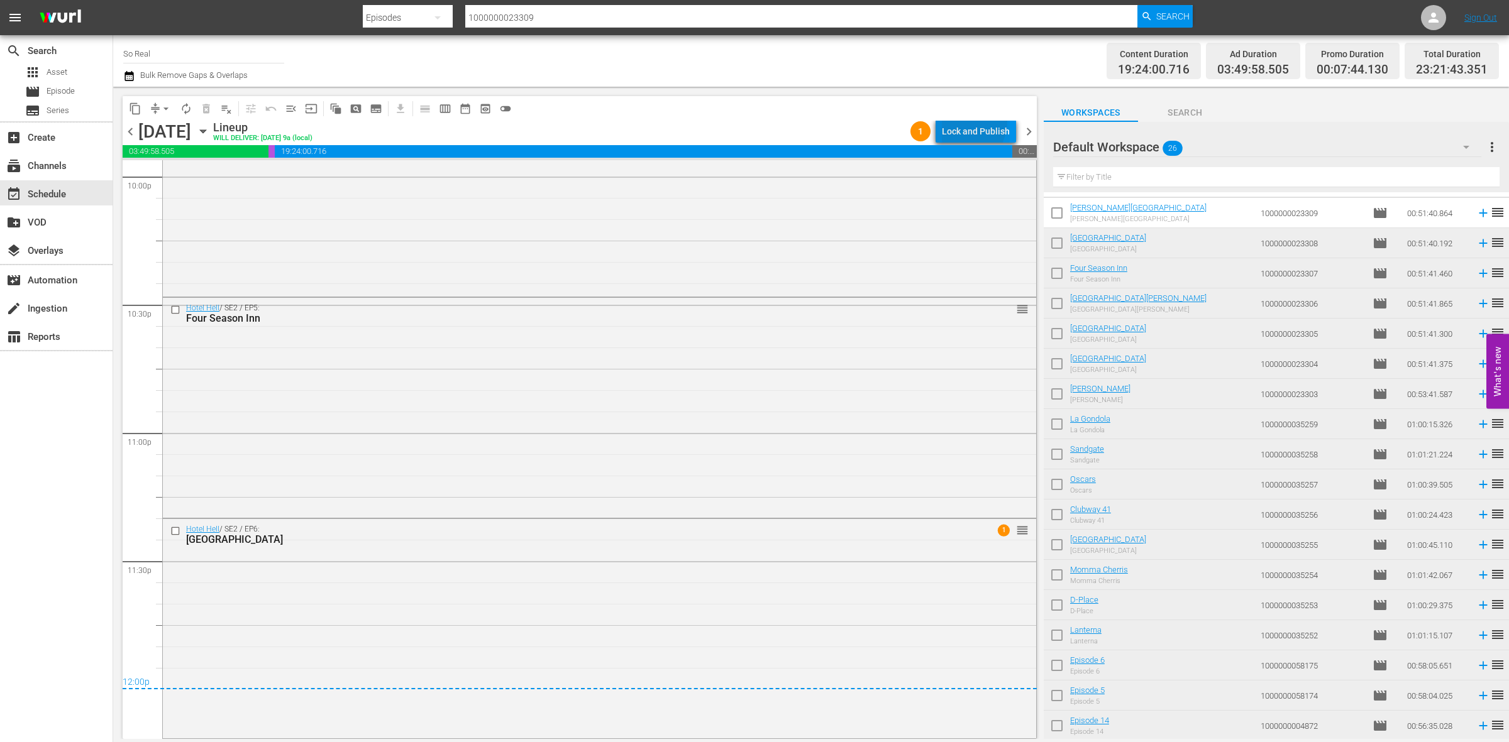
click at [960, 121] on div "Lock and Publish" at bounding box center [976, 131] width 68 height 23
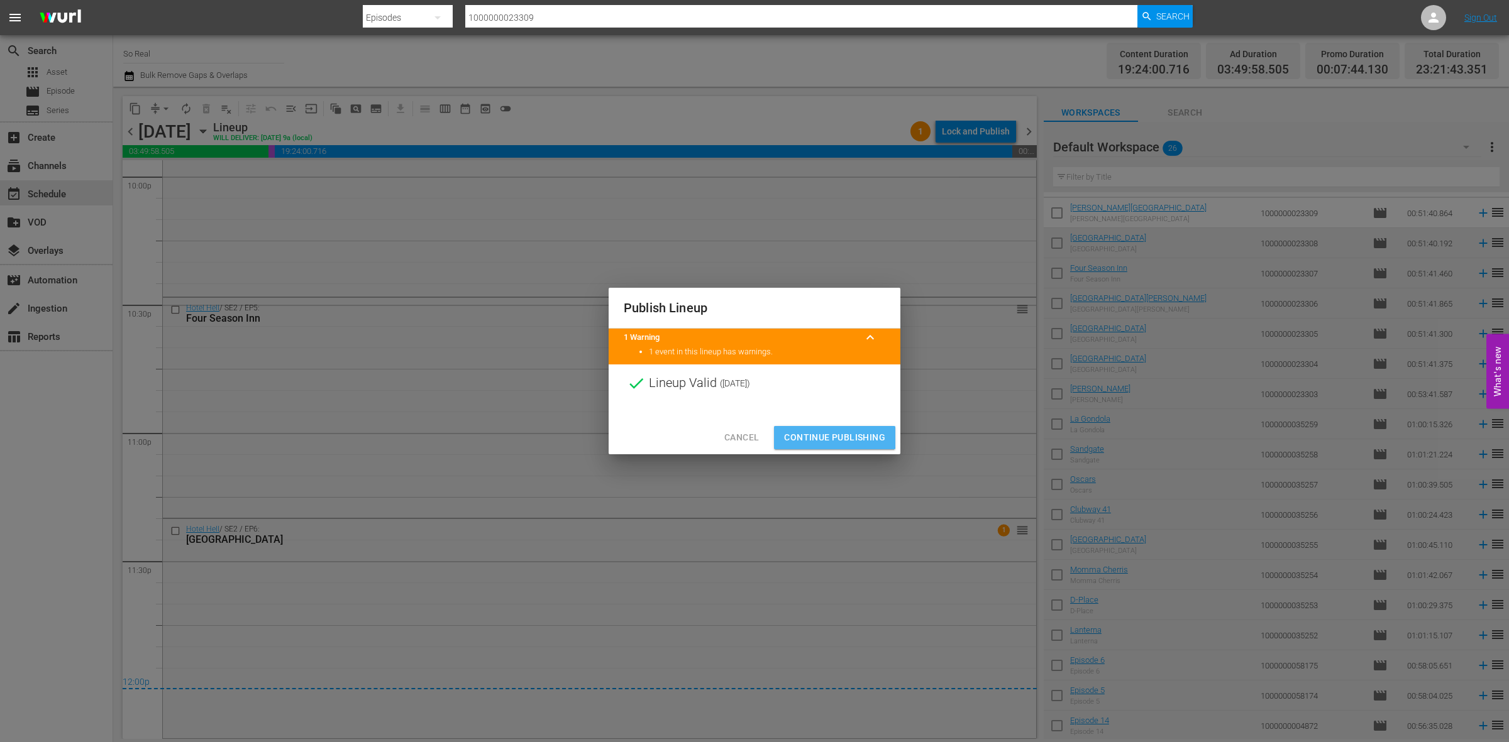
click at [813, 430] on span "Continue Publishing" at bounding box center [834, 438] width 101 height 16
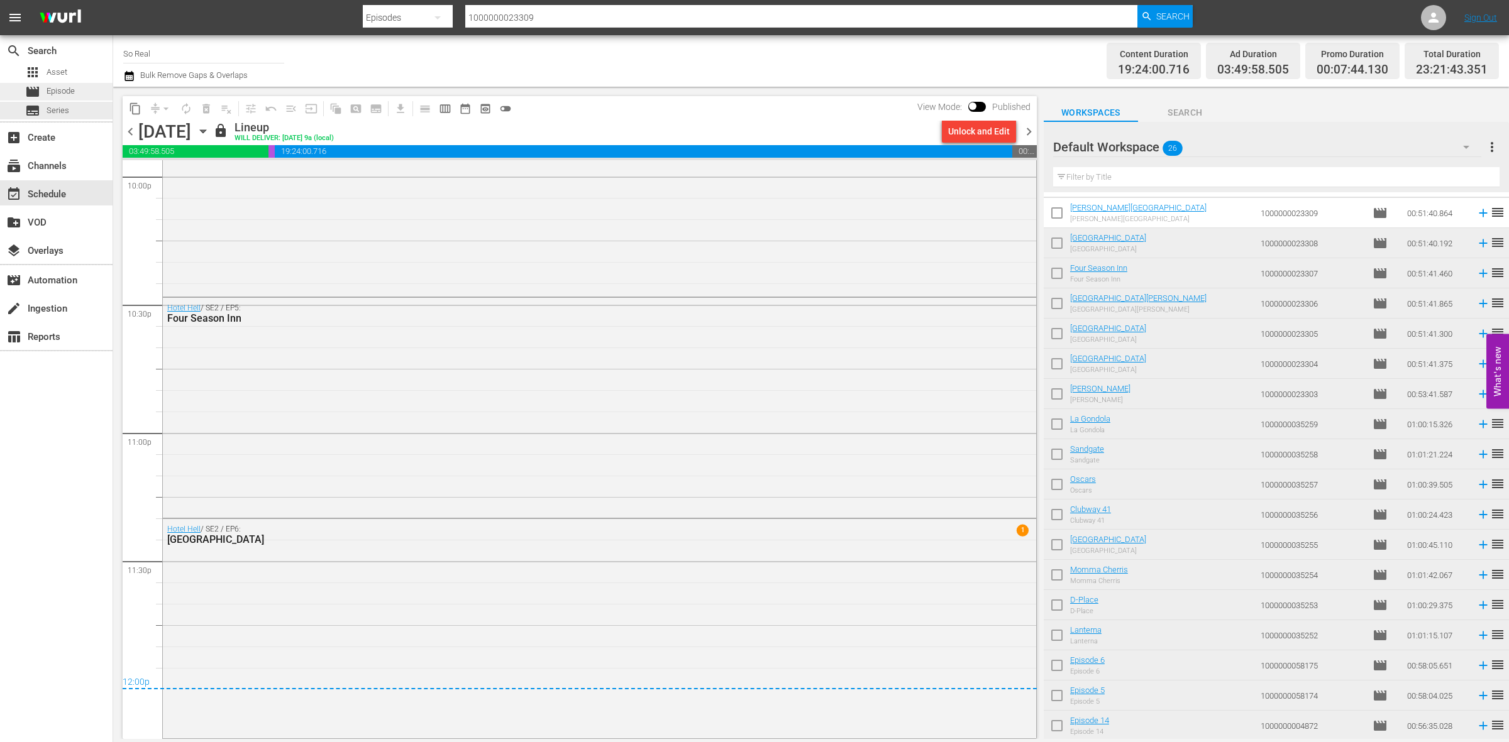
click at [74, 96] on span "Episode" at bounding box center [61, 91] width 28 height 13
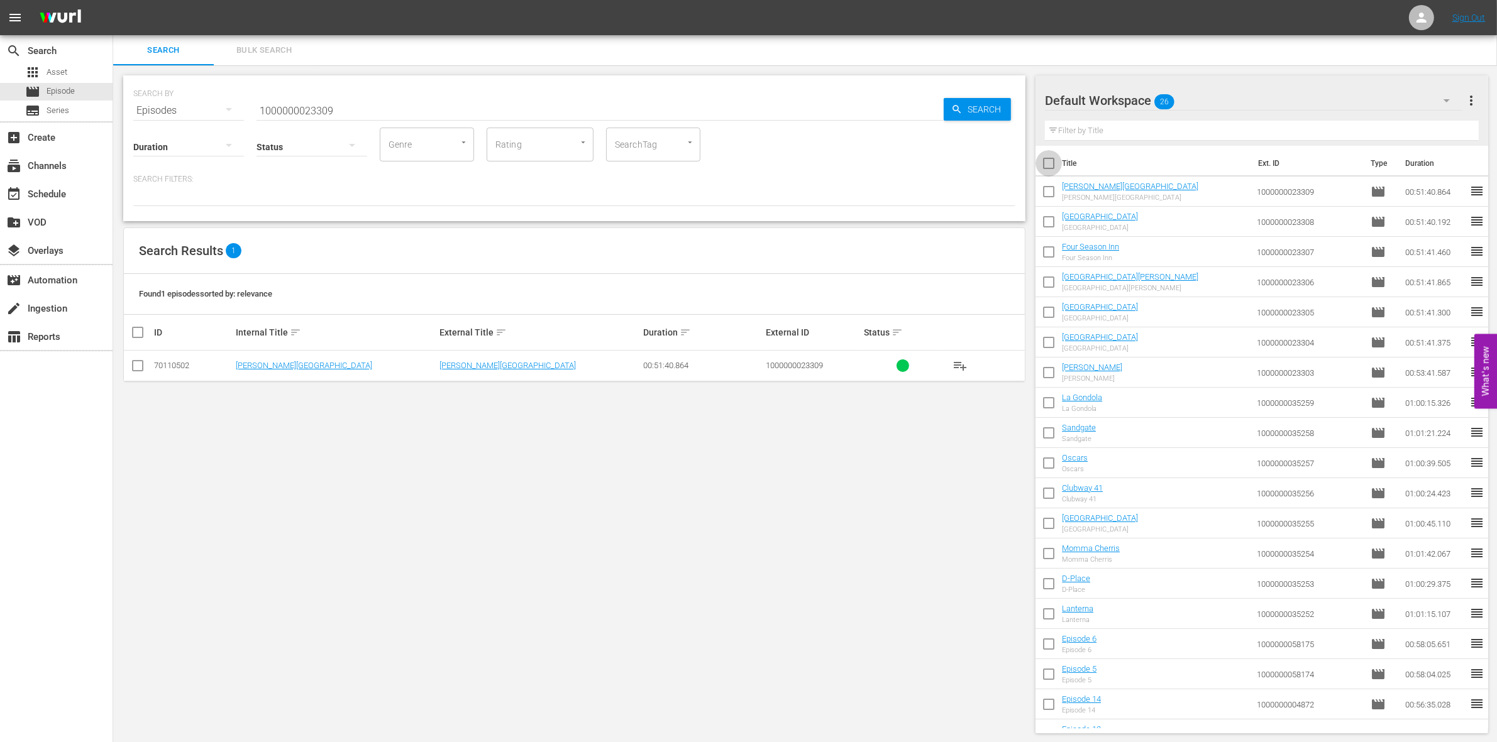
click at [1053, 164] on input "checkbox" at bounding box center [1048, 166] width 26 height 26
checkbox input "true"
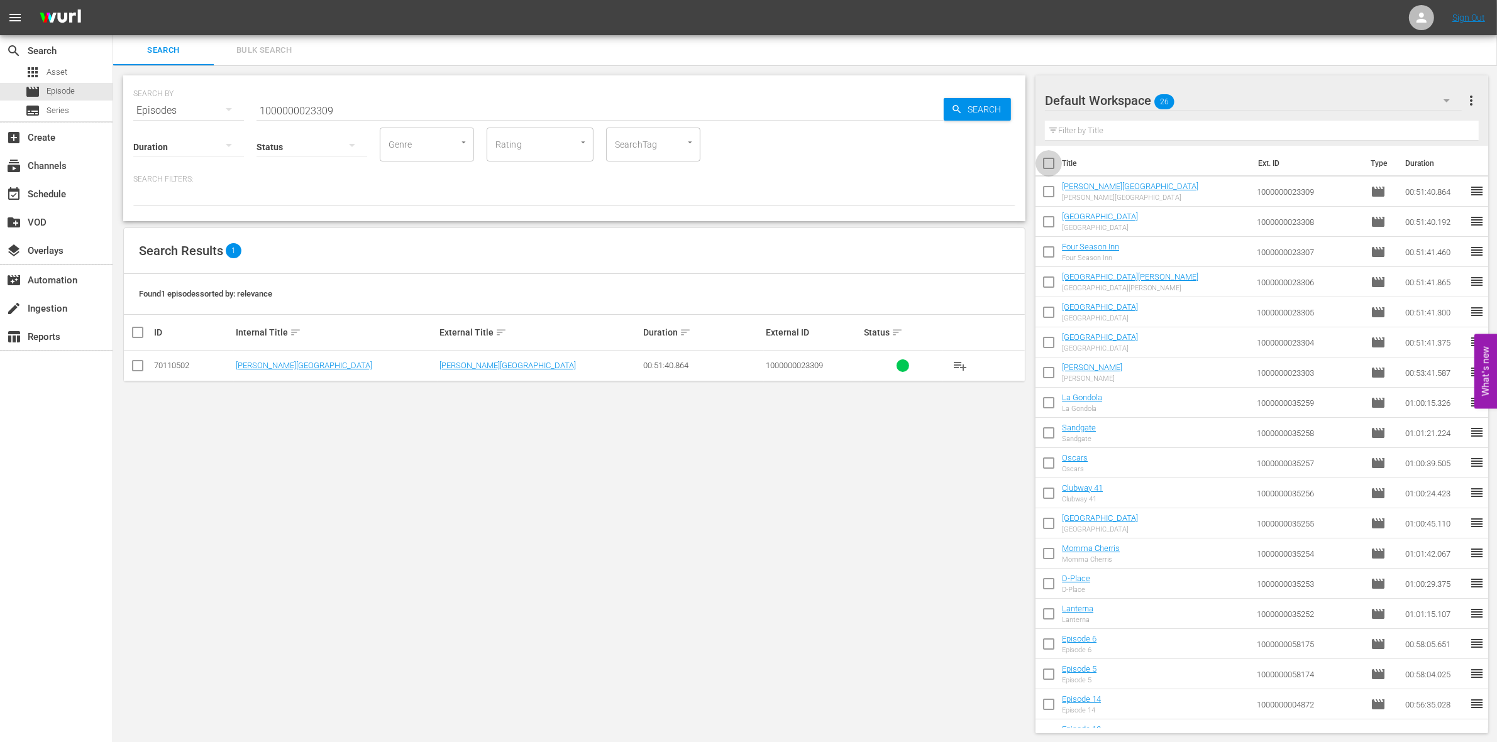
checkbox input "true"
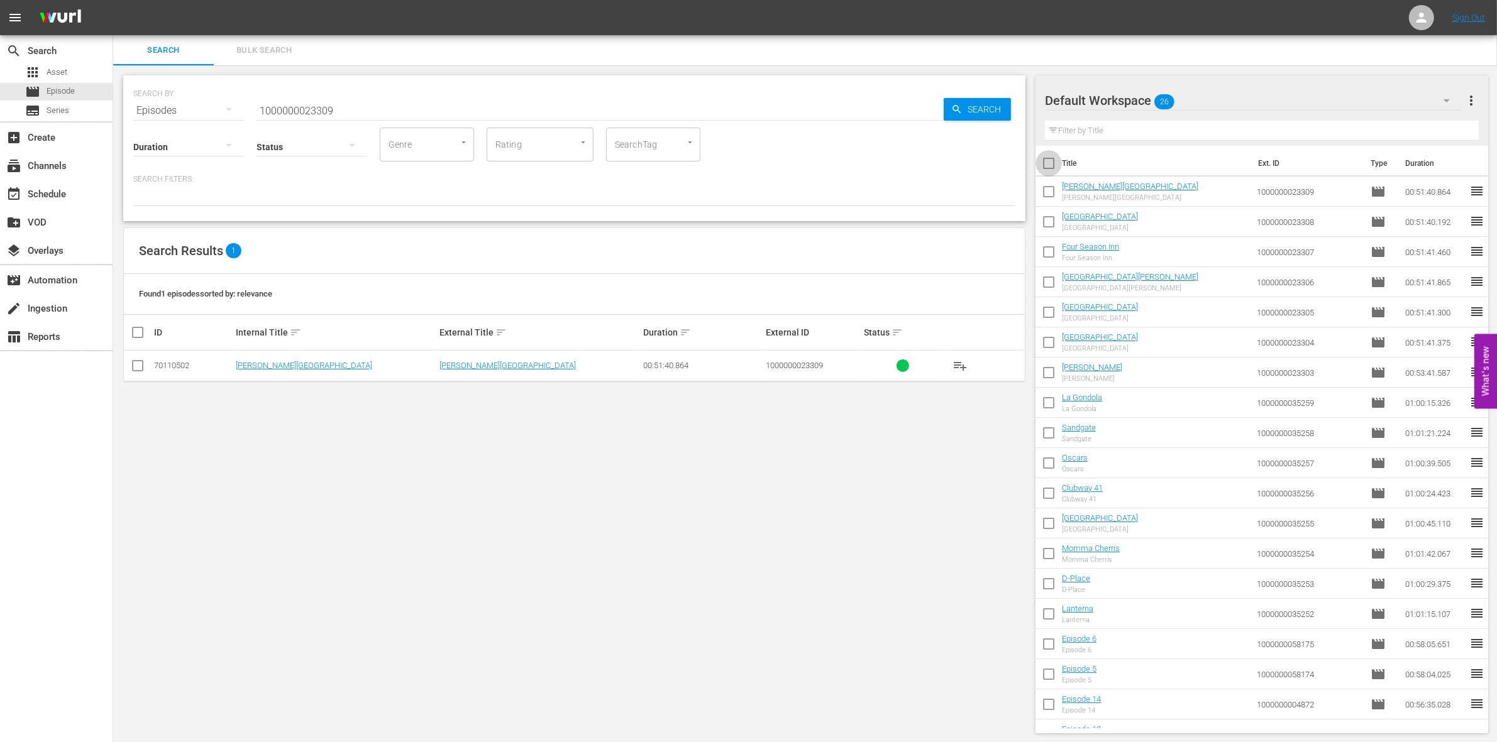
checkbox input "true"
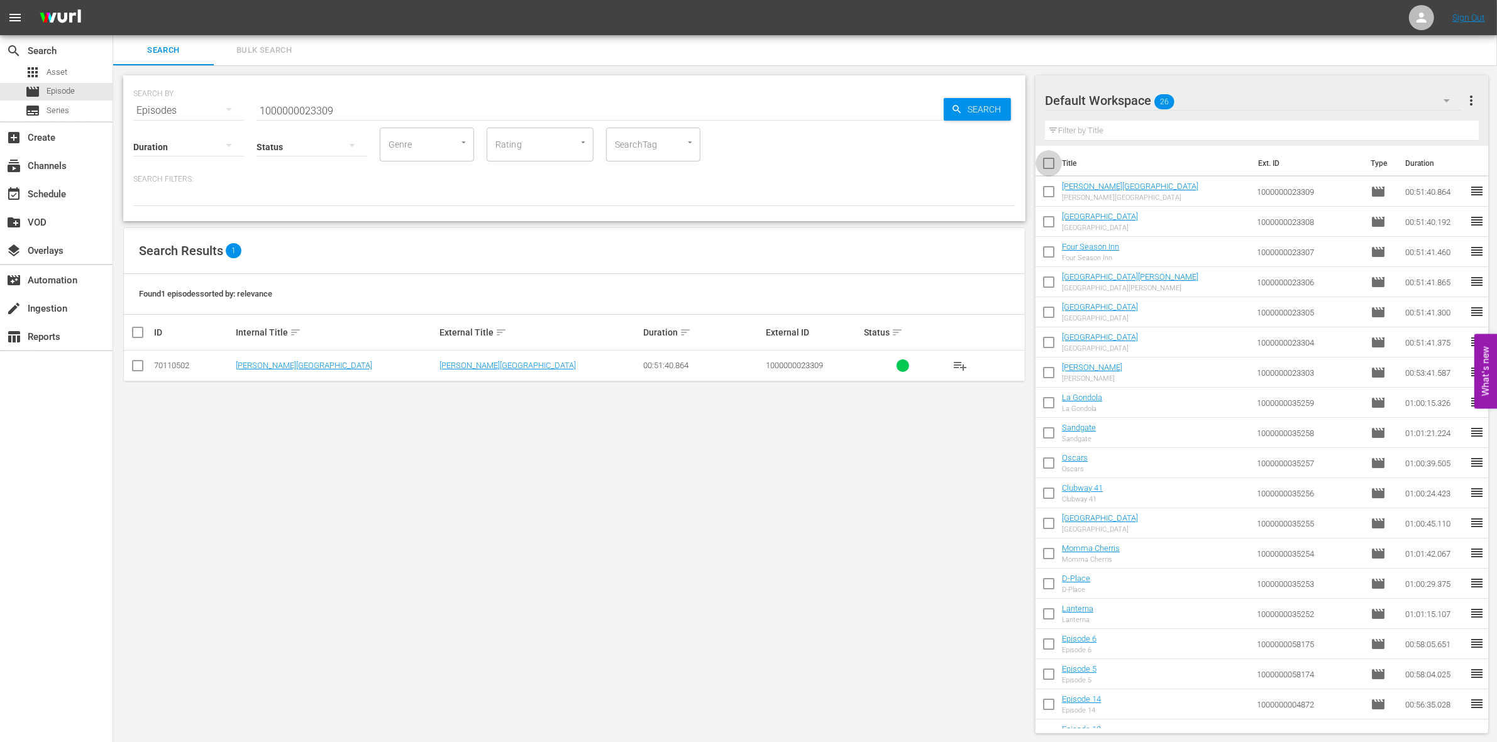
checkbox input "true"
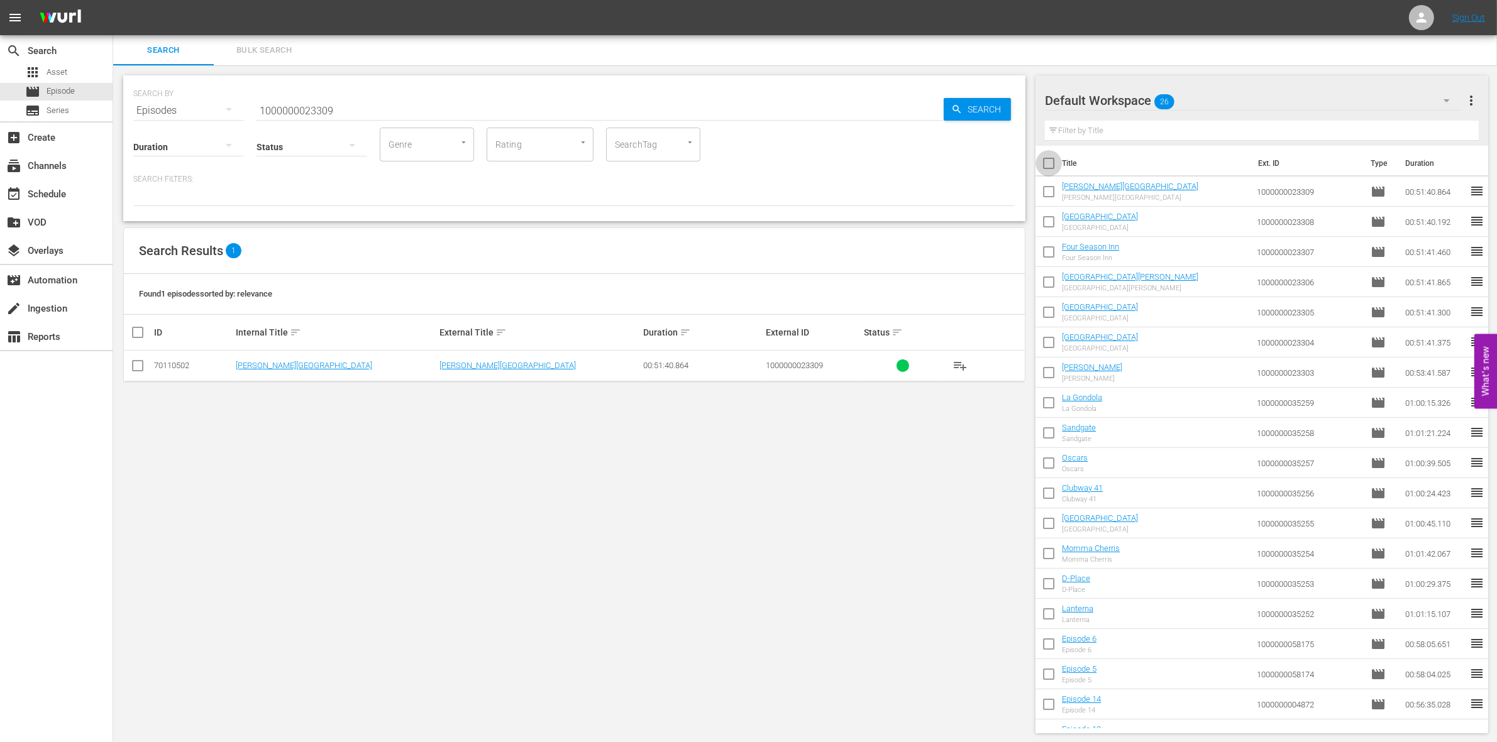
checkbox input "true"
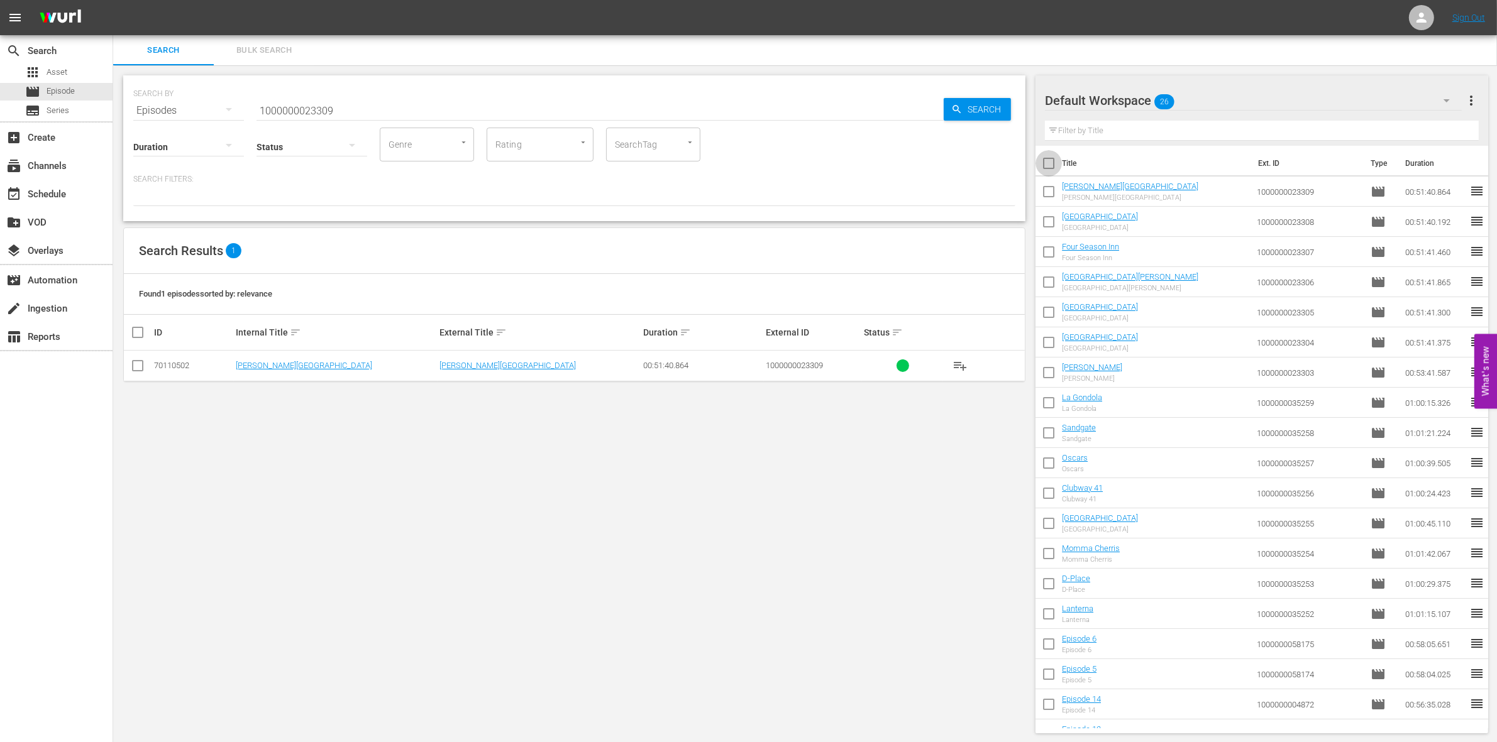
checkbox input "true"
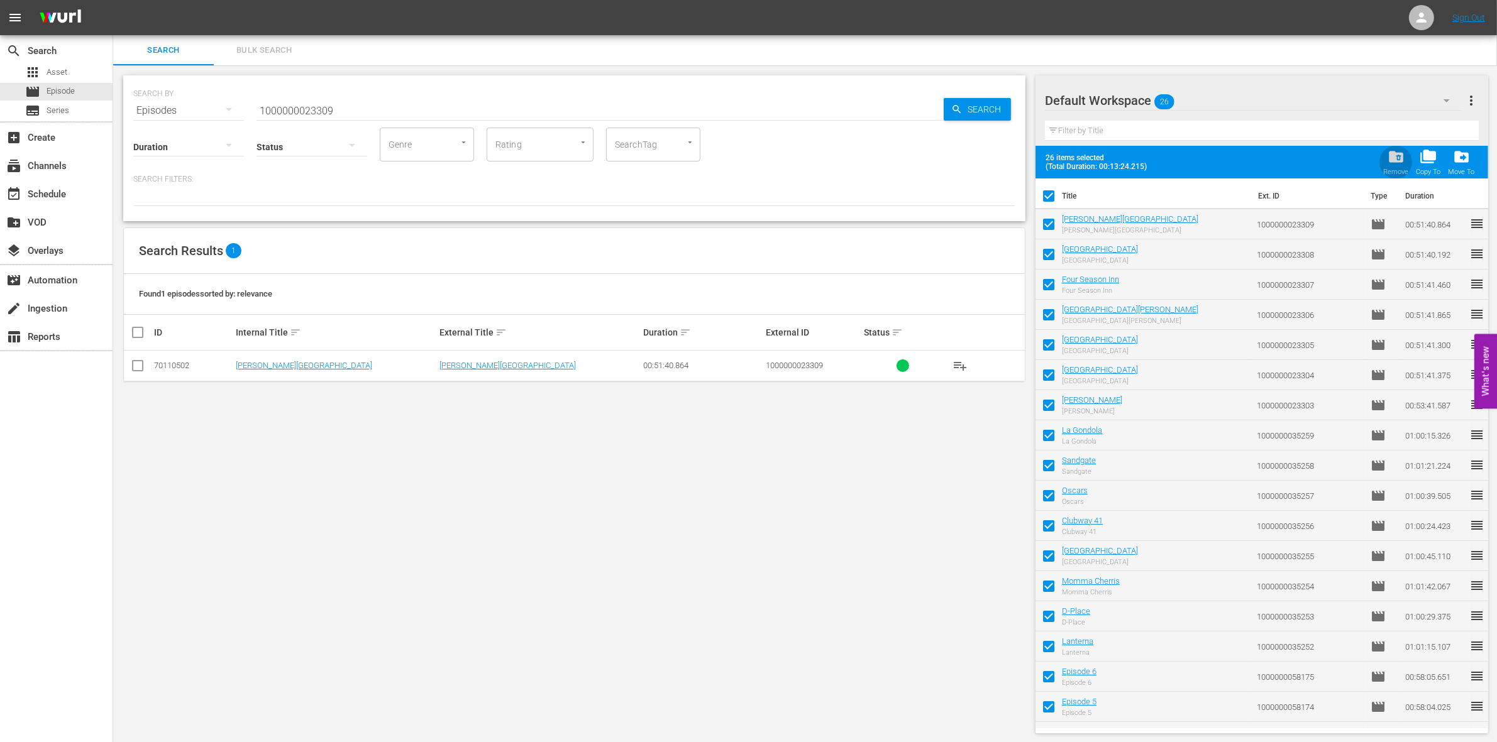
click at [1395, 164] on span "folder_delete" at bounding box center [1395, 156] width 17 height 17
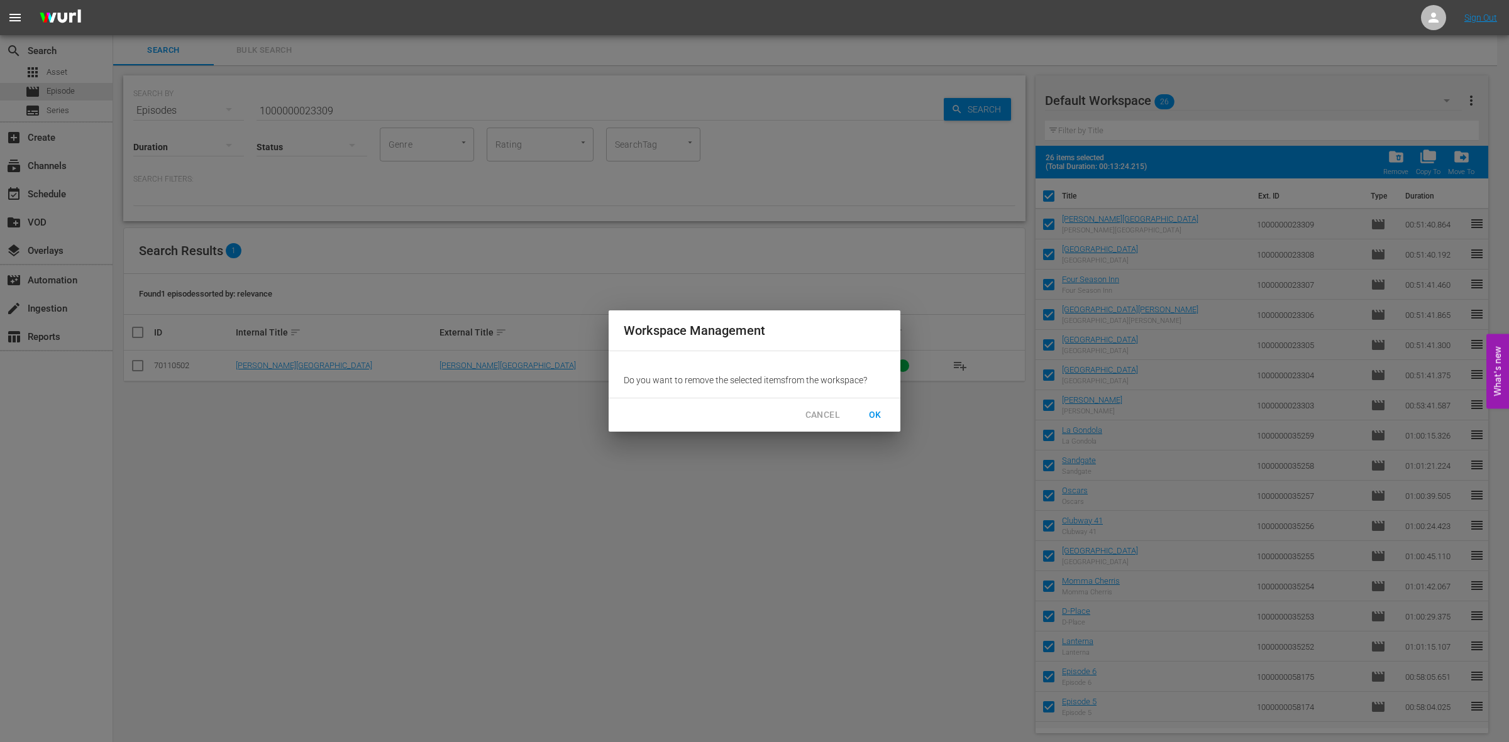
click at [874, 418] on span "OK" at bounding box center [875, 415] width 20 height 16
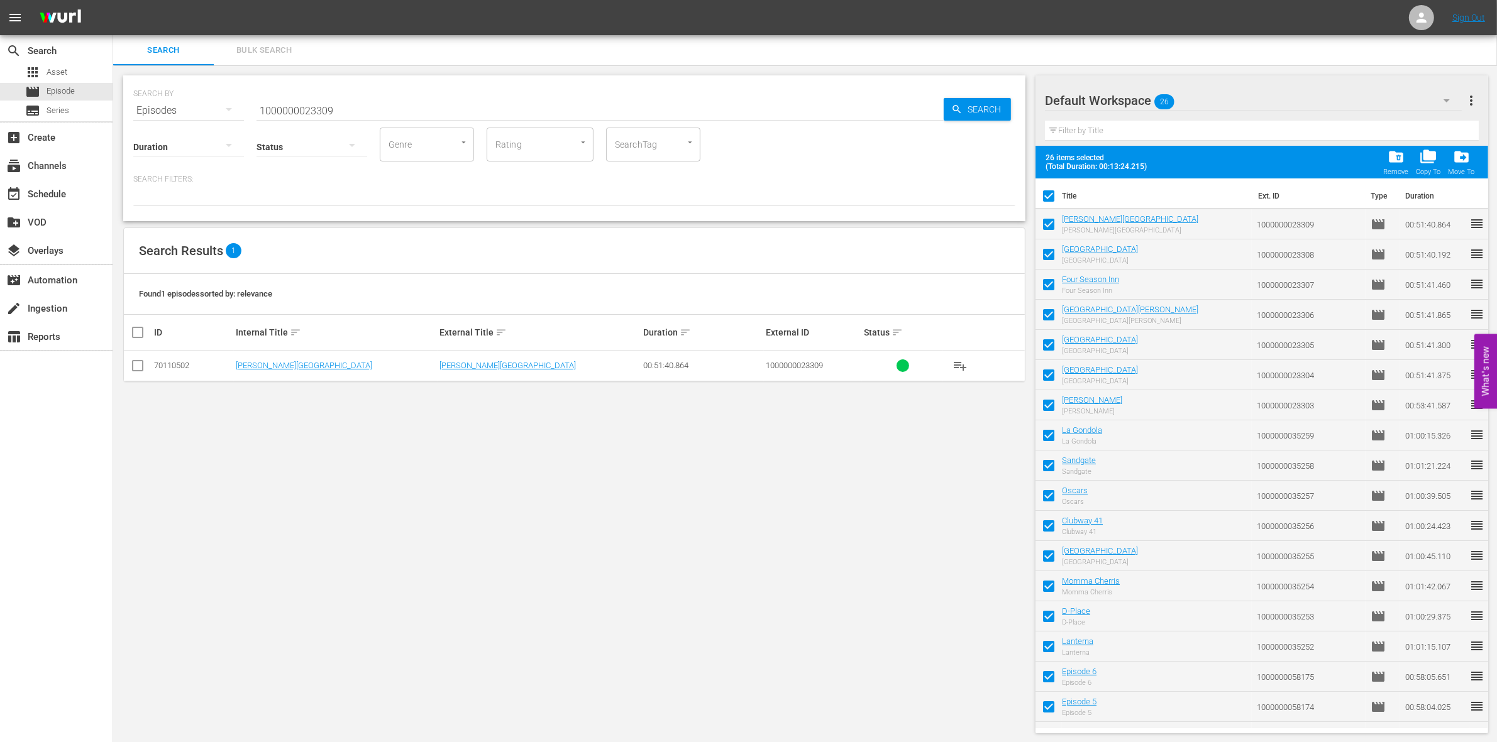
checkbox input "false"
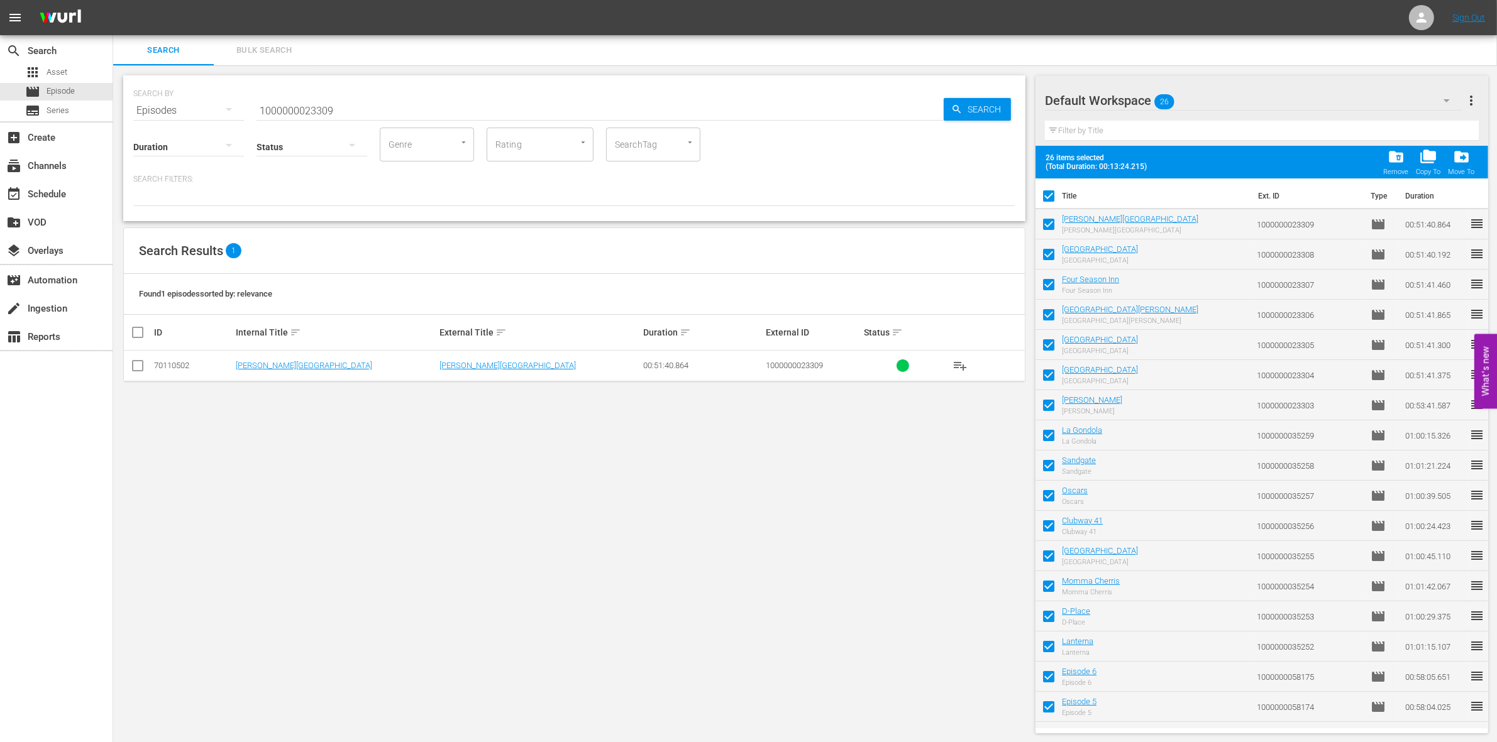
checkbox input "false"
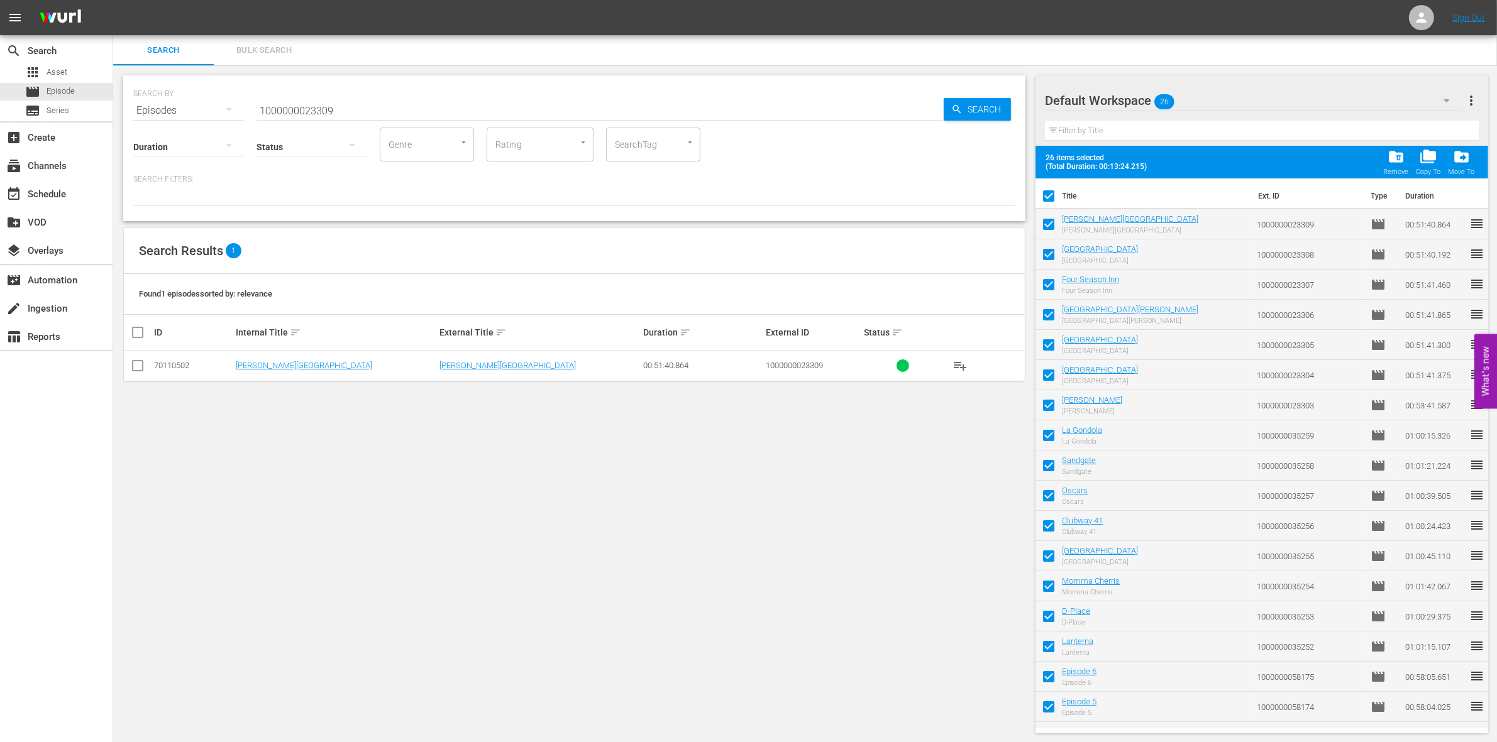
checkbox input "false"
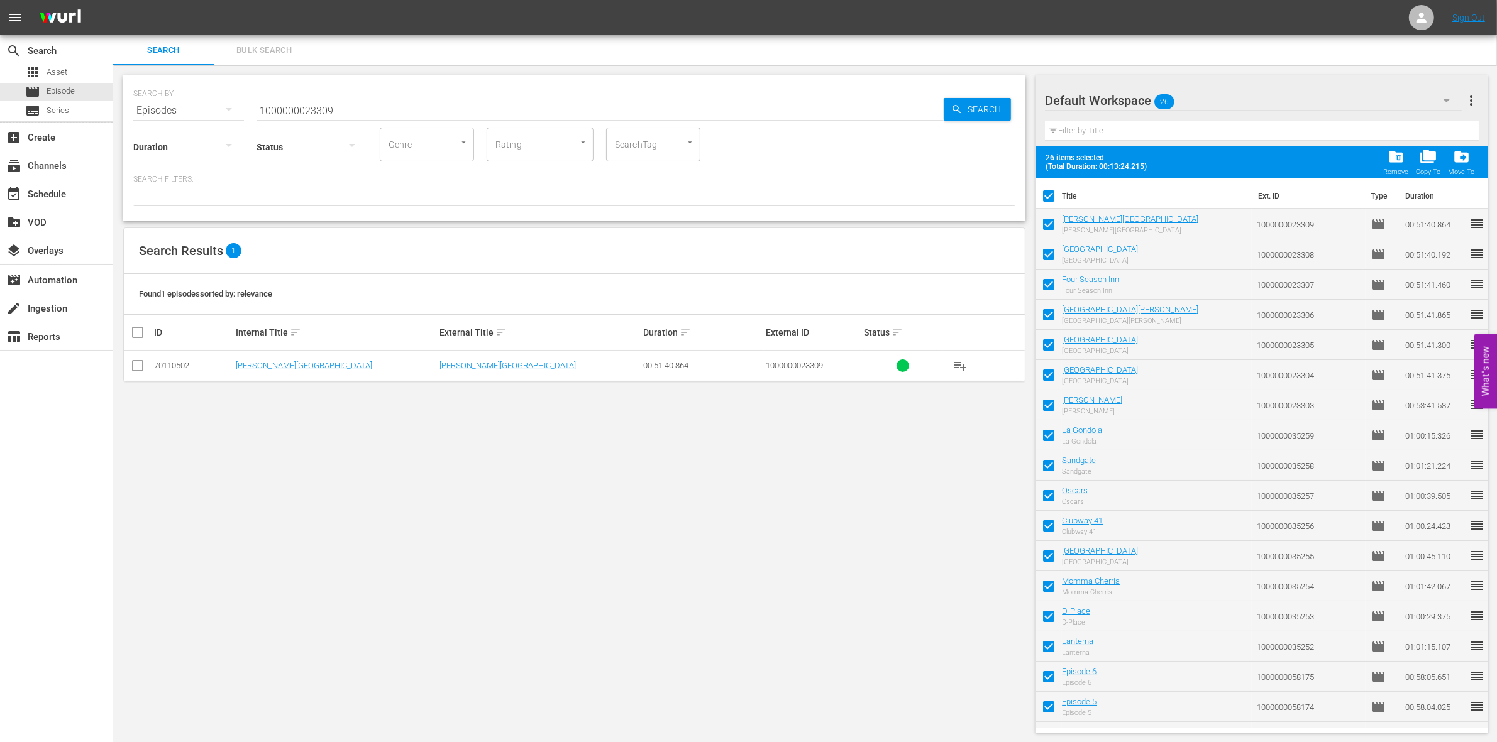
checkbox input "false"
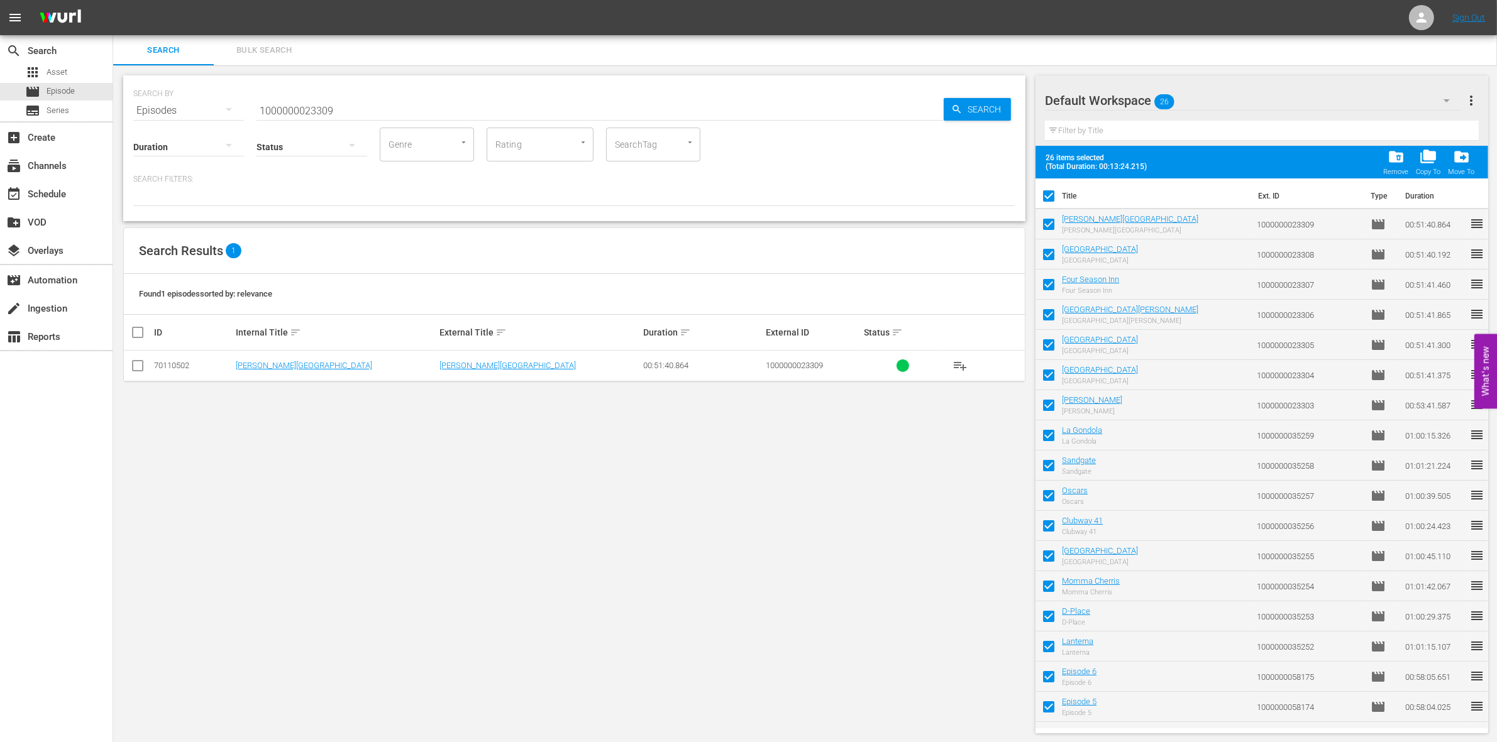
checkbox input "false"
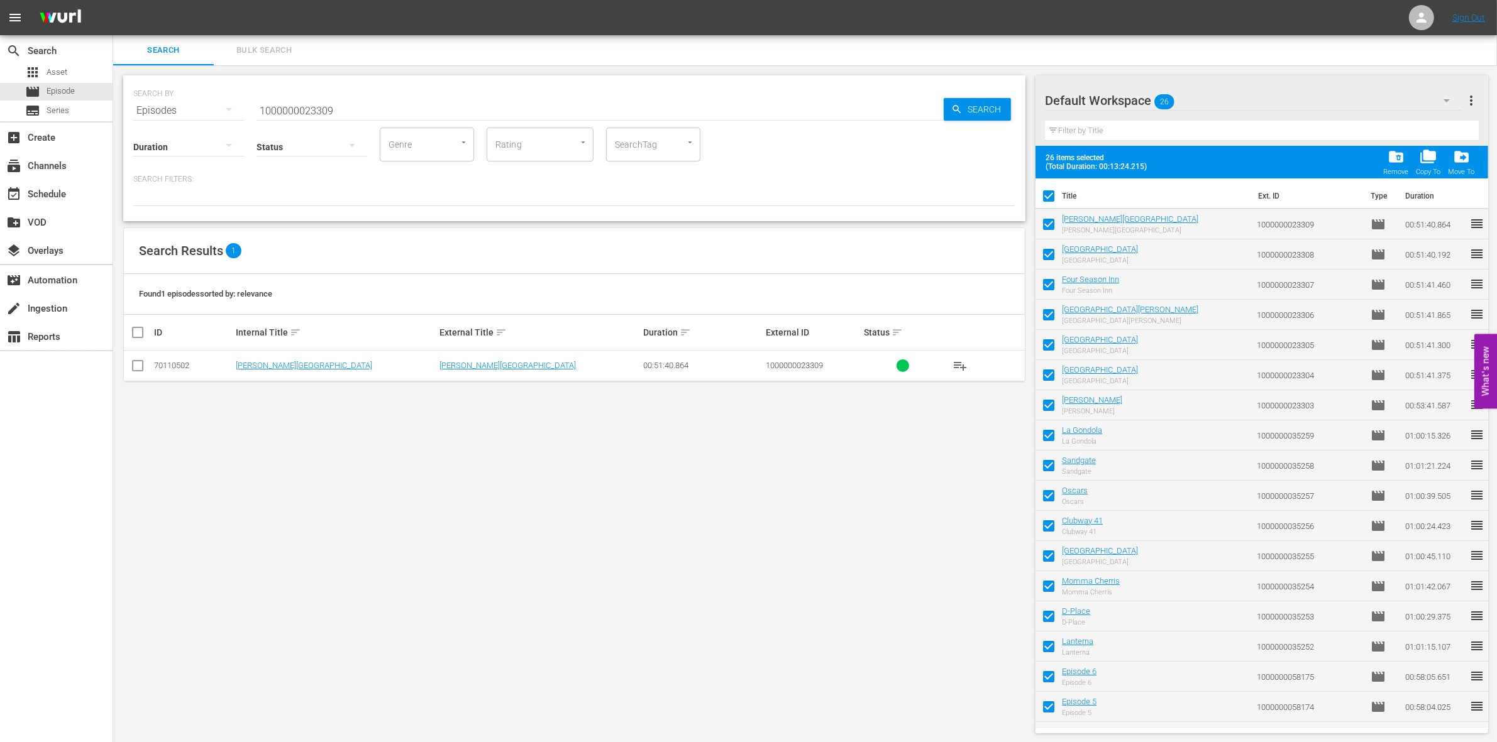
checkbox input "false"
